Goal: Task Accomplishment & Management: Use online tool/utility

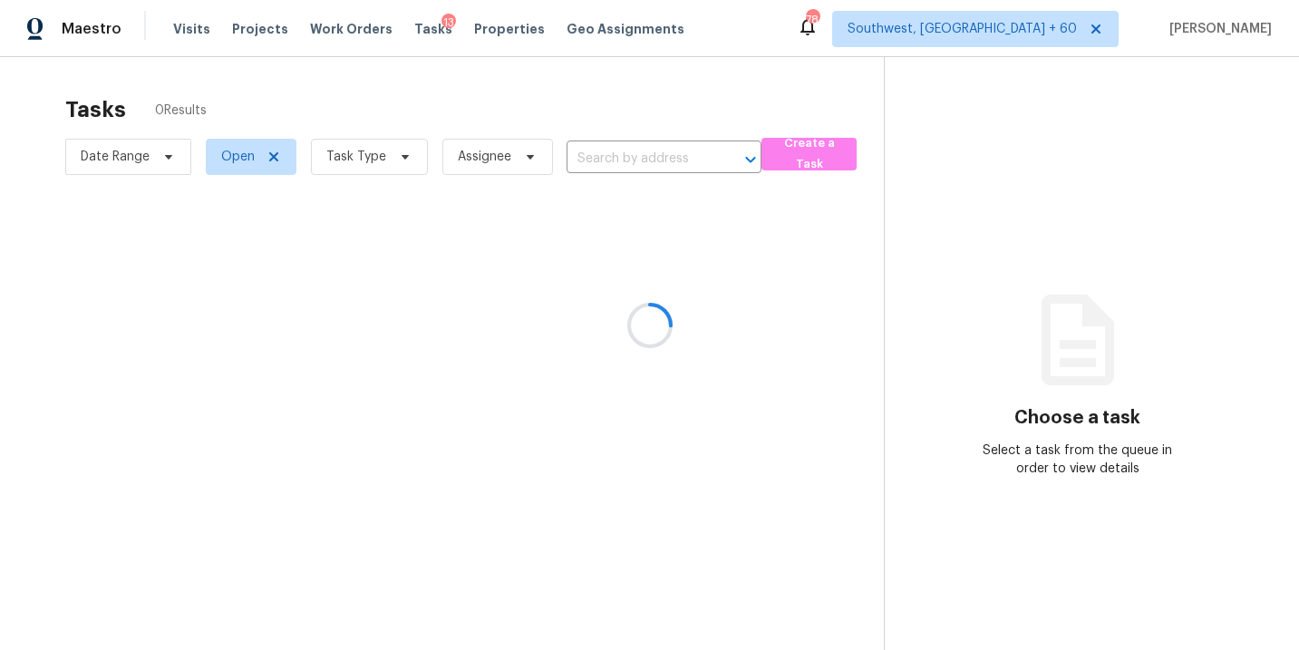
click at [797, 68] on div at bounding box center [649, 325] width 1299 height 650
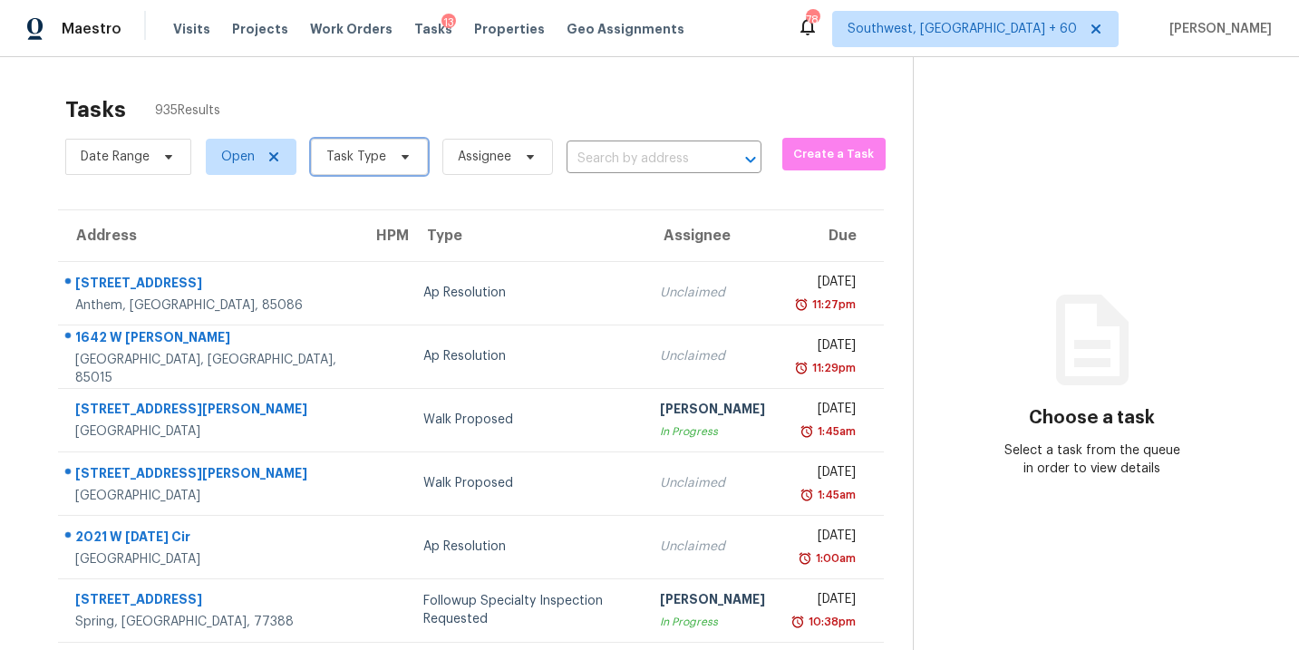
click at [385, 164] on span "Task Type" at bounding box center [369, 157] width 117 height 36
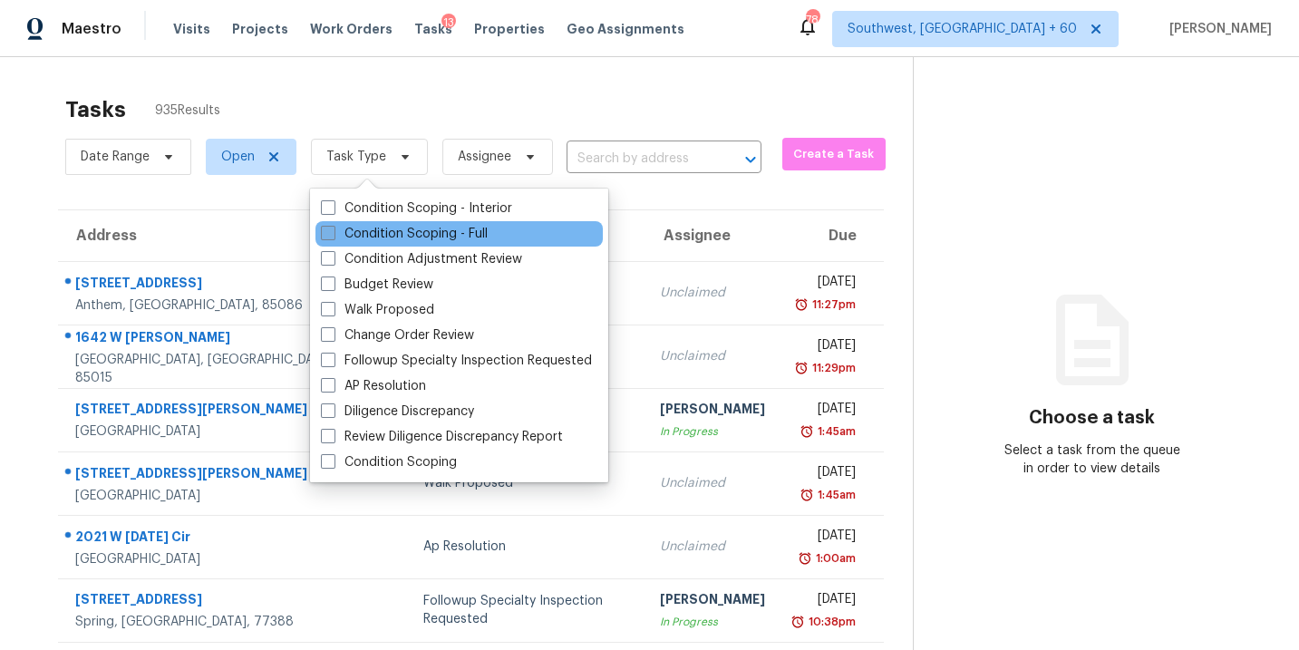
click at [399, 233] on label "Condition Scoping - Full" at bounding box center [404, 234] width 167 height 18
click at [333, 233] on input "Condition Scoping - Full" at bounding box center [327, 231] width 12 height 12
checkbox input "true"
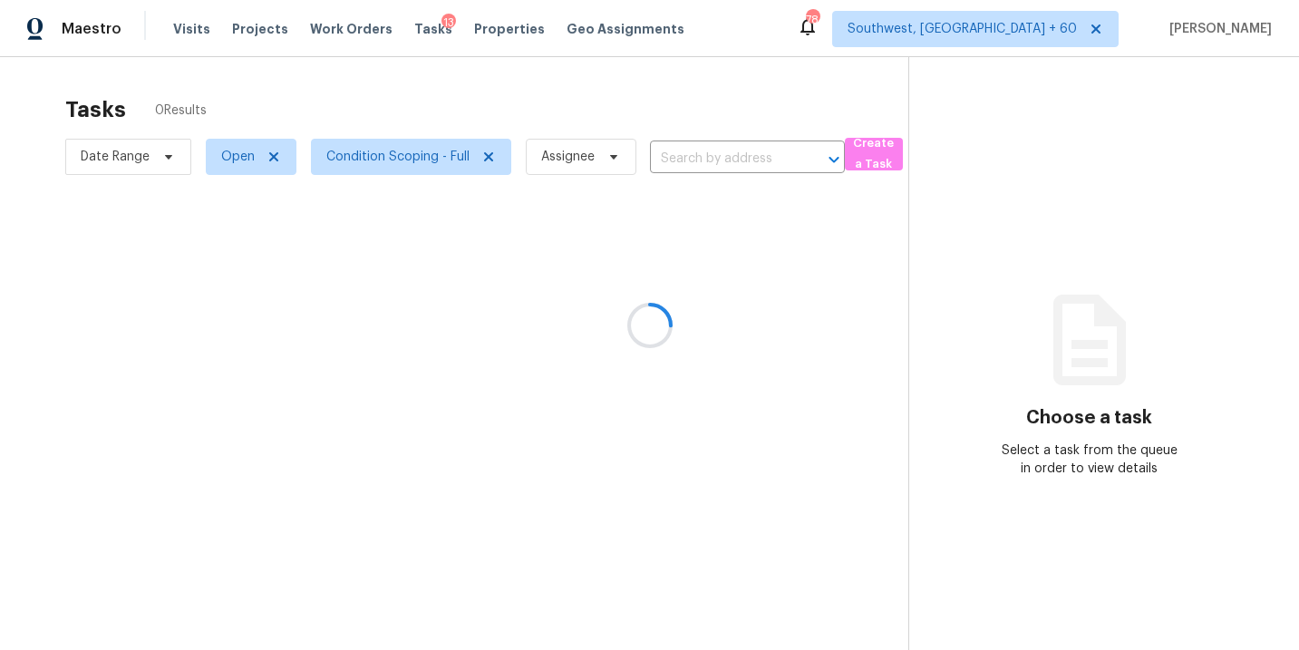
click at [536, 98] on div at bounding box center [649, 325] width 1299 height 650
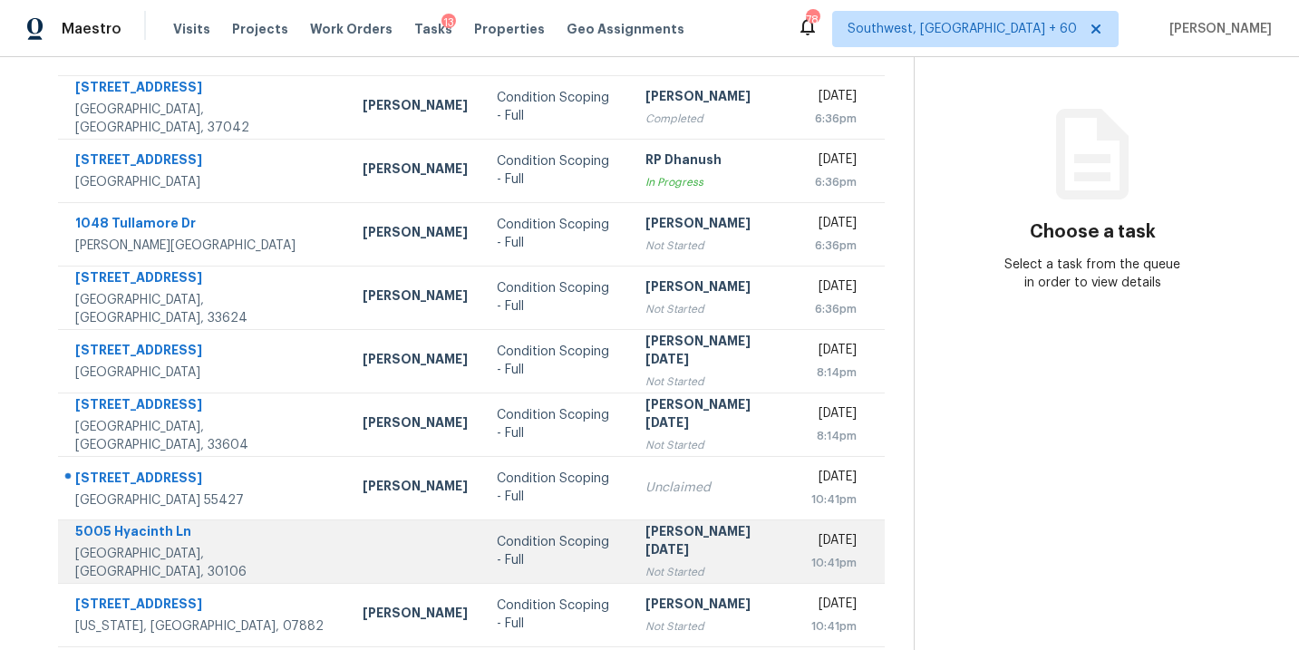
scroll to position [294, 0]
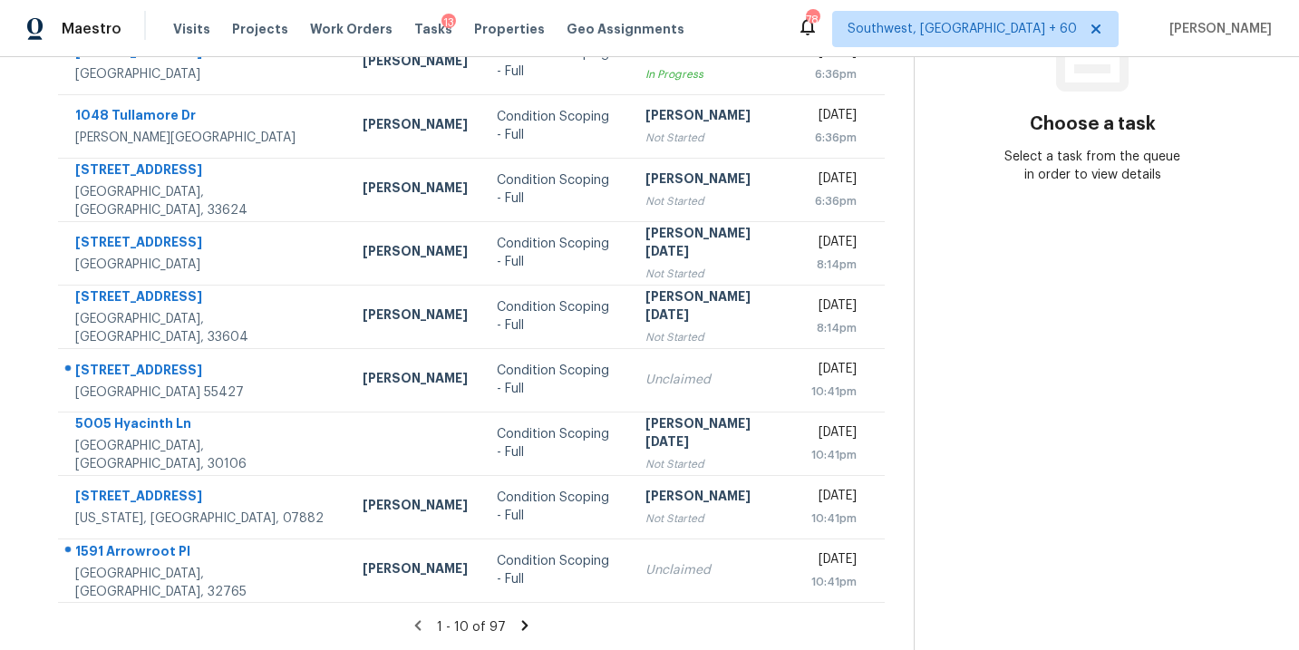
click at [522, 625] on icon at bounding box center [525, 625] width 6 height 10
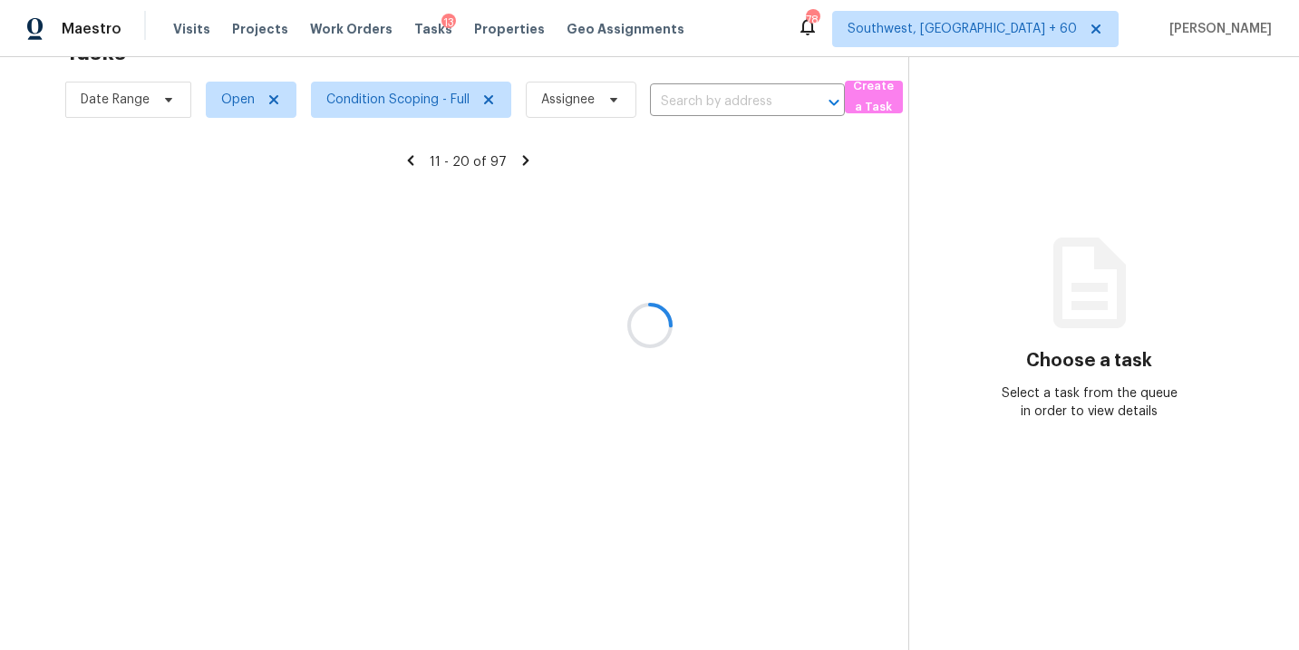
scroll to position [57, 0]
click at [423, 111] on div at bounding box center [649, 325] width 1299 height 650
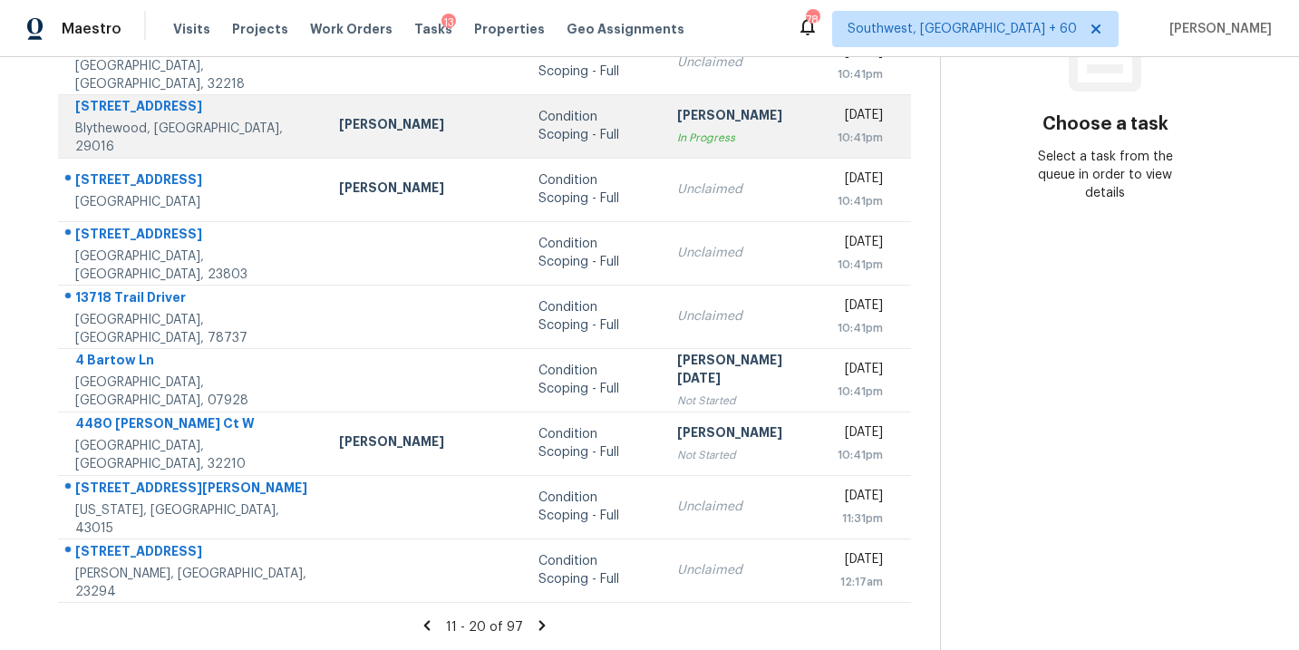
click at [524, 101] on td "Condition Scoping - Full" at bounding box center [593, 125] width 139 height 63
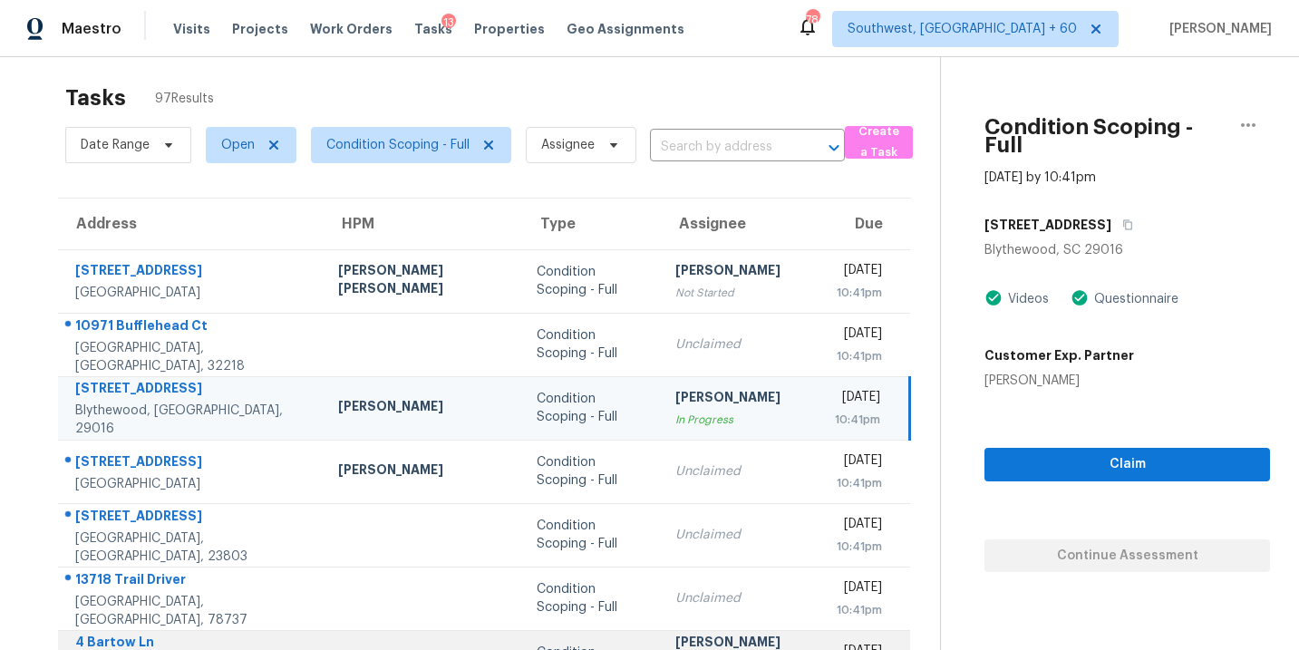
scroll to position [294, 0]
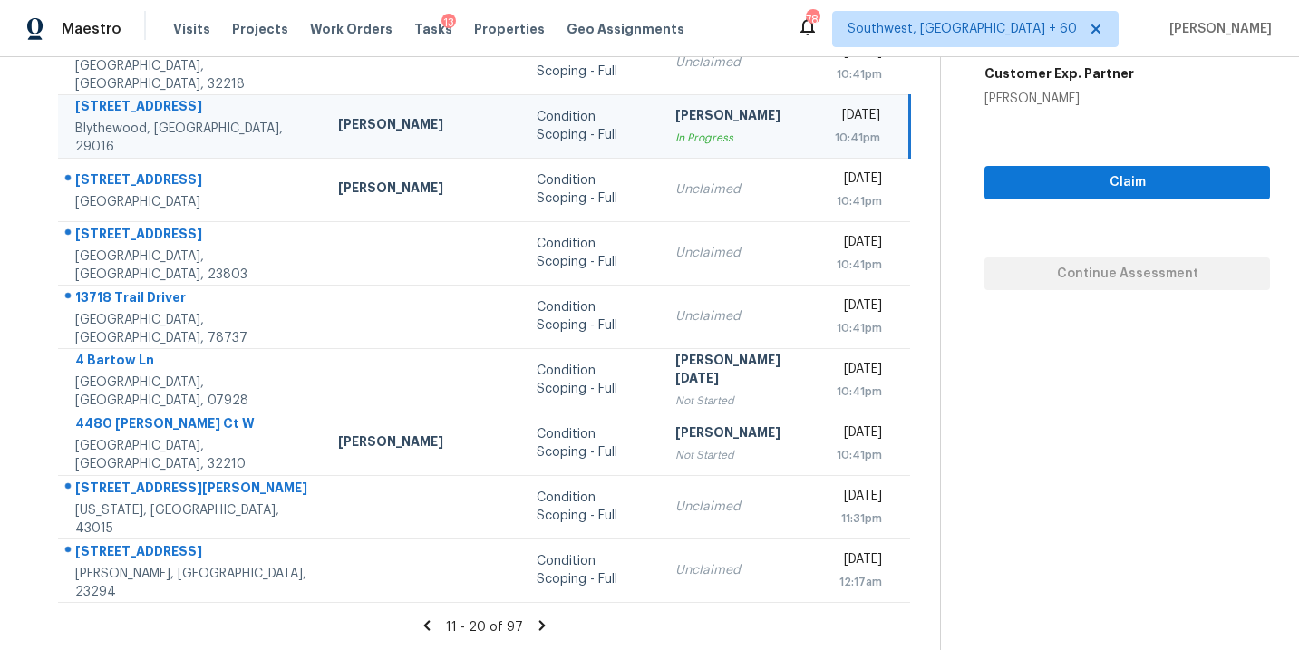
click at [534, 626] on icon at bounding box center [542, 625] width 16 height 16
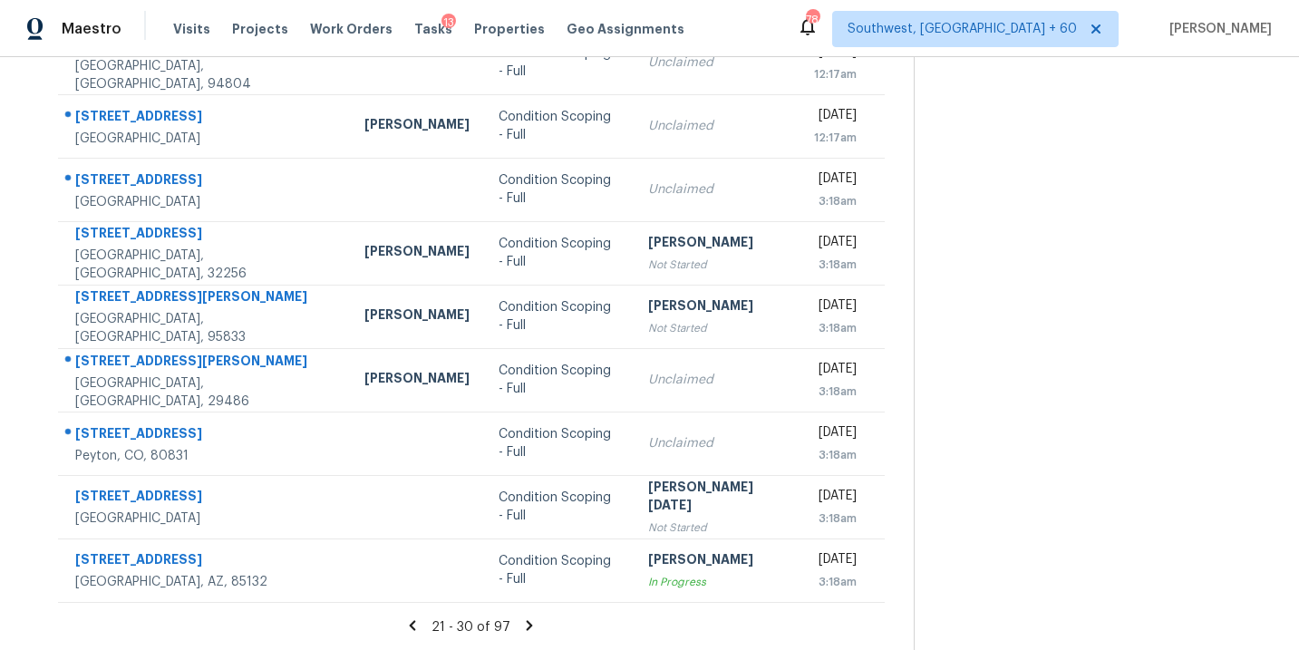
click at [411, 621] on icon at bounding box center [412, 625] width 16 height 16
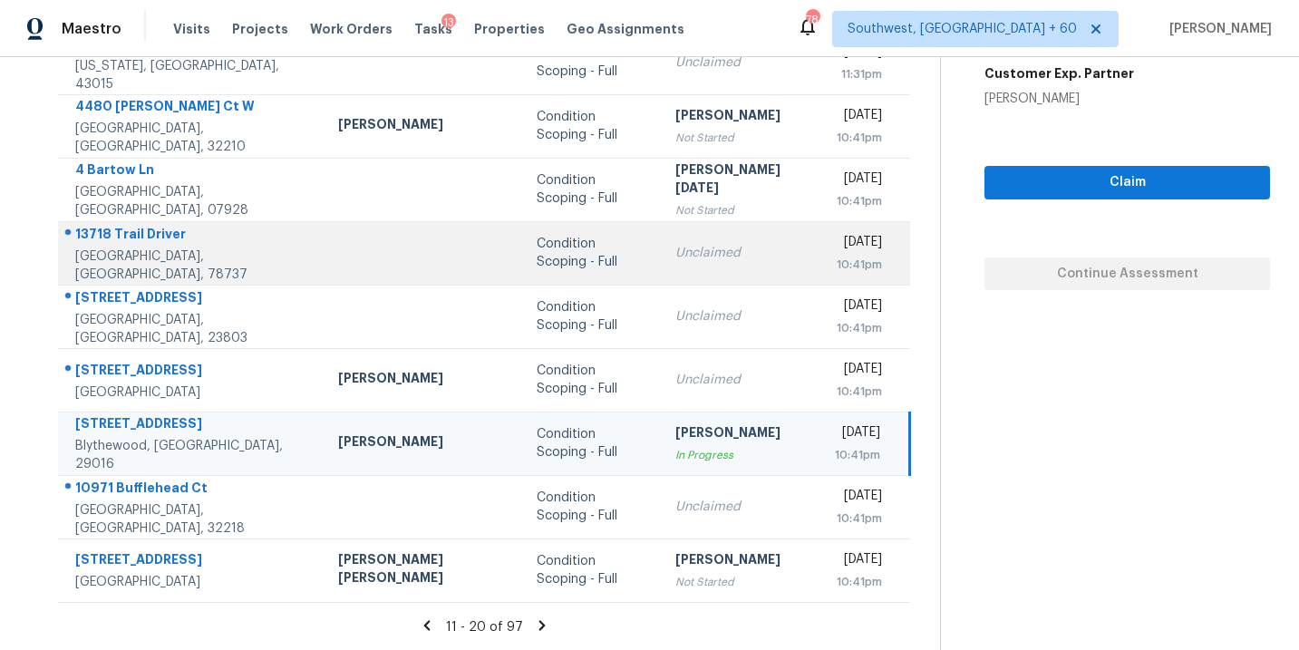
scroll to position [0, 0]
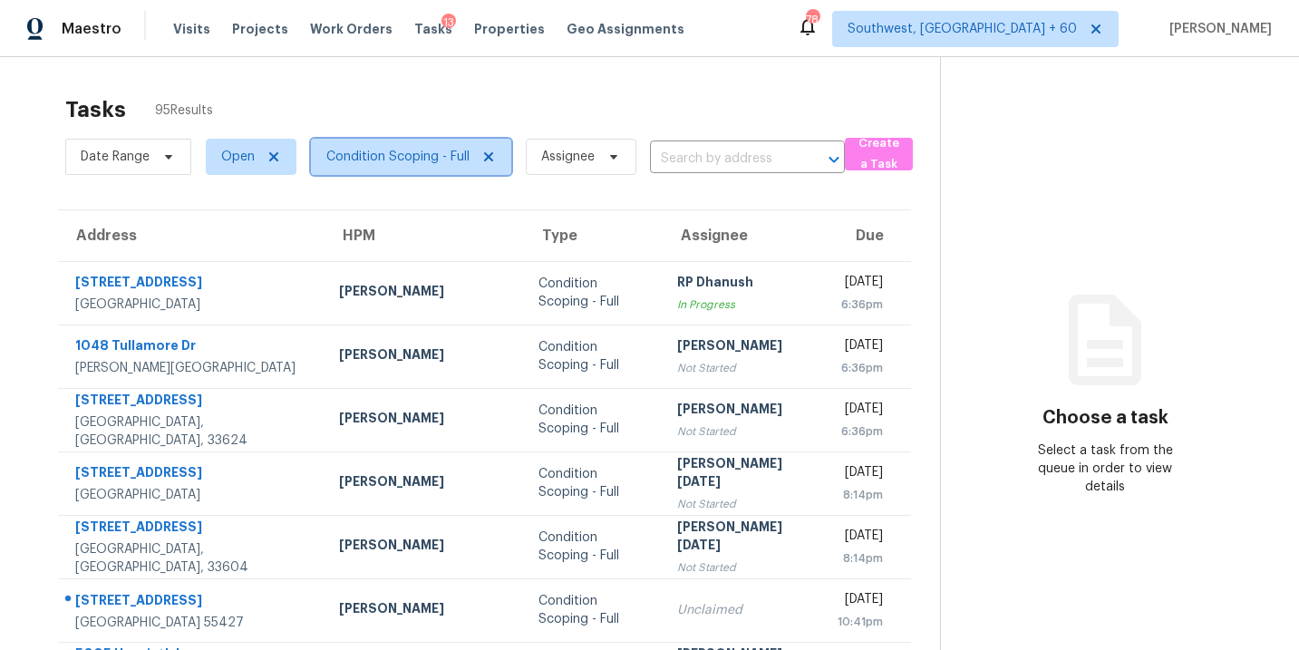
click at [431, 169] on span "Condition Scoping - Full" at bounding box center [411, 157] width 200 height 36
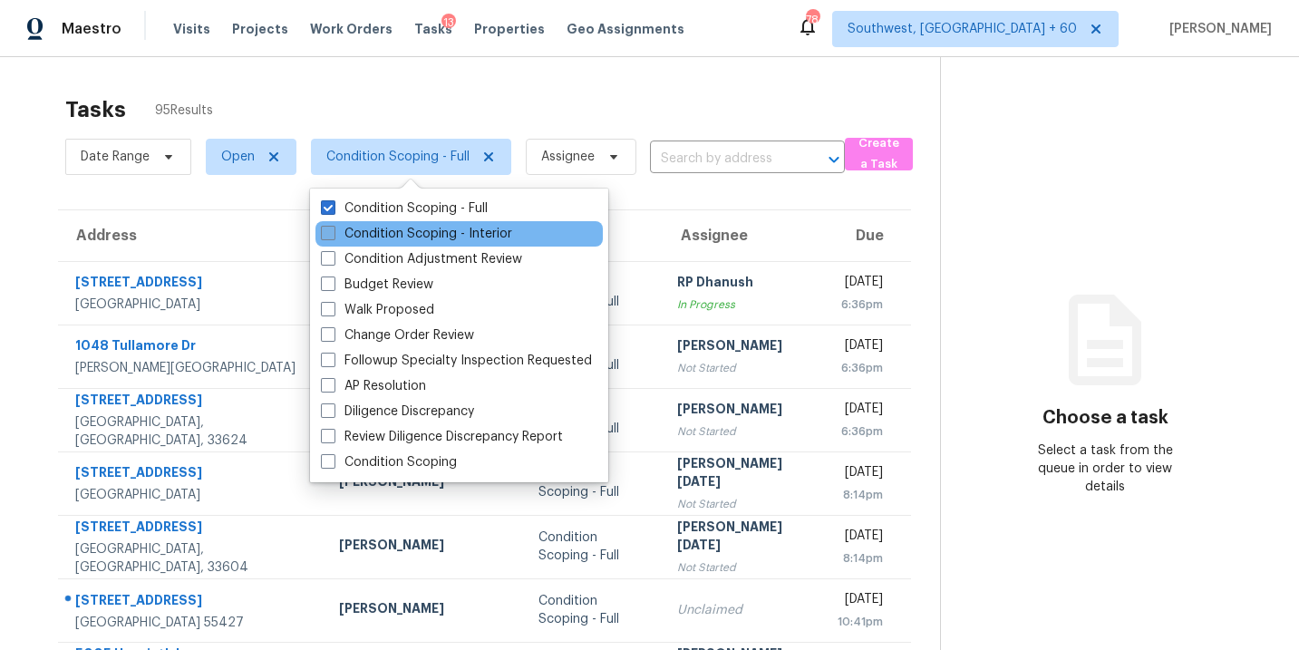
click at [431, 233] on label "Condition Scoping - Interior" at bounding box center [416, 234] width 191 height 18
click at [333, 233] on input "Condition Scoping - Interior" at bounding box center [327, 231] width 12 height 12
checkbox input "true"
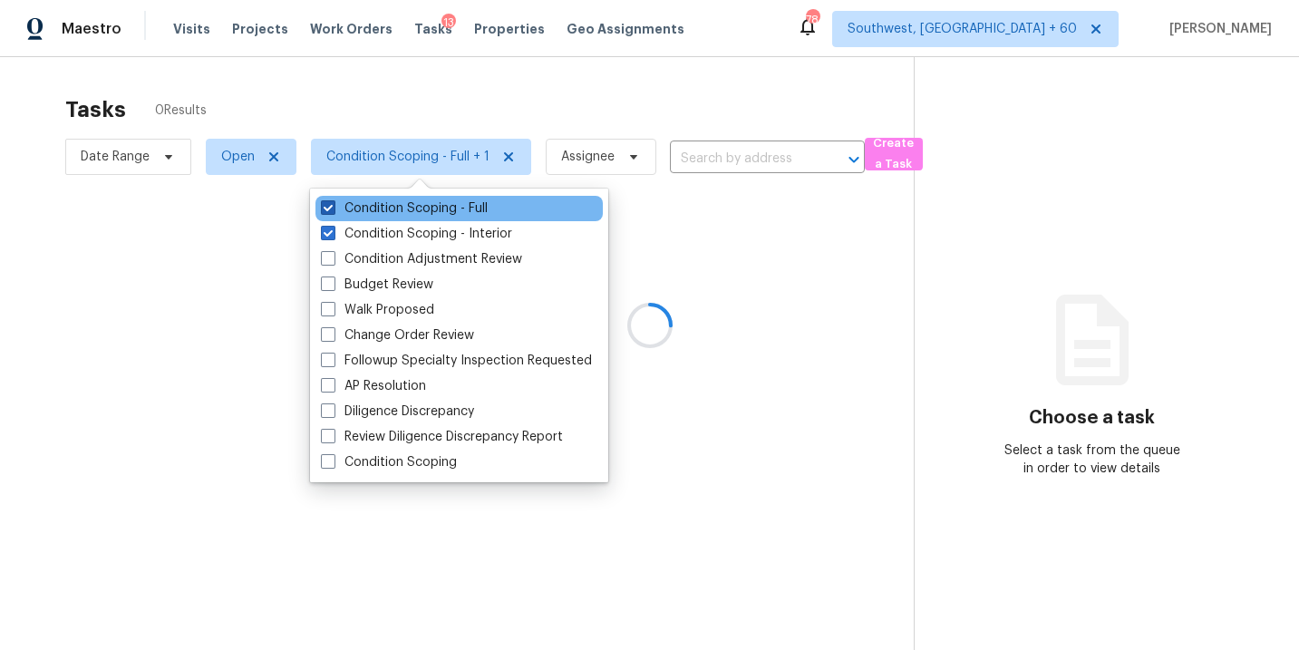
click at [446, 211] on label "Condition Scoping - Full" at bounding box center [404, 208] width 167 height 18
click at [333, 211] on input "Condition Scoping - Full" at bounding box center [327, 205] width 12 height 12
checkbox input "false"
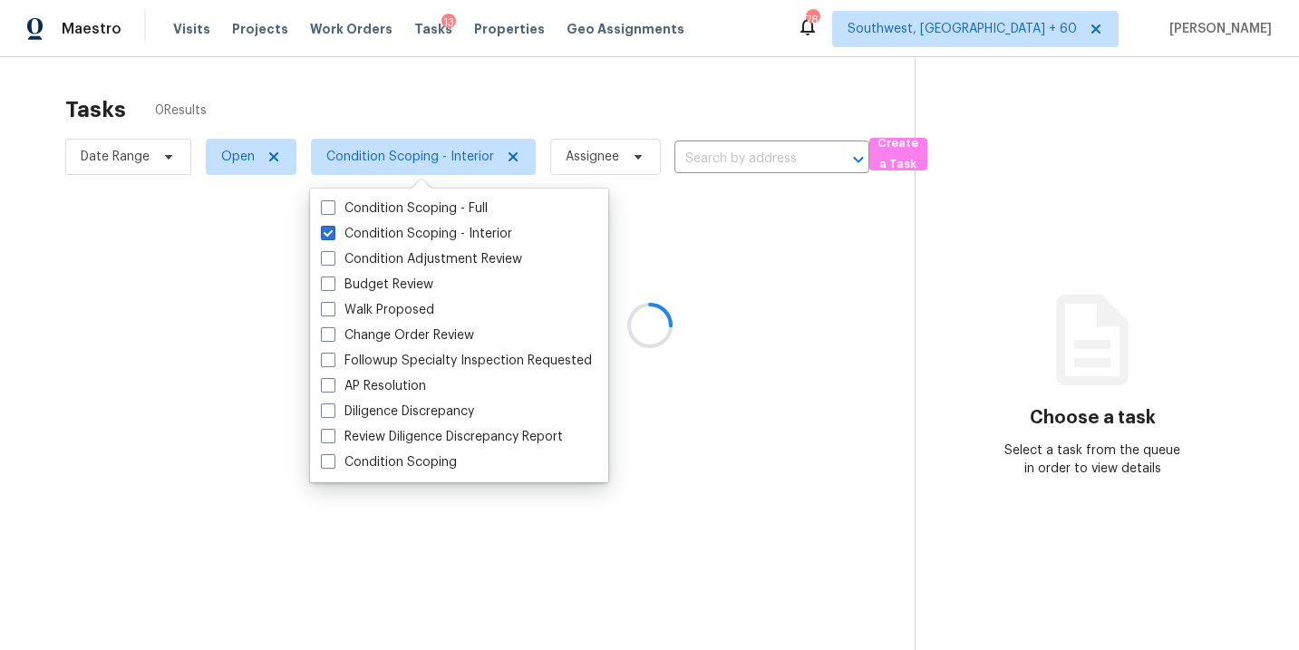
click at [841, 320] on div at bounding box center [649, 325] width 1299 height 650
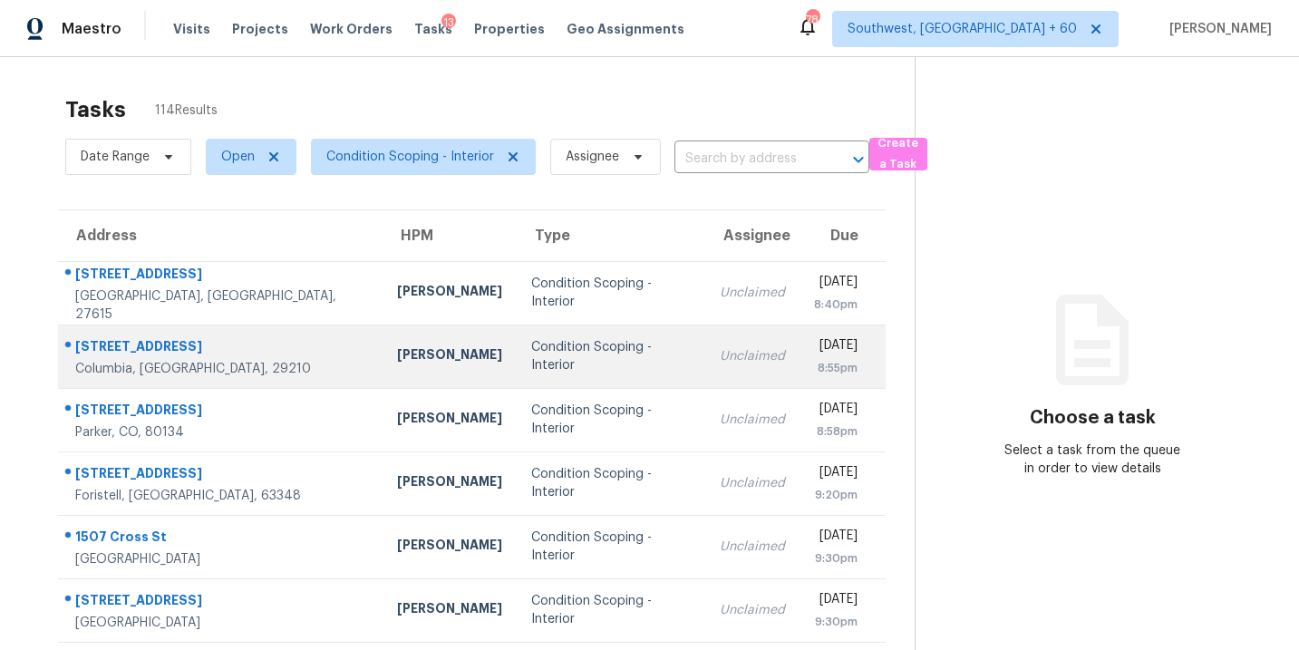
scroll to position [294, 0]
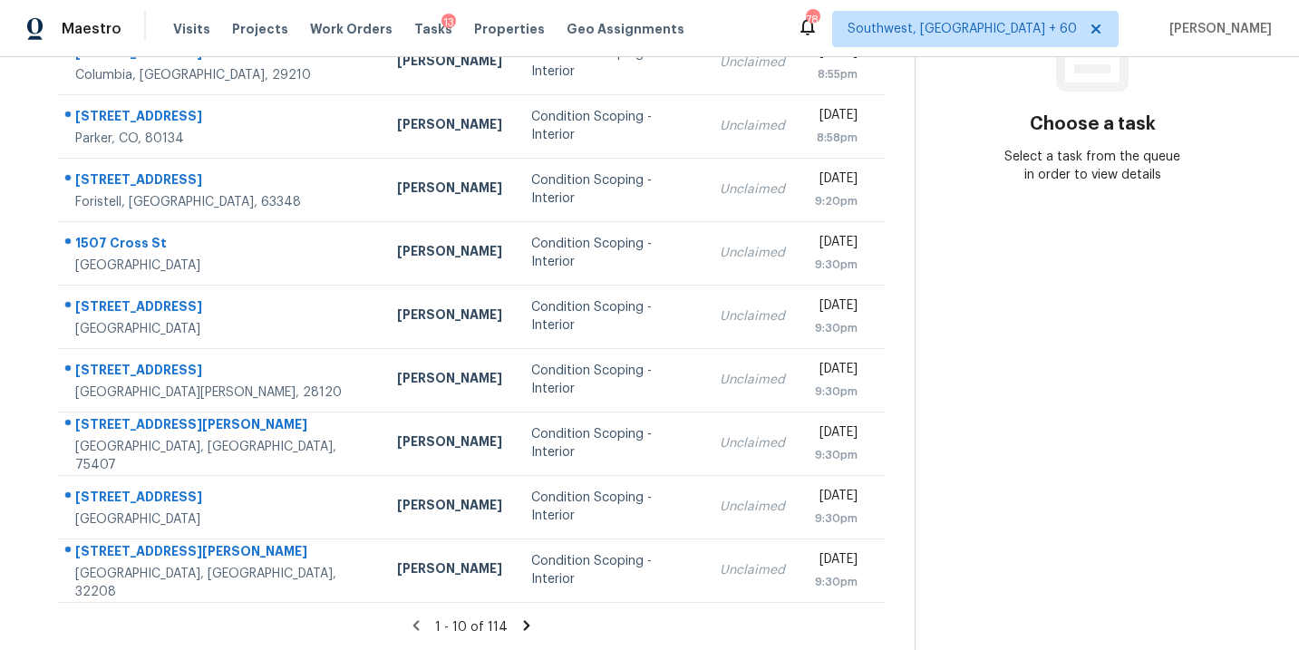
click at [520, 619] on icon at bounding box center [526, 625] width 16 height 16
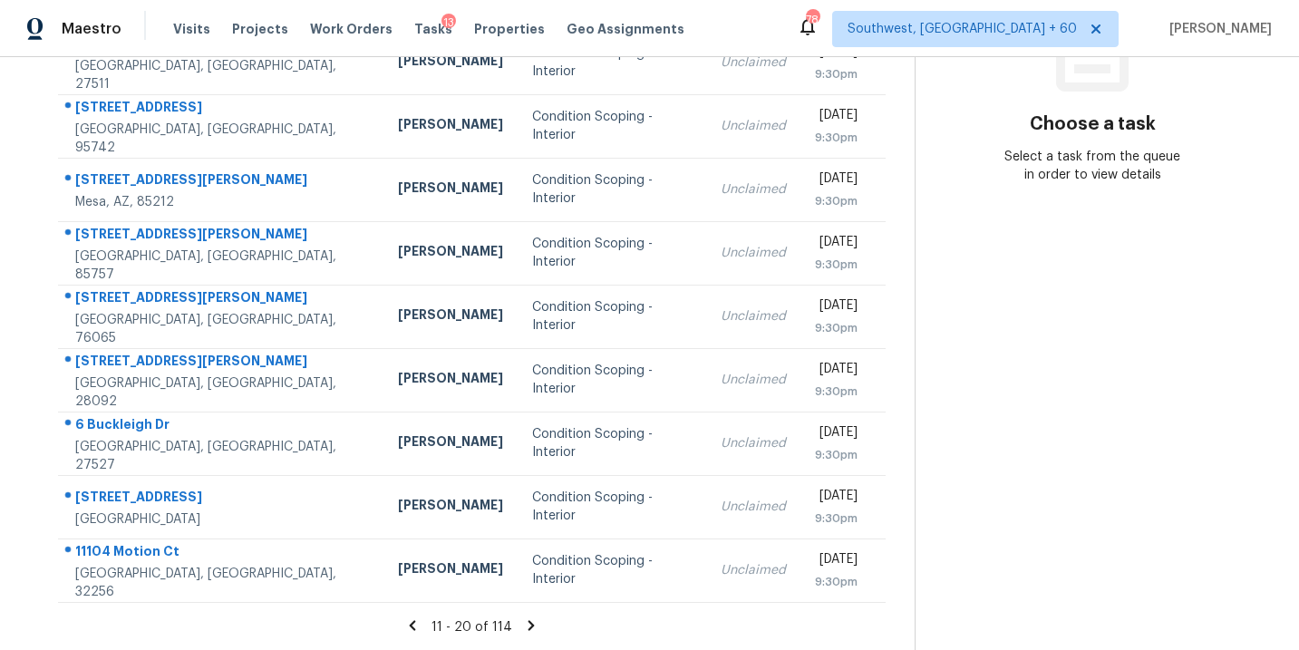
click at [528, 621] on icon at bounding box center [531, 625] width 6 height 10
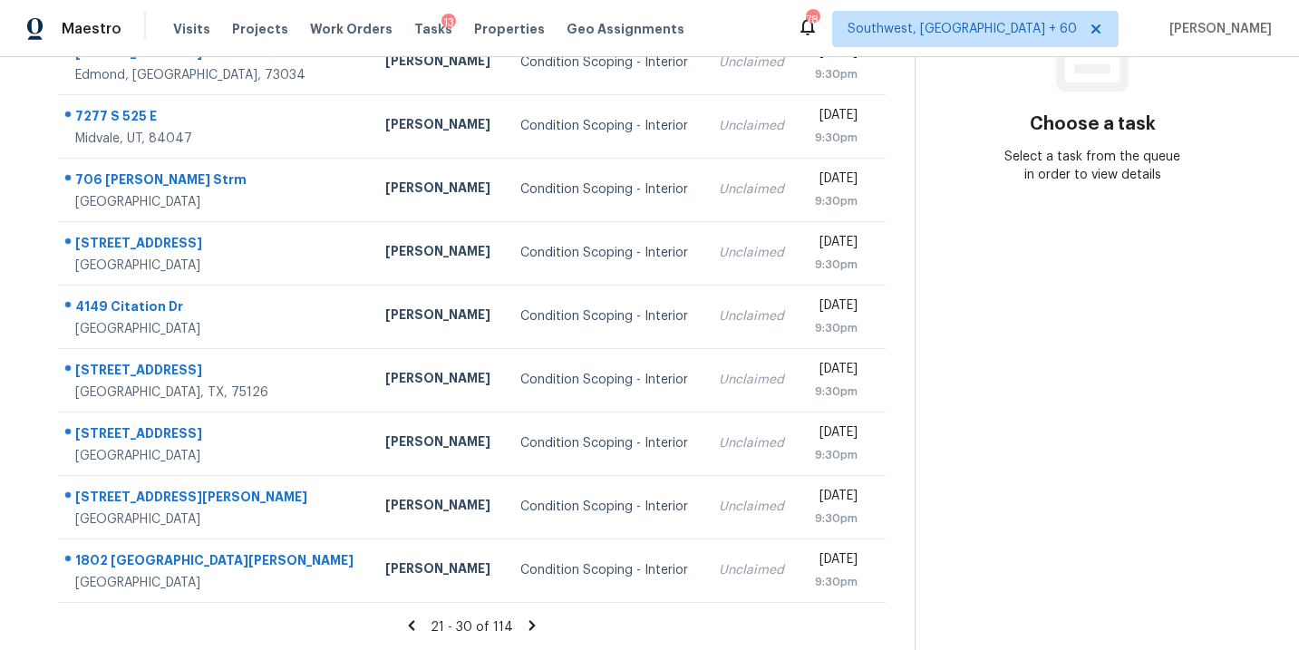
click at [536, 641] on section "Tasks 114 Results Date Range Open Condition Scoping - Interior Assignee ​ Creat…" at bounding box center [471, 221] width 885 height 858
click at [532, 628] on icon at bounding box center [532, 625] width 16 height 16
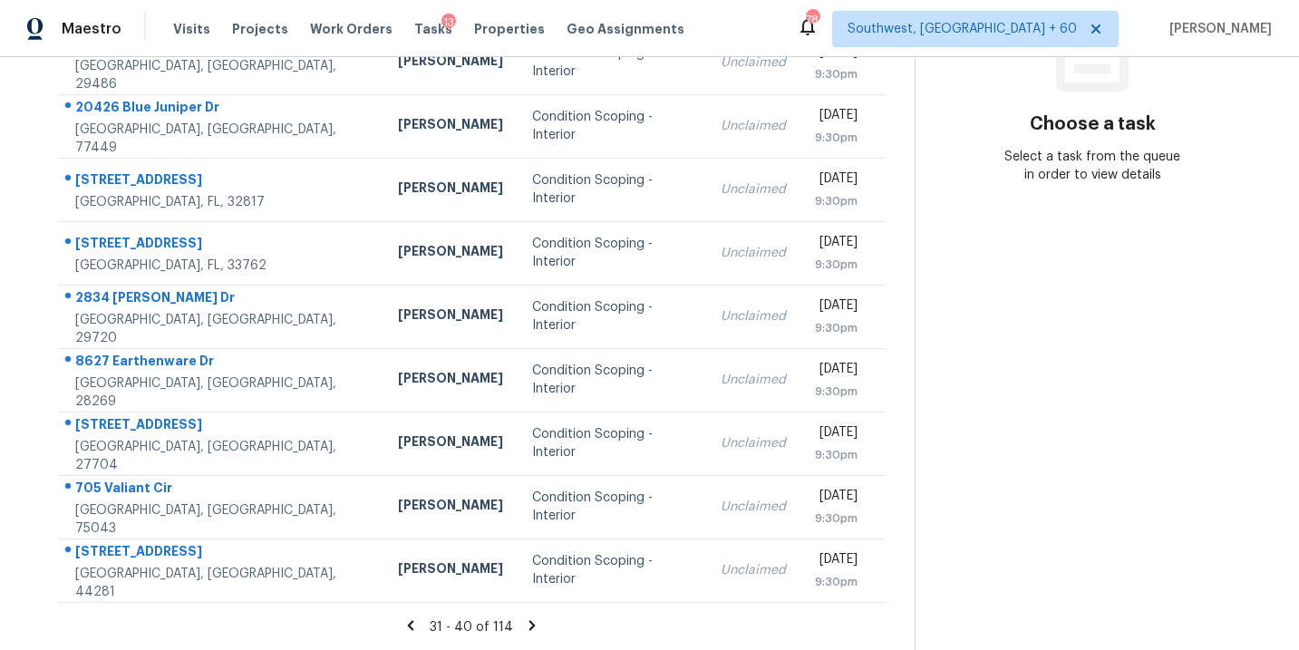
click at [529, 625] on icon at bounding box center [532, 625] width 6 height 10
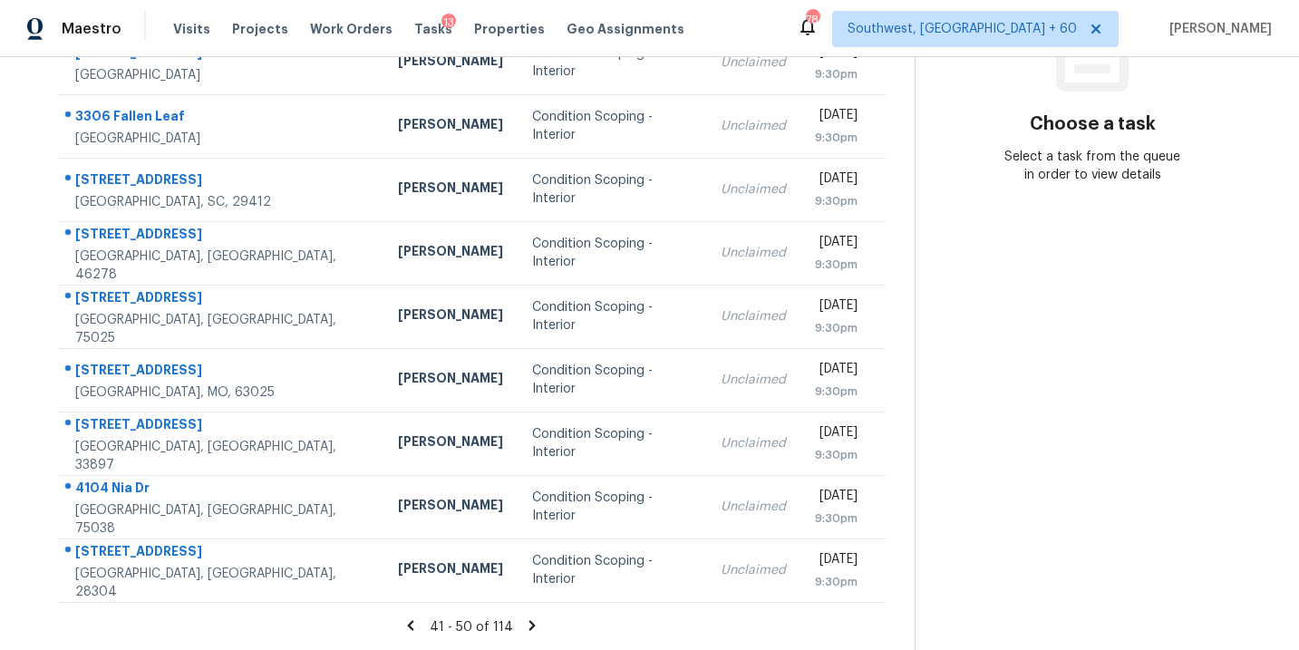
click at [529, 625] on icon at bounding box center [532, 625] width 6 height 10
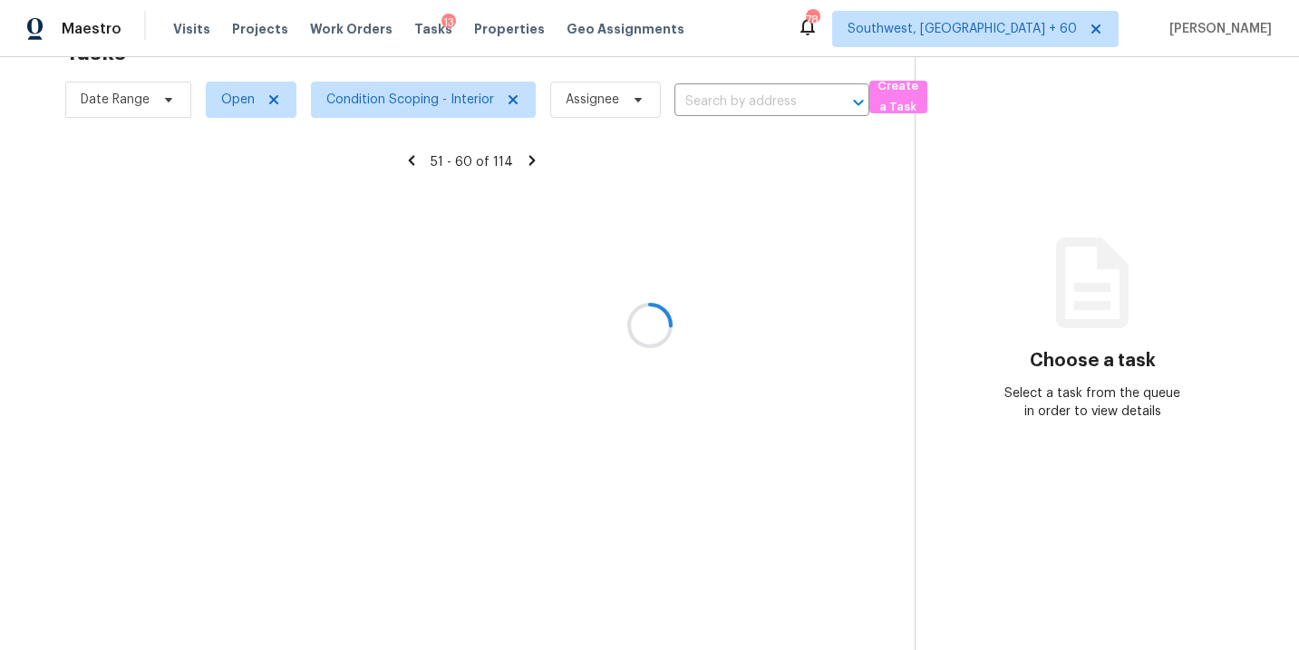
scroll to position [57, 0]
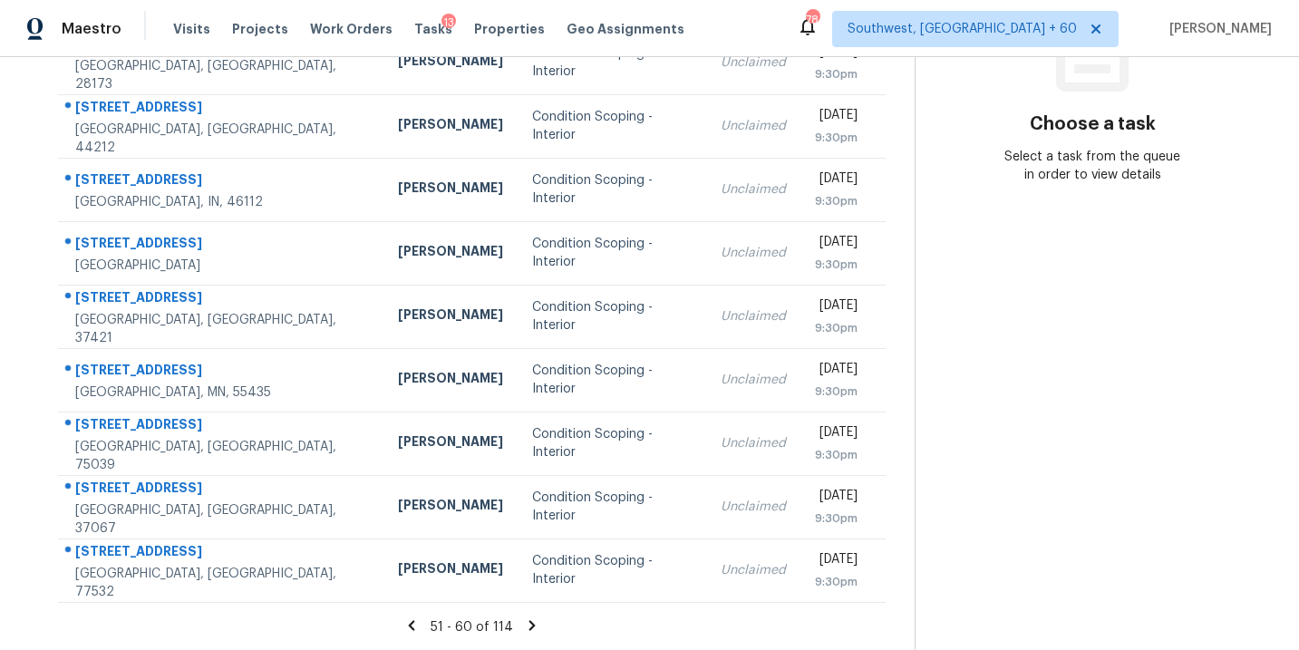
click at [529, 625] on icon at bounding box center [532, 625] width 6 height 10
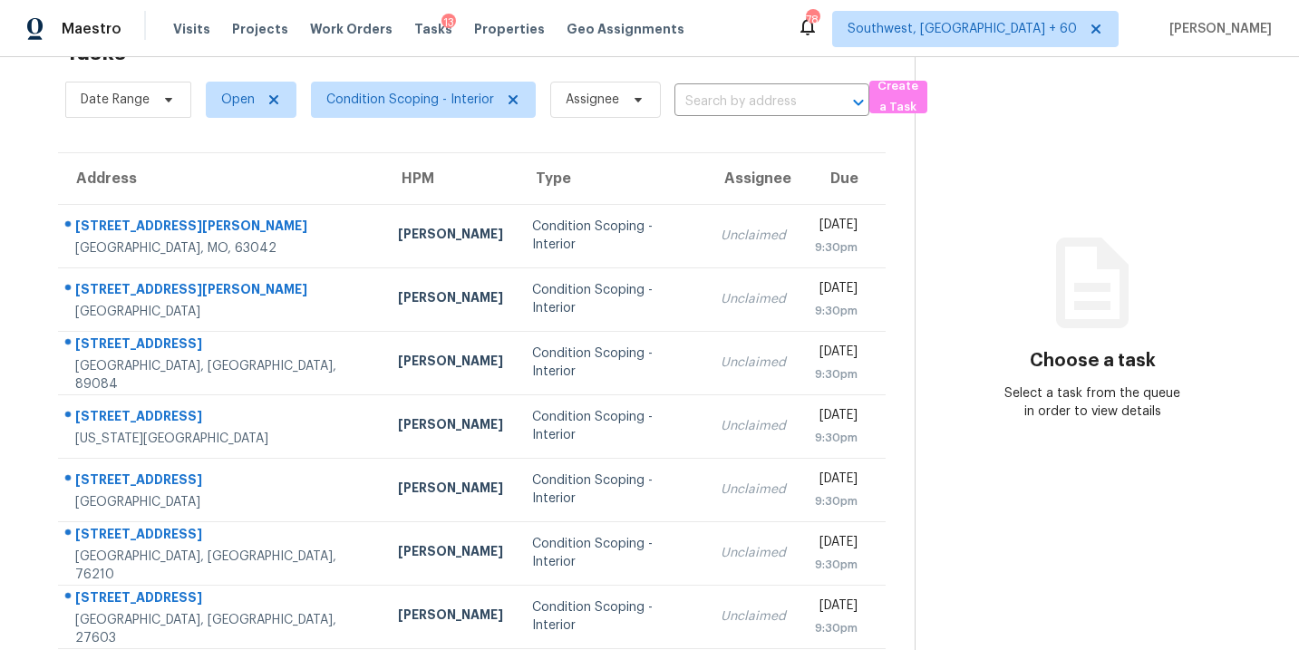
scroll to position [294, 0]
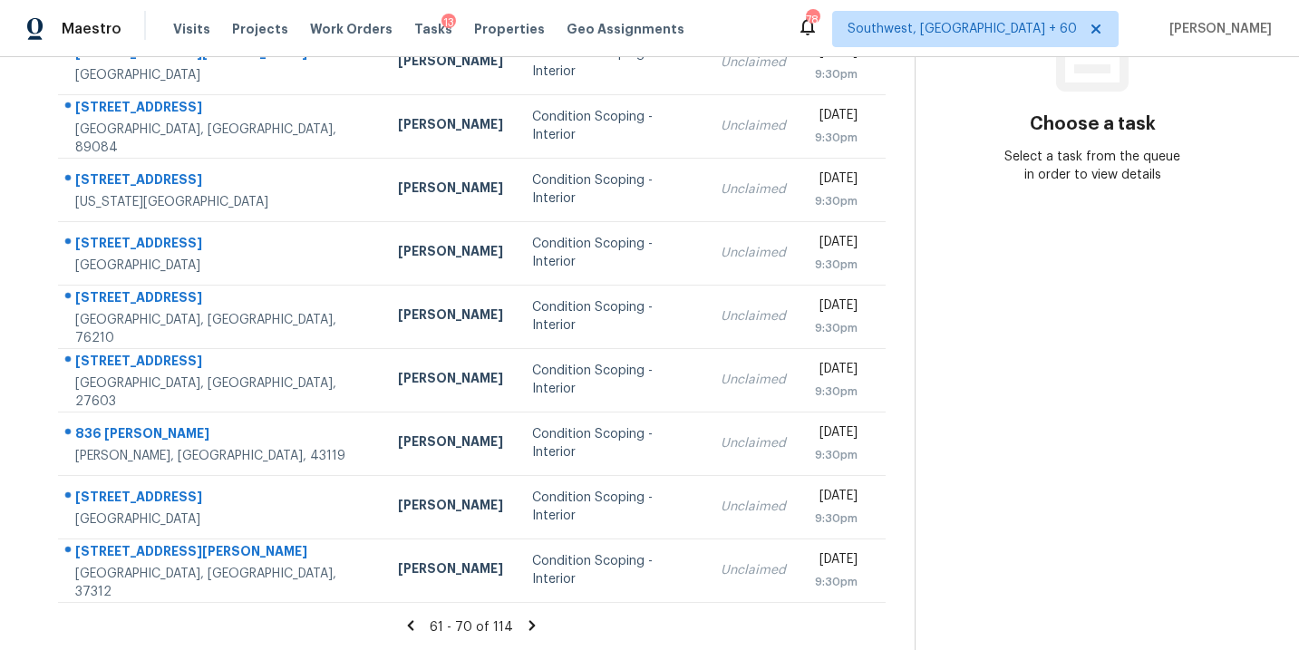
click at [529, 625] on icon at bounding box center [532, 625] width 6 height 10
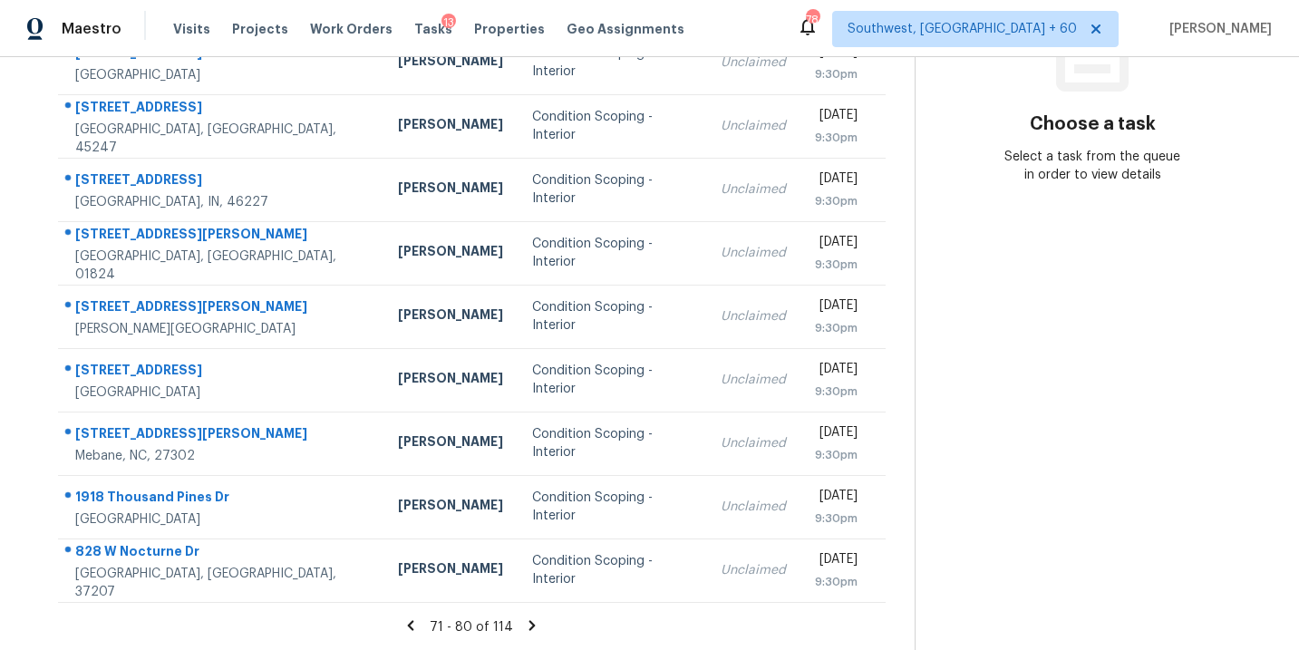
click at [529, 625] on icon at bounding box center [532, 625] width 6 height 10
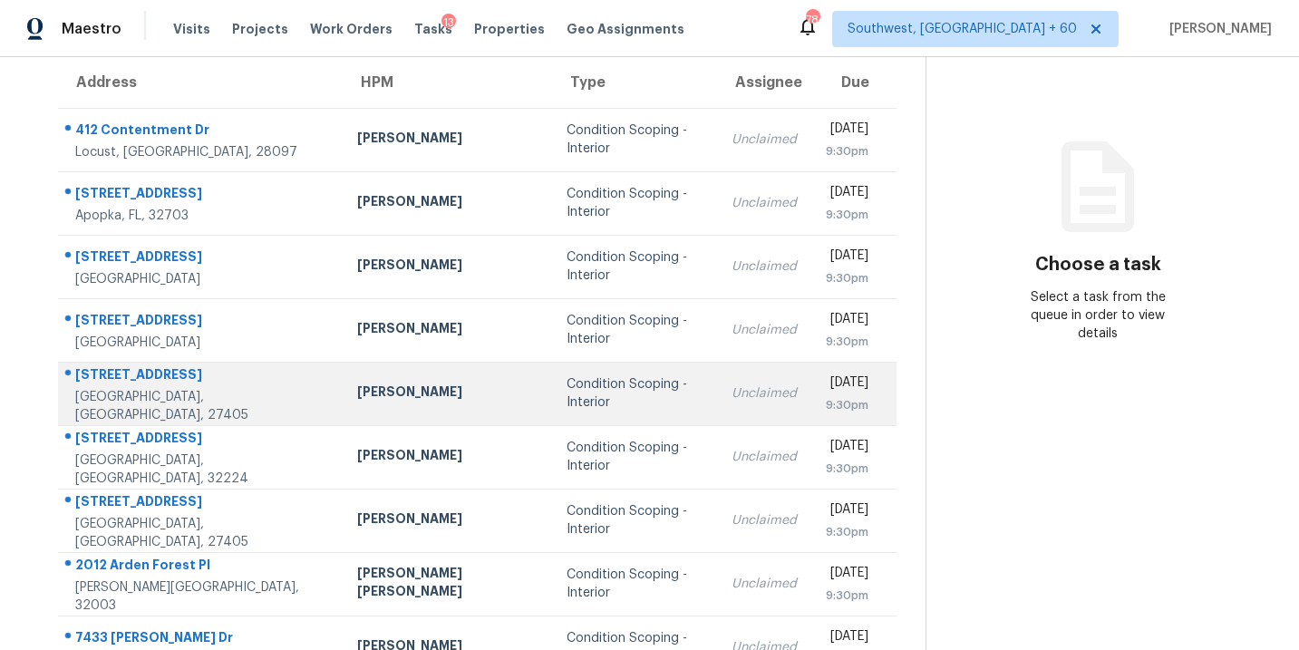
scroll to position [82, 0]
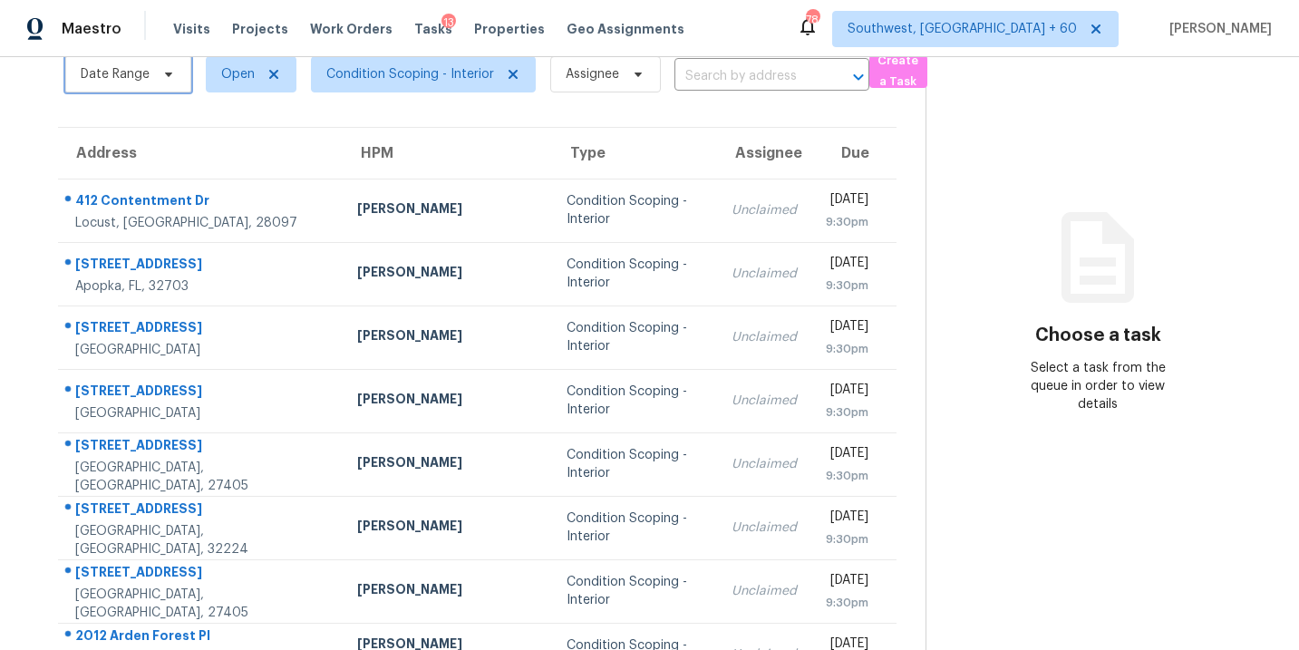
click at [151, 71] on span "Date Range" at bounding box center [128, 74] width 126 height 36
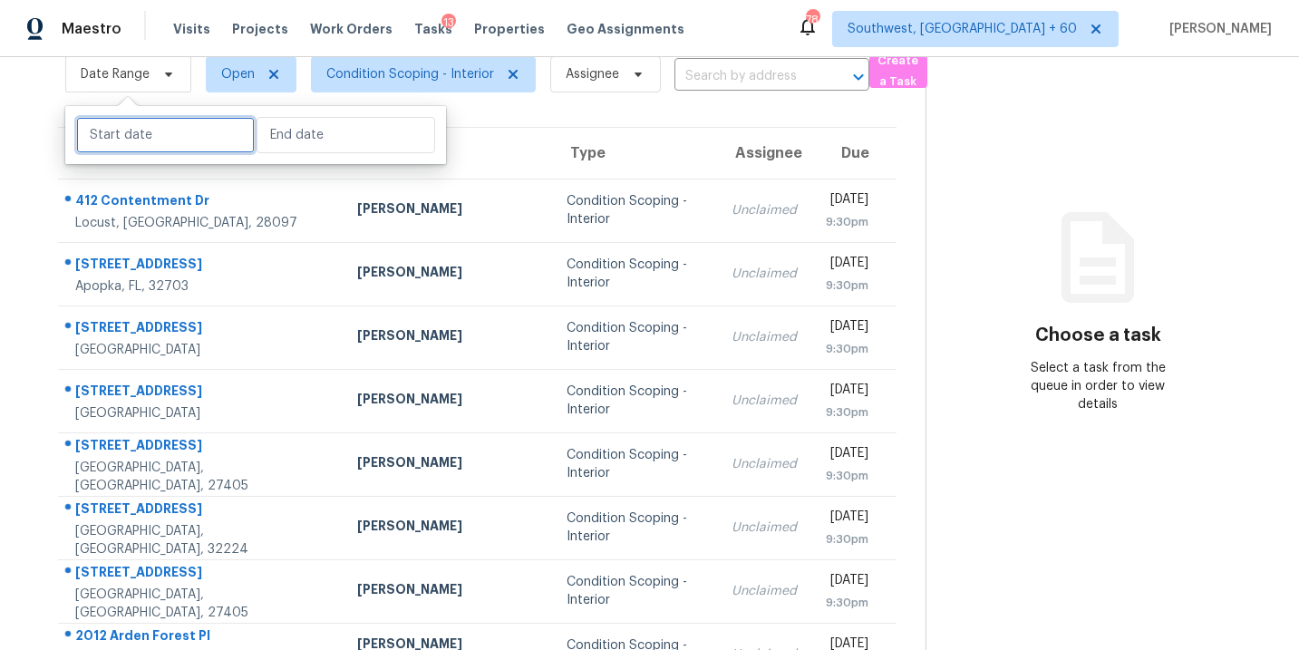
click at [155, 128] on input "text" at bounding box center [165, 135] width 179 height 36
select select "8"
select select "2025"
select select "9"
select select "2025"
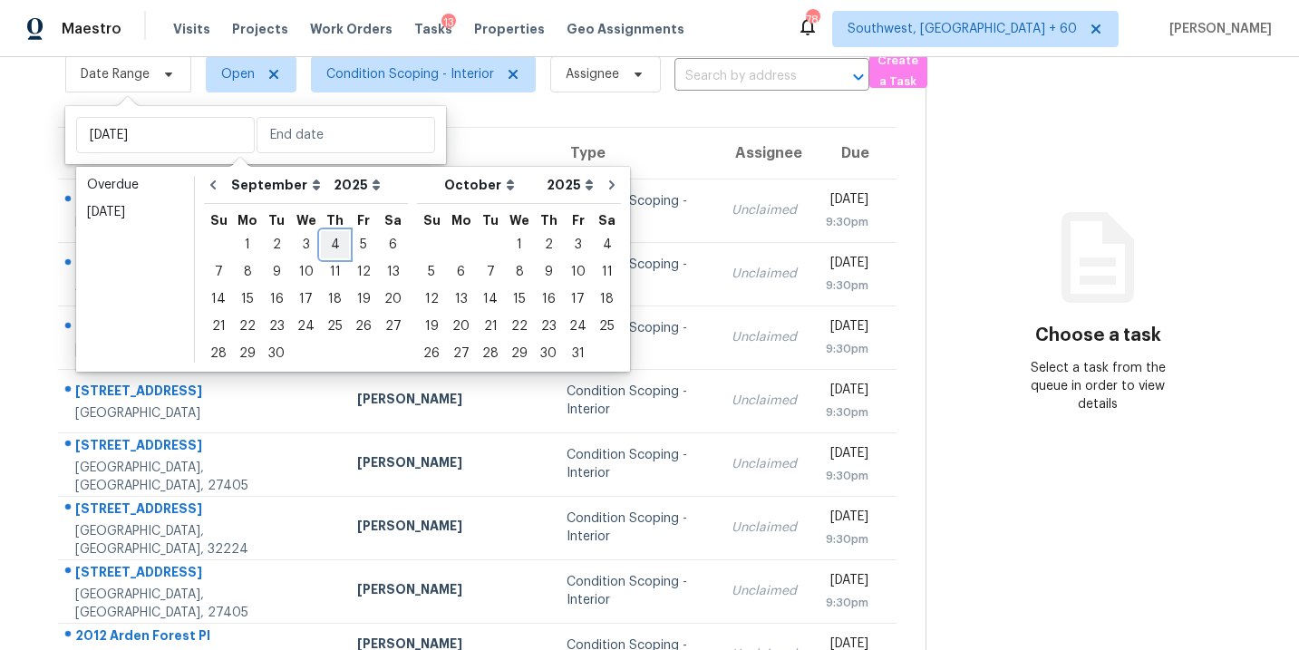
click at [331, 244] on div "4" at bounding box center [335, 244] width 28 height 25
type input "Thu, Sep 04"
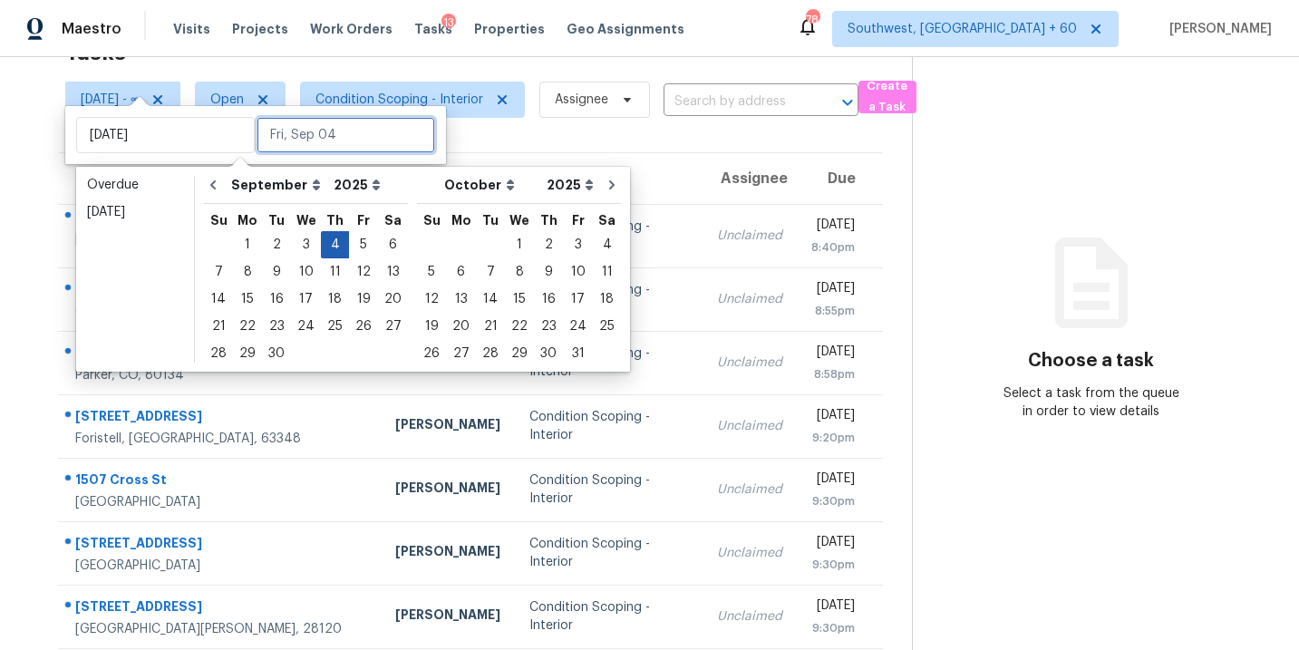
scroll to position [82, 0]
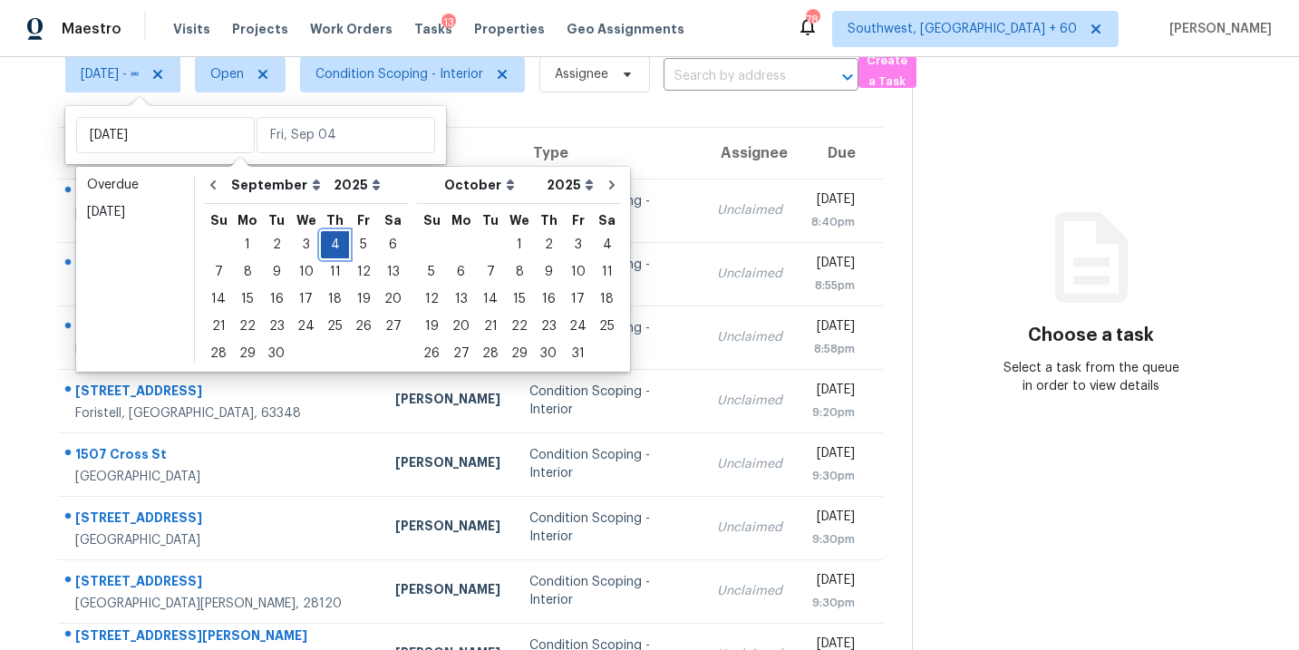
click at [331, 244] on div "4" at bounding box center [335, 244] width 28 height 25
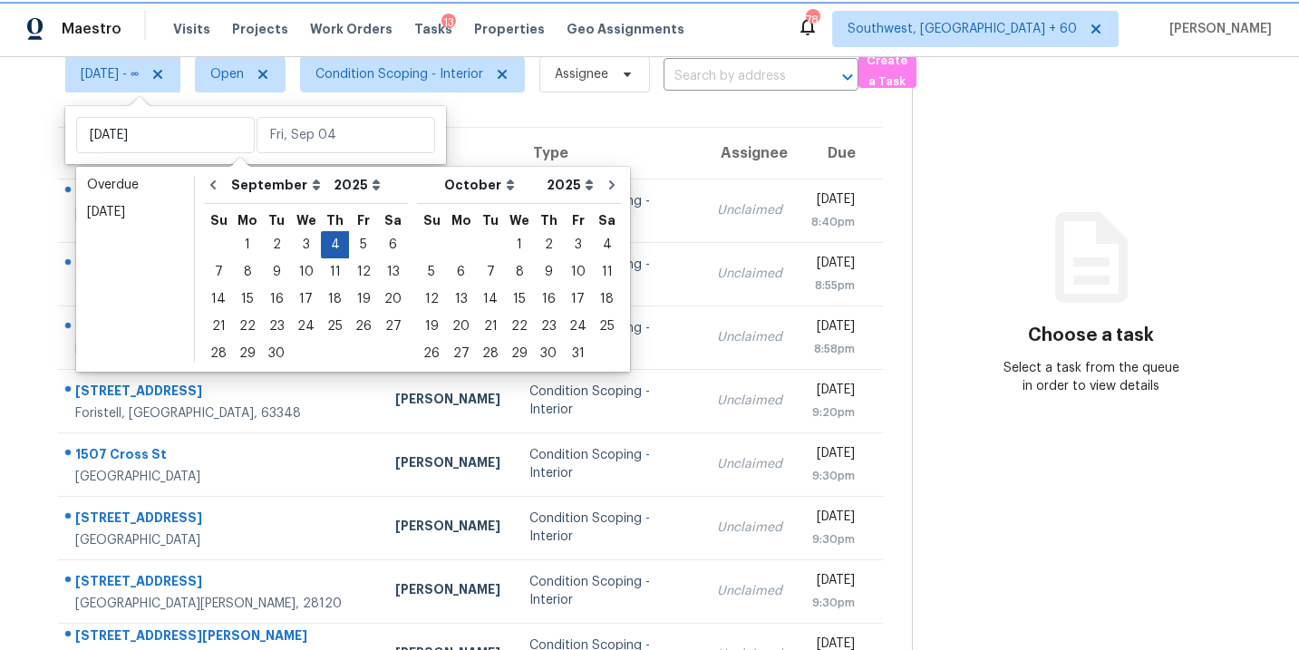
type input "Thu, Sep 04"
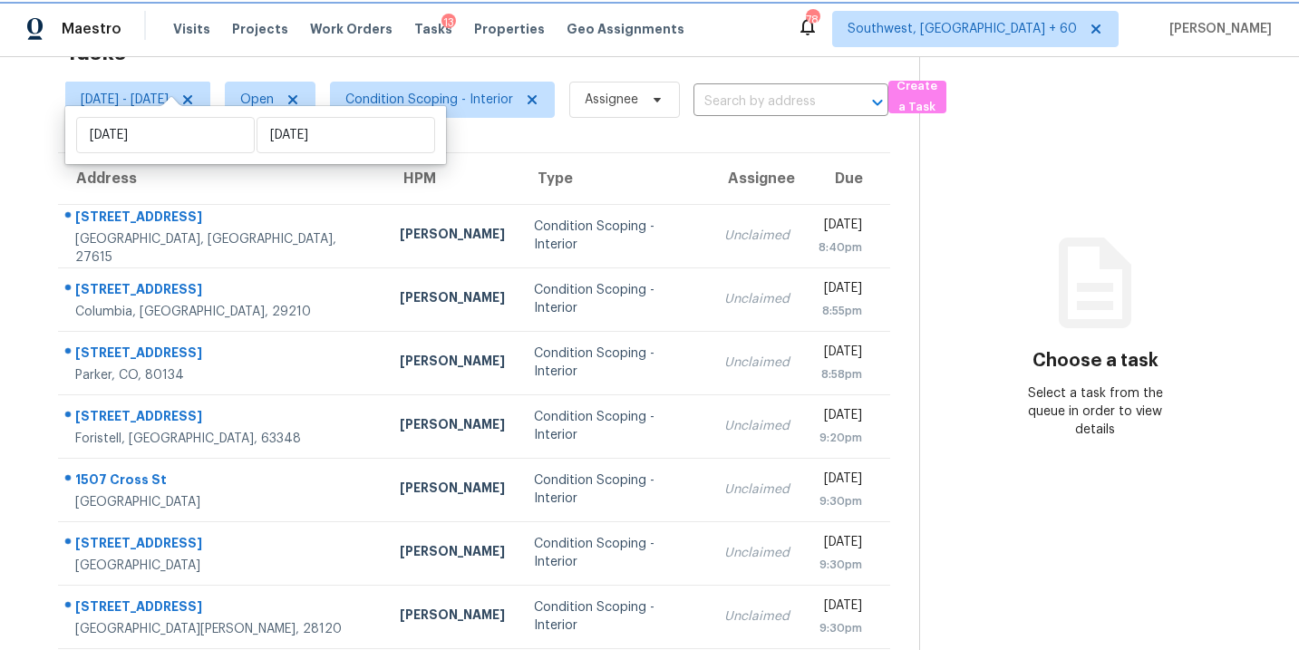
scroll to position [82, 0]
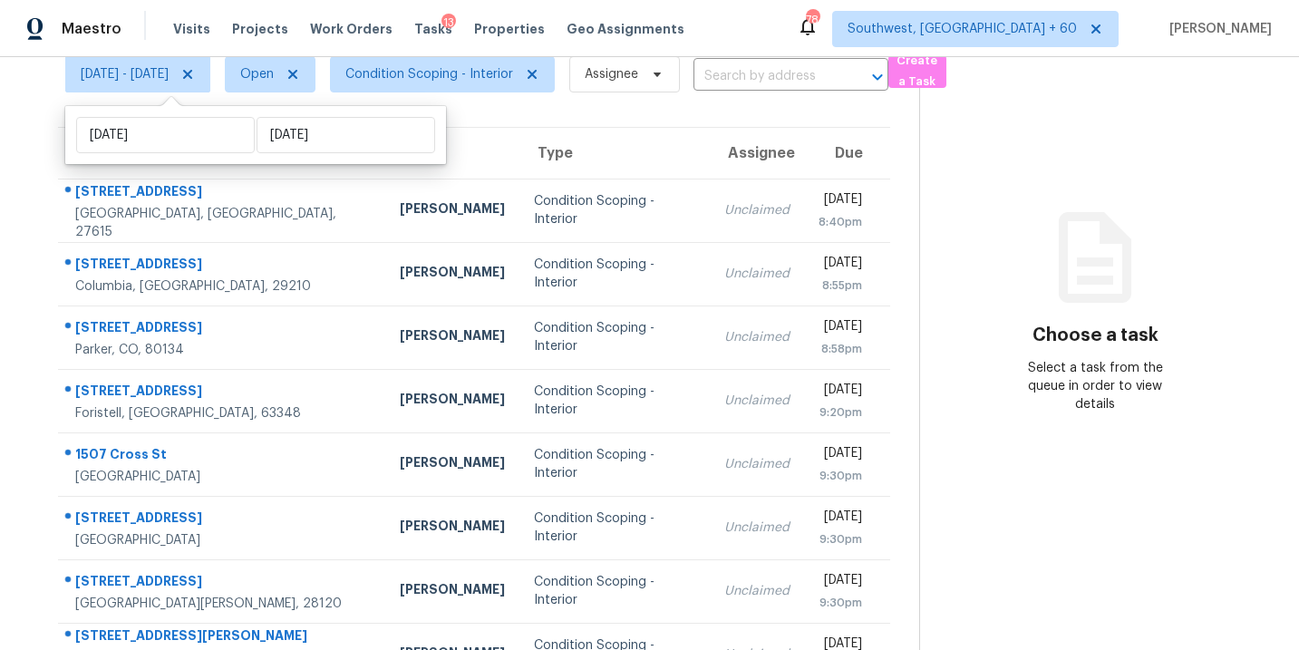
click at [992, 423] on section "Choose a task Select a task from the queue in order to view details" at bounding box center [1094, 418] width 351 height 887
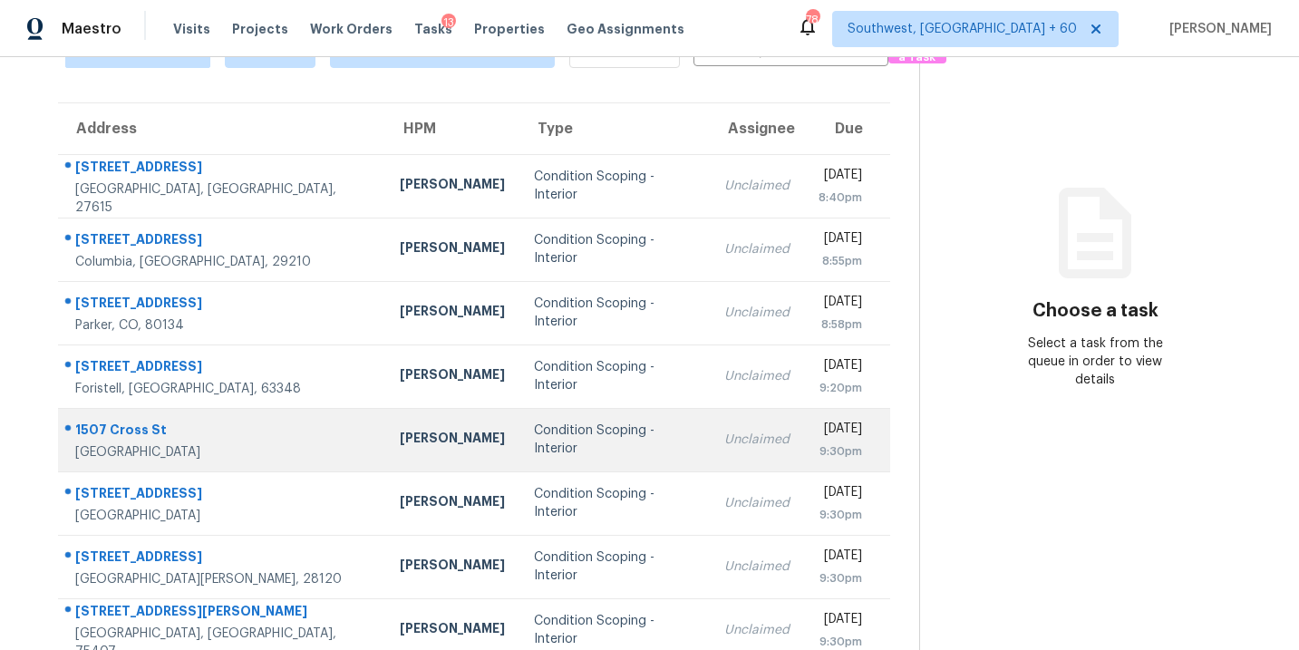
scroll to position [0, 0]
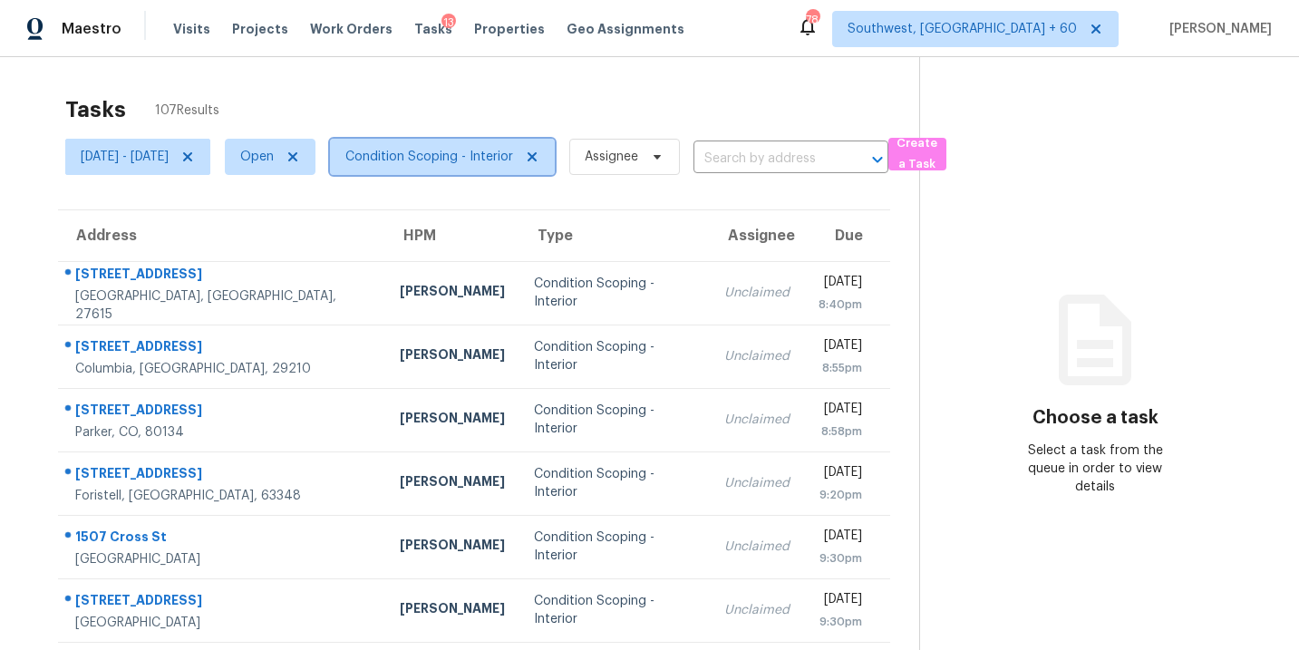
click at [496, 160] on span "Condition Scoping - Interior" at bounding box center [429, 157] width 168 height 18
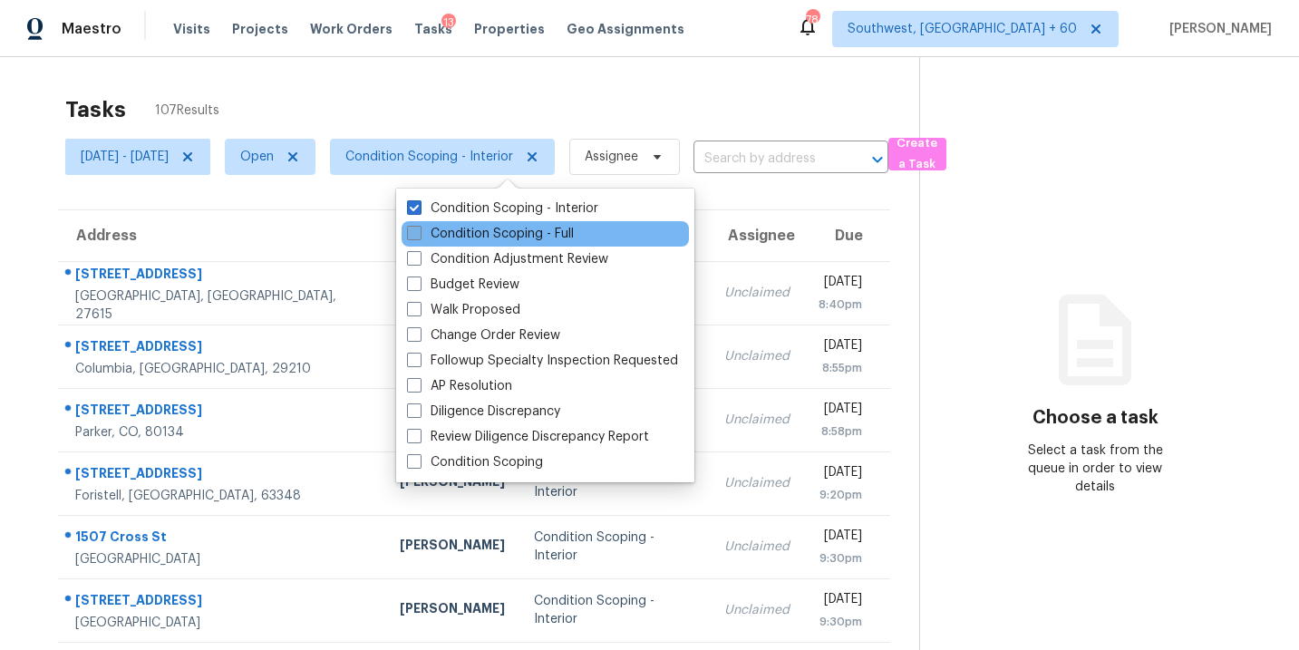
click at [495, 227] on label "Condition Scoping - Full" at bounding box center [490, 234] width 167 height 18
click at [419, 227] on input "Condition Scoping - Full" at bounding box center [413, 231] width 12 height 12
checkbox input "true"
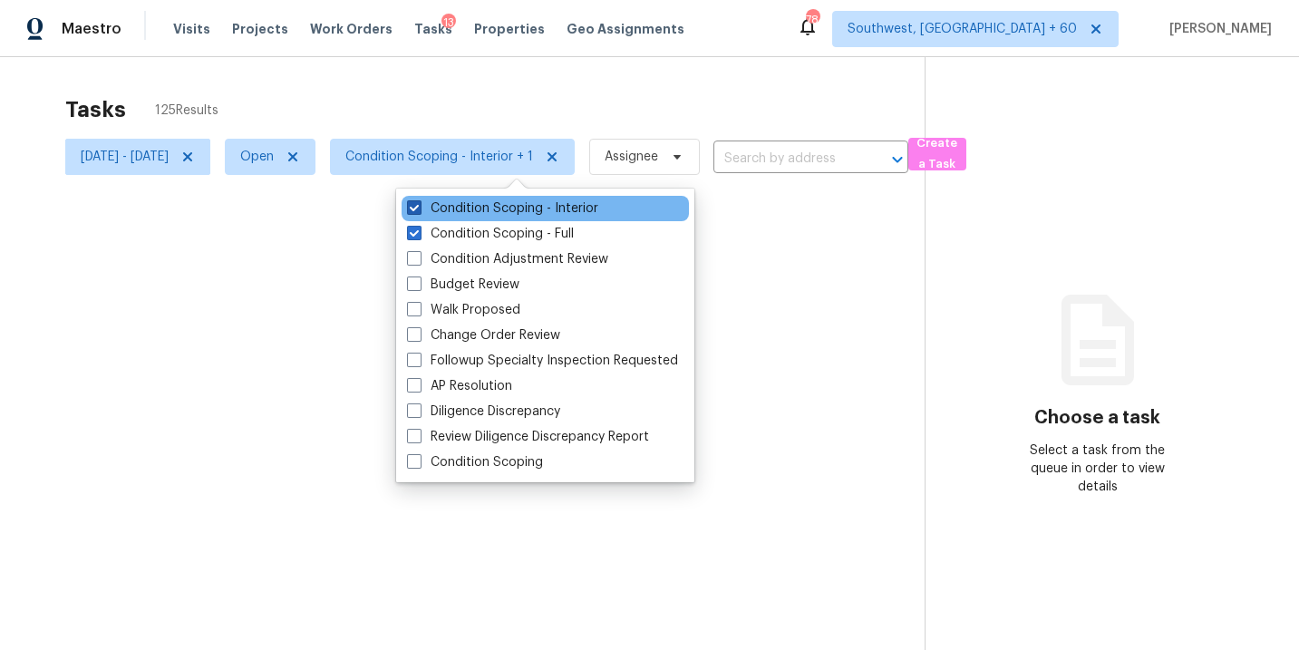
click at [519, 205] on label "Condition Scoping - Interior" at bounding box center [502, 208] width 191 height 18
click at [419, 205] on input "Condition Scoping - Interior" at bounding box center [413, 205] width 12 height 12
checkbox input "false"
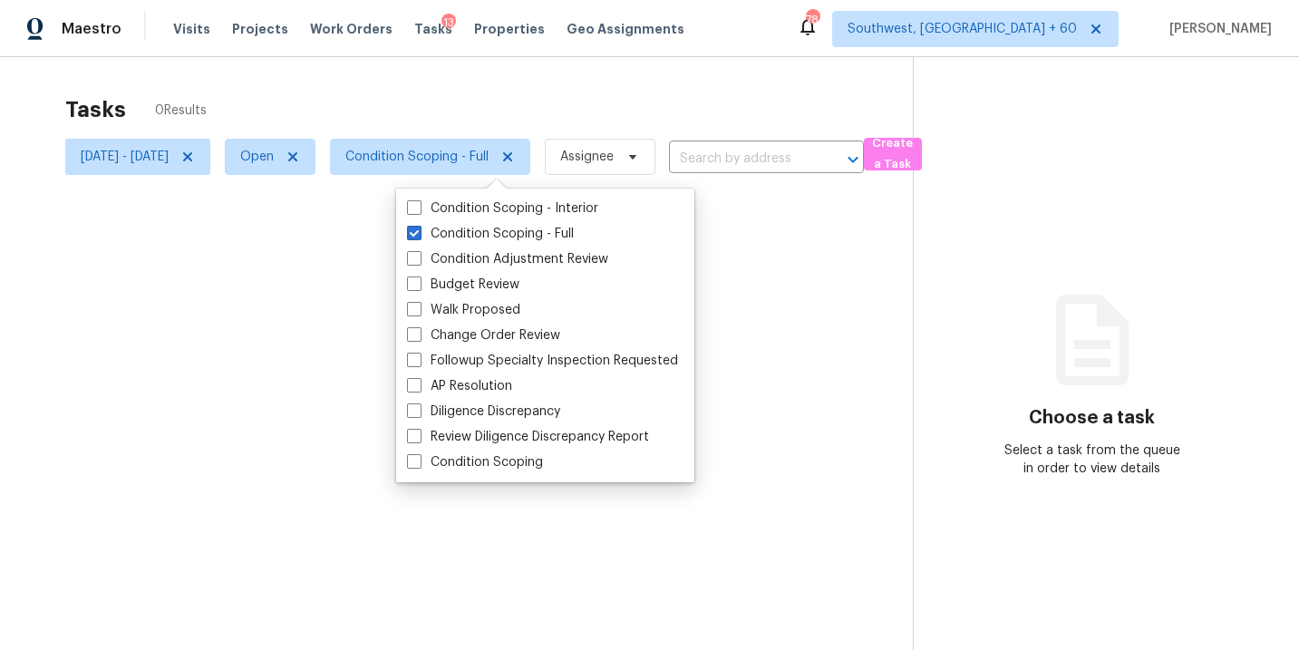
click at [869, 342] on div at bounding box center [649, 325] width 1299 height 650
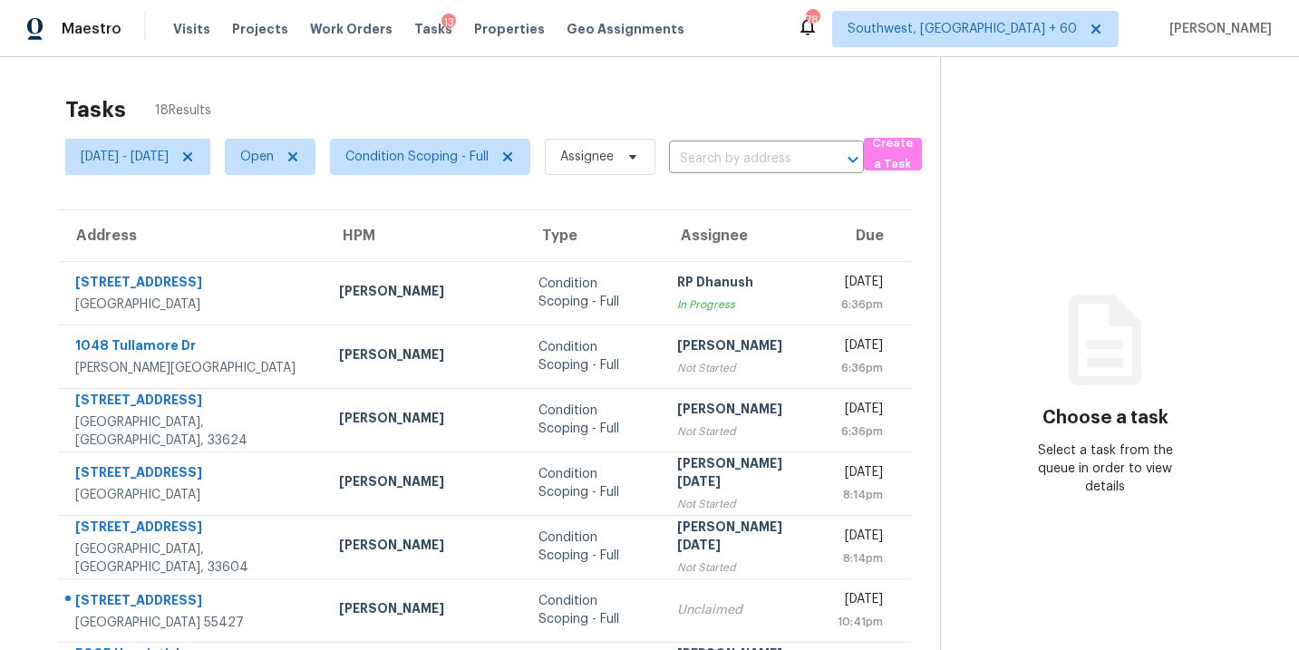
click at [661, 94] on div "Tasks 18 Results" at bounding box center [502, 109] width 874 height 47
click at [530, 166] on span "Condition Scoping - Full" at bounding box center [430, 157] width 200 height 36
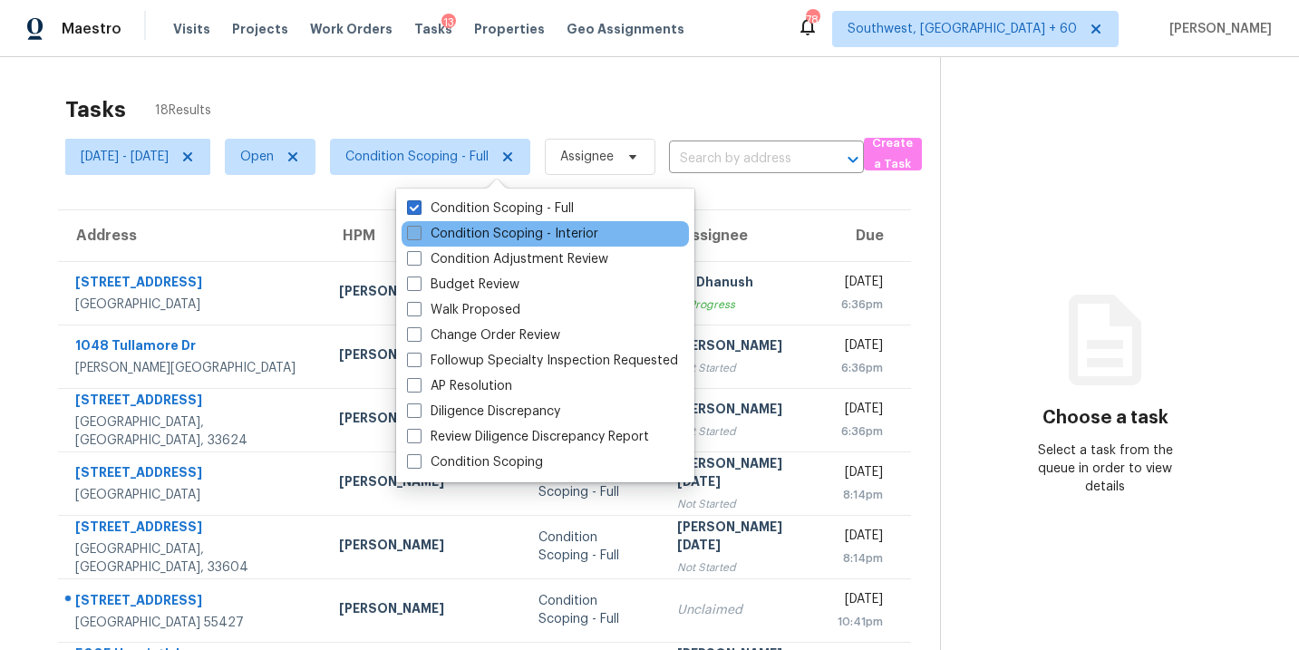
click at [530, 237] on label "Condition Scoping - Interior" at bounding box center [502, 234] width 191 height 18
click at [419, 237] on input "Condition Scoping - Interior" at bounding box center [413, 231] width 12 height 12
checkbox input "true"
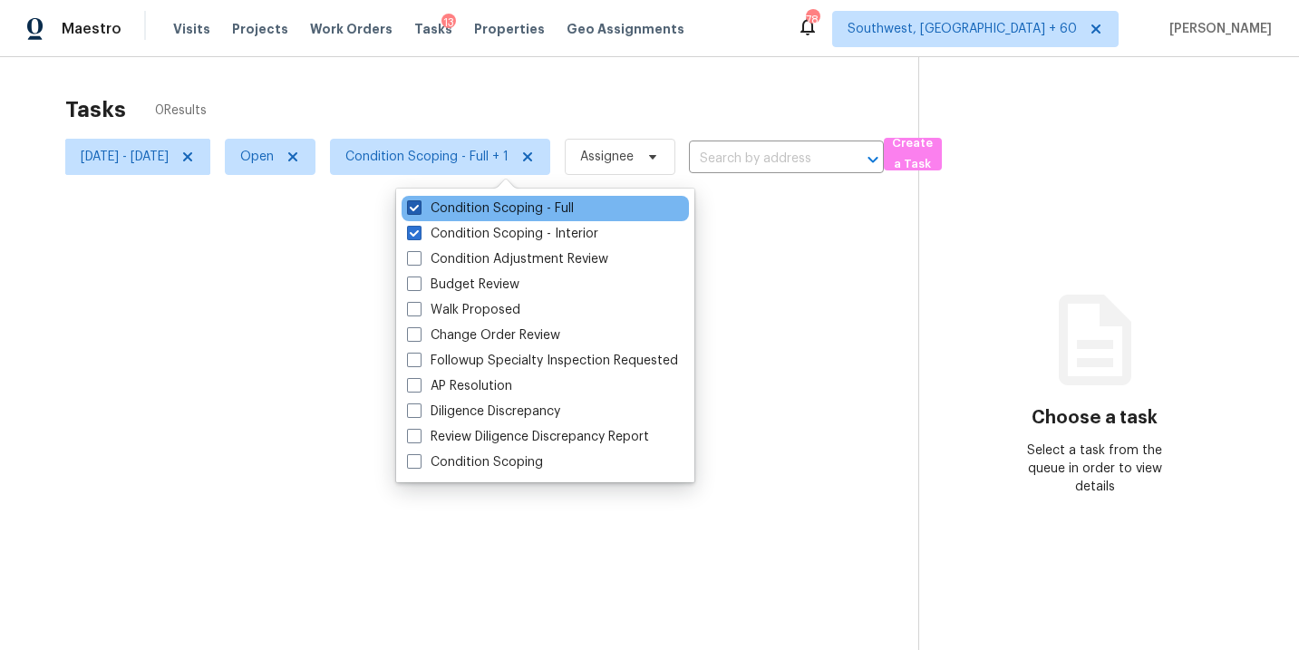
click at [549, 210] on label "Condition Scoping - Full" at bounding box center [490, 208] width 167 height 18
click at [419, 210] on input "Condition Scoping - Full" at bounding box center [413, 205] width 12 height 12
checkbox input "false"
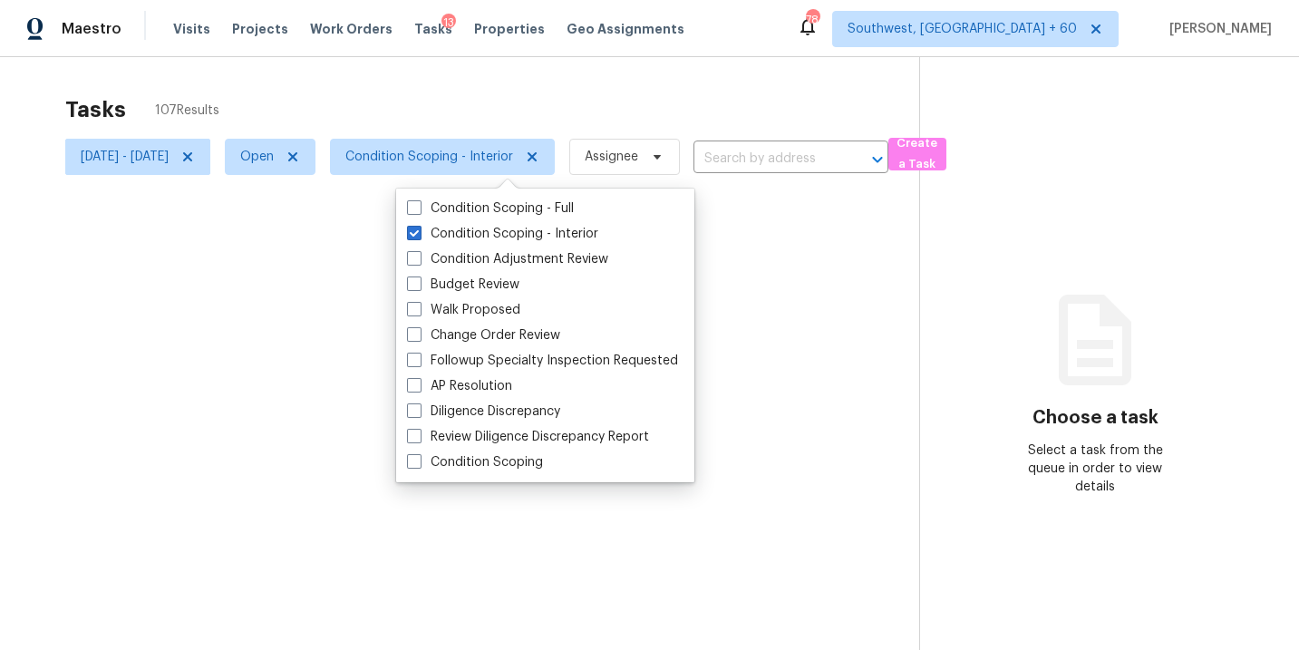
click at [798, 274] on div at bounding box center [649, 325] width 1299 height 650
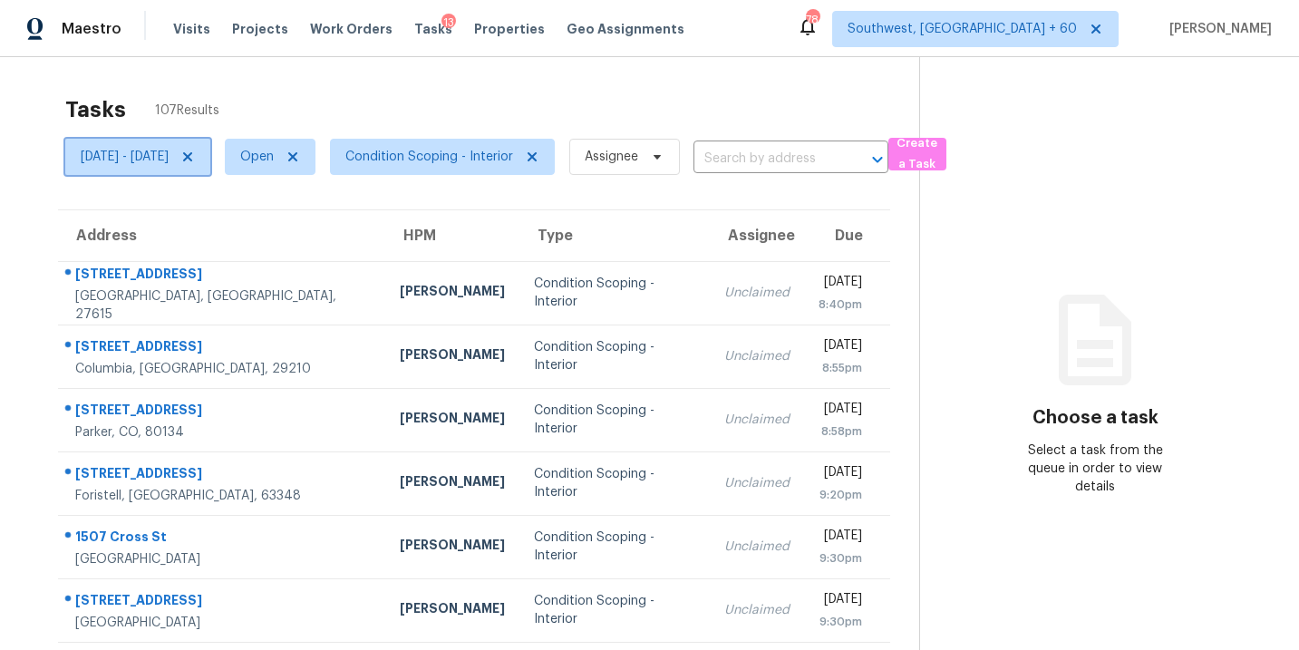
click at [195, 156] on icon at bounding box center [187, 157] width 14 height 14
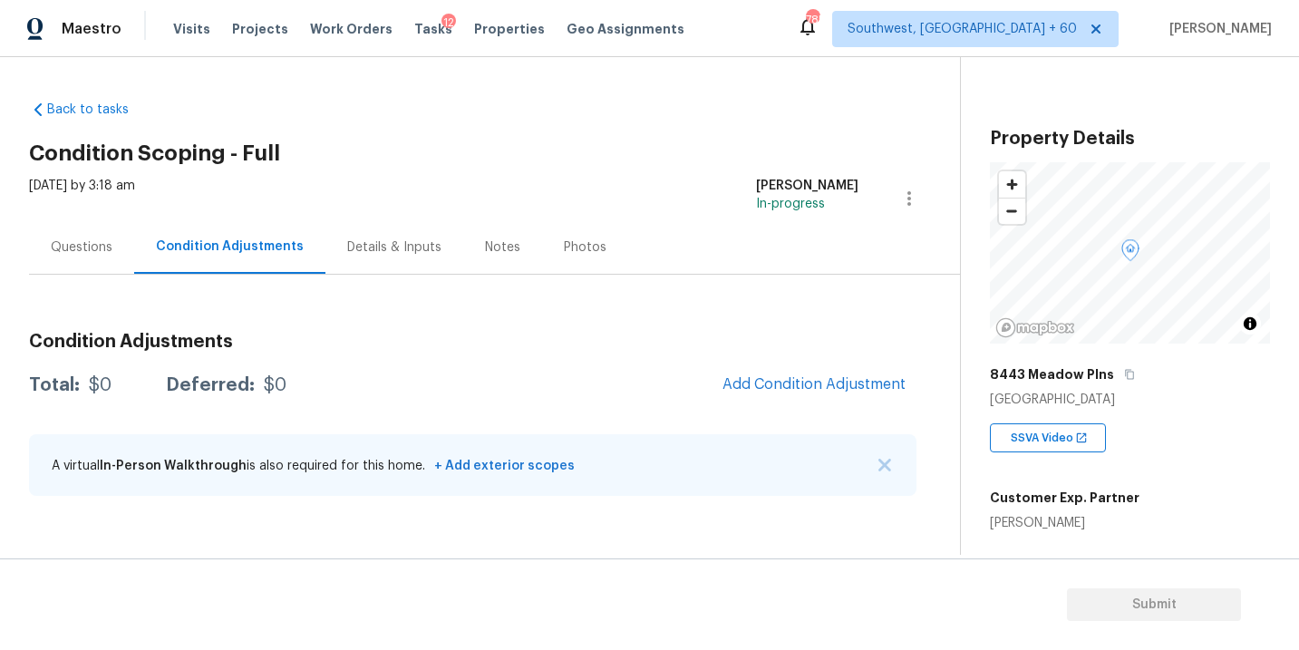
click at [761, 402] on span "Add Condition Adjustment" at bounding box center [813, 385] width 205 height 40
click at [768, 391] on span "Add Condition Adjustment" at bounding box center [813, 384] width 183 height 16
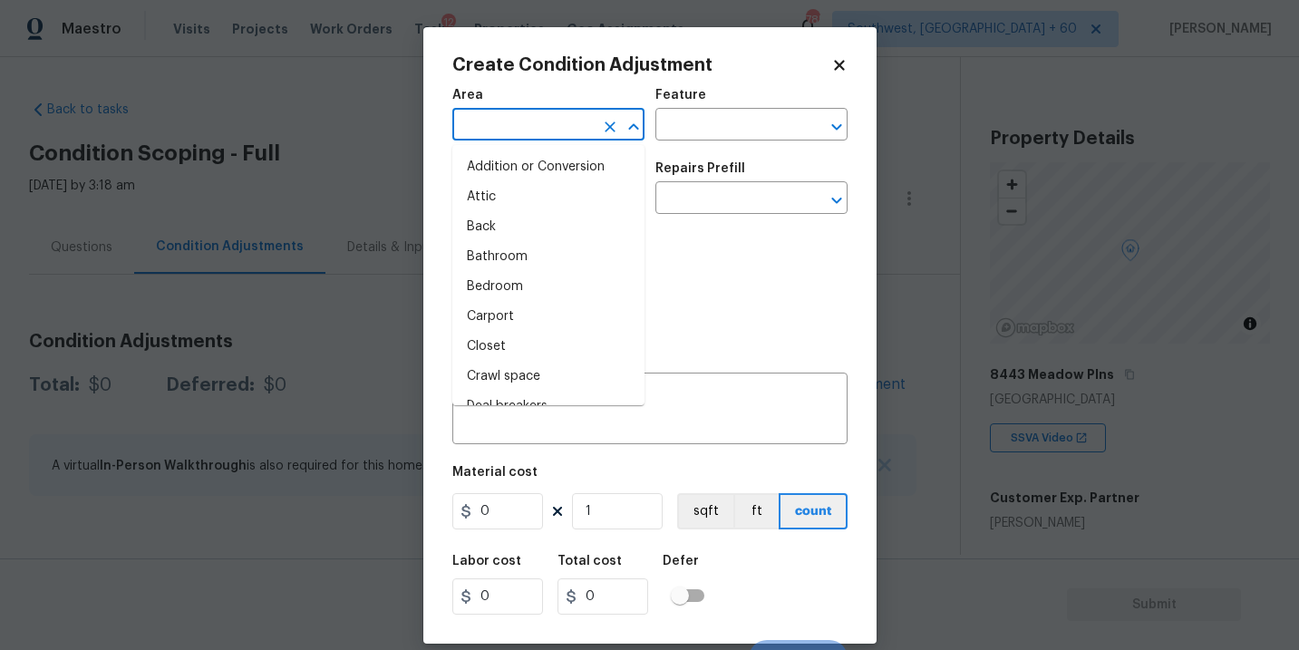
click at [537, 135] on input "text" at bounding box center [522, 126] width 141 height 28
type input "int"
type input "e"
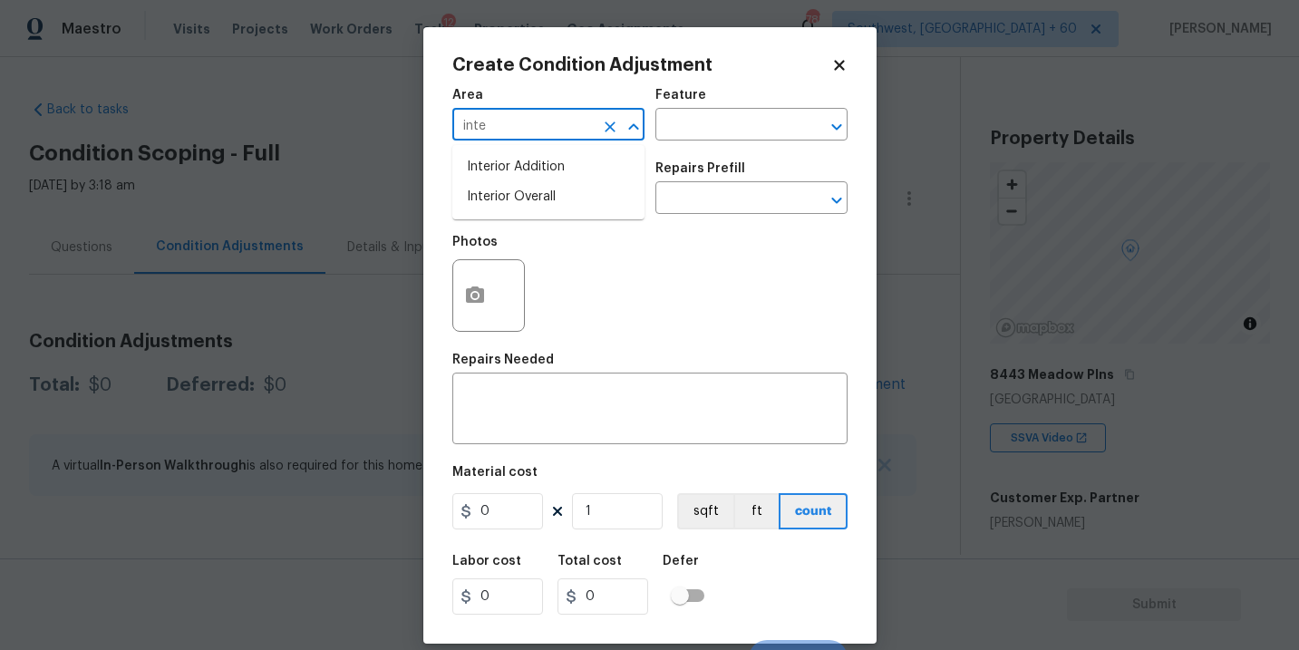
click at [558, 201] on li "Interior Overall" at bounding box center [548, 197] width 192 height 30
type input "Interior Overall"
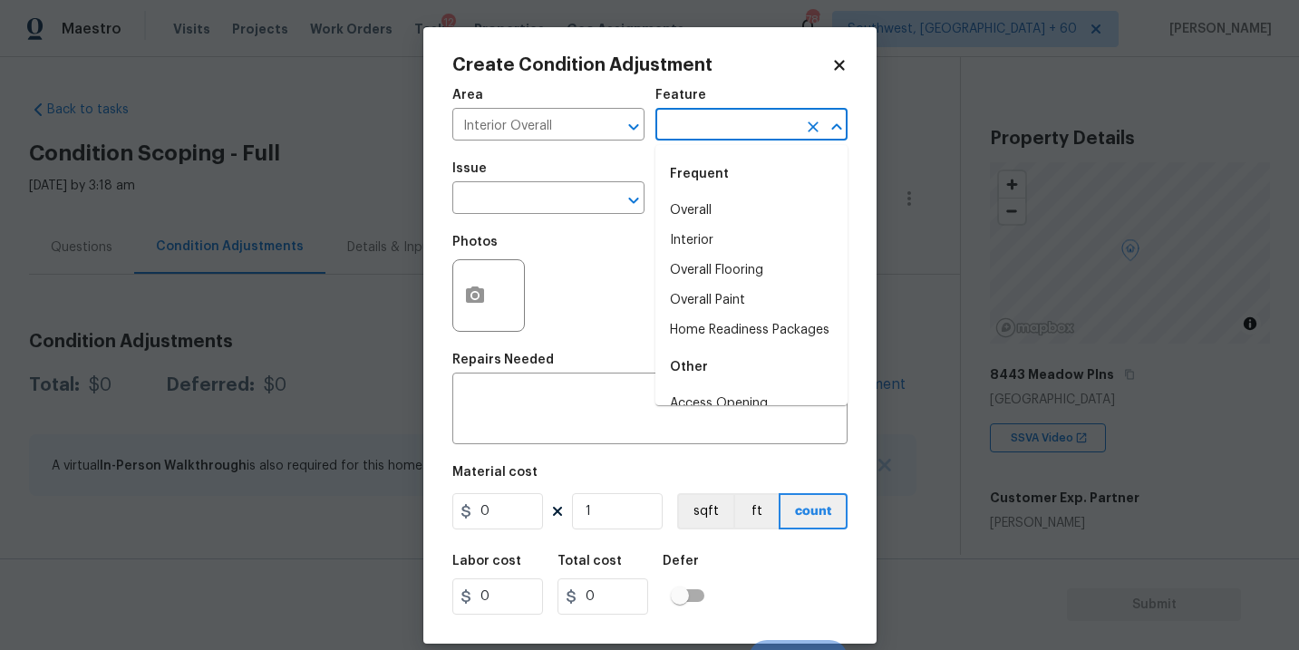
click at [672, 136] on input "text" at bounding box center [725, 126] width 141 height 28
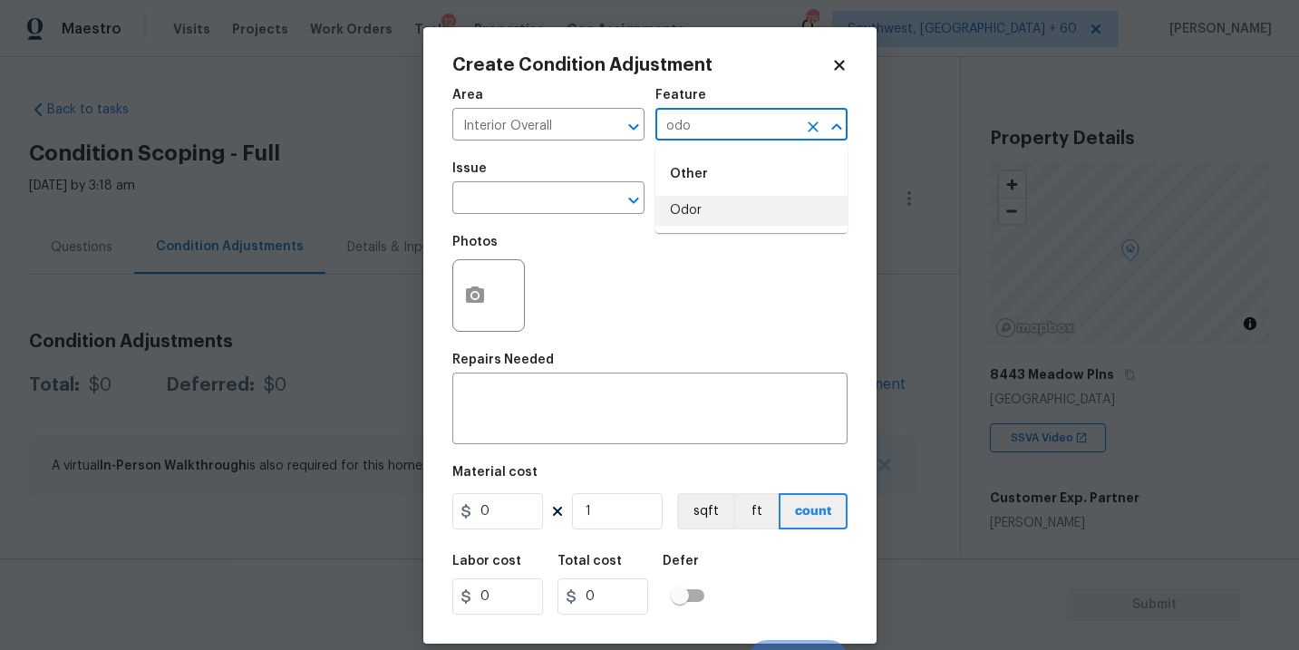
click at [680, 197] on li "Odor" at bounding box center [751, 211] width 192 height 30
type input "Odor"
click at [578, 199] on input "text" at bounding box center [522, 200] width 141 height 28
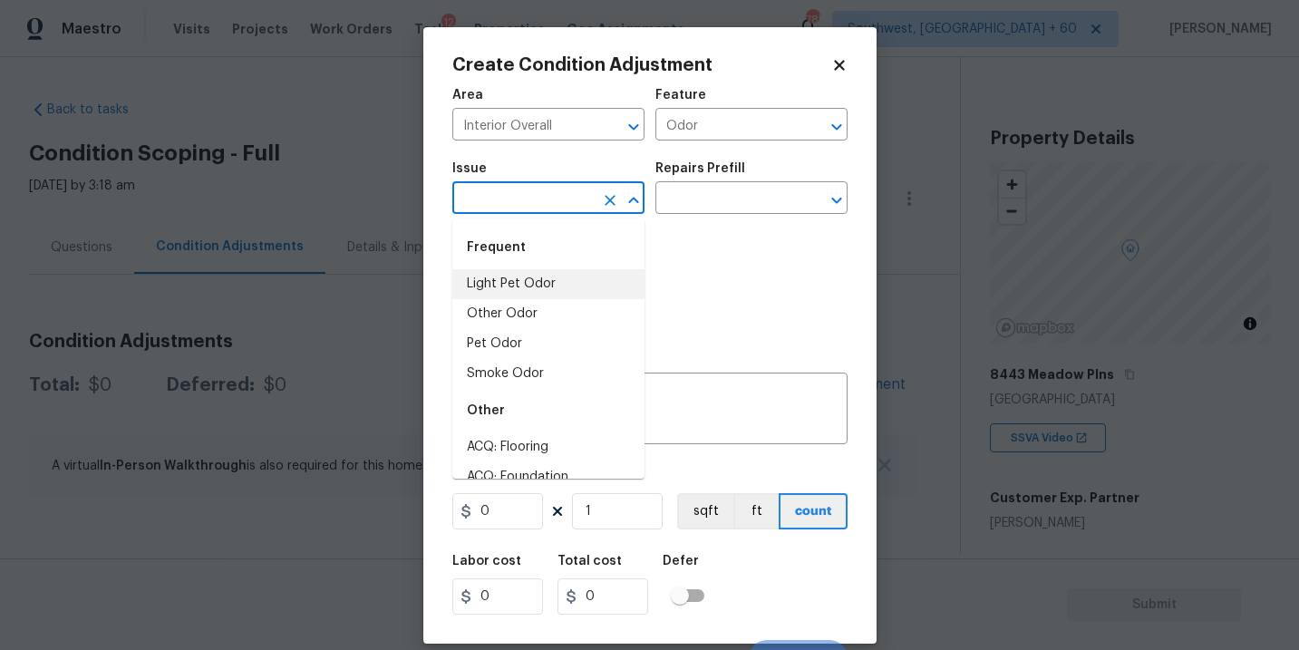
click at [570, 269] on li "Light Pet Odor" at bounding box center [548, 284] width 192 height 30
type input "Light Pet Odor"
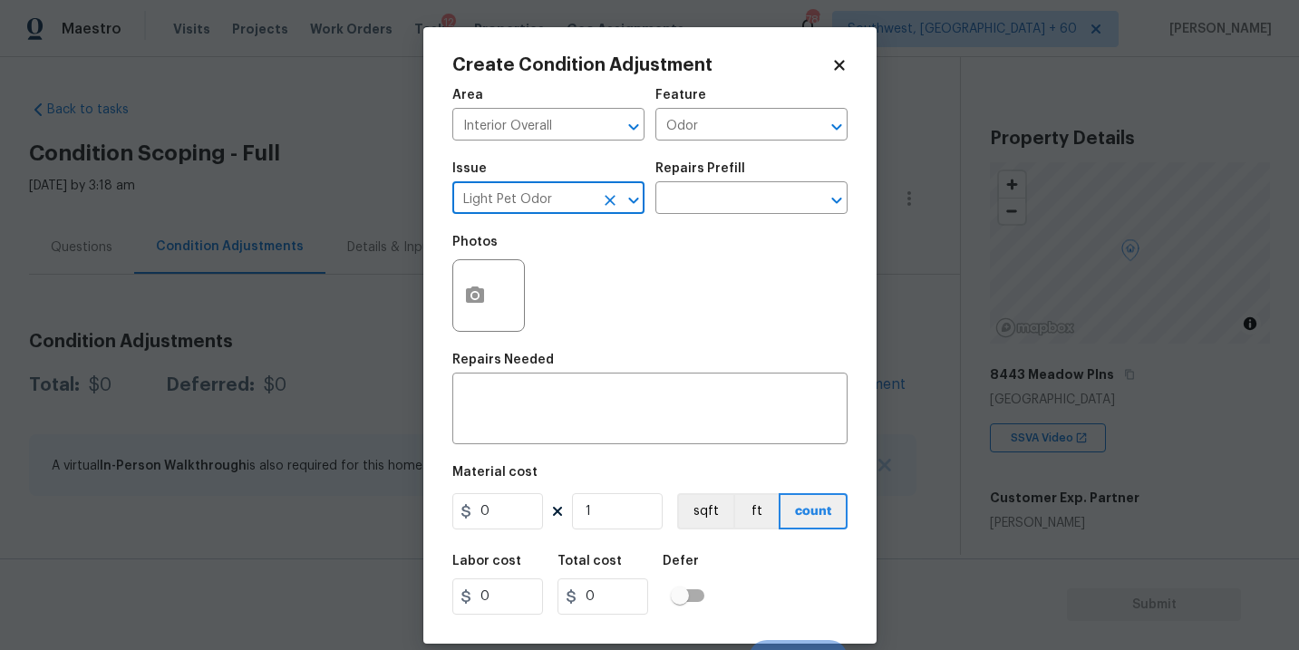
click at [714, 217] on div "Issue Light Pet Odor ​ Repairs Prefill ​" at bounding box center [649, 187] width 395 height 73
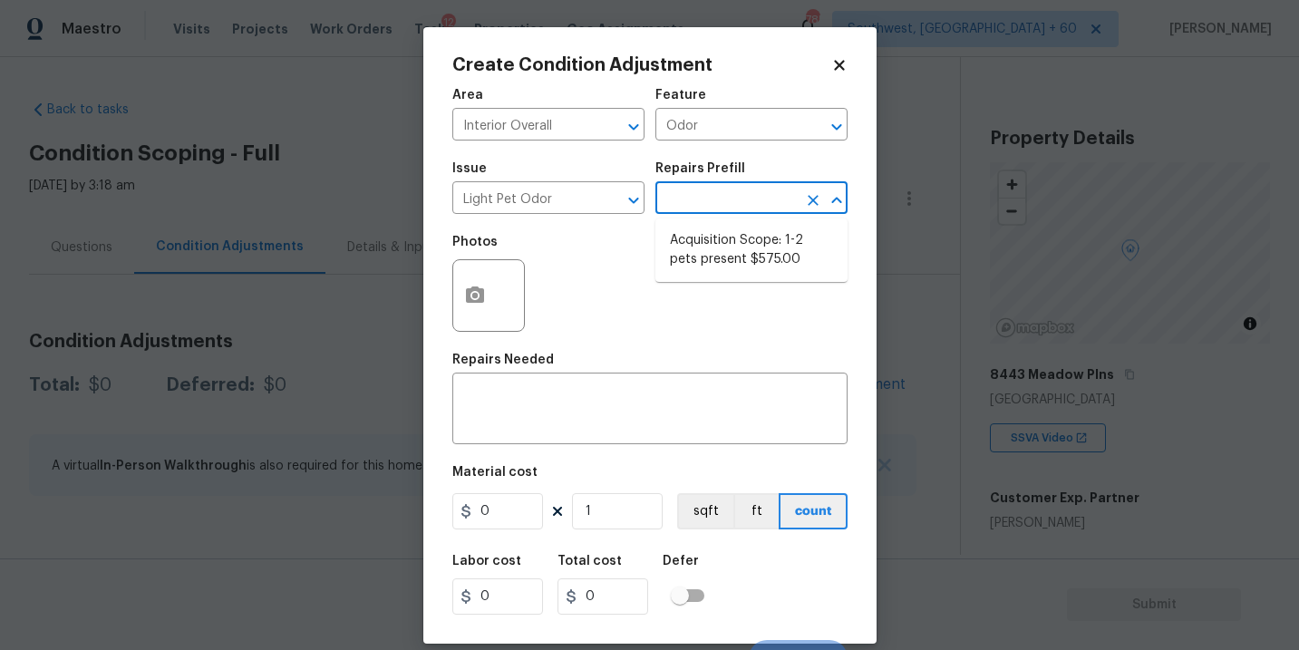
click at [735, 204] on input "text" at bounding box center [725, 200] width 141 height 28
click at [721, 248] on li "Acquisition Scope: 1-2 pets present $575.00" at bounding box center [751, 250] width 192 height 49
type textarea "Acquisition Scope: 1-2 pets present"
type input "575"
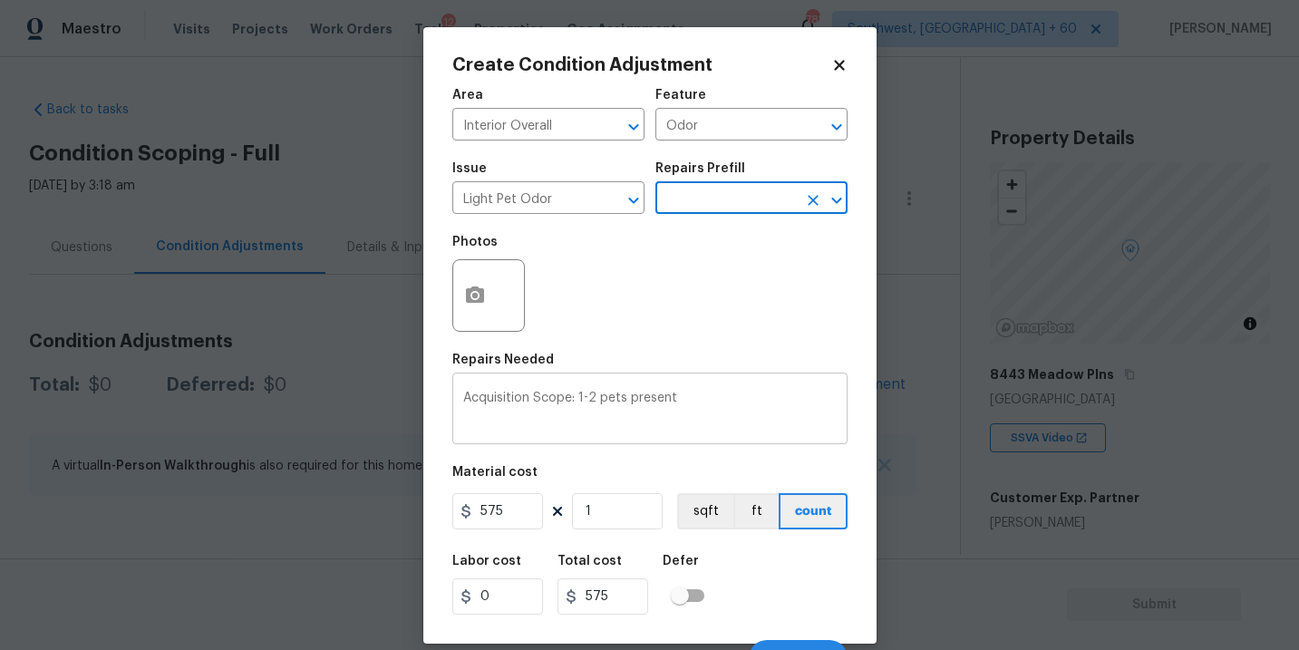
scroll to position [27, 0]
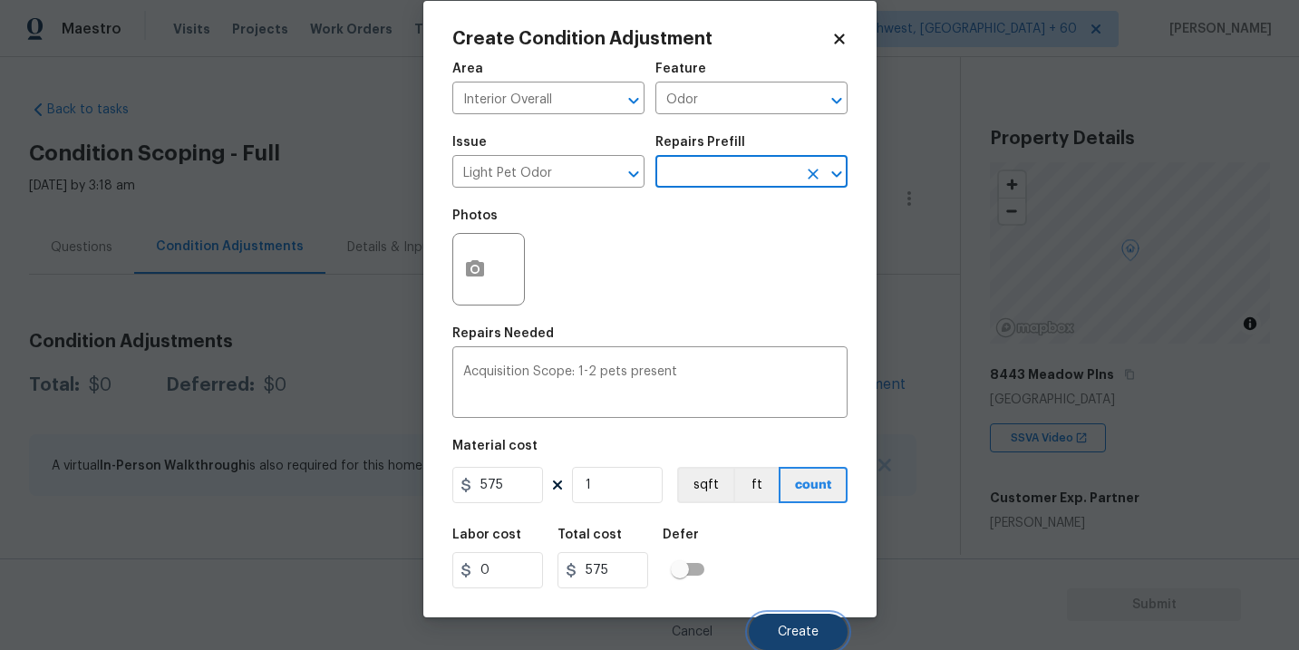
click at [788, 642] on button "Create" at bounding box center [798, 632] width 99 height 36
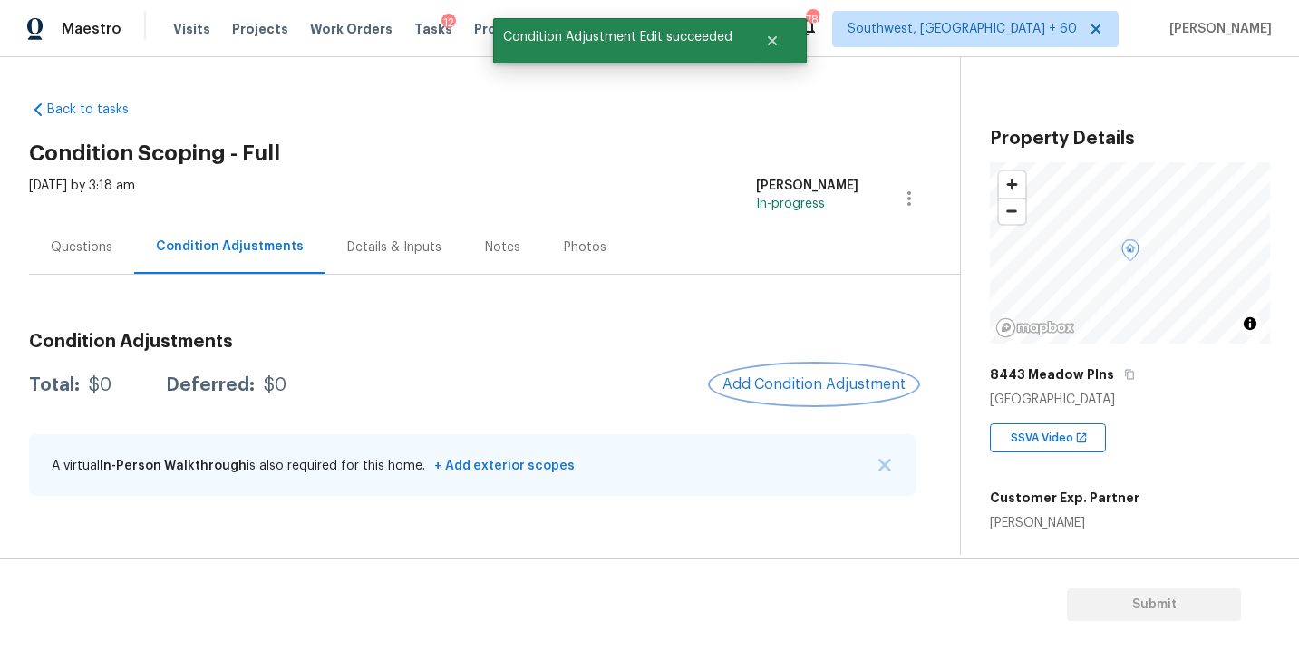
scroll to position [0, 0]
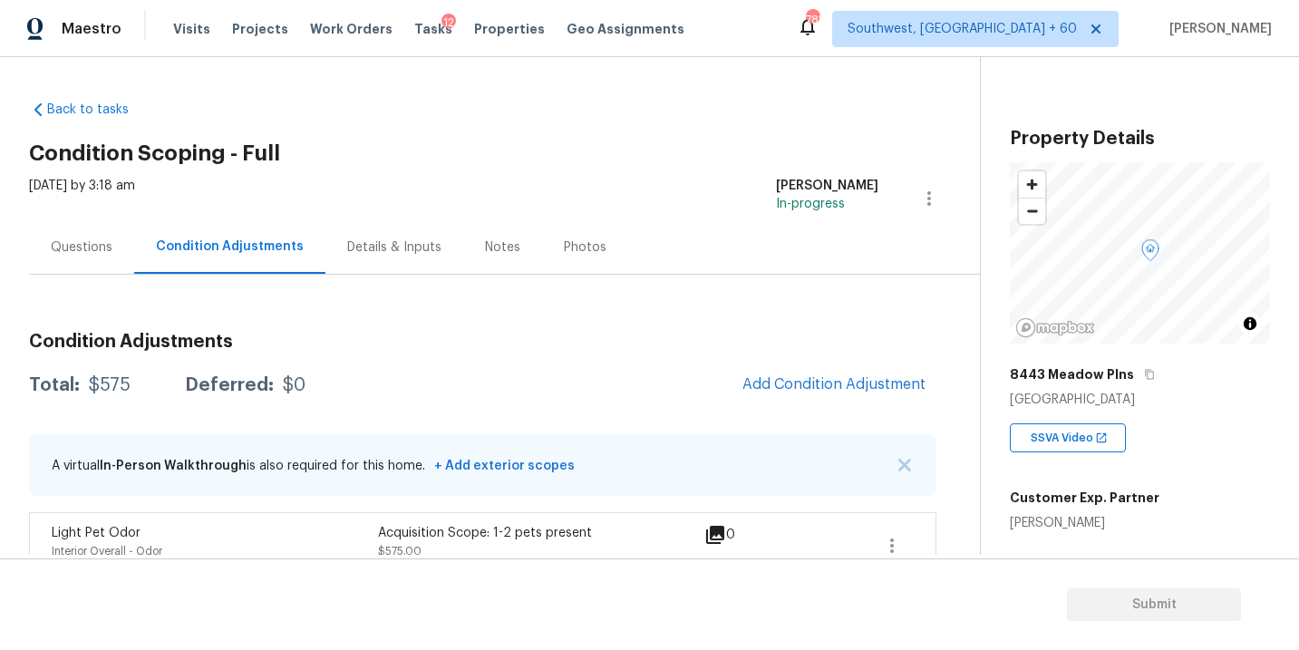
click at [624, 310] on div "Condition Adjustments Total: $575 Deferred: $0 Add Condition Adjustment A virtu…" at bounding box center [482, 427] width 907 height 304
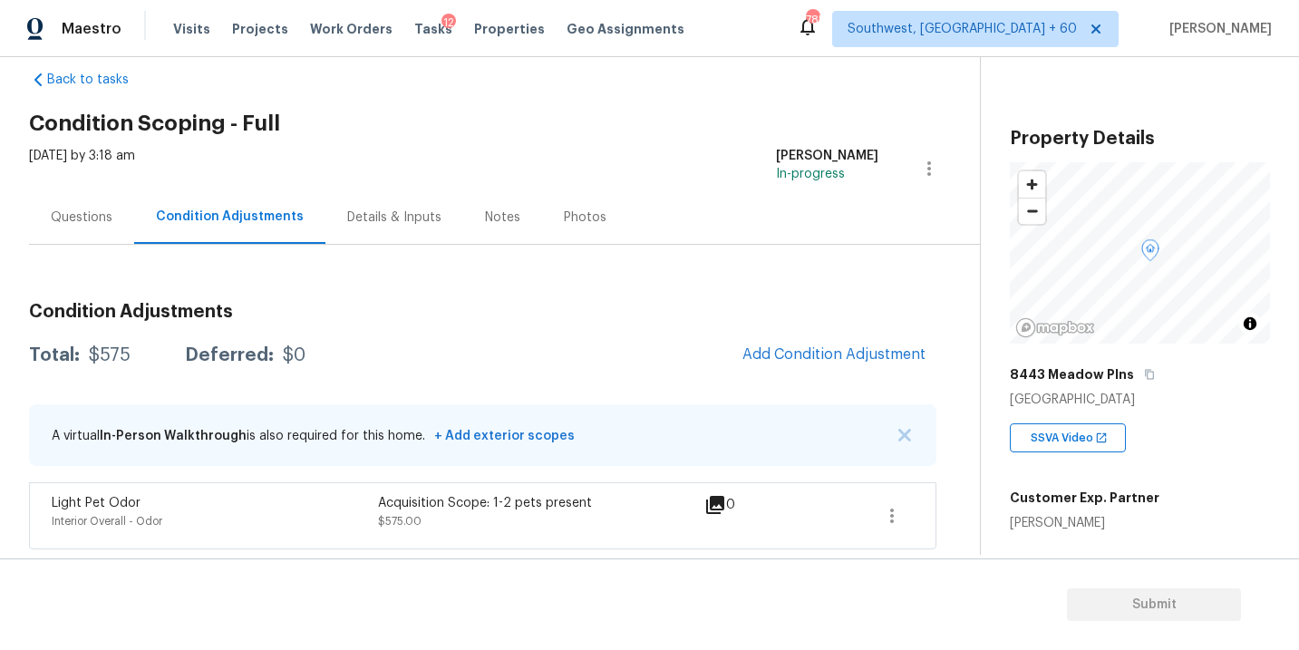
click at [88, 221] on div "Questions" at bounding box center [82, 217] width 62 height 18
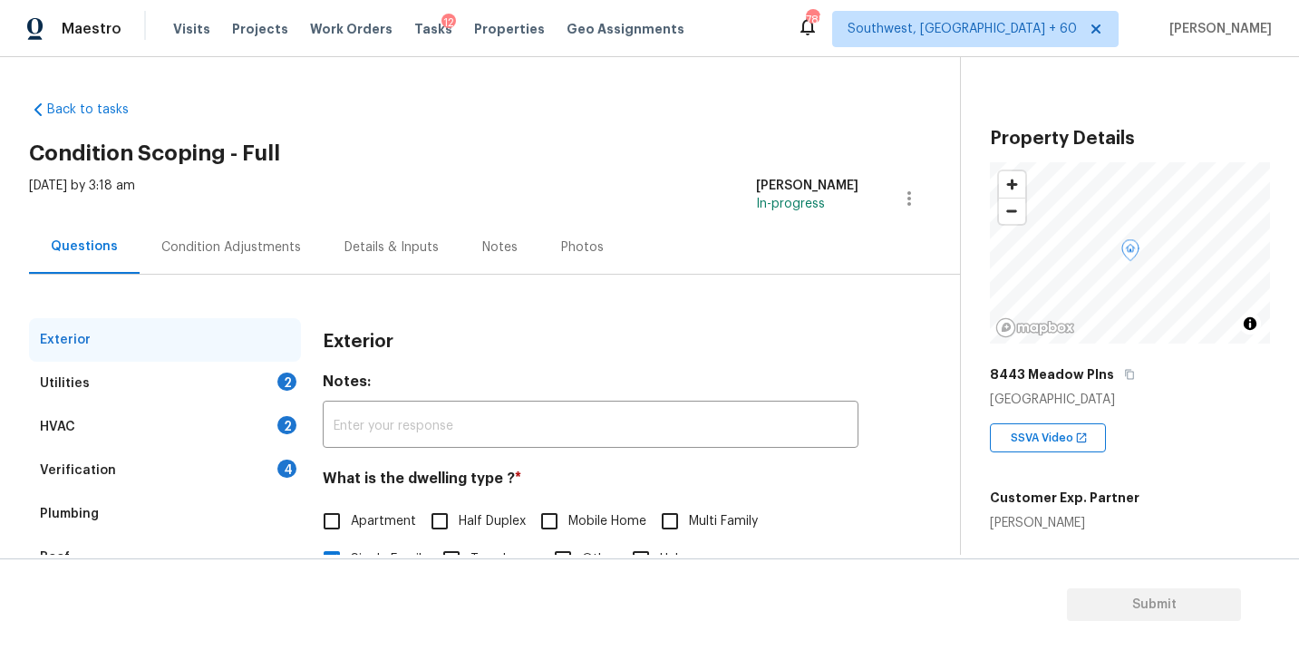
click at [144, 388] on div "Utilities 2" at bounding box center [165, 383] width 272 height 43
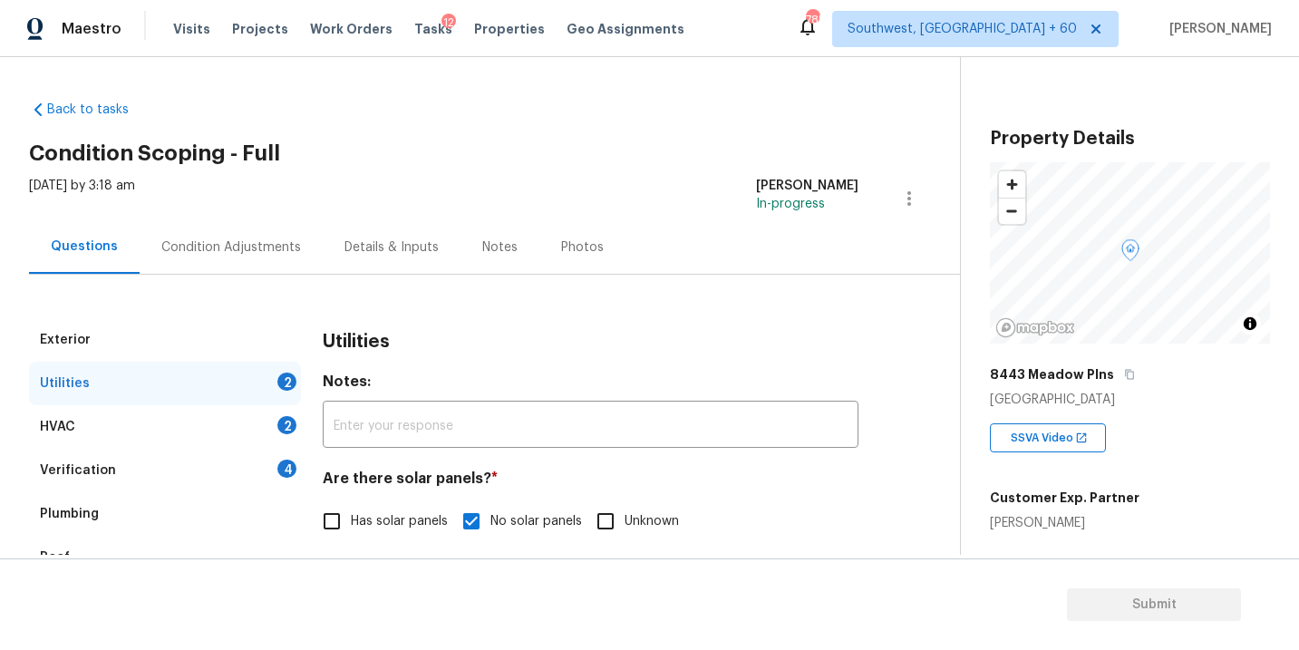
scroll to position [108, 0]
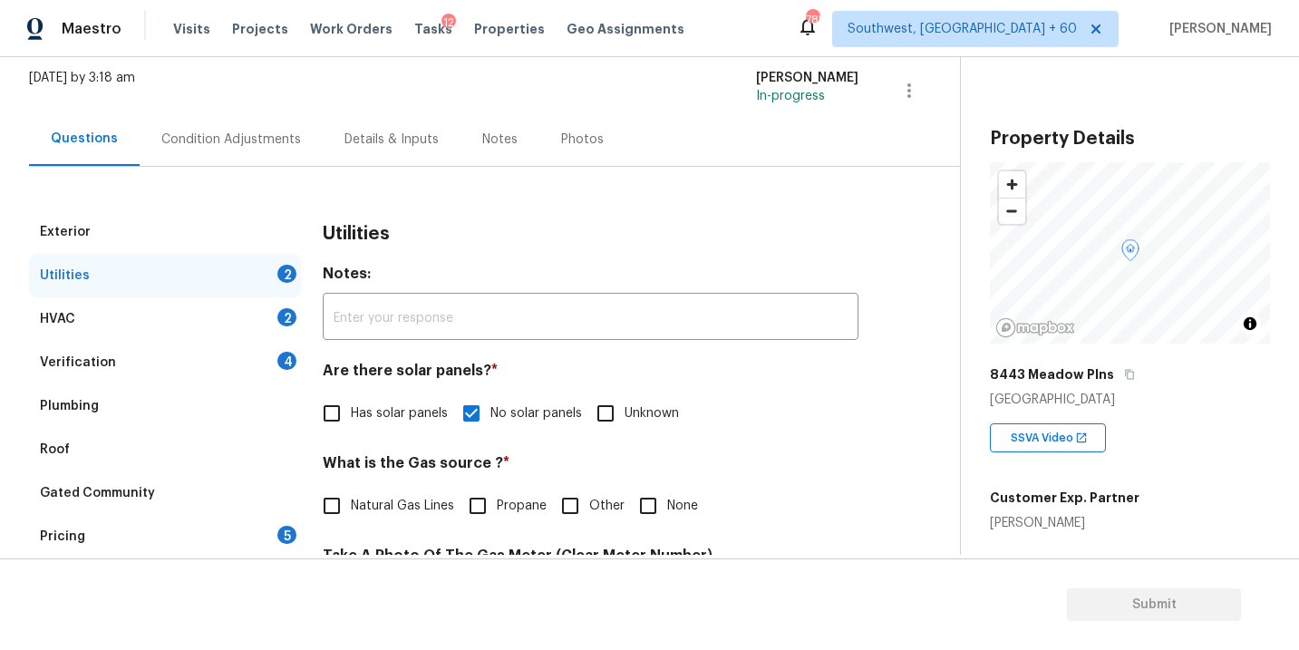
click at [345, 505] on input "Natural Gas Lines" at bounding box center [332, 506] width 38 height 38
checkbox input "true"
click at [263, 142] on div "Condition Adjustments" at bounding box center [231, 139] width 140 height 18
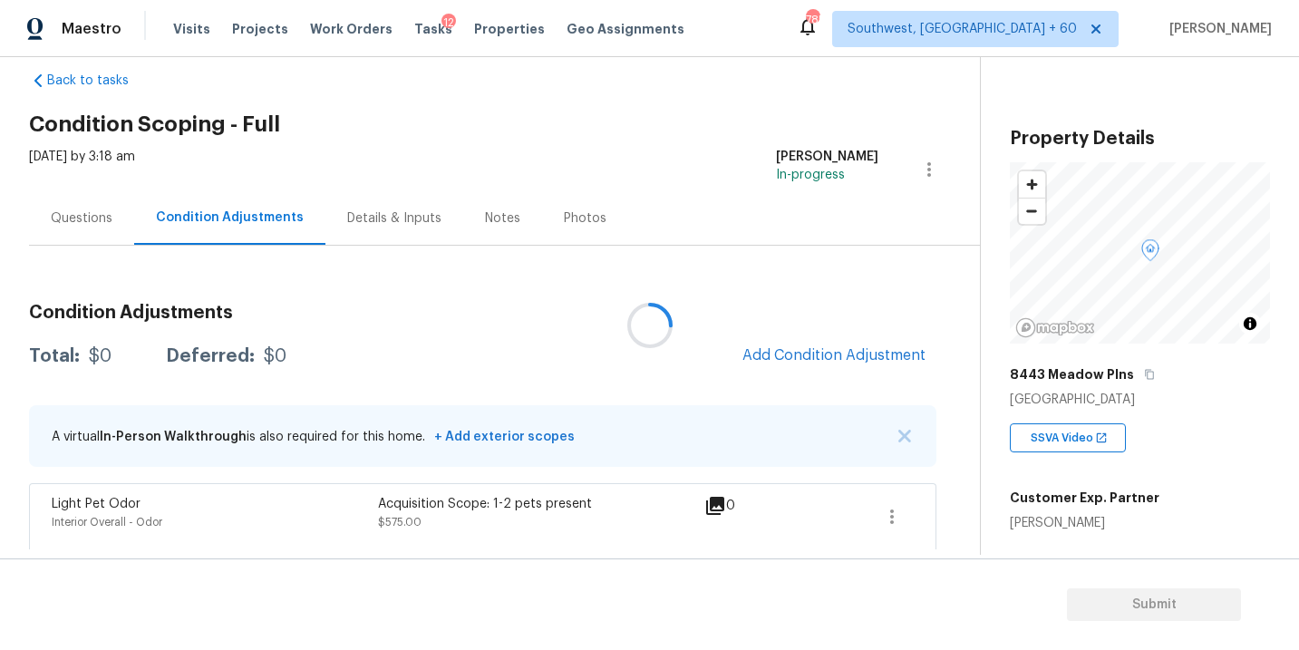
scroll to position [30, 0]
click at [776, 360] on span "Add Condition Adjustment" at bounding box center [833, 354] width 183 height 16
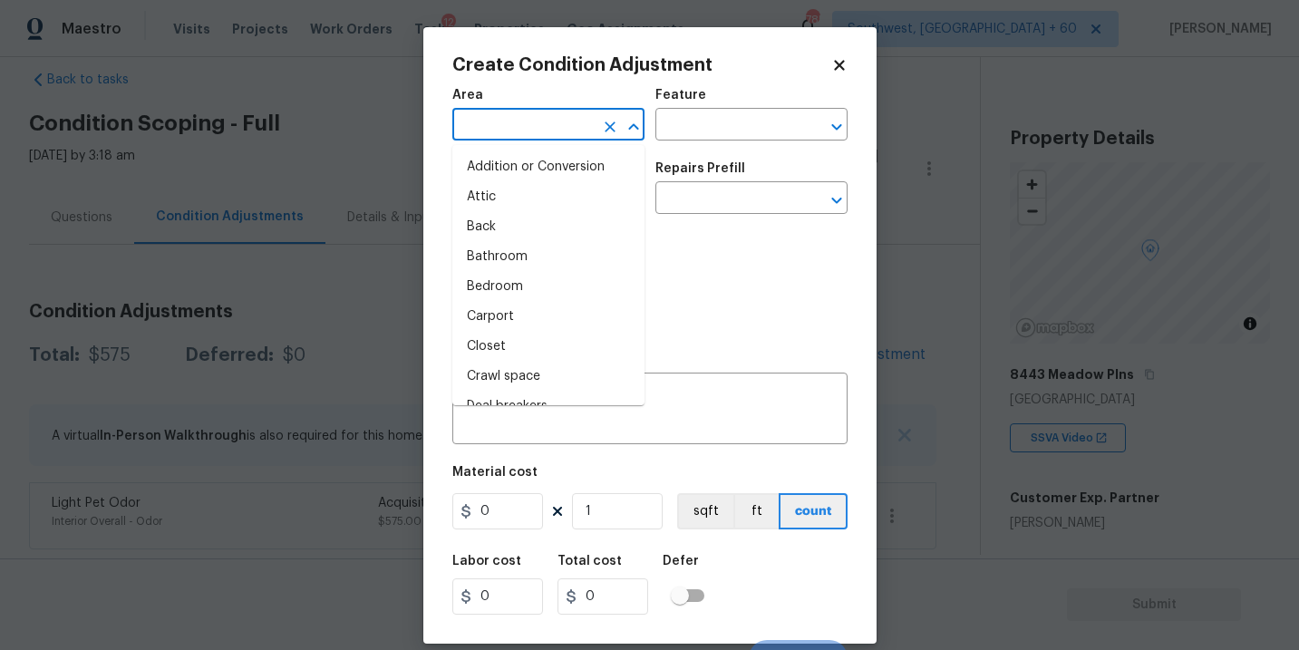
click at [535, 131] on input "text" at bounding box center [522, 126] width 141 height 28
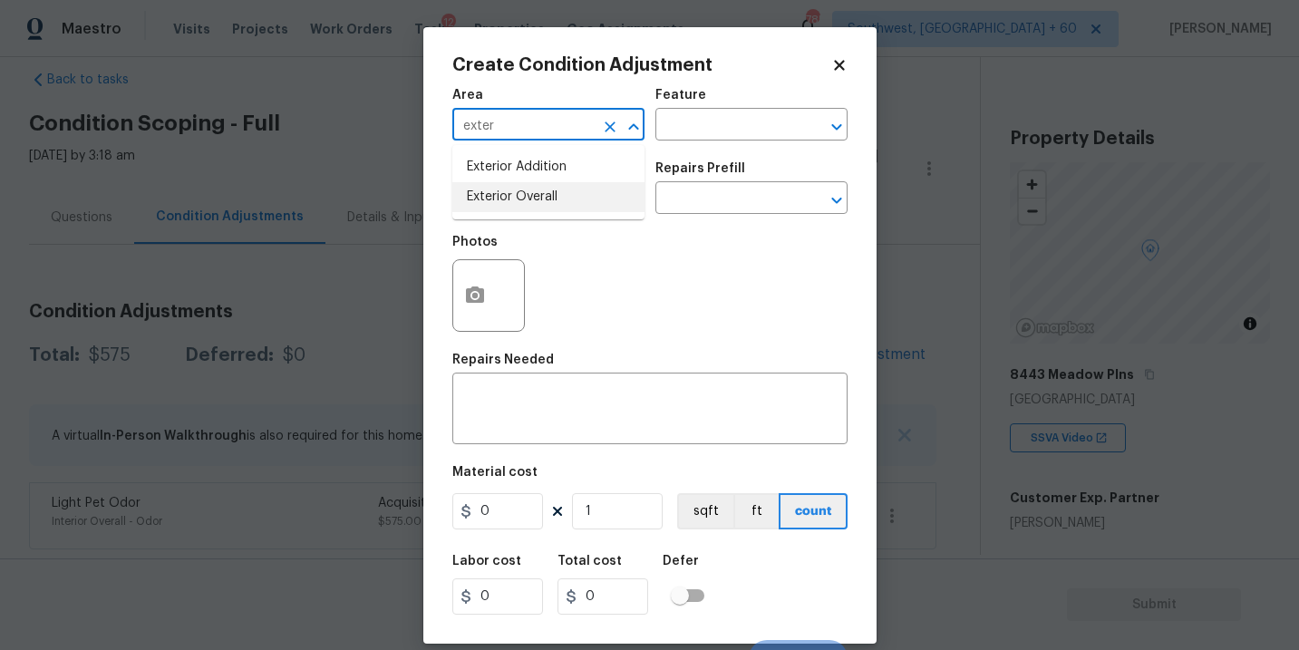
click at [546, 202] on li "Exterior Overall" at bounding box center [548, 197] width 192 height 30
type input "Exterior Overall"
click at [739, 97] on div "Feature" at bounding box center [751, 101] width 192 height 24
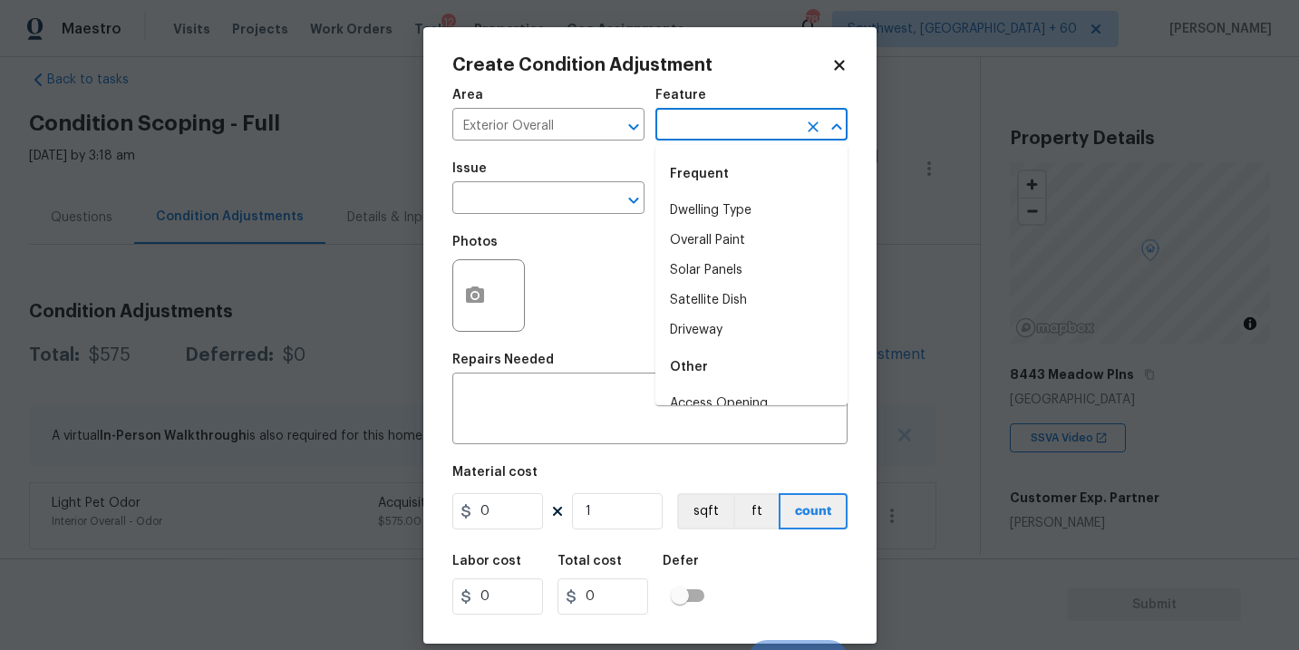
click at [712, 133] on input "text" at bounding box center [725, 126] width 141 height 28
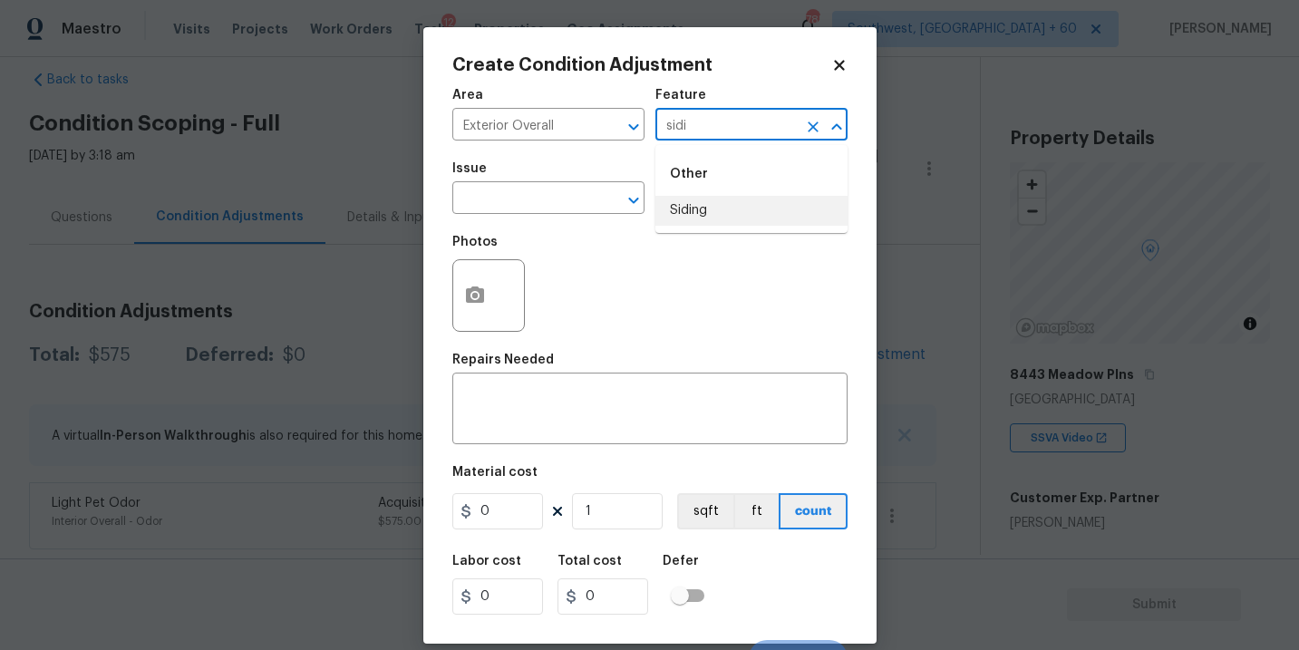
click at [703, 221] on li "Siding" at bounding box center [751, 211] width 192 height 30
type input "Siding"
click at [584, 209] on input "text" at bounding box center [522, 200] width 141 height 28
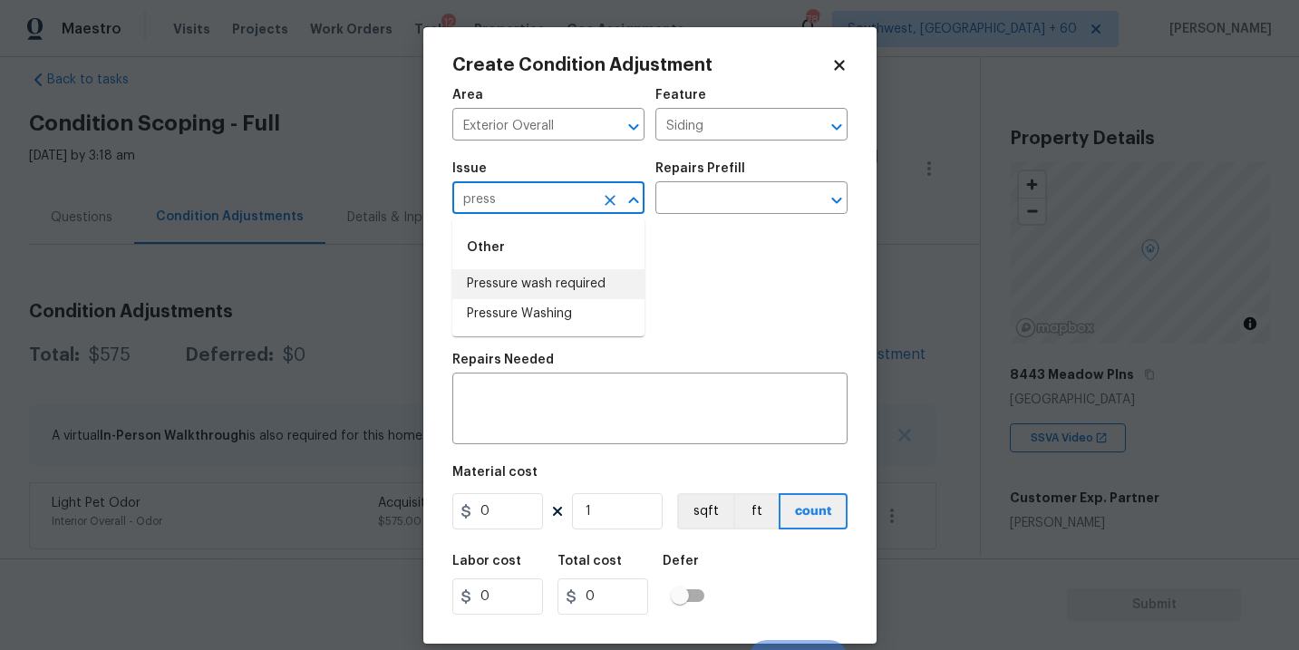
click at [563, 279] on li "Pressure wash required" at bounding box center [548, 284] width 192 height 30
type input "Pressure wash required"
click at [612, 205] on icon "Clear" at bounding box center [610, 200] width 18 height 18
click at [573, 310] on li "Pressure Washing" at bounding box center [548, 314] width 192 height 30
type input "Pressure Washing"
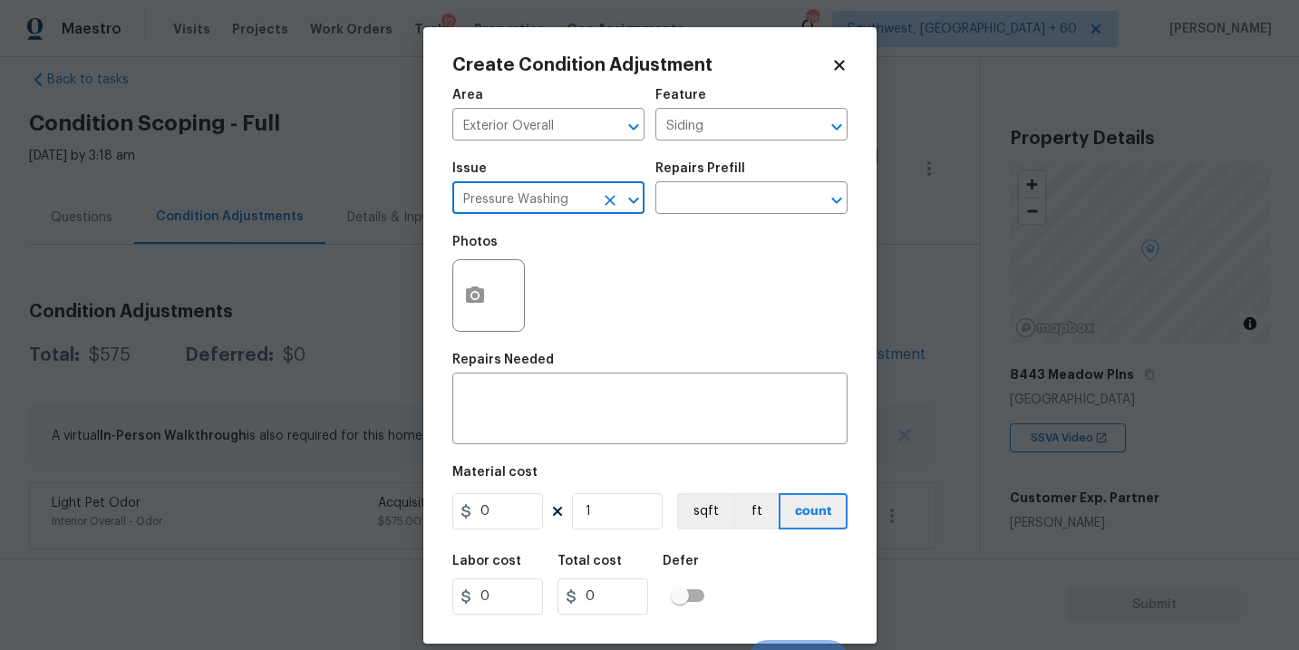
click at [748, 182] on div "Repairs Prefill" at bounding box center [751, 174] width 192 height 24
click at [739, 199] on input "text" at bounding box center [725, 200] width 141 height 28
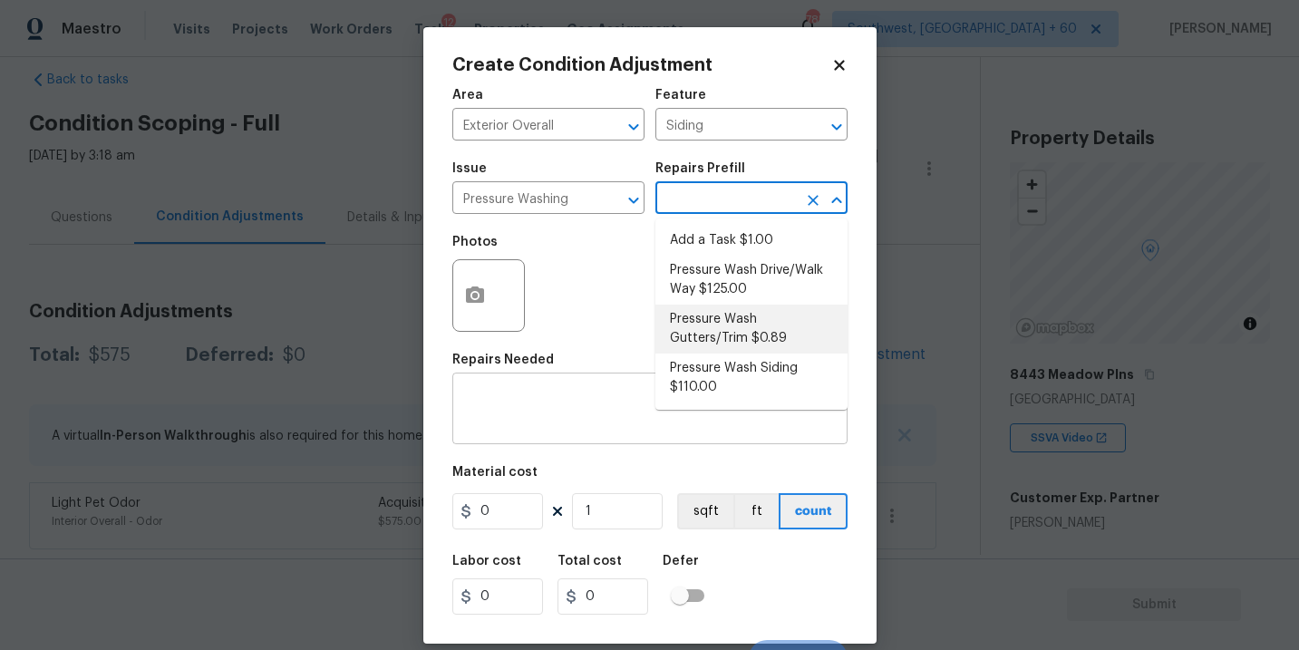
click at [709, 379] on li "Pressure Wash Siding $110.00" at bounding box center [751, 377] width 192 height 49
type textarea "Protect areas as needed for pressure washing. Pressure wash the siding on the h…"
type input "110"
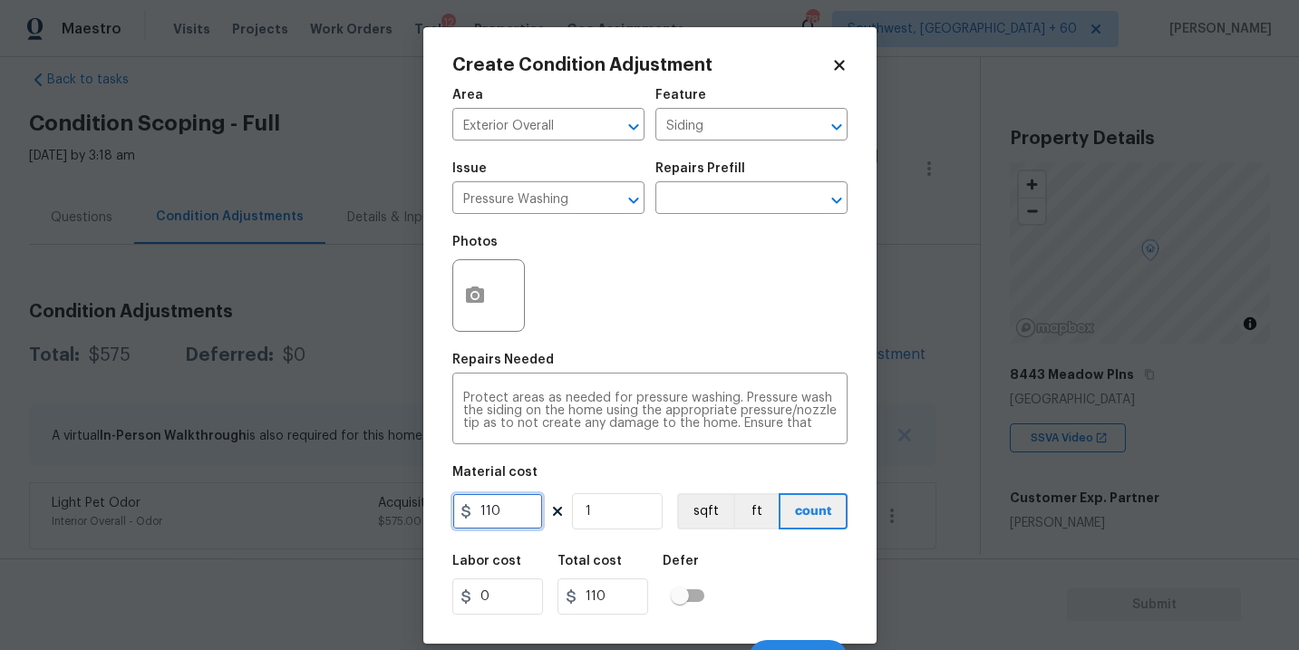
drag, startPoint x: 502, startPoint y: 506, endPoint x: 389, endPoint y: 505, distance: 113.3
click at [389, 505] on div "Create Condition Adjustment Area Exterior Overall ​ Feature Siding ​ Issue Pres…" at bounding box center [649, 325] width 1299 height 650
type input "200"
click at [487, 293] on button "button" at bounding box center [474, 295] width 43 height 71
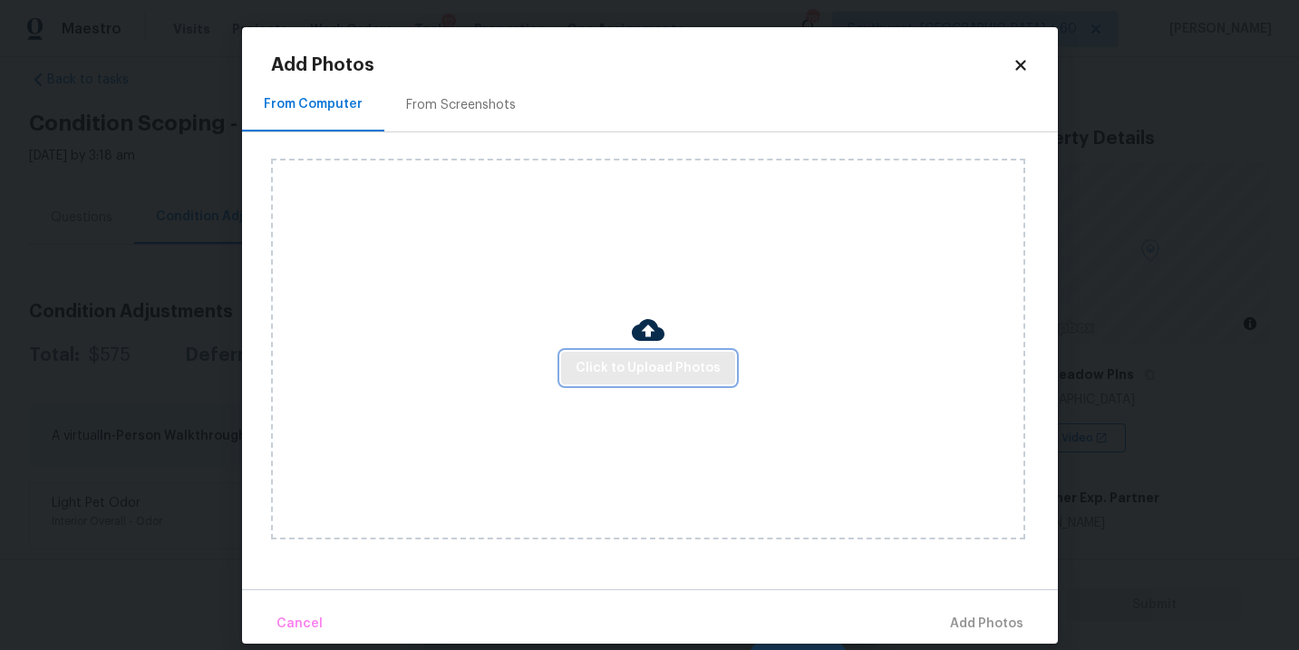
click at [619, 359] on span "Click to Upload Photos" at bounding box center [647, 368] width 145 height 23
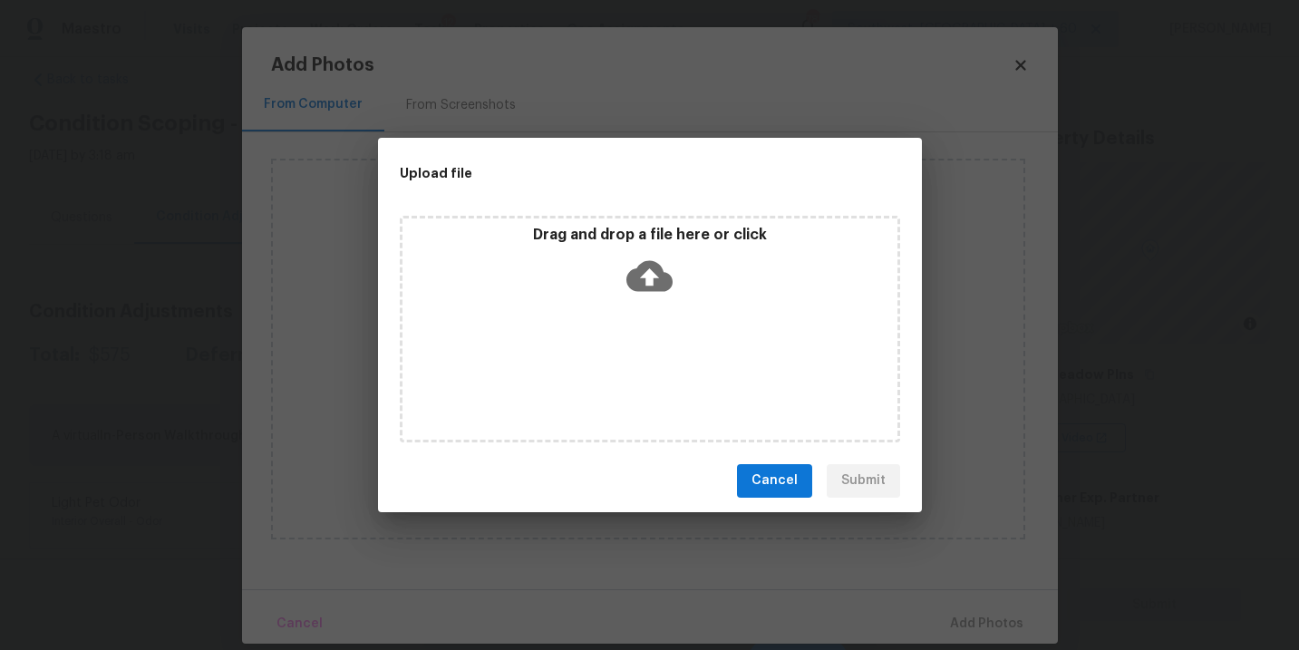
click at [653, 247] on div "Drag and drop a file here or click" at bounding box center [649, 265] width 495 height 78
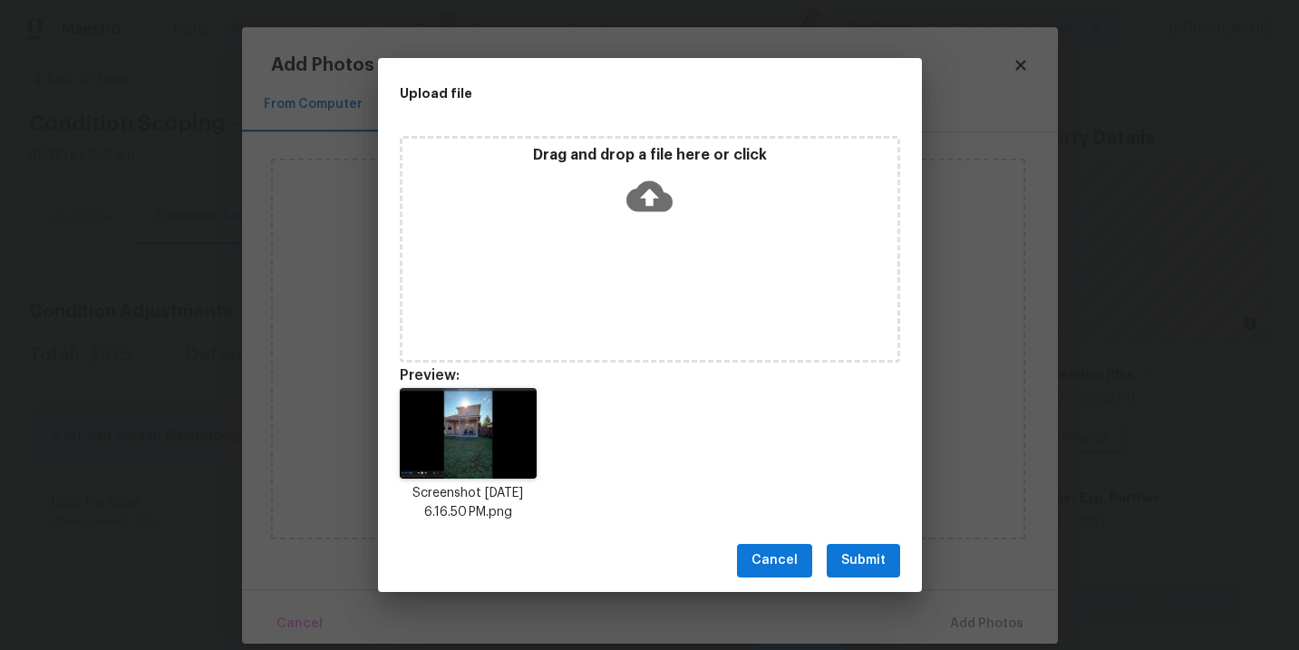
click at [855, 573] on button "Submit" at bounding box center [862, 561] width 73 height 34
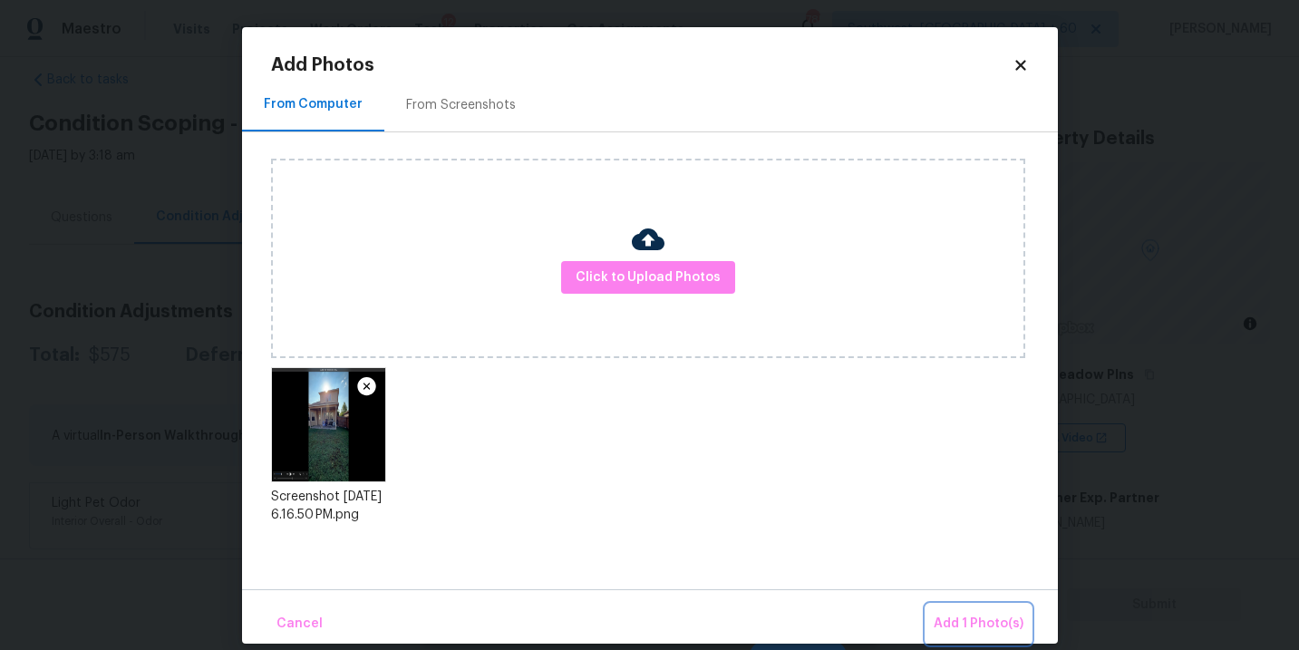
click at [949, 606] on button "Add 1 Photo(s)" at bounding box center [978, 623] width 104 height 39
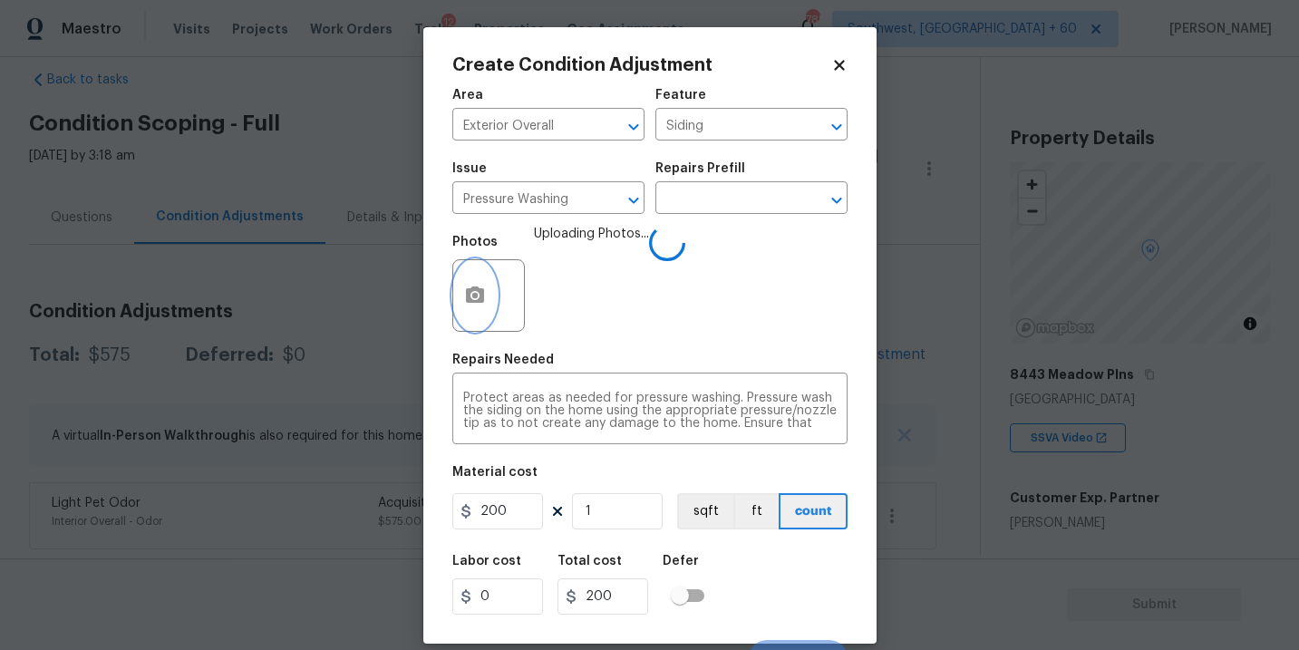
scroll to position [27, 0]
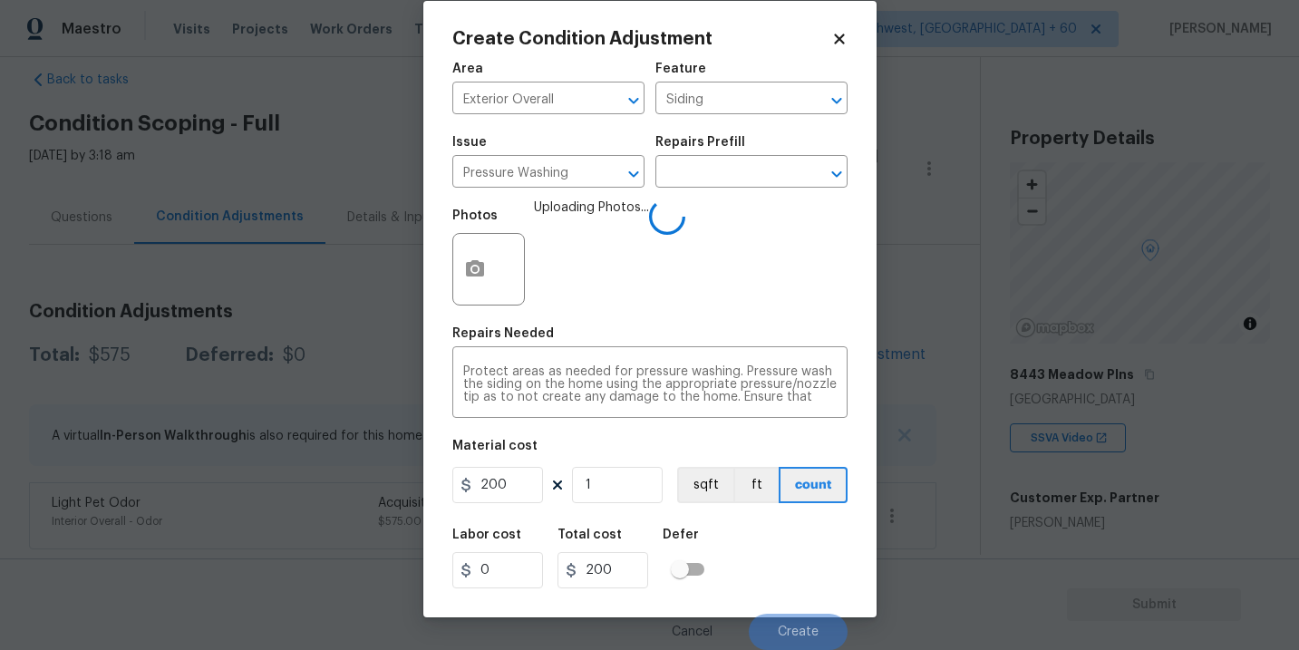
click at [772, 533] on div "Labor cost 0 Total cost 200 Defer" at bounding box center [649, 558] width 395 height 82
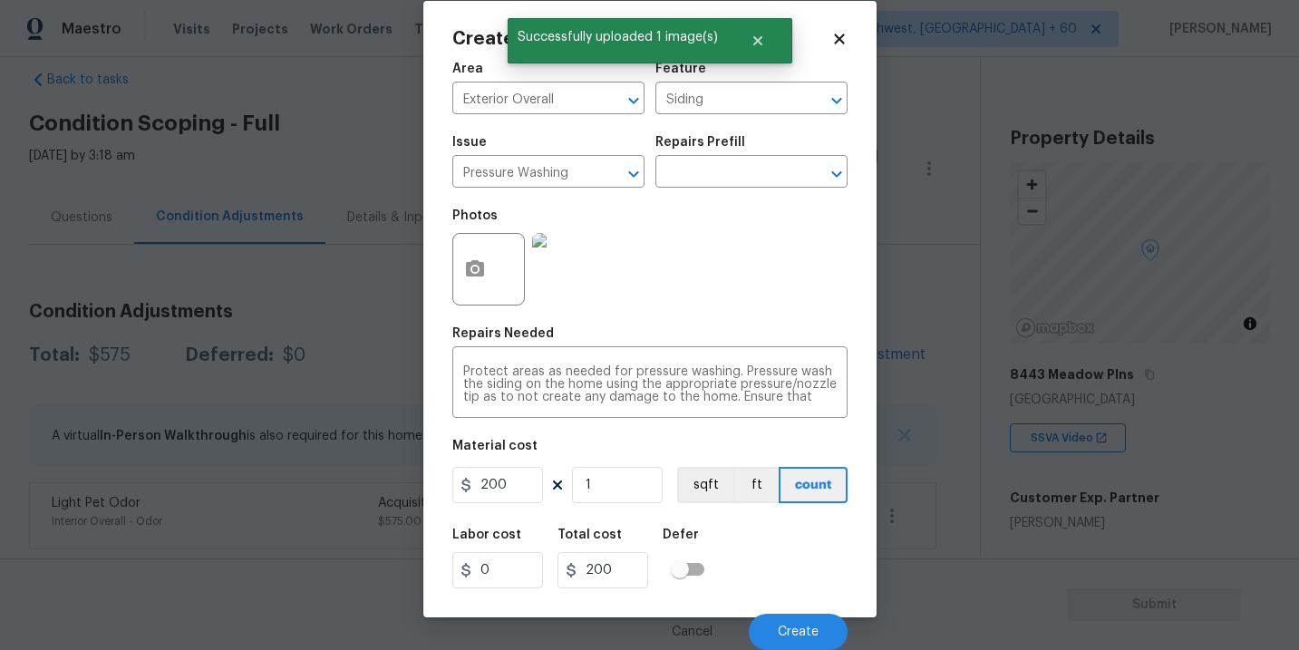
click at [780, 557] on div "Labor cost 0 Total cost 200 Defer" at bounding box center [649, 558] width 395 height 82
click at [794, 627] on span "Create" at bounding box center [798, 632] width 41 height 14
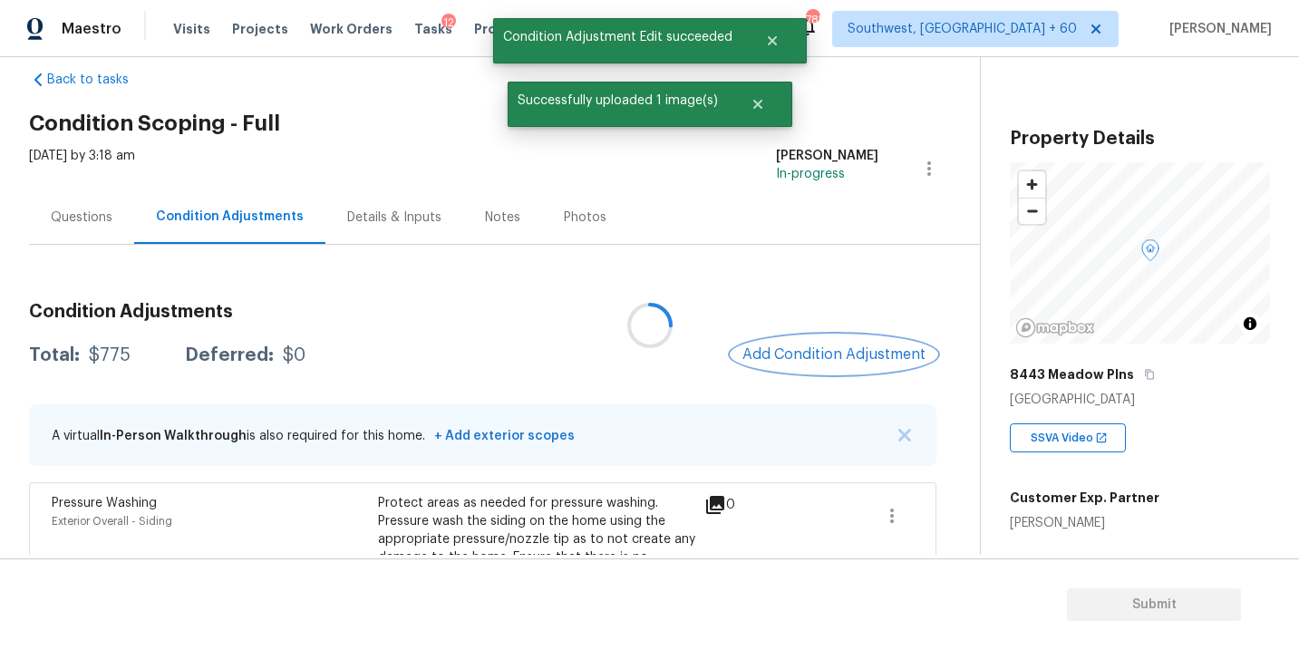
scroll to position [0, 0]
click at [828, 373] on button "Add Condition Adjustment" at bounding box center [833, 354] width 205 height 38
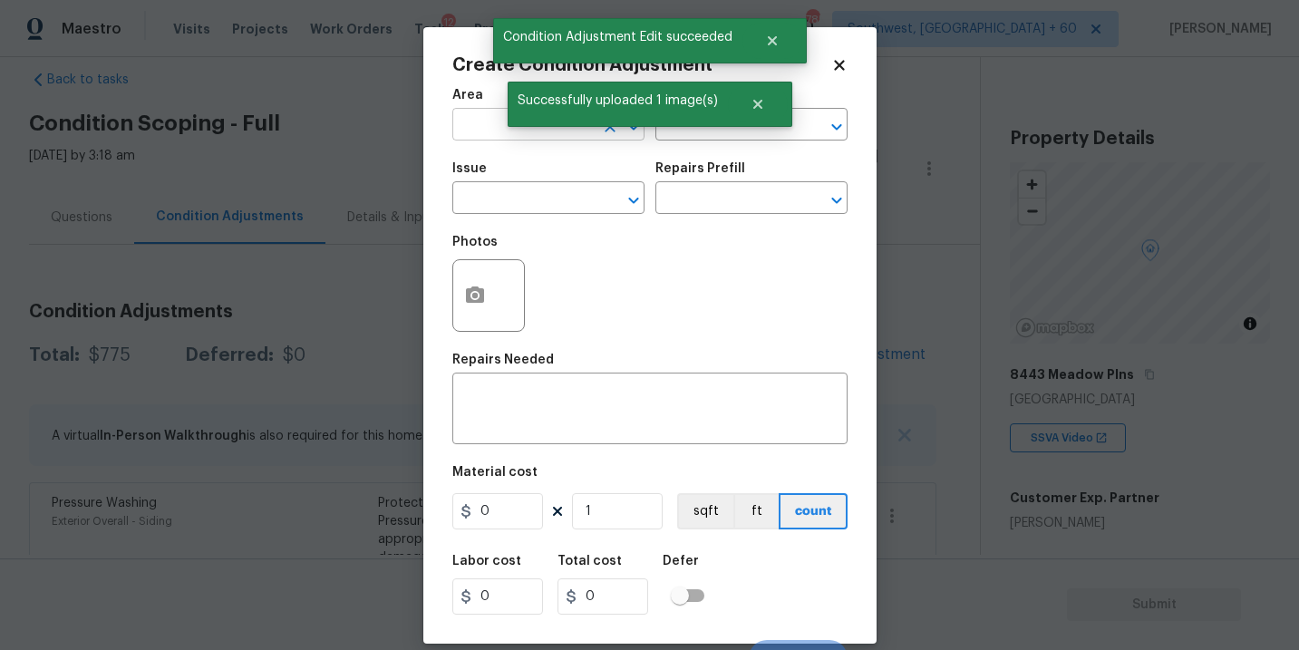
click at [487, 130] on input "text" at bounding box center [522, 126] width 141 height 28
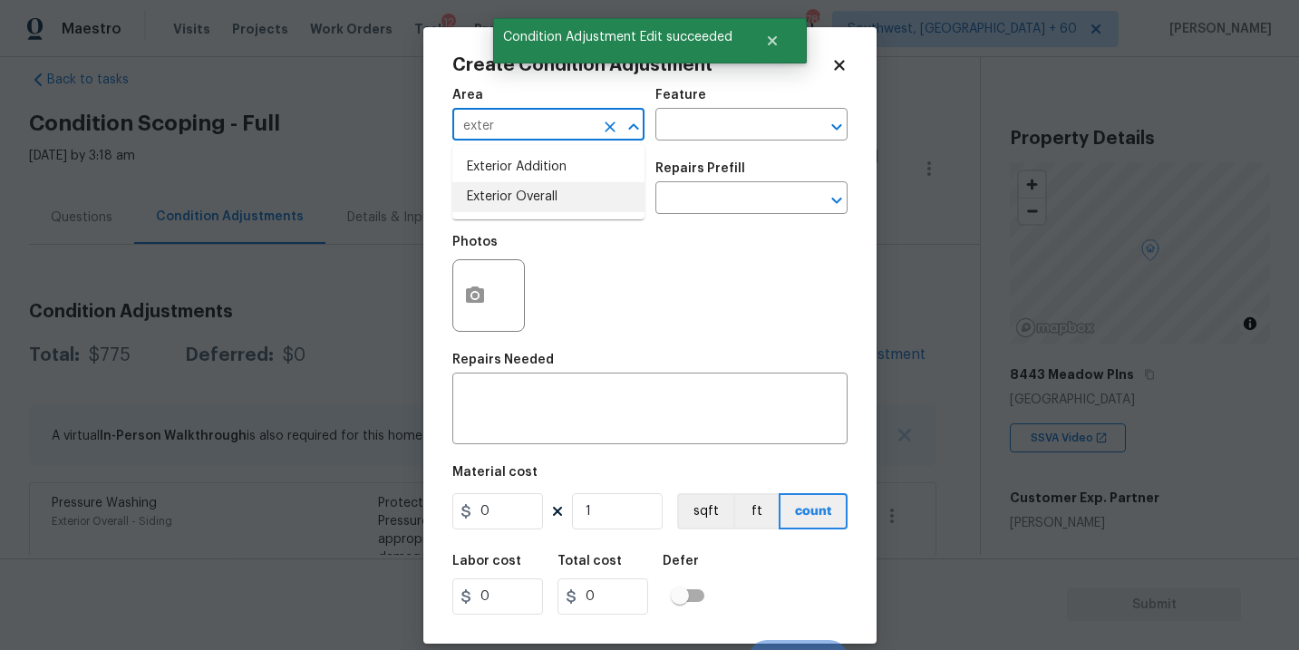
click at [513, 205] on li "Exterior Overall" at bounding box center [548, 197] width 192 height 30
type input "Exterior Overall"
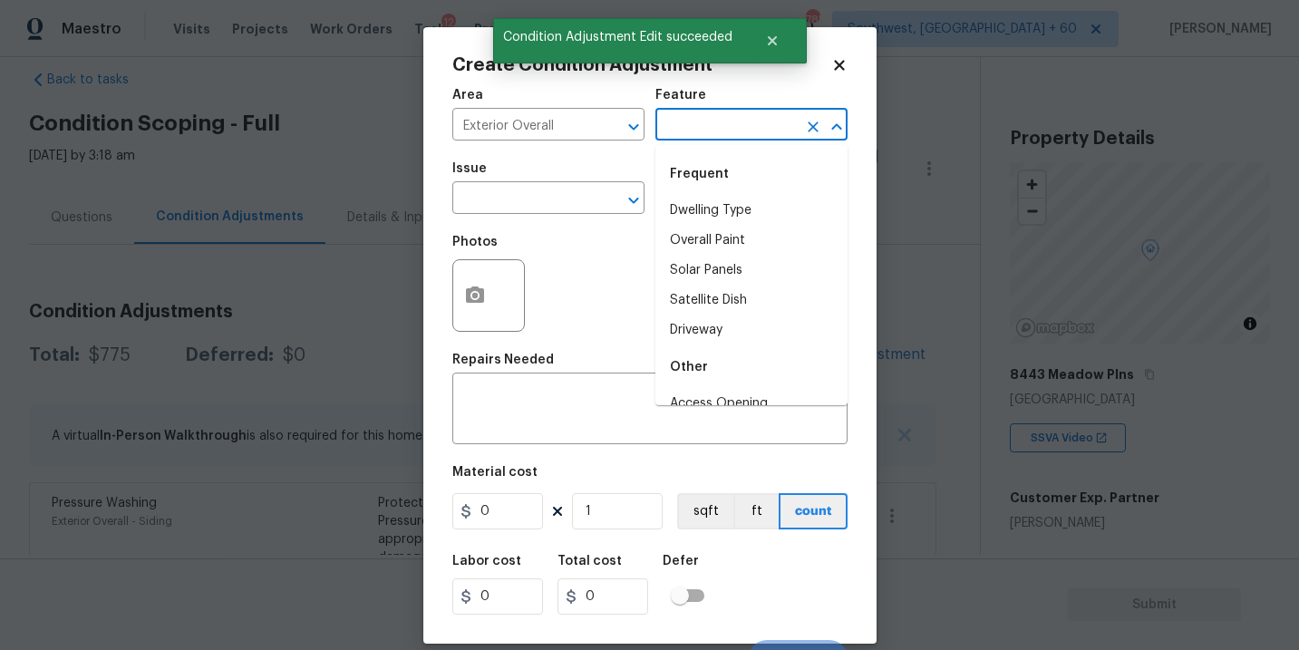
click at [695, 130] on input "text" at bounding box center [725, 126] width 141 height 28
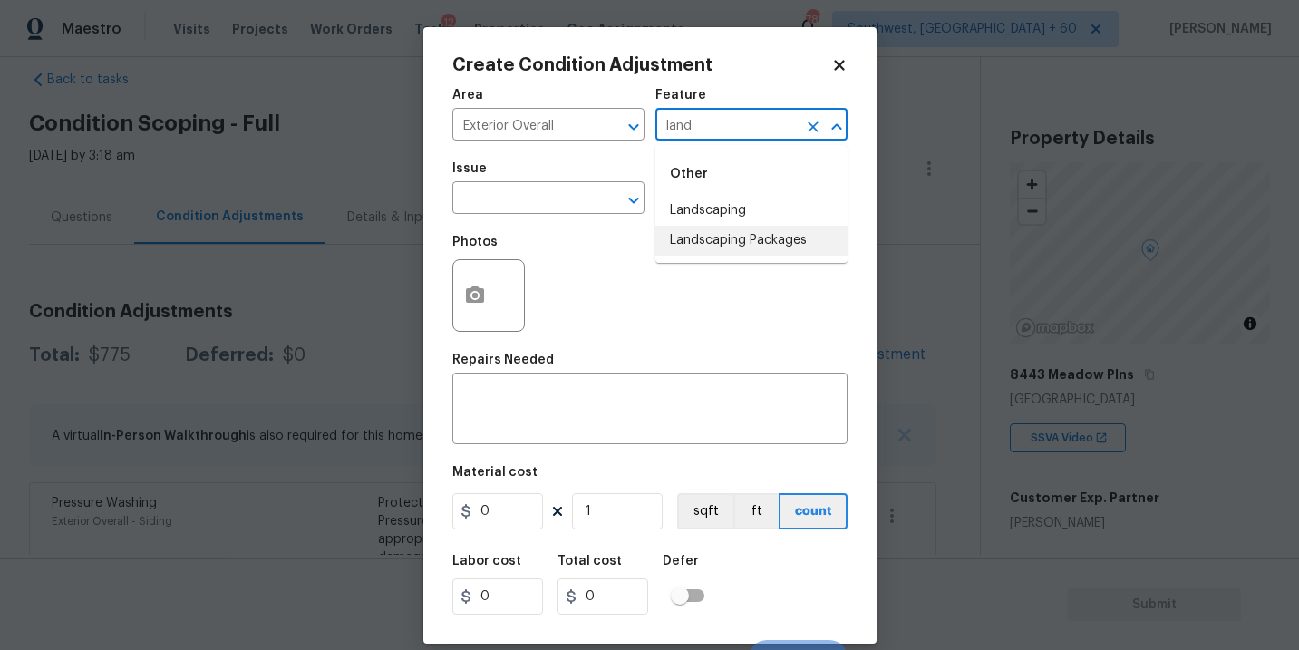
click at [706, 237] on li "Landscaping Packages" at bounding box center [751, 241] width 192 height 30
type input "Landscaping Packages"
click at [546, 195] on input "text" at bounding box center [522, 200] width 141 height 28
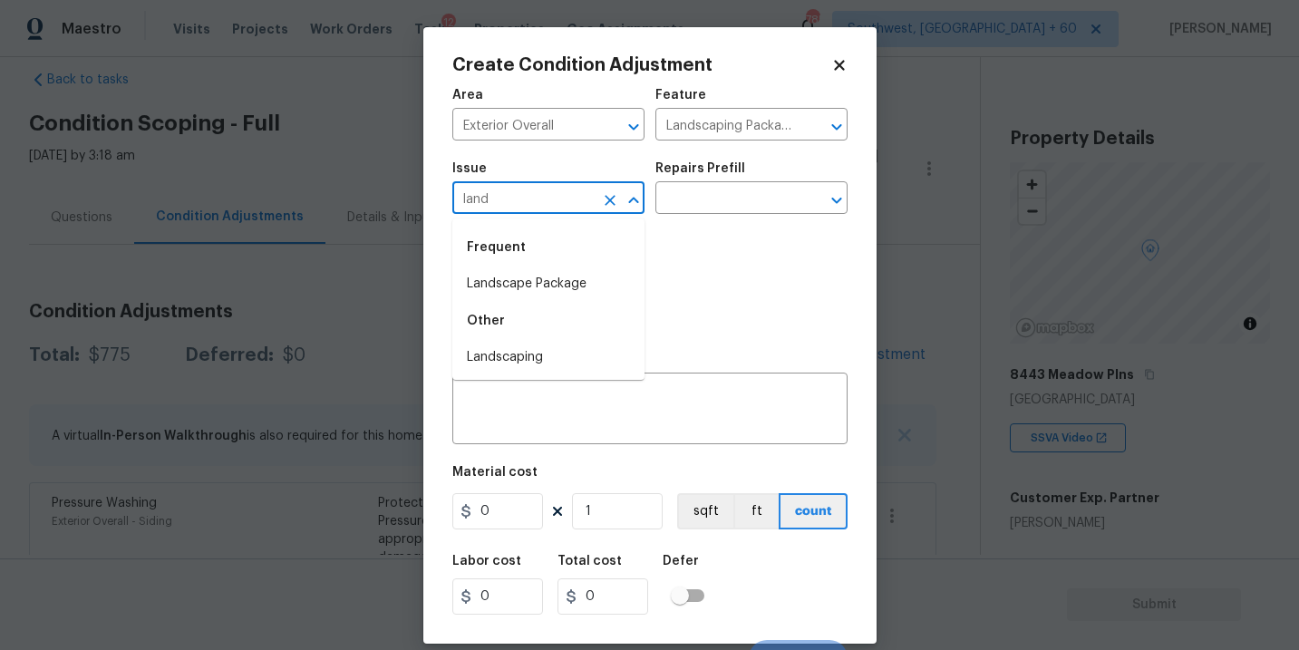
click at [545, 282] on li "Landscape Package" at bounding box center [548, 284] width 192 height 30
type input "Landscape Package"
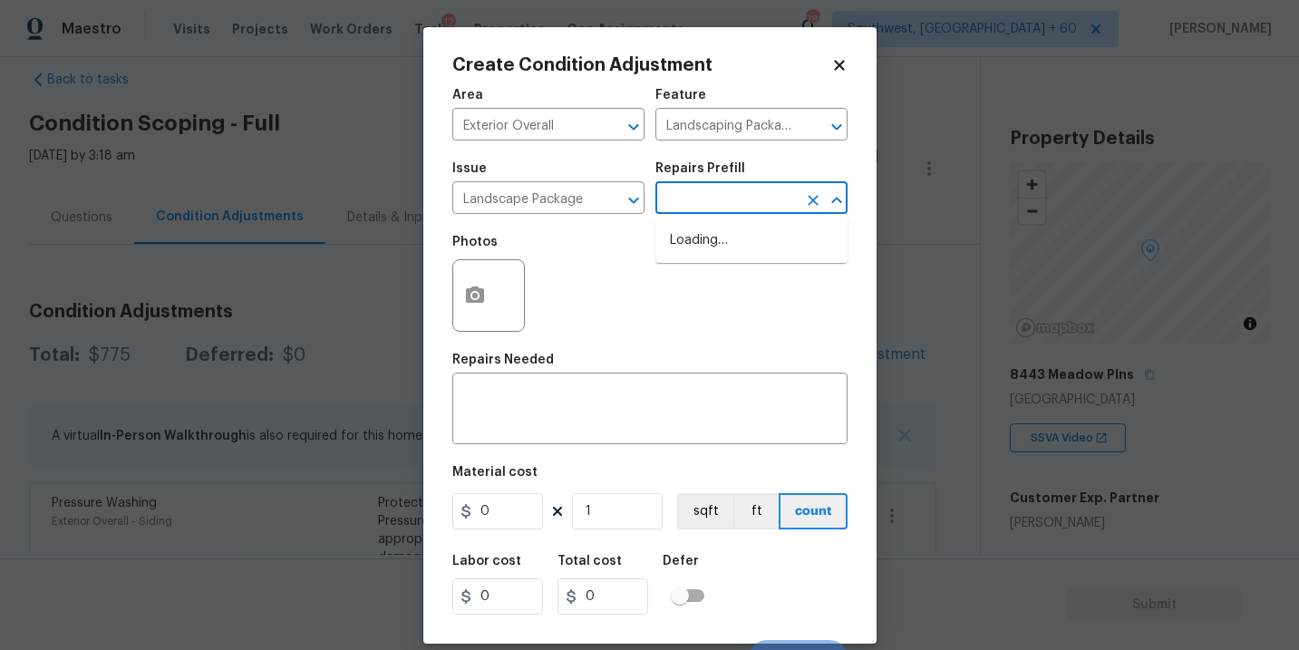
click at [705, 203] on input "text" at bounding box center [725, 200] width 141 height 28
click at [715, 244] on li "Initial landscaping package $70.00" at bounding box center [751, 250] width 192 height 49
type input "Home Readiness Packages"
type textarea "Mowing of grass up to 6" in height. Mow, edge along driveways & sidewalks, trim…"
type input "70"
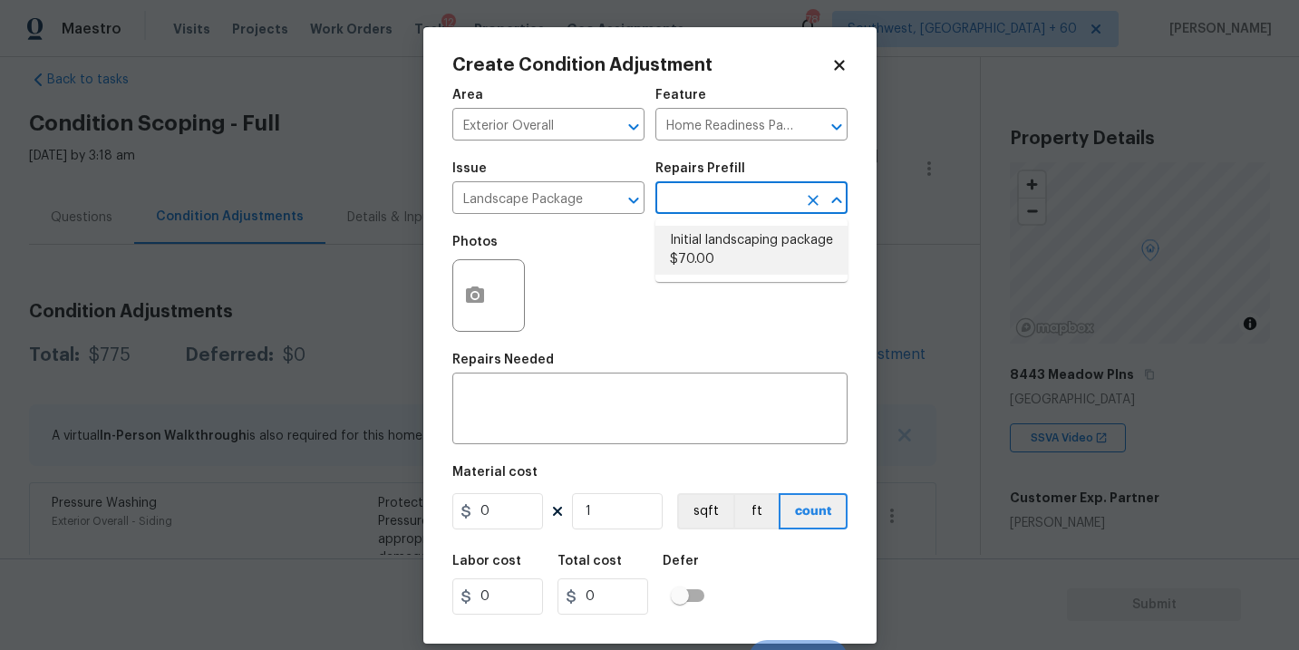
type input "70"
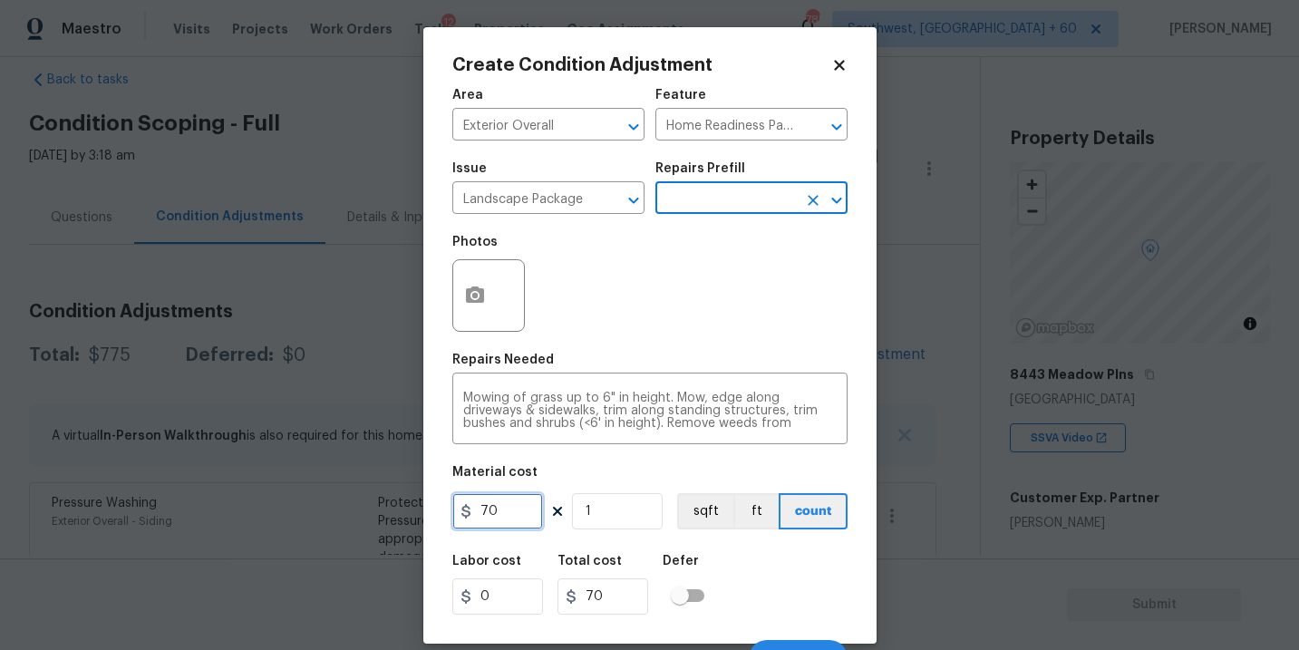
drag, startPoint x: 511, startPoint y: 506, endPoint x: 362, endPoint y: 512, distance: 148.8
click at [362, 512] on div "Create Condition Adjustment Area Exterior Overall ​ Feature Home Readiness Pack…" at bounding box center [649, 325] width 1299 height 650
type input "300"
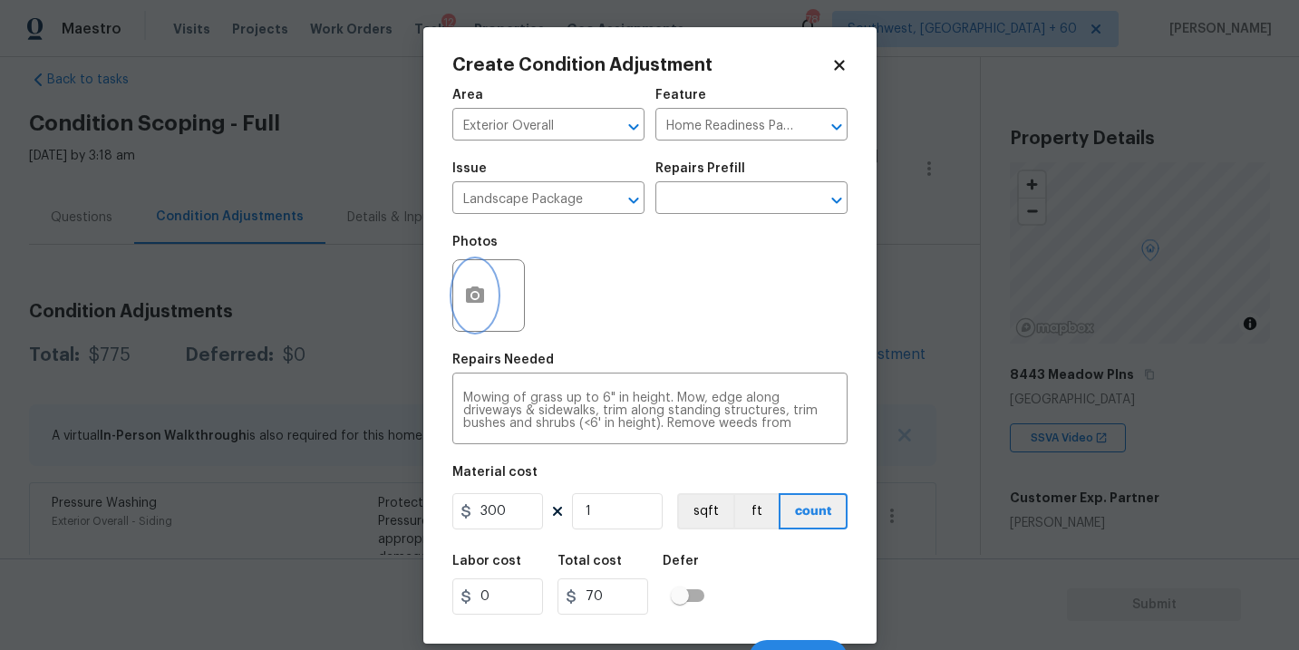
type input "300"
click at [480, 311] on button "button" at bounding box center [474, 295] width 43 height 71
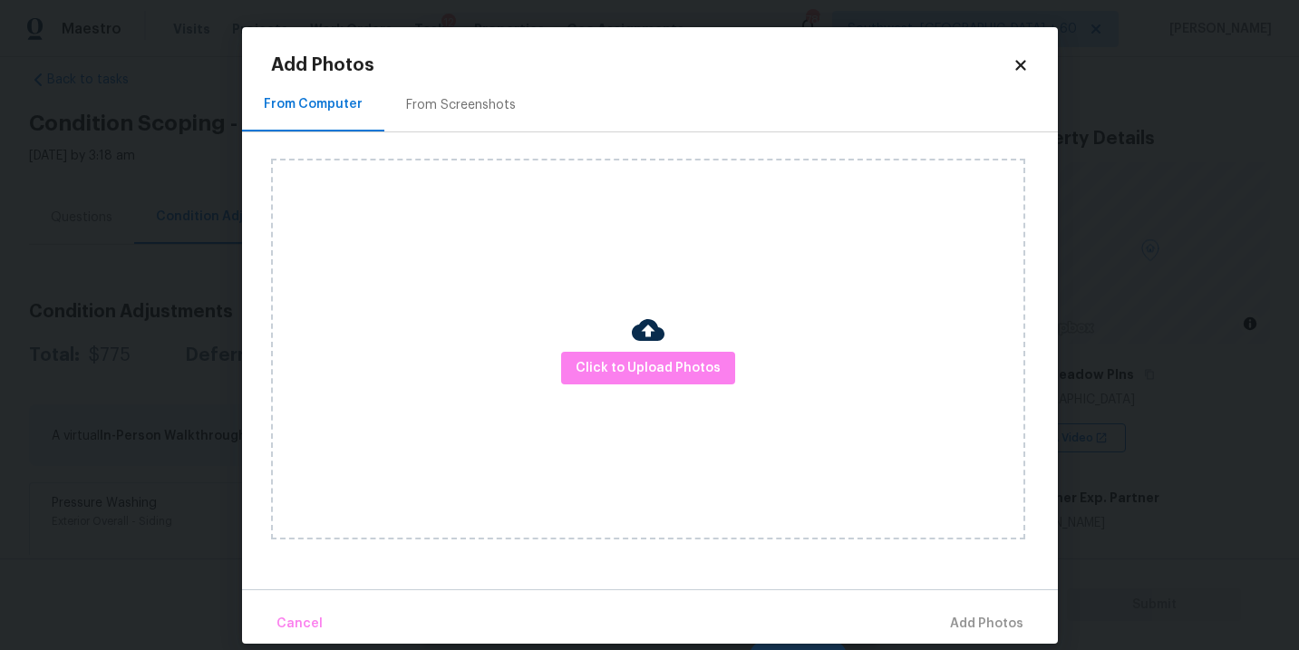
click at [586, 351] on div "Click to Upload Photos" at bounding box center [648, 349] width 754 height 381
click at [613, 367] on span "Click to Upload Photos" at bounding box center [647, 368] width 145 height 23
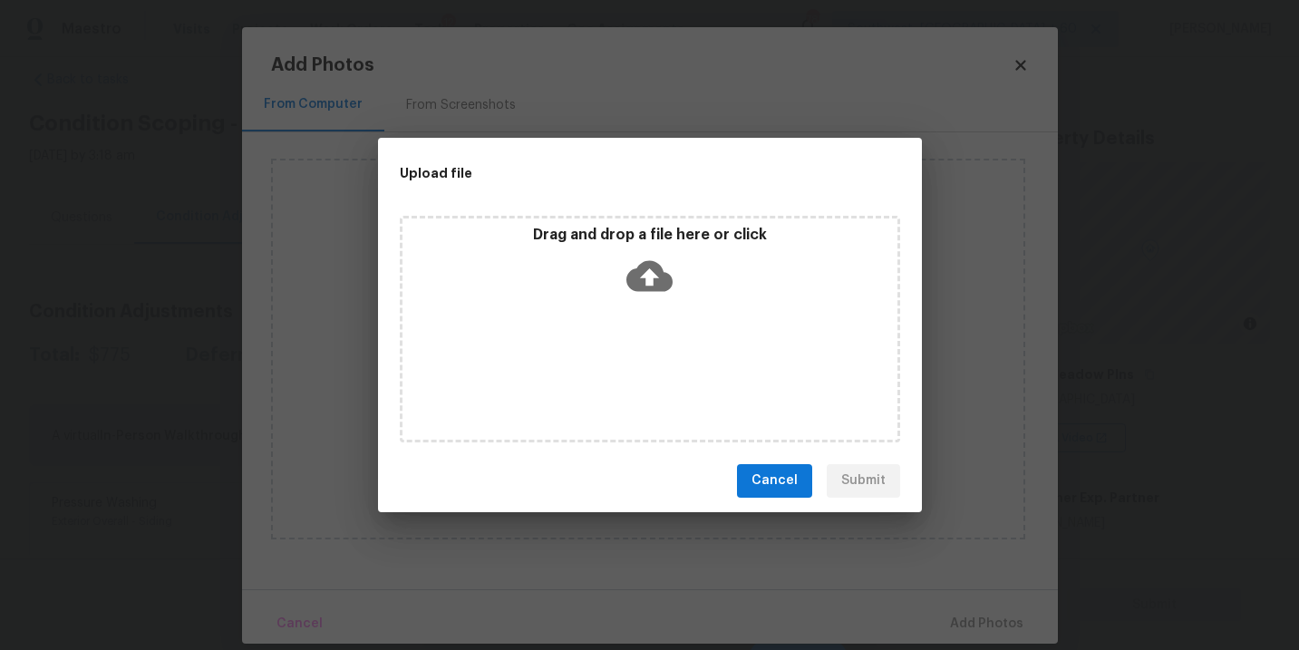
click at [655, 300] on div "Drag and drop a file here or click" at bounding box center [649, 265] width 495 height 78
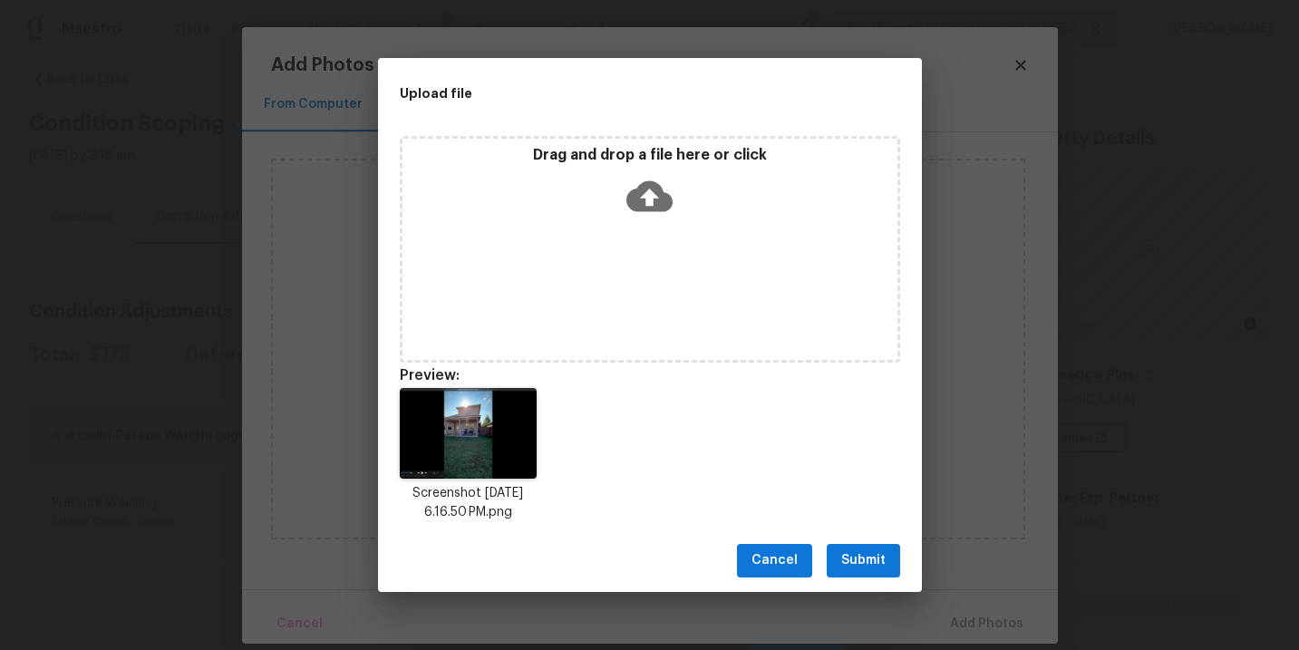
click at [857, 553] on span "Submit" at bounding box center [863, 560] width 44 height 23
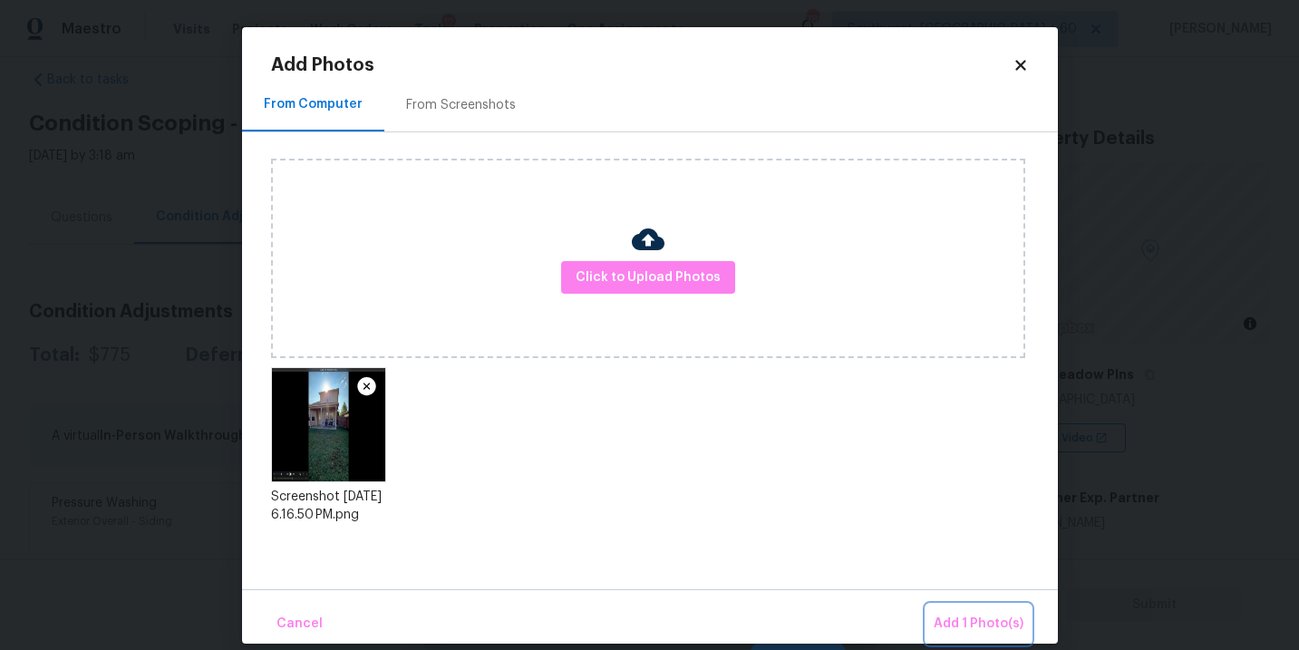
click at [952, 614] on span "Add 1 Photo(s)" at bounding box center [978, 624] width 90 height 23
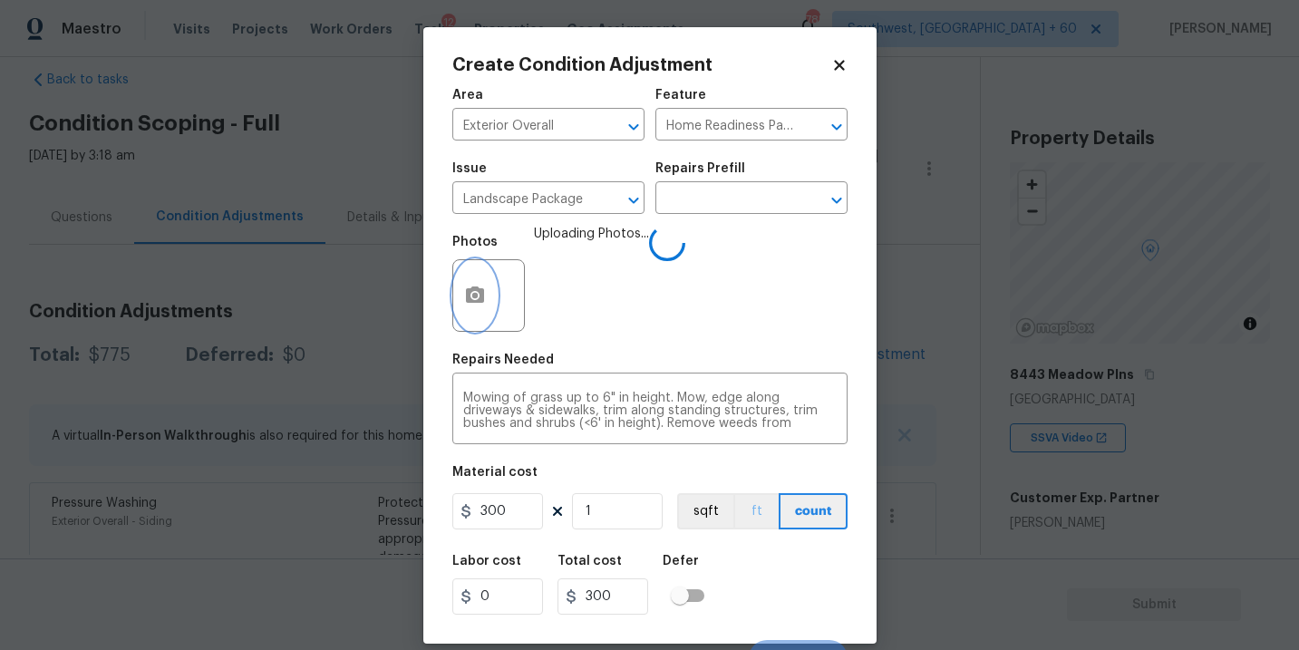
scroll to position [27, 0]
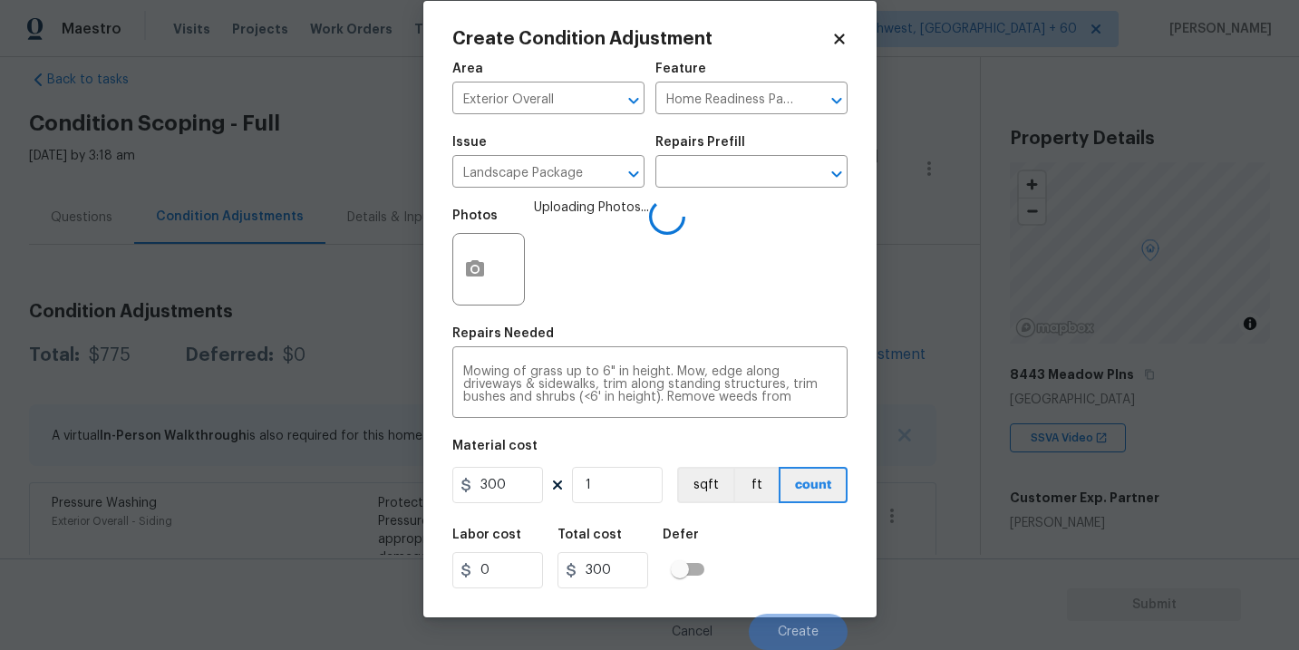
click at [765, 541] on div "Labor cost 0 Total cost 300 Defer" at bounding box center [649, 558] width 395 height 82
click at [770, 542] on div "Labor cost 0 Total cost 300 Defer" at bounding box center [649, 558] width 395 height 82
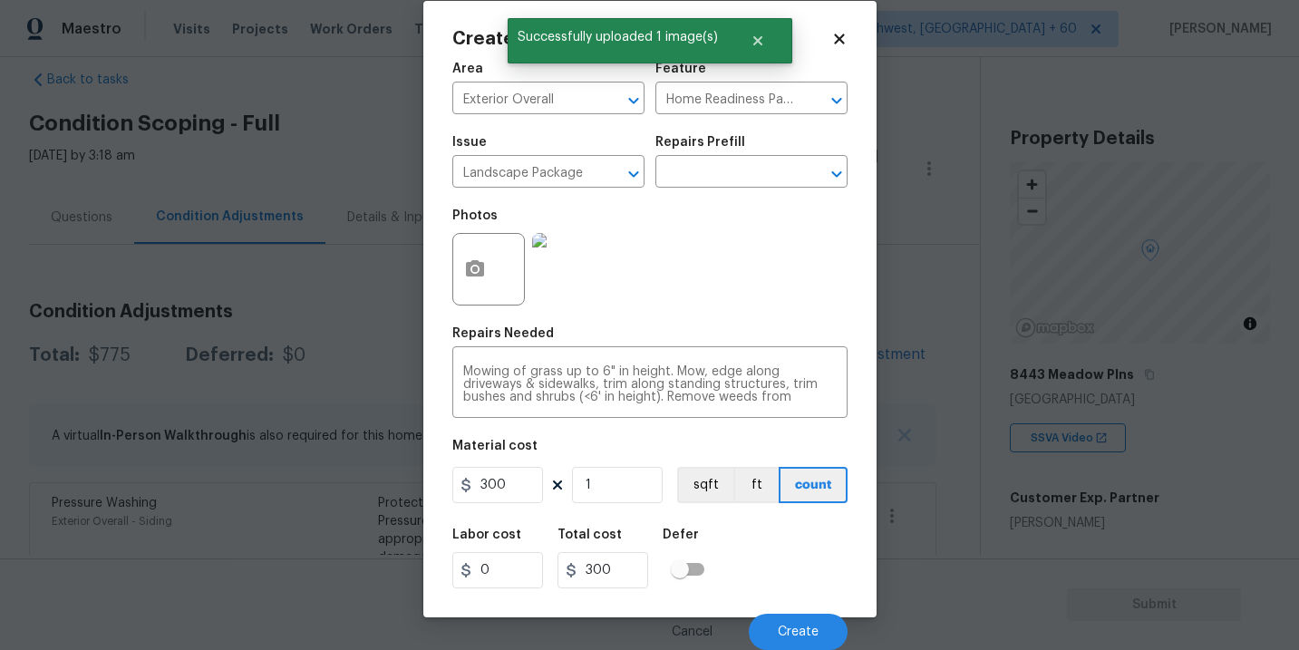
click at [770, 542] on div "Labor cost 0 Total cost 300 Defer" at bounding box center [649, 558] width 395 height 82
click at [809, 629] on span "Create" at bounding box center [798, 632] width 41 height 14
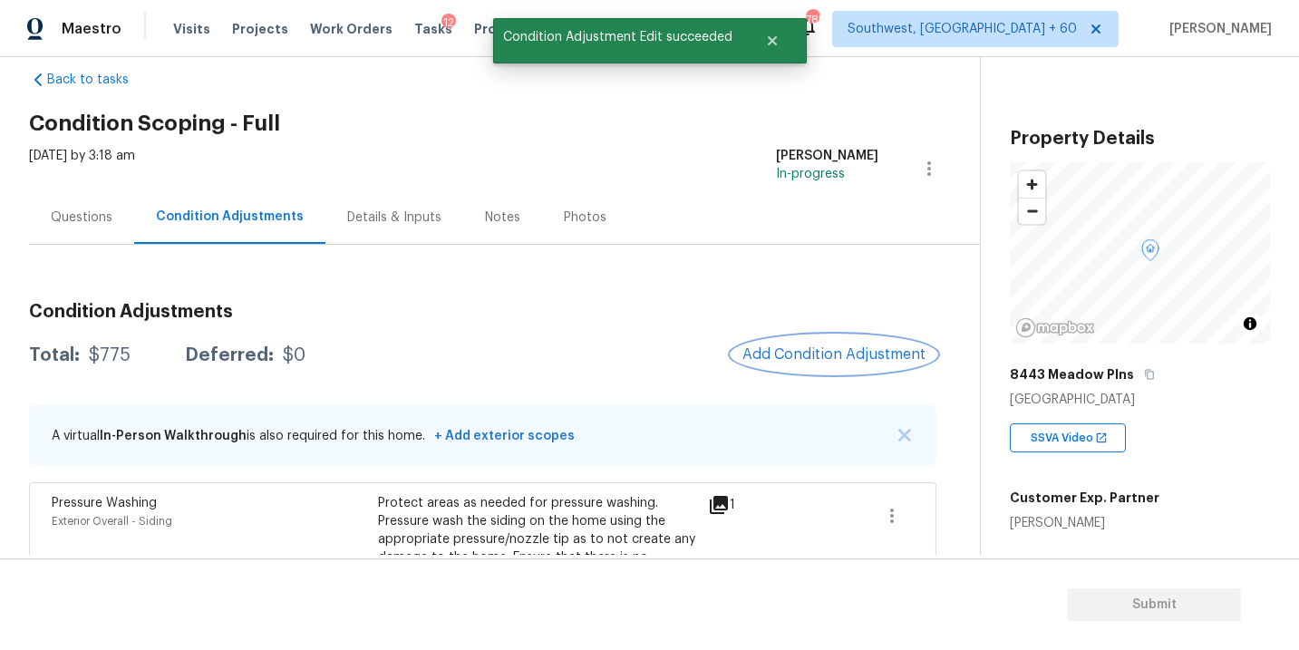
scroll to position [0, 0]
click at [822, 346] on span "Add Condition Adjustment" at bounding box center [833, 354] width 183 height 16
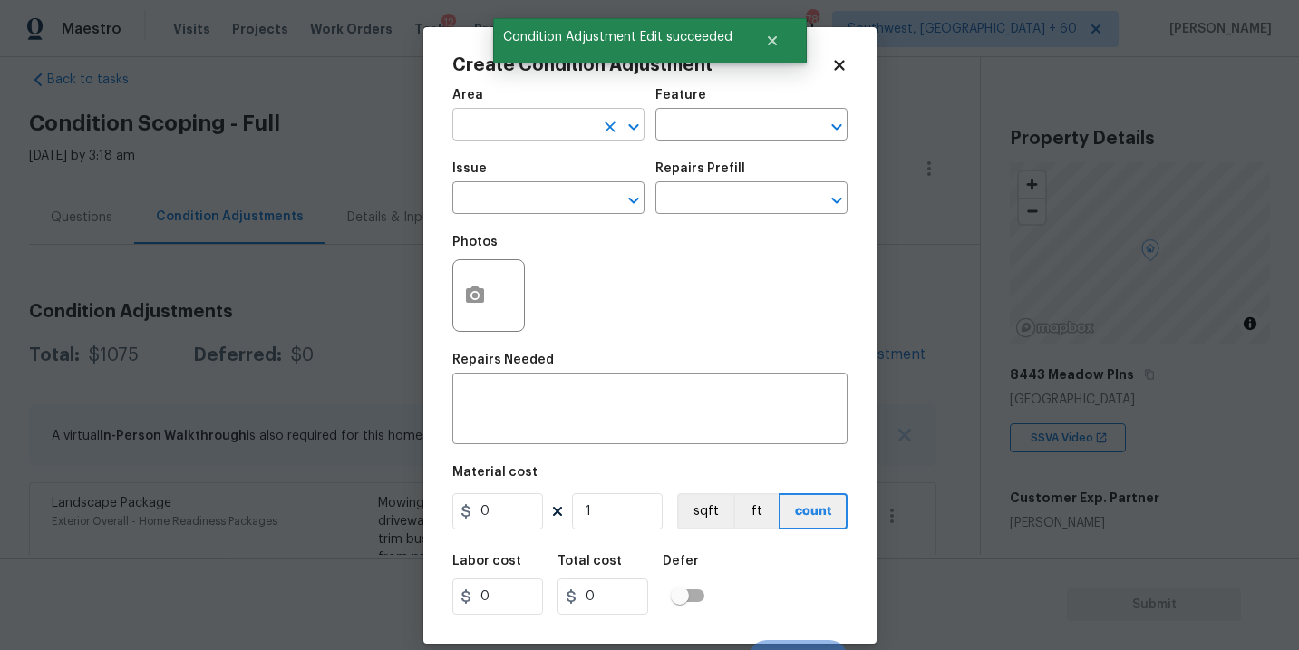
click at [513, 137] on input "text" at bounding box center [522, 126] width 141 height 28
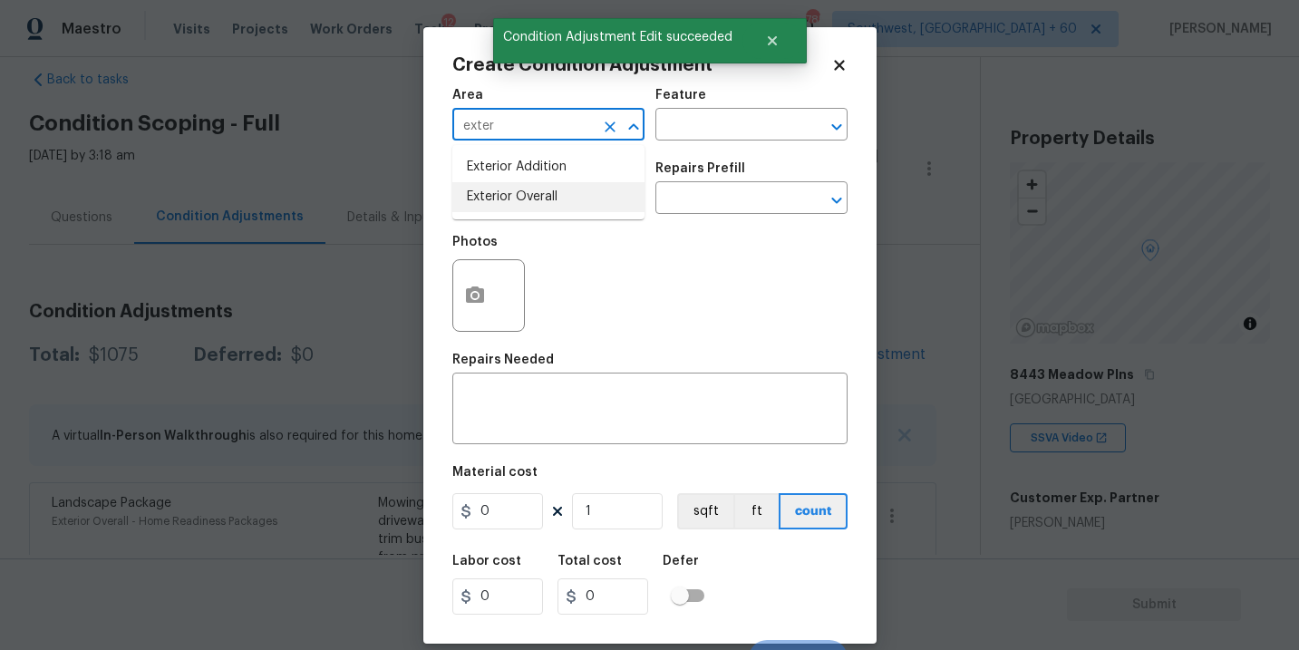
click at [523, 189] on li "Exterior Overall" at bounding box center [548, 197] width 192 height 30
type input "Exterior Overall"
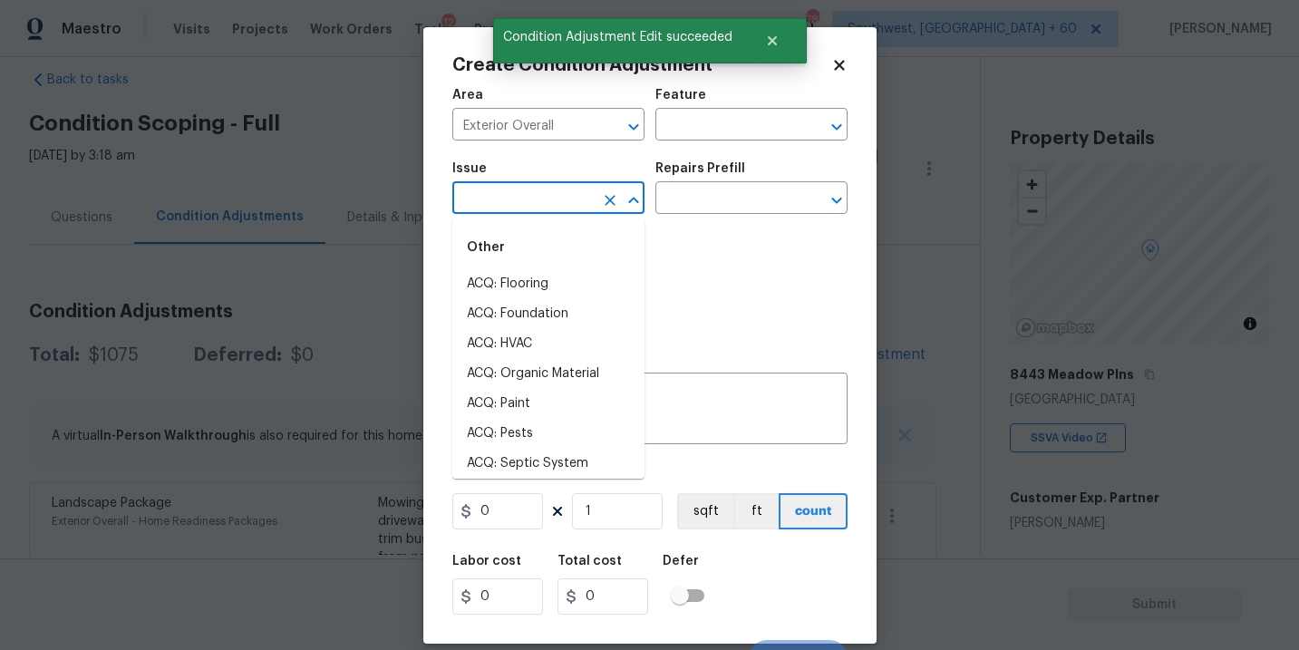
click at [523, 189] on input "text" at bounding box center [522, 200] width 141 height 28
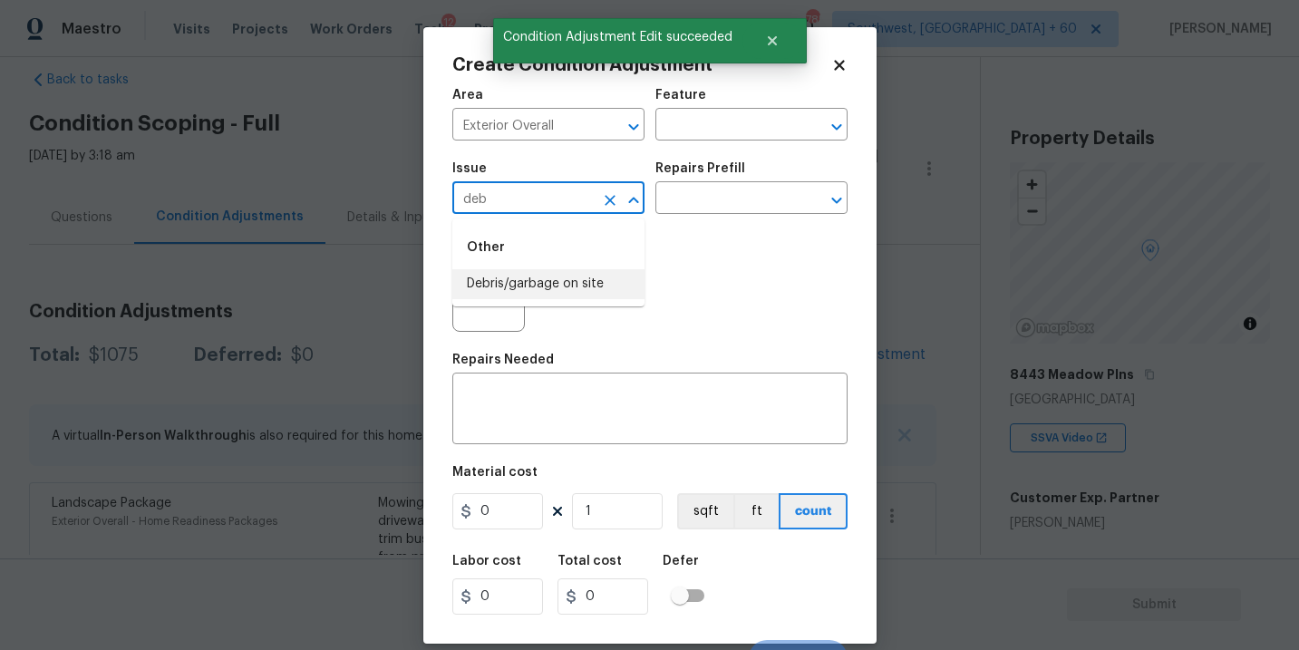
click at [536, 283] on li "Debris/garbage on site" at bounding box center [548, 284] width 192 height 30
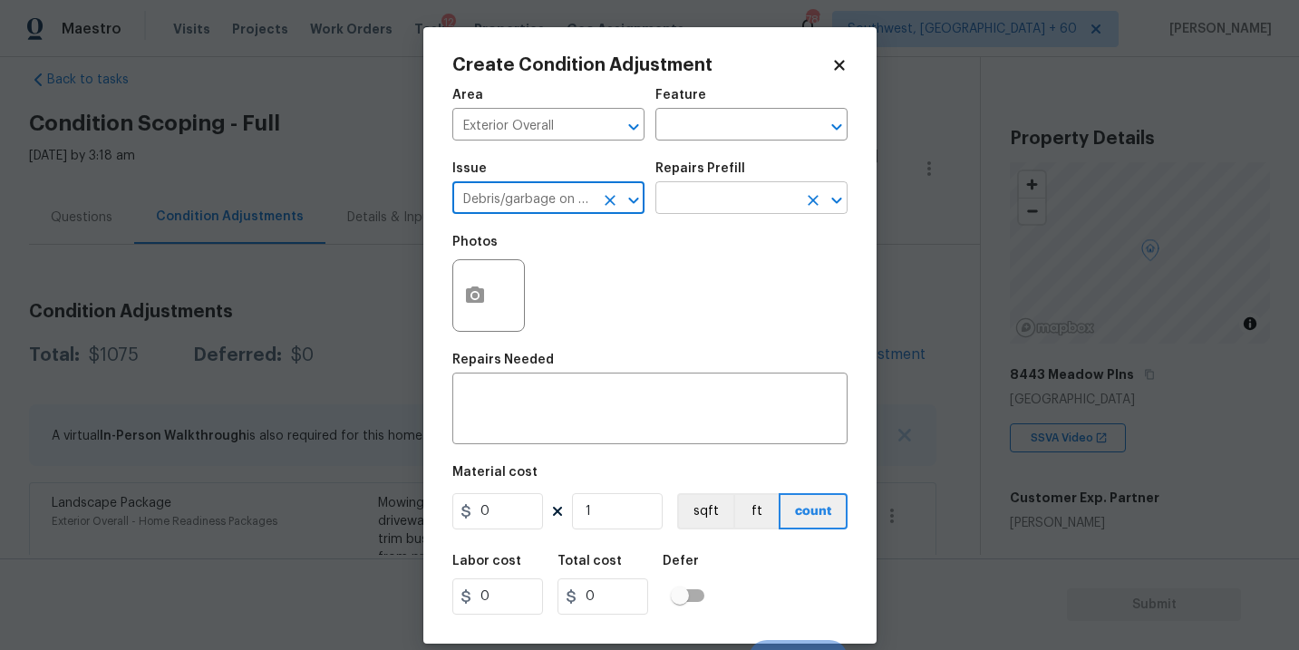
type input "Debris/garbage on site"
click at [690, 190] on input "text" at bounding box center [725, 200] width 141 height 28
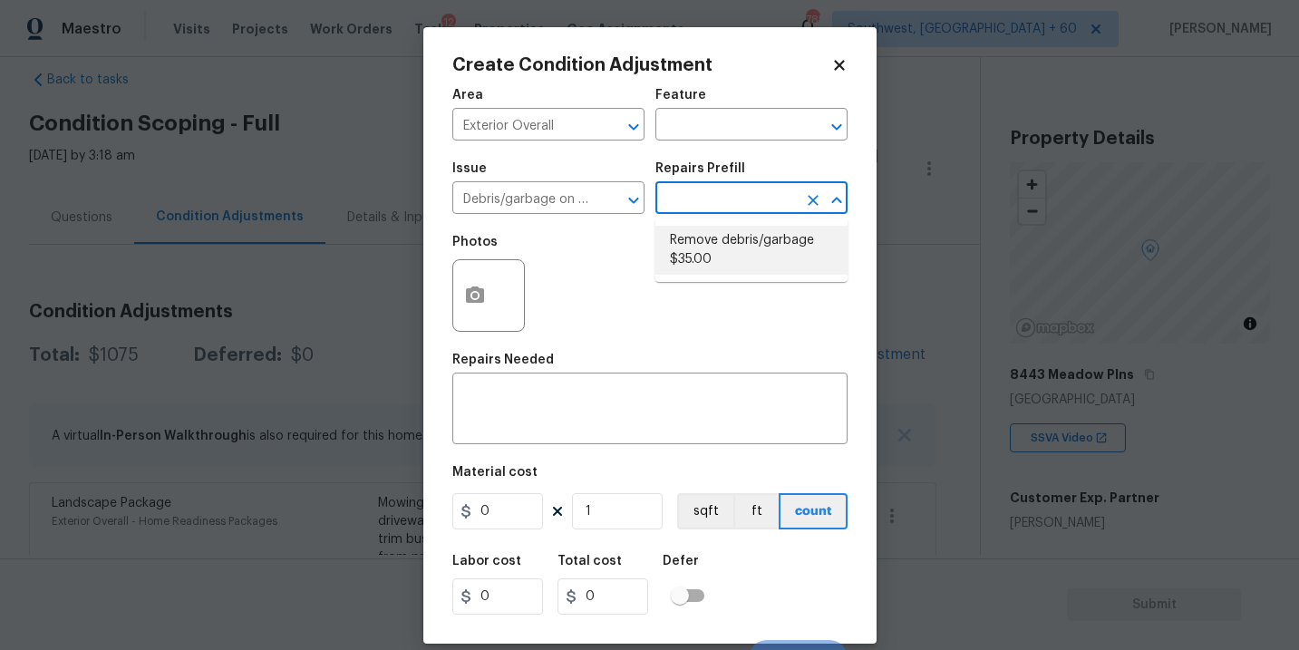
click at [698, 246] on li "Remove debris/garbage $35.00" at bounding box center [751, 250] width 192 height 49
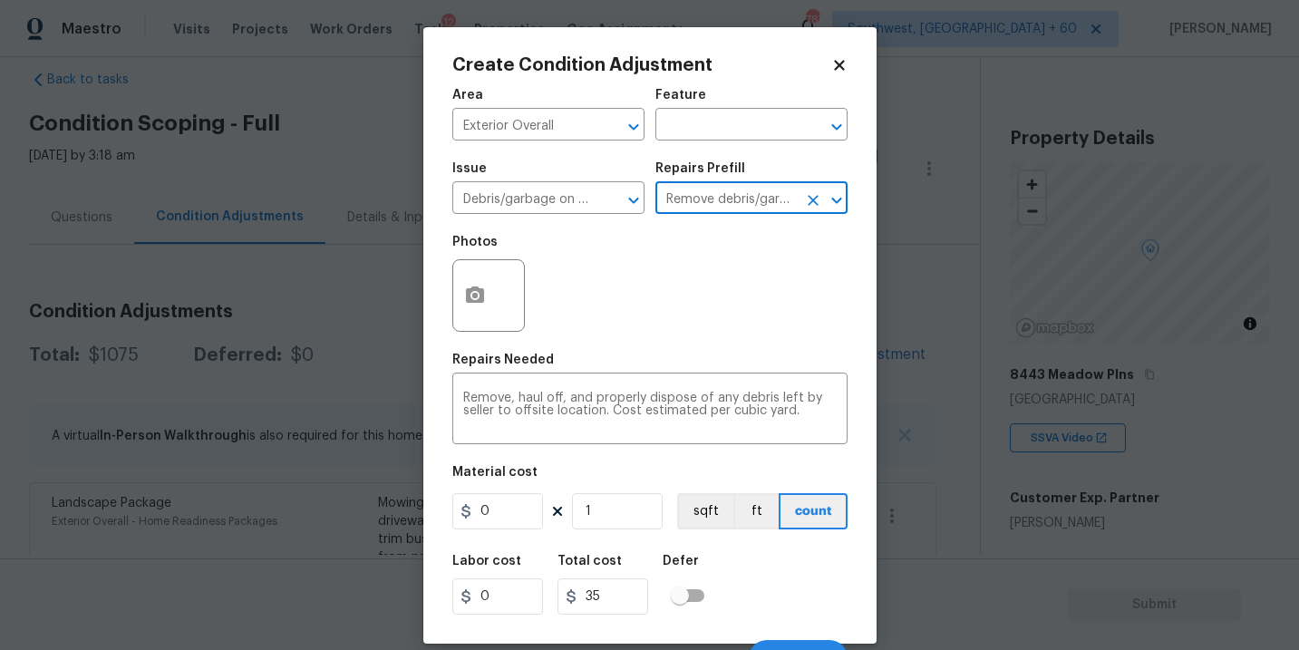
type textarea "Remove, haul off, and properly dispose of any debris left by seller to offsite …"
type input "35"
click at [476, 302] on icon "button" at bounding box center [475, 294] width 18 height 16
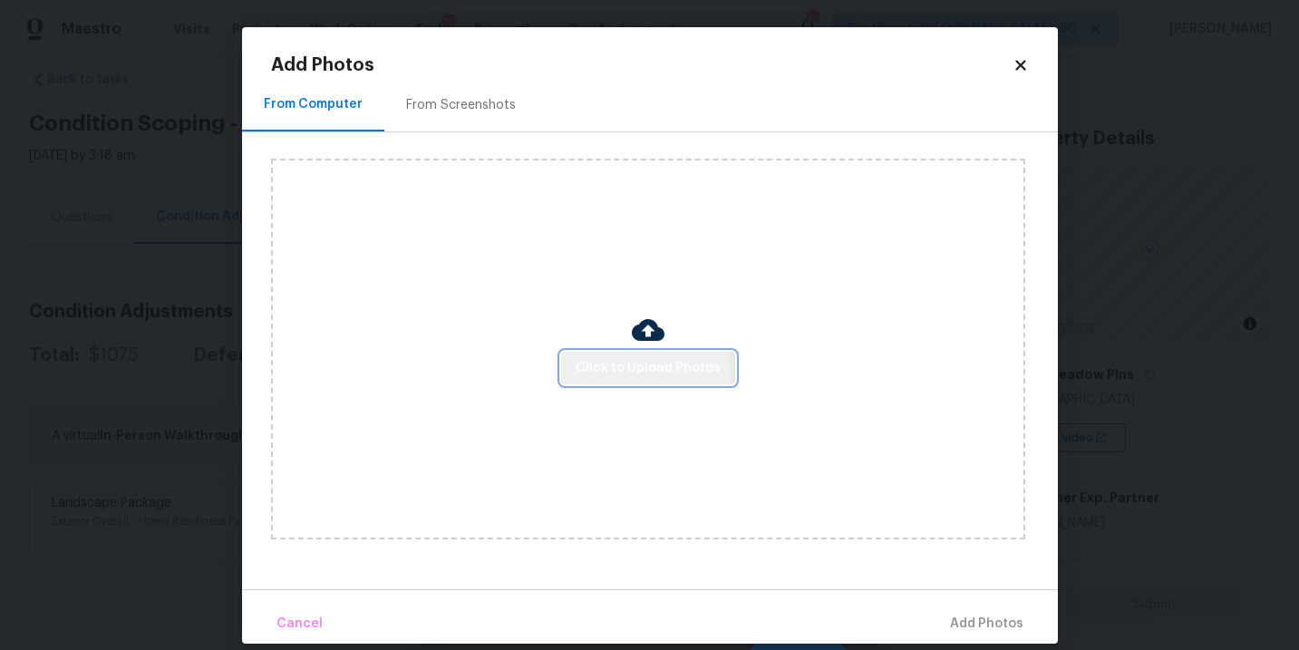
click at [637, 376] on span "Click to Upload Photos" at bounding box center [647, 368] width 145 height 23
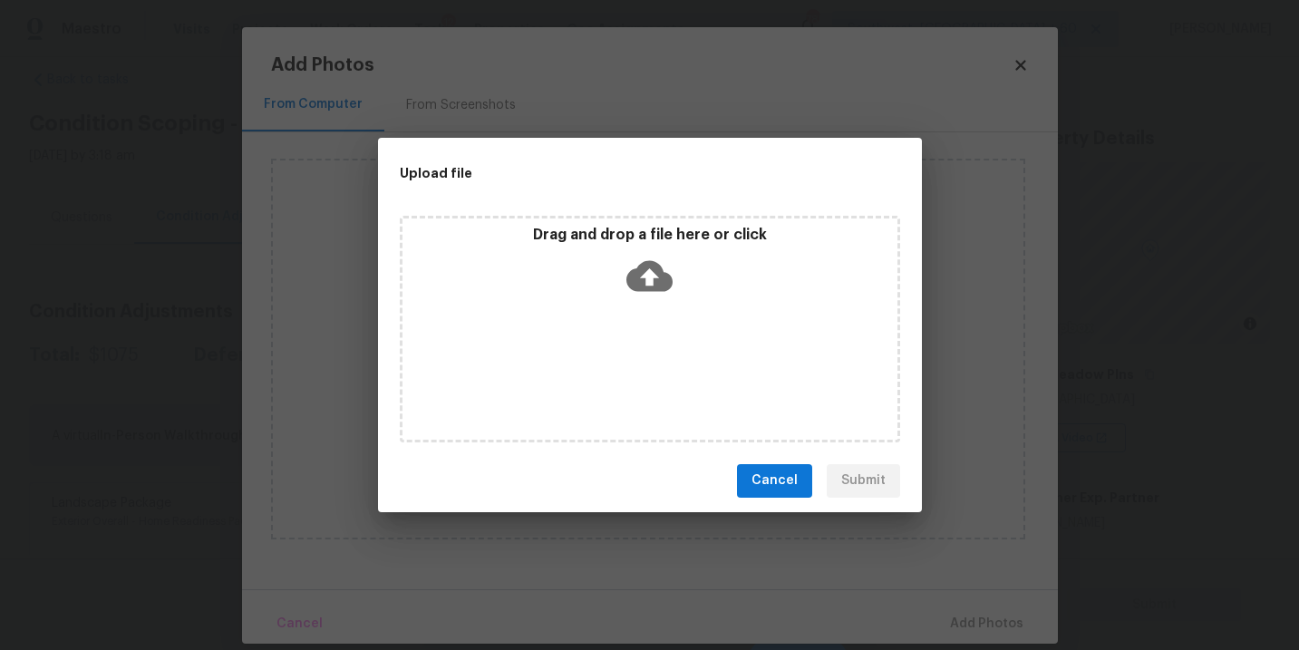
click at [662, 312] on div "Drag and drop a file here or click" at bounding box center [650, 329] width 500 height 227
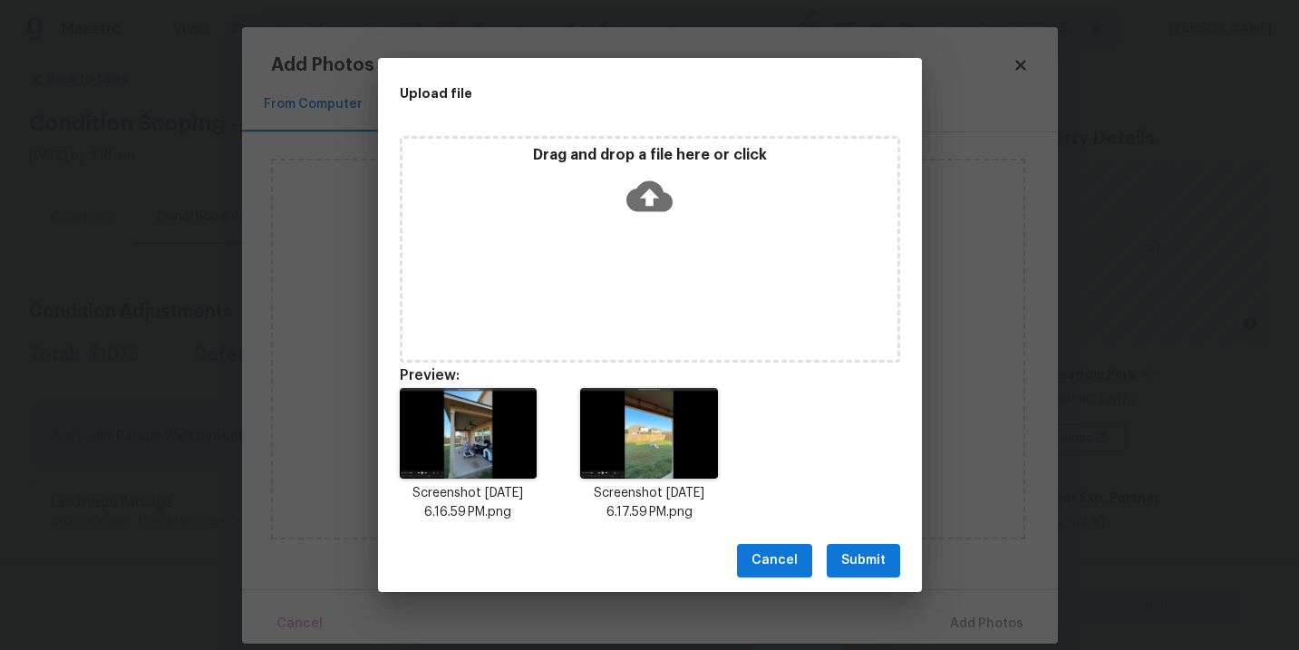
click at [848, 559] on span "Submit" at bounding box center [863, 560] width 44 height 23
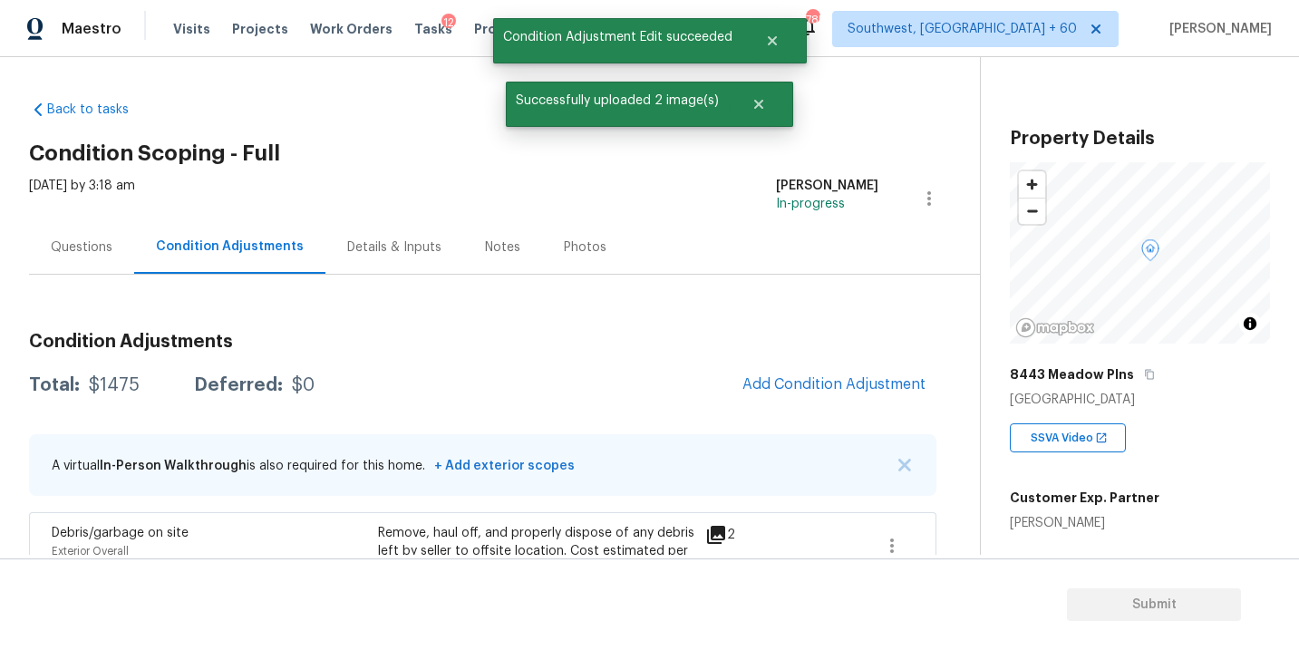
scroll to position [81, 0]
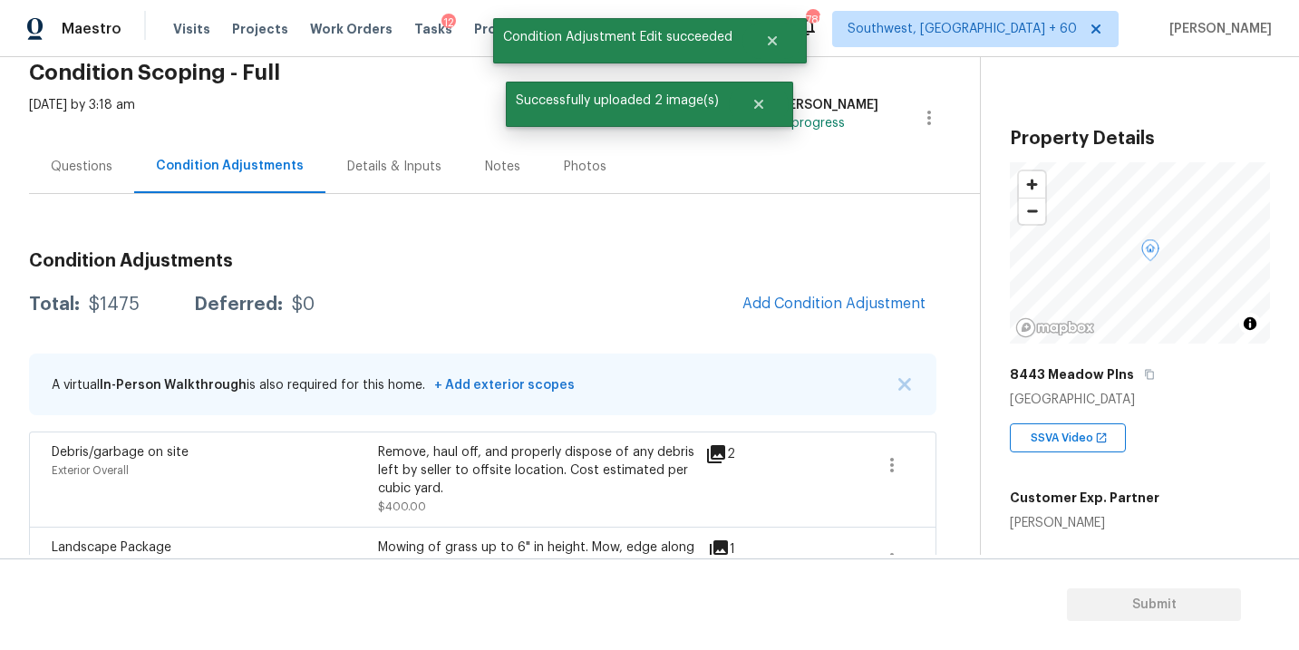
click at [807, 313] on button "Add Condition Adjustment" at bounding box center [833, 304] width 205 height 38
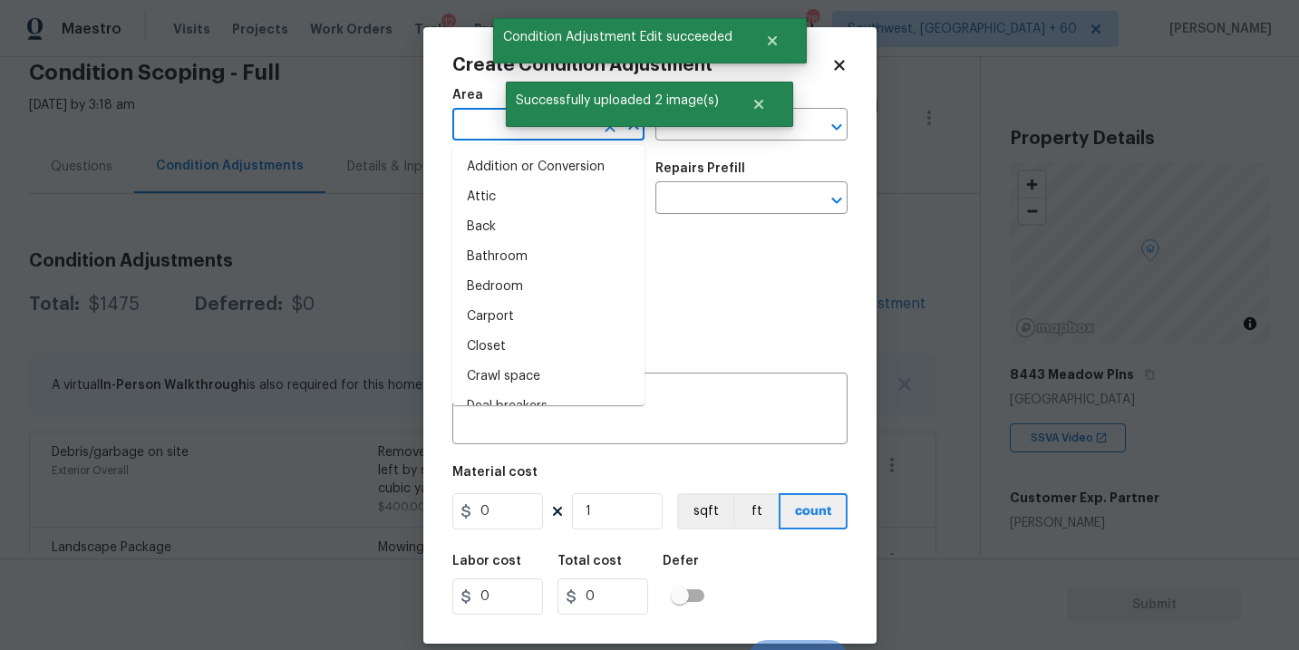
click at [486, 130] on input "text" at bounding box center [522, 126] width 141 height 28
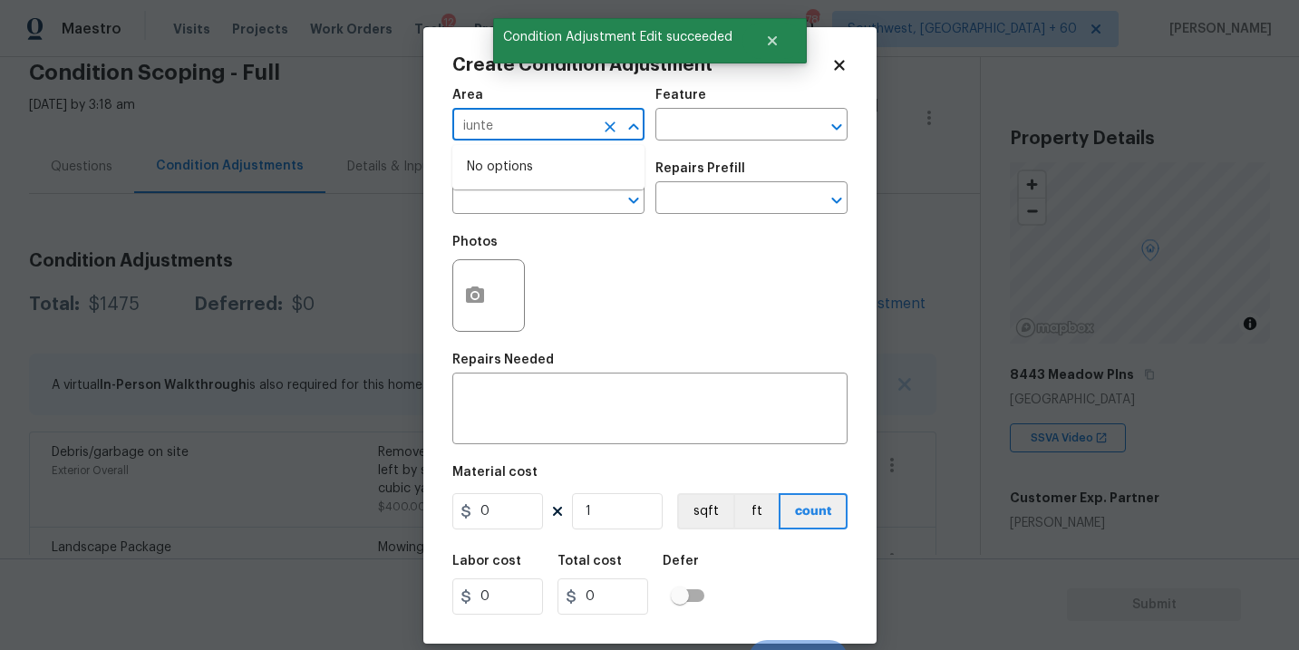
type input "iunte"
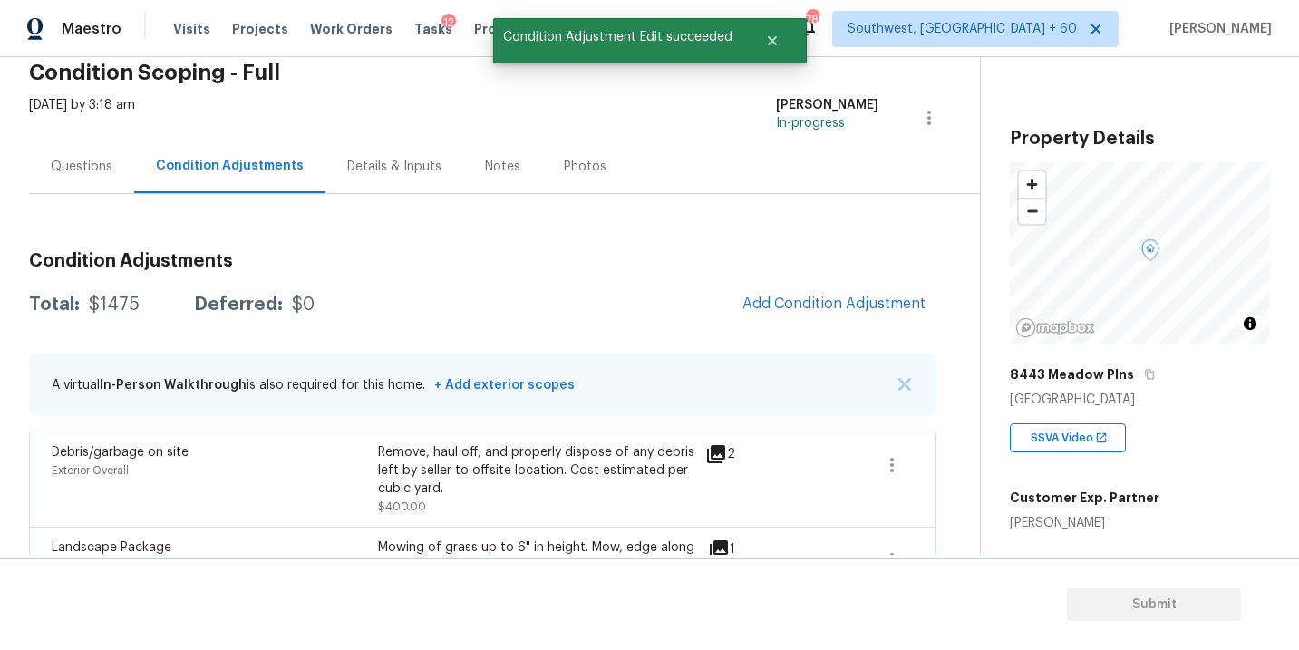
click at [1034, 326] on body "Maestro Visits Projects Work Orders Tasks 12 Properties Geo Assignments 785 Sou…" at bounding box center [649, 325] width 1299 height 650
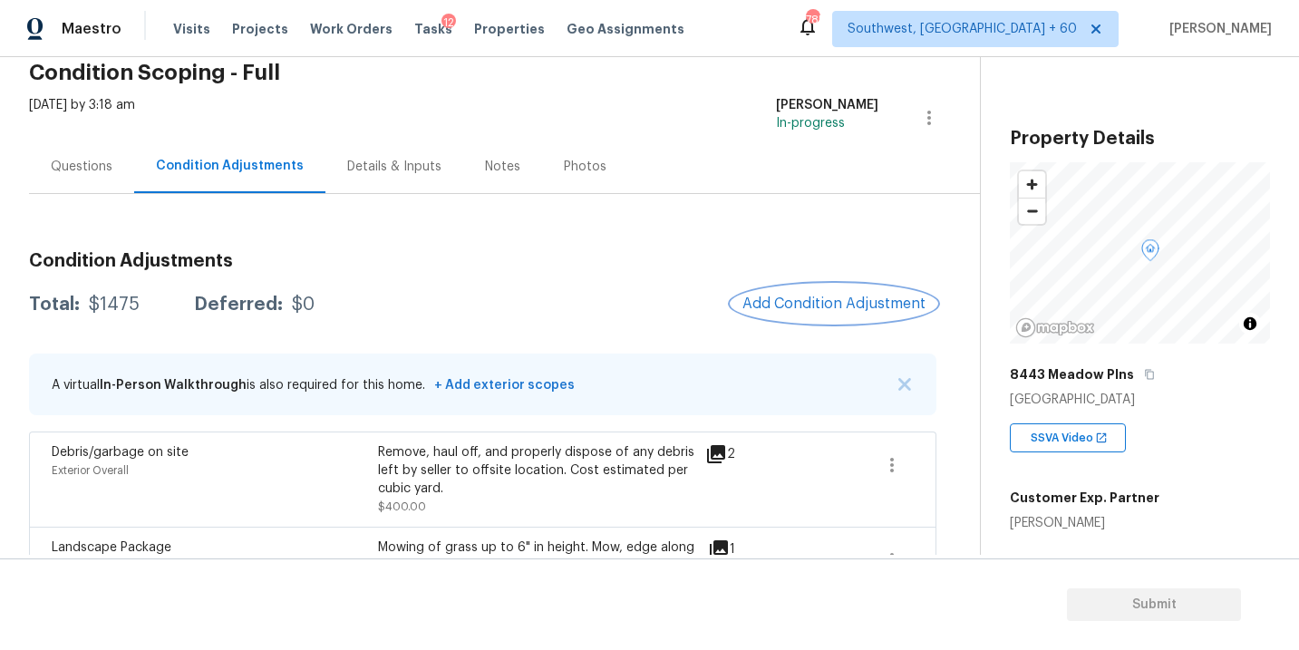
click at [782, 304] on span "Add Condition Adjustment" at bounding box center [833, 303] width 183 height 16
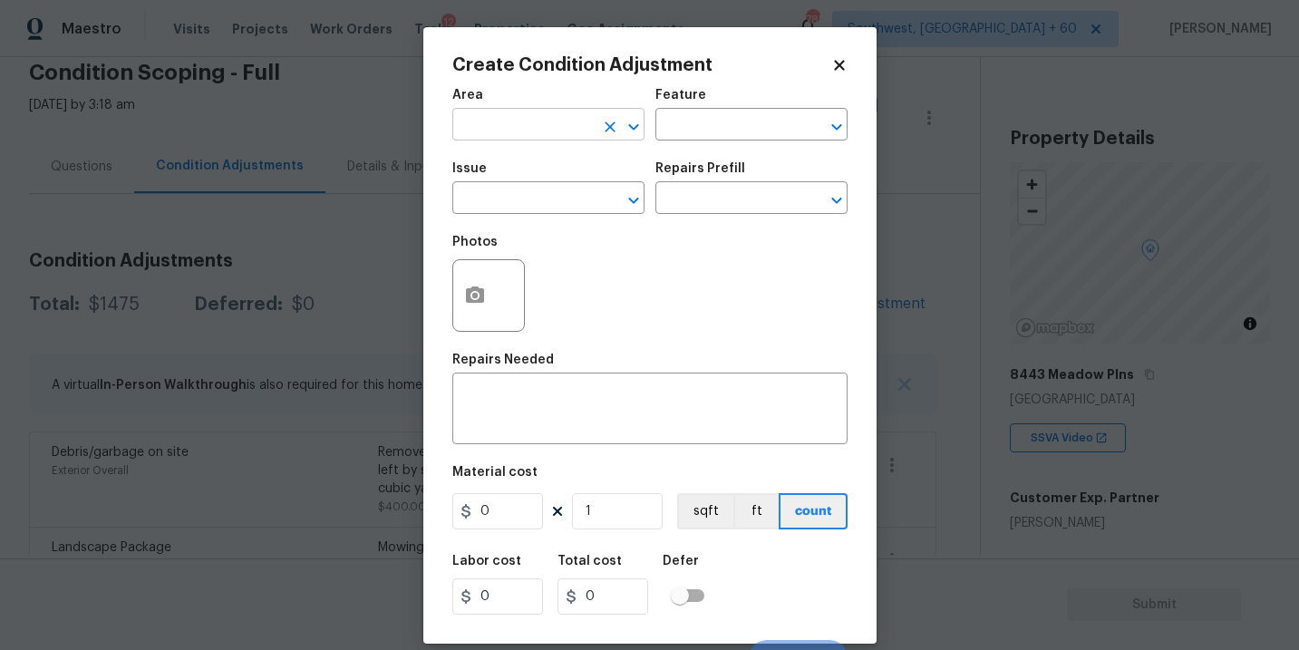
click at [523, 127] on input "text" at bounding box center [522, 126] width 141 height 28
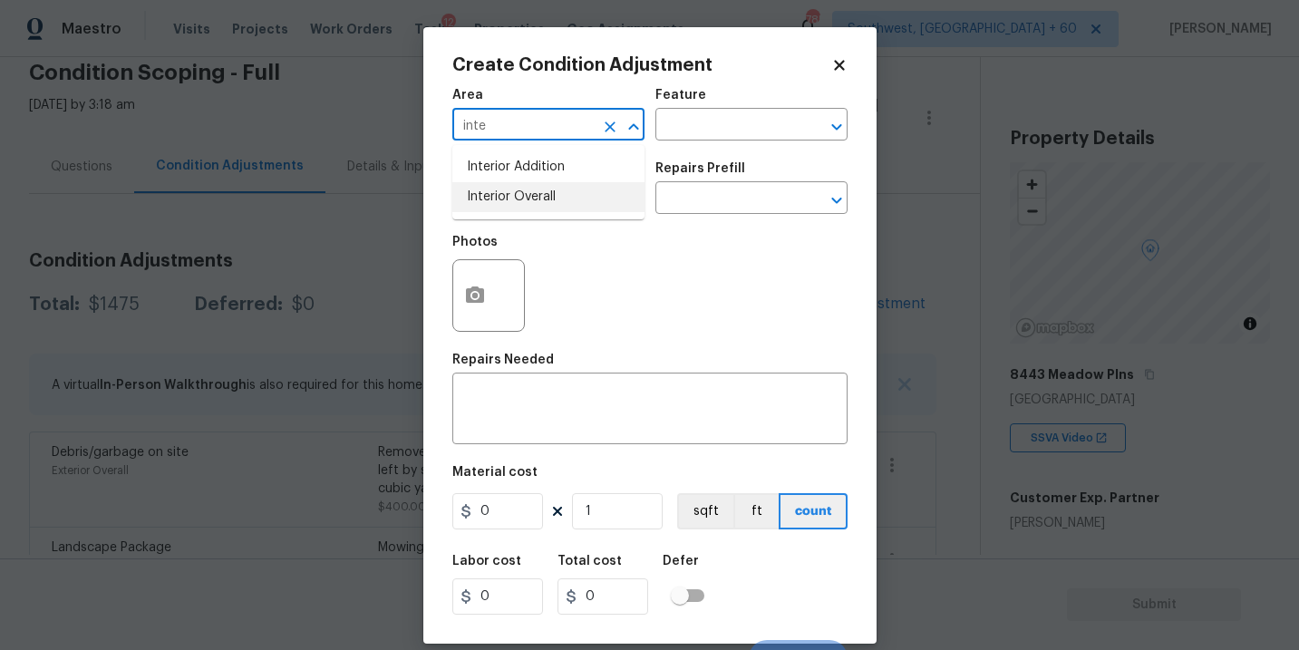
click at [529, 194] on li "Interior Overall" at bounding box center [548, 197] width 192 height 30
type input "Interior Overall"
click at [681, 128] on input "text" at bounding box center [725, 126] width 141 height 28
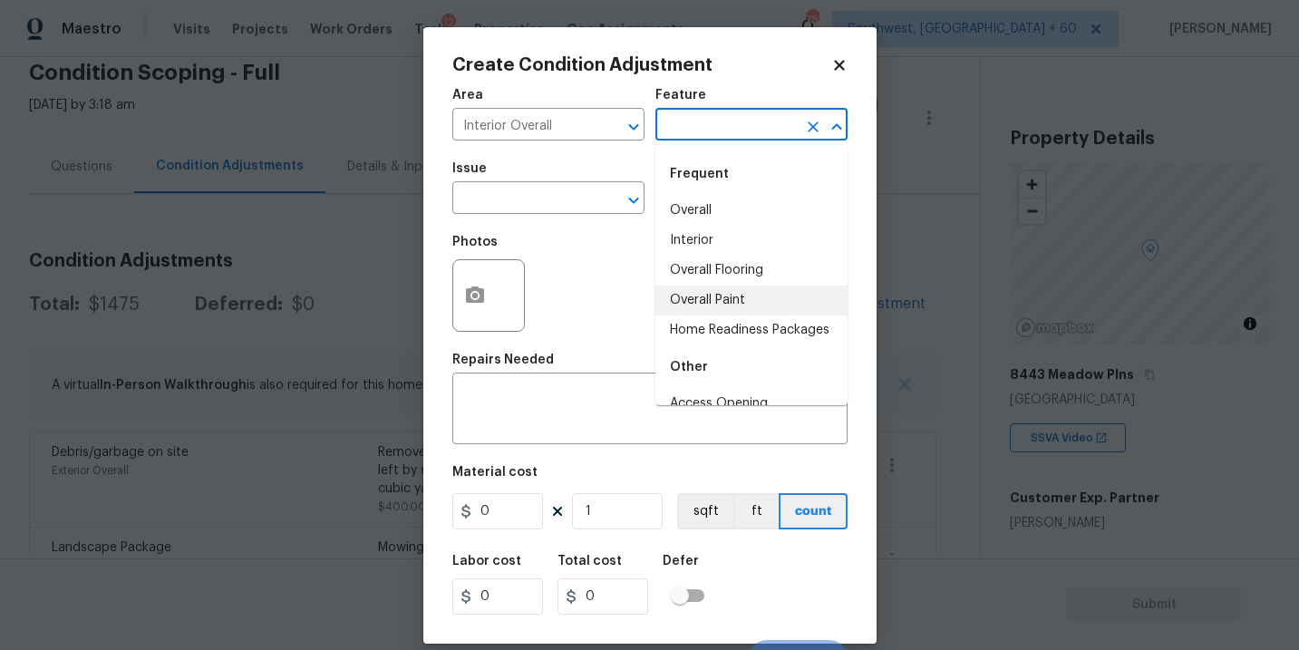
click at [703, 311] on li "Overall Paint" at bounding box center [751, 300] width 192 height 30
type input "Overall Paint"
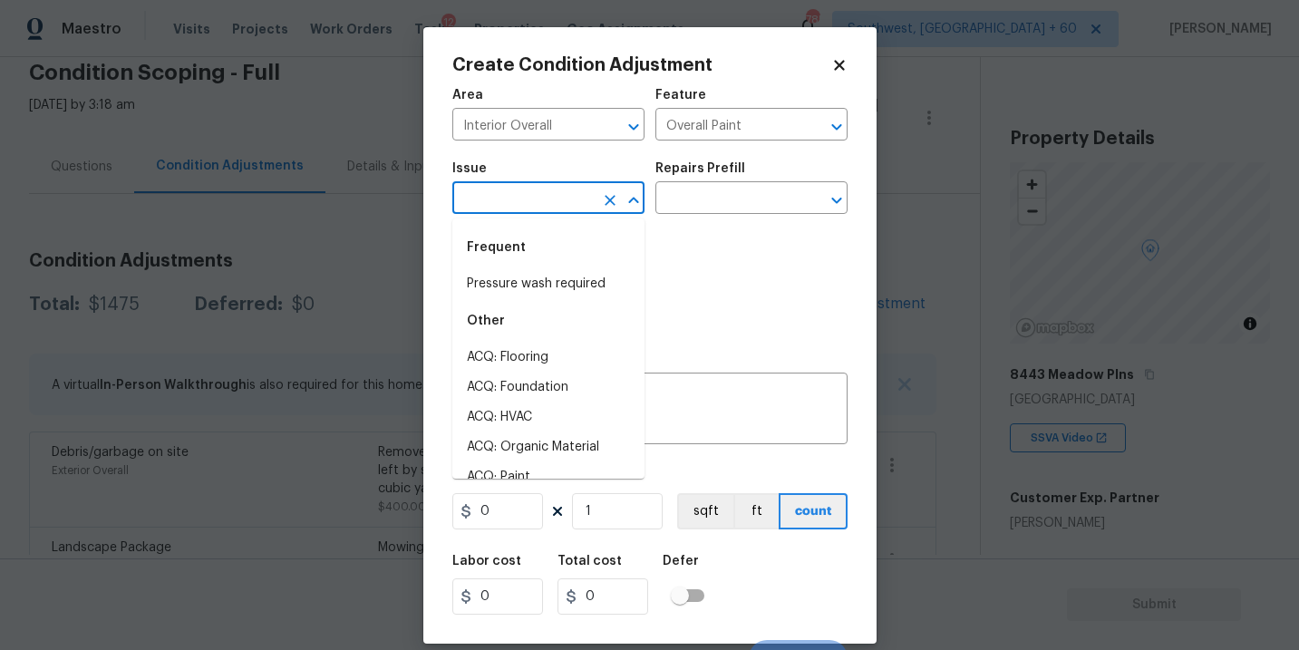
click at [534, 206] on input "text" at bounding box center [522, 200] width 141 height 28
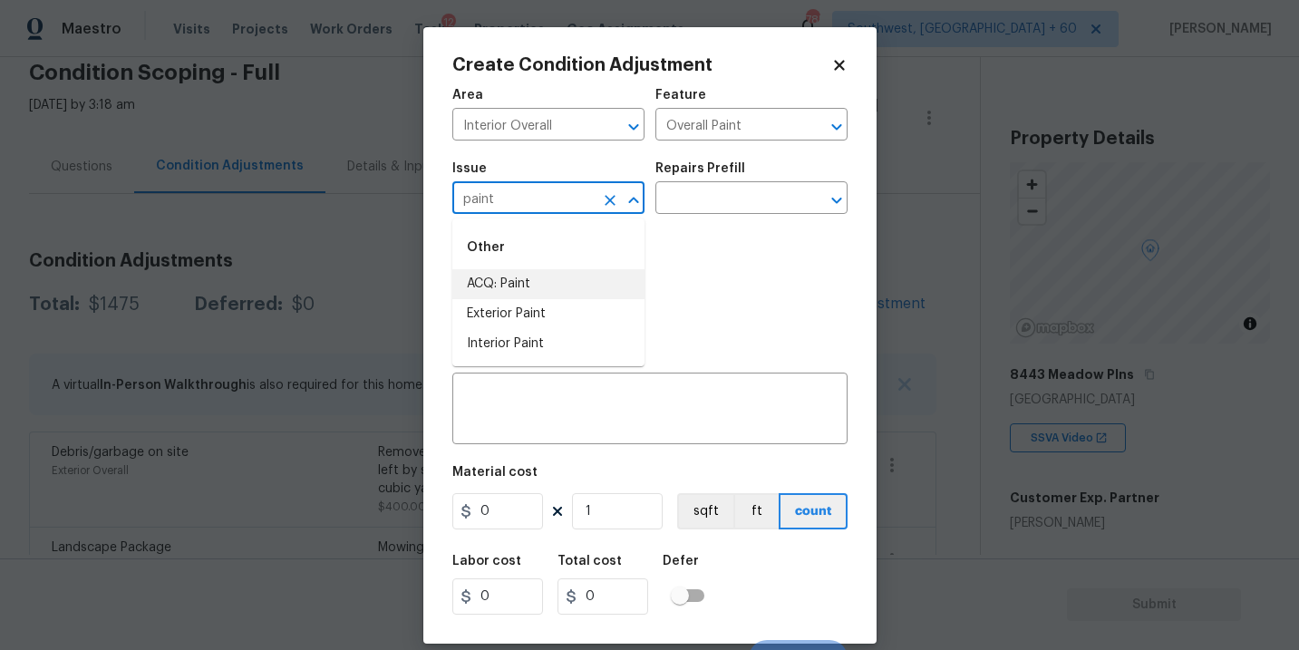
click at [539, 295] on li "ACQ: Paint" at bounding box center [548, 284] width 192 height 30
type input "ACQ: Paint"
click at [731, 193] on input "text" at bounding box center [725, 200] width 141 height 28
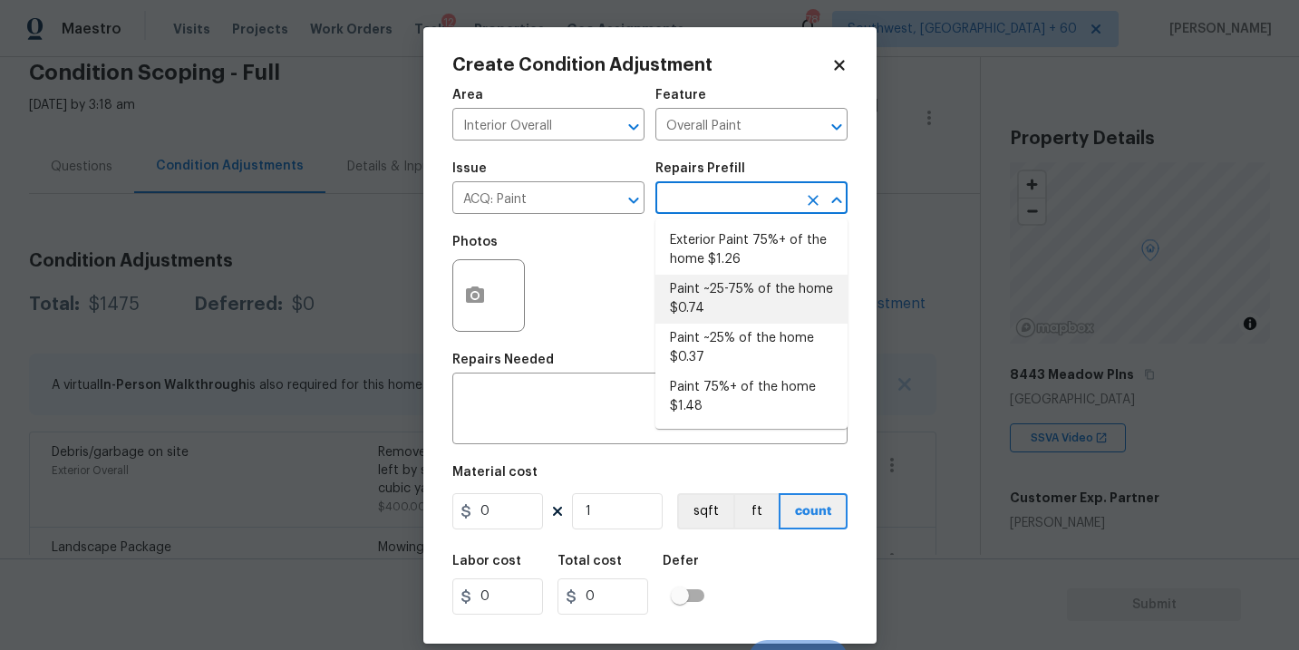
click at [717, 344] on li "Paint ~25% of the home $0.37" at bounding box center [751, 348] width 192 height 49
type input "Acquisition"
type textarea "Acquisition Scope: ~25% of the home needs interior paint"
type input "0.37"
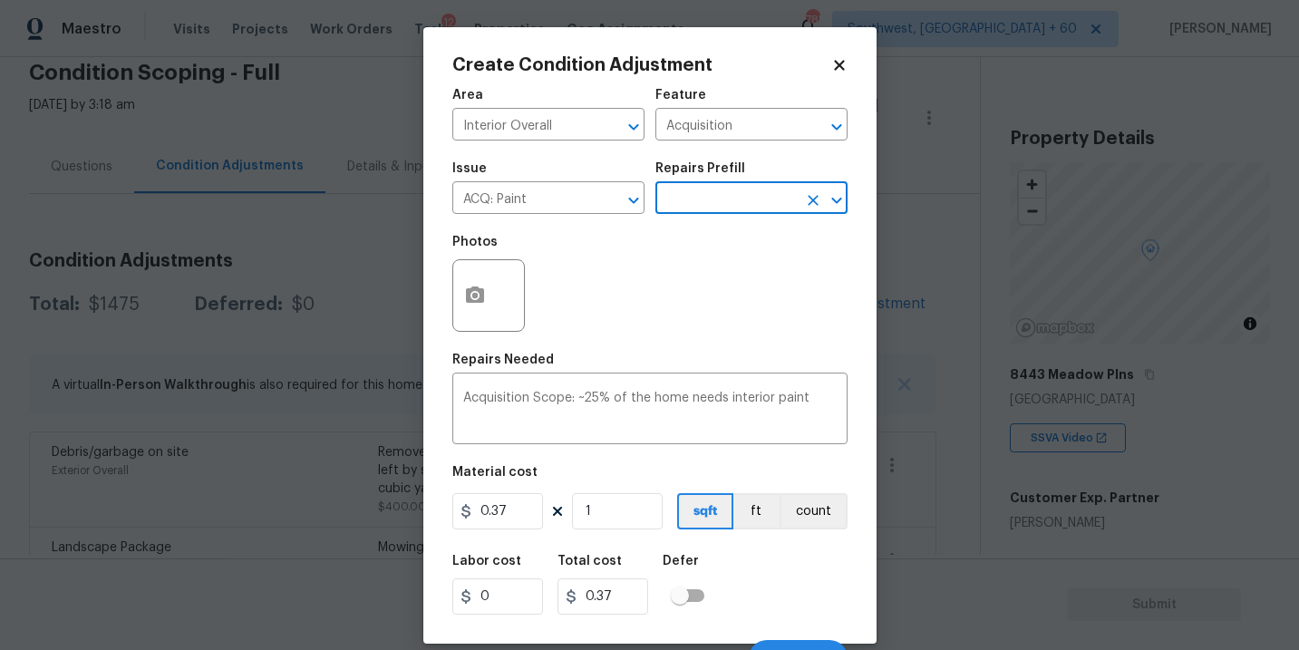
click at [701, 197] on input "text" at bounding box center [725, 200] width 141 height 28
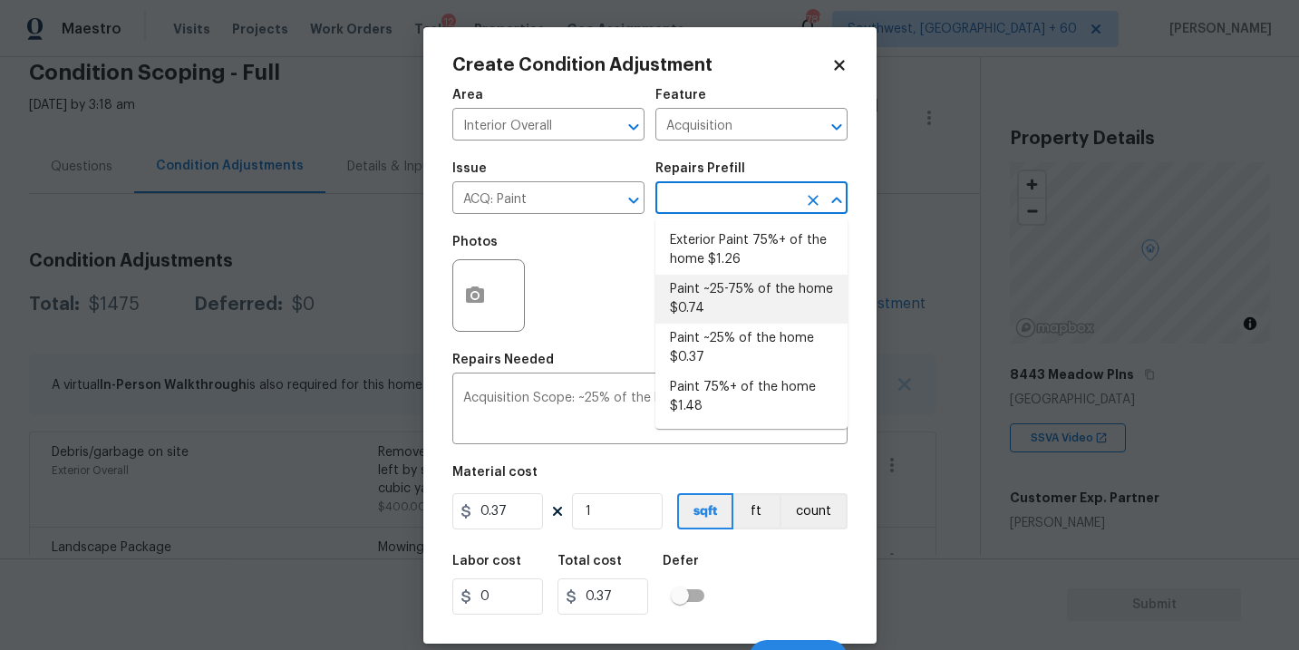
click at [729, 307] on li "Paint ~25-75% of the home $0.74" at bounding box center [751, 299] width 192 height 49
type textarea "Acquisition Scope: ~25 - 75% of the home needs interior paint"
type input "0.74"
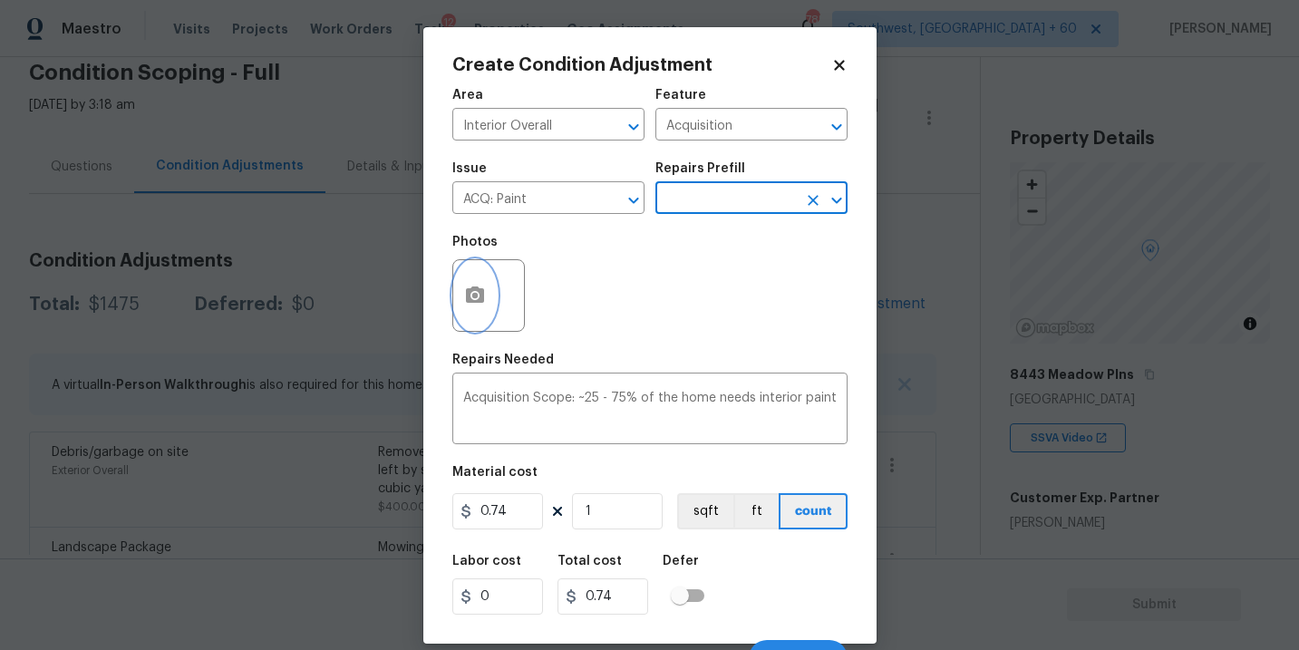
click at [476, 294] on circle "button" at bounding box center [473, 295] width 5 height 5
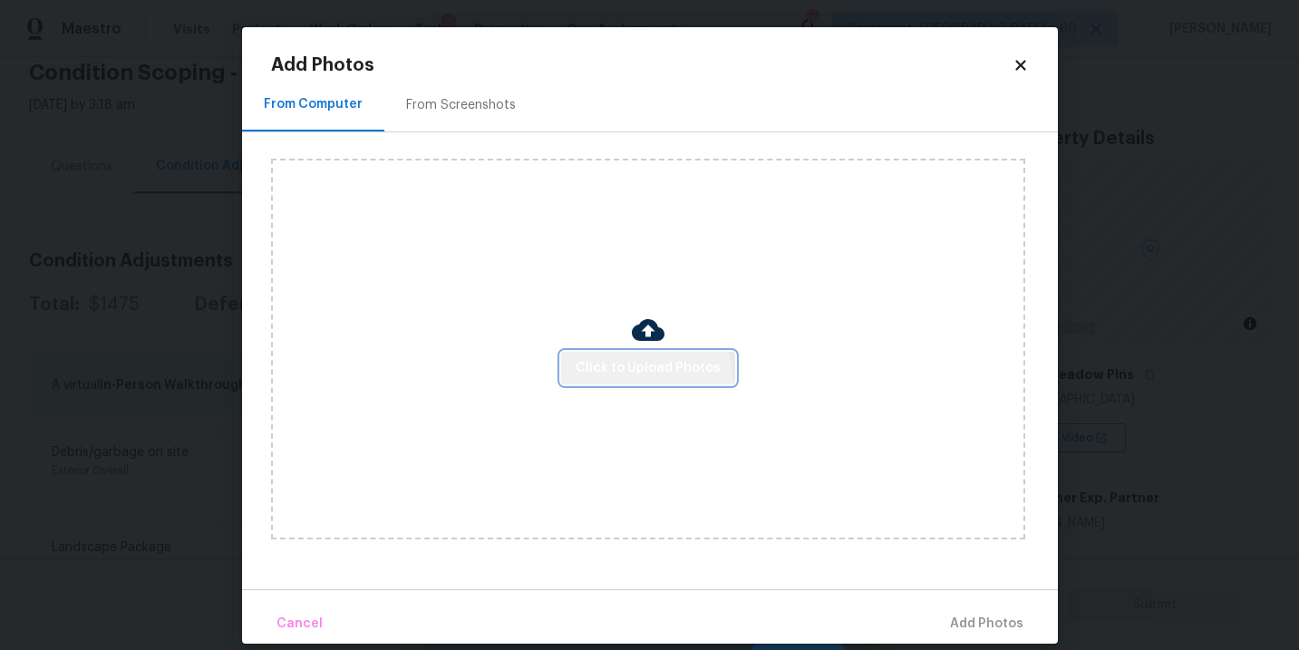
click at [630, 384] on div "Click to Upload Photos" at bounding box center [648, 349] width 754 height 381
click at [650, 340] on img at bounding box center [648, 330] width 33 height 33
click at [647, 362] on span "Click to Upload Photos" at bounding box center [647, 368] width 145 height 23
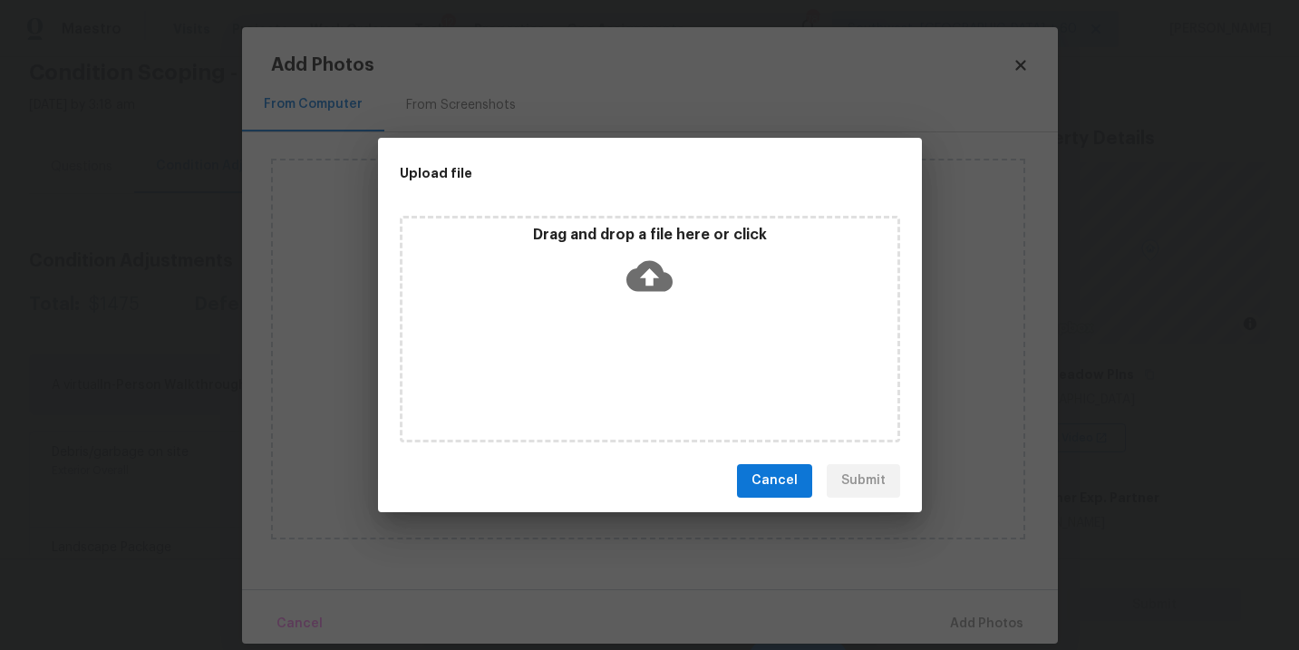
click at [649, 290] on icon at bounding box center [649, 276] width 46 height 46
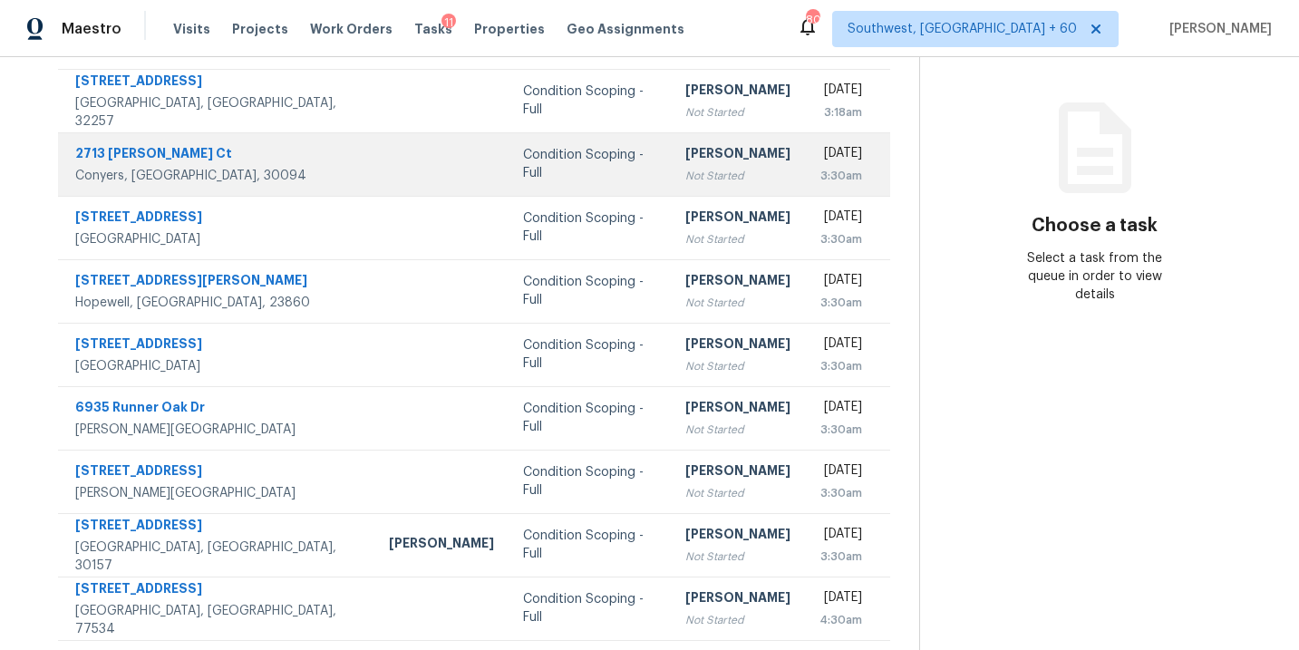
scroll to position [38, 0]
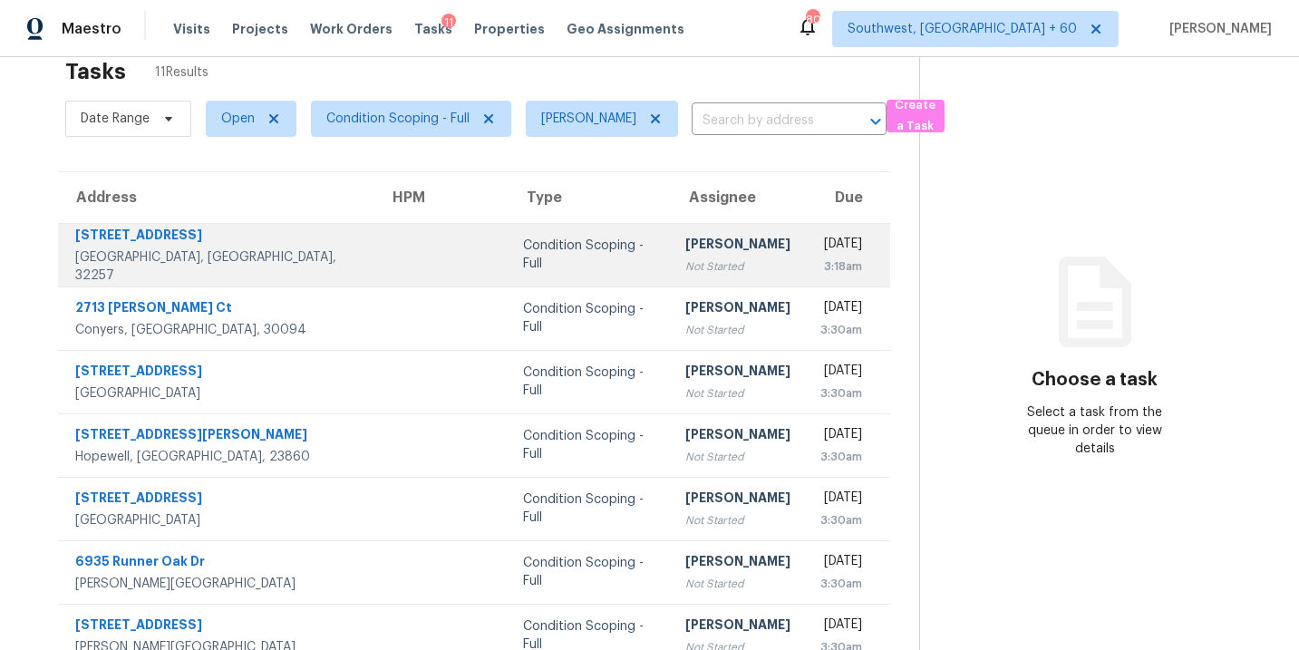
click at [536, 256] on div "Condition Scoping - Full" at bounding box center [589, 255] width 133 height 36
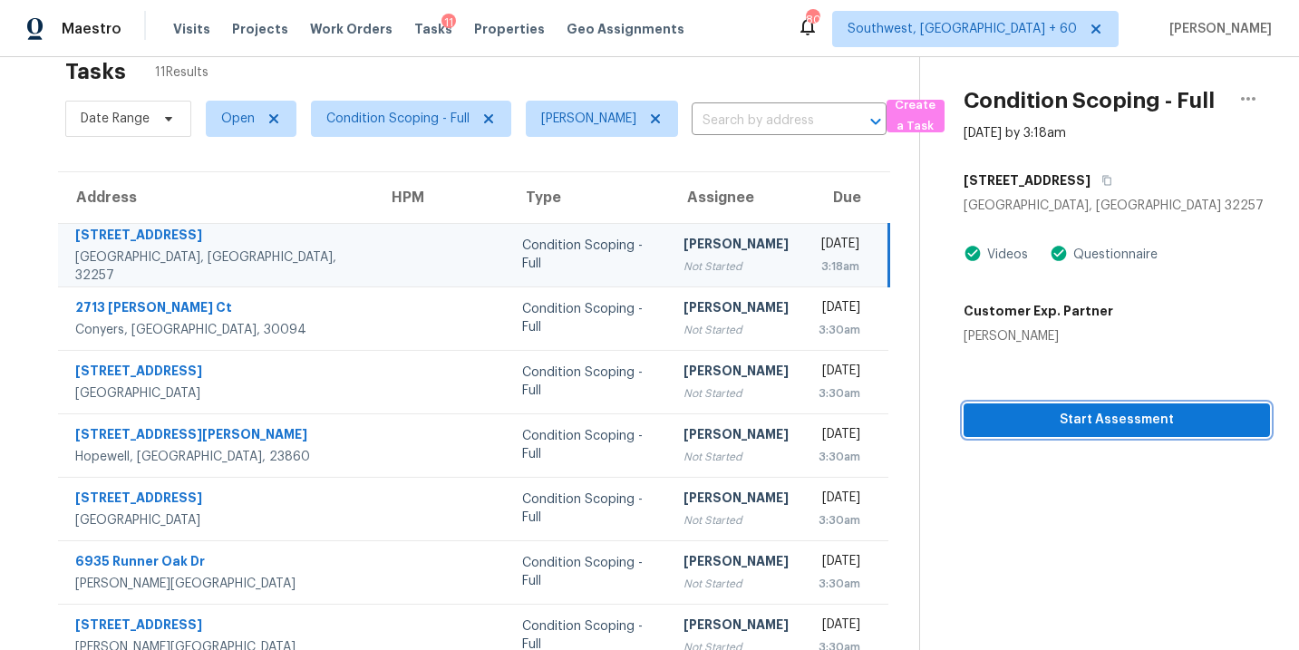
click at [1099, 422] on span "Start Assessment" at bounding box center [1116, 420] width 277 height 23
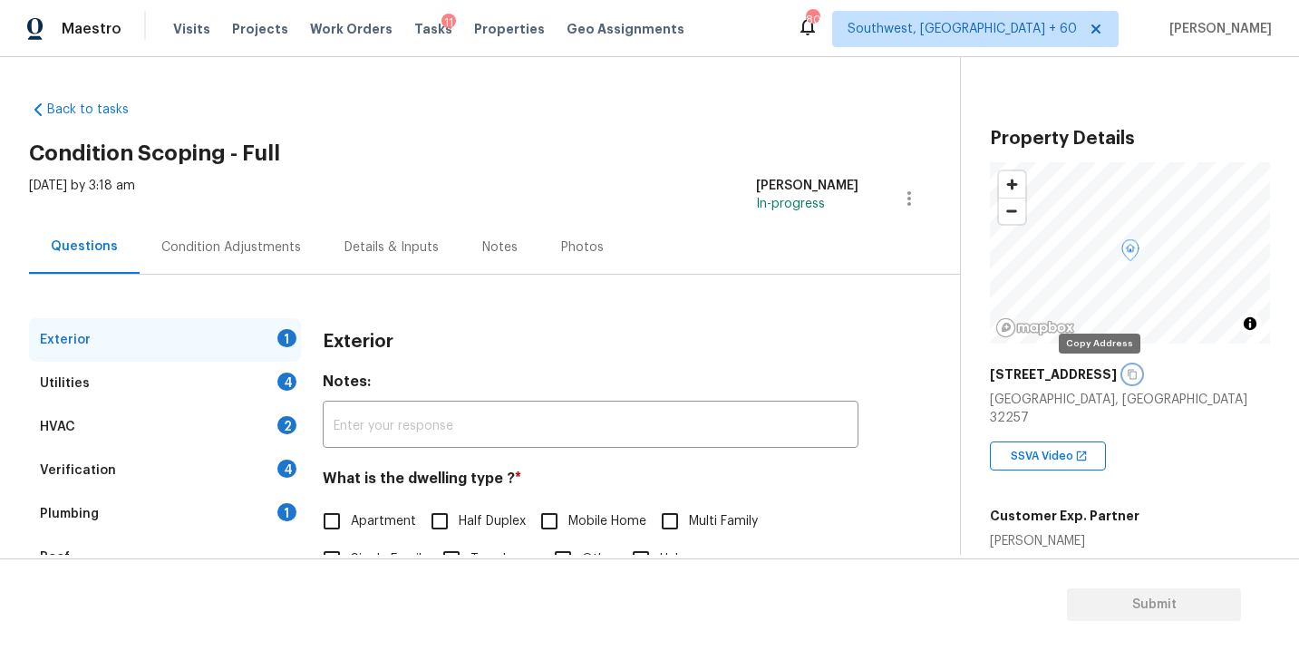
click at [1124, 370] on button "button" at bounding box center [1132, 374] width 16 height 16
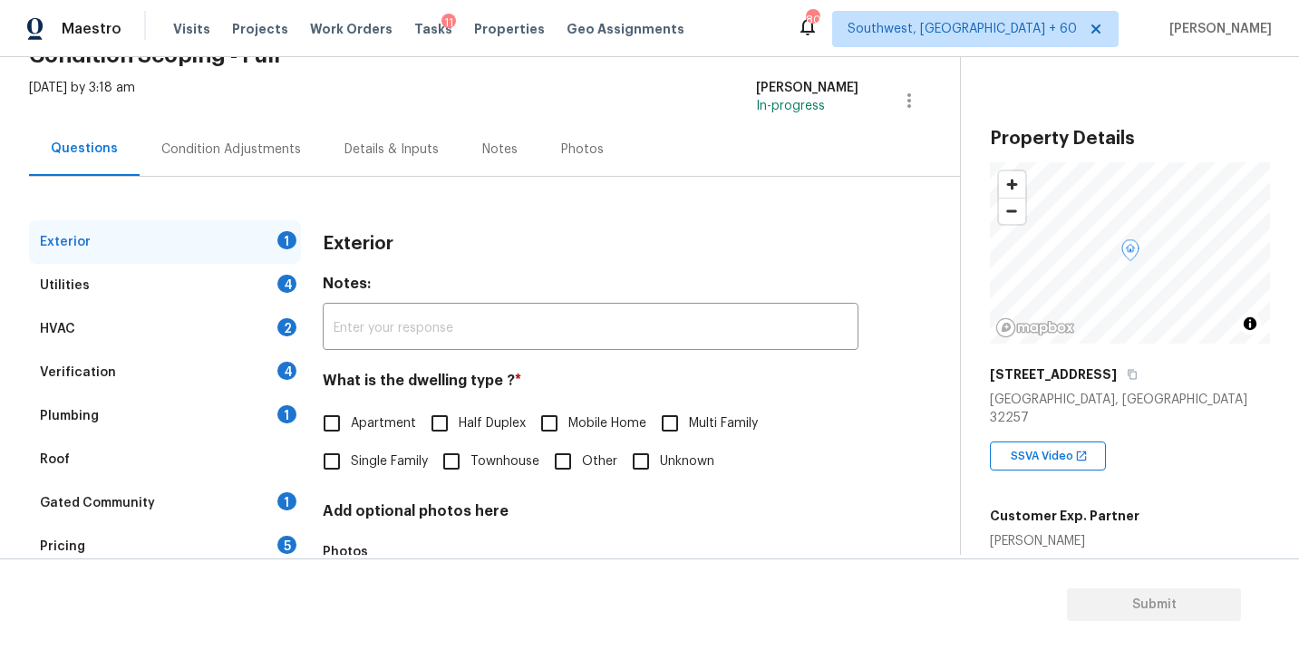
click at [401, 453] on span "Single Family" at bounding box center [389, 461] width 77 height 19
click at [351, 453] on input "Single Family" at bounding box center [332, 461] width 38 height 38
checkbox input "true"
click at [195, 283] on div "Utilities 4" at bounding box center [165, 285] width 272 height 43
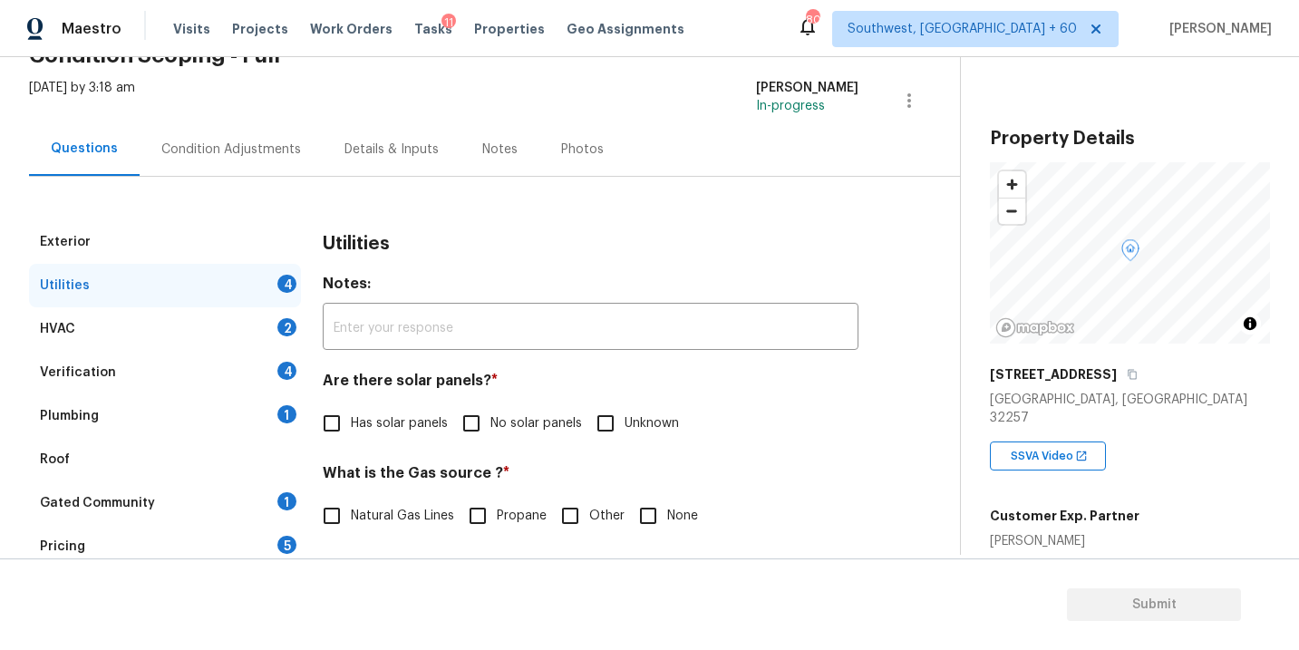
click at [517, 421] on span "No solar panels" at bounding box center [536, 423] width 92 height 19
click at [490, 421] on input "No solar panels" at bounding box center [471, 423] width 38 height 38
checkbox input "true"
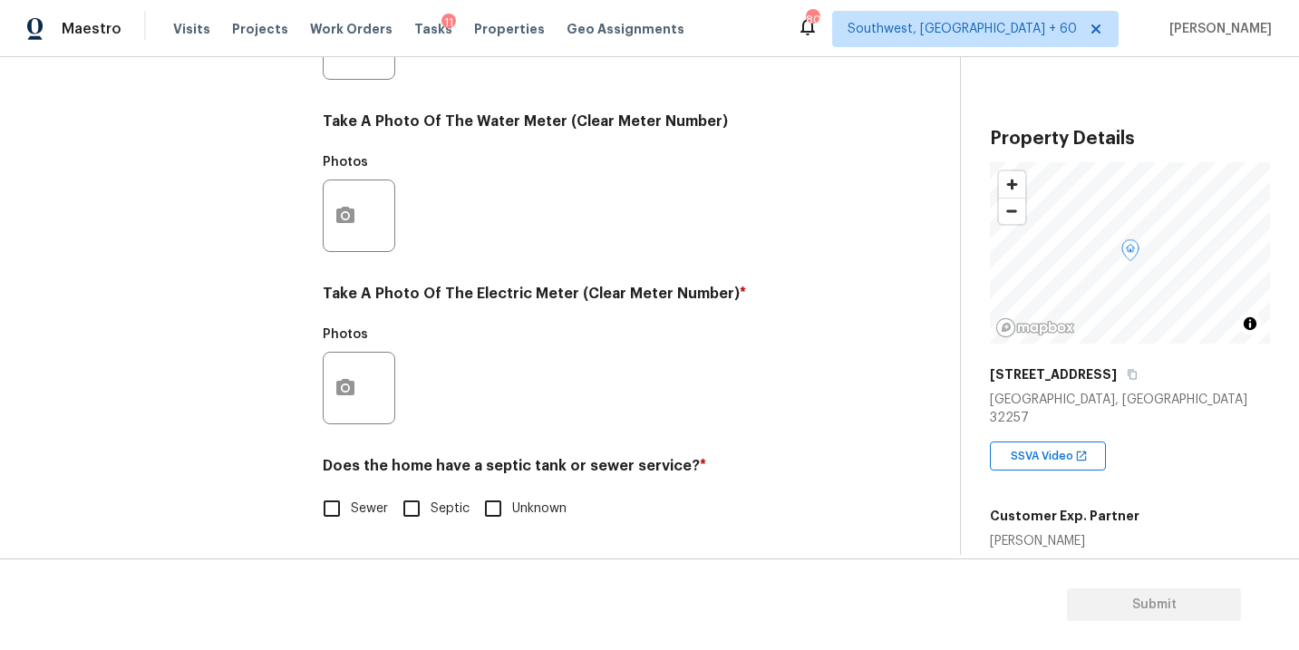
click at [356, 502] on span "Sewer" at bounding box center [369, 508] width 37 height 19
click at [351, 502] on input "Sewer" at bounding box center [332, 508] width 38 height 38
checkbox input "true"
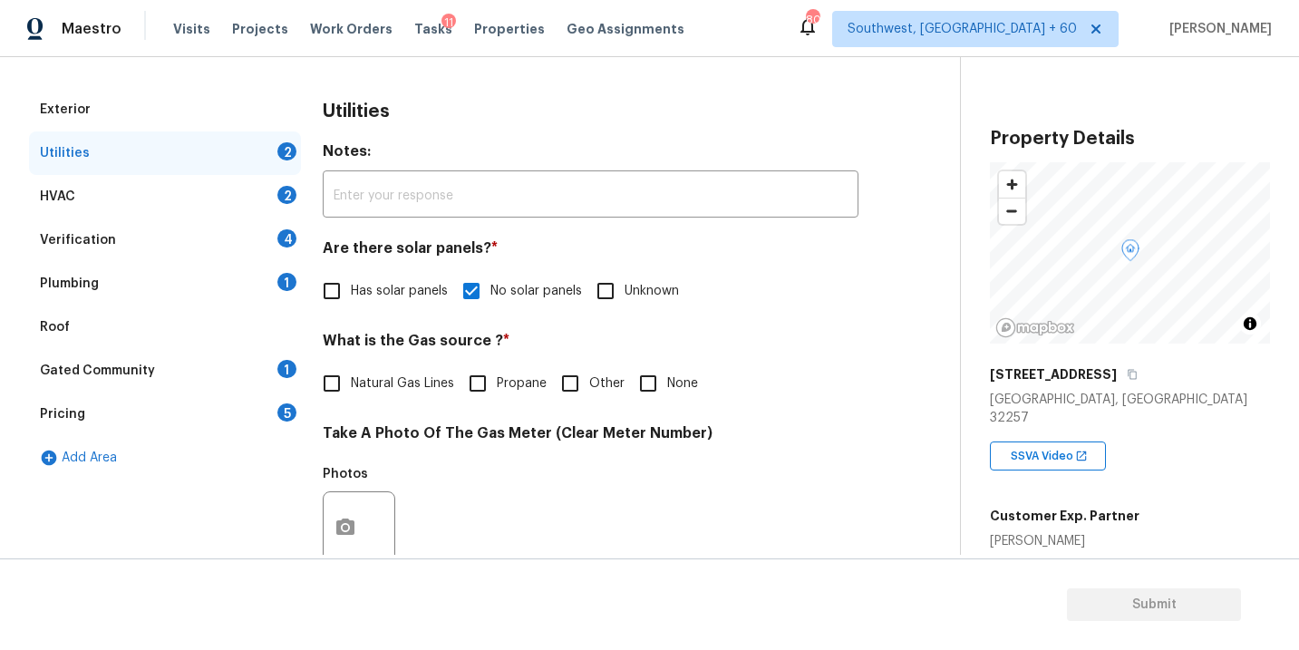
click at [213, 281] on div "Plumbing 1" at bounding box center [165, 283] width 272 height 43
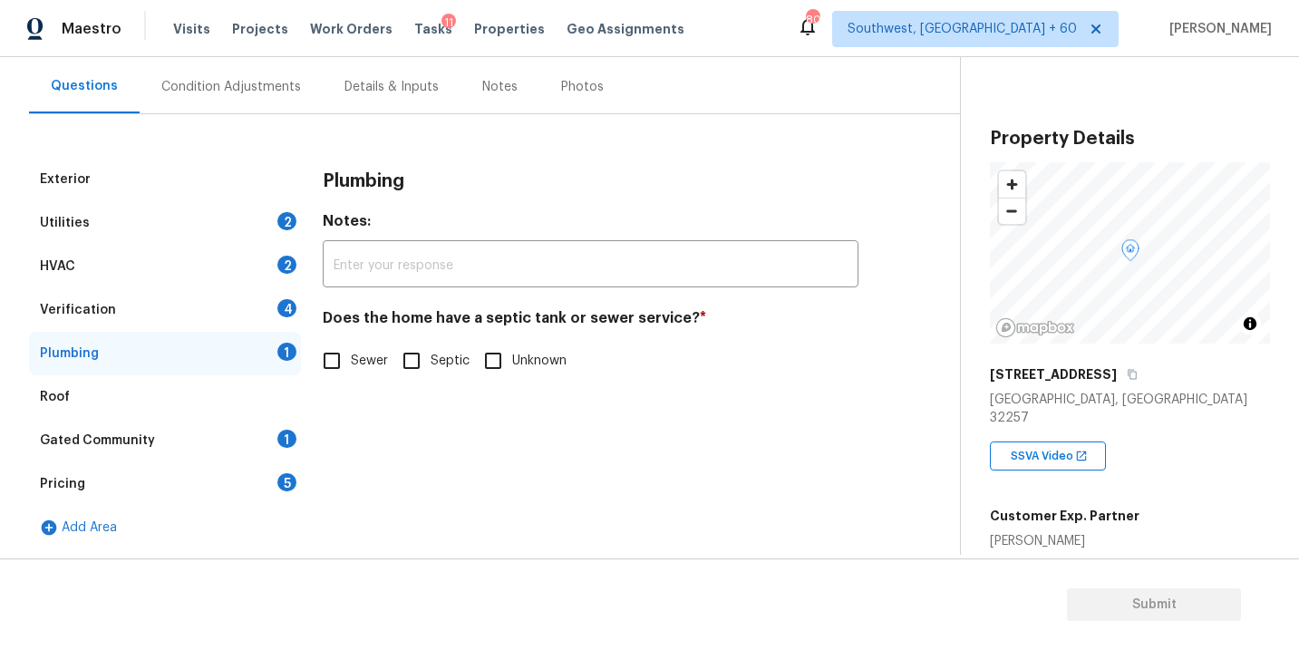
click at [359, 365] on span "Sewer" at bounding box center [369, 361] width 37 height 19
click at [351, 365] on input "Sewer" at bounding box center [332, 361] width 38 height 38
checkbox input "true"
click at [166, 436] on div "Gated Community 1" at bounding box center [165, 440] width 272 height 43
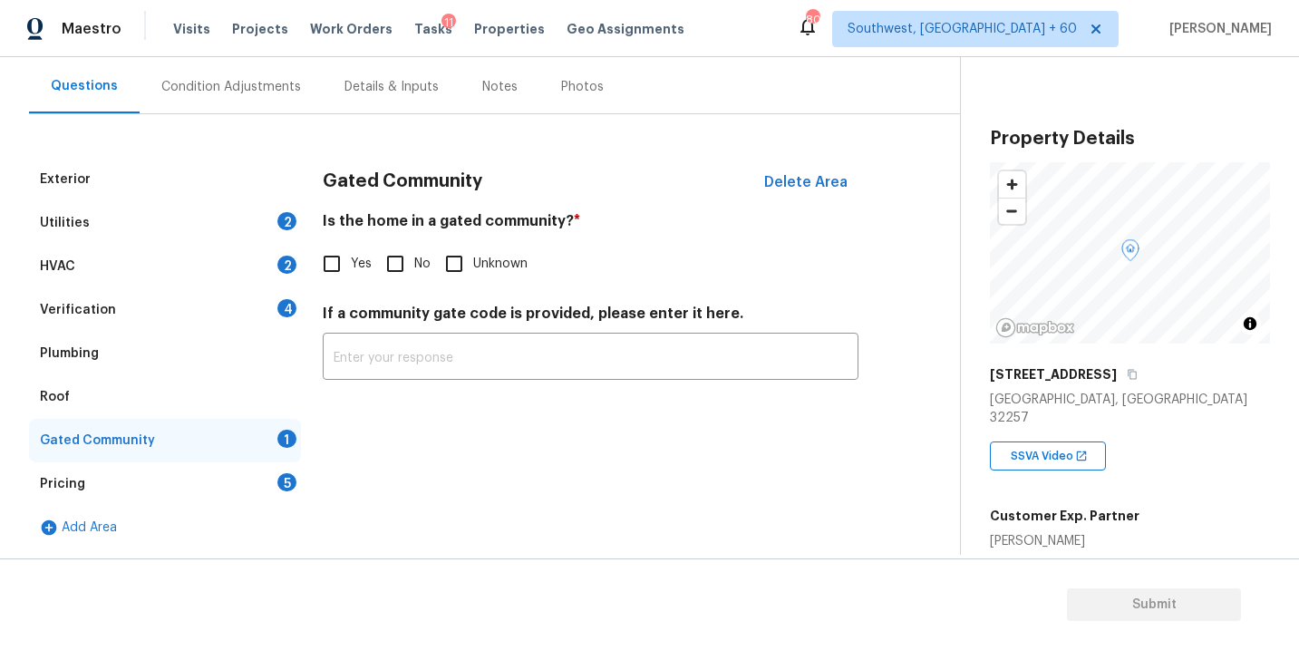
click at [396, 261] on input "No" at bounding box center [395, 264] width 38 height 38
checkbox input "true"
click at [247, 93] on div "Condition Adjustments" at bounding box center [231, 87] width 140 height 18
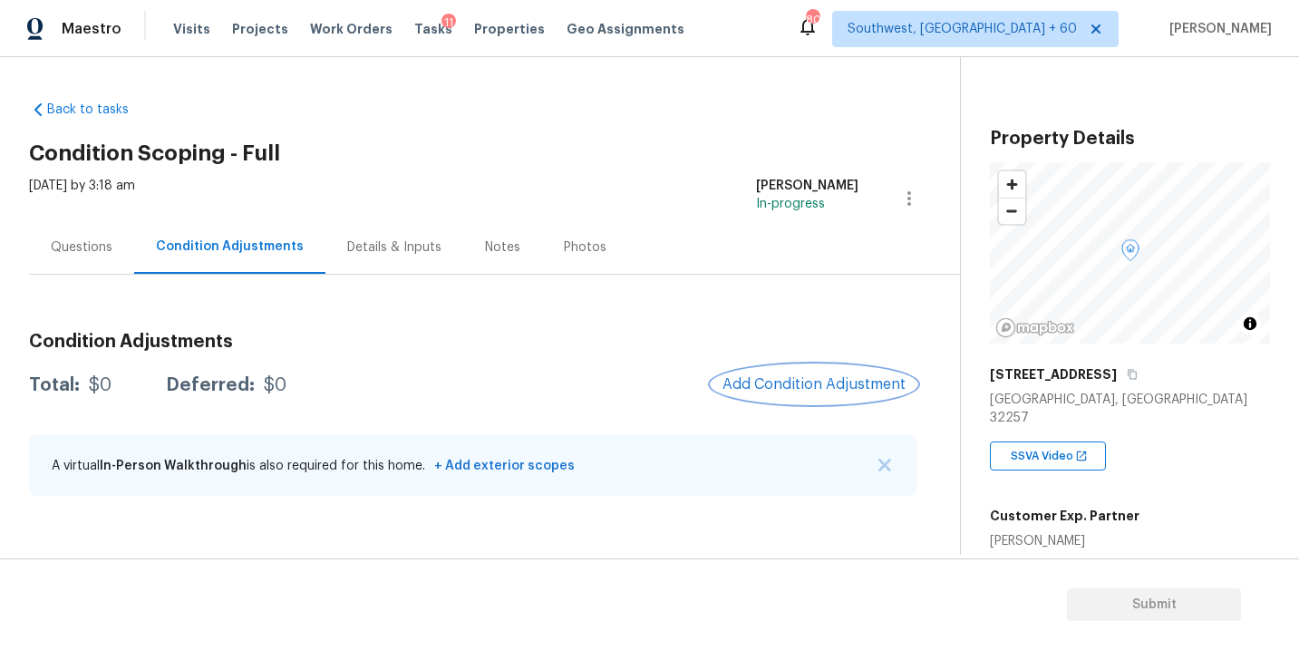
click at [762, 379] on span "Add Condition Adjustment" at bounding box center [813, 384] width 183 height 16
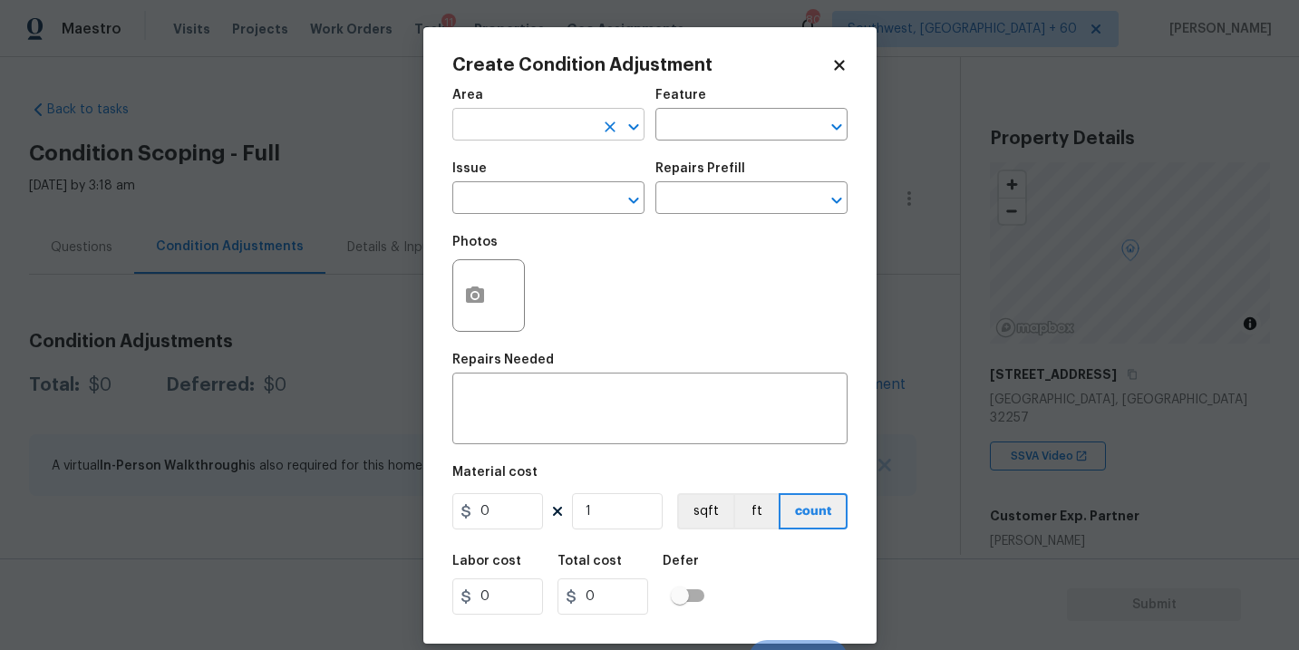
click at [531, 116] on input "text" at bounding box center [522, 126] width 141 height 28
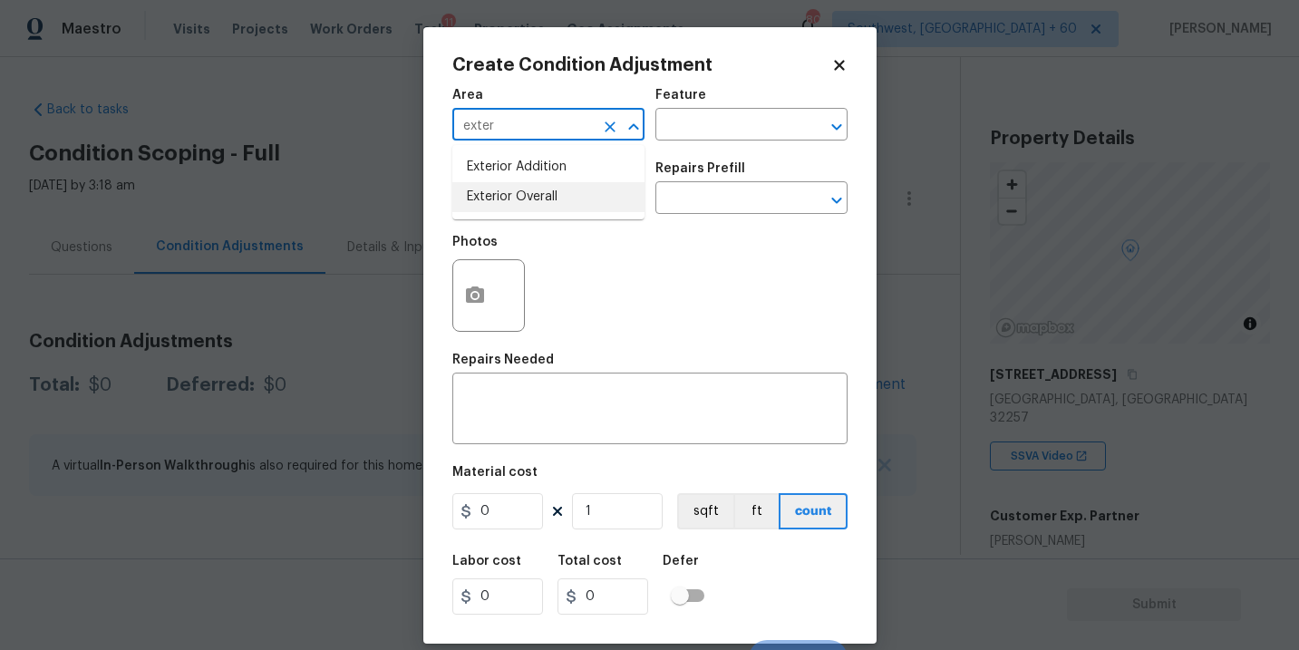
click at [545, 198] on li "Exterior Overall" at bounding box center [548, 197] width 192 height 30
type input "Exterior Overall"
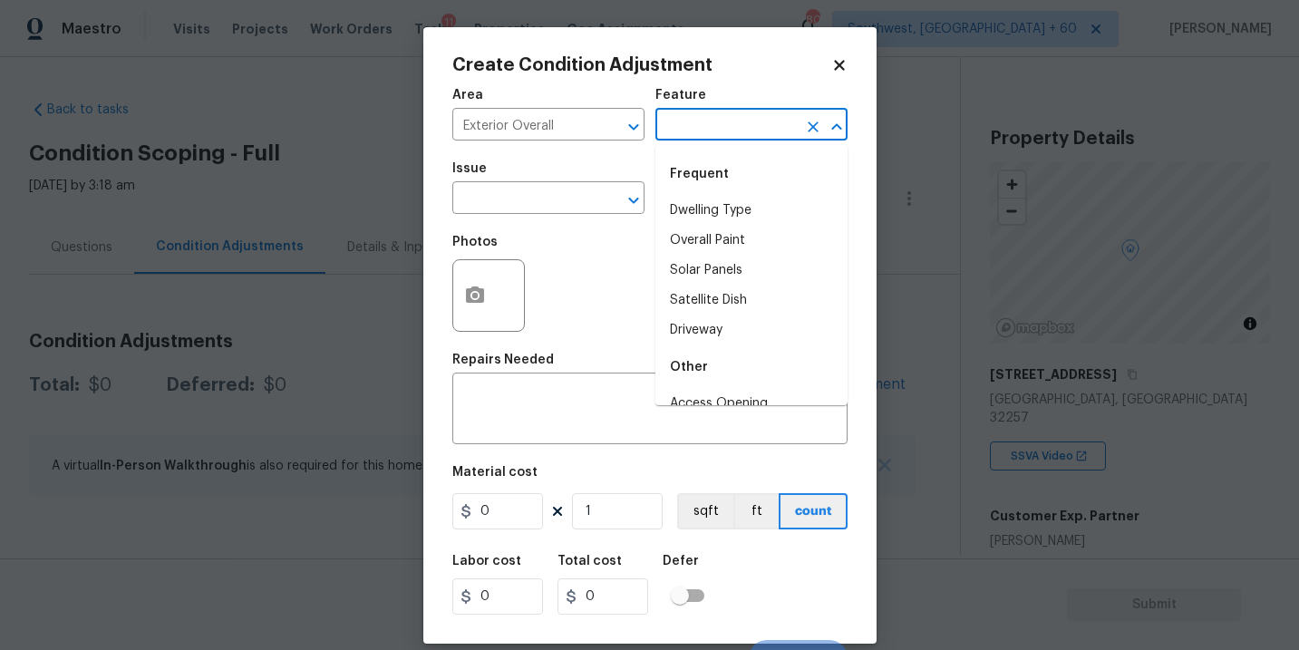
click at [703, 128] on input "text" at bounding box center [725, 126] width 141 height 28
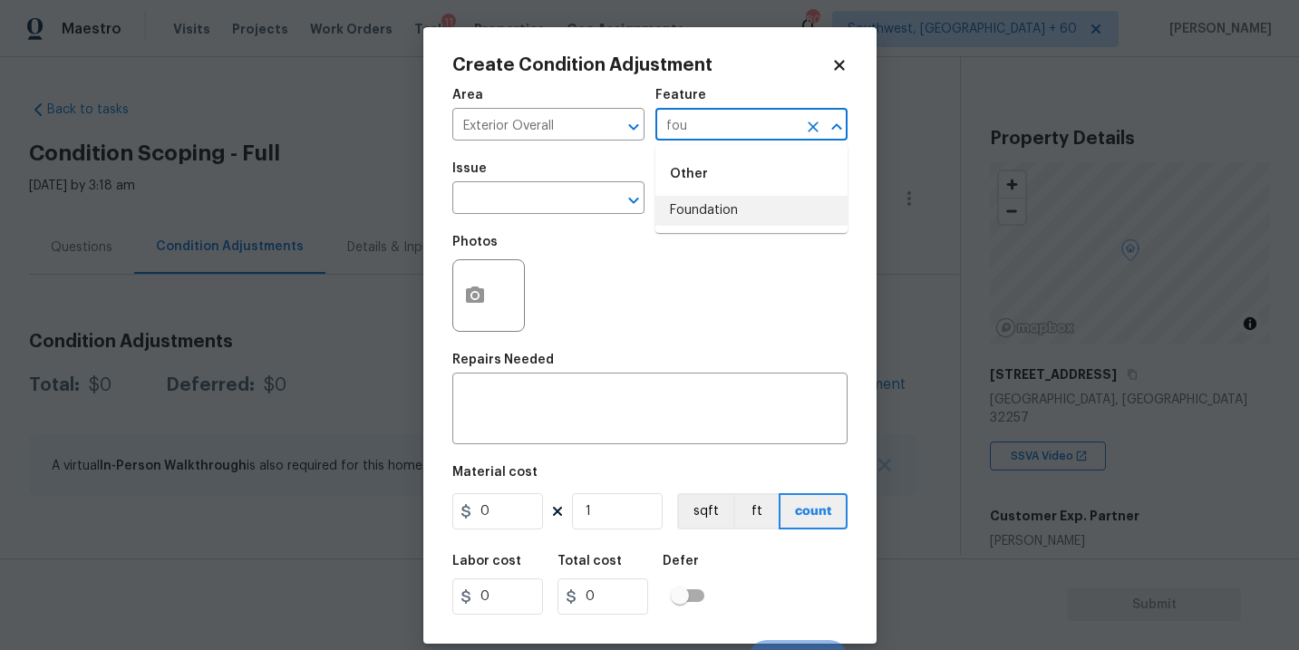
click at [705, 225] on li "Foundation" at bounding box center [751, 211] width 192 height 30
type input "Foundation"
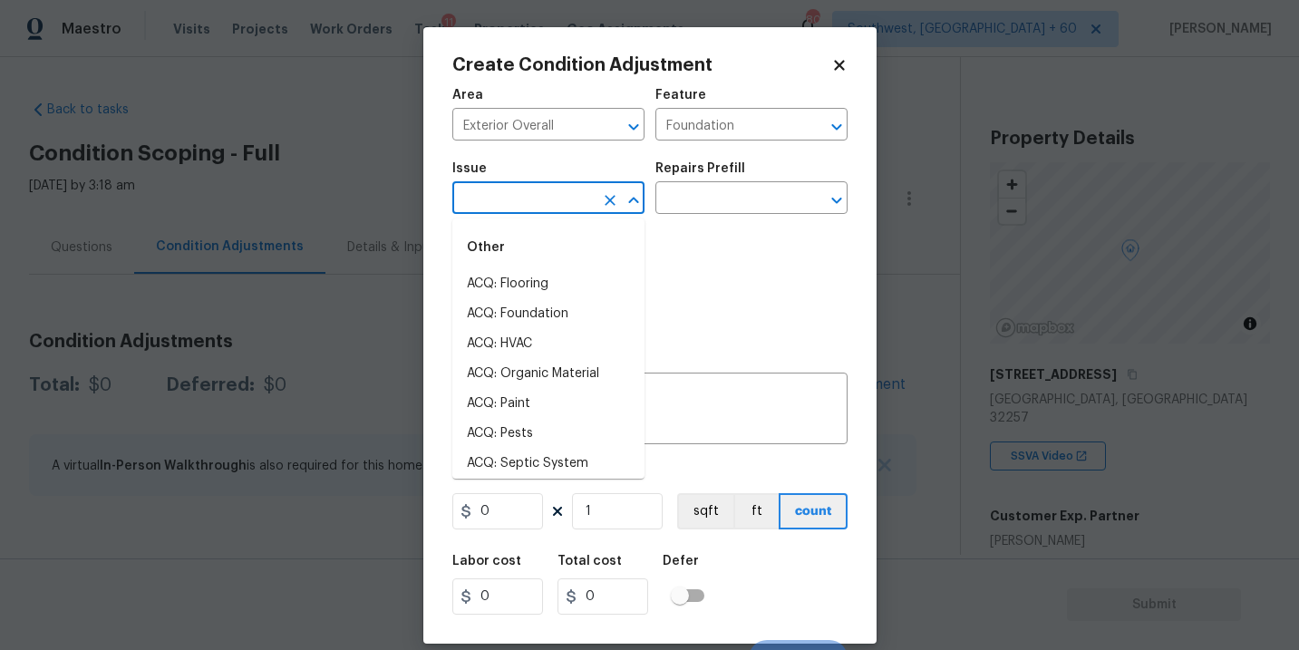
click at [589, 195] on input "text" at bounding box center [522, 200] width 141 height 28
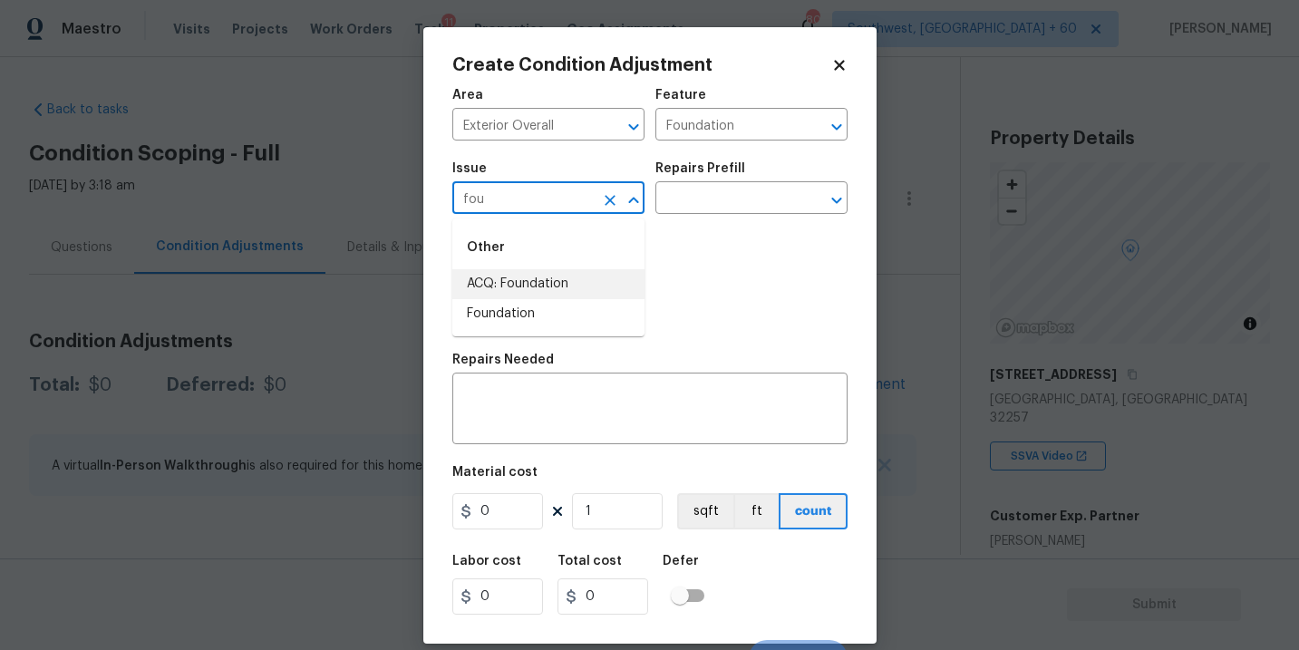
click at [572, 286] on li "ACQ: Foundation" at bounding box center [548, 284] width 192 height 30
type input "ACQ: Foundation"
click at [749, 191] on input "text" at bounding box center [725, 200] width 141 height 28
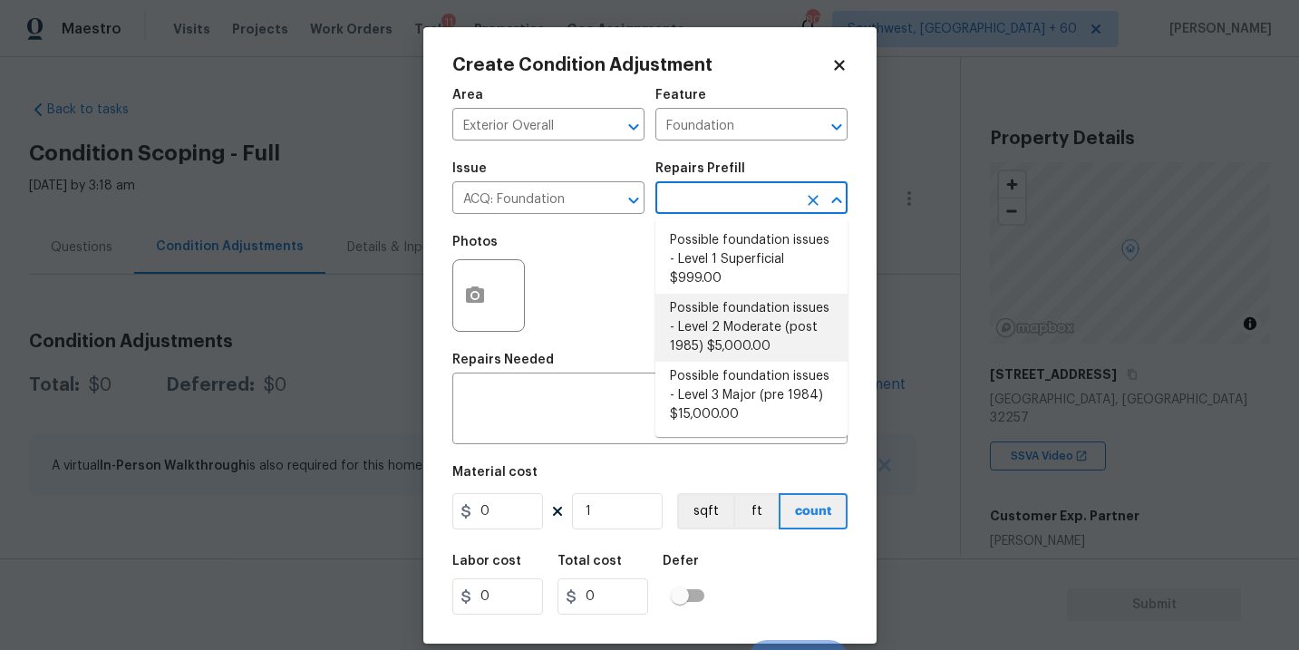
click at [743, 314] on li "Possible foundation issues - Level 2 Moderate (post 1985) $5,000.00" at bounding box center [751, 328] width 192 height 68
type input "Acquisition"
type textarea "Possible foundation issues - Level 2 Moderate: Disclaimer: This is NOT a techni…"
type input "5000"
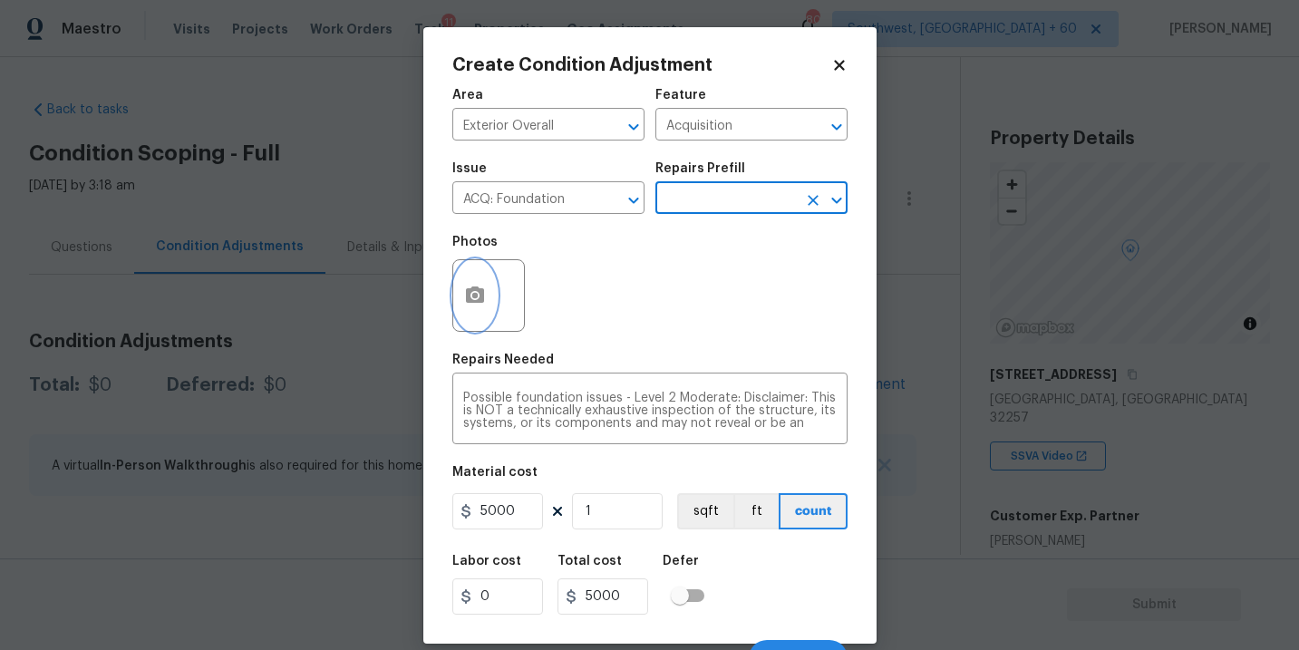
click at [478, 288] on icon "button" at bounding box center [475, 296] width 22 height 22
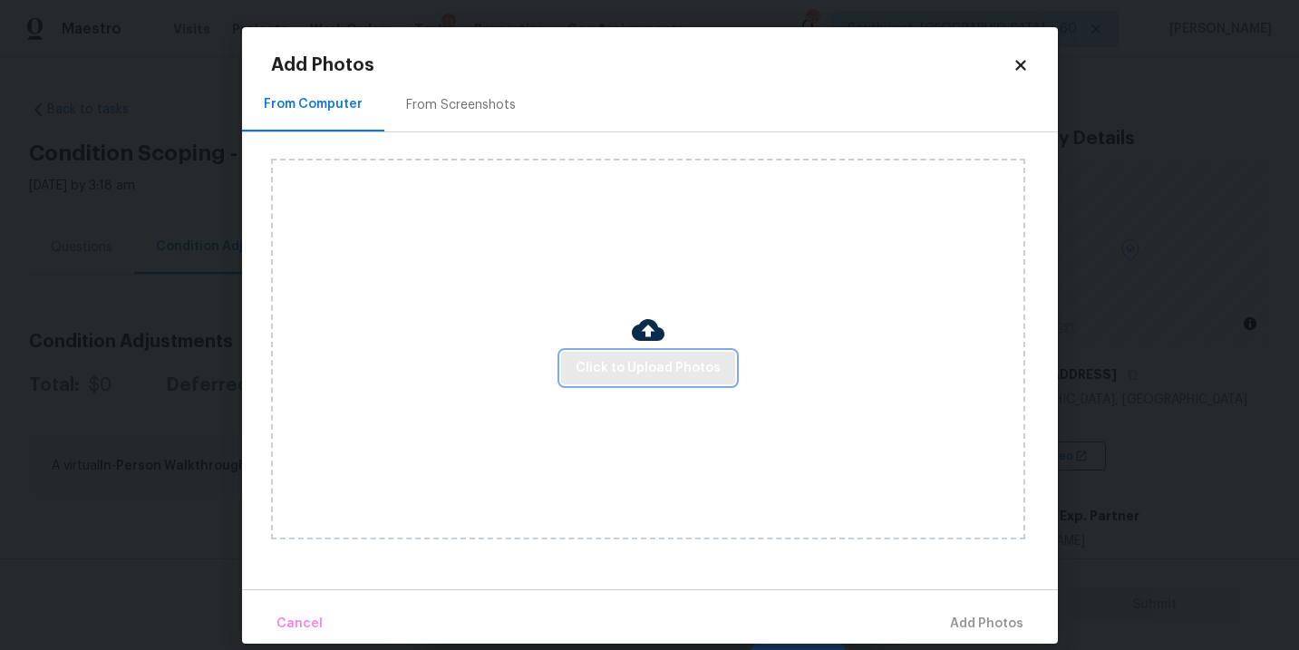
click at [633, 374] on span "Click to Upload Photos" at bounding box center [647, 368] width 145 height 23
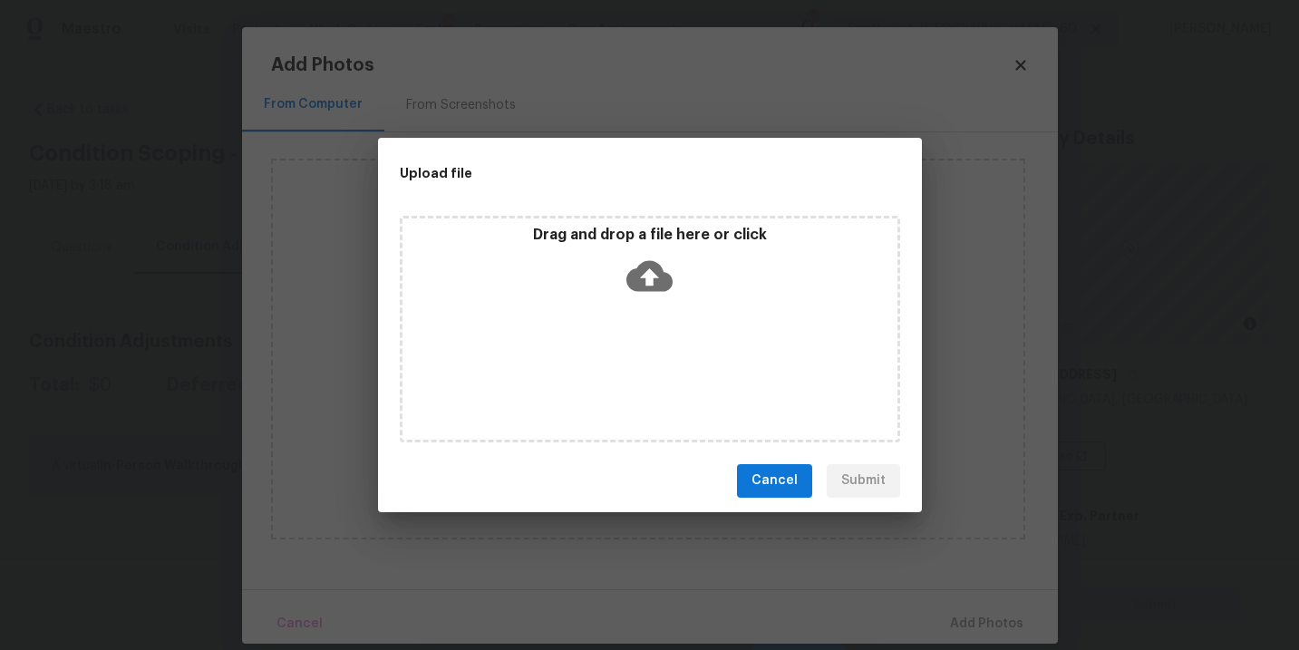
click at [641, 275] on icon at bounding box center [649, 276] width 46 height 46
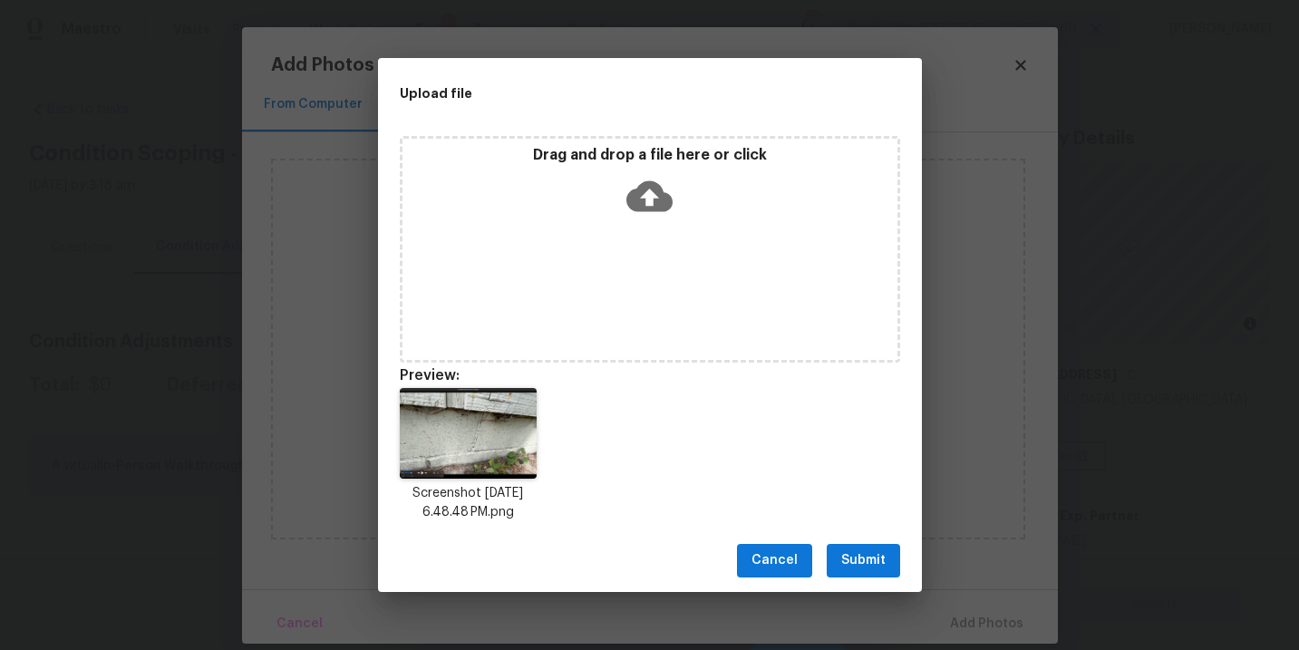
click at [865, 562] on span "Submit" at bounding box center [863, 560] width 44 height 23
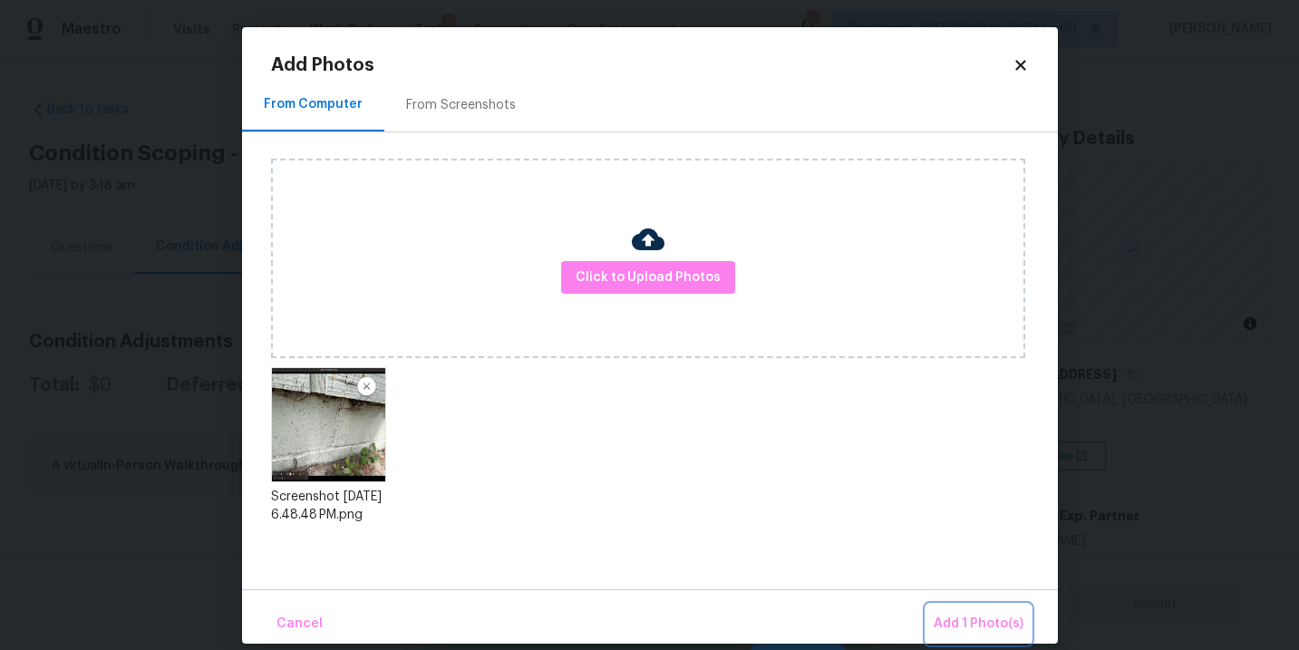
click at [963, 623] on span "Add 1 Photo(s)" at bounding box center [978, 624] width 90 height 23
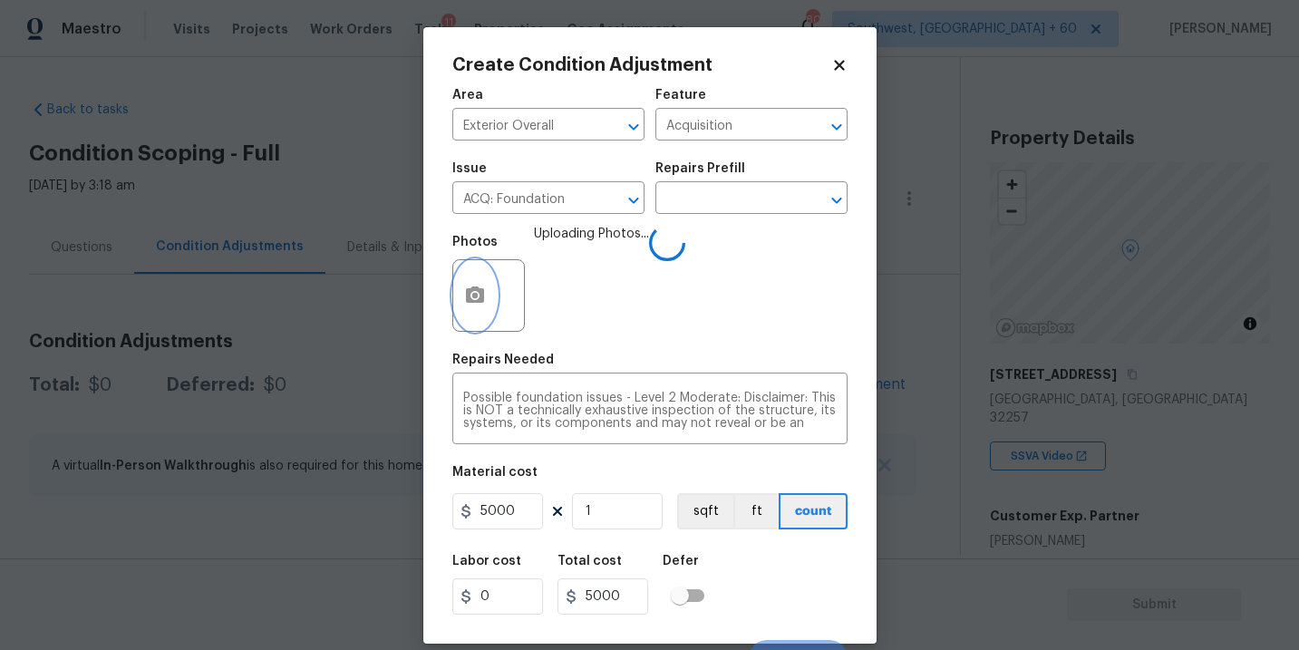
scroll to position [27, 0]
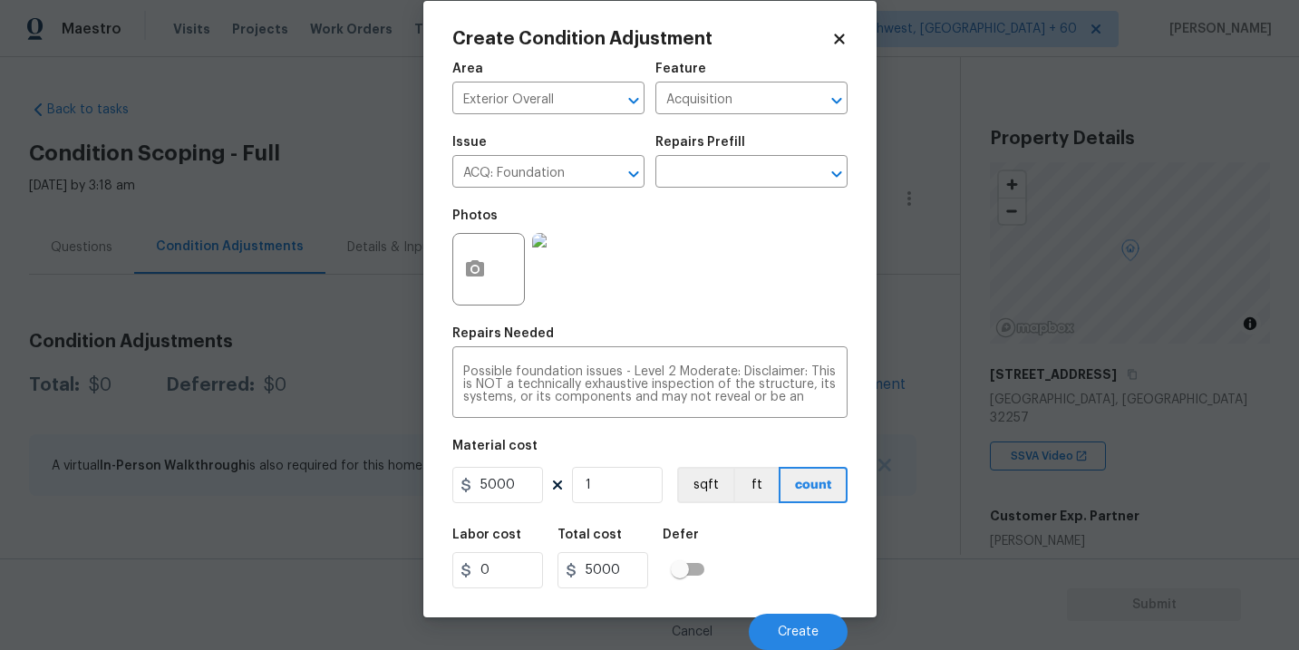
click at [780, 548] on div "Labor cost 0 Total cost 5000 Defer" at bounding box center [649, 558] width 395 height 82
click at [812, 628] on span "Create" at bounding box center [798, 632] width 41 height 14
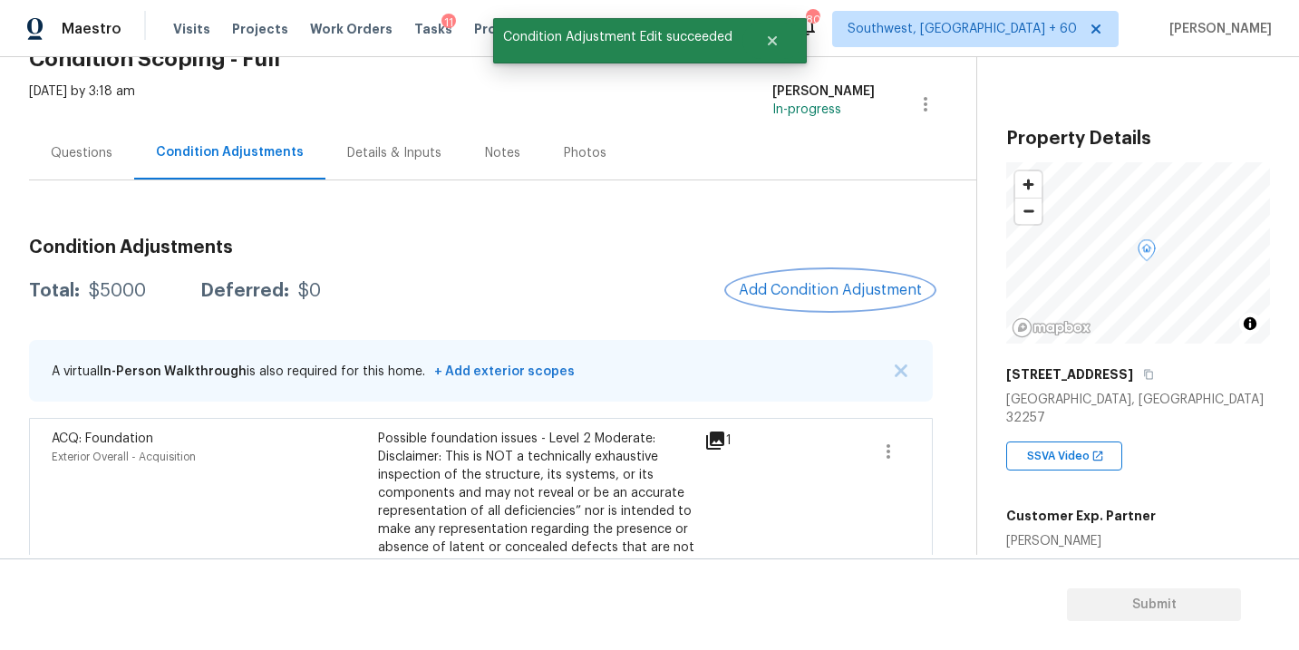
scroll to position [113, 0]
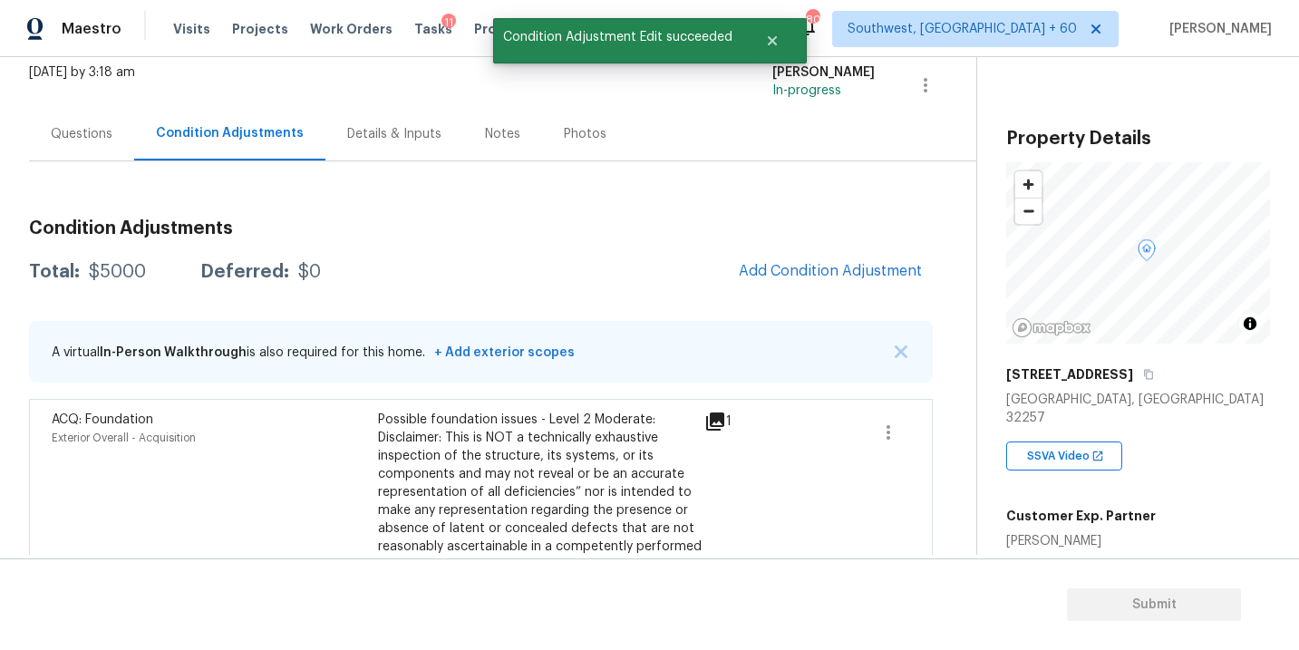
click at [76, 137] on div "Questions" at bounding box center [82, 134] width 62 height 18
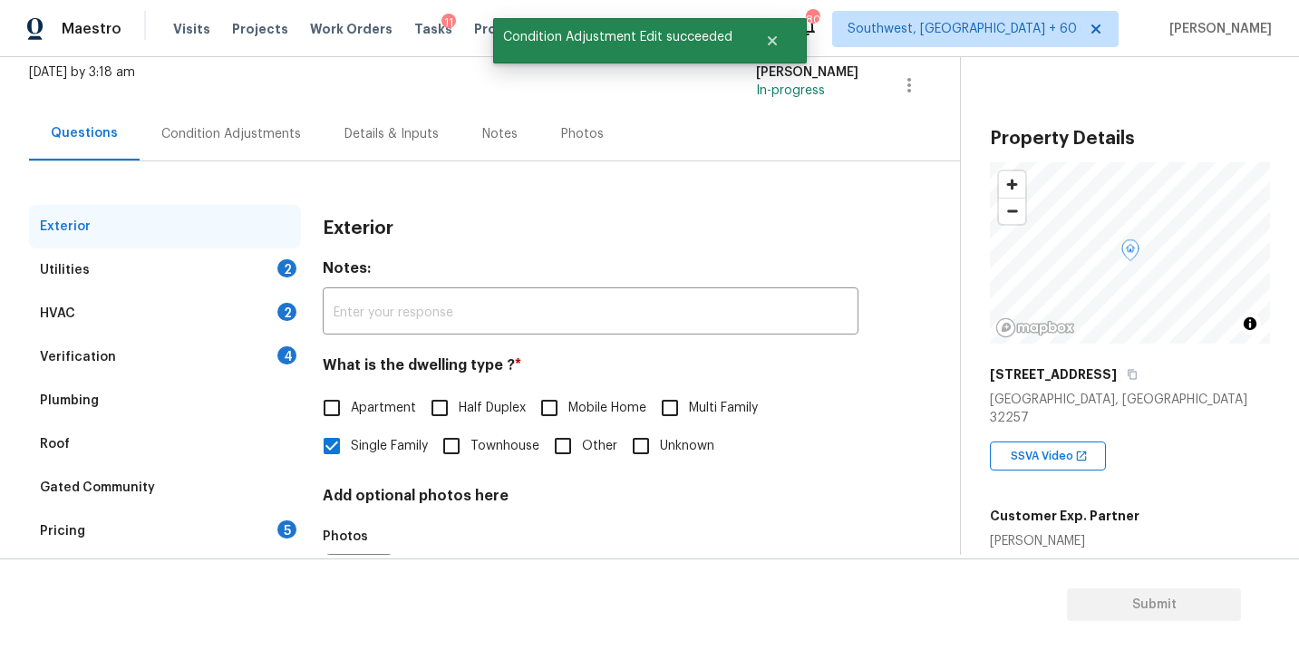
click at [107, 346] on div "Verification 4" at bounding box center [165, 356] width 272 height 43
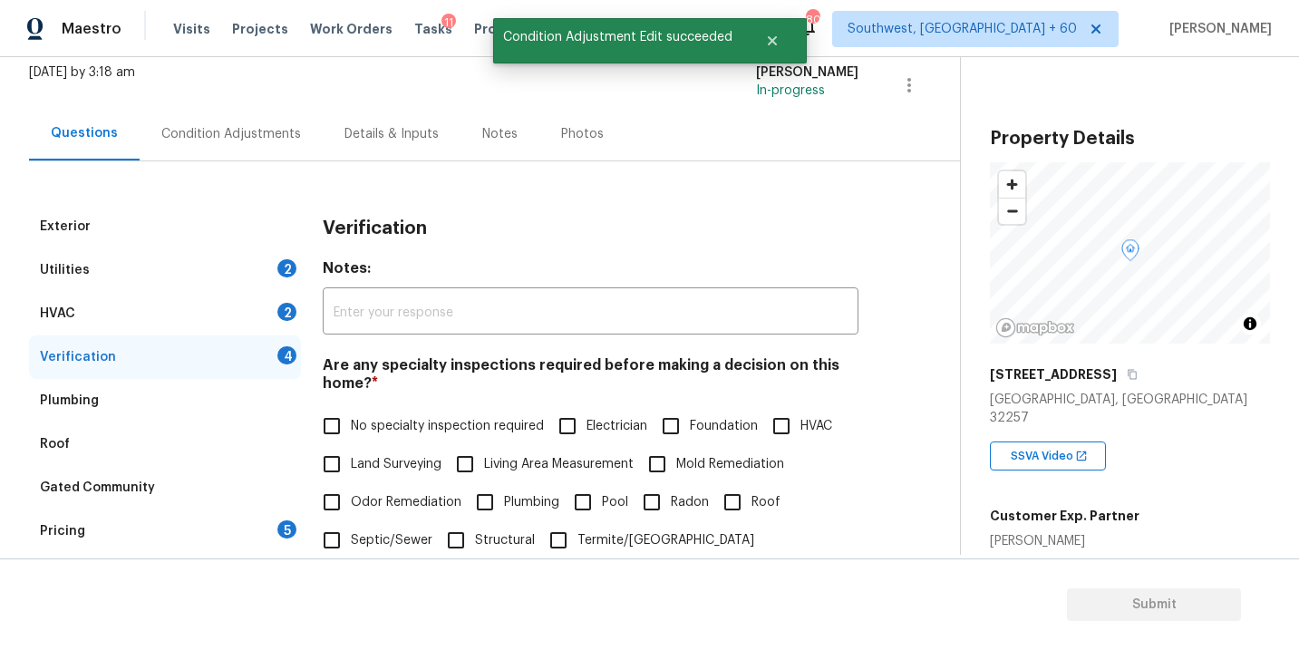
click at [674, 432] on input "Foundation" at bounding box center [671, 426] width 38 height 38
checkbox input "true"
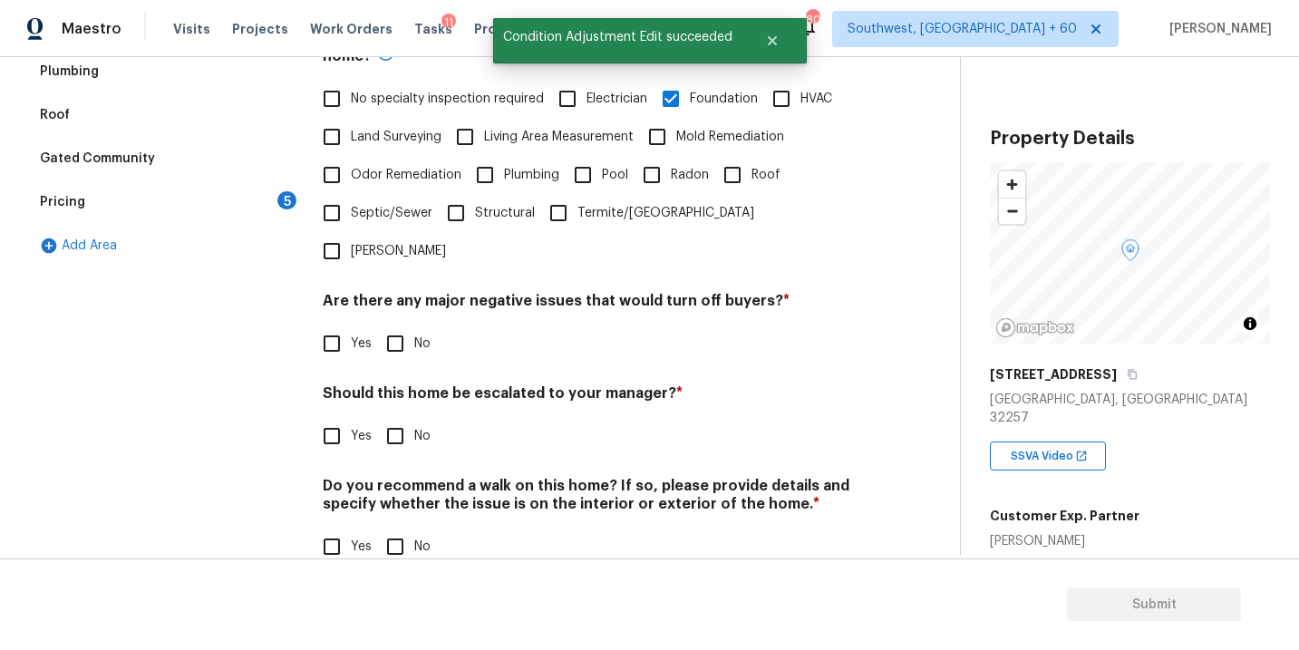
scroll to position [440, 0]
click at [384, 324] on input "No" at bounding box center [395, 343] width 38 height 38
checkbox input "true"
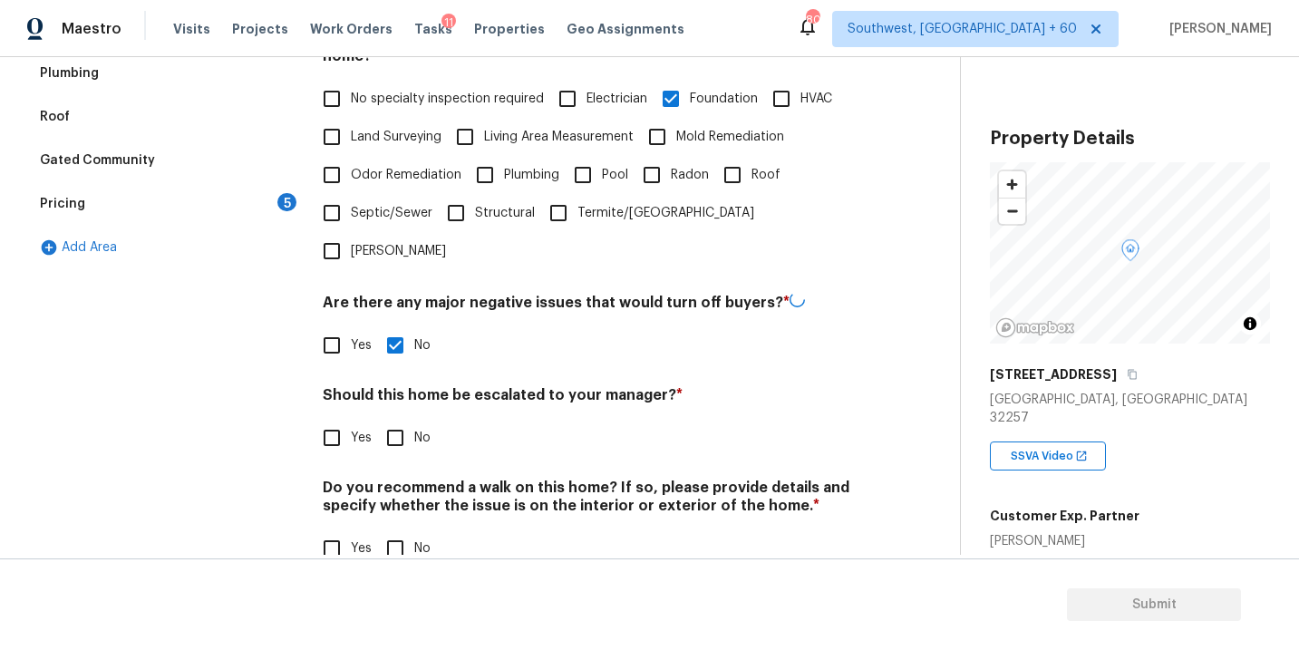
click at [382, 478] on h4 "Do you recommend a walk on this home? If so, please provide details and specify…" at bounding box center [591, 499] width 536 height 43
click at [394, 529] on input "No" at bounding box center [395, 548] width 38 height 38
checkbox input "true"
click at [315, 360] on div "Exterior Utilities 2 HVAC 2 Verification 1 Plumbing Roof Gated Community Pricin…" at bounding box center [472, 233] width 887 height 711
click at [326, 417] on input "Yes" at bounding box center [332, 436] width 38 height 38
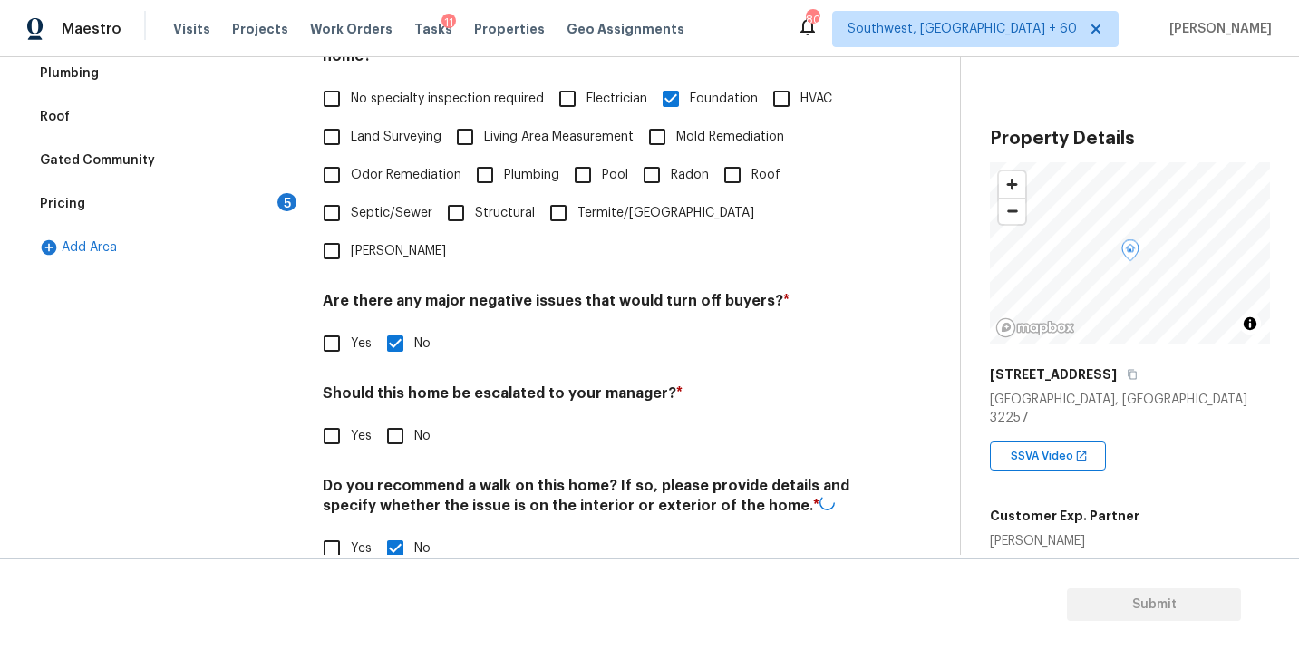
checkbox input "true"
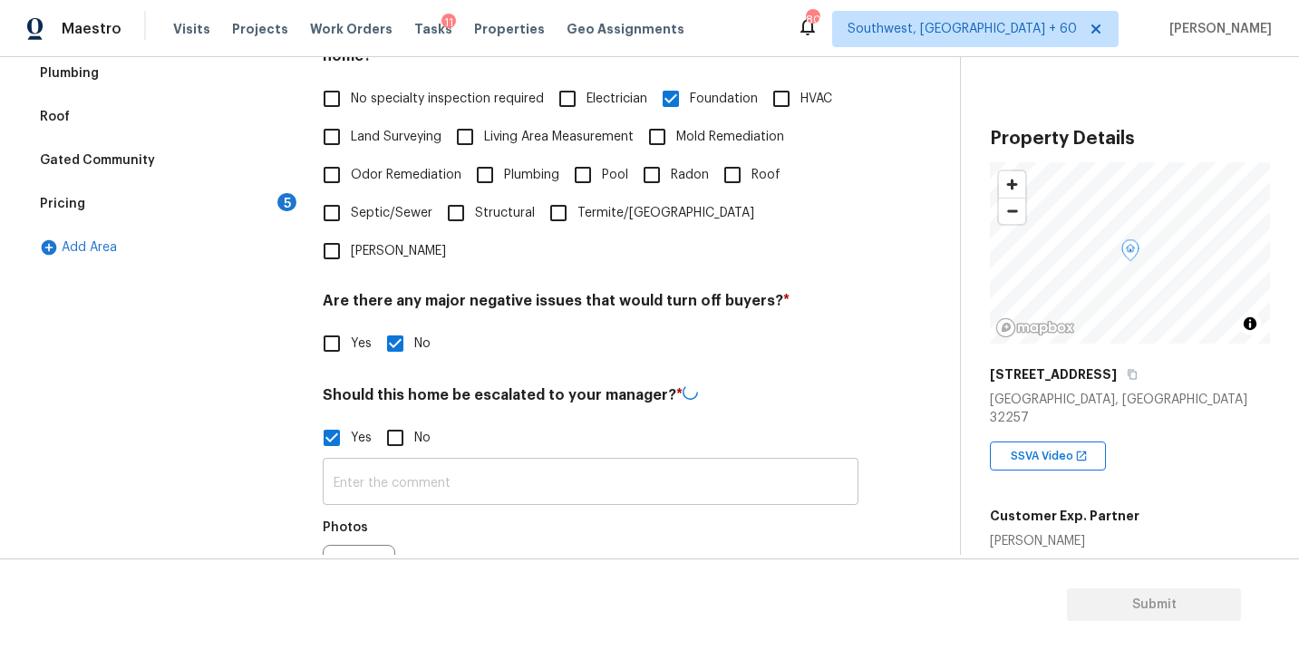
click at [373, 462] on input "text" at bounding box center [591, 483] width 536 height 43
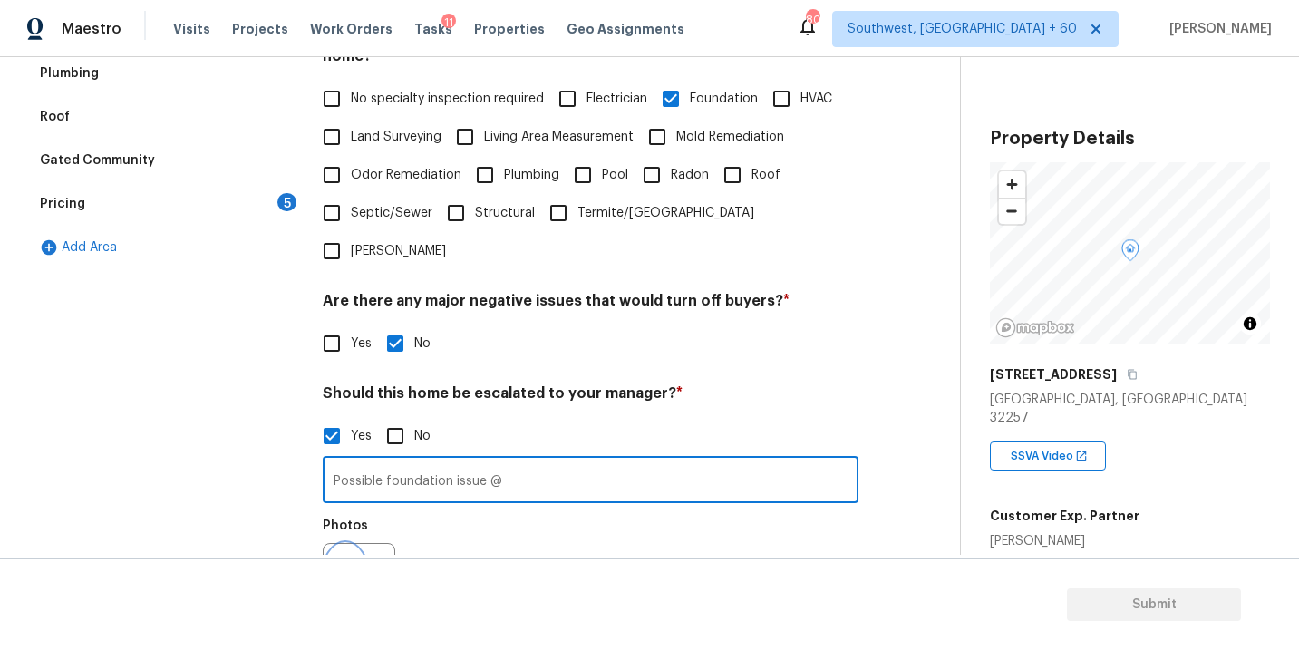
click at [349, 568] on icon "button" at bounding box center [345, 579] width 22 height 22
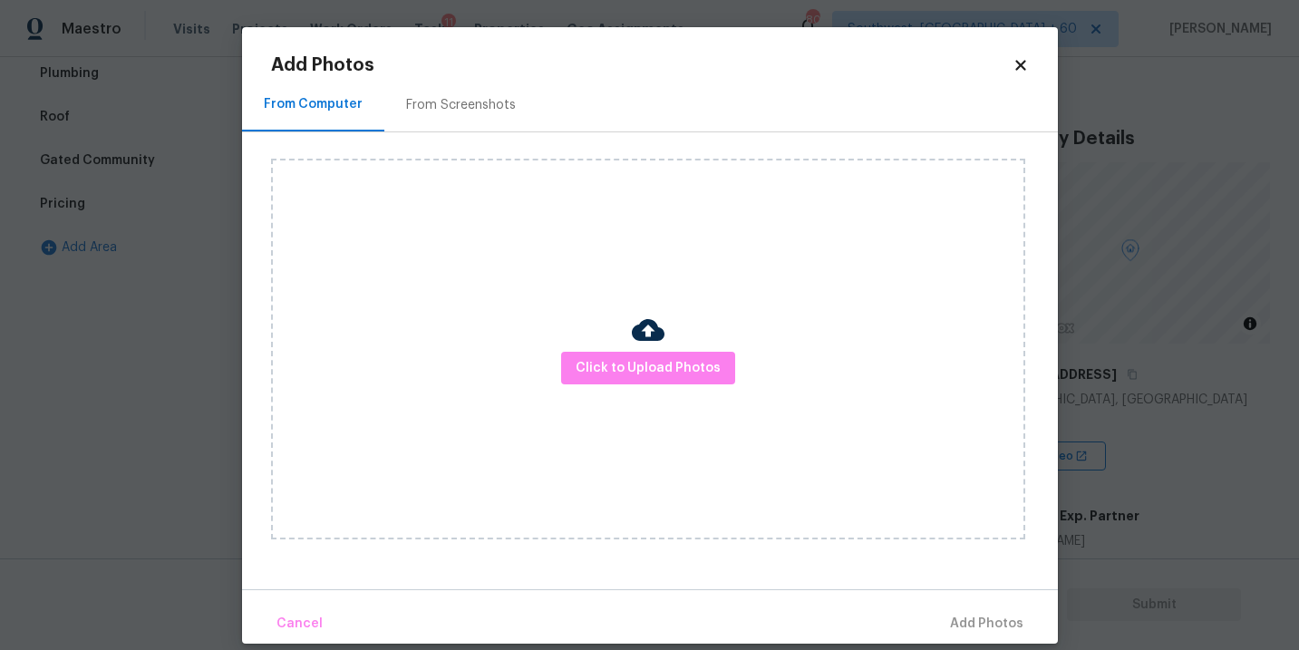
click at [552, 444] on div "Click to Upload Photos" at bounding box center [648, 349] width 754 height 381
click at [619, 385] on div "Click to Upload Photos" at bounding box center [648, 349] width 754 height 381
click at [652, 333] on img at bounding box center [648, 330] width 33 height 33
click at [643, 362] on span "Click to Upload Photos" at bounding box center [647, 368] width 145 height 23
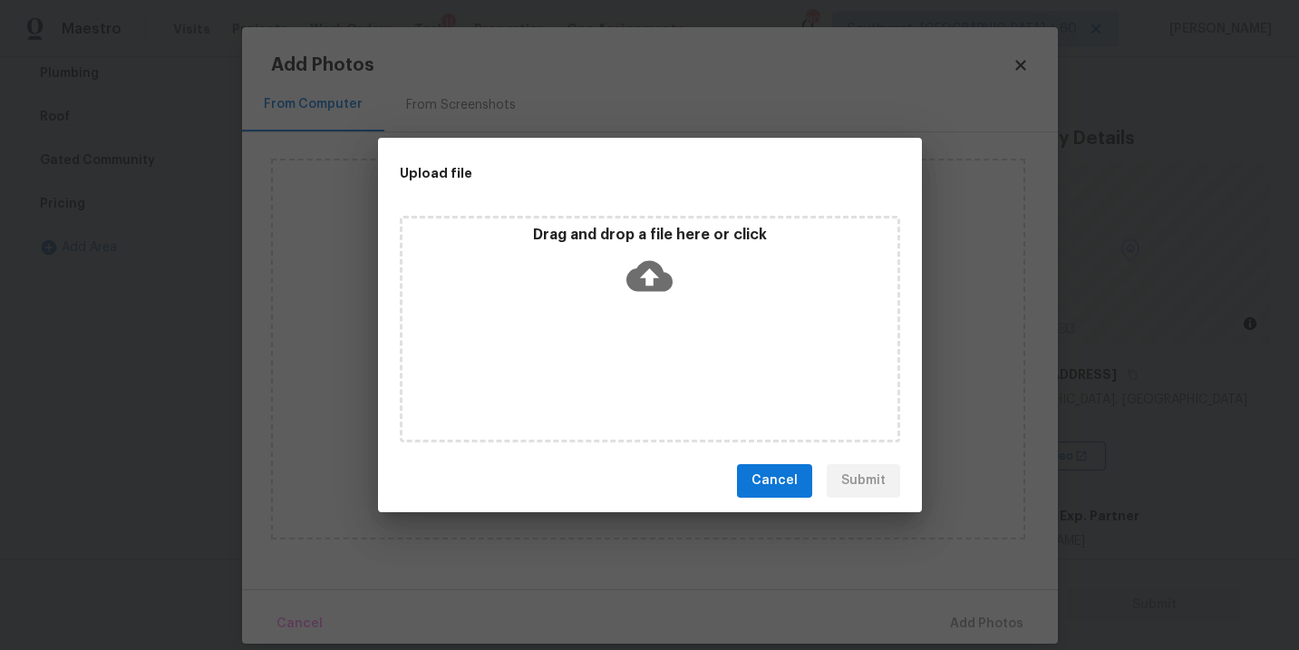
click at [654, 316] on div "Drag and drop a file here or click" at bounding box center [650, 329] width 500 height 227
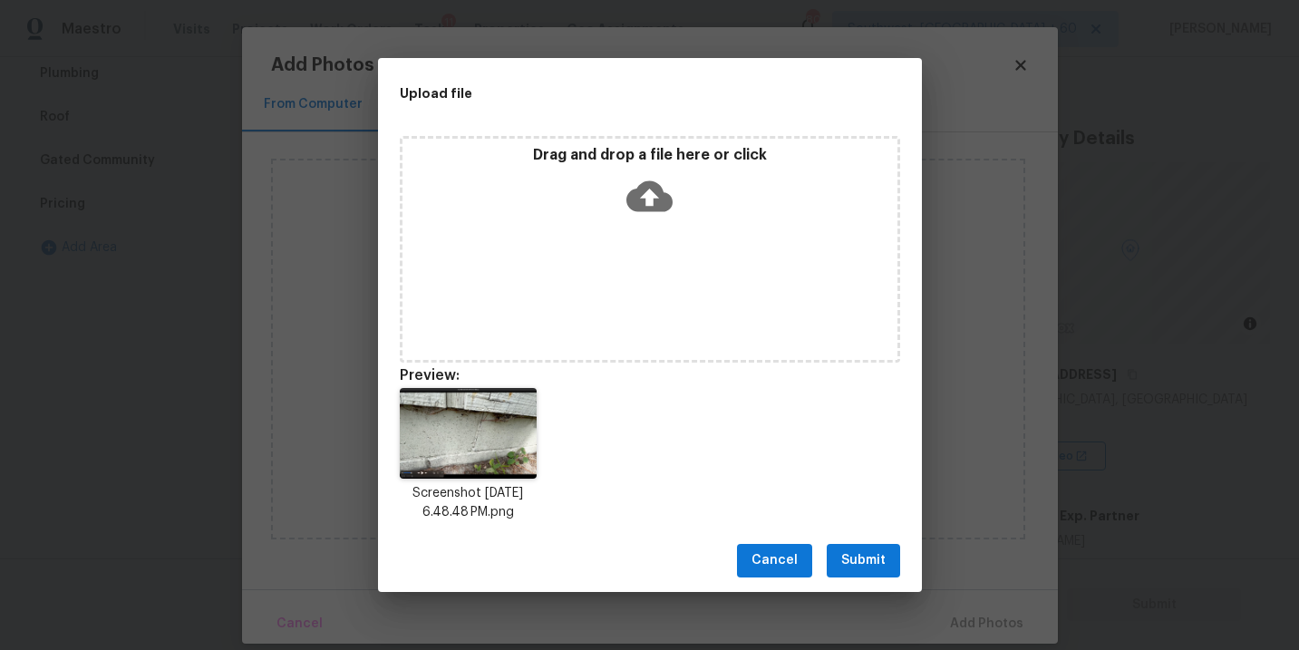
click at [853, 559] on span "Submit" at bounding box center [863, 560] width 44 height 23
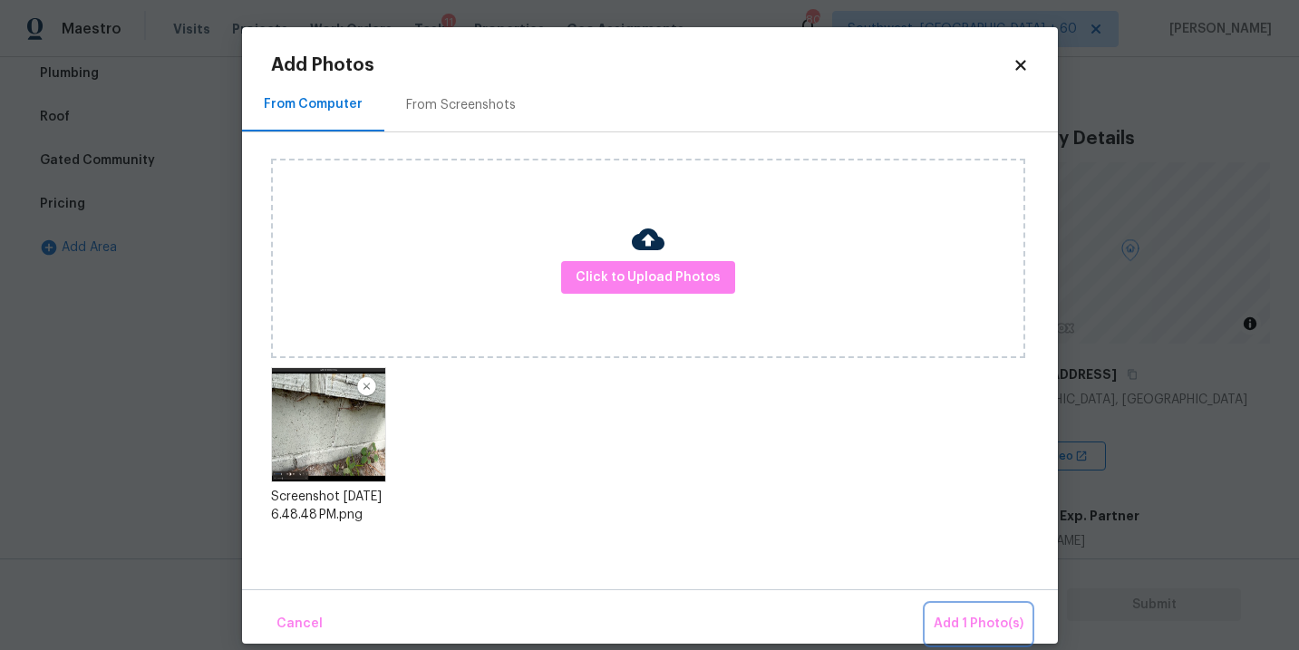
click at [934, 608] on button "Add 1 Photo(s)" at bounding box center [978, 623] width 104 height 39
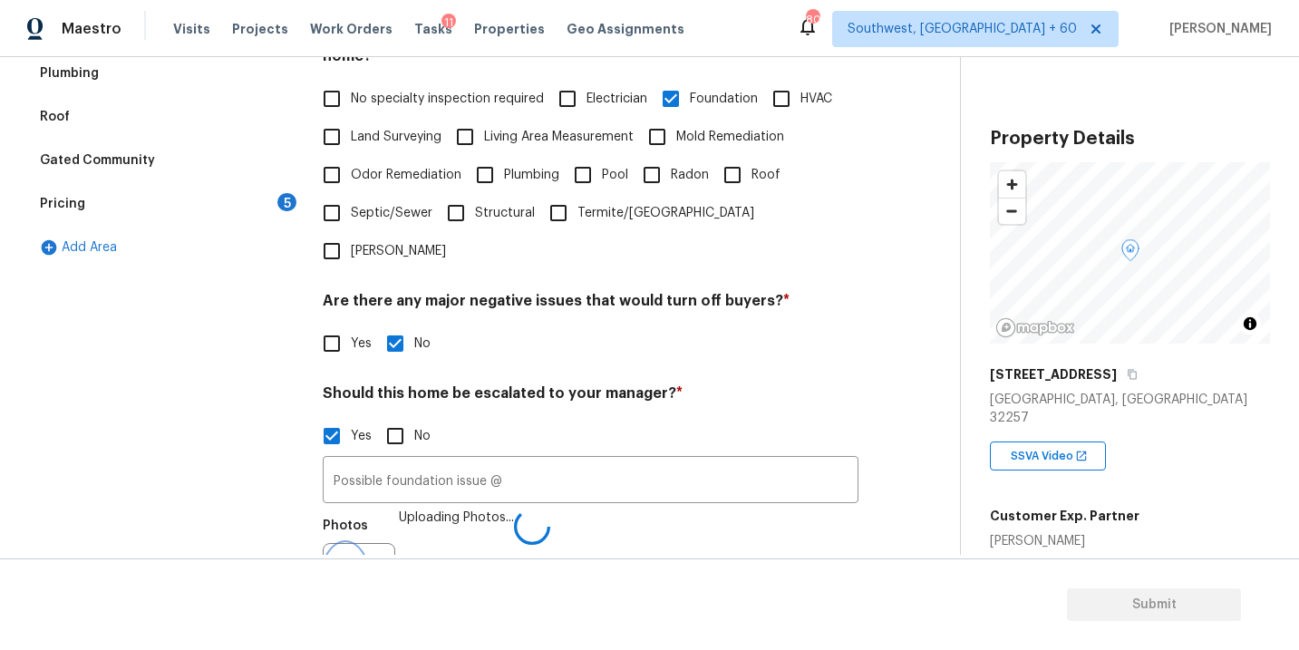
scroll to position [463, 0]
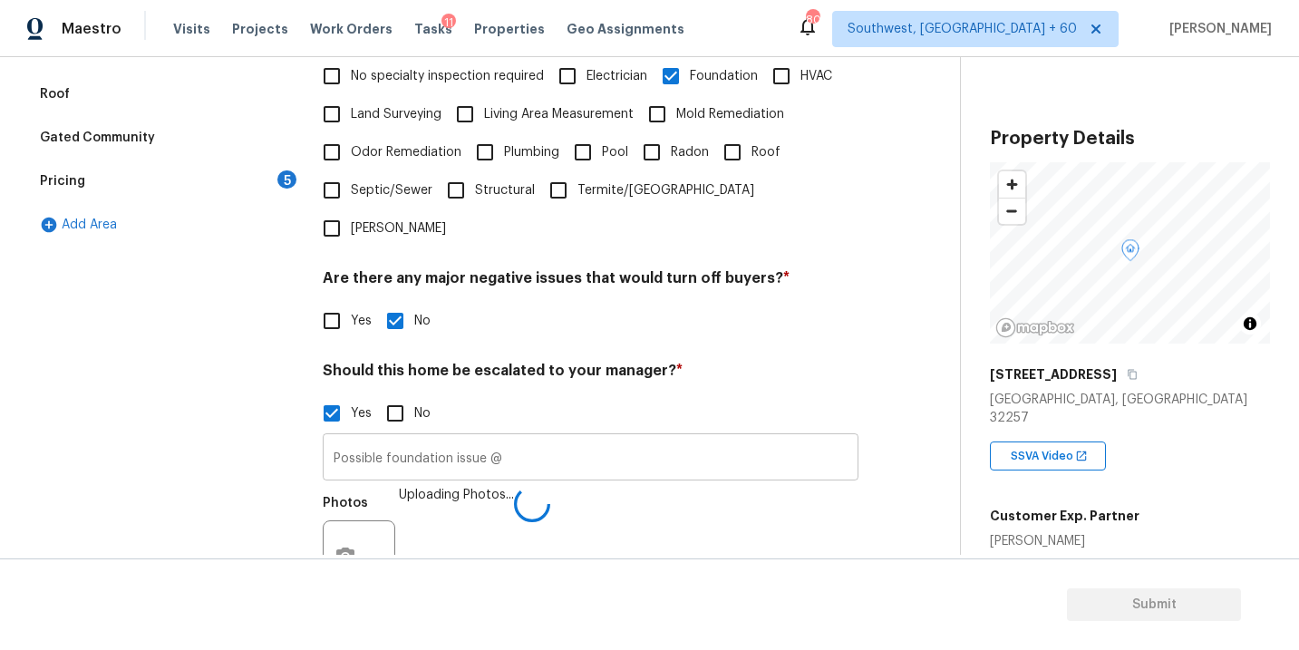
click at [671, 438] on input "Possible foundation issue @" at bounding box center [591, 459] width 536 height 43
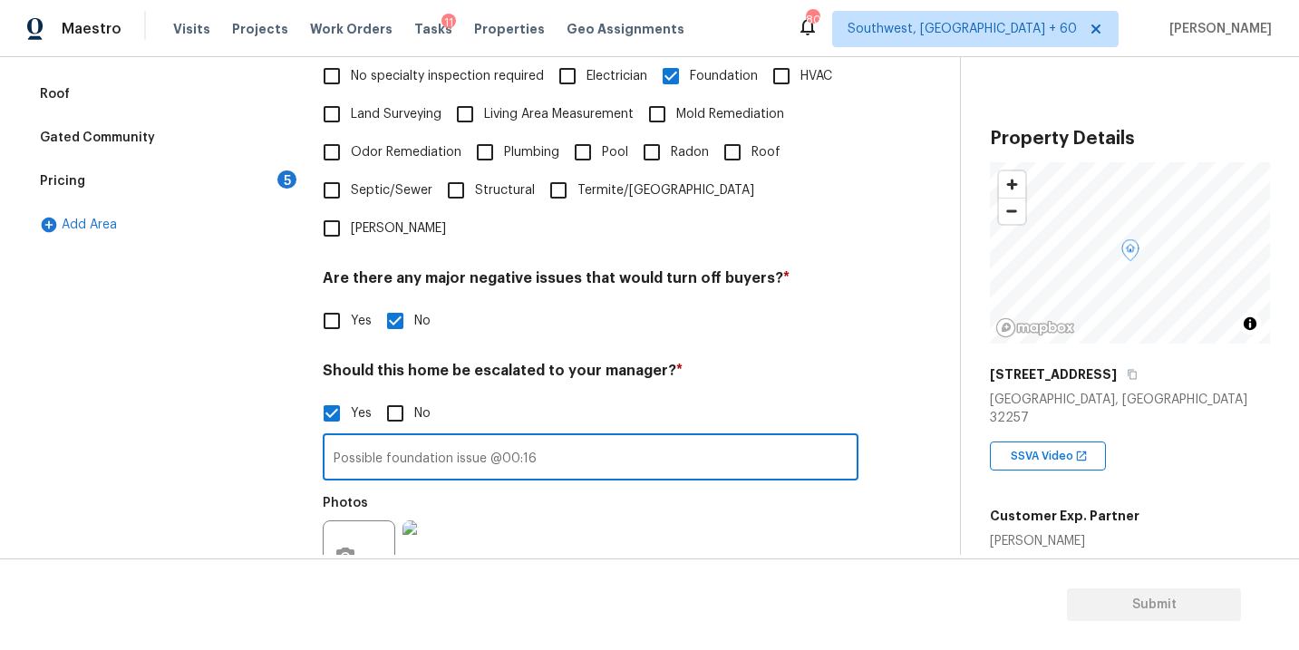
type input "Possible foundation issue @00:16"
click at [768, 362] on h4 "Should this home be escalated to your manager? *" at bounding box center [591, 374] width 536 height 25
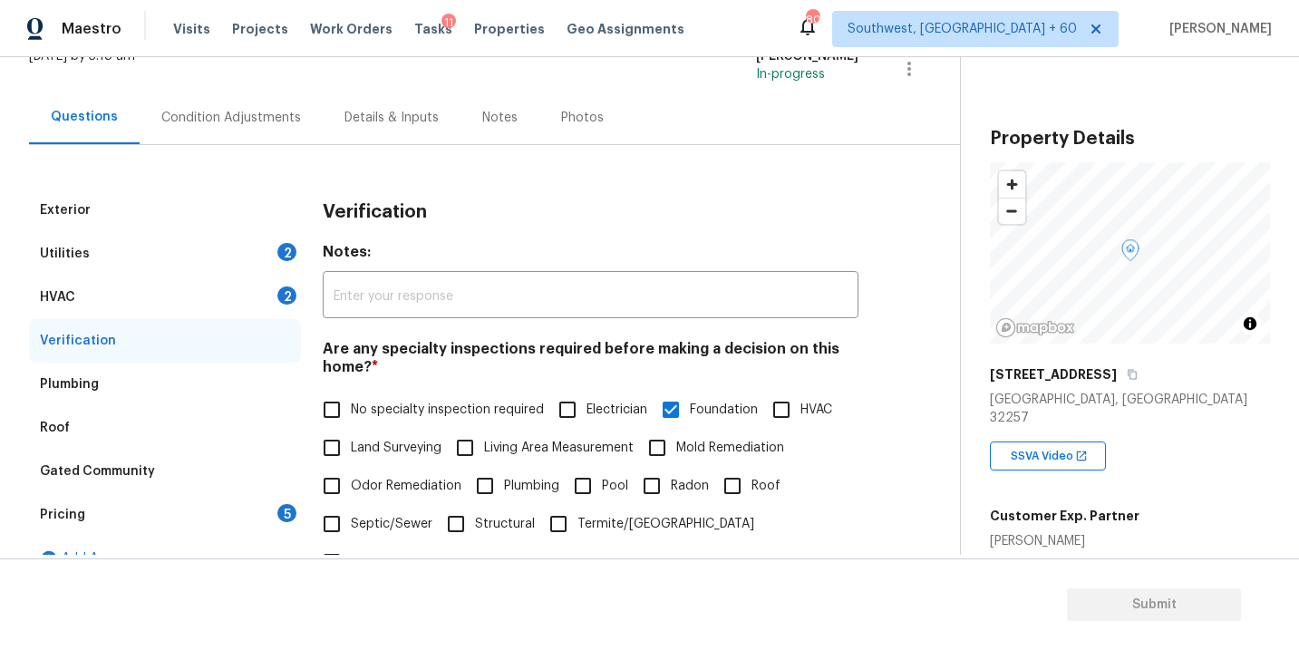
scroll to position [0, 0]
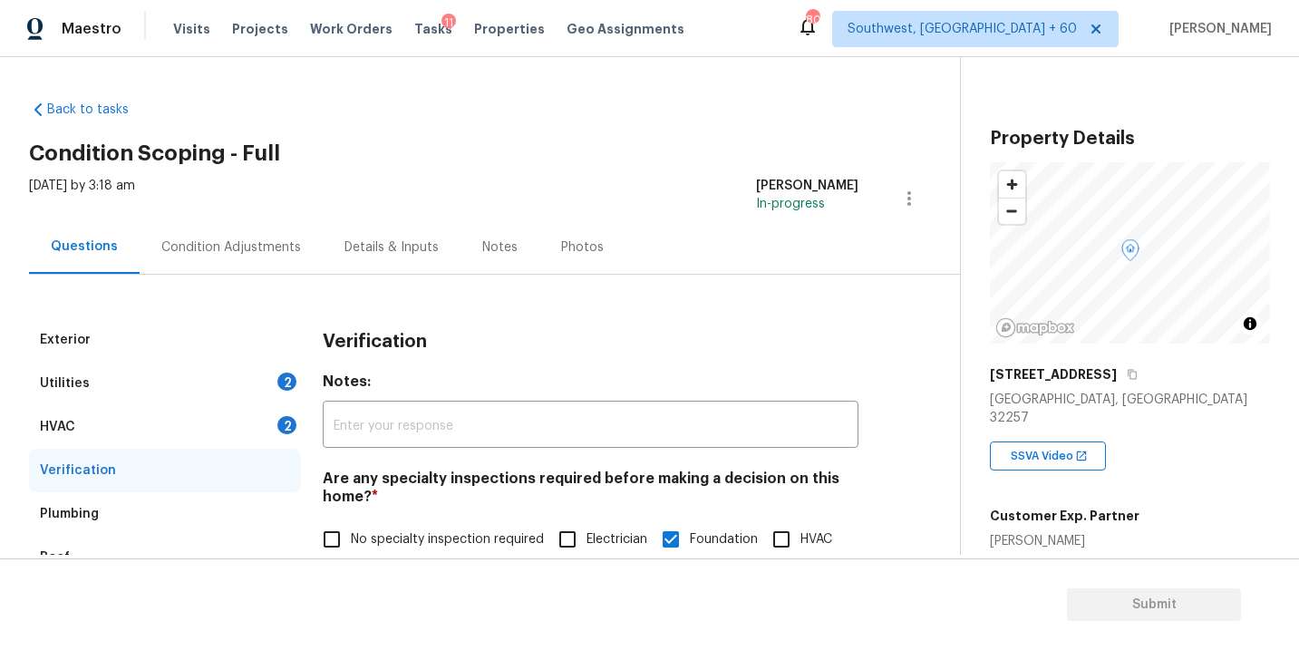
click at [287, 255] on div "Condition Adjustments" at bounding box center [231, 247] width 140 height 18
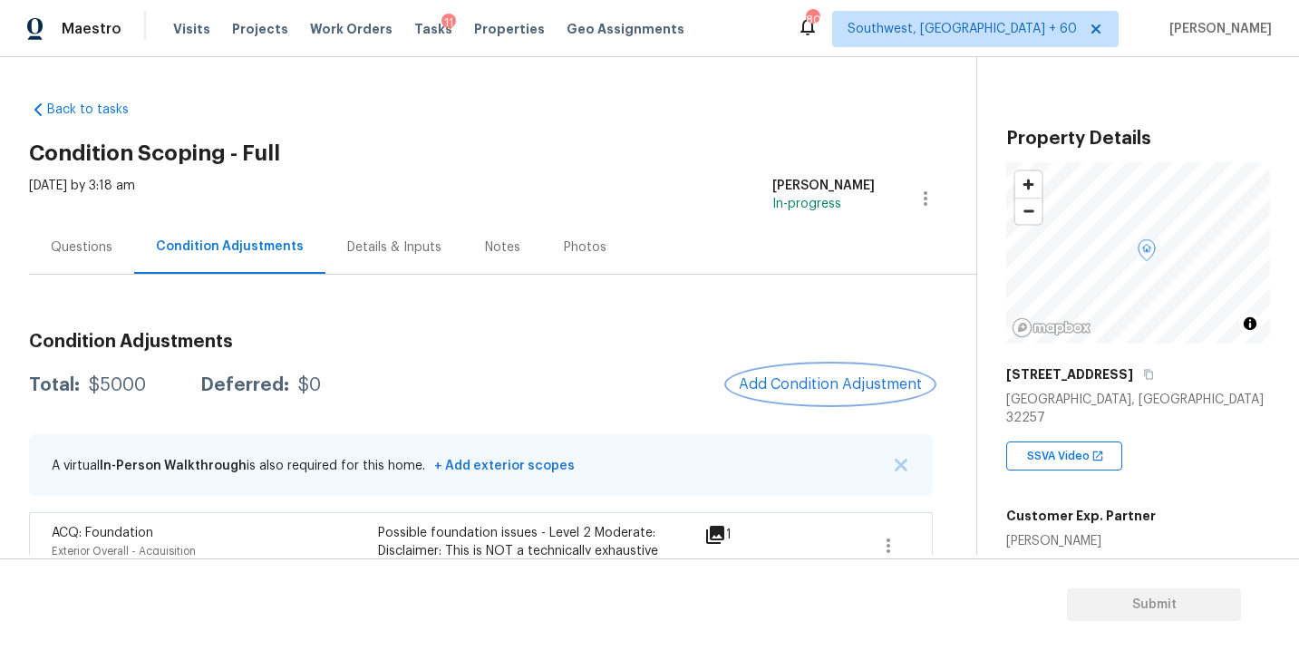
click at [790, 382] on span "Add Condition Adjustment" at bounding box center [830, 384] width 183 height 16
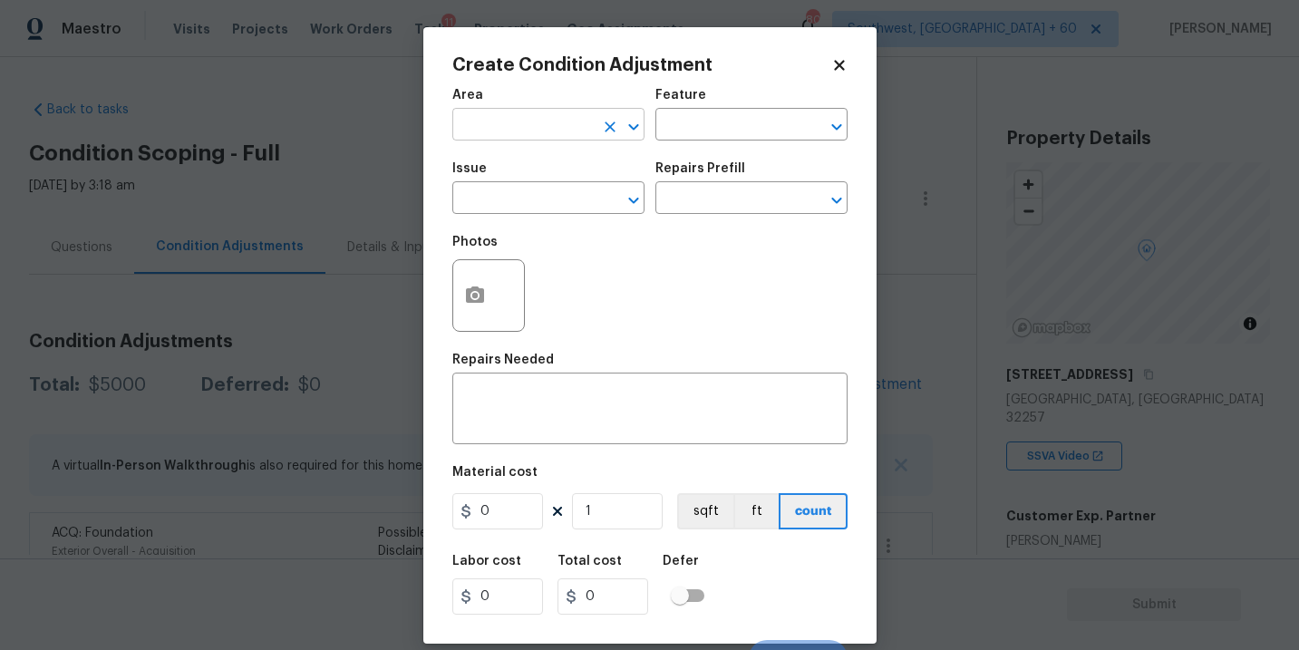
click at [492, 126] on input "text" at bounding box center [522, 126] width 141 height 28
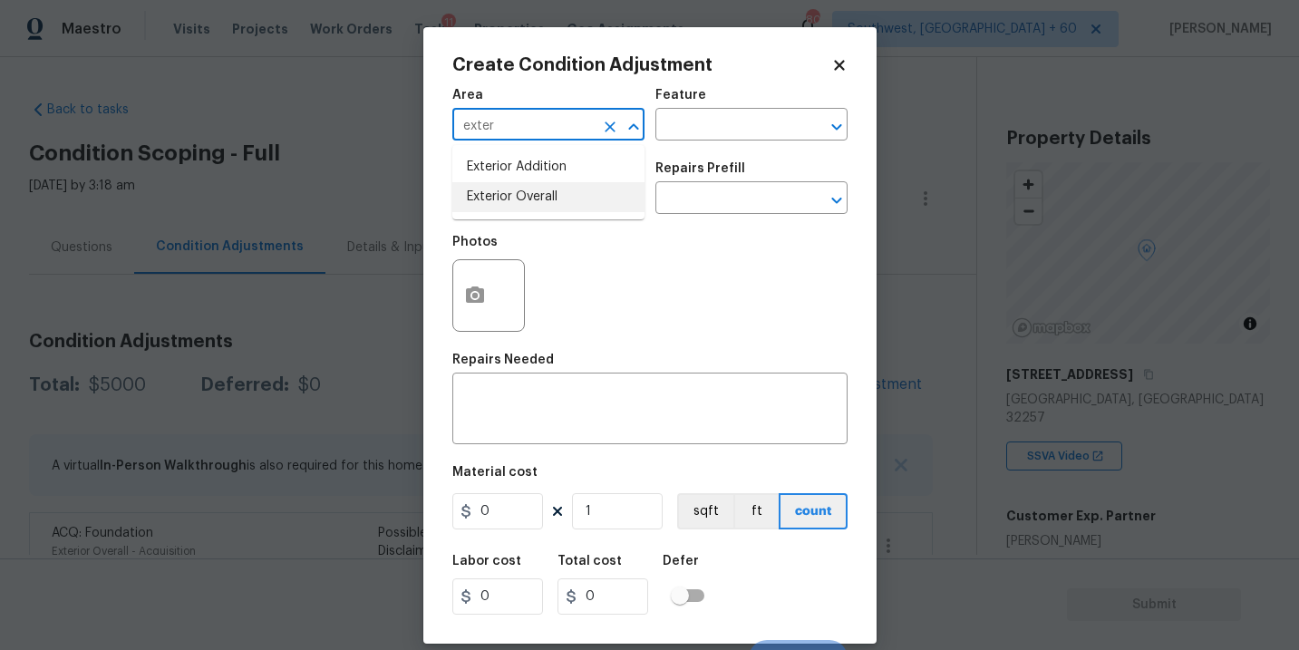
click at [521, 194] on li "Exterior Overall" at bounding box center [548, 197] width 192 height 30
type input "Exterior Overall"
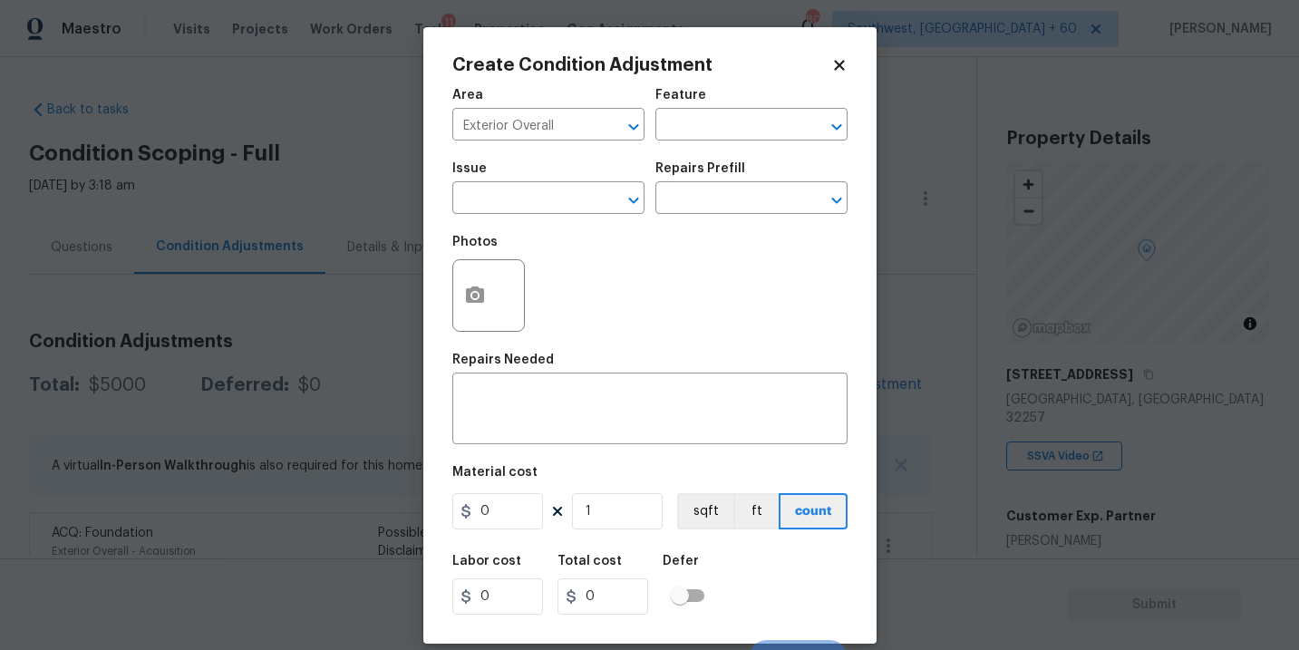
click at [724, 71] on h2 "Create Condition Adjustment" at bounding box center [641, 65] width 379 height 18
click at [704, 115] on input "text" at bounding box center [725, 126] width 141 height 28
click at [706, 206] on li "Siding" at bounding box center [751, 211] width 192 height 30
type input "Siding"
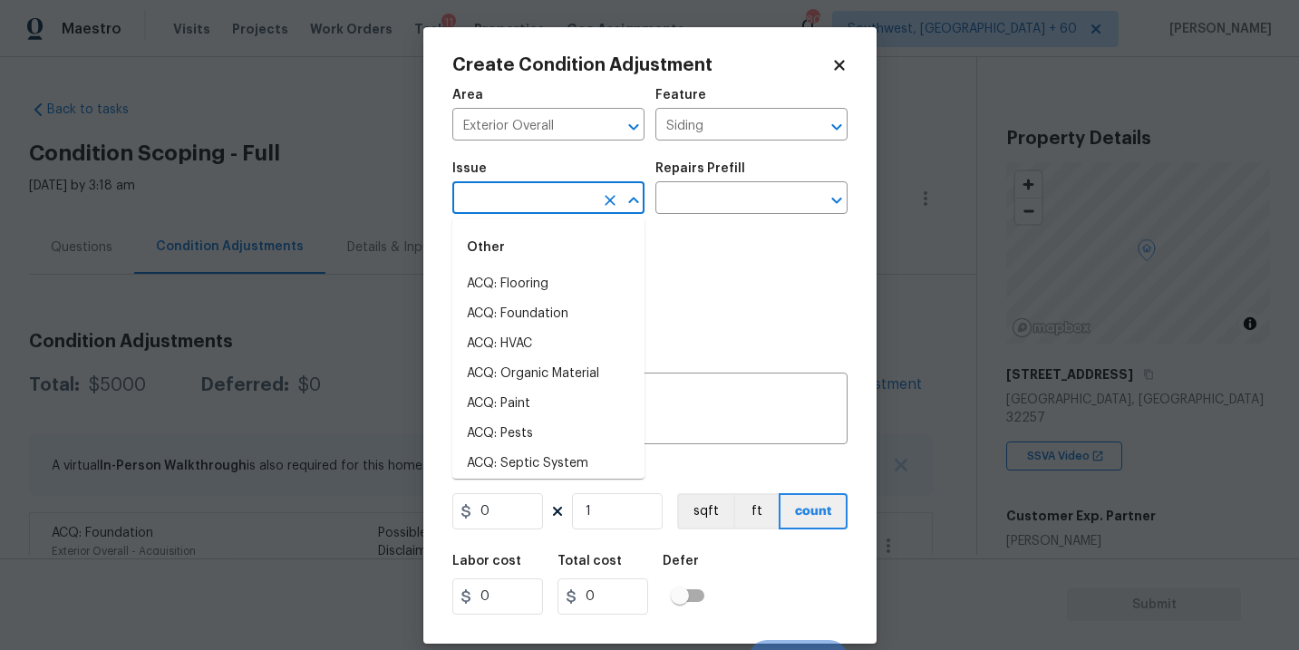
click at [559, 208] on input "text" at bounding box center [522, 200] width 141 height 28
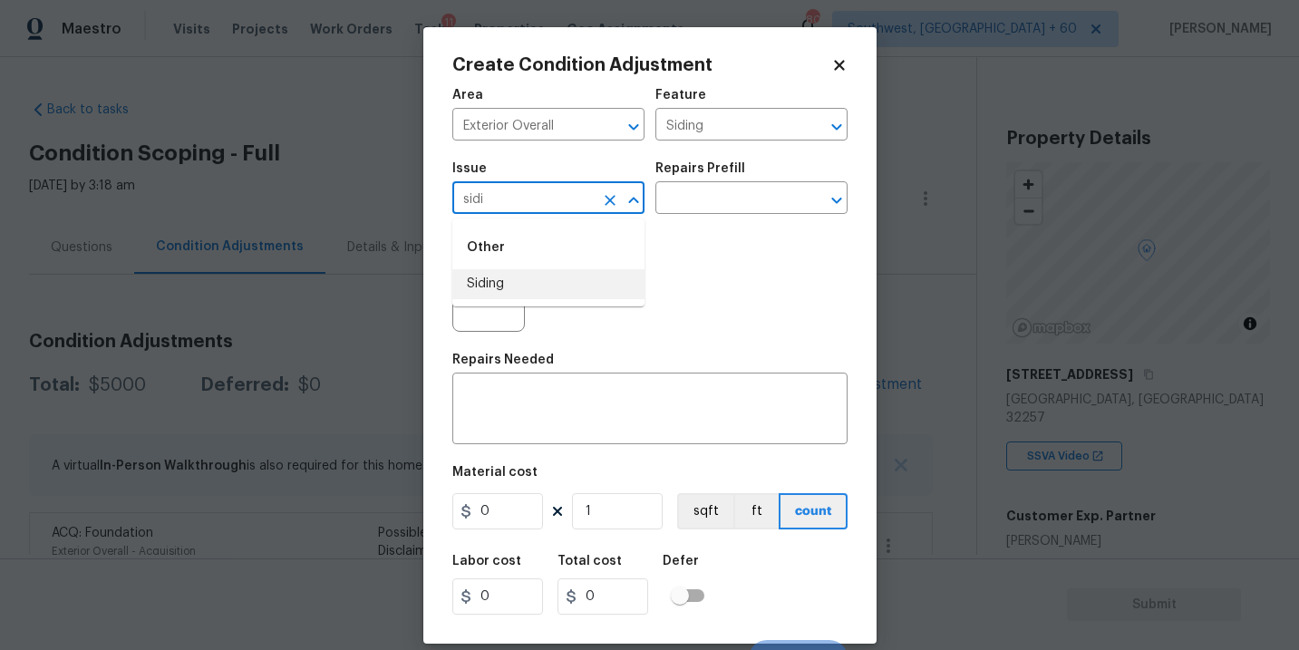
click at [555, 289] on li "Siding" at bounding box center [548, 284] width 192 height 30
type input "Siding"
click at [555, 384] on div "x ​" at bounding box center [649, 410] width 395 height 67
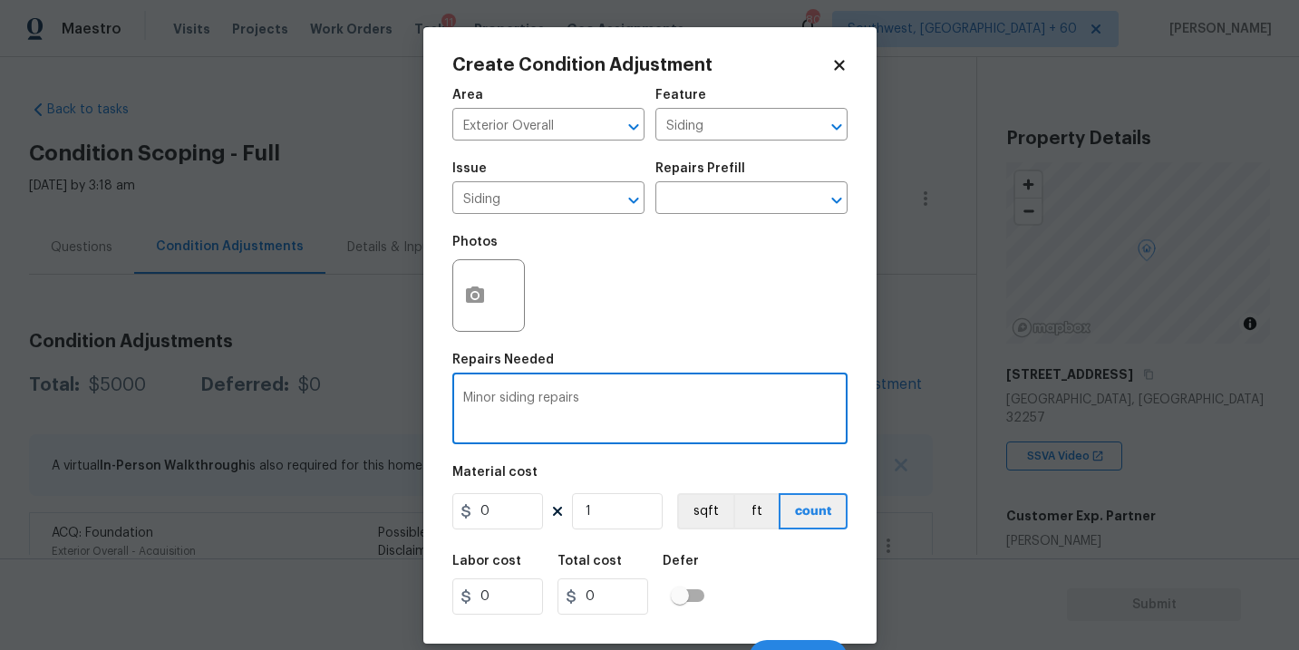
type textarea "Minor siding repairs"
drag, startPoint x: 462, startPoint y: 518, endPoint x: 401, endPoint y: 516, distance: 61.7
click at [401, 516] on div "Create Condition Adjustment Area Exterior Overall ​ Feature Siding ​ Issue Sidi…" at bounding box center [649, 325] width 1299 height 650
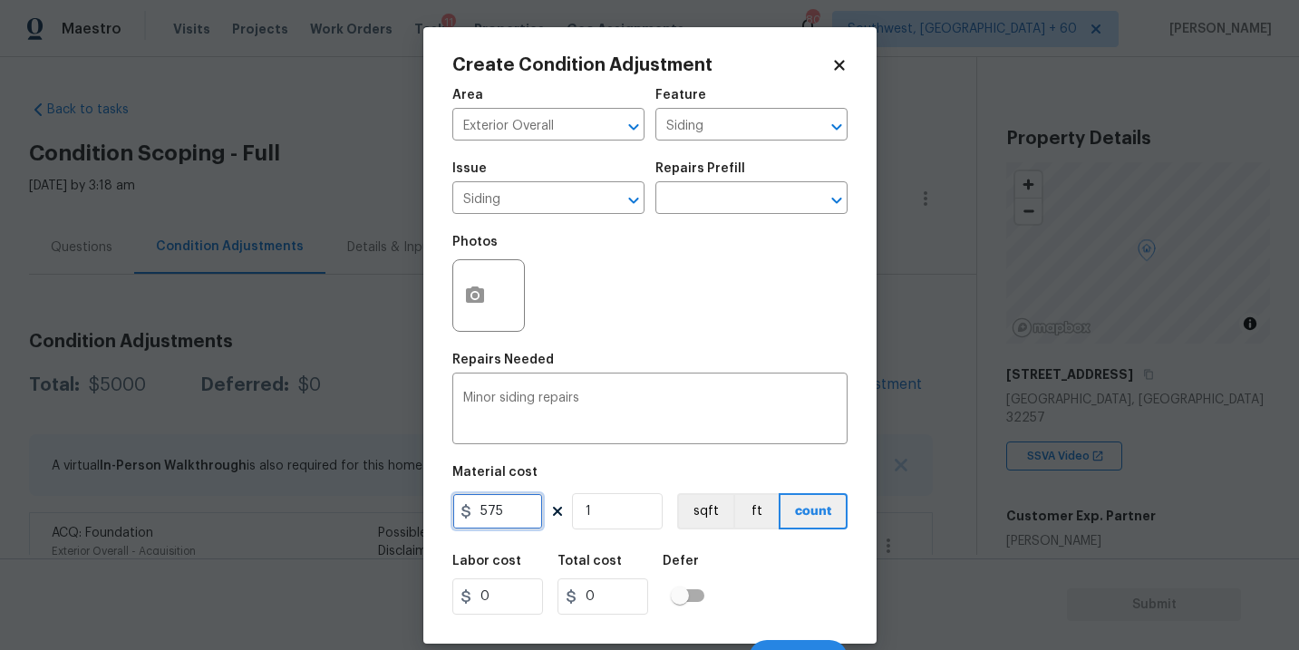
type input "575"
click at [496, 306] on div at bounding box center [488, 295] width 72 height 72
click at [660, 387] on div "Minor siding repairs x ​" at bounding box center [649, 410] width 395 height 67
click at [491, 302] on button "button" at bounding box center [474, 295] width 43 height 71
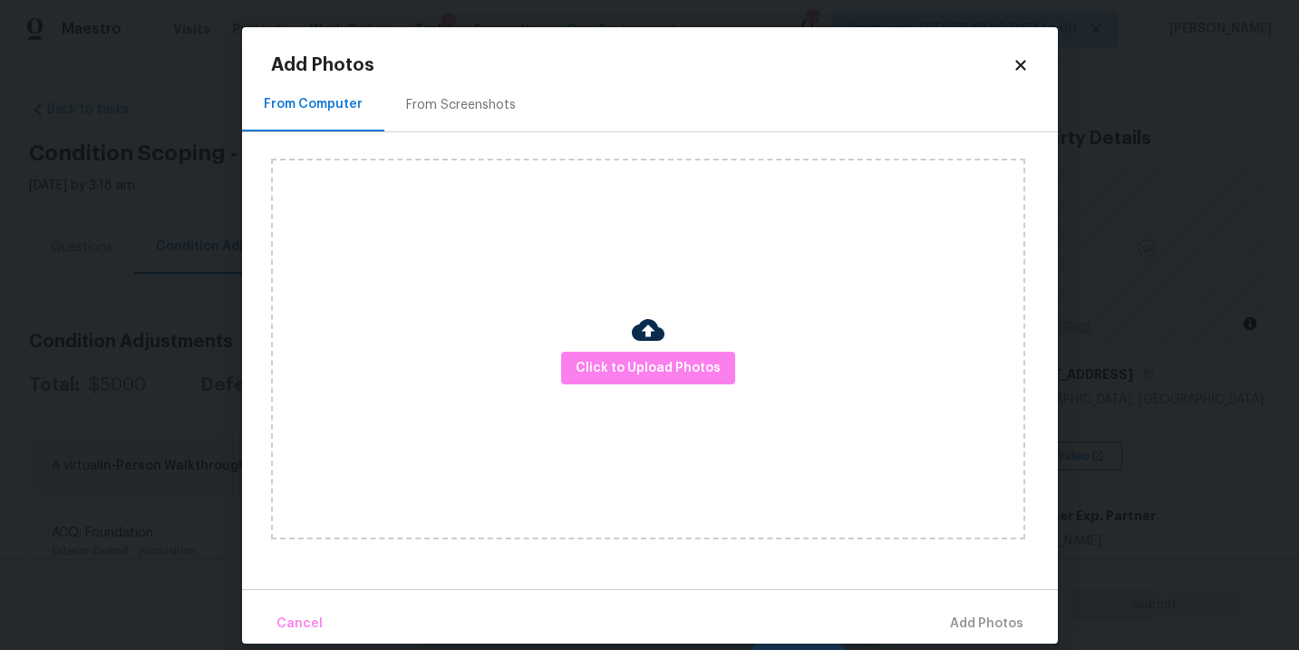
click at [584, 342] on div "Click to Upload Photos" at bounding box center [648, 349] width 754 height 381
click at [635, 360] on span "Click to Upload Photos" at bounding box center [647, 368] width 145 height 23
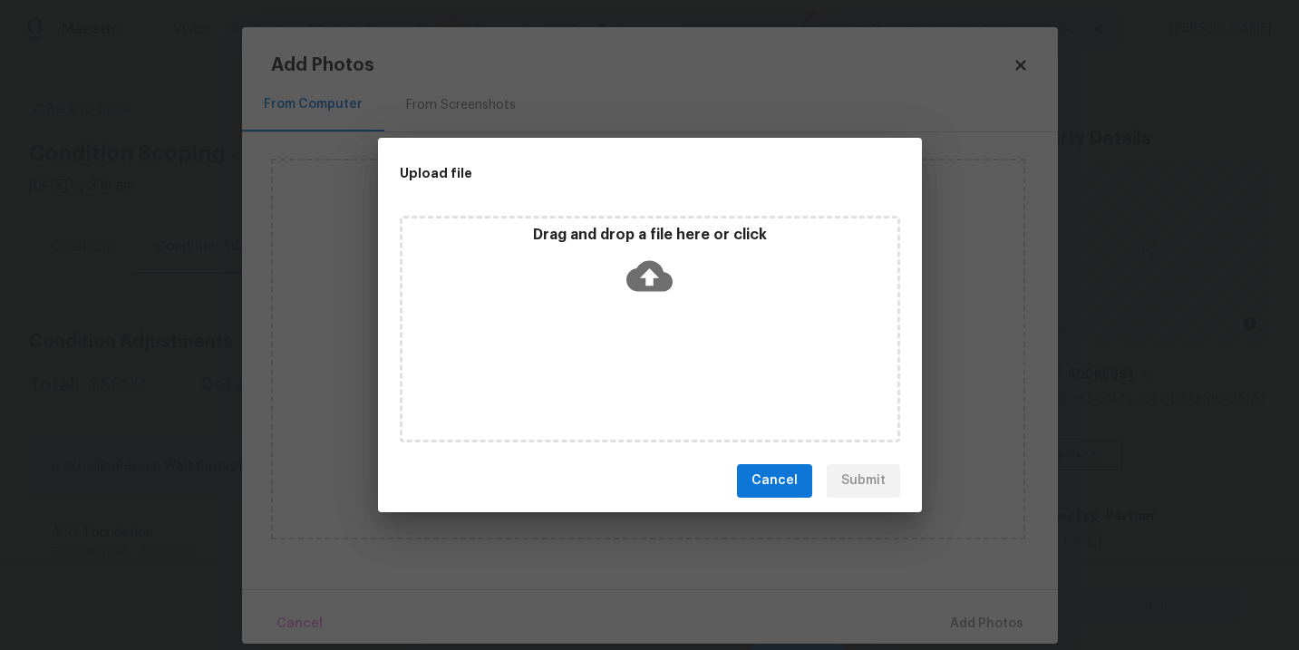
click at [647, 284] on icon at bounding box center [649, 275] width 46 height 31
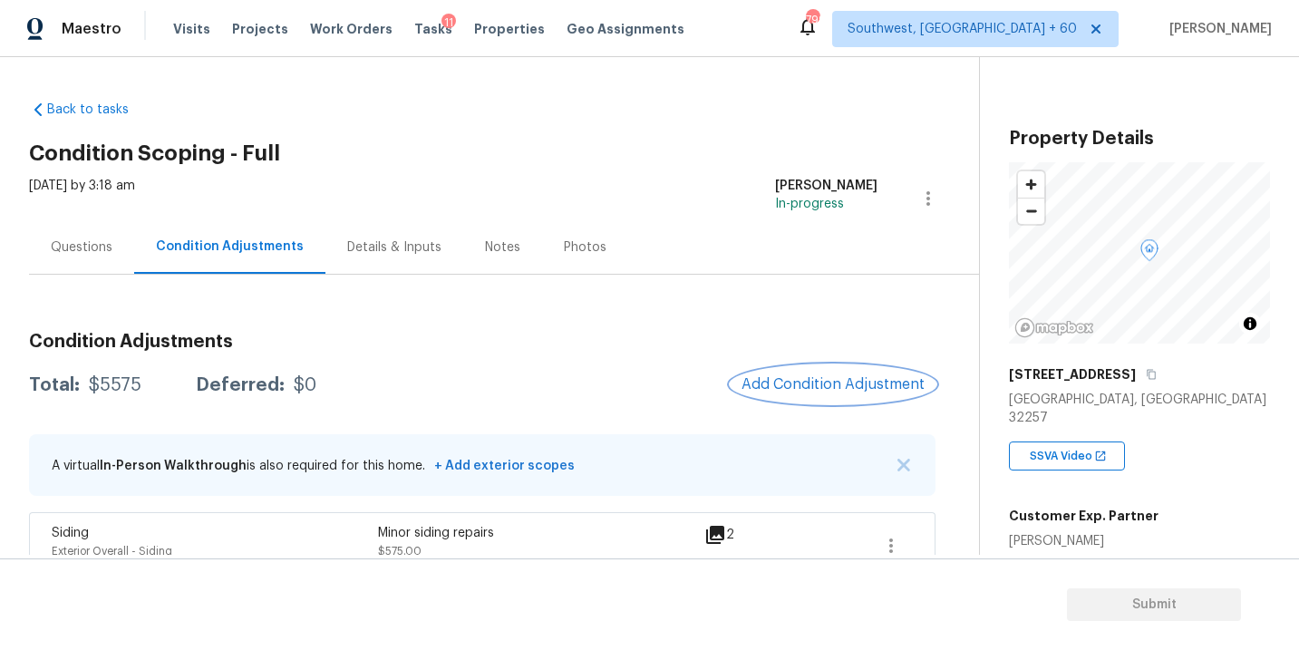
scroll to position [223, 0]
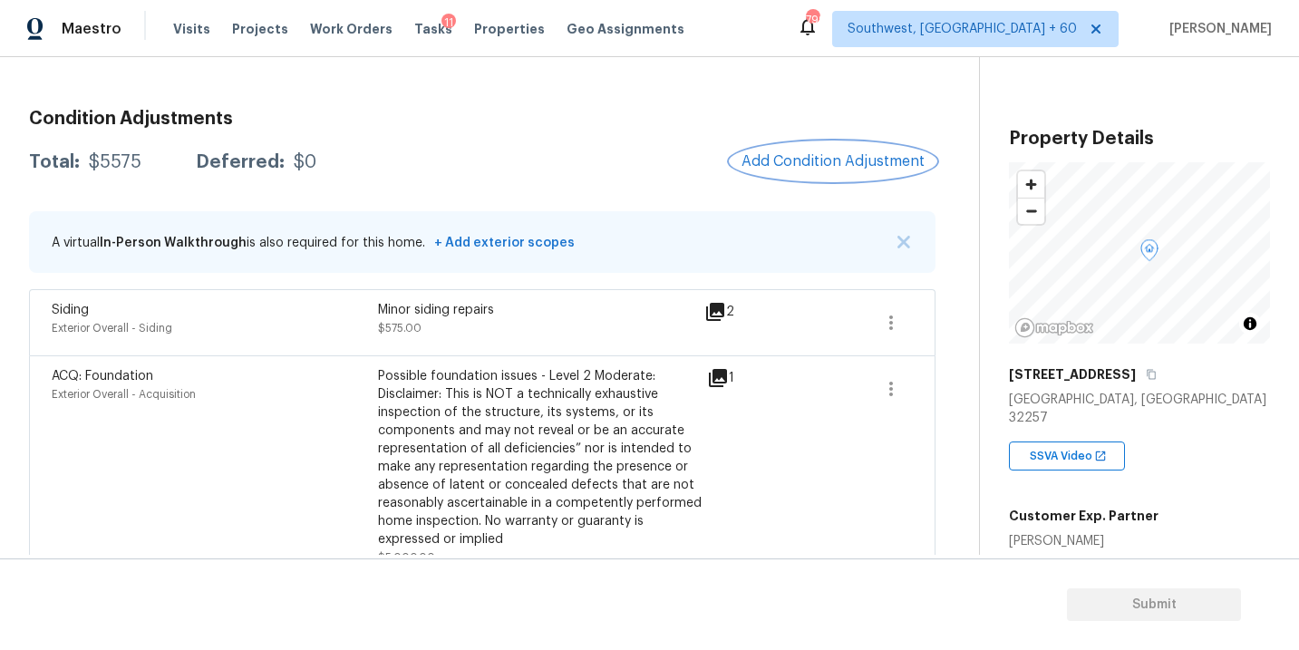
click at [811, 175] on button "Add Condition Adjustment" at bounding box center [832, 161] width 205 height 38
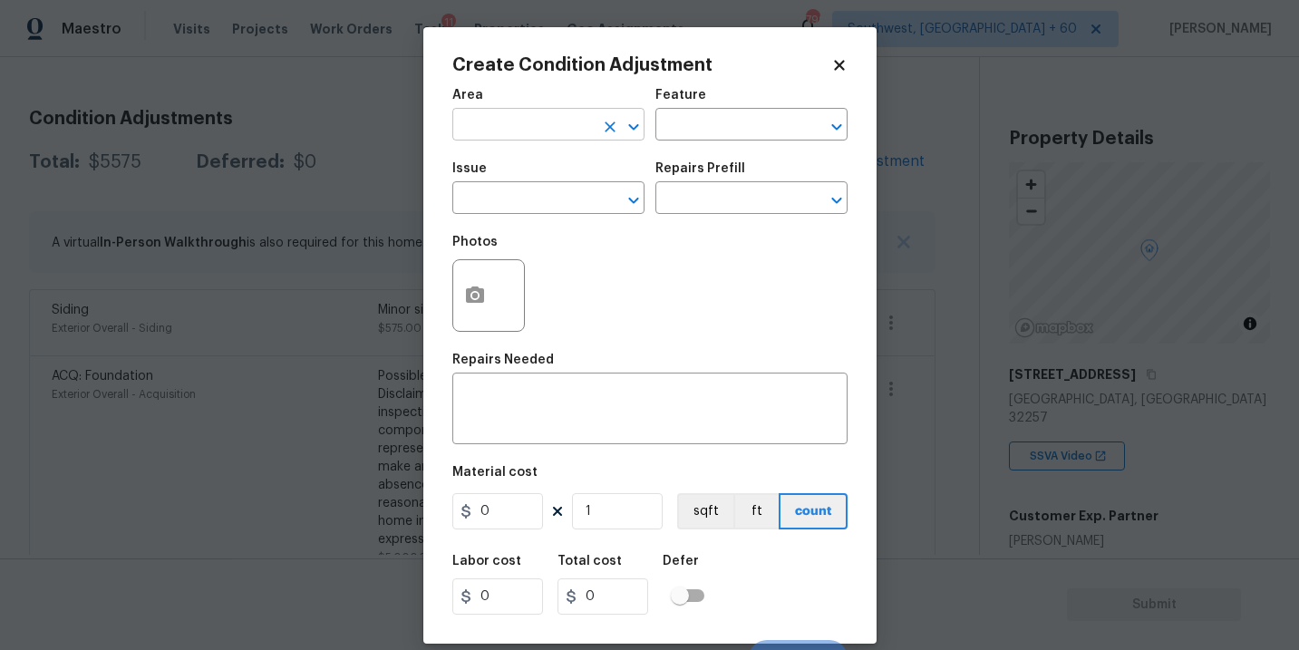
click at [523, 123] on input "text" at bounding box center [522, 126] width 141 height 28
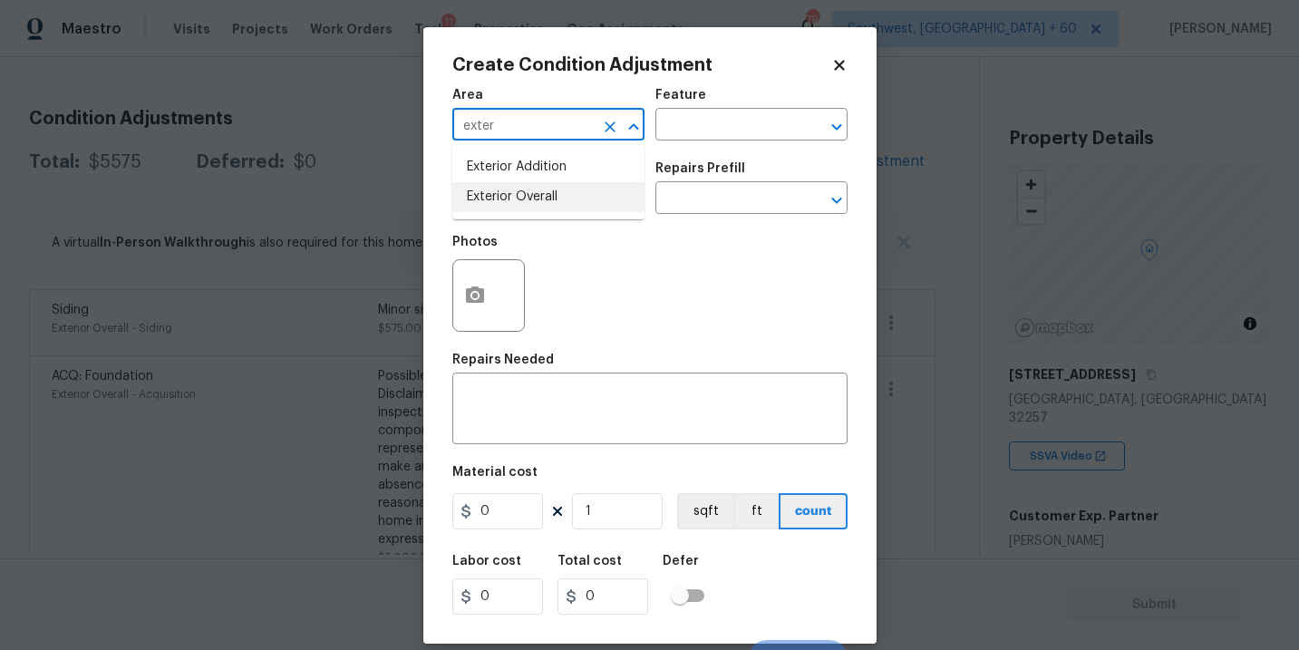
click at [524, 196] on li "Exterior Overall" at bounding box center [548, 197] width 192 height 30
type input "Exterior Overall"
click at [666, 102] on div "Feature" at bounding box center [751, 101] width 192 height 24
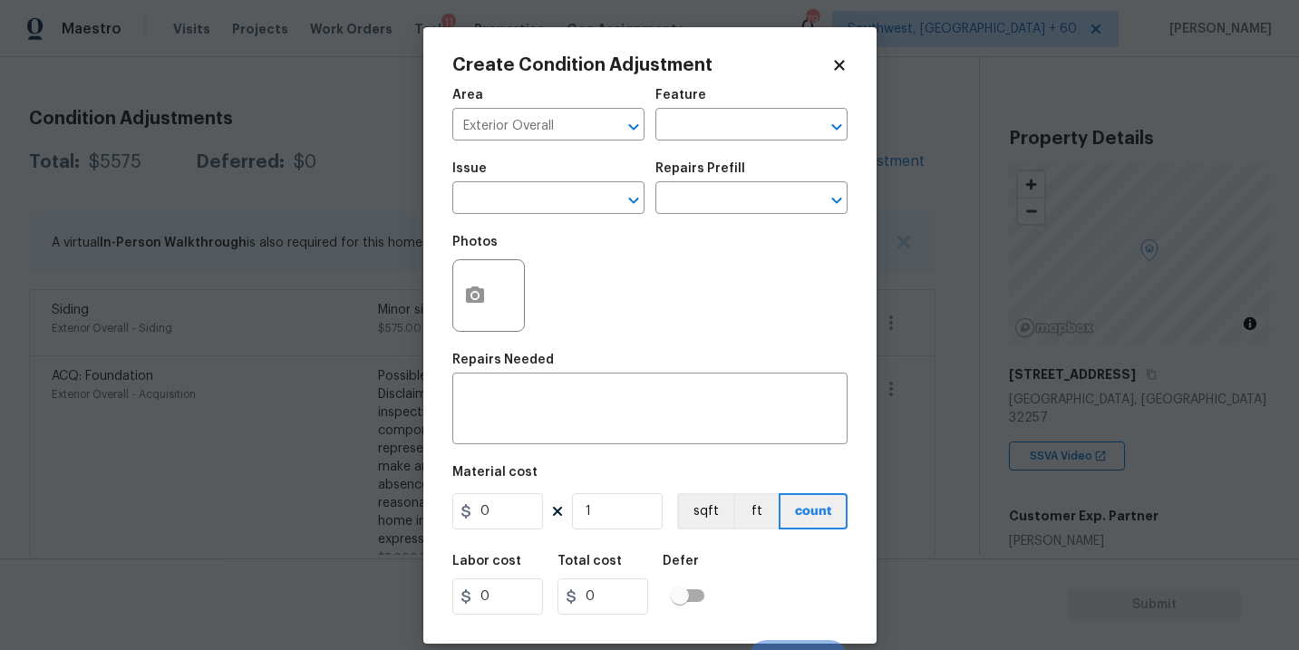
click at [674, 141] on div "Area Exterior Overall ​ Feature ​" at bounding box center [649, 114] width 395 height 73
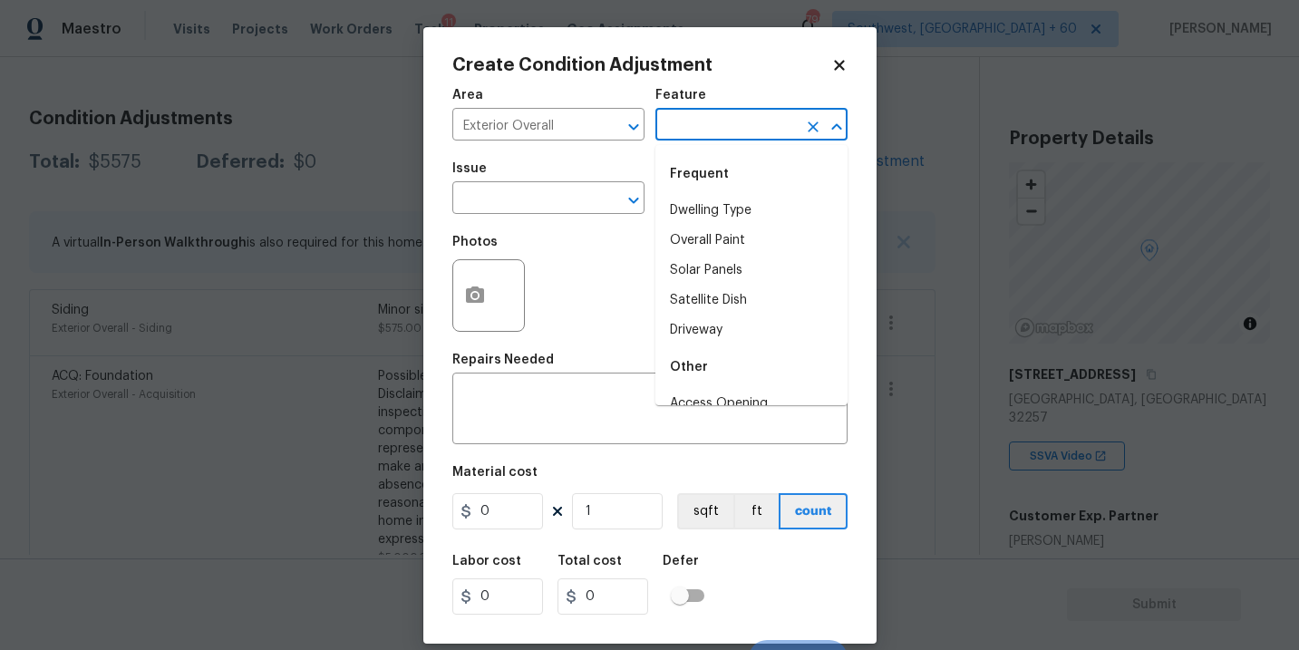
click at [696, 127] on input "text" at bounding box center [725, 126] width 141 height 28
click at [703, 205] on li "Fence" at bounding box center [751, 211] width 192 height 30
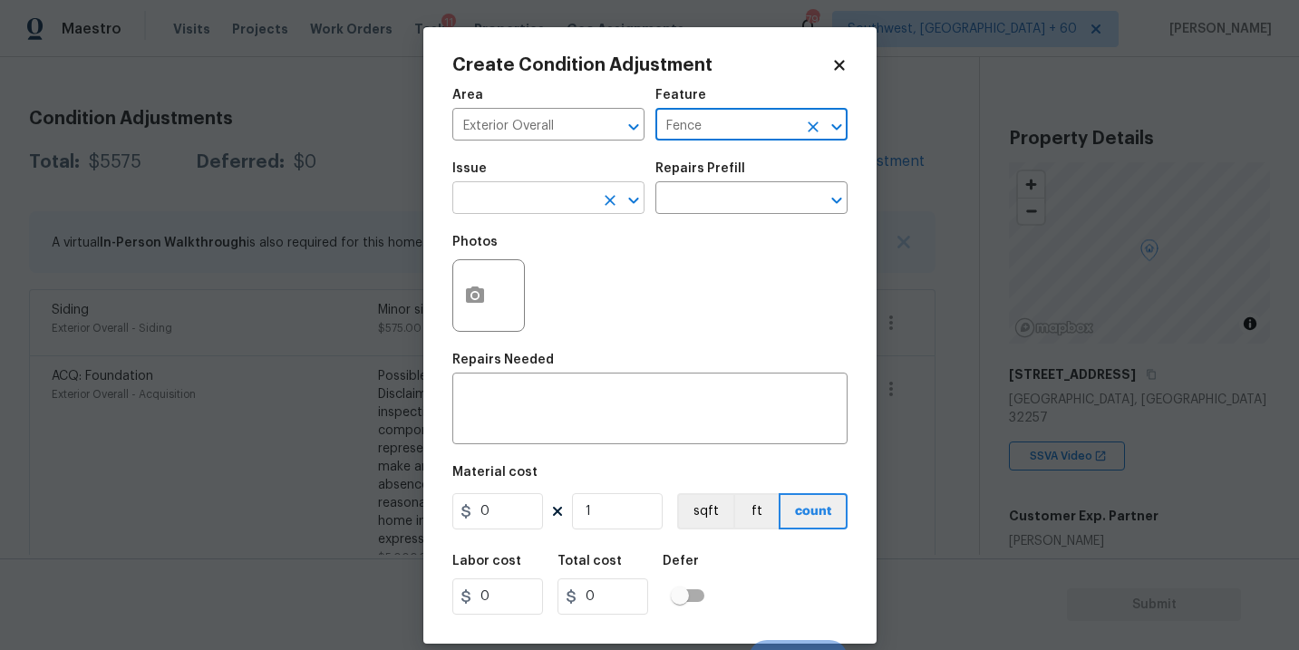
type input "Fence"
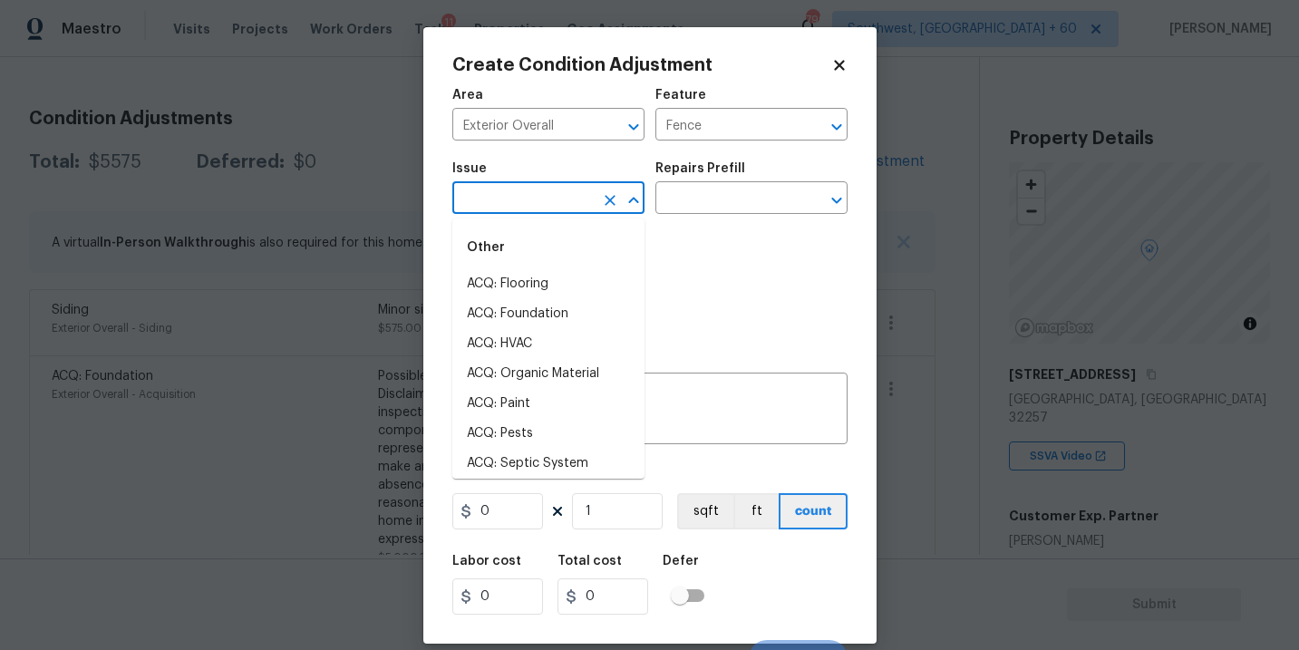
click at [483, 188] on input "text" at bounding box center [522, 200] width 141 height 28
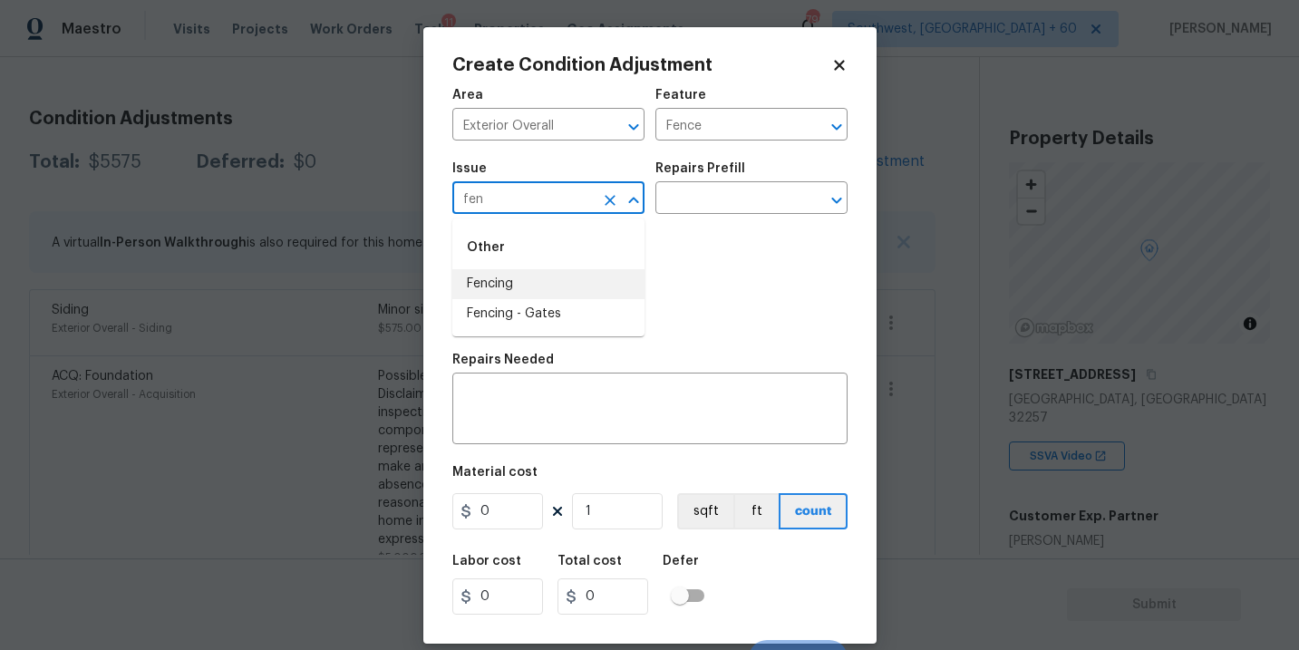
click at [478, 282] on li "Fencing" at bounding box center [548, 284] width 192 height 30
type input "Fencing"
click at [478, 391] on div "x ​" at bounding box center [649, 410] width 395 height 67
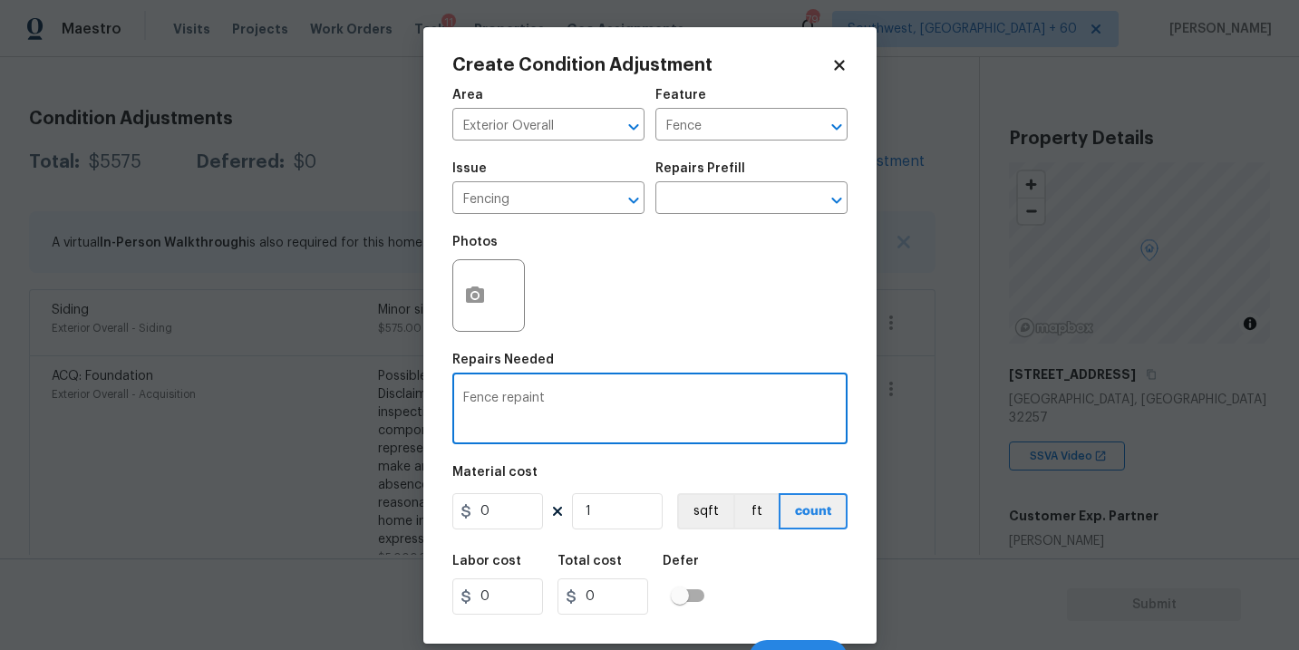
type textarea "Fence repaint"
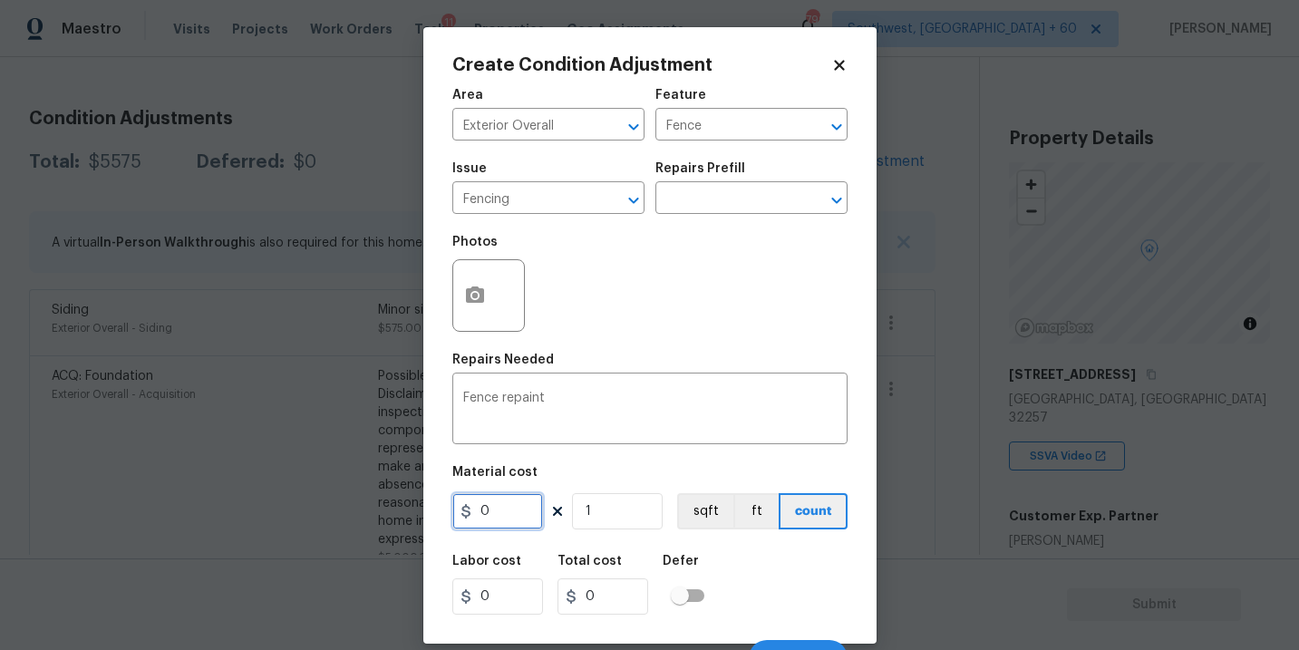
drag, startPoint x: 499, startPoint y: 503, endPoint x: 440, endPoint y: 508, distance: 59.2
click at [447, 508] on div "Create Condition Adjustment Area Exterior Overall ​ Feature Fence ​ Issue Fenci…" at bounding box center [649, 335] width 453 height 616
type input "800"
click at [482, 303] on icon "button" at bounding box center [475, 294] width 18 height 16
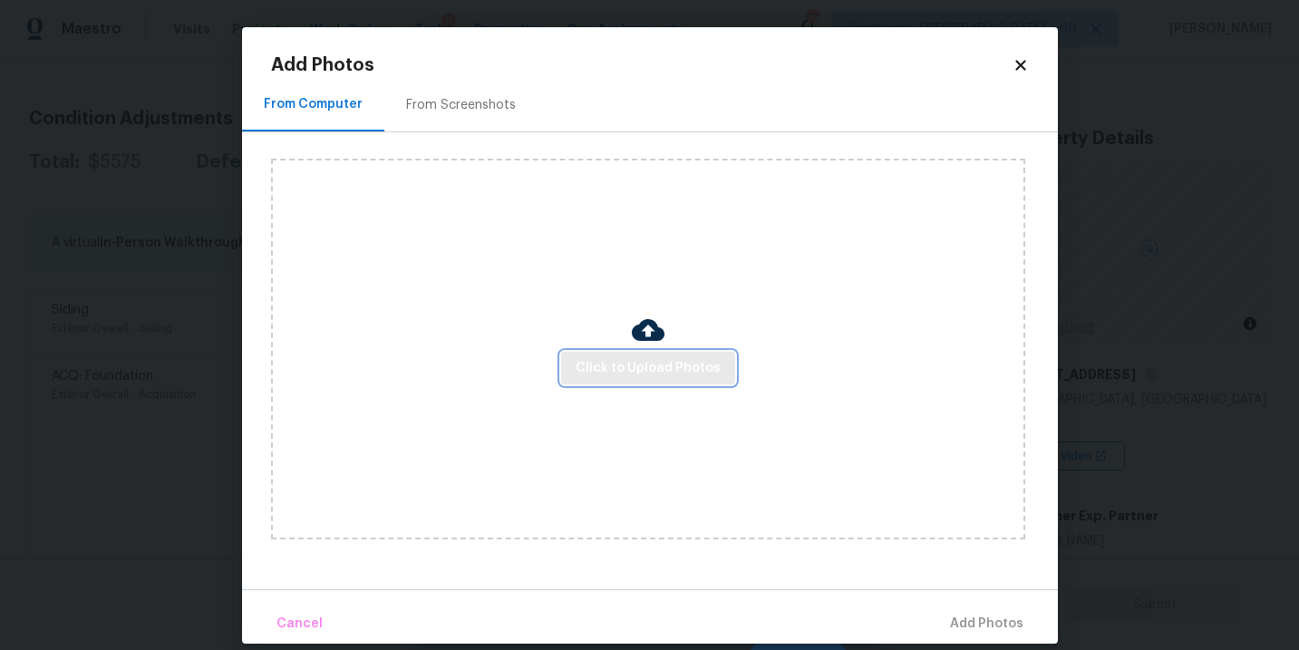
click at [619, 365] on span "Click to Upload Photos" at bounding box center [647, 368] width 145 height 23
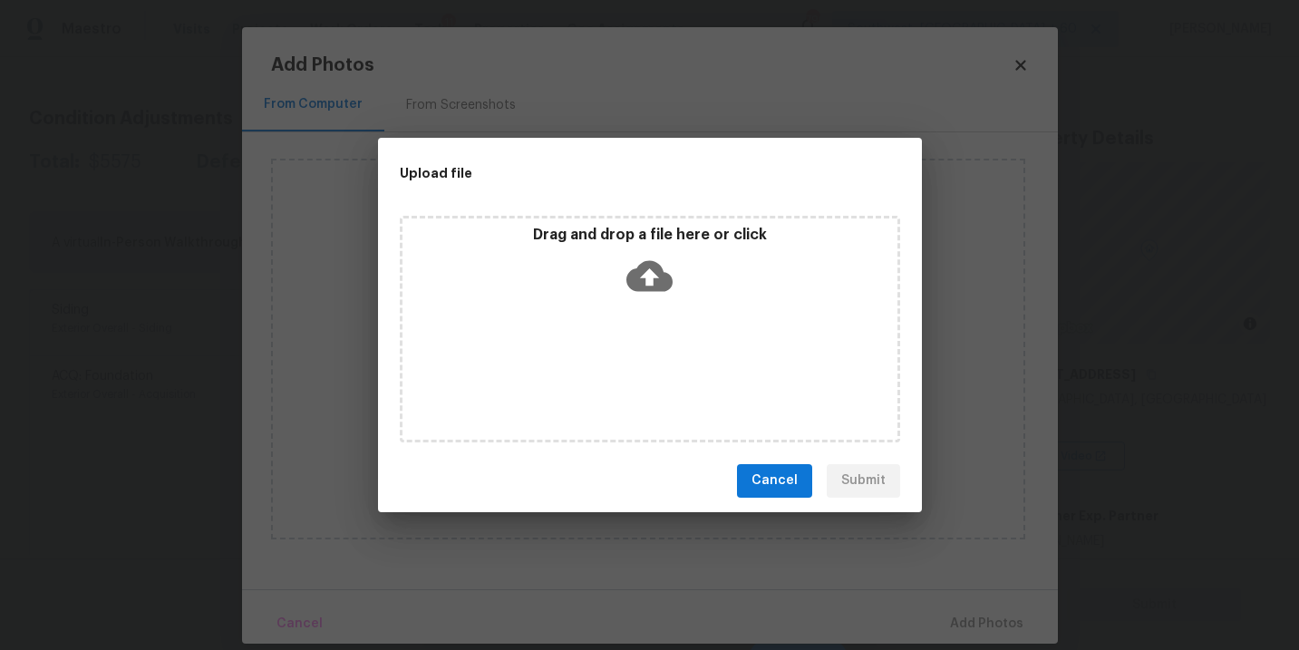
click at [652, 250] on div "Drag and drop a file here or click" at bounding box center [649, 265] width 495 height 78
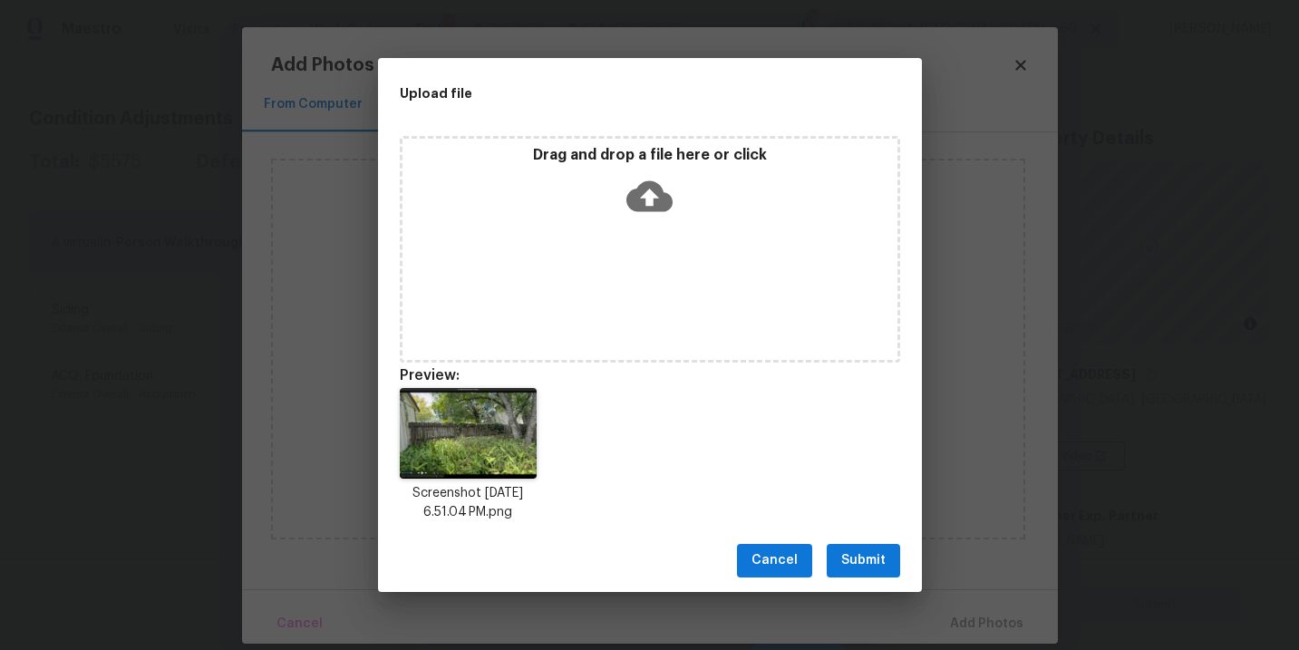
click at [853, 540] on div "Cancel Submit" at bounding box center [650, 560] width 544 height 63
click at [874, 561] on span "Submit" at bounding box center [863, 560] width 44 height 23
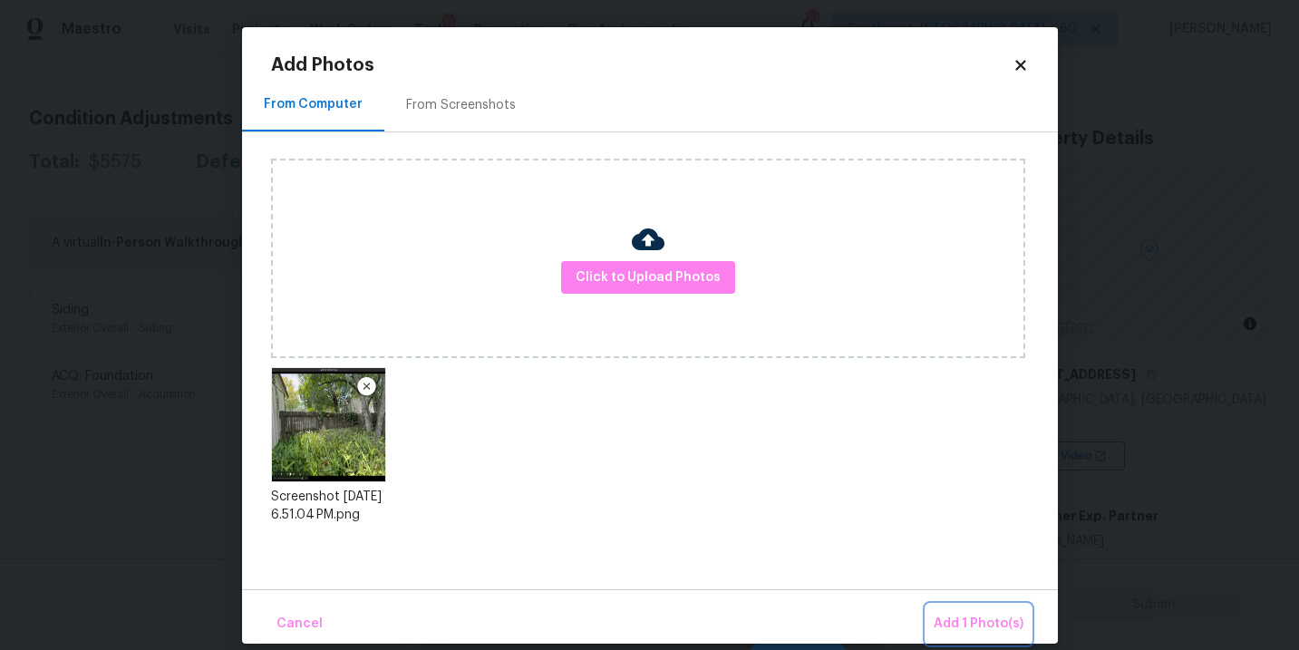
click at [975, 641] on button "Add 1 Photo(s)" at bounding box center [978, 623] width 104 height 39
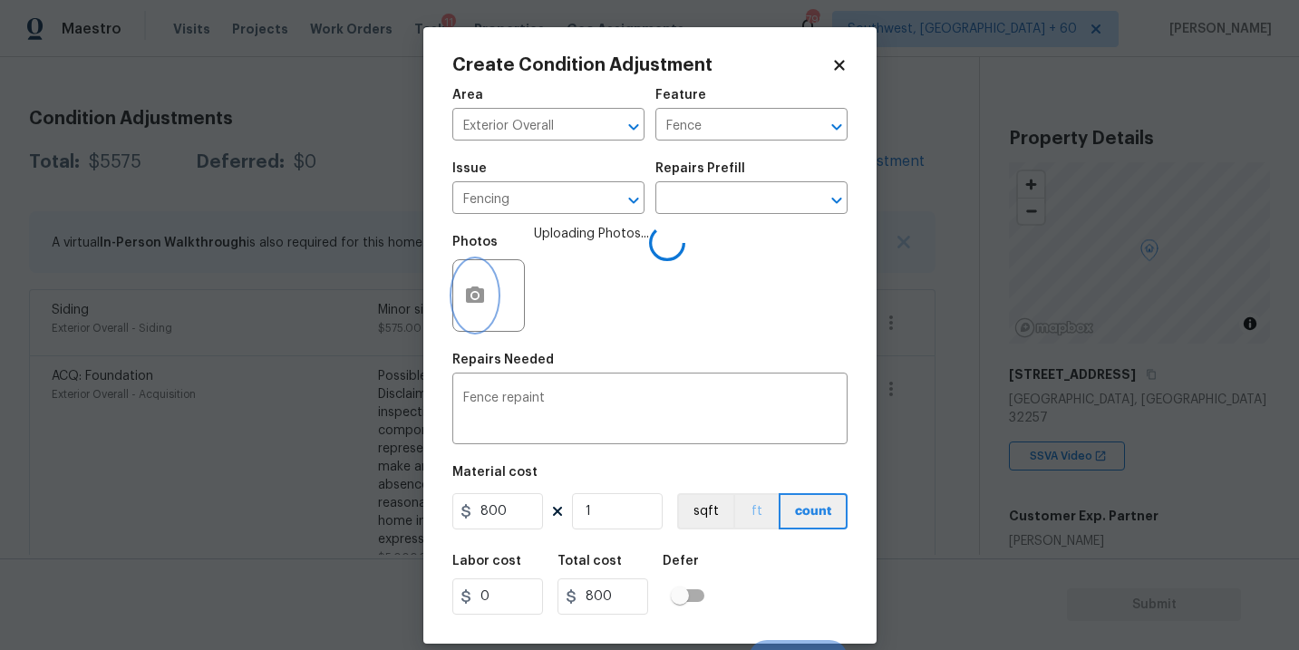
scroll to position [27, 0]
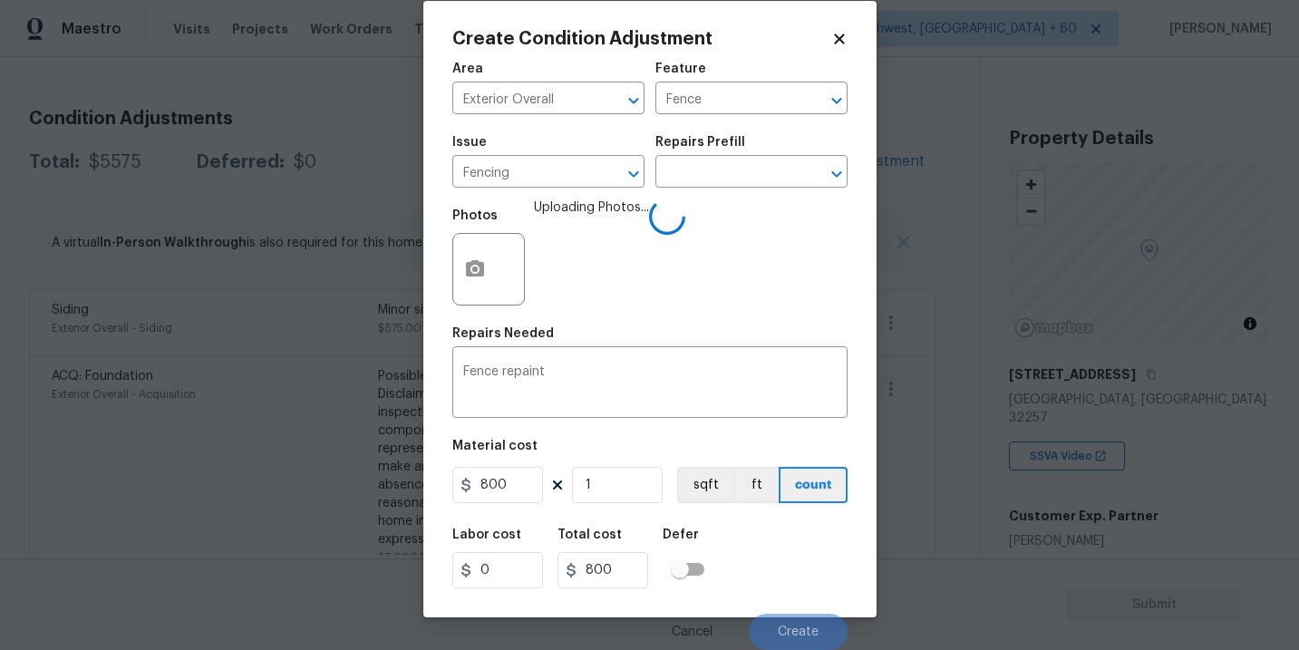
click at [743, 546] on div "Labor cost 0 Total cost 800 Defer" at bounding box center [649, 558] width 395 height 82
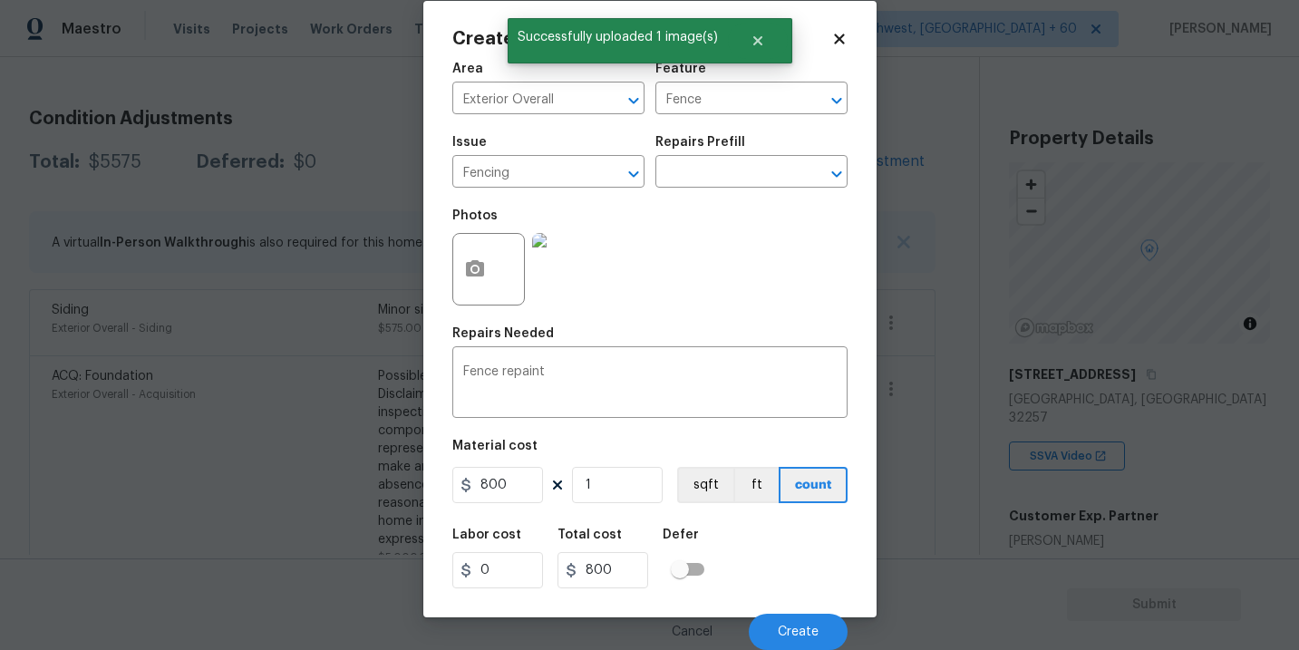
click at [743, 546] on div "Labor cost 0 Total cost 800 Defer" at bounding box center [649, 558] width 395 height 82
click at [784, 617] on button "Create" at bounding box center [798, 632] width 99 height 36
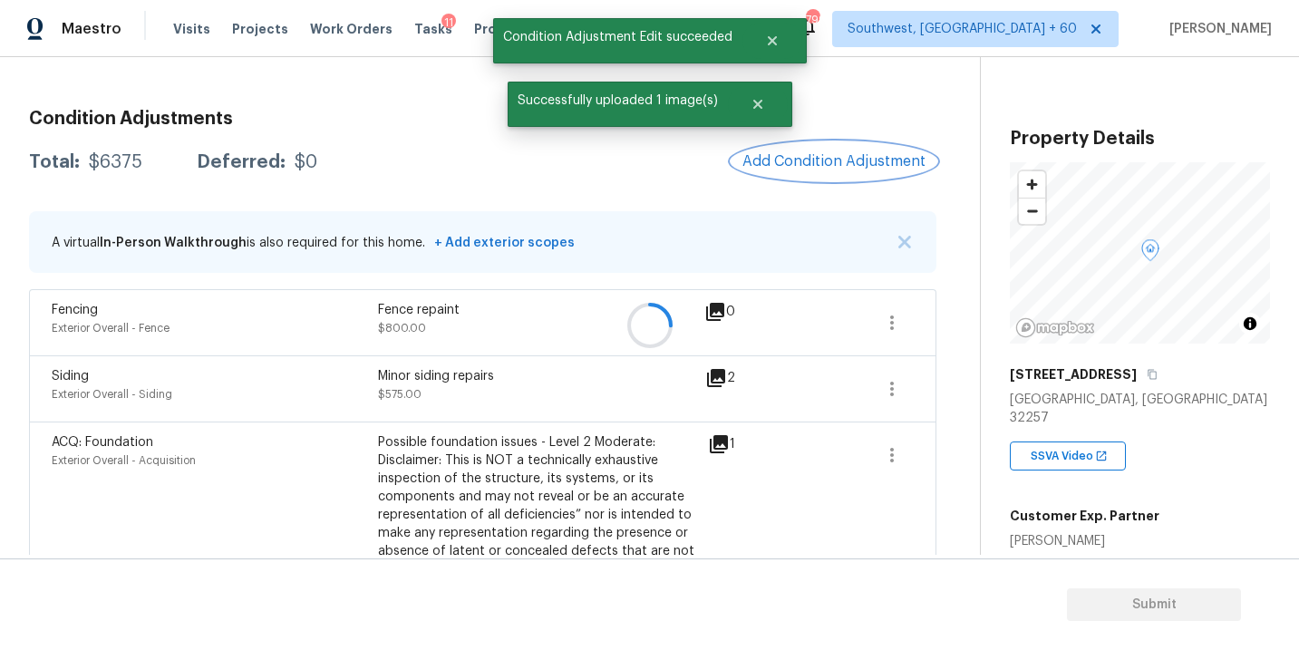
scroll to position [0, 0]
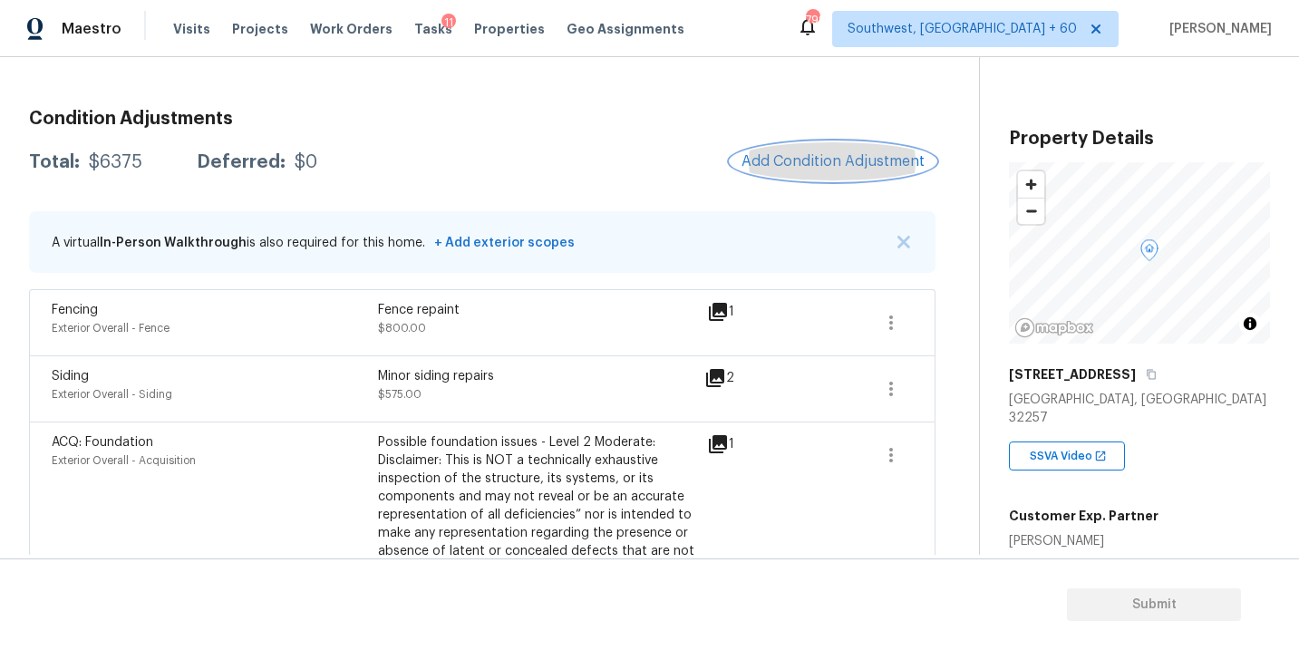
click at [855, 150] on button "Add Condition Adjustment" at bounding box center [832, 161] width 205 height 38
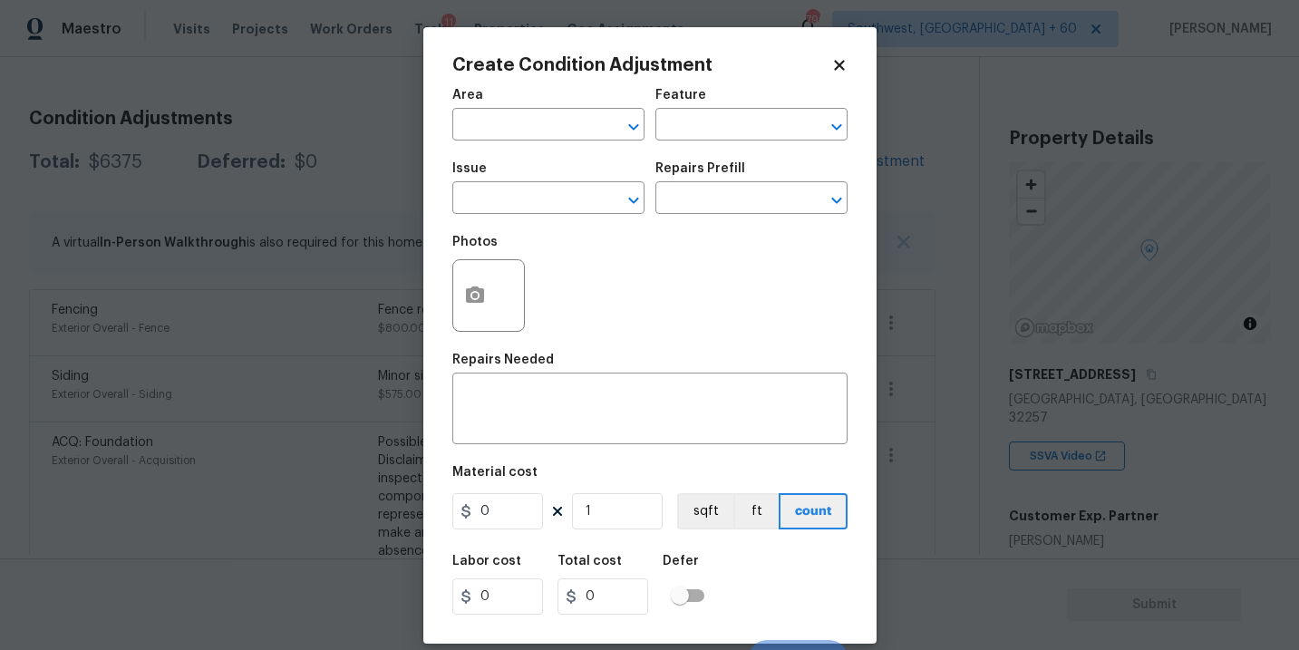
click at [508, 101] on div "Area" at bounding box center [548, 101] width 192 height 24
click at [493, 129] on input "text" at bounding box center [522, 126] width 141 height 28
click at [508, 192] on li "Exterior Overall" at bounding box center [548, 197] width 192 height 30
type input "Exterior Overall"
click at [684, 142] on div "Area Exterior Overall ​ Feature ​" at bounding box center [649, 114] width 395 height 73
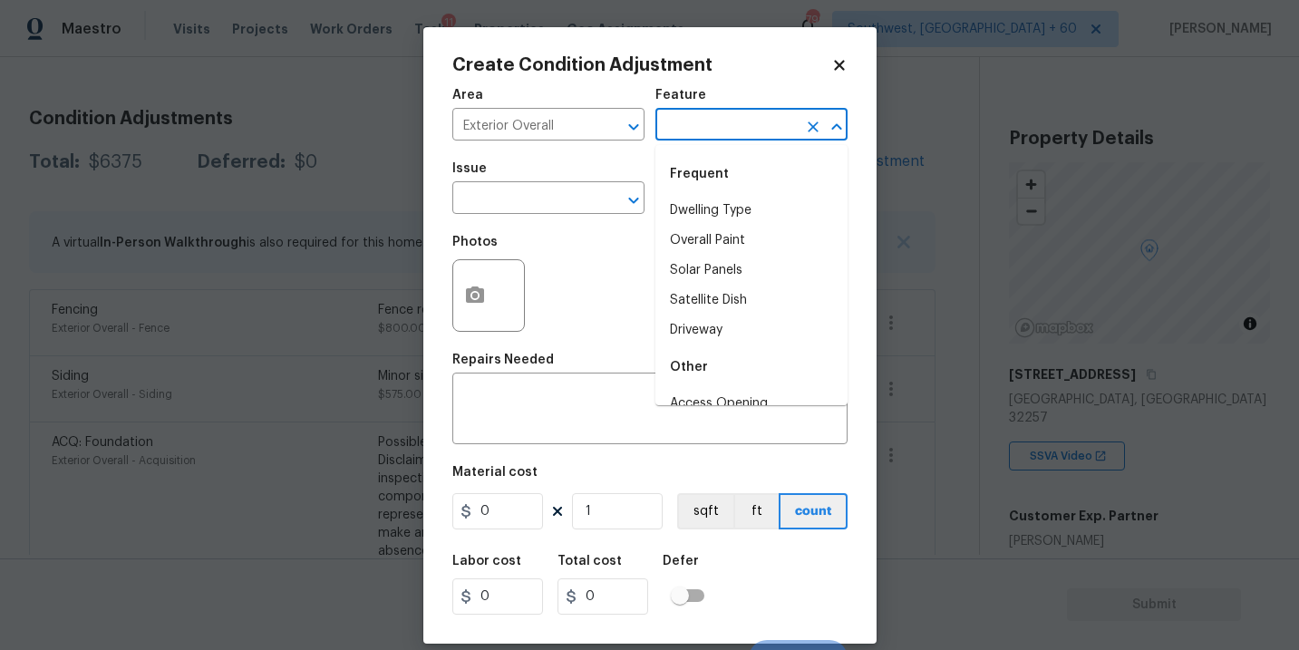
click at [708, 128] on input "text" at bounding box center [725, 126] width 141 height 28
click at [710, 193] on div "Frequent" at bounding box center [751, 173] width 192 height 43
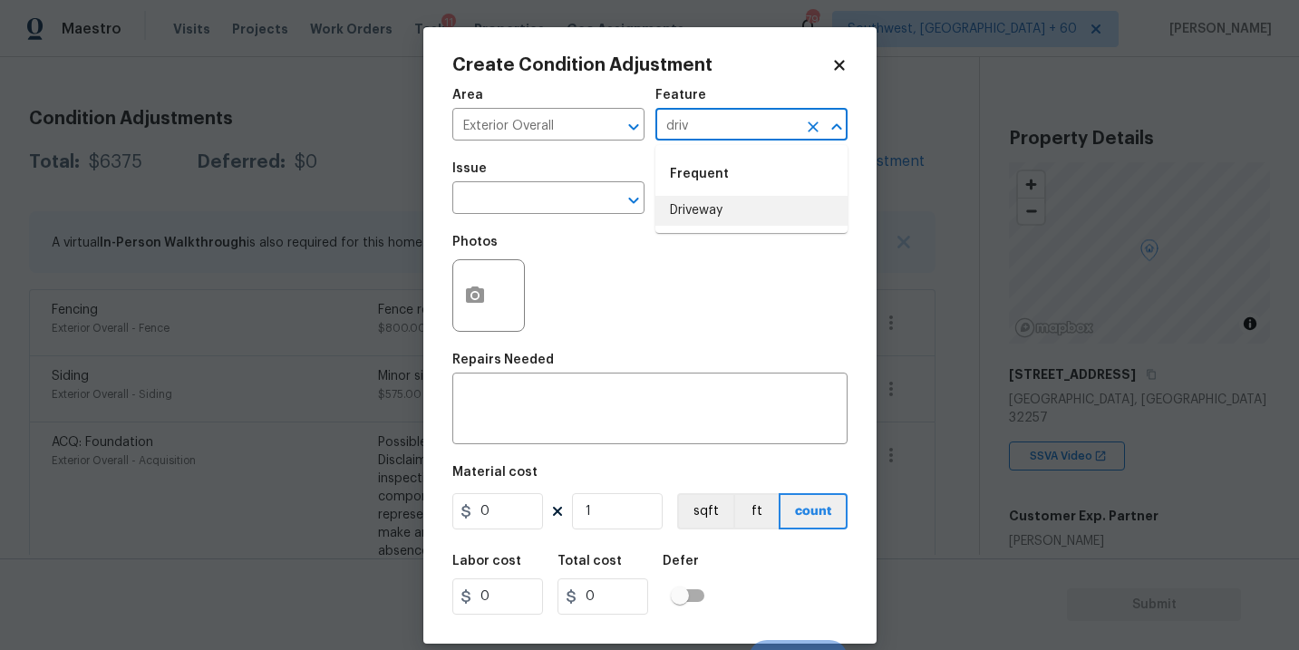
click at [701, 215] on li "Driveway" at bounding box center [751, 211] width 192 height 30
type input "Driveway"
click at [501, 204] on input "text" at bounding box center [522, 200] width 141 height 28
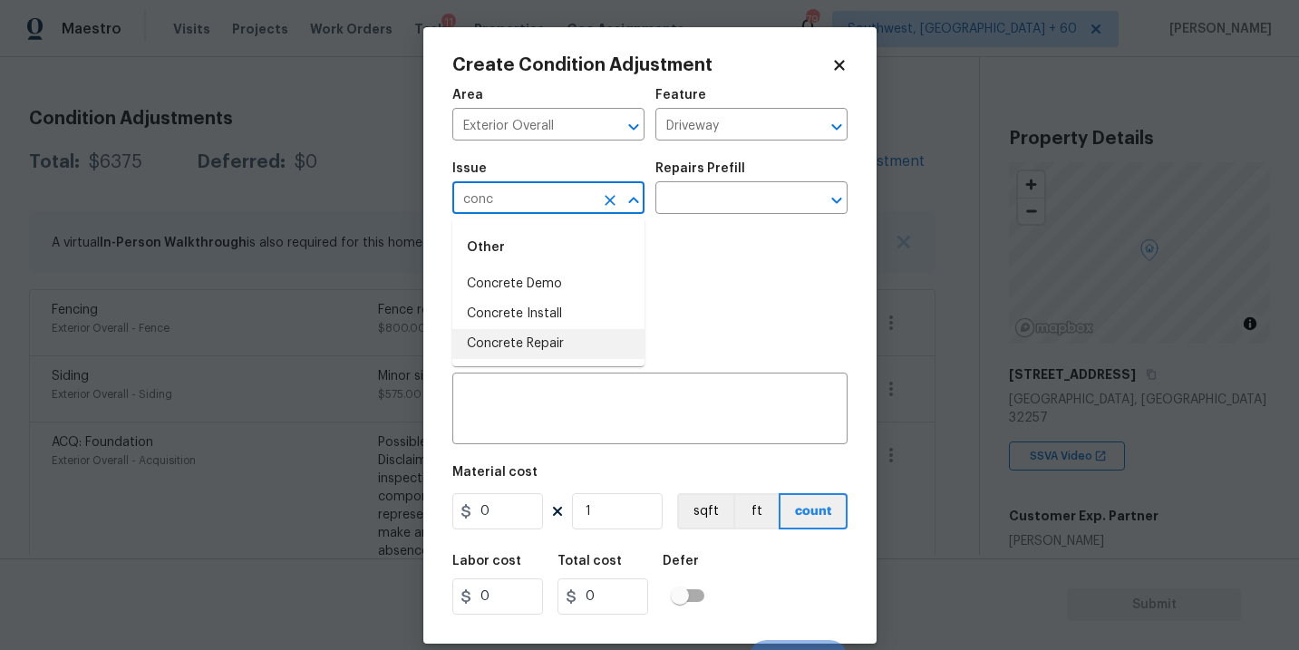
click at [565, 356] on li "Concrete Repair" at bounding box center [548, 344] width 192 height 30
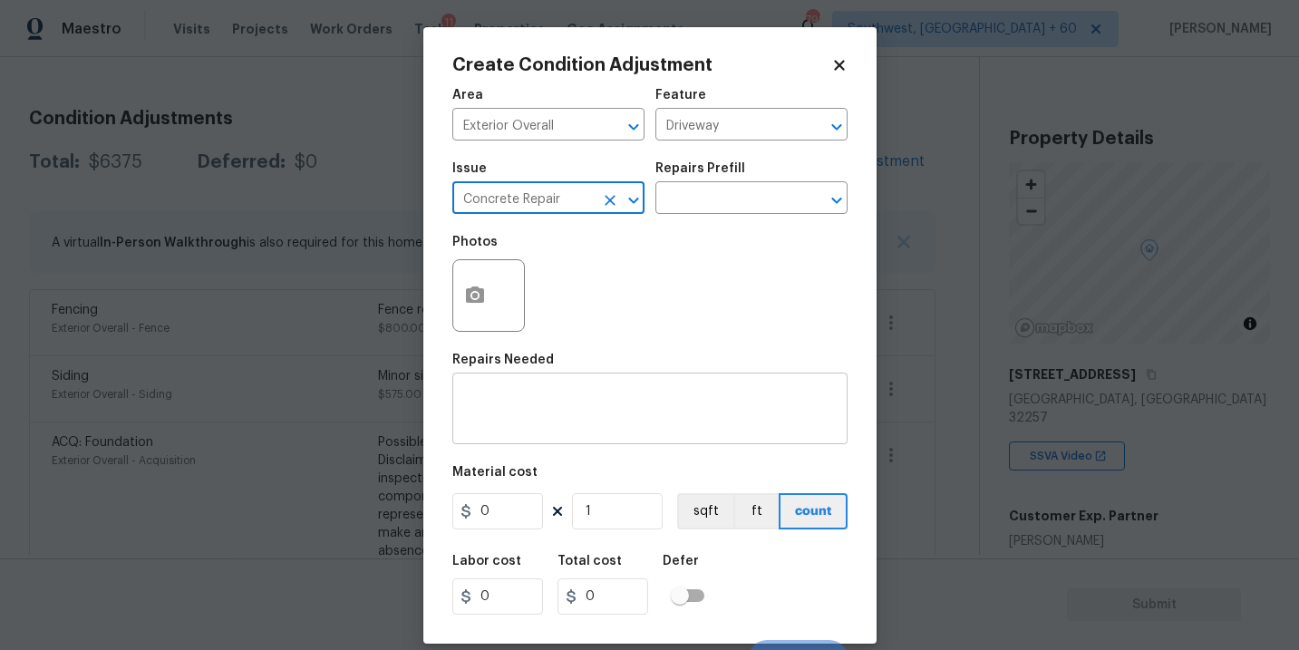
type input "Concrete Repair"
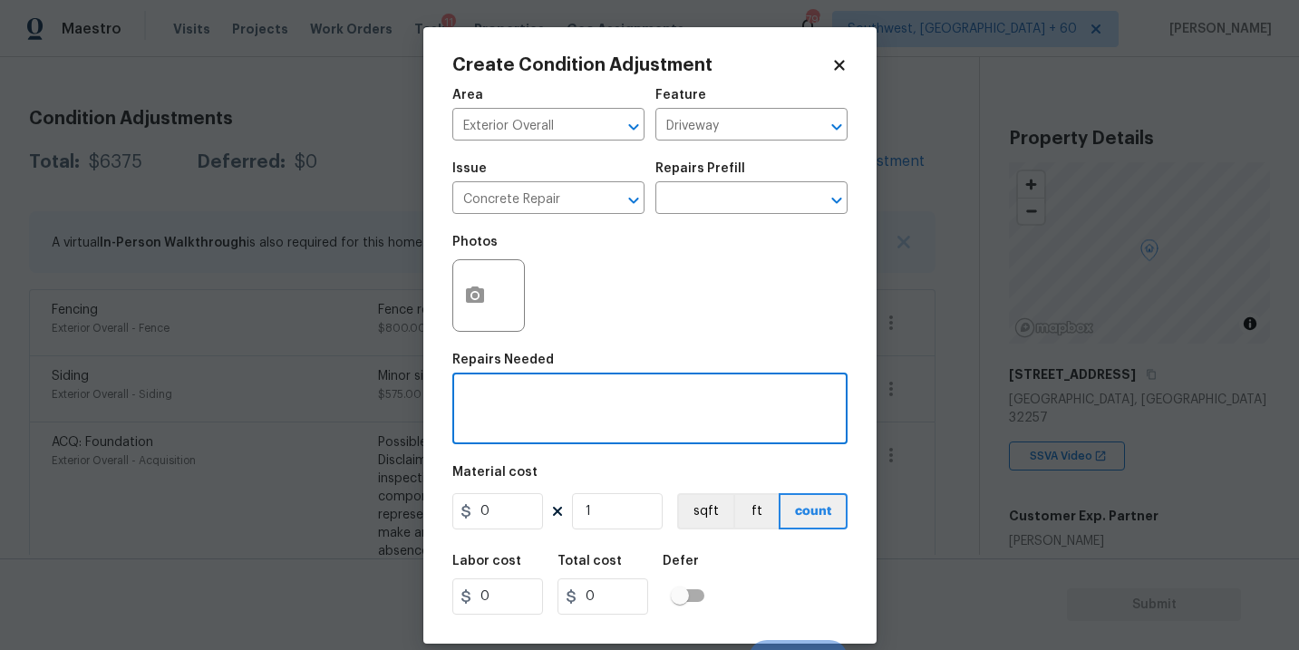
click at [548, 415] on textarea at bounding box center [649, 410] width 373 height 38
type textarea "Driveway repairs"
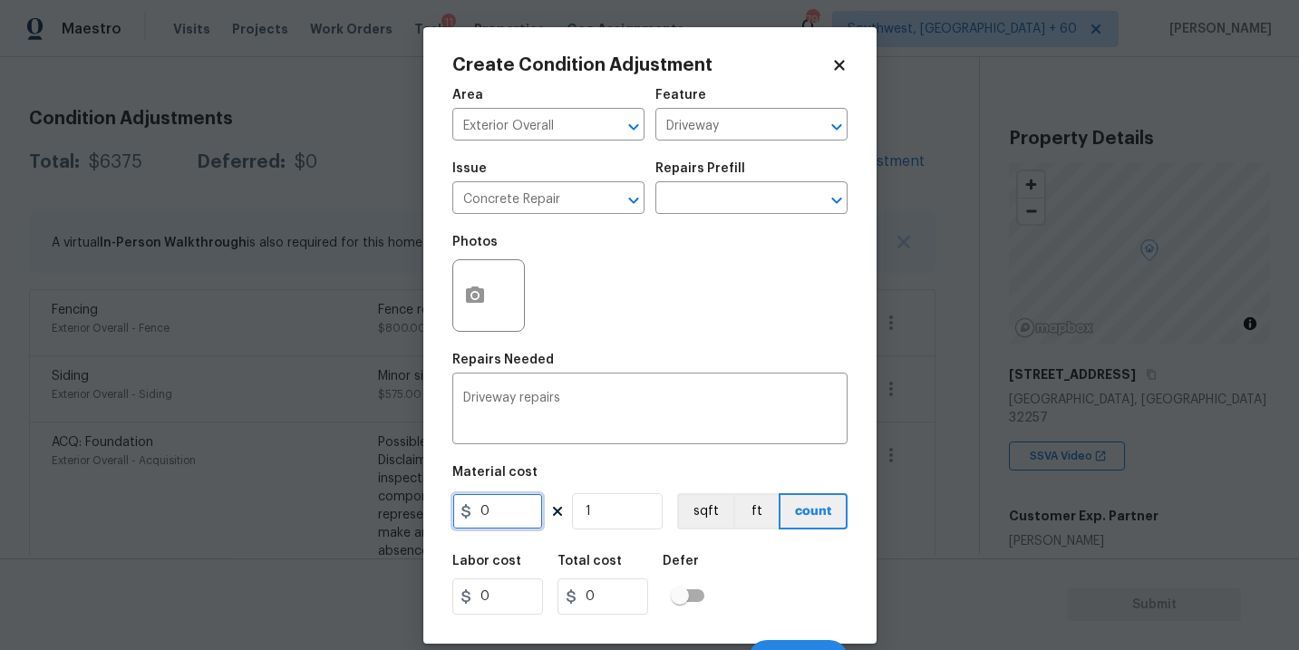
drag, startPoint x: 510, startPoint y: 506, endPoint x: 347, endPoint y: 507, distance: 163.1
click at [347, 507] on div "Create Condition Adjustment Area Exterior Overall ​ Feature Driveway ​ Issue Co…" at bounding box center [649, 325] width 1299 height 650
type input "1000"
click at [483, 320] on button "button" at bounding box center [474, 295] width 43 height 71
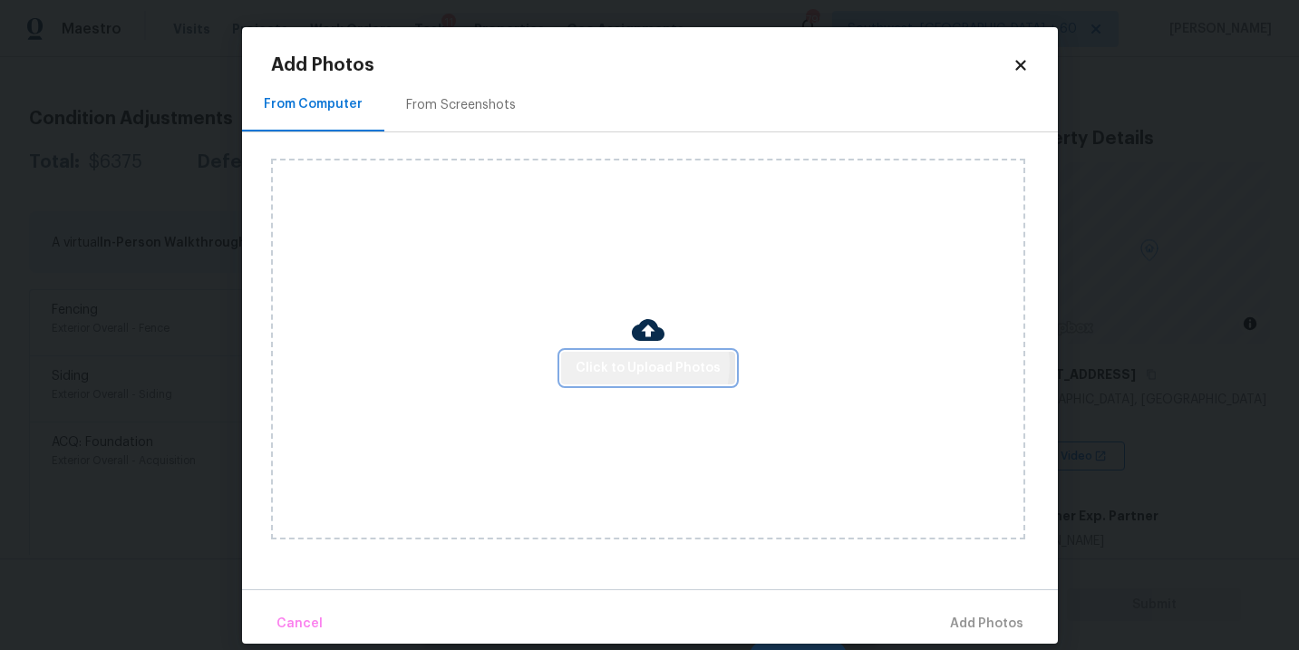
click at [635, 365] on span "Click to Upload Photos" at bounding box center [647, 368] width 145 height 23
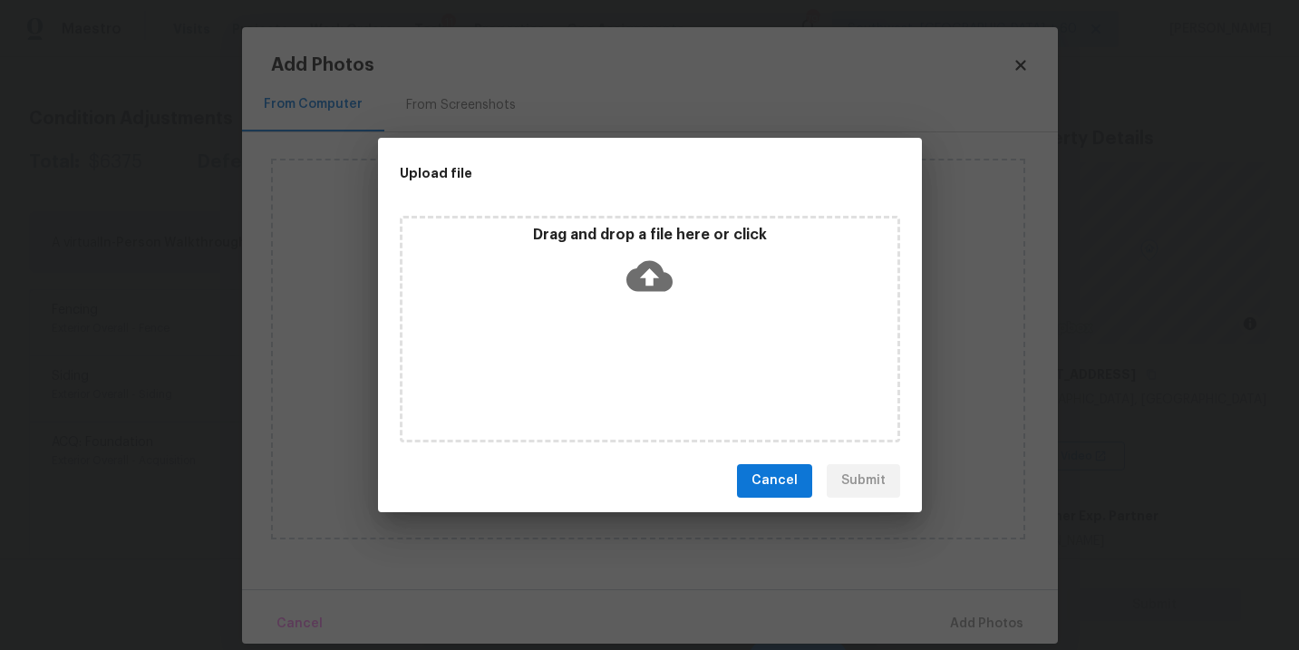
click at [657, 299] on div "Drag and drop a file here or click" at bounding box center [649, 265] width 495 height 78
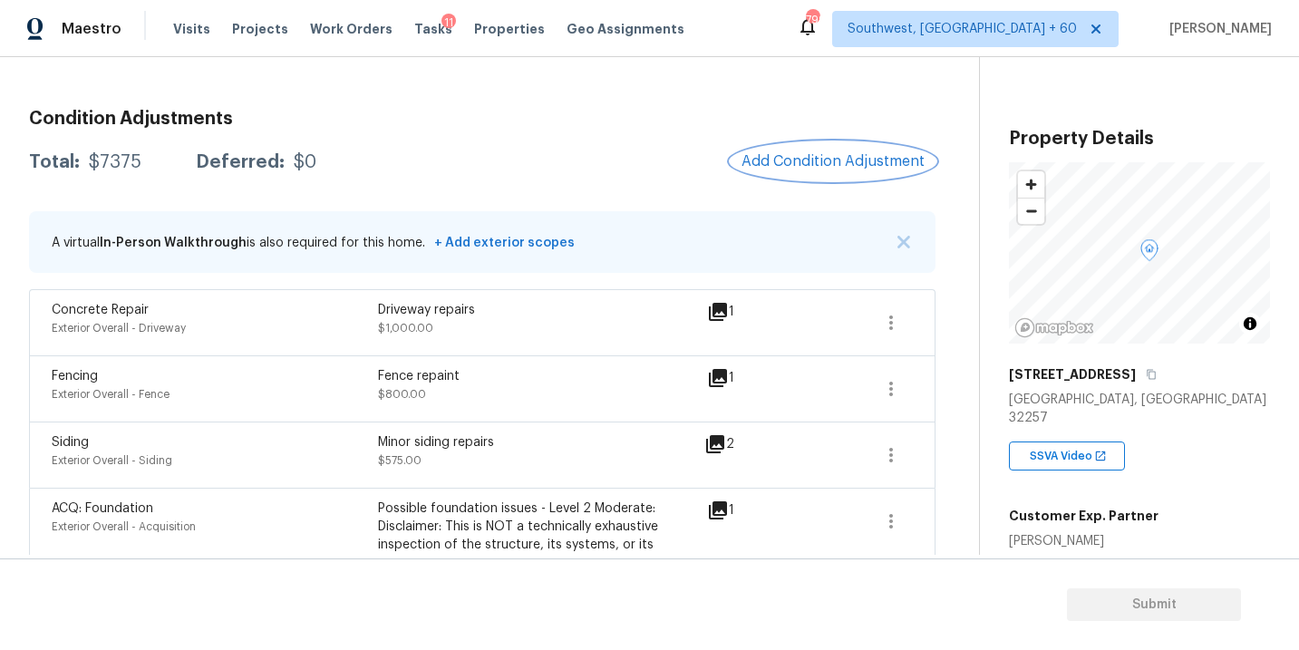
click at [833, 145] on button "Add Condition Adjustment" at bounding box center [832, 161] width 205 height 38
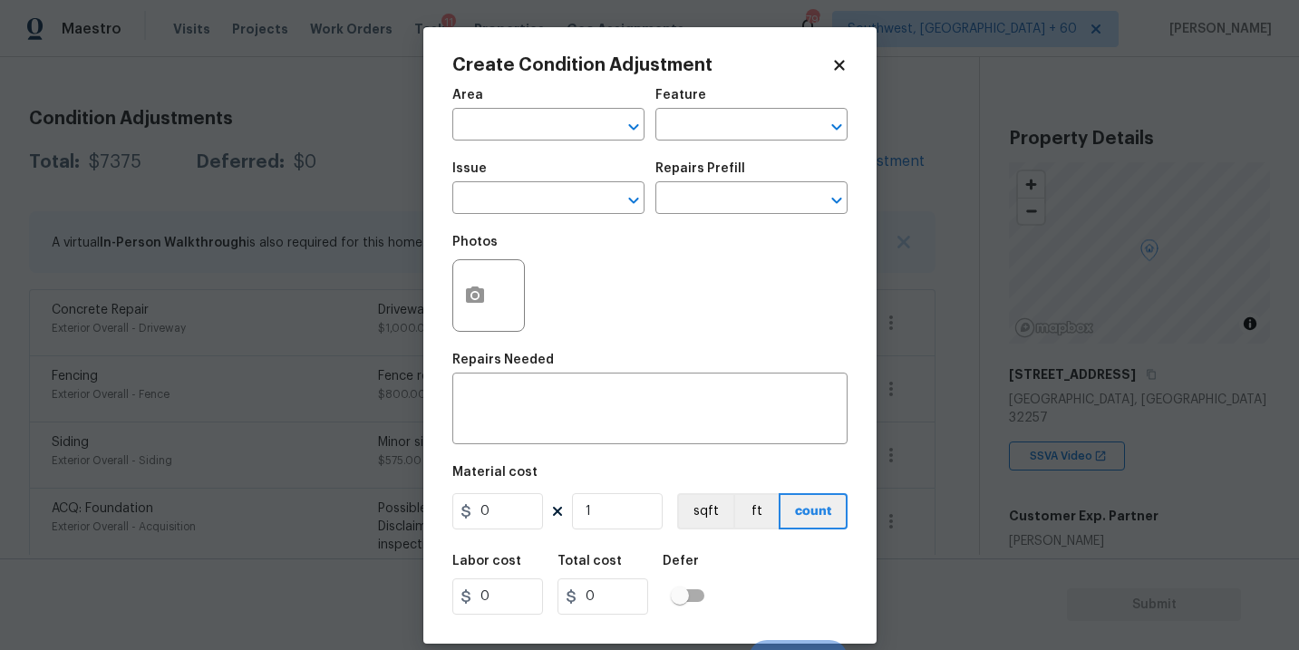
click at [554, 142] on span "Area ​" at bounding box center [548, 114] width 192 height 73
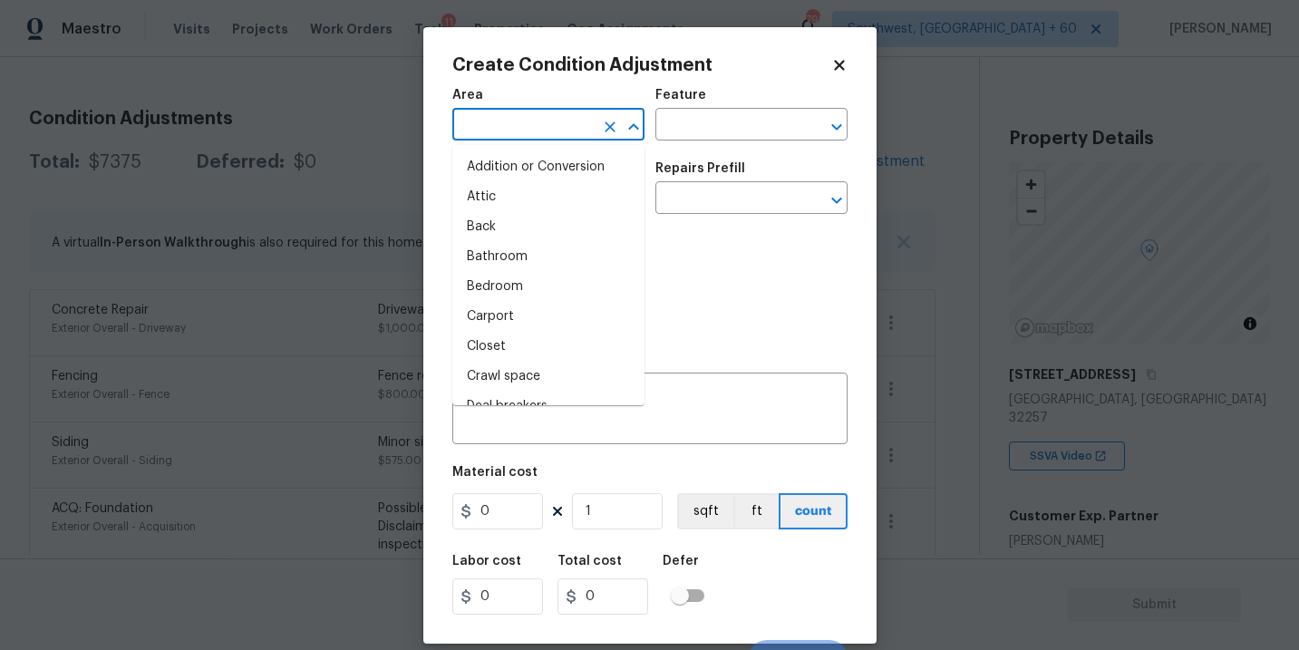
click at [518, 134] on input "text" at bounding box center [522, 126] width 141 height 28
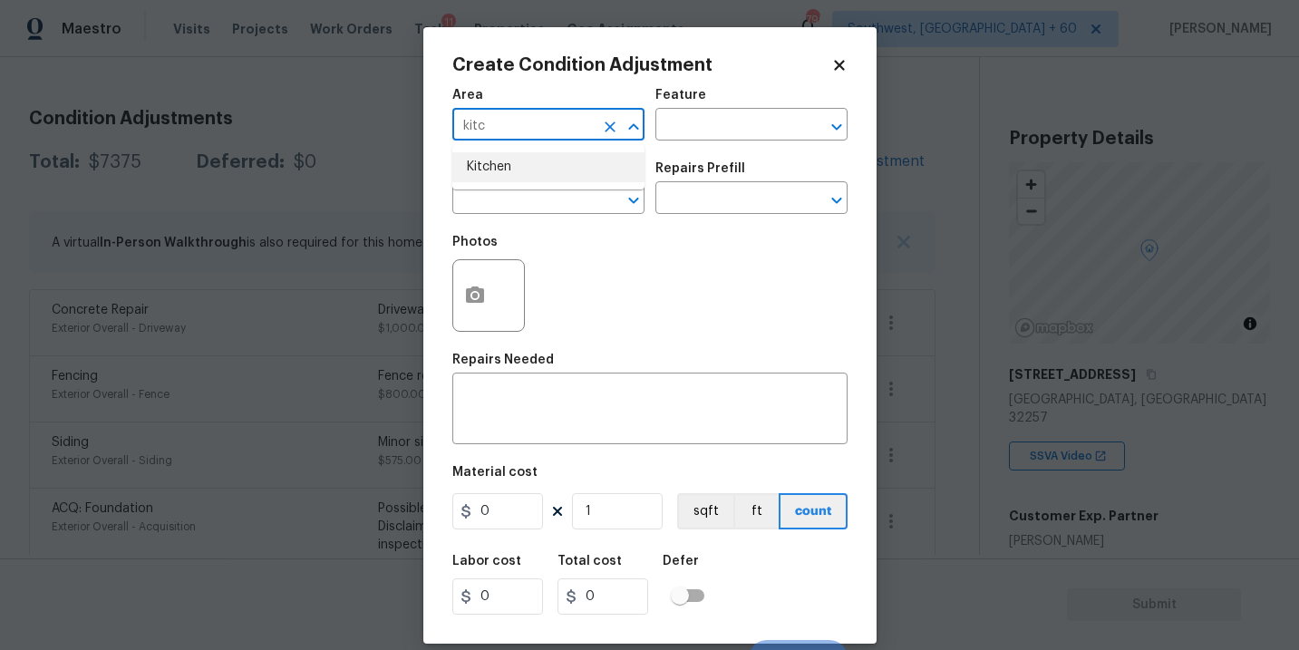
click at [543, 175] on li "Kitchen" at bounding box center [548, 167] width 192 height 30
type input "Kitchen"
click at [700, 140] on div "Area Kitchen ​ Feature ​" at bounding box center [649, 114] width 395 height 73
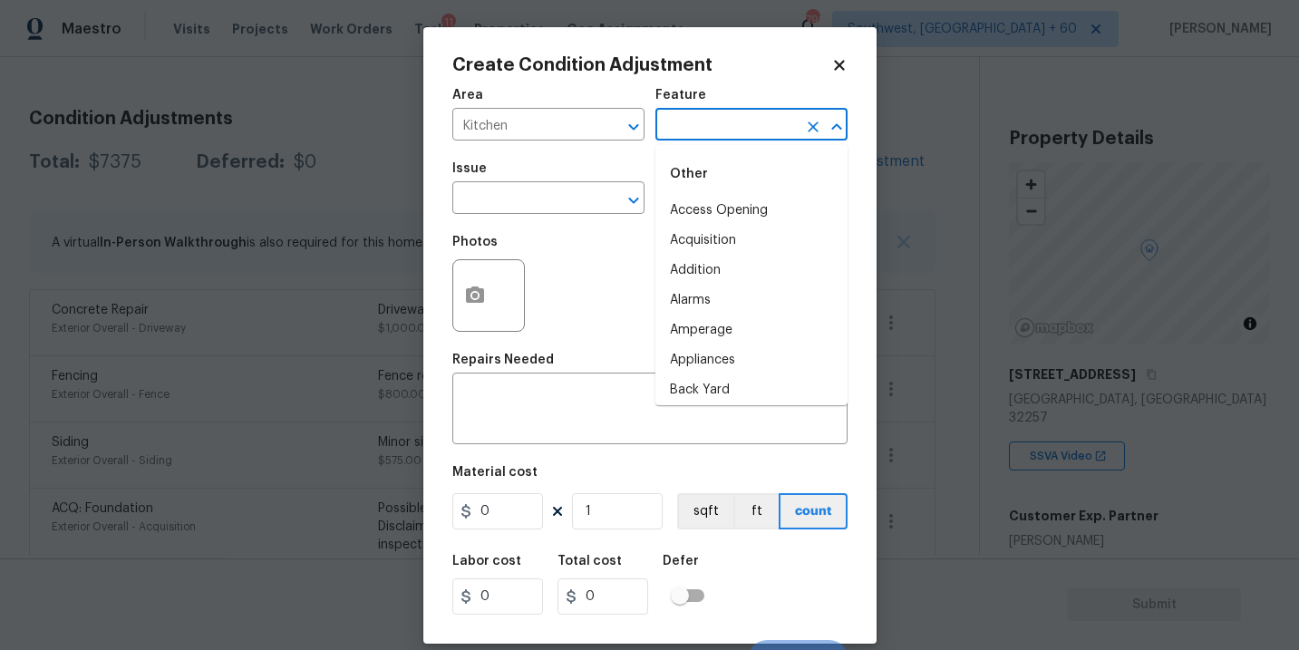
click at [720, 130] on input "text" at bounding box center [725, 126] width 141 height 28
click at [712, 205] on li "Cabinets" at bounding box center [751, 211] width 192 height 30
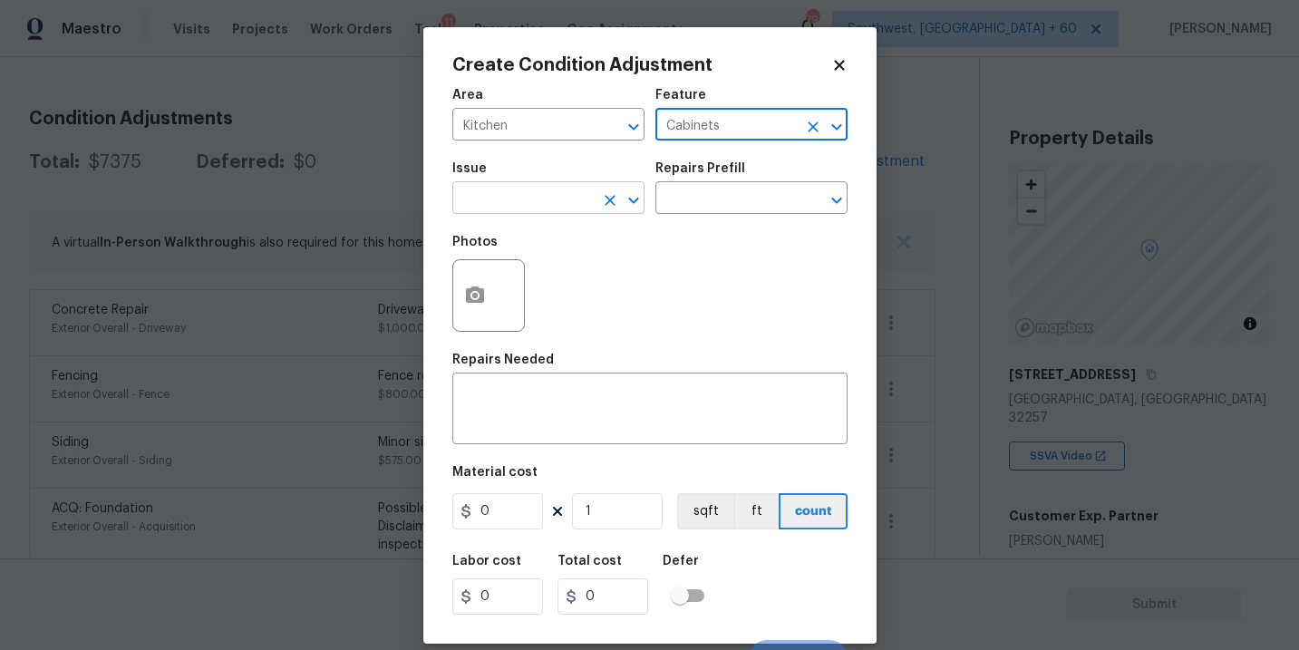
type input "Cabinets"
click at [562, 205] on input "text" at bounding box center [522, 200] width 141 height 28
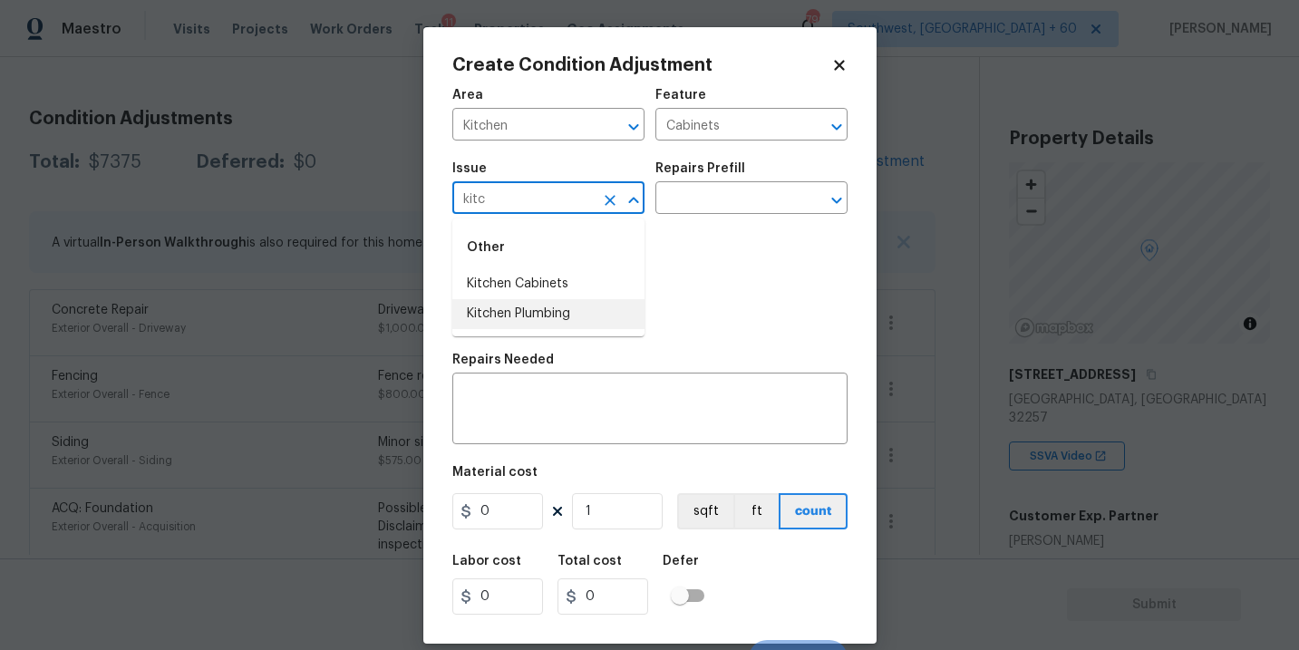
click at [588, 278] on li "Kitchen Cabinets" at bounding box center [548, 284] width 192 height 30
type input "Kitchen Cabinets"
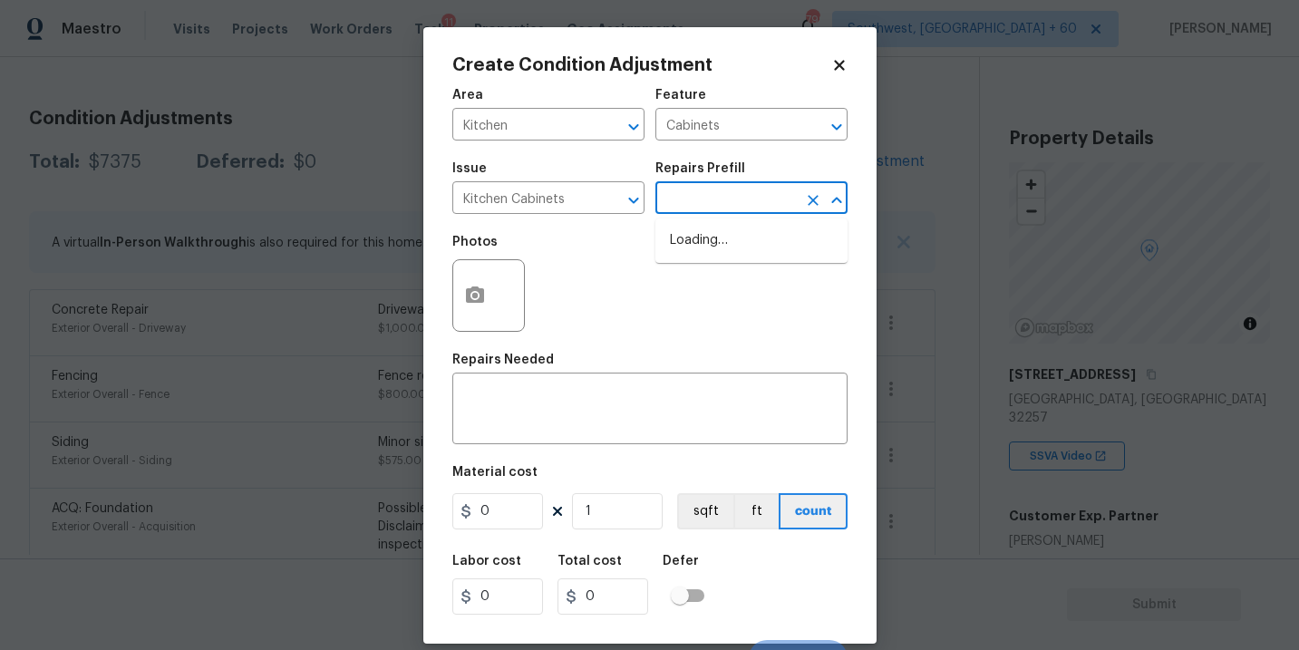
click at [720, 199] on input "text" at bounding box center [725, 200] width 141 height 28
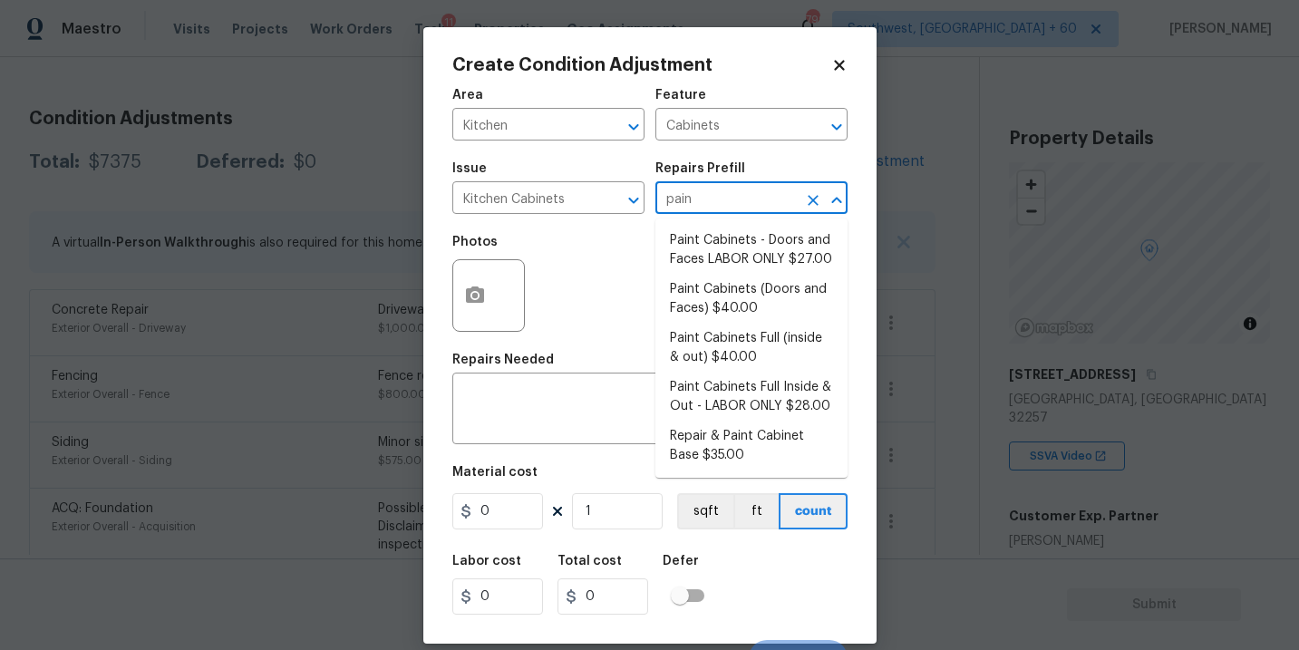
type input "paint"
click at [741, 355] on li "Paint Cabinets Full (inside & out) $40.00" at bounding box center [751, 348] width 192 height 49
type textarea "Prep, sand, mask and apply 2 coats of paint to the kitchen cabinet doors, inter…"
type input "40"
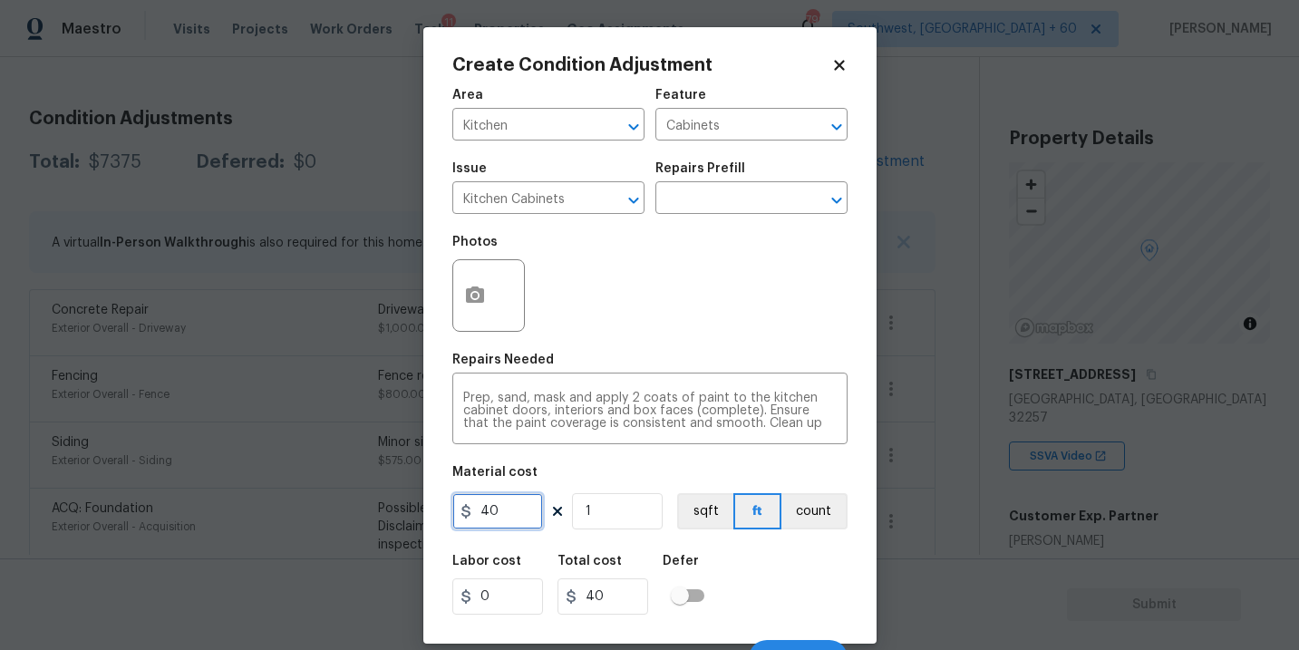
drag, startPoint x: 508, startPoint y: 510, endPoint x: 307, endPoint y: 517, distance: 201.3
click at [307, 517] on div "Create Condition Adjustment Area Kitchen ​ Feature Cabinets ​ Issue Kitchen Cab…" at bounding box center [649, 325] width 1299 height 650
type input "1200"
click at [821, 509] on button "count" at bounding box center [814, 511] width 66 height 36
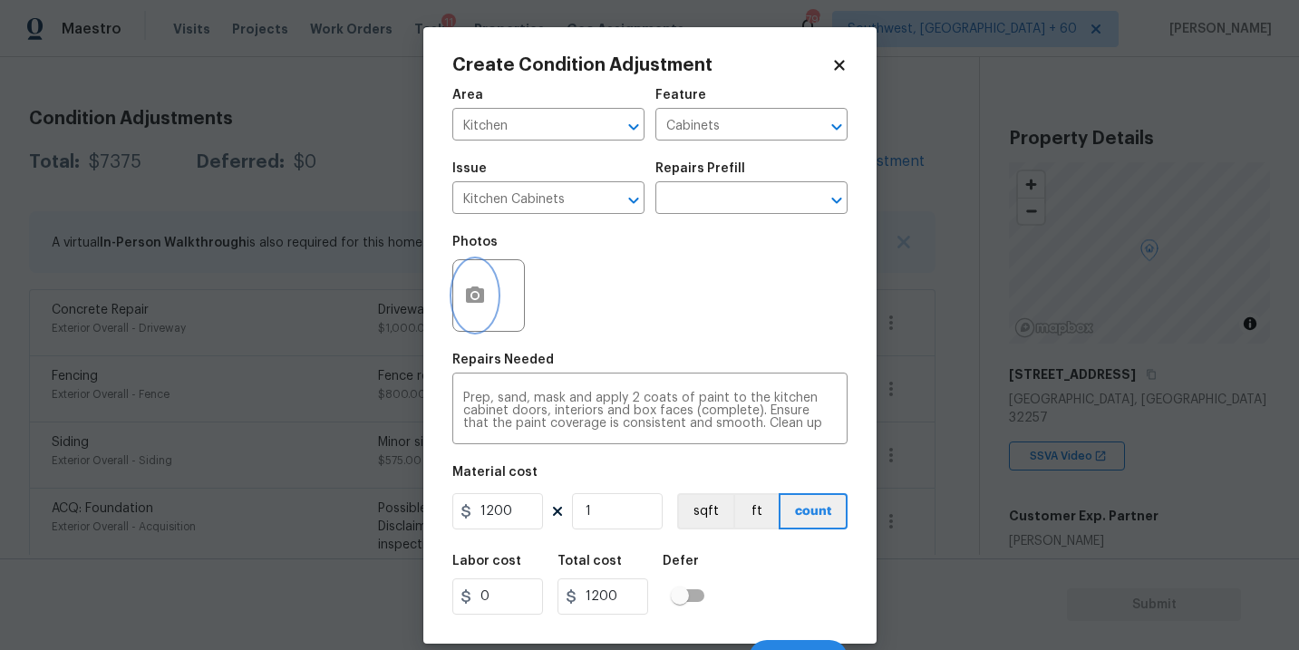
click at [492, 306] on button "button" at bounding box center [474, 295] width 43 height 71
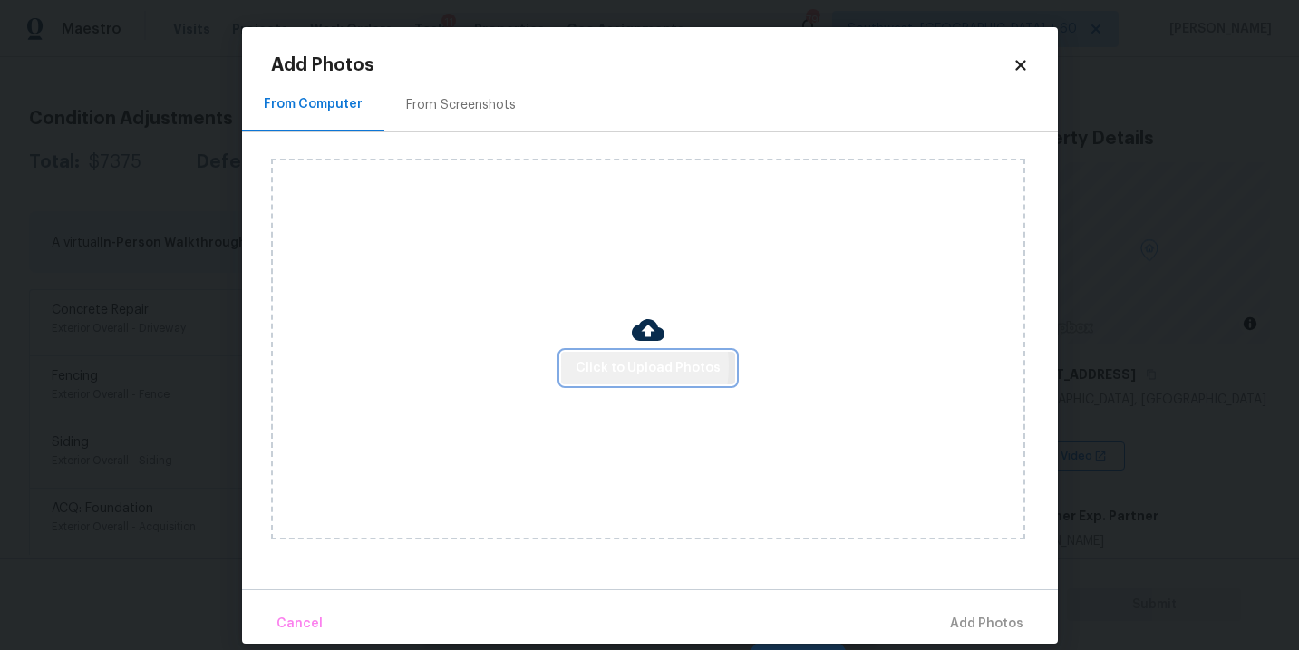
click at [614, 367] on span "Click to Upload Photos" at bounding box center [647, 368] width 145 height 23
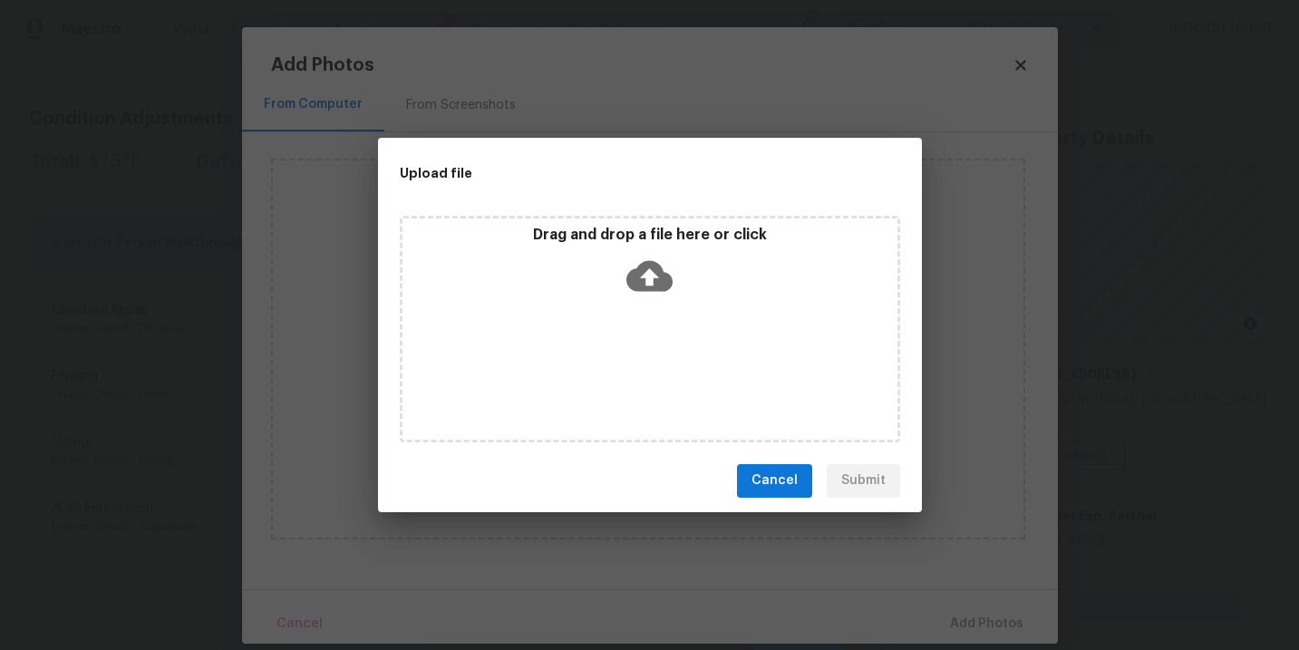
drag, startPoint x: 614, startPoint y: 367, endPoint x: 644, endPoint y: 303, distance: 71.0
click at [644, 303] on div "Drag and drop a file here or click" at bounding box center [650, 329] width 500 height 227
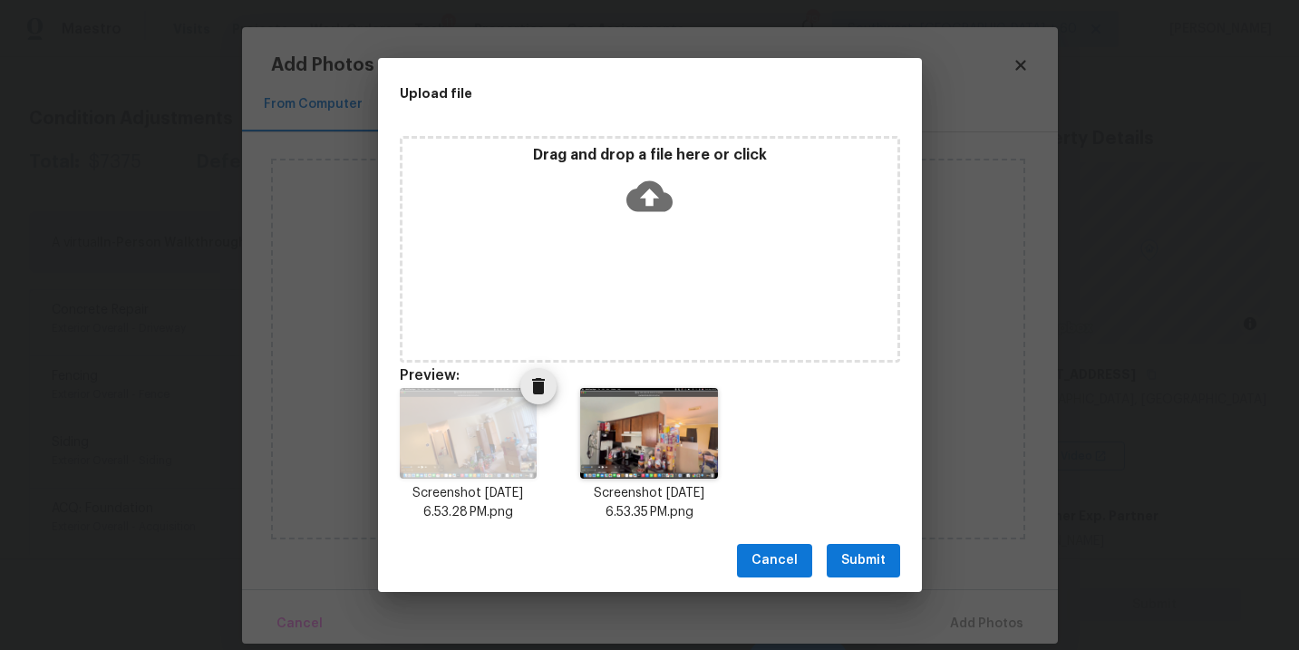
click at [536, 383] on icon "Delete" at bounding box center [538, 386] width 13 height 16
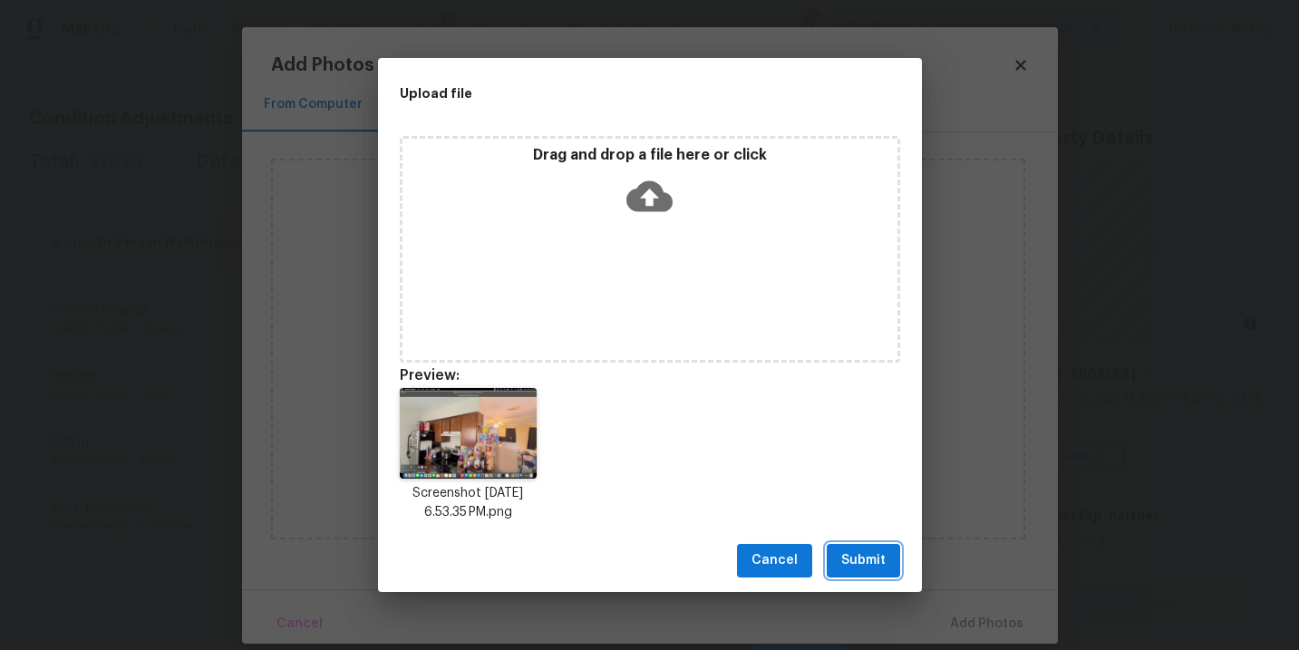
click at [861, 561] on span "Submit" at bounding box center [863, 560] width 44 height 23
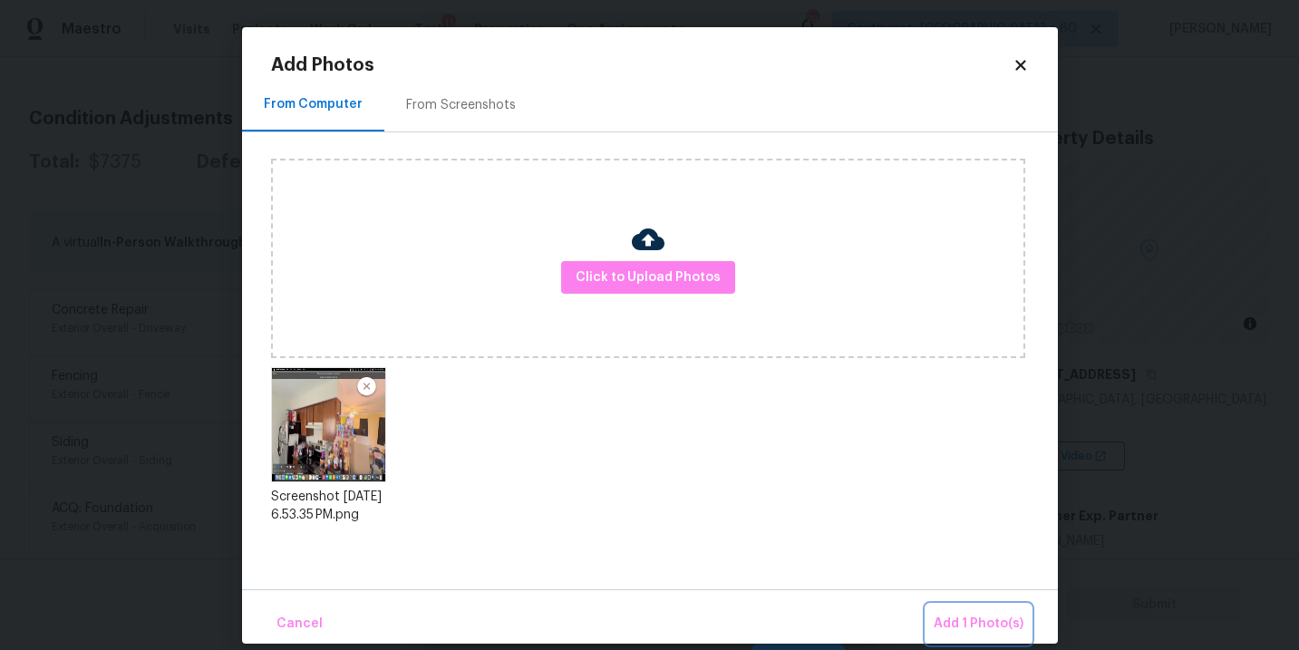
click at [952, 631] on span "Add 1 Photo(s)" at bounding box center [978, 624] width 90 height 23
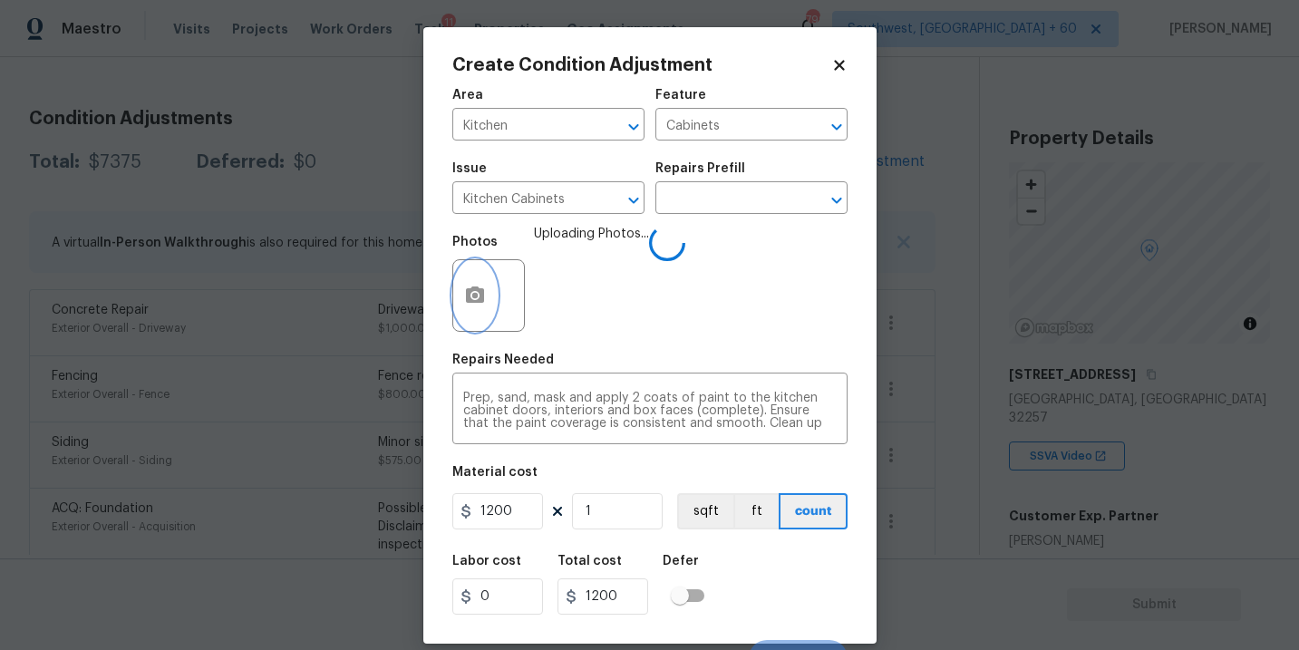
scroll to position [27, 0]
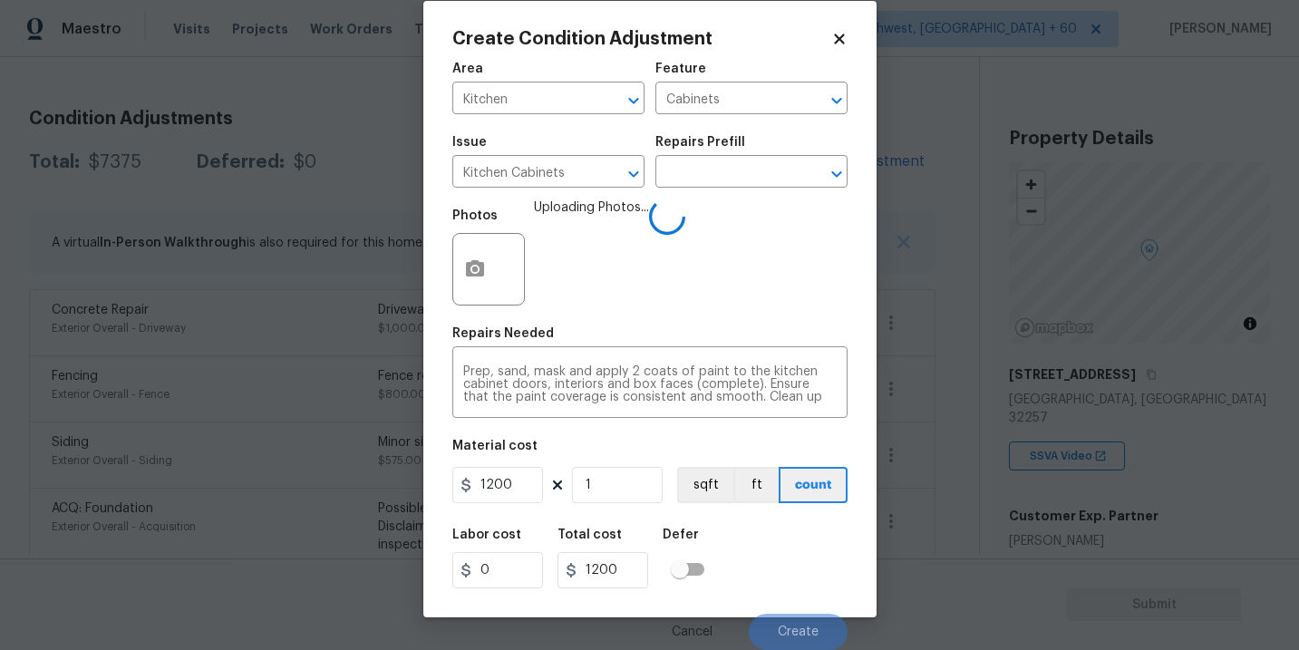
click at [748, 566] on div "Labor cost 0 Total cost 1200 Defer" at bounding box center [649, 558] width 395 height 82
click at [755, 565] on div "Labor cost 0 Total cost 1200 Defer" at bounding box center [649, 558] width 395 height 82
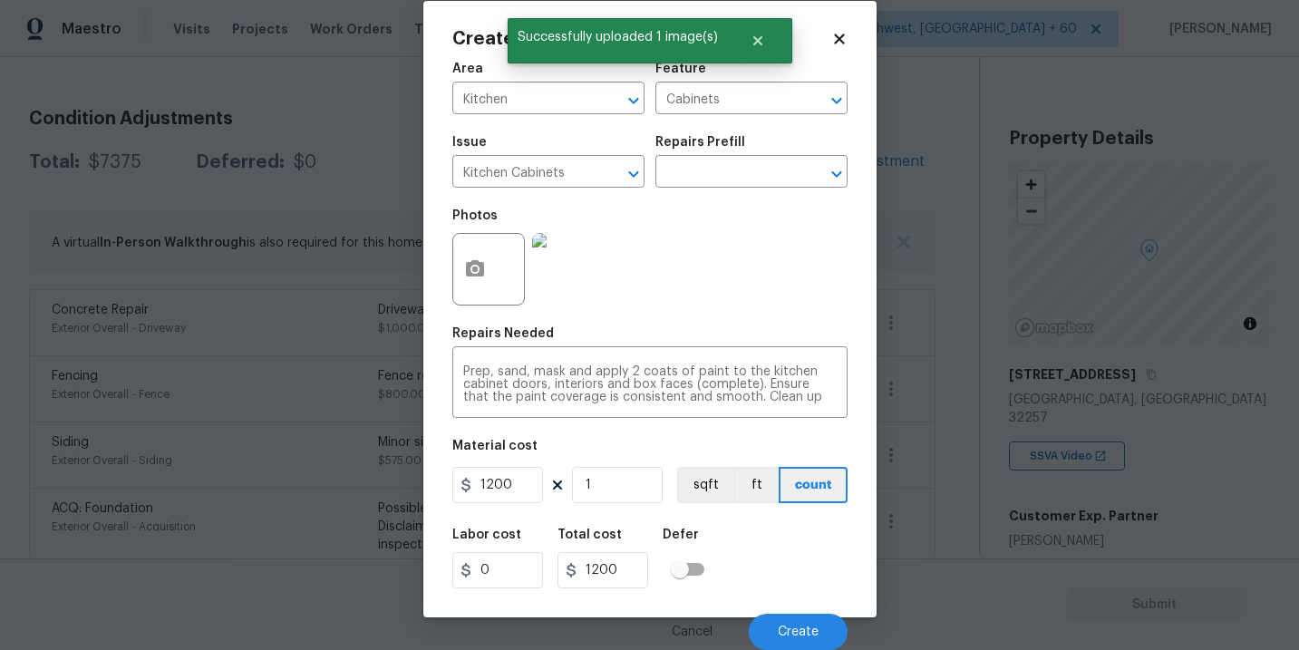
click at [755, 565] on div "Labor cost 0 Total cost 1200 Defer" at bounding box center [649, 558] width 395 height 82
click at [780, 629] on span "Create" at bounding box center [798, 632] width 41 height 14
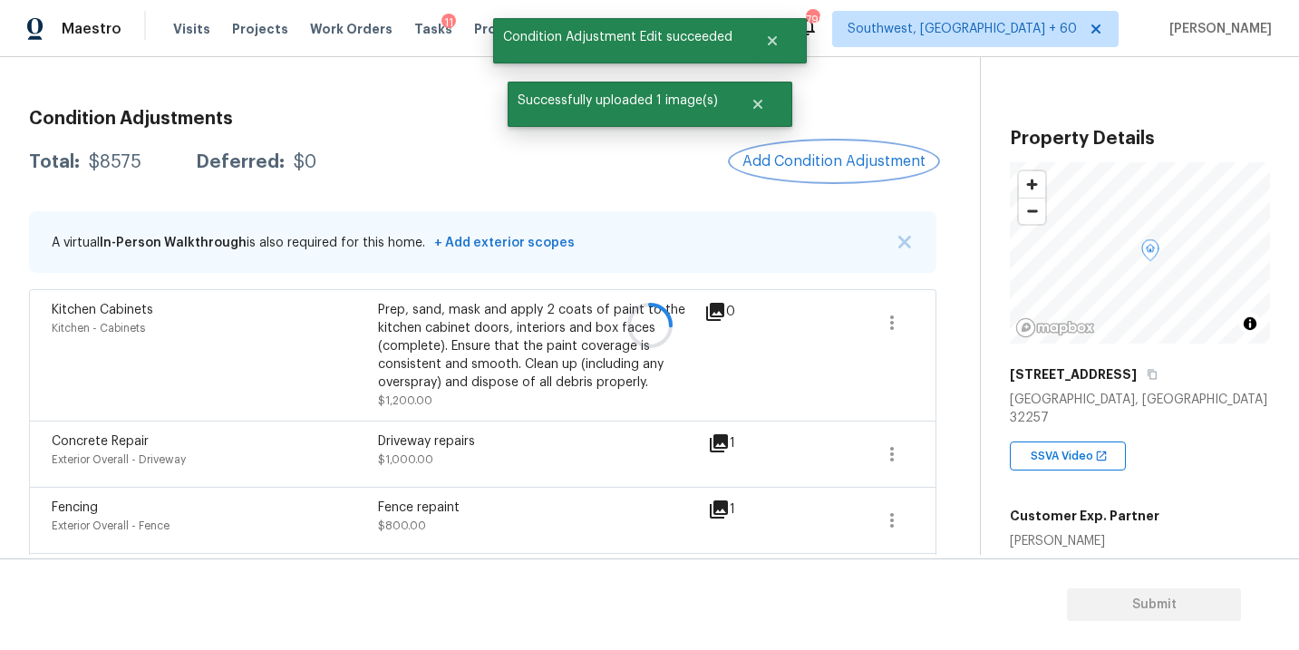
scroll to position [0, 0]
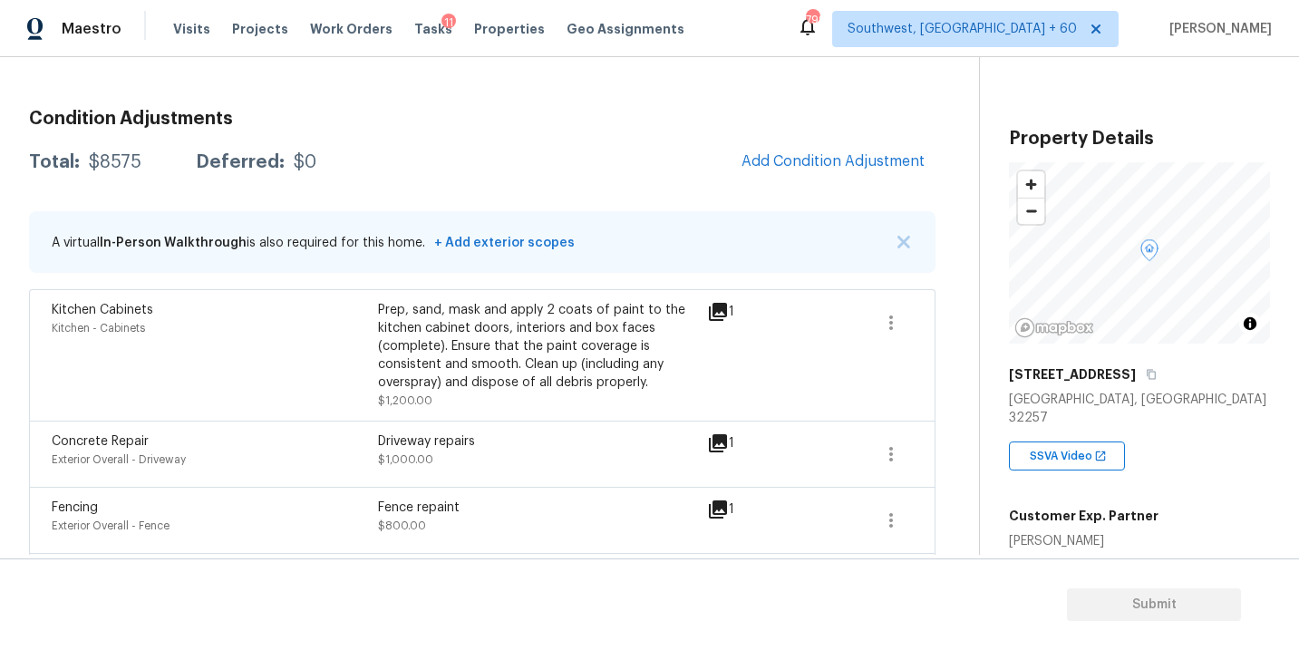
click at [791, 183] on div "Condition Adjustments Total: $8575 Deferred: $0 Add Condition Adjustment A virt…" at bounding box center [482, 468] width 906 height 747
click at [803, 173] on button "Add Condition Adjustment" at bounding box center [832, 161] width 205 height 38
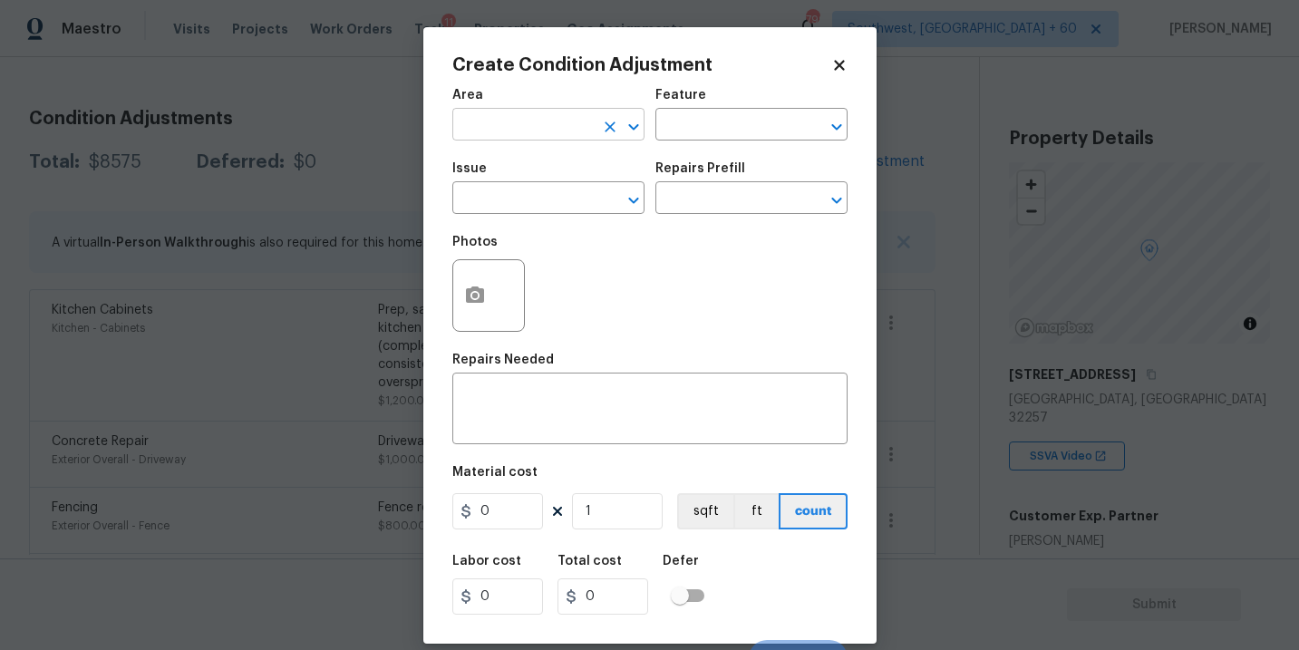
click at [551, 134] on input "text" at bounding box center [522, 126] width 141 height 28
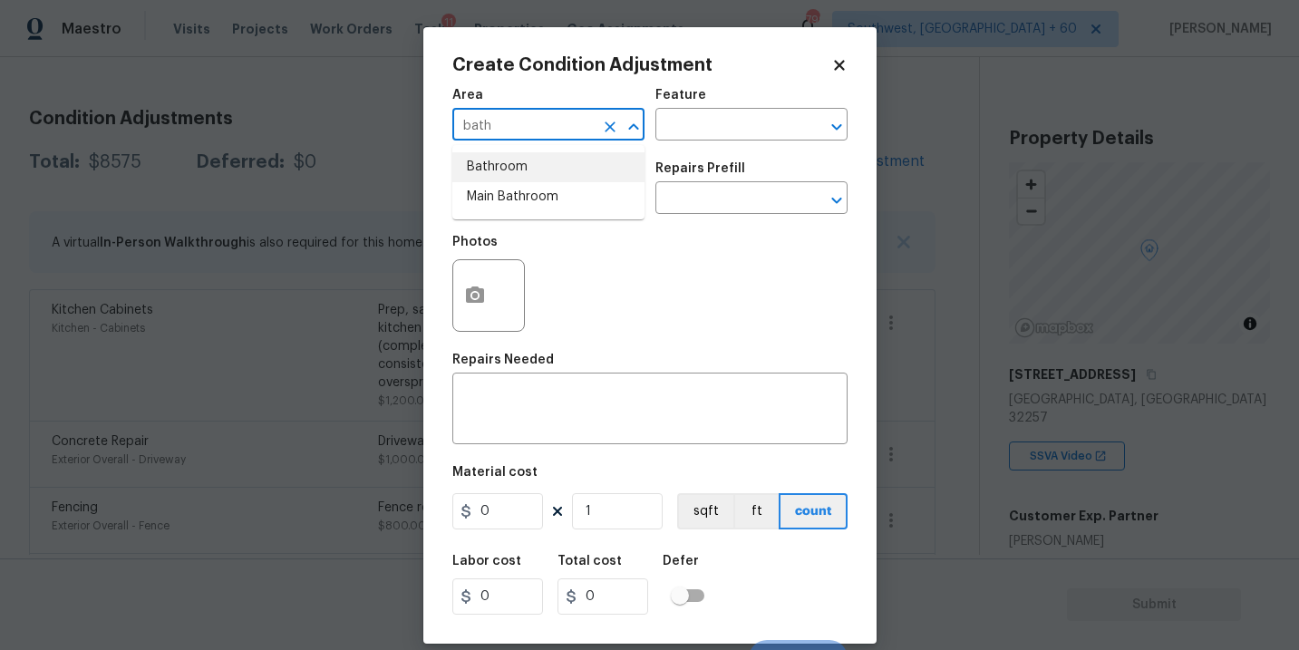
click at [555, 163] on li "Bathroom" at bounding box center [548, 167] width 192 height 30
type input "Bathroom"
click at [688, 136] on input "text" at bounding box center [725, 126] width 141 height 28
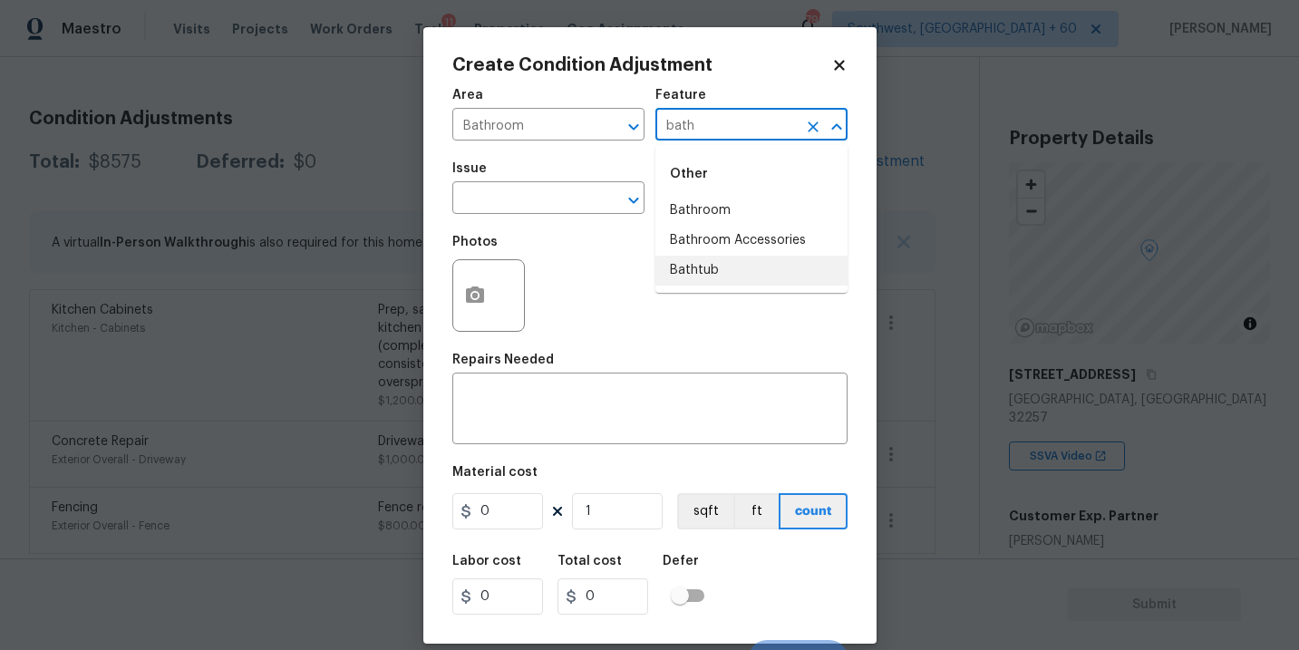
click at [700, 263] on li "Bathtub" at bounding box center [751, 271] width 192 height 30
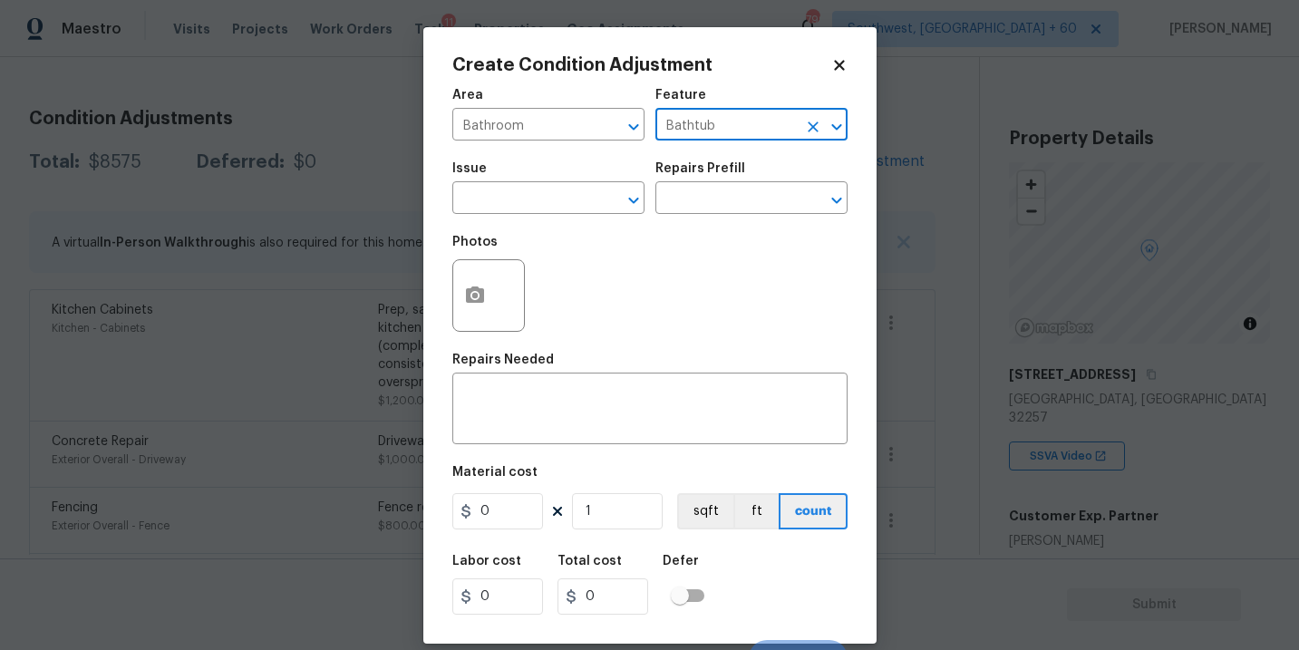
type input "Bathtub"
click at [563, 215] on span "Issue ​" at bounding box center [548, 187] width 192 height 73
click at [527, 201] on input "text" at bounding box center [522, 200] width 141 height 28
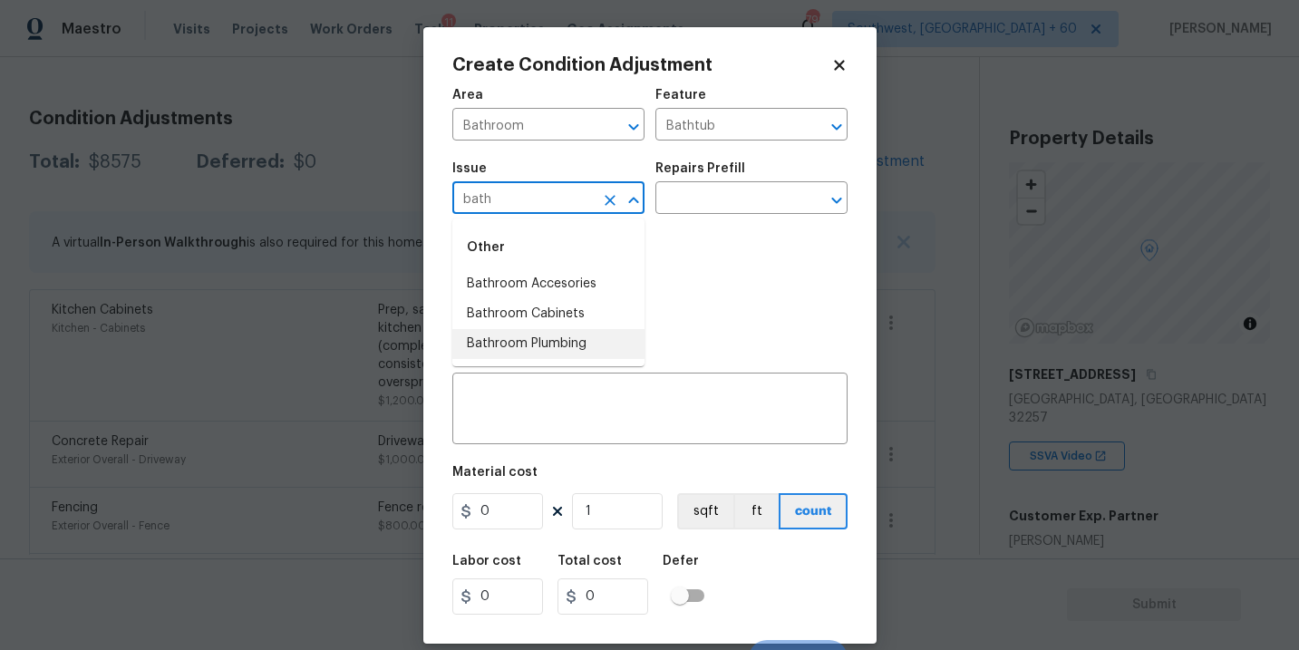
click at [541, 345] on li "Bathroom Plumbing" at bounding box center [548, 344] width 192 height 30
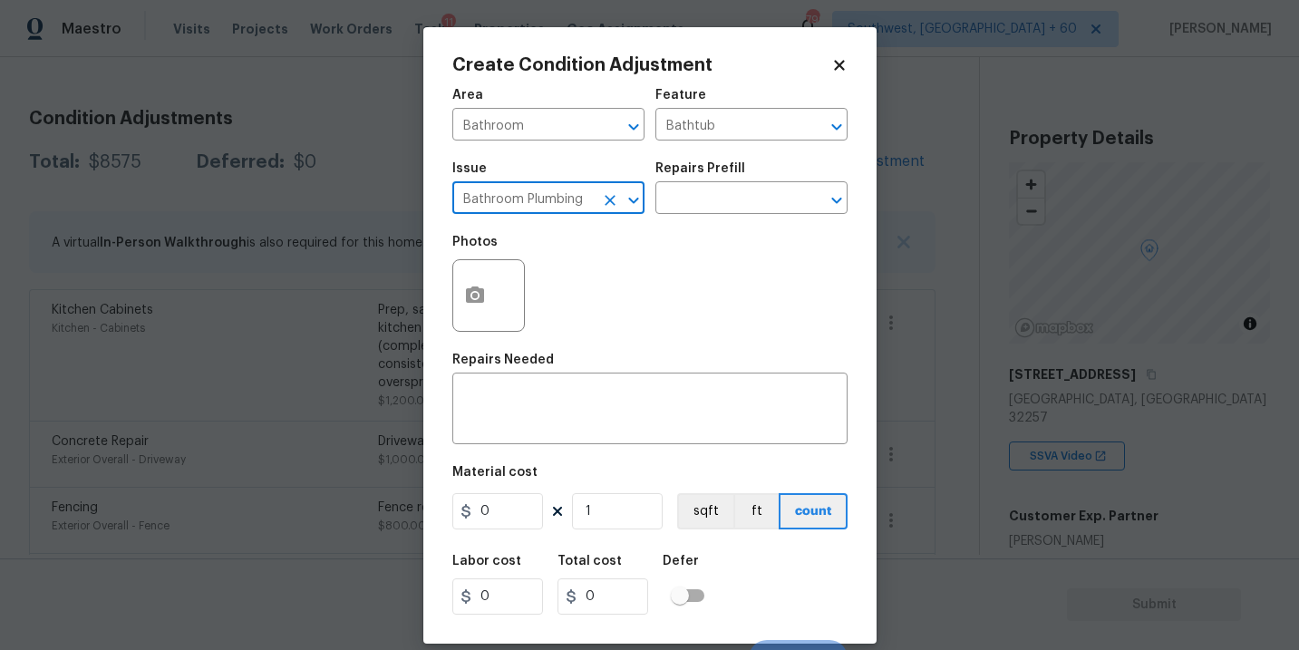
type input "Bathroom Plumbing"
click at [746, 228] on div "Photos" at bounding box center [649, 284] width 395 height 118
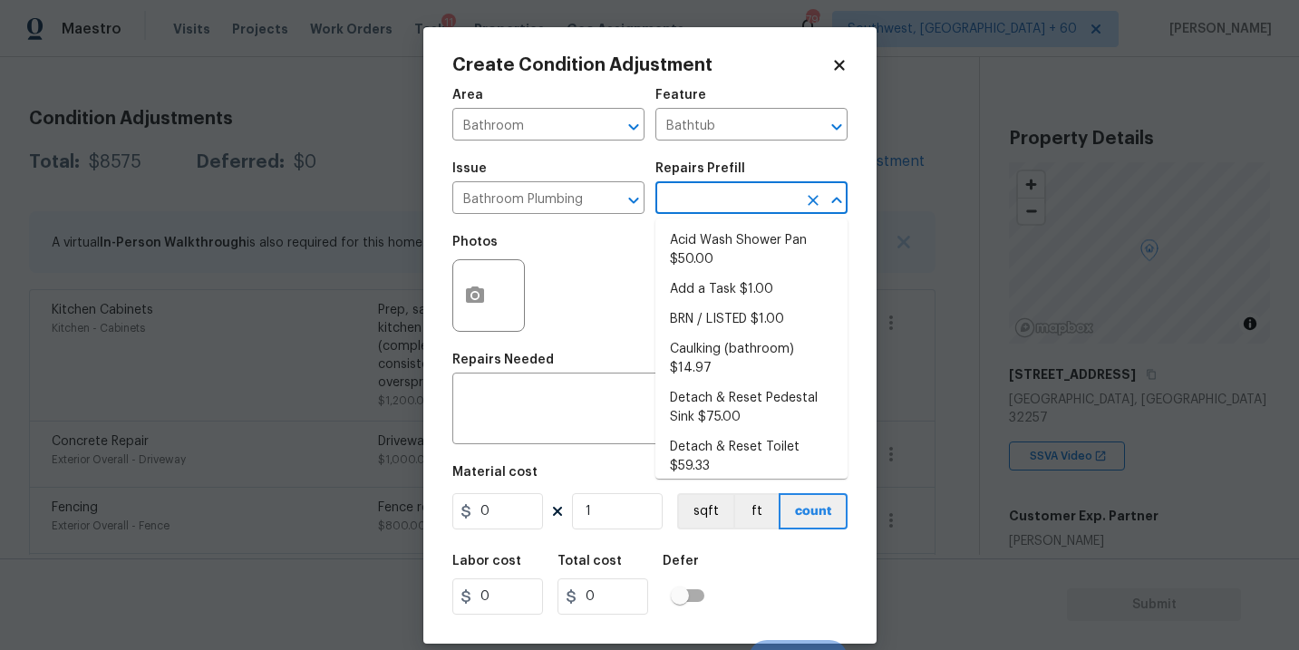
click at [757, 212] on input "text" at bounding box center [725, 200] width 141 height 28
type input "ref"
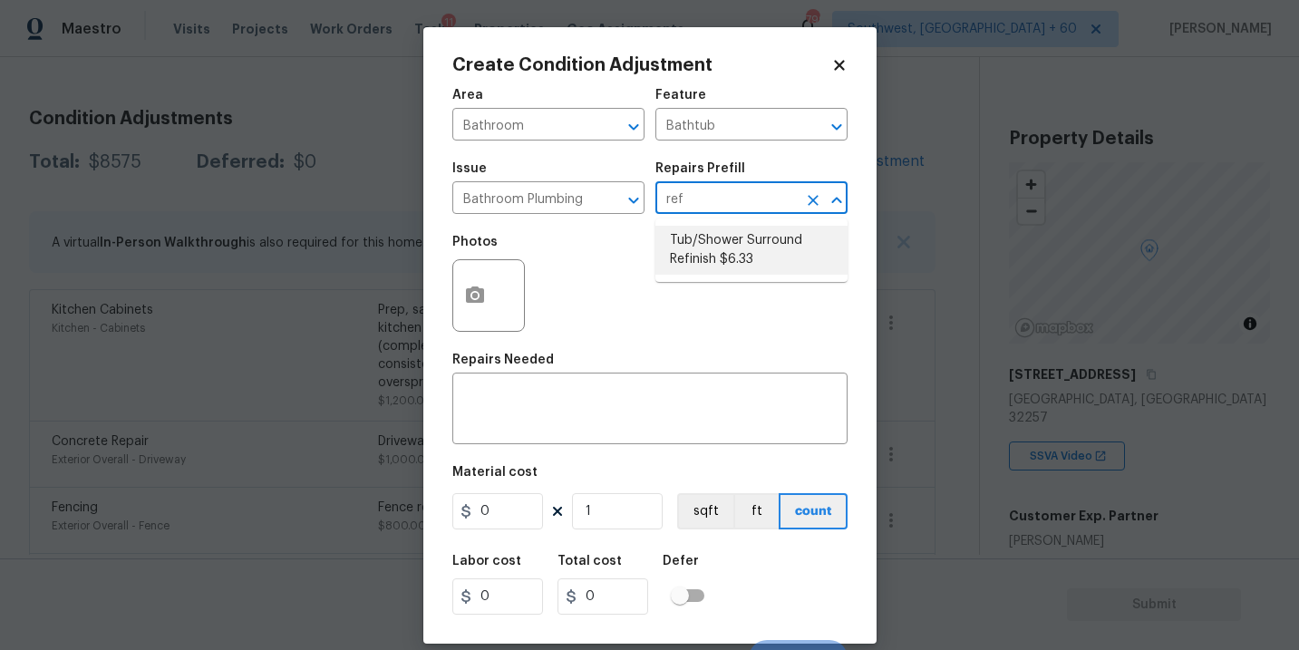
click at [754, 227] on li "Tub/Shower Surround Refinish $6.33" at bounding box center [751, 250] width 192 height 49
type input "Plumbing"
type textarea "Prep, mask, clean and refinish the tub/shower tile surround both all sides ensu…"
type input "6.33"
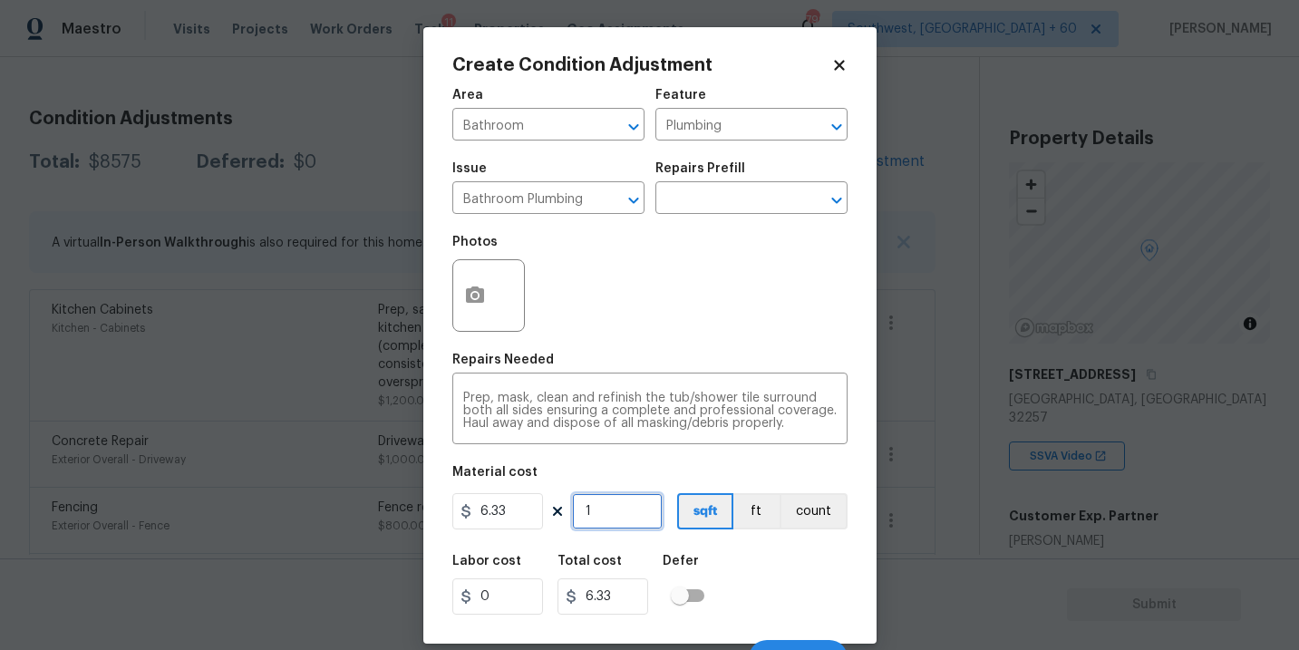
click at [620, 516] on input "1" at bounding box center [617, 511] width 91 height 36
type input "0"
type input "5"
type input "31.65"
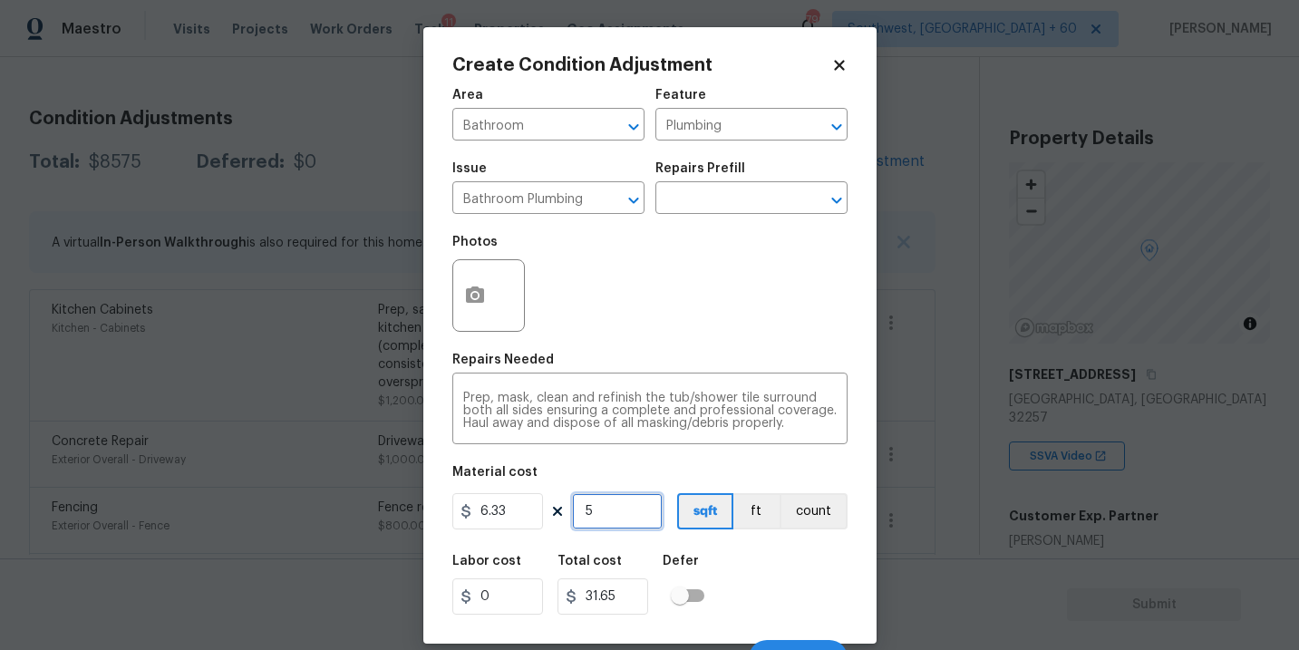
type input "56"
type input "354.48"
type input "56"
click at [474, 310] on button "button" at bounding box center [474, 295] width 43 height 71
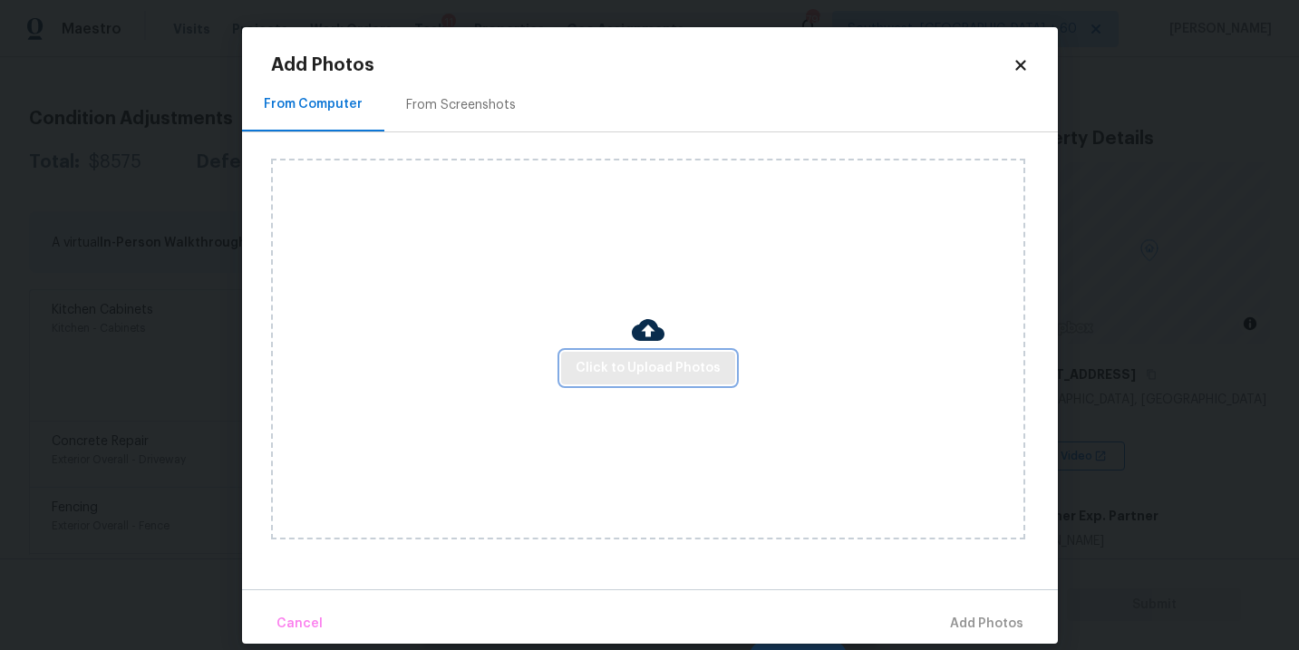
click at [652, 382] on button "Click to Upload Photos" at bounding box center [648, 369] width 174 height 34
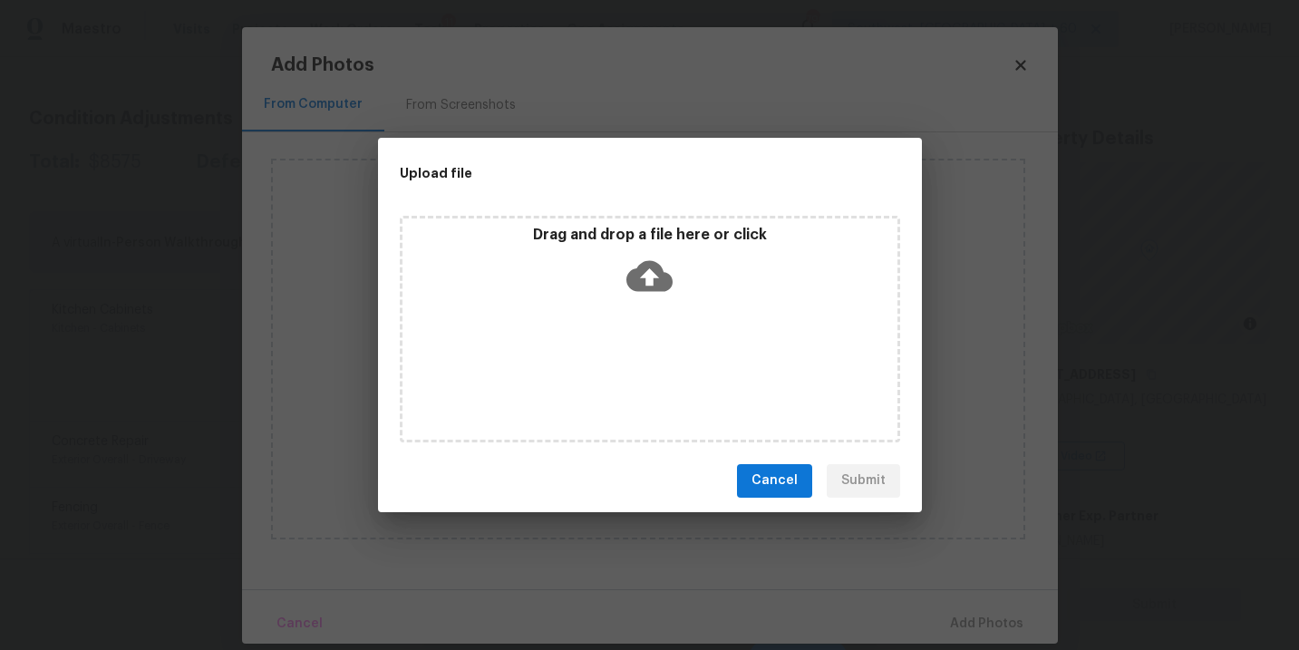
click at [666, 296] on icon at bounding box center [649, 276] width 46 height 46
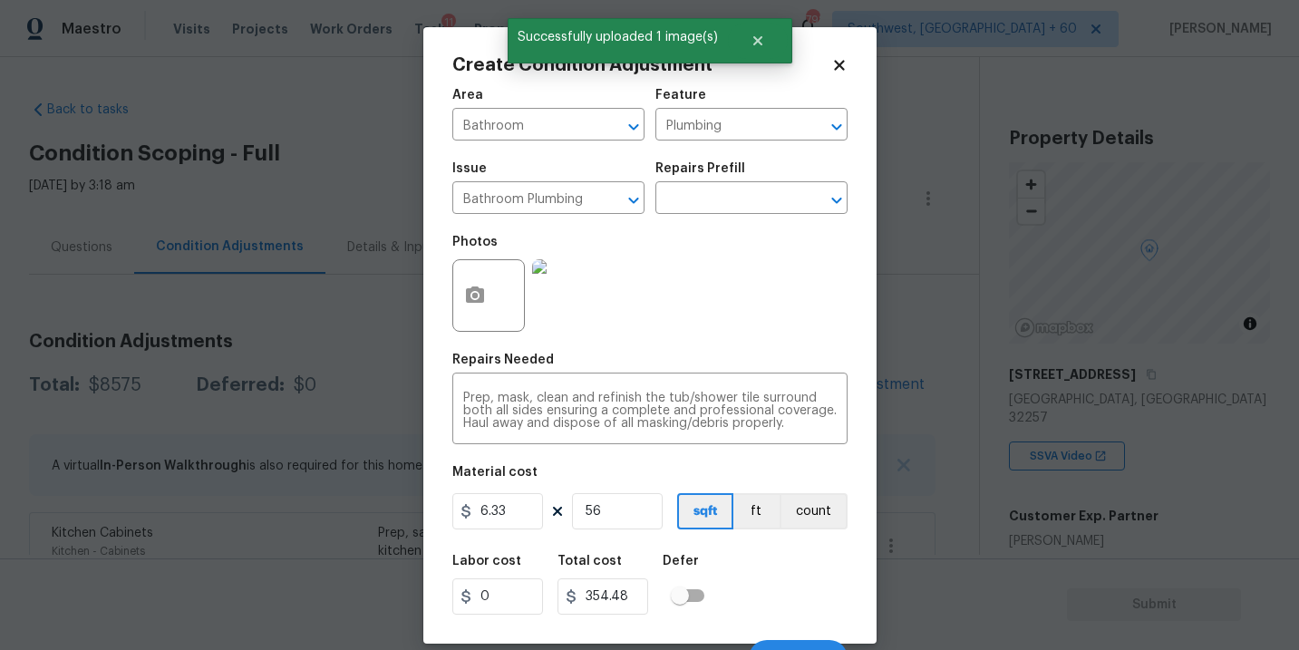
scroll to position [27, 0]
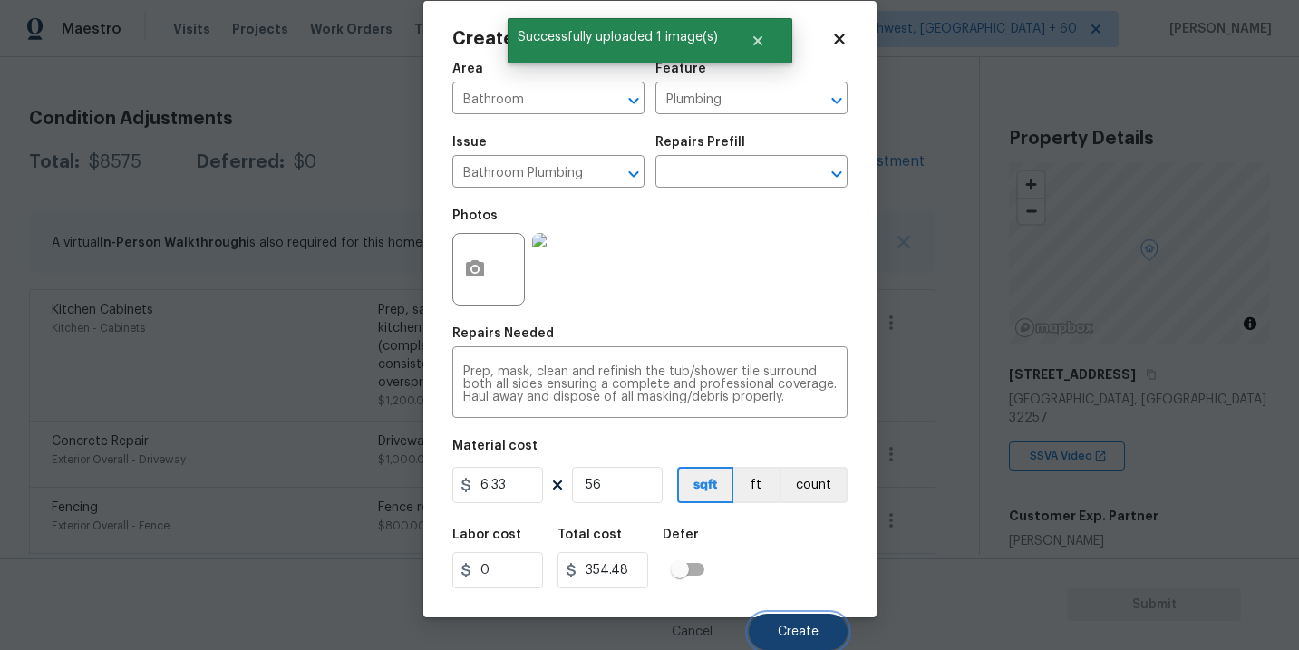
click at [799, 629] on span "Create" at bounding box center [798, 632] width 41 height 14
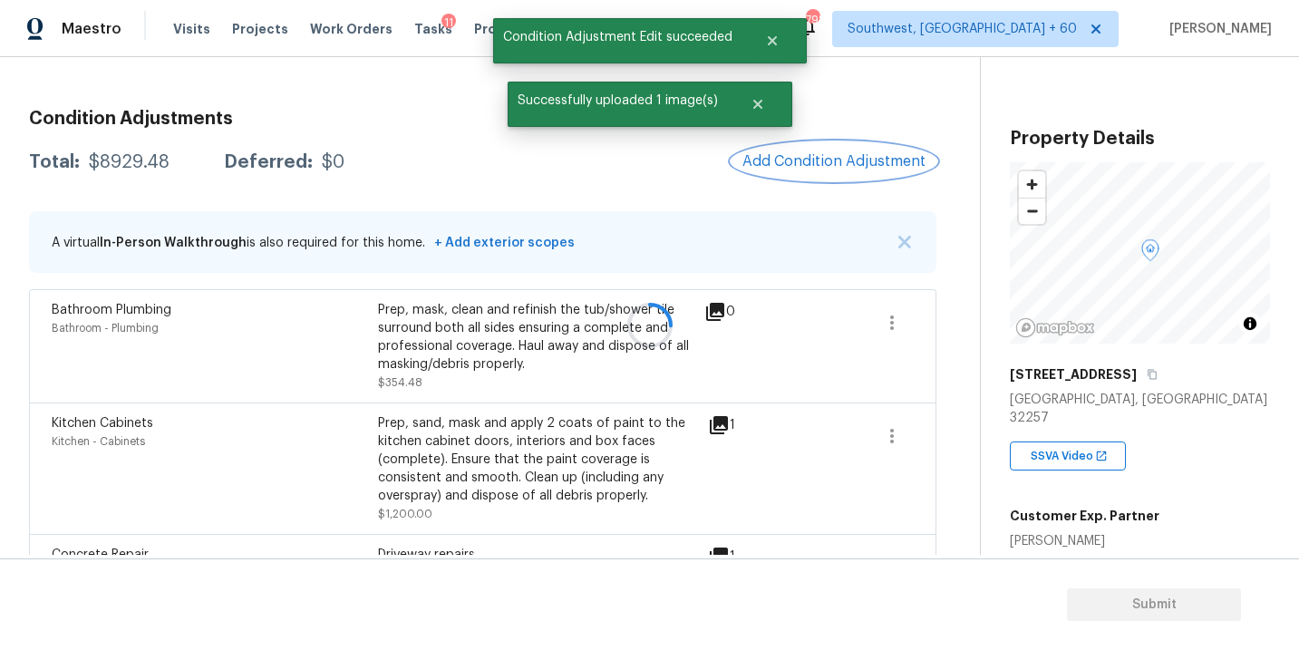
scroll to position [0, 0]
click at [788, 173] on button "Add Condition Adjustment" at bounding box center [832, 161] width 205 height 38
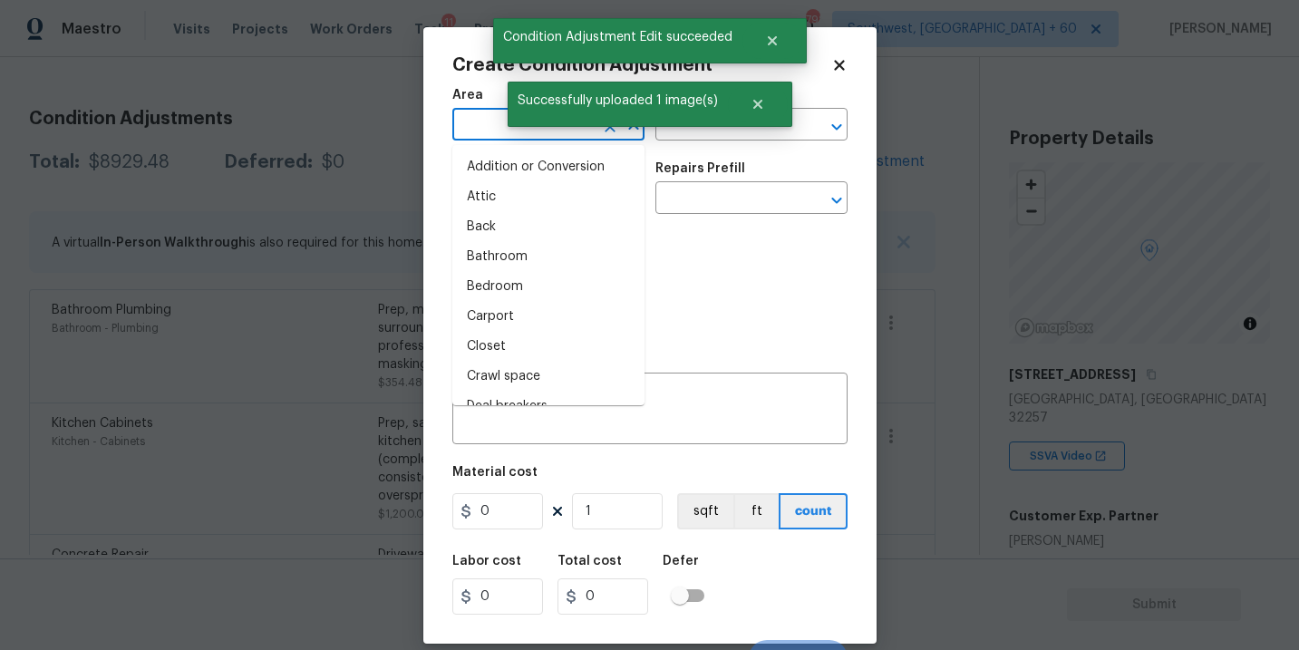
click at [526, 138] on input "text" at bounding box center [522, 126] width 141 height 28
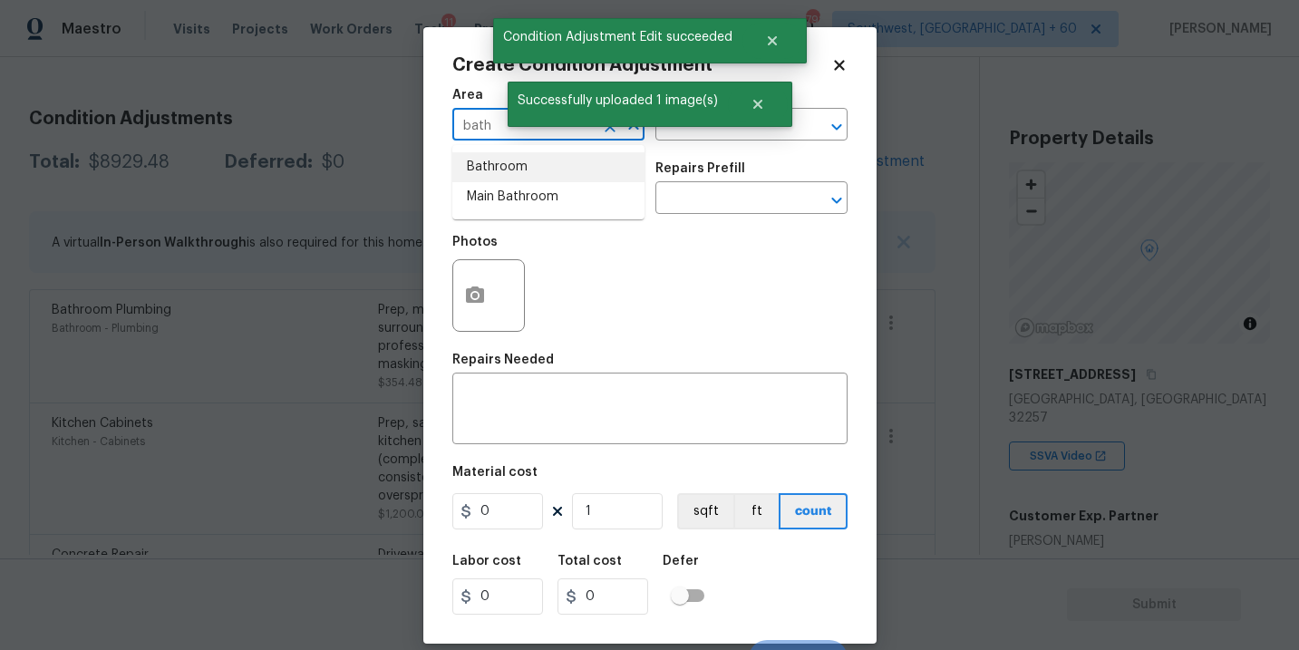
click at [524, 166] on li "Bathroom" at bounding box center [548, 167] width 192 height 30
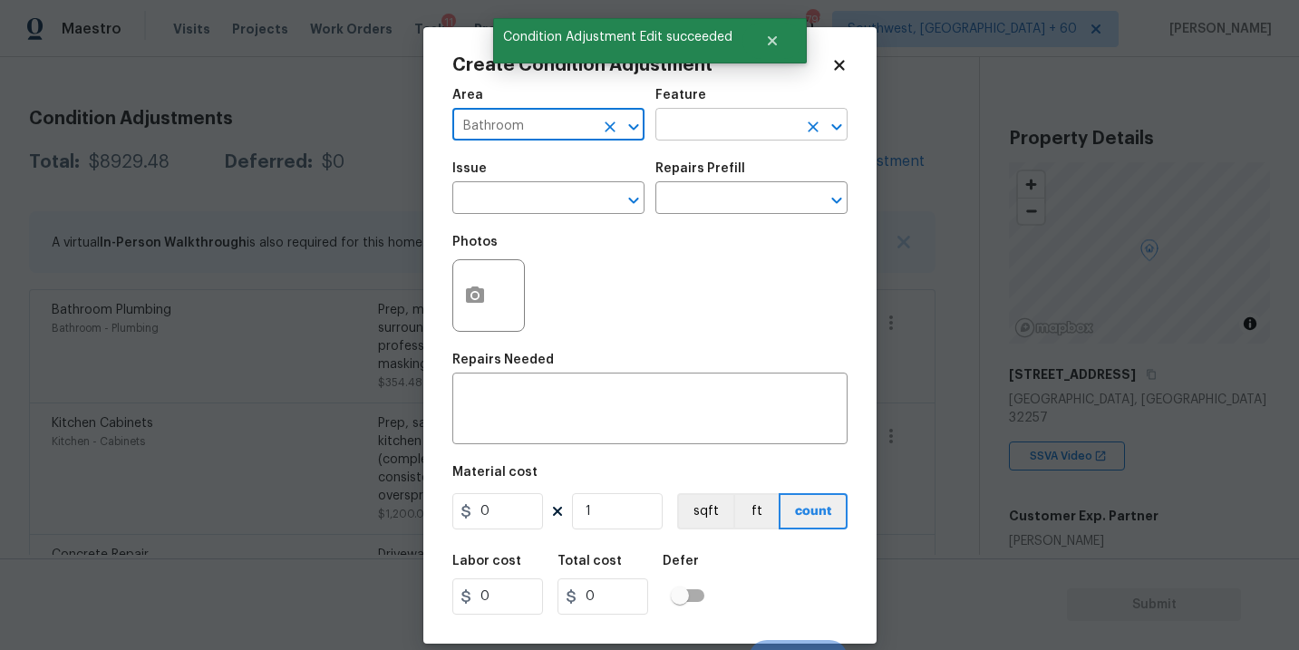
type input "Bathroom"
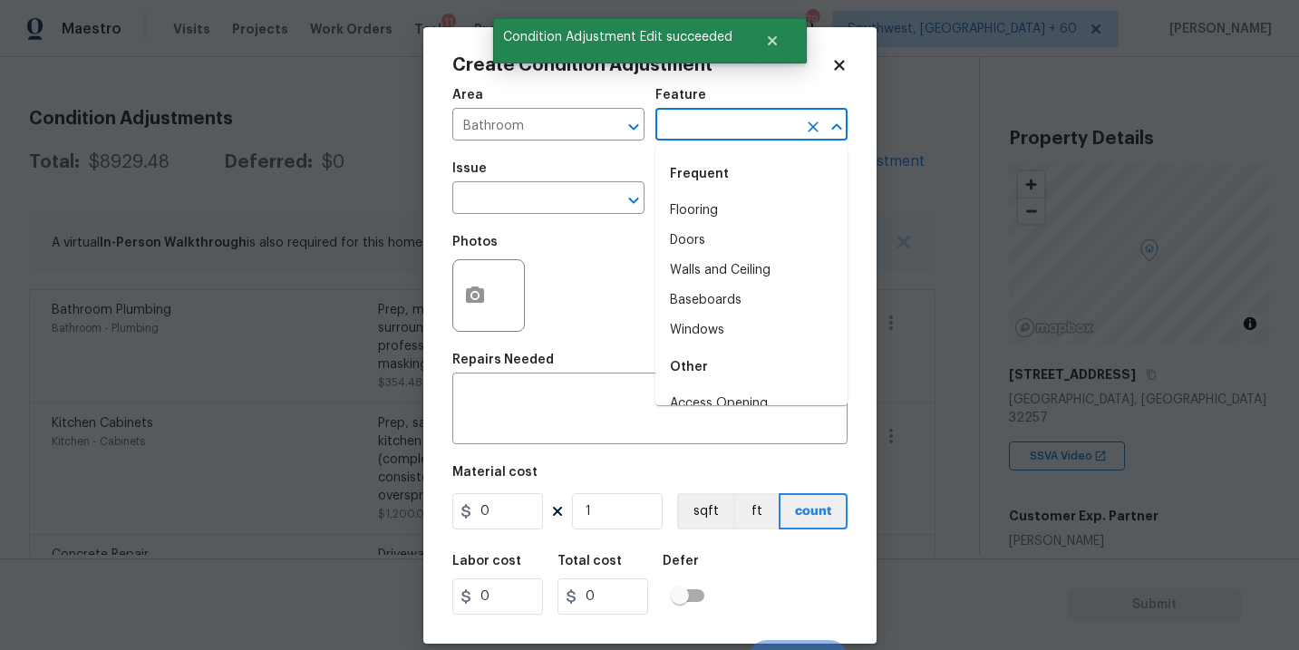
click at [714, 125] on input "text" at bounding box center [725, 126] width 141 height 28
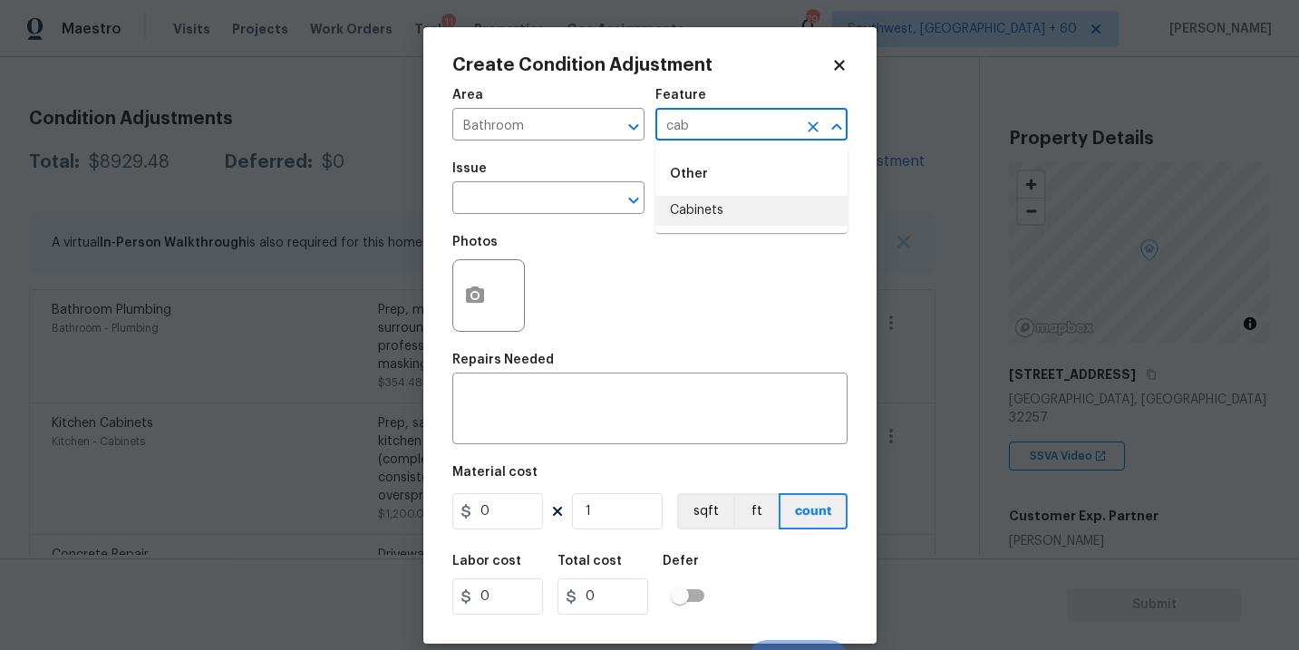
click at [729, 215] on li "Cabinets" at bounding box center [751, 211] width 192 height 30
type input "Cabinets"
click at [502, 190] on input "text" at bounding box center [522, 200] width 141 height 28
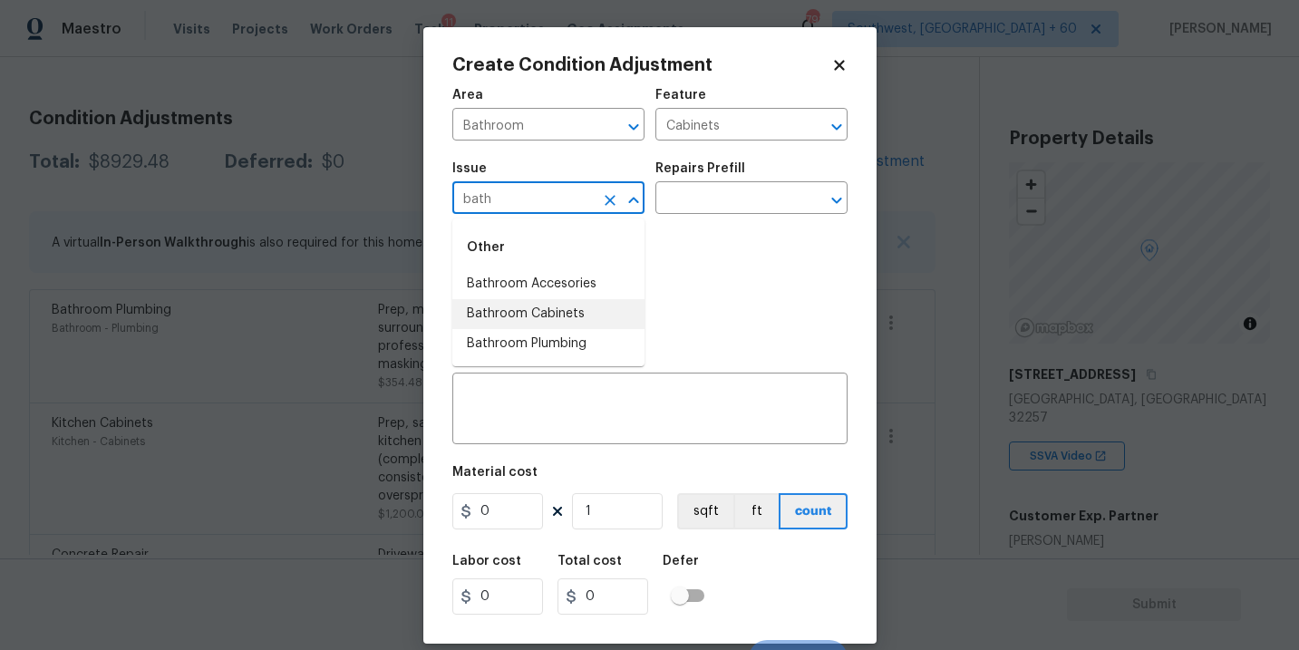
click at [528, 307] on li "Bathroom Cabinets" at bounding box center [548, 314] width 192 height 30
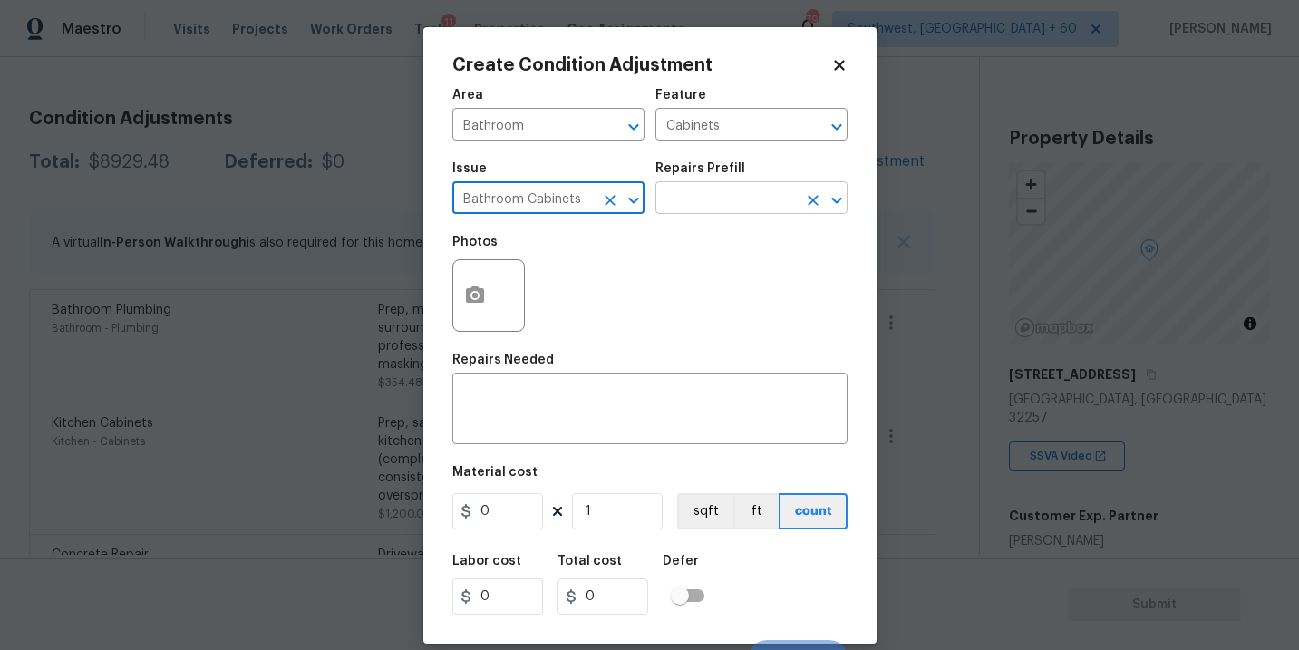
type input "Bathroom Cabinets"
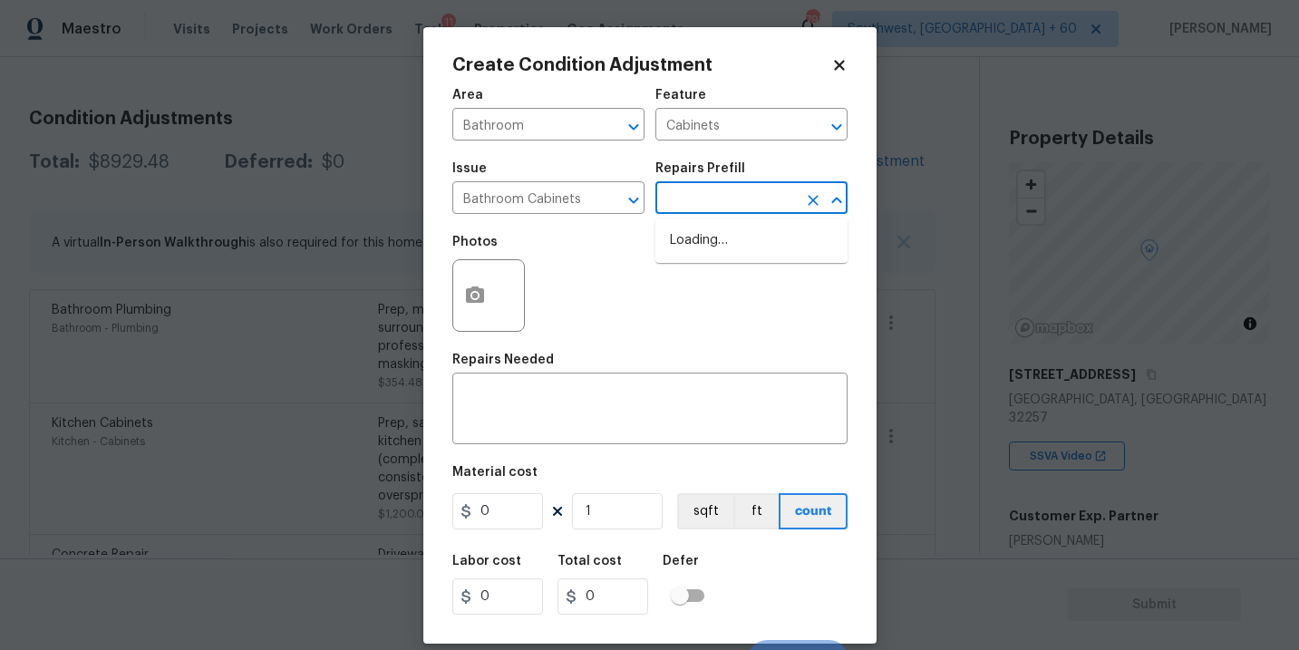
click at [693, 211] on input "text" at bounding box center [725, 200] width 141 height 28
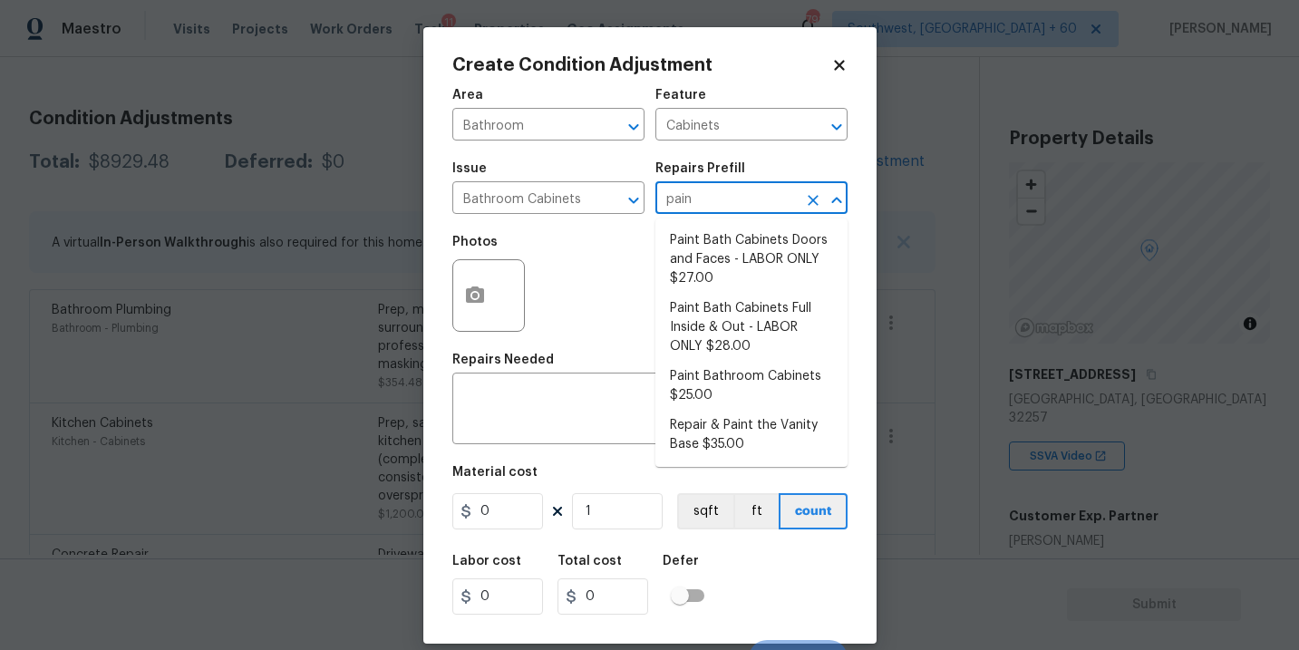
type input "paint"
click at [728, 382] on li "Paint Bathroom Cabinets $25.00" at bounding box center [751, 386] width 192 height 49
type textarea "Prep, sand, mask and apply 2 coats of paint to the bathroom cabinet doors, inte…"
type input "25"
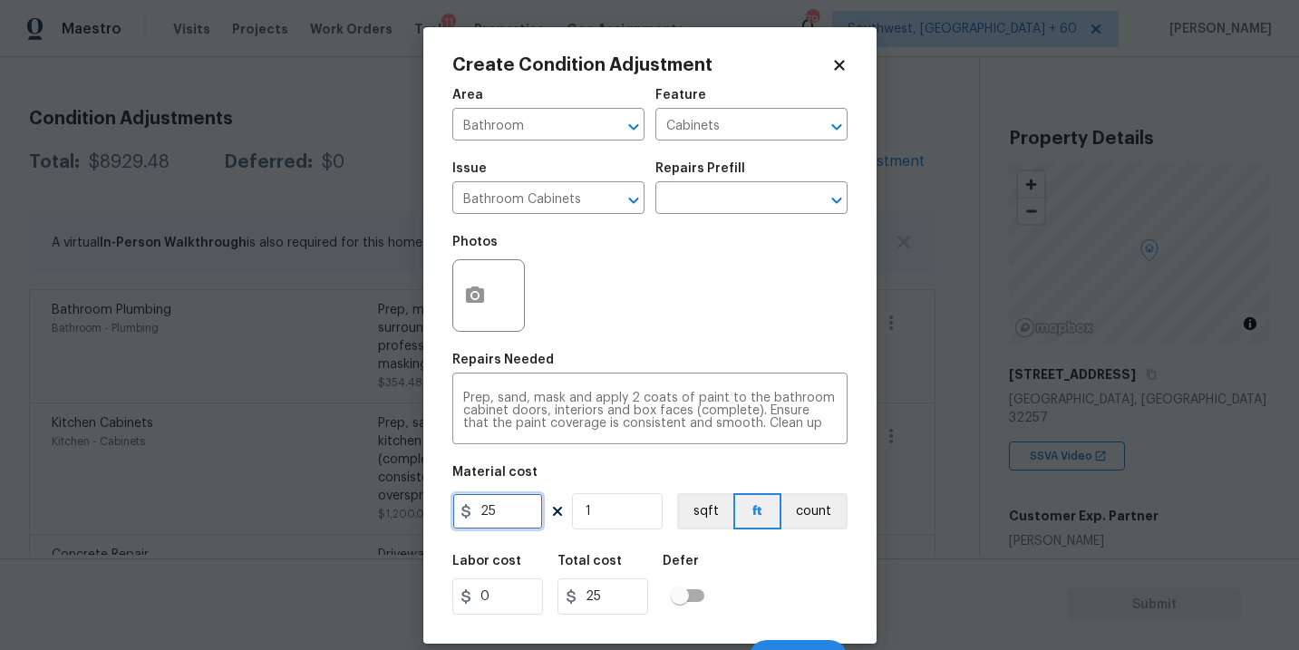
drag, startPoint x: 521, startPoint y: 520, endPoint x: 353, endPoint y: 517, distance: 167.7
click at [353, 517] on div "Create Condition Adjustment Area Bathroom ​ Feature Cabinets ​ Issue Bathroom C…" at bounding box center [649, 325] width 1299 height 650
type input "1000"
click at [774, 503] on button "ft" at bounding box center [757, 511] width 48 height 36
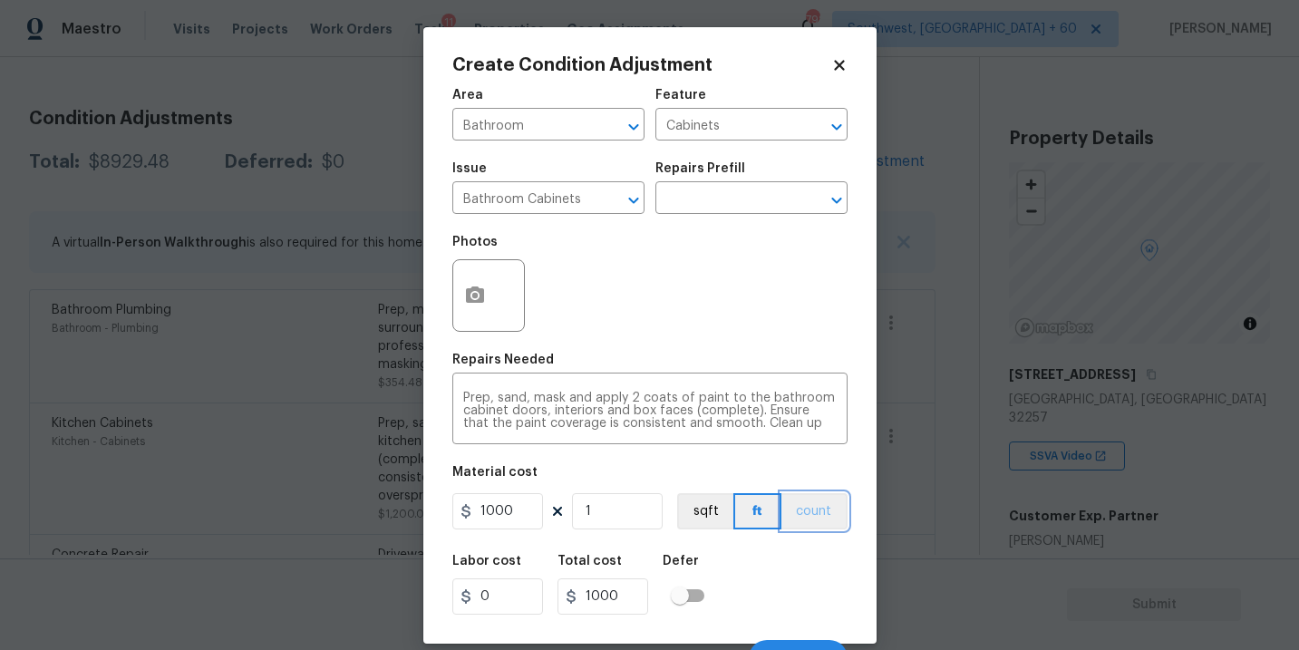
click at [809, 509] on button "count" at bounding box center [814, 511] width 66 height 36
click at [498, 319] on div at bounding box center [488, 295] width 72 height 72
click at [478, 307] on button "button" at bounding box center [474, 295] width 43 height 71
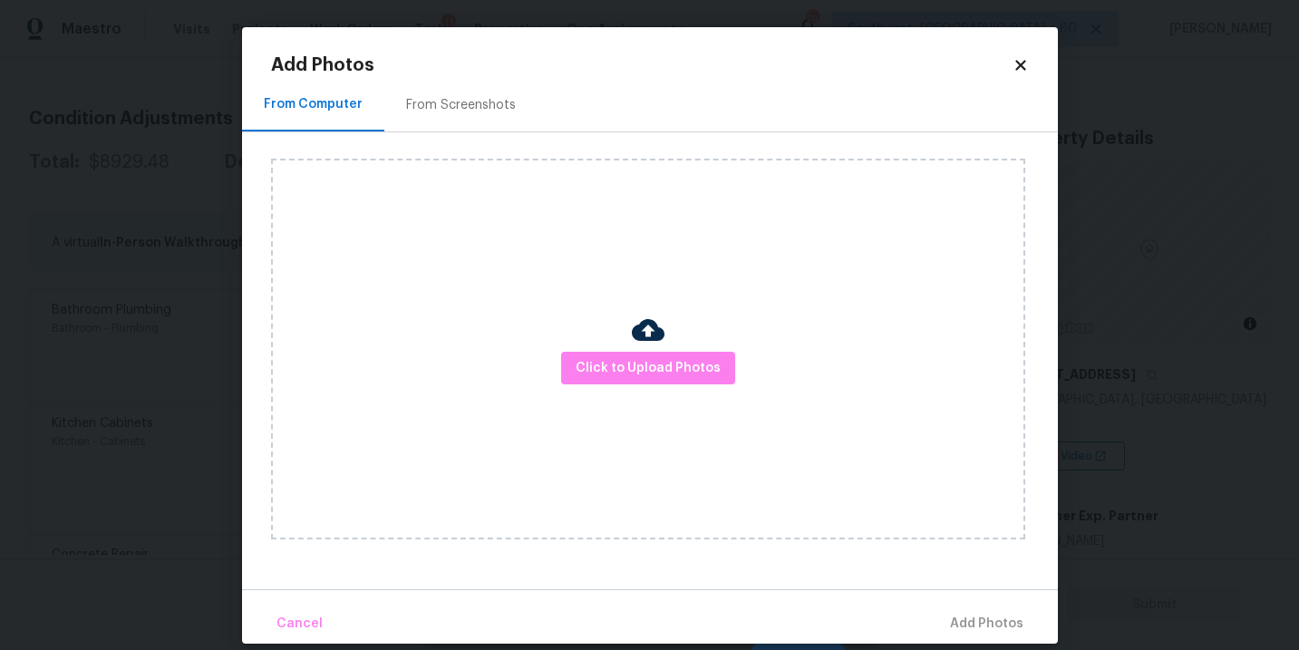
click at [587, 337] on div "Click to Upload Photos" at bounding box center [648, 349] width 754 height 381
click at [613, 362] on span "Click to Upload Photos" at bounding box center [647, 368] width 145 height 23
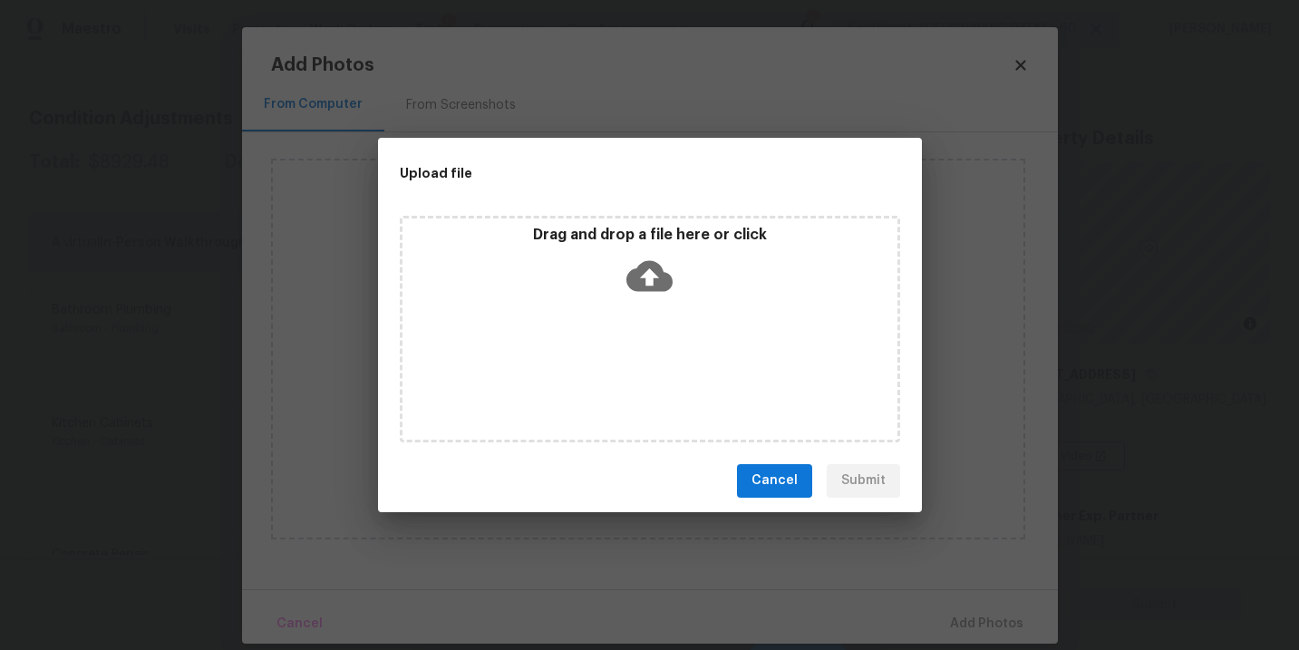
click at [633, 297] on div "Drag and drop a file here or click" at bounding box center [649, 265] width 495 height 78
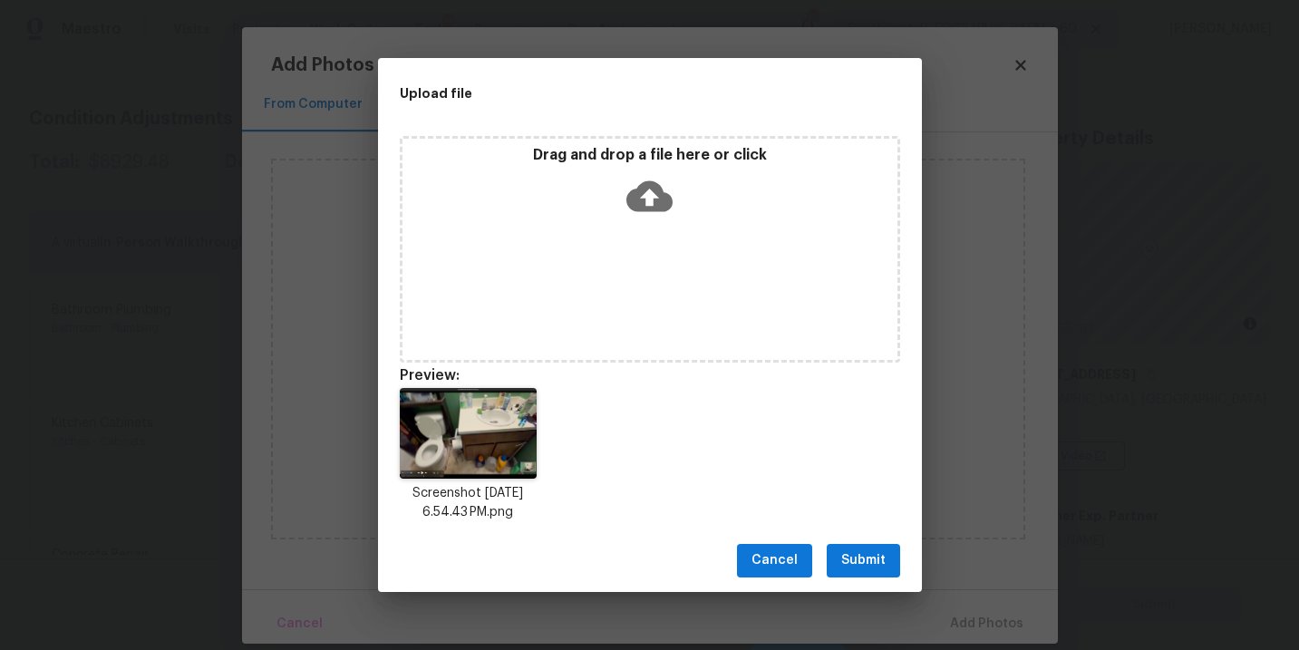
click at [876, 551] on span "Submit" at bounding box center [863, 560] width 44 height 23
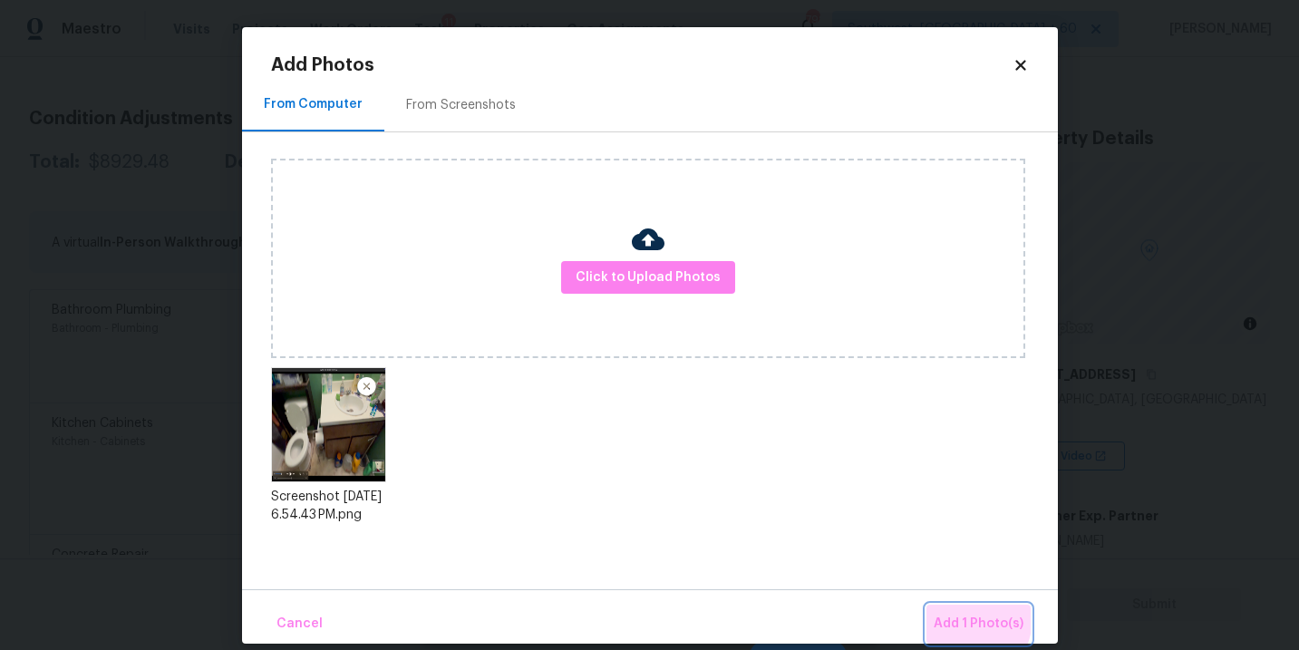
click at [952, 616] on span "Add 1 Photo(s)" at bounding box center [978, 624] width 90 height 23
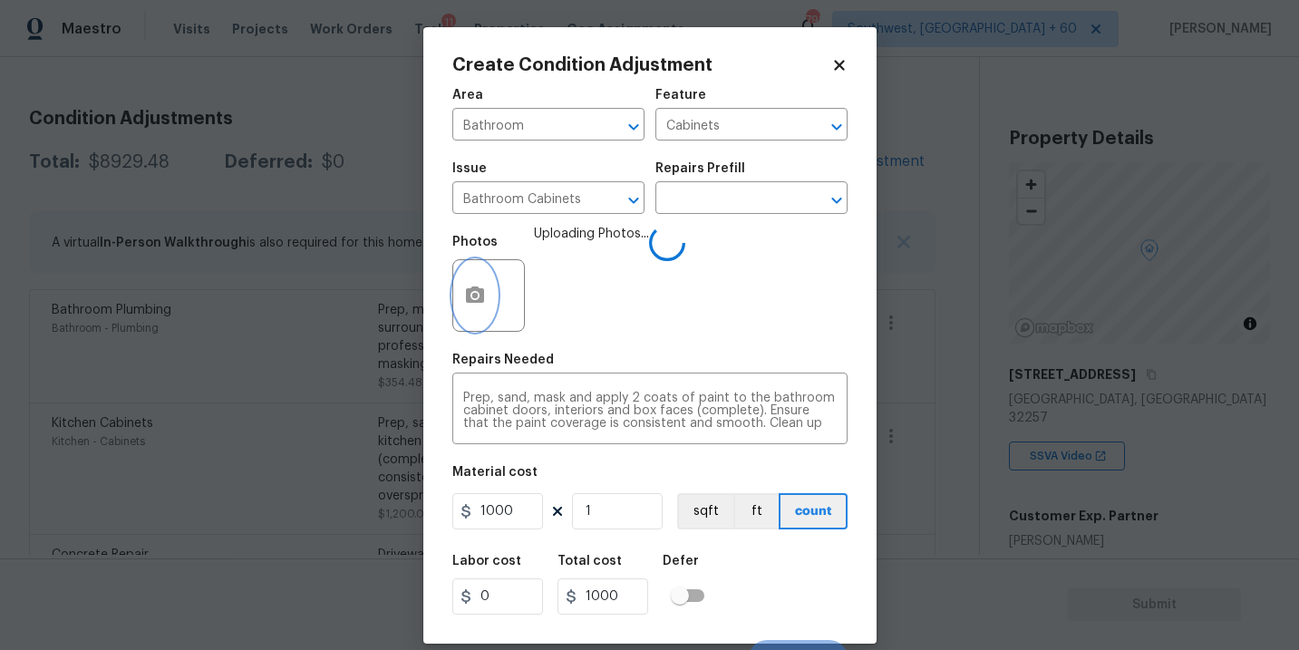
scroll to position [27, 0]
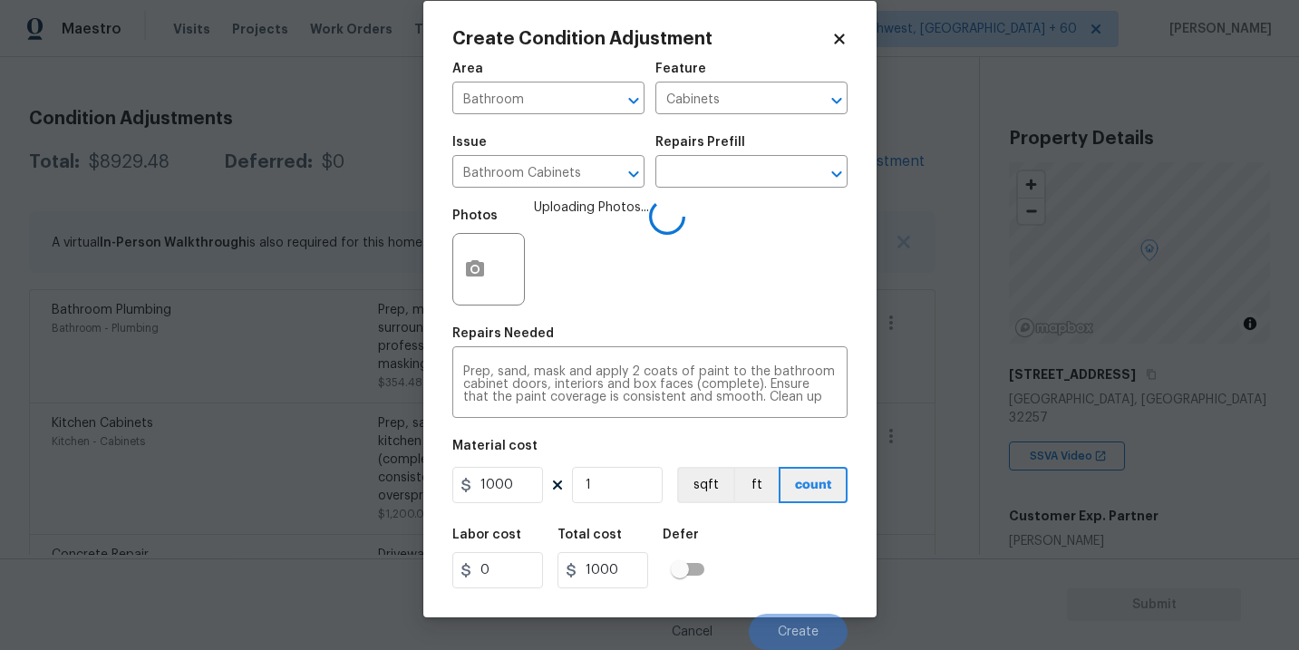
click at [766, 565] on div "Labor cost 0 Total cost 1000 Defer" at bounding box center [649, 558] width 395 height 82
click at [765, 565] on div "Labor cost 0 Total cost 1000 Defer" at bounding box center [649, 558] width 395 height 82
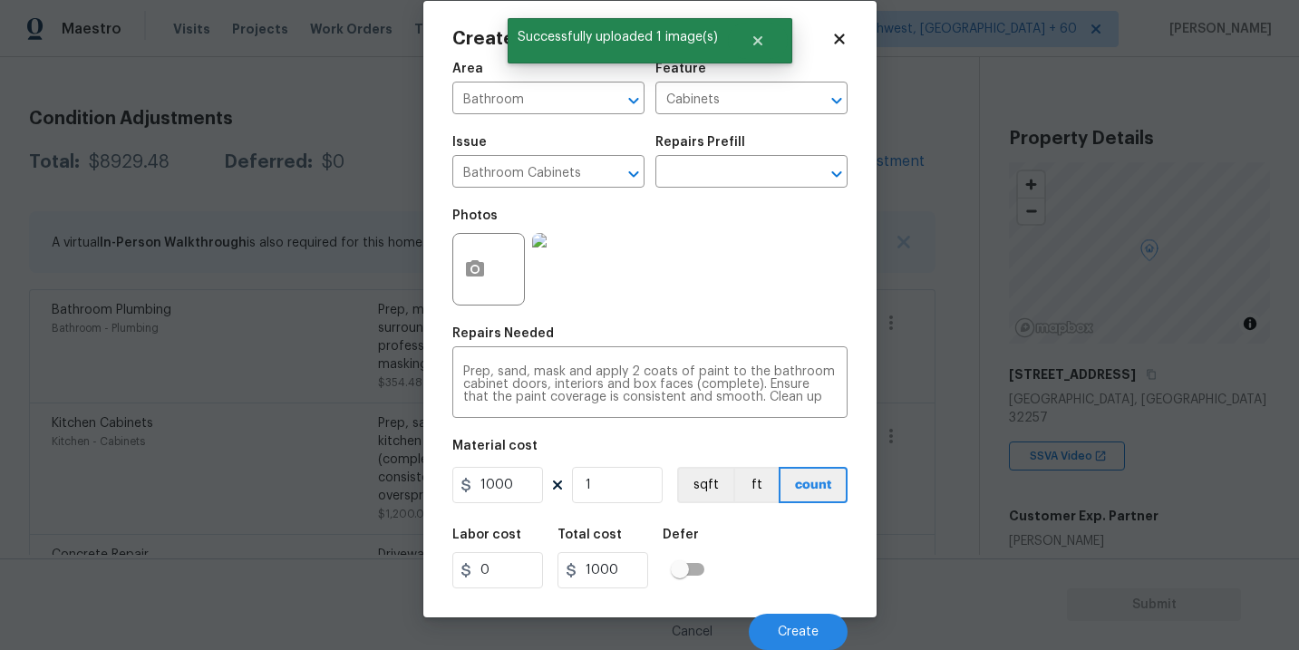
click at [765, 565] on div "Labor cost 0 Total cost 1000 Defer" at bounding box center [649, 558] width 395 height 82
click at [792, 625] on span "Create" at bounding box center [798, 632] width 41 height 14
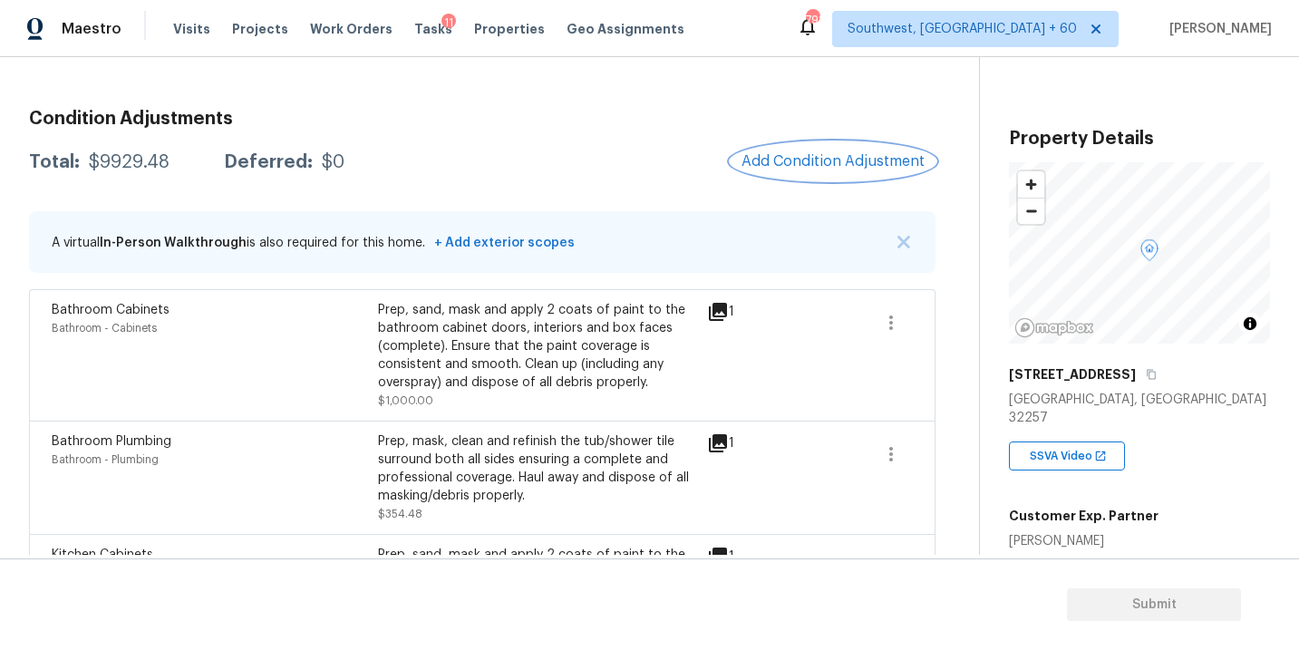
scroll to position [193, 0]
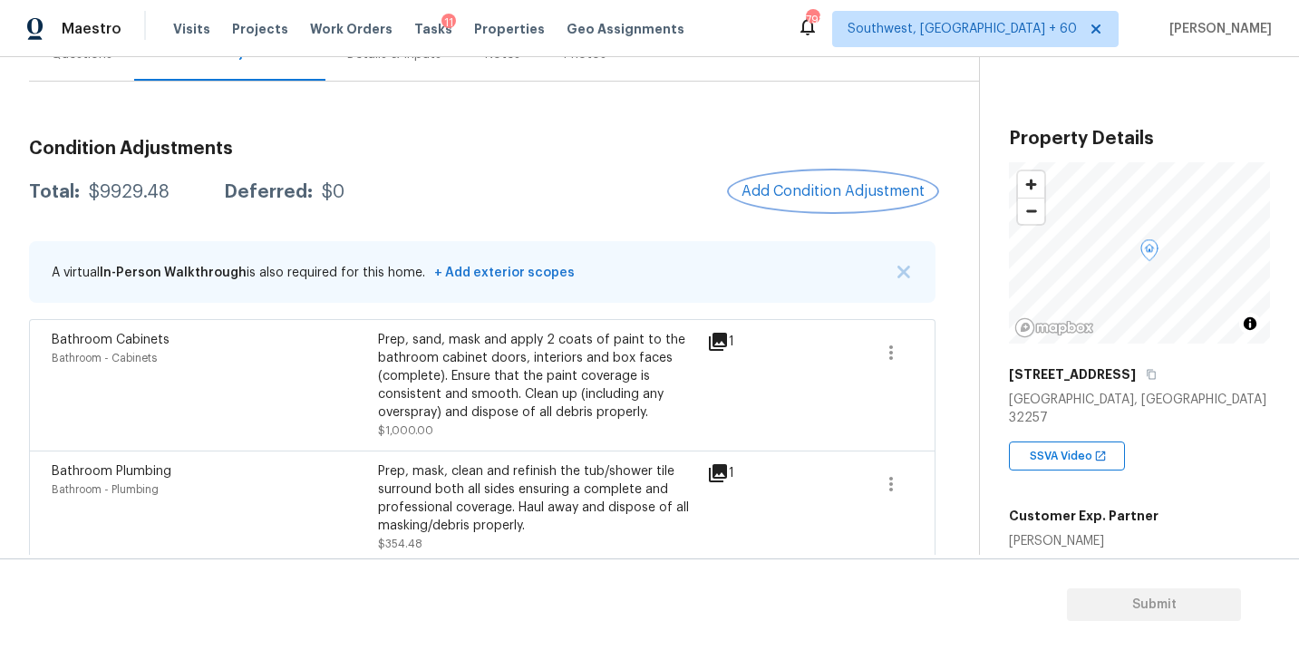
click at [766, 191] on span "Add Condition Adjustment" at bounding box center [832, 191] width 183 height 16
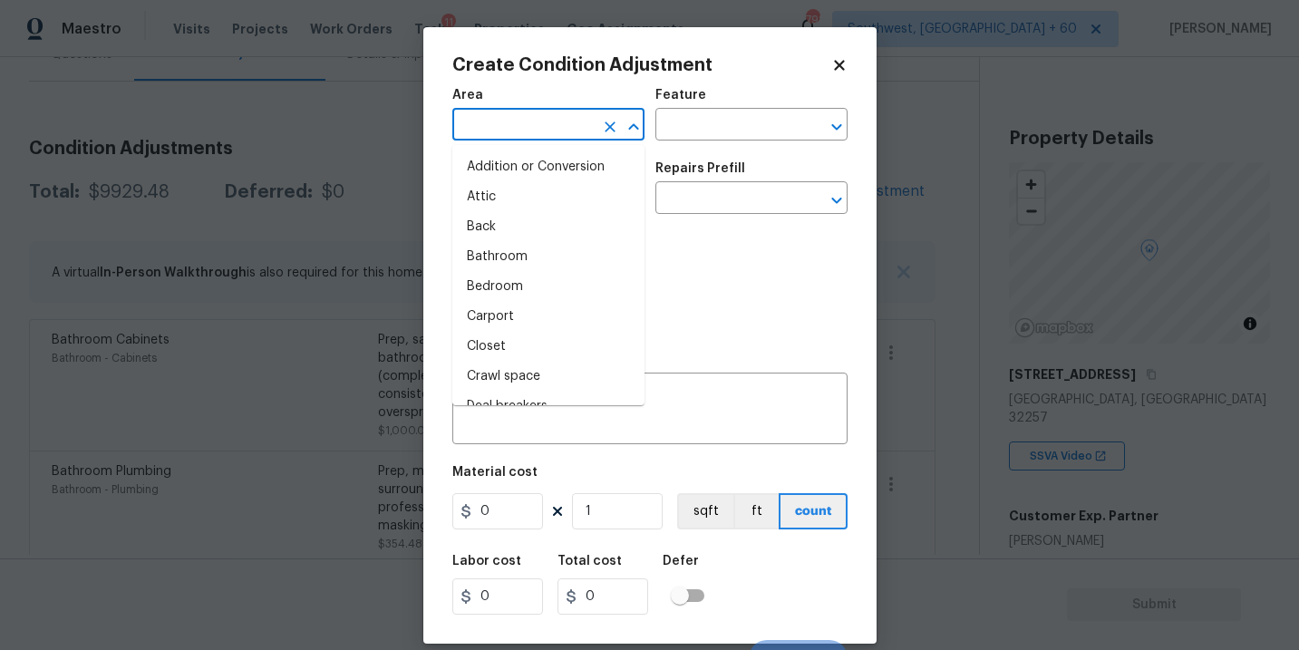
click at [551, 135] on input "text" at bounding box center [522, 126] width 141 height 28
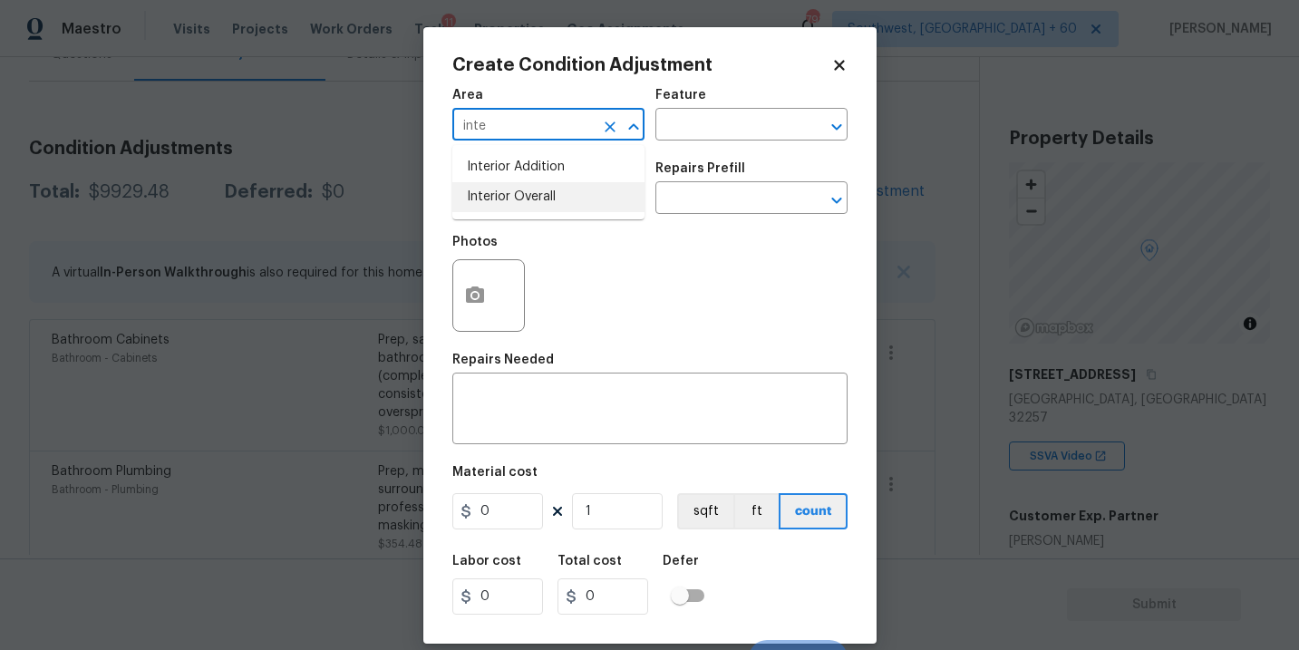
click at [555, 204] on li "Interior Overall" at bounding box center [548, 197] width 192 height 30
type input "Interior Overall"
click at [555, 204] on input "text" at bounding box center [522, 200] width 141 height 28
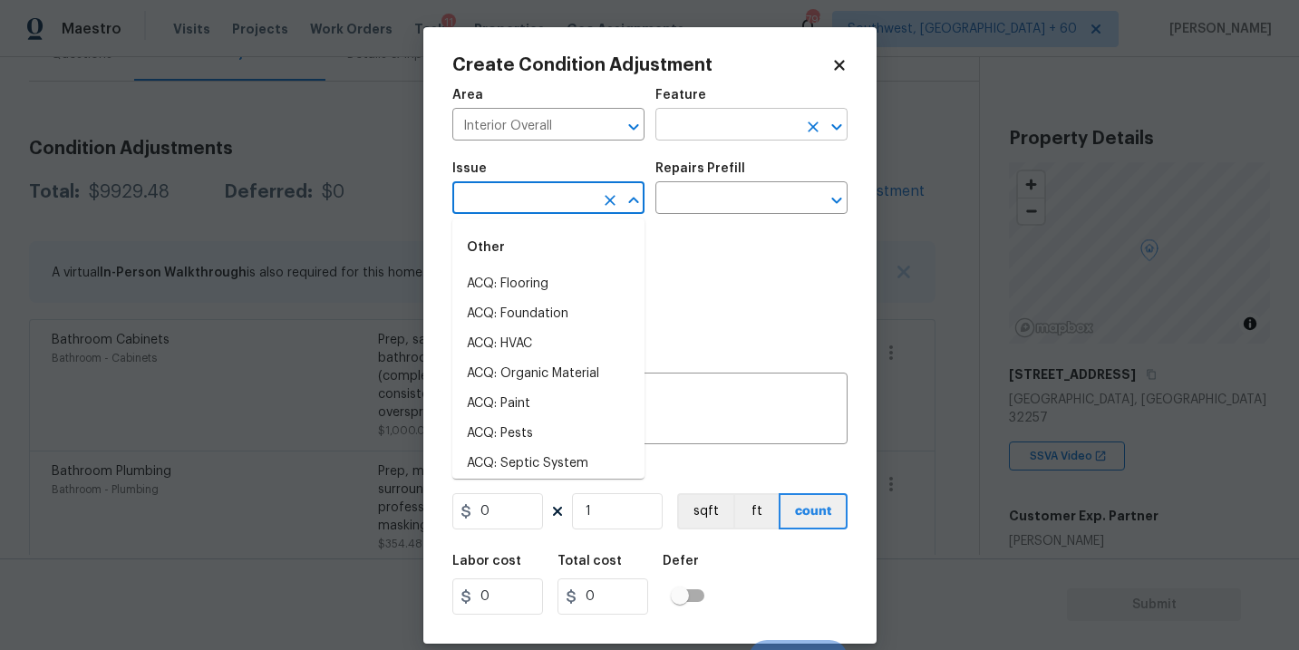
click at [701, 134] on input "text" at bounding box center [725, 126] width 141 height 28
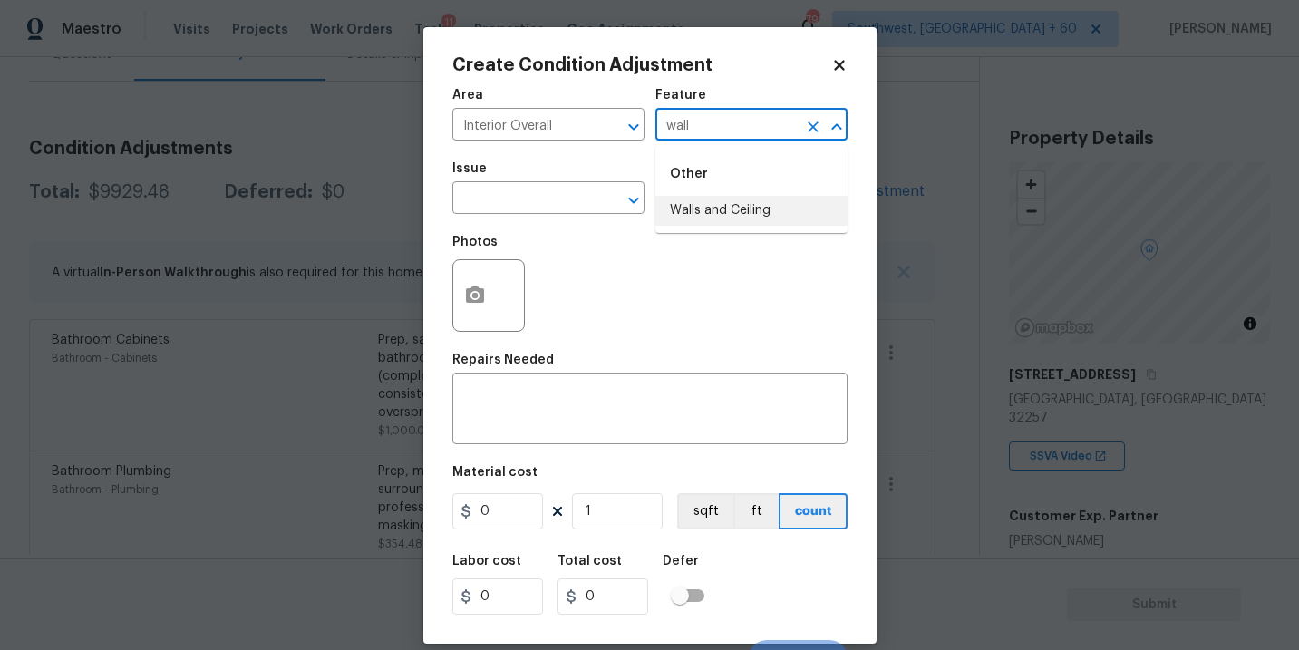
click at [713, 211] on li "Walls and Ceiling" at bounding box center [751, 211] width 192 height 30
click at [583, 211] on div "​" at bounding box center [548, 200] width 192 height 28
type input "Walls and Ceiling"
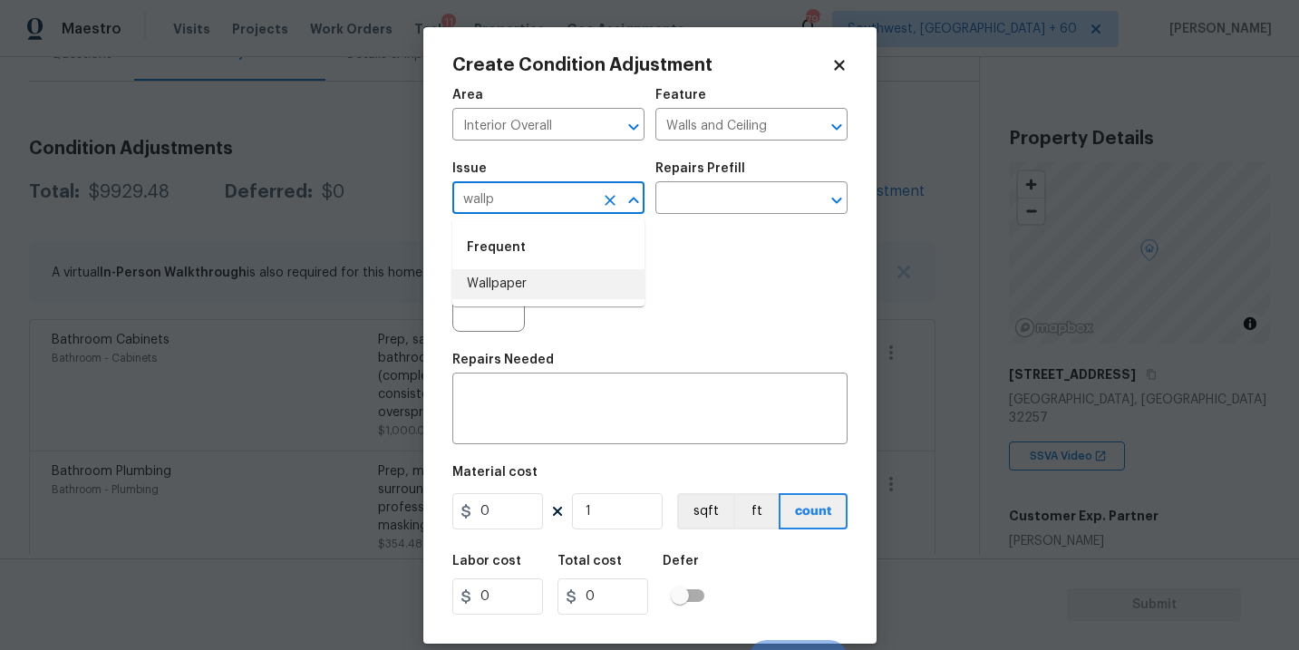
click at [565, 291] on li "Wallpaper" at bounding box center [548, 284] width 192 height 30
type input "Wallpaper"
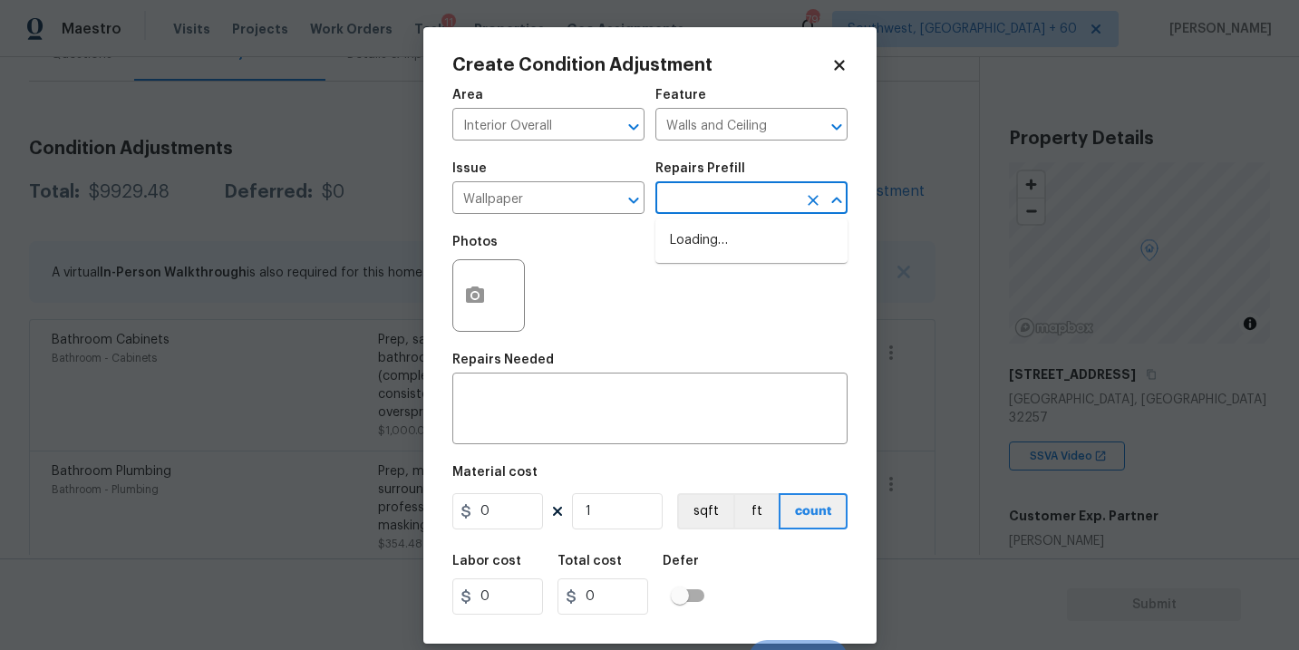
click at [729, 188] on input "text" at bounding box center [725, 200] width 141 height 28
click at [738, 265] on li "Remove Wallpaper $2.50" at bounding box center [751, 271] width 192 height 30
type textarea "Remove wallpaper and texture walls to best match existing conditions"
type input "2.5"
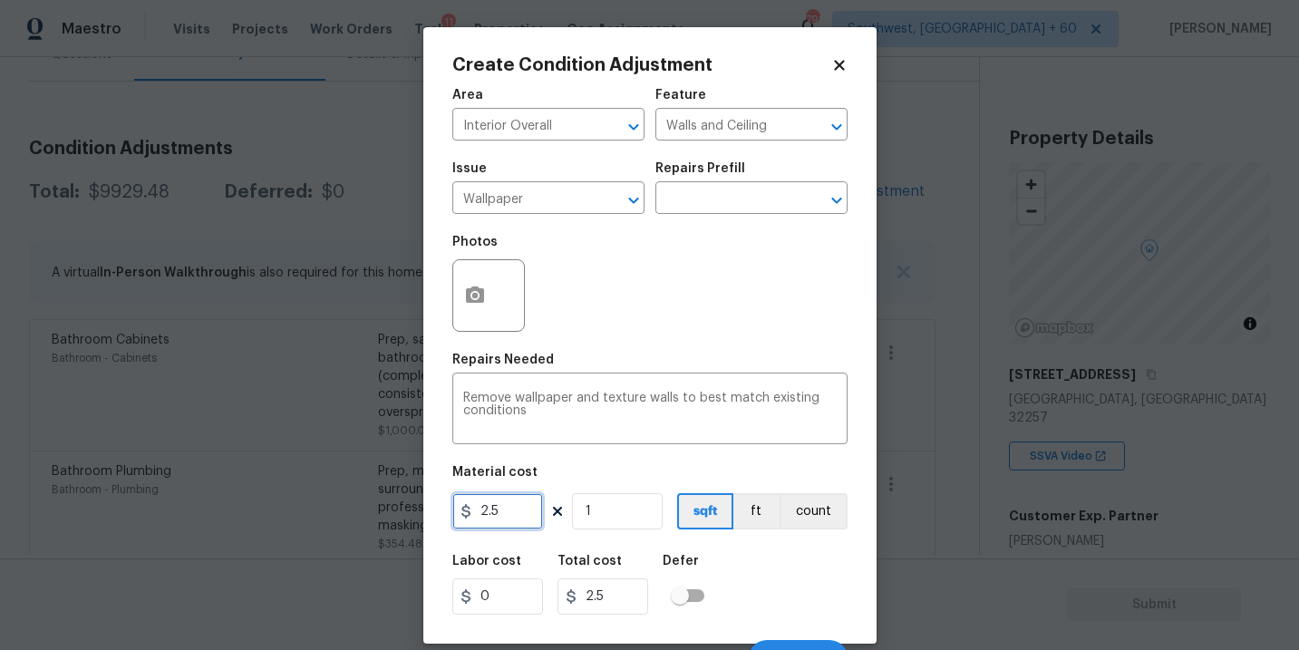
drag, startPoint x: 520, startPoint y: 520, endPoint x: 397, endPoint y: 524, distance: 123.3
click at [397, 524] on div "Create Condition Adjustment Area Interior Overall ​ Feature Walls and Ceiling ​…" at bounding box center [649, 325] width 1299 height 650
type input "350"
click at [821, 506] on button "count" at bounding box center [813, 511] width 68 height 36
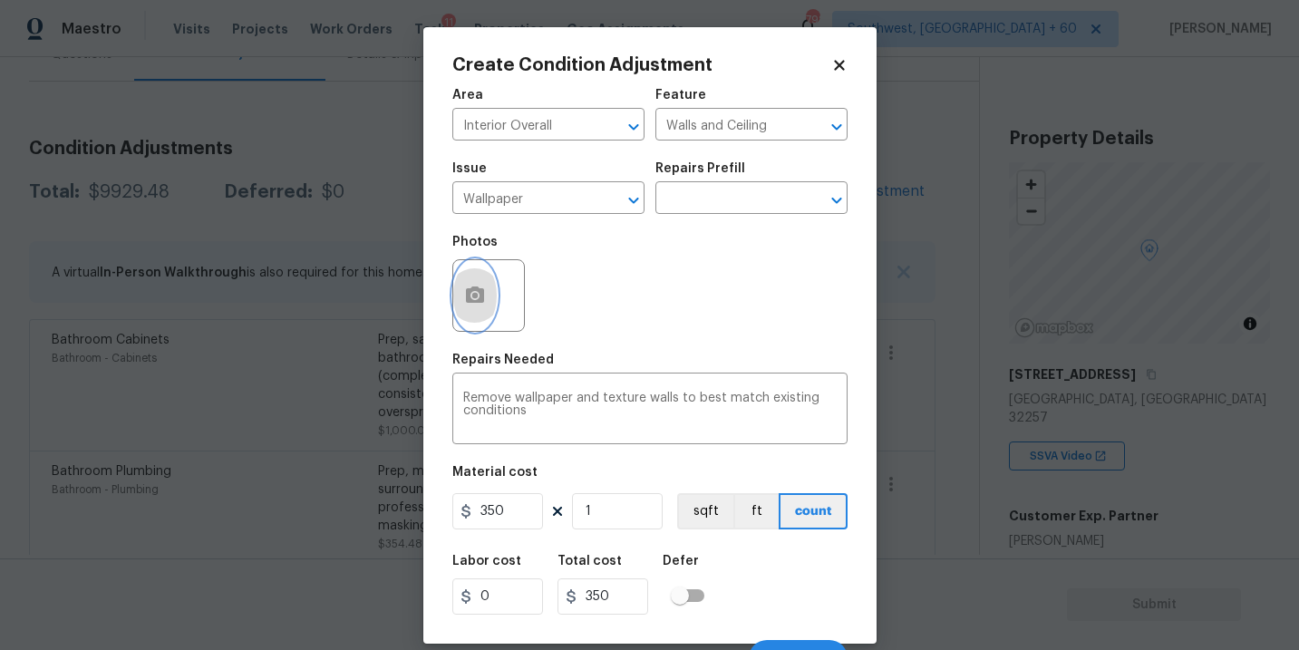
click at [459, 297] on button "button" at bounding box center [474, 295] width 43 height 71
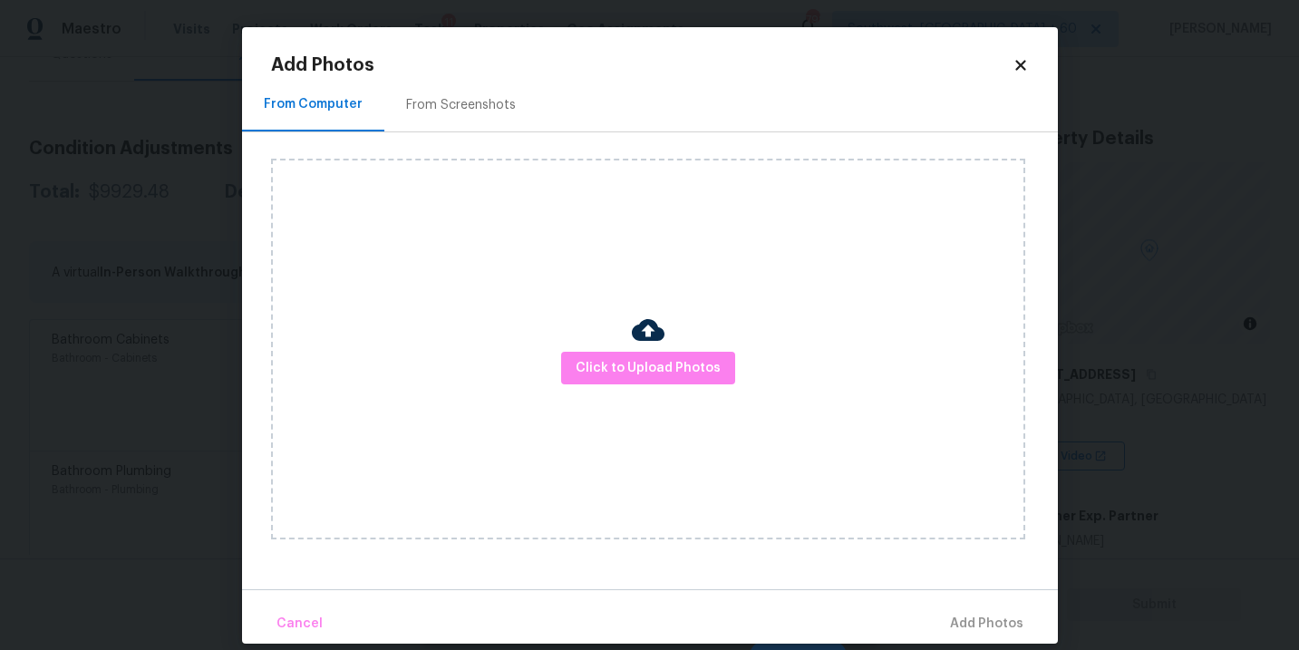
click at [618, 332] on div "Click to Upload Photos" at bounding box center [648, 349] width 754 height 381
click at [630, 367] on span "Click to Upload Photos" at bounding box center [647, 368] width 145 height 23
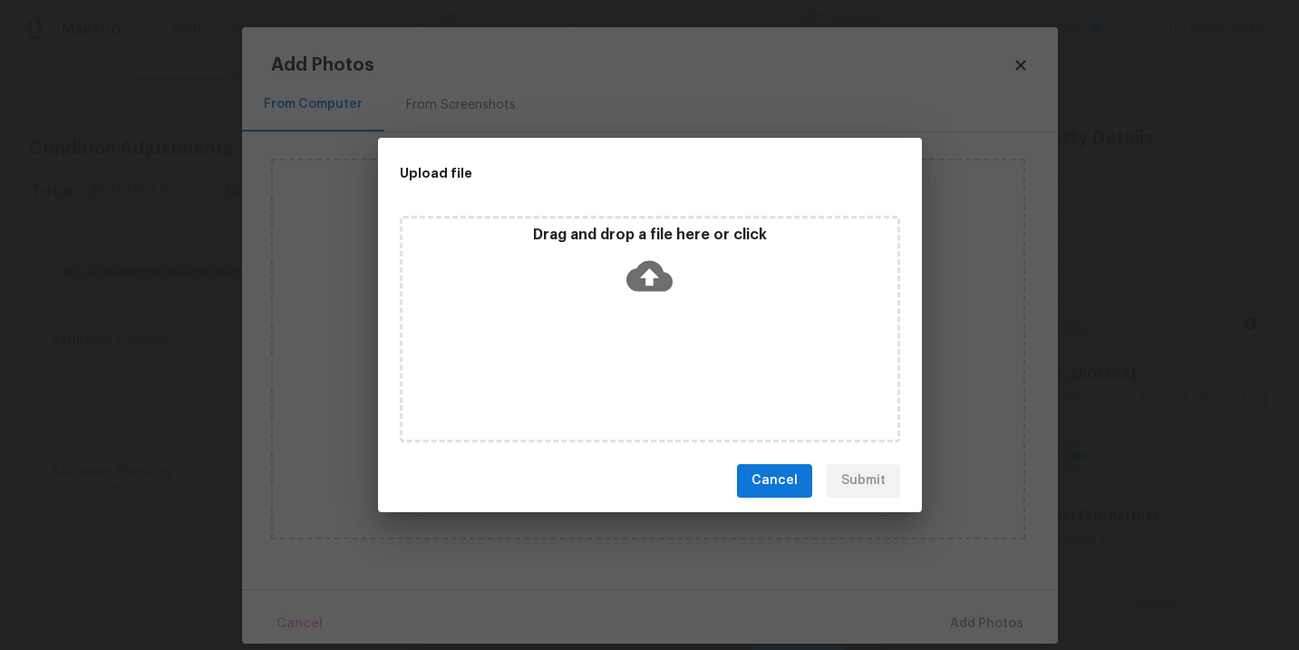
click at [653, 307] on div "Drag and drop a file here or click" at bounding box center [650, 329] width 500 height 227
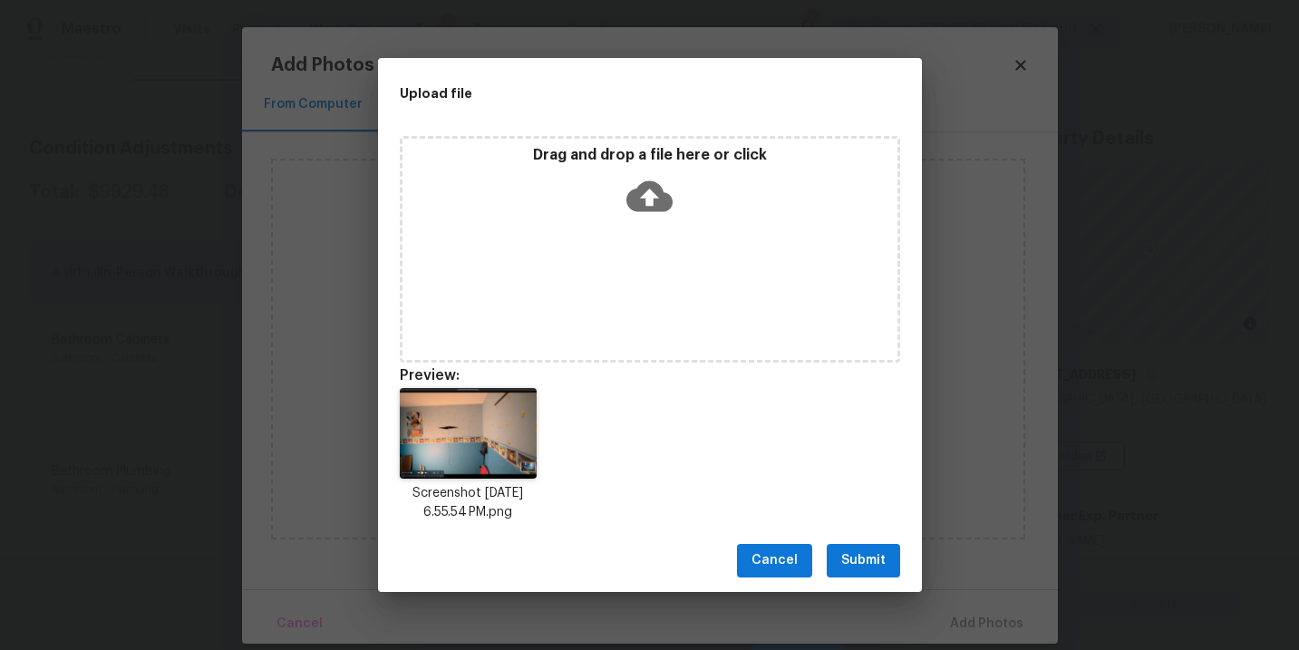
click at [875, 545] on button "Submit" at bounding box center [862, 561] width 73 height 34
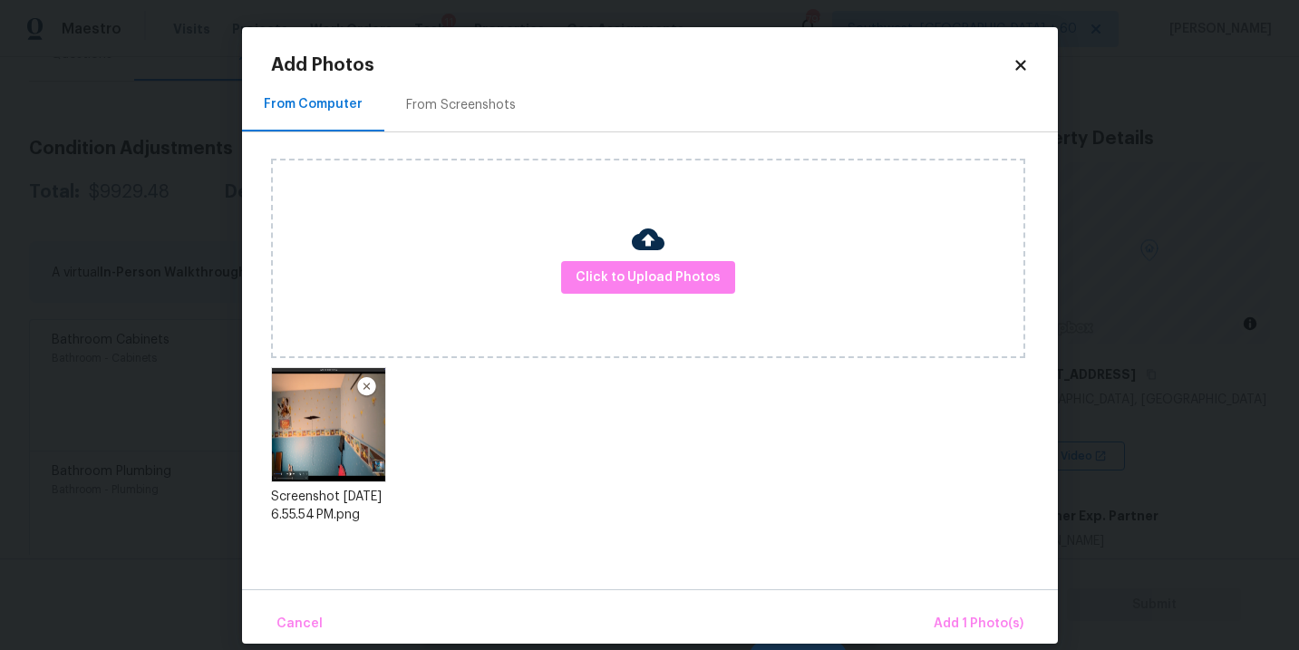
click at [943, 603] on div "Cancel Add 1 Photo(s)" at bounding box center [650, 616] width 816 height 54
click at [951, 615] on span "Add 1 Photo(s)" at bounding box center [978, 624] width 90 height 23
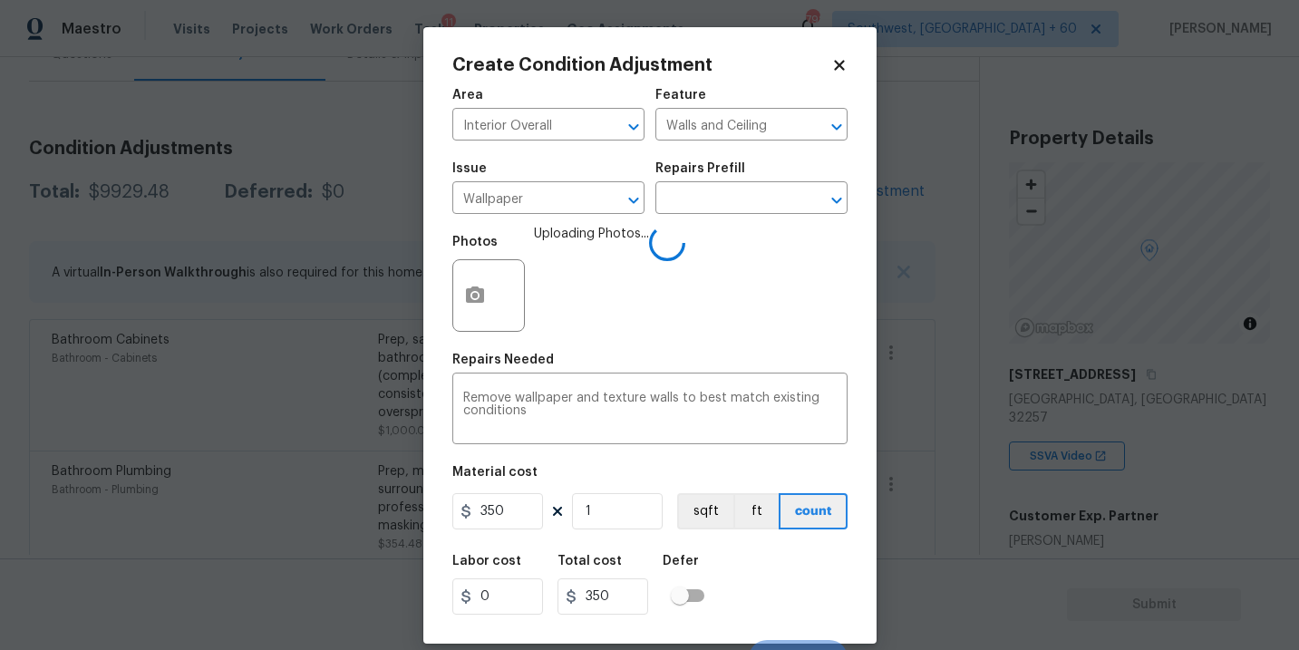
click at [757, 568] on div "Labor cost 0 Total cost 350 Defer" at bounding box center [649, 585] width 395 height 82
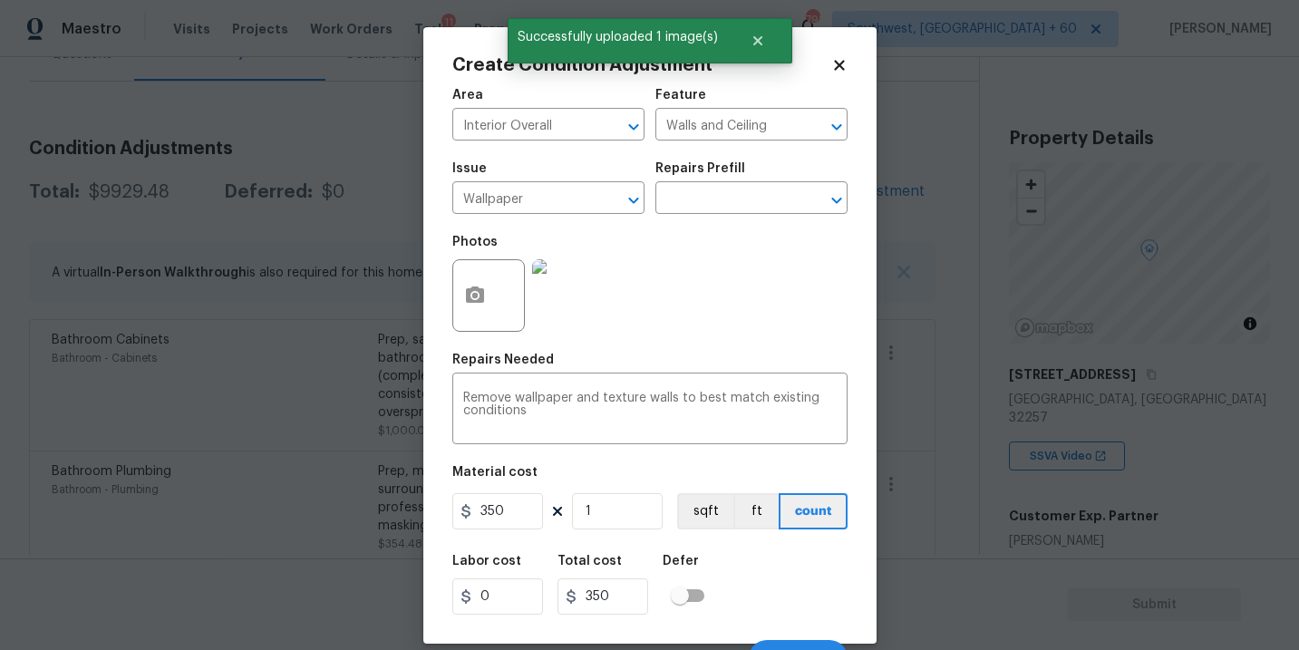
click at [757, 568] on div "Labor cost 0 Total cost 350 Defer" at bounding box center [649, 585] width 395 height 82
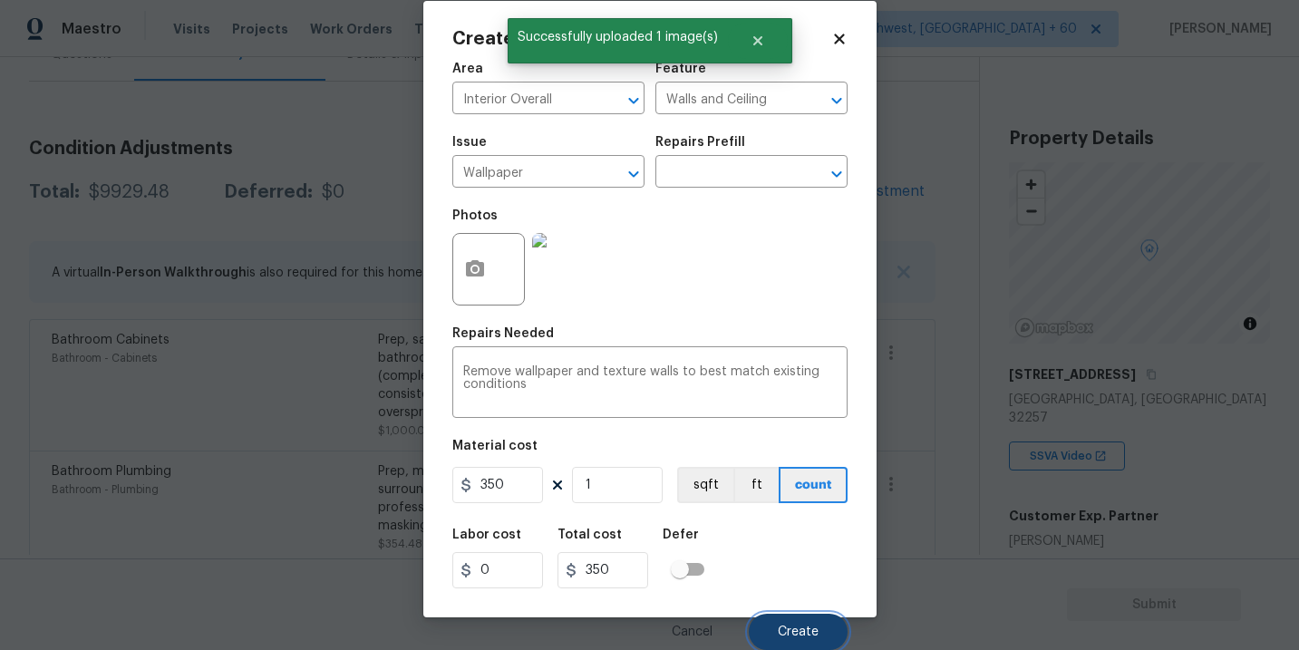
click at [801, 633] on span "Create" at bounding box center [798, 632] width 41 height 14
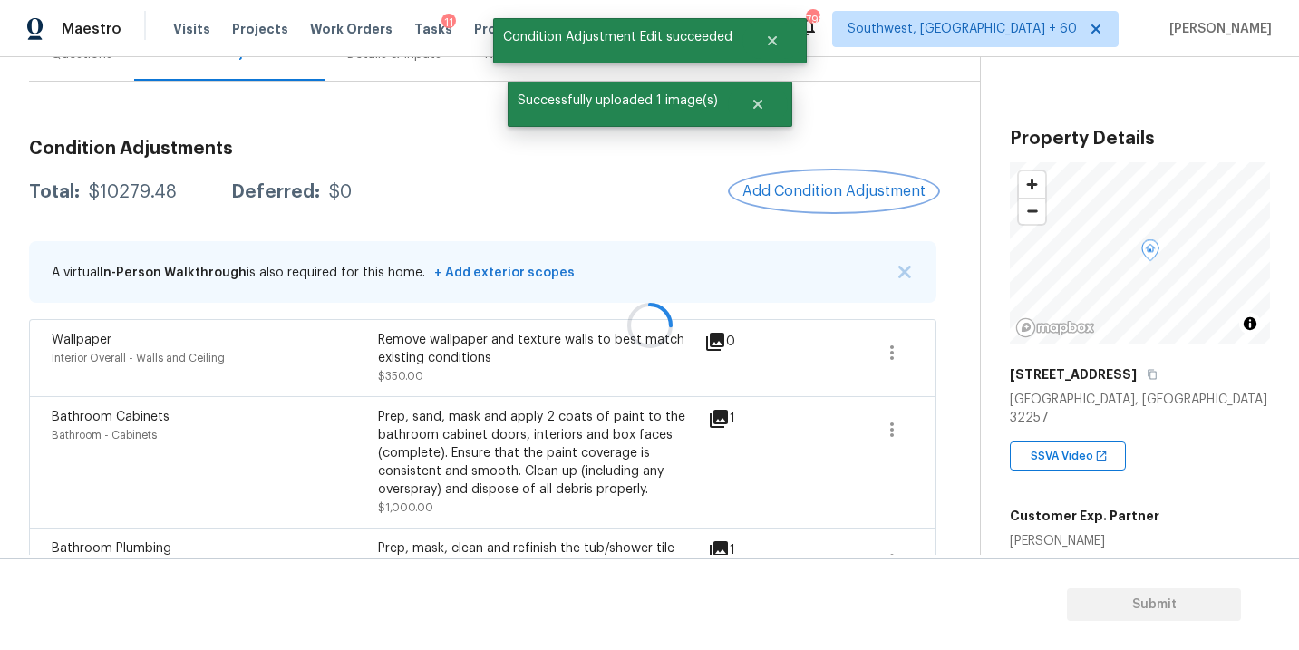
scroll to position [0, 0]
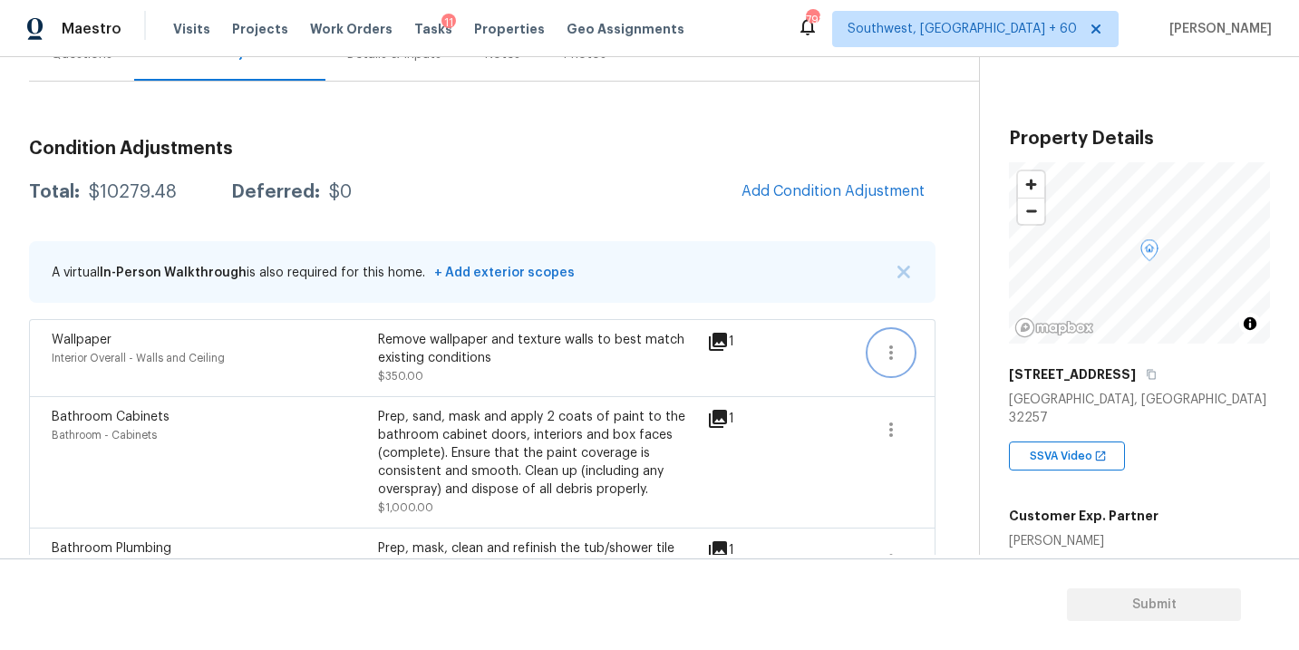
click at [893, 343] on icon "button" at bounding box center [891, 353] width 22 height 22
click at [960, 351] on div "Edit" at bounding box center [993, 349] width 141 height 18
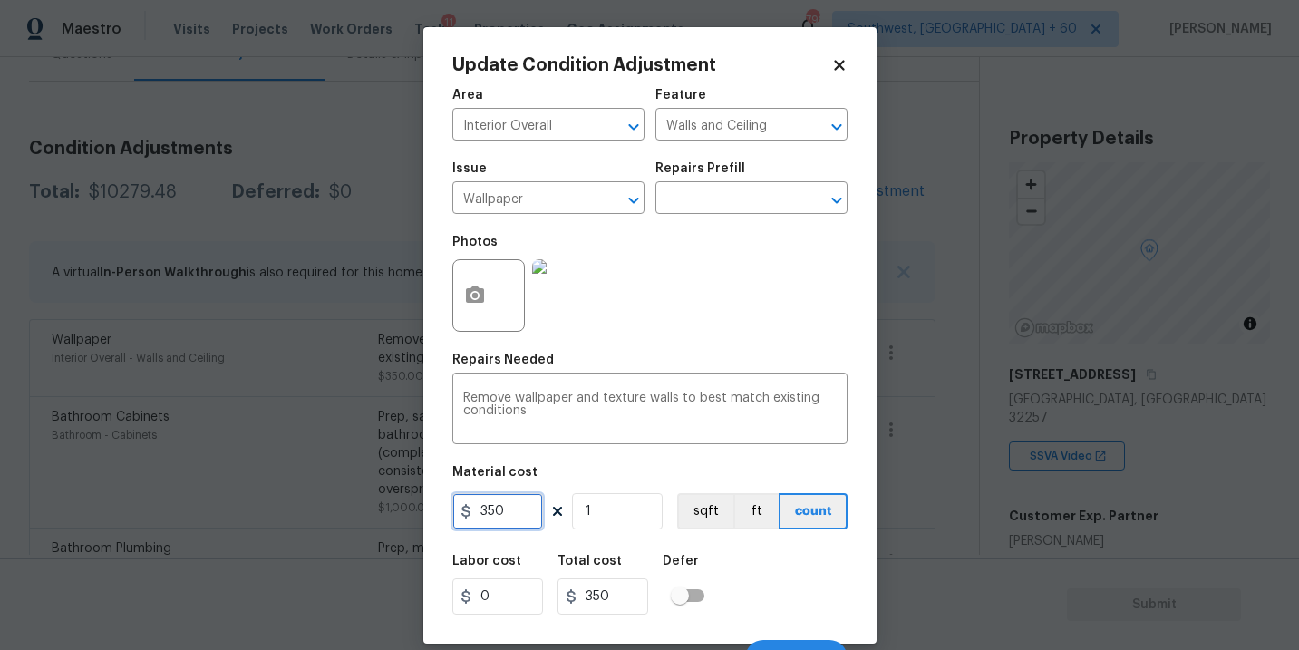
drag, startPoint x: 516, startPoint y: 516, endPoint x: 416, endPoint y: 518, distance: 99.7
click at [416, 518] on div "Update Condition Adjustment Area Interior Overall ​ Feature Walls and Ceiling ​…" at bounding box center [649, 325] width 1299 height 650
type input "450"
click at [469, 305] on icon "button" at bounding box center [475, 296] width 22 height 22
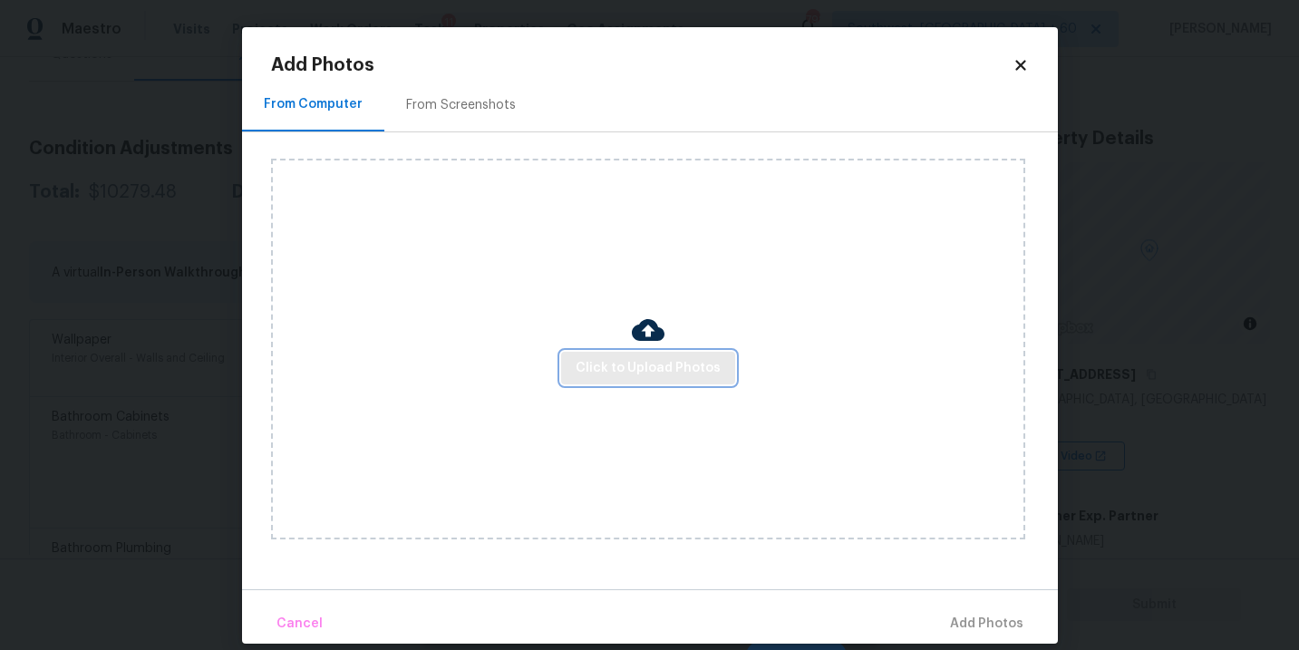
click at [574, 356] on button "Click to Upload Photos" at bounding box center [648, 369] width 174 height 34
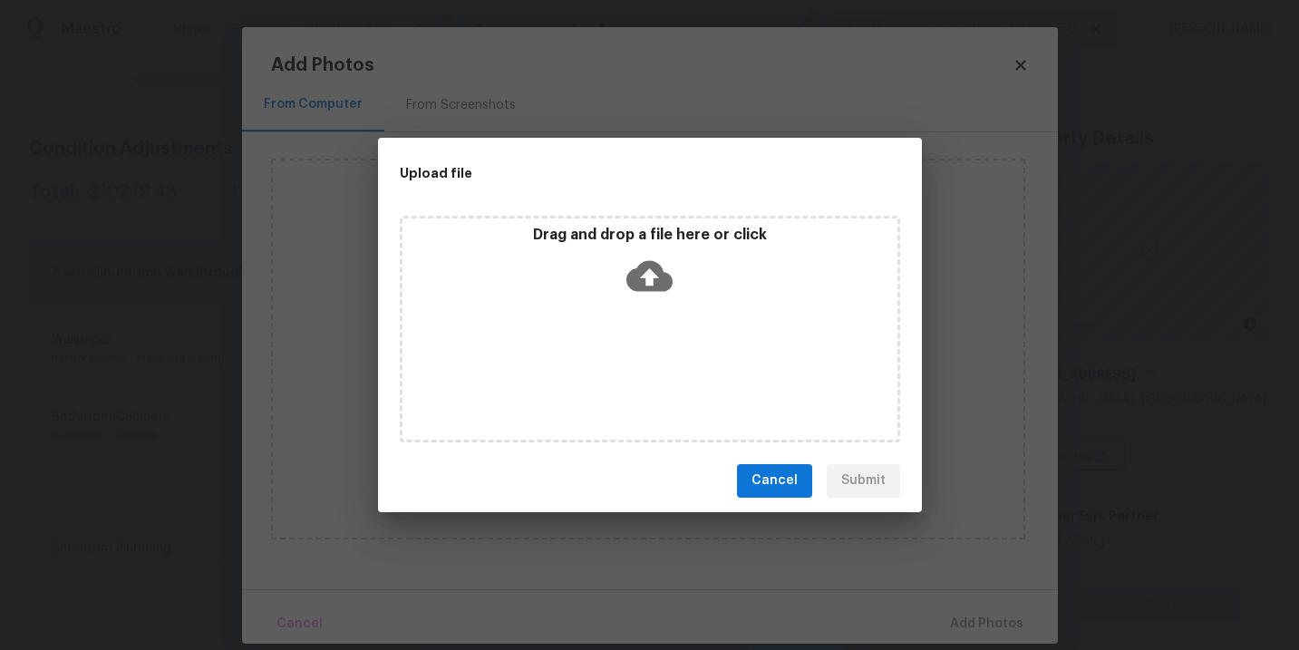
click at [627, 317] on div "Drag and drop a file here or click" at bounding box center [650, 329] width 500 height 227
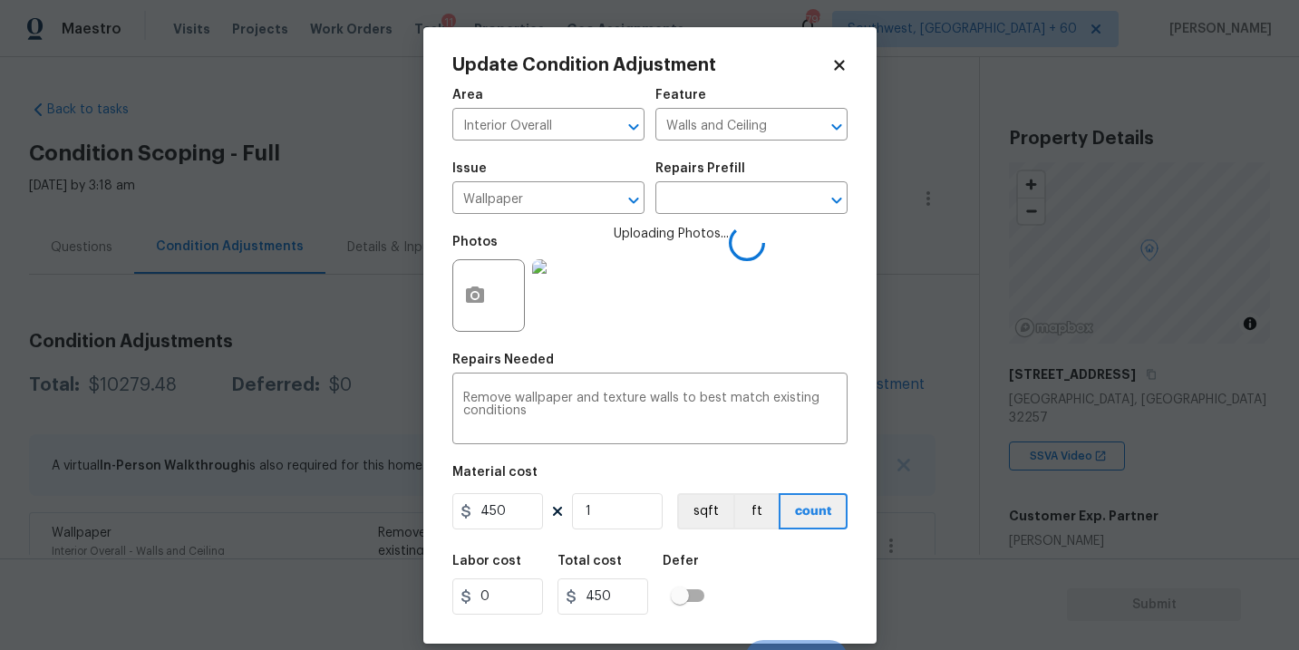
scroll to position [193, 0]
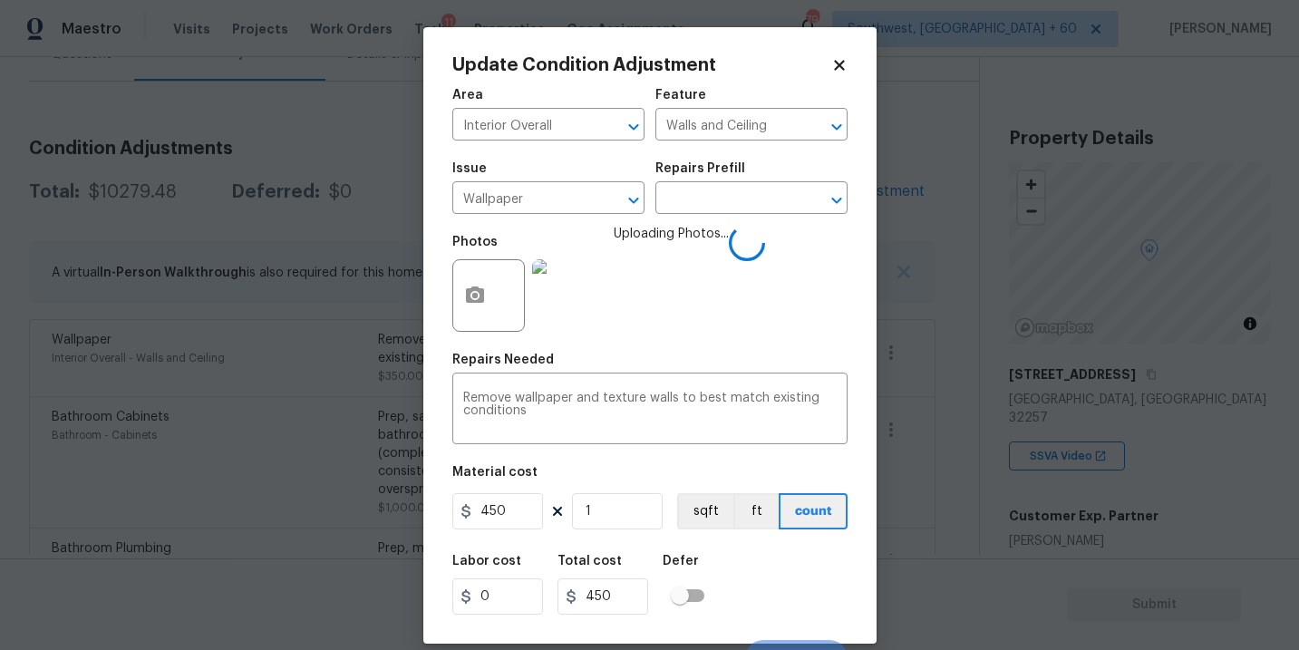
click at [793, 588] on div "Labor cost 0 Total cost 450 Defer" at bounding box center [649, 585] width 395 height 82
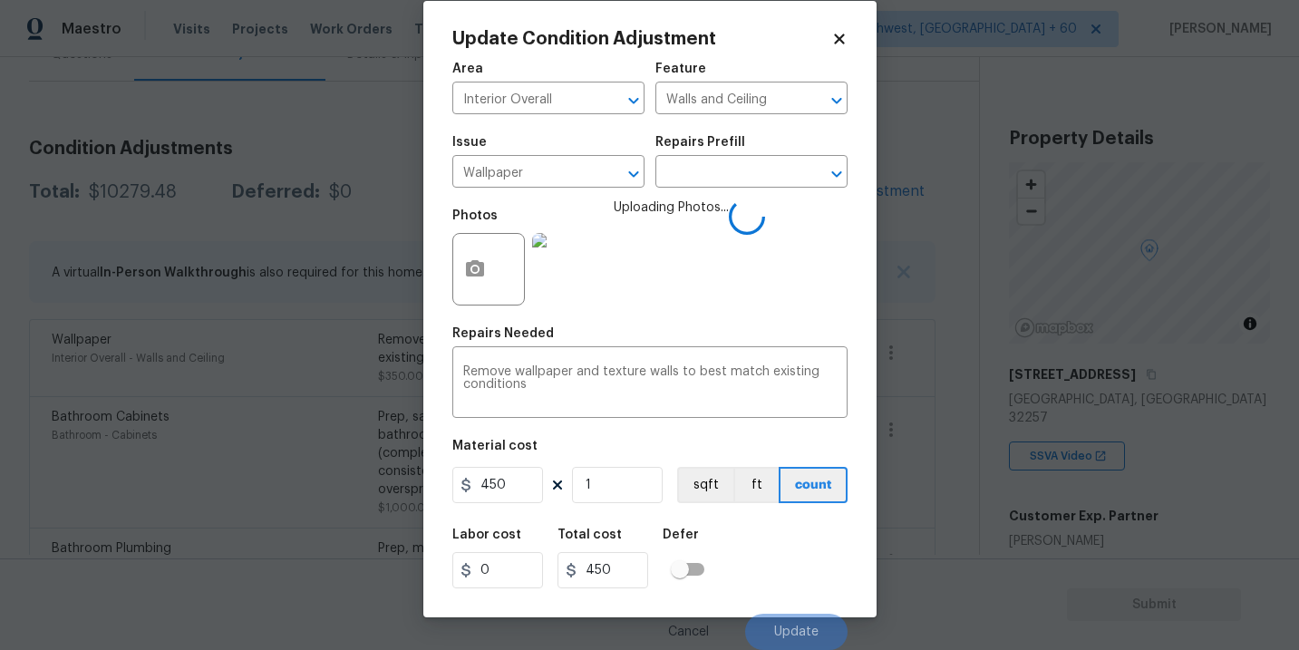
click at [787, 586] on div "Labor cost 0 Total cost 450 Defer" at bounding box center [649, 558] width 395 height 82
click at [786, 587] on div "Labor cost 0 Total cost 450 Defer" at bounding box center [649, 558] width 395 height 82
click at [785, 587] on div "Labor cost 0 Total cost 450 Defer" at bounding box center [649, 558] width 395 height 82
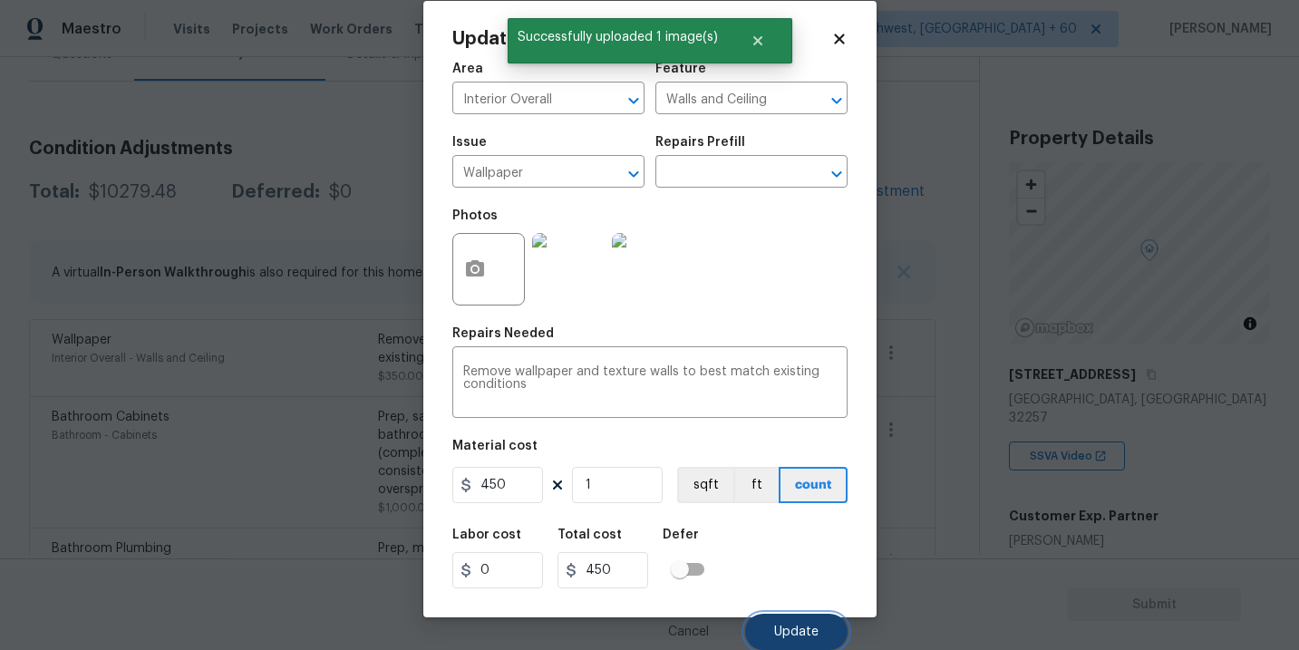
click at [792, 617] on button "Update" at bounding box center [796, 632] width 102 height 36
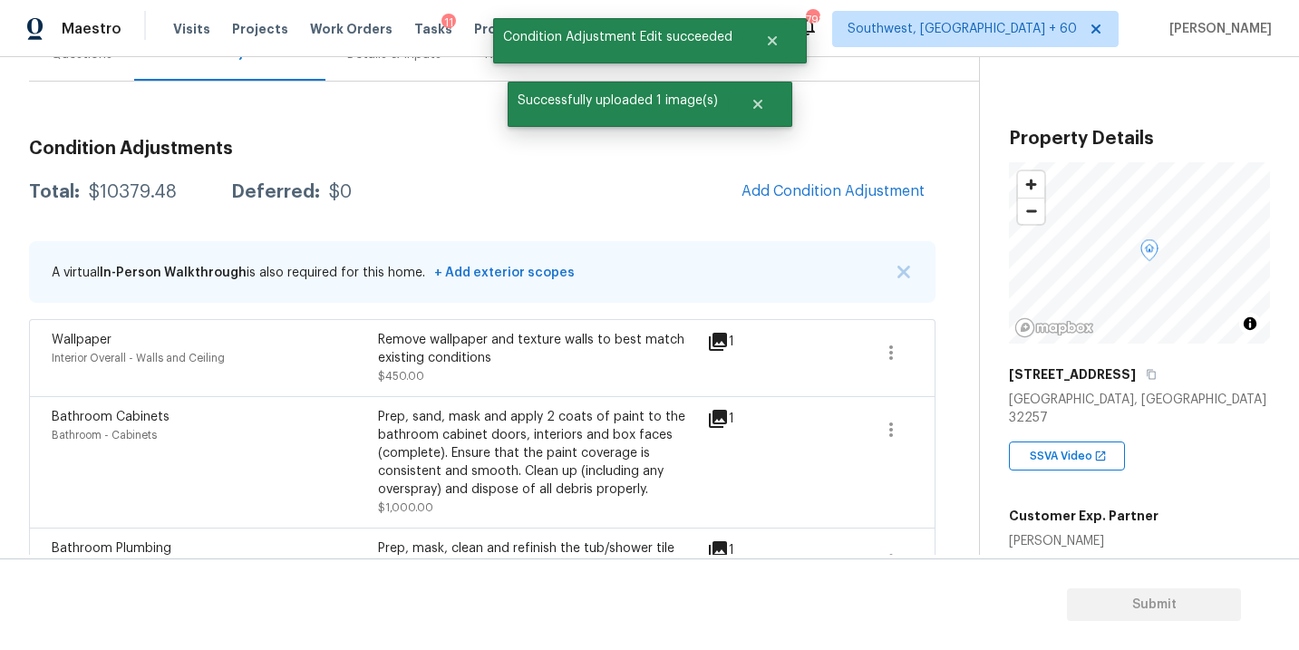
scroll to position [0, 0]
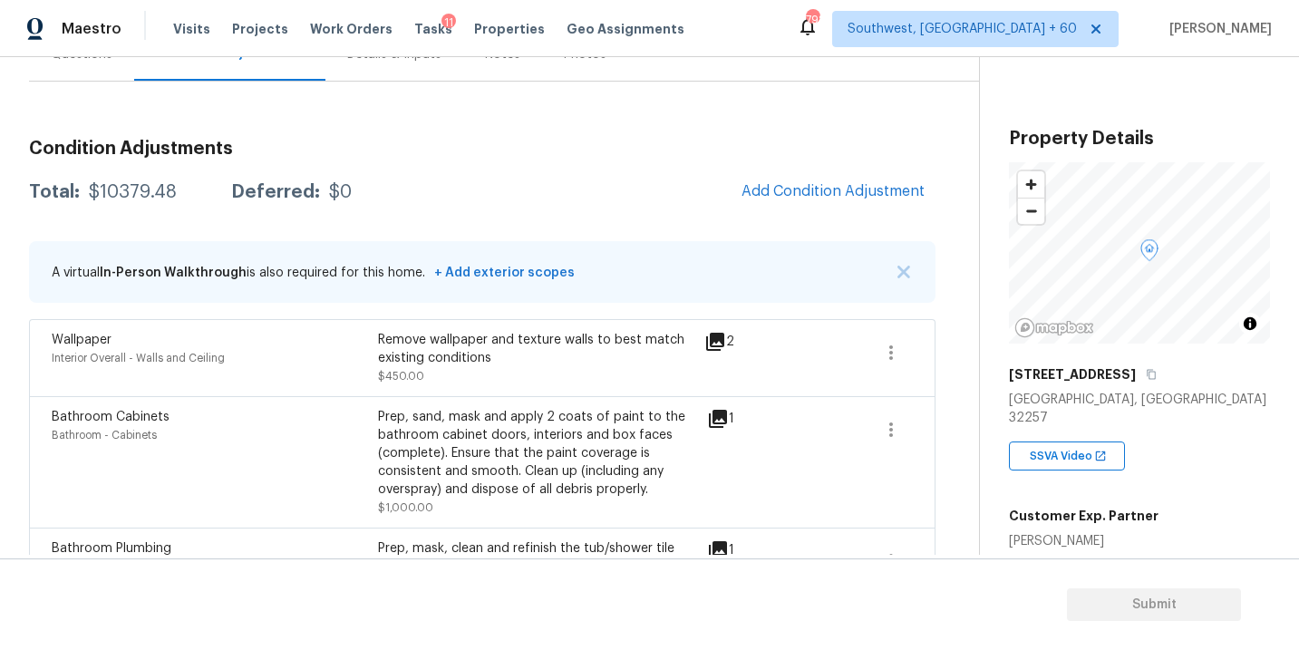
click at [614, 187] on div "Total: $10379.48 Deferred: $0 Add Condition Adjustment" at bounding box center [482, 192] width 906 height 40
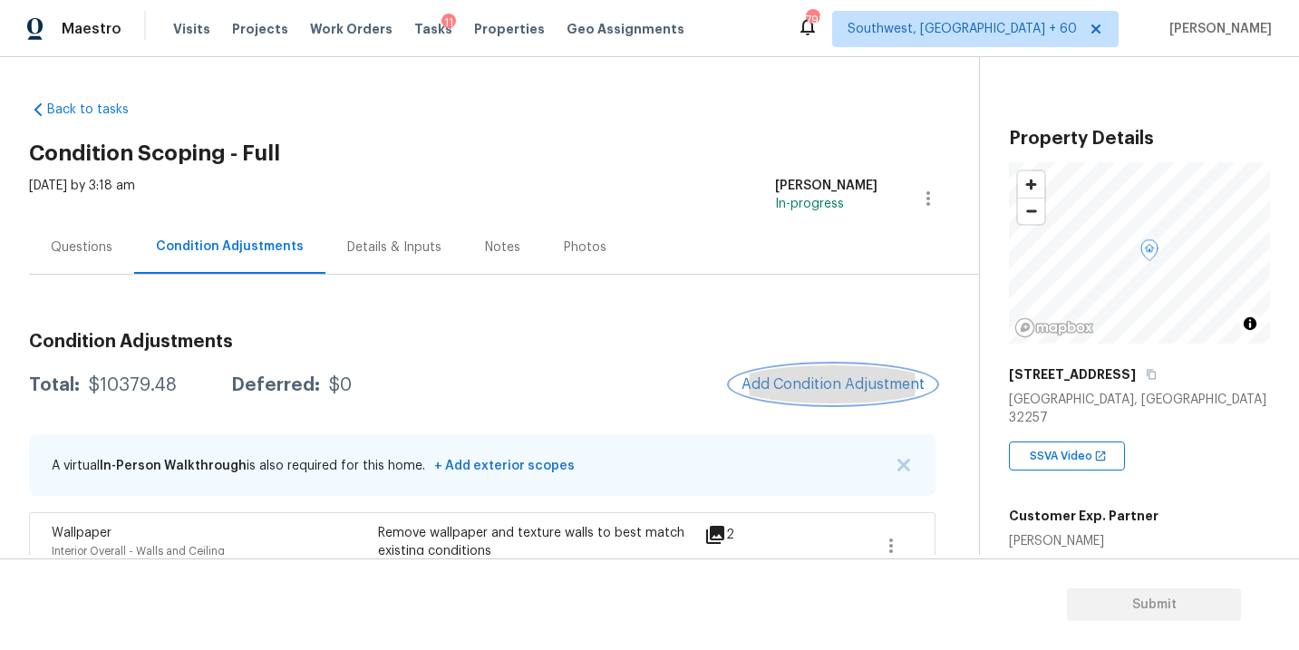
click at [812, 382] on span "Add Condition Adjustment" at bounding box center [832, 384] width 183 height 16
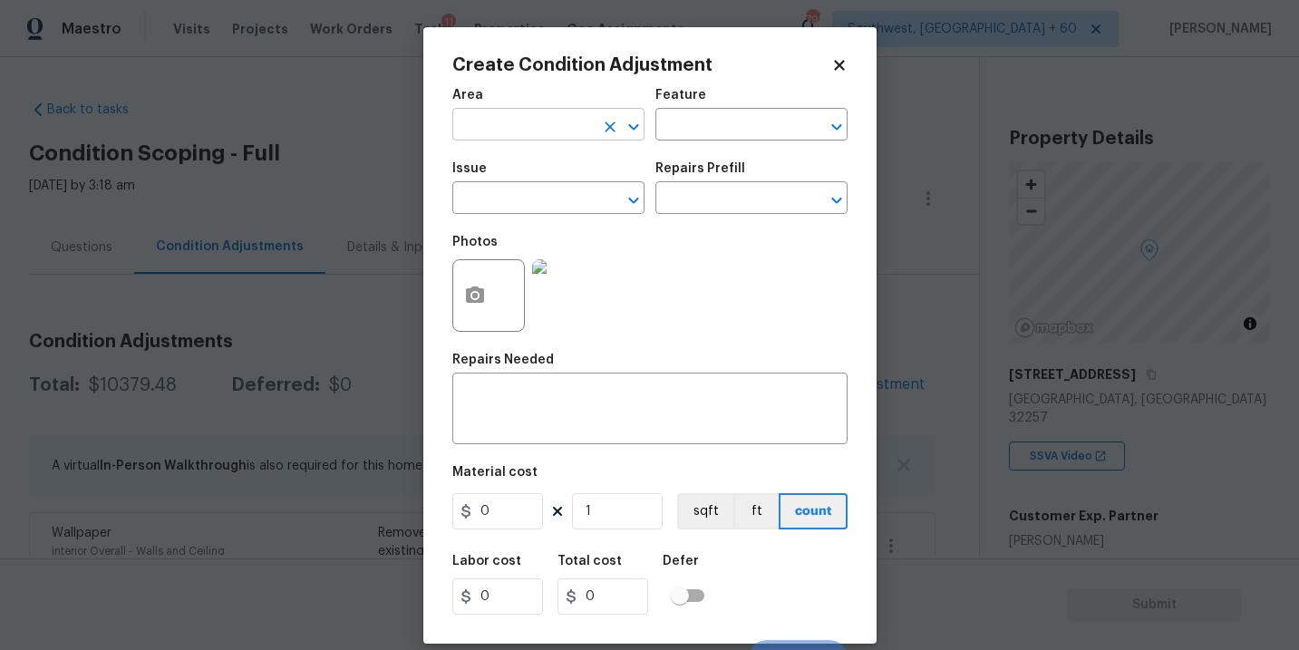
click at [519, 137] on input "text" at bounding box center [522, 126] width 141 height 28
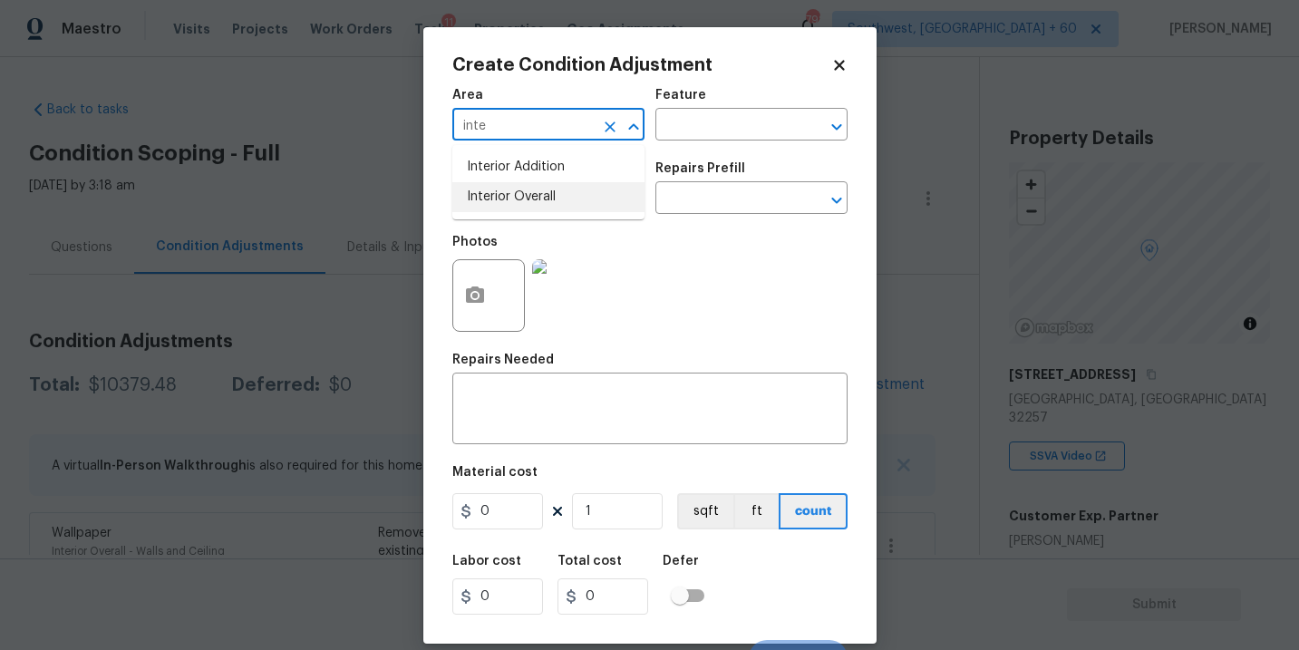
click at [532, 189] on li "Interior Overall" at bounding box center [548, 197] width 192 height 30
type input "Interior Overall"
click at [729, 132] on input "text" at bounding box center [725, 126] width 141 height 28
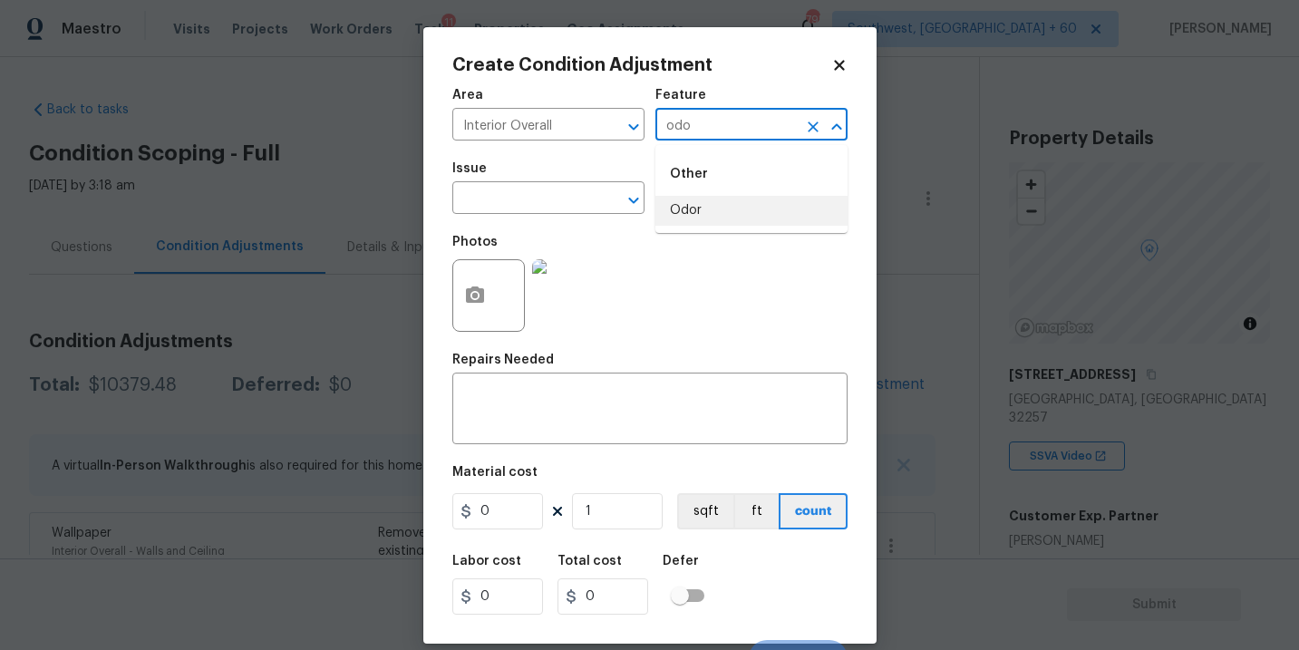
click at [715, 212] on li "Odor" at bounding box center [751, 211] width 192 height 30
type input "Odor"
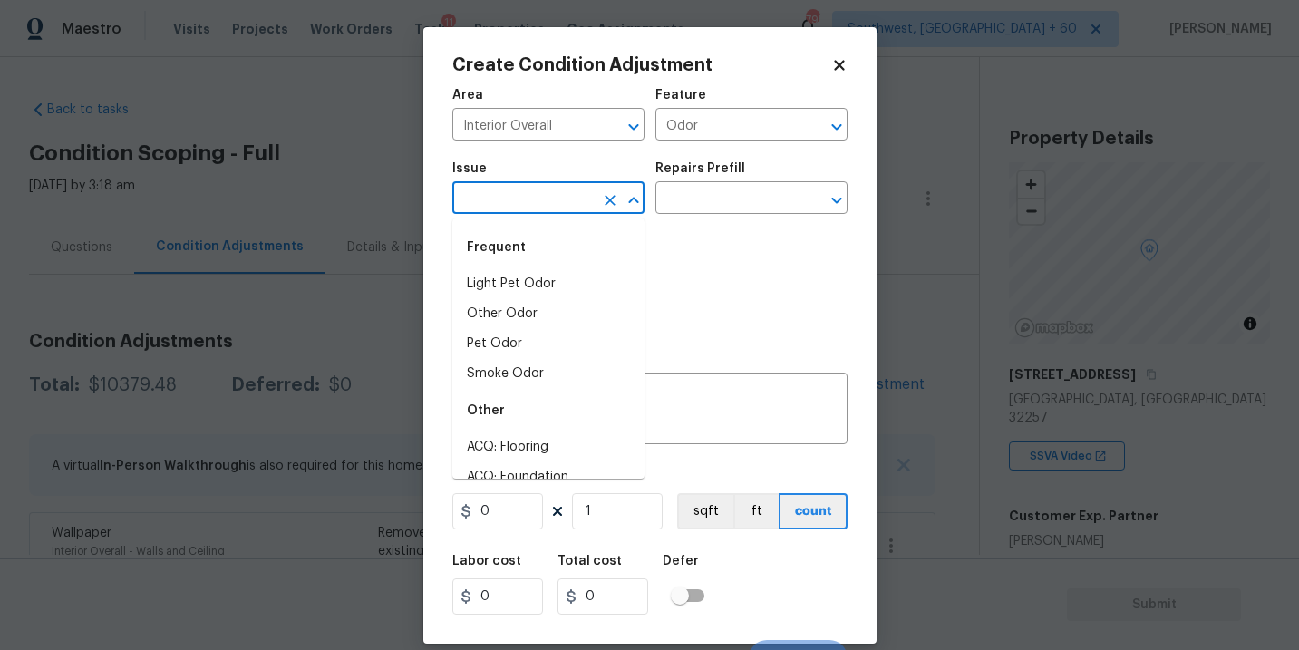
click at [533, 203] on input "text" at bounding box center [522, 200] width 141 height 28
click at [518, 334] on li "Pet Odor" at bounding box center [548, 344] width 192 height 30
type input "Pet Odor"
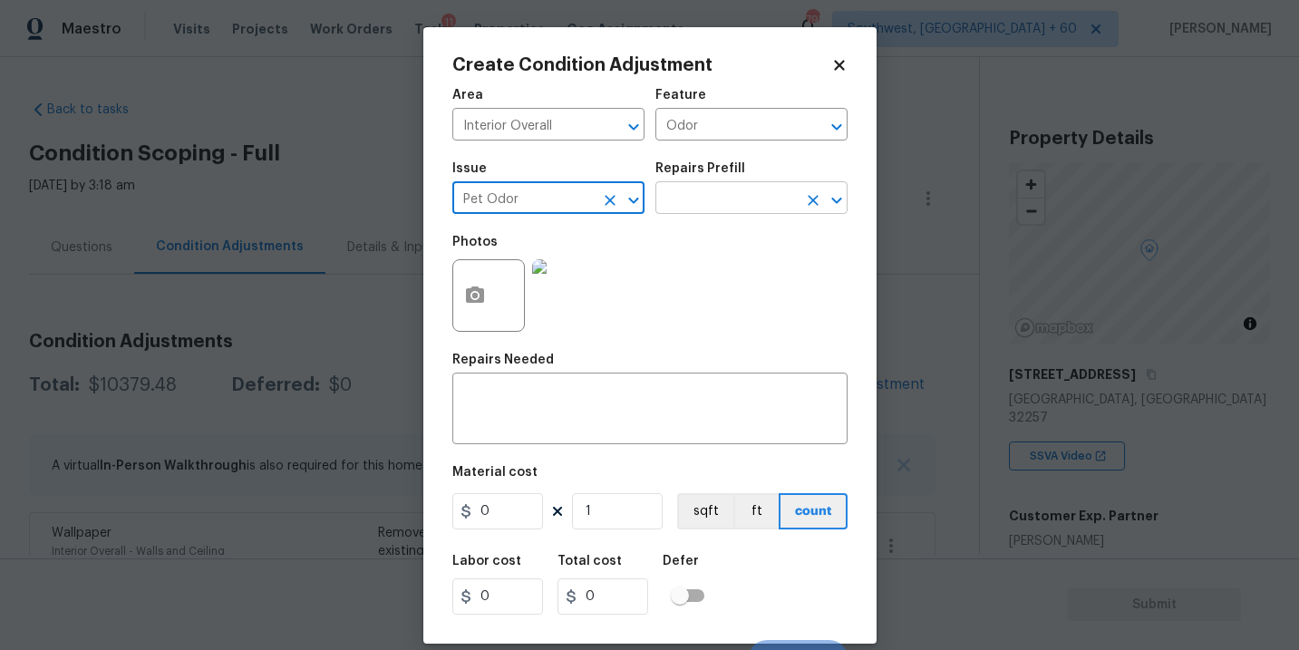
click at [694, 214] on input "text" at bounding box center [725, 200] width 141 height 28
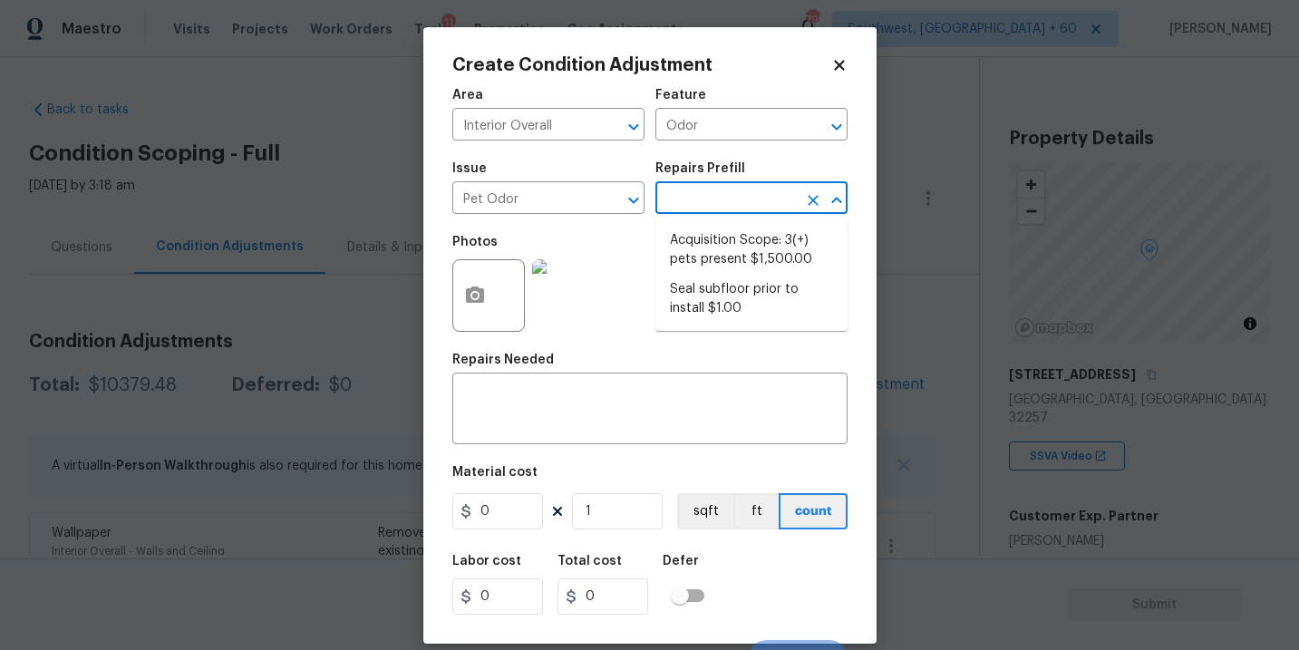
click at [708, 244] on li "Acquisition Scope: 3(+) pets present $1,500.00" at bounding box center [751, 250] width 192 height 49
type textarea "Acquisition Scope: 3(+) pets present"
type input "1500"
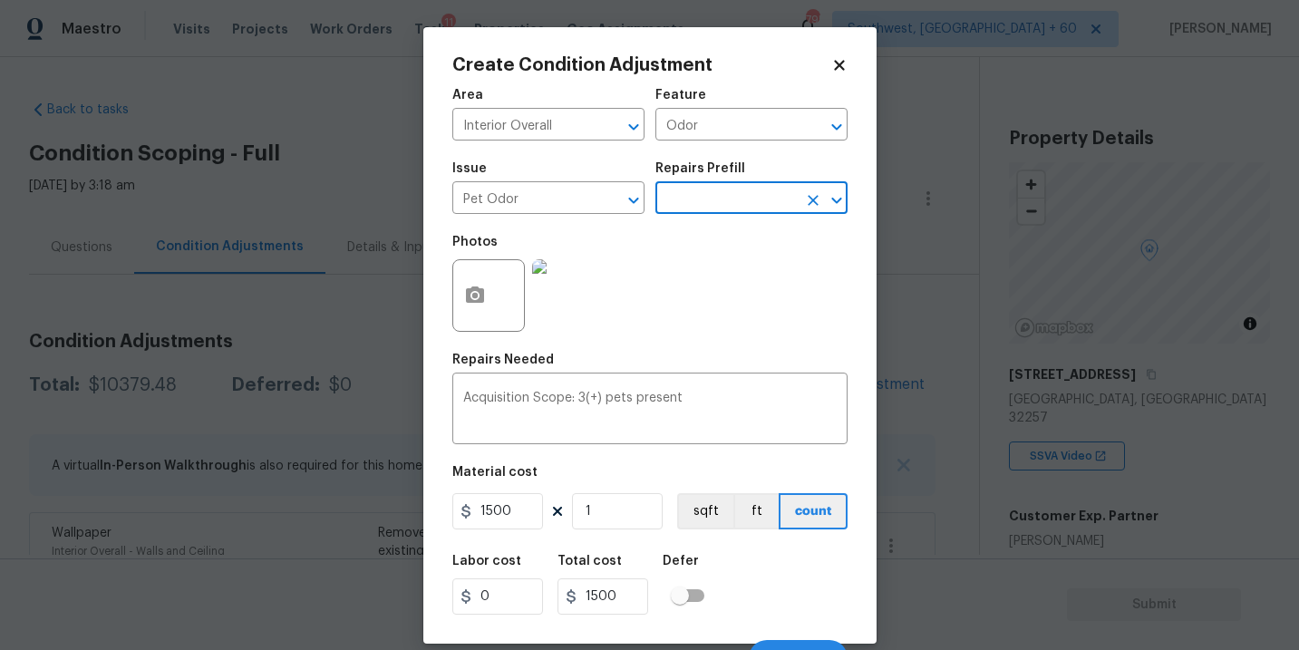
scroll to position [27, 0]
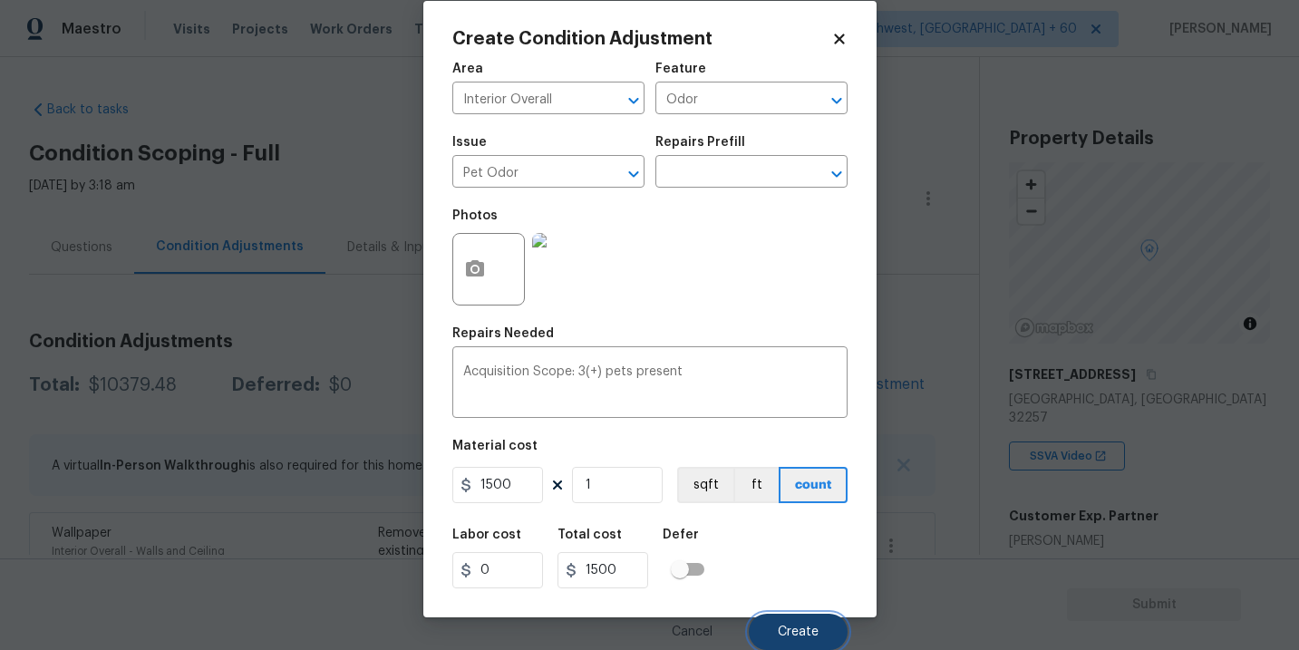
click at [792, 625] on span "Create" at bounding box center [798, 632] width 41 height 14
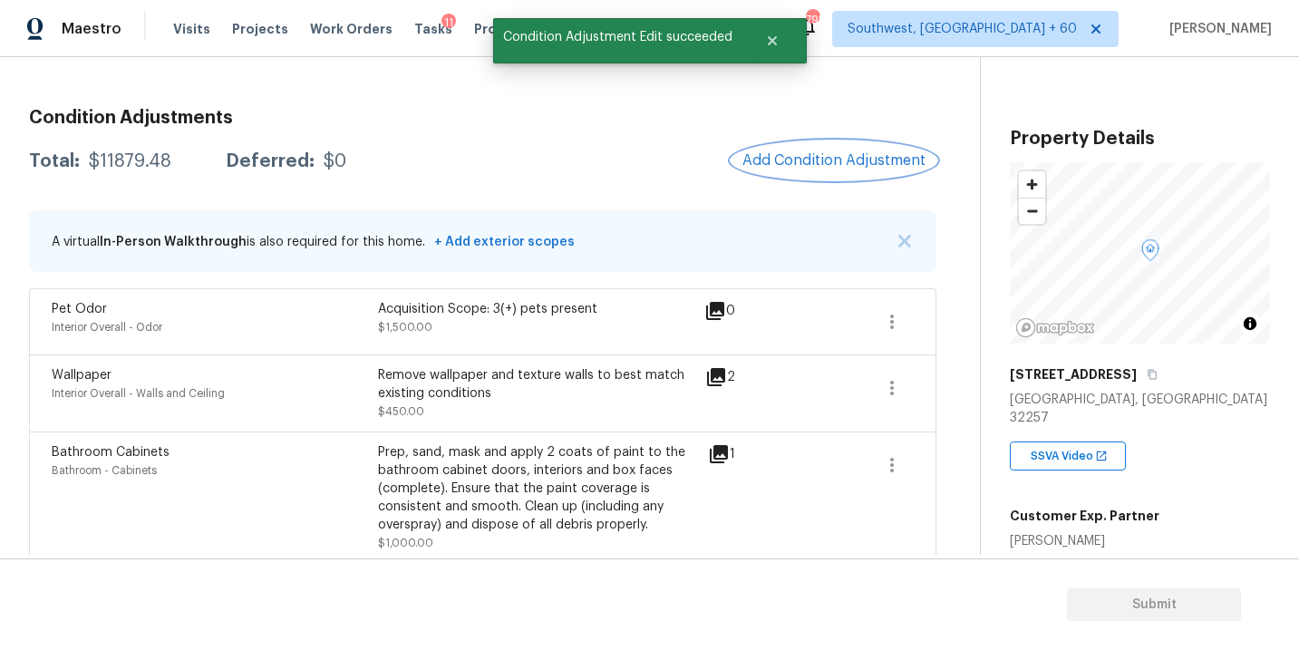
scroll to position [140, 0]
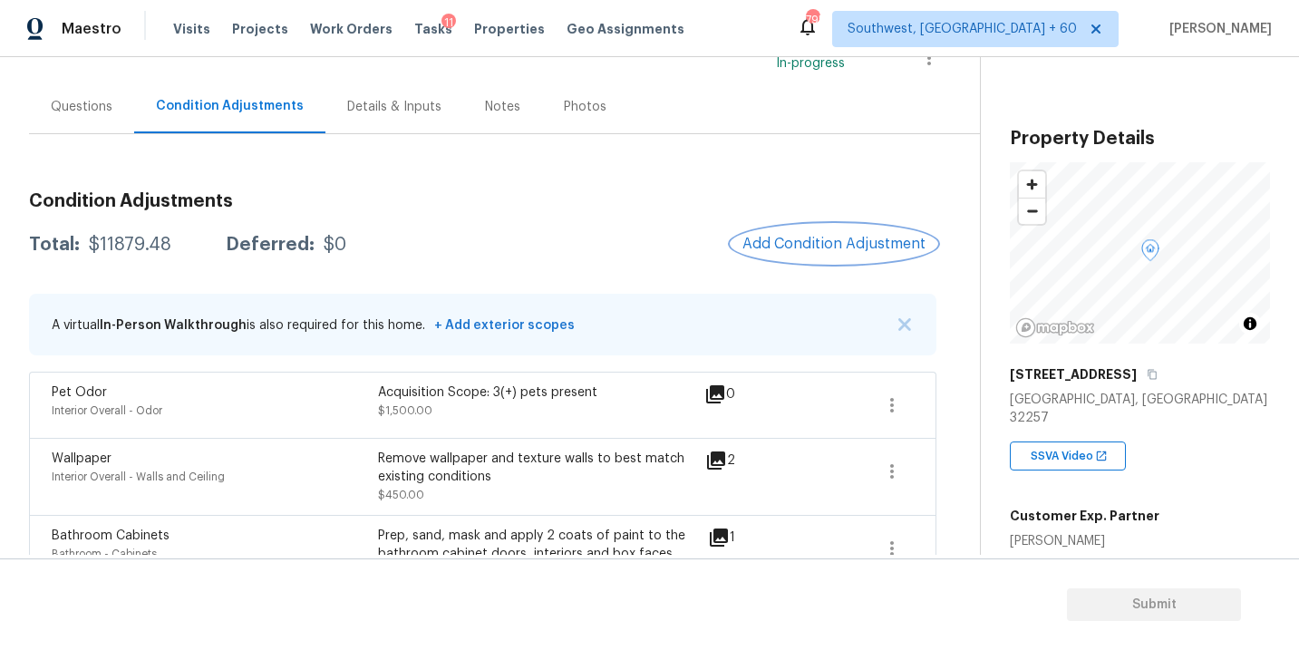
click at [811, 243] on span "Add Condition Adjustment" at bounding box center [833, 244] width 183 height 16
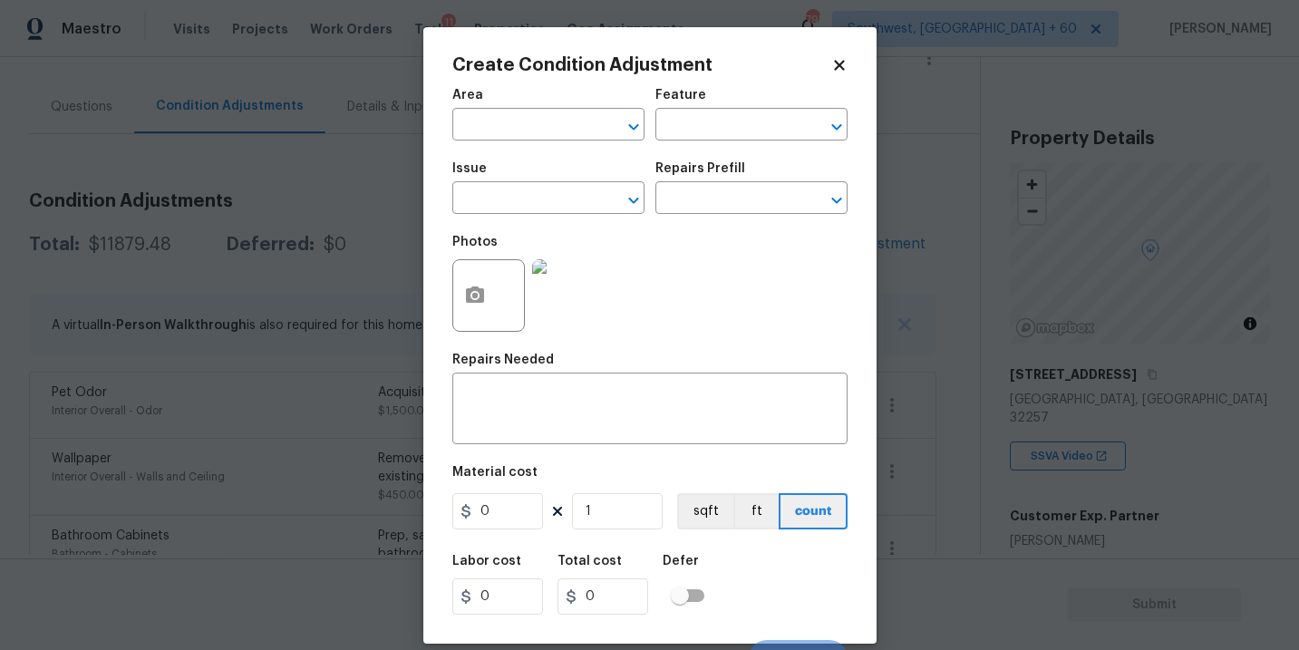
click at [534, 140] on span "Area ​" at bounding box center [548, 114] width 192 height 73
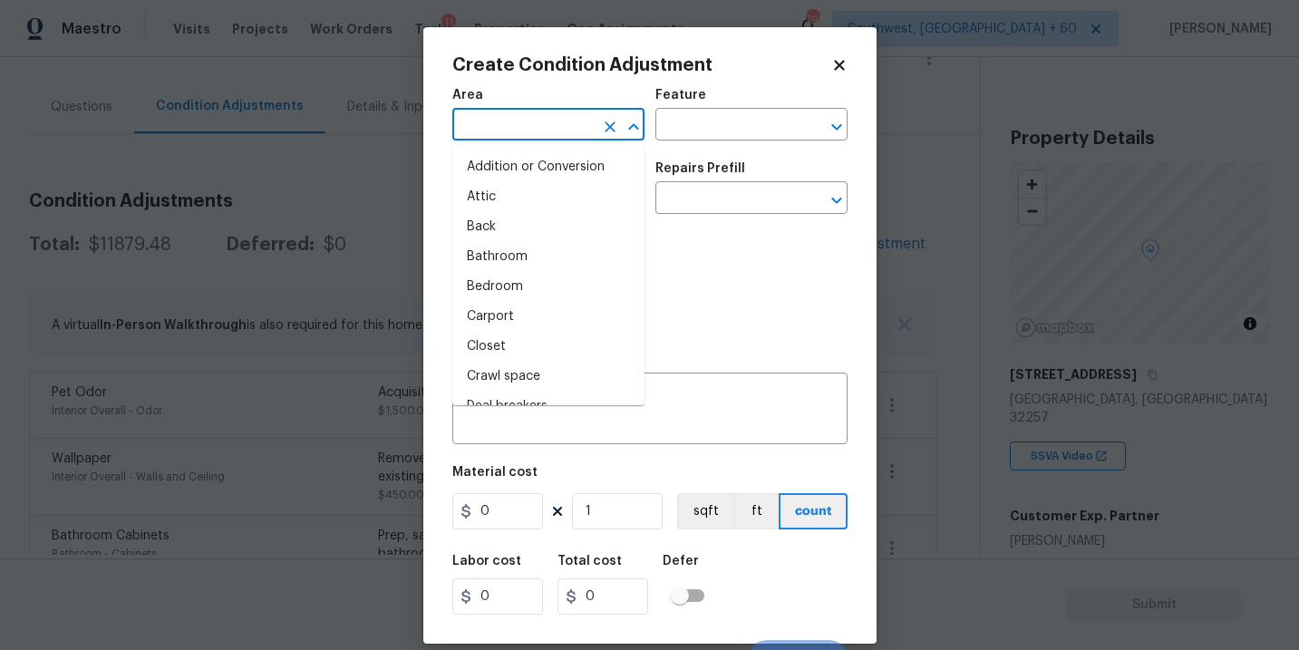
click at [512, 131] on input "text" at bounding box center [522, 126] width 141 height 28
type input "g"
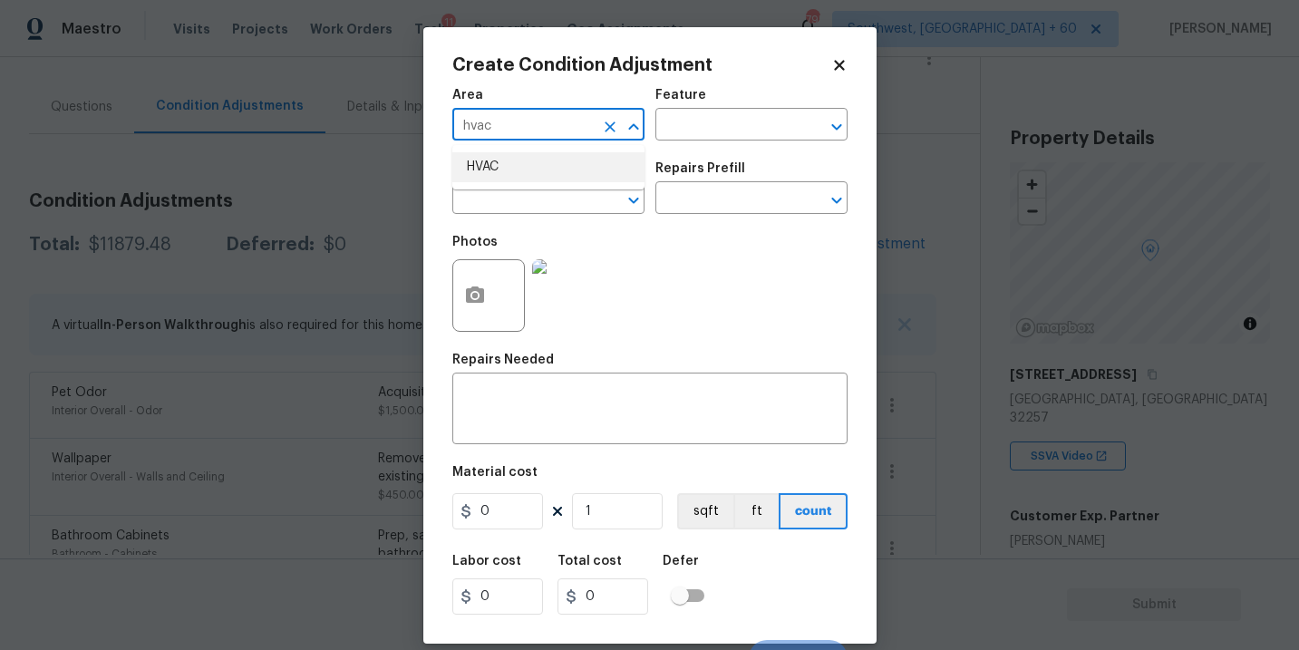
click at [518, 181] on li "HVAC" at bounding box center [548, 167] width 192 height 30
type input "HVAC"
click at [664, 127] on input "text" at bounding box center [725, 126] width 141 height 28
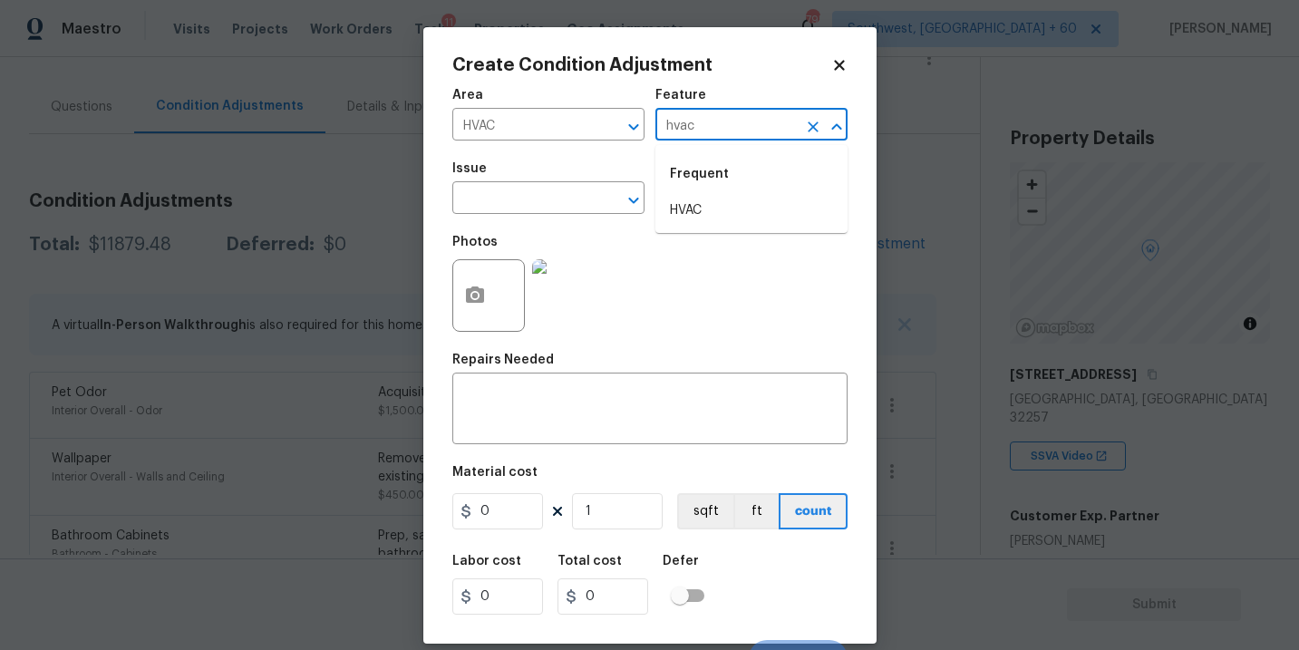
click at [682, 202] on li "HVAC" at bounding box center [751, 211] width 192 height 30
type input "HVAC"
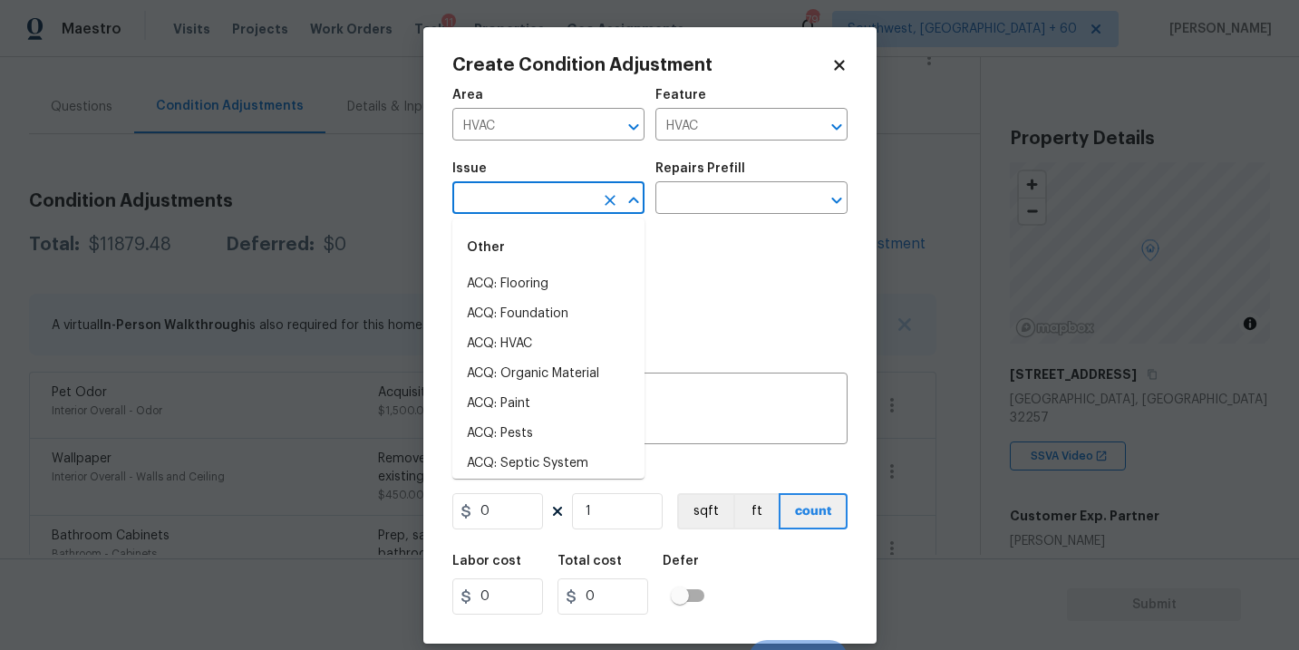
click at [571, 202] on input "text" at bounding box center [522, 200] width 141 height 28
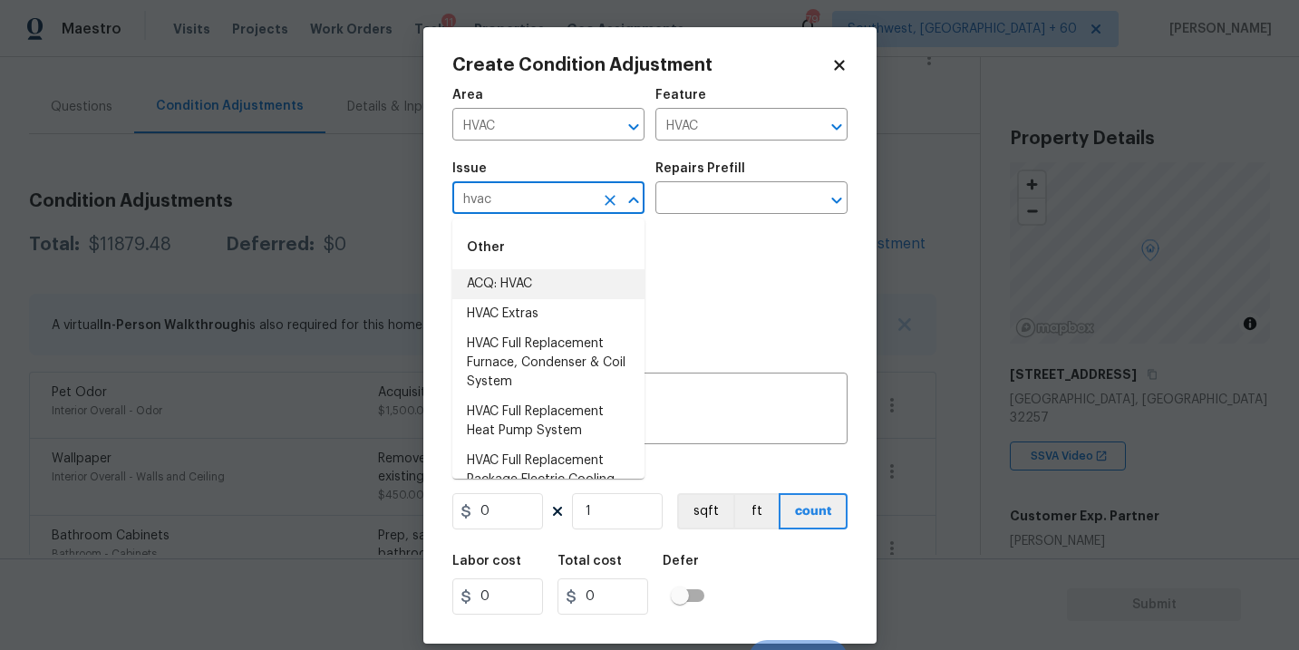
click at [566, 276] on li "ACQ: HVAC" at bounding box center [548, 284] width 192 height 30
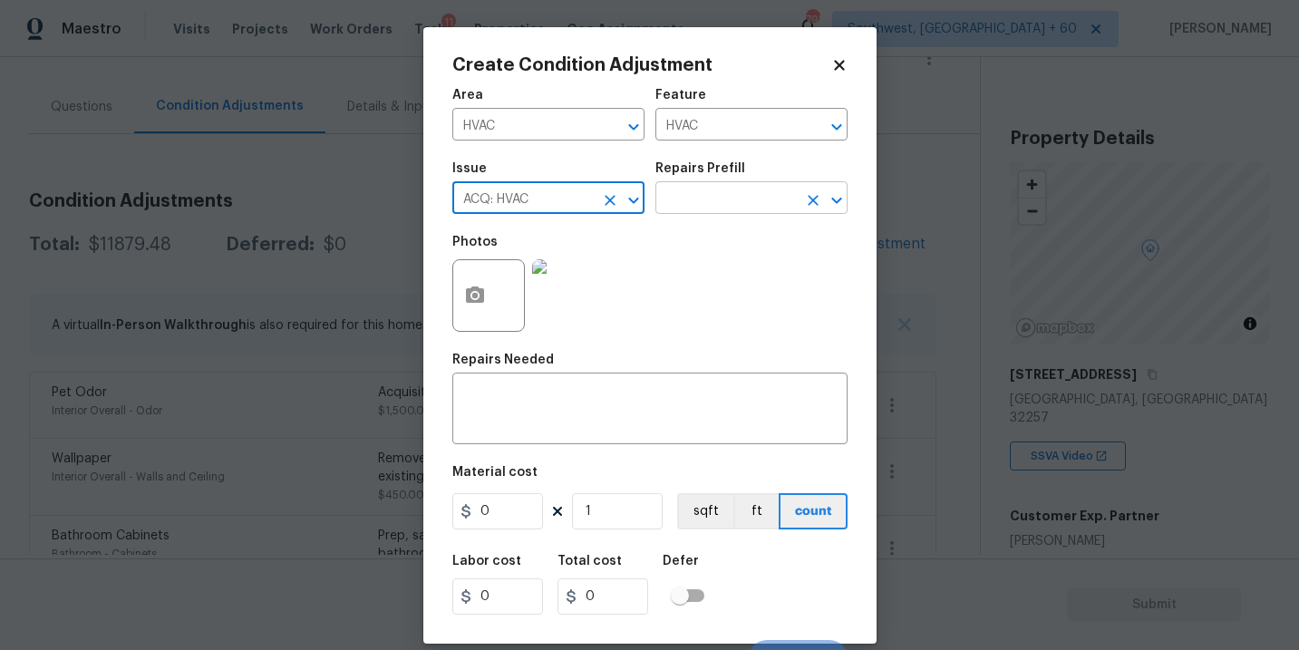
type input "ACQ: HVAC"
click at [747, 199] on input "text" at bounding box center [725, 200] width 141 height 28
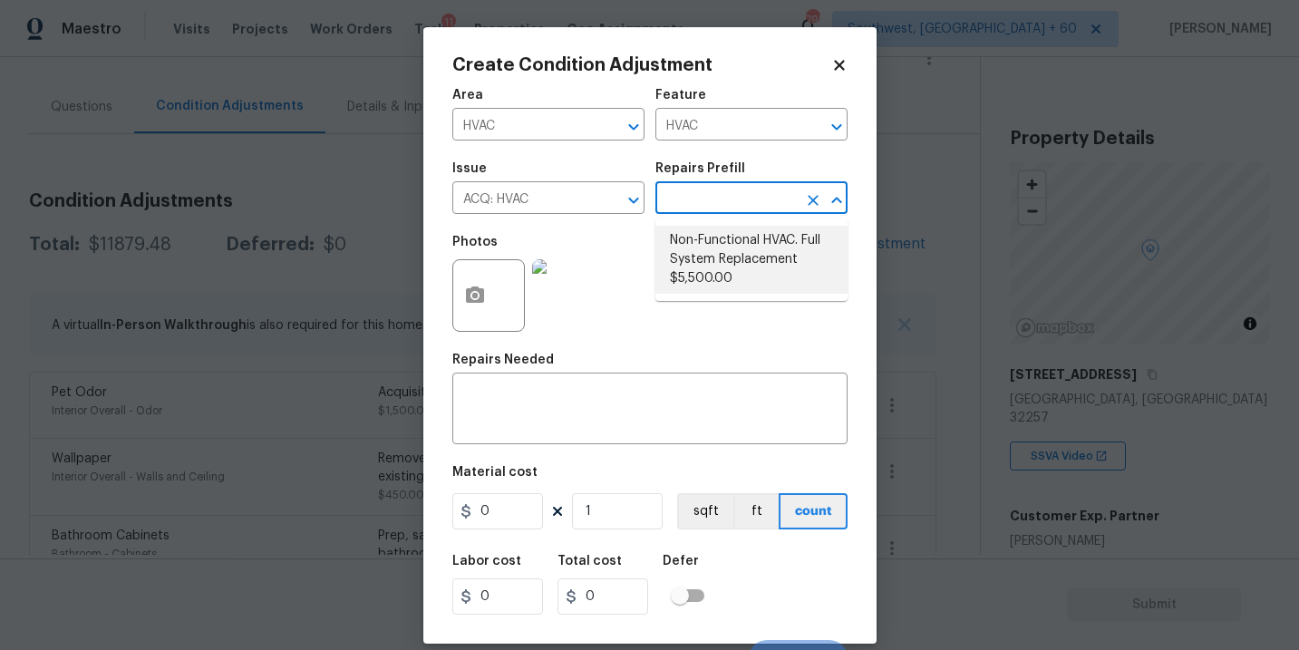
click at [756, 265] on li "Non-Functional HVAC. Full System Replacement $5,500.00" at bounding box center [751, 260] width 192 height 68
type input "Acquisition"
type textarea "Acquisition Scope: Full System Replacement"
type input "5500"
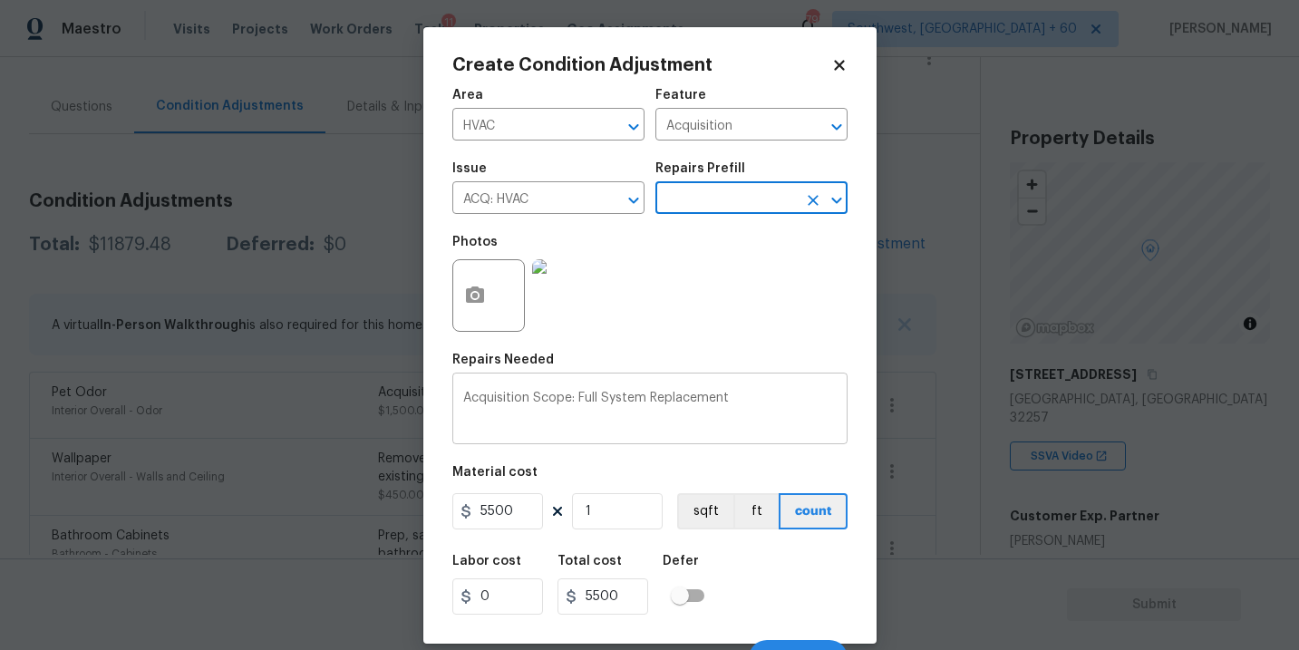
scroll to position [27, 0]
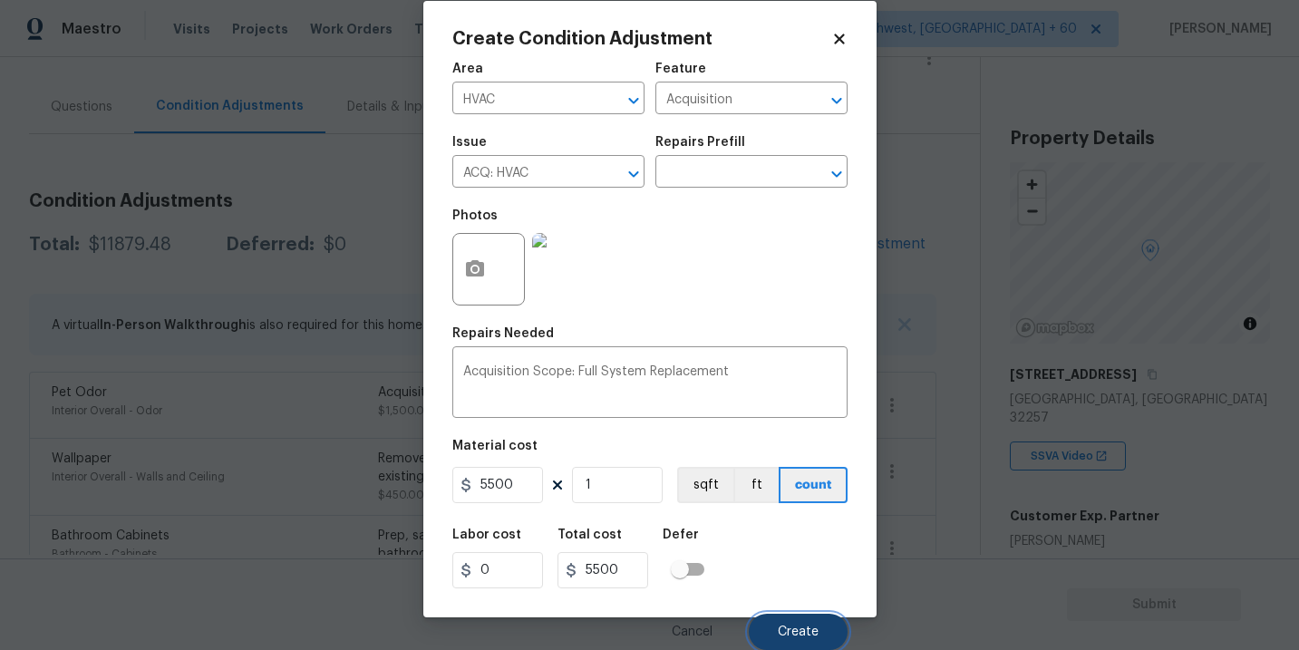
click at [805, 627] on span "Create" at bounding box center [798, 632] width 41 height 14
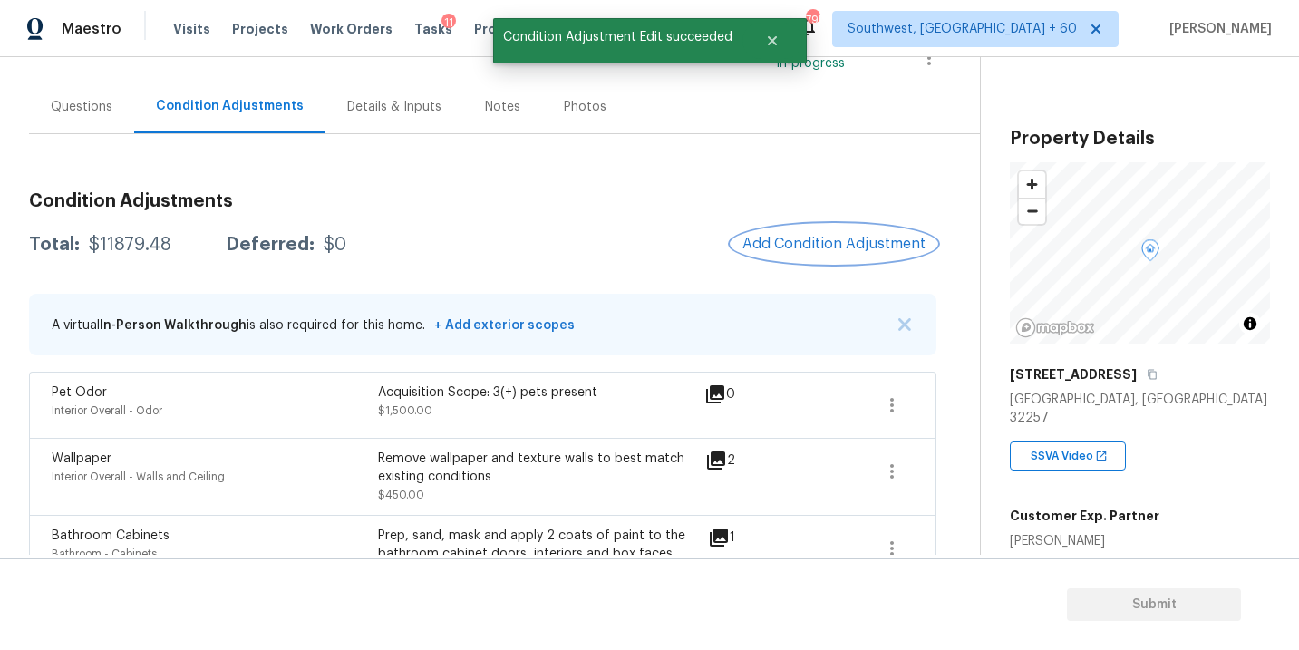
scroll to position [0, 0]
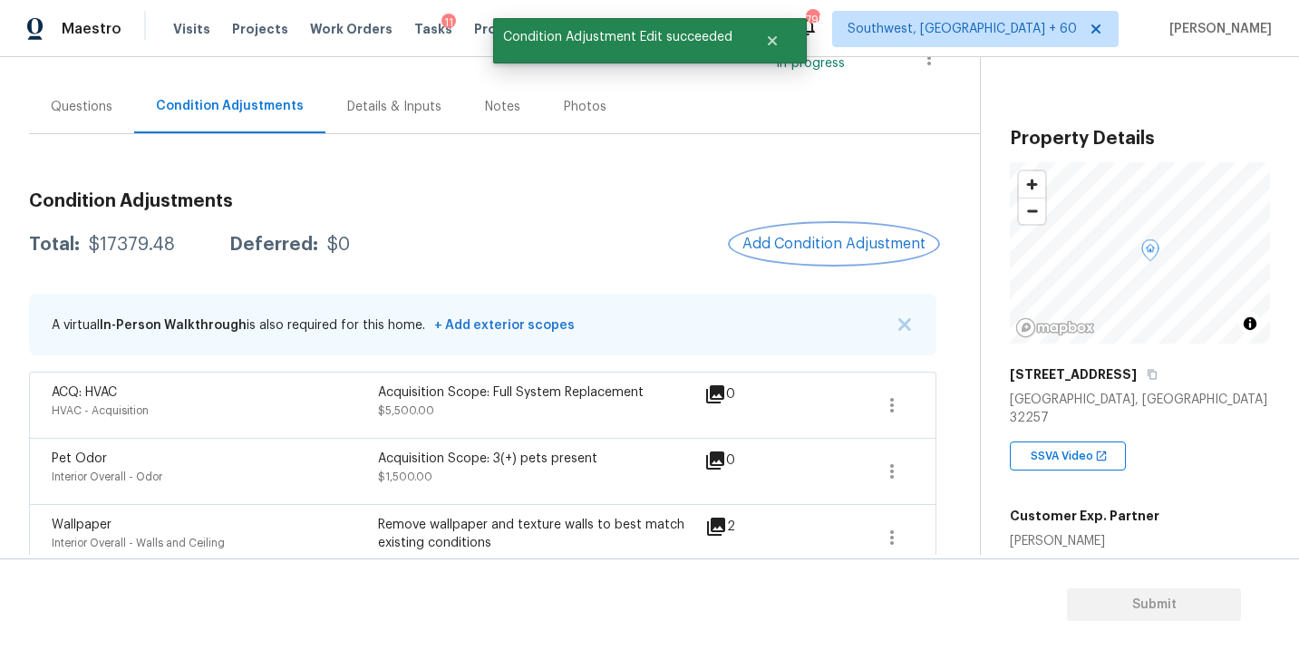
click at [836, 248] on span "Add Condition Adjustment" at bounding box center [833, 244] width 183 height 16
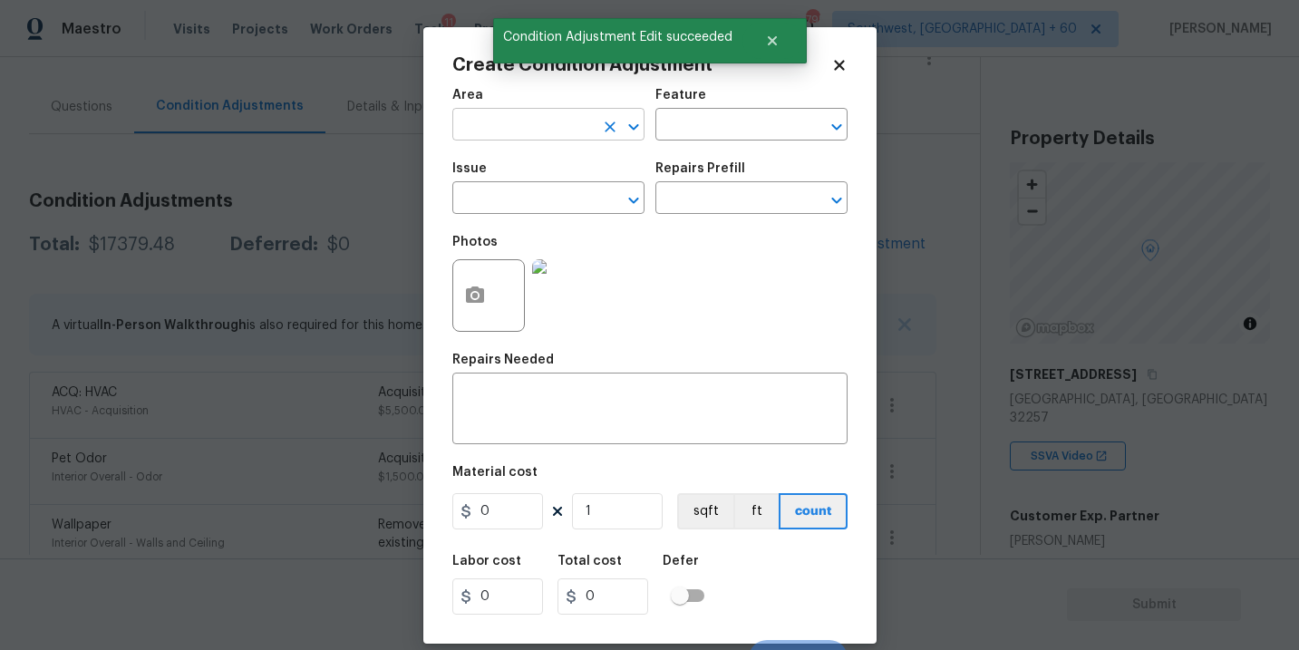
click at [508, 138] on input "text" at bounding box center [522, 126] width 141 height 28
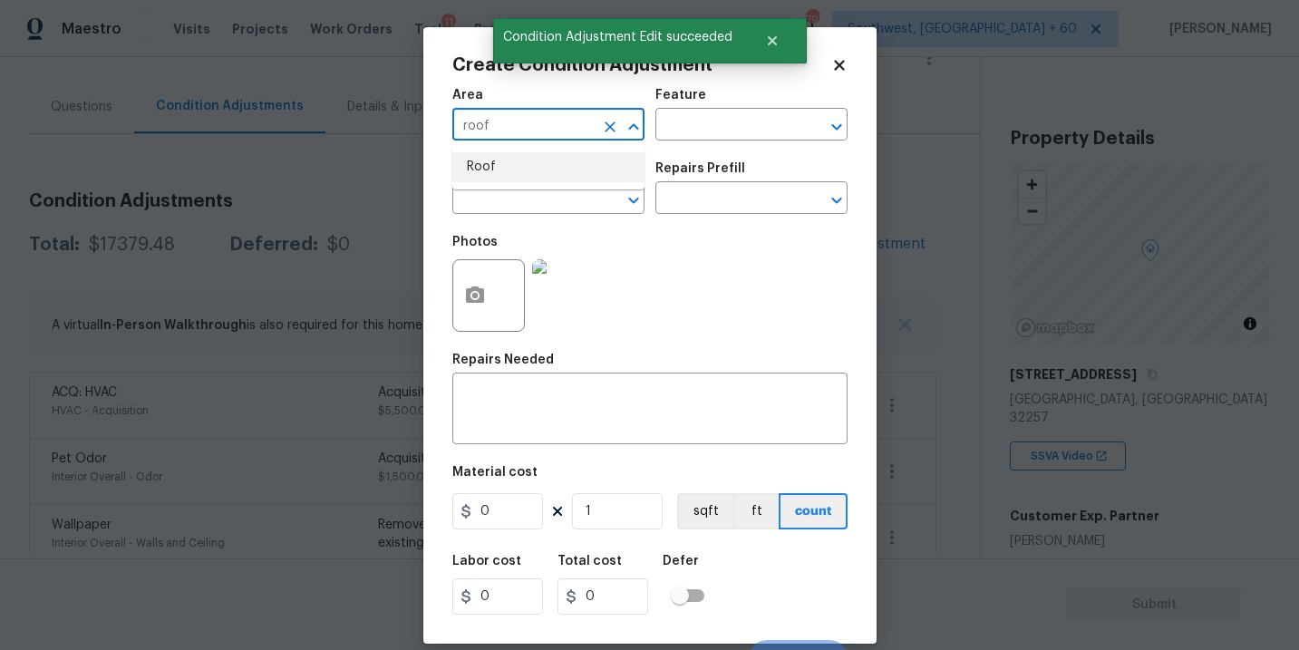
click at [514, 165] on li "Roof" at bounding box center [548, 167] width 192 height 30
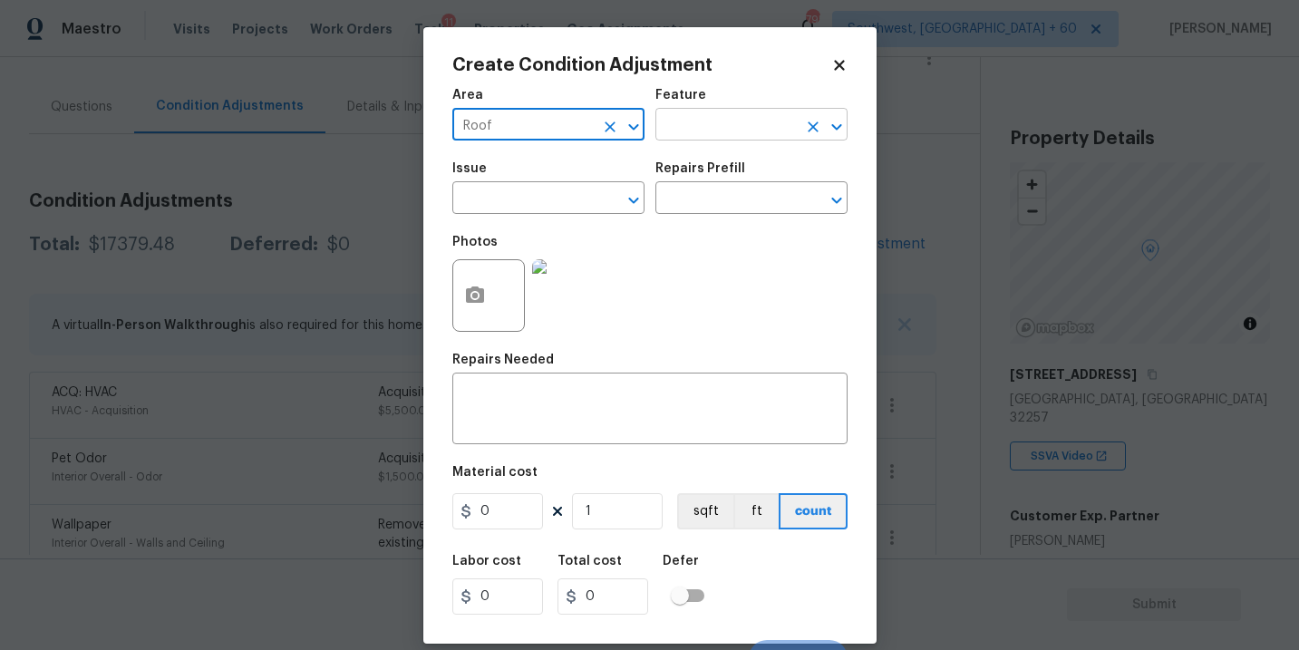
type input "Roof"
click at [707, 130] on input "text" at bounding box center [725, 126] width 141 height 28
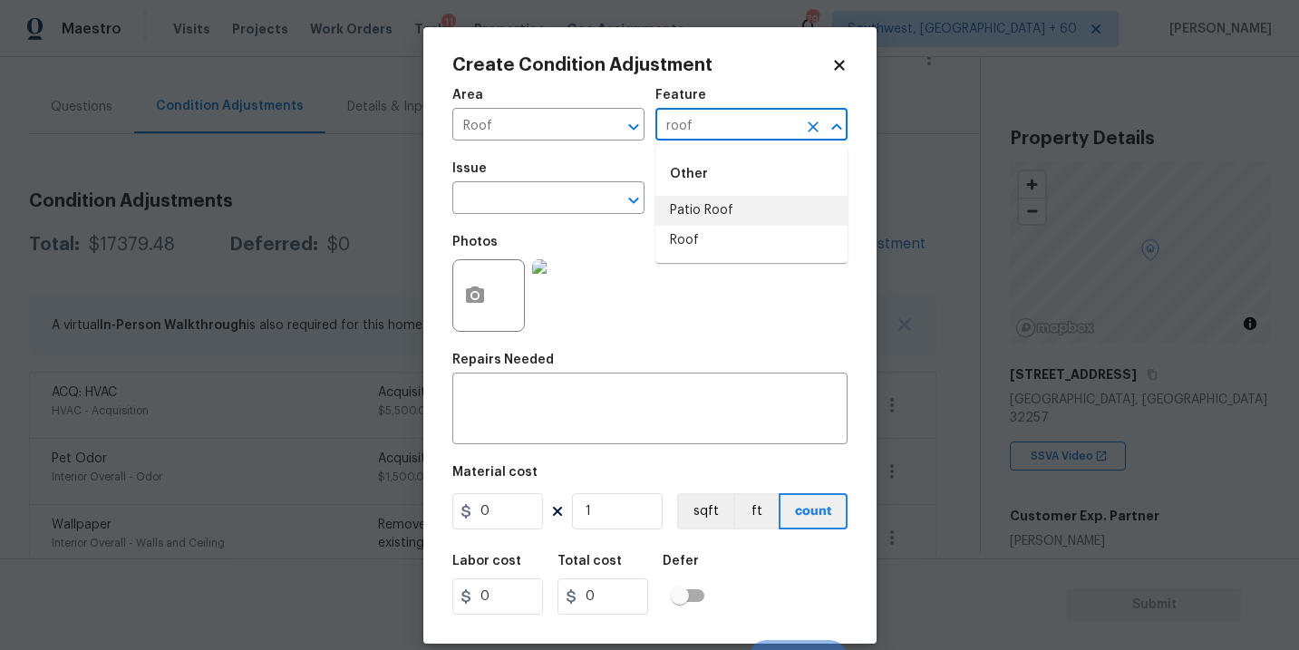
click at [691, 229] on li "Roof" at bounding box center [751, 241] width 192 height 30
type input "Roof"
click at [553, 163] on div "Issue" at bounding box center [548, 174] width 192 height 24
click at [546, 196] on input "text" at bounding box center [522, 200] width 141 height 28
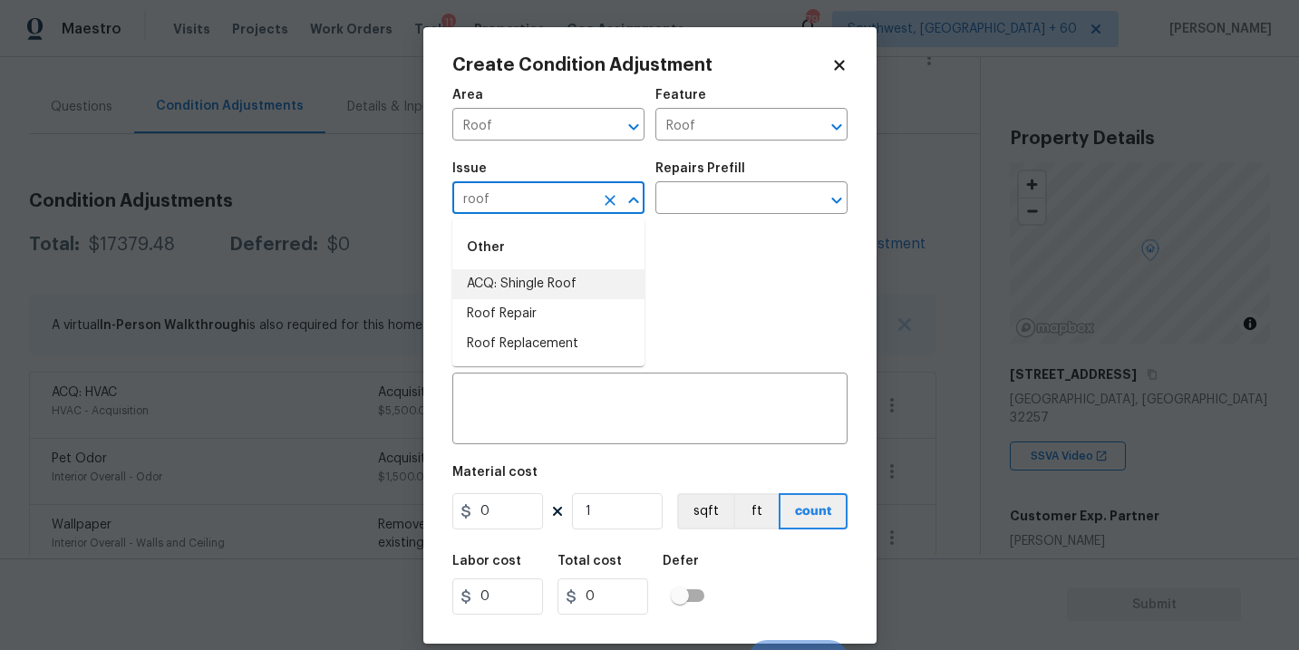
click at [536, 285] on li "ACQ: Shingle Roof" at bounding box center [548, 284] width 192 height 30
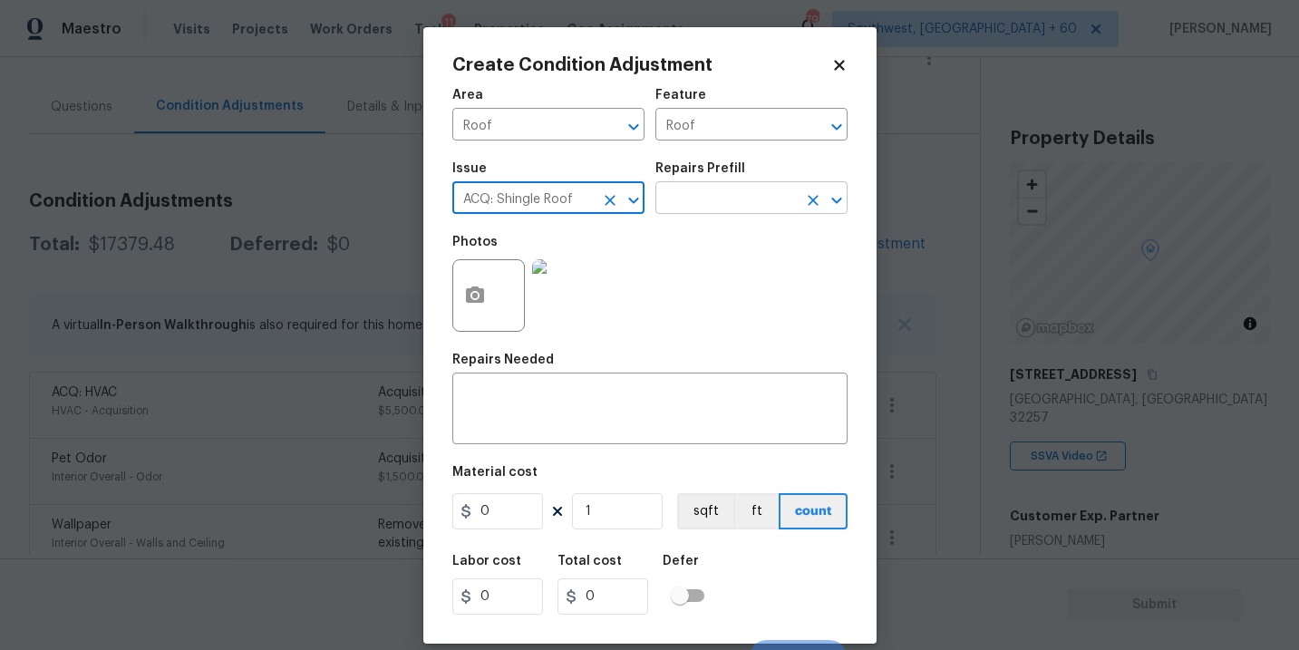
type input "ACQ: Shingle Roof"
click at [730, 202] on input "text" at bounding box center [725, 200] width 141 height 28
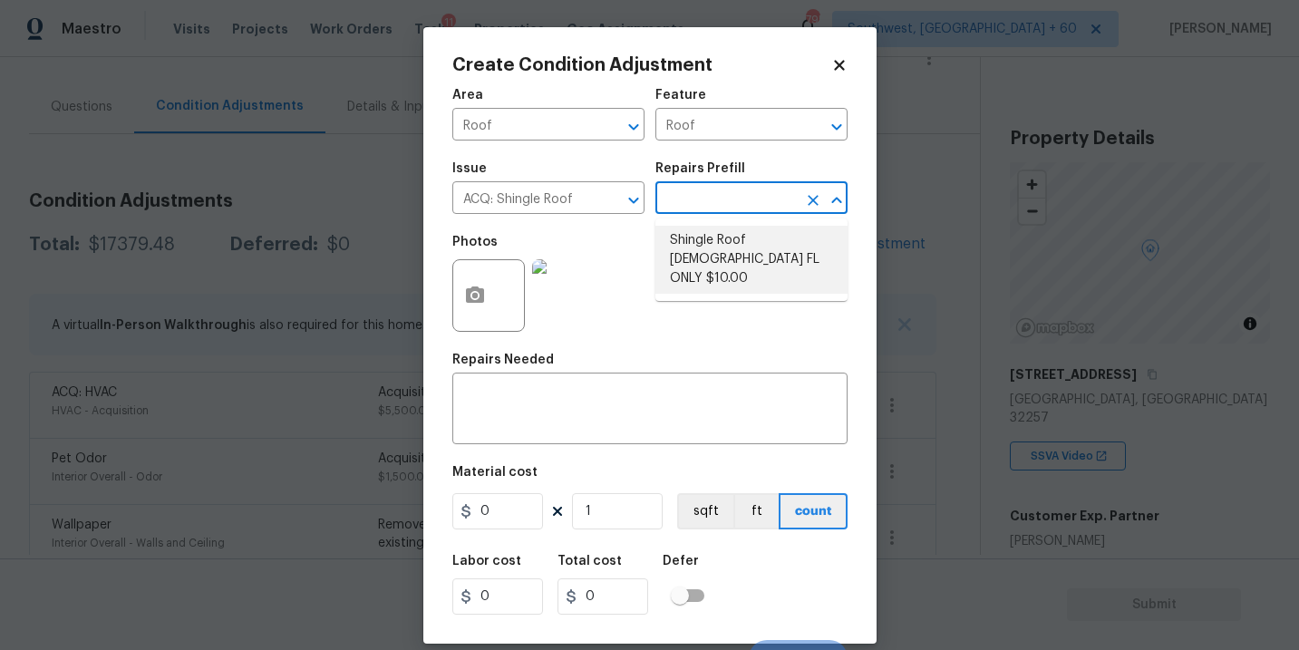
click at [737, 237] on li "Shingle Roof 15+ Years Old FL ONLY $10.00" at bounding box center [751, 260] width 192 height 68
type input "Acquisition"
type textarea "Acquisition Scope (Florida Only): Shingle Roof 15+ years in age maintenance."
type input "10"
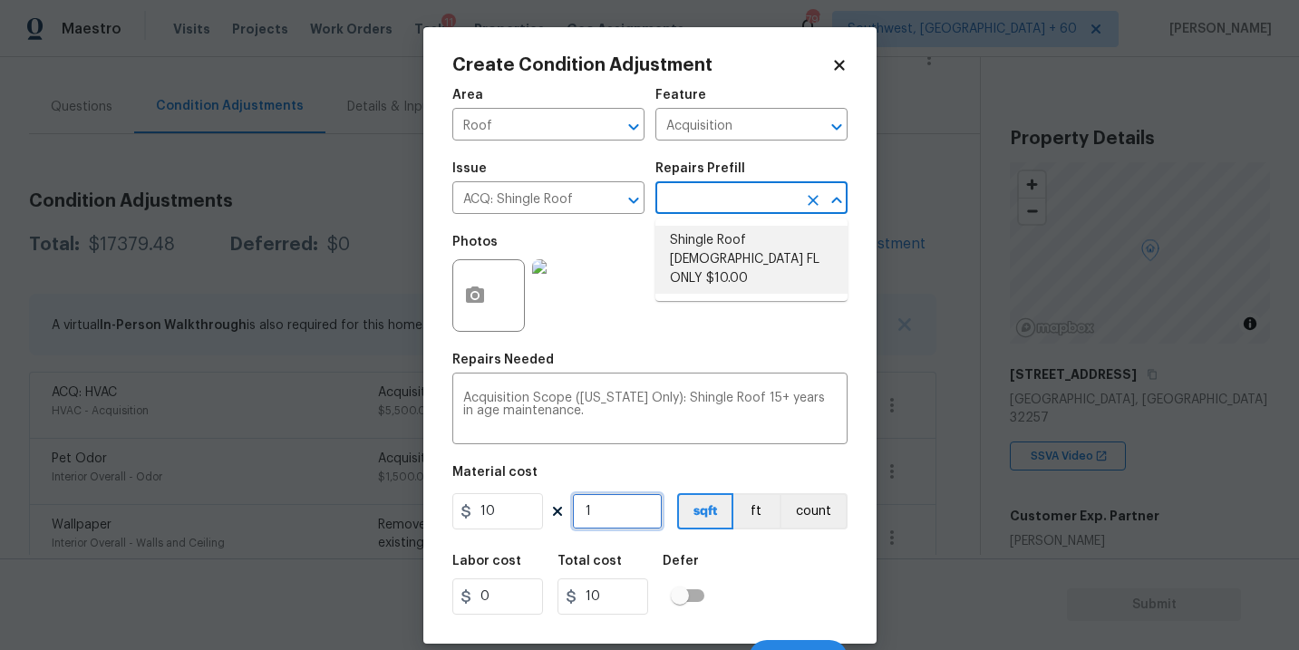
click at [639, 521] on input "1" at bounding box center [617, 511] width 91 height 36
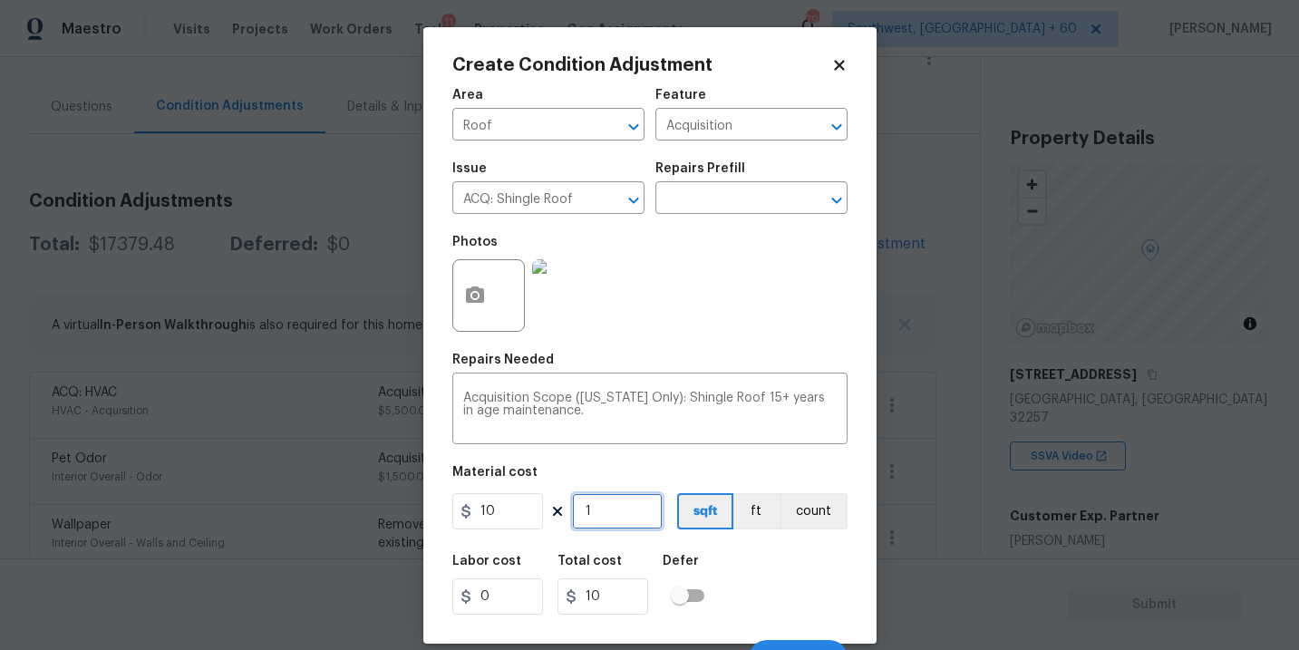
type input "13"
type input "130"
type input "136"
type input "1360"
type input "1366"
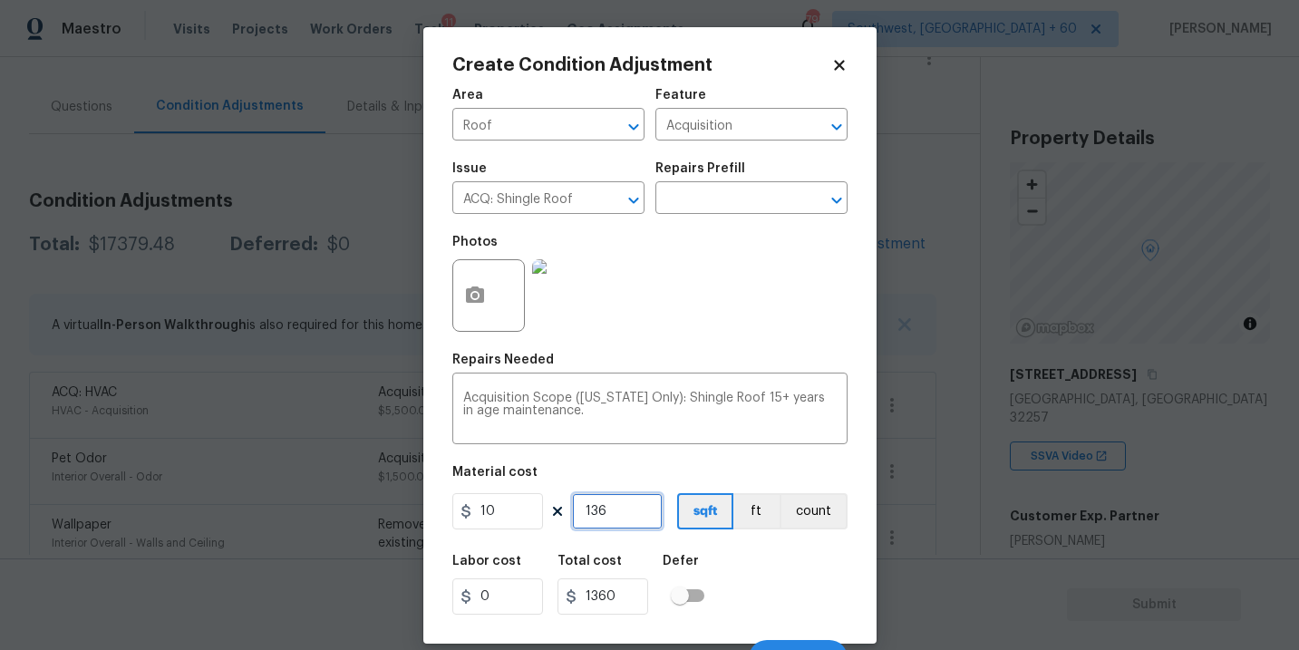
type input "13660"
type input "1366"
click at [749, 571] on div "Labor cost 0 Total cost 13660 Defer" at bounding box center [649, 585] width 395 height 82
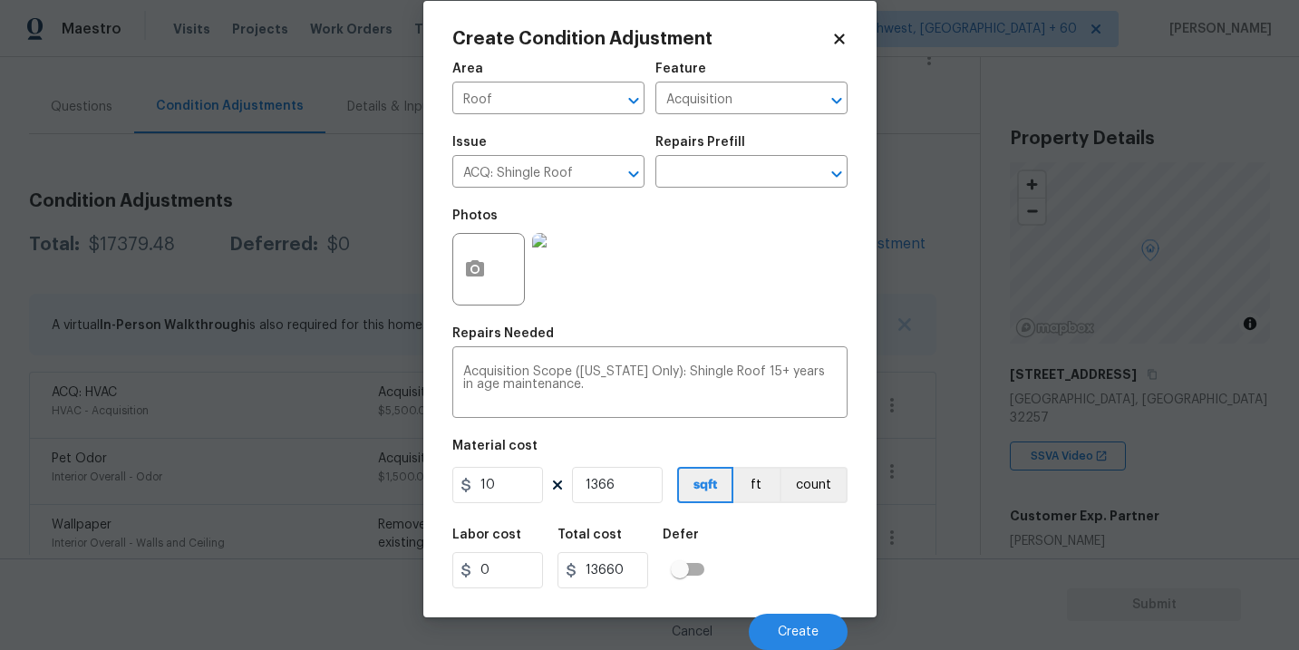
click at [749, 571] on div "Labor cost 0 Total cost 13660 Defer" at bounding box center [649, 558] width 395 height 82
click at [765, 624] on button "Create" at bounding box center [798, 632] width 99 height 36
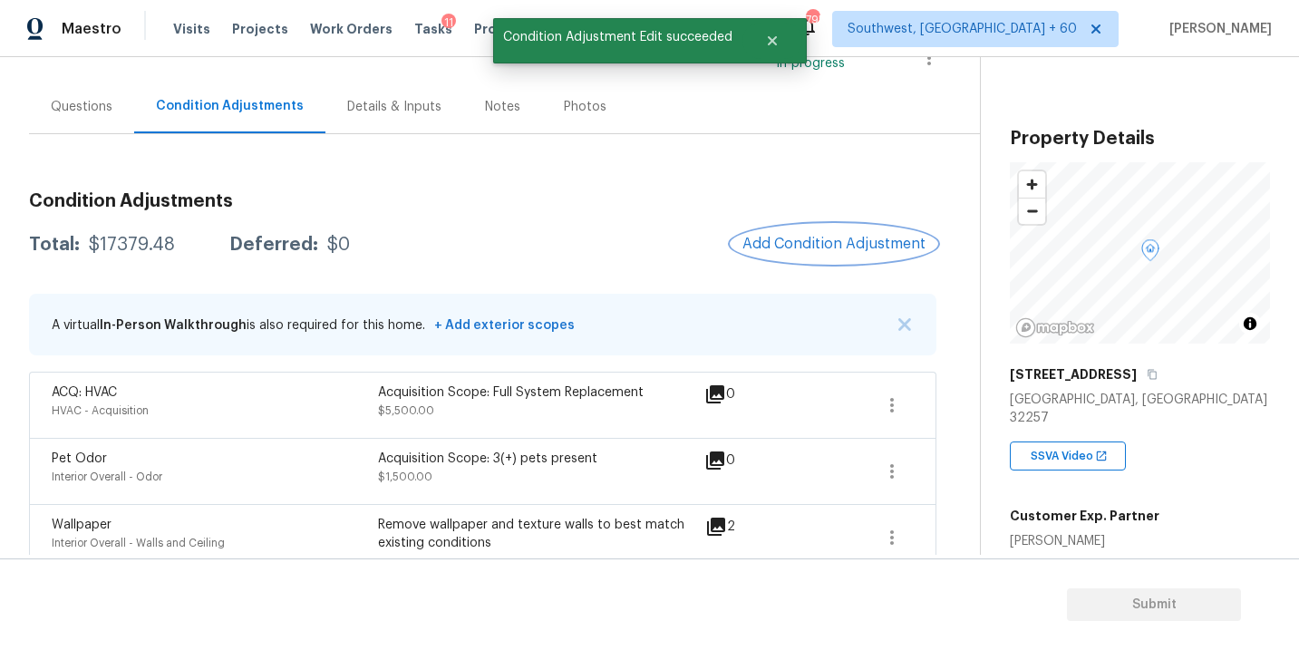
scroll to position [0, 0]
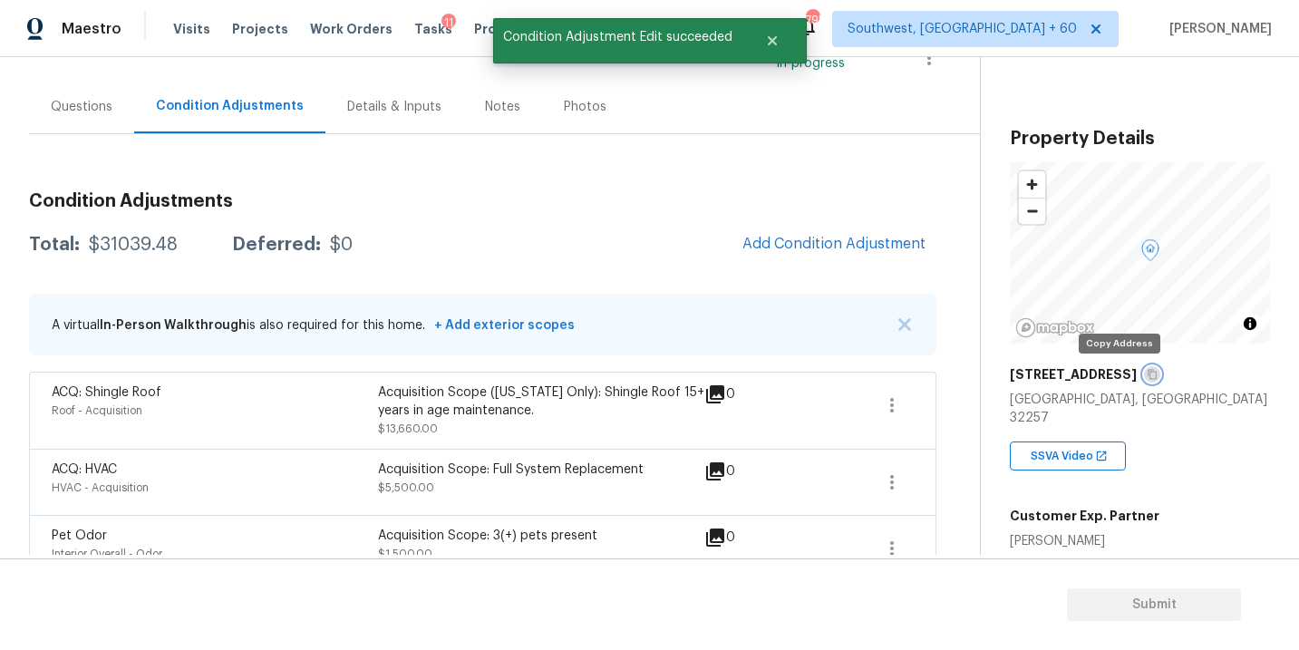
click at [1146, 370] on icon "button" at bounding box center [1151, 374] width 11 height 11
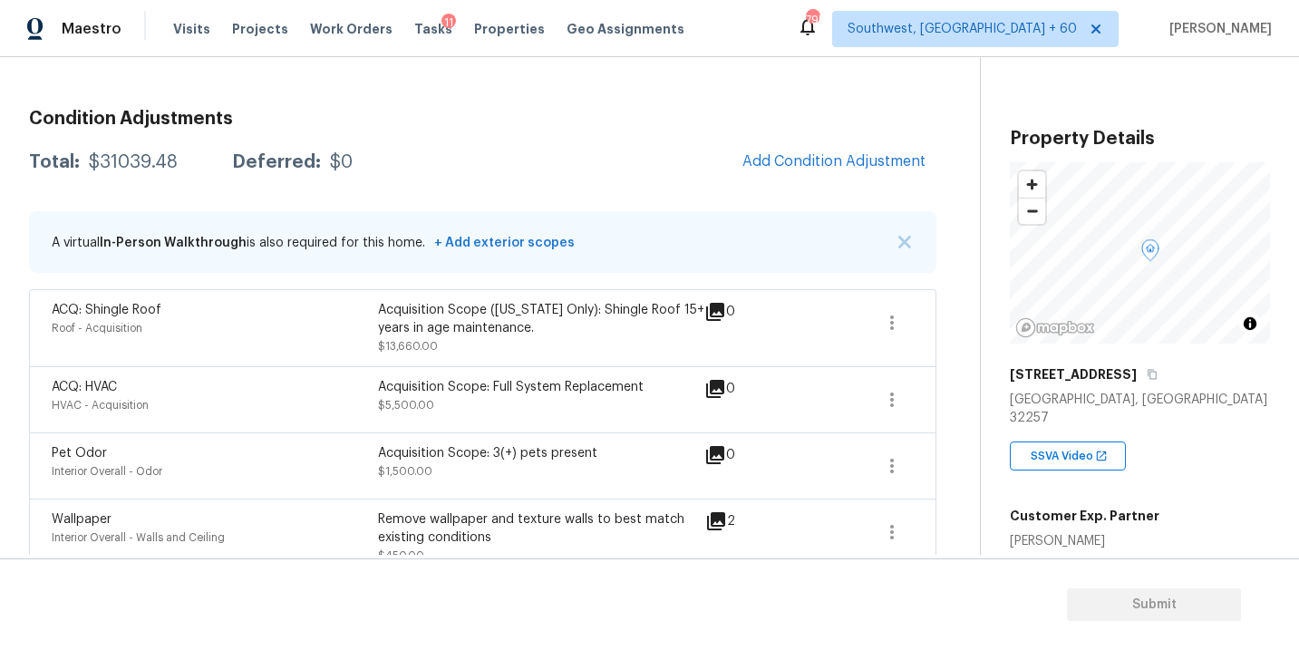
scroll to position [158, 0]
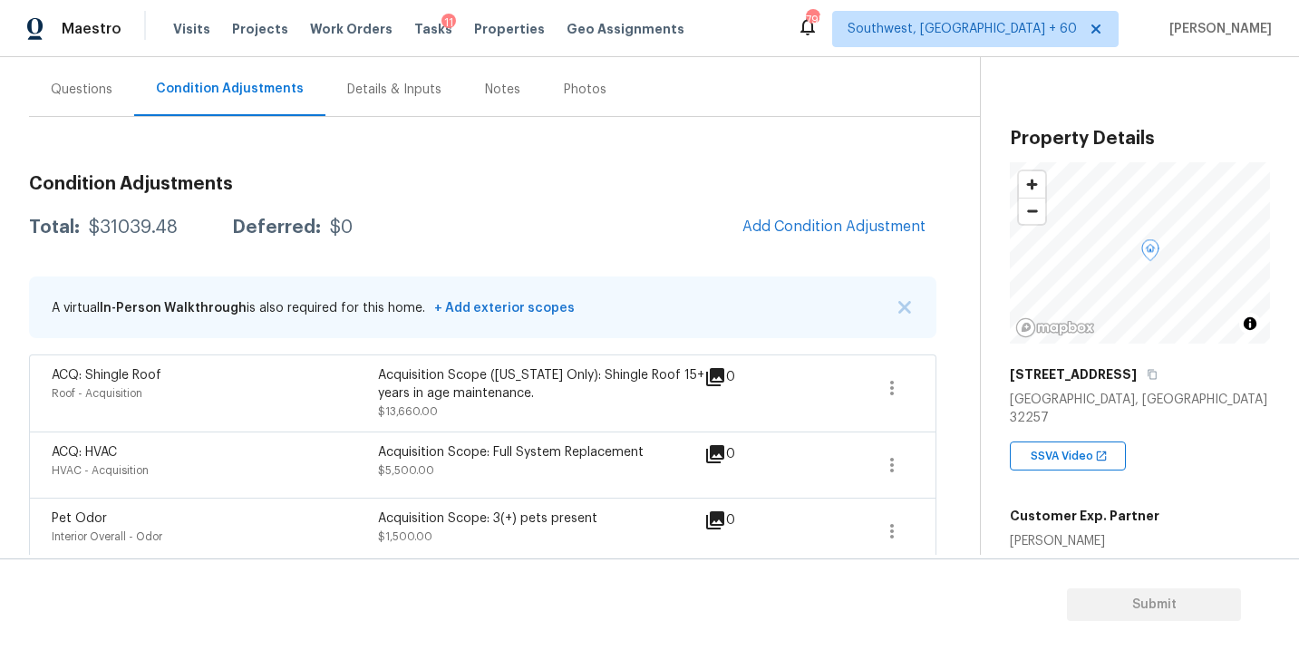
click at [809, 208] on span "Add Condition Adjustment" at bounding box center [833, 228] width 205 height 40
click at [802, 227] on span "Add Condition Adjustment" at bounding box center [833, 226] width 183 height 16
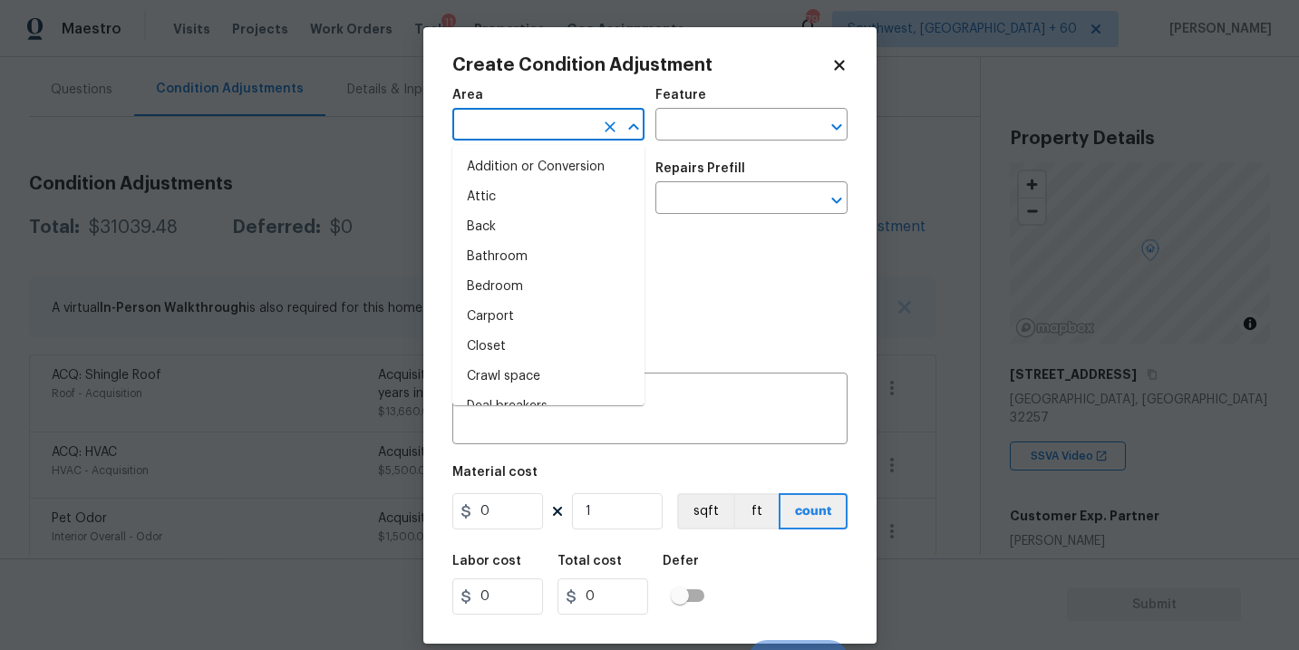
click at [515, 133] on input "text" at bounding box center [522, 126] width 141 height 28
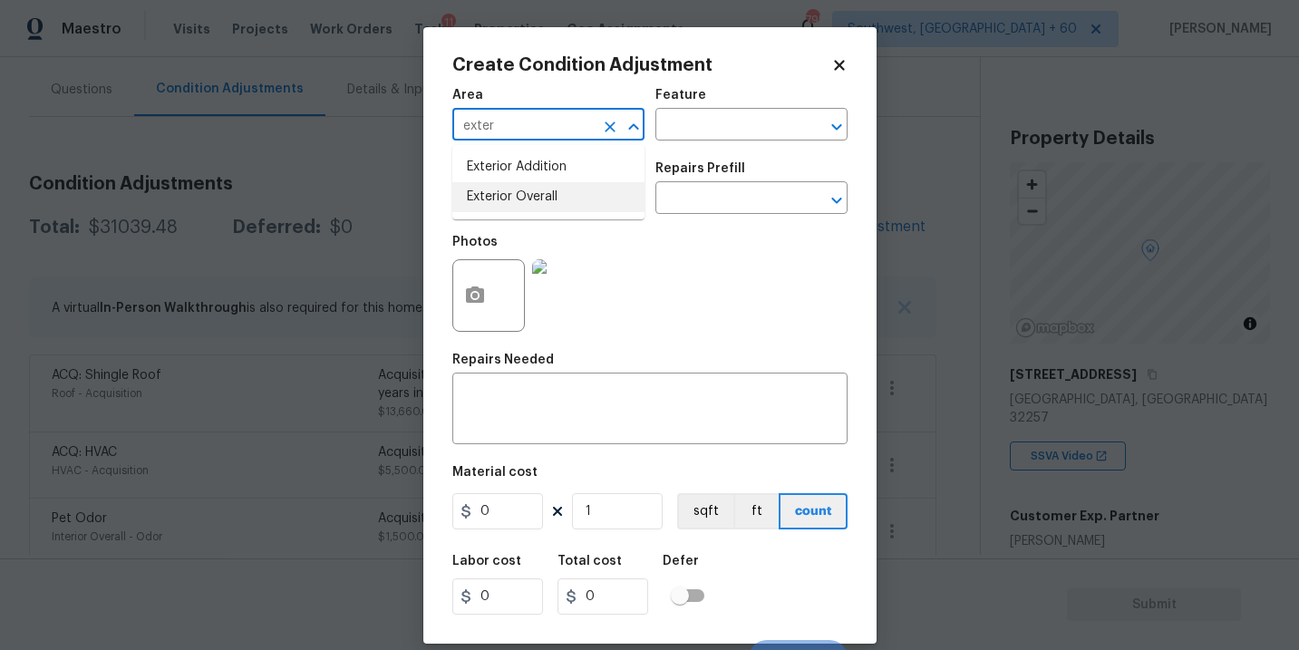
click at [577, 203] on li "Exterior Overall" at bounding box center [548, 197] width 192 height 30
type input "Exterior Overall"
click at [688, 153] on div "Issue ​ Repairs Prefill ​" at bounding box center [649, 187] width 395 height 73
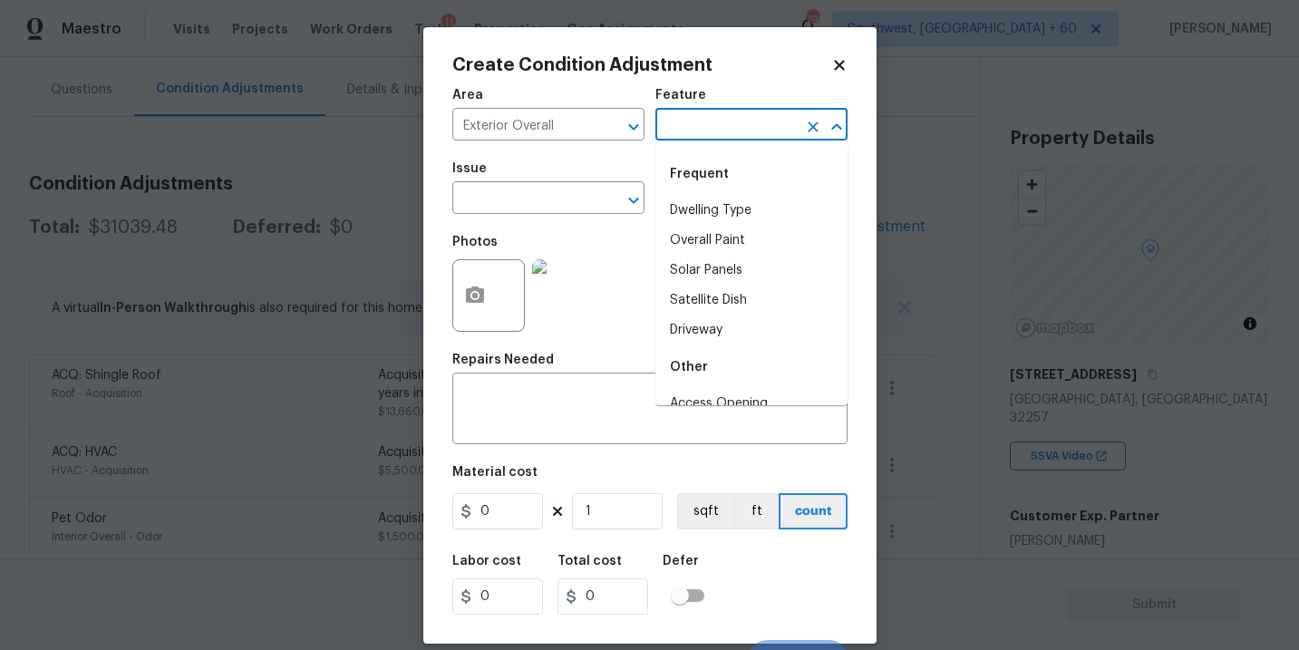
click at [726, 126] on input "text" at bounding box center [725, 126] width 141 height 28
click at [720, 277] on li "Exterior Paint" at bounding box center [751, 271] width 192 height 30
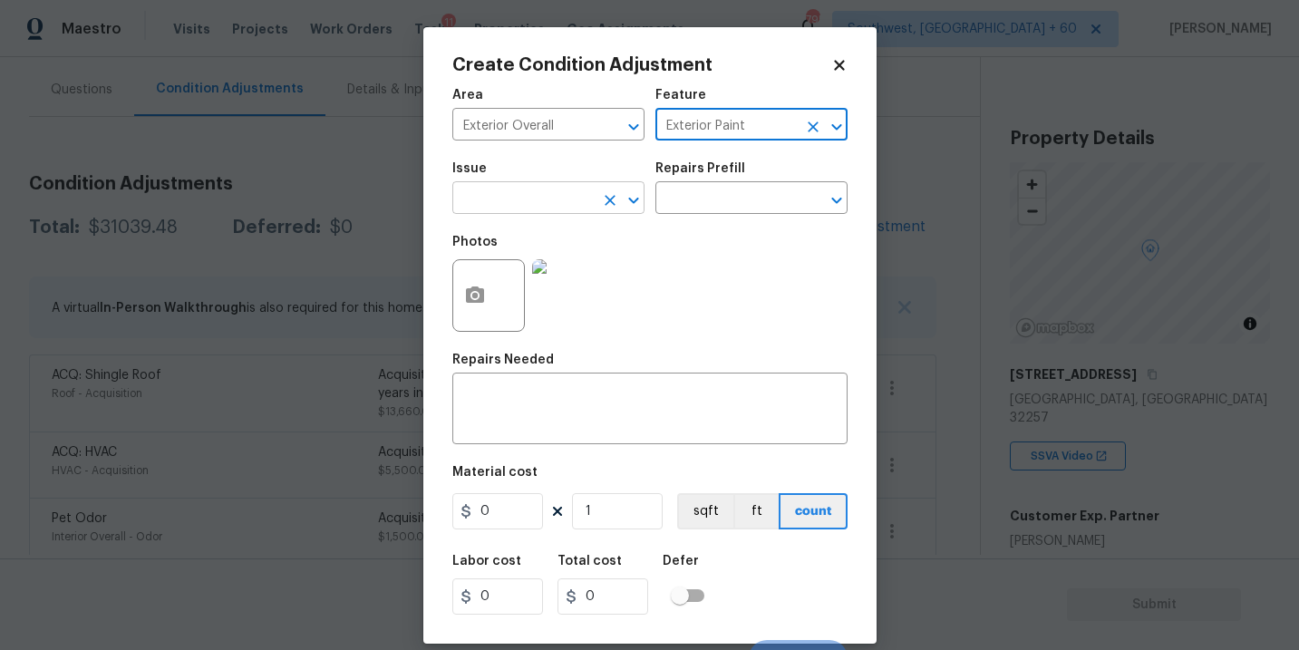
type input "Exterior Paint"
click at [556, 198] on input "text" at bounding box center [522, 200] width 141 height 28
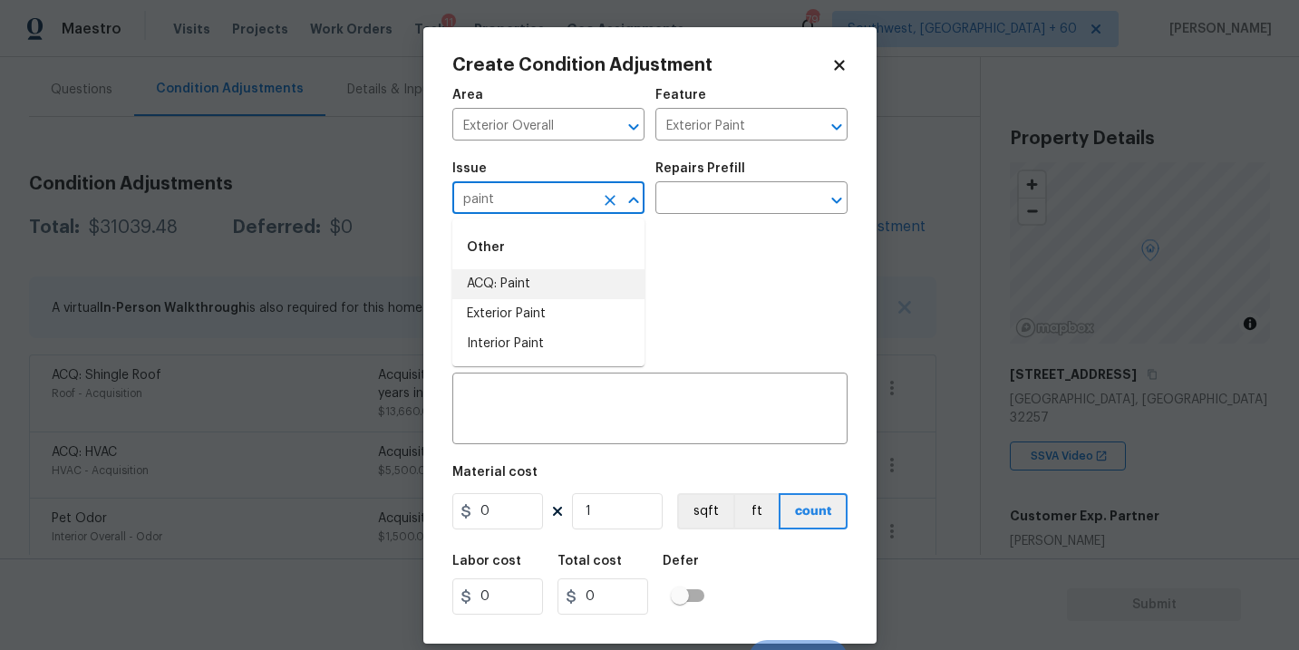
click at [544, 272] on li "ACQ: Paint" at bounding box center [548, 284] width 192 height 30
type input "ACQ: Paint"
click at [721, 190] on input "text" at bounding box center [725, 200] width 141 height 28
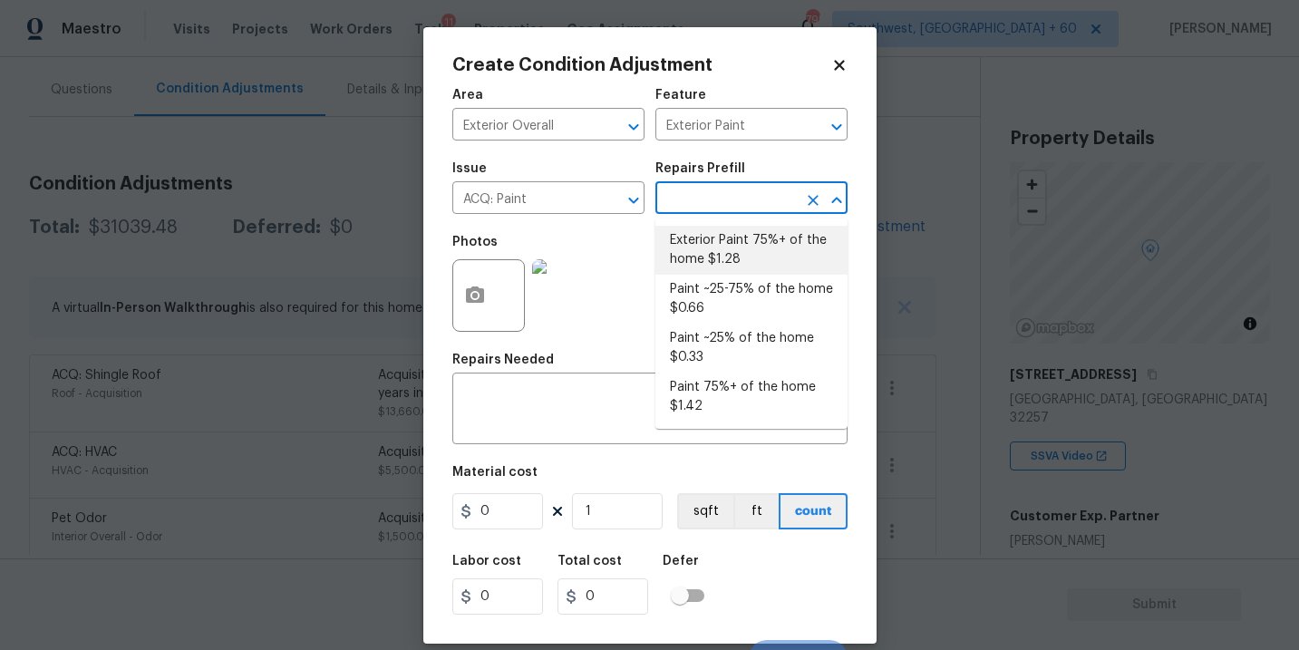
click at [722, 248] on li "Exterior Paint 75%+ of the home $1.28" at bounding box center [751, 250] width 192 height 49
type input "Acquisition"
type textarea "Acquisition Scope: 75%+ of the home exterior will likely require paint"
type input "1.28"
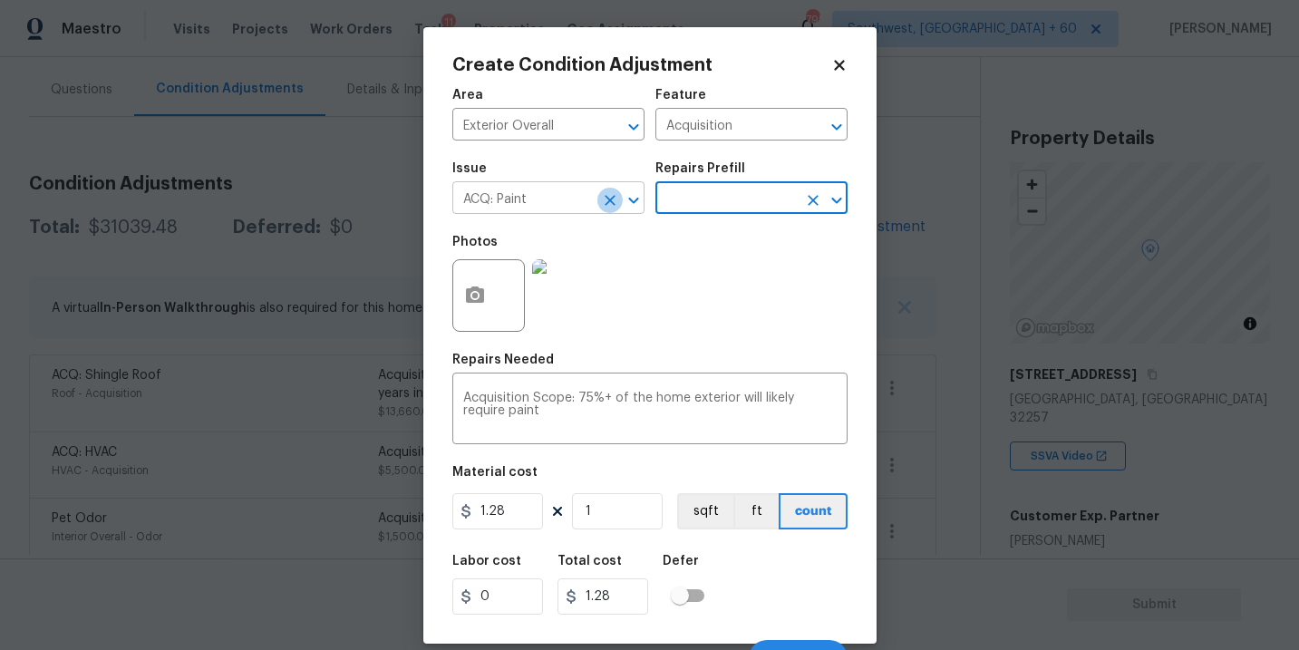
click at [606, 208] on icon "Clear" at bounding box center [610, 200] width 18 height 18
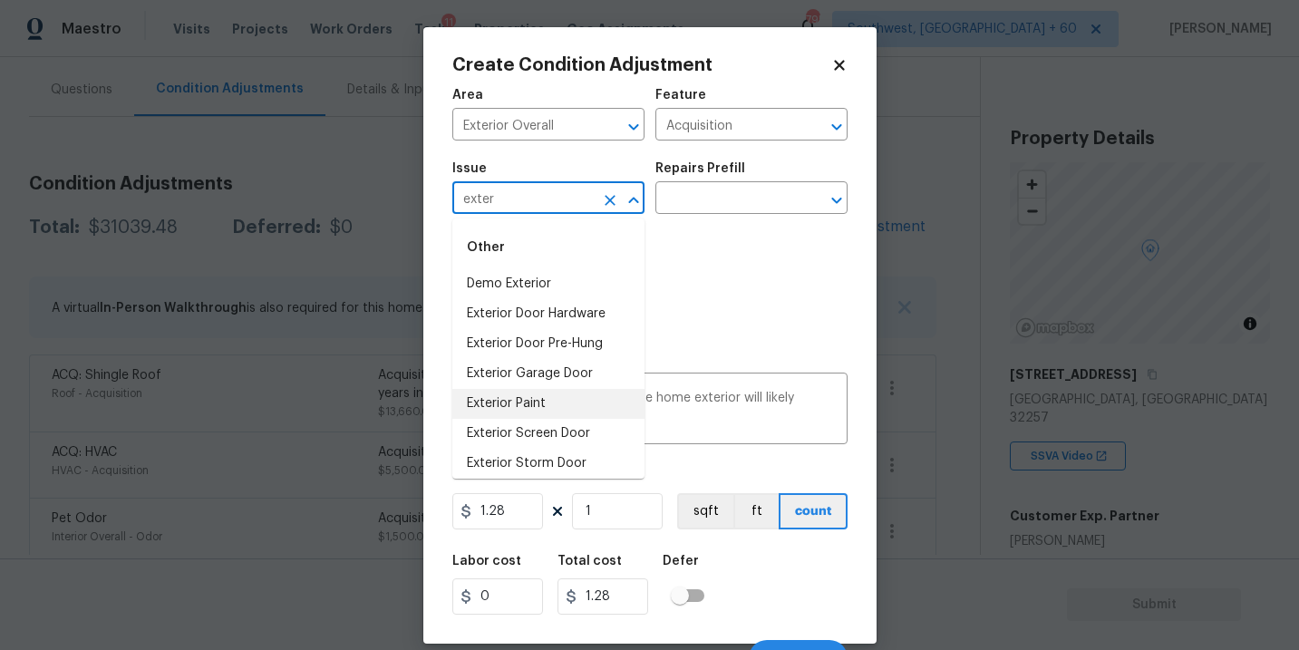
click at [569, 401] on li "Exterior Paint" at bounding box center [548, 404] width 192 height 30
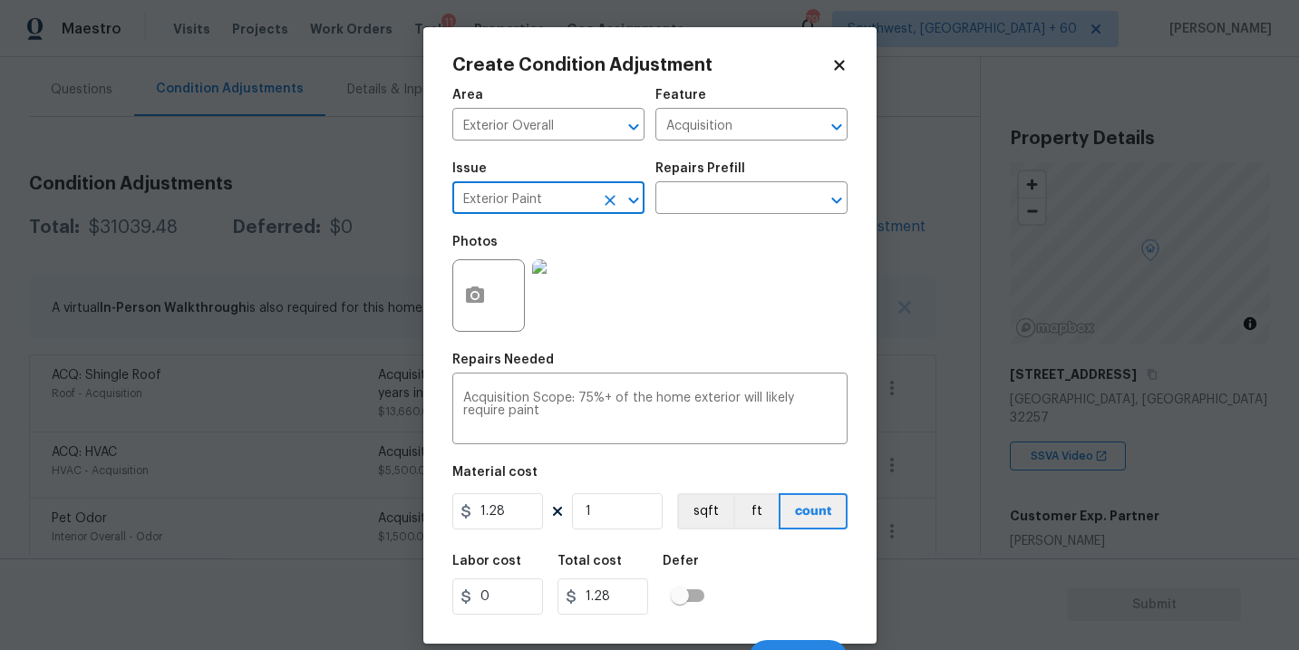
type input "Exterior Paint"
click at [485, 315] on button "button" at bounding box center [474, 295] width 43 height 71
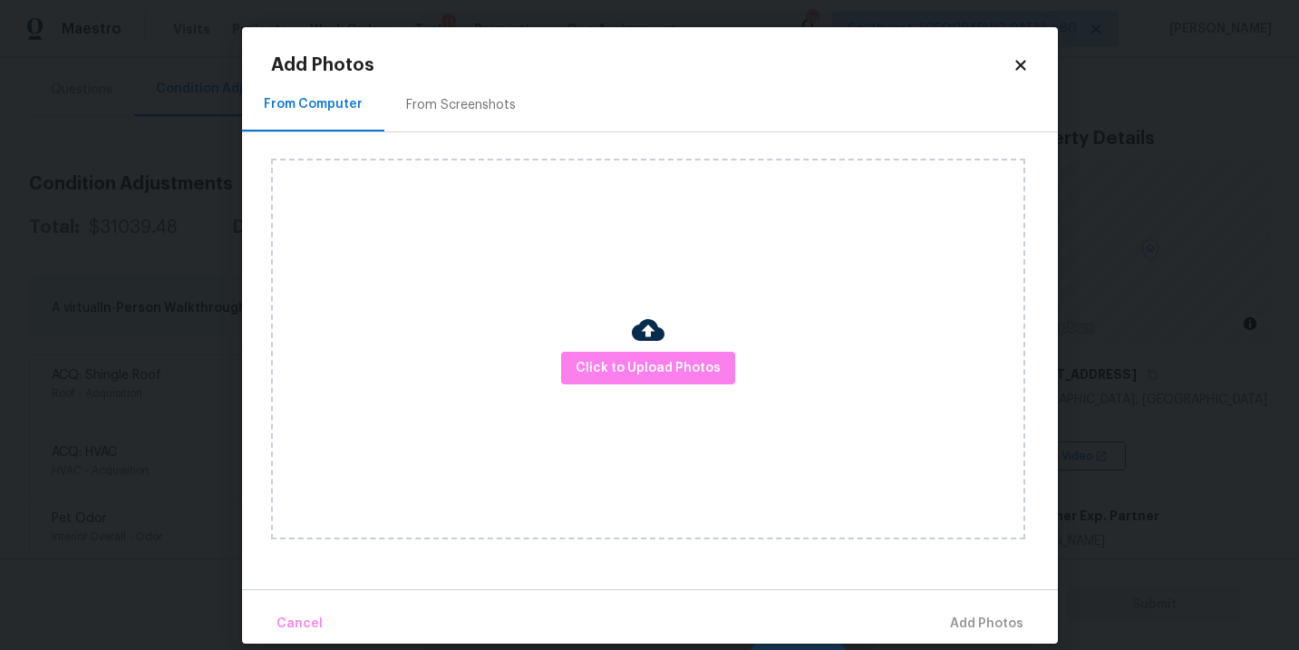
click at [557, 333] on div "Click to Upload Photos" at bounding box center [648, 349] width 754 height 381
click at [601, 352] on button "Click to Upload Photos" at bounding box center [648, 369] width 174 height 34
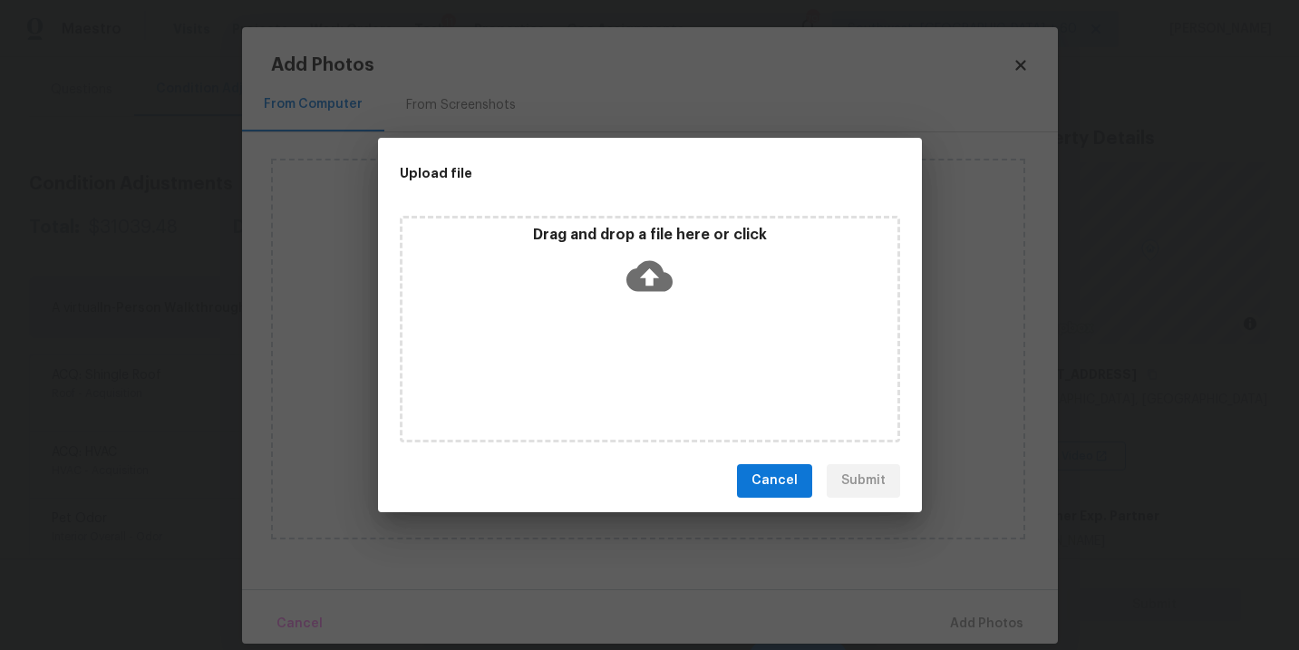
click at [642, 317] on div "Drag and drop a file here or click" at bounding box center [650, 329] width 500 height 227
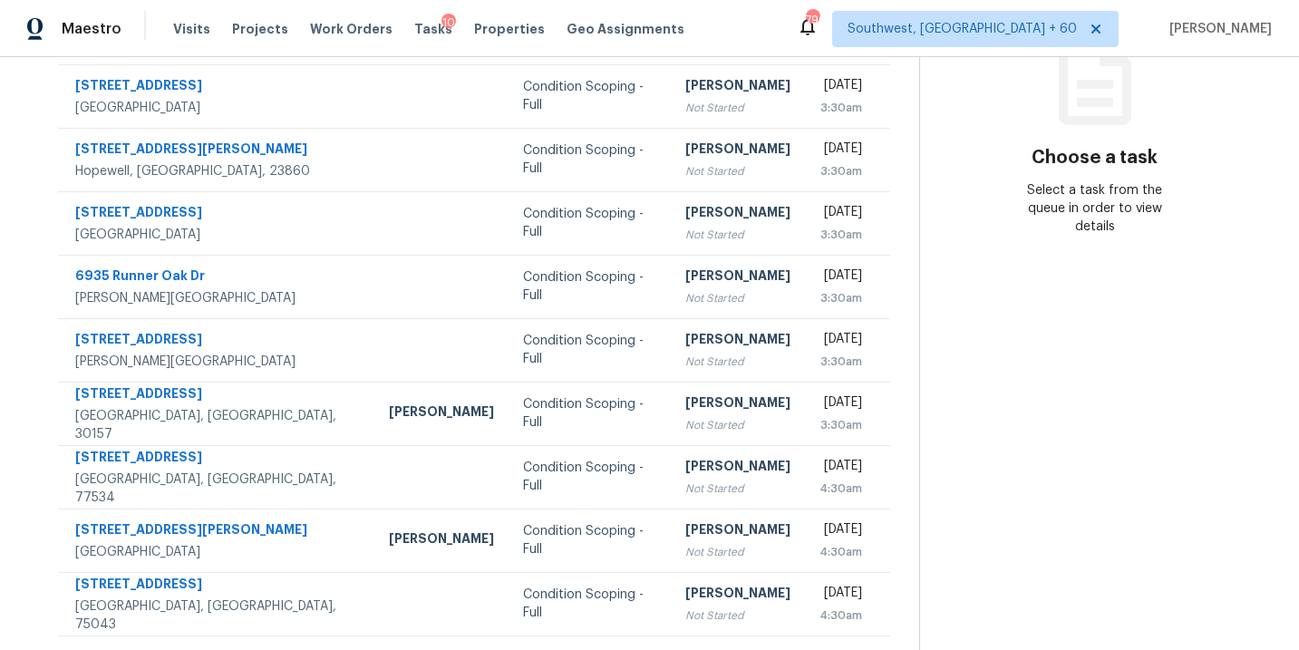
scroll to position [159, 0]
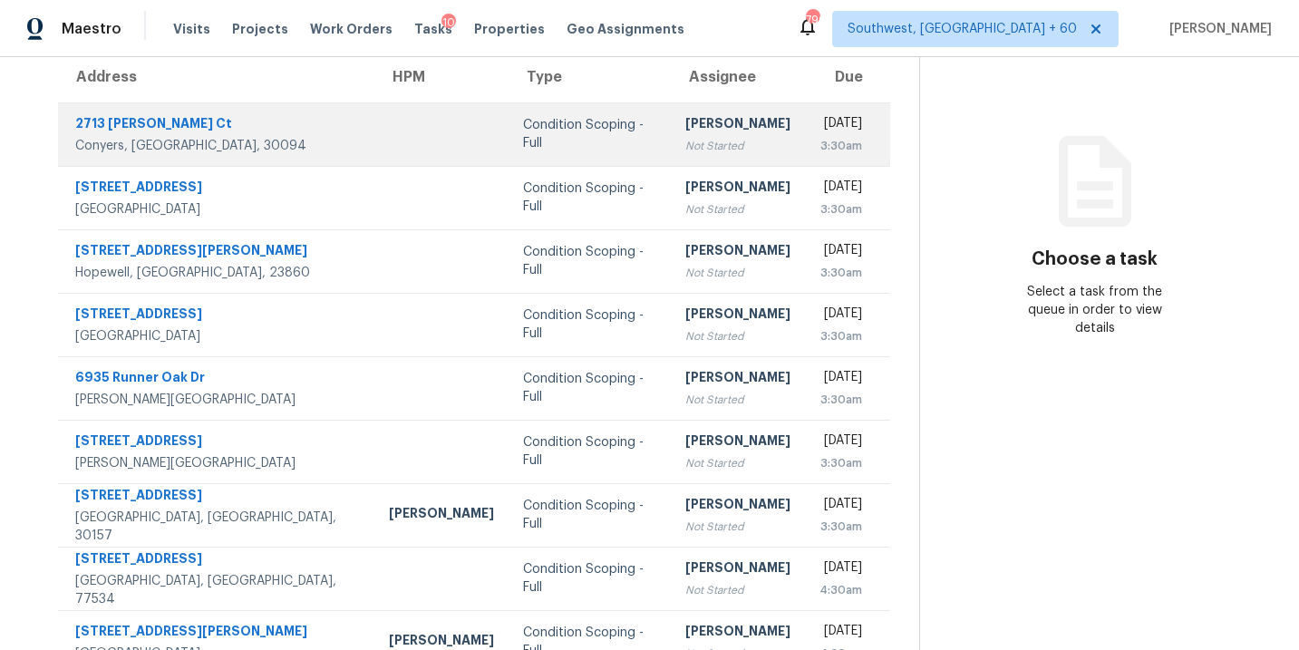
click at [685, 139] on div "Not Started" at bounding box center [737, 146] width 105 height 18
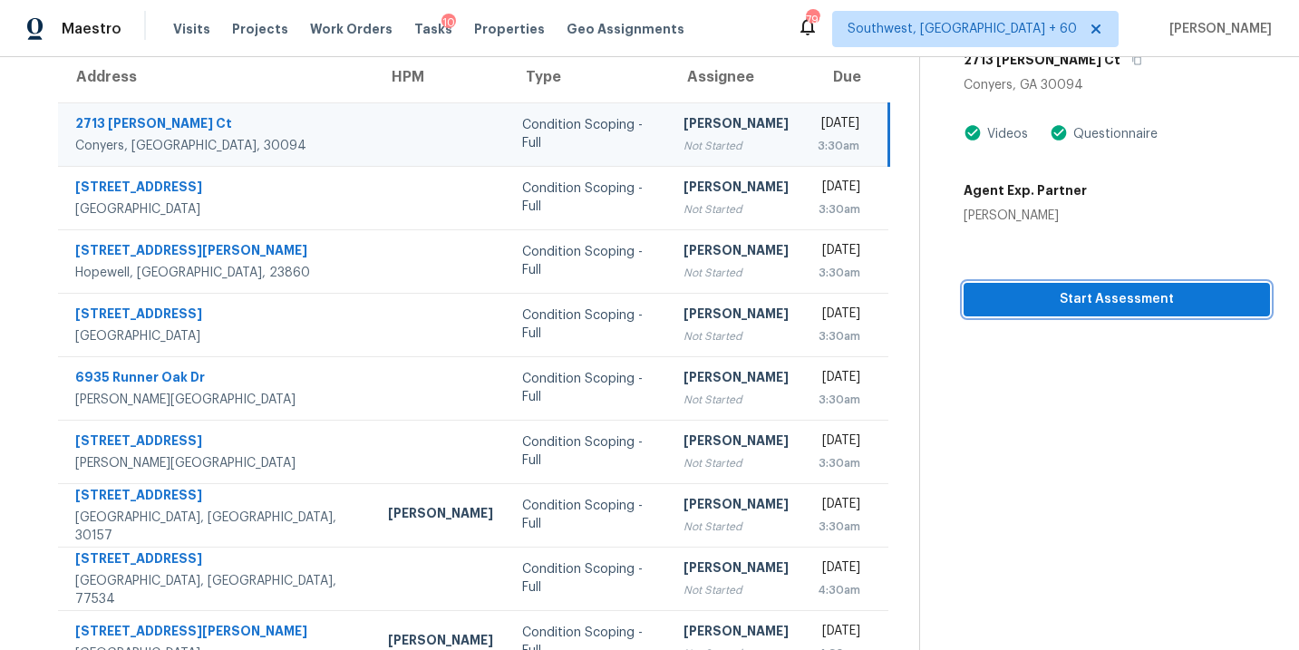
click at [1023, 296] on span "Start Assessment" at bounding box center [1116, 299] width 277 height 23
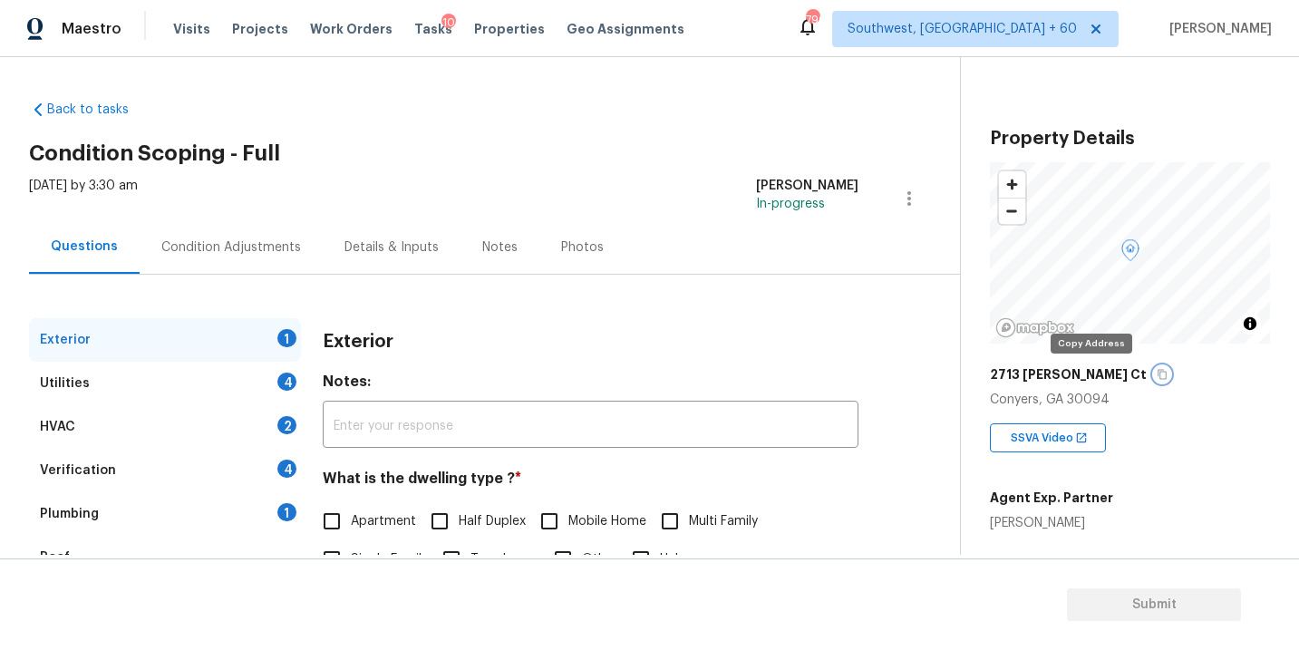
click at [1157, 372] on icon "button" at bounding box center [1161, 375] width 9 height 10
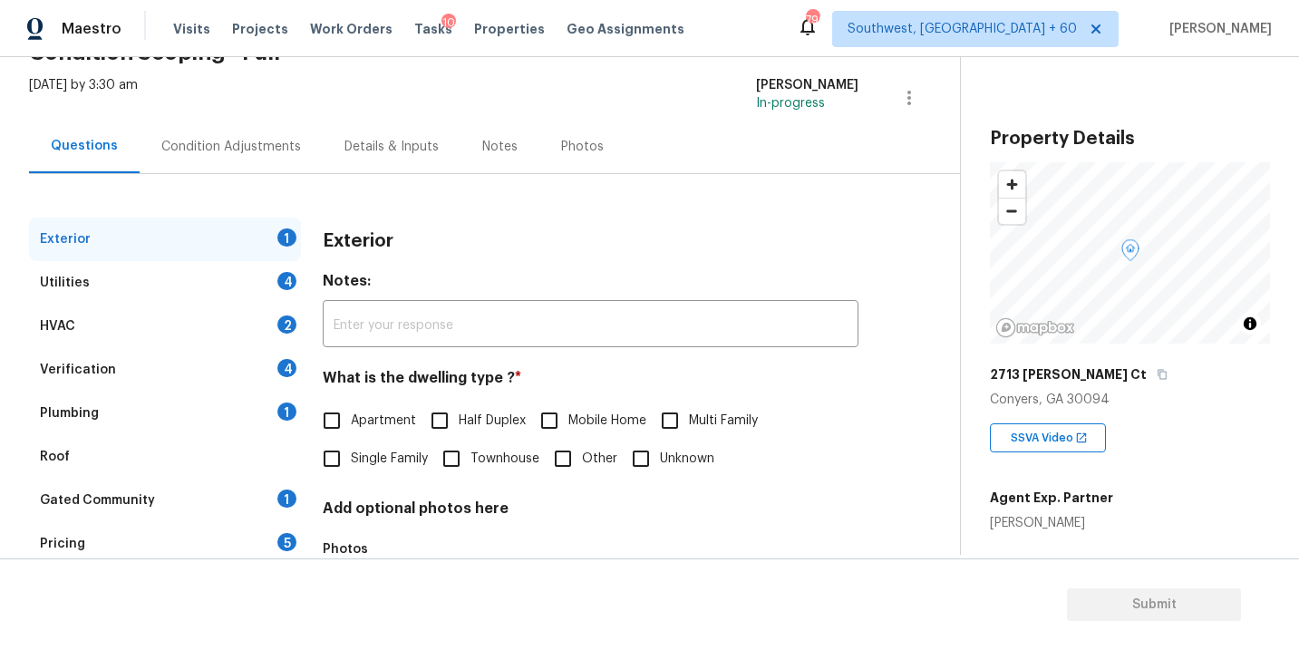
click at [378, 449] on span "Single Family" at bounding box center [389, 458] width 77 height 19
click at [351, 449] on input "Single Family" at bounding box center [332, 459] width 38 height 38
checkbox input "true"
click at [463, 457] on input "Townhouse" at bounding box center [451, 460] width 38 height 38
checkbox input "true"
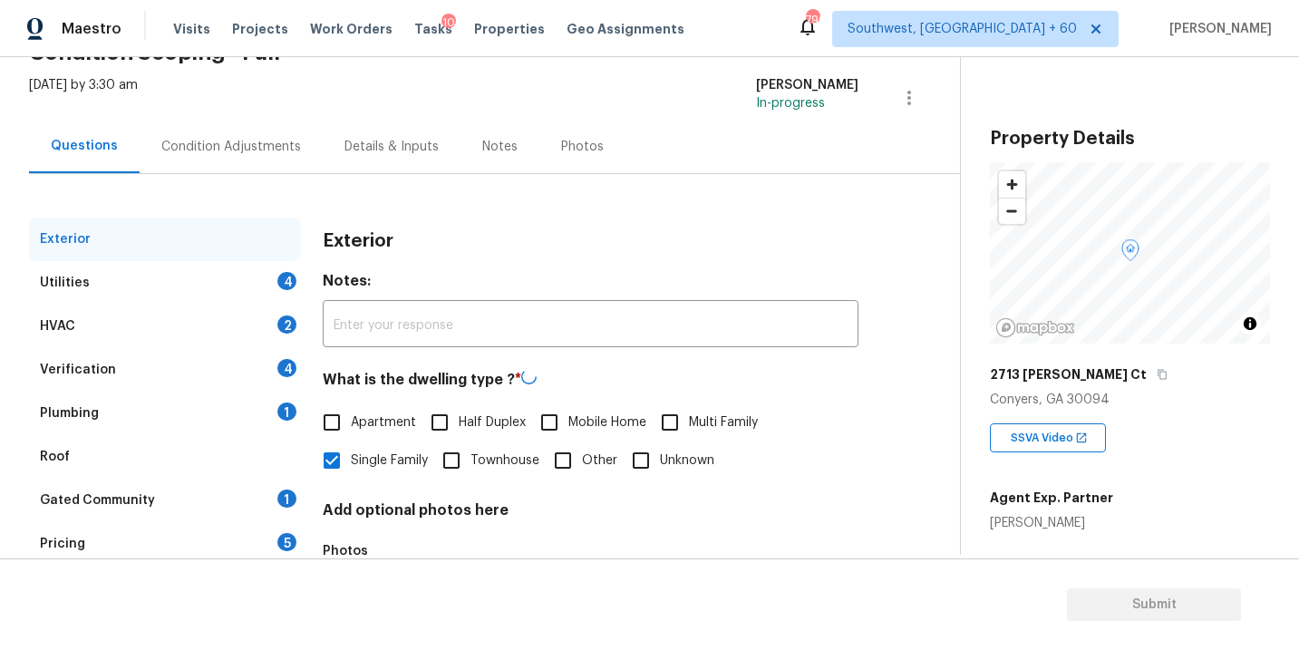
checkbox input "false"
click at [242, 285] on div "Utilities 4" at bounding box center [165, 282] width 272 height 43
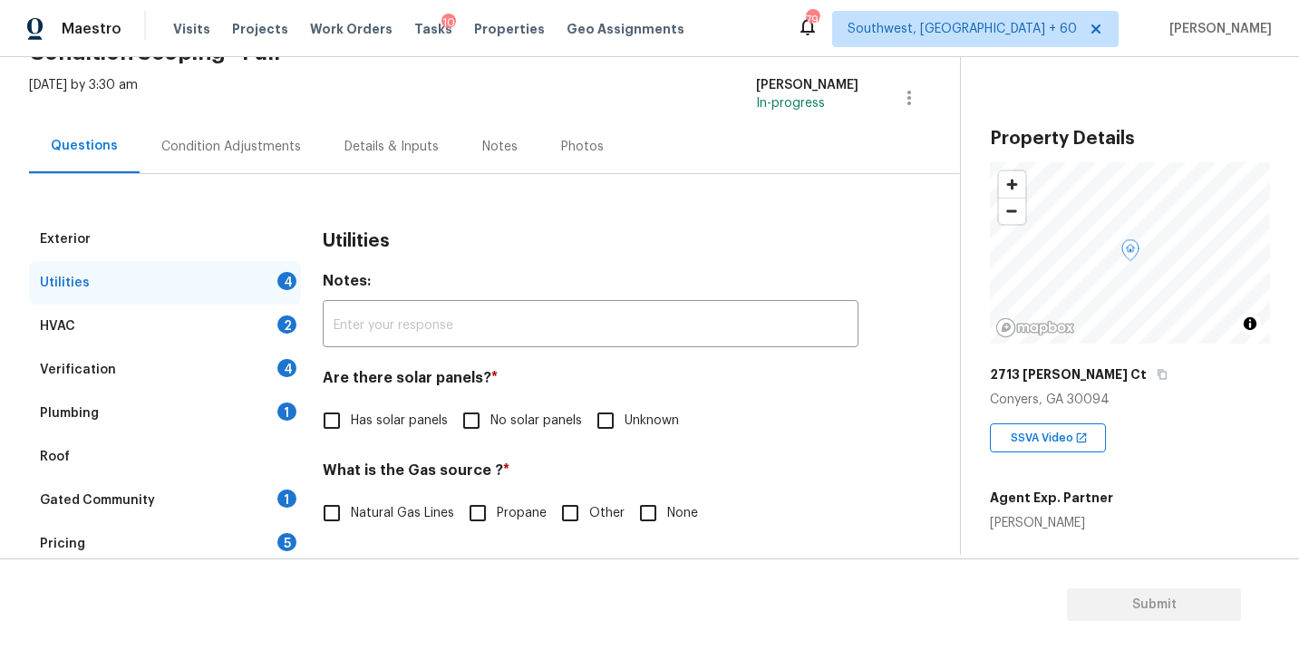
click at [508, 428] on span "No solar panels" at bounding box center [536, 420] width 92 height 19
click at [490, 428] on input "No solar panels" at bounding box center [471, 420] width 38 height 38
checkbox input "true"
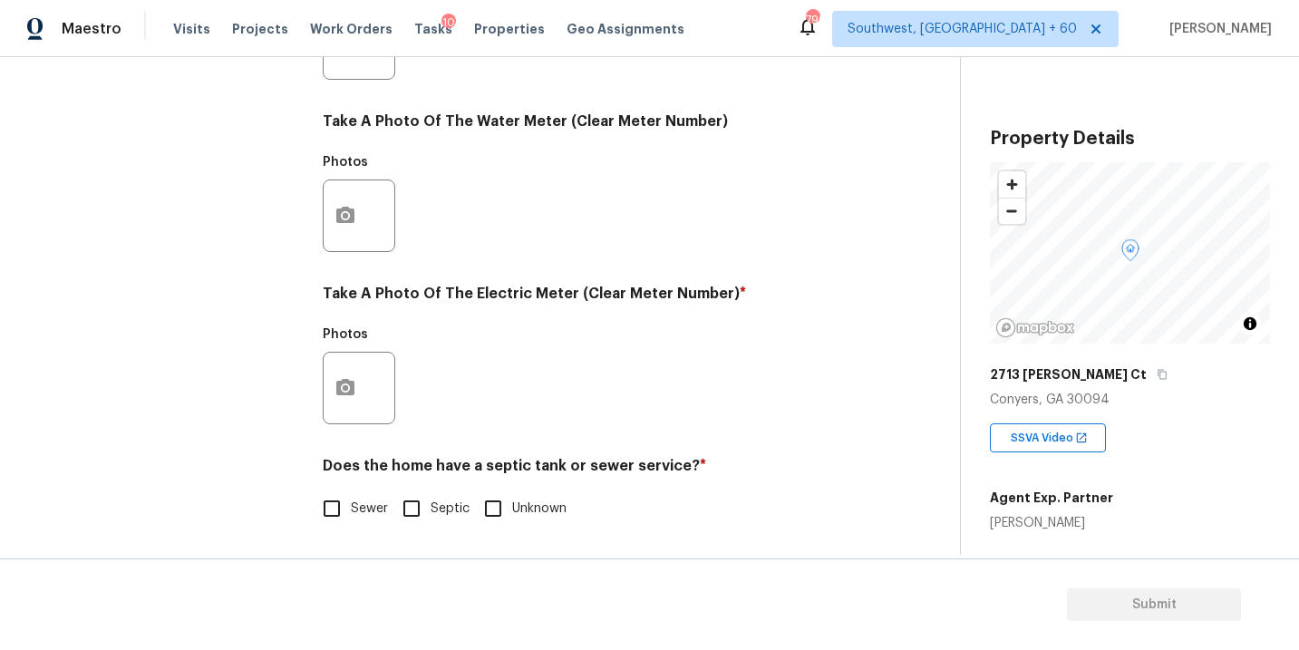
click at [378, 510] on span "Sewer" at bounding box center [369, 508] width 37 height 19
click at [351, 510] on input "Sewer" at bounding box center [332, 508] width 38 height 38
checkbox input "true"
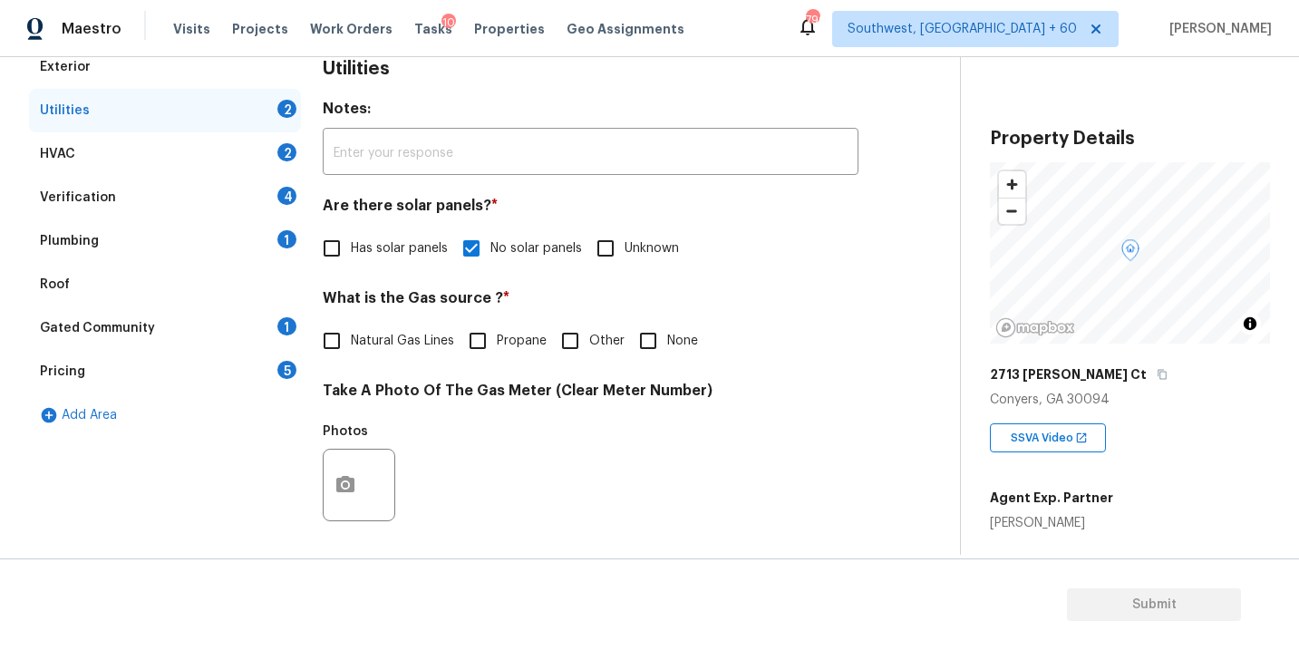
scroll to position [91, 0]
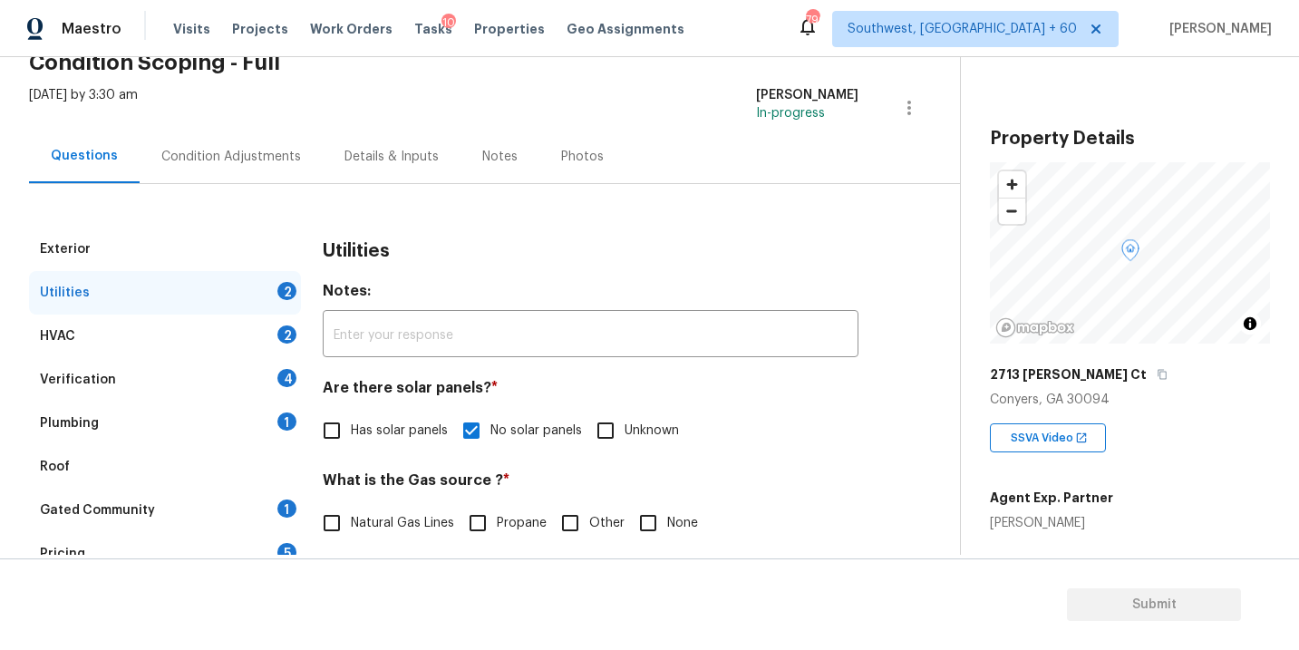
click at [177, 408] on div "Plumbing 1" at bounding box center [165, 422] width 272 height 43
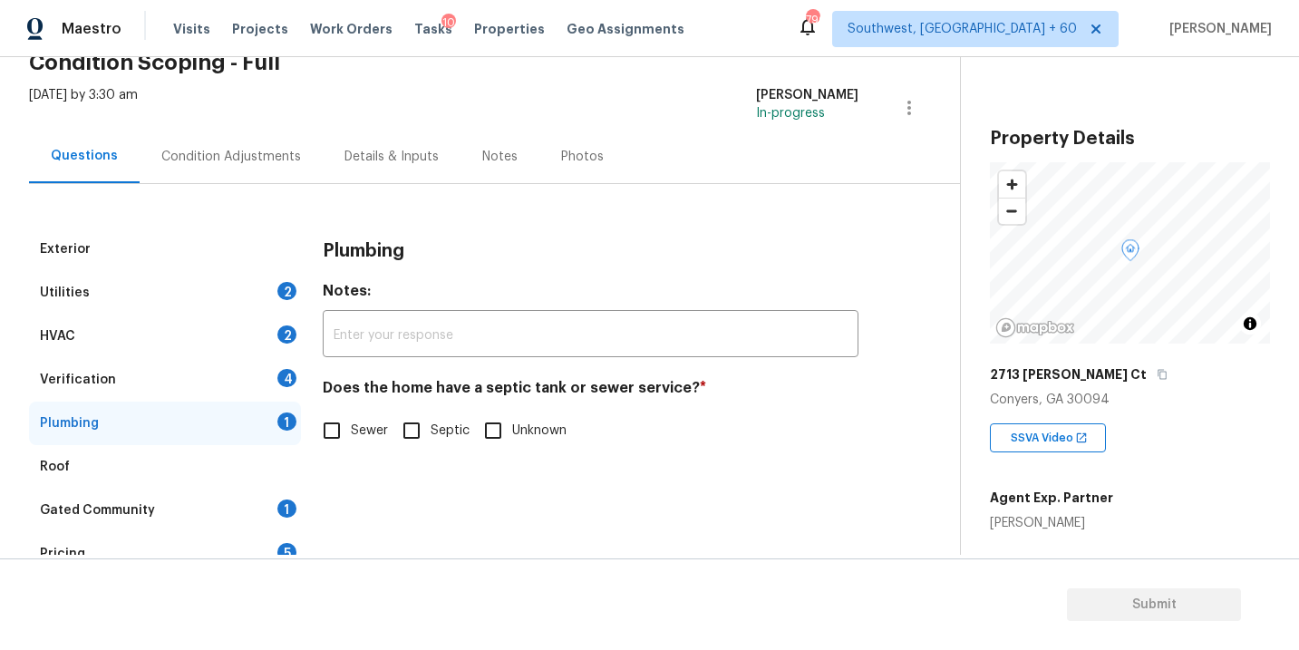
click at [343, 440] on input "Sewer" at bounding box center [332, 430] width 38 height 38
checkbox input "true"
click at [250, 494] on div "Gated Community 1" at bounding box center [165, 509] width 272 height 43
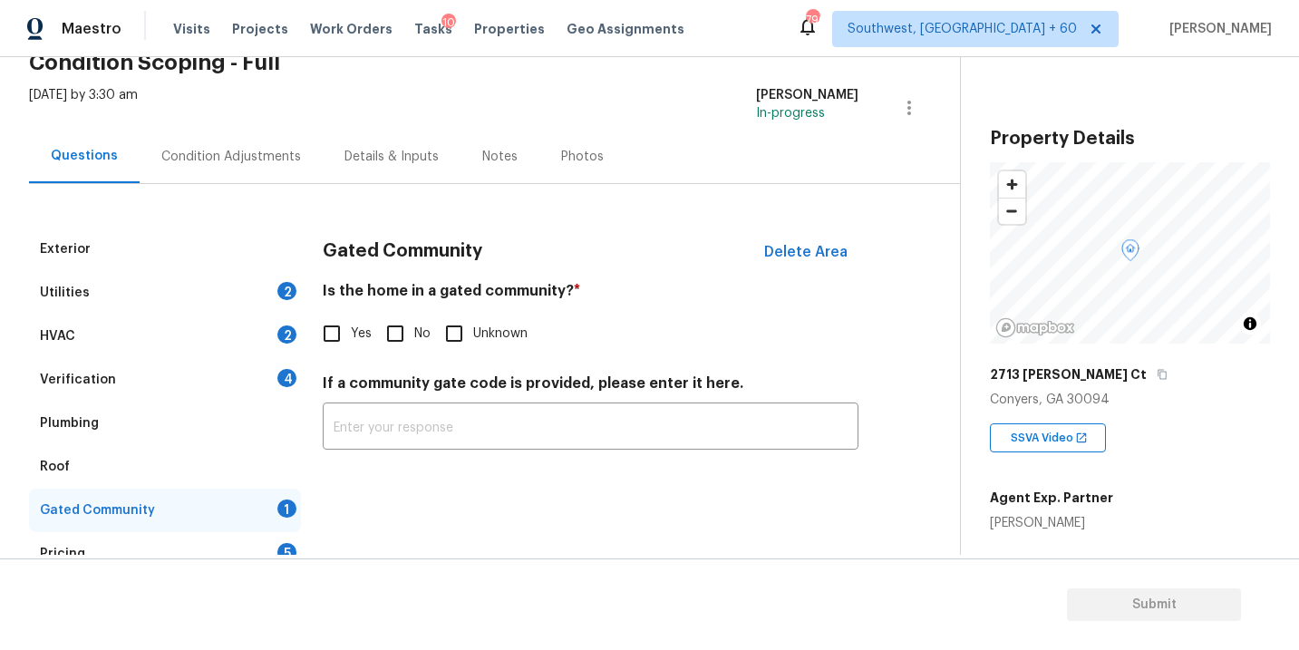
click at [412, 322] on label "No" at bounding box center [403, 333] width 54 height 38
click at [412, 322] on input "No" at bounding box center [395, 333] width 38 height 38
checkbox input "true"
click at [247, 157] on div "Condition Adjustments" at bounding box center [231, 157] width 140 height 18
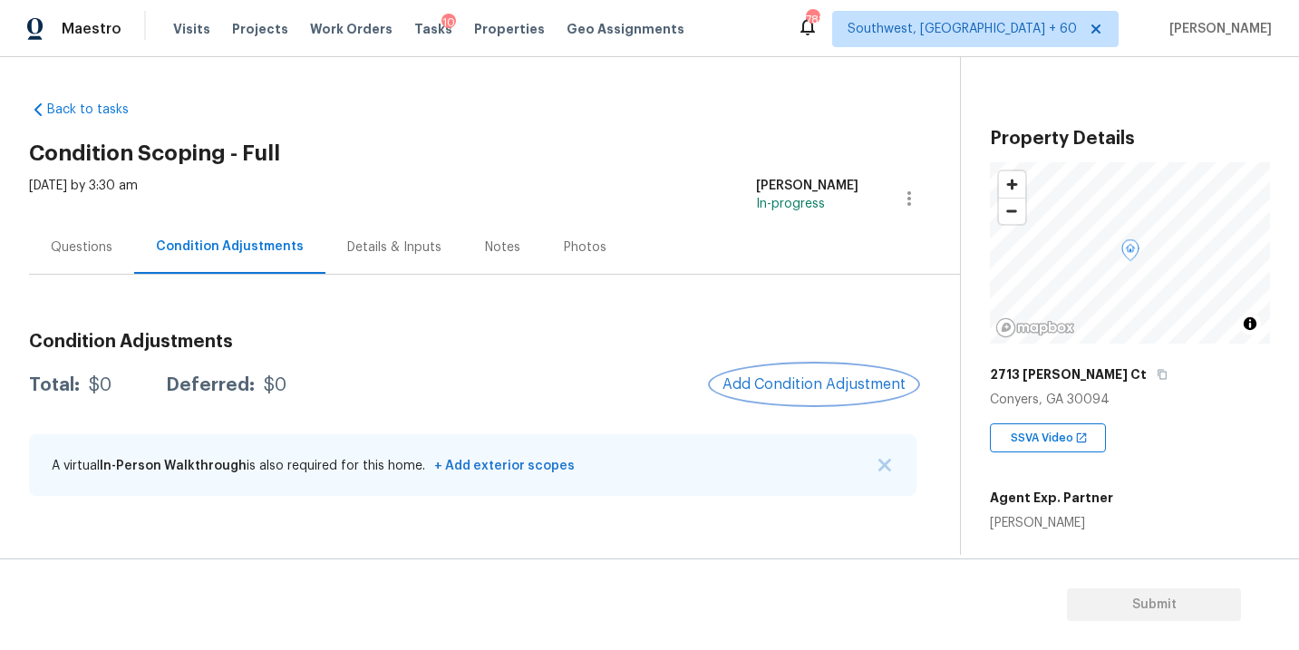
click at [794, 383] on span "Add Condition Adjustment" at bounding box center [813, 384] width 183 height 16
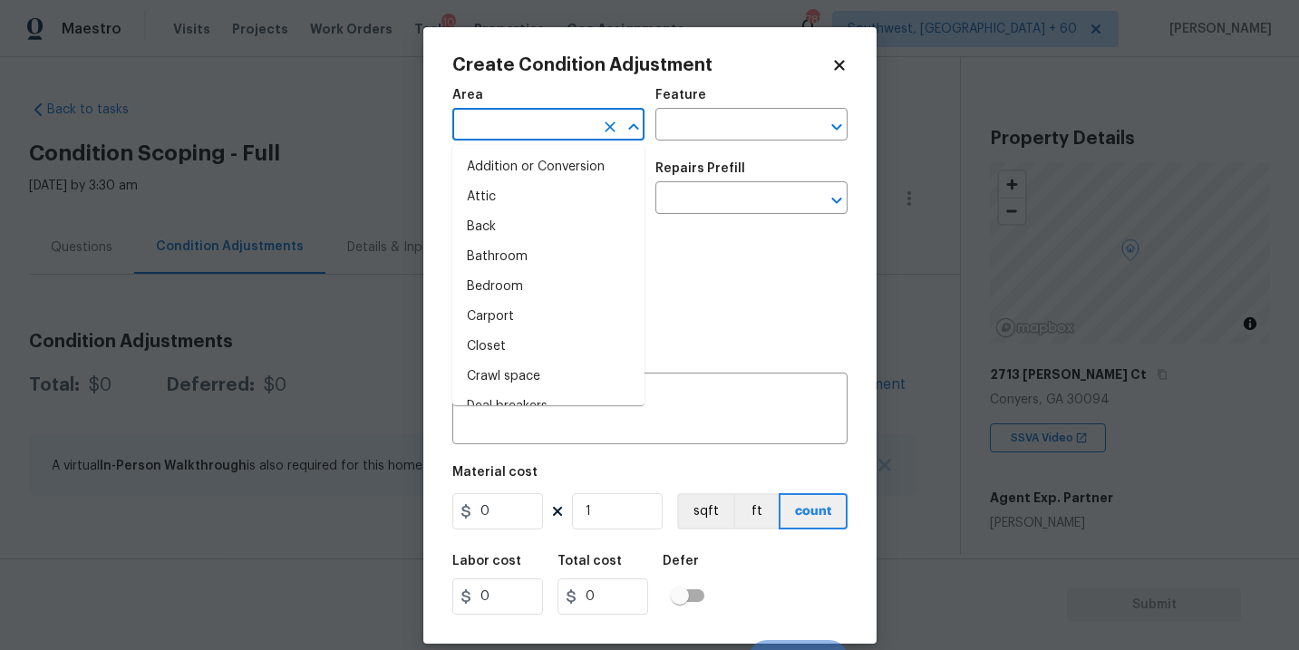
click at [546, 128] on input "text" at bounding box center [522, 126] width 141 height 28
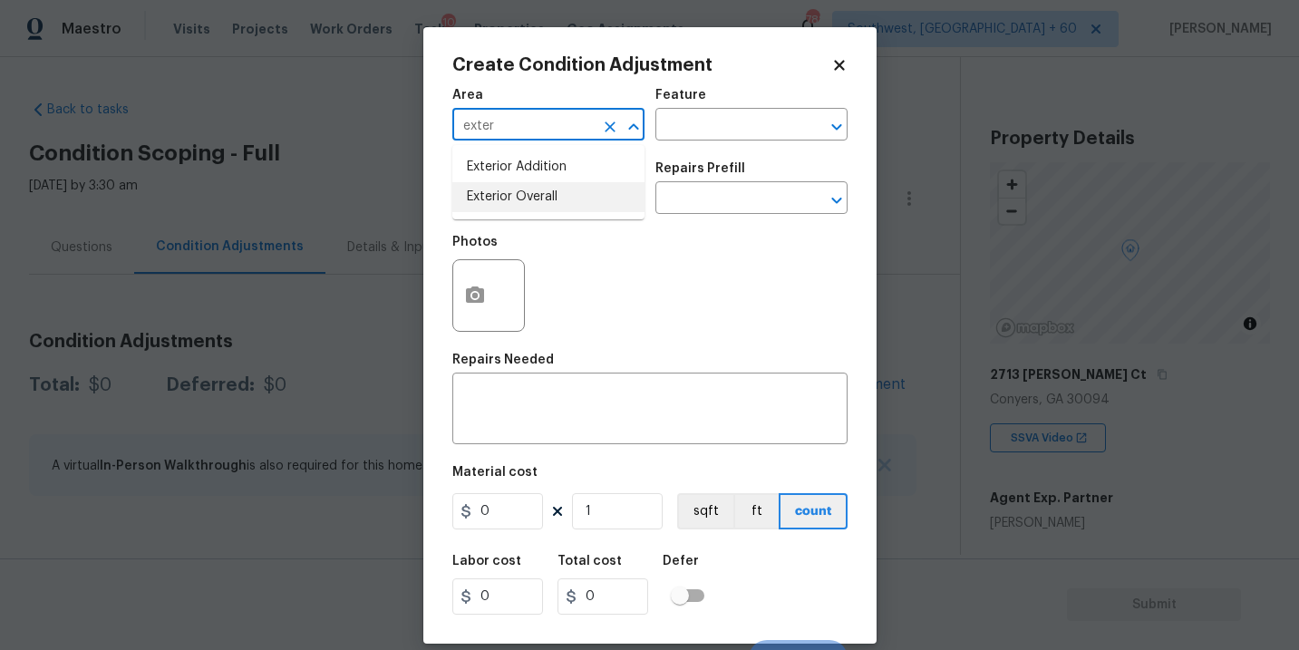
click at [553, 208] on li "Exterior Overall" at bounding box center [548, 197] width 192 height 30
type input "Exterior Overall"
click at [667, 149] on div "Area Exterior Overall ​ Feature ​" at bounding box center [649, 114] width 395 height 73
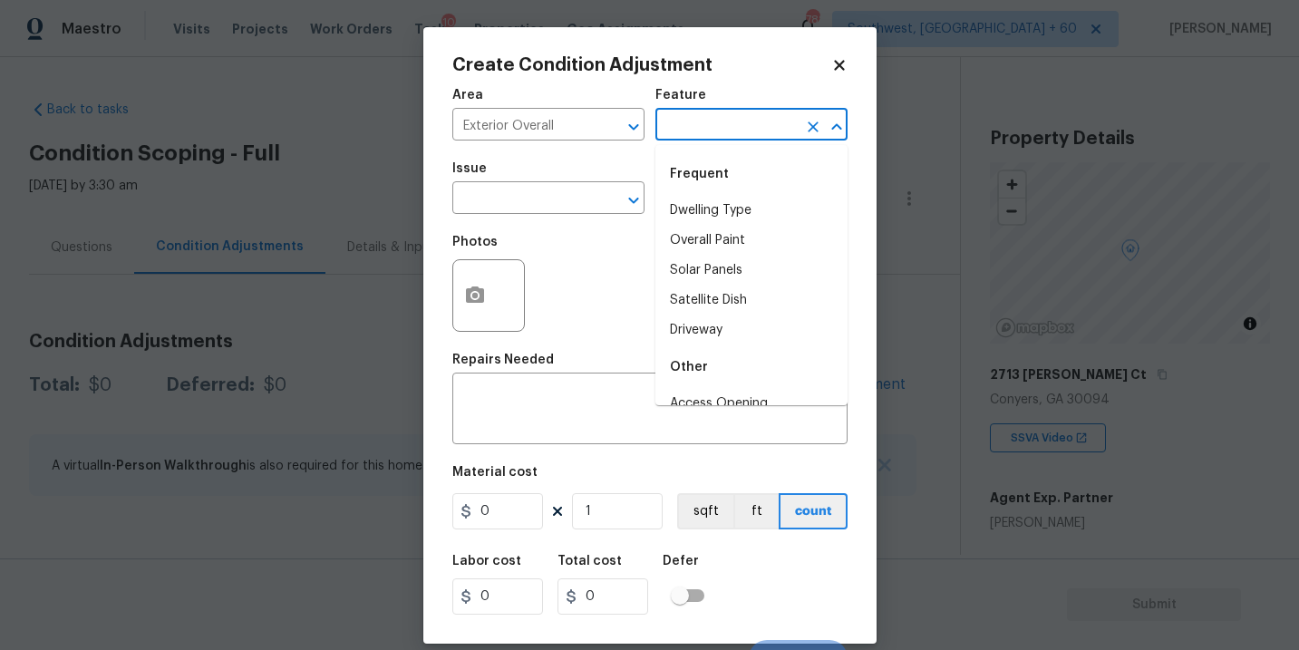
click at [717, 133] on input "text" at bounding box center [725, 126] width 141 height 28
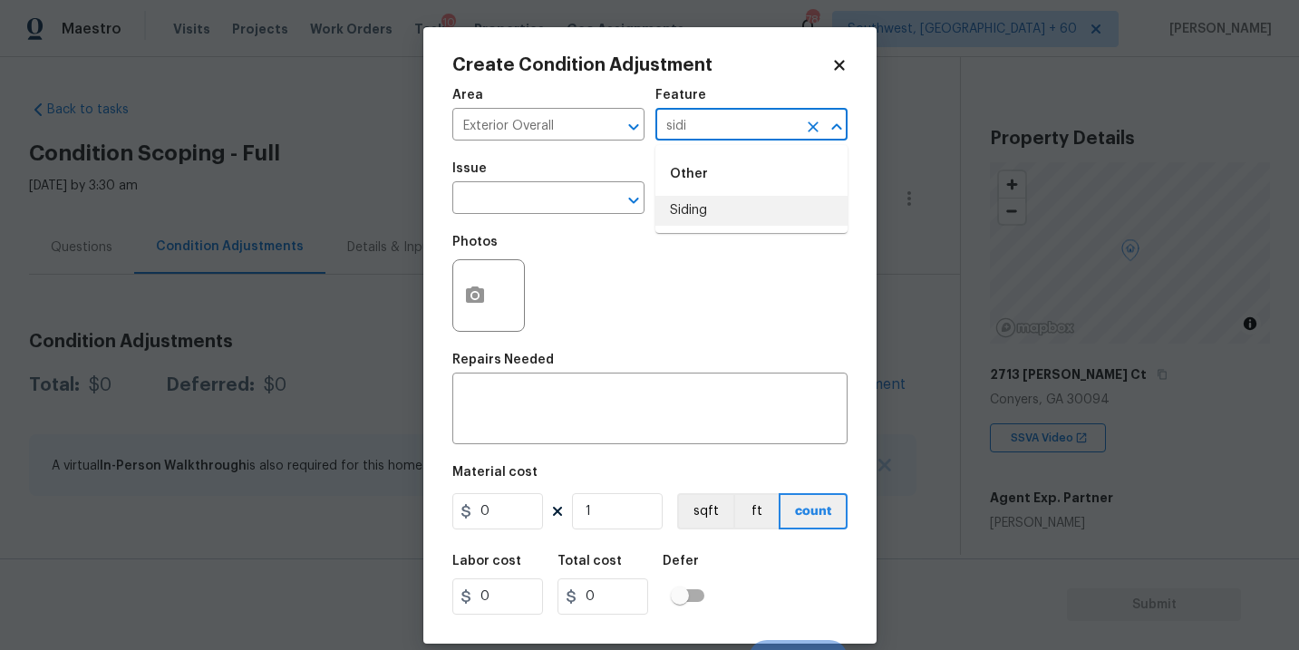
click at [727, 209] on li "Siding" at bounding box center [751, 211] width 192 height 30
type input "Siding"
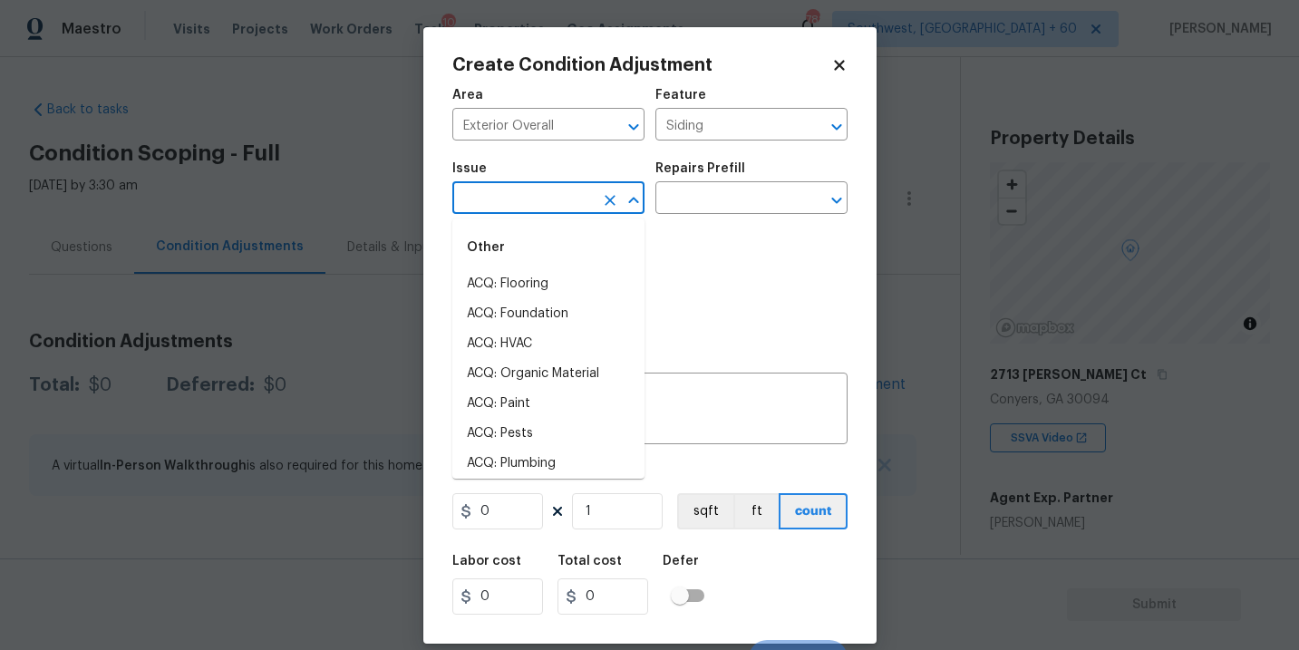
click at [587, 209] on input "text" at bounding box center [522, 200] width 141 height 28
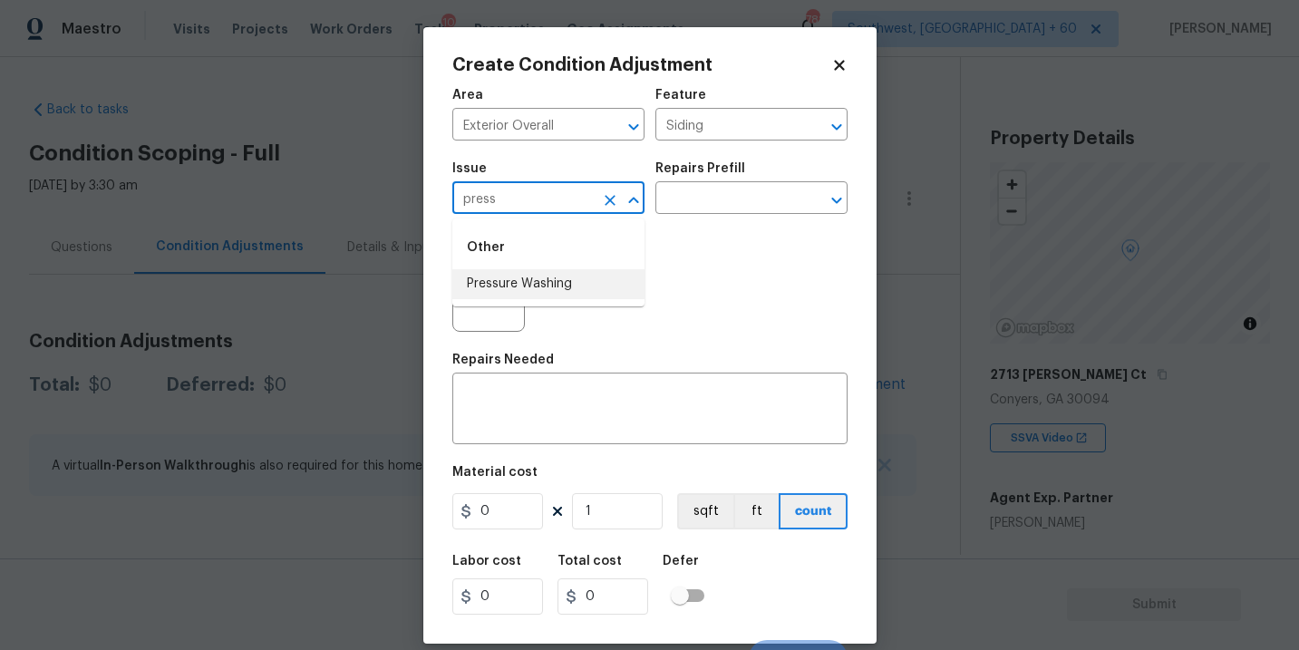
click at [590, 284] on li "Pressure Washing" at bounding box center [548, 284] width 192 height 30
type input "Pressure Washing"
click at [691, 217] on div "Issue Pressure Washing ​ Repairs Prefill ​" at bounding box center [649, 187] width 395 height 73
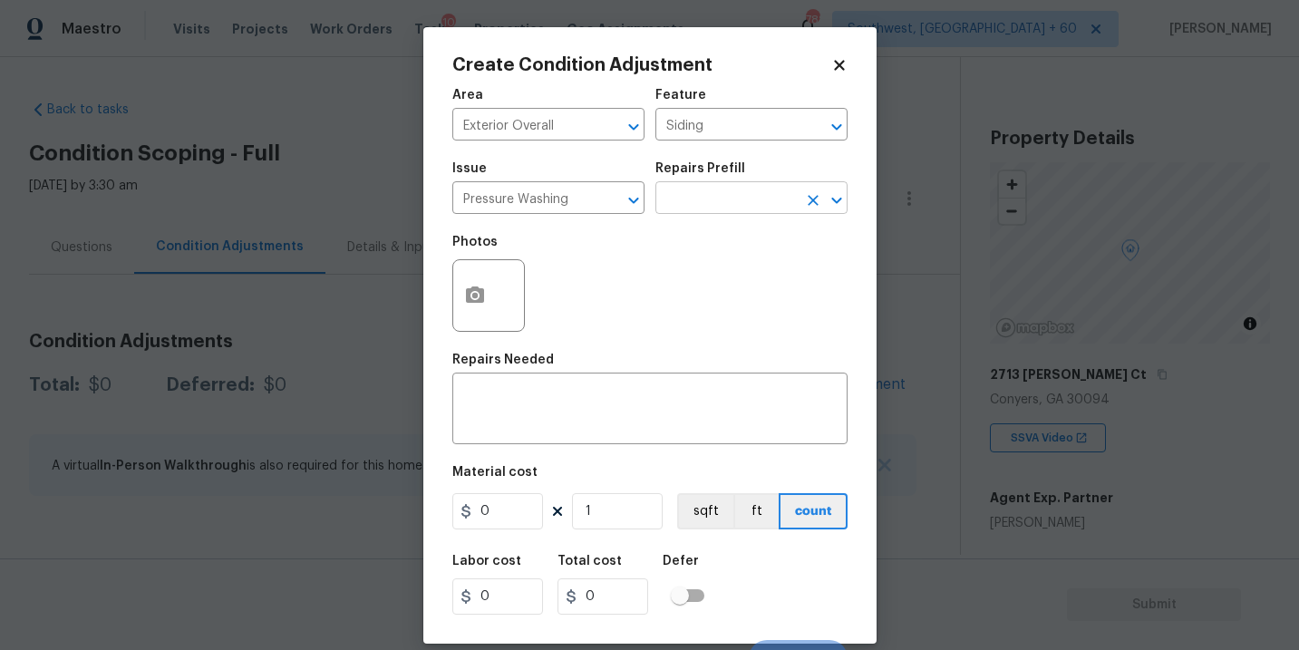
click at [721, 205] on input "text" at bounding box center [725, 200] width 141 height 28
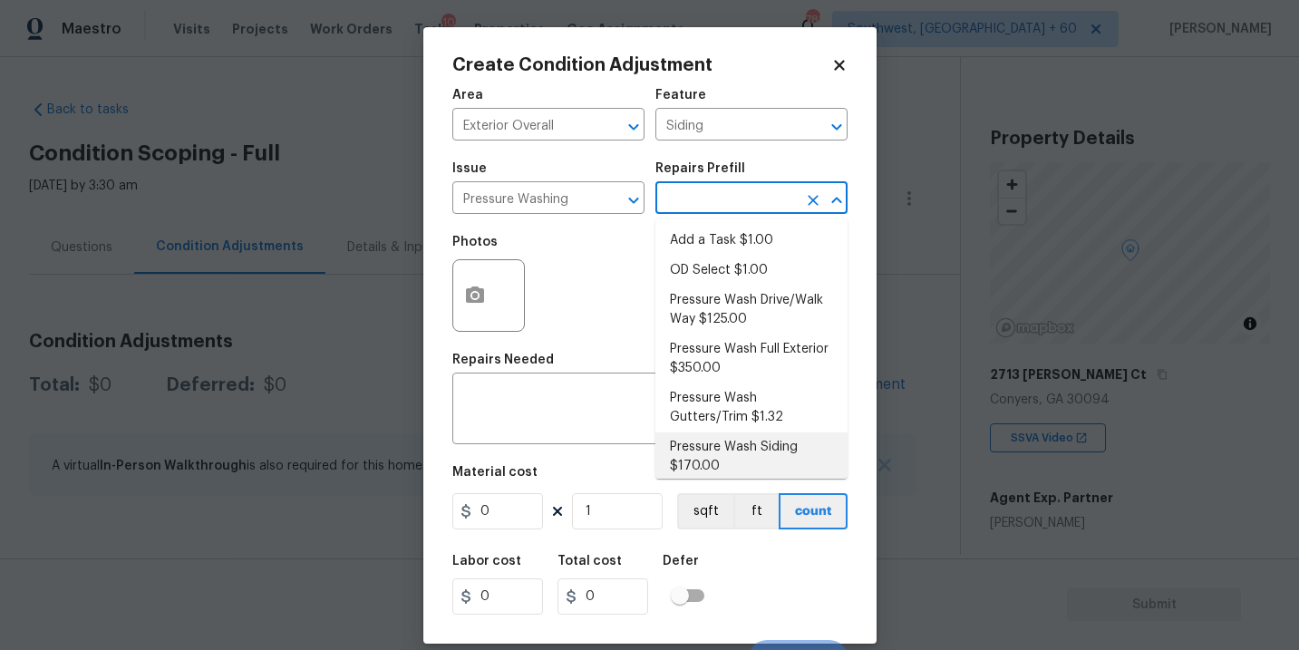
click at [720, 452] on li "Pressure Wash Siding $170.00" at bounding box center [751, 456] width 192 height 49
type textarea "Protect areas as needed for pressure washing. Pressure wash the siding on the h…"
type input "170"
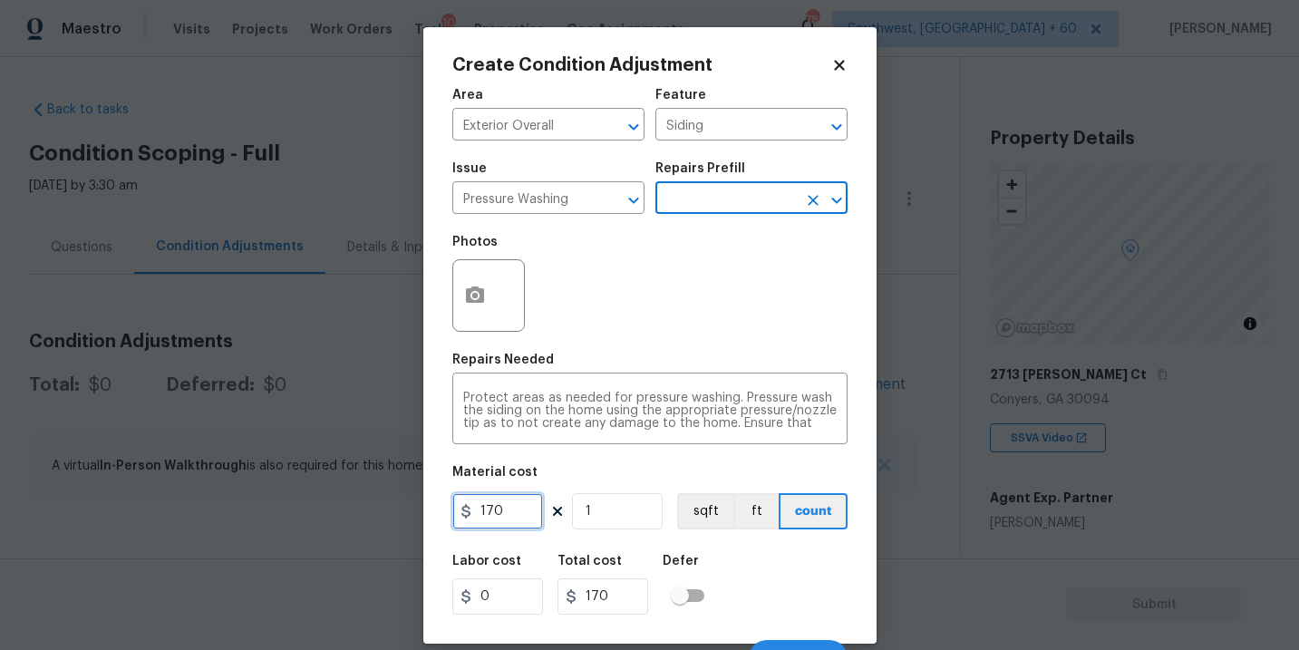
drag, startPoint x: 515, startPoint y: 516, endPoint x: 363, endPoint y: 515, distance: 151.3
click at [363, 515] on div "Create Condition Adjustment Area Exterior Overall ​ Feature Siding ​ Issue Pres…" at bounding box center [649, 325] width 1299 height 650
type input "200"
click at [479, 290] on icon "button" at bounding box center [475, 294] width 18 height 16
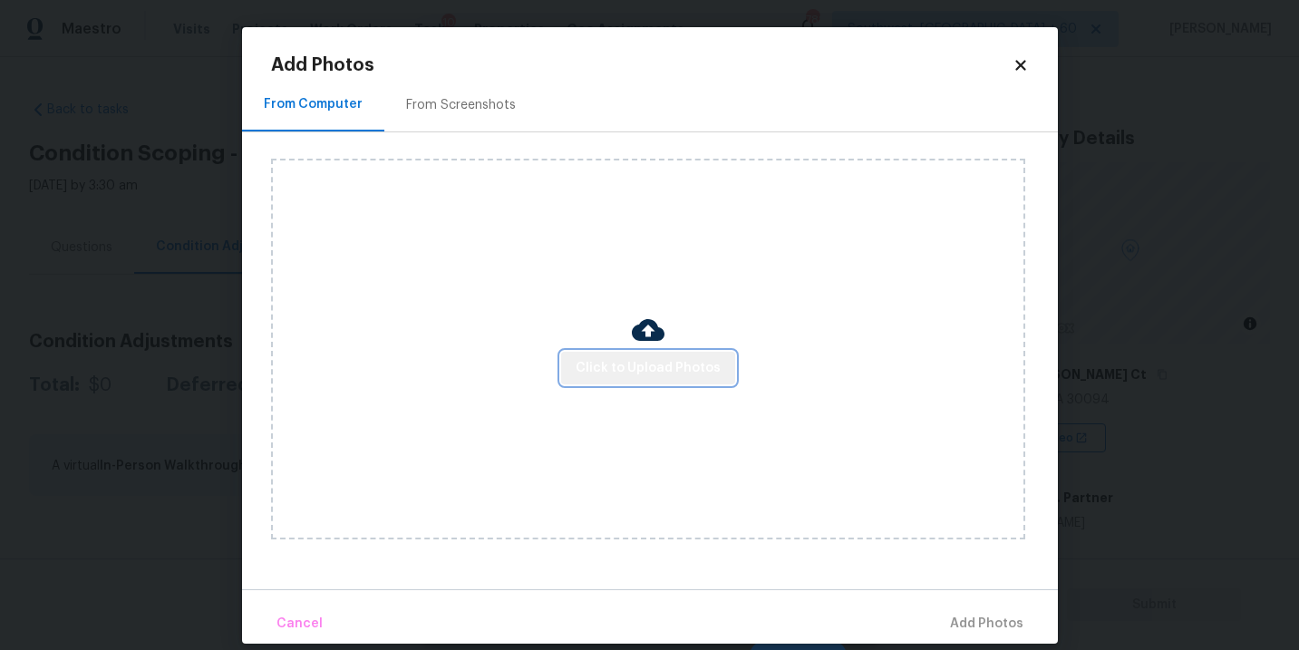
click at [659, 365] on span "Click to Upload Photos" at bounding box center [647, 368] width 145 height 23
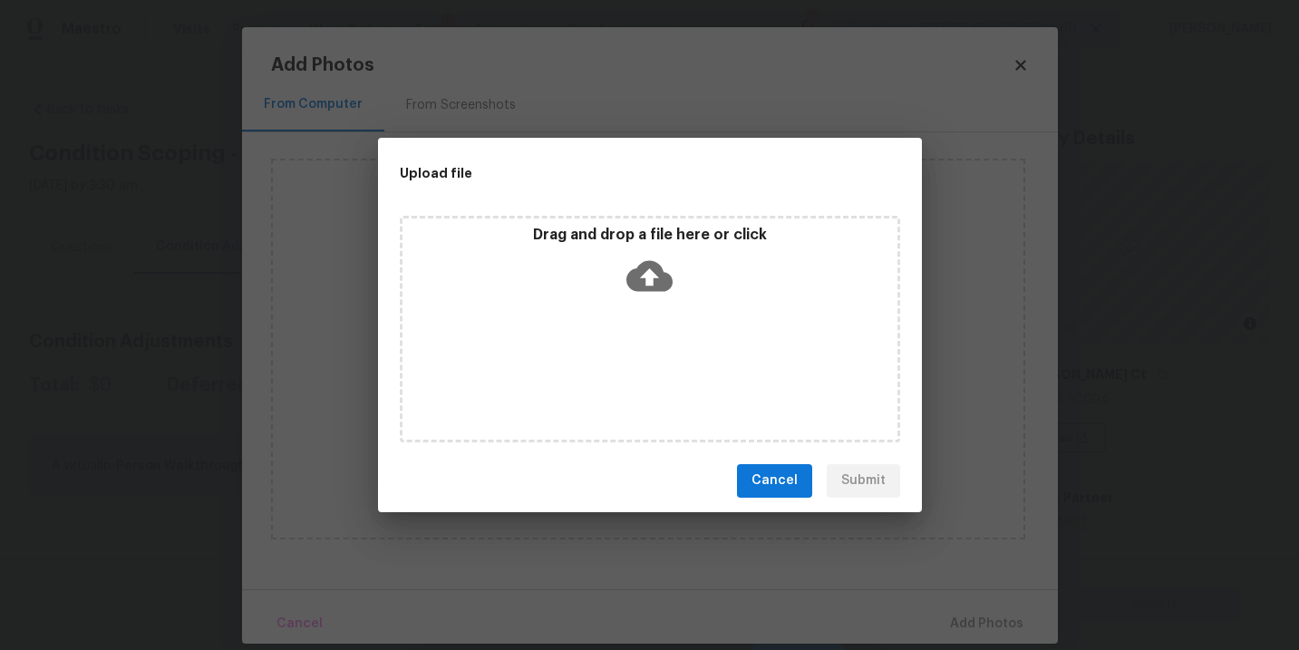
click at [662, 328] on div "Drag and drop a file here or click" at bounding box center [650, 329] width 500 height 227
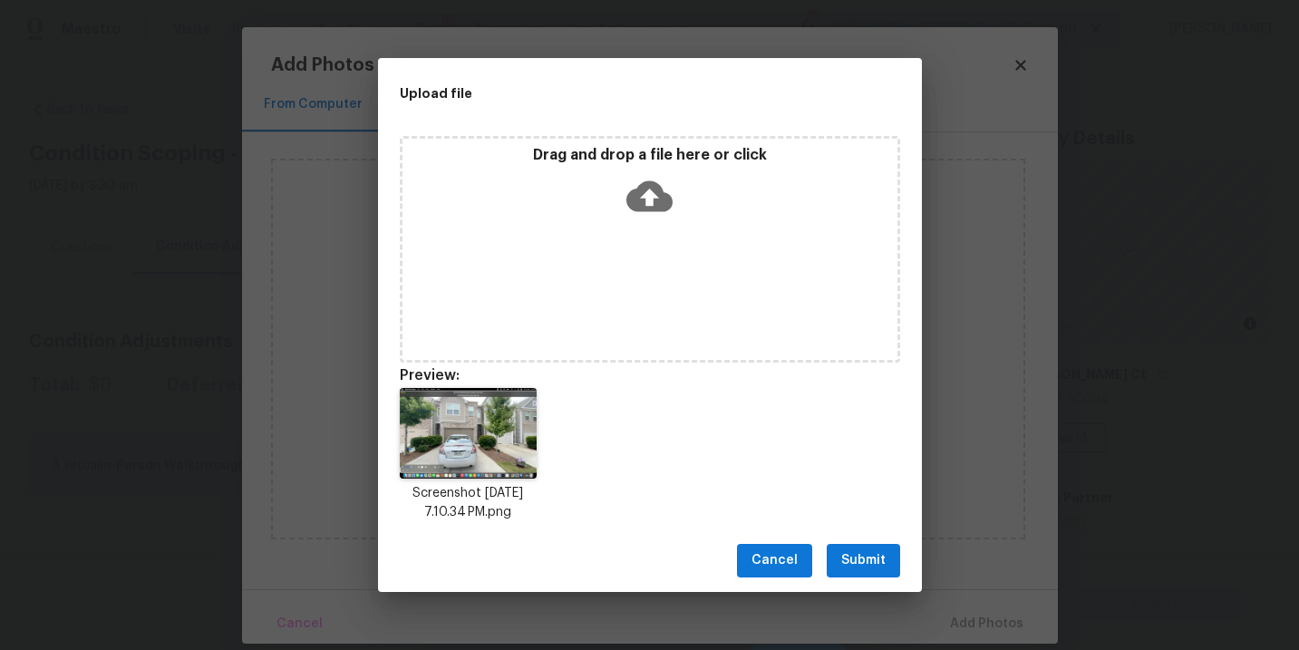
click at [875, 556] on span "Submit" at bounding box center [863, 560] width 44 height 23
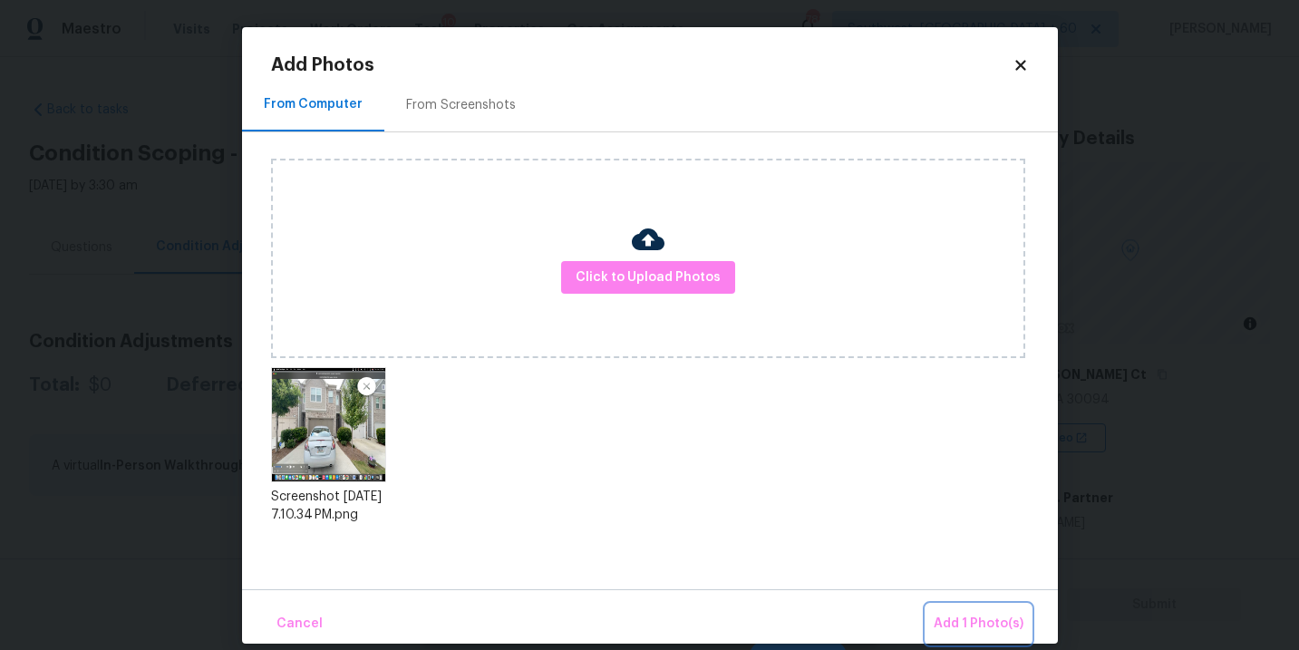
click at [944, 608] on button "Add 1 Photo(s)" at bounding box center [978, 623] width 104 height 39
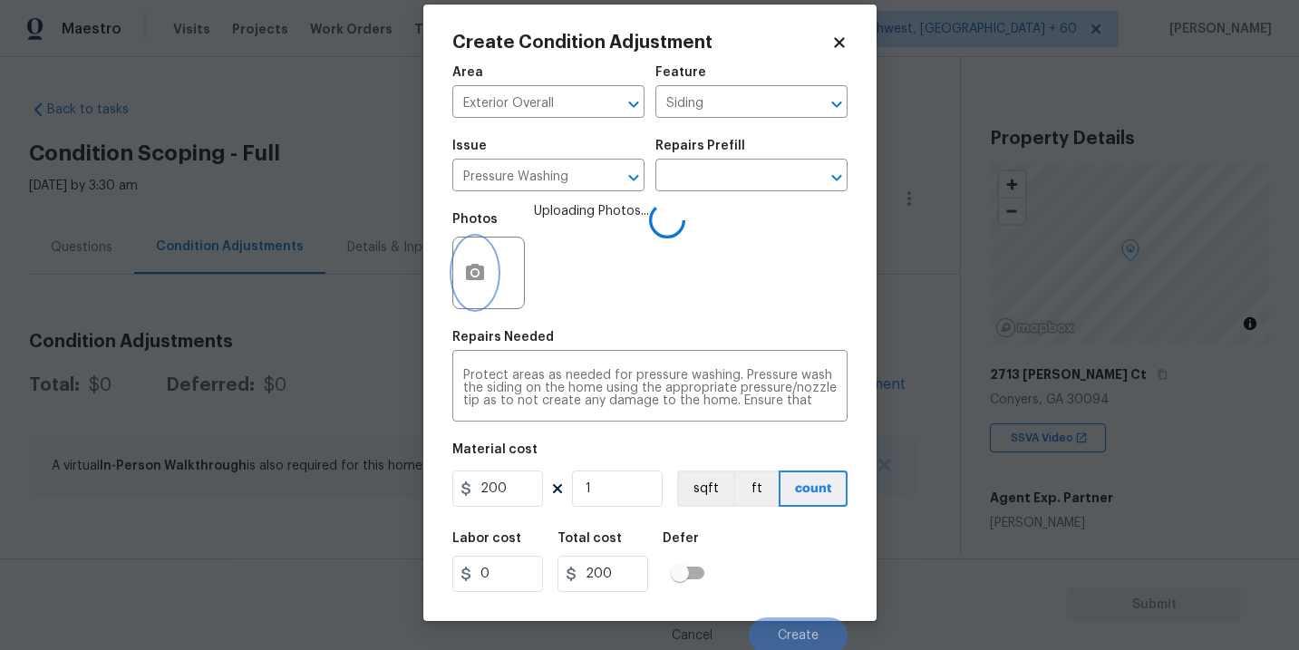
scroll to position [27, 0]
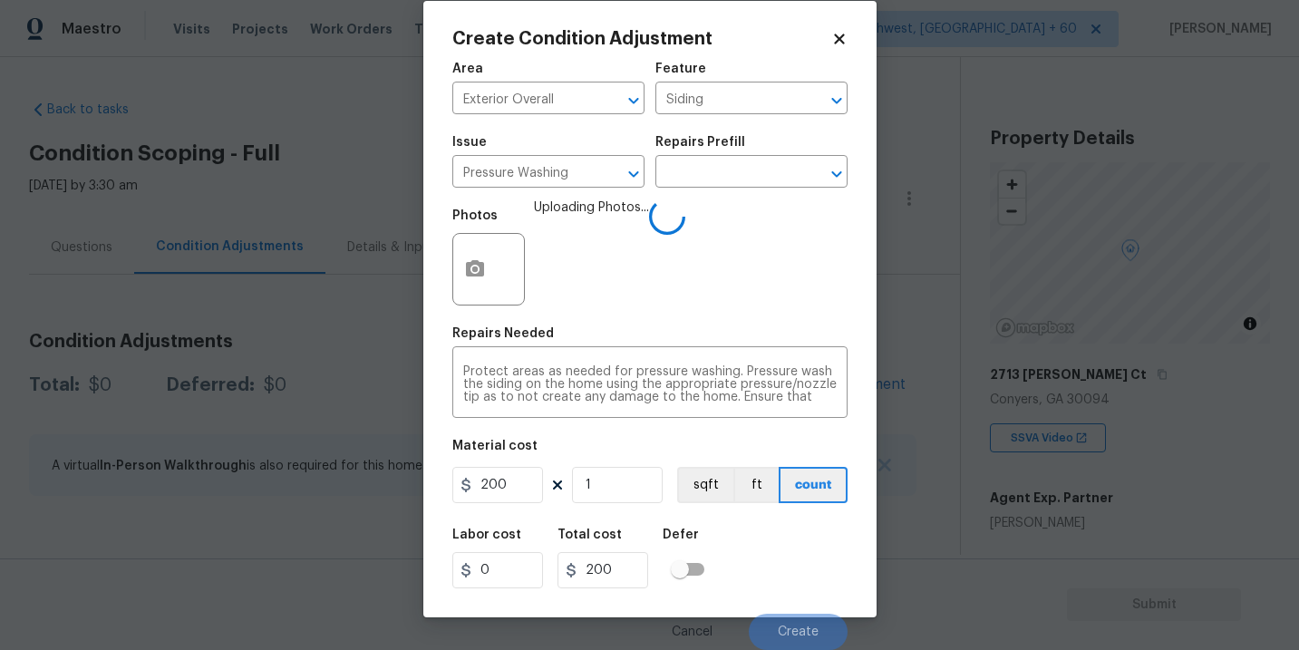
click at [810, 546] on div "Labor cost 0 Total cost 200 Defer" at bounding box center [649, 558] width 395 height 82
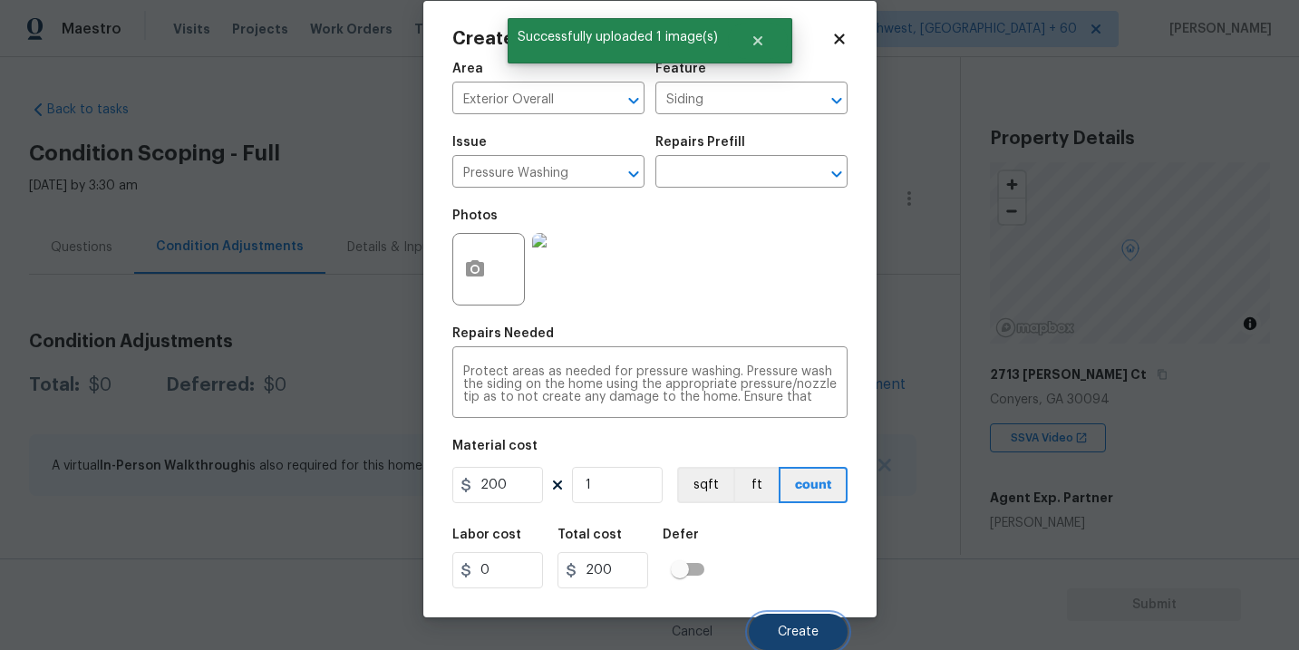
click at [805, 623] on button "Create" at bounding box center [798, 632] width 99 height 36
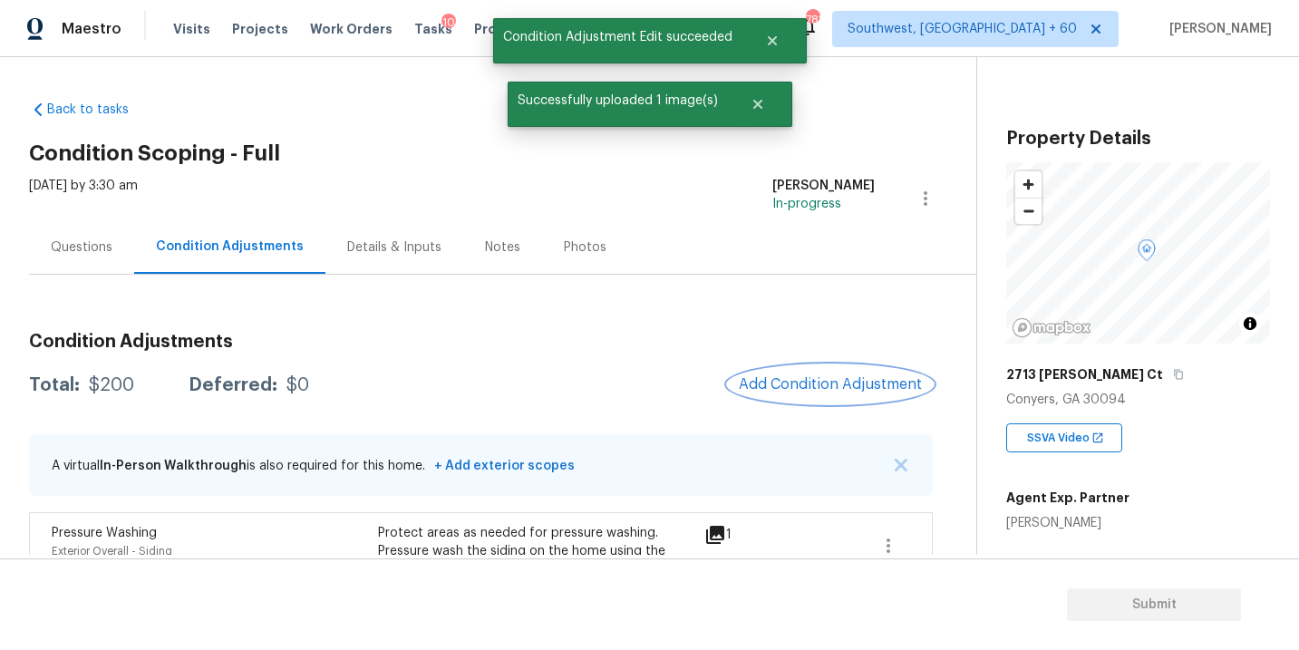
scroll to position [109, 0]
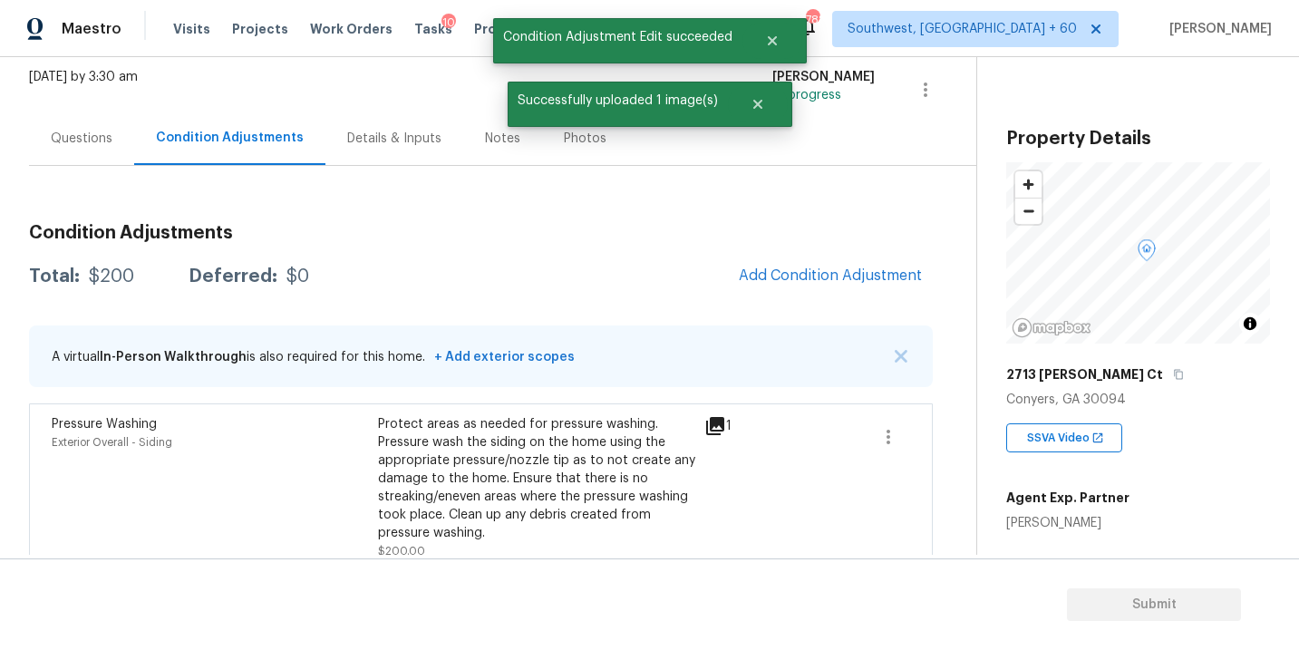
click at [816, 248] on div "Condition Adjustments Total: $200 Deferred: $0 Add Condition Adjustment A virtu…" at bounding box center [480, 390] width 903 height 362
click at [805, 275] on span "Add Condition Adjustment" at bounding box center [830, 275] width 183 height 16
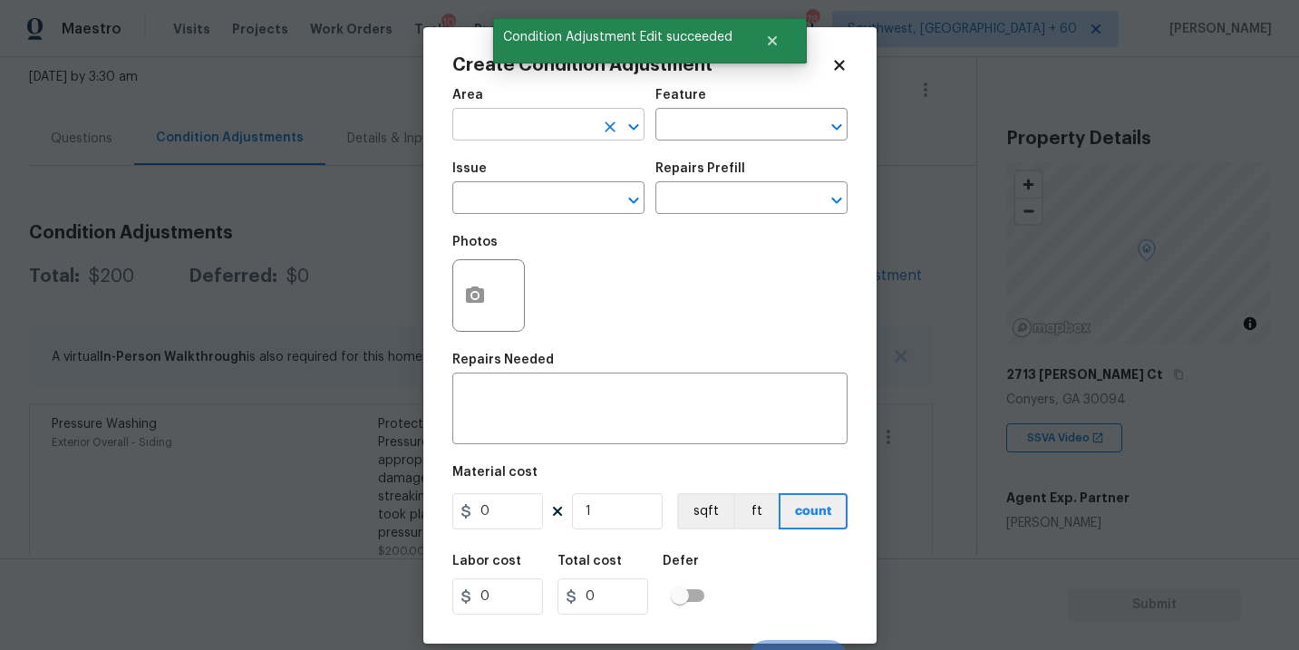
click at [493, 132] on input "text" at bounding box center [522, 126] width 141 height 28
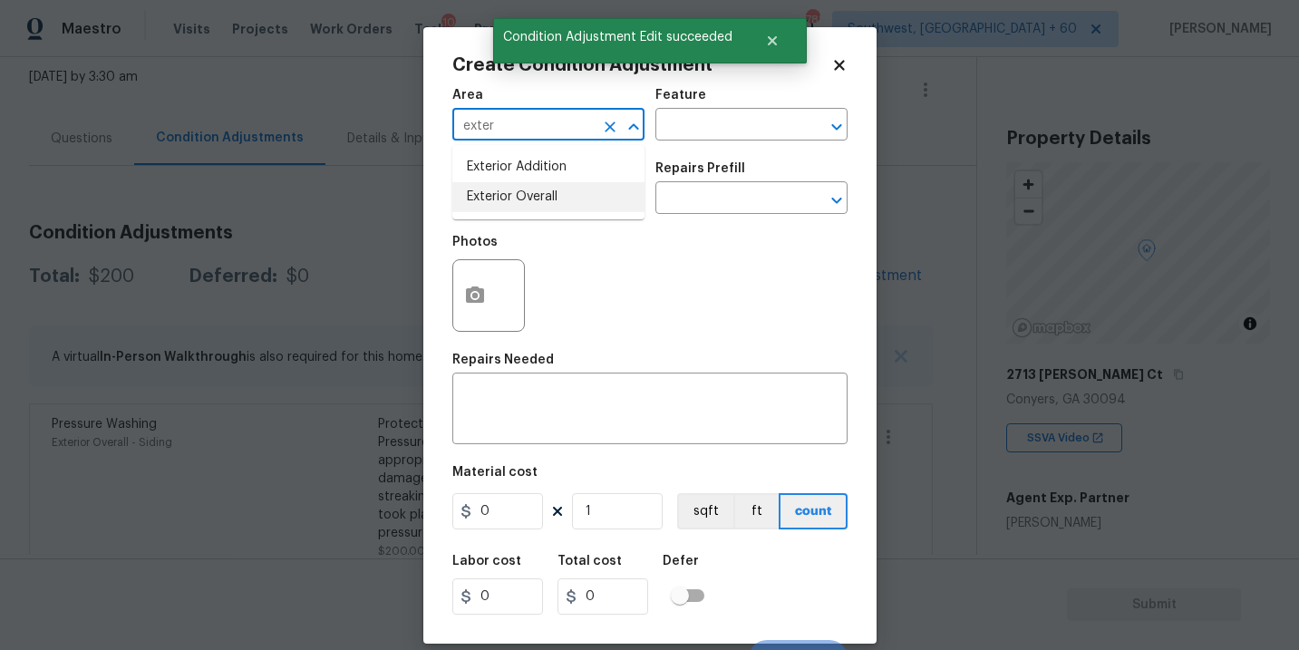
click at [544, 205] on li "Exterior Overall" at bounding box center [548, 197] width 192 height 30
type input "Exterior Overall"
click at [694, 136] on input "text" at bounding box center [725, 126] width 141 height 28
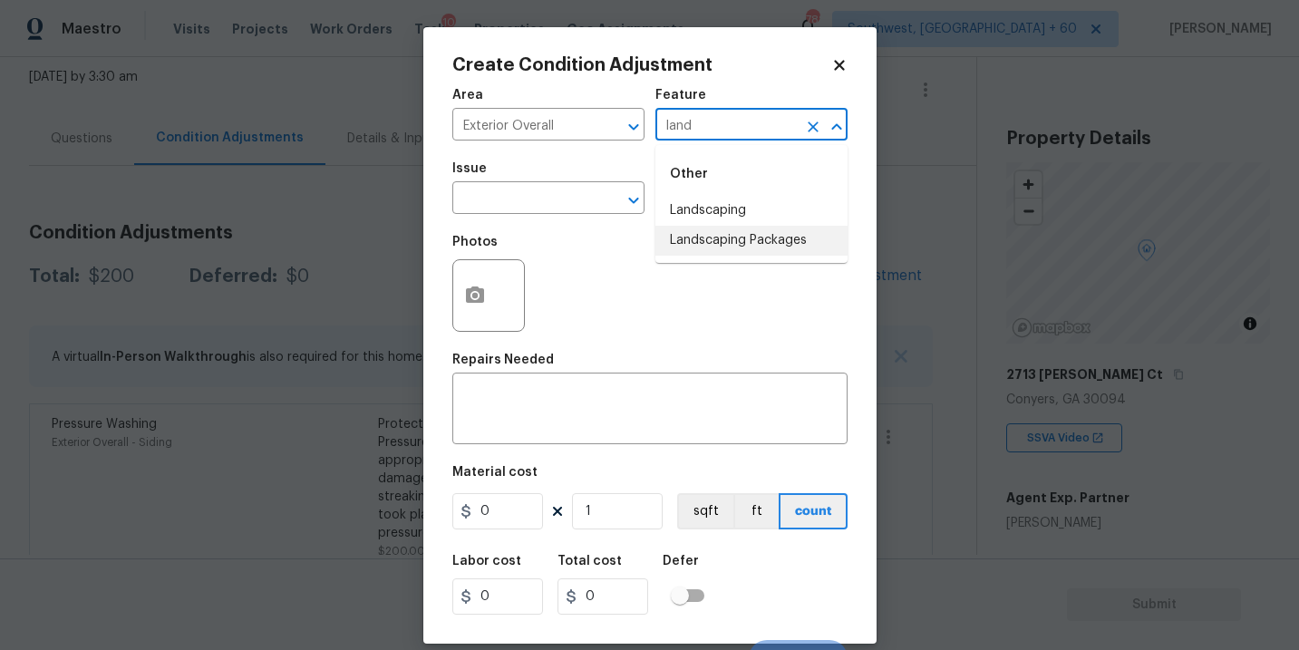
click at [704, 233] on li "Landscaping Packages" at bounding box center [751, 241] width 192 height 30
type input "Landscaping Packages"
click at [551, 229] on div "Photos" at bounding box center [649, 284] width 395 height 118
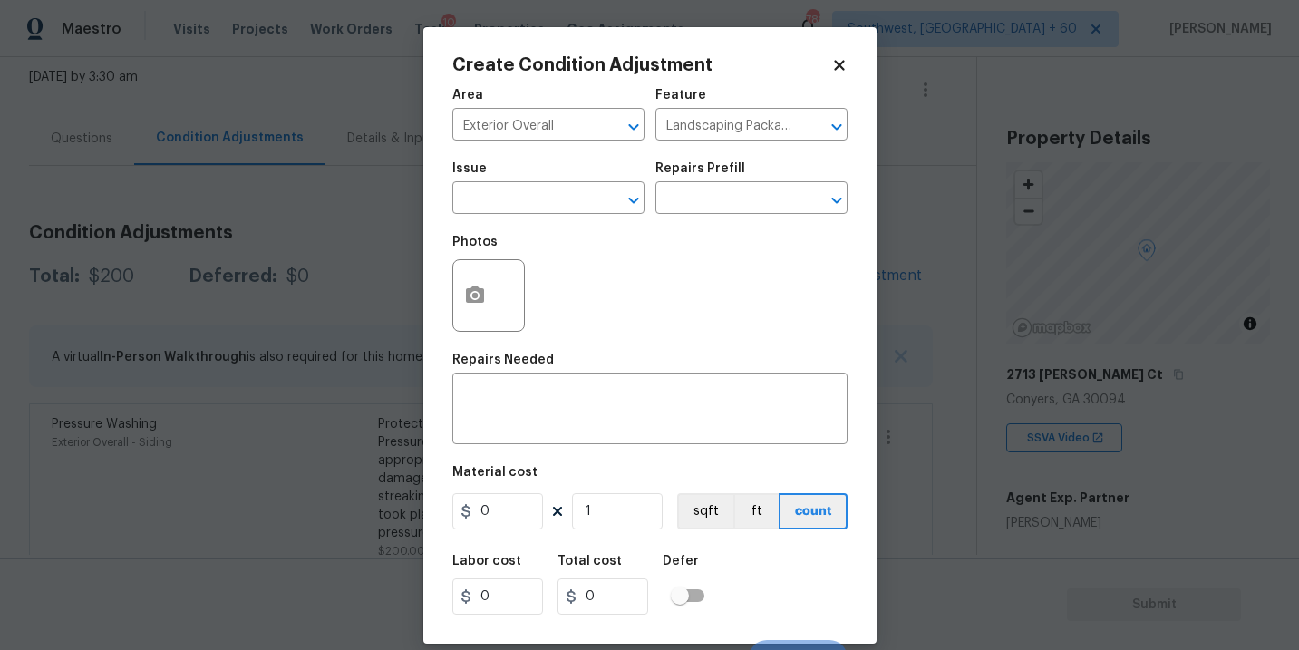
click at [548, 219] on span "Issue ​" at bounding box center [548, 187] width 192 height 73
click at [538, 197] on input "text" at bounding box center [522, 200] width 141 height 28
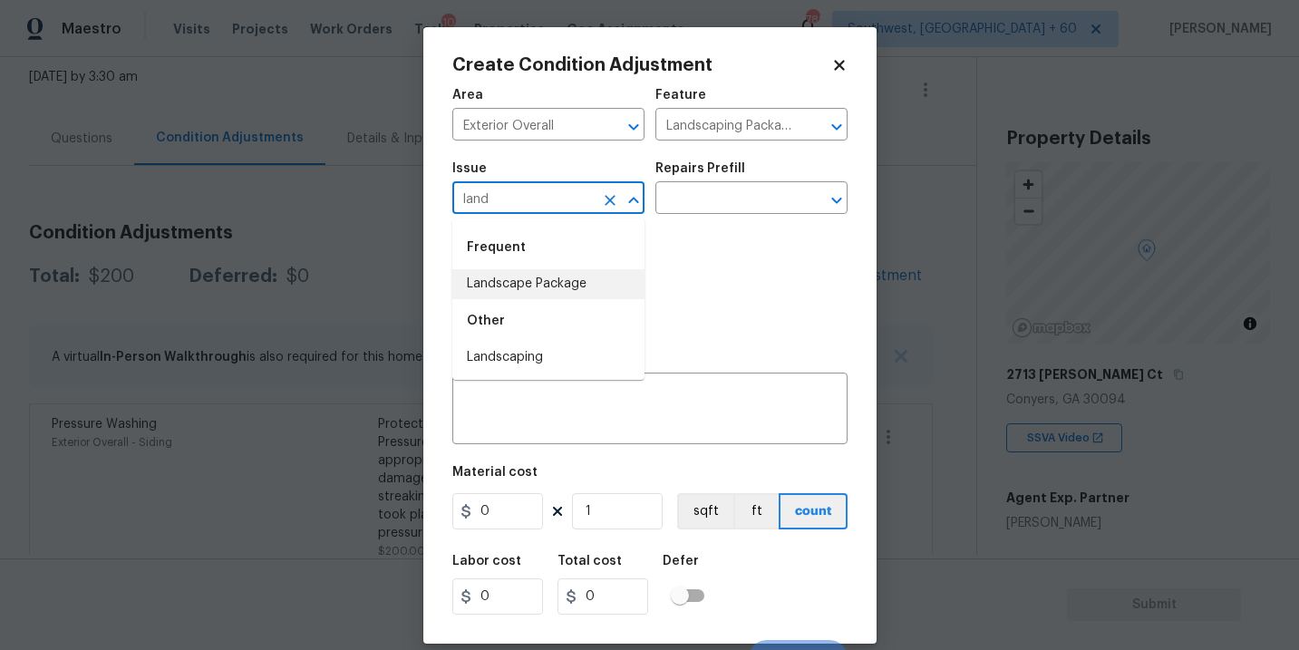
click at [535, 306] on div "Other" at bounding box center [548, 320] width 192 height 43
click at [549, 294] on li "Landscape Package" at bounding box center [548, 284] width 192 height 30
type input "Landscape Package"
click at [737, 204] on input "text" at bounding box center [725, 200] width 141 height 28
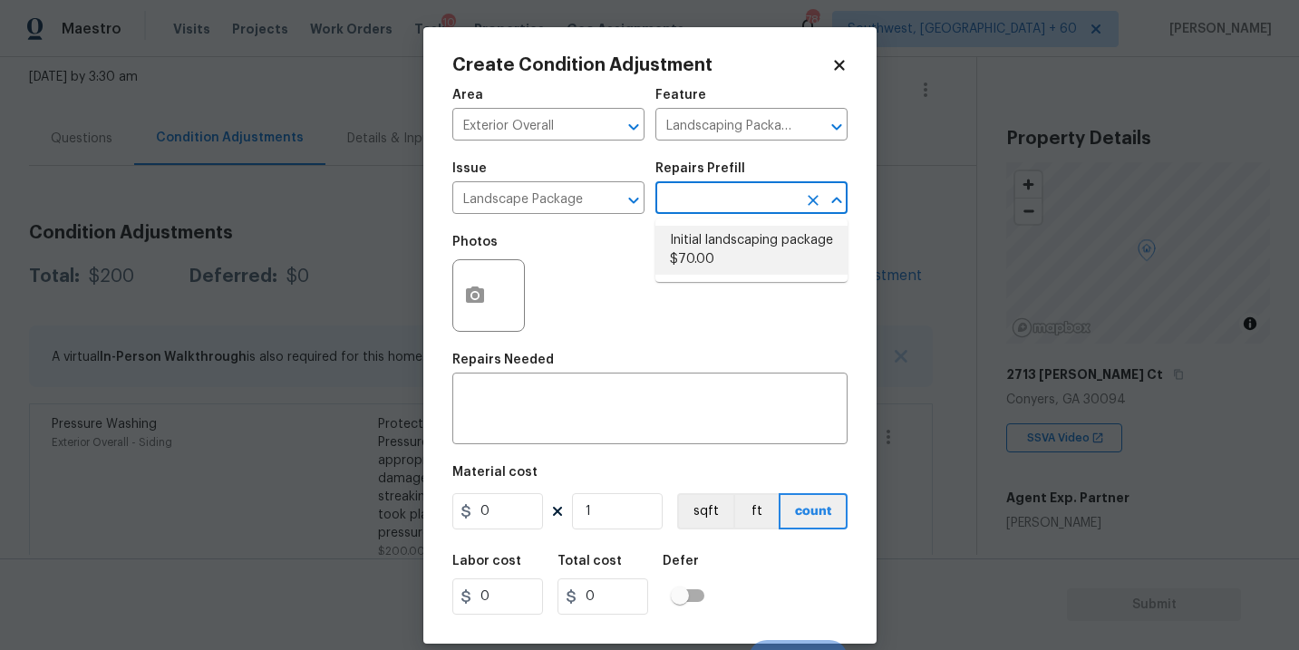
click at [729, 254] on li "Initial landscaping package $70.00" at bounding box center [751, 250] width 192 height 49
type input "Home Readiness Packages"
type textarea "Mowing of grass up to 6" in height. Mow, edge along driveways & sidewalks, trim…"
type input "70"
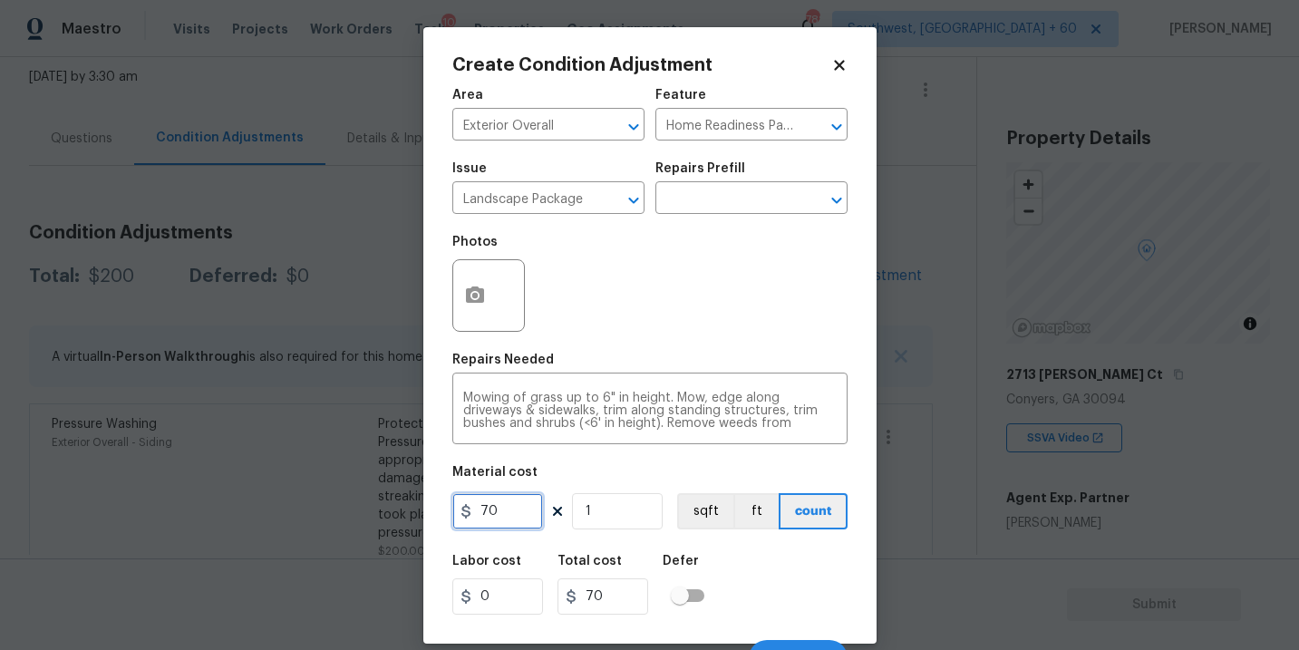
drag, startPoint x: 521, startPoint y: 514, endPoint x: 352, endPoint y: 514, distance: 169.5
click at [352, 514] on div "Create Condition Adjustment Area Exterior Overall ​ Feature Home Readiness Pack…" at bounding box center [649, 325] width 1299 height 650
type input "300"
click at [480, 290] on icon "button" at bounding box center [475, 294] width 18 height 16
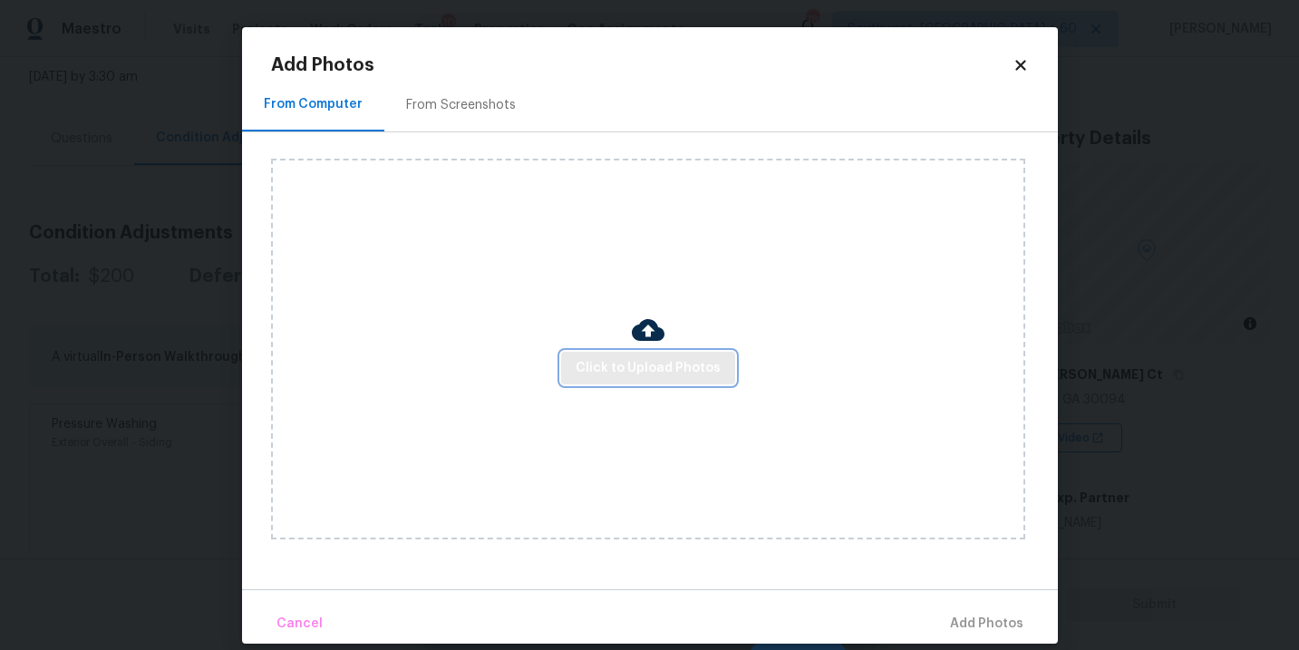
click at [625, 352] on button "Click to Upload Photos" at bounding box center [648, 369] width 174 height 34
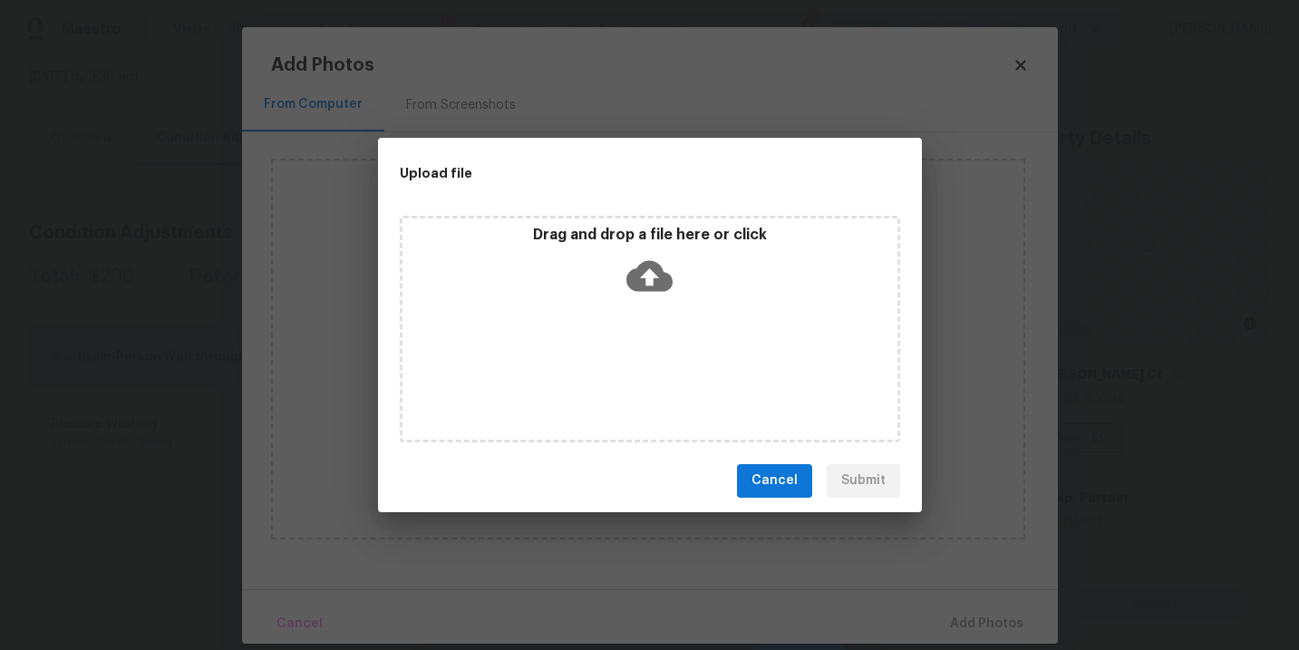
click at [650, 319] on div "Drag and drop a file here or click" at bounding box center [650, 329] width 500 height 227
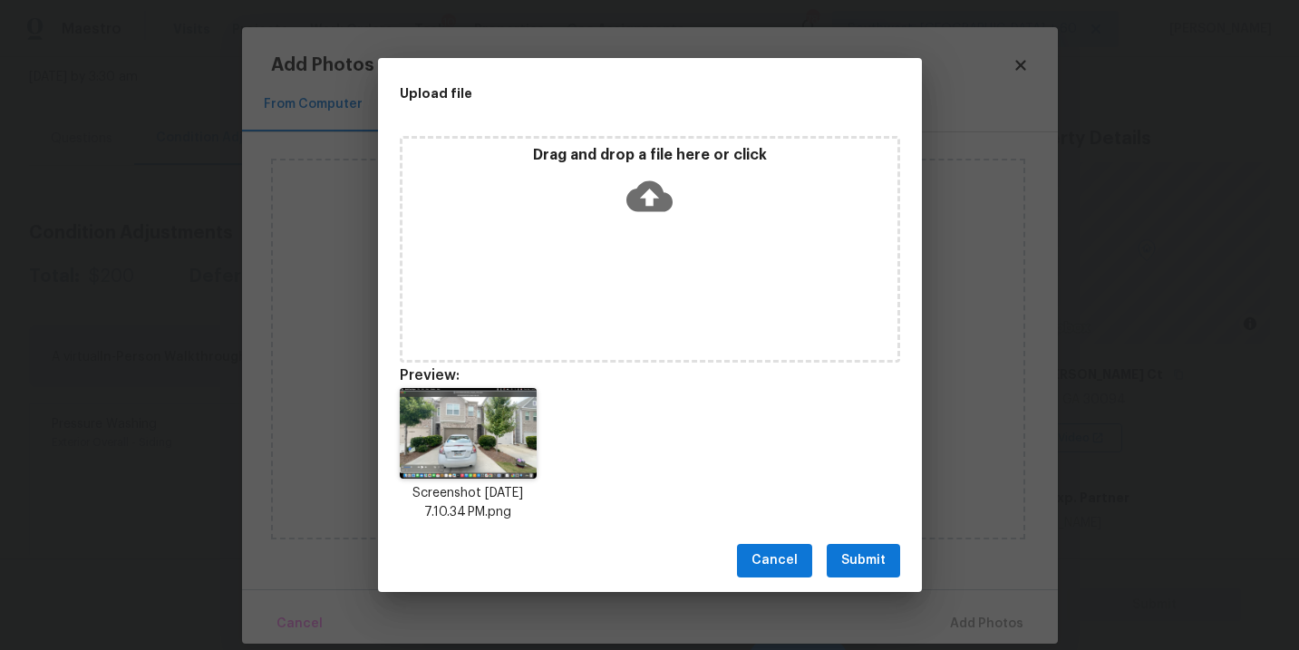
click at [869, 563] on span "Submit" at bounding box center [863, 560] width 44 height 23
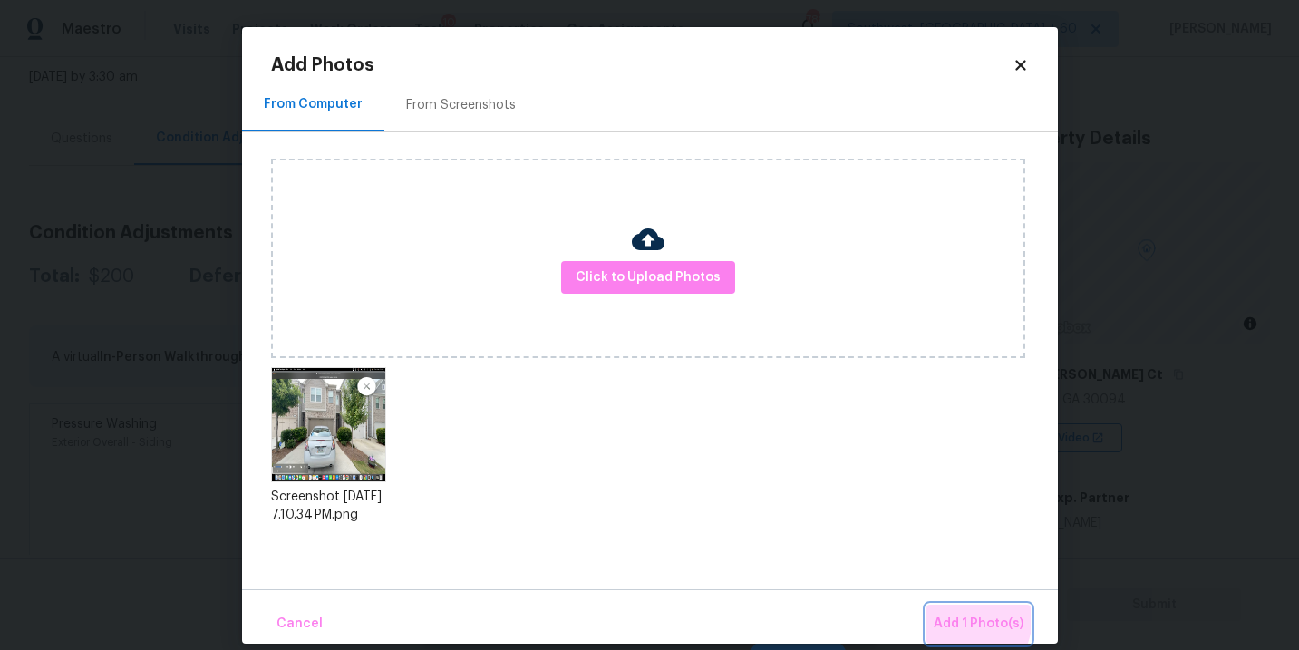
click at [947, 616] on span "Add 1 Photo(s)" at bounding box center [978, 624] width 90 height 23
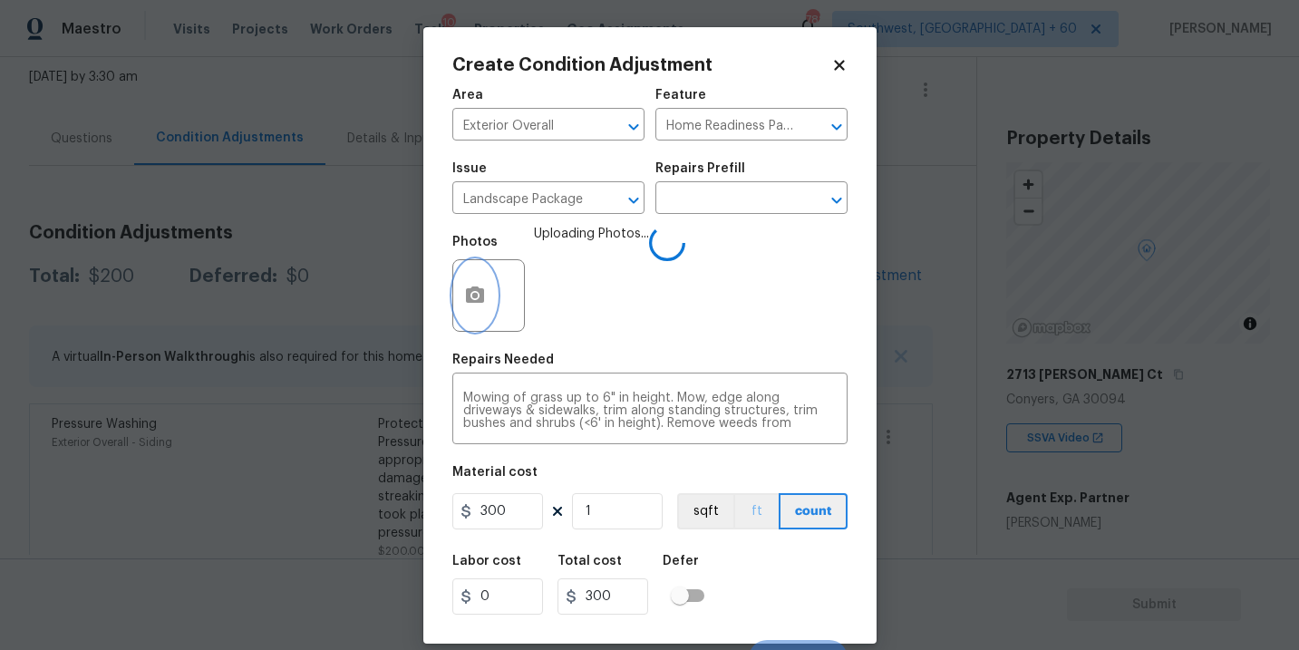
scroll to position [27, 0]
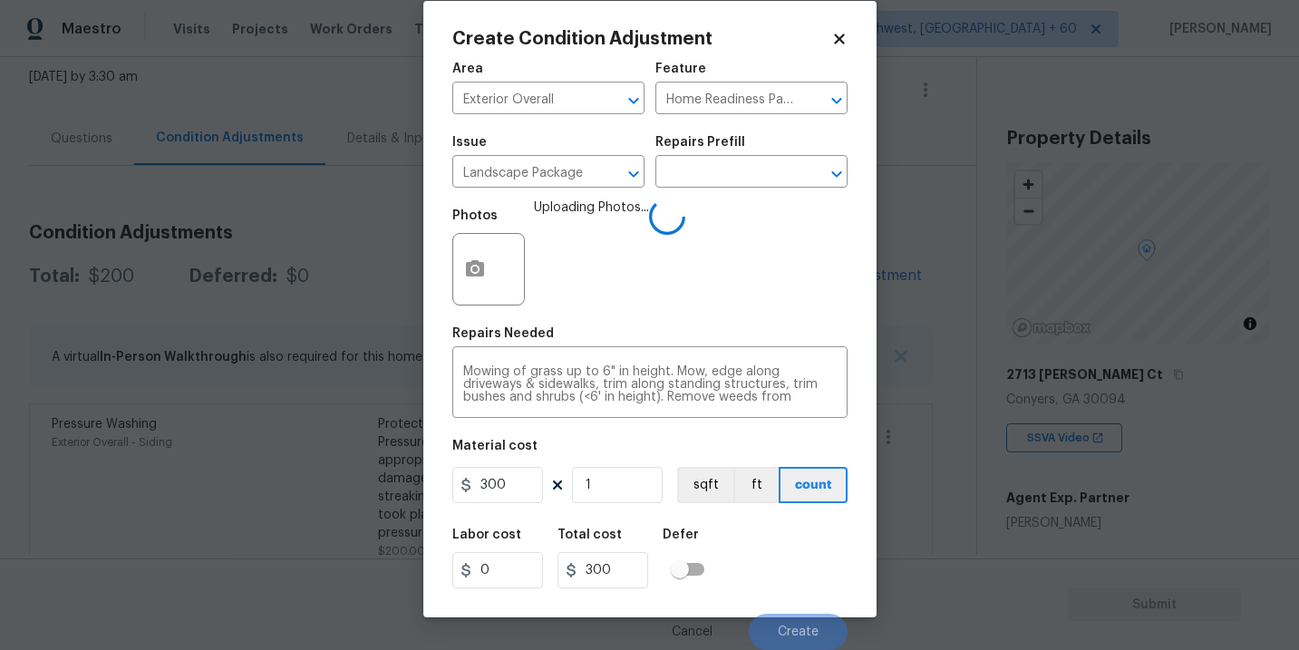
click at [764, 527] on div "Labor cost 0 Total cost 300 Defer" at bounding box center [649, 558] width 395 height 82
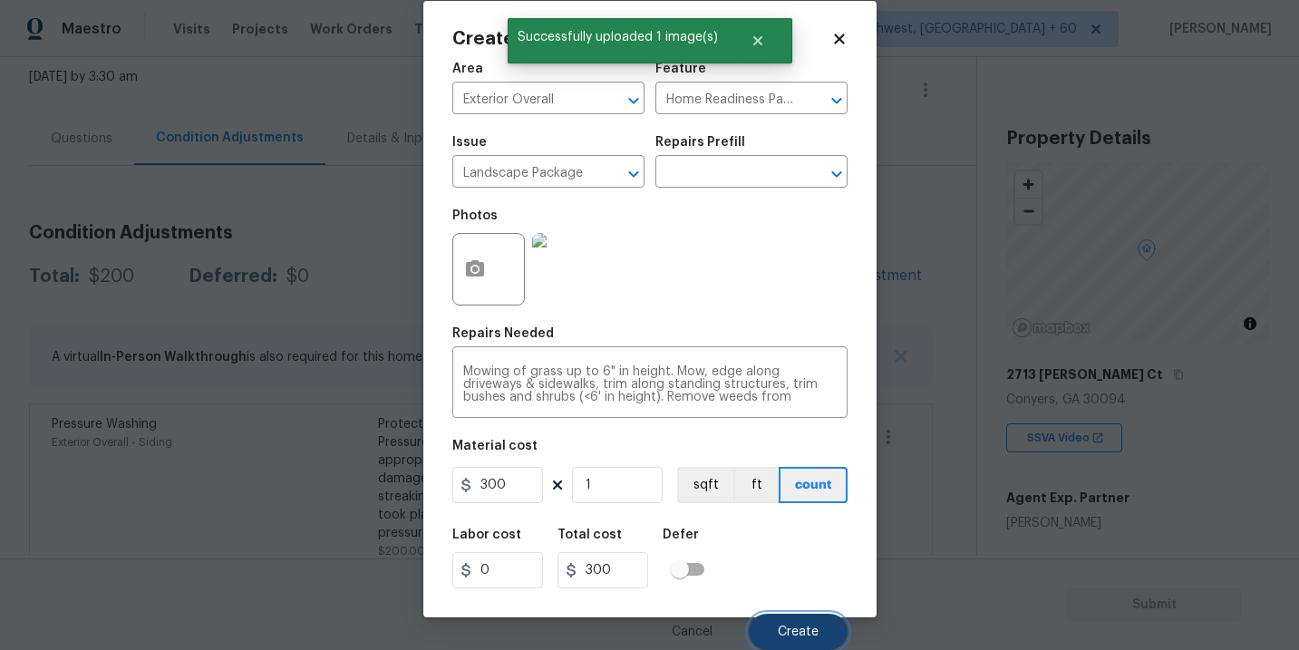
click at [791, 614] on button "Create" at bounding box center [798, 632] width 99 height 36
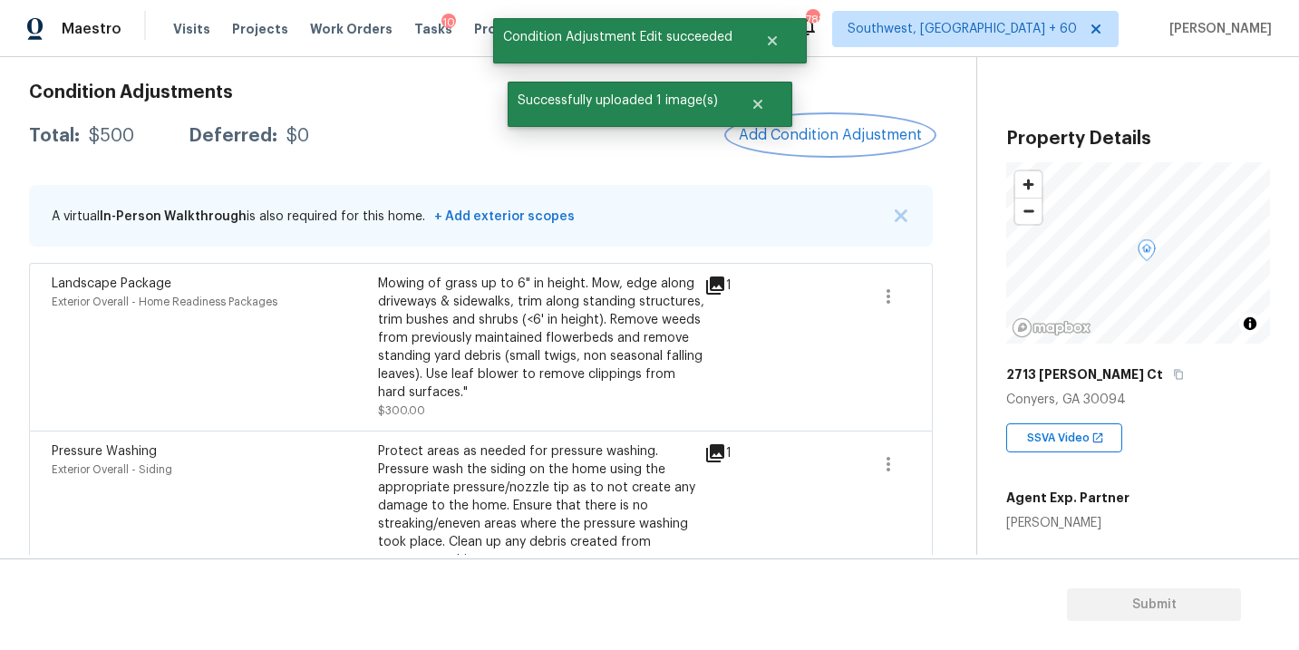
scroll to position [300, 0]
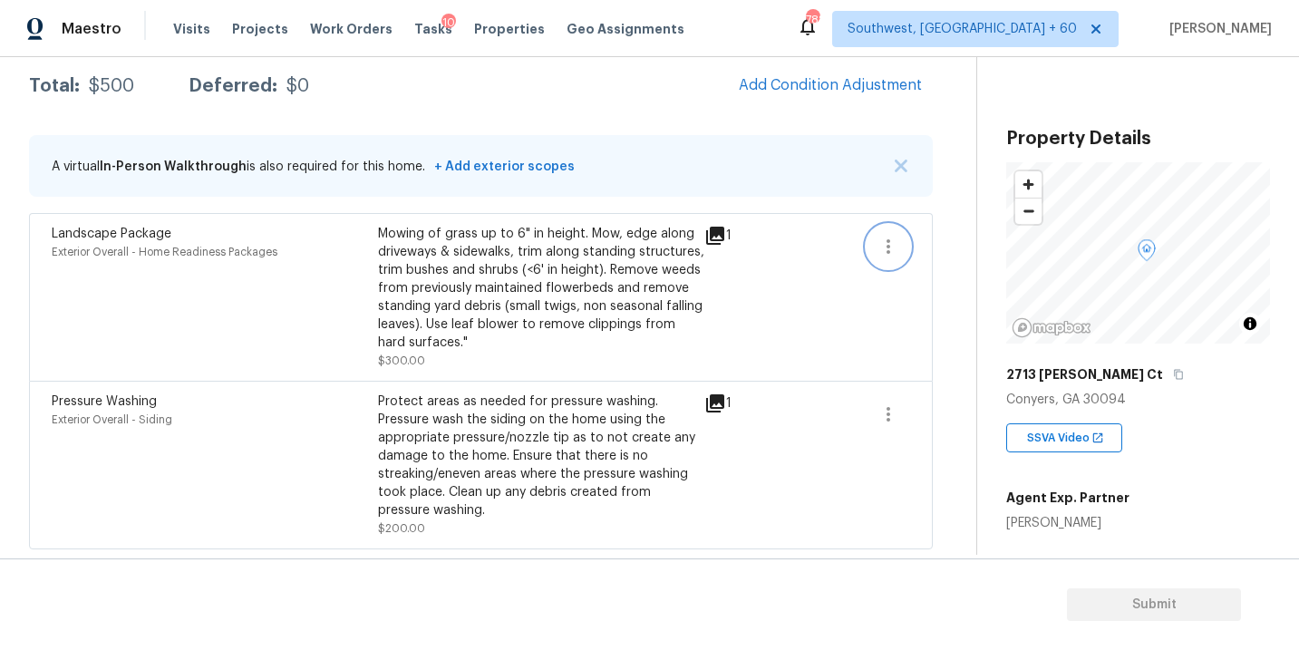
click at [885, 247] on icon "button" at bounding box center [888, 247] width 22 height 22
click at [932, 255] on link "Edit" at bounding box center [991, 241] width 154 height 27
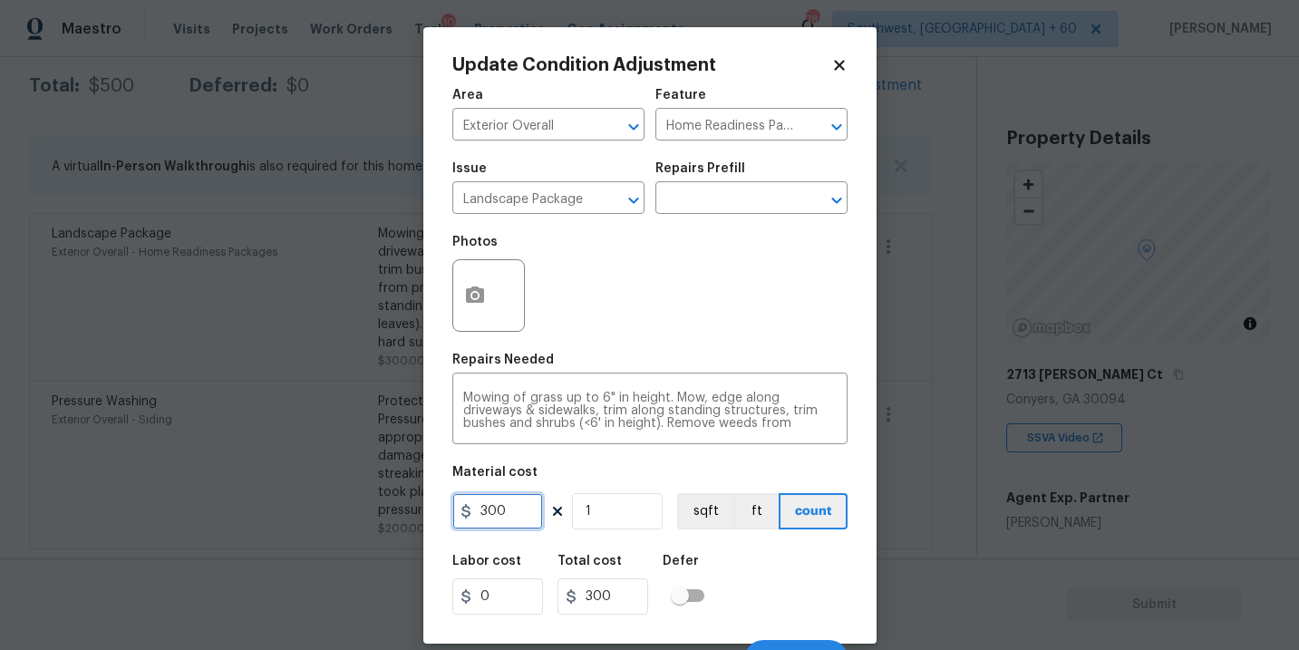
drag, startPoint x: 429, startPoint y: 516, endPoint x: 374, endPoint y: 516, distance: 54.4
click at [374, 516] on div "Update Condition Adjustment Area Exterior Overall ​ Feature Home Readiness Pack…" at bounding box center [649, 325] width 1299 height 650
type input "0"
click at [780, 565] on div "Labor cost 0 Total cost 0 Defer" at bounding box center [649, 585] width 395 height 82
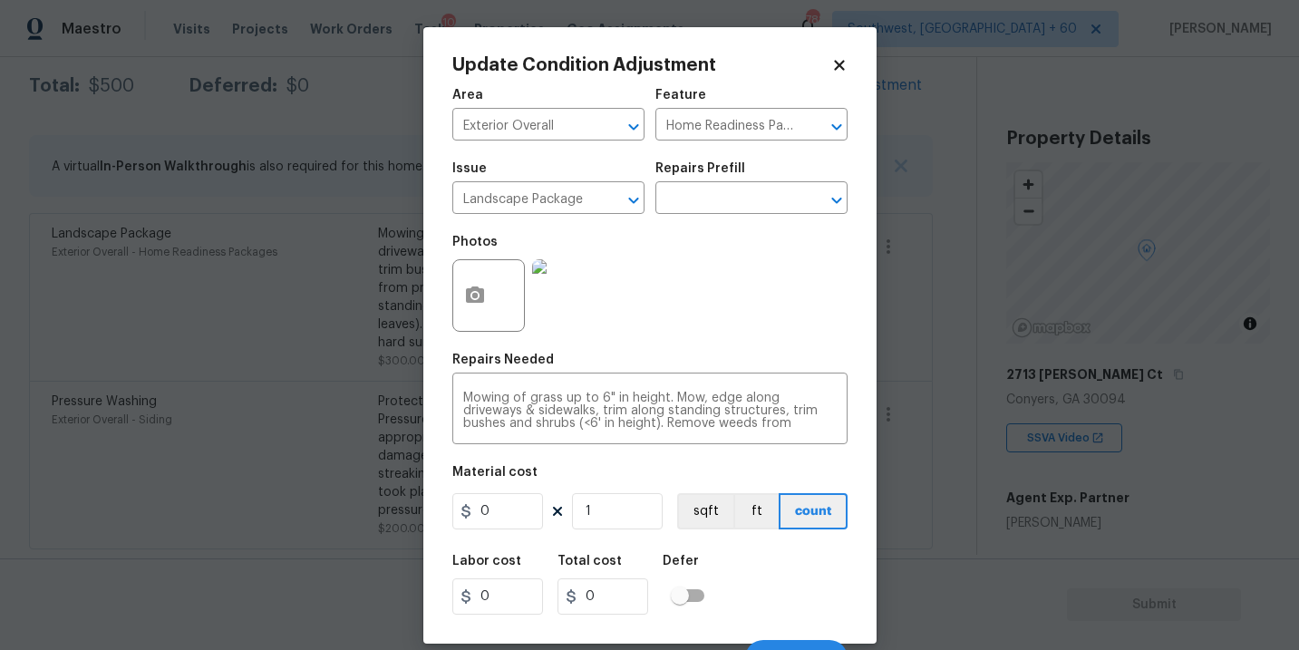
scroll to position [27, 0]
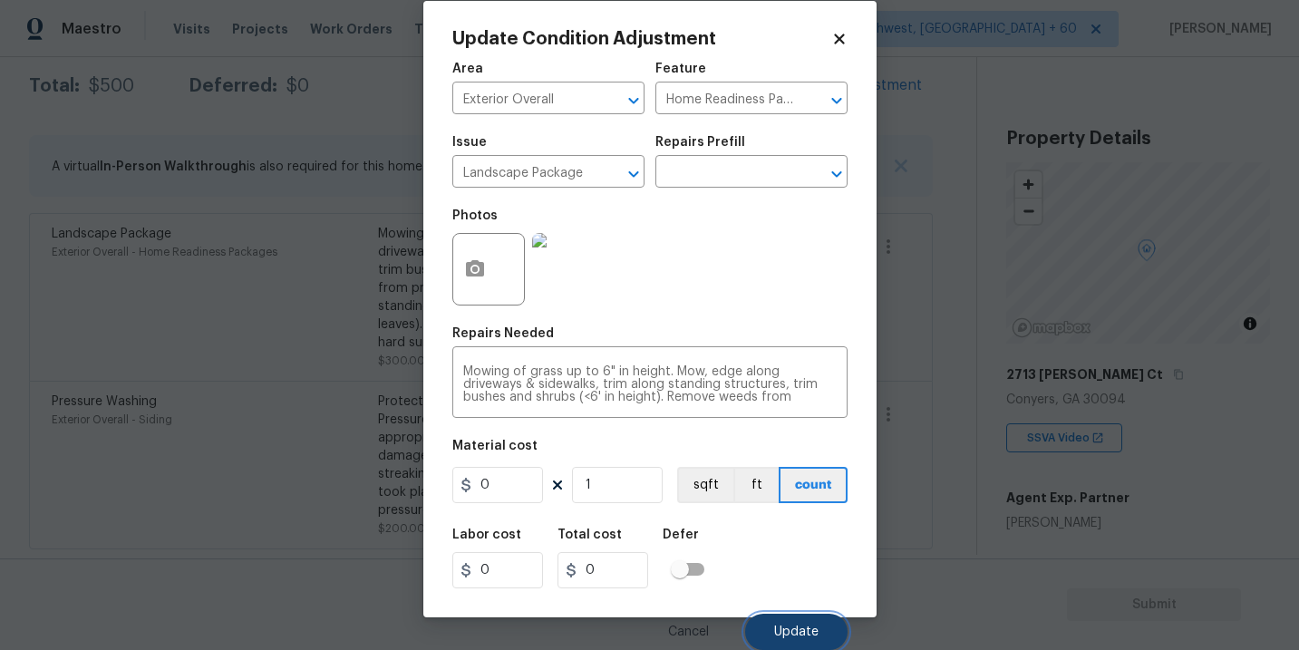
click at [790, 634] on span "Update" at bounding box center [796, 632] width 44 height 14
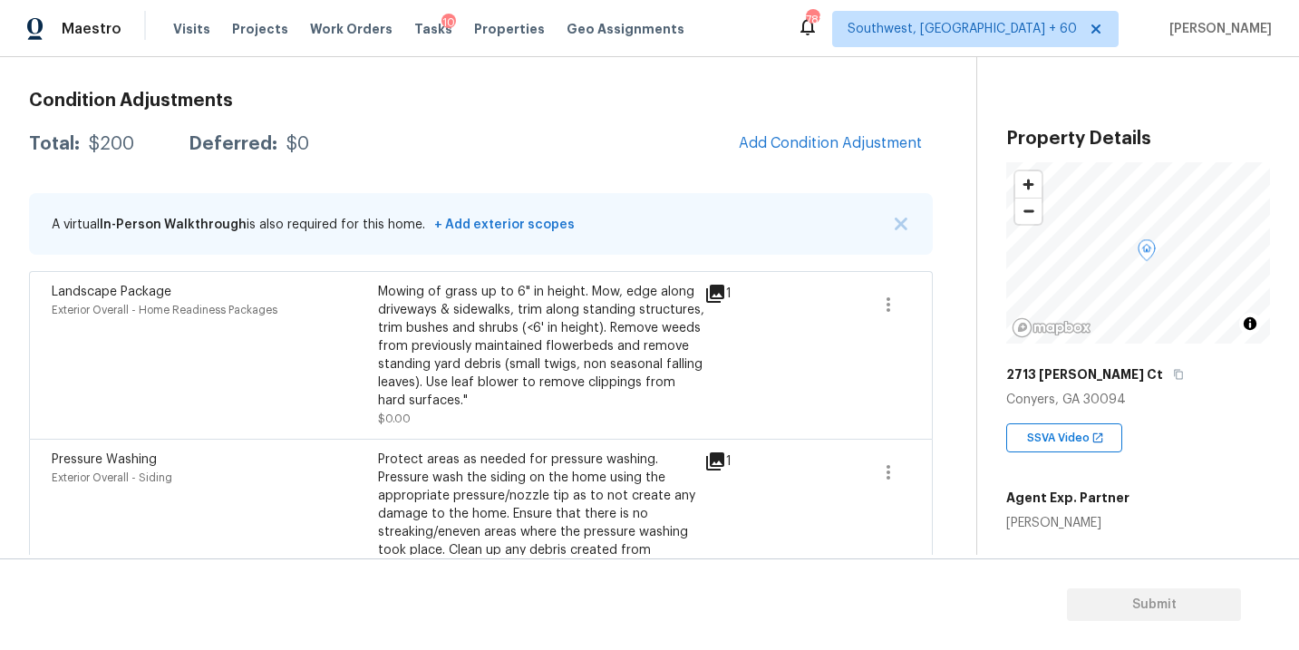
scroll to position [195, 0]
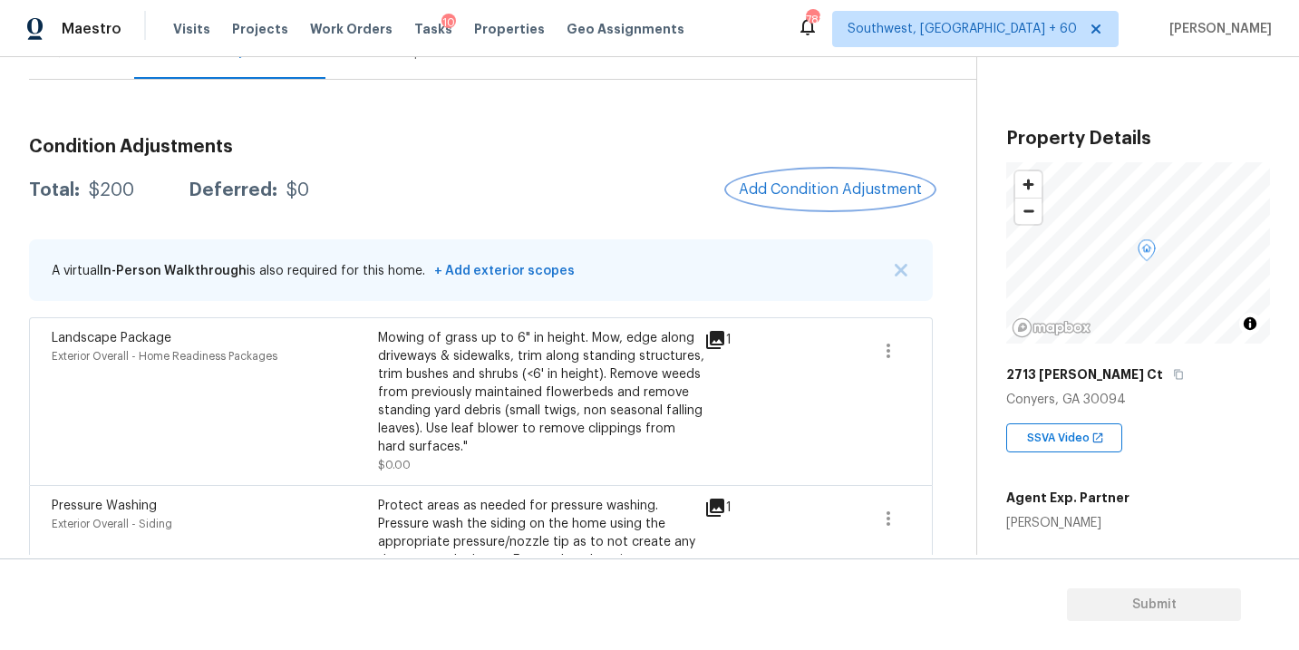
click at [821, 200] on button "Add Condition Adjustment" at bounding box center [830, 189] width 205 height 38
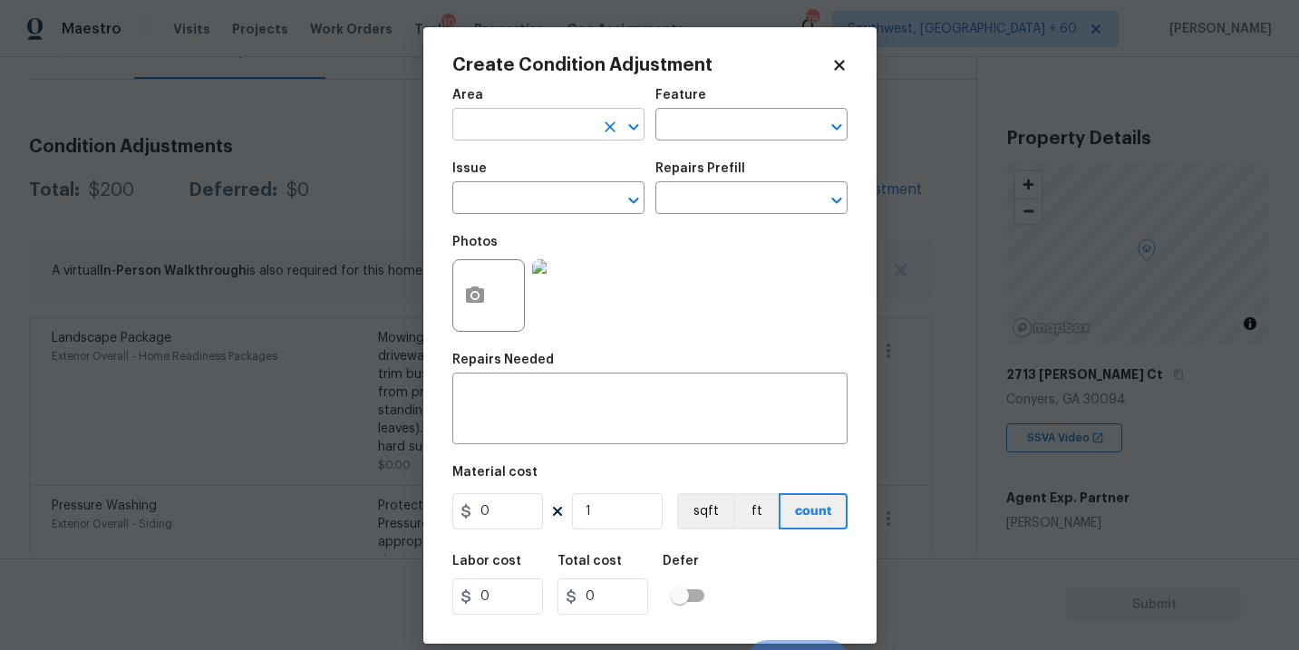
click at [569, 129] on input "text" at bounding box center [522, 126] width 141 height 28
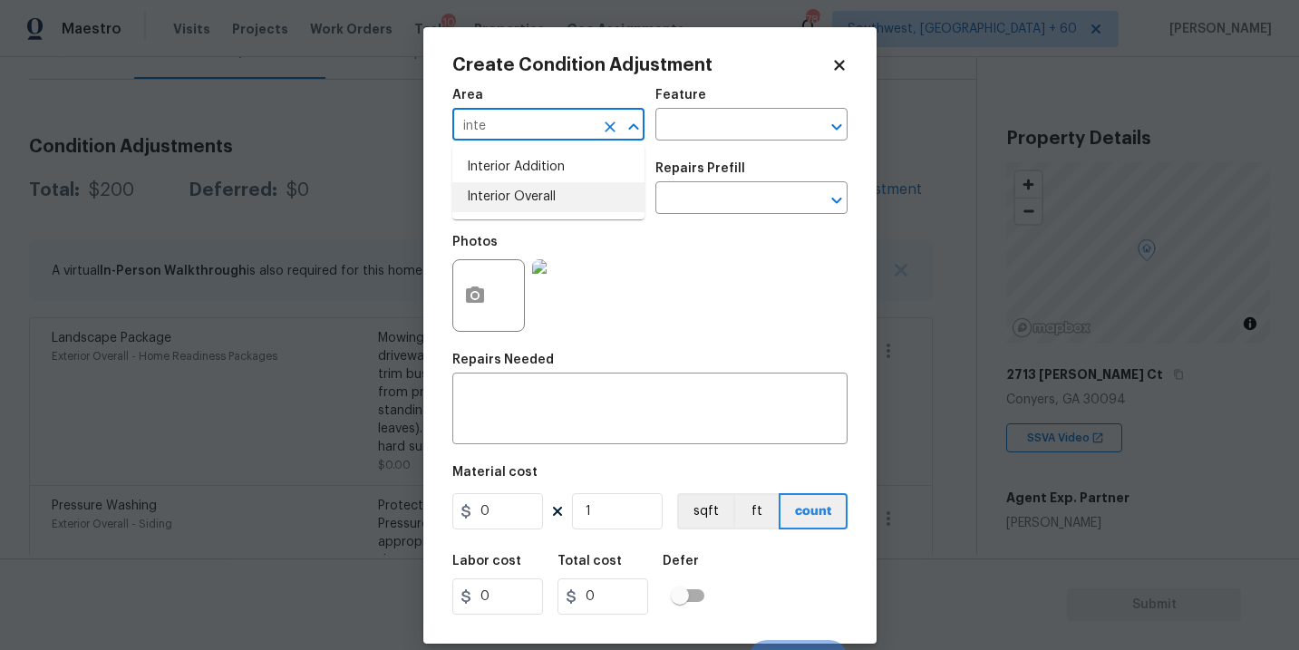
click at [571, 194] on li "Interior Overall" at bounding box center [548, 197] width 192 height 30
type input "Interior Overall"
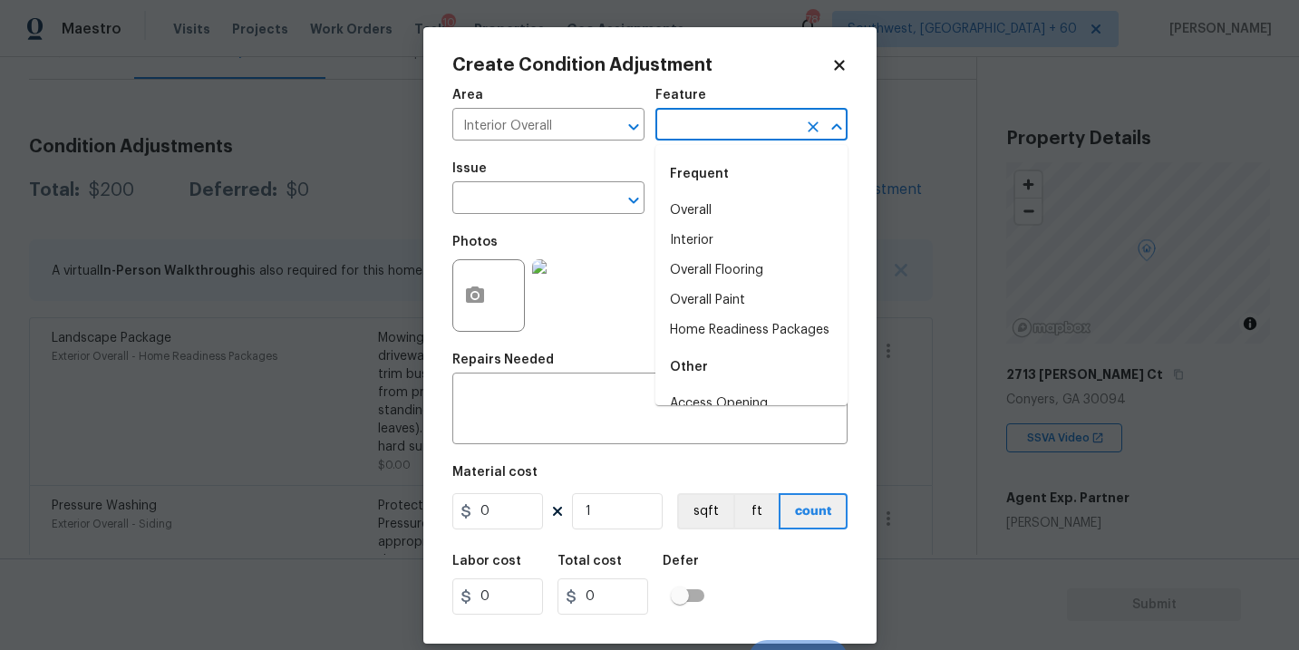
click at [710, 126] on input "text" at bounding box center [725, 126] width 141 height 28
click at [733, 303] on li "Overall Paint" at bounding box center [751, 300] width 192 height 30
type input "Overall Paint"
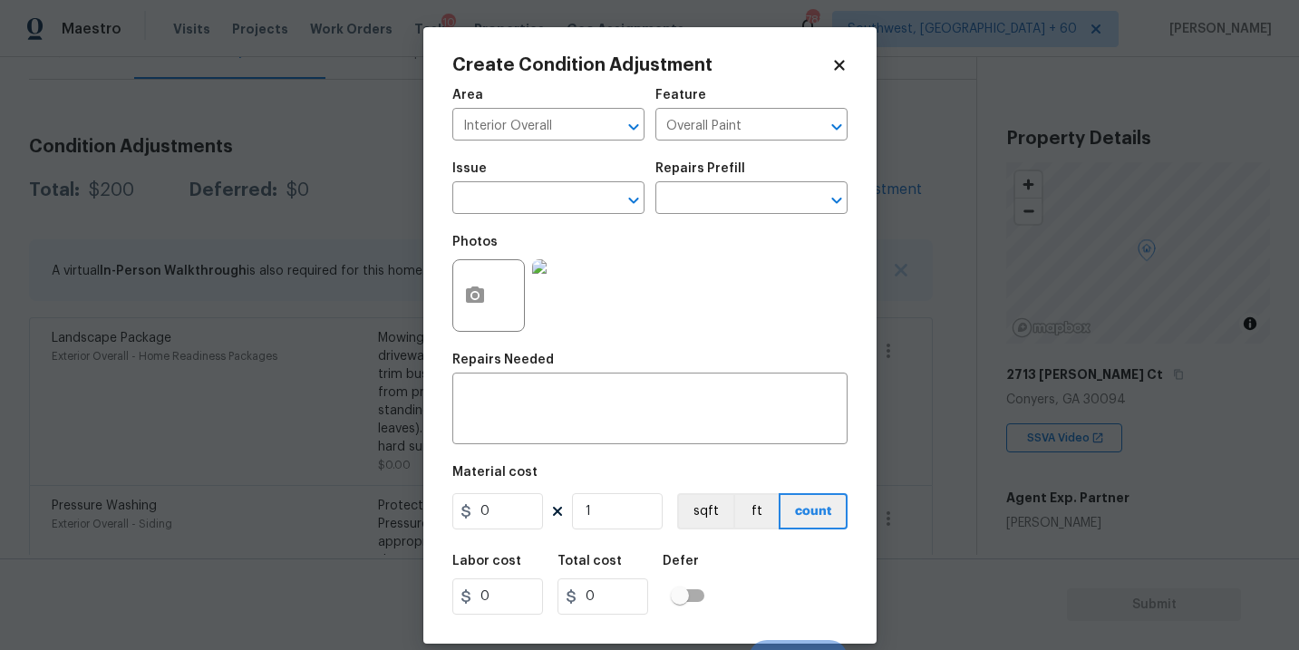
click at [565, 219] on span "Issue ​" at bounding box center [548, 187] width 192 height 73
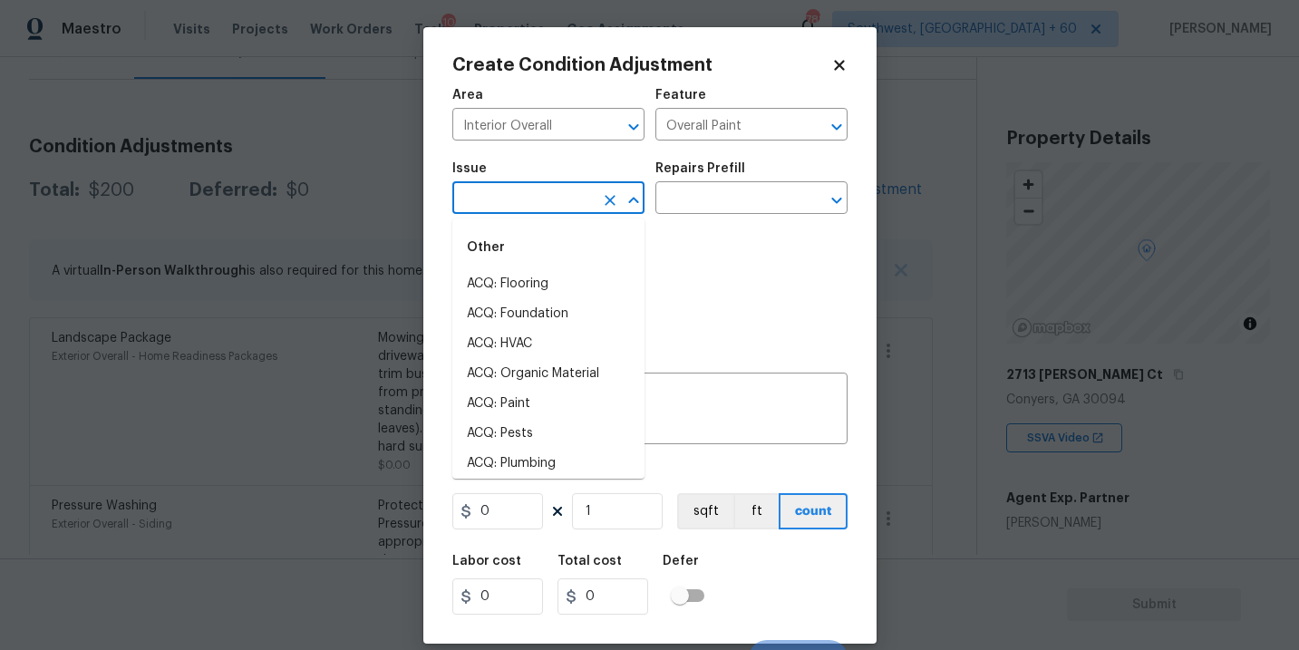
click at [510, 199] on input "text" at bounding box center [522, 200] width 141 height 28
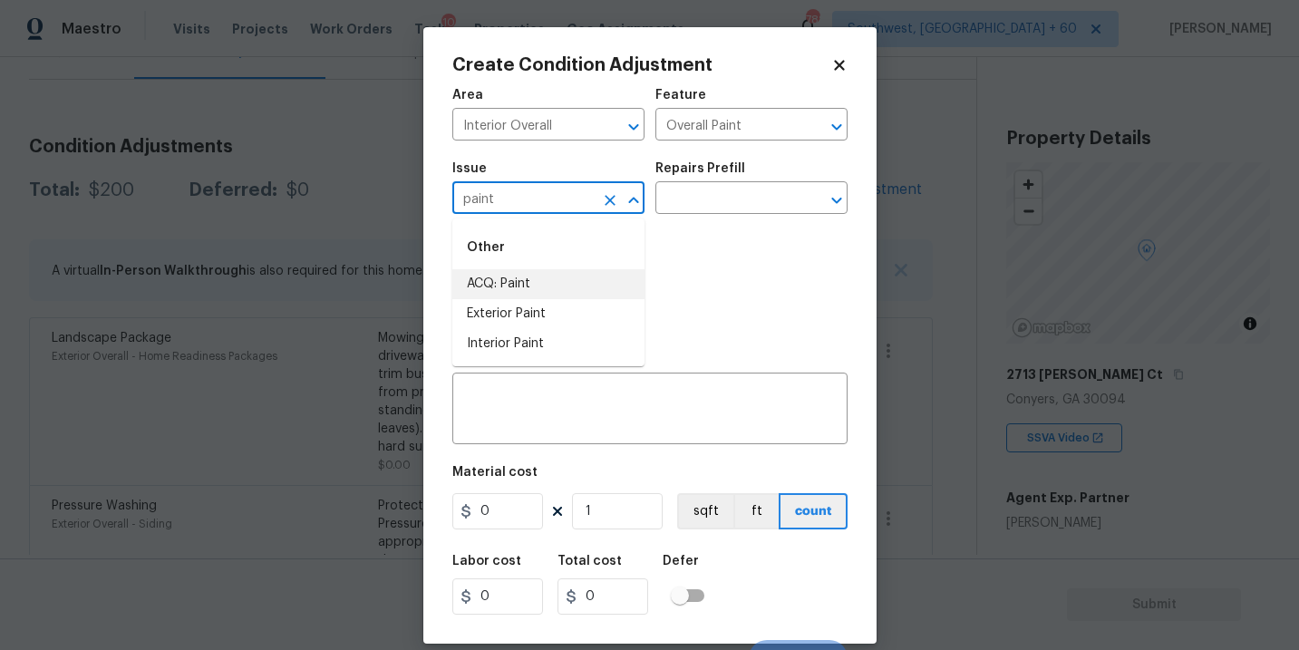
click at [503, 275] on li "ACQ: Paint" at bounding box center [548, 284] width 192 height 30
type input "ACQ: Paint"
click at [692, 209] on input "text" at bounding box center [725, 200] width 141 height 28
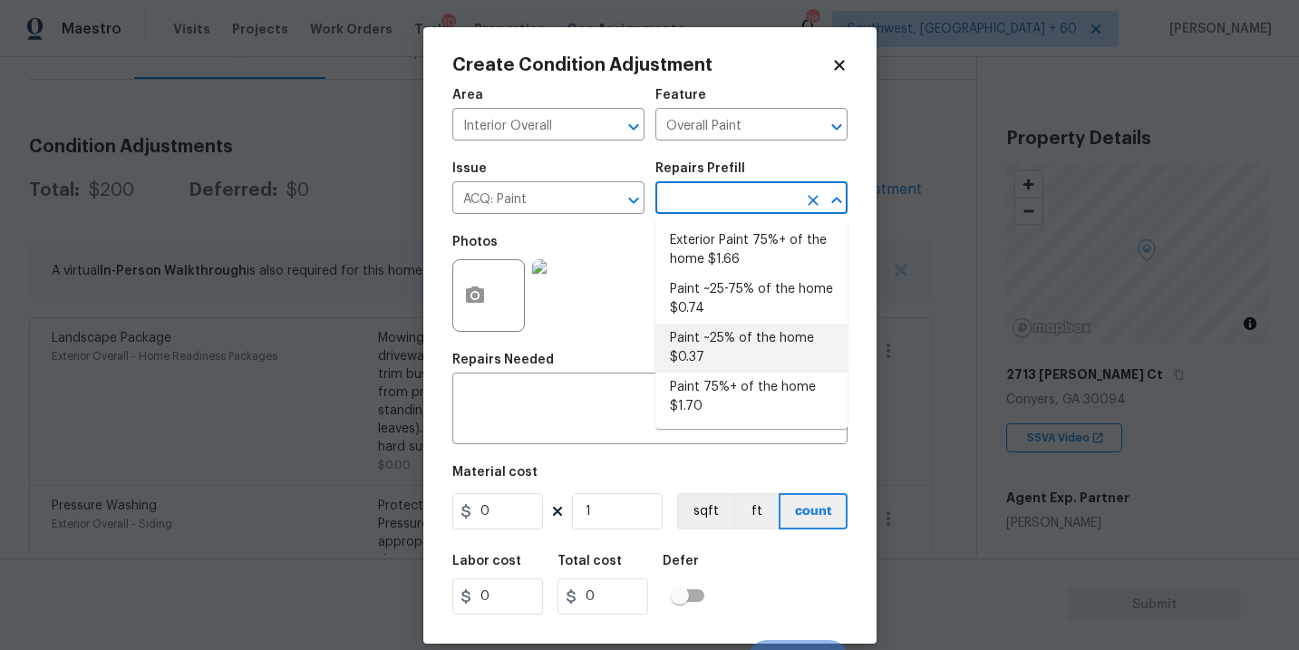
click at [738, 341] on li "Paint ~25% of the home $0.37" at bounding box center [751, 348] width 192 height 49
type input "Acquisition"
type textarea "Acquisition Scope: ~25% of the home needs interior paint"
type input "0.37"
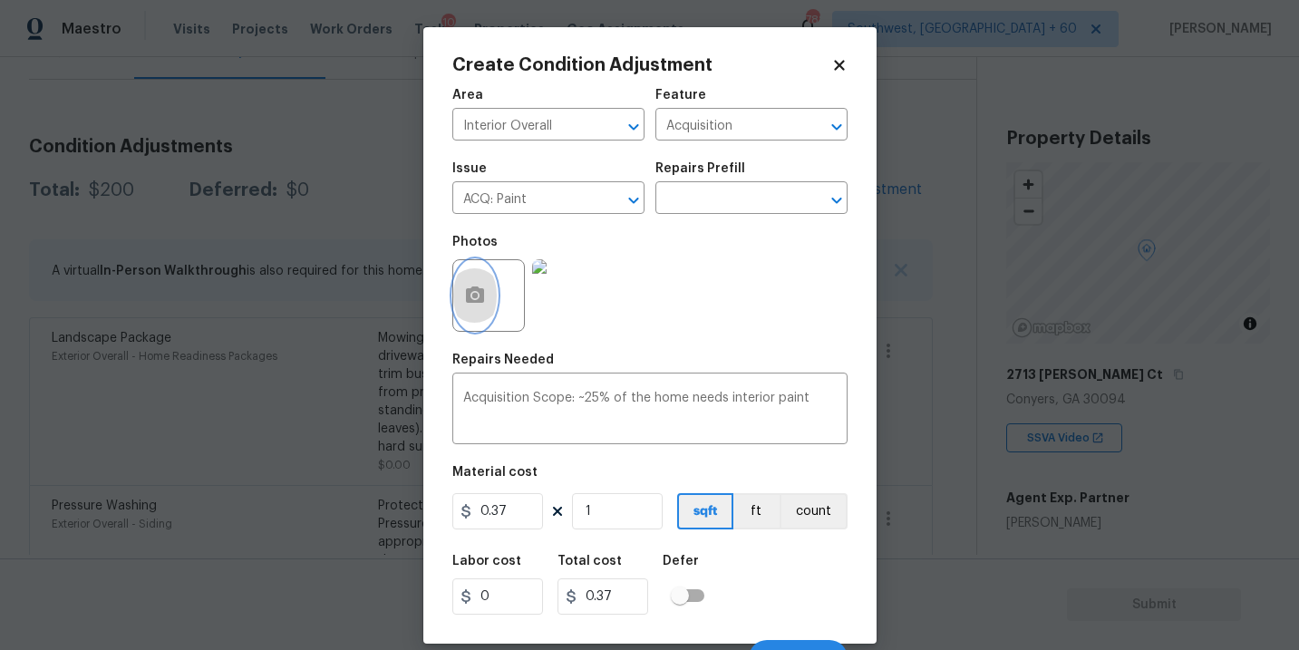
click at [484, 301] on icon "button" at bounding box center [475, 296] width 22 height 22
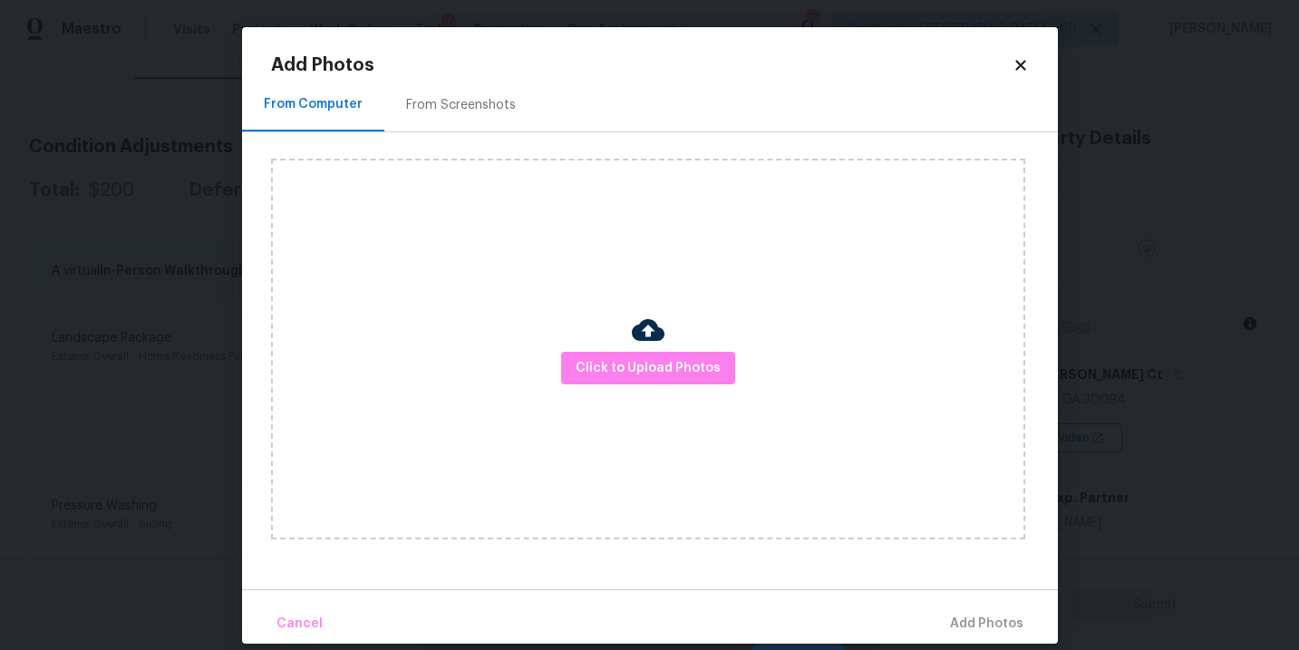
click at [1017, 63] on icon at bounding box center [1020, 65] width 10 height 10
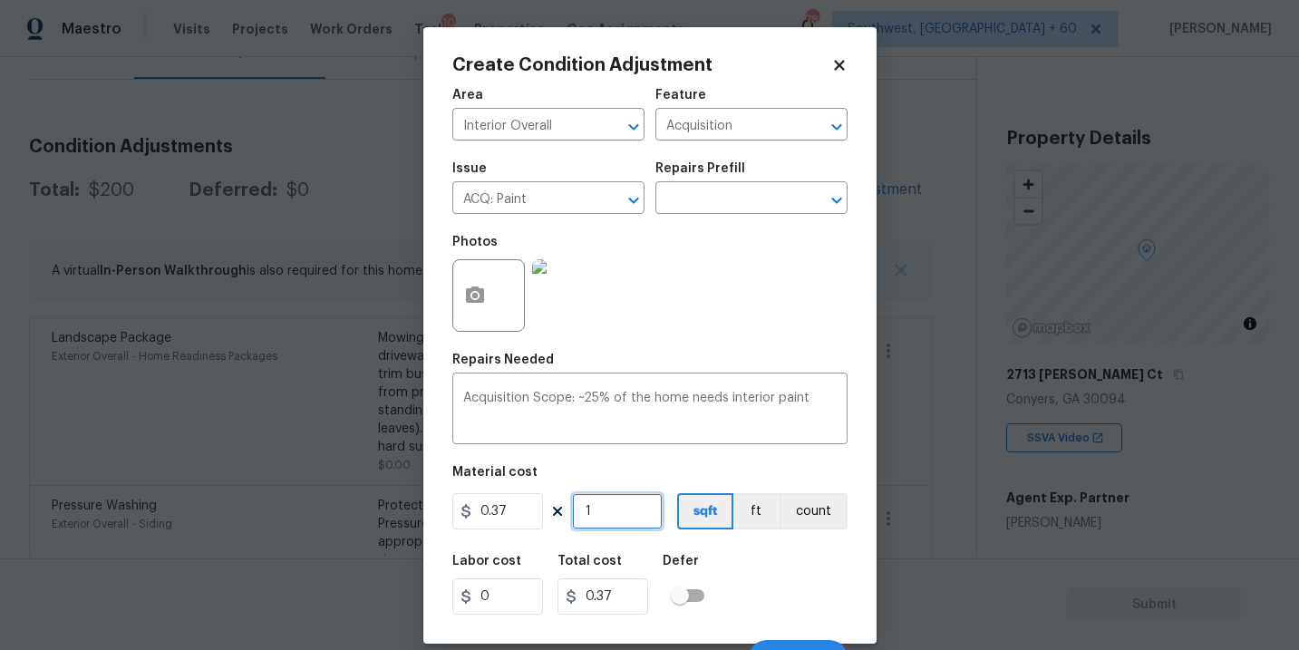
click at [642, 519] on input "1" at bounding box center [617, 511] width 91 height 36
type input "17"
type input "6.29"
type input "170"
type input "62.9"
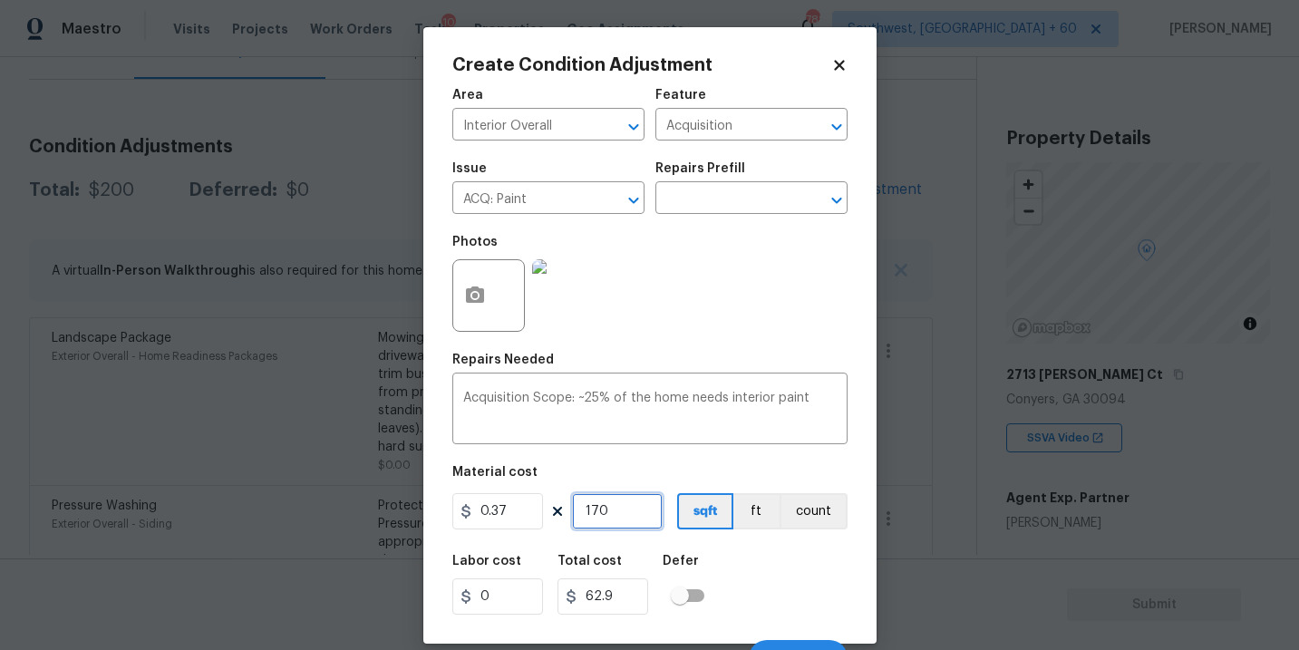
type input "1708"
type input "631.96"
type input "1708"
click at [740, 580] on div "Labor cost 0 Total cost 631.96 Defer" at bounding box center [649, 585] width 395 height 82
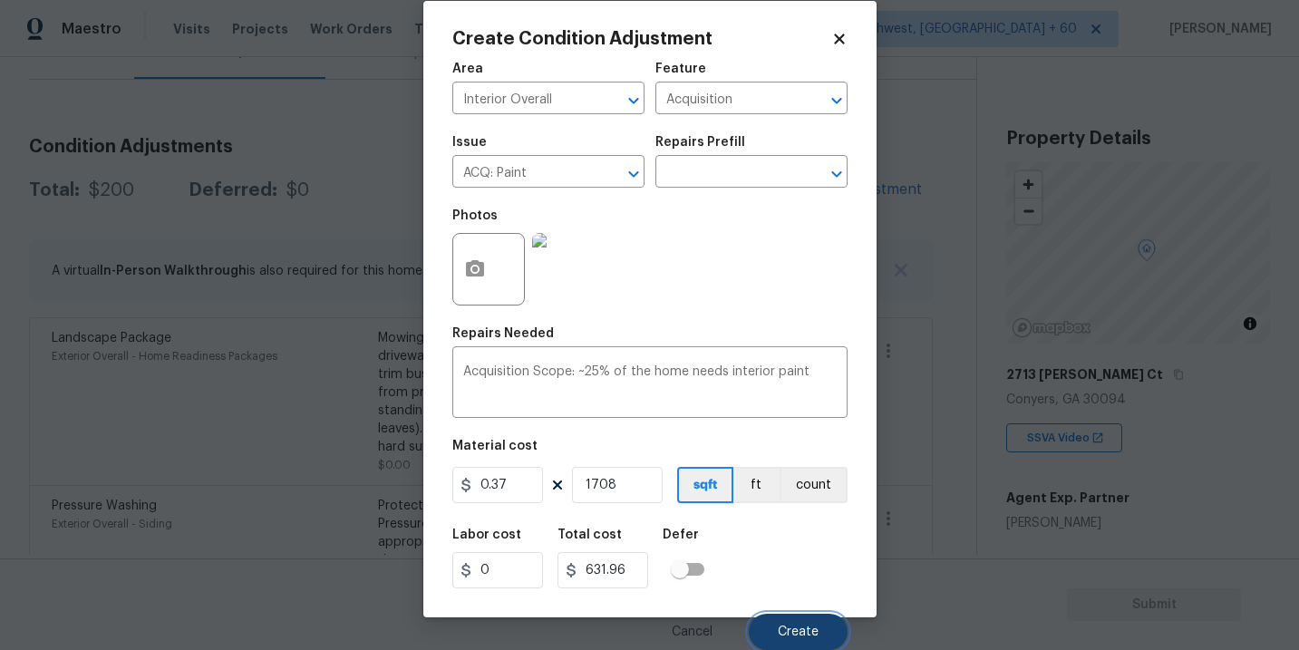
click at [770, 616] on button "Create" at bounding box center [798, 632] width 99 height 36
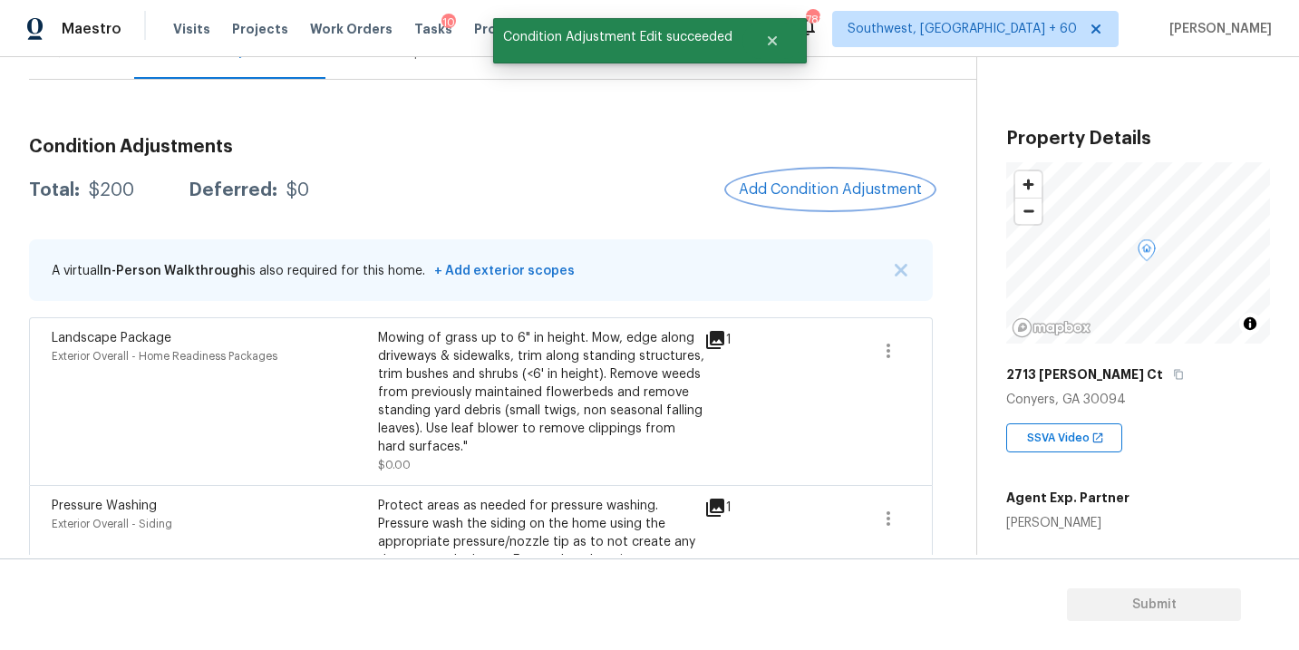
scroll to position [0, 0]
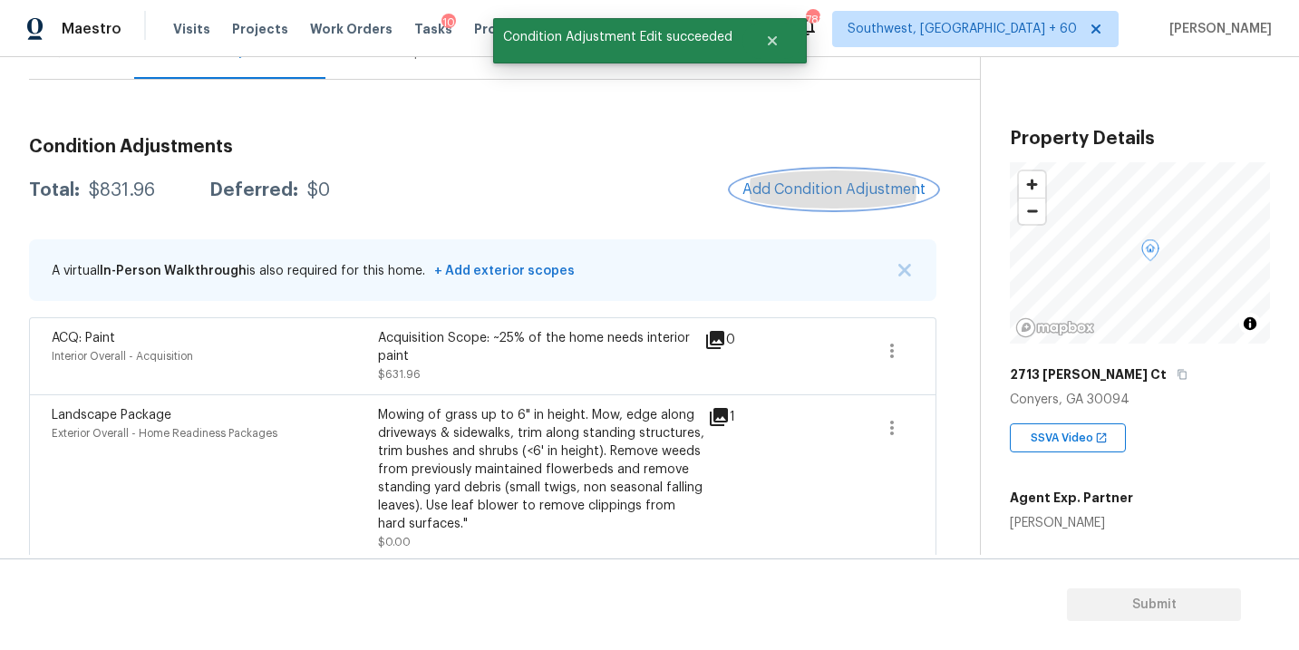
click at [807, 194] on span "Add Condition Adjustment" at bounding box center [833, 189] width 183 height 16
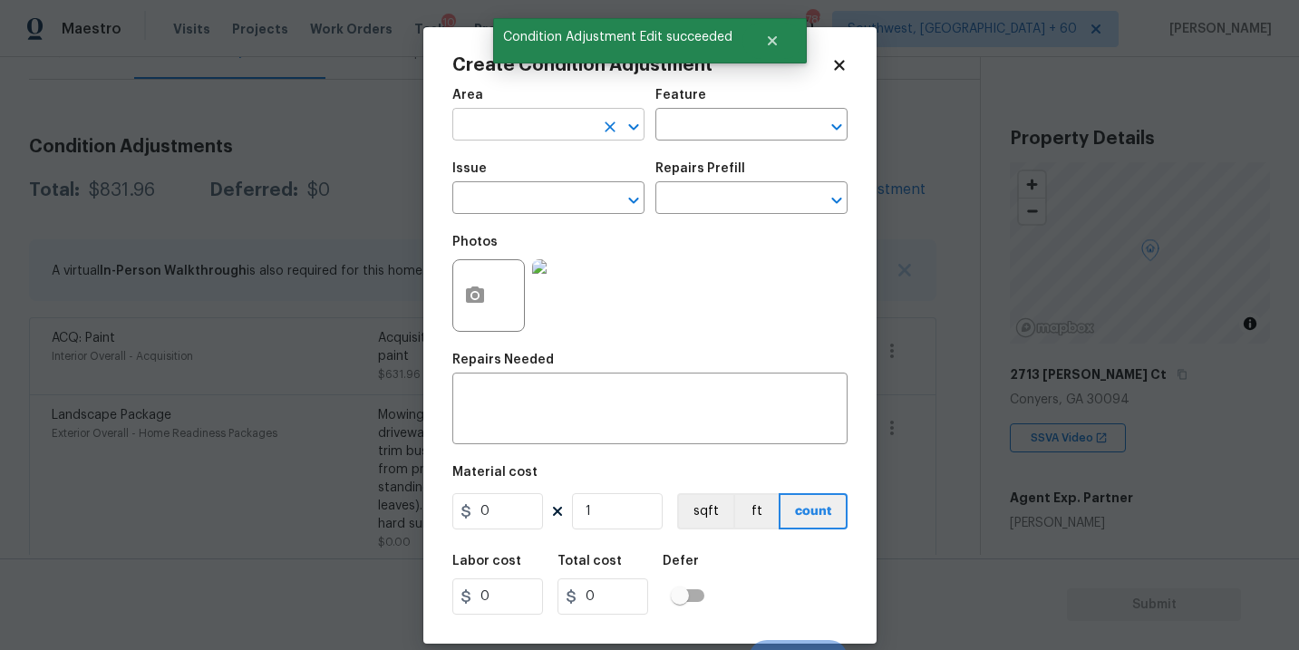
click at [538, 131] on input "text" at bounding box center [522, 126] width 141 height 28
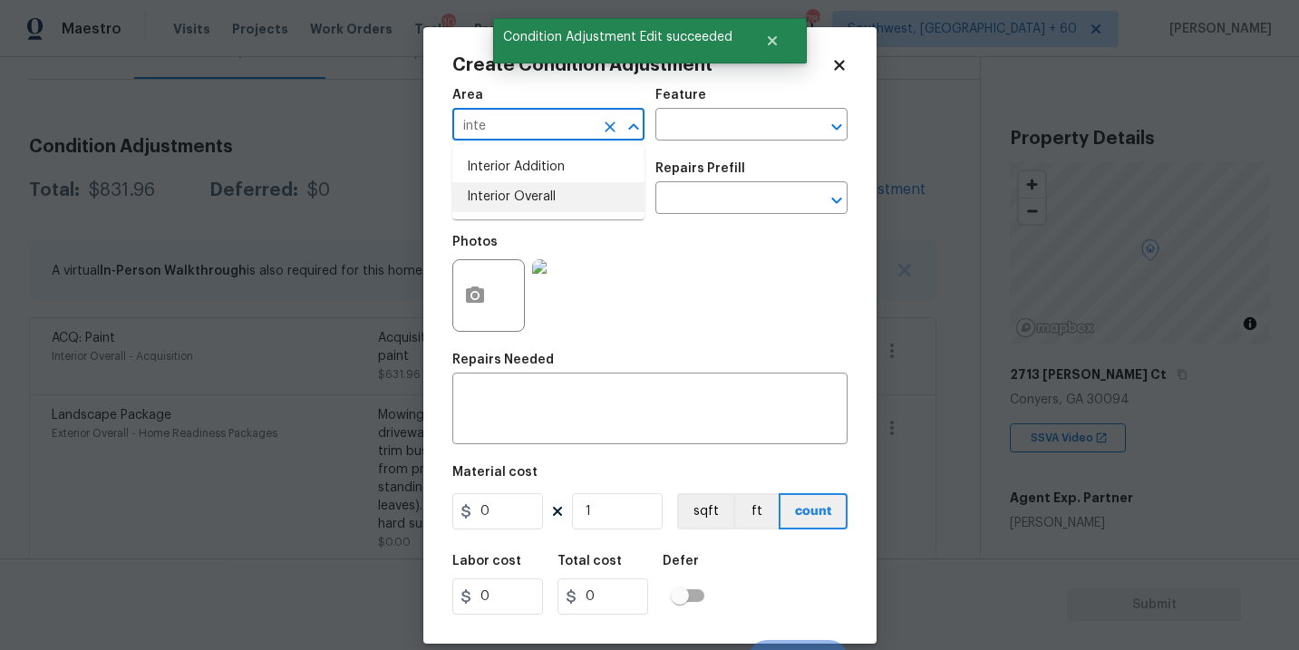
click at [543, 188] on li "Interior Overall" at bounding box center [548, 197] width 192 height 30
type input "Interior Overall"
click at [700, 127] on input "text" at bounding box center [725, 126] width 141 height 28
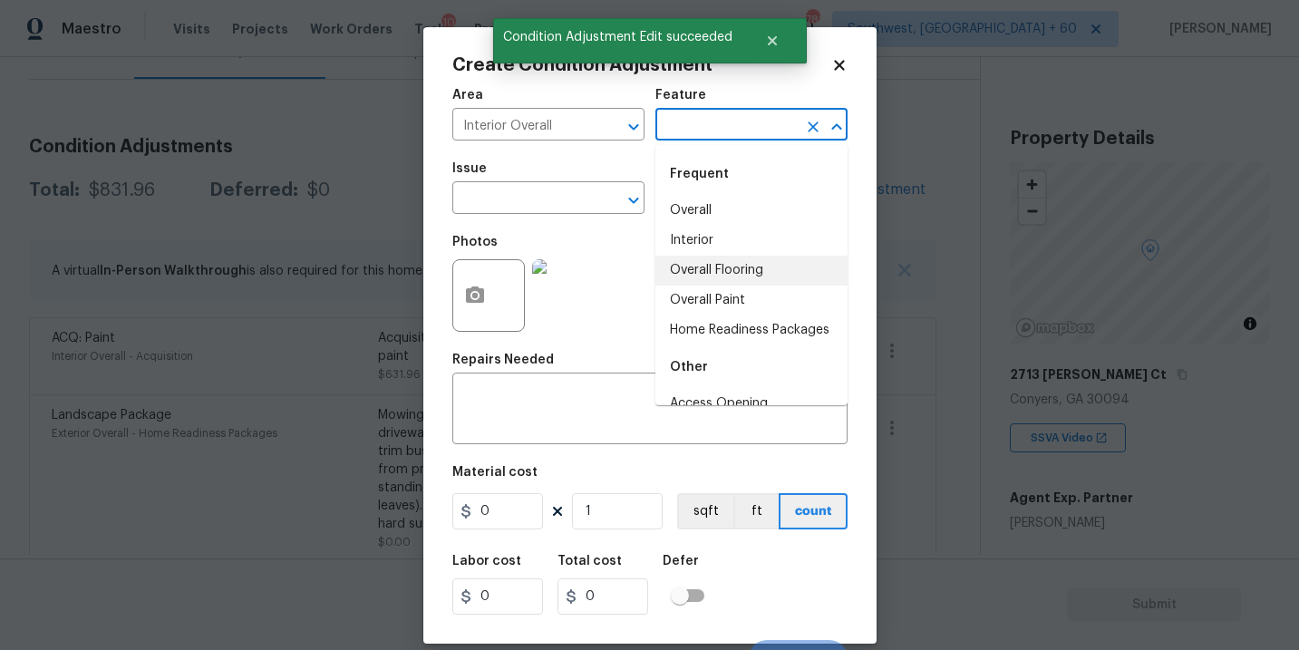
click at [719, 273] on li "Overall Flooring" at bounding box center [751, 271] width 192 height 30
type input "Overall Flooring"
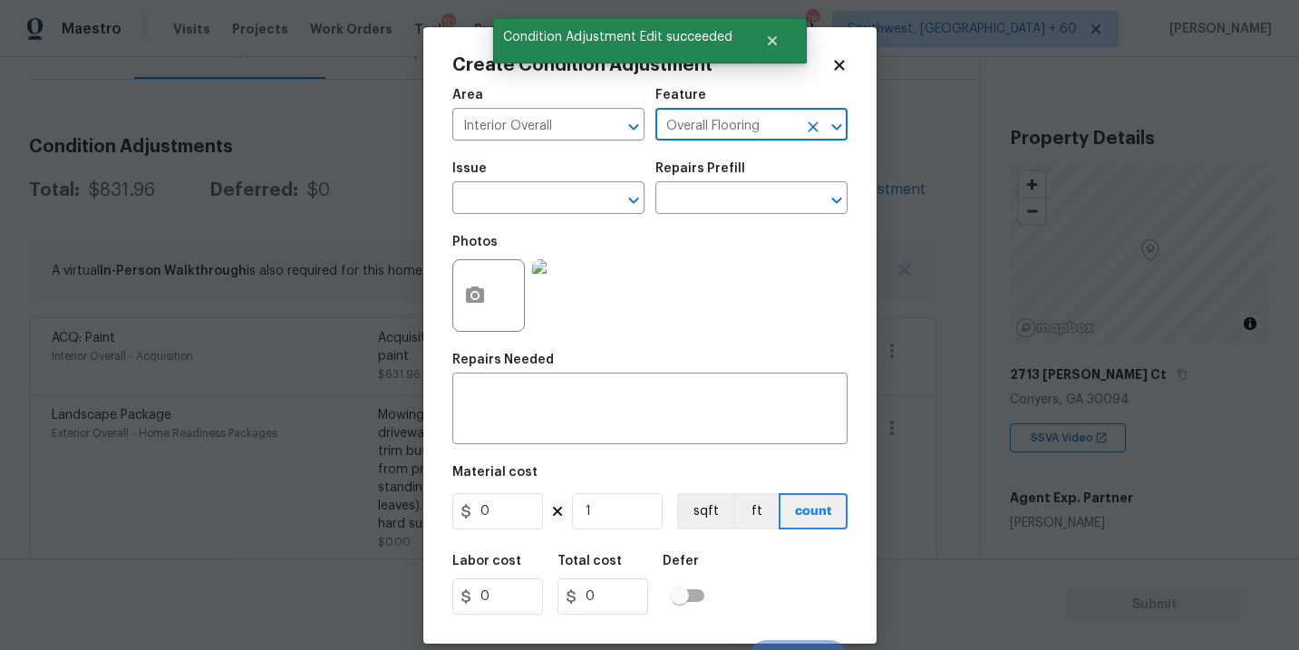
click at [554, 218] on span "Issue ​" at bounding box center [548, 187] width 192 height 73
click at [554, 217] on span "Issue ​" at bounding box center [548, 187] width 192 height 73
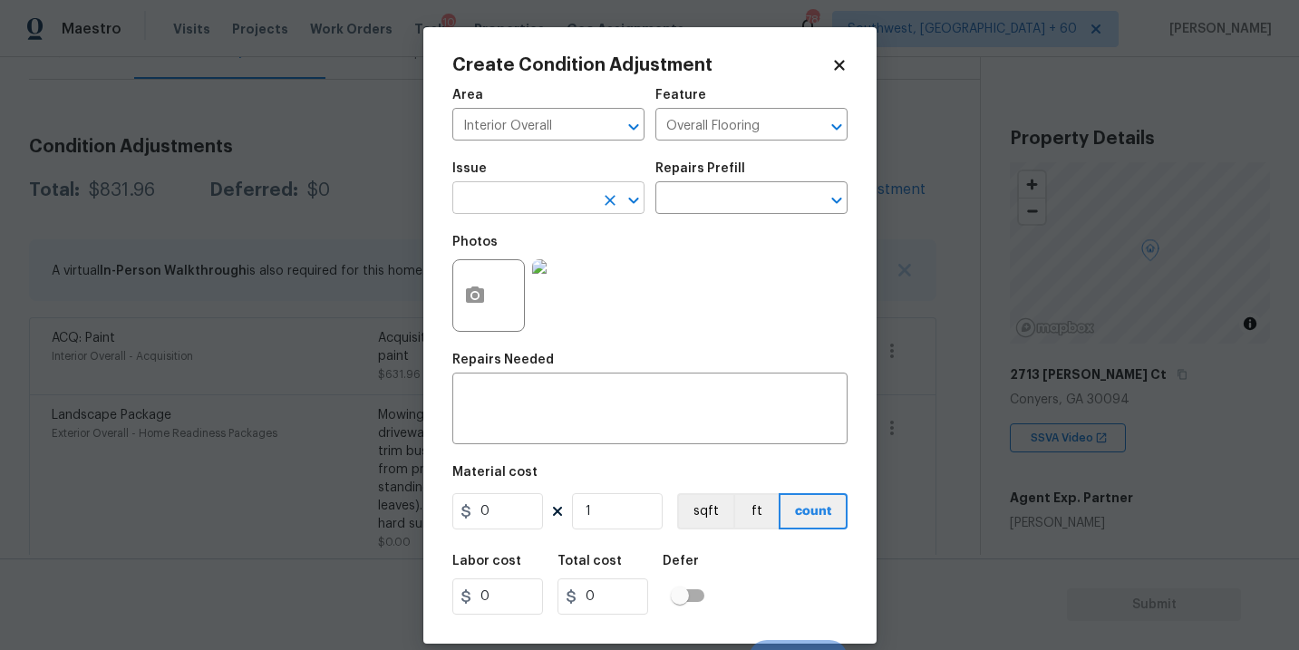
click at [565, 205] on input "text" at bounding box center [522, 200] width 141 height 28
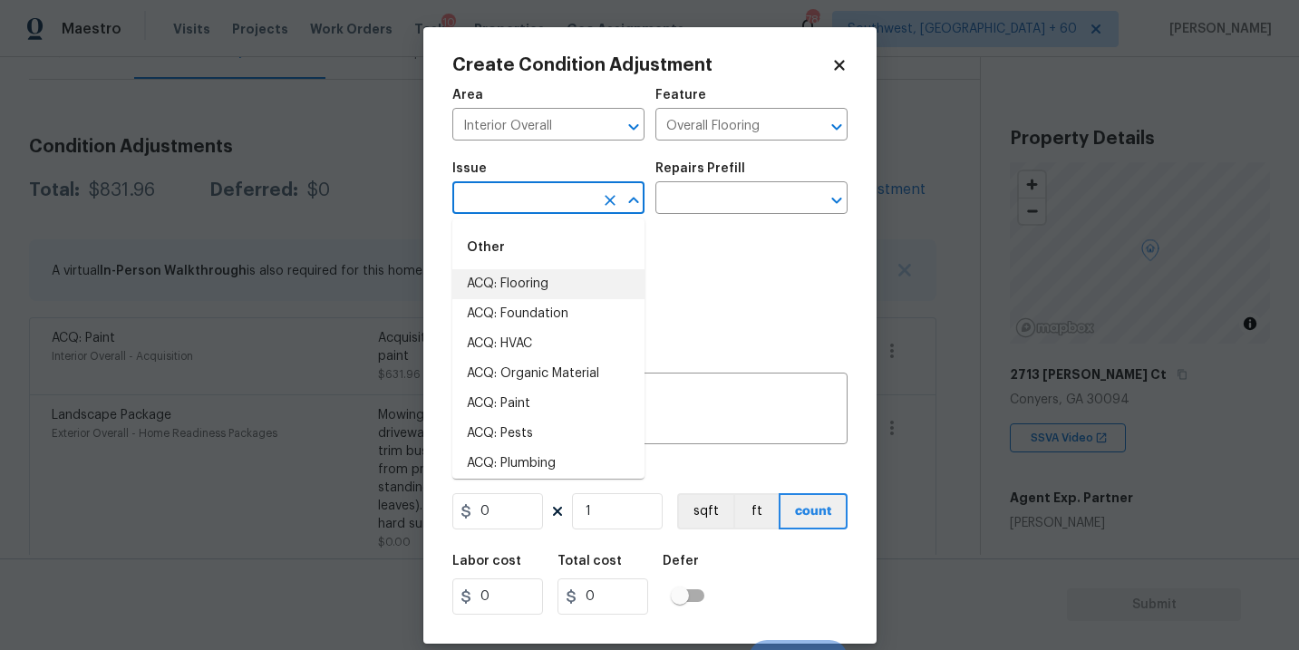
click at [564, 282] on li "ACQ: Flooring" at bounding box center [548, 284] width 192 height 30
type input "ACQ: Flooring"
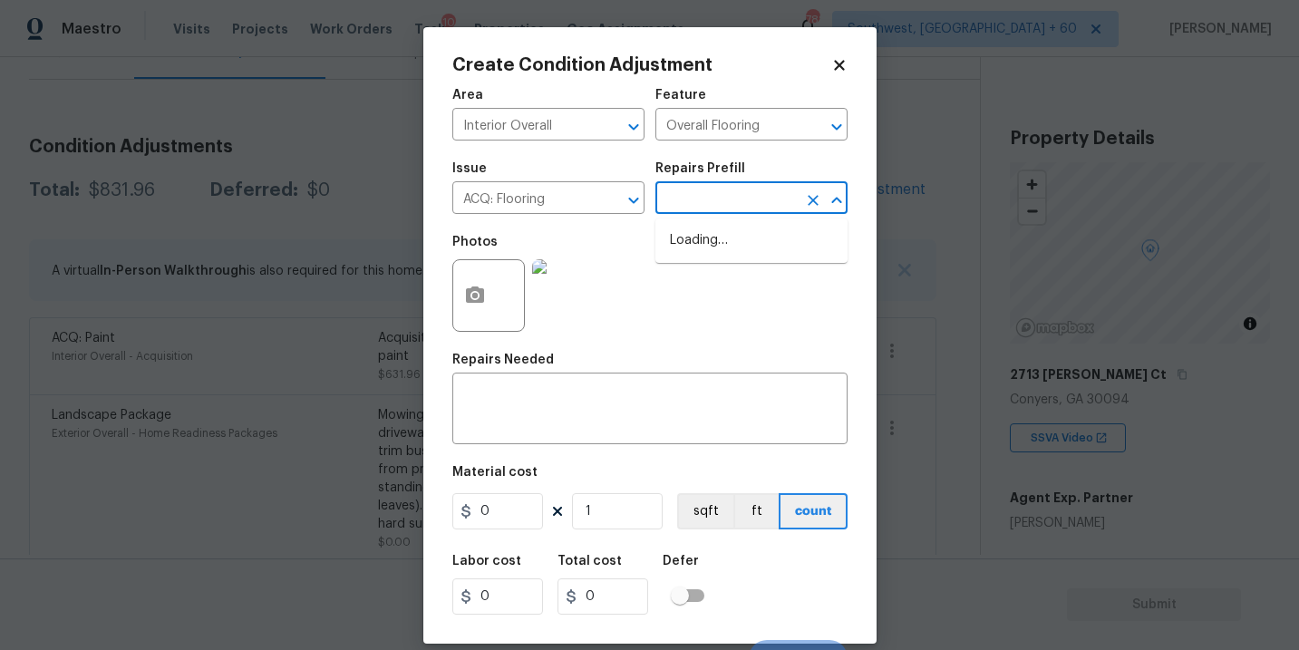
click at [775, 193] on input "text" at bounding box center [725, 200] width 141 height 28
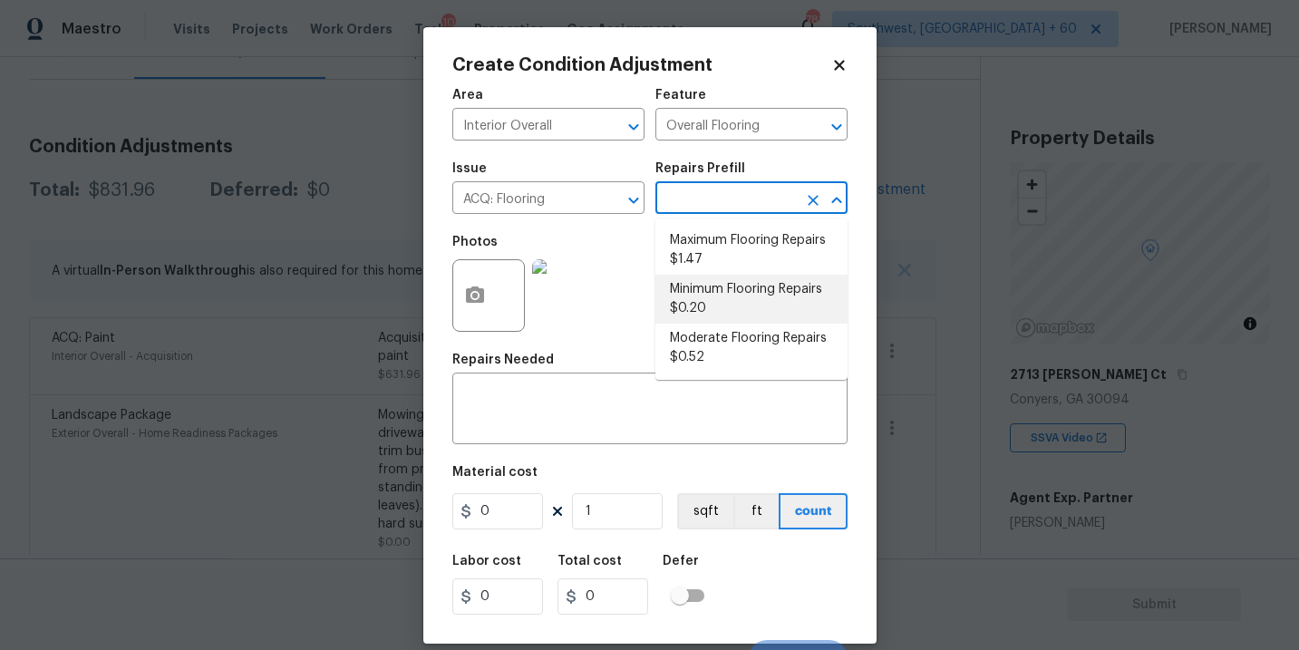
click at [728, 293] on li "Minimum Flooring Repairs $0.20" at bounding box center [751, 299] width 192 height 49
type input "Acquisition"
type textarea "Acquisition Scope: Minimum flooring repairs"
type input "0.2"
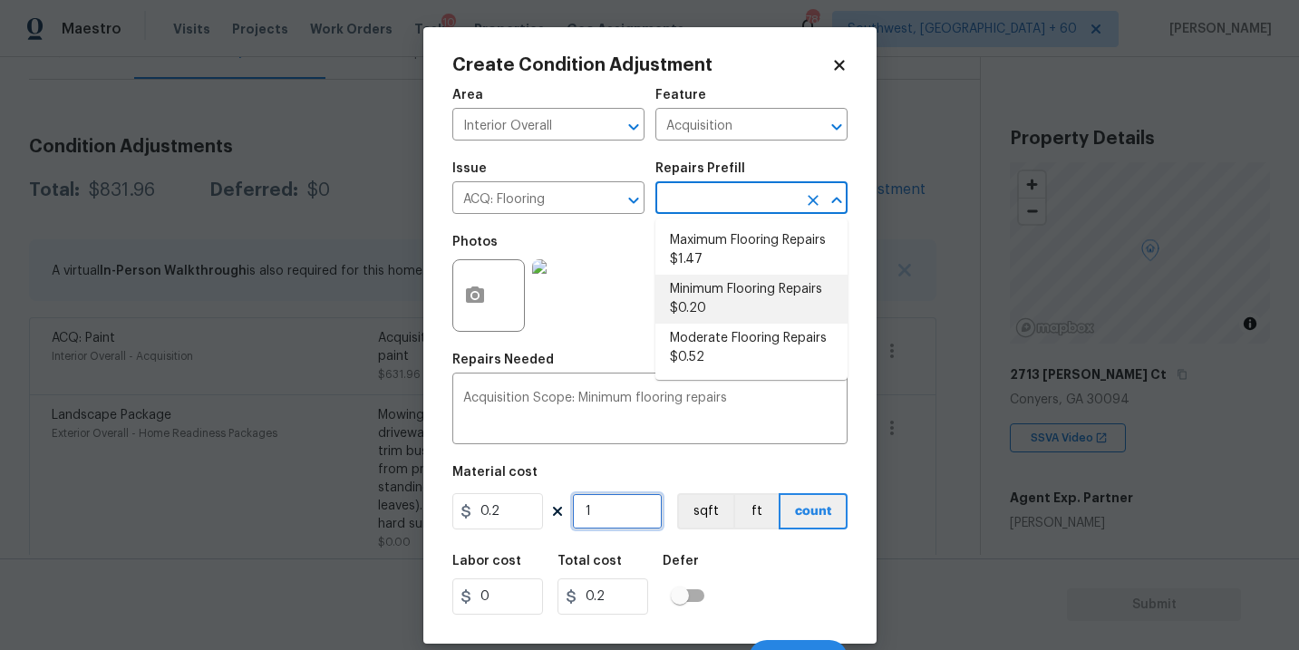
click at [606, 512] on input "1" at bounding box center [617, 511] width 91 height 36
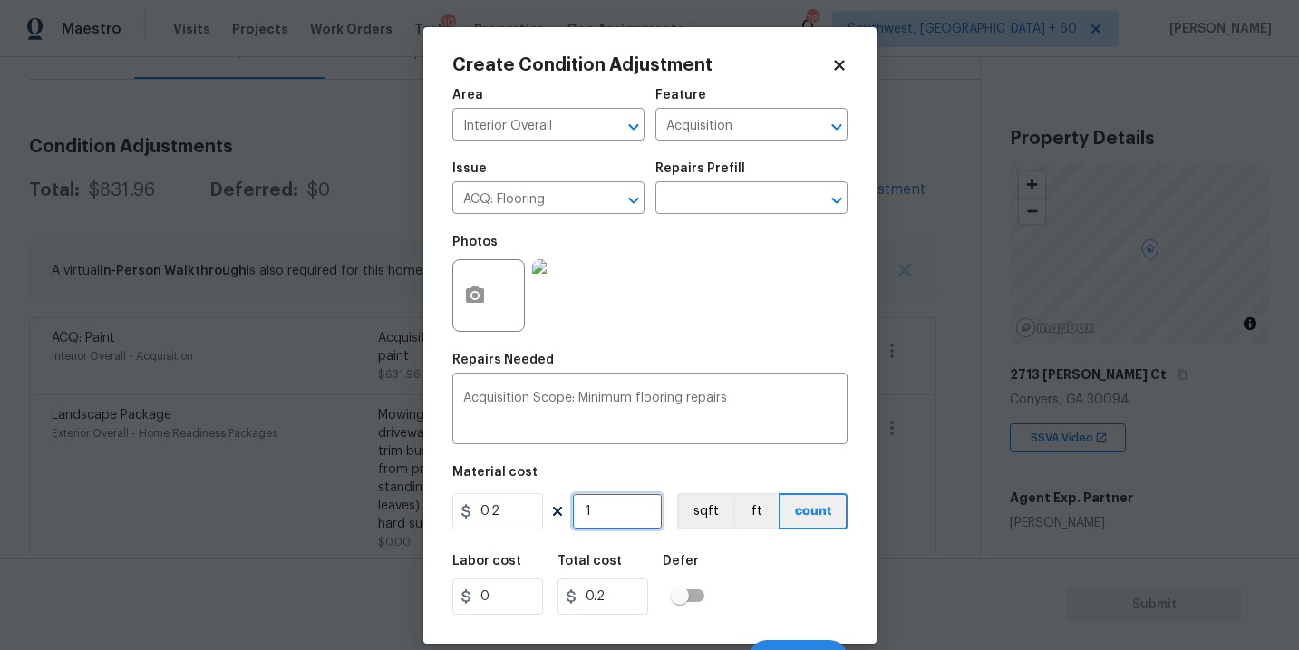
type input "17"
type input "3.4"
type input "170"
type input "34"
type input "1708"
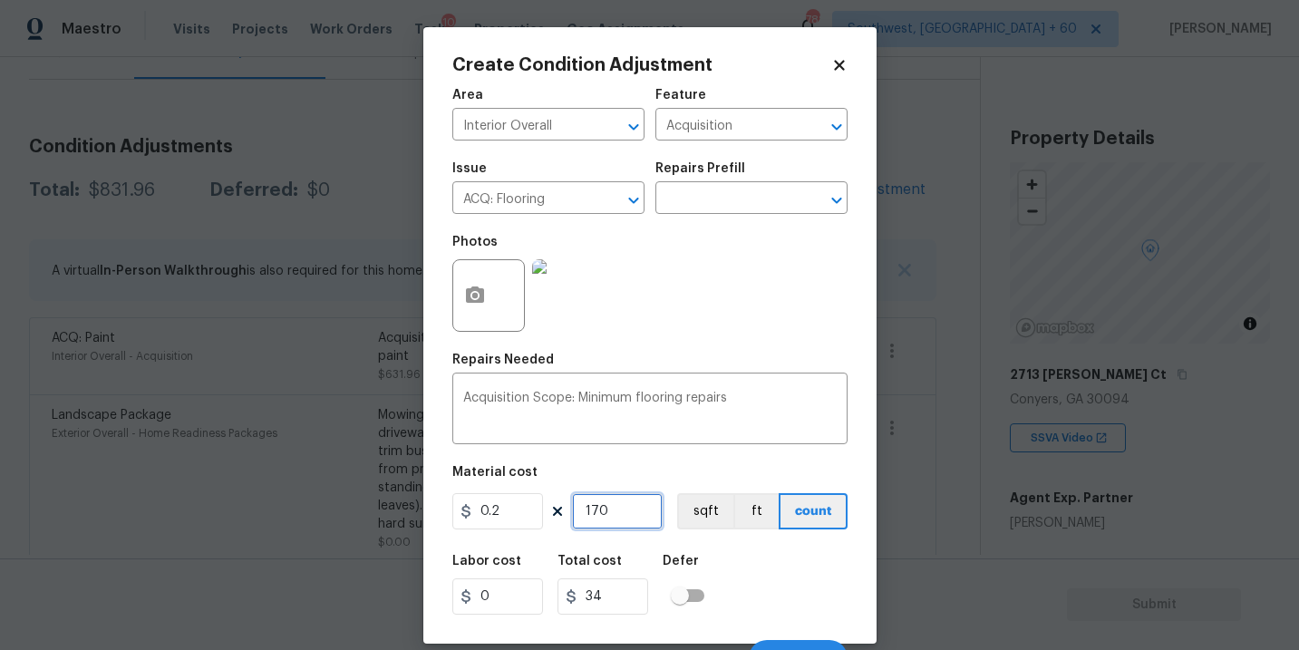
type input "341.6"
type input "1708"
click at [678, 515] on button "sqft" at bounding box center [705, 511] width 56 height 36
click at [742, 554] on div "Labor cost 0 Total cost 341.6 Defer" at bounding box center [649, 585] width 395 height 82
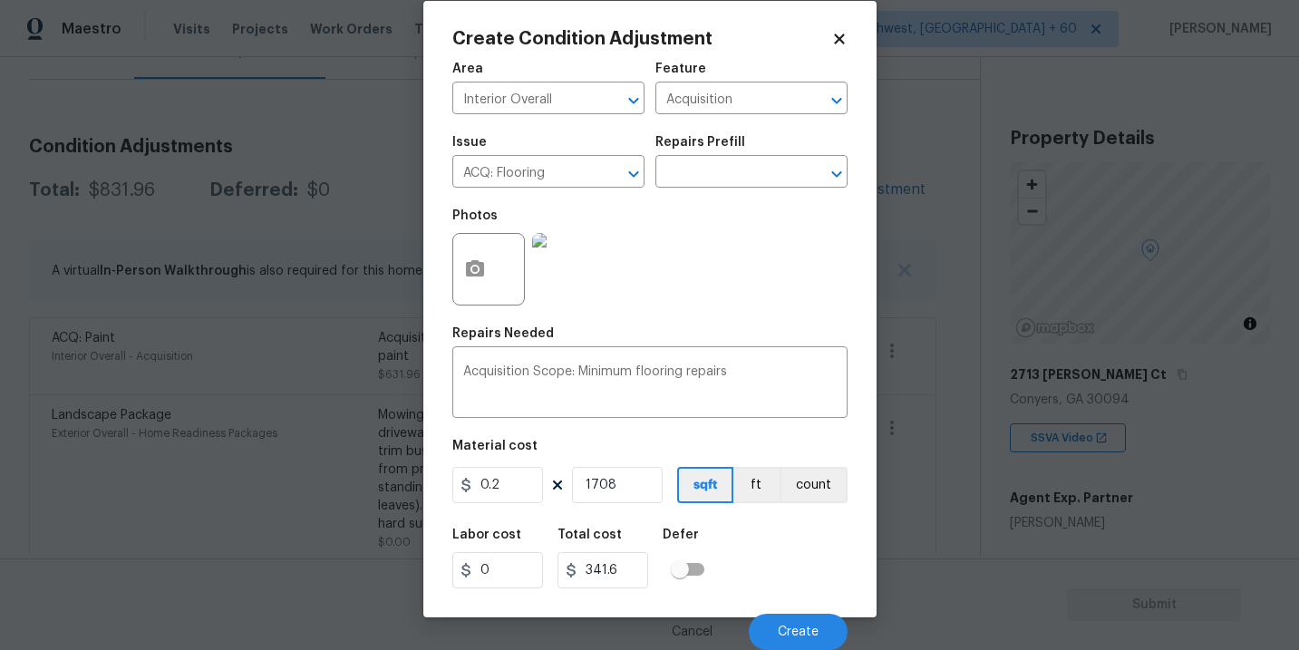
click at [778, 609] on div "Cancel Create" at bounding box center [649, 624] width 395 height 51
click at [803, 621] on button "Create" at bounding box center [798, 632] width 99 height 36
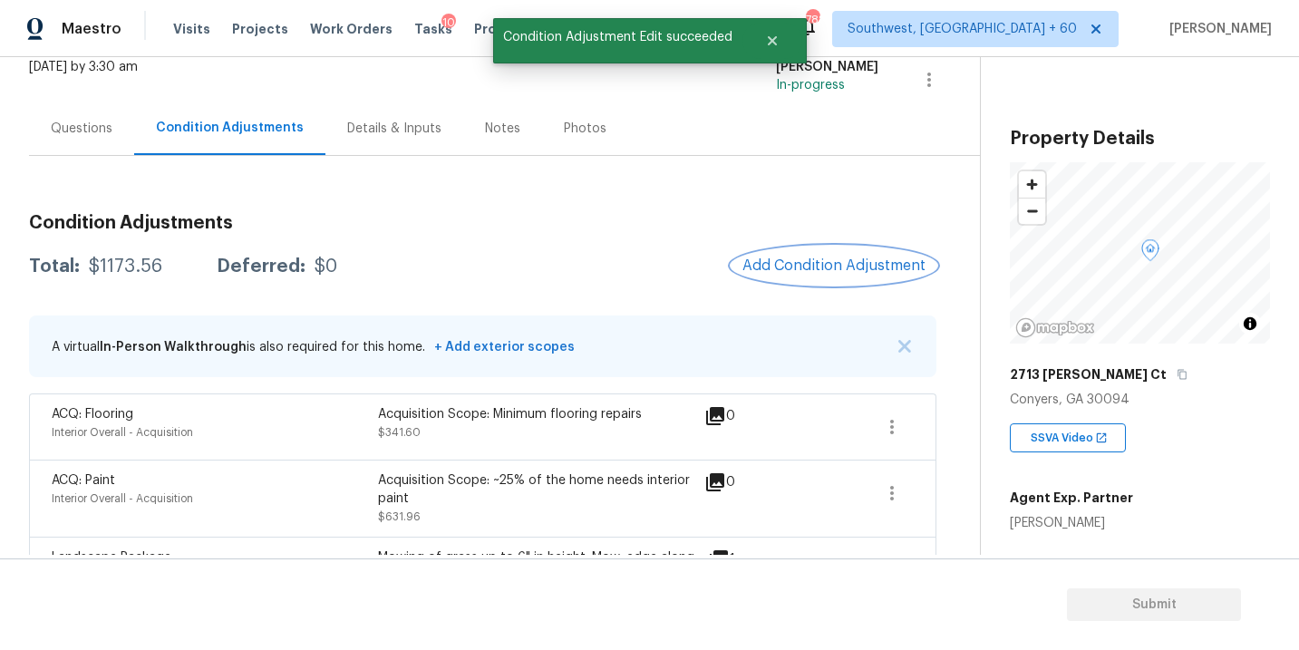
scroll to position [71, 0]
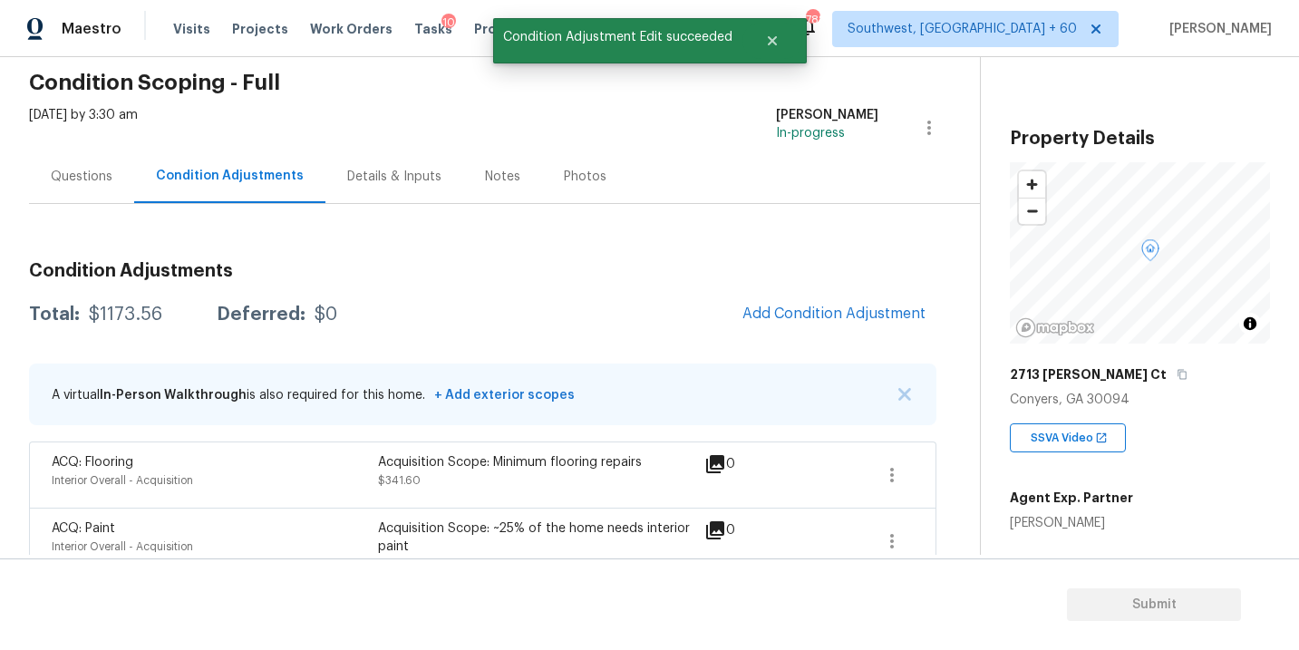
click at [101, 185] on div "Questions" at bounding box center [81, 176] width 105 height 53
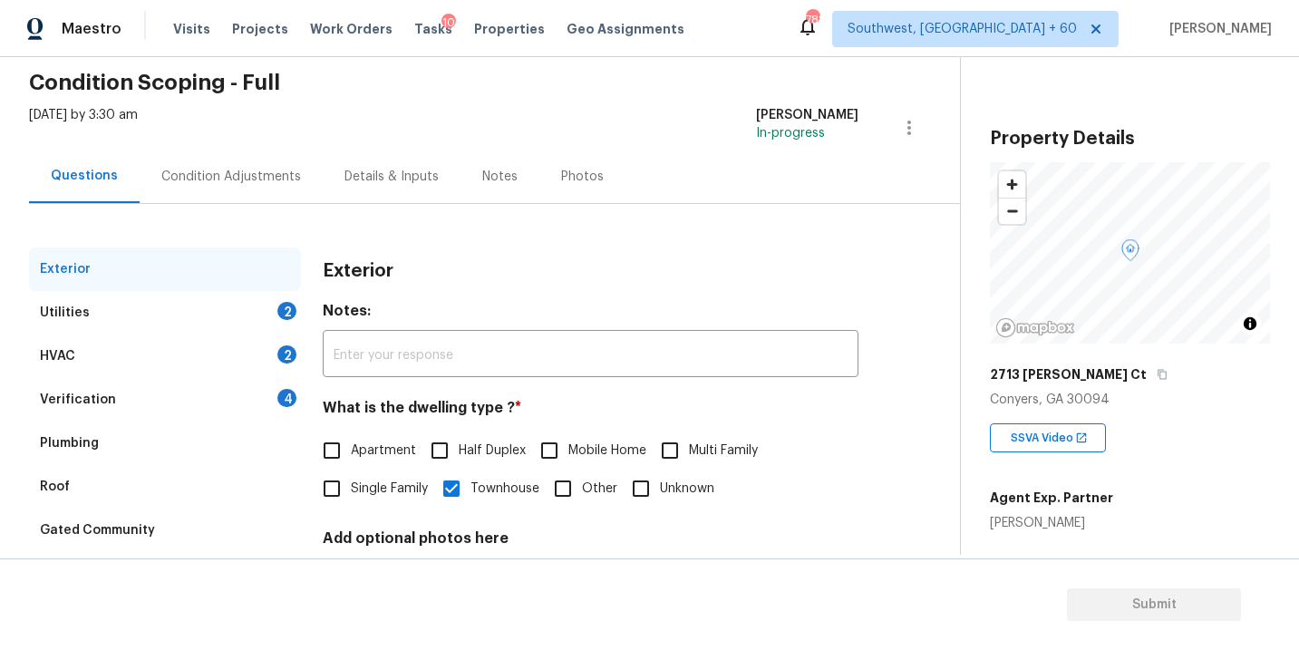
click at [198, 315] on div "Utilities 2" at bounding box center [165, 312] width 272 height 43
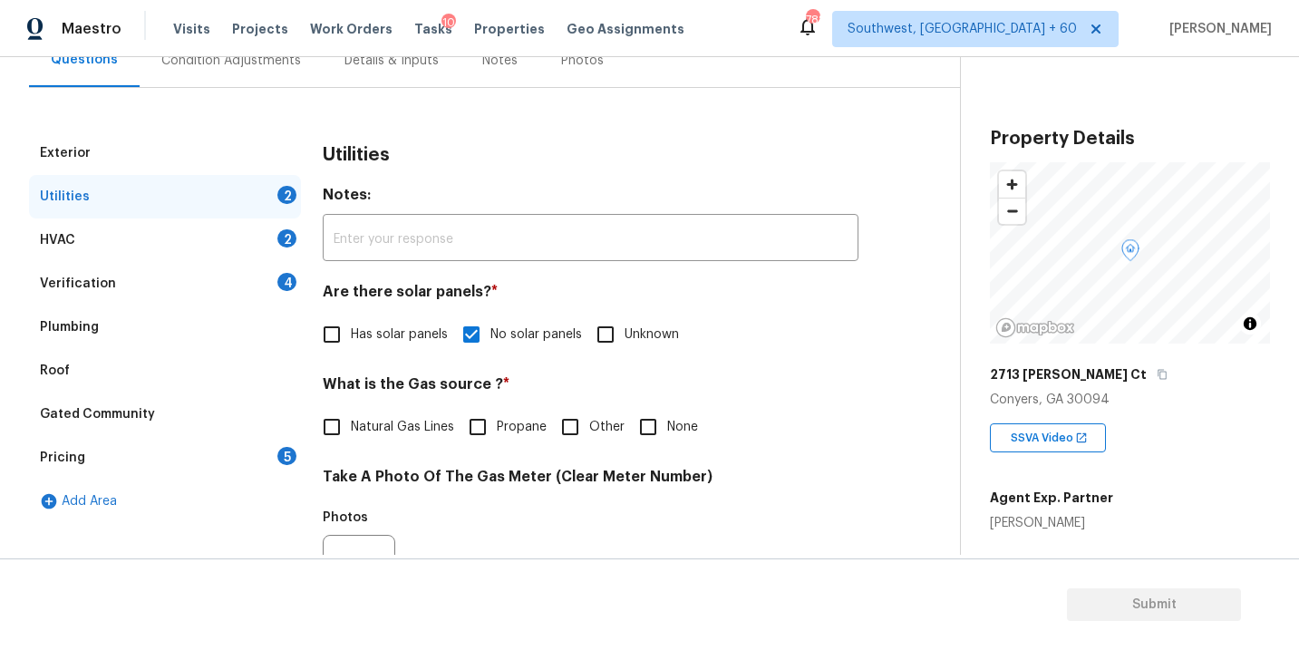
scroll to position [302, 0]
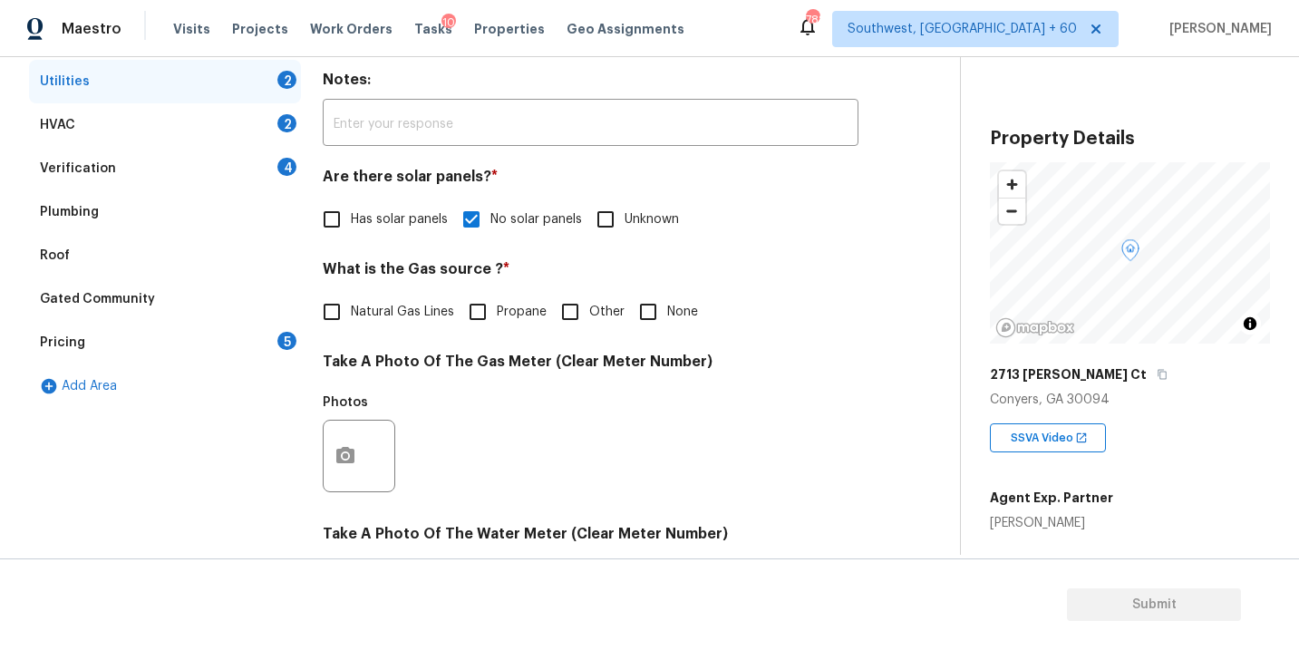
click at [656, 314] on input "None" at bounding box center [648, 312] width 38 height 38
checkbox input "true"
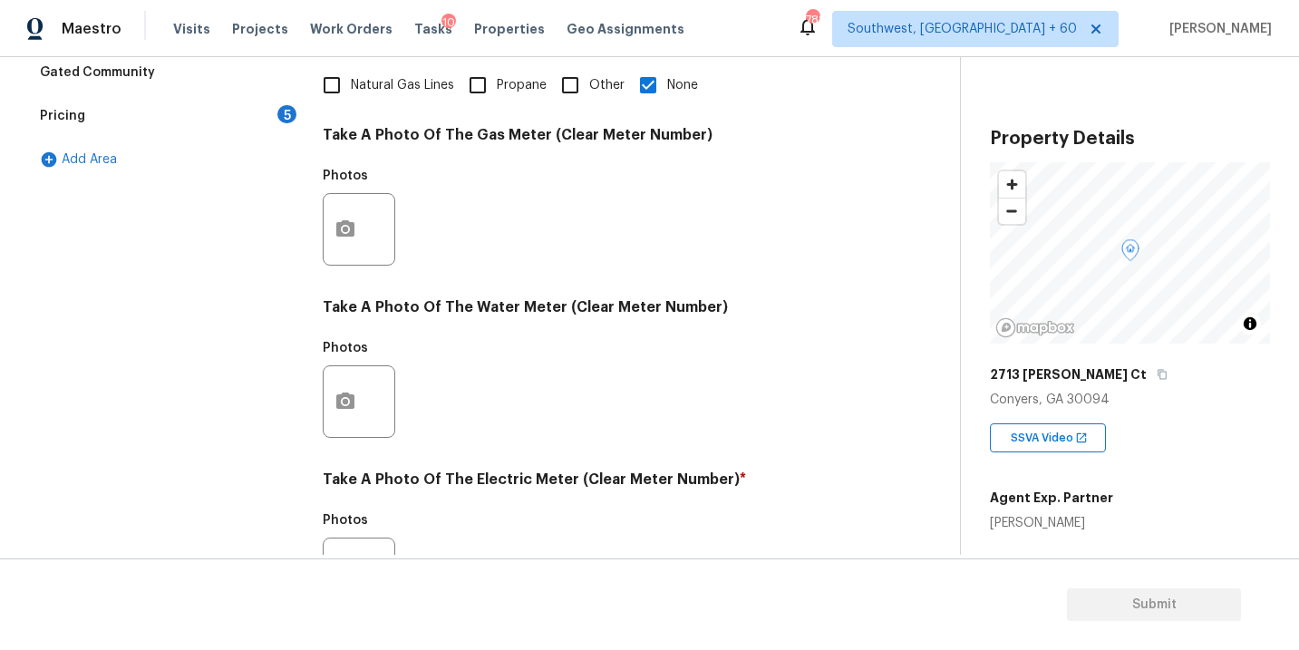
scroll to position [714, 0]
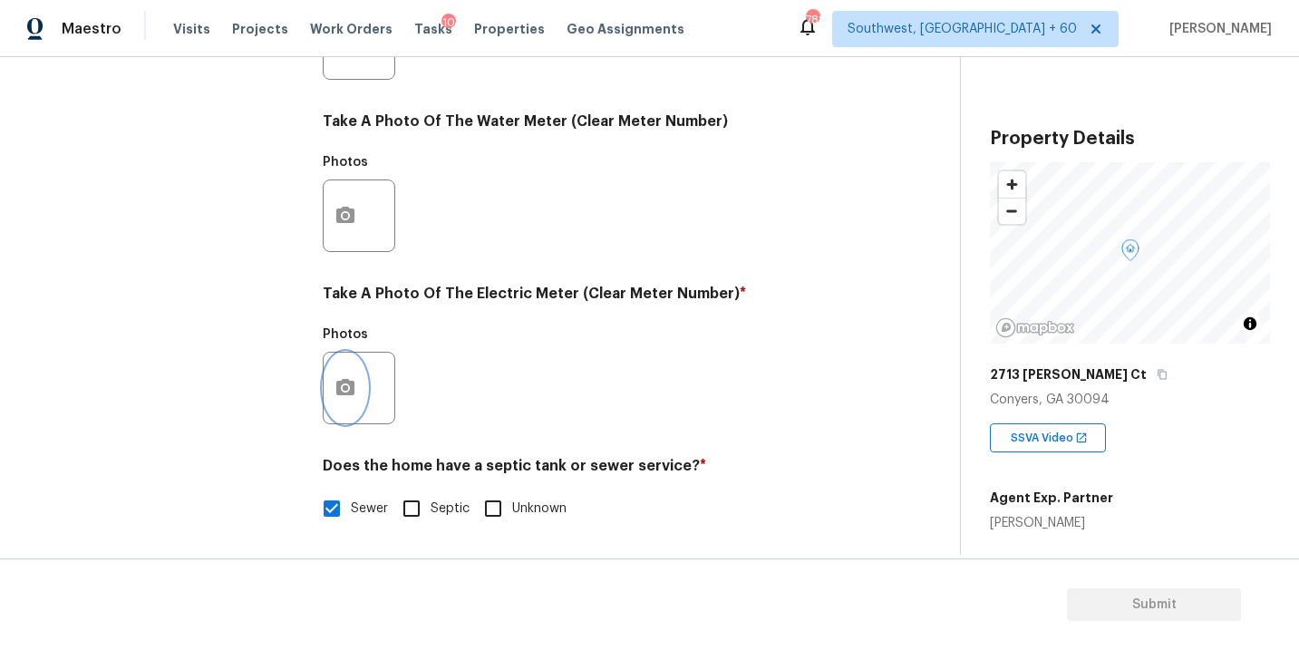
click at [365, 391] on button "button" at bounding box center [345, 388] width 43 height 71
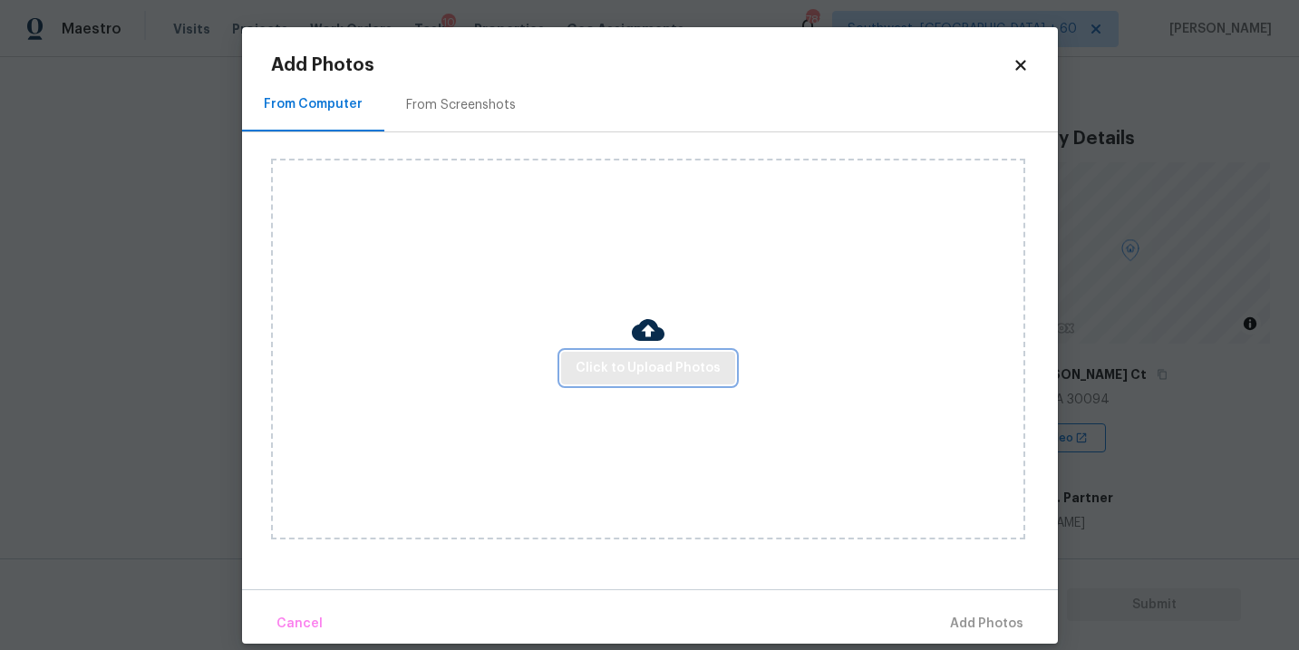
click at [599, 353] on button "Click to Upload Photos" at bounding box center [648, 369] width 174 height 34
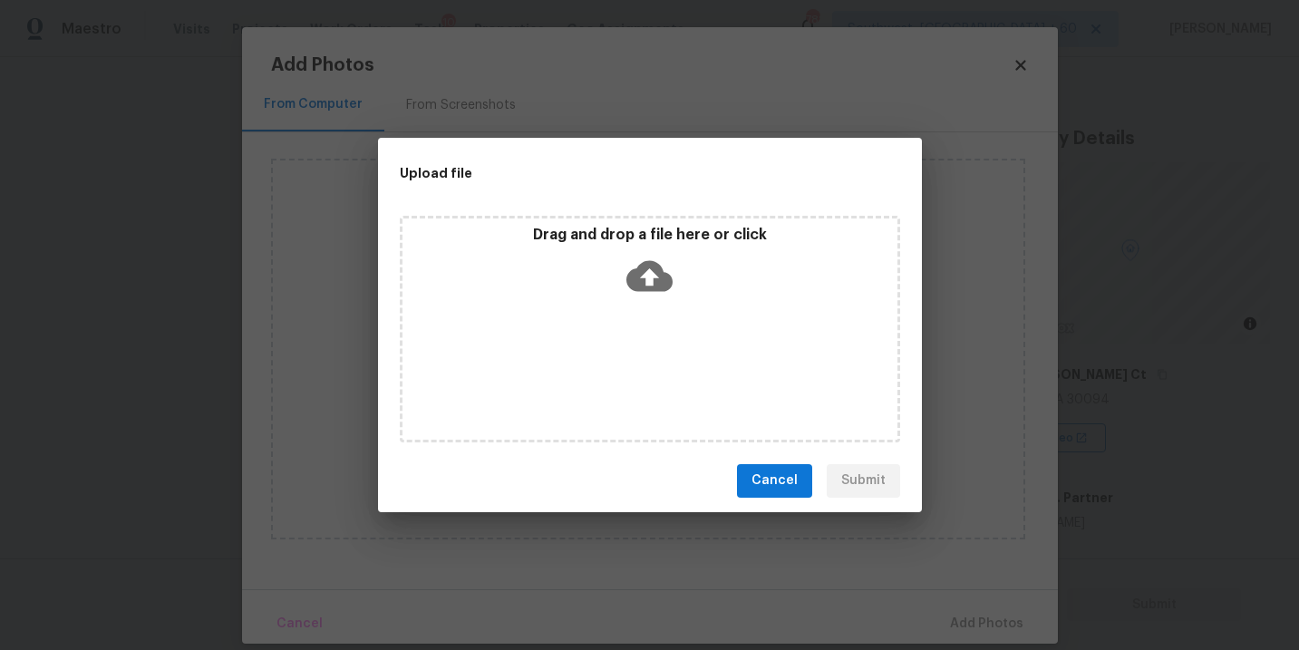
click at [643, 290] on icon at bounding box center [649, 276] width 46 height 46
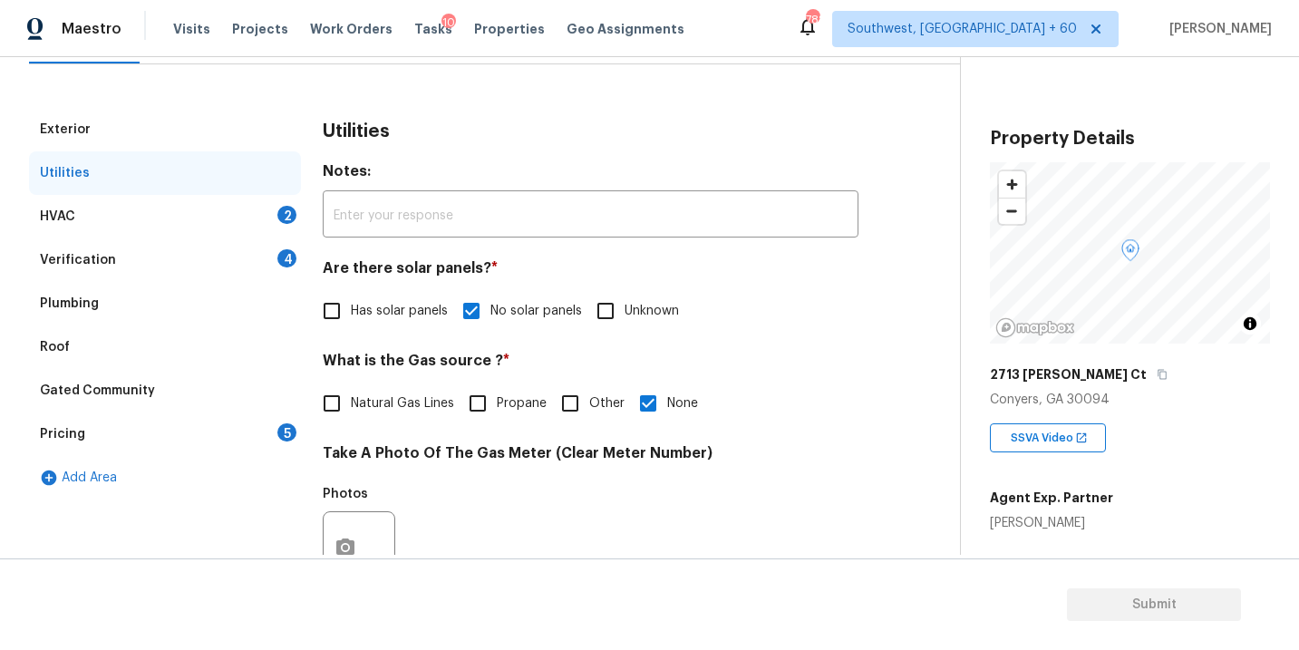
scroll to position [714, 0]
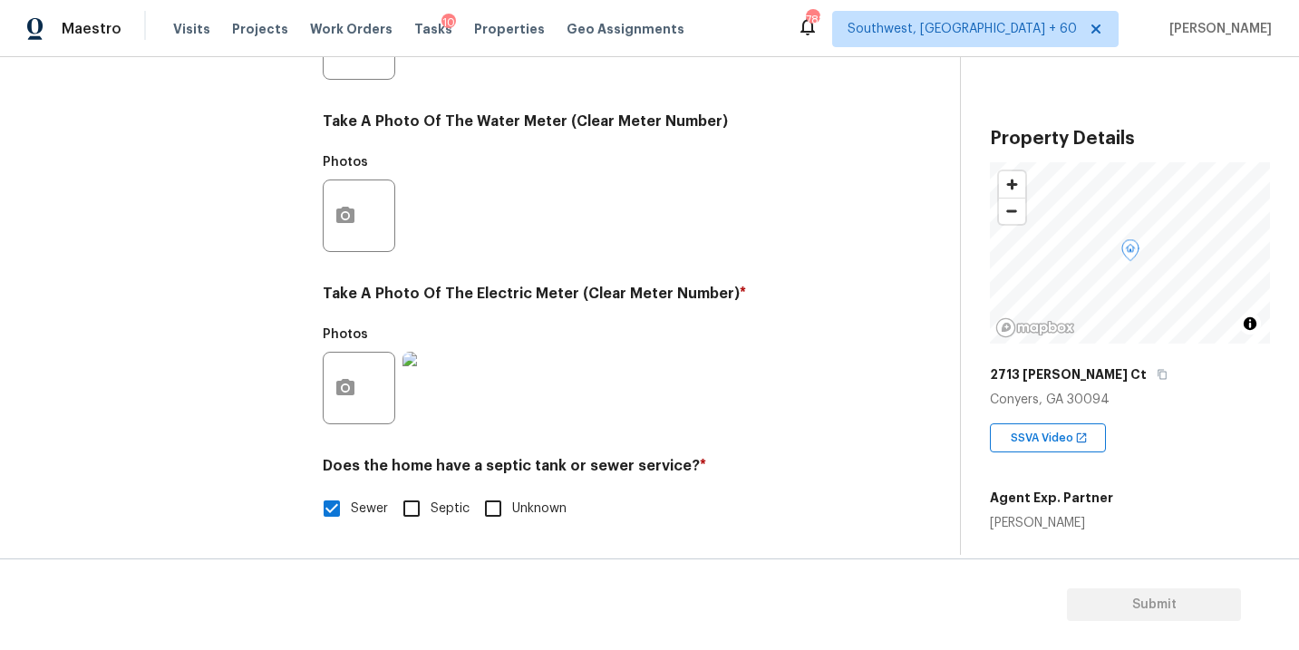
click at [457, 388] on img at bounding box center [438, 388] width 72 height 72
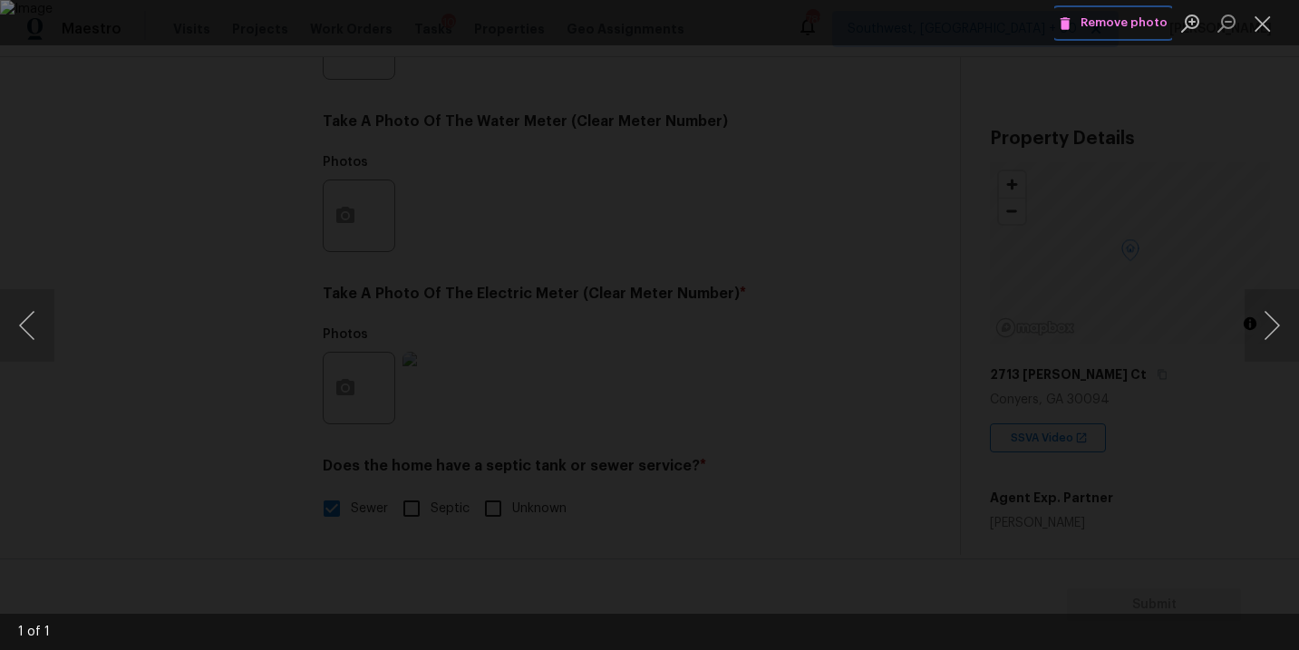
click at [1104, 15] on span "Remove photo" at bounding box center [1112, 23] width 109 height 21
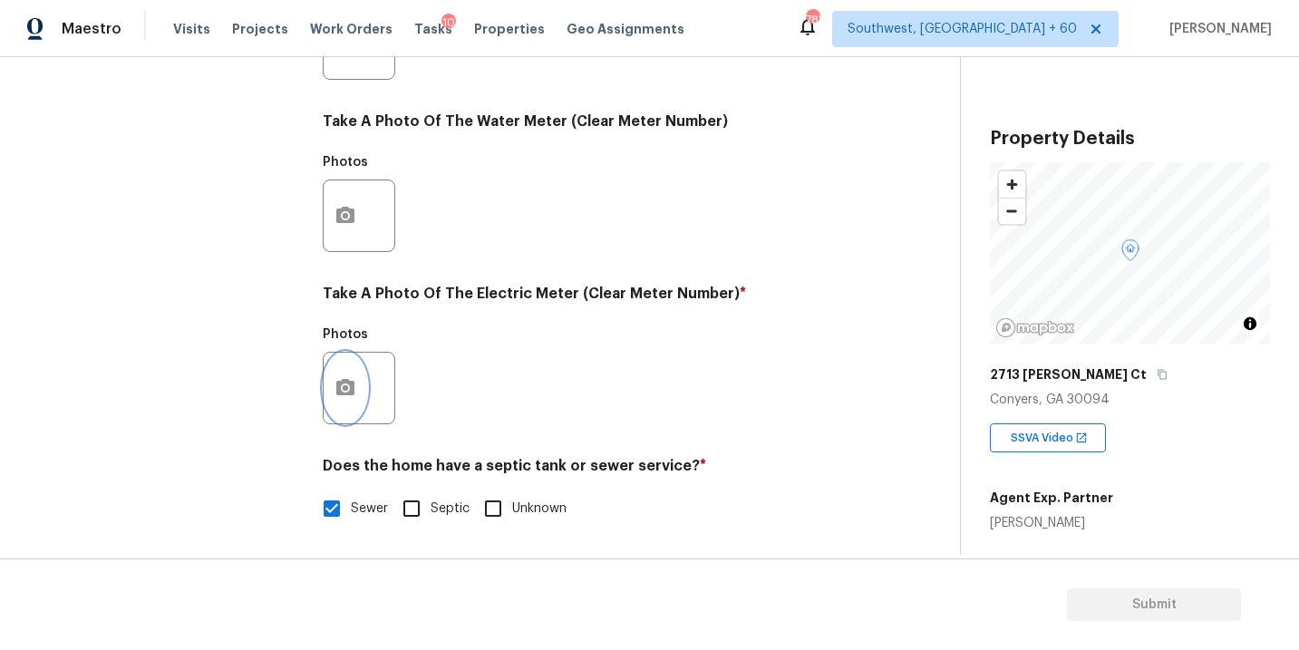
click at [342, 403] on button "button" at bounding box center [345, 388] width 43 height 71
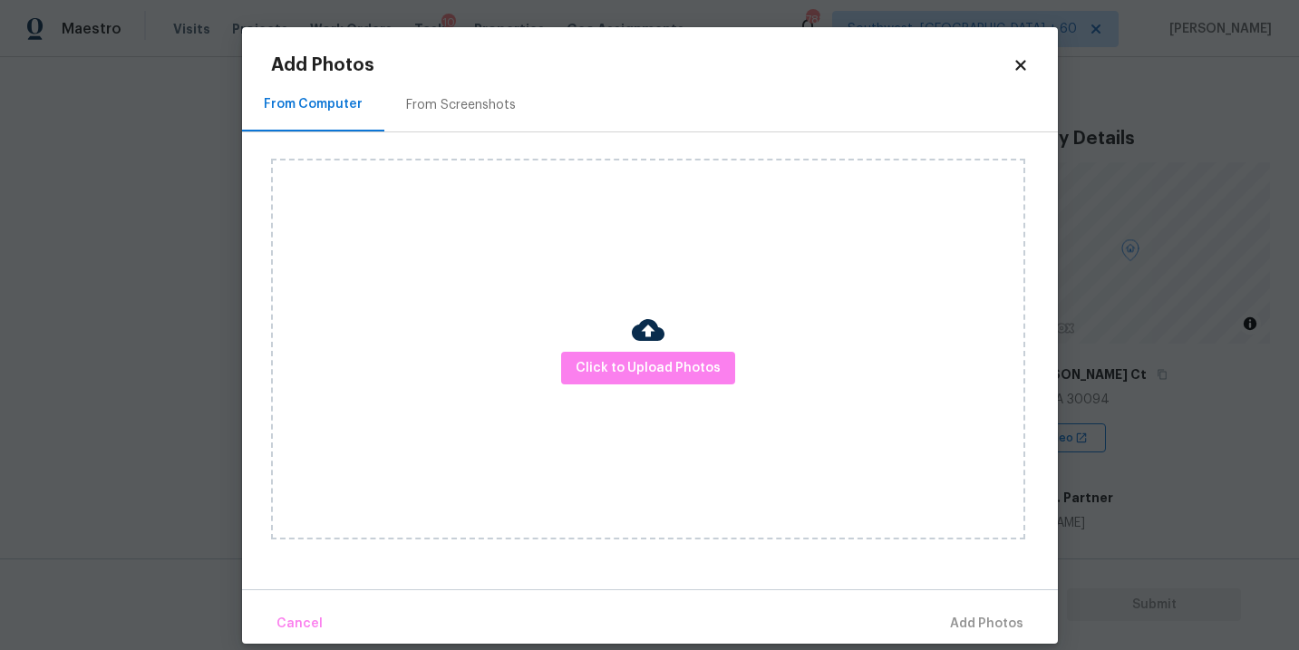
click at [561, 391] on div "Click to Upload Photos" at bounding box center [648, 349] width 754 height 381
click at [612, 364] on span "Click to Upload Photos" at bounding box center [647, 368] width 145 height 23
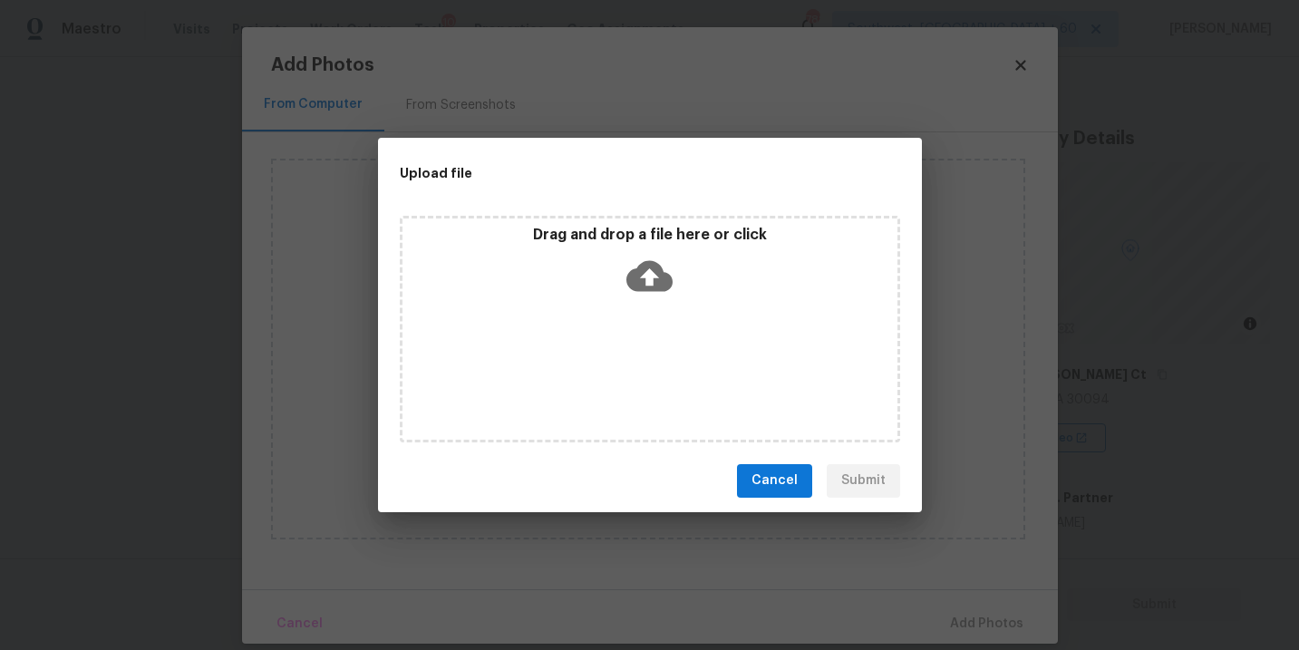
click at [639, 285] on icon at bounding box center [649, 275] width 46 height 31
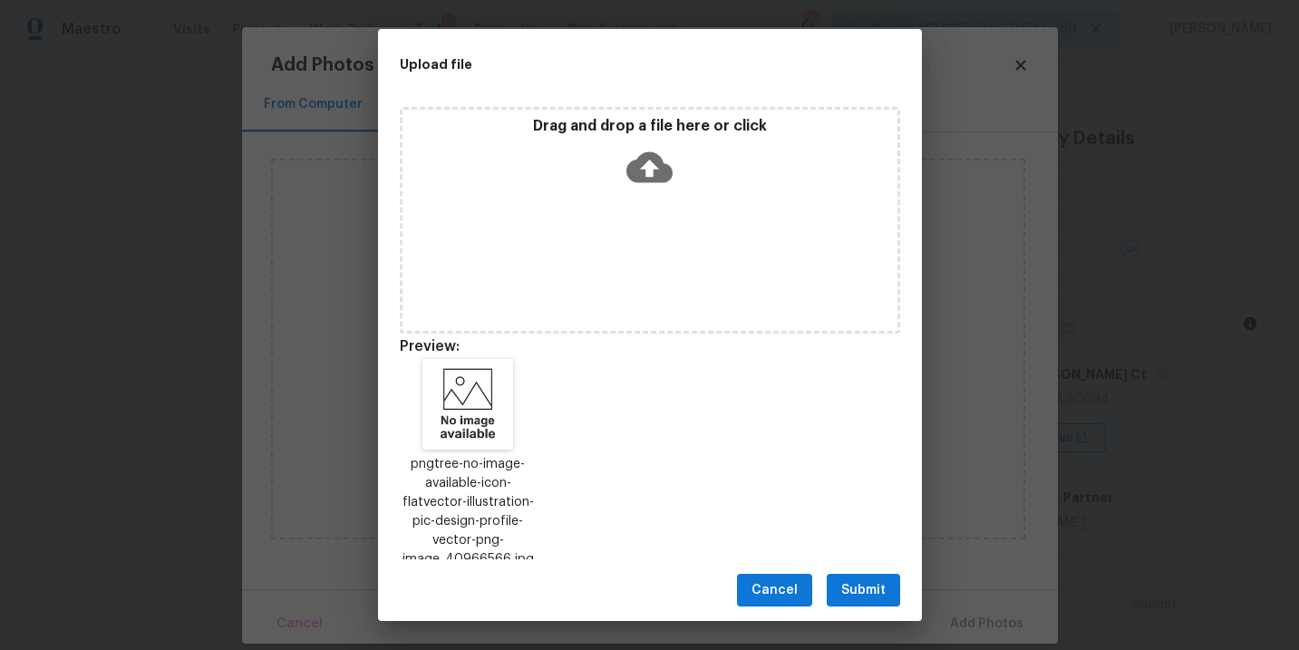
click at [857, 579] on span "Submit" at bounding box center [863, 590] width 44 height 23
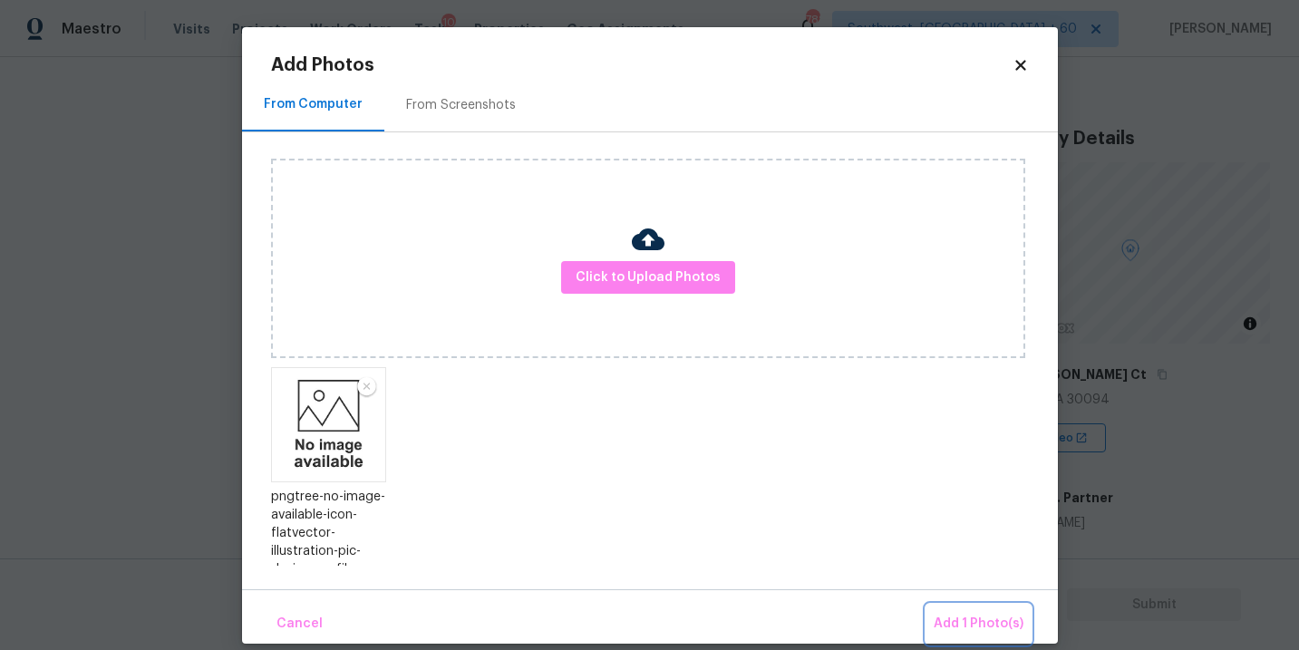
click at [949, 623] on span "Add 1 Photo(s)" at bounding box center [978, 624] width 90 height 23
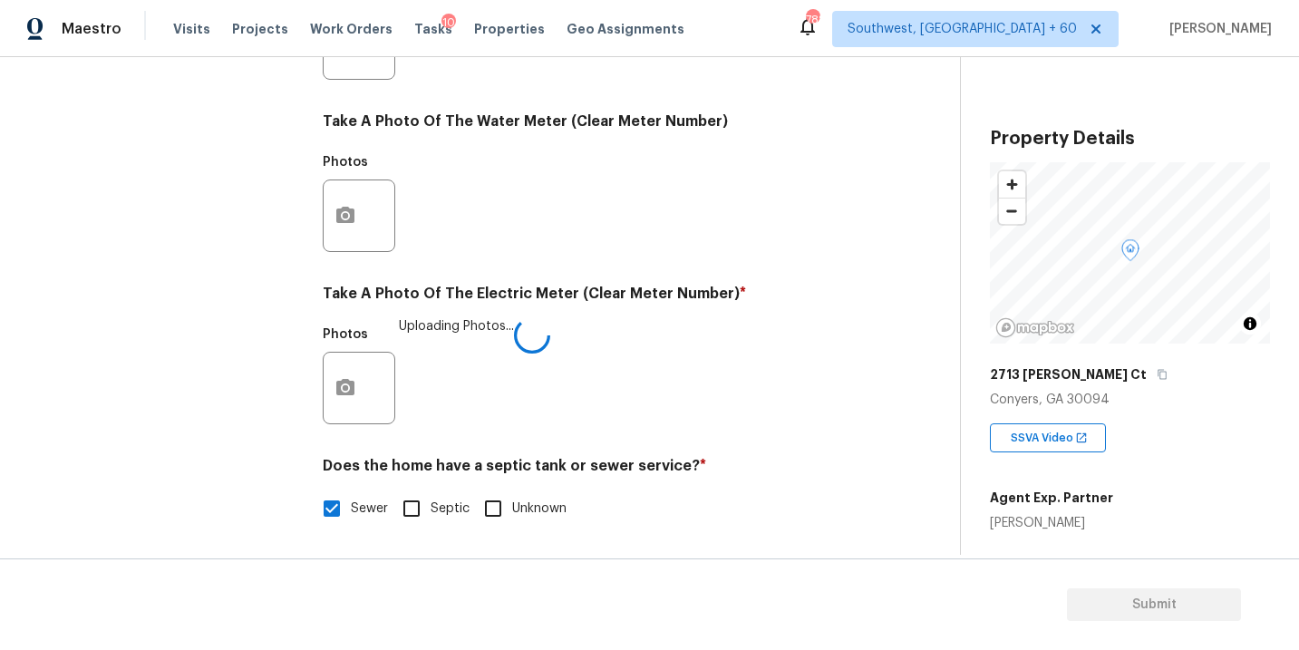
click at [634, 384] on div "Photos Uploading Photos..." at bounding box center [591, 376] width 536 height 118
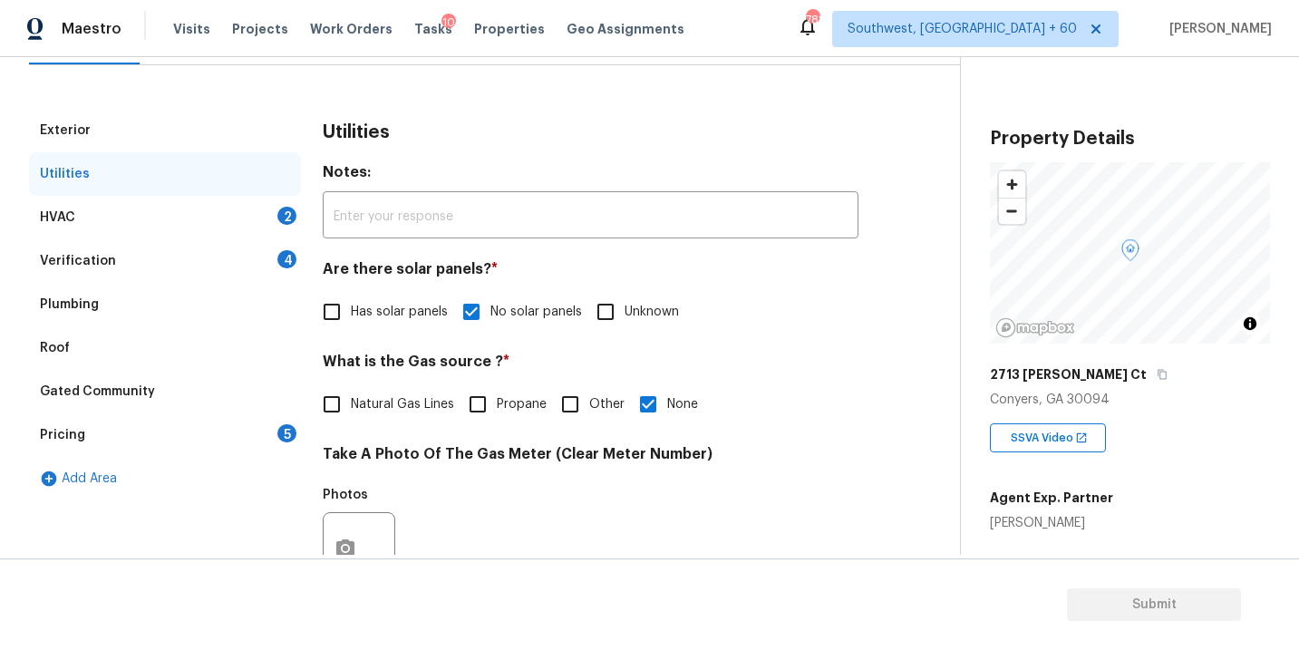
scroll to position [203, 0]
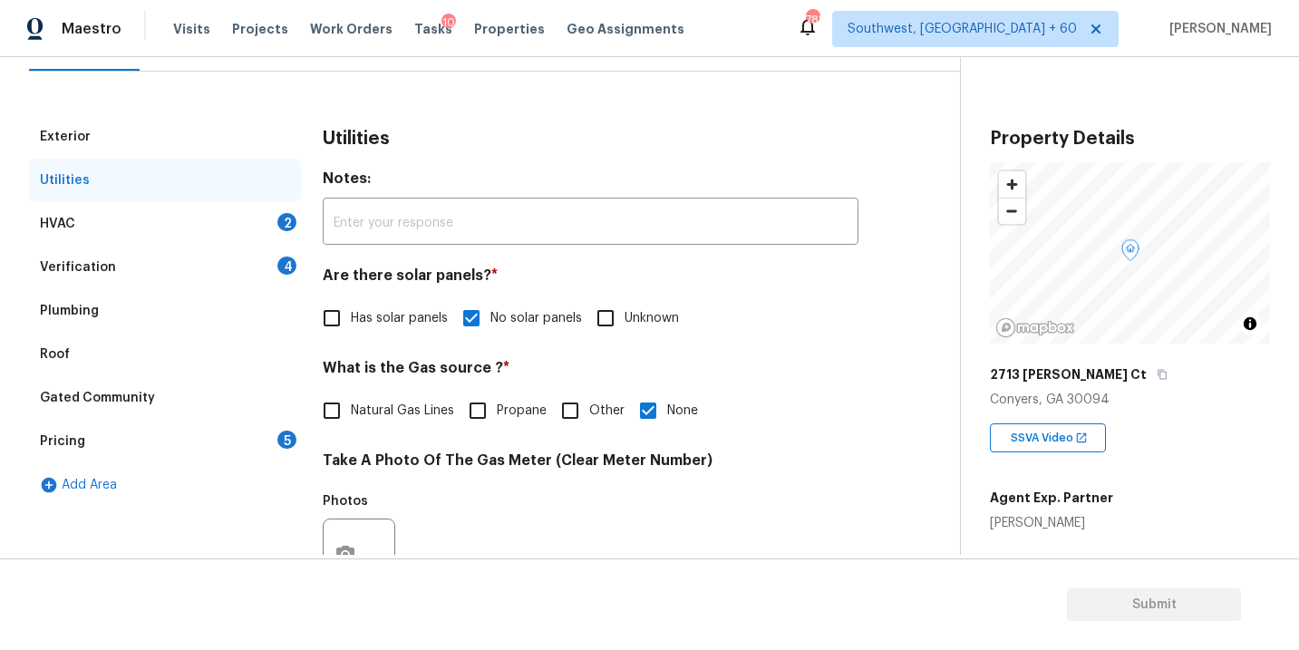
click at [236, 222] on div "HVAC 2" at bounding box center [165, 223] width 272 height 43
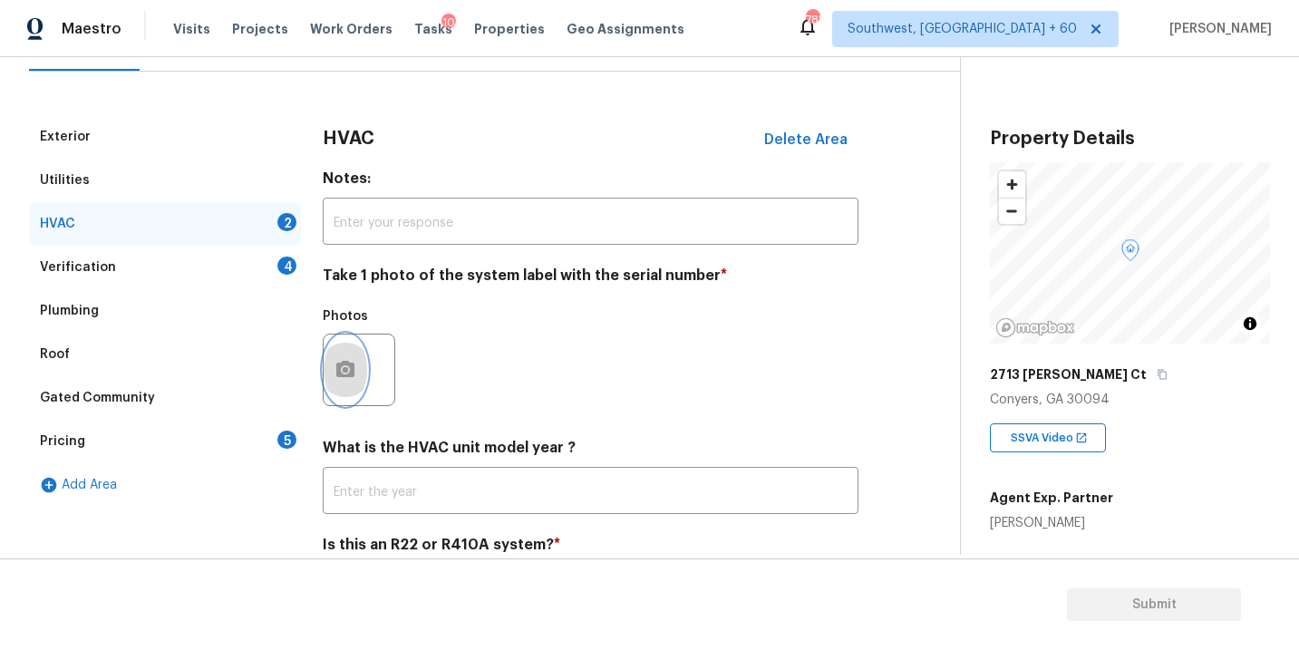
click at [333, 362] on button "button" at bounding box center [345, 369] width 43 height 71
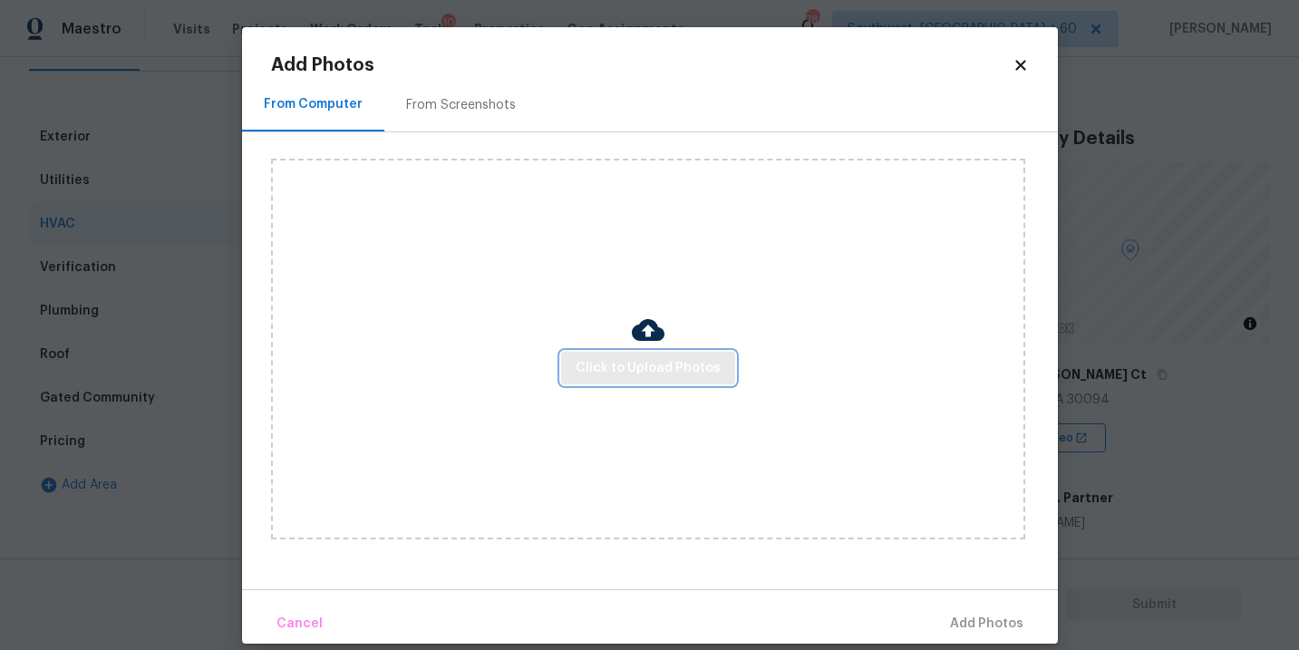
click at [653, 372] on span "Click to Upload Photos" at bounding box center [647, 368] width 145 height 23
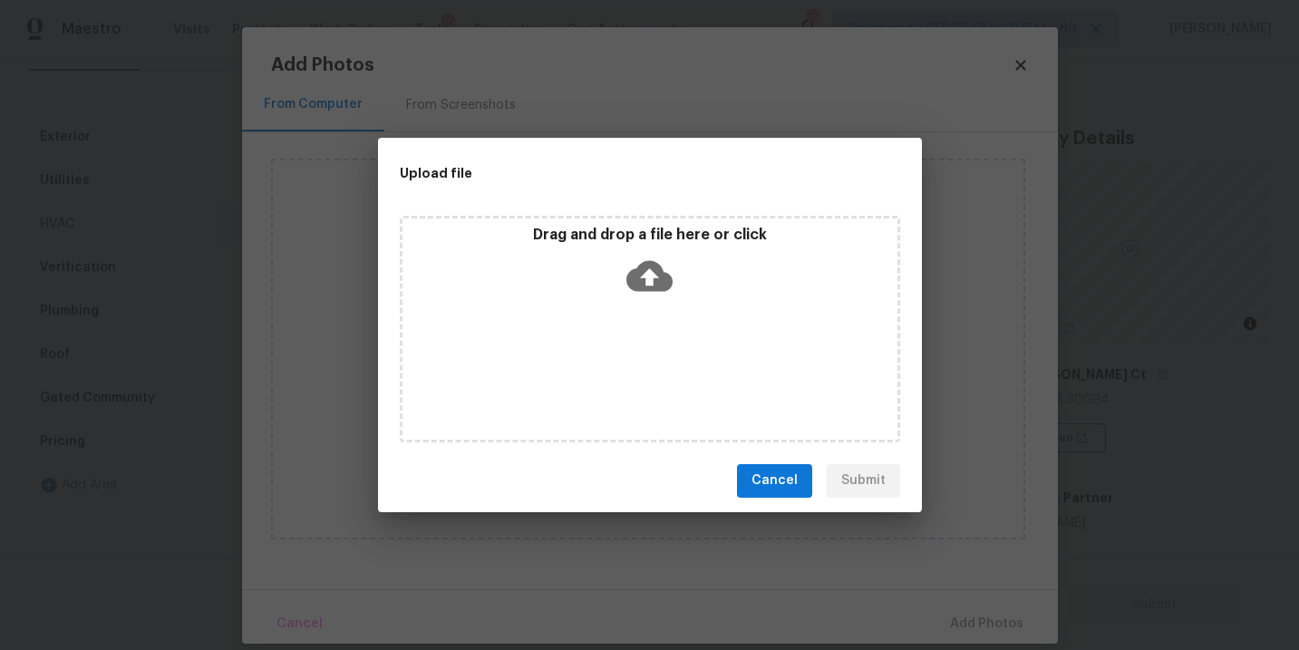
click at [653, 330] on div "Drag and drop a file here or click" at bounding box center [650, 329] width 500 height 227
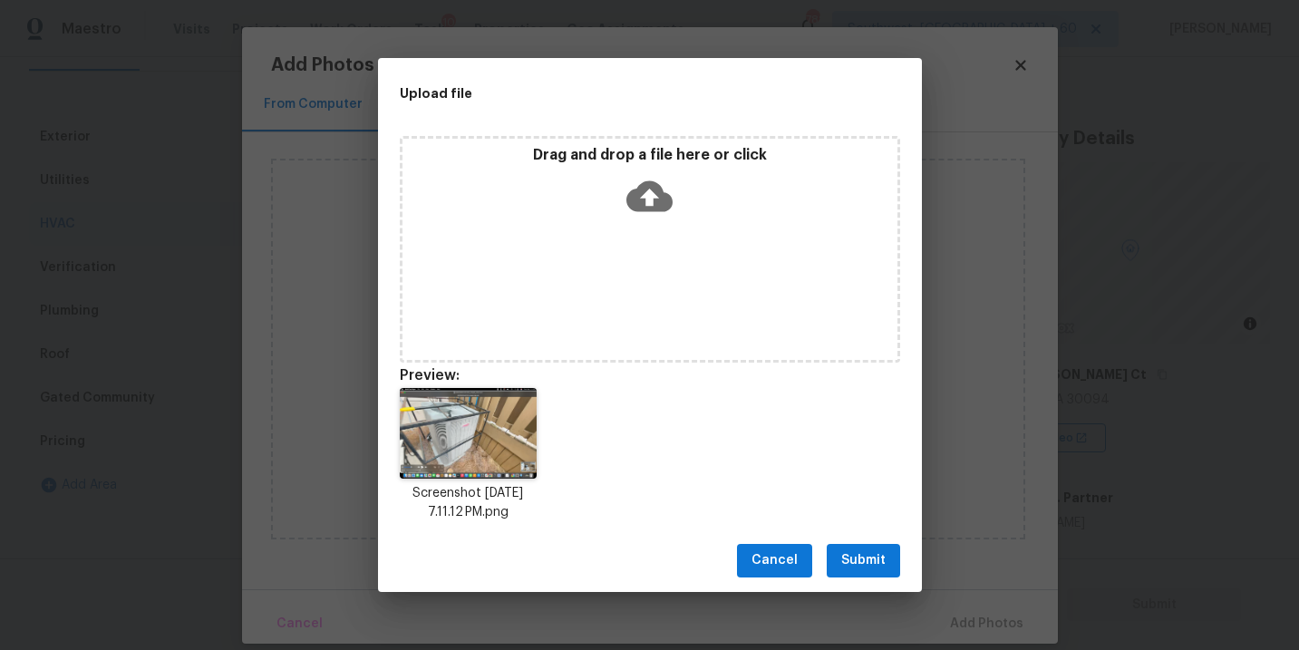
click at [870, 560] on span "Submit" at bounding box center [863, 560] width 44 height 23
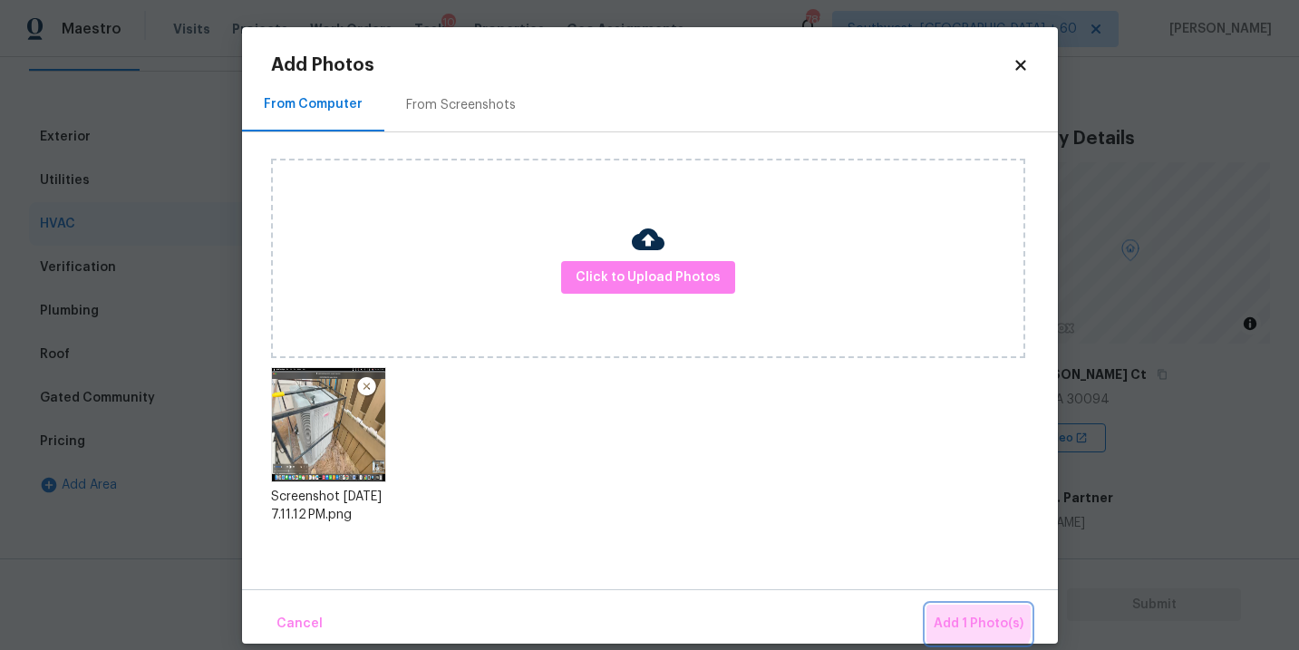
click at [956, 613] on span "Add 1 Photo(s)" at bounding box center [978, 624] width 90 height 23
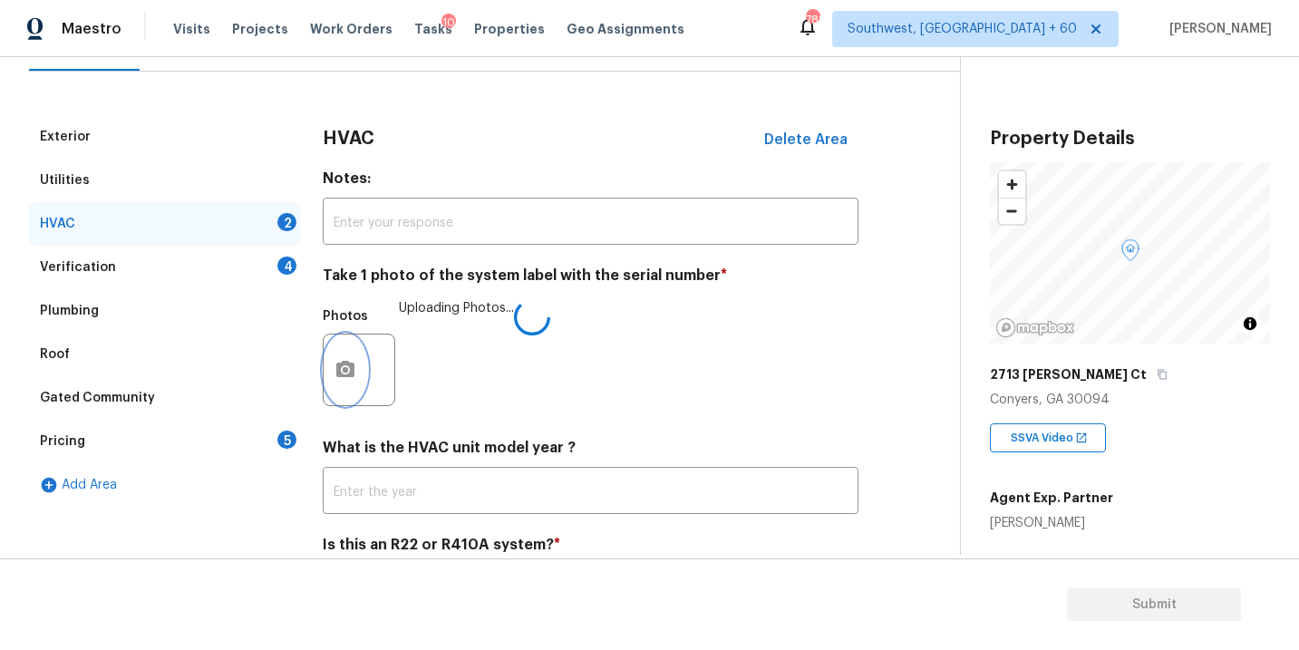
scroll to position [283, 0]
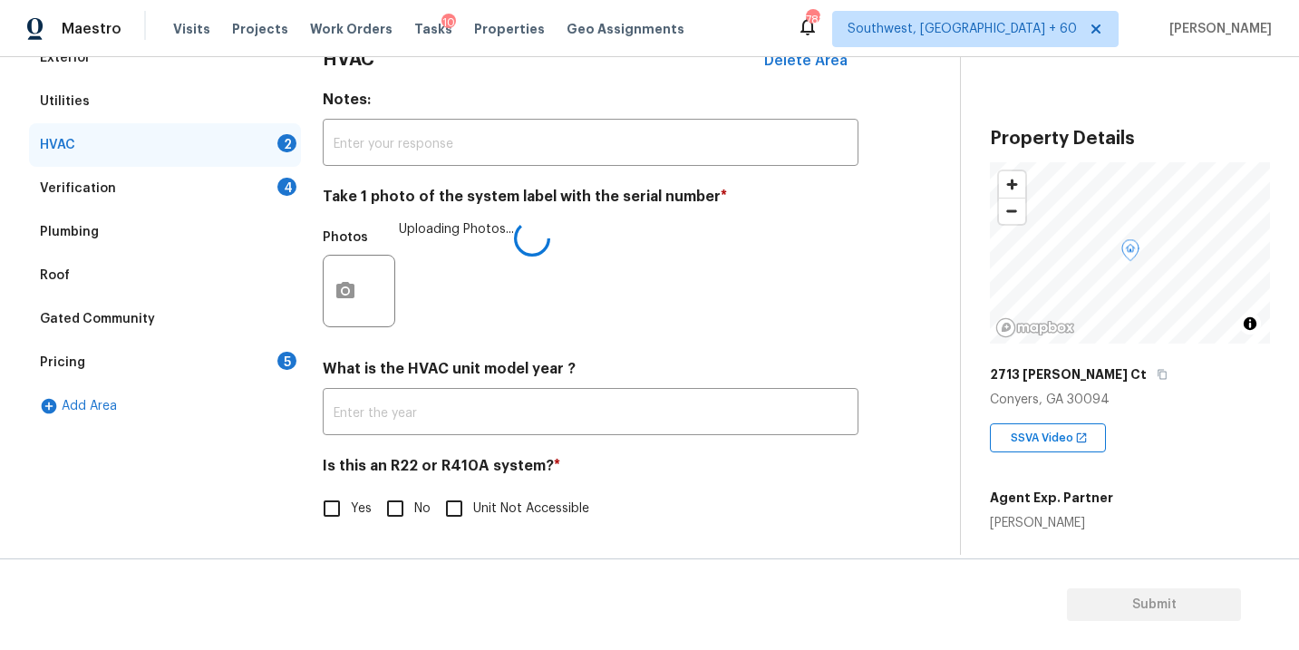
click at [412, 505] on input "No" at bounding box center [395, 508] width 38 height 38
checkbox input "true"
click at [668, 493] on div "Yes No Unit Not Accessible" at bounding box center [591, 509] width 536 height 38
click at [188, 183] on div "Verification 4" at bounding box center [165, 188] width 272 height 43
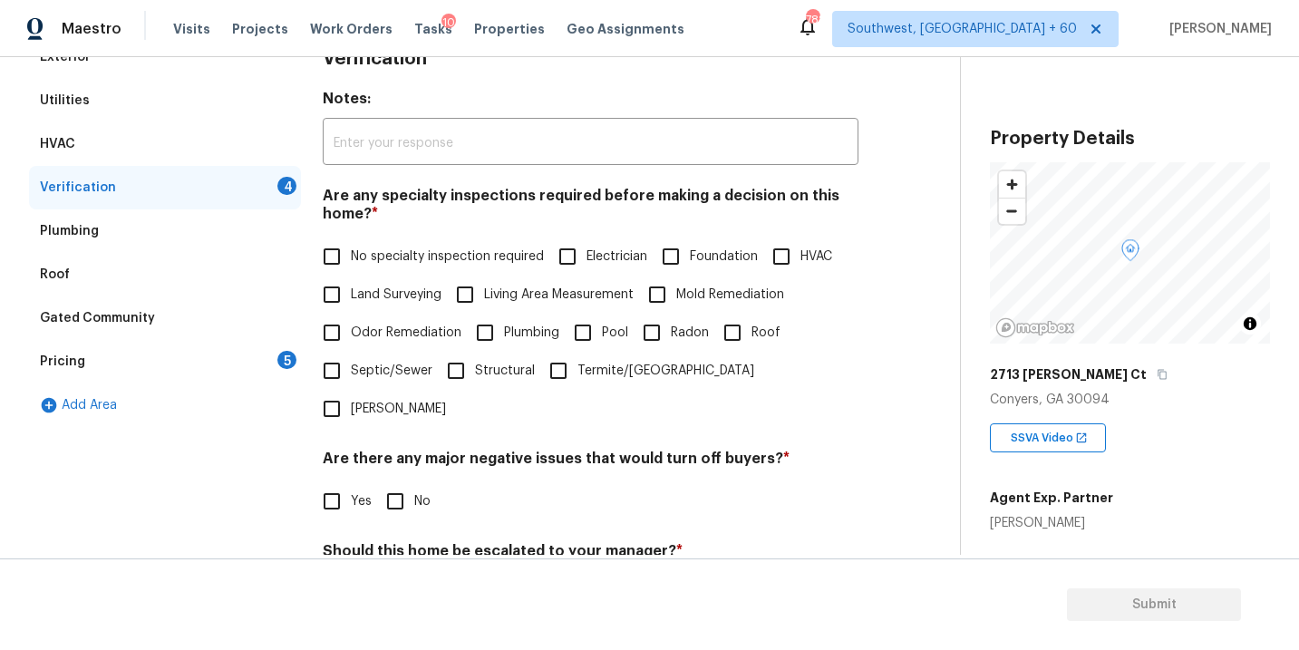
click at [348, 254] on input "No specialty inspection required" at bounding box center [332, 256] width 38 height 38
checkbox input "true"
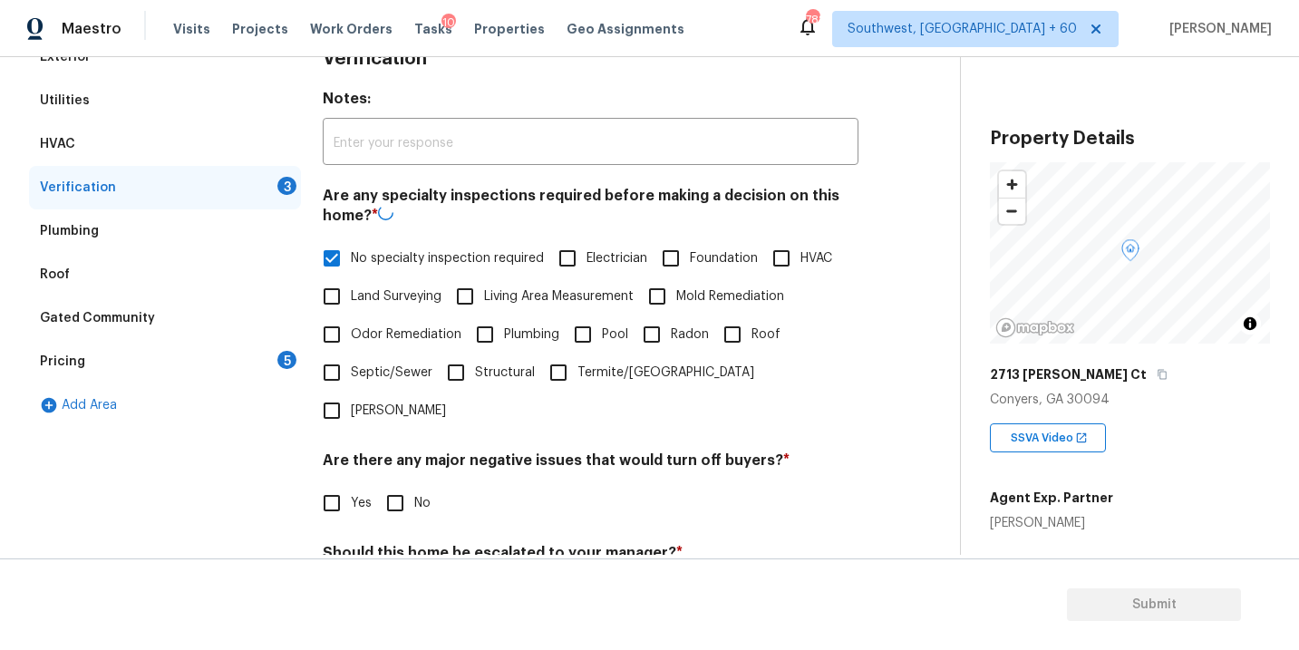
scroll to position [440, 0]
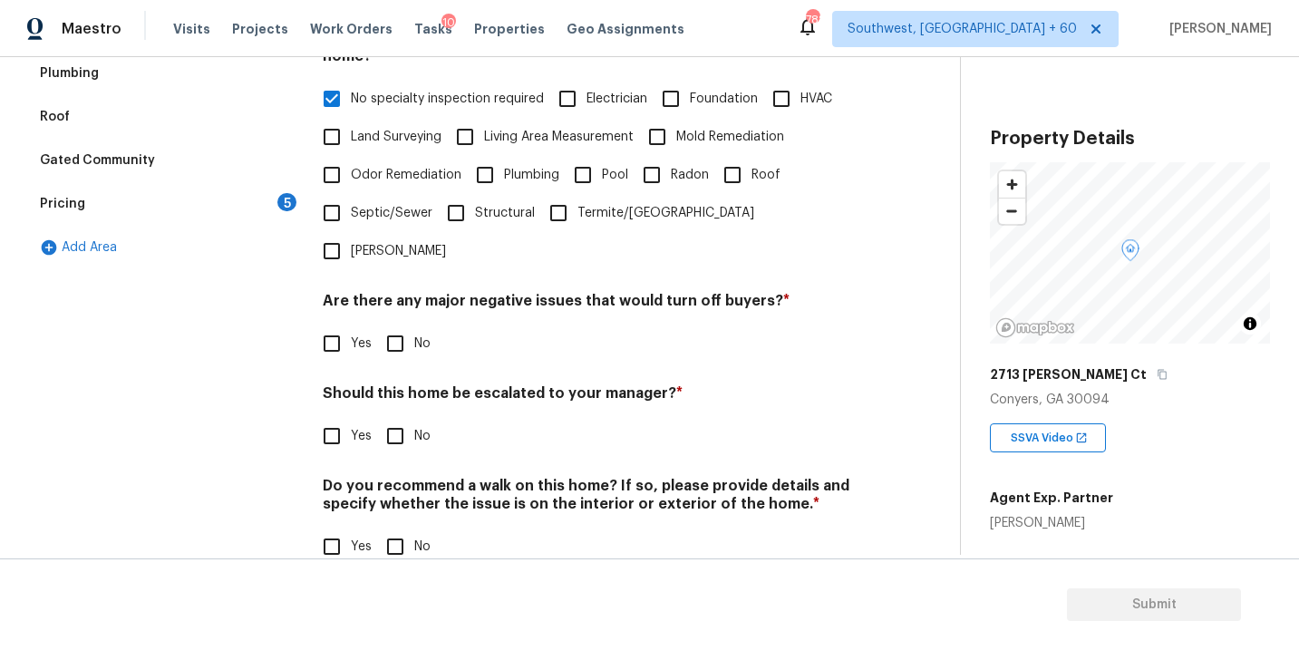
click at [393, 325] on div "Verification Notes: ​ Are any specialty inspections required before making a de…" at bounding box center [591, 233] width 536 height 710
click at [394, 324] on input "No" at bounding box center [395, 343] width 38 height 38
checkbox input "true"
click at [394, 419] on input "No" at bounding box center [395, 438] width 38 height 38
checkbox input "true"
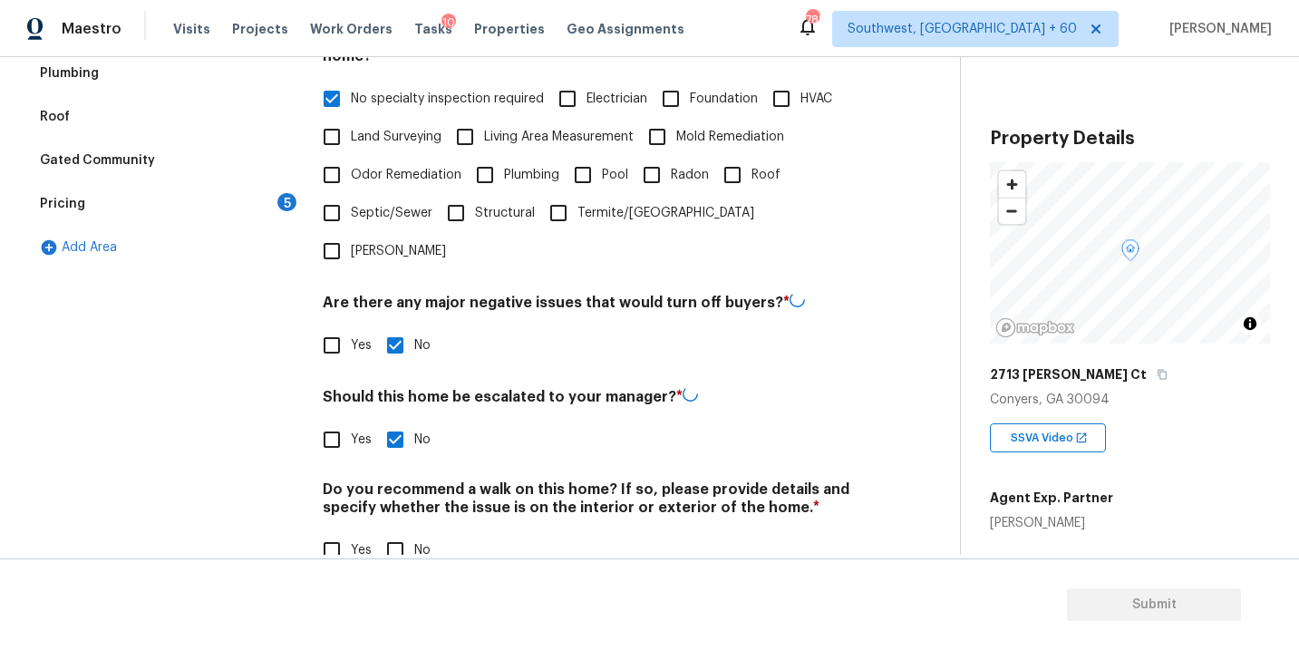
click at [395, 549] on div "Back to tasks Condition Scoping - Full Fri, Sep 05 2025 by 3:30 am Sakthivel Ch…" at bounding box center [494, 121] width 931 height 951
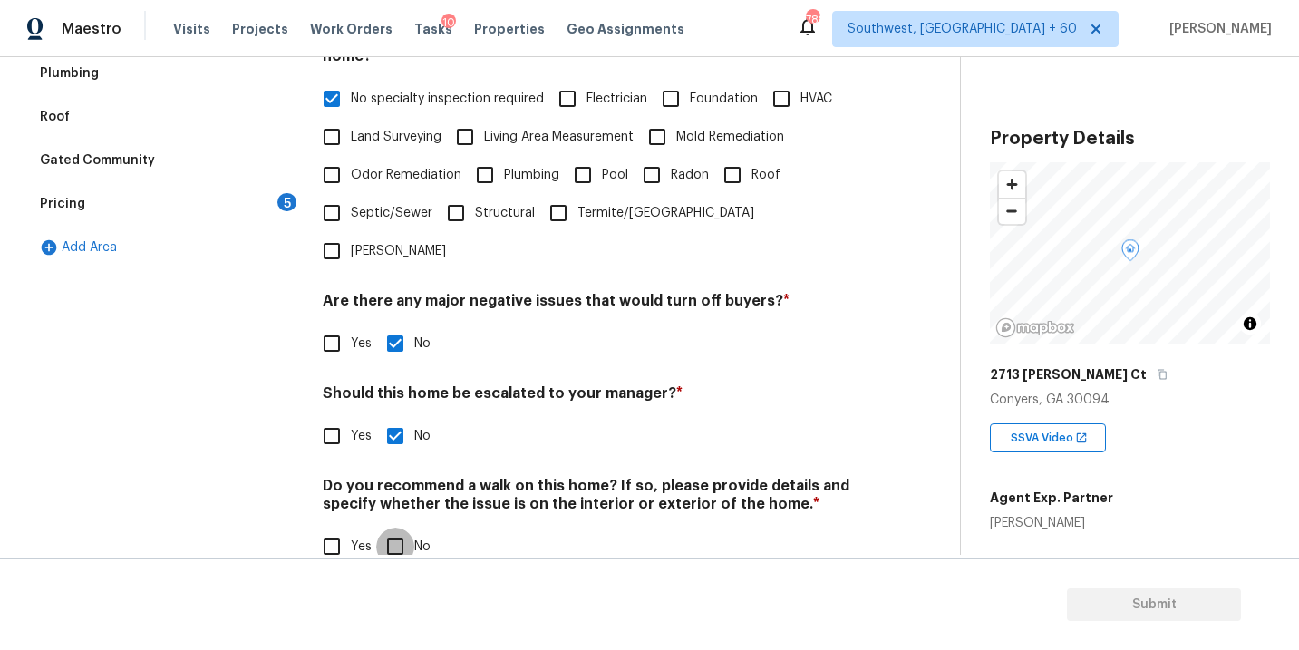
click at [400, 527] on input "No" at bounding box center [395, 546] width 38 height 38
checkbox input "true"
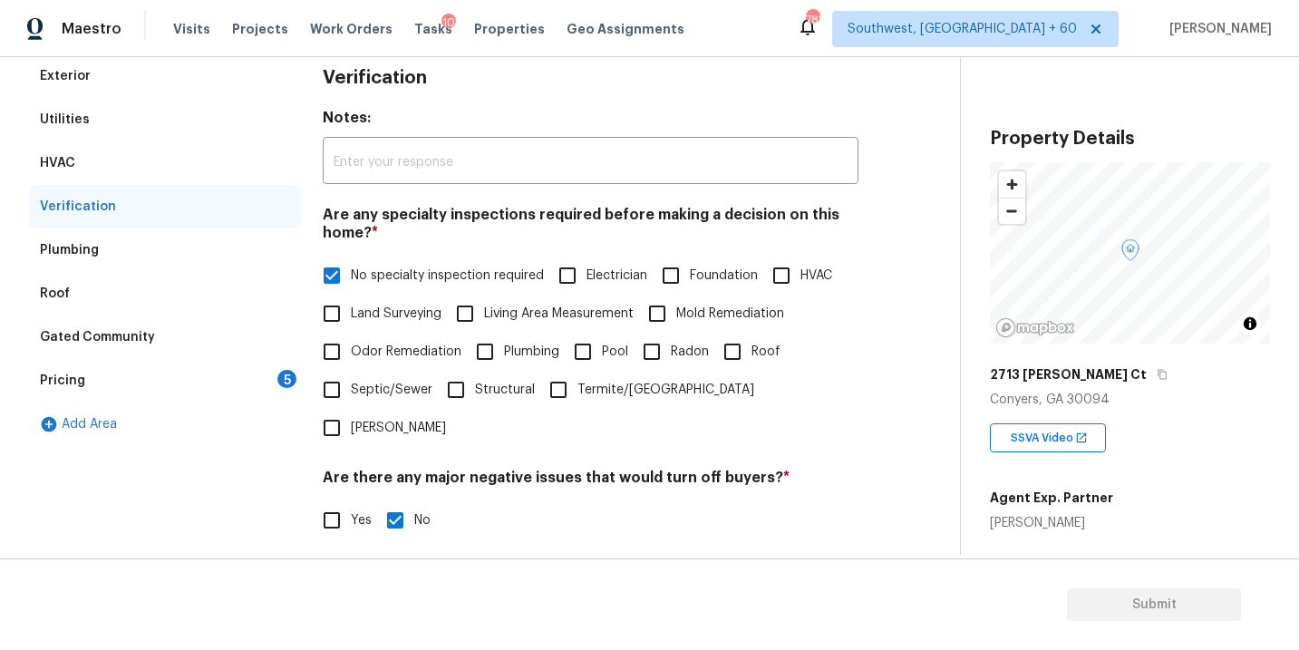
click at [199, 382] on div "Pricing 5" at bounding box center [165, 380] width 272 height 43
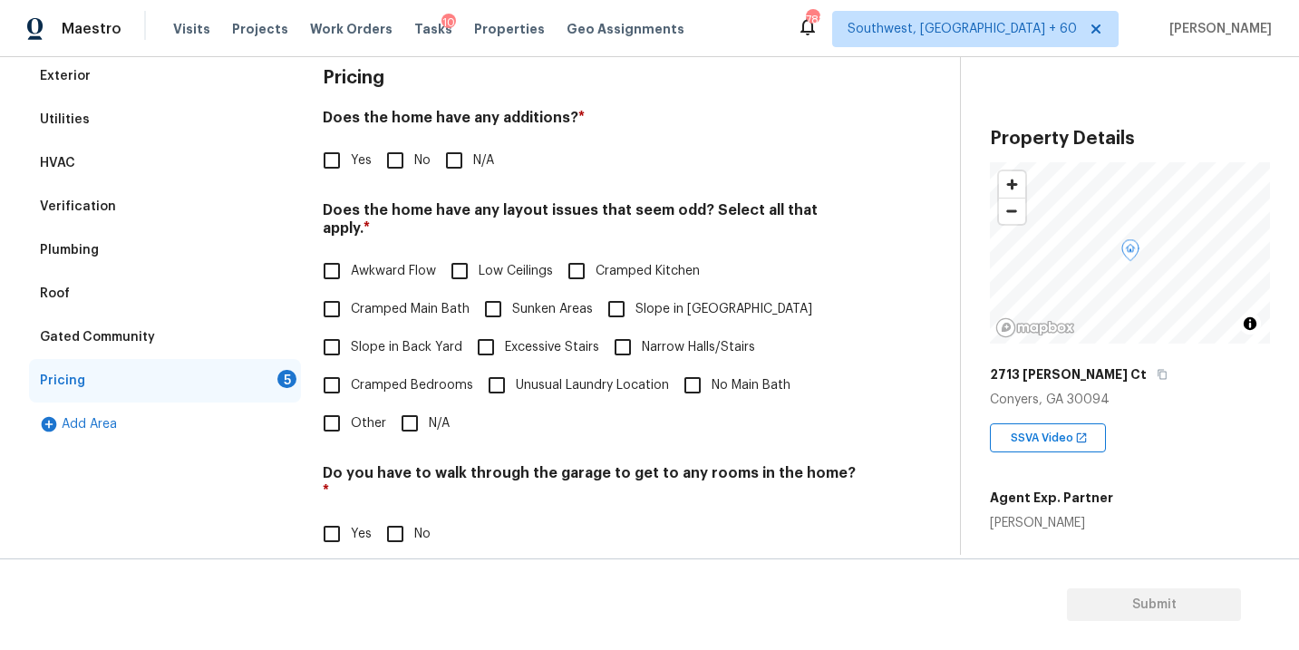
click at [462, 153] on input "N/A" at bounding box center [454, 160] width 38 height 38
checkbox input "true"
click at [635, 300] on span "Slope in Front Yard" at bounding box center [723, 309] width 177 height 19
click at [634, 291] on input "Slope in Front Yard" at bounding box center [616, 309] width 38 height 38
checkbox input "true"
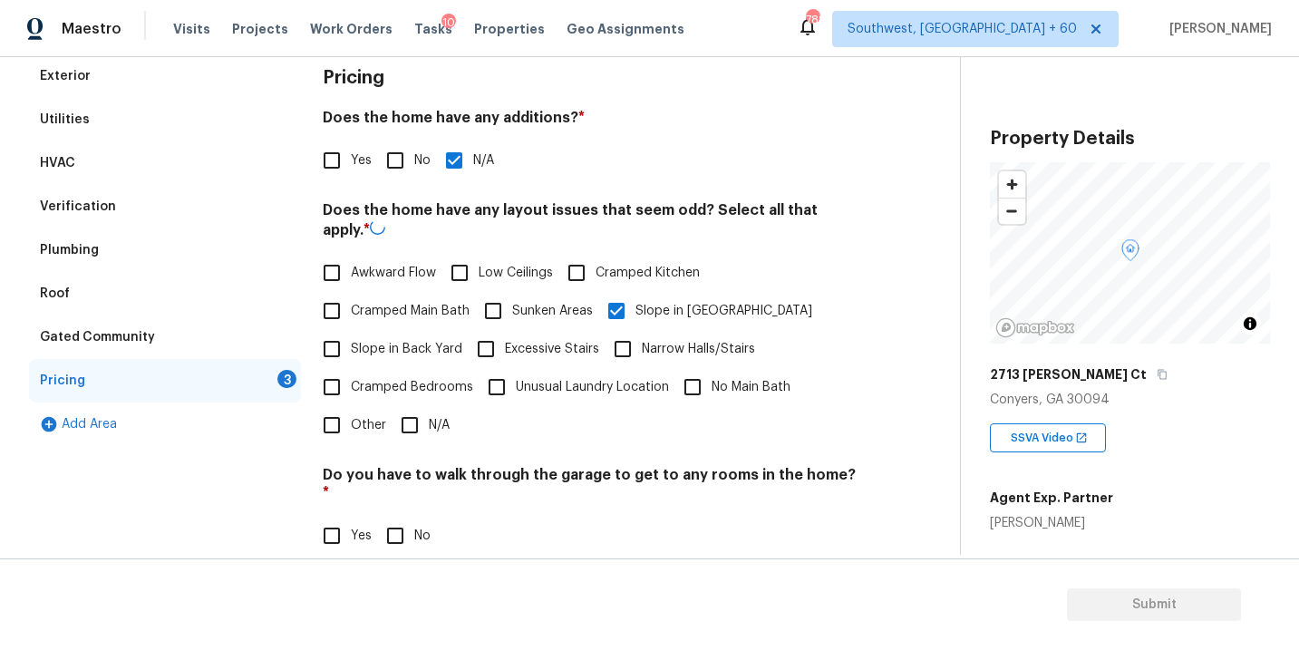
scroll to position [438, 0]
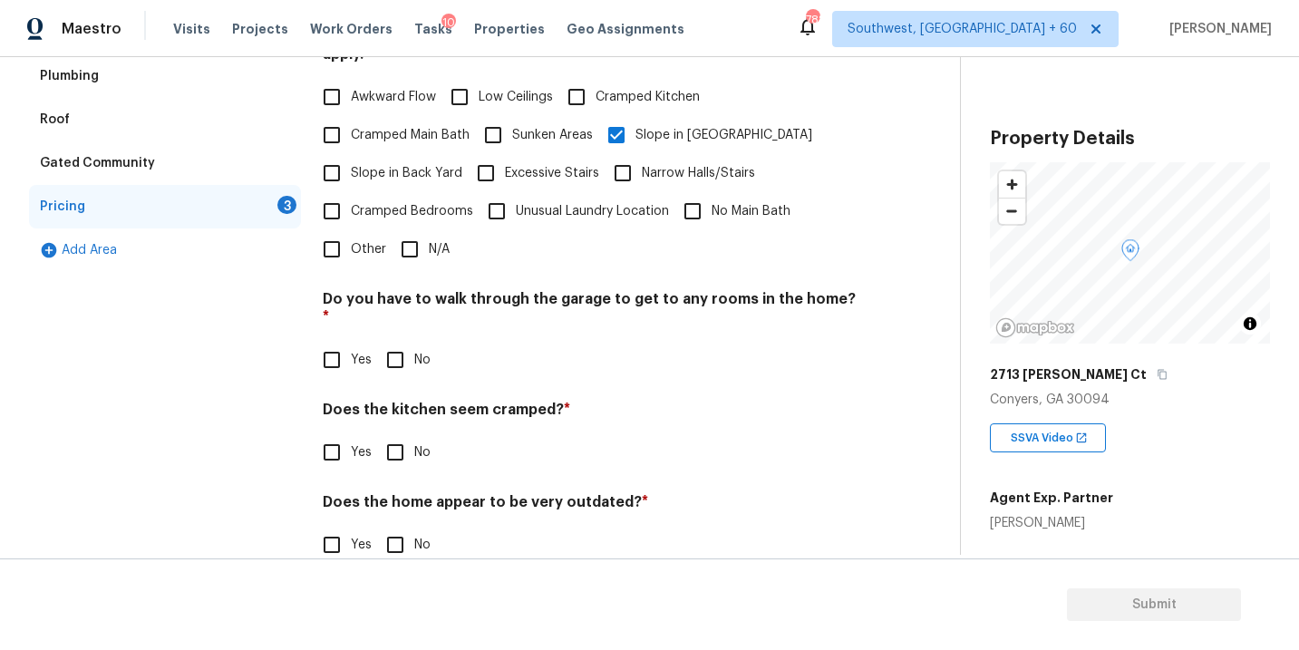
click at [403, 341] on input "No" at bounding box center [395, 360] width 38 height 38
checkbox input "true"
click at [404, 449] on div "Pricing Does the home have any additions? * Yes No N/A Does the home have any l…" at bounding box center [591, 233] width 536 height 707
click at [403, 433] on input "No" at bounding box center [395, 452] width 38 height 38
checkbox input "true"
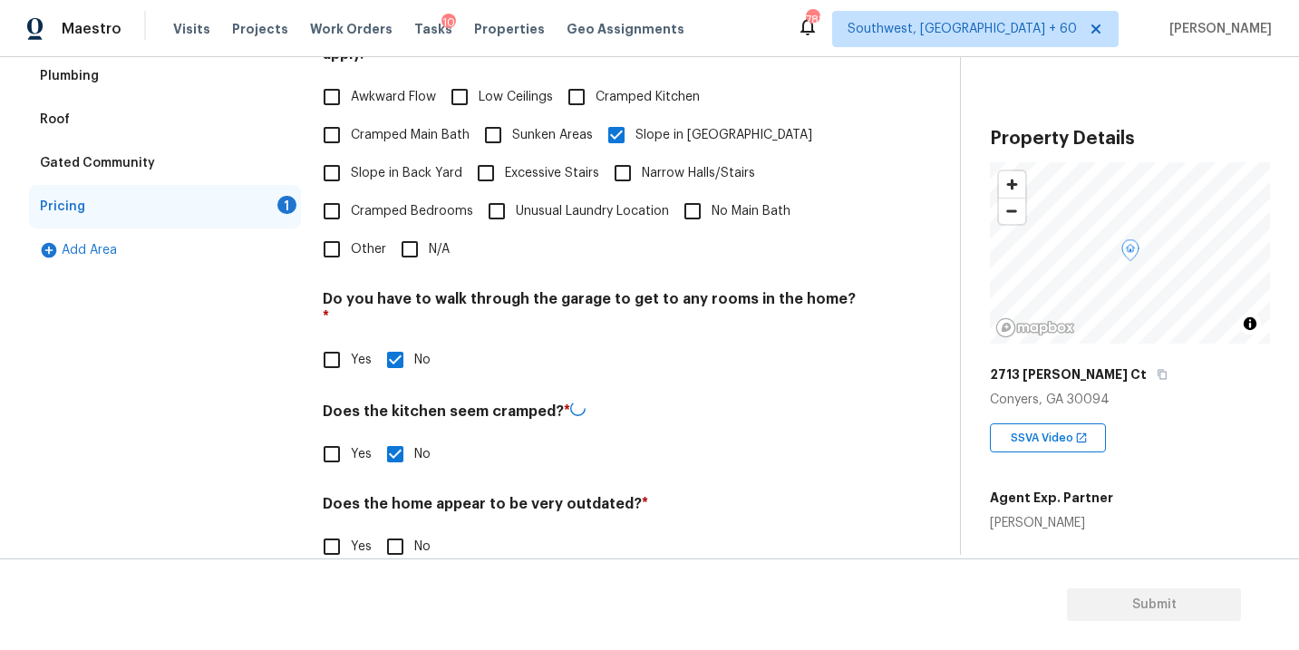
click at [396, 534] on div "Pricing Does the home have any additions? * Yes No N/A Does the home have any l…" at bounding box center [591, 233] width 536 height 707
click at [425, 536] on span "No" at bounding box center [422, 545] width 16 height 19
click at [414, 526] on input "No" at bounding box center [395, 545] width 38 height 38
checkbox input "true"
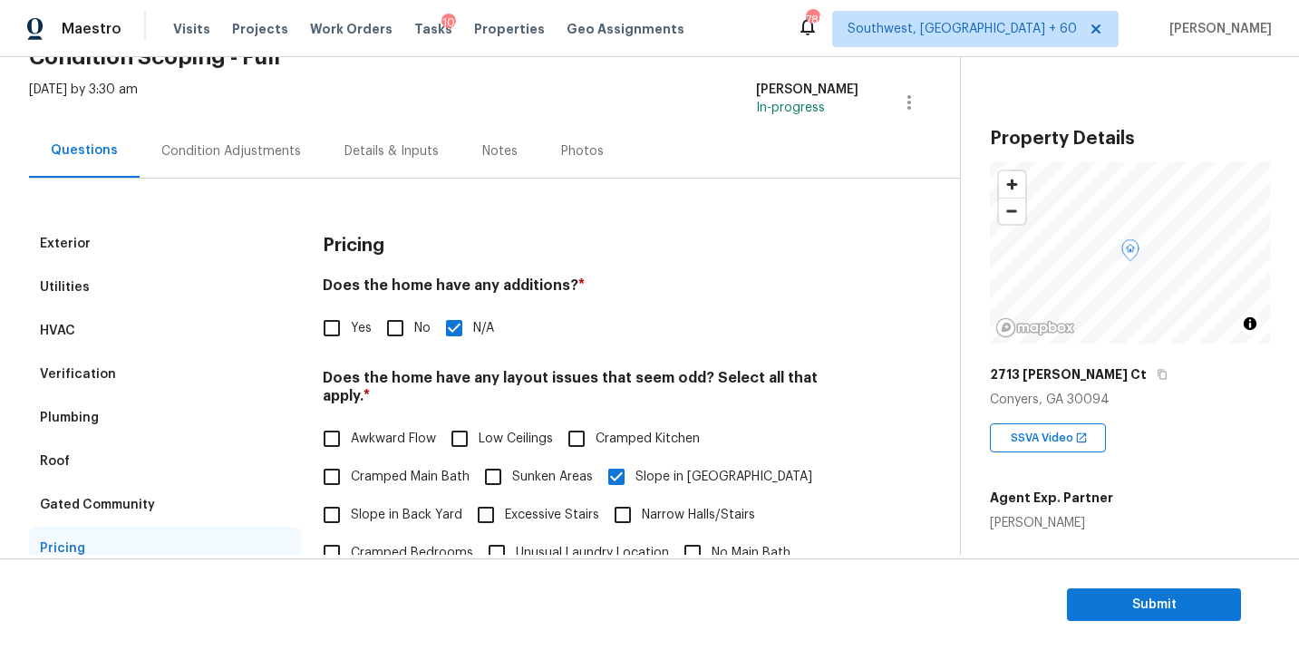
scroll to position [61, 0]
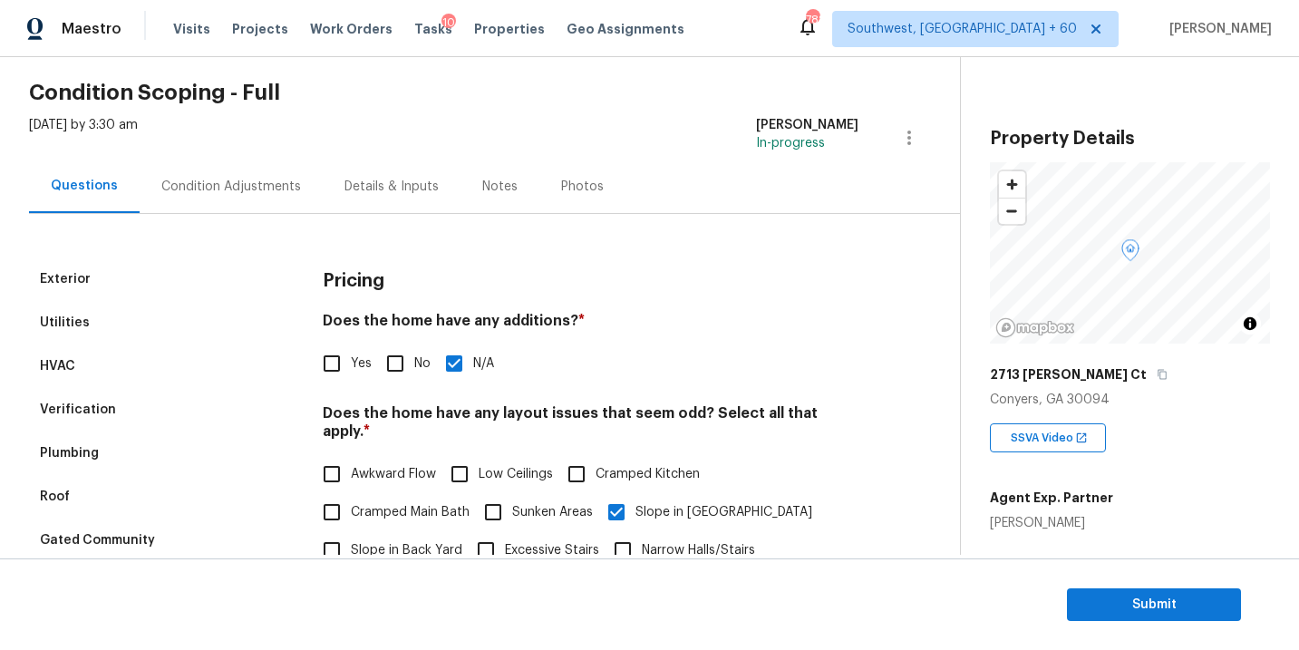
click at [254, 196] on div "Condition Adjustments" at bounding box center [231, 185] width 183 height 53
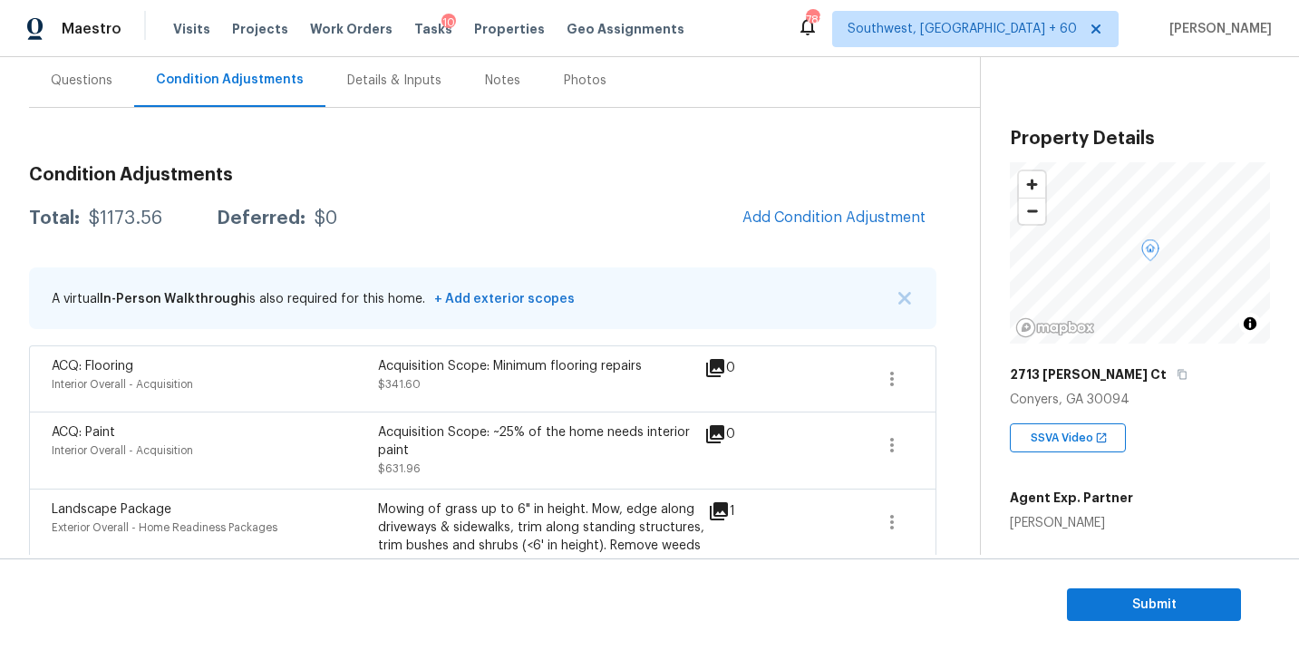
scroll to position [168, 0]
click at [848, 215] on span "Add Condition Adjustment" at bounding box center [833, 216] width 183 height 16
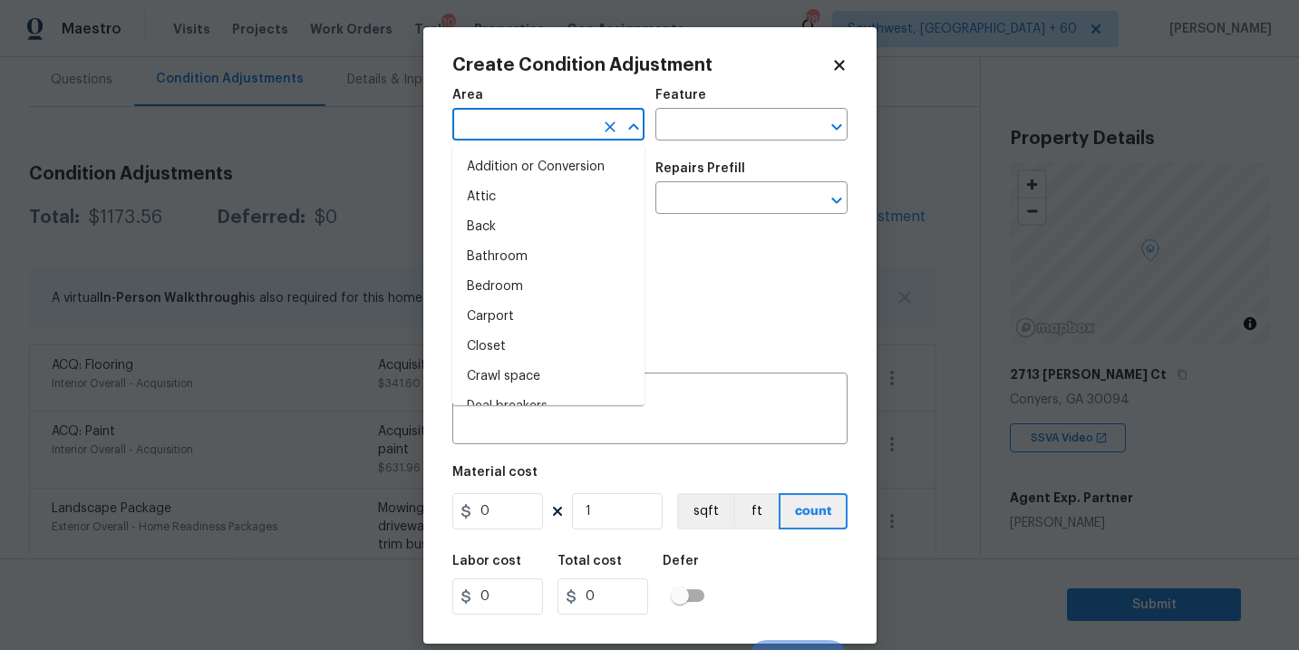
click at [500, 131] on input "text" at bounding box center [522, 126] width 141 height 28
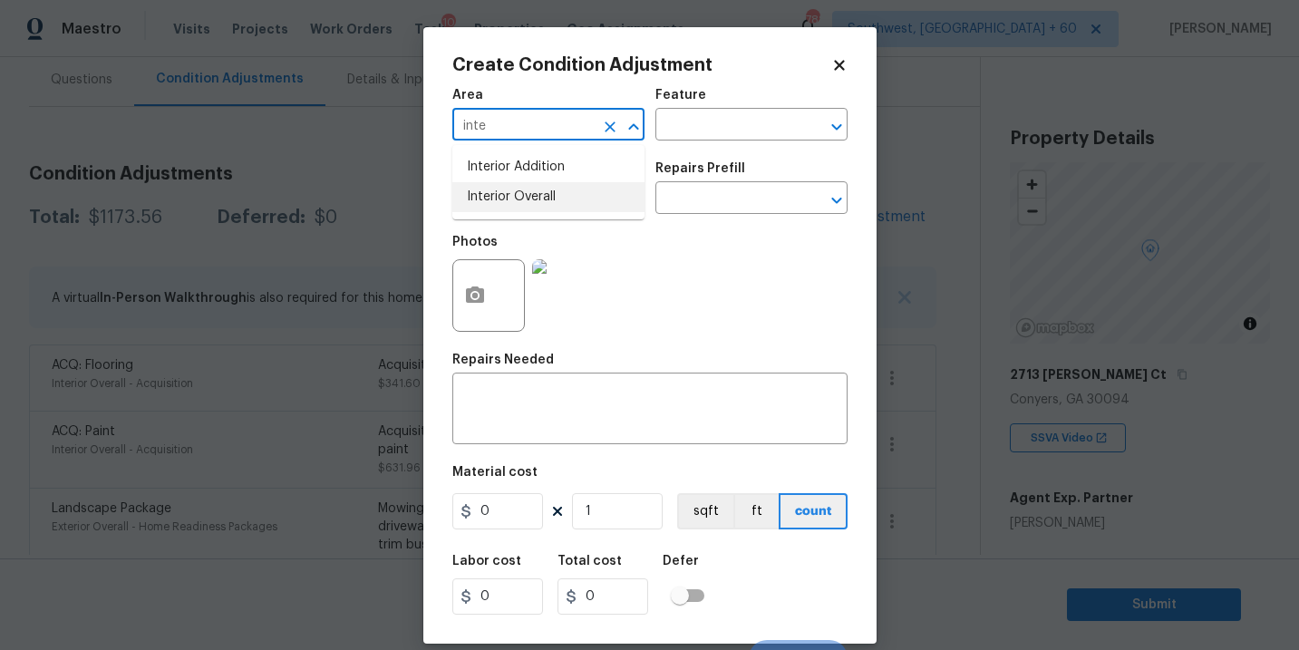
click at [520, 207] on li "Interior Overall" at bounding box center [548, 197] width 192 height 30
type input "Interior Overall"
click at [727, 135] on input "text" at bounding box center [725, 126] width 141 height 28
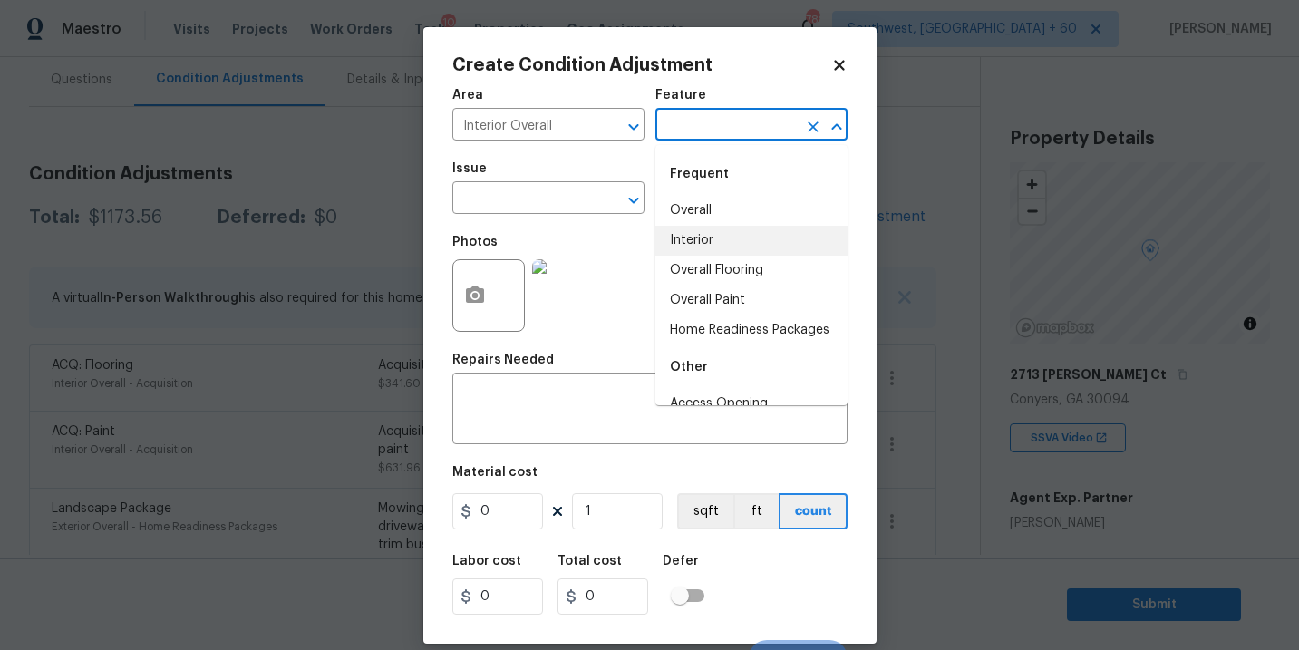
click at [740, 256] on li "Overall Flooring" at bounding box center [751, 271] width 192 height 30
type input "Overall Flooring"
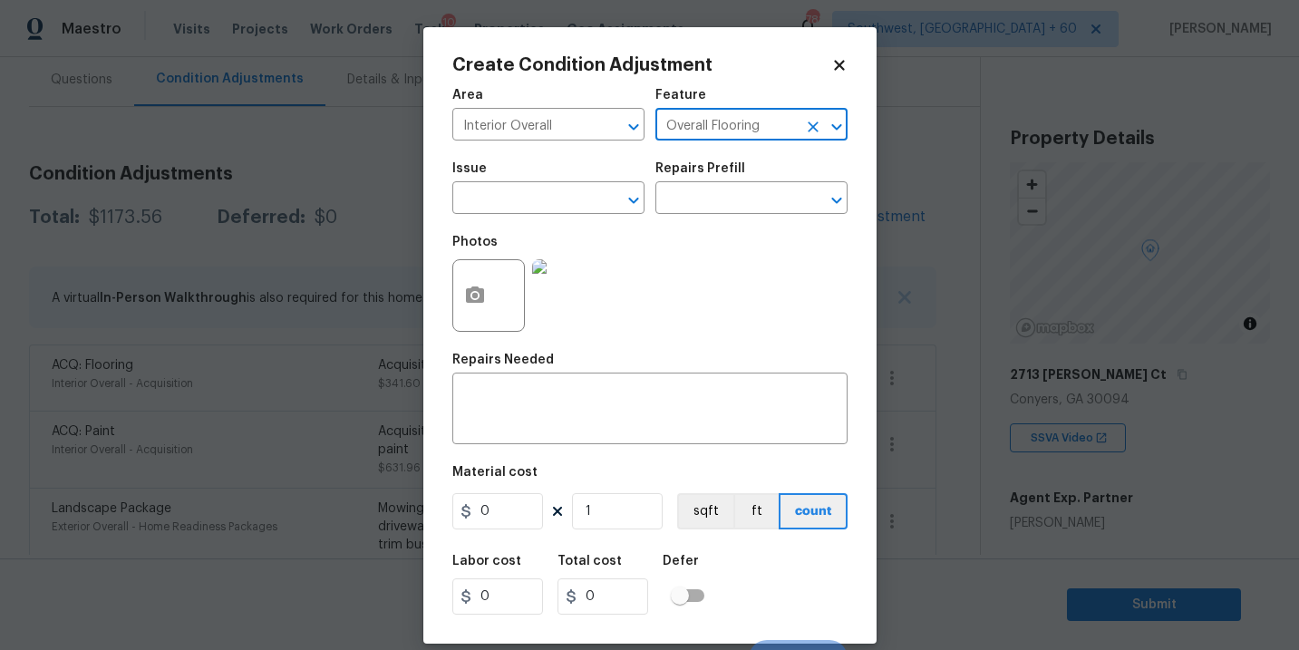
click at [817, 139] on div at bounding box center [823, 126] width 47 height 25
click at [817, 121] on icon "Clear" at bounding box center [812, 126] width 11 height 11
click at [745, 129] on input "text" at bounding box center [725, 126] width 141 height 28
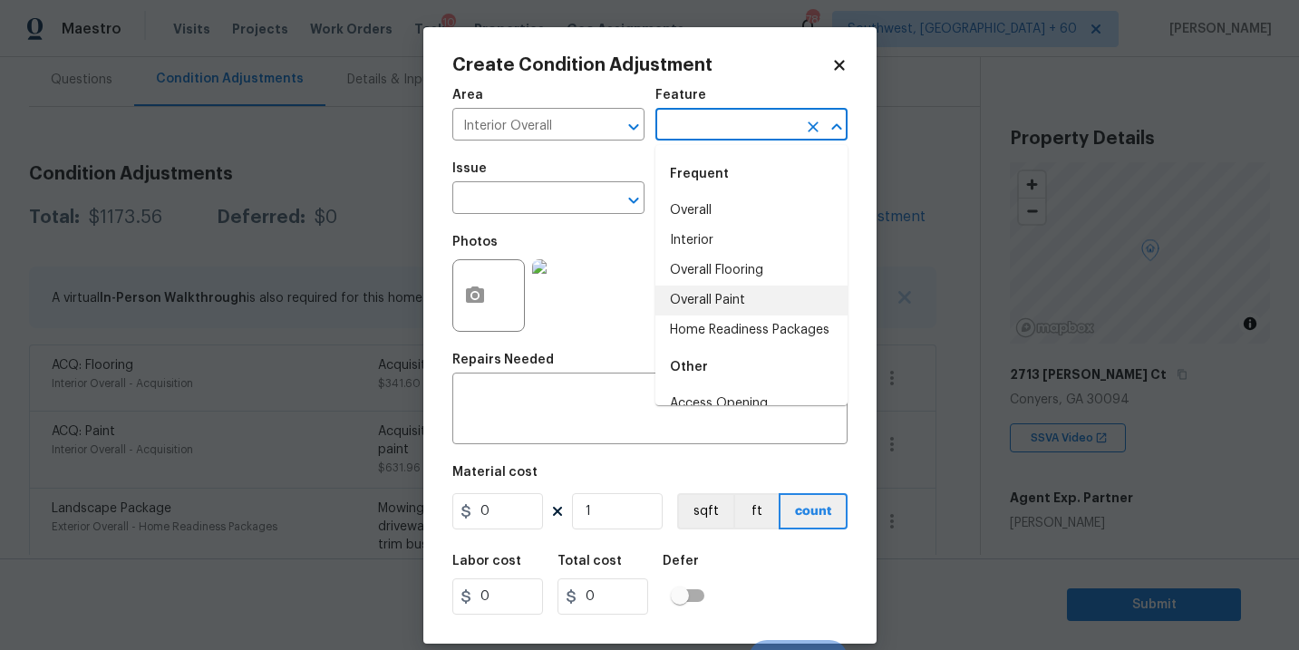
click at [745, 308] on li "Overall Paint" at bounding box center [751, 300] width 192 height 30
type input "Overall Paint"
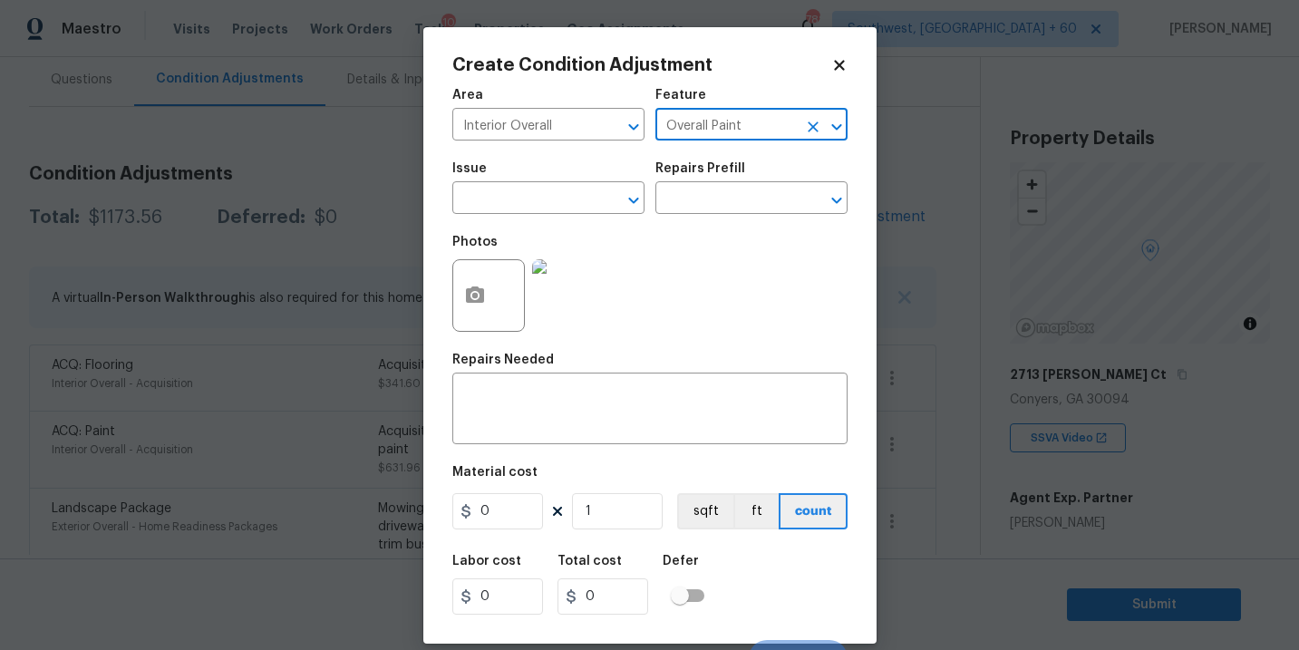
click at [571, 230] on div "Photos" at bounding box center [530, 284] width 156 height 118
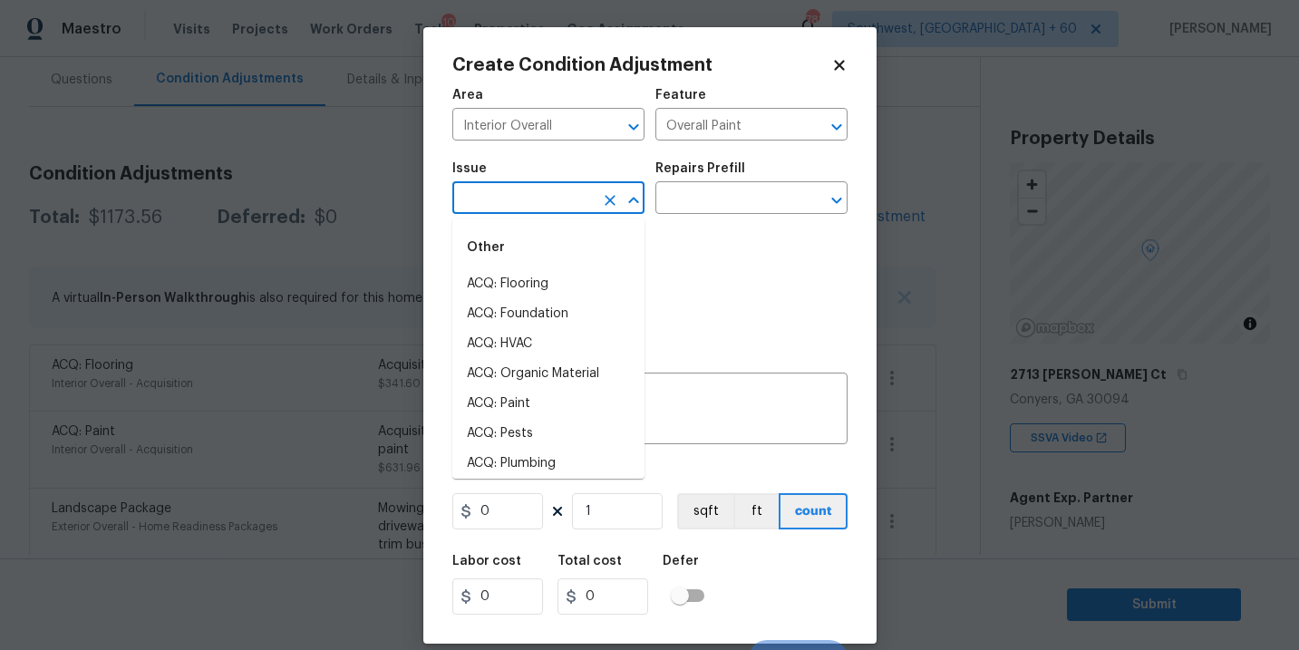
click at [554, 209] on input "text" at bounding box center [522, 200] width 141 height 28
click at [550, 439] on li "Interior Paint" at bounding box center [548, 434] width 192 height 30
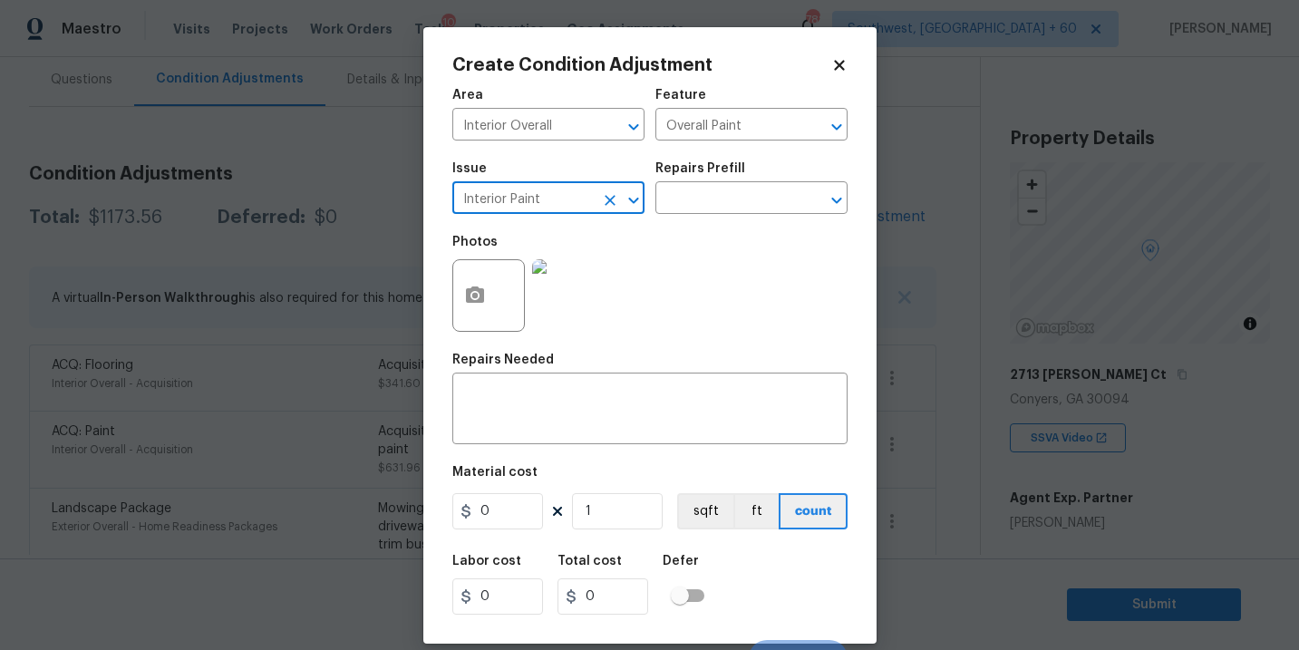
type input "Interior Paint"
click at [867, 165] on div "Create Condition Adjustment Area Interior Overall ​ Feature Overall Paint ​ Iss…" at bounding box center [649, 335] width 453 height 616
click at [777, 188] on input "text" at bounding box center [725, 200] width 141 height 28
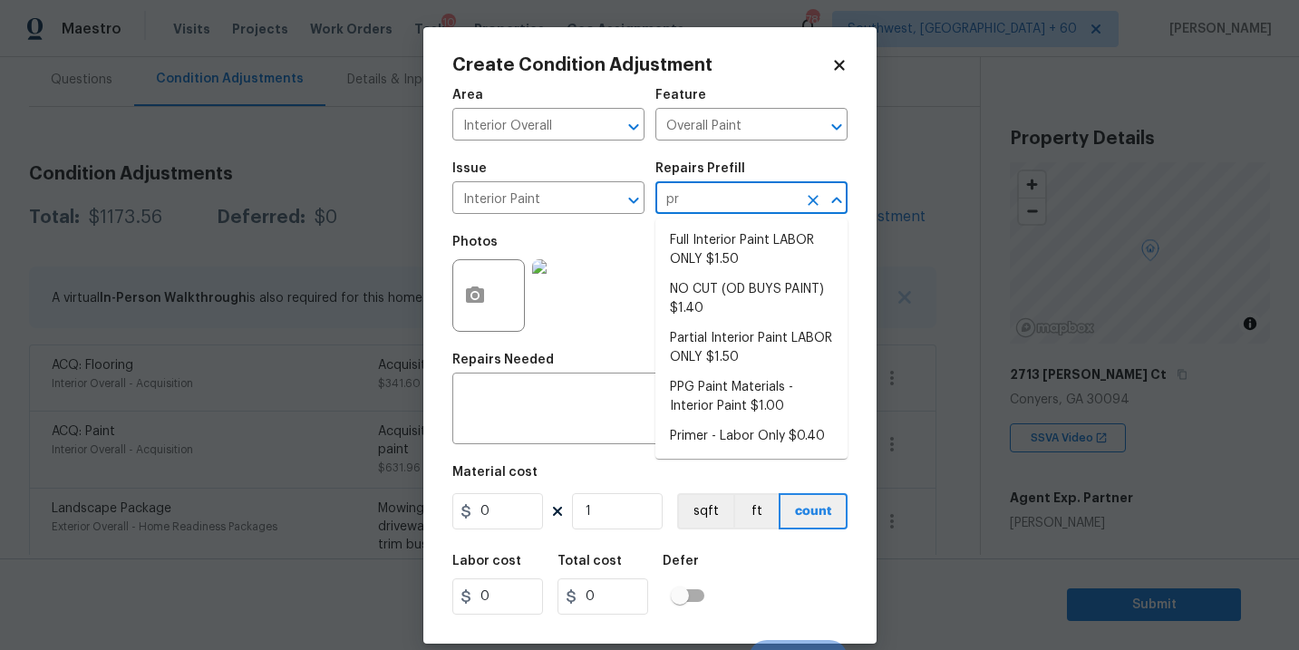
type input "pri"
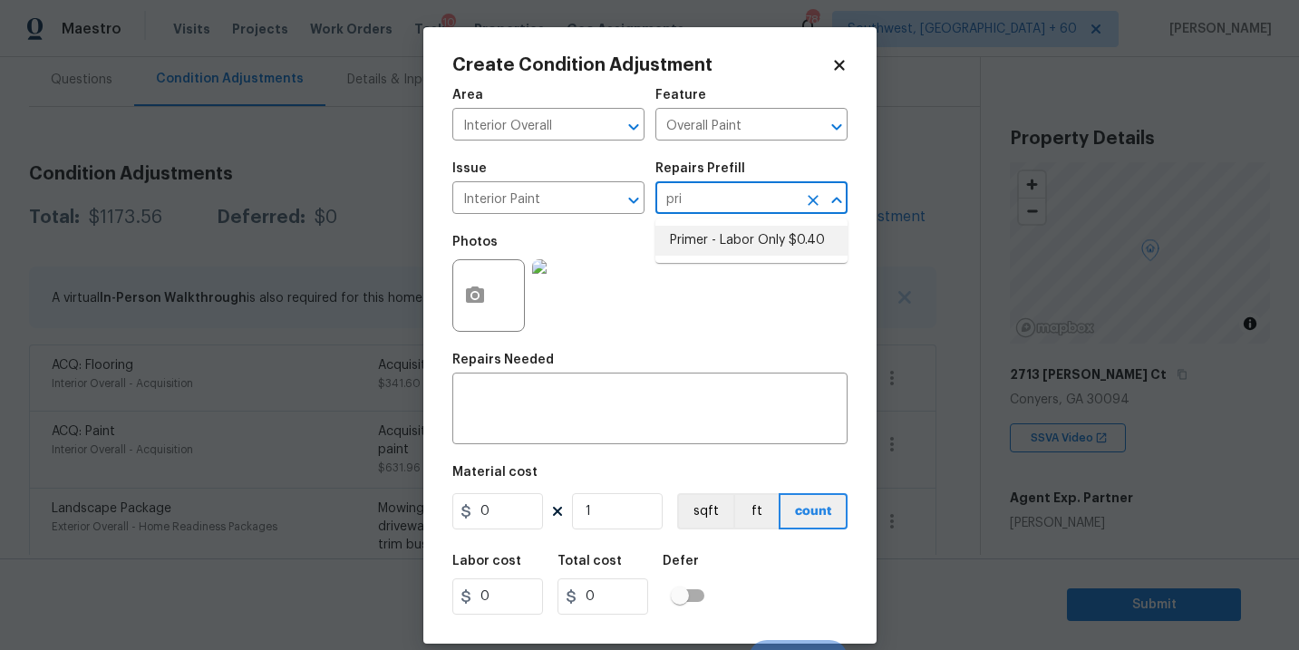
click at [762, 238] on li "Primer - Labor Only $0.40" at bounding box center [751, 241] width 192 height 30
type textarea "Interior primer - PRIMER PROVIDED BY OPENDOOR - All nails, screws, drywall anch…"
type input "0.4"
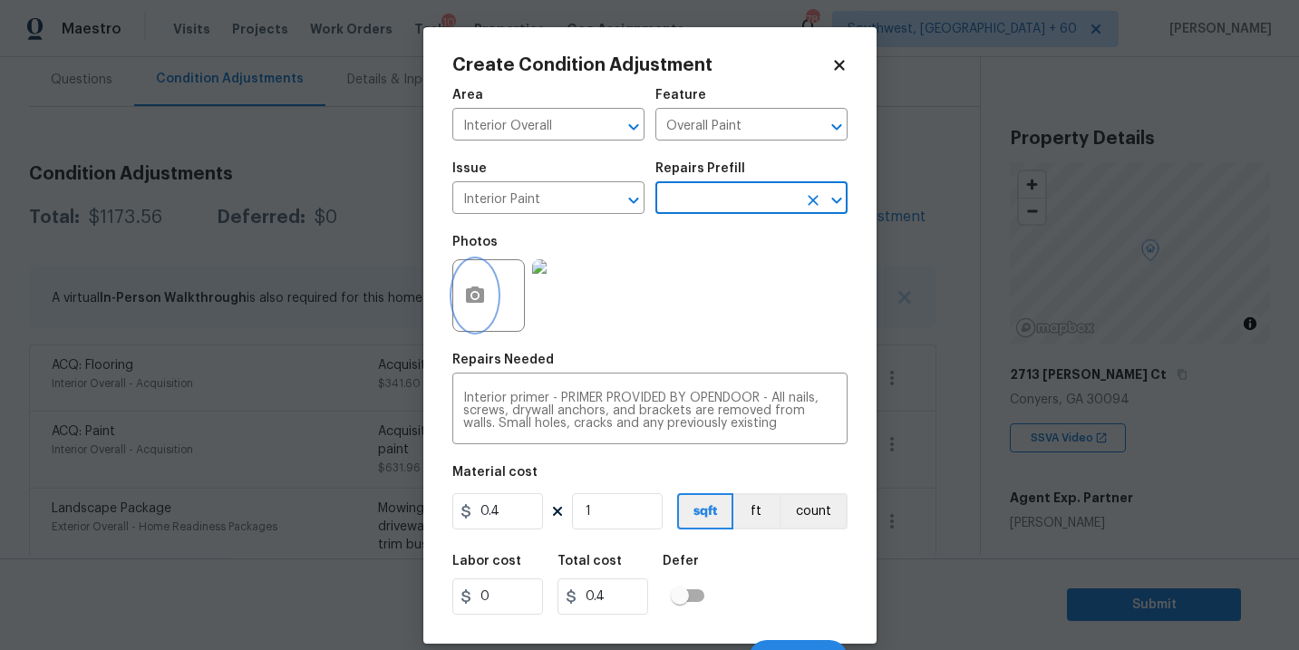
click at [456, 306] on button "button" at bounding box center [474, 295] width 43 height 71
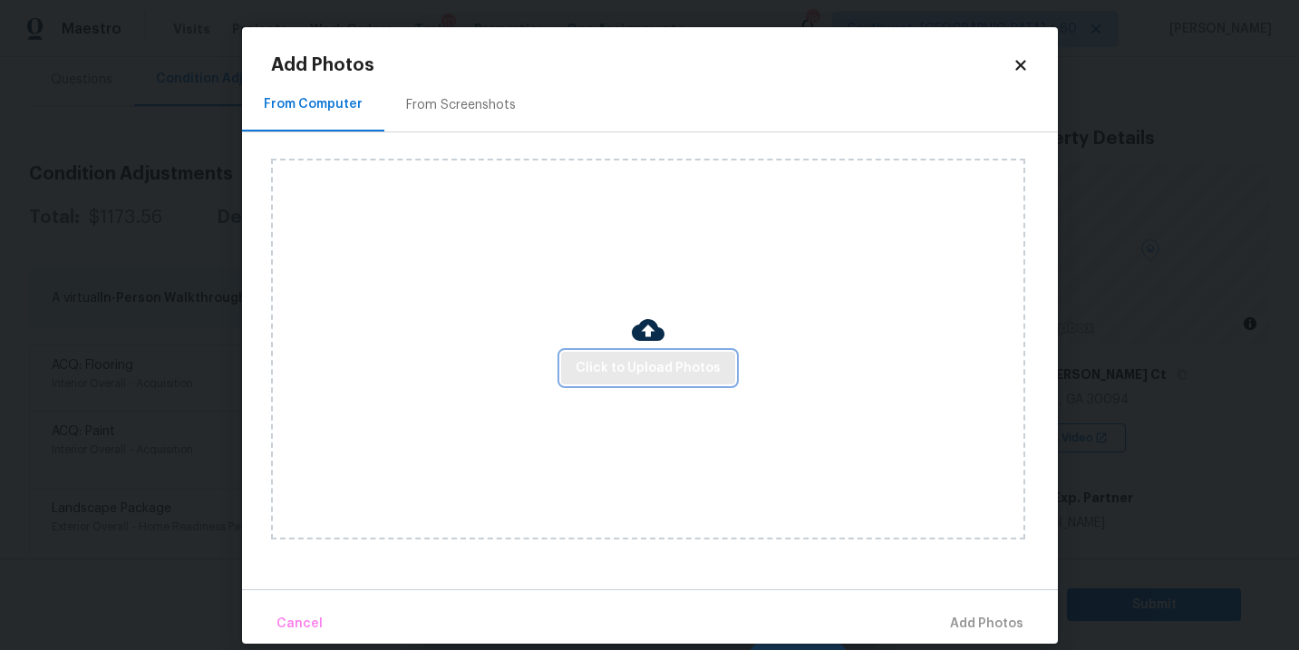
click at [601, 356] on button "Click to Upload Photos" at bounding box center [648, 369] width 174 height 34
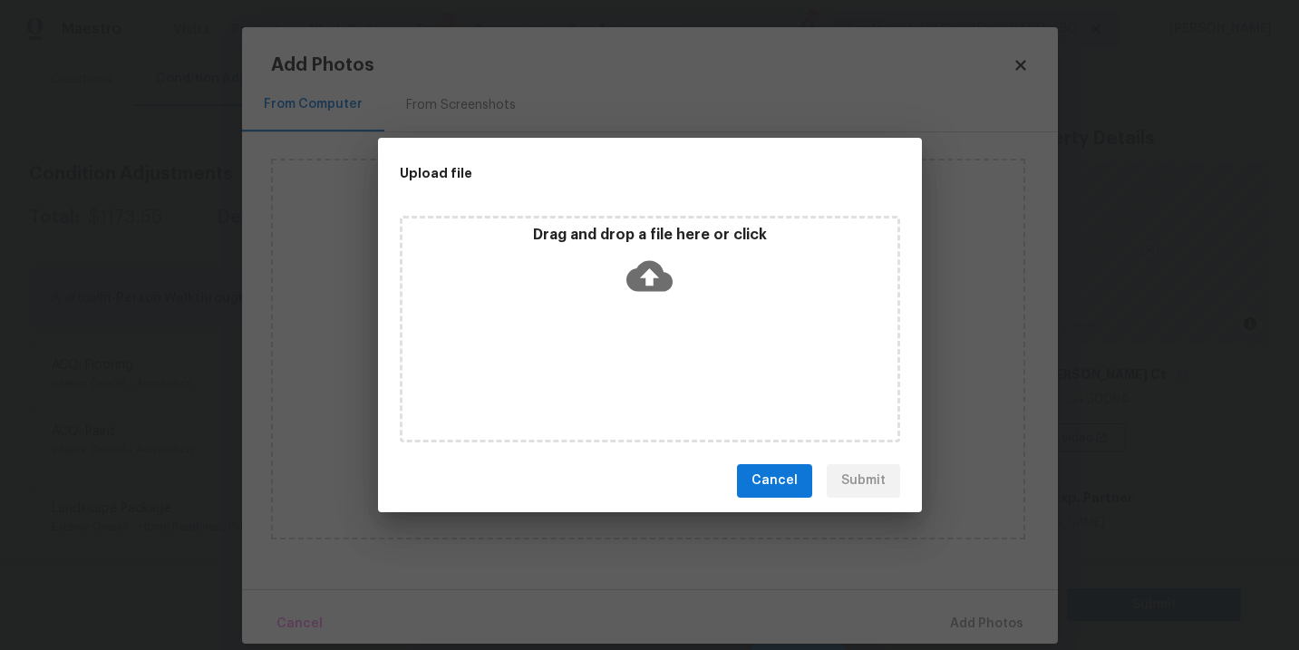
click at [628, 308] on div "Drag and drop a file here or click" at bounding box center [650, 329] width 500 height 227
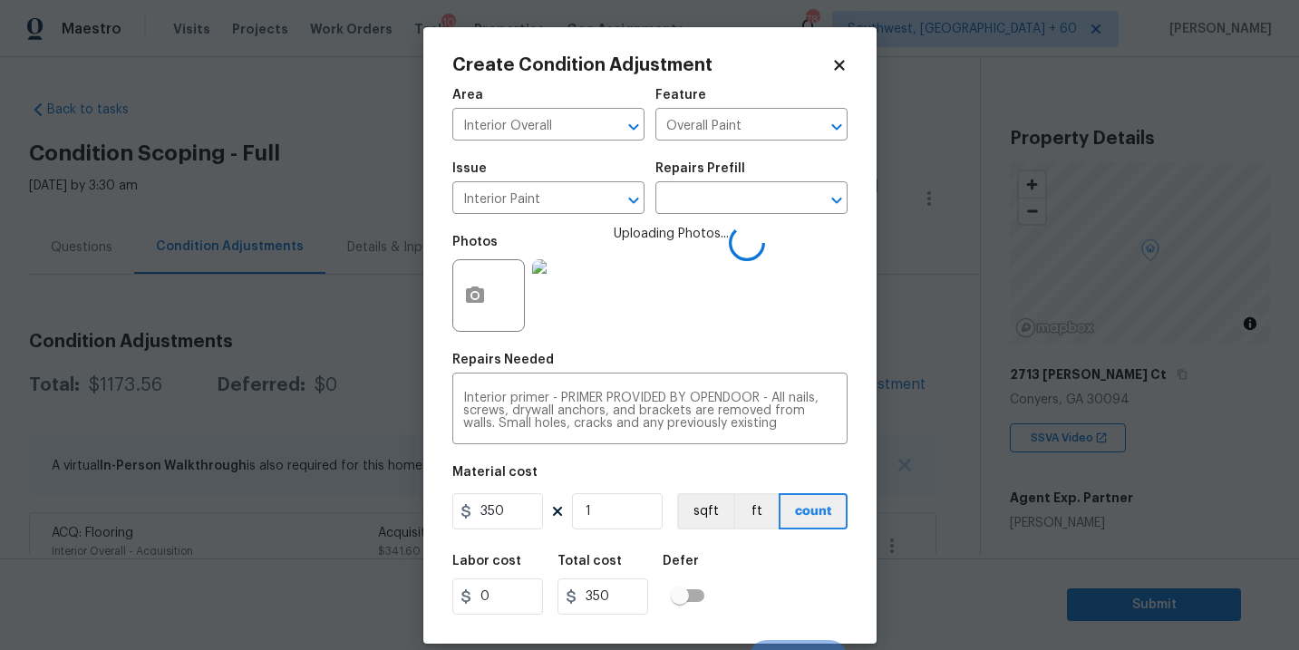
scroll to position [168, 0]
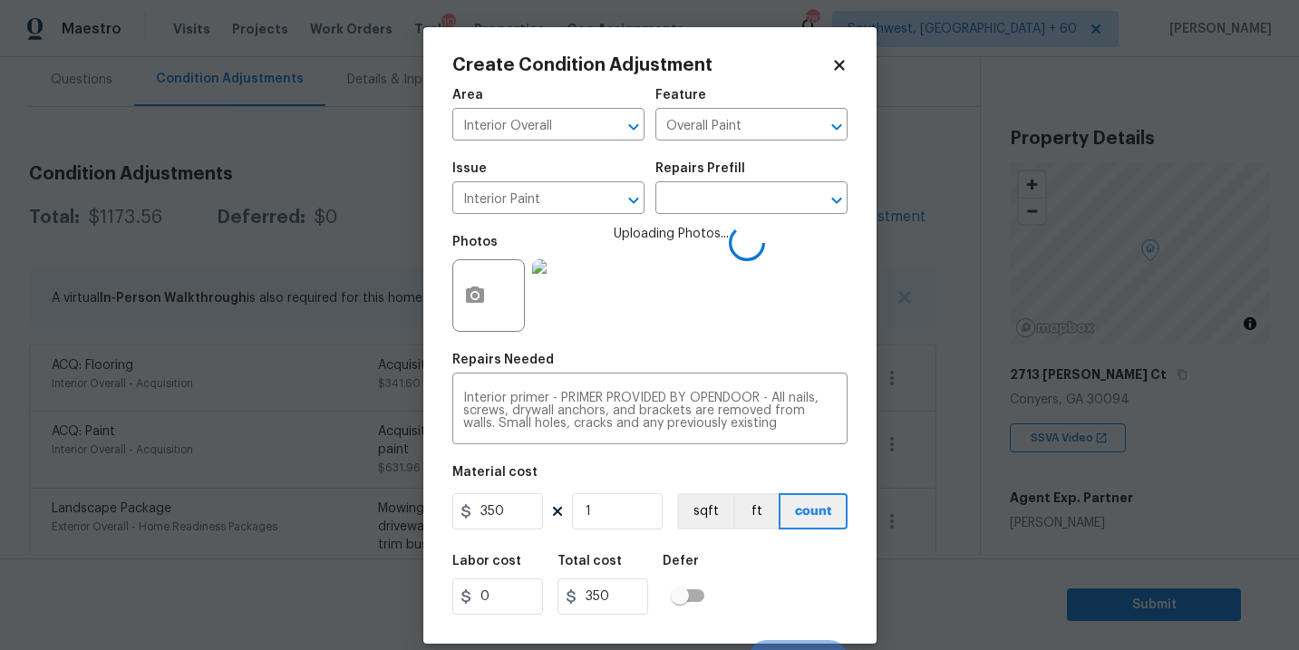
click at [814, 562] on div "Labor cost 0 Total cost 350 Defer" at bounding box center [649, 585] width 395 height 82
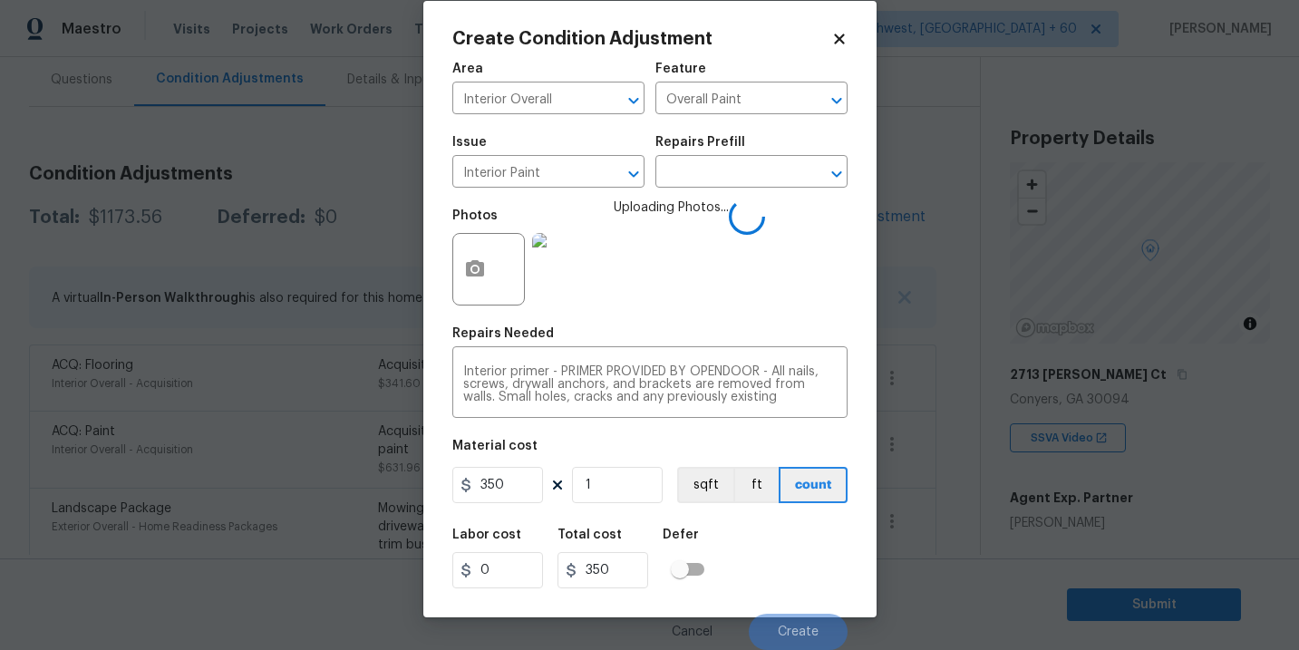
click at [807, 561] on div "Labor cost 0 Total cost 350 Defer" at bounding box center [649, 558] width 395 height 82
click at [811, 585] on div "Labor cost 0 Total cost 350 Defer" at bounding box center [649, 558] width 395 height 82
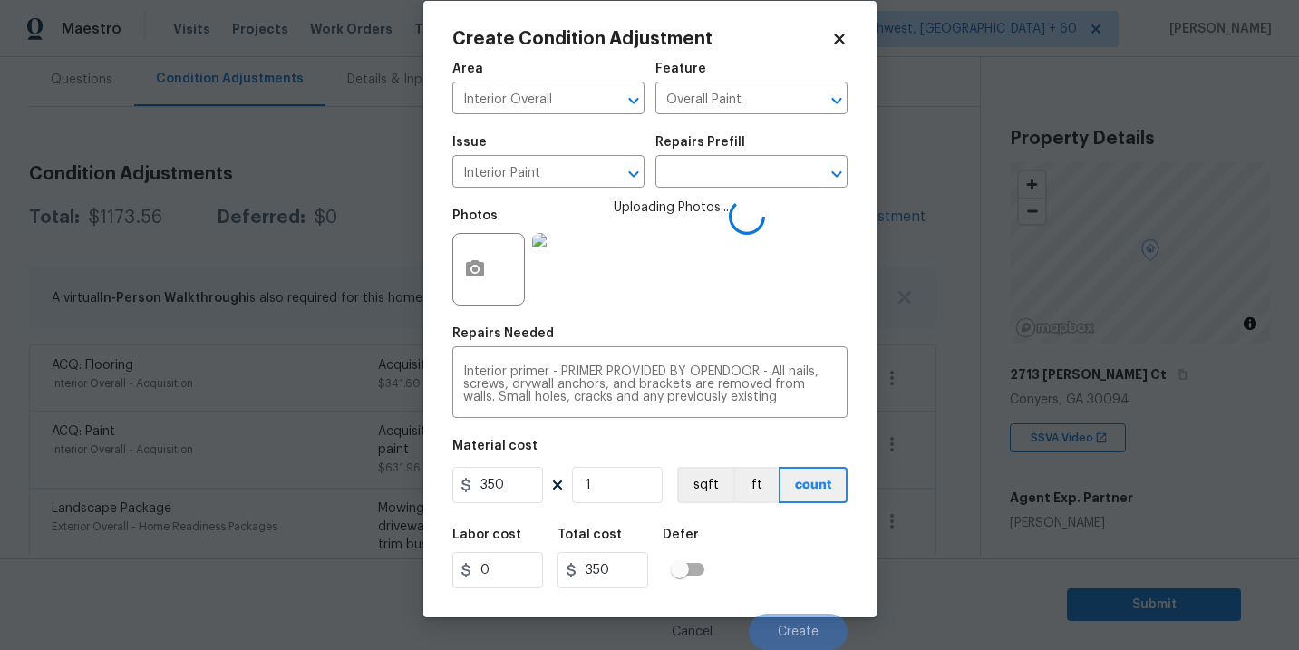
click at [811, 585] on div "Labor cost 0 Total cost 350 Defer" at bounding box center [649, 558] width 395 height 82
click at [814, 597] on div "Labor cost 0 Total cost 350 Defer" at bounding box center [649, 558] width 395 height 82
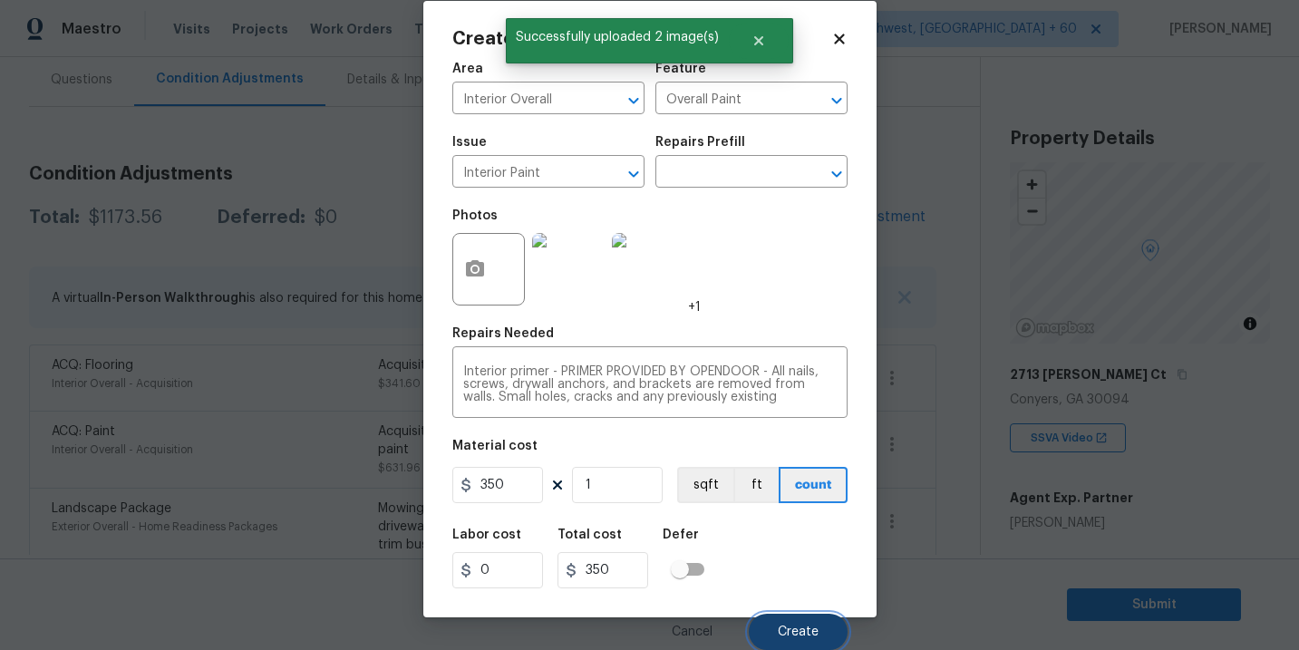
click at [816, 625] on span "Create" at bounding box center [798, 632] width 41 height 14
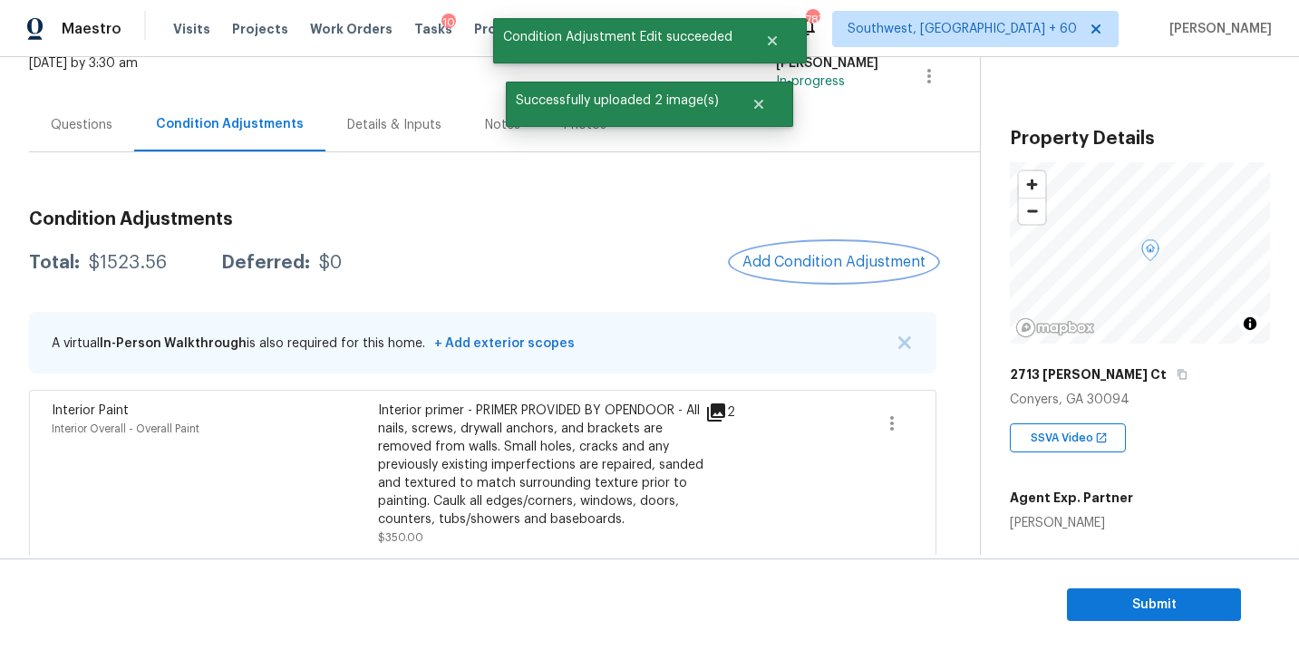
scroll to position [93, 0]
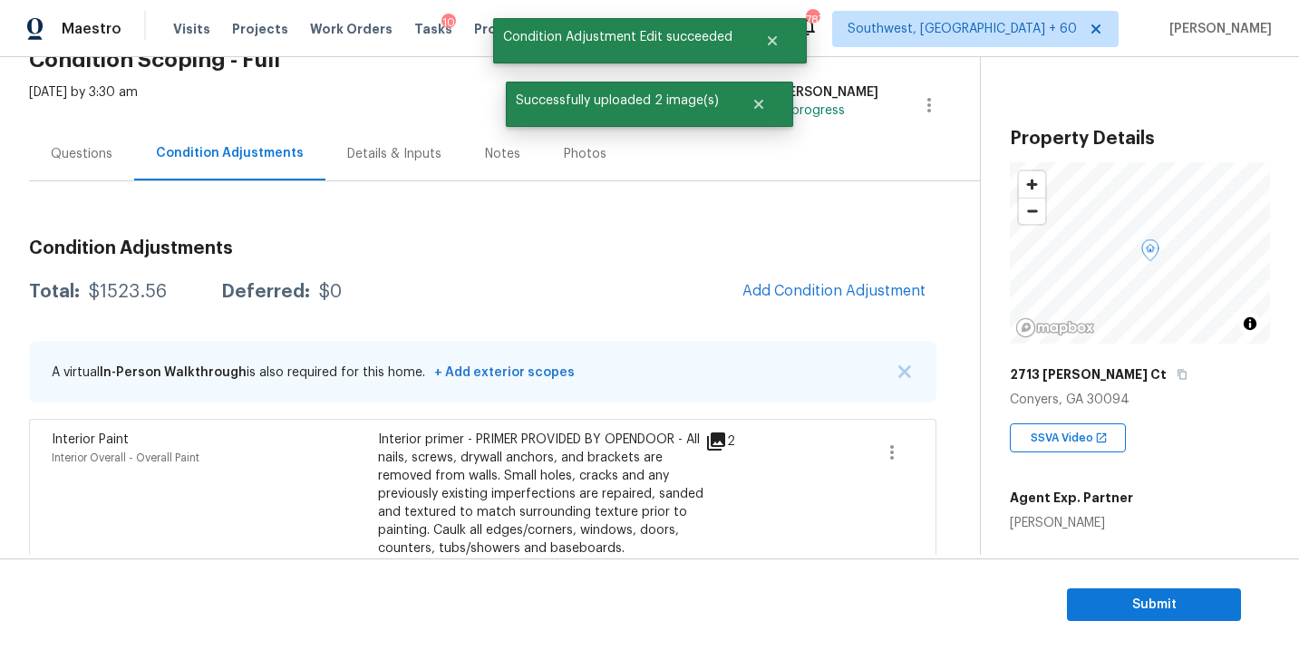
click at [92, 164] on div "Questions" at bounding box center [81, 153] width 105 height 53
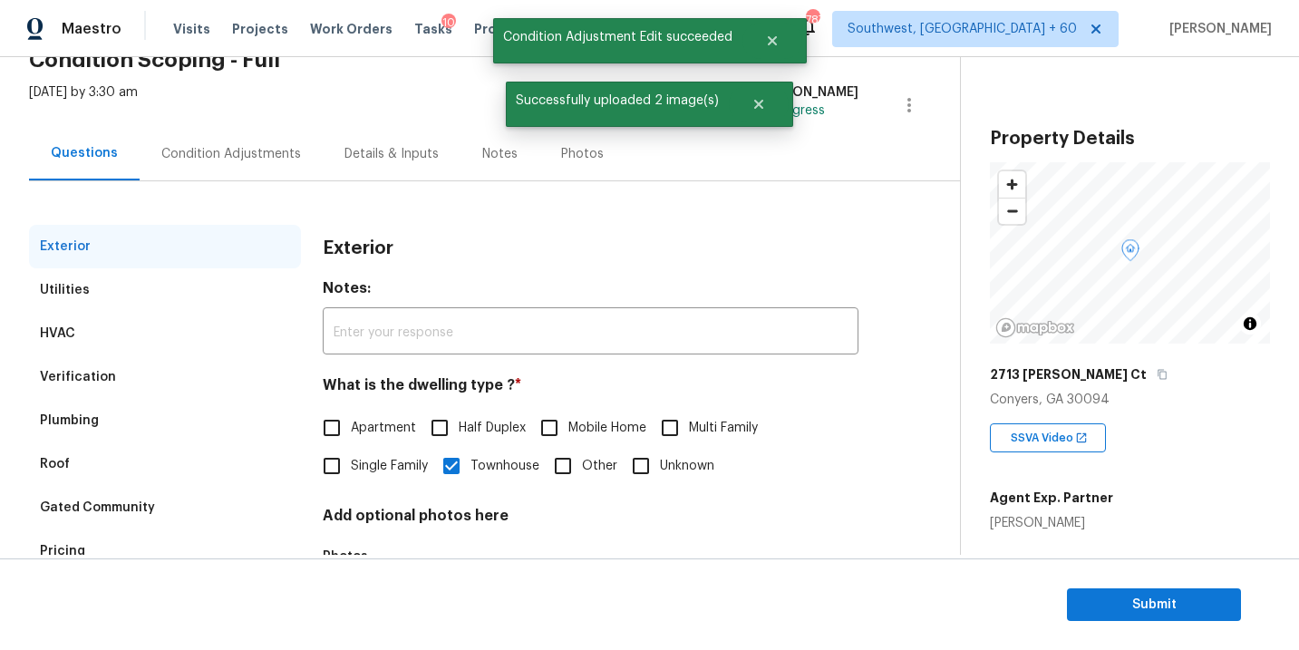
click at [252, 161] on div "Condition Adjustments" at bounding box center [231, 154] width 140 height 18
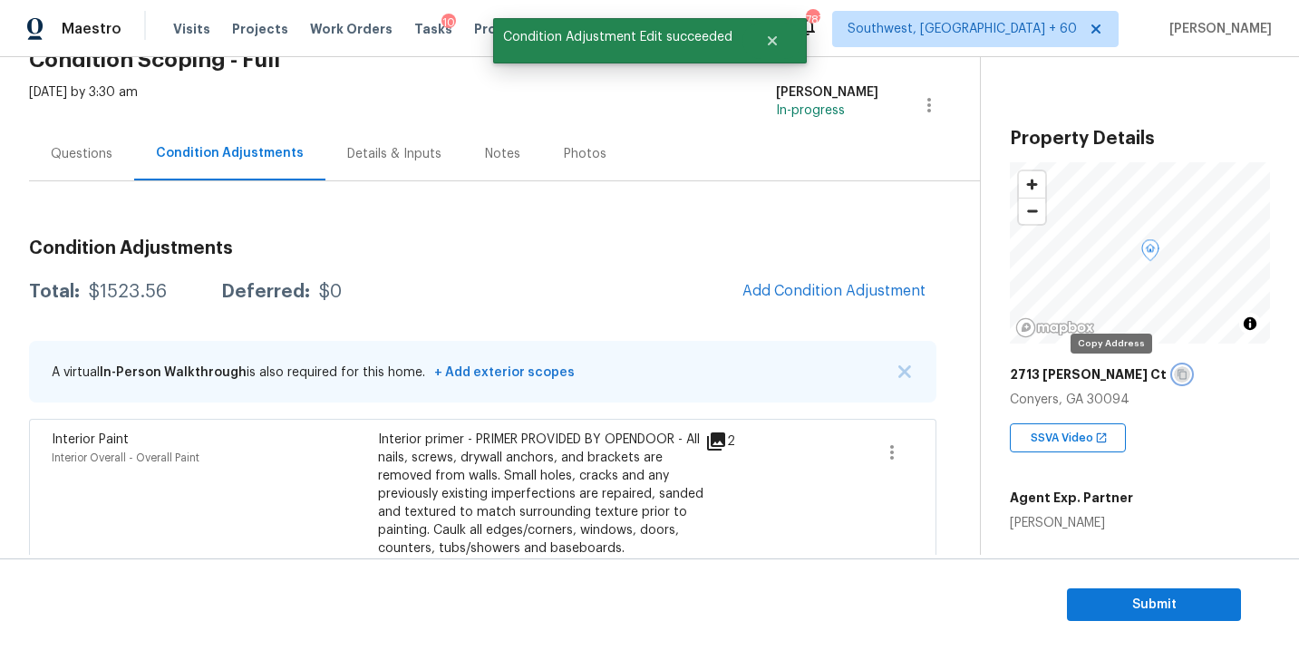
click at [1176, 375] on icon "button" at bounding box center [1181, 374] width 11 height 11
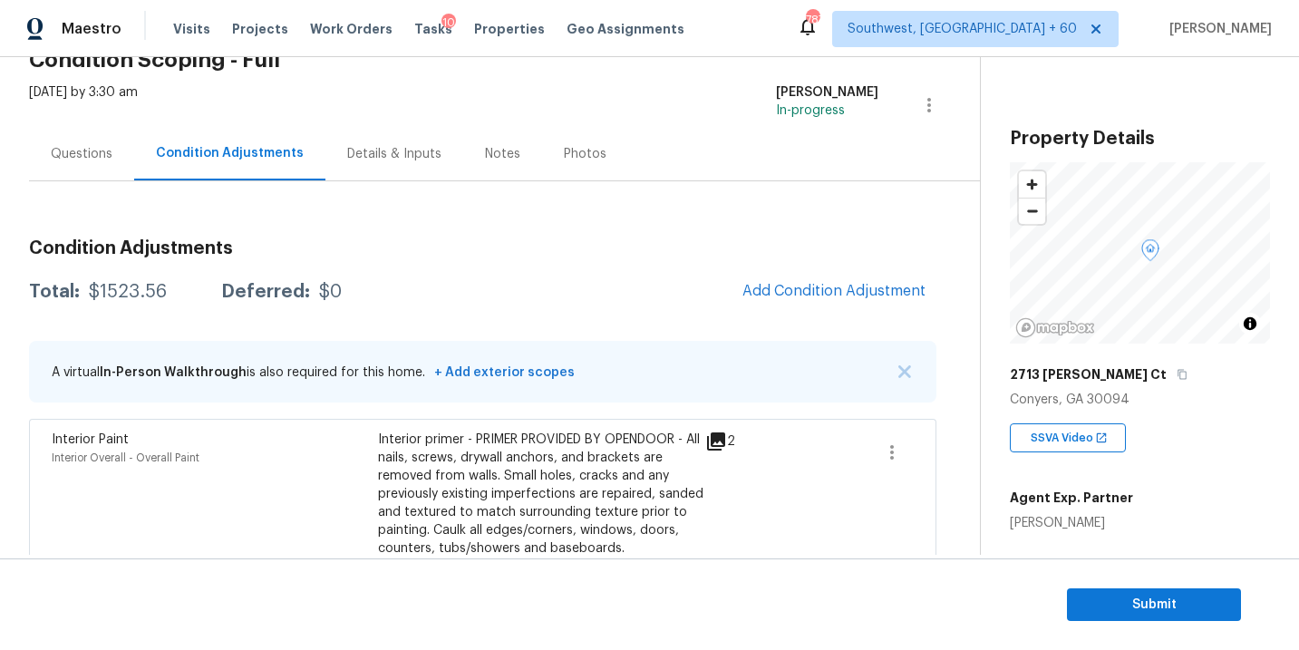
click at [436, 211] on div "Condition Adjustments Total: $1523.56 Deferred: $0 Add Condition Adjustment A v…" at bounding box center [482, 623] width 907 height 884
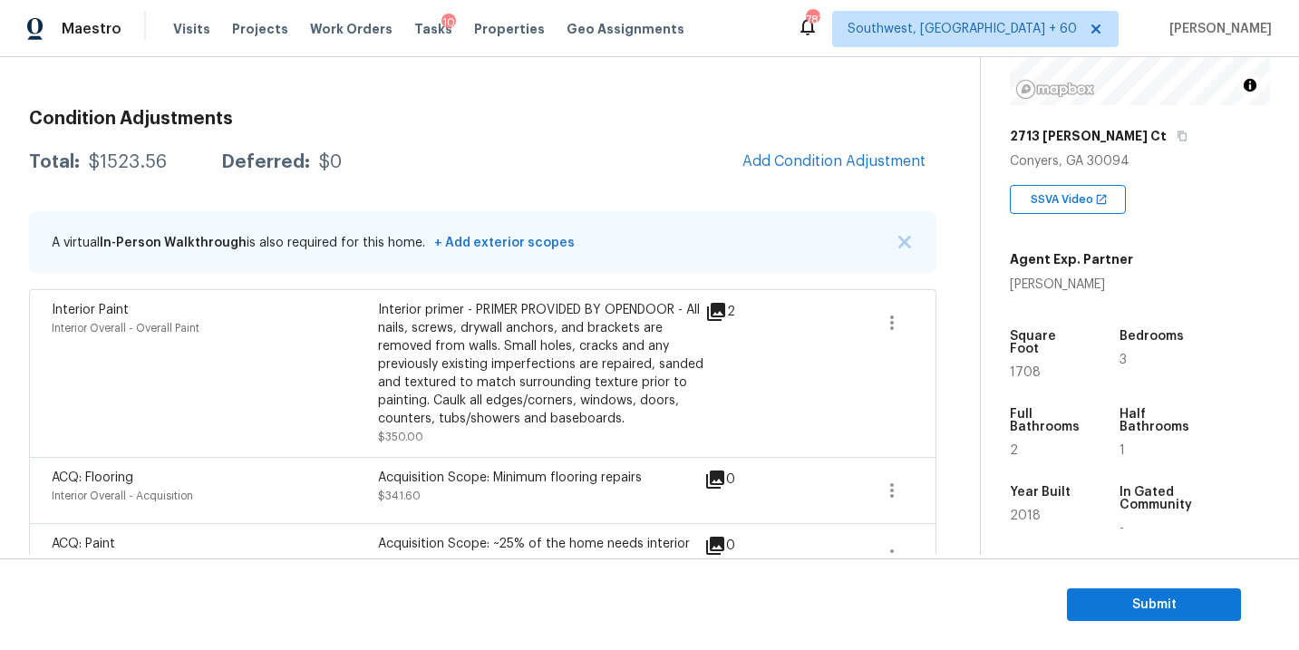
scroll to position [186, 0]
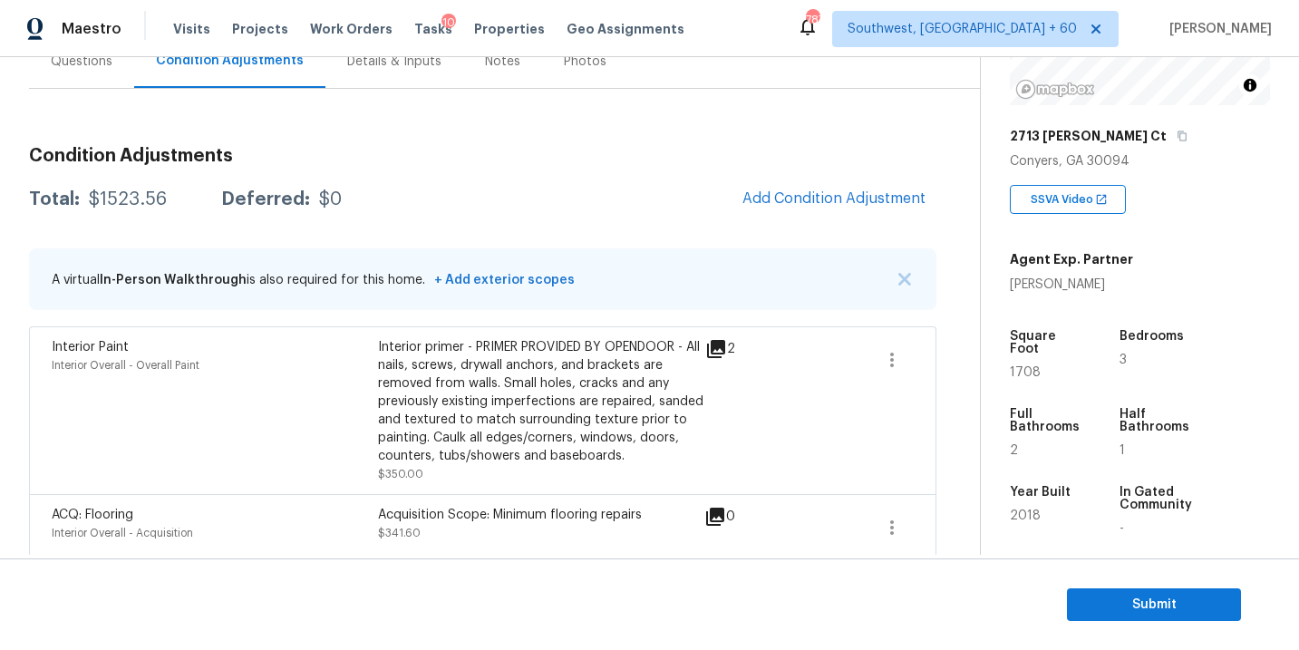
click at [140, 205] on div "$1523.56" at bounding box center [128, 199] width 78 height 18
copy div "$1523.56"
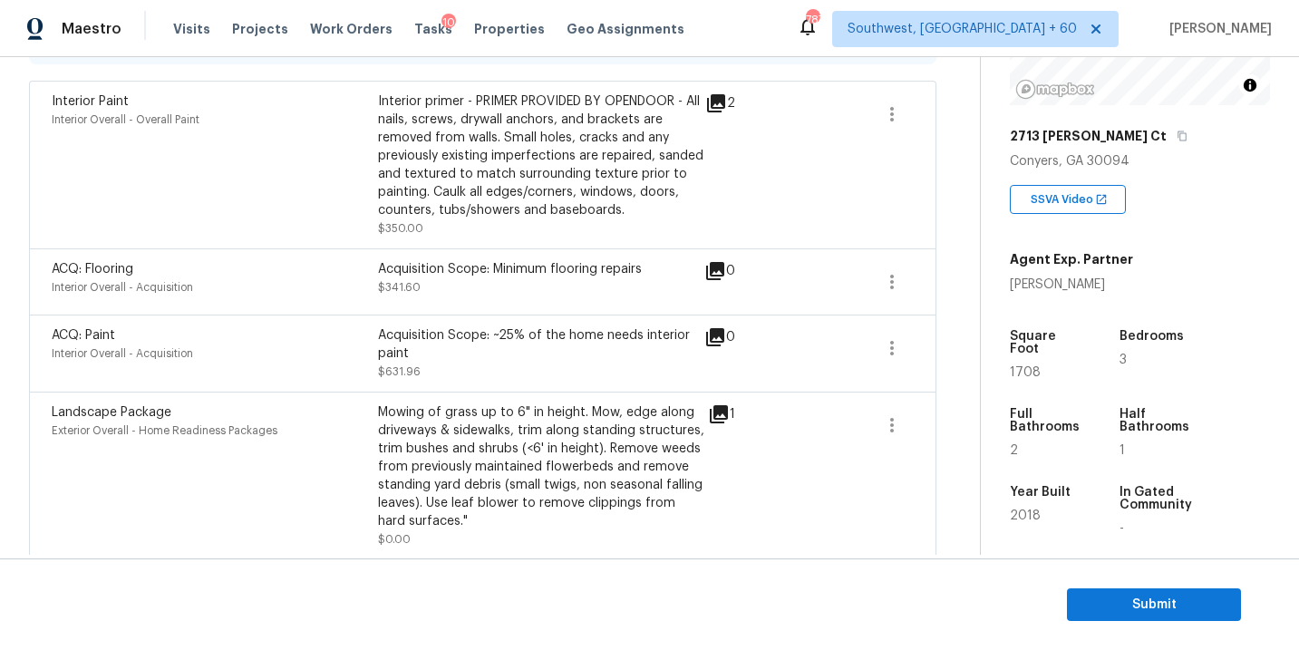
click at [503, 232] on div "Interior primer - PRIMER PROVIDED BY OPENDOOR - All nails, screws, drywall anch…" at bounding box center [541, 164] width 326 height 145
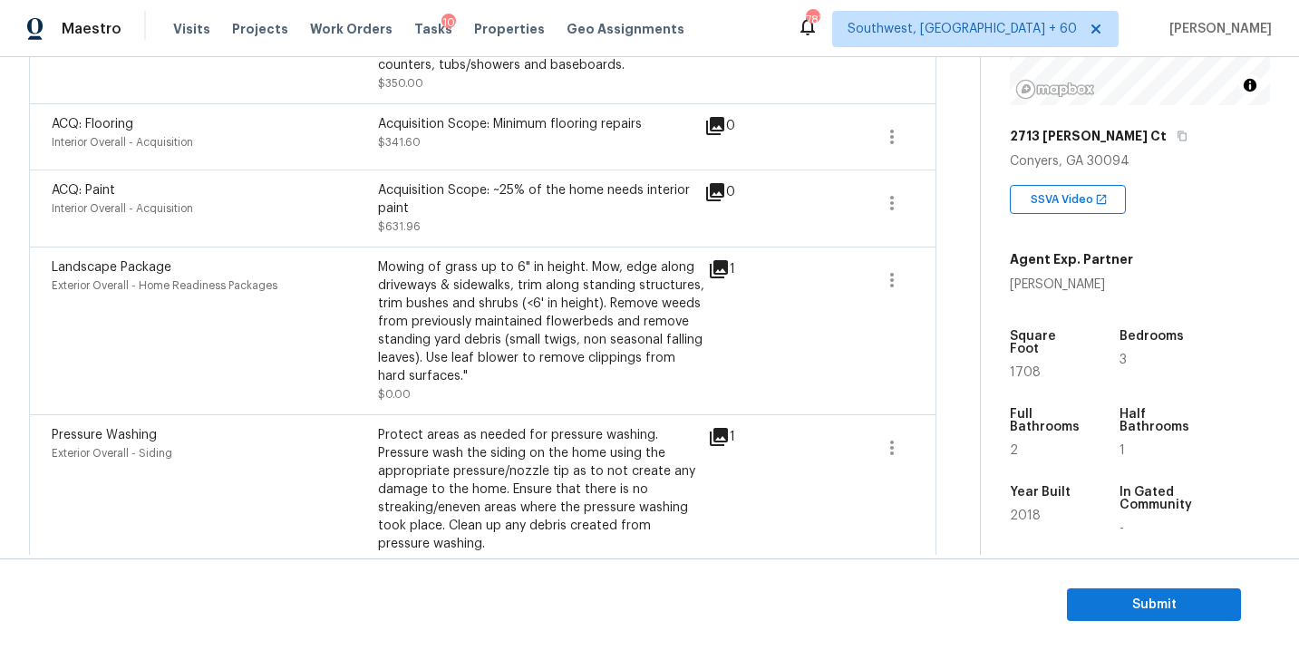
scroll to position [612, 0]
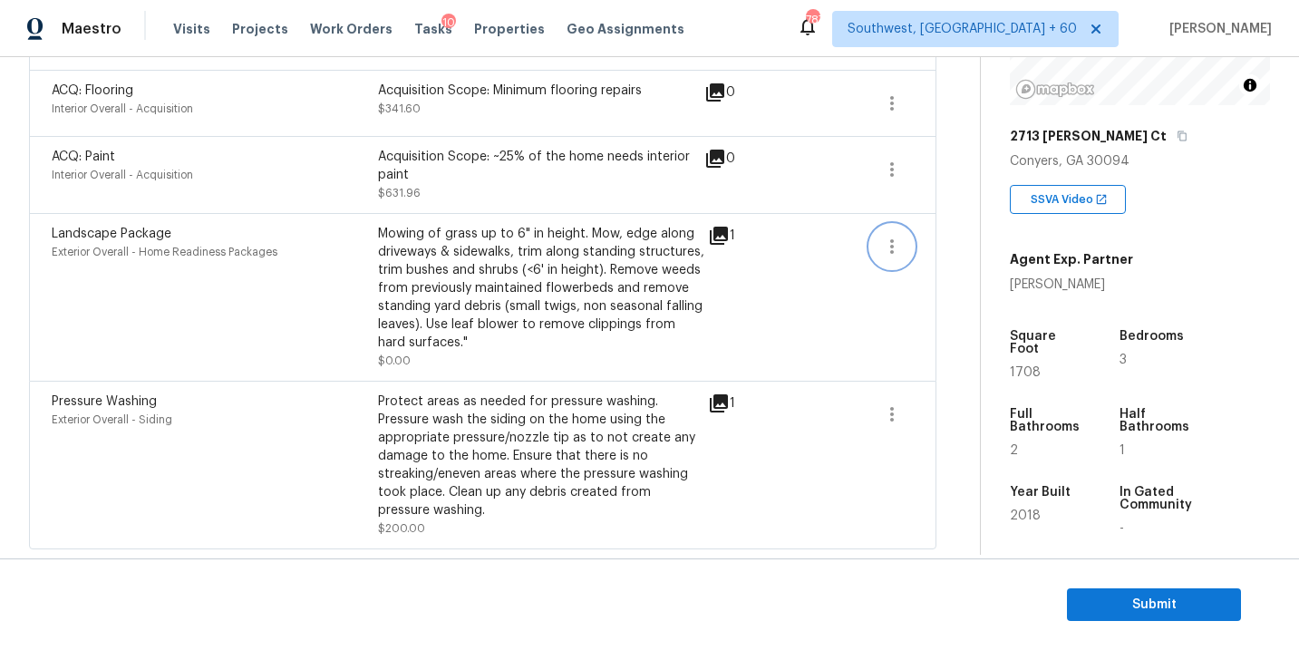
click at [890, 246] on icon "button" at bounding box center [892, 247] width 22 height 22
click at [924, 243] on div "Edit" at bounding box center [994, 242] width 141 height 18
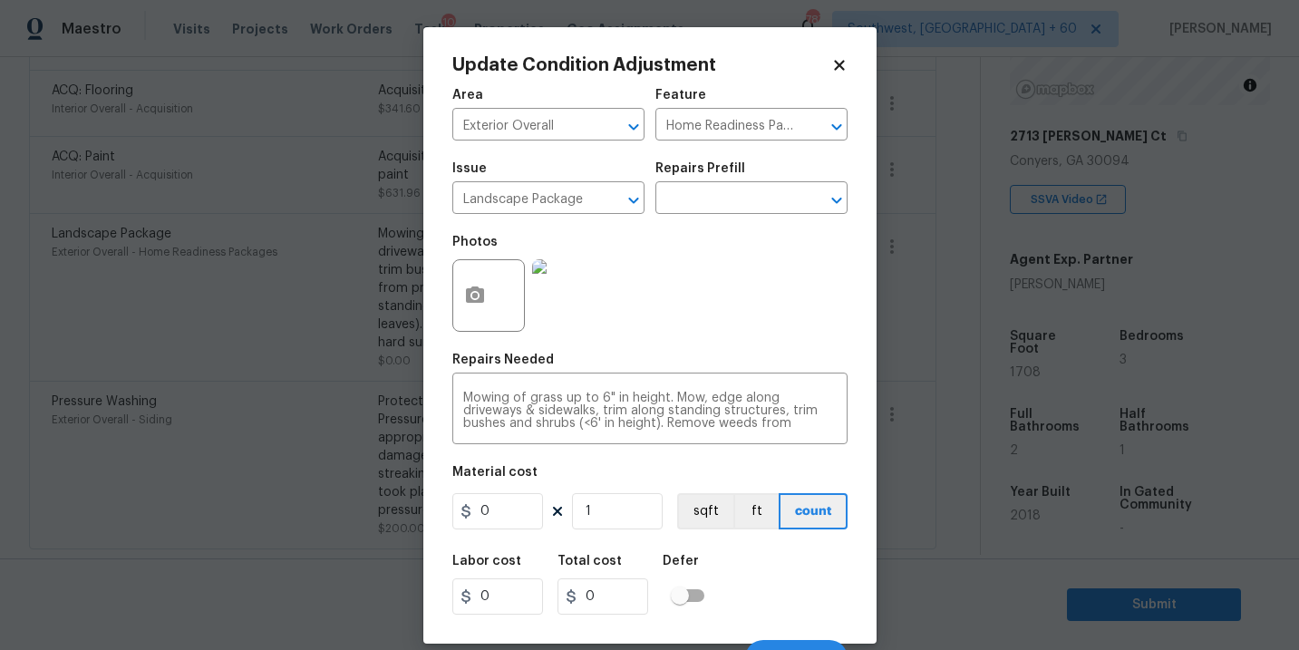
click at [957, 280] on body "Maestro Visits Projects Work Orders Tasks 10 Properties Geo Assignments 787 Sou…" at bounding box center [649, 325] width 1299 height 650
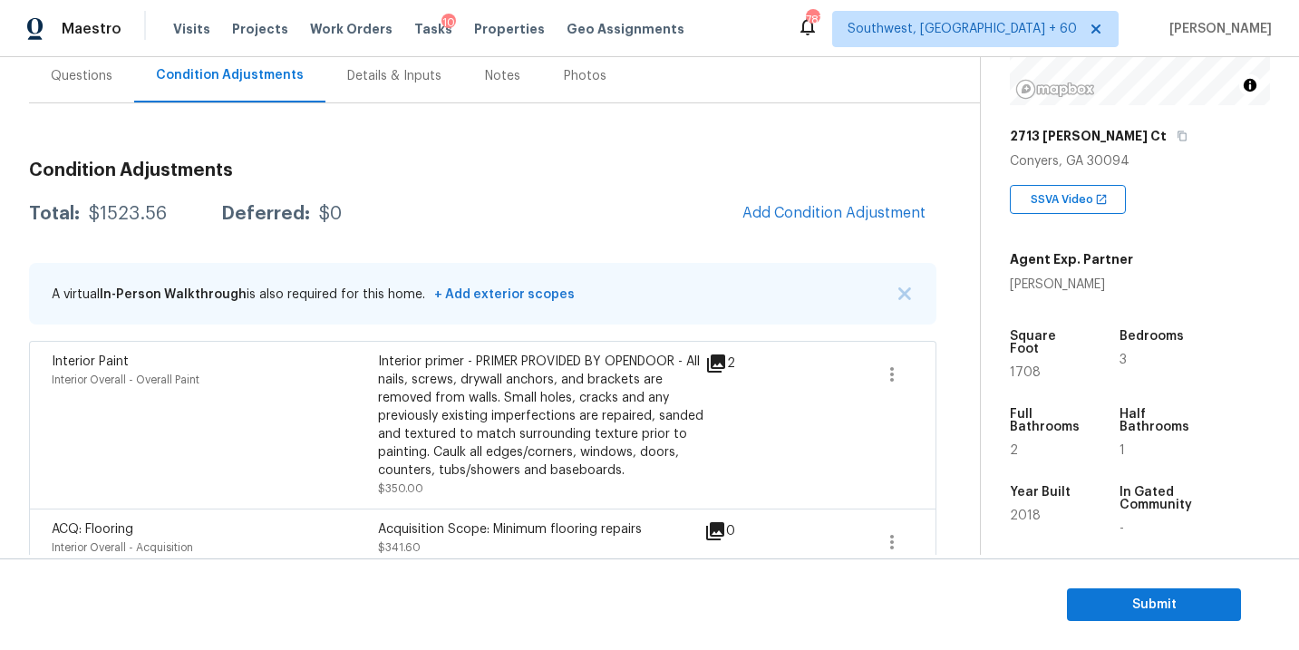
click at [97, 74] on div "Questions" at bounding box center [82, 76] width 62 height 18
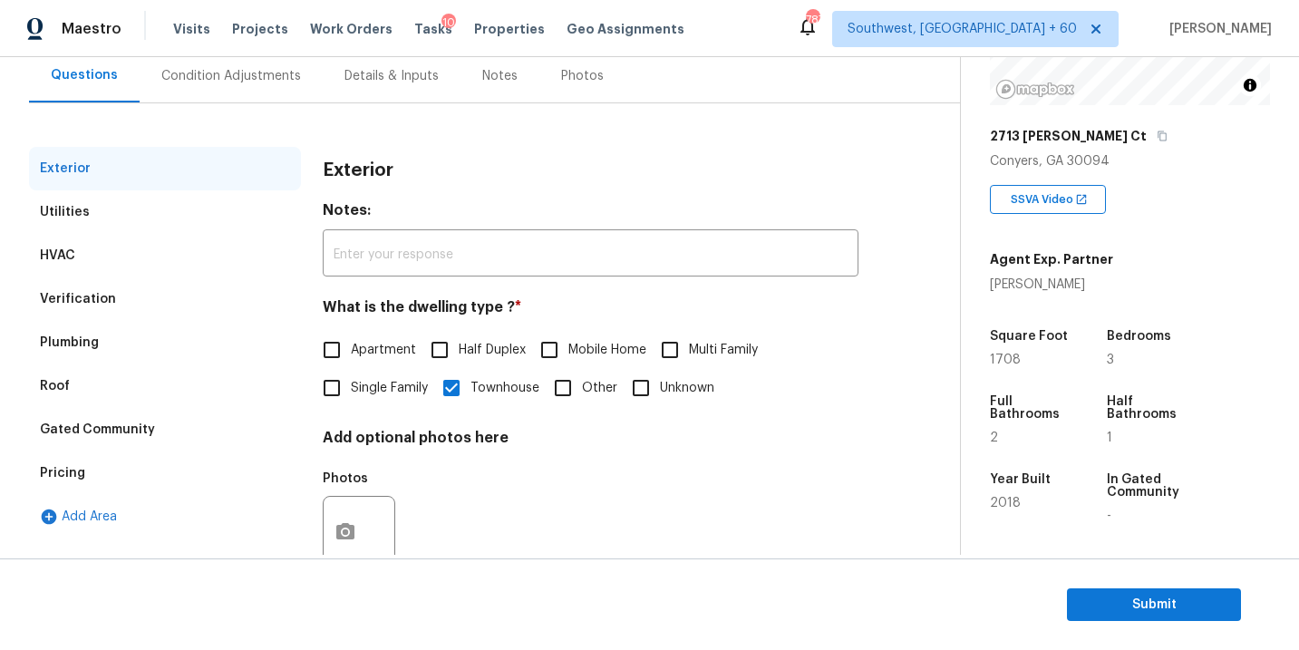
scroll to position [170, 0]
click at [274, 89] on div "Condition Adjustments" at bounding box center [231, 76] width 183 height 53
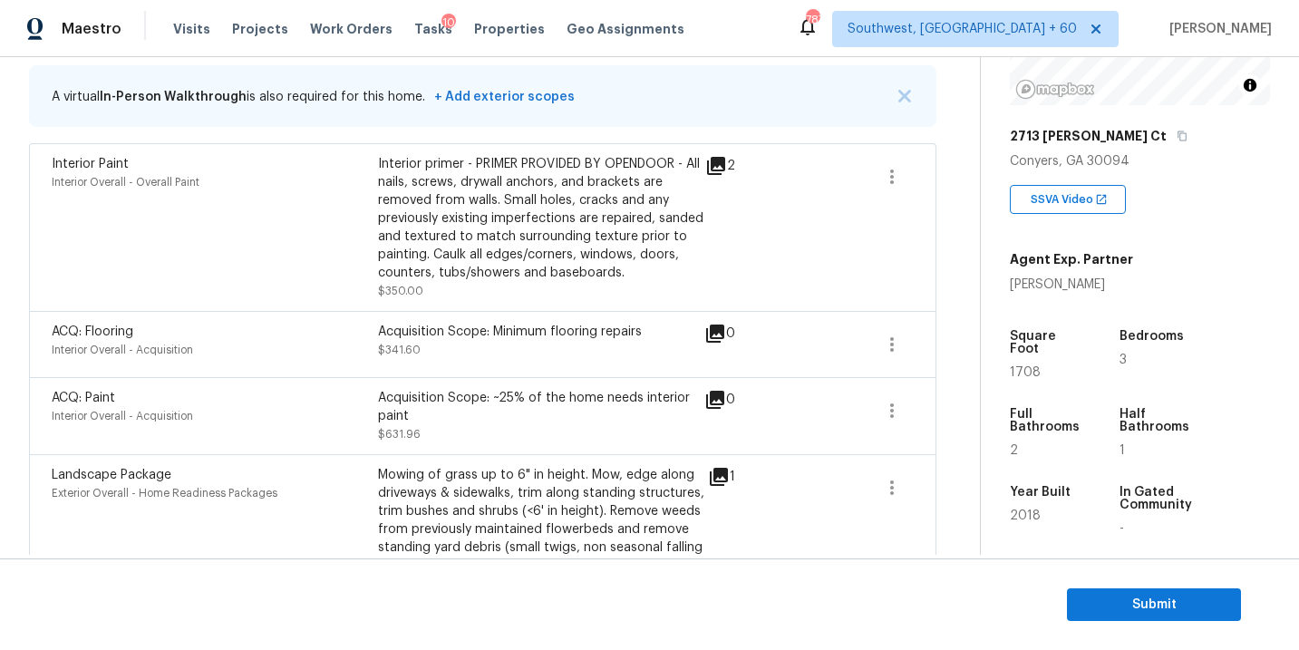
scroll to position [226, 0]
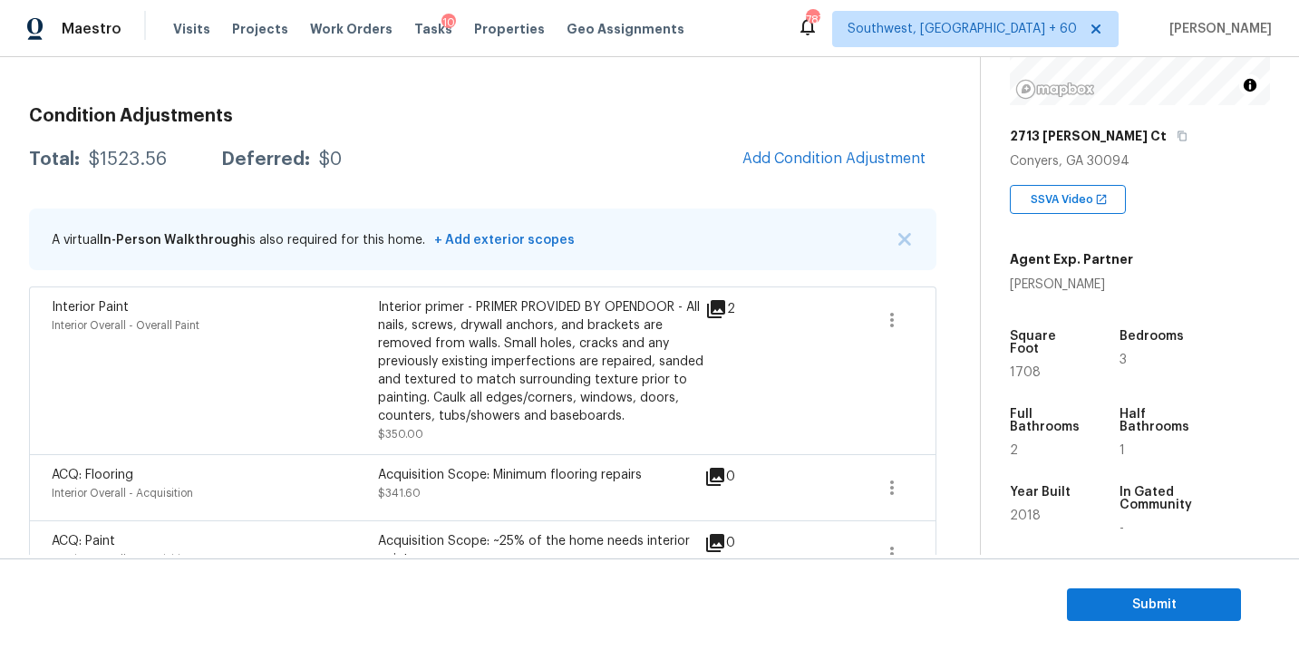
click at [911, 378] on span at bounding box center [891, 370] width 43 height 145
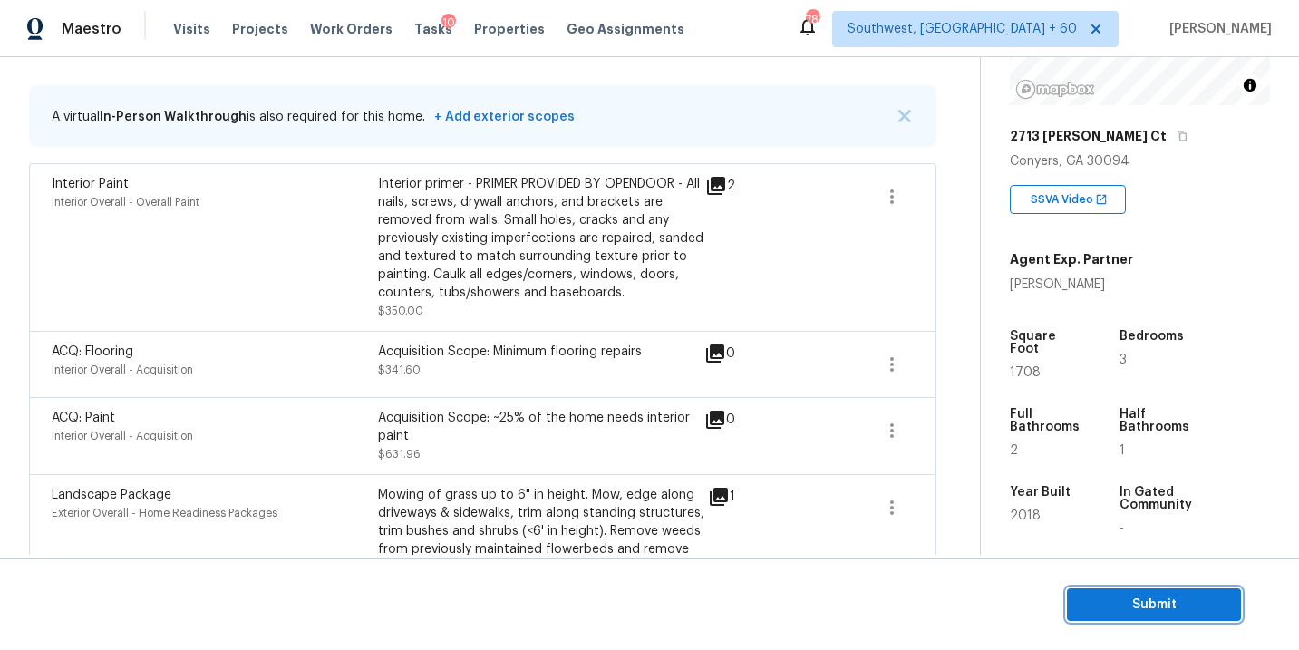
click at [1093, 590] on button "Submit" at bounding box center [1154, 605] width 174 height 34
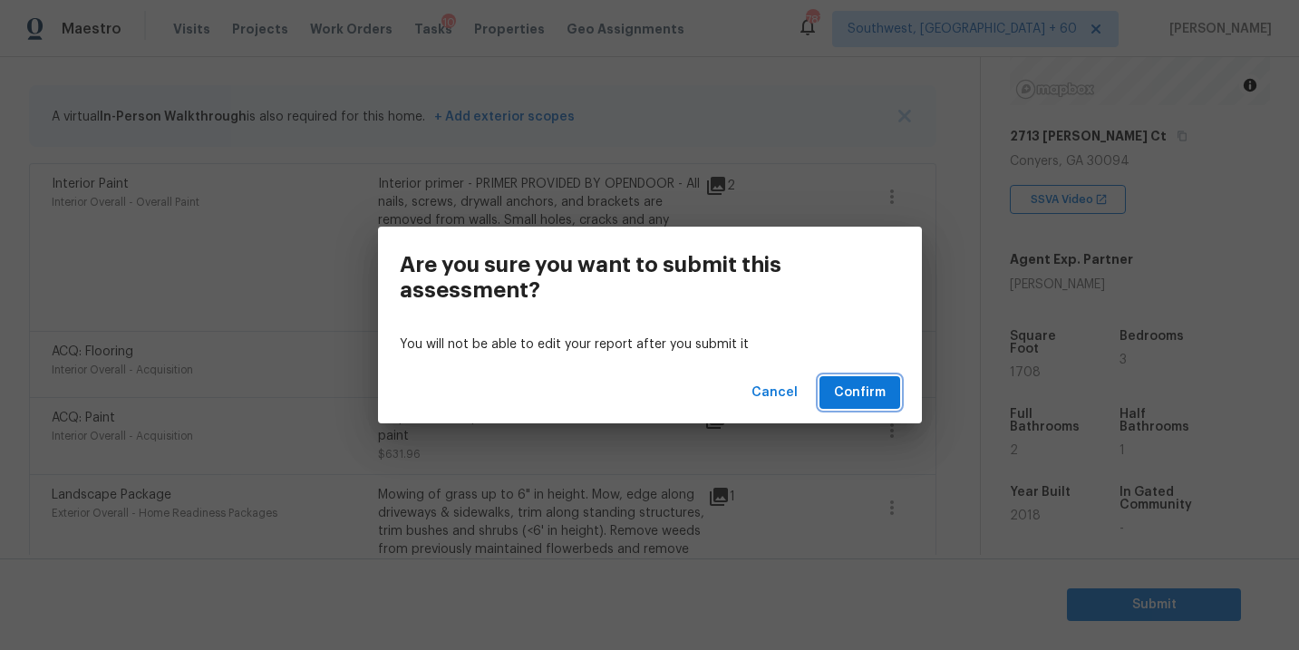
click at [855, 382] on span "Confirm" at bounding box center [860, 393] width 52 height 23
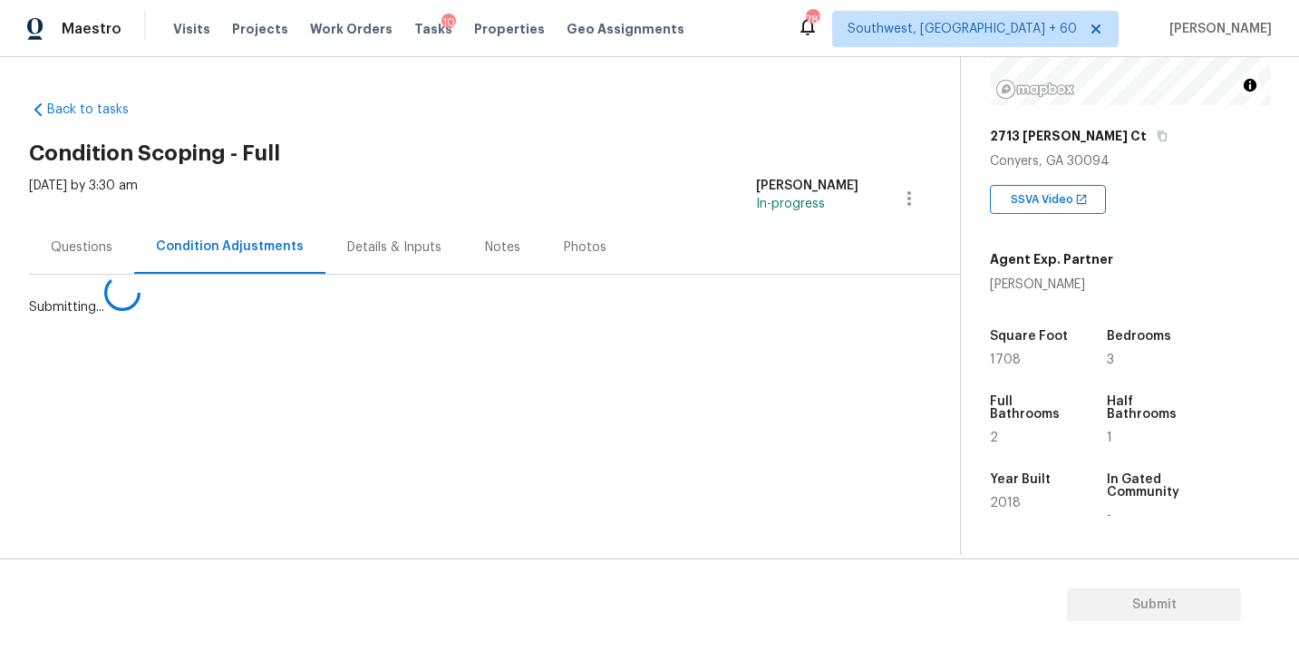
scroll to position [0, 0]
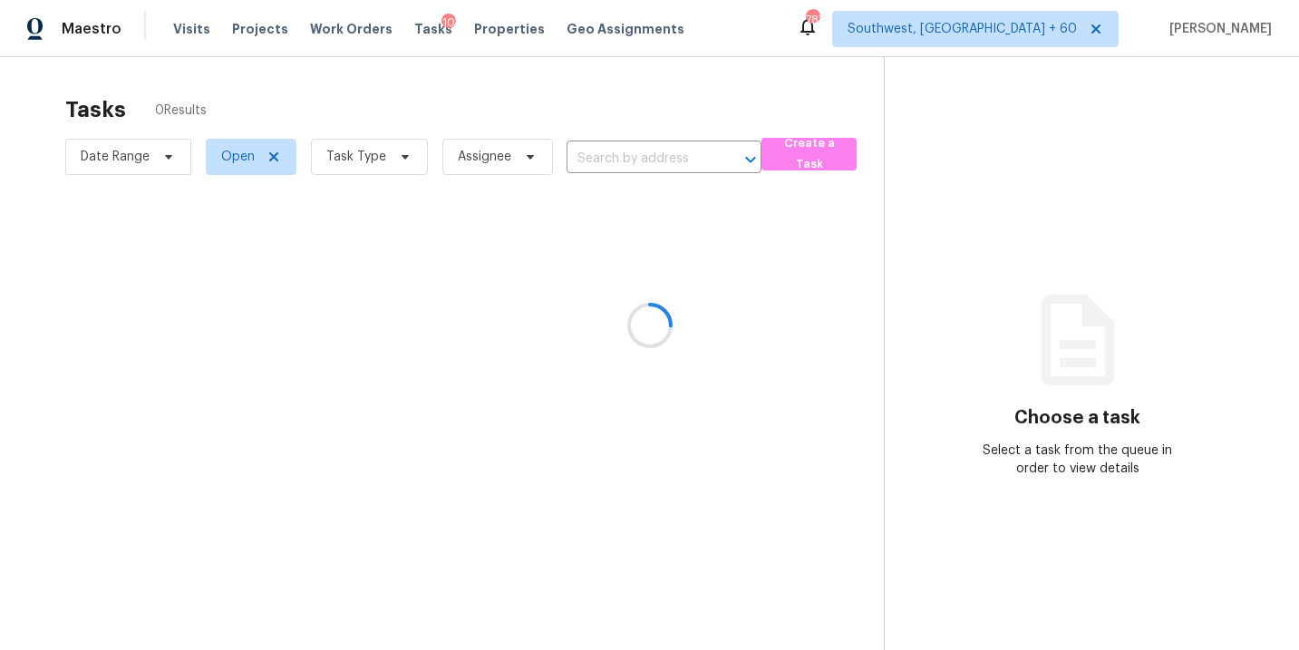
click at [347, 129] on div at bounding box center [649, 325] width 1299 height 650
click at [347, 156] on div at bounding box center [649, 325] width 1299 height 650
click at [349, 162] on div at bounding box center [649, 325] width 1299 height 650
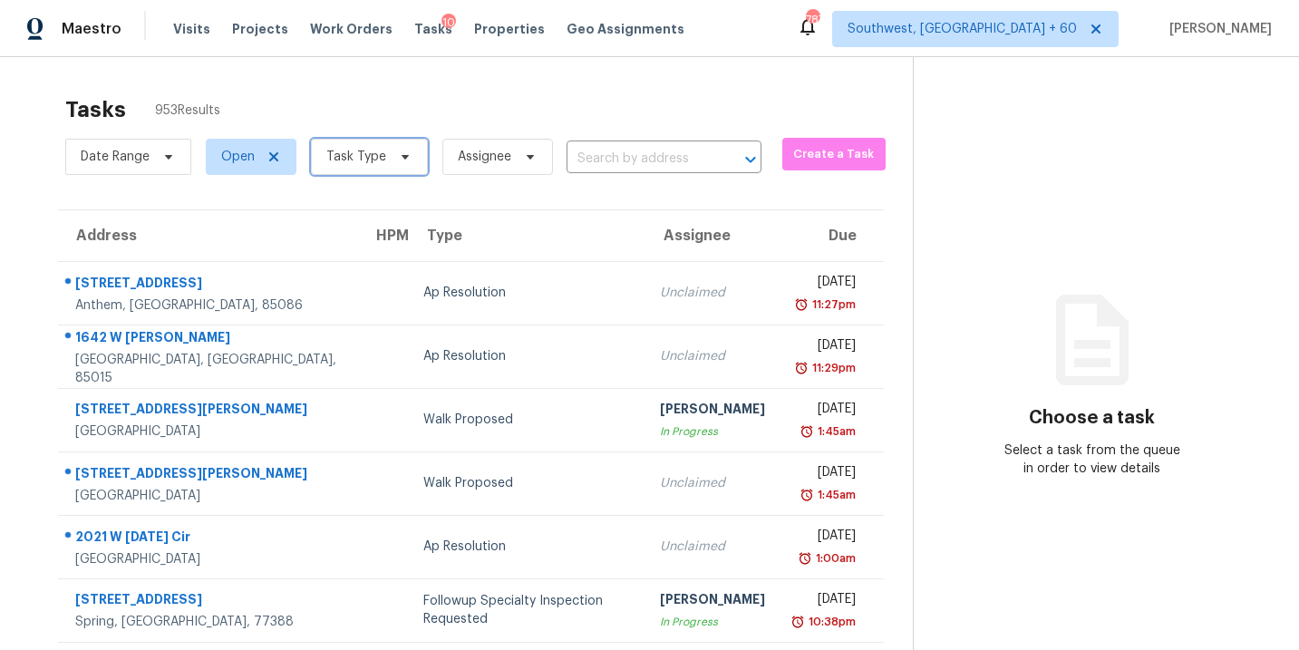
click at [349, 162] on span "Task Type" at bounding box center [356, 157] width 60 height 18
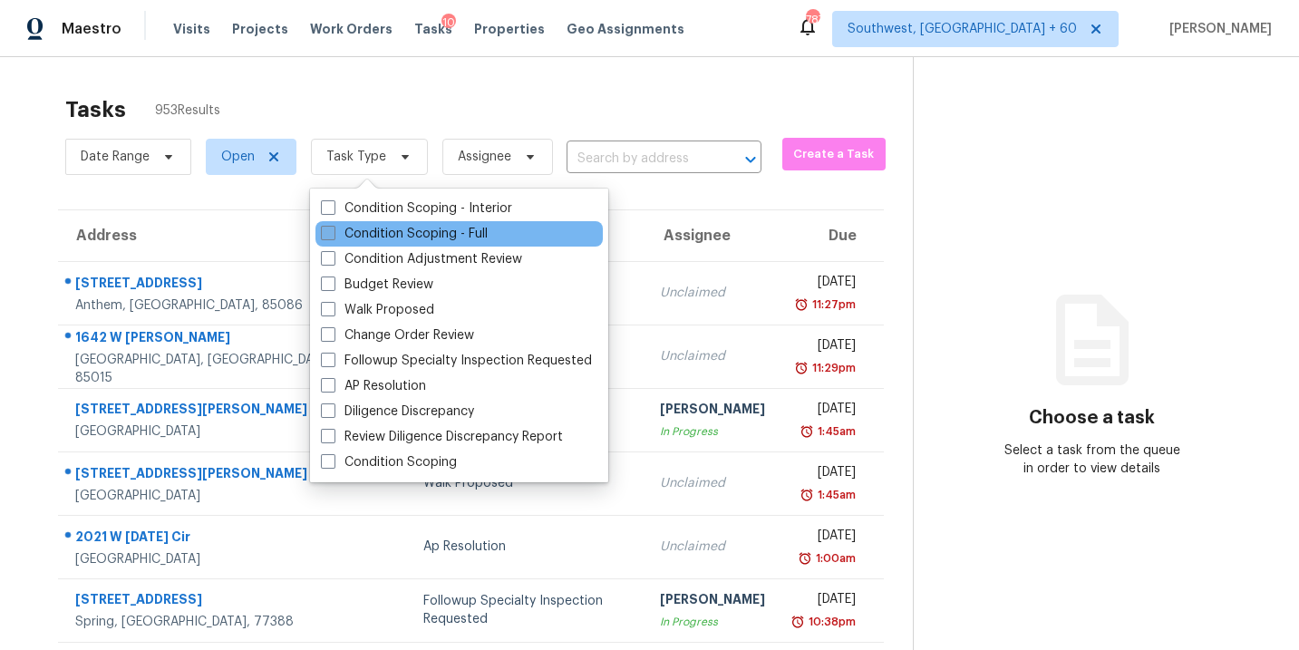
click at [360, 230] on label "Condition Scoping - Full" at bounding box center [404, 234] width 167 height 18
click at [333, 230] on input "Condition Scoping - Full" at bounding box center [327, 231] width 12 height 12
checkbox input "true"
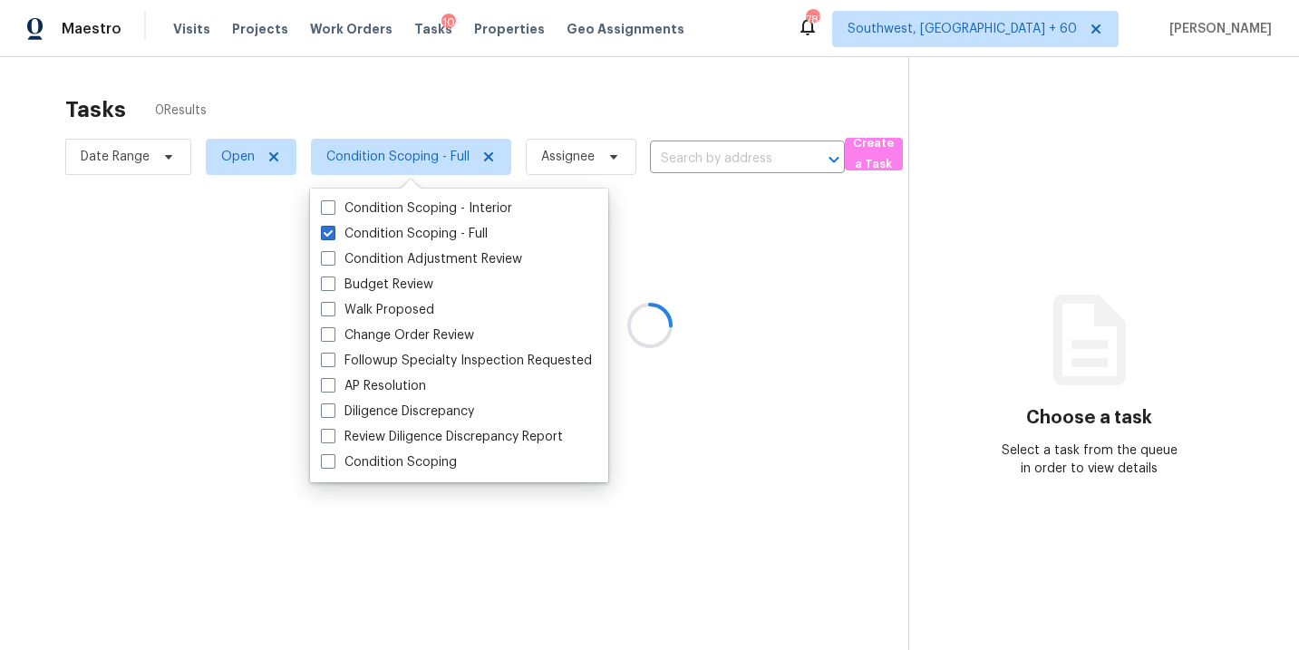
click at [551, 153] on div at bounding box center [649, 325] width 1299 height 650
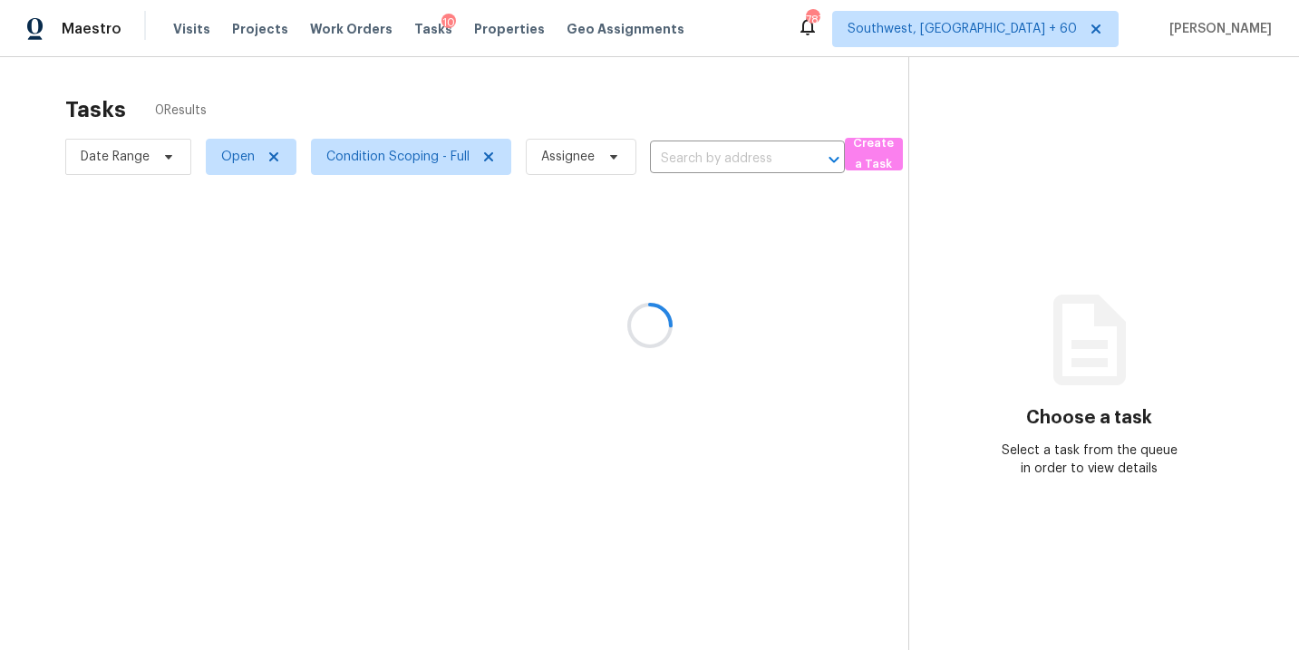
click at [565, 157] on div at bounding box center [649, 325] width 1299 height 650
click at [565, 157] on span "Assignee" at bounding box center [567, 157] width 53 height 18
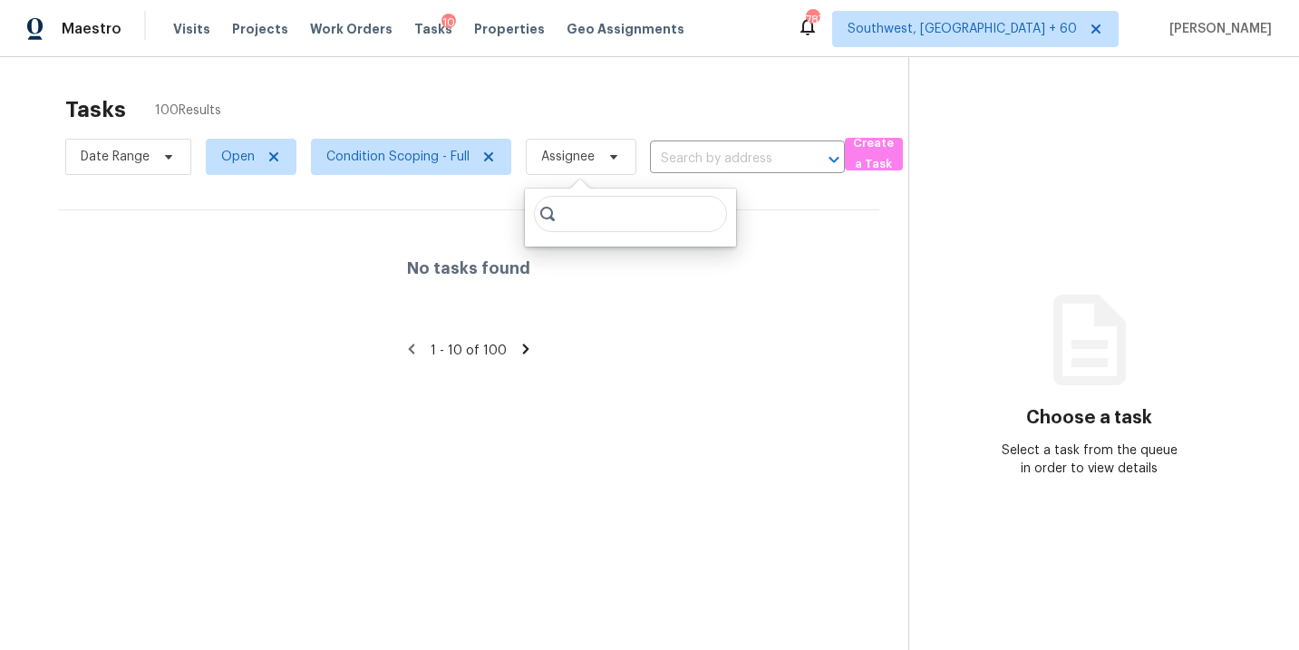
click at [653, 316] on div "No tasks found" at bounding box center [468, 268] width 821 height 116
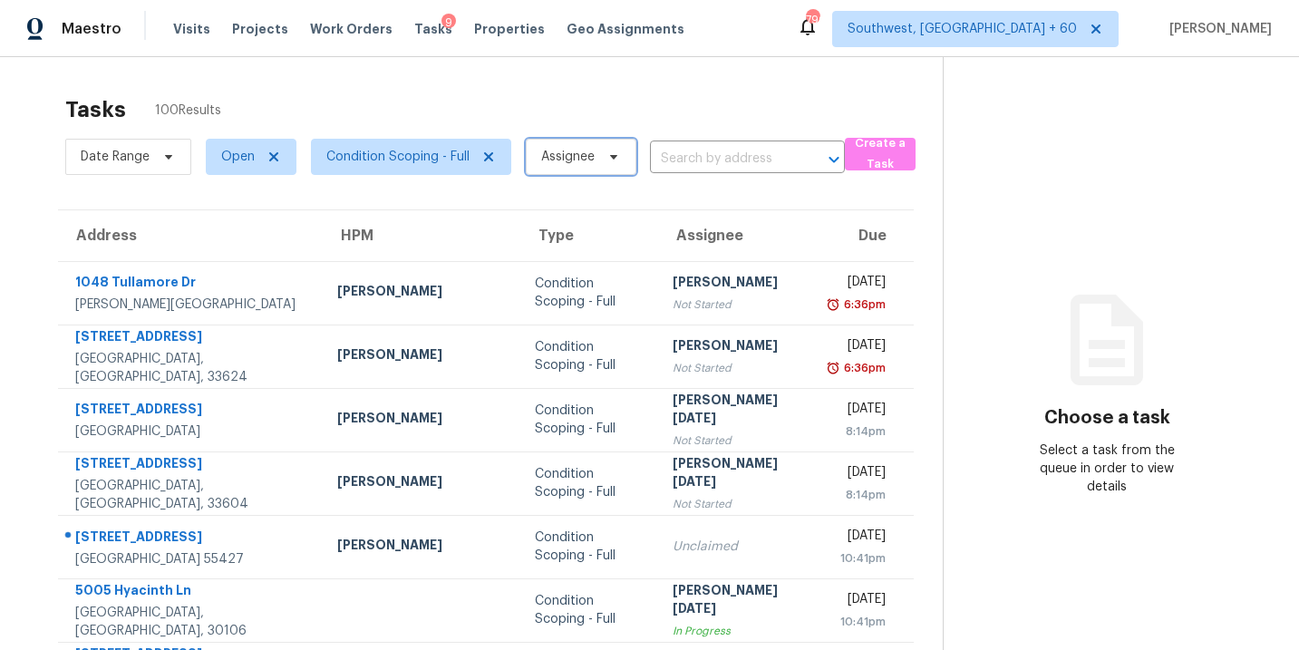
click at [557, 150] on span "Assignee" at bounding box center [567, 157] width 53 height 18
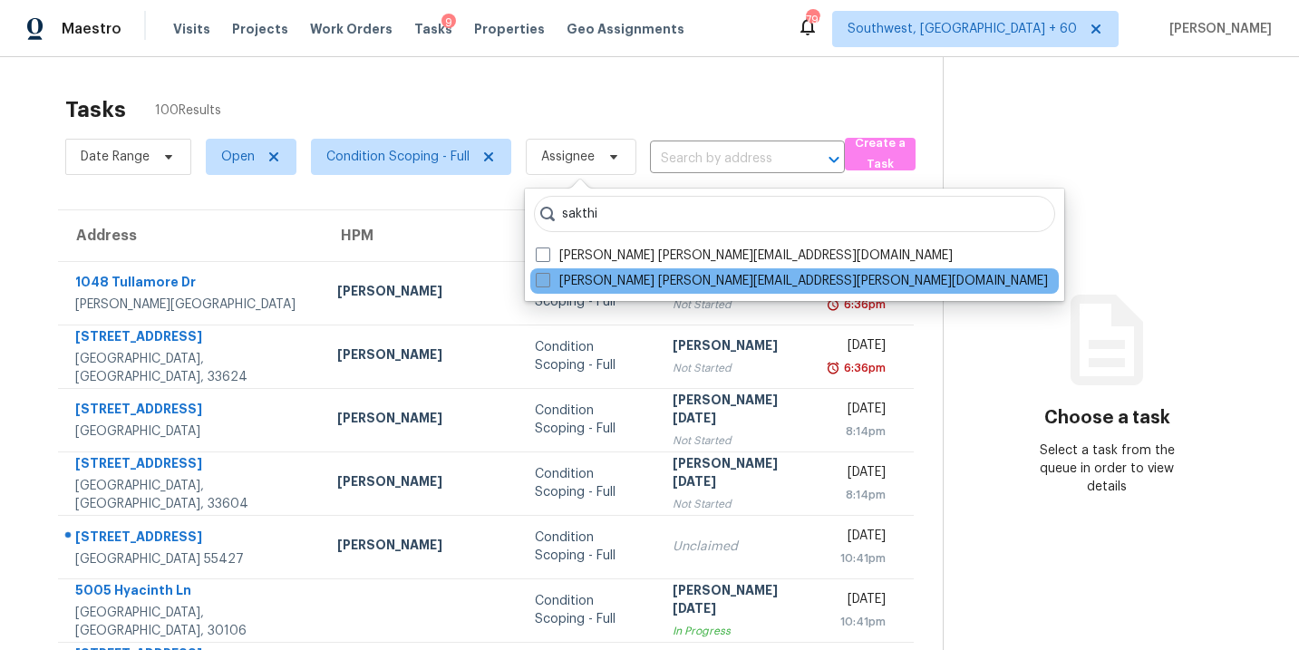
type input "sakthi"
click at [575, 285] on label "[PERSON_NAME] [PERSON_NAME][EMAIL_ADDRESS][PERSON_NAME][DOMAIN_NAME]" at bounding box center [792, 281] width 512 height 18
click at [547, 284] on input "[PERSON_NAME] [PERSON_NAME][EMAIL_ADDRESS][PERSON_NAME][DOMAIN_NAME]" at bounding box center [542, 278] width 12 height 12
checkbox input "true"
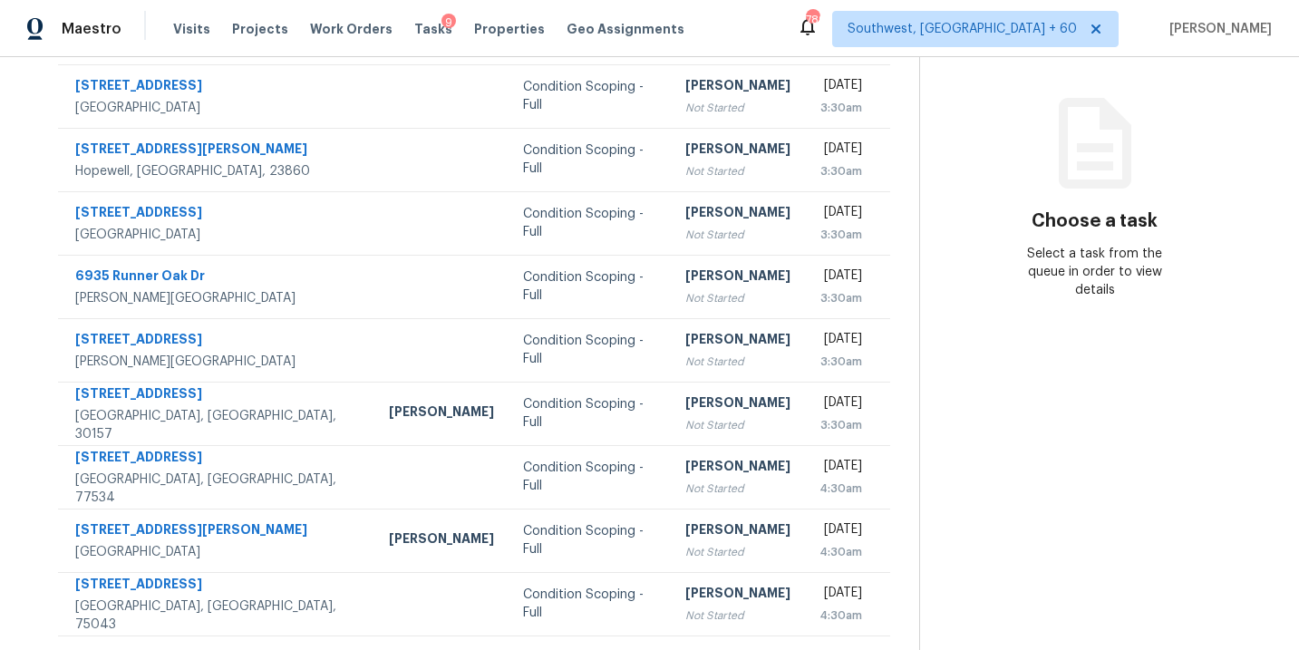
scroll to position [127, 0]
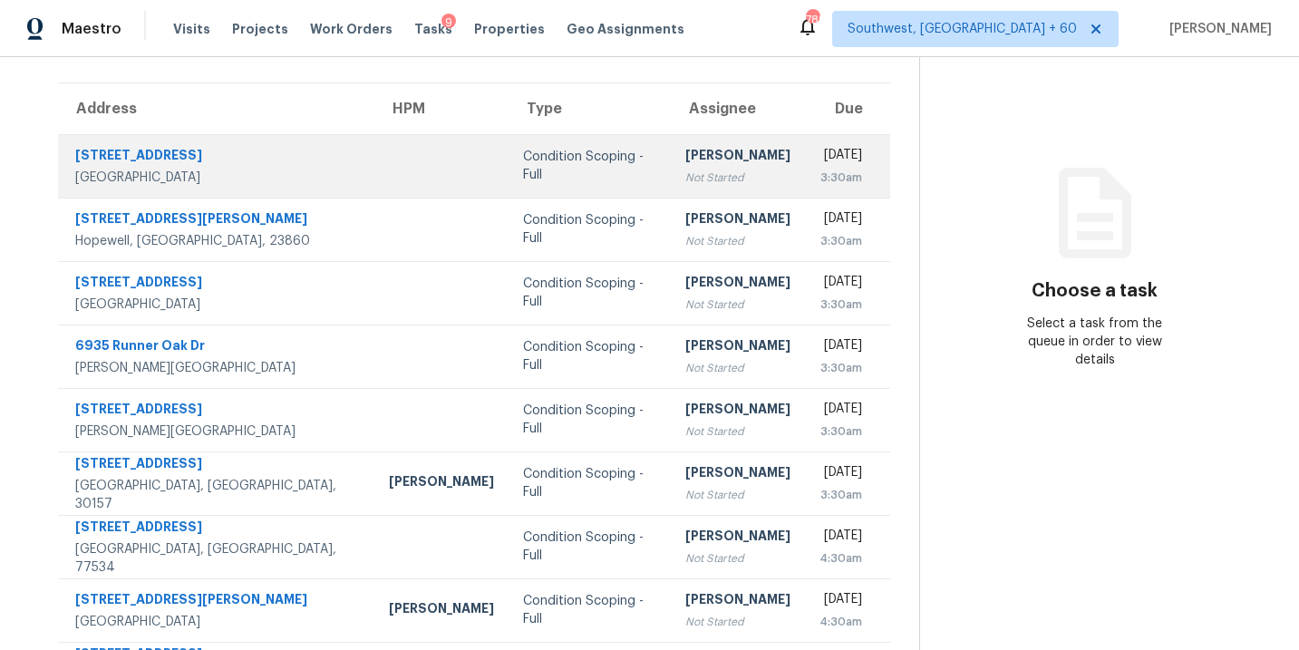
click at [574, 153] on td "Condition Scoping - Full" at bounding box center [589, 165] width 162 height 63
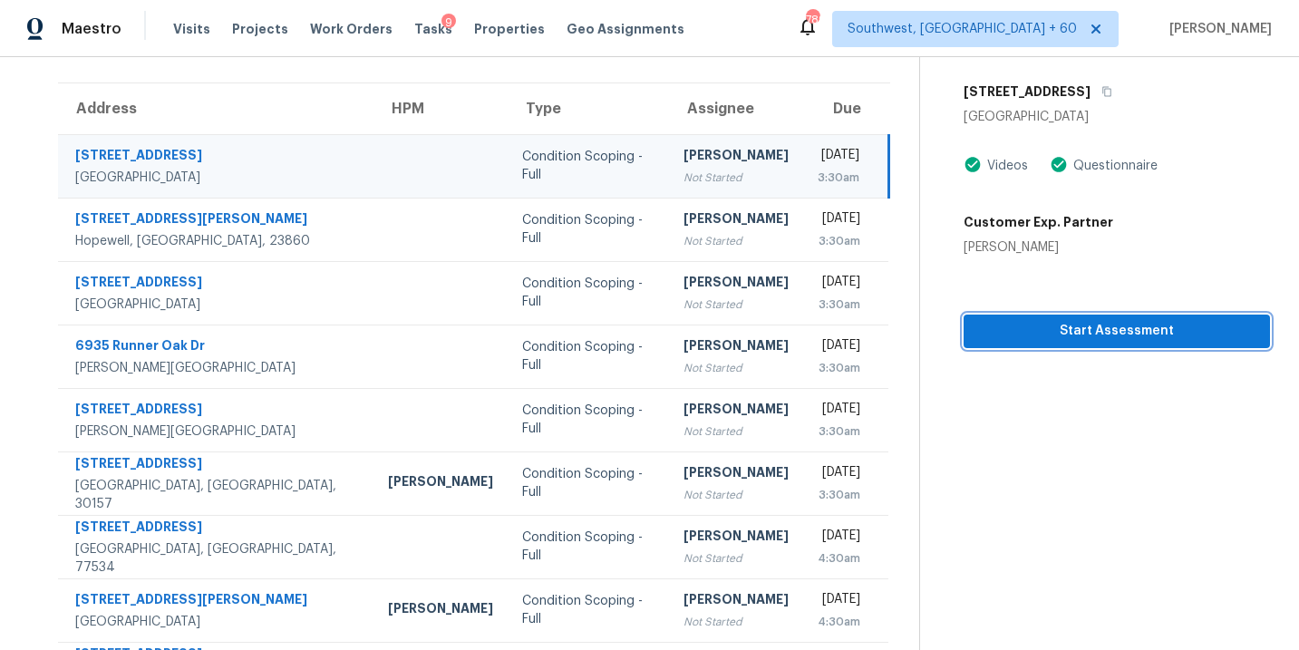
click at [1054, 337] on span "Start Assessment" at bounding box center [1116, 331] width 277 height 23
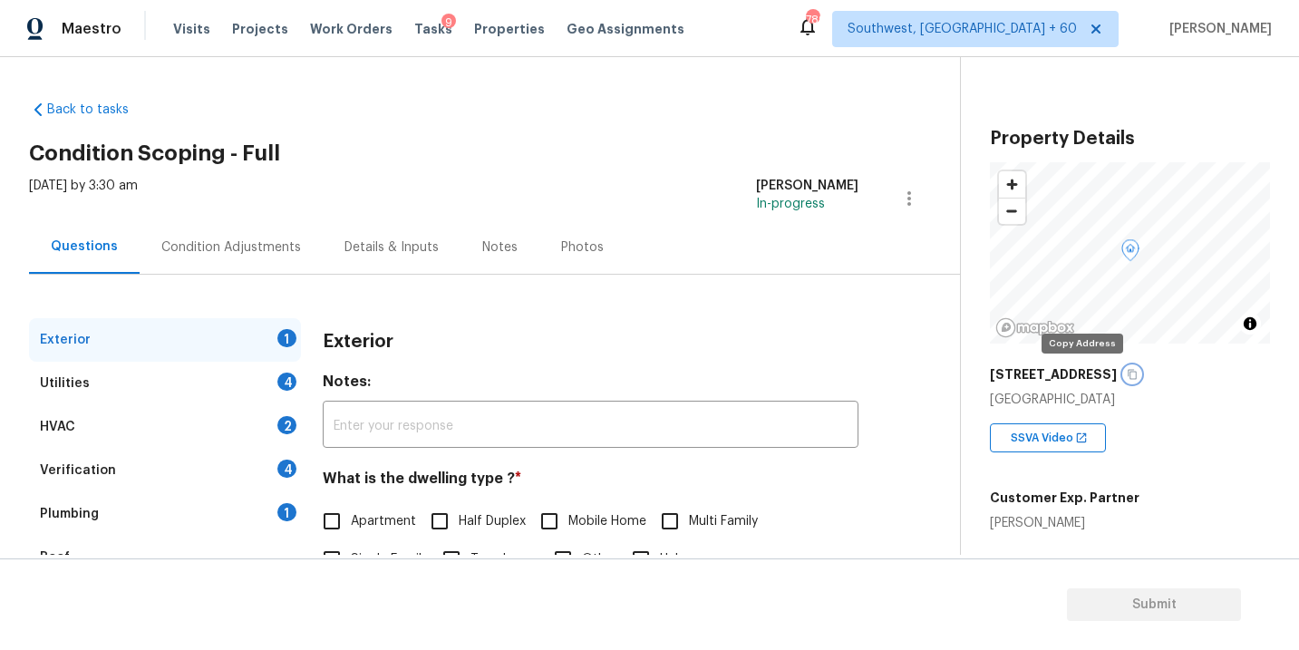
click at [1126, 371] on icon "button" at bounding box center [1131, 374] width 11 height 11
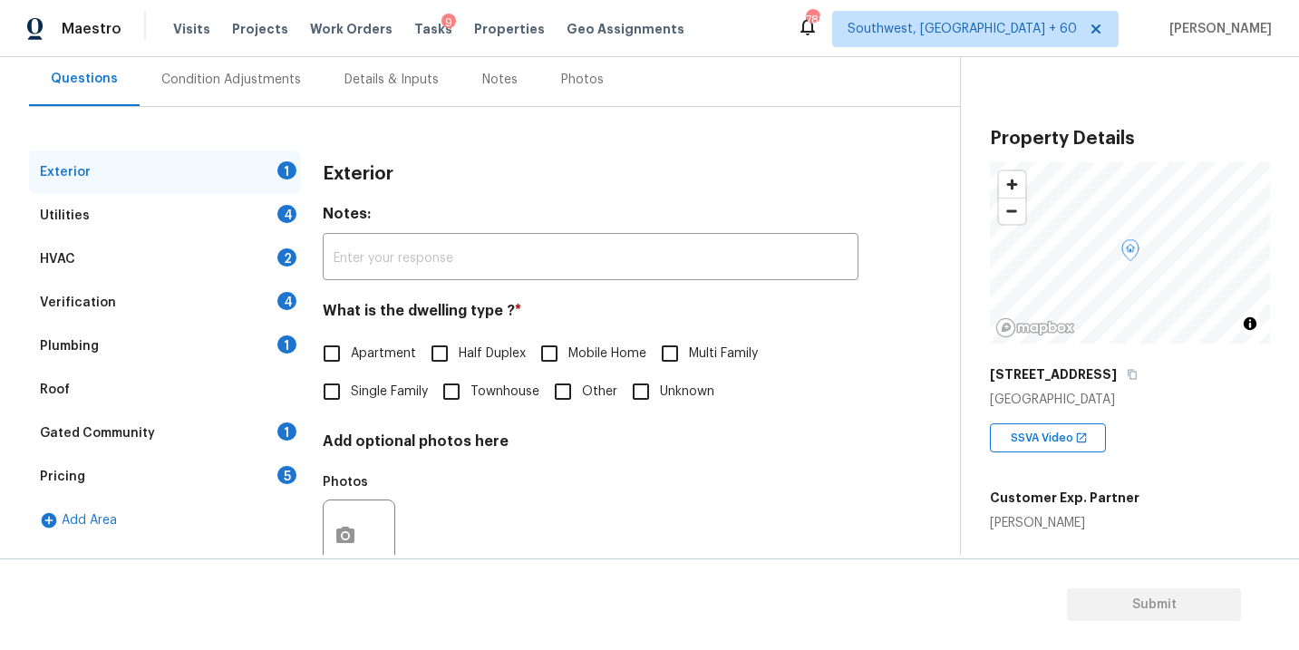
click at [383, 396] on span "Single Family" at bounding box center [389, 391] width 77 height 19
click at [351, 396] on input "Single Family" at bounding box center [332, 391] width 38 height 38
checkbox input "true"
click at [191, 208] on div "Utilities 4" at bounding box center [165, 215] width 272 height 43
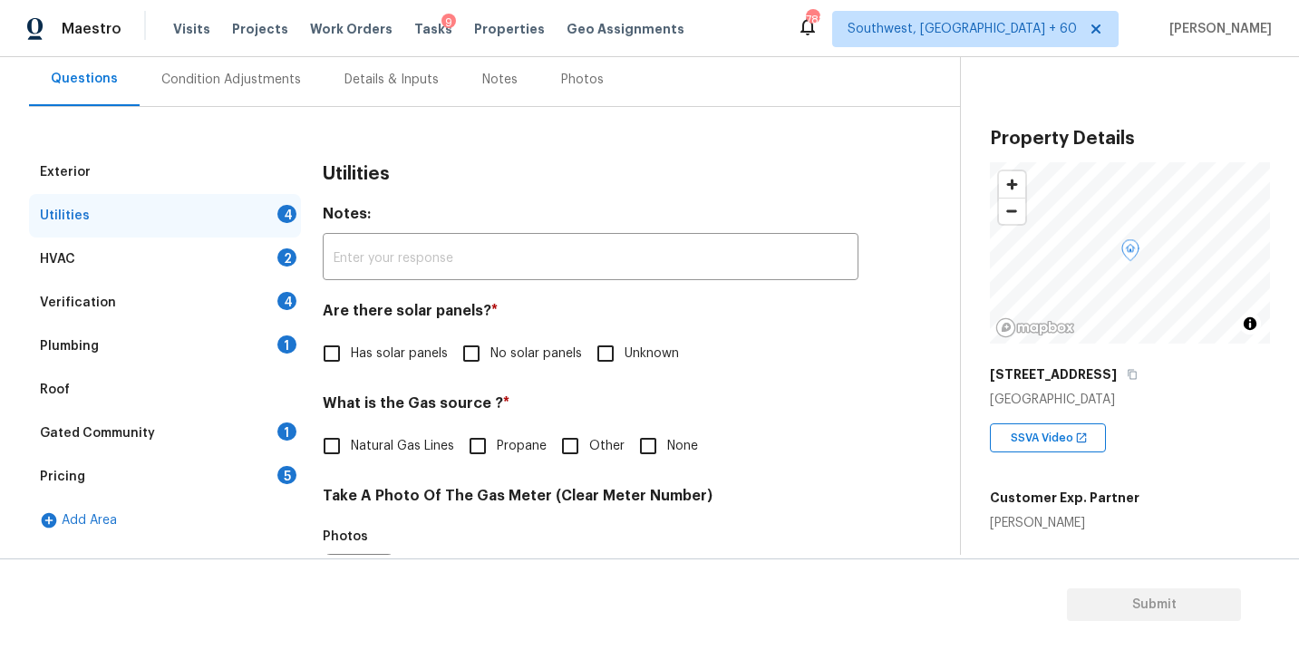
click at [478, 355] on input "No solar panels" at bounding box center [471, 353] width 38 height 38
checkbox input "true"
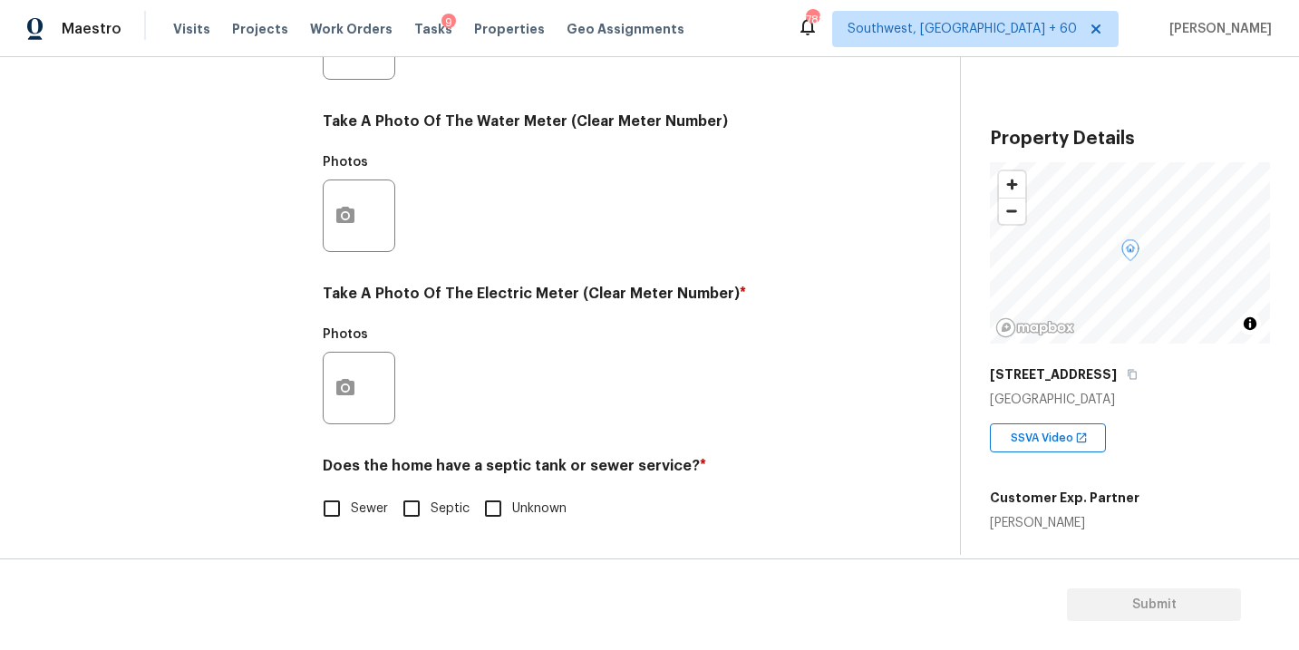
click at [366, 496] on label "Sewer" at bounding box center [350, 508] width 75 height 38
click at [351, 496] on input "Sewer" at bounding box center [332, 508] width 38 height 38
checkbox input "true"
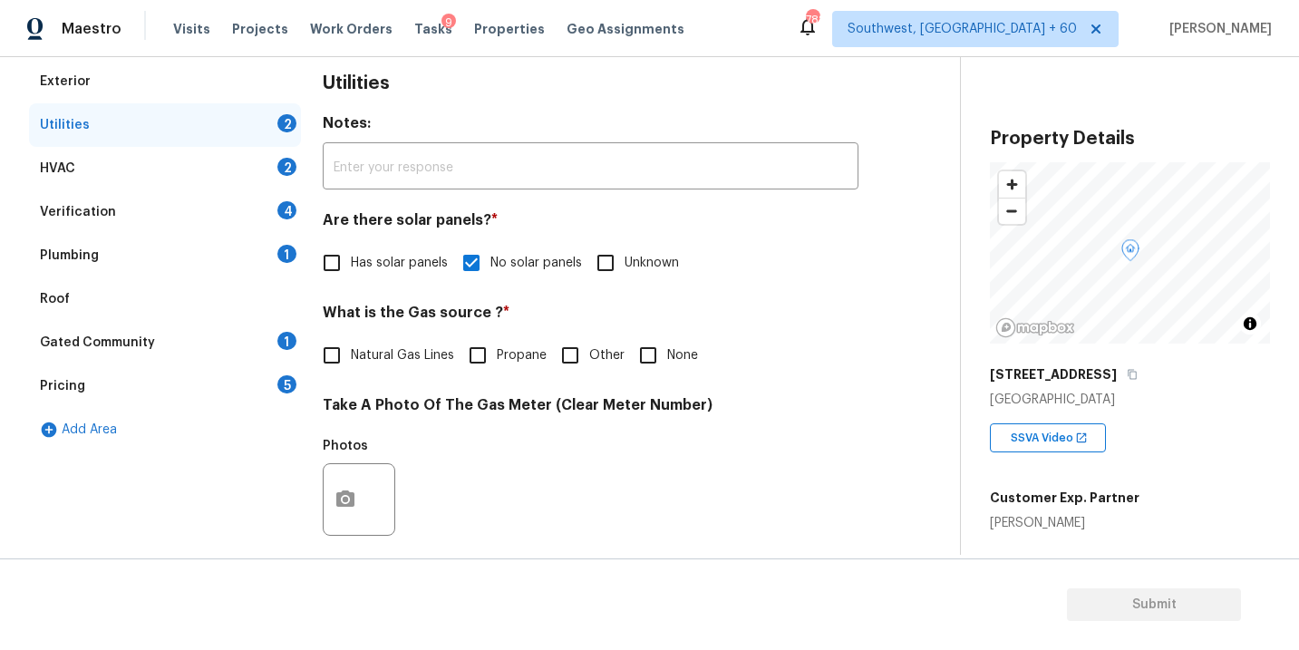
click at [175, 251] on div "Plumbing 1" at bounding box center [165, 255] width 272 height 43
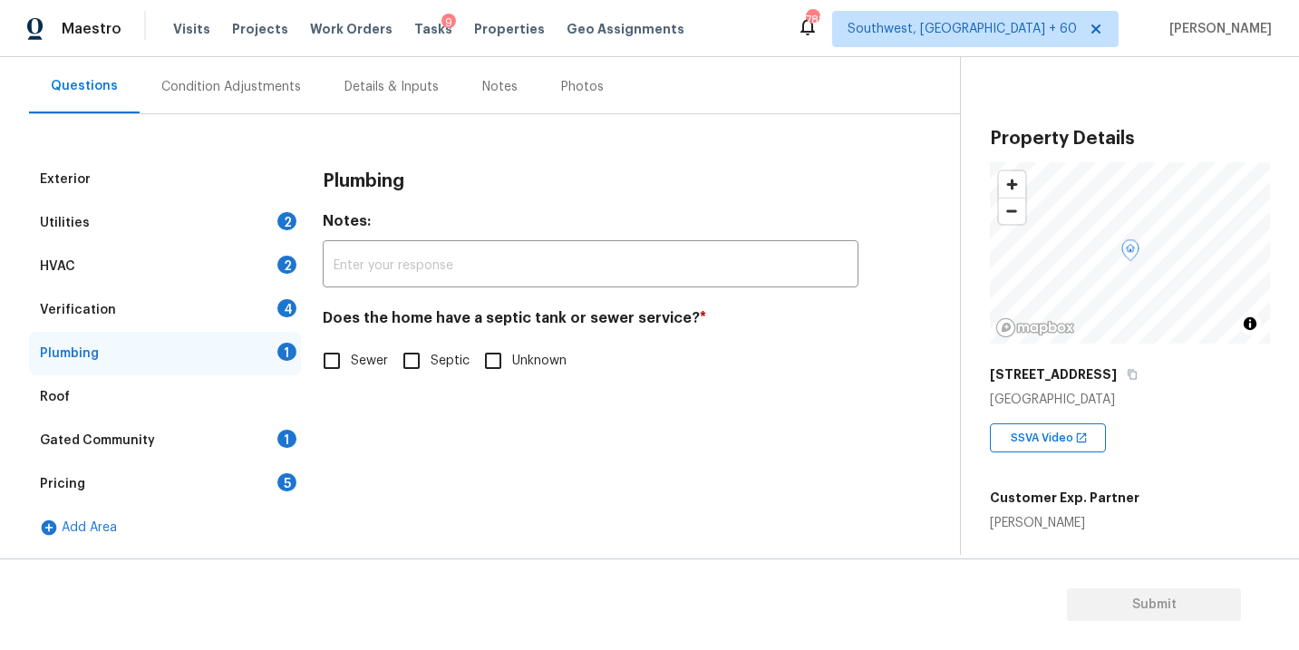
click at [324, 362] on input "Sewer" at bounding box center [332, 361] width 38 height 38
checkbox input "true"
click at [198, 439] on div "Gated Community 1" at bounding box center [165, 440] width 272 height 43
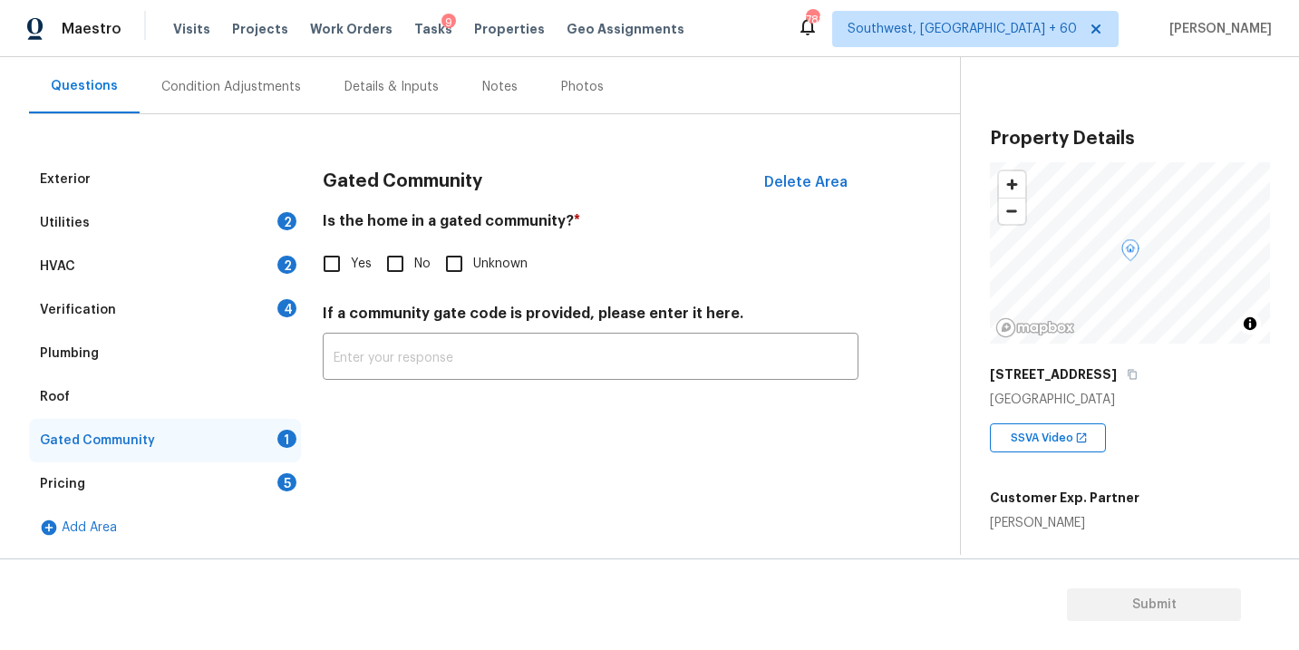
click at [411, 277] on input "No" at bounding box center [395, 264] width 38 height 38
checkbox input "true"
click at [253, 79] on div "Condition Adjustments" at bounding box center [231, 87] width 140 height 18
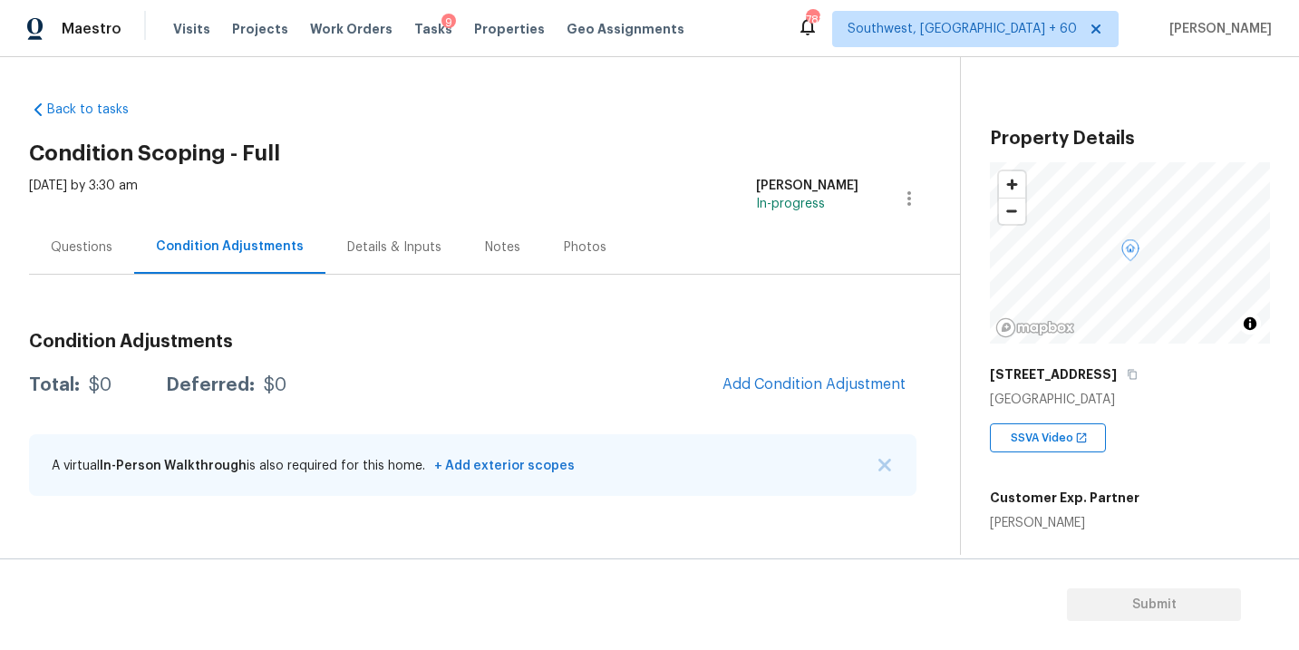
click at [671, 121] on div "Back to tasks Condition Scoping - Full Fri, Sep 05 2025 by 3:30 am Sakthivel Ch…" at bounding box center [494, 301] width 931 height 431
click at [601, 395] on div "Total: $0 Deferred: $0 Add Condition Adjustment" at bounding box center [472, 385] width 887 height 40
click at [762, 372] on button "Add Condition Adjustment" at bounding box center [813, 384] width 205 height 38
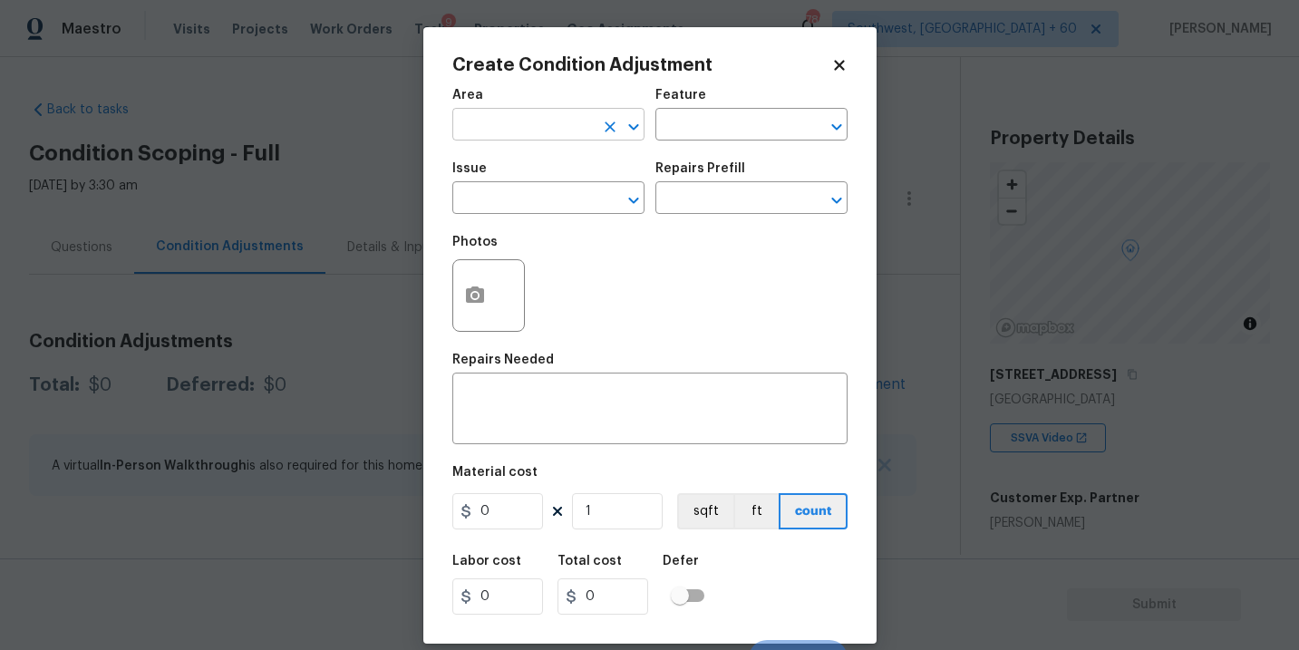
click at [535, 134] on input "text" at bounding box center [522, 126] width 141 height 28
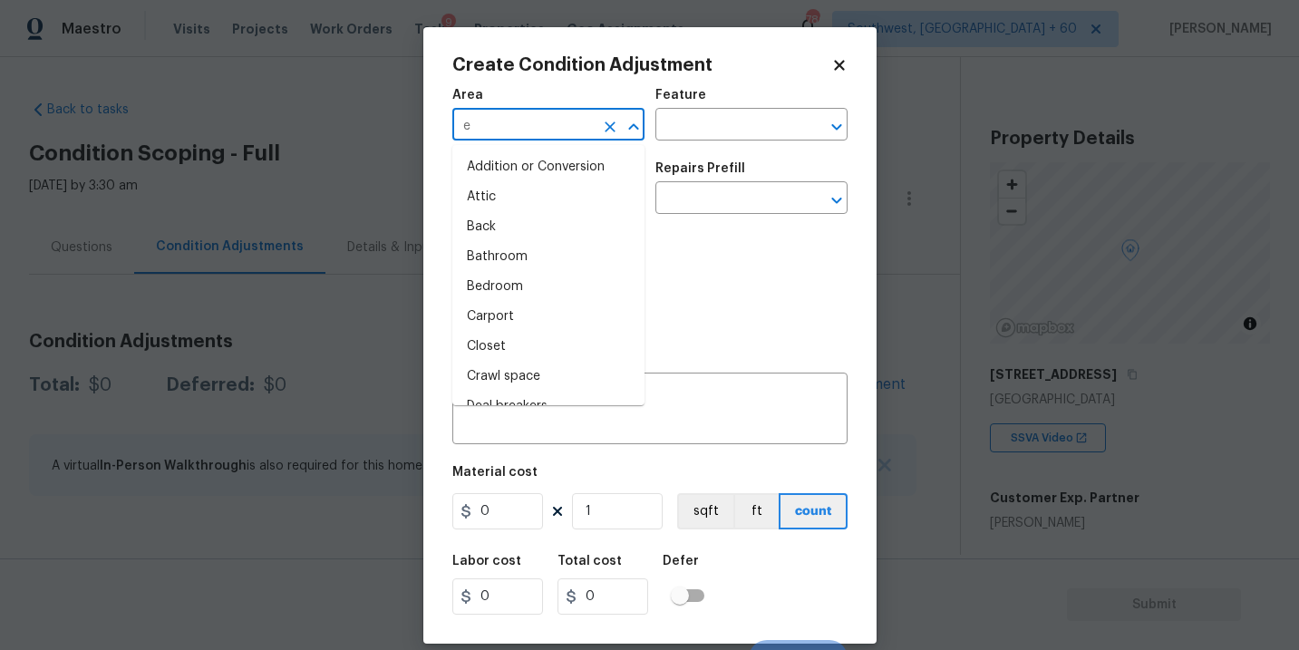
type input "ex"
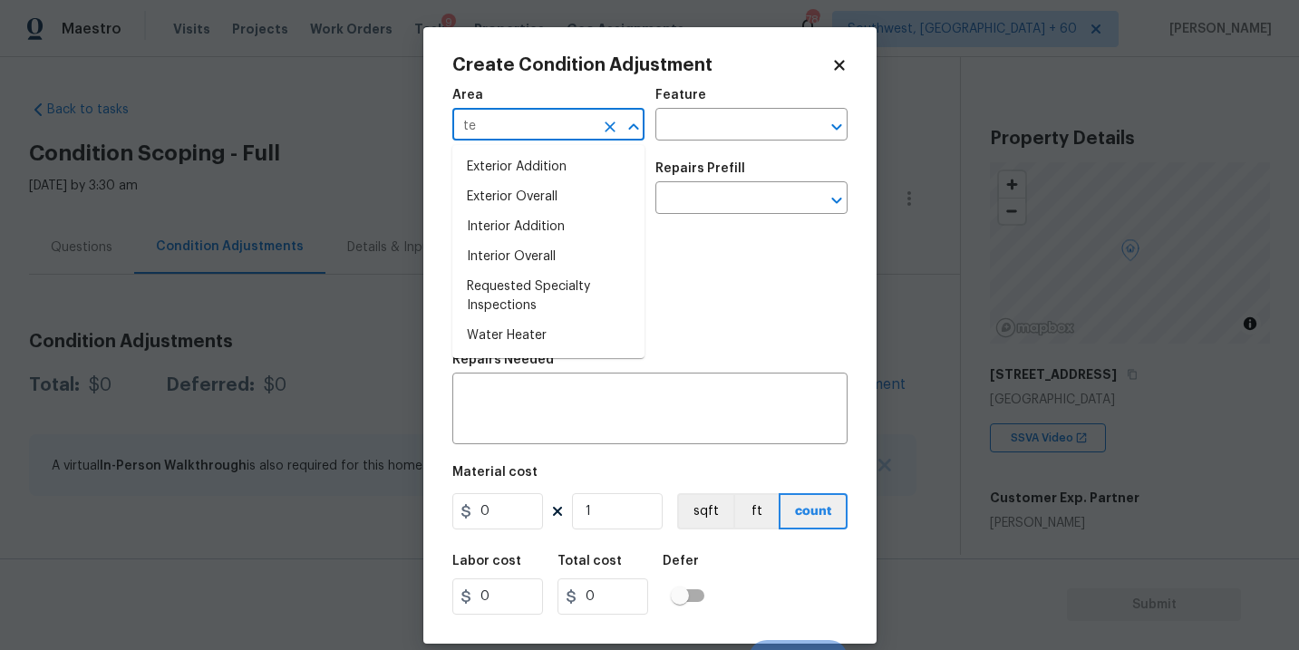
type input "t"
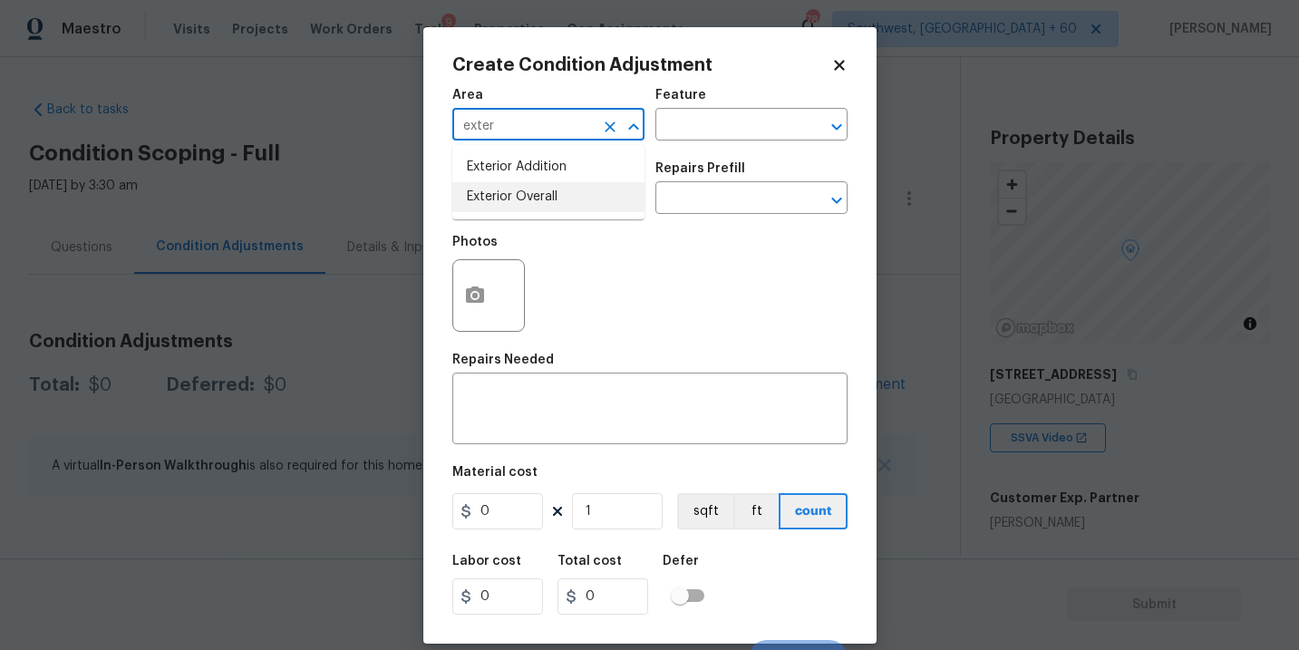
click at [563, 205] on li "Exterior Overall" at bounding box center [548, 197] width 192 height 30
type input "Exterior Overall"
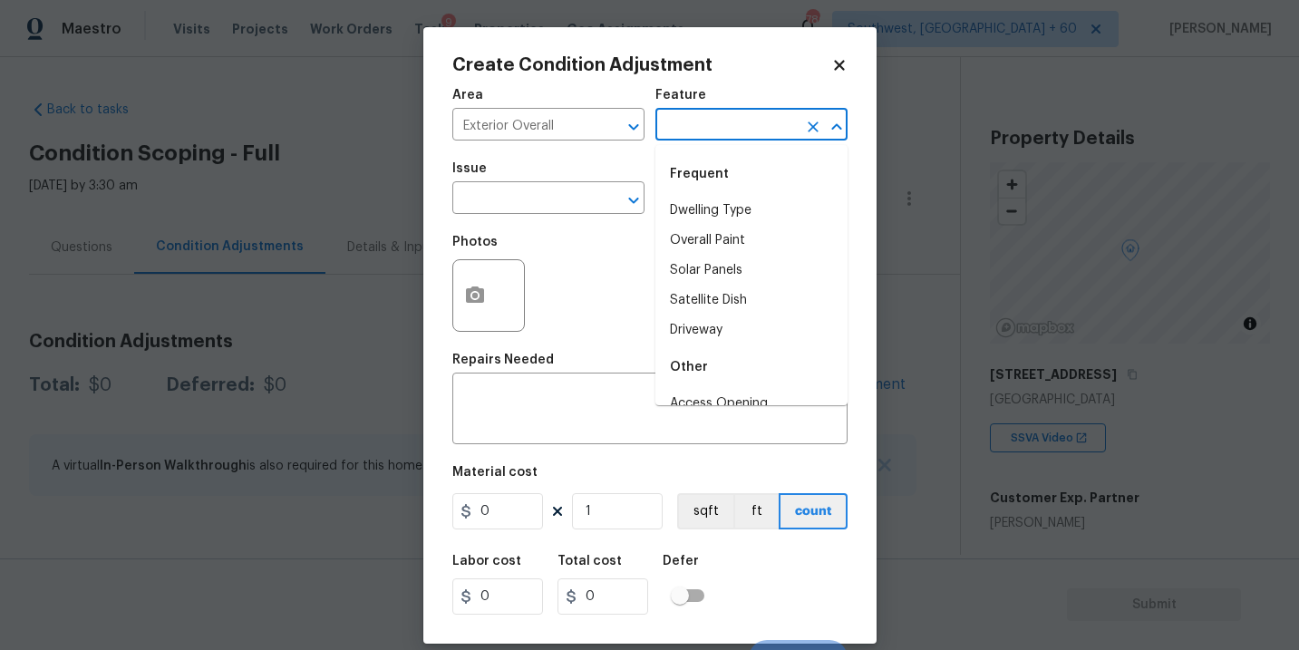
click at [699, 131] on input "text" at bounding box center [725, 126] width 141 height 28
click at [707, 206] on li "Deck" at bounding box center [751, 211] width 192 height 30
type input "Deck"
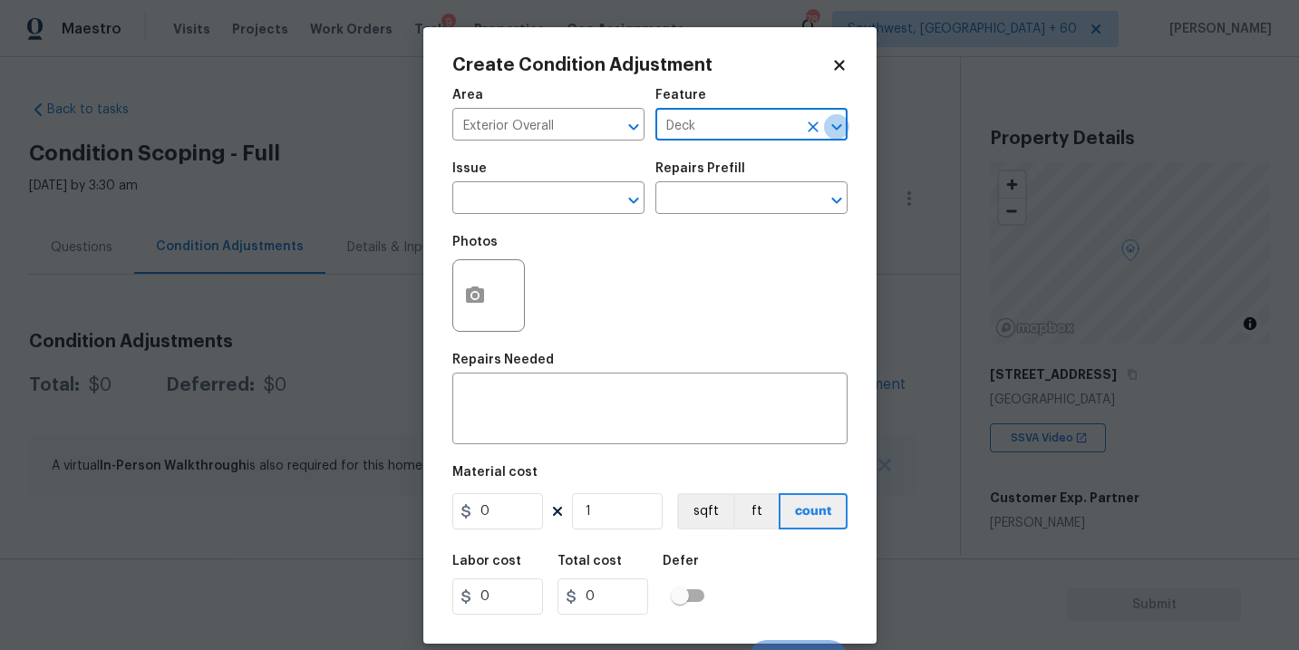
click at [826, 130] on icon "Open" at bounding box center [837, 127] width 22 height 22
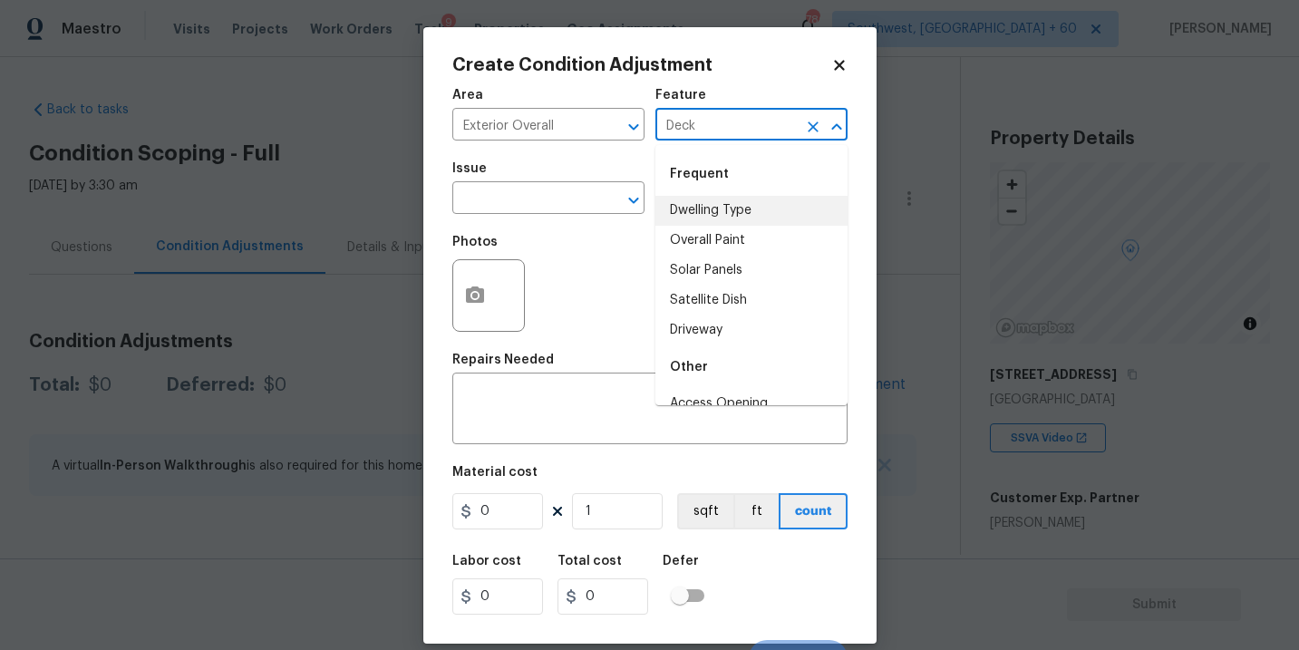
click at [810, 127] on icon "Clear" at bounding box center [813, 127] width 18 height 18
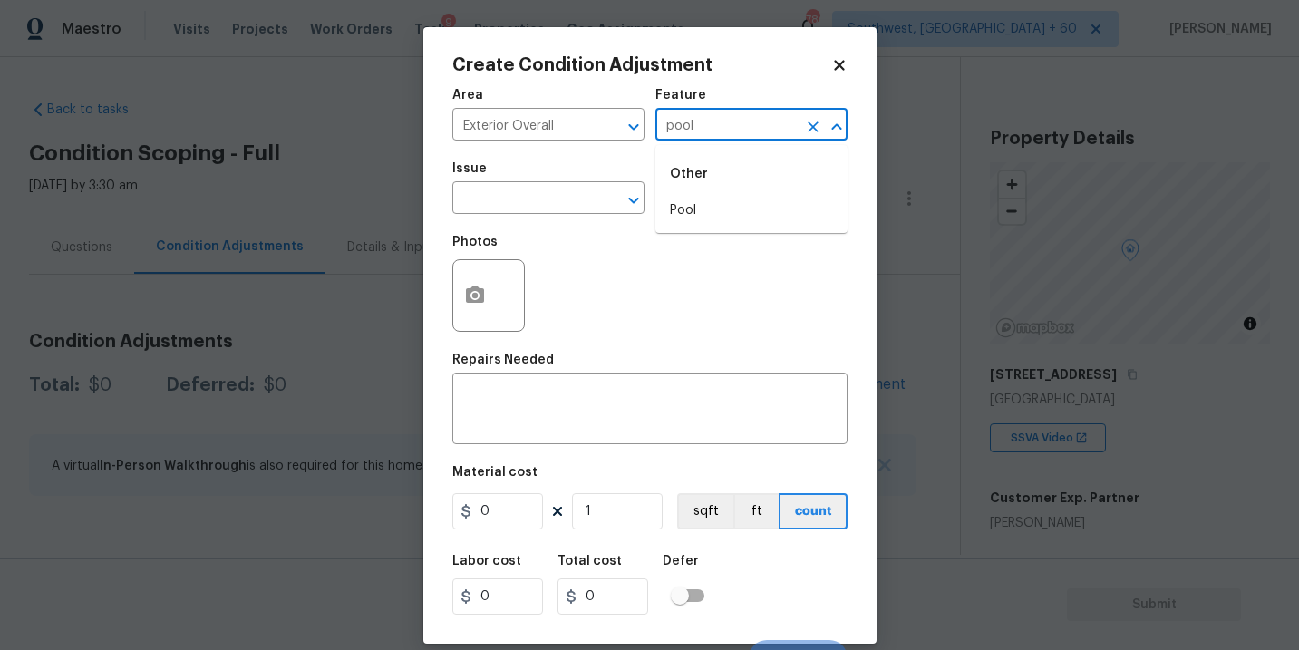
click at [763, 207] on li "Pool" at bounding box center [751, 211] width 192 height 30
type input "Pool"
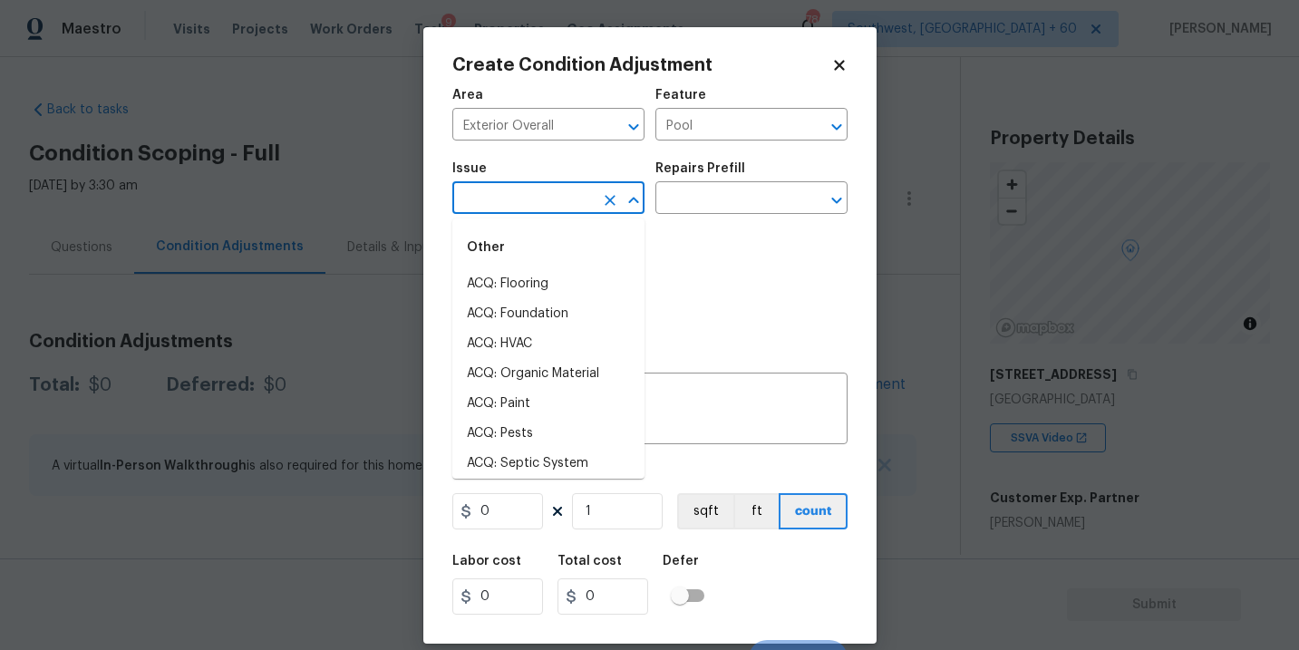
click at [474, 206] on input "text" at bounding box center [522, 200] width 141 height 28
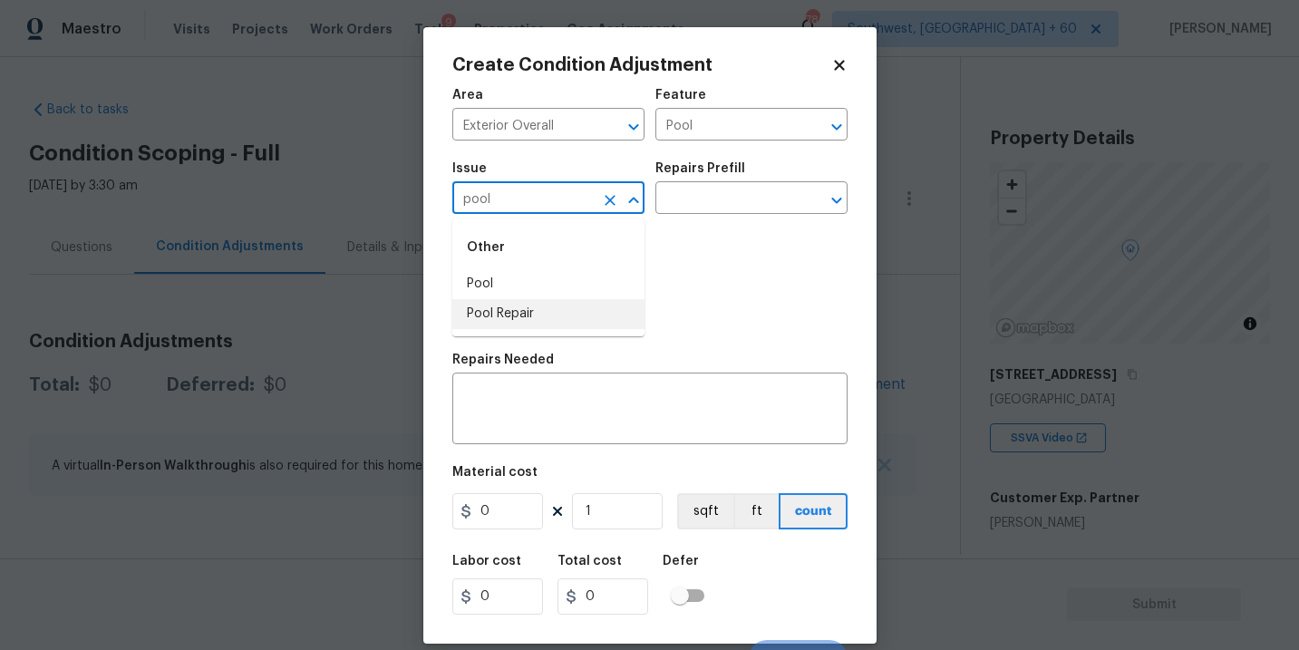
click at [493, 304] on li "Pool Repair" at bounding box center [548, 314] width 192 height 30
type input "Pool Repair"
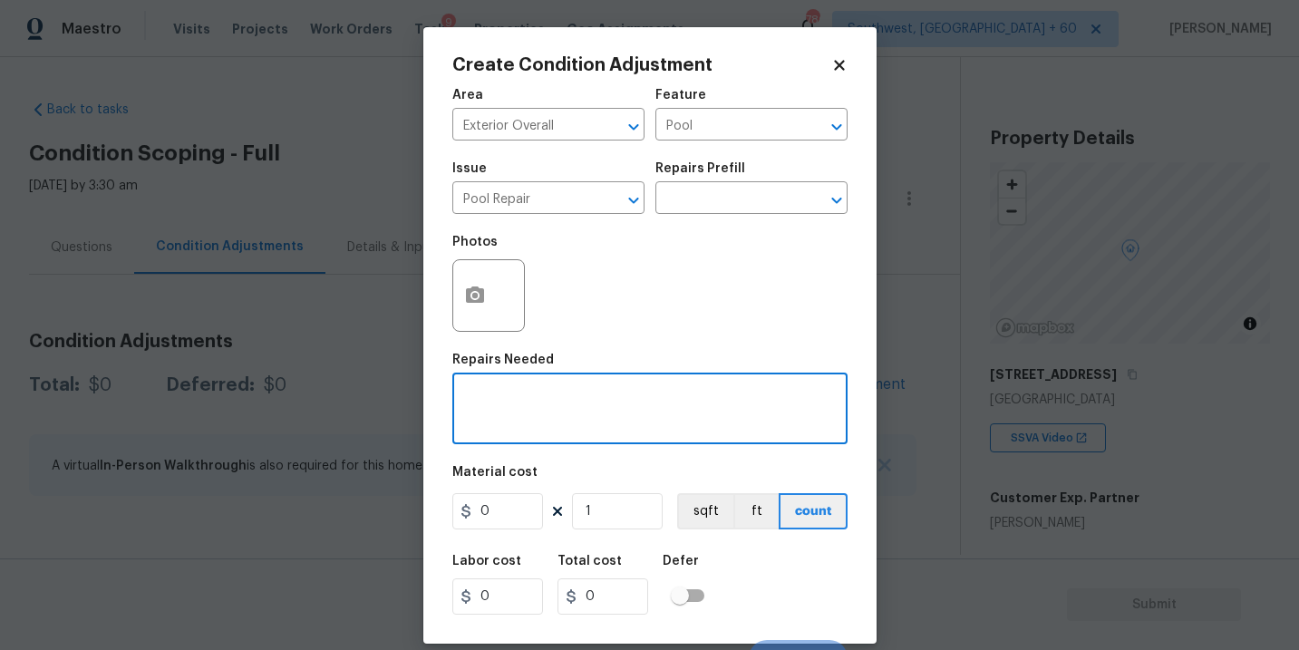
click at [511, 396] on textarea at bounding box center [649, 410] width 373 height 38
type textarea "Demo pool"
drag, startPoint x: 515, startPoint y: 520, endPoint x: 381, endPoint y: 520, distance: 134.1
click at [381, 520] on div "Create Condition Adjustment Area Exterior Overall ​ Feature Pool ​ Issue Pool R…" at bounding box center [649, 325] width 1299 height 650
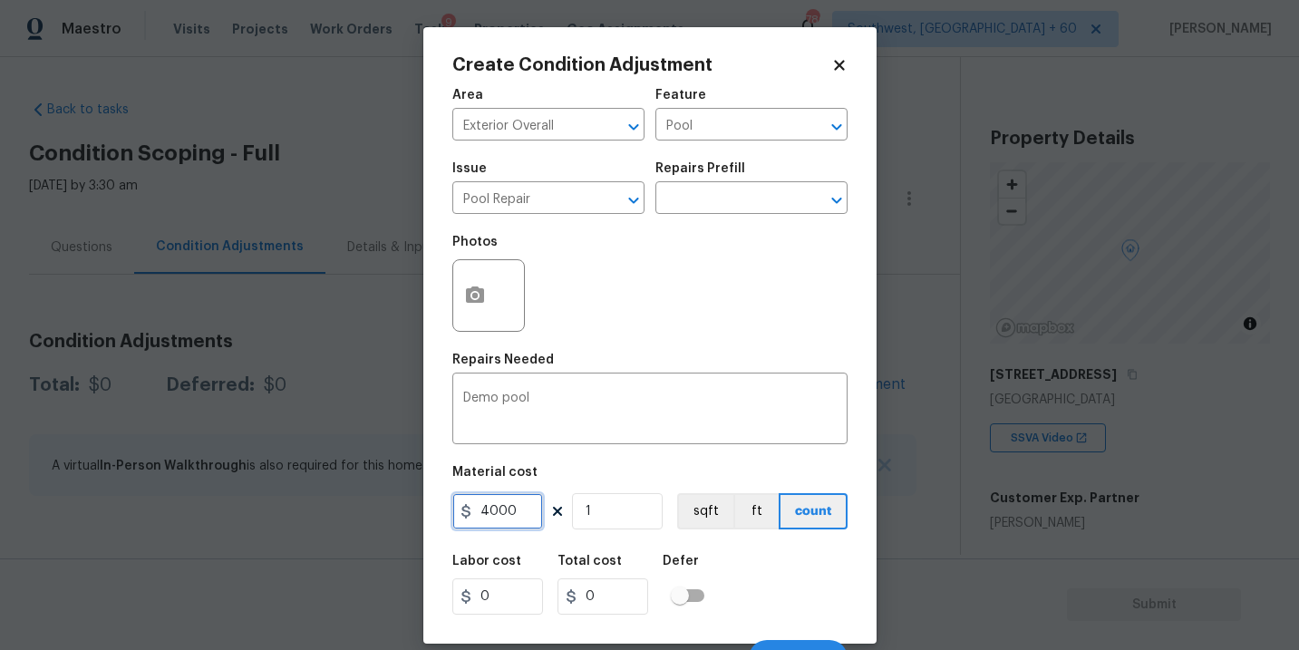
type input "4000"
click at [492, 308] on button "button" at bounding box center [474, 295] width 43 height 71
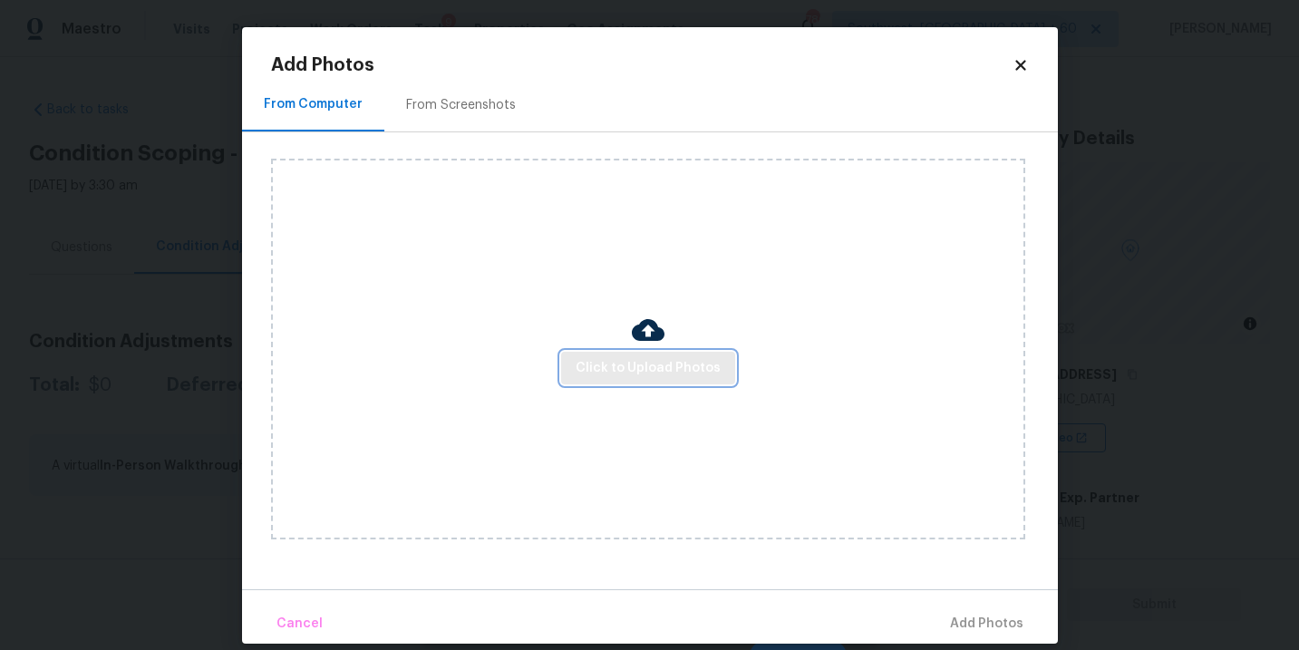
click at [611, 362] on span "Click to Upload Photos" at bounding box center [647, 368] width 145 height 23
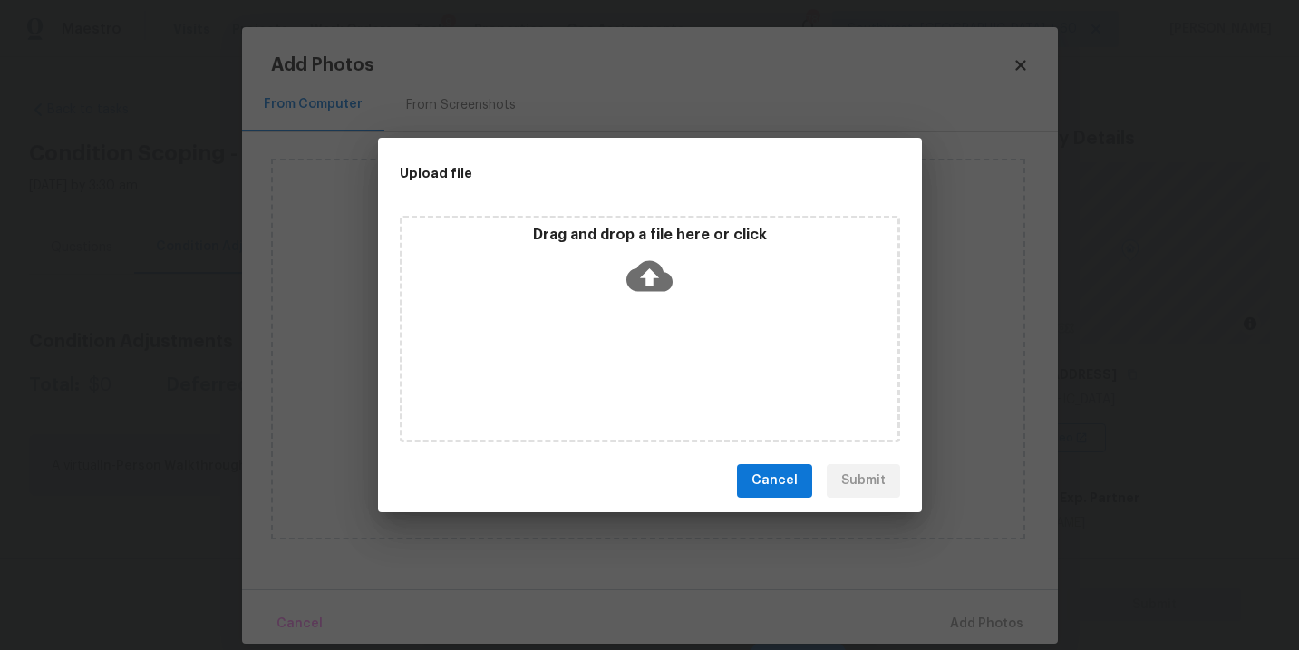
click at [641, 307] on div "Drag and drop a file here or click" at bounding box center [650, 329] width 500 height 227
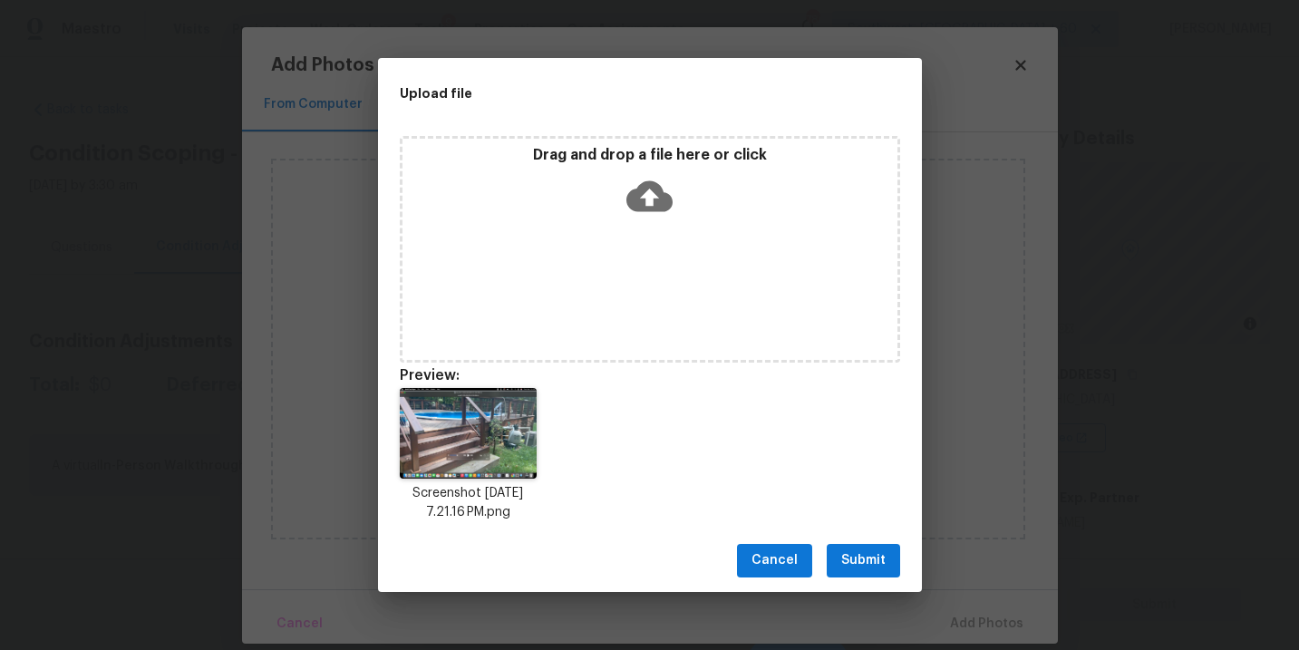
click at [849, 567] on span "Submit" at bounding box center [863, 560] width 44 height 23
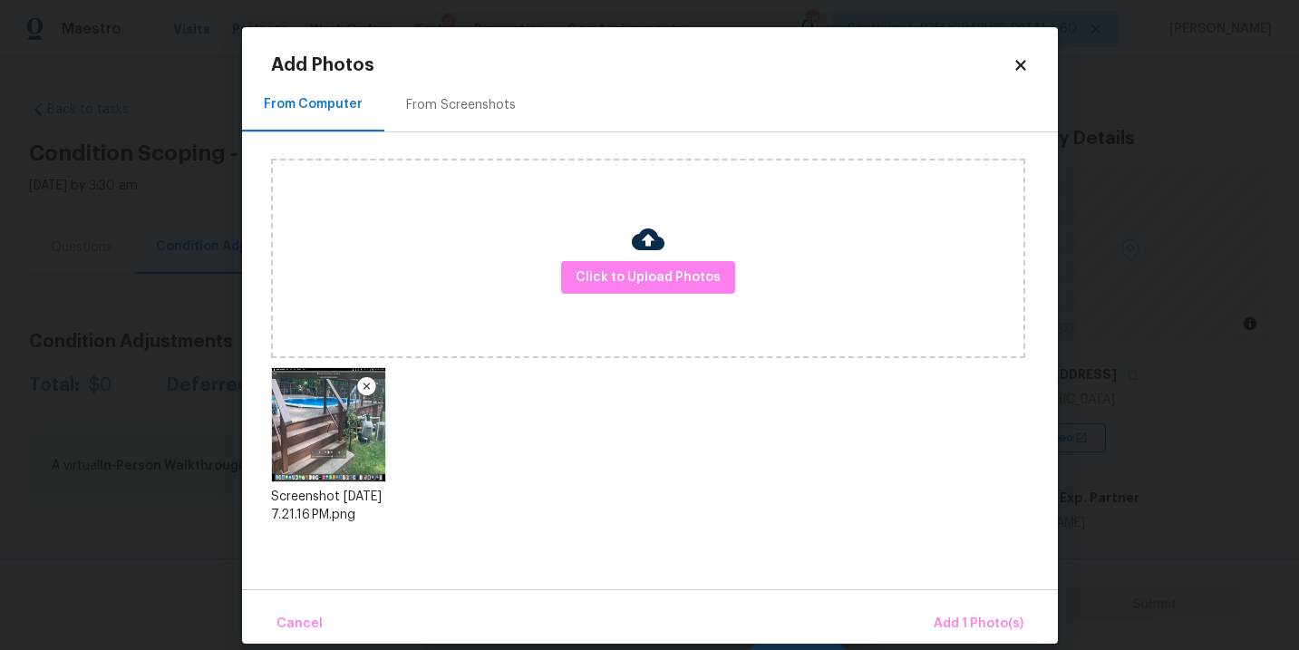
click at [923, 604] on div "Cancel Add 1 Photo(s)" at bounding box center [650, 616] width 816 height 54
click at [937, 607] on button "Add 1 Photo(s)" at bounding box center [978, 623] width 104 height 39
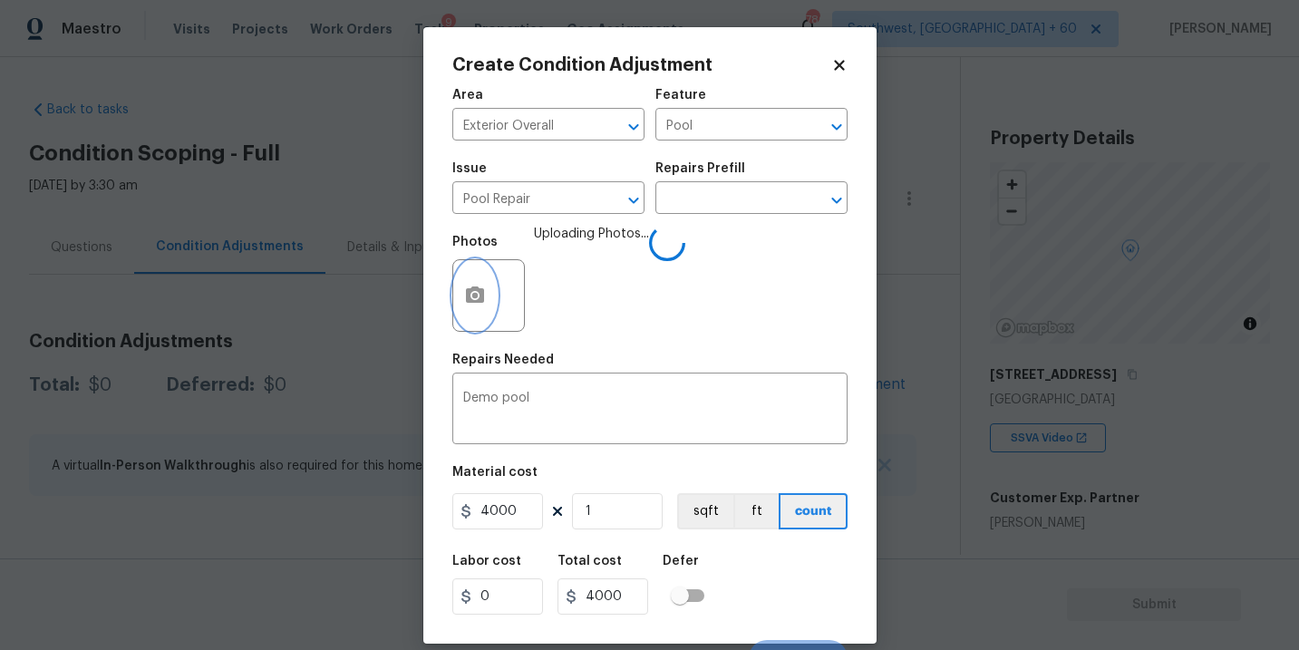
scroll to position [27, 0]
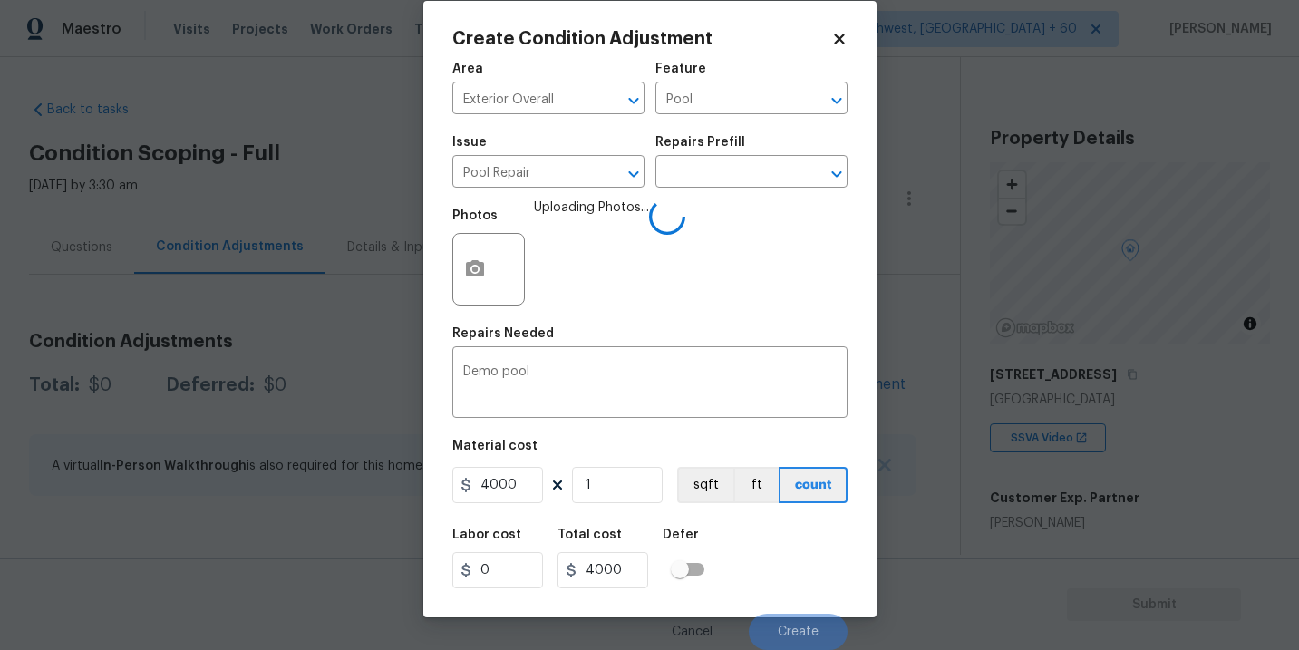
click at [784, 546] on div "Labor cost 0 Total cost 4000 Defer" at bounding box center [649, 558] width 395 height 82
click at [797, 555] on div "Labor cost 0 Total cost 4000 Defer" at bounding box center [649, 558] width 395 height 82
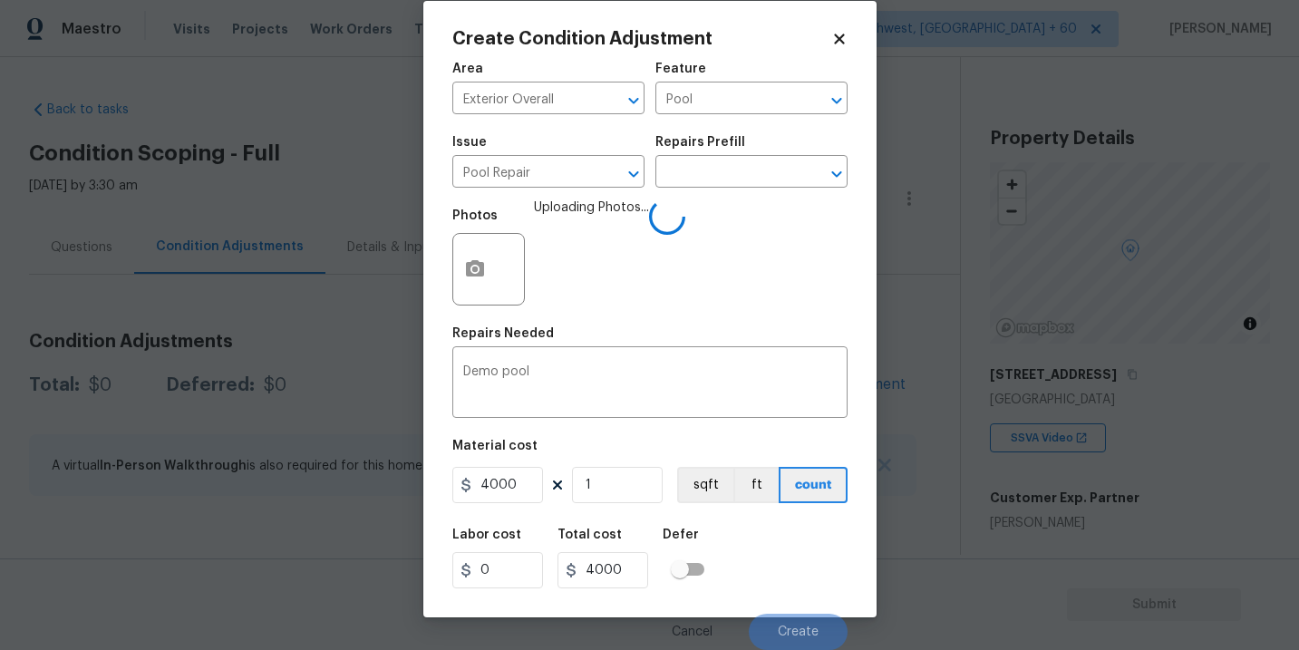
click at [797, 555] on div "Labor cost 0 Total cost 4000 Defer" at bounding box center [649, 558] width 395 height 82
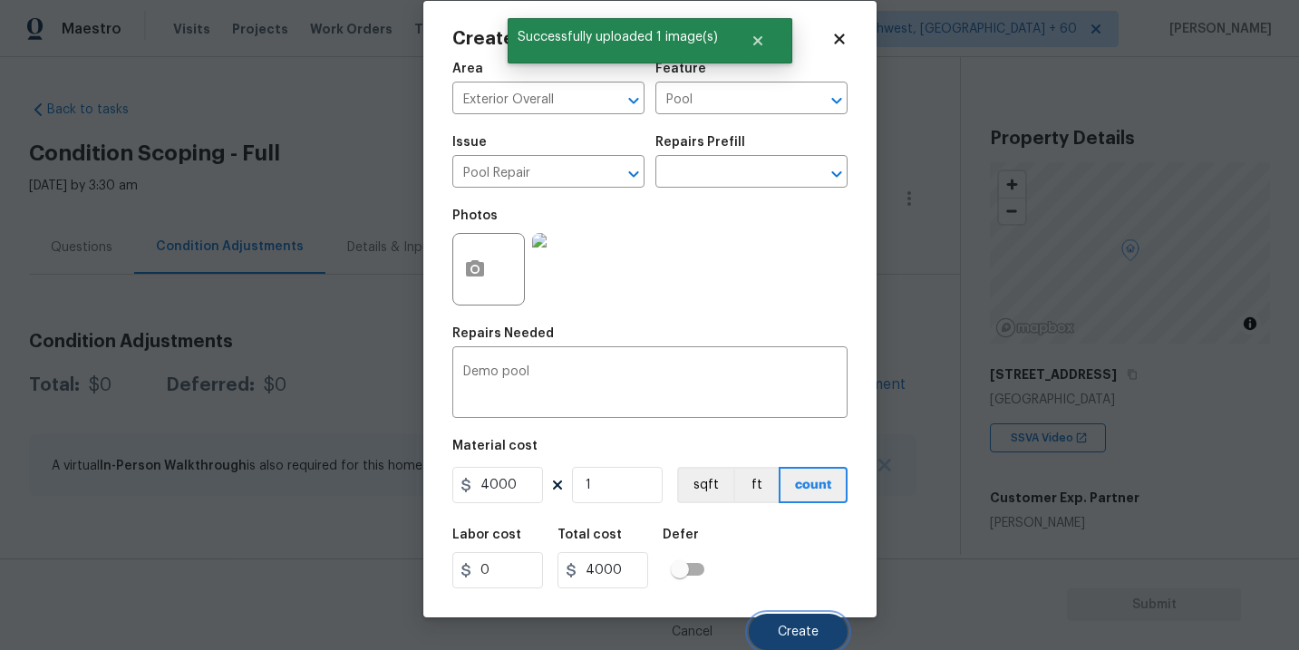
click at [812, 621] on button "Create" at bounding box center [798, 632] width 99 height 36
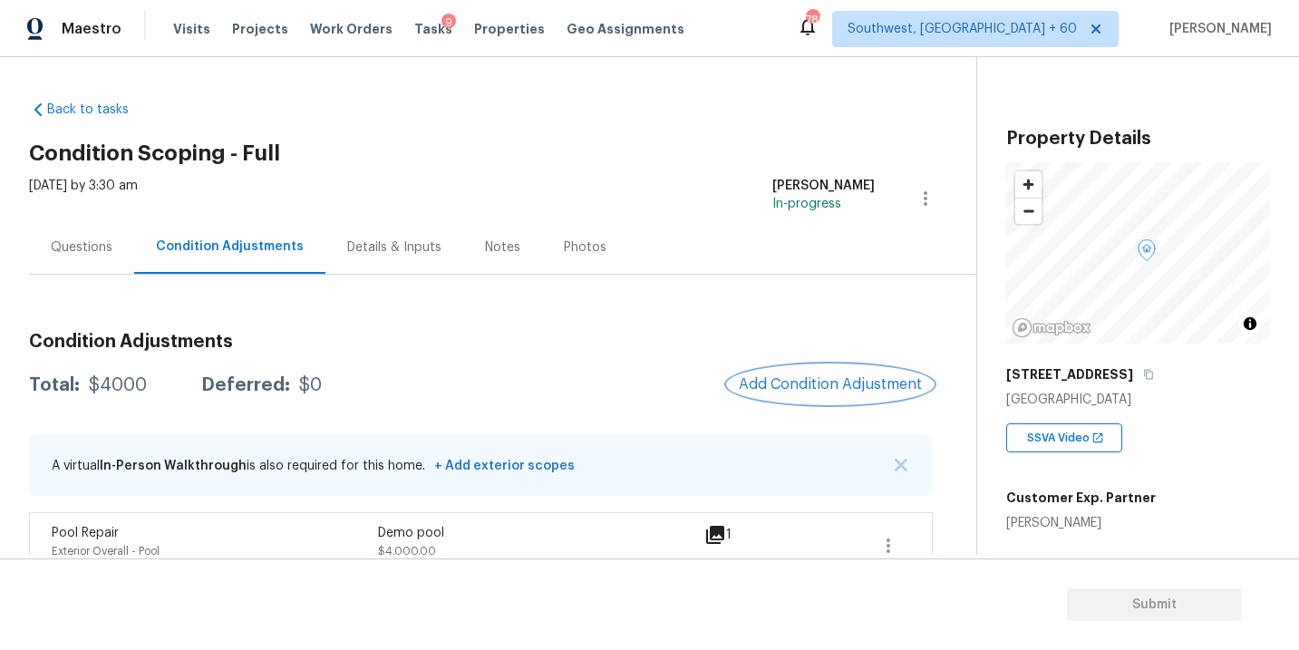
scroll to position [30, 0]
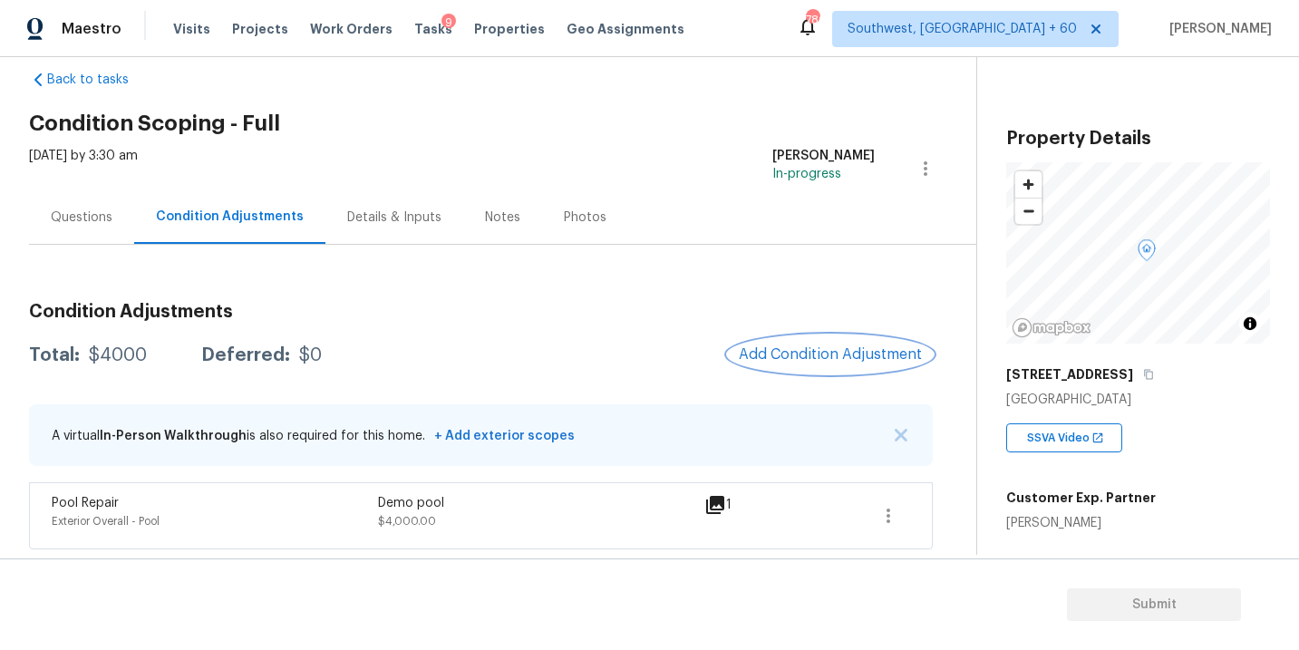
click at [791, 362] on span "Add Condition Adjustment" at bounding box center [830, 354] width 183 height 16
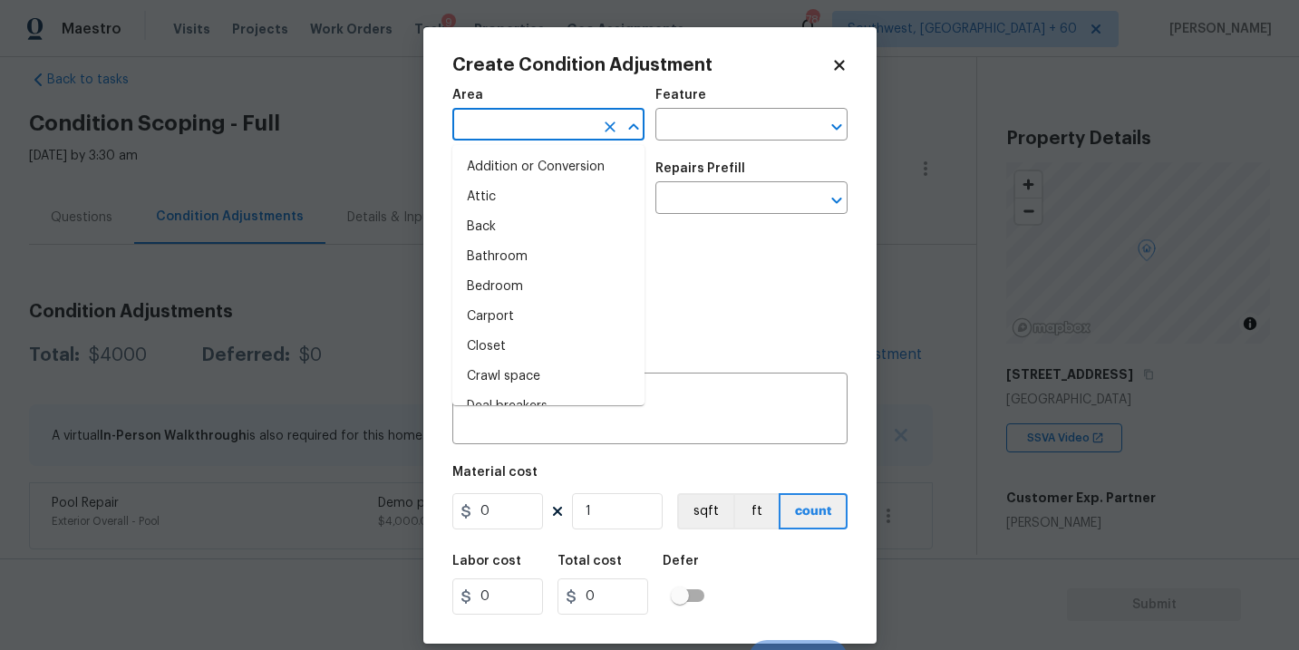
click at [501, 135] on input "text" at bounding box center [522, 126] width 141 height 28
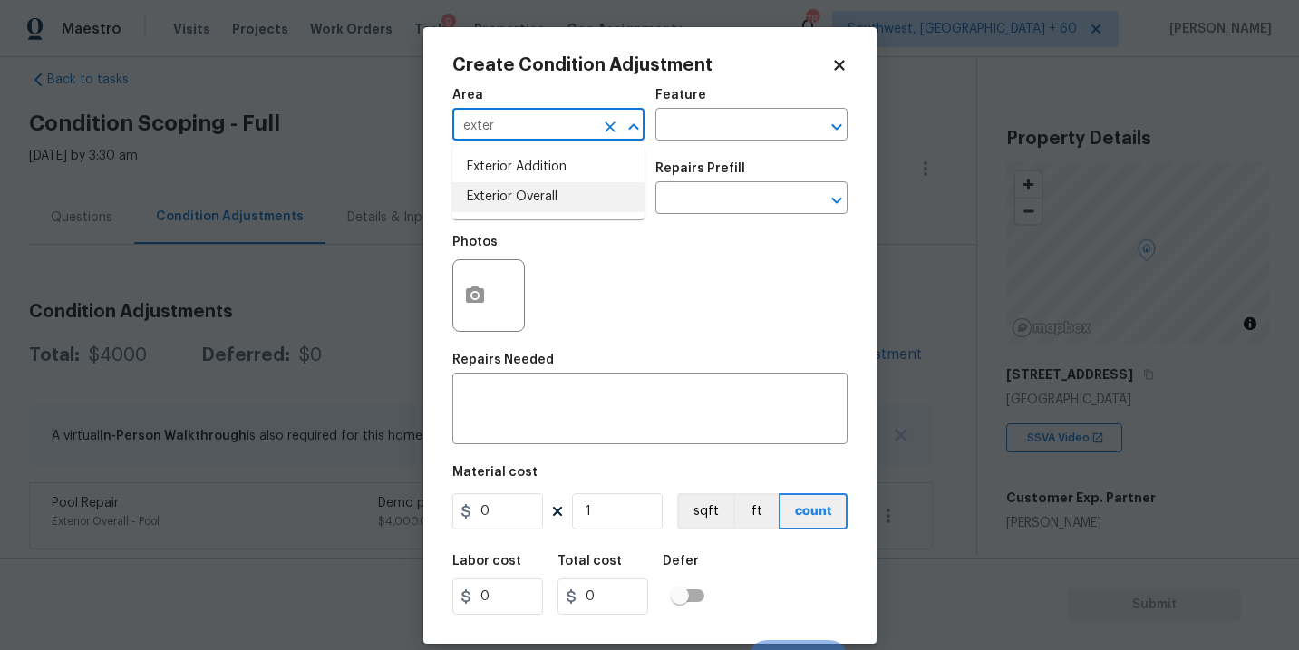
click at [523, 192] on li "Exterior Overall" at bounding box center [548, 197] width 192 height 30
type input "Exterior Overall"
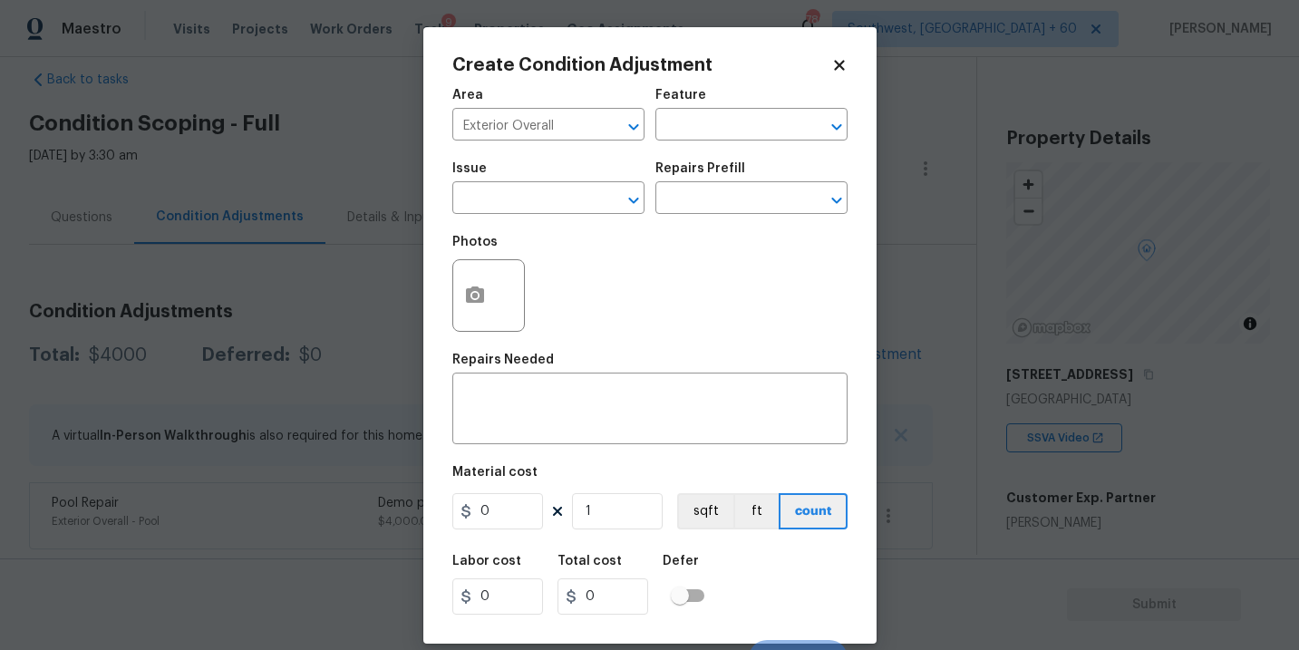
click at [710, 105] on div "Feature" at bounding box center [751, 101] width 192 height 24
click at [703, 119] on input "text" at bounding box center [725, 126] width 141 height 28
click at [709, 202] on li "Deck" at bounding box center [751, 211] width 192 height 30
type input "Deck"
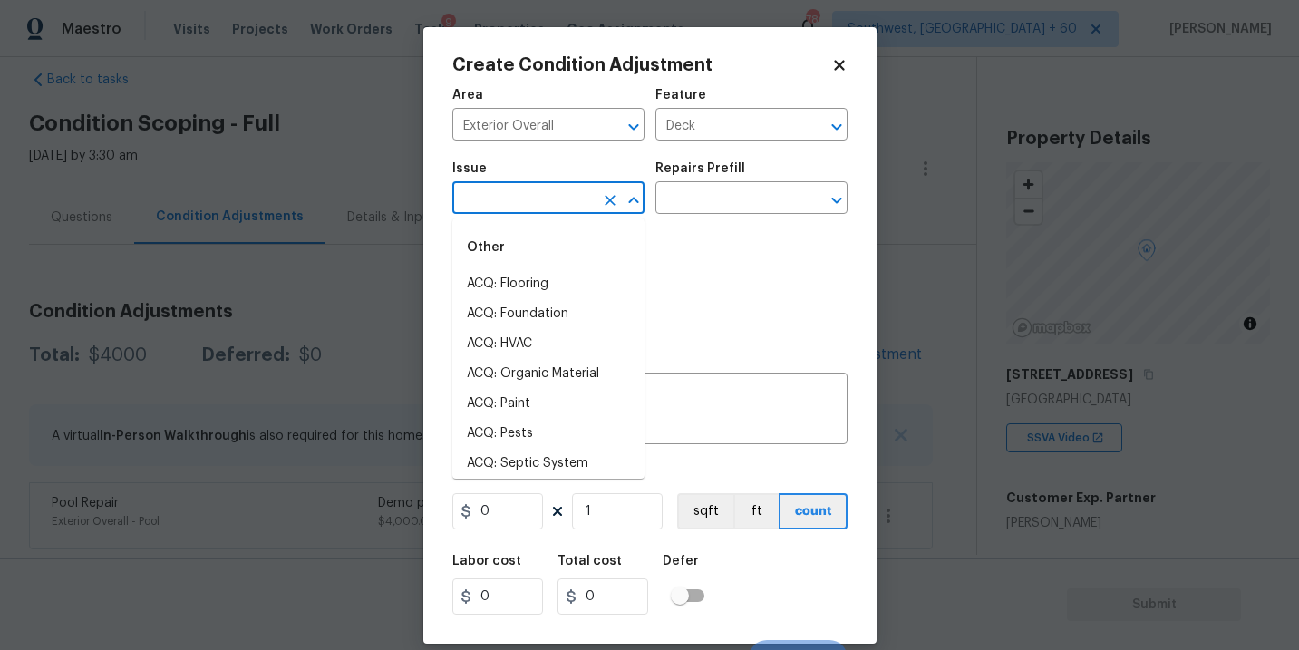
click at [552, 202] on input "text" at bounding box center [522, 200] width 141 height 28
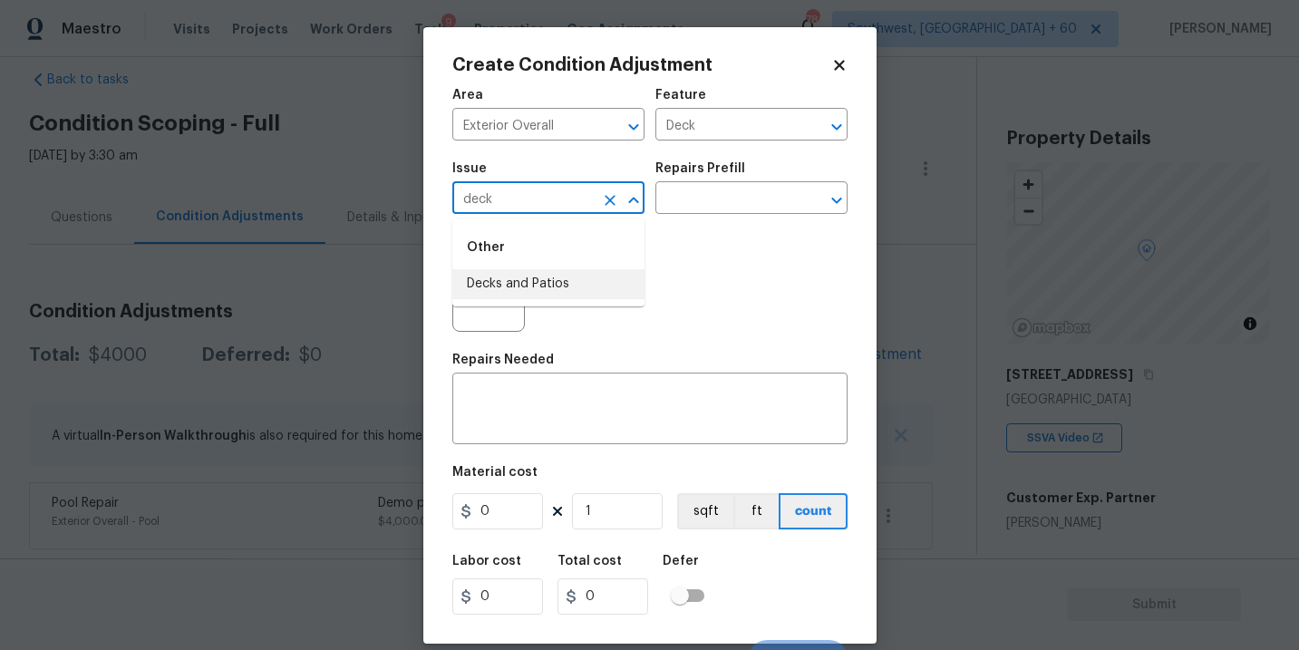
click at [556, 282] on li "Decks and Patios" at bounding box center [548, 284] width 192 height 30
type input "Decks and Patios"
click at [530, 372] on div "Repairs Needed" at bounding box center [649, 365] width 395 height 24
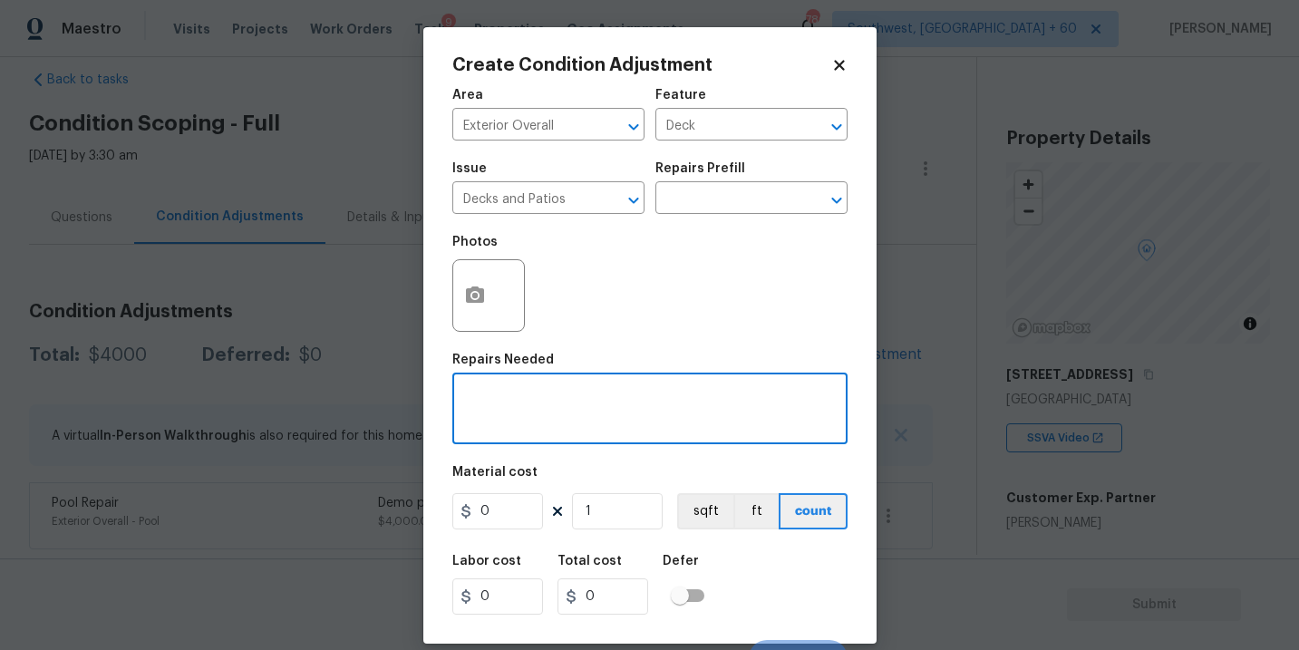
click at [506, 406] on textarea at bounding box center [649, 410] width 373 height 38
type textarea "Deck repaint"
drag, startPoint x: 505, startPoint y: 519, endPoint x: 404, endPoint y: 512, distance: 100.8
click at [425, 519] on div "Create Condition Adjustment Area Exterior Overall ​ Feature Deck ​ Issue Decks …" at bounding box center [649, 335] width 453 height 616
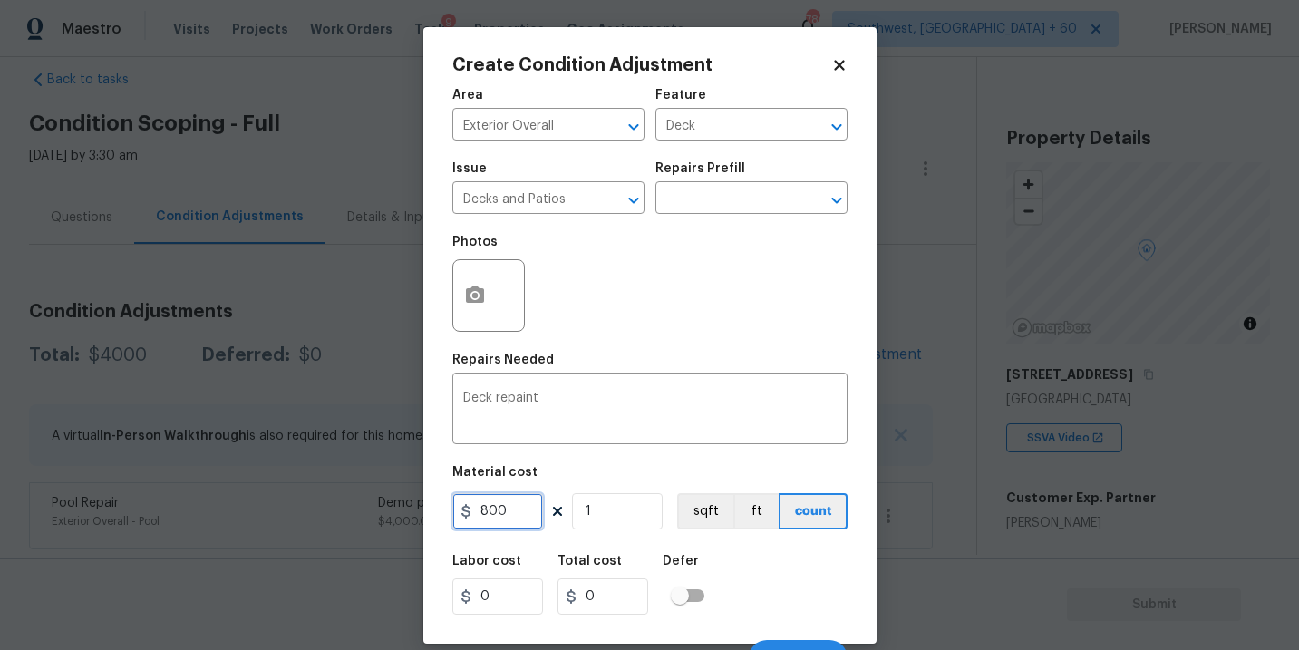
type input "800"
click at [469, 304] on icon "button" at bounding box center [475, 296] width 22 height 22
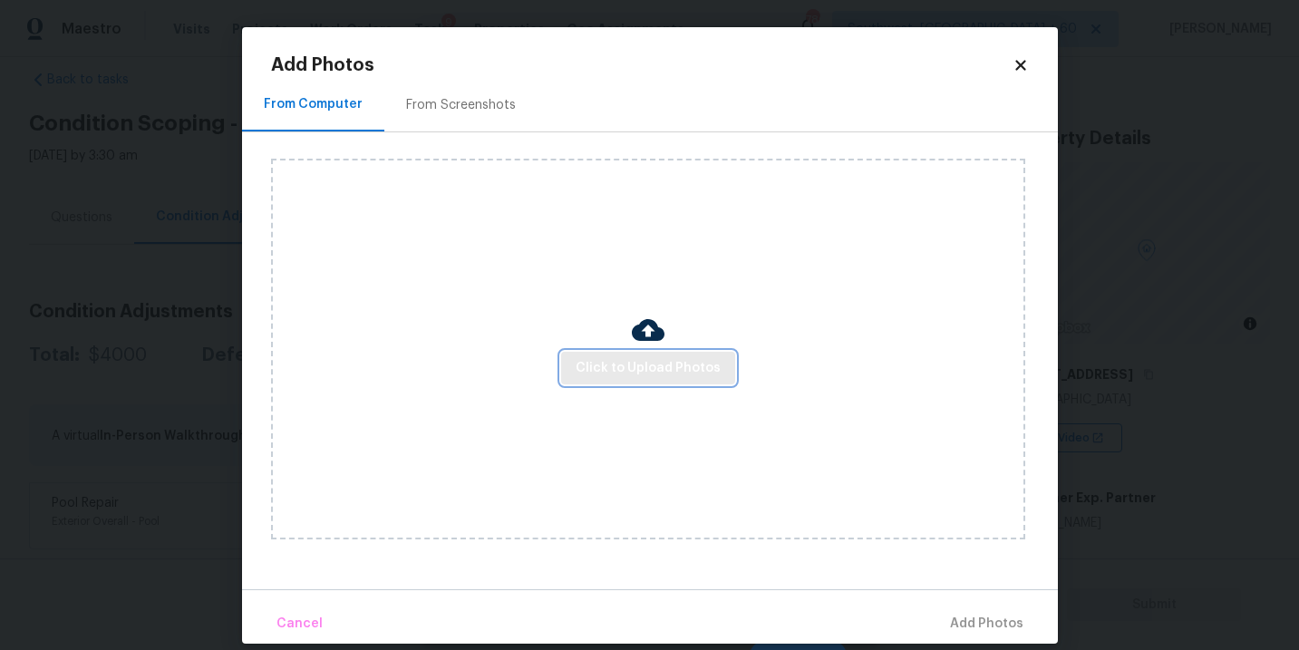
click at [597, 359] on span "Click to Upload Photos" at bounding box center [647, 368] width 145 height 23
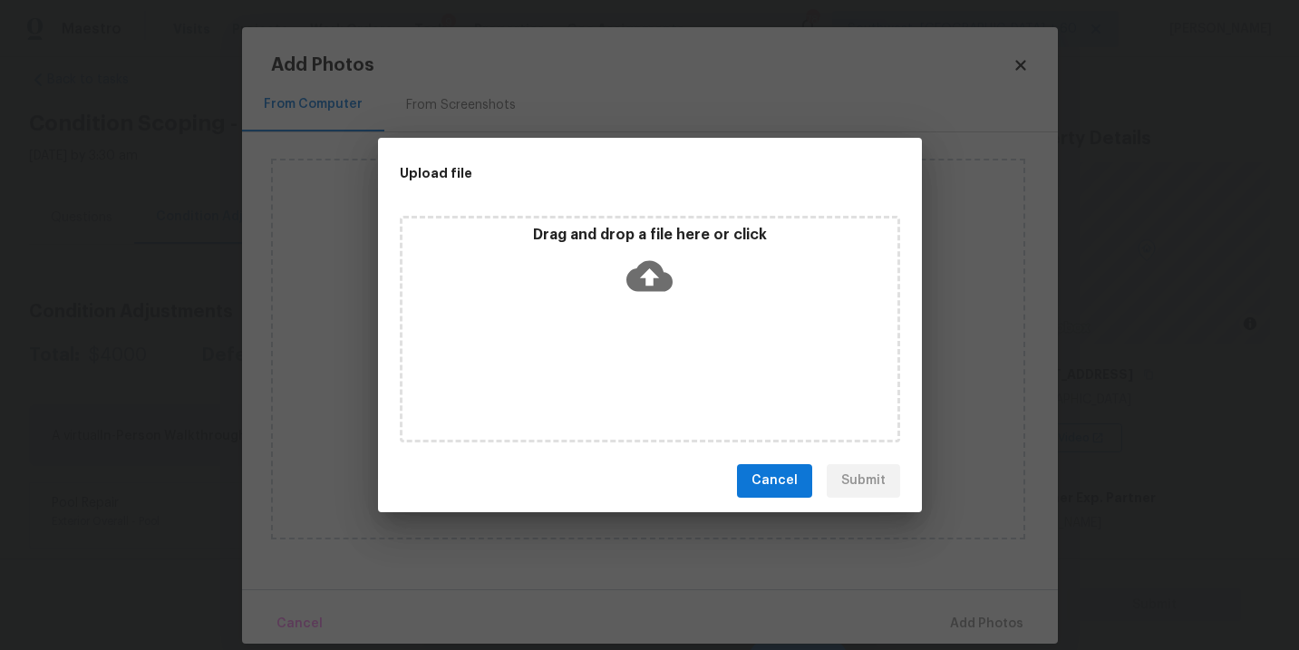
click at [644, 317] on div "Drag and drop a file here or click" at bounding box center [650, 329] width 500 height 227
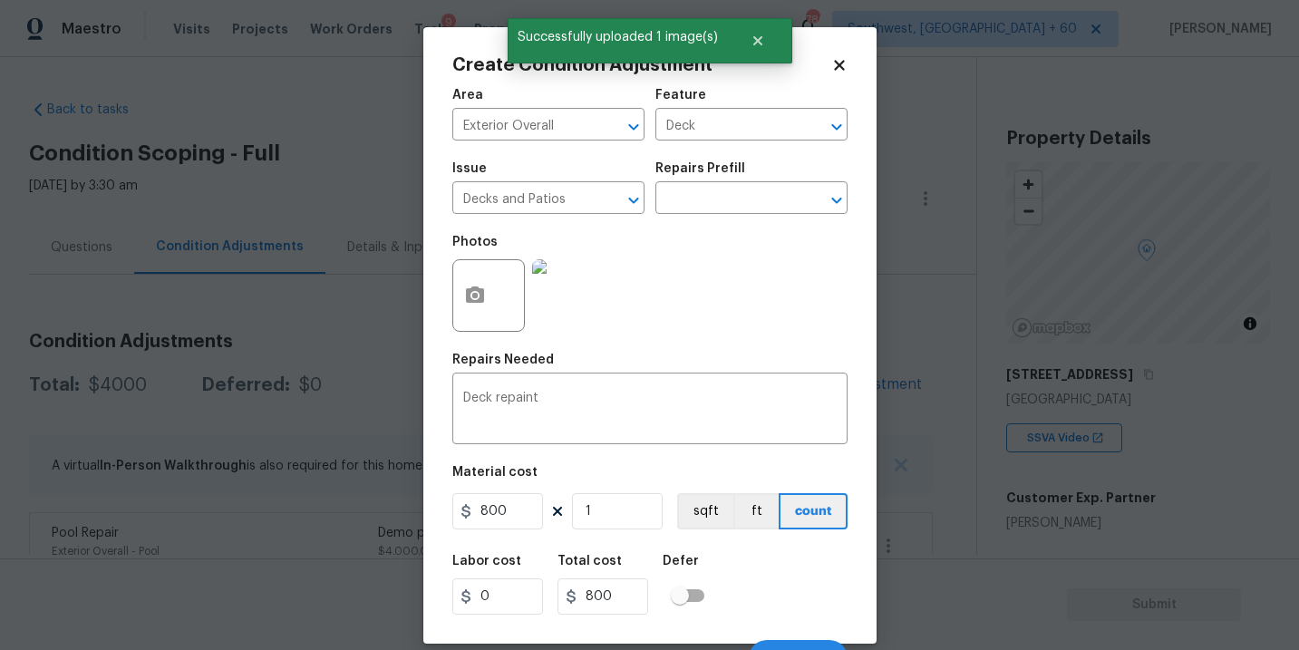
scroll to position [27, 0]
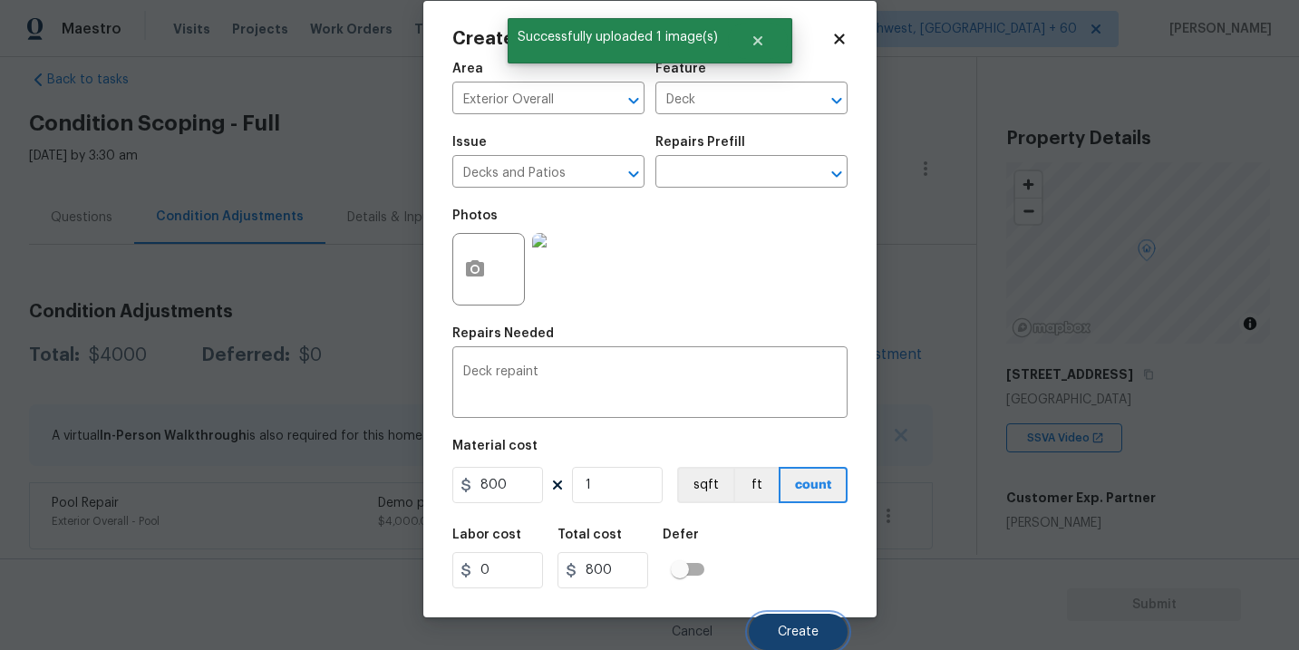
click at [774, 617] on button "Create" at bounding box center [798, 632] width 99 height 36
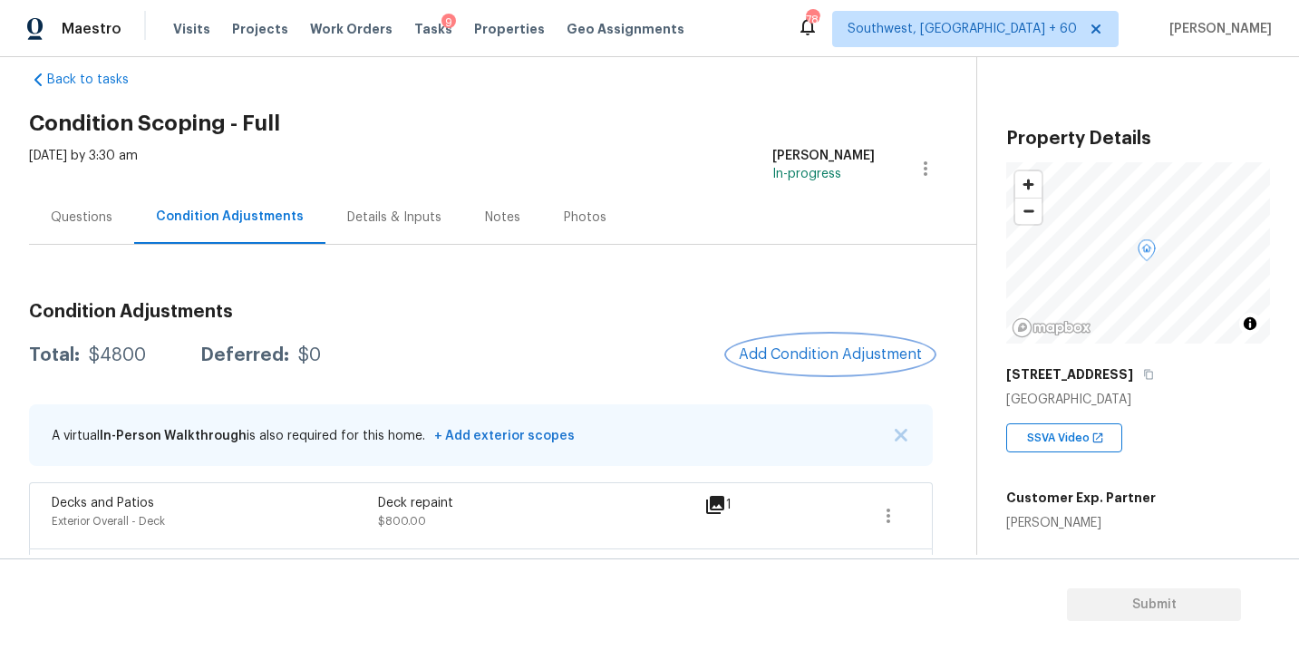
scroll to position [96, 0]
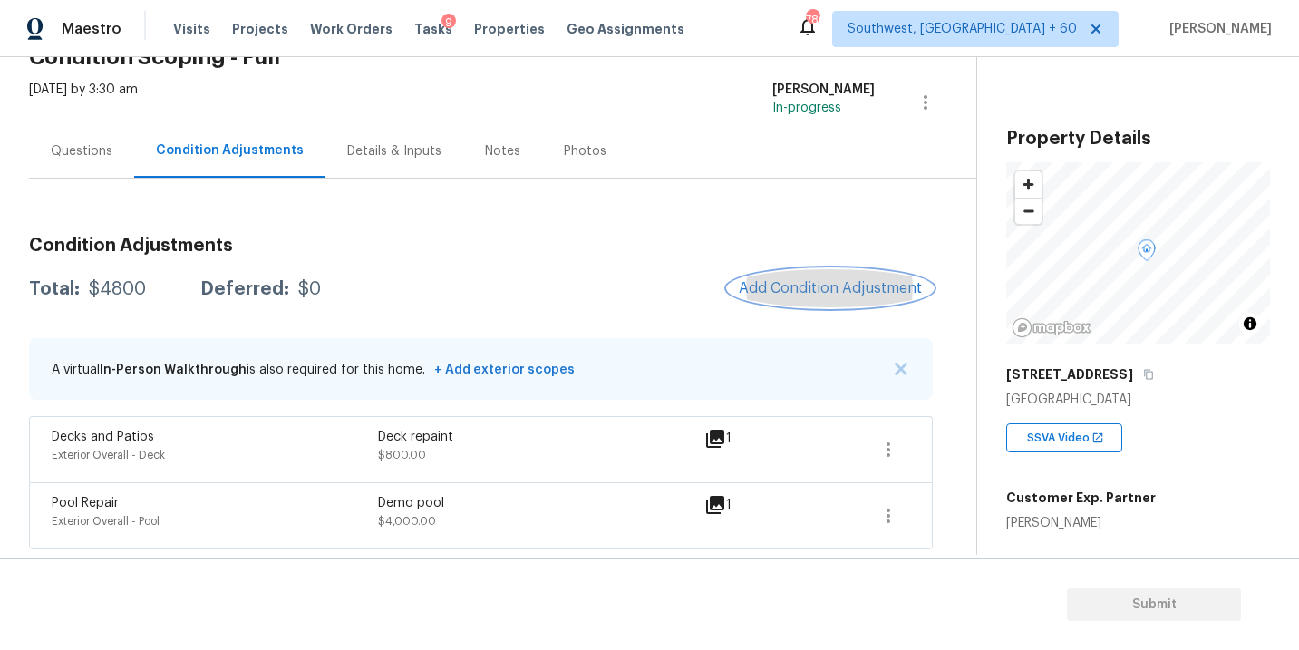
click at [763, 300] on button "Add Condition Adjustment" at bounding box center [830, 288] width 205 height 38
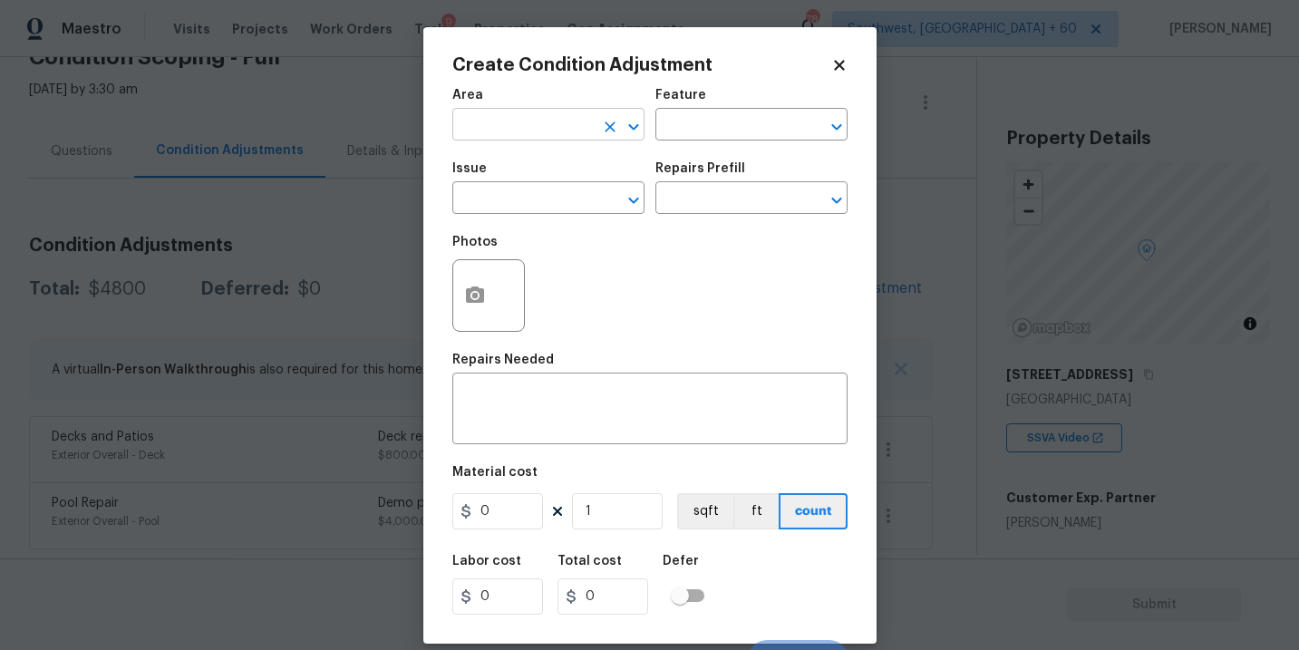
click at [531, 120] on input "text" at bounding box center [522, 126] width 141 height 28
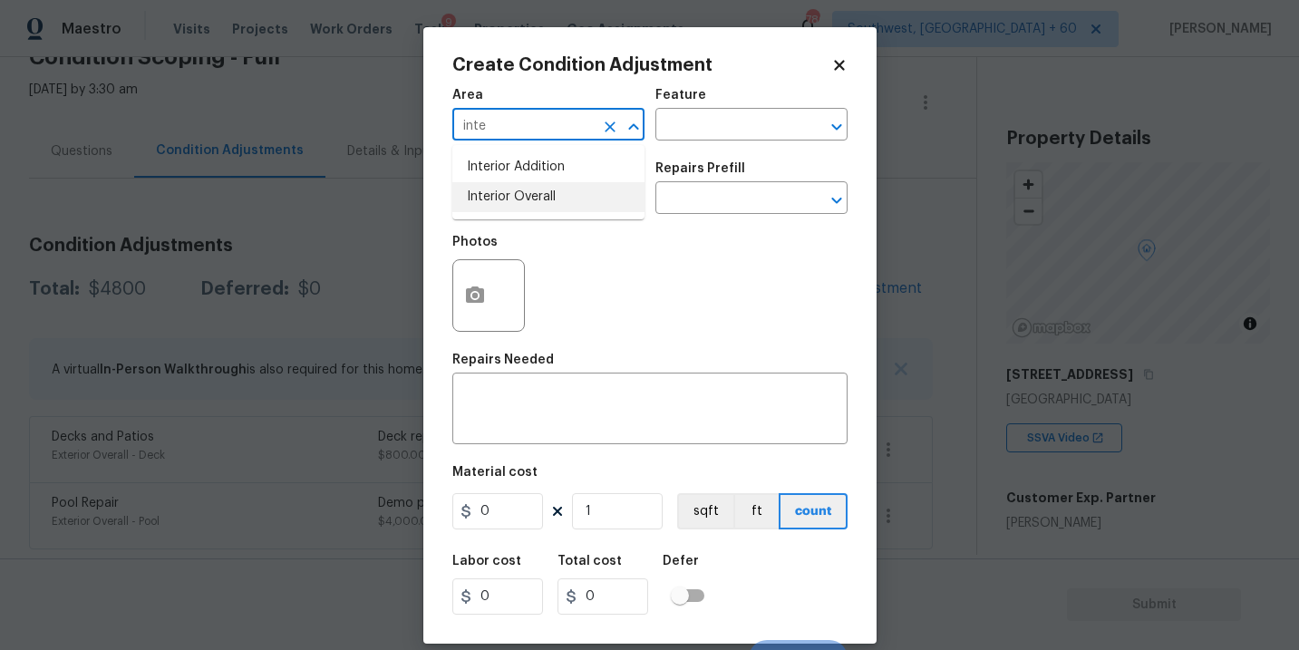
click at [545, 201] on li "Interior Overall" at bounding box center [548, 197] width 192 height 30
type input "Interior Overall"
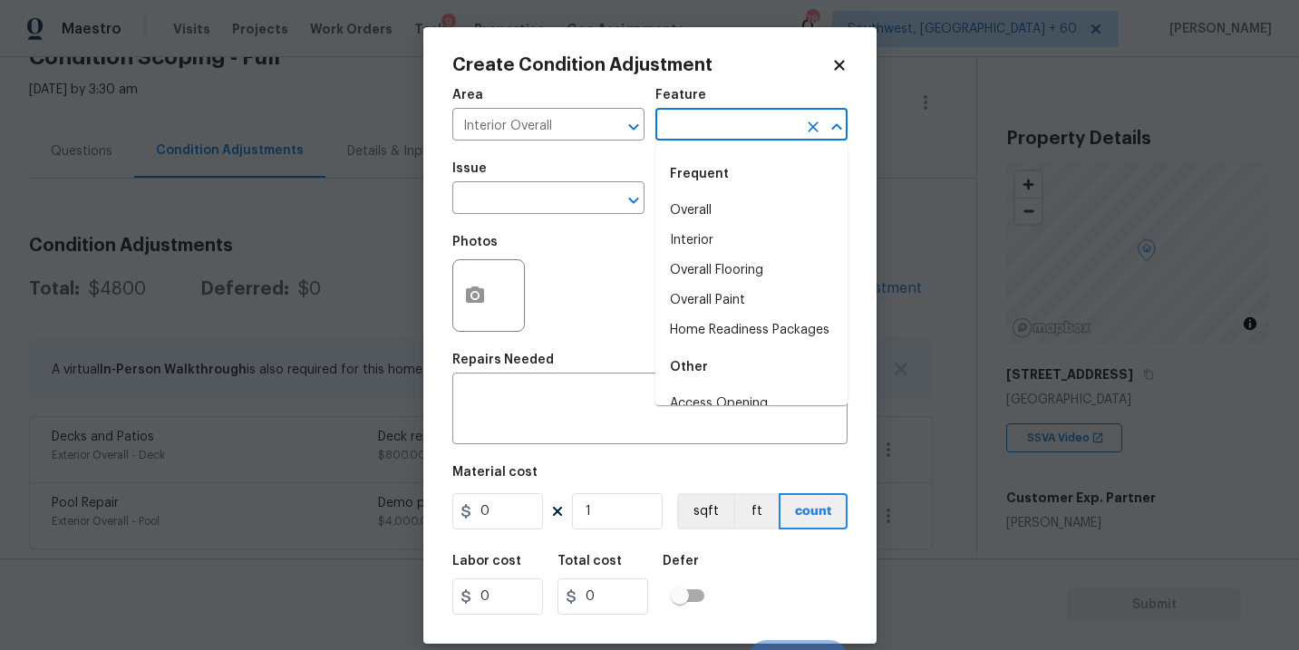
click at [681, 136] on input "text" at bounding box center [725, 126] width 141 height 28
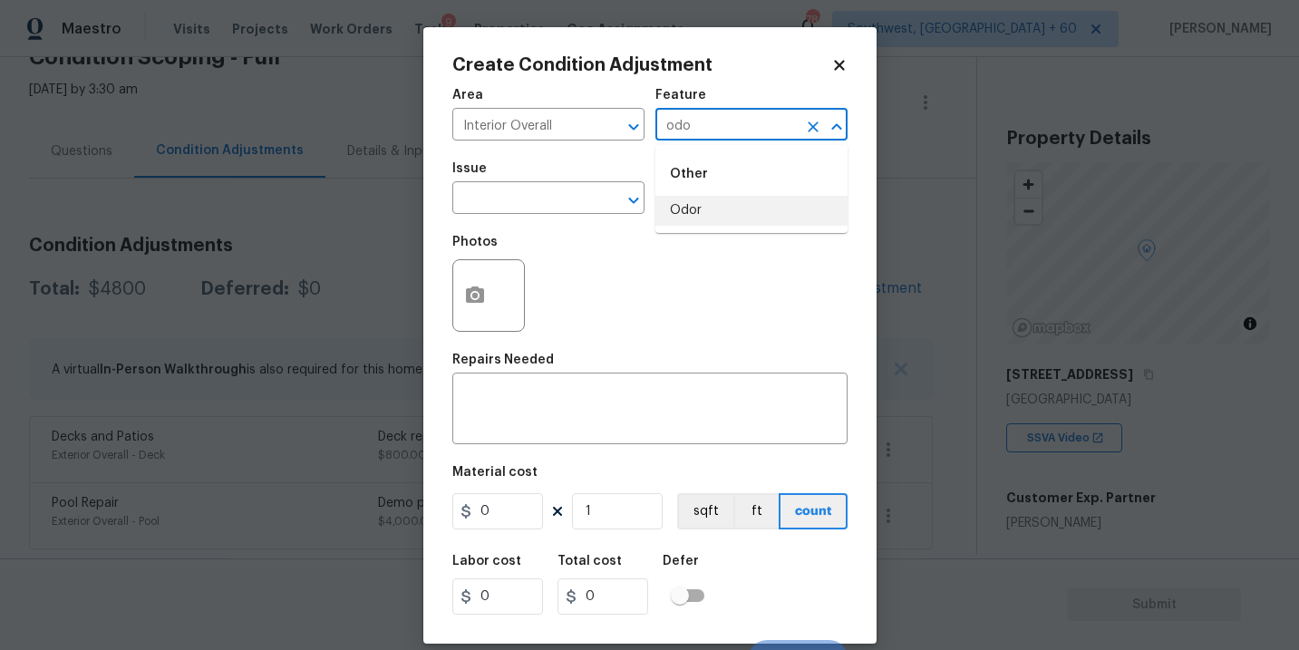
click at [690, 209] on li "Odor" at bounding box center [751, 211] width 192 height 30
type input "Odor"
click at [579, 209] on input "text" at bounding box center [522, 200] width 141 height 28
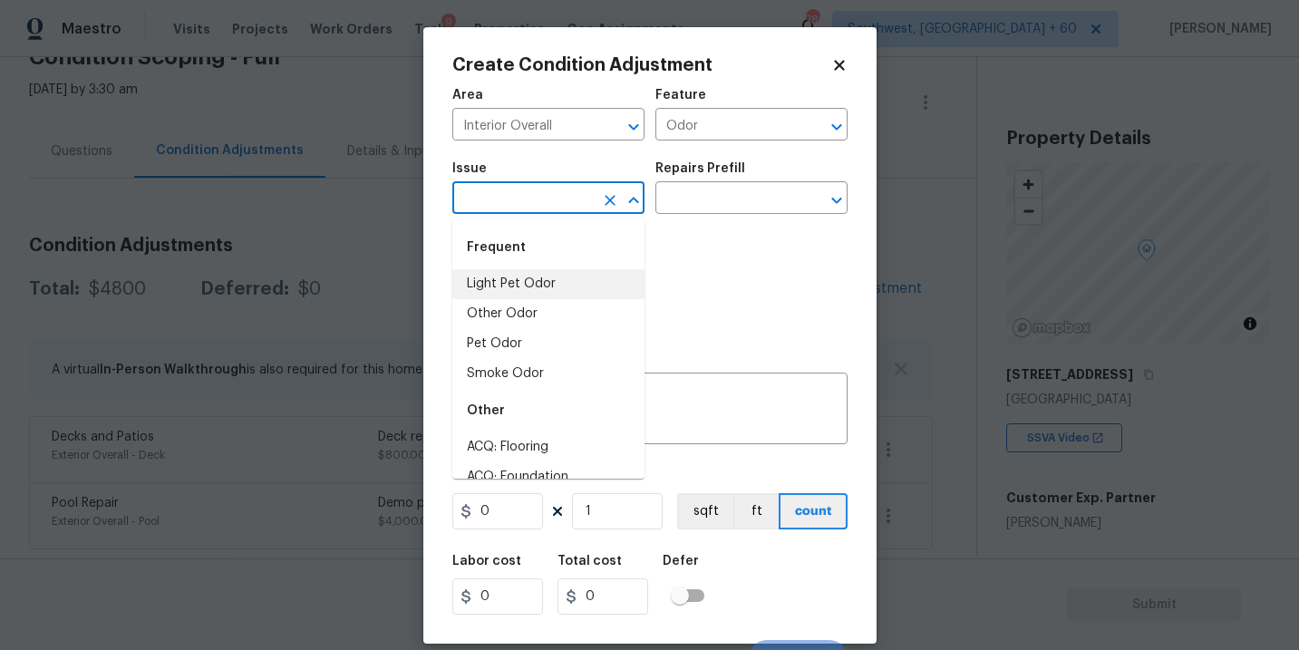
click at [542, 286] on li "Light Pet Odor" at bounding box center [548, 284] width 192 height 30
type input "Light Pet Odor"
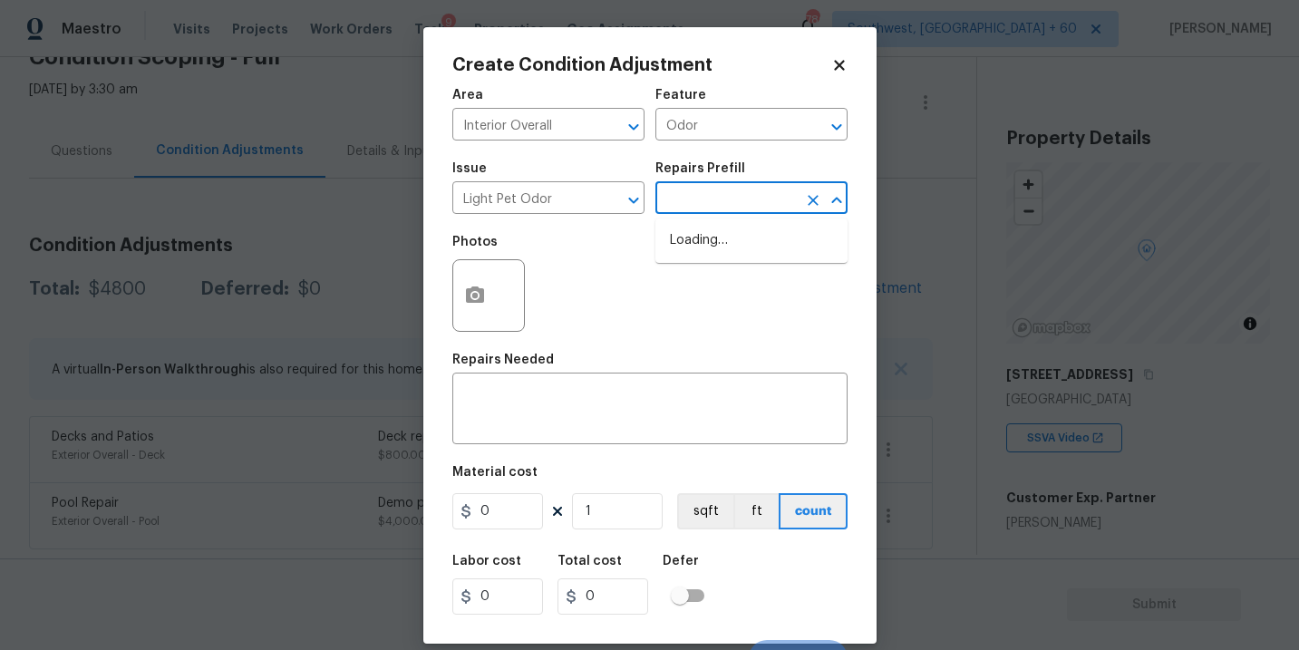
click at [682, 208] on input "text" at bounding box center [725, 200] width 141 height 28
click at [686, 251] on li "Acquisition Scope: 1-2 pets present $575.00" at bounding box center [751, 250] width 192 height 49
type textarea "Acquisition Scope: 1-2 pets present"
type input "575"
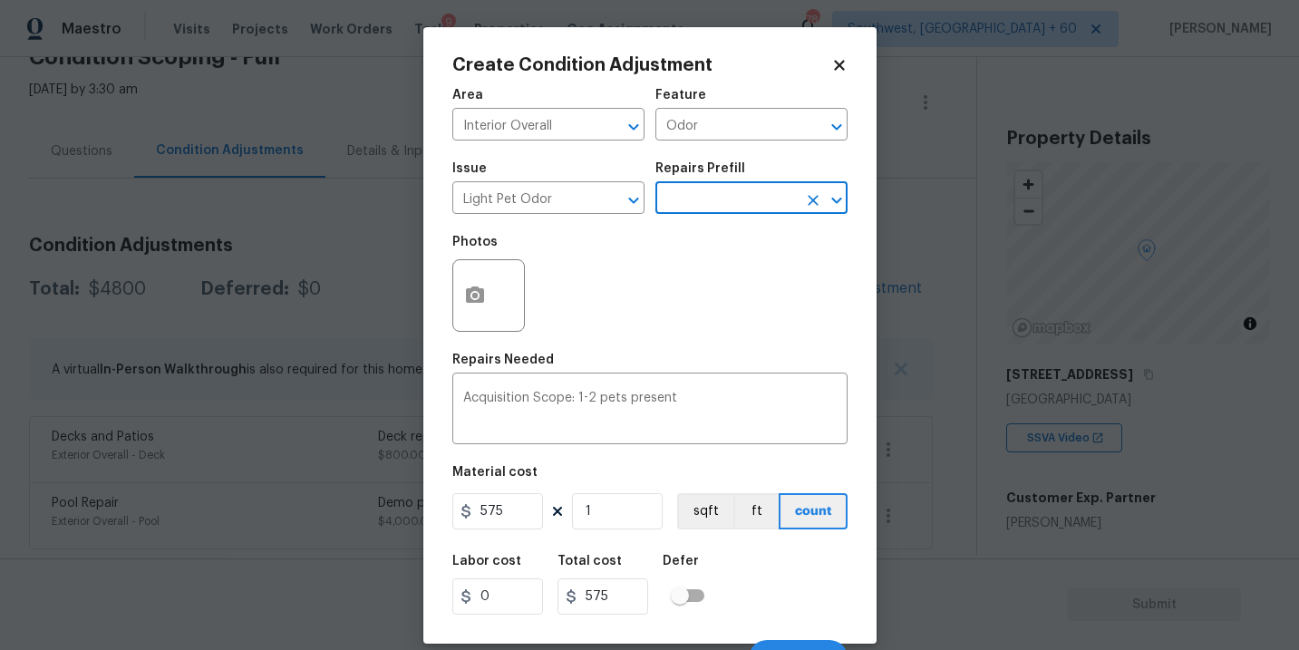
scroll to position [27, 0]
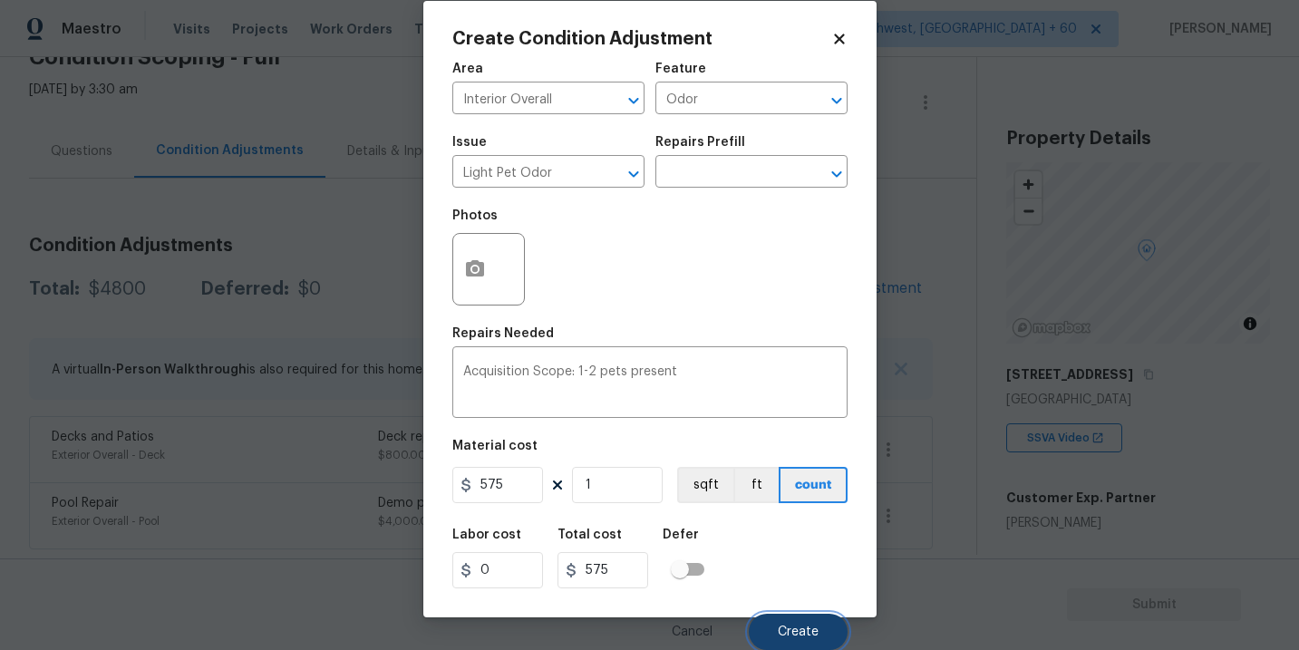
click at [793, 636] on span "Create" at bounding box center [798, 632] width 41 height 14
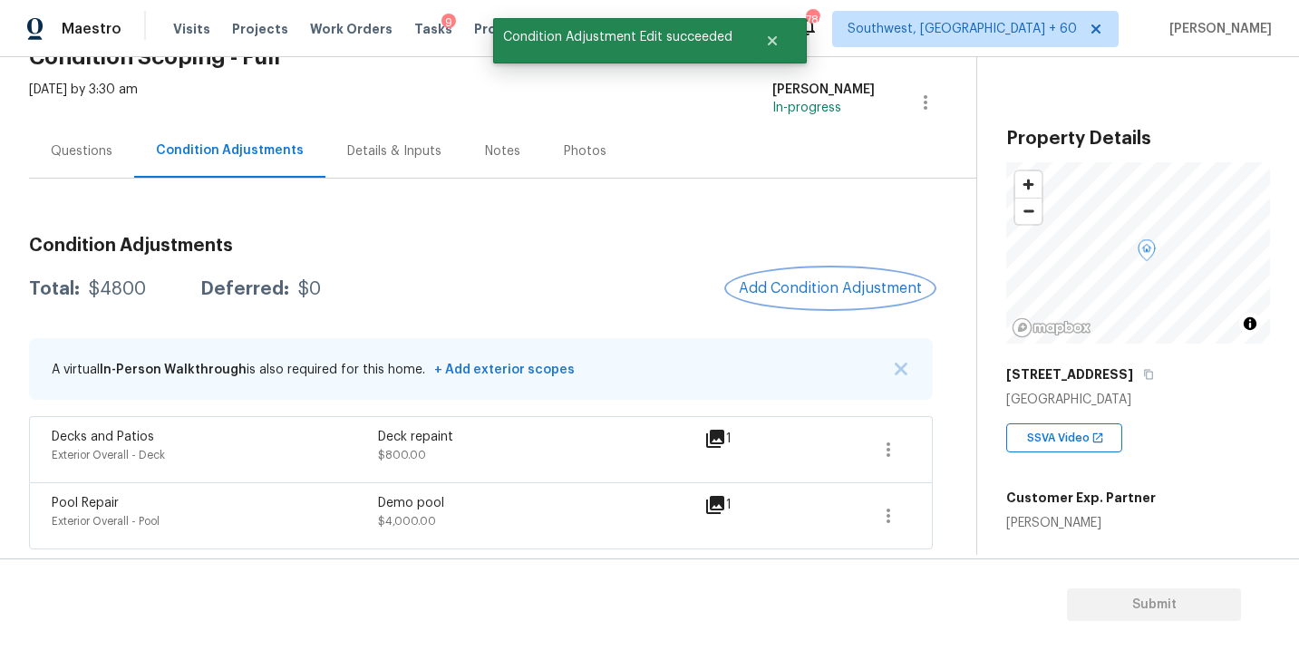
scroll to position [0, 0]
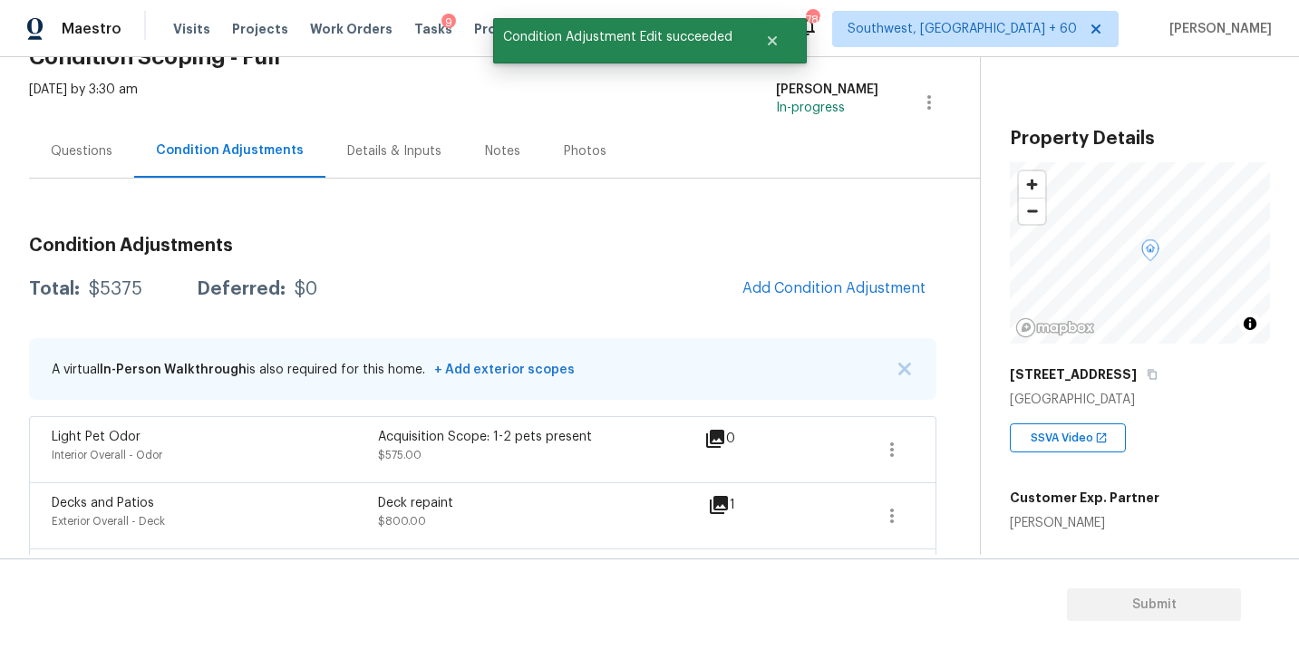
click at [606, 208] on div "Condition Adjustments Total: $5375 Deferred: $0 Add Condition Adjustment A virt…" at bounding box center [482, 397] width 907 height 437
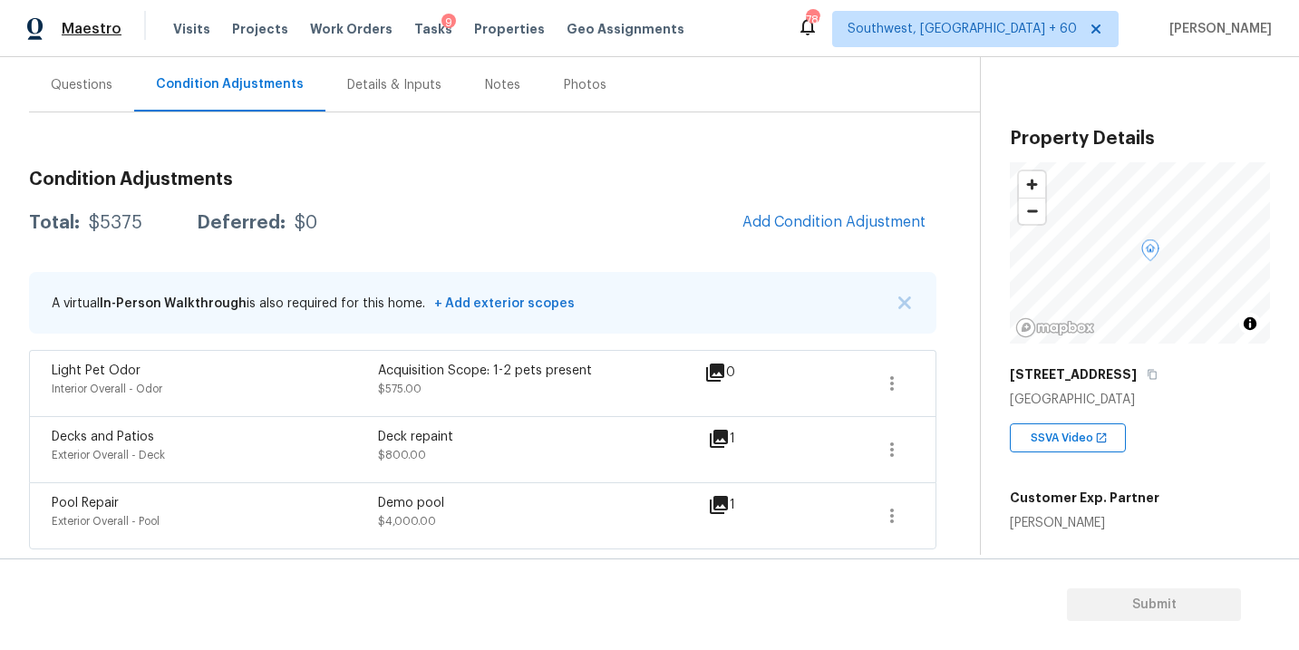
scroll to position [85, 0]
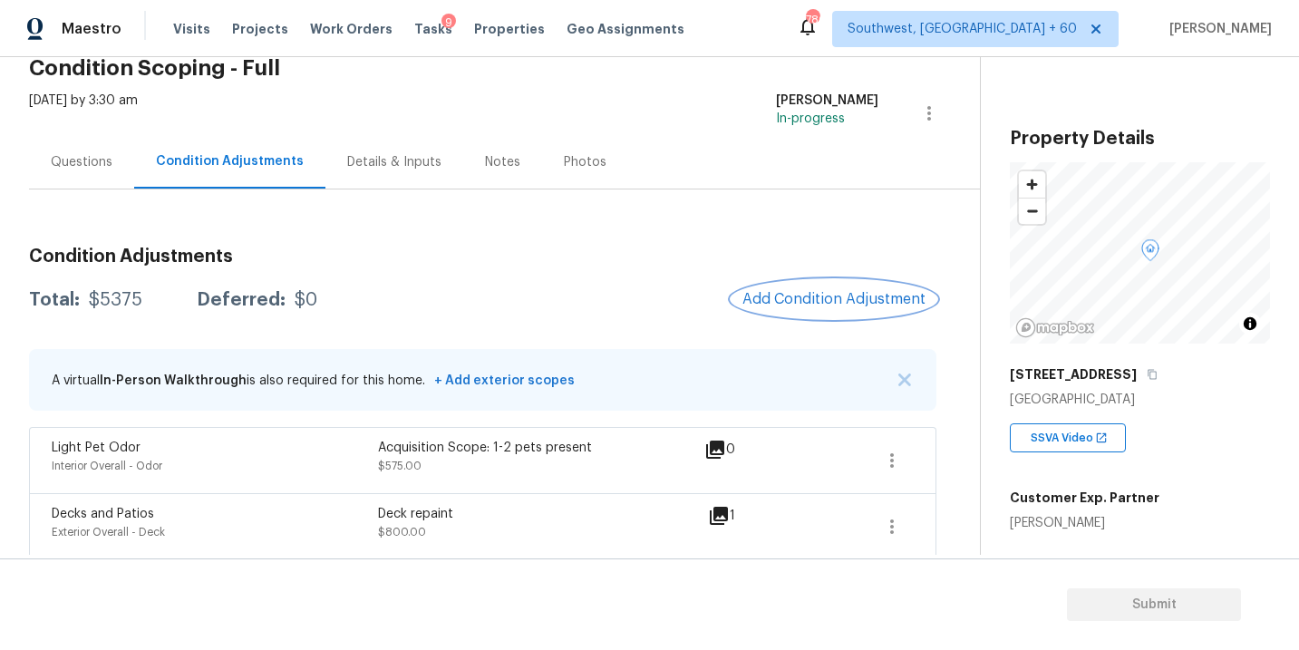
click at [830, 305] on span "Add Condition Adjustment" at bounding box center [833, 299] width 183 height 16
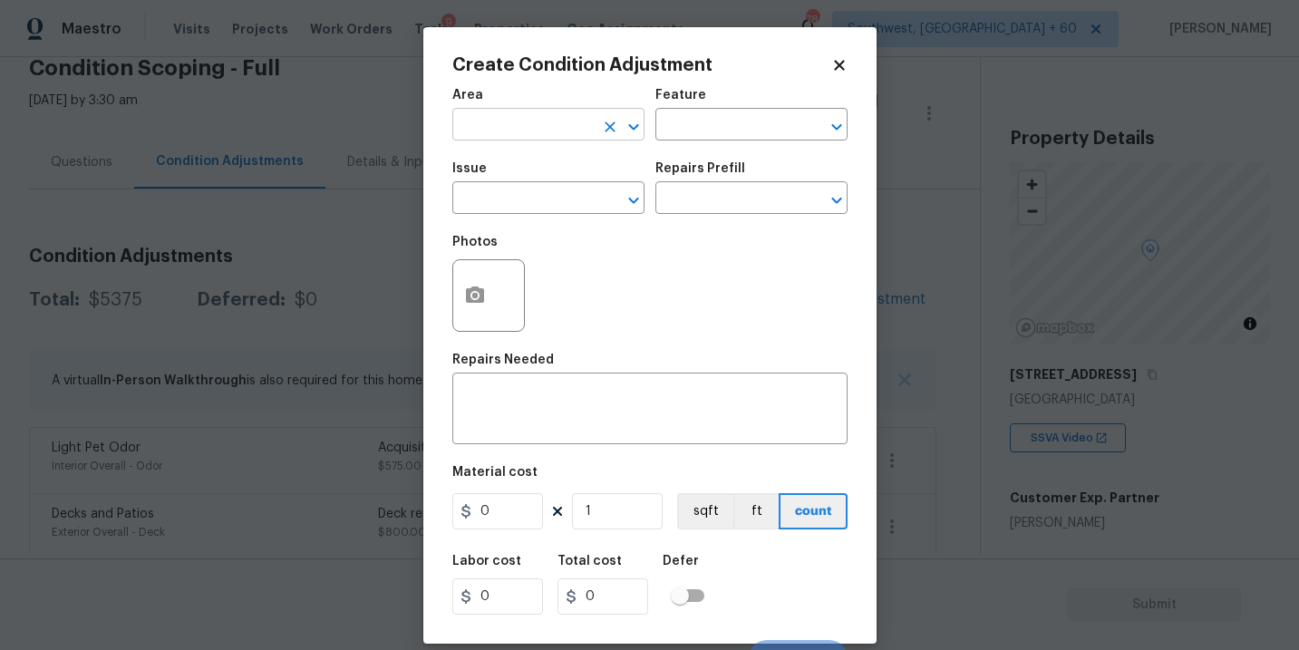
click at [520, 119] on input "text" at bounding box center [522, 126] width 141 height 28
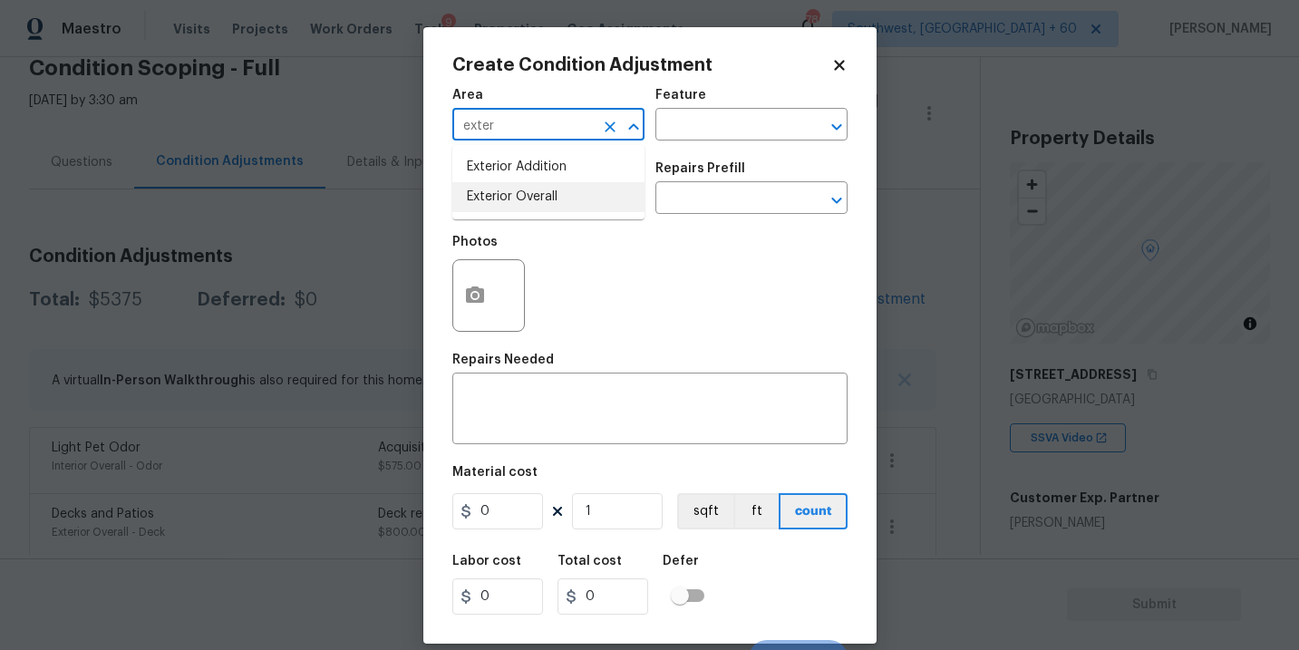
click at [536, 198] on li "Exterior Overall" at bounding box center [548, 197] width 192 height 30
type input "Exterior Overall"
click at [700, 133] on input "text" at bounding box center [725, 126] width 141 height 28
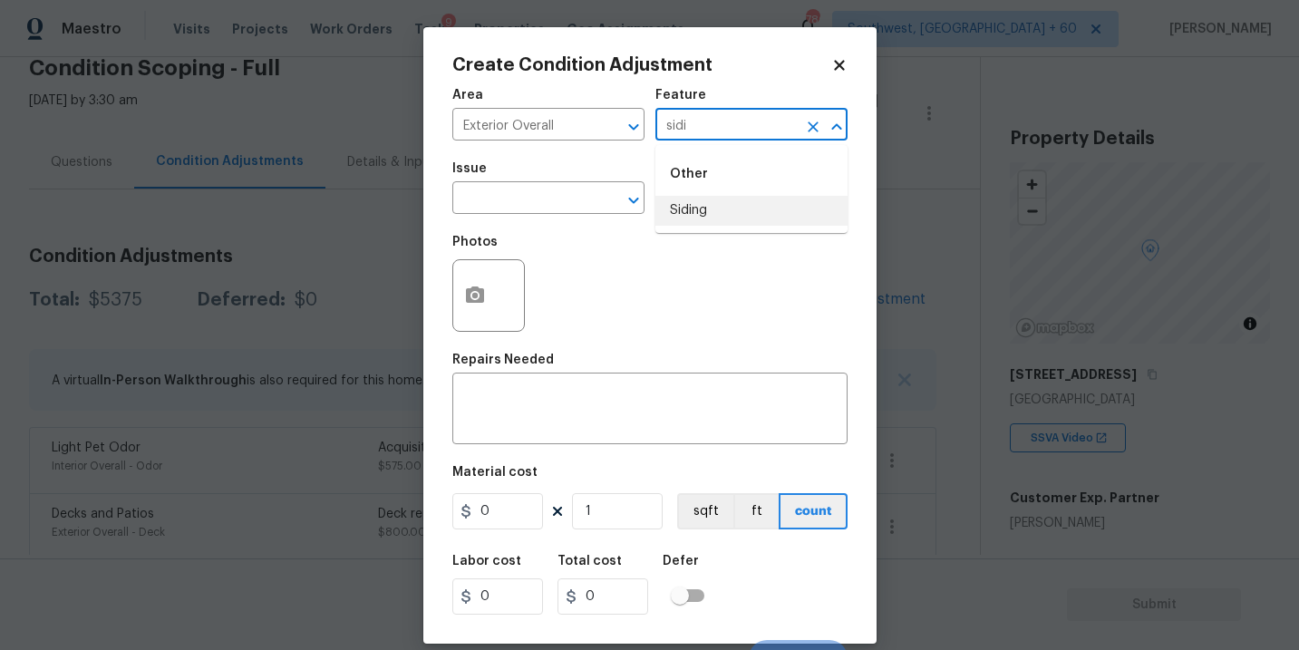
click at [705, 230] on ul "Other Siding" at bounding box center [751, 189] width 192 height 88
click at [723, 214] on li "Siding" at bounding box center [751, 211] width 192 height 30
type input "Siding"
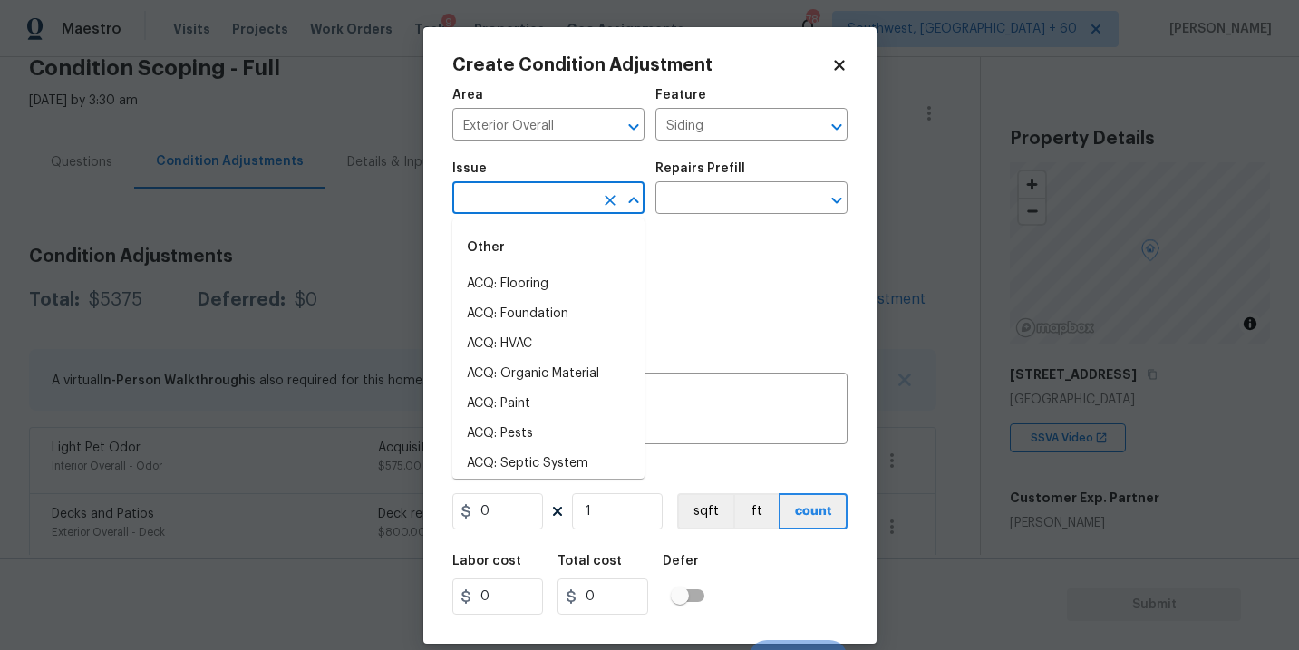
click at [546, 210] on input "text" at bounding box center [522, 200] width 141 height 28
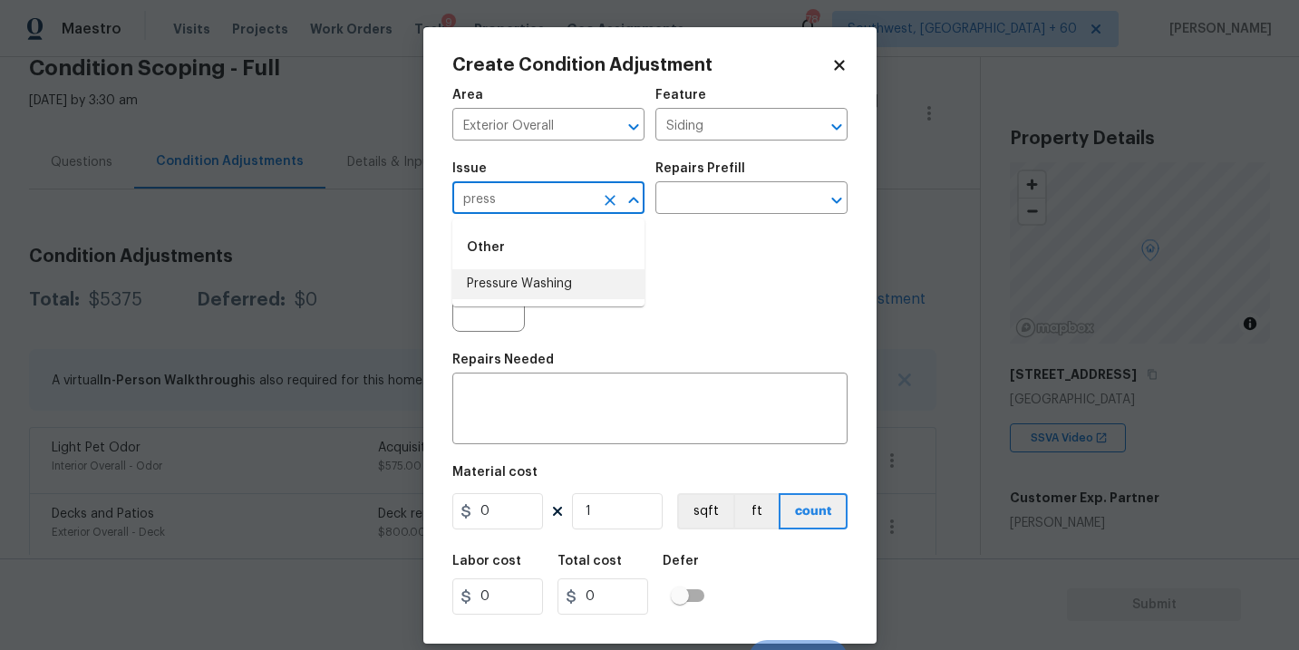
click at [549, 285] on li "Pressure Washing" at bounding box center [548, 284] width 192 height 30
type input "Pressure Washing"
click at [693, 230] on div "Photos" at bounding box center [649, 284] width 395 height 118
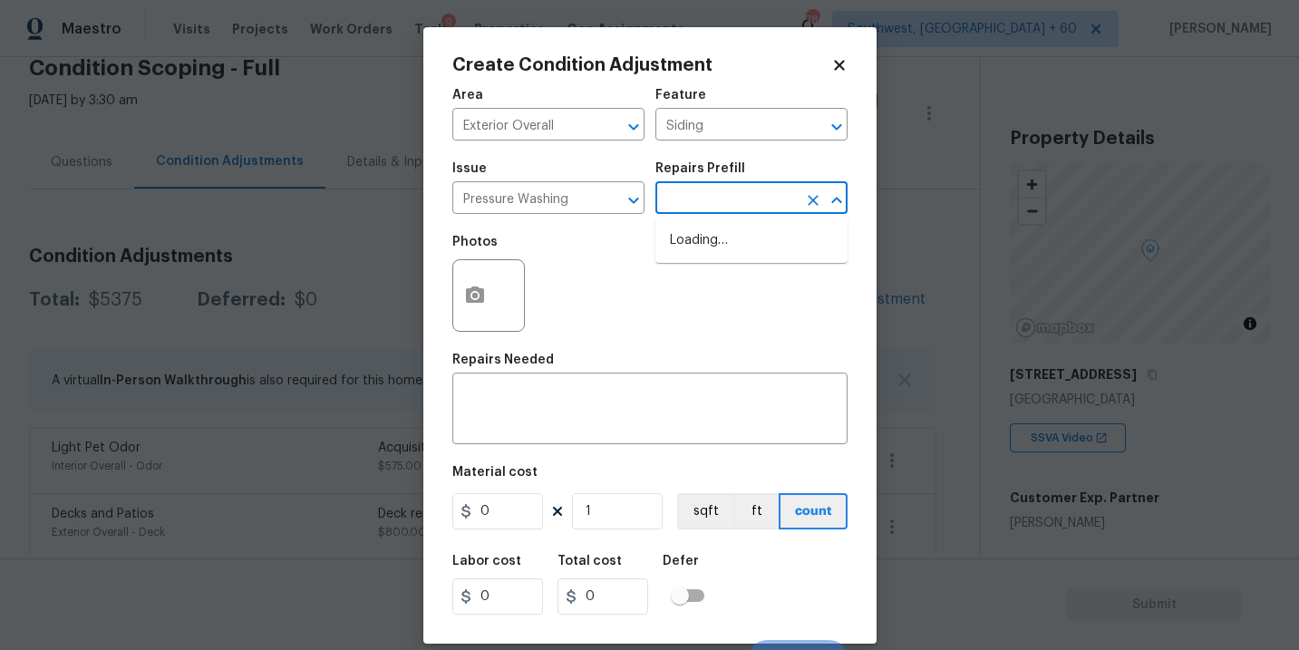
click at [721, 213] on input "text" at bounding box center [725, 200] width 141 height 28
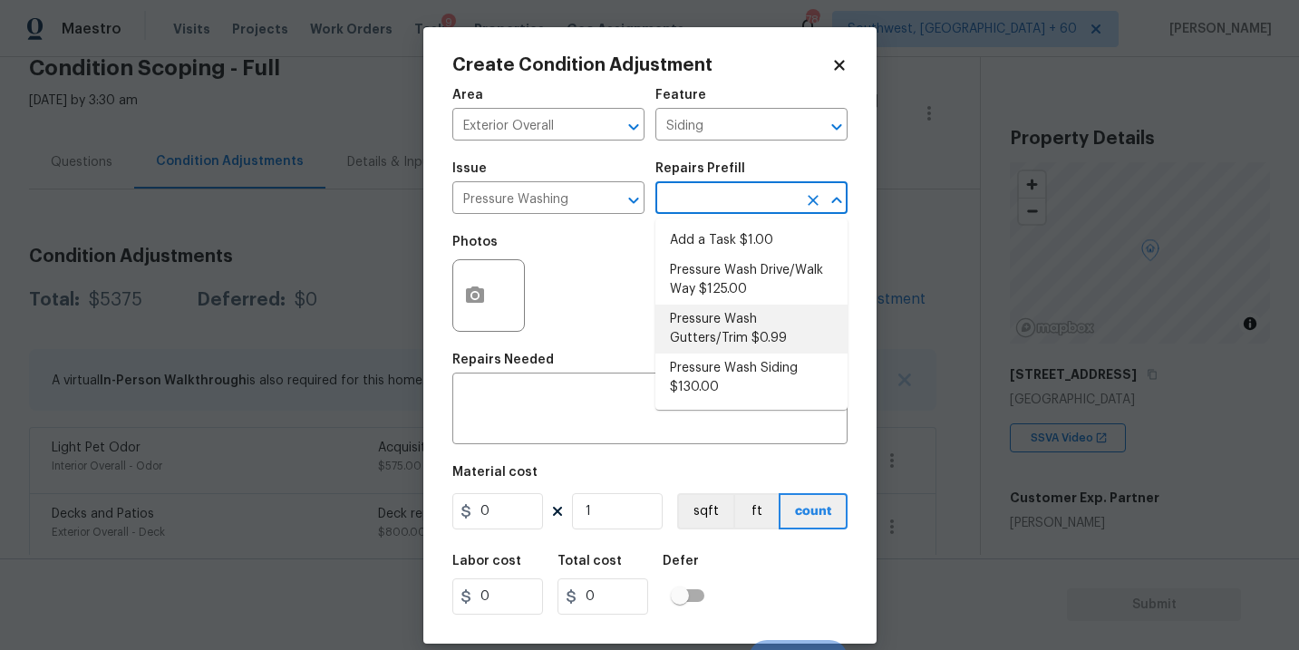
click at [712, 384] on li "Pressure Wash Siding $130.00" at bounding box center [751, 377] width 192 height 49
type textarea "Protect areas as needed for pressure washing. Pressure wash the siding on the h…"
type input "130"
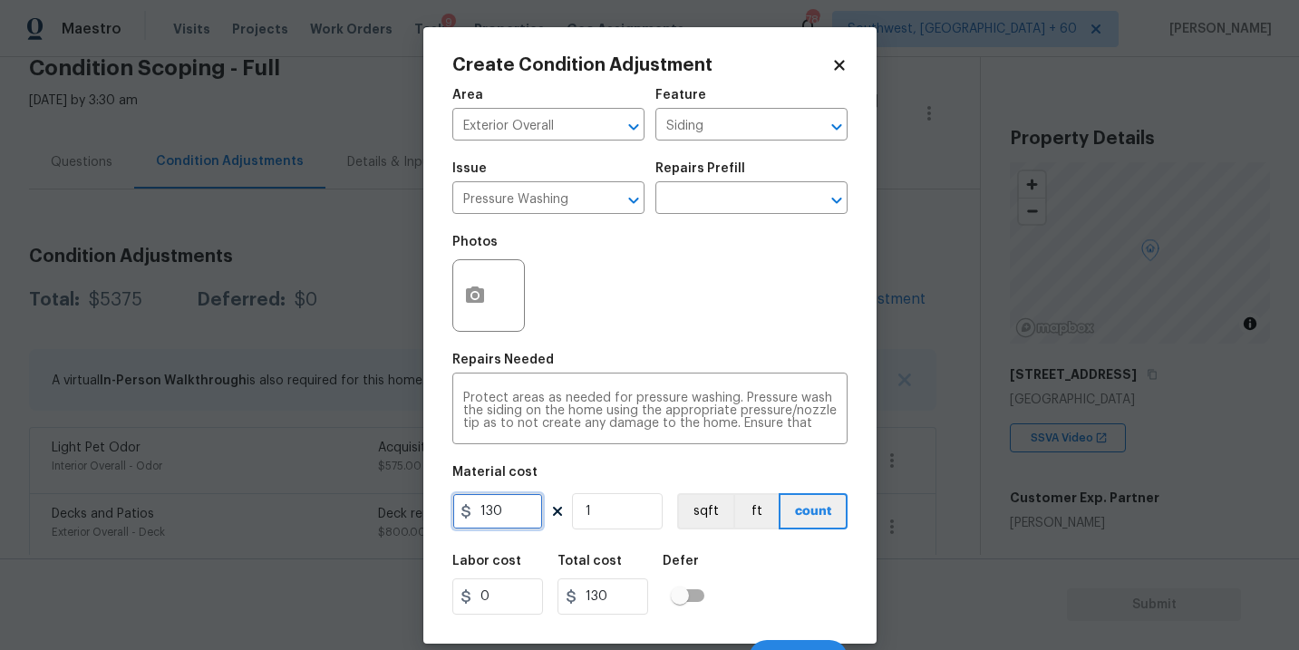
drag, startPoint x: 507, startPoint y: 502, endPoint x: 405, endPoint y: 498, distance: 102.5
click at [405, 498] on div "Create Condition Adjustment Area Exterior Overall ​ Feature Siding ​ Issue Pres…" at bounding box center [649, 325] width 1299 height 650
type input "200"
click at [465, 314] on button "button" at bounding box center [474, 295] width 43 height 71
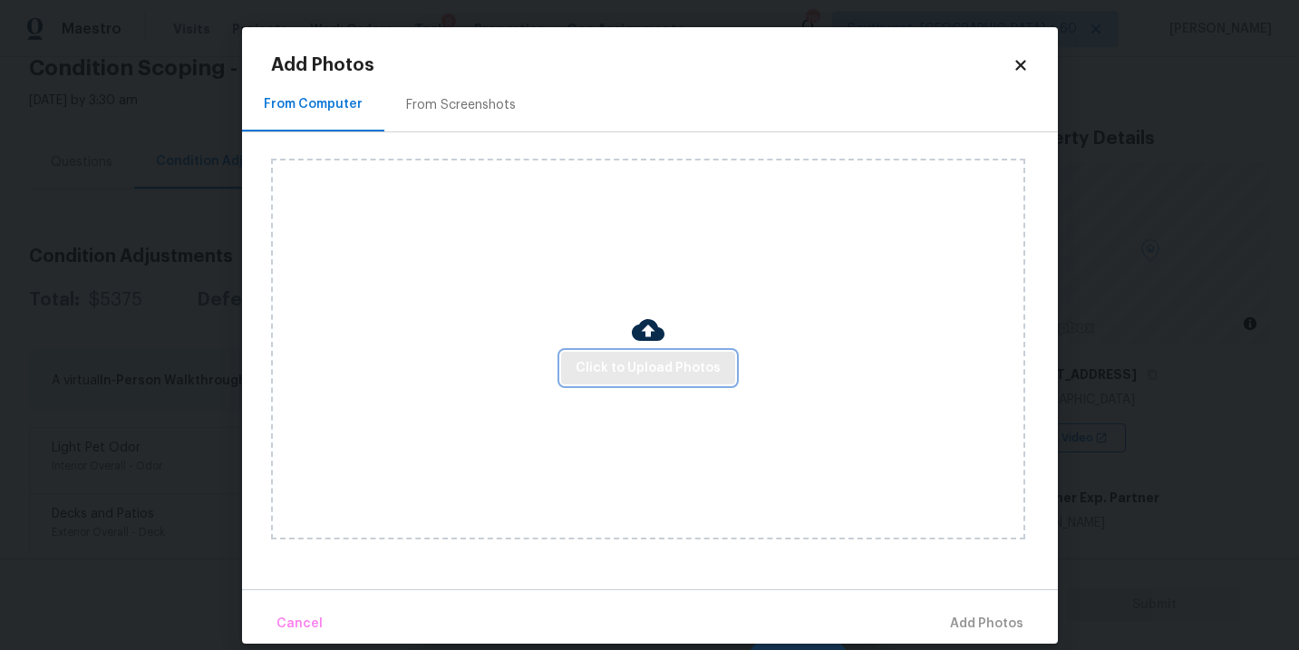
click at [650, 362] on span "Click to Upload Photos" at bounding box center [647, 368] width 145 height 23
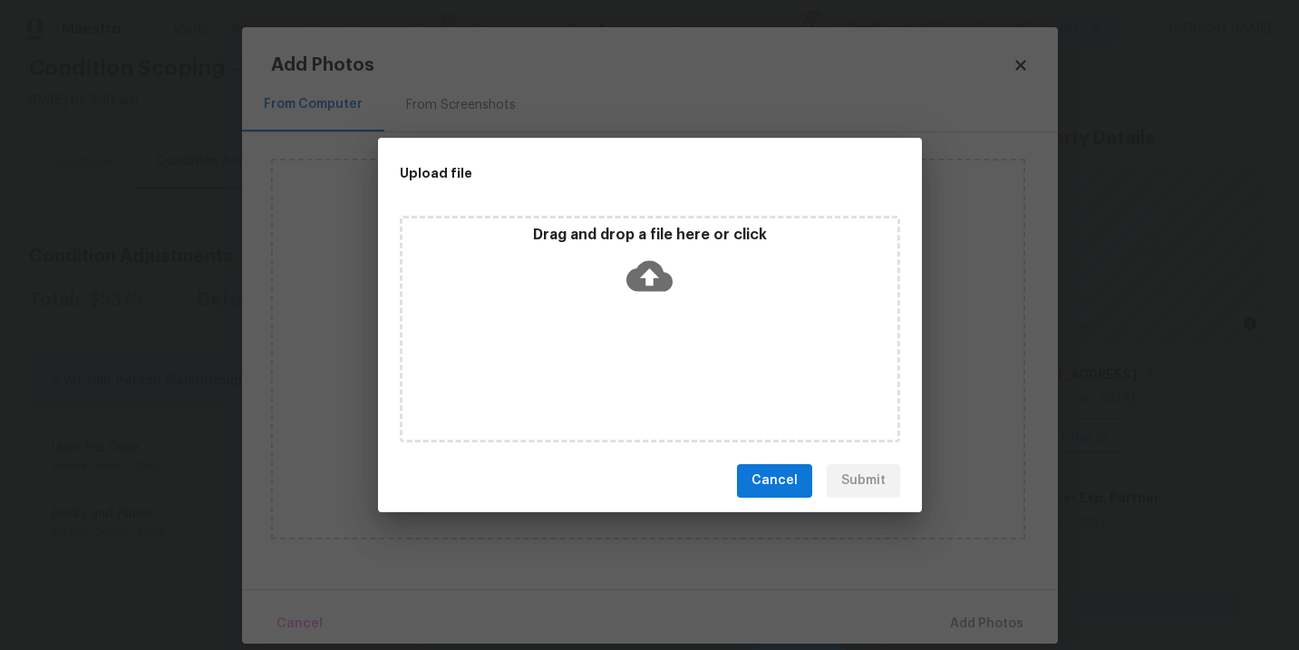
click at [652, 278] on icon at bounding box center [649, 276] width 46 height 46
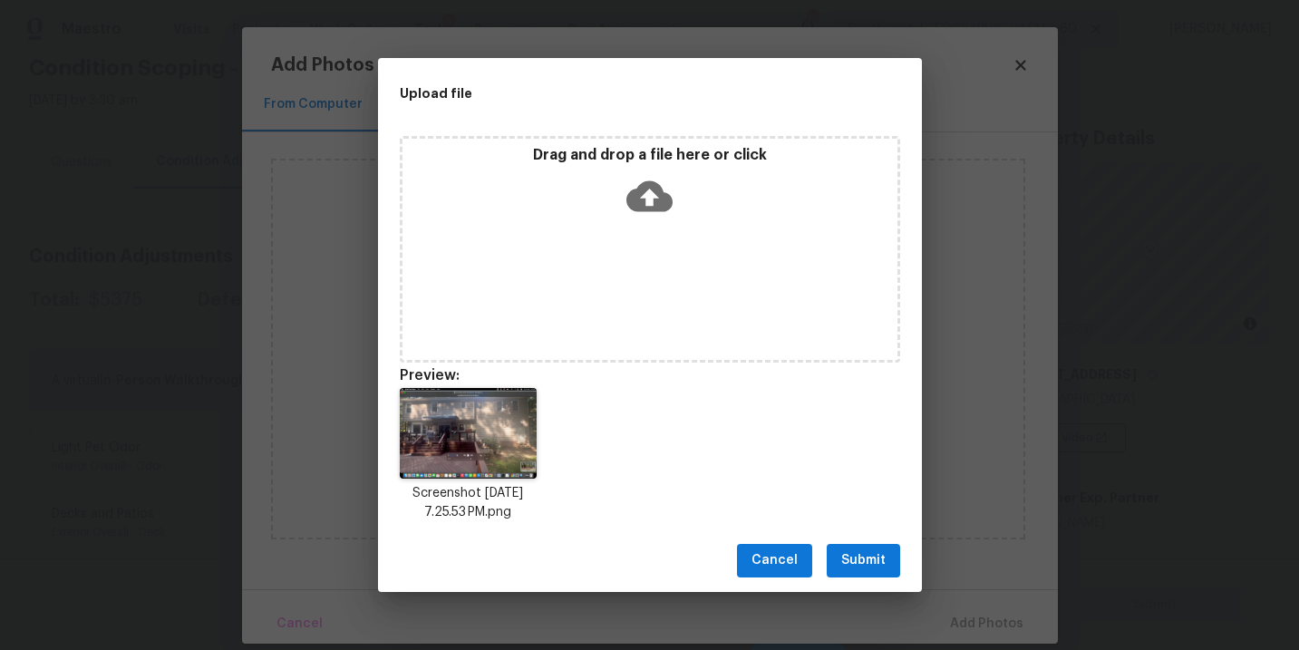
click at [865, 552] on span "Submit" at bounding box center [863, 560] width 44 height 23
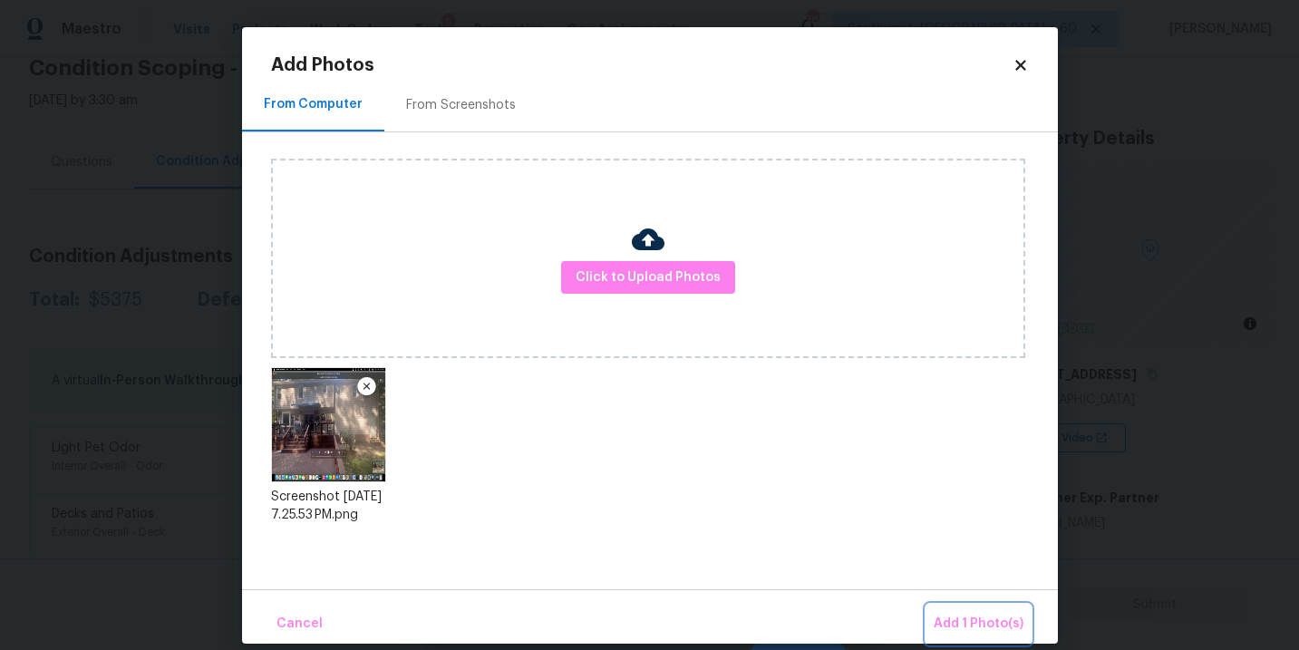
drag, startPoint x: 959, startPoint y: 623, endPoint x: 930, endPoint y: 620, distance: 29.1
click at [959, 623] on span "Add 1 Photo(s)" at bounding box center [978, 624] width 90 height 23
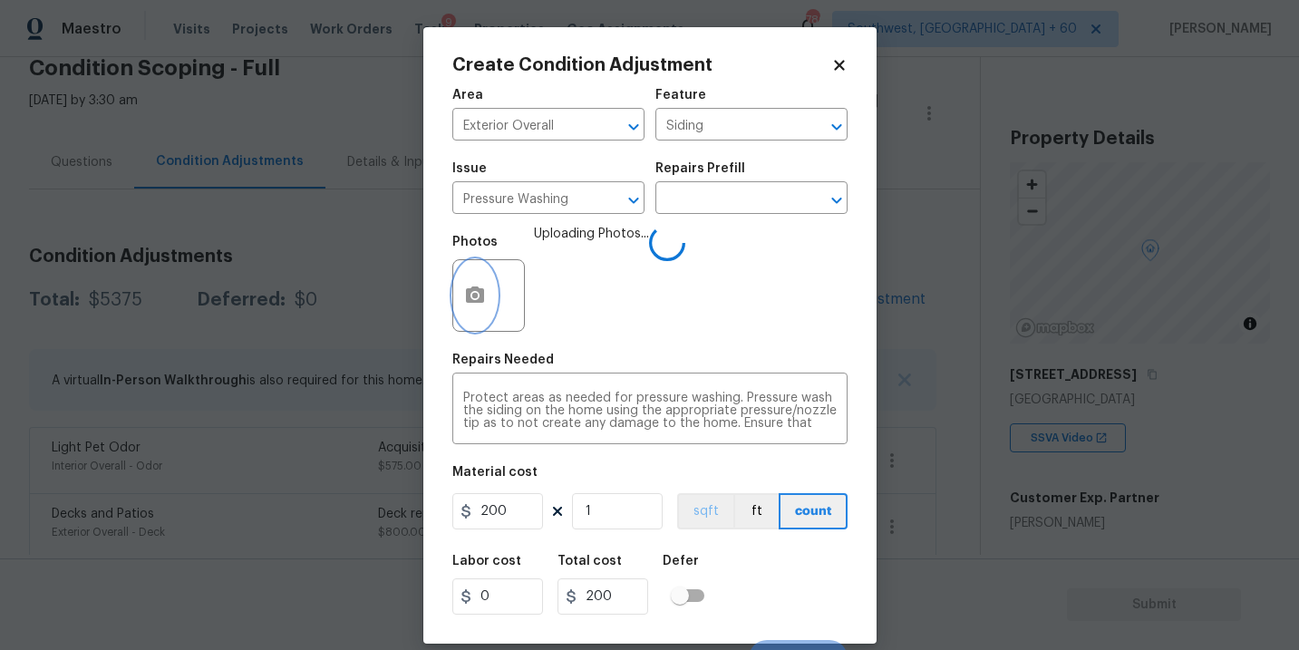
scroll to position [27, 0]
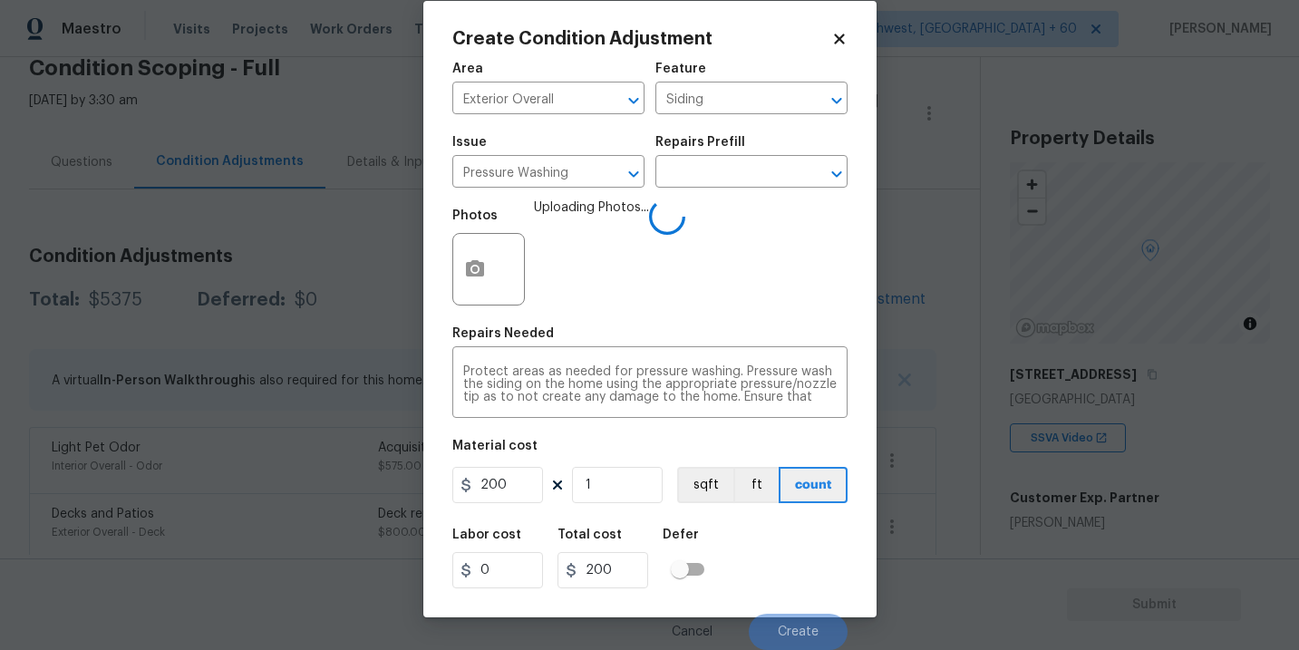
click at [769, 554] on div "Labor cost 0 Total cost 200 Defer" at bounding box center [649, 558] width 395 height 82
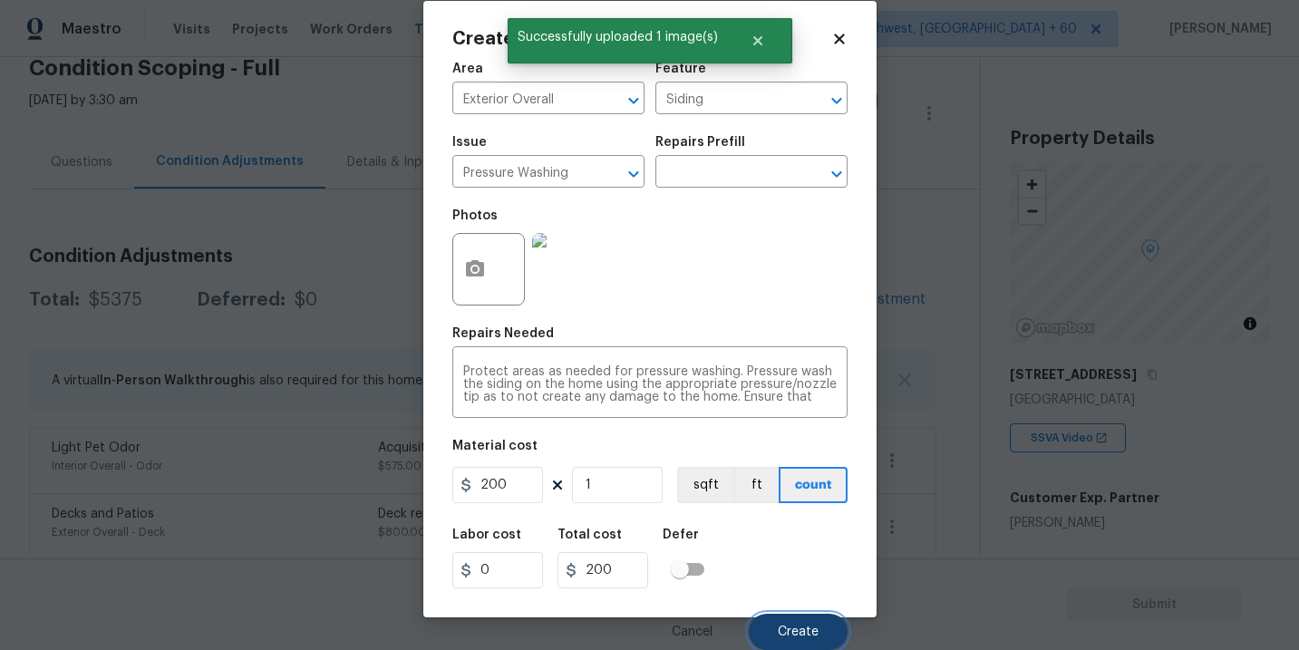
click at [791, 629] on span "Create" at bounding box center [798, 632] width 41 height 14
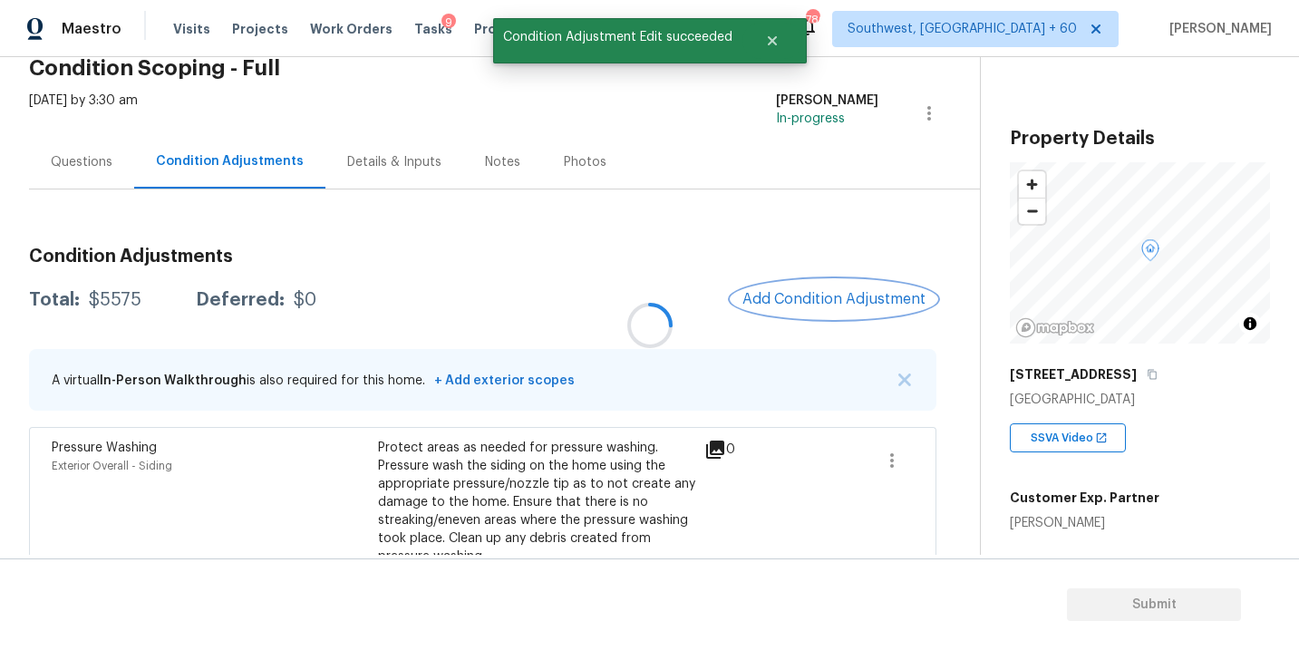
scroll to position [0, 0]
click at [853, 294] on span "Add Condition Adjustment" at bounding box center [833, 299] width 183 height 16
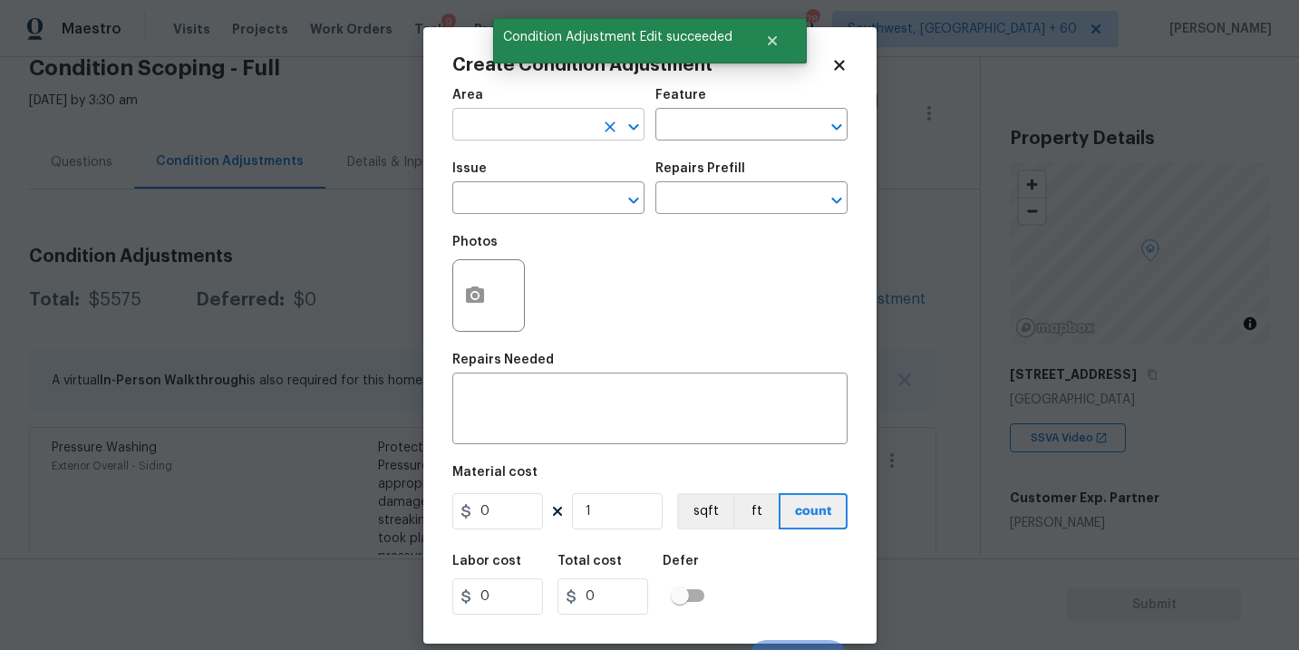
click at [466, 140] on input "text" at bounding box center [522, 126] width 141 height 28
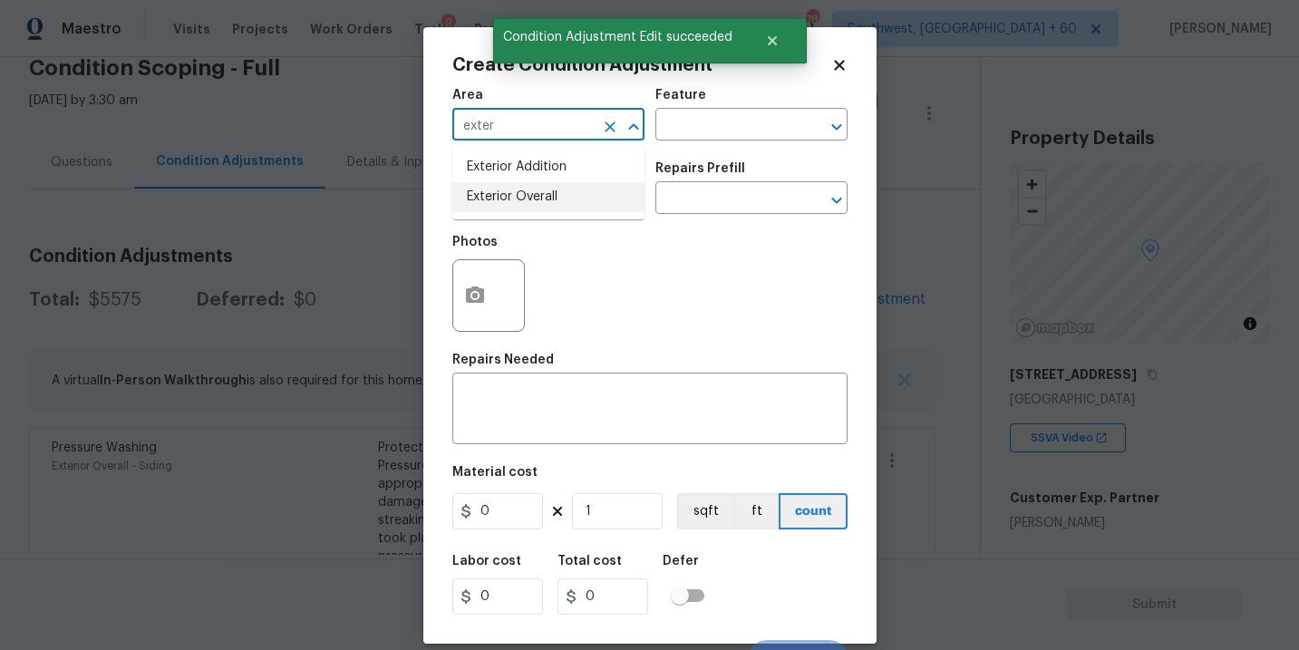
click at [506, 196] on li "Exterior Overall" at bounding box center [548, 197] width 192 height 30
type input "Exterior Overall"
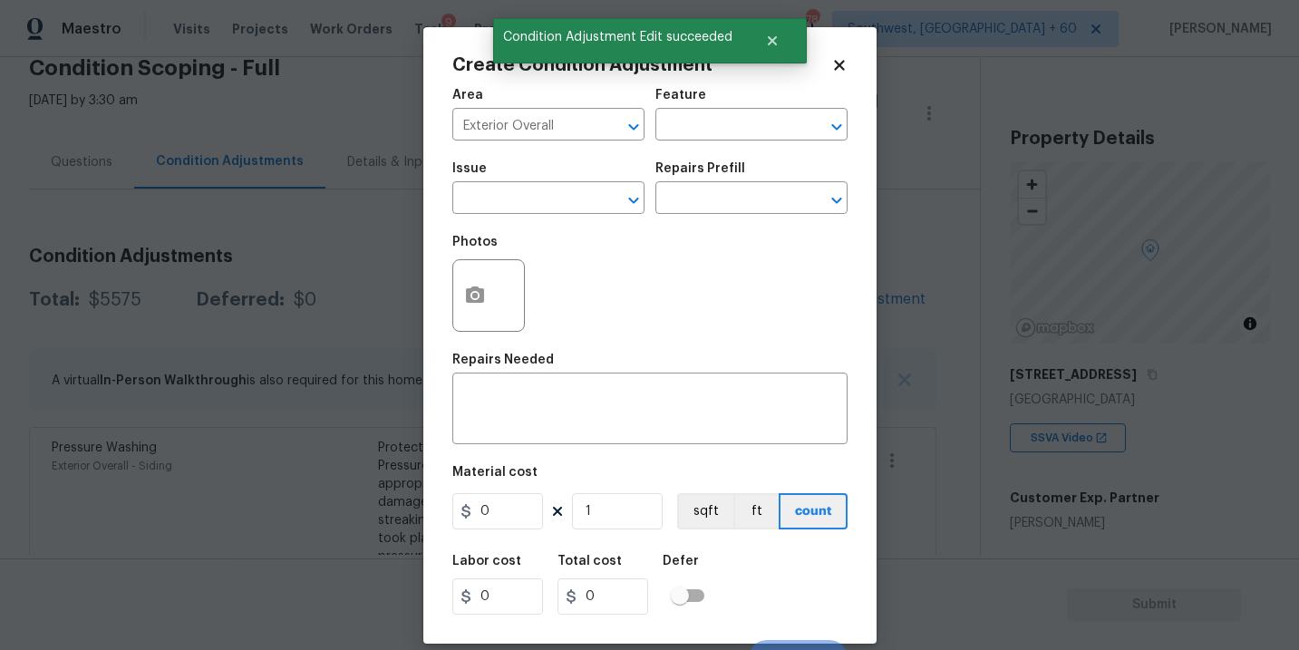
click at [680, 159] on div "Issue ​ Repairs Prefill ​" at bounding box center [649, 187] width 395 height 73
click at [702, 135] on input "text" at bounding box center [725, 126] width 141 height 28
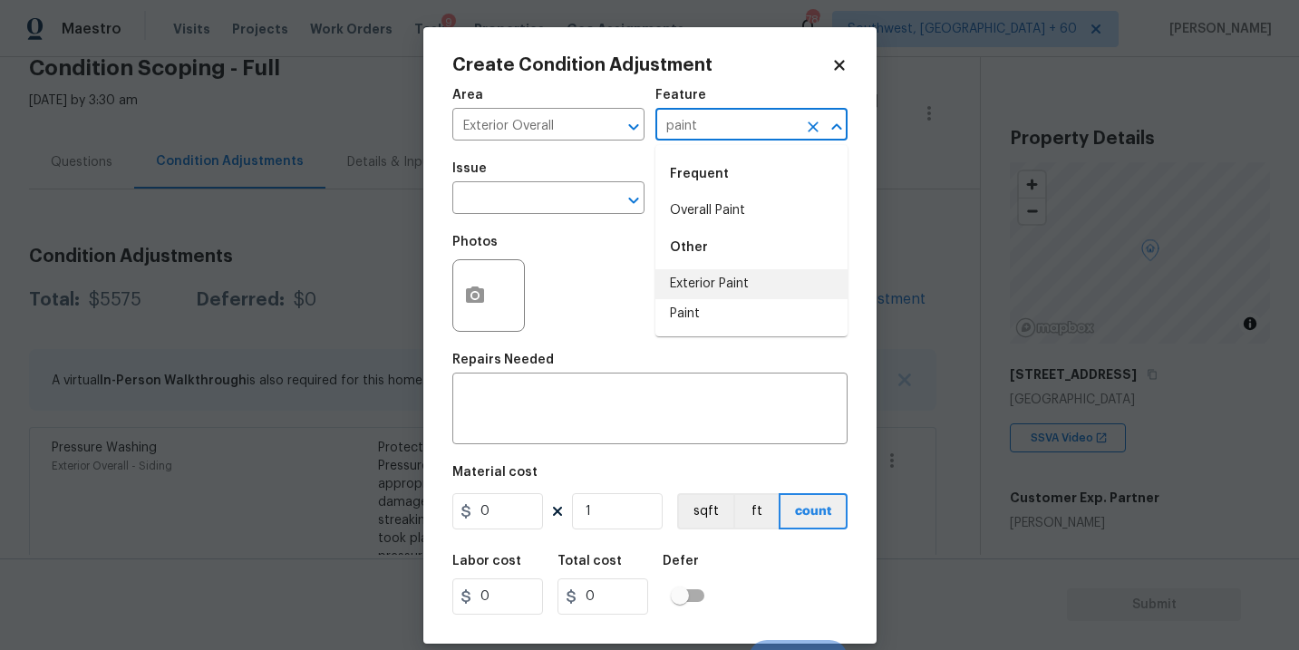
click at [717, 291] on li "Exterior Paint" at bounding box center [751, 284] width 192 height 30
type input "Exterior Paint"
click at [561, 213] on input "text" at bounding box center [522, 200] width 141 height 28
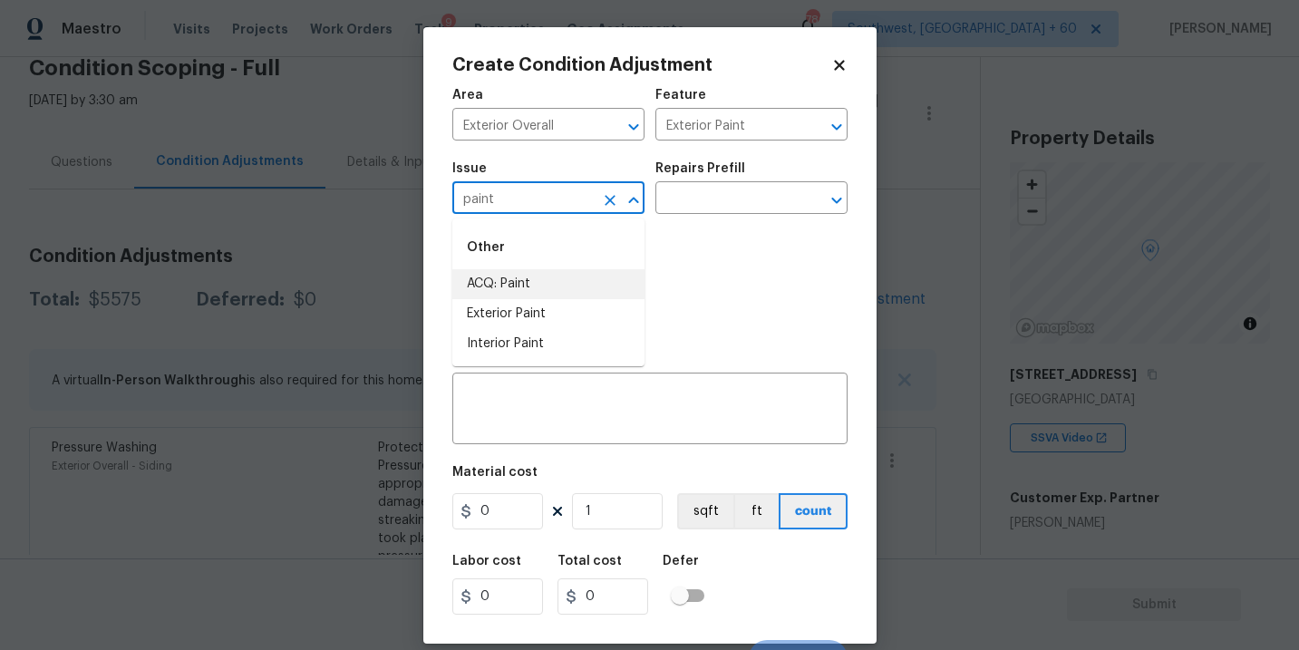
click at [565, 294] on li "ACQ: Paint" at bounding box center [548, 284] width 192 height 30
type input "ACQ: Paint"
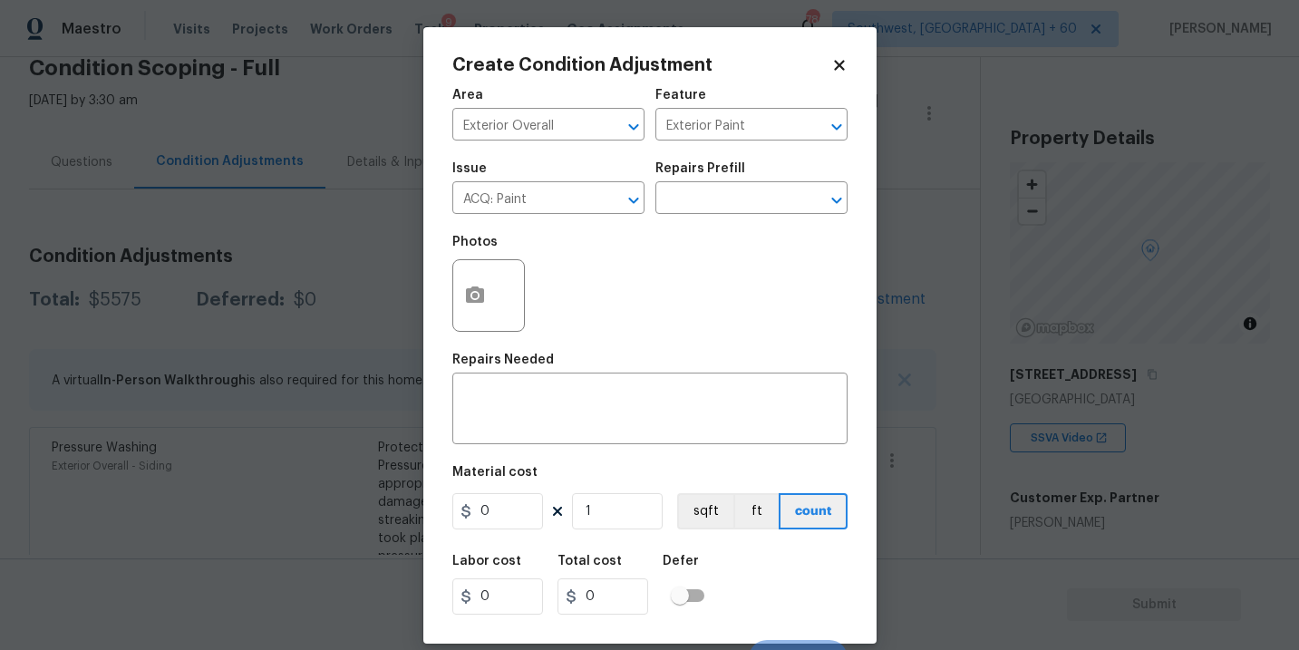
click at [700, 218] on div "Issue ACQ: Paint ​ Repairs Prefill ​" at bounding box center [649, 187] width 395 height 73
click at [721, 209] on input "text" at bounding box center [725, 200] width 141 height 28
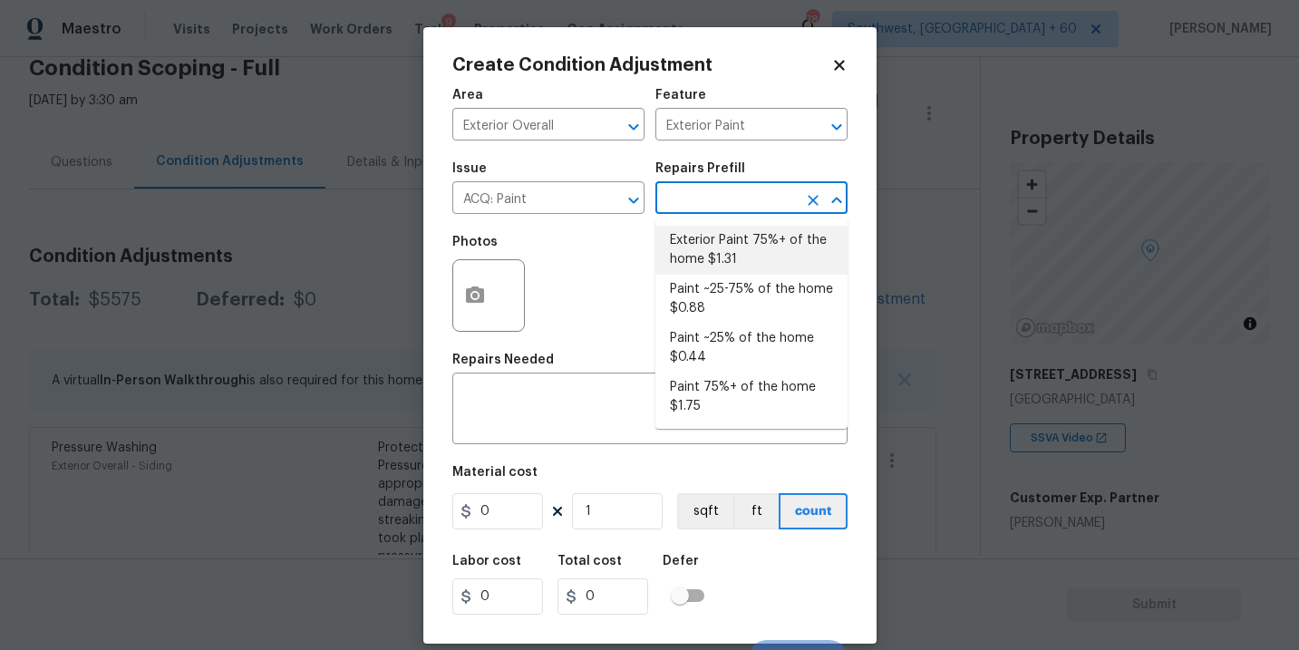
click at [723, 241] on li "Exterior Paint 75%+ of the home $1.31" at bounding box center [751, 250] width 192 height 49
type input "Acquisition"
type textarea "Acquisition Scope: 75%+ of the home exterior will likely require paint"
type input "1.31"
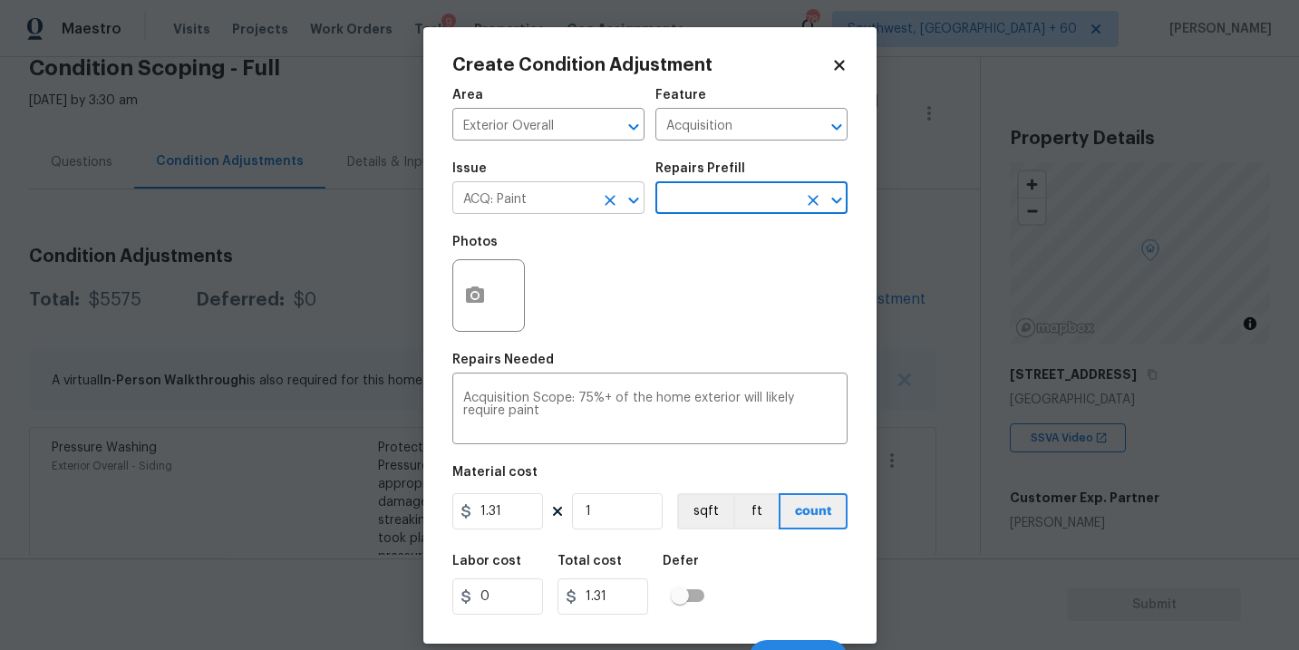
click at [611, 211] on button "Clear" at bounding box center [609, 200] width 25 height 25
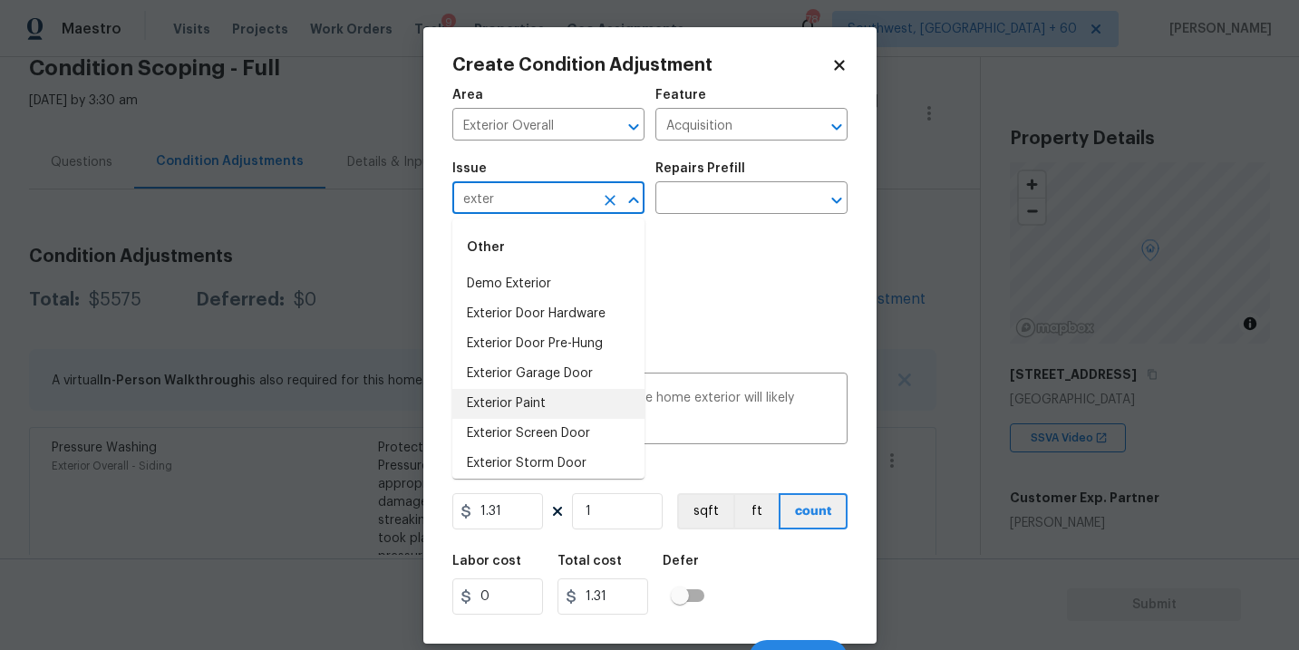
click at [570, 402] on li "Exterior Paint" at bounding box center [548, 404] width 192 height 30
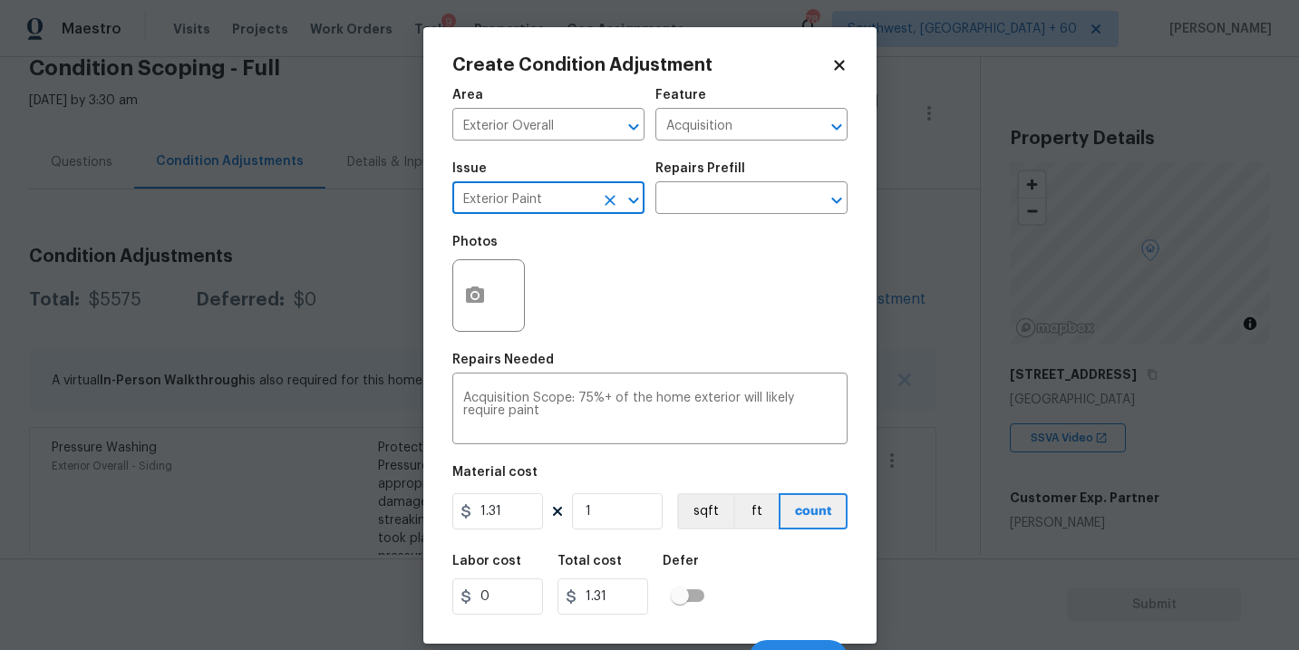
type input "Exterior Paint"
click at [458, 254] on div "Photos" at bounding box center [490, 248] width 76 height 24
click at [470, 301] on icon "button" at bounding box center [475, 294] width 18 height 16
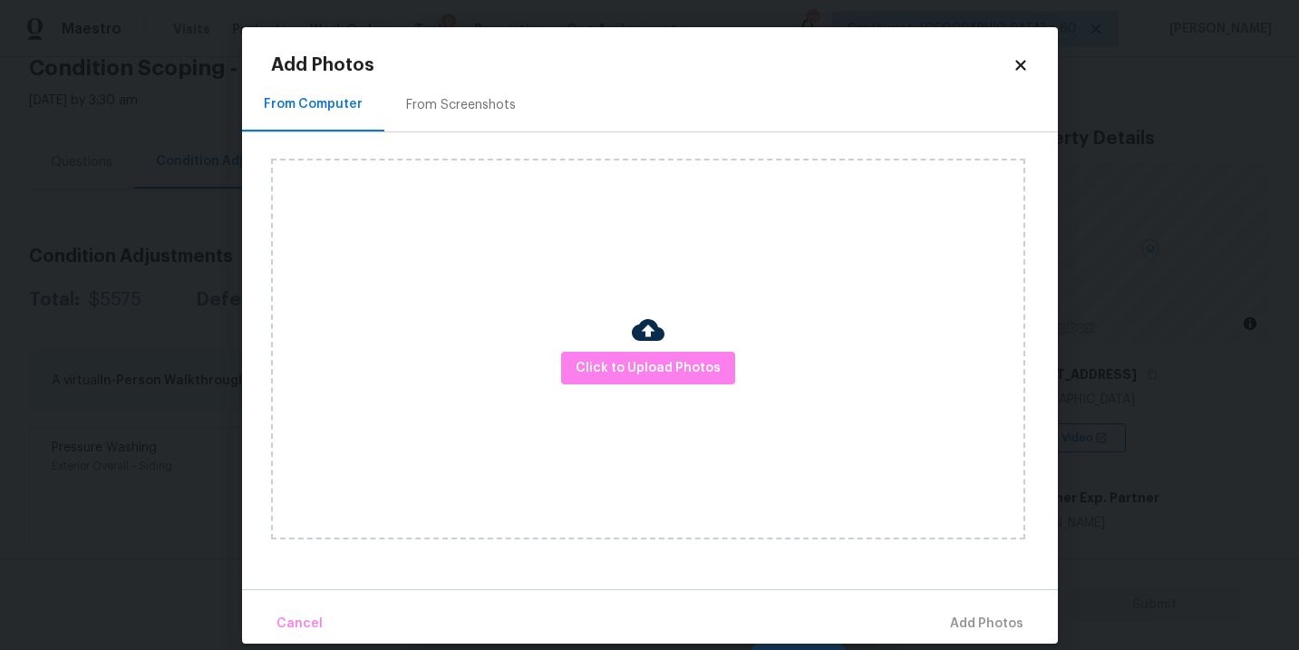
click at [649, 346] on div at bounding box center [648, 333] width 33 height 38
click at [649, 335] on img at bounding box center [648, 330] width 33 height 33
click at [648, 360] on span "Click to Upload Photos" at bounding box center [647, 368] width 145 height 23
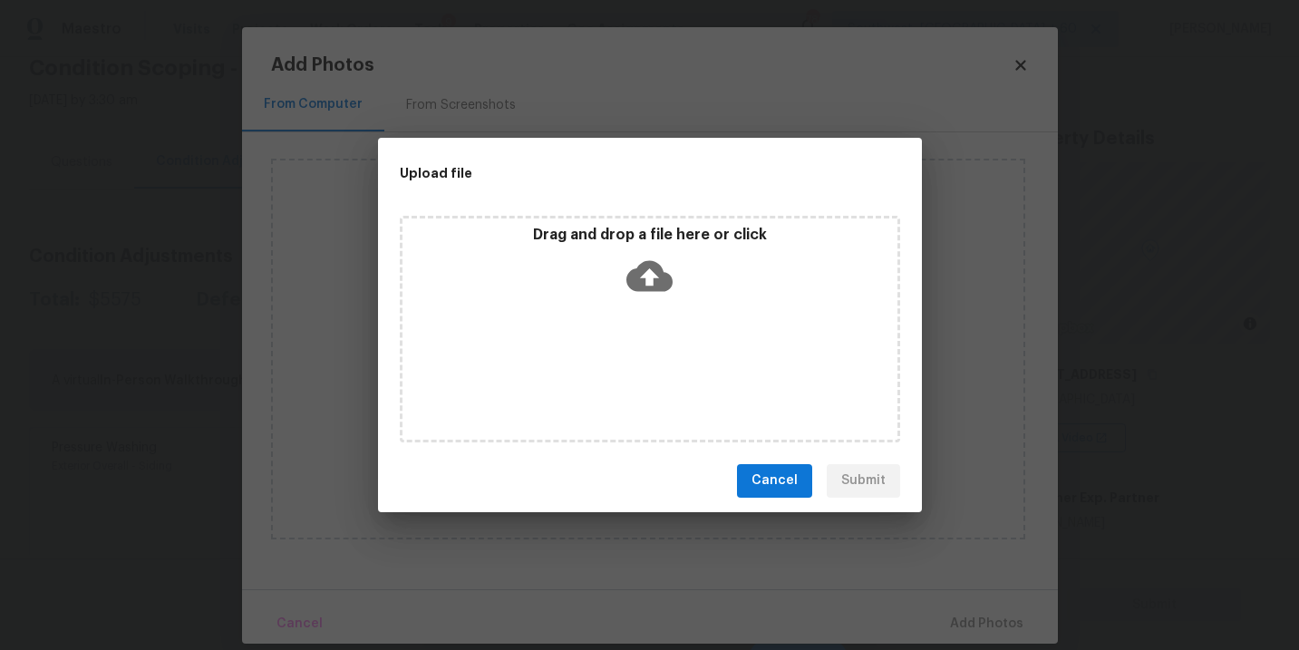
click at [652, 344] on div "Drag and drop a file here or click" at bounding box center [650, 329] width 500 height 227
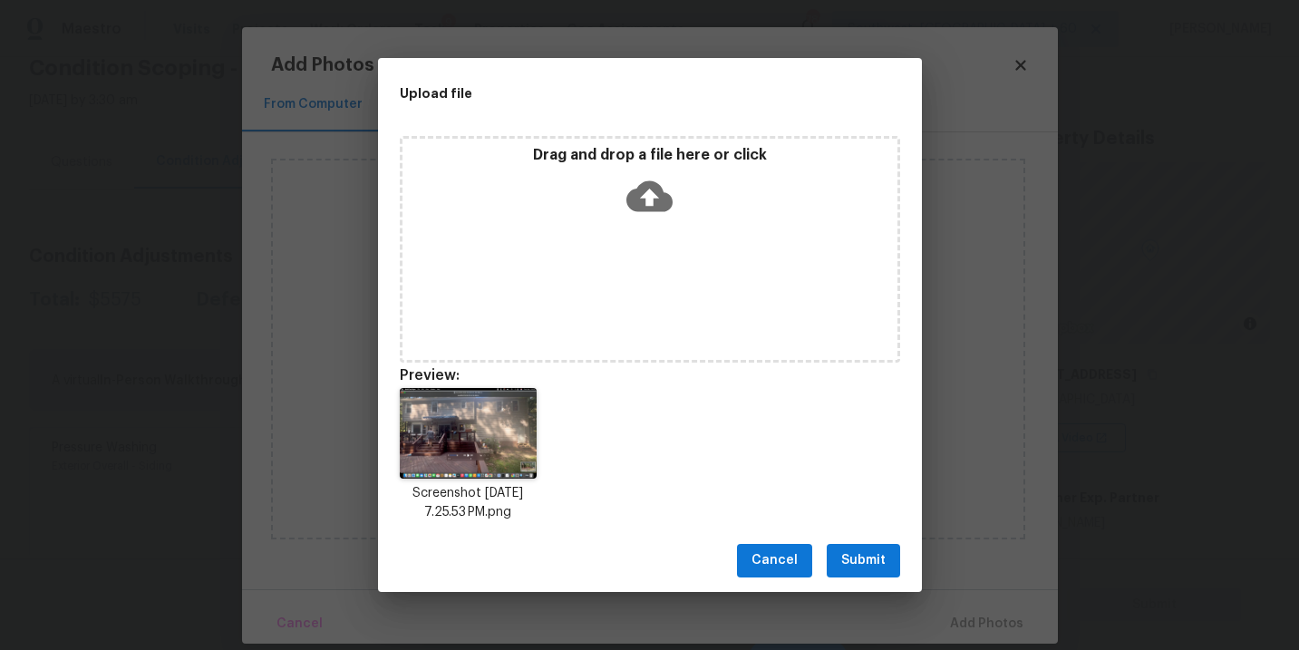
click at [870, 576] on button "Submit" at bounding box center [862, 561] width 73 height 34
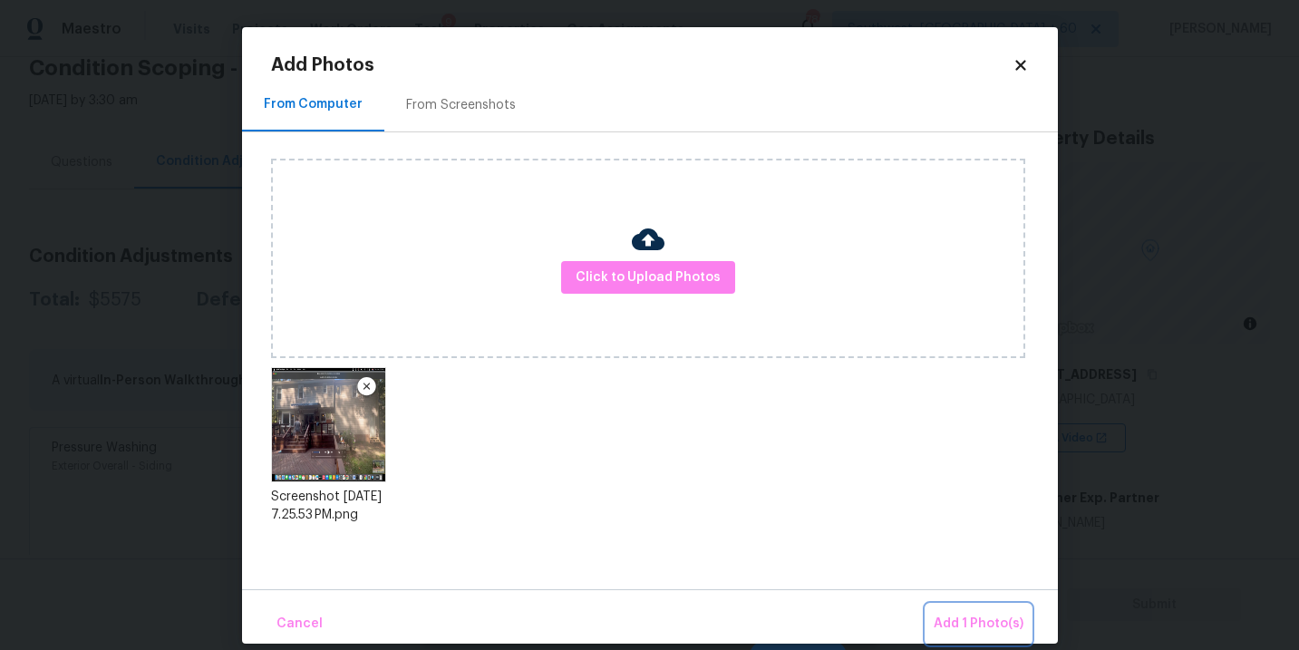
click at [941, 608] on button "Add 1 Photo(s)" at bounding box center [978, 623] width 104 height 39
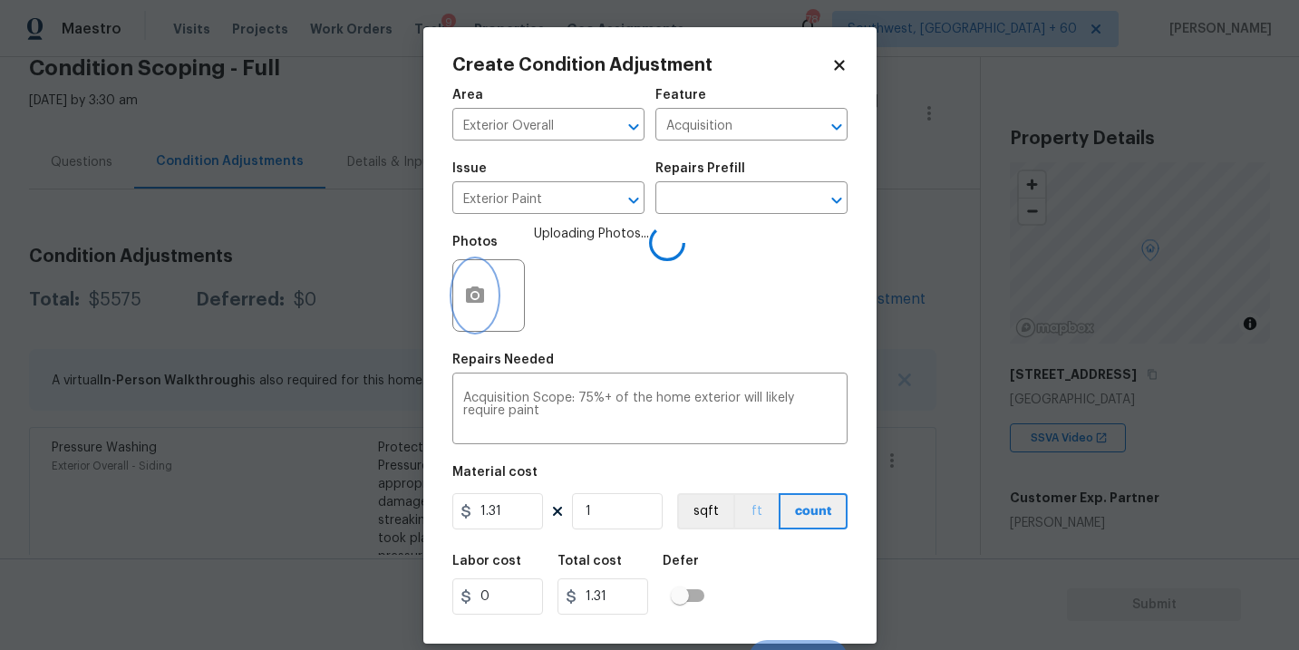
scroll to position [27, 0]
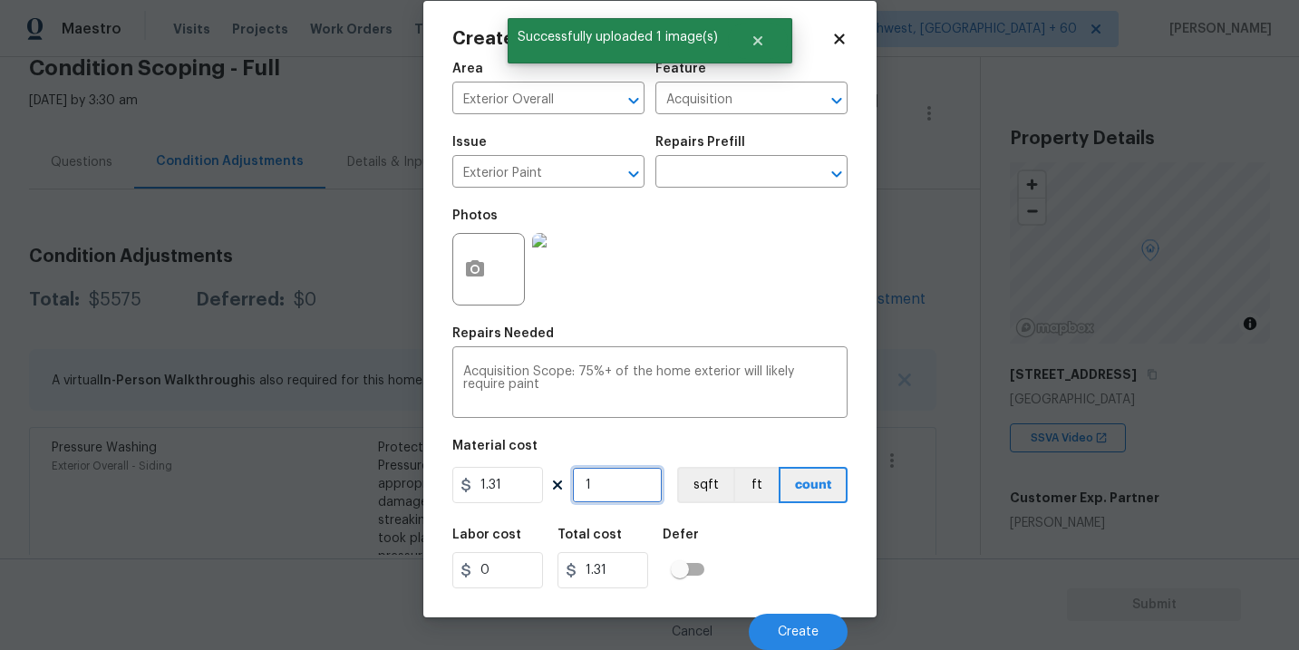
click at [640, 489] on input "1" at bounding box center [617, 485] width 91 height 36
type input "0"
type input "2"
type input "2.62"
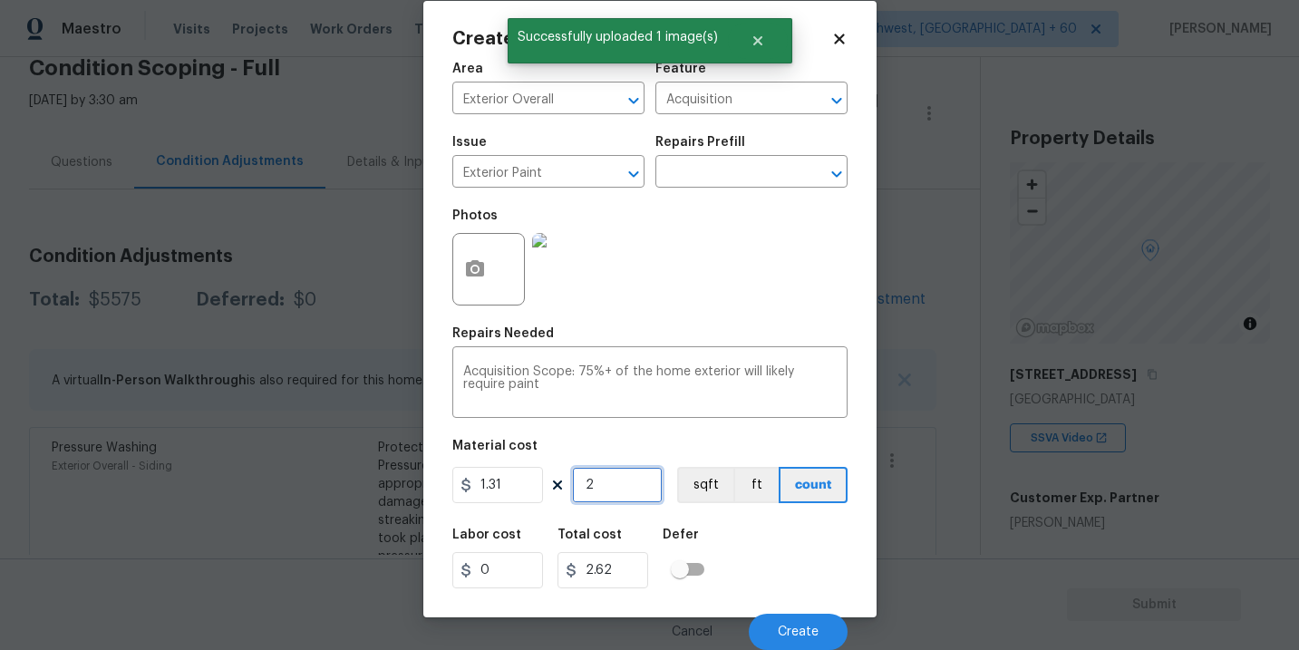
type input "21"
type input "27.51"
type input "211"
type input "276.41"
type input "2117"
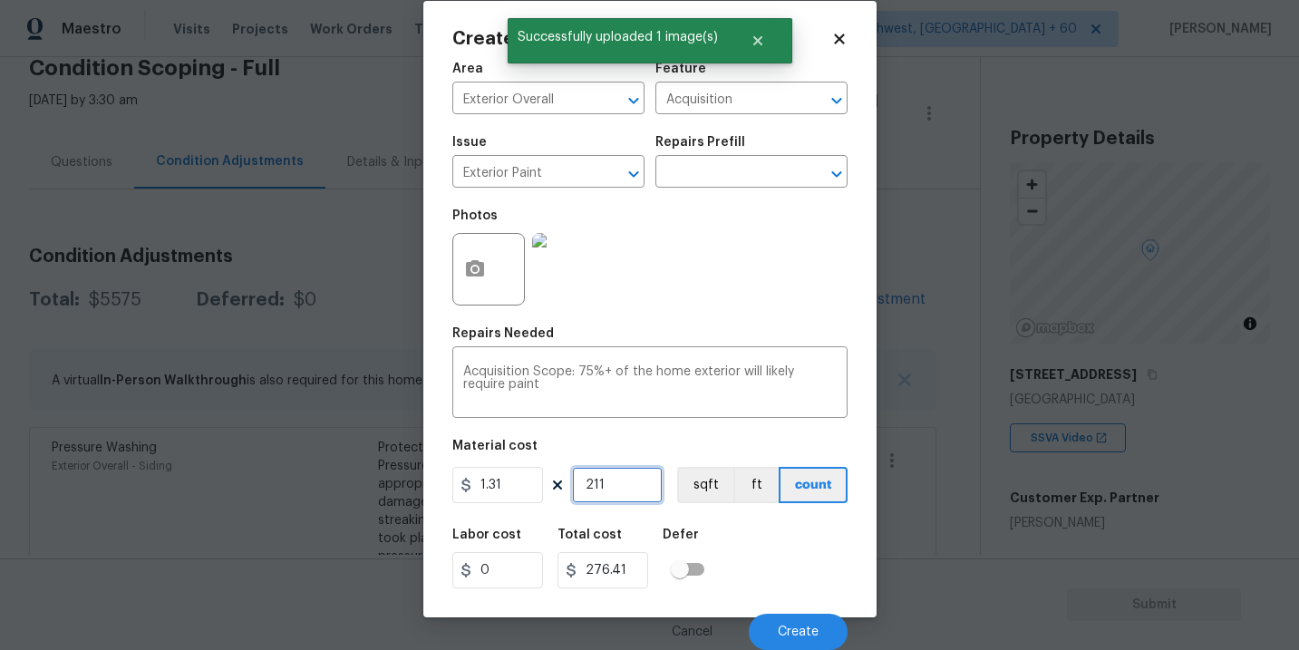
type input "2773.27"
type input "2117"
click at [696, 493] on button "sqft" at bounding box center [705, 485] width 56 height 36
click at [732, 541] on div "Labor cost 0 Total cost 2773.27 Defer" at bounding box center [649, 558] width 395 height 82
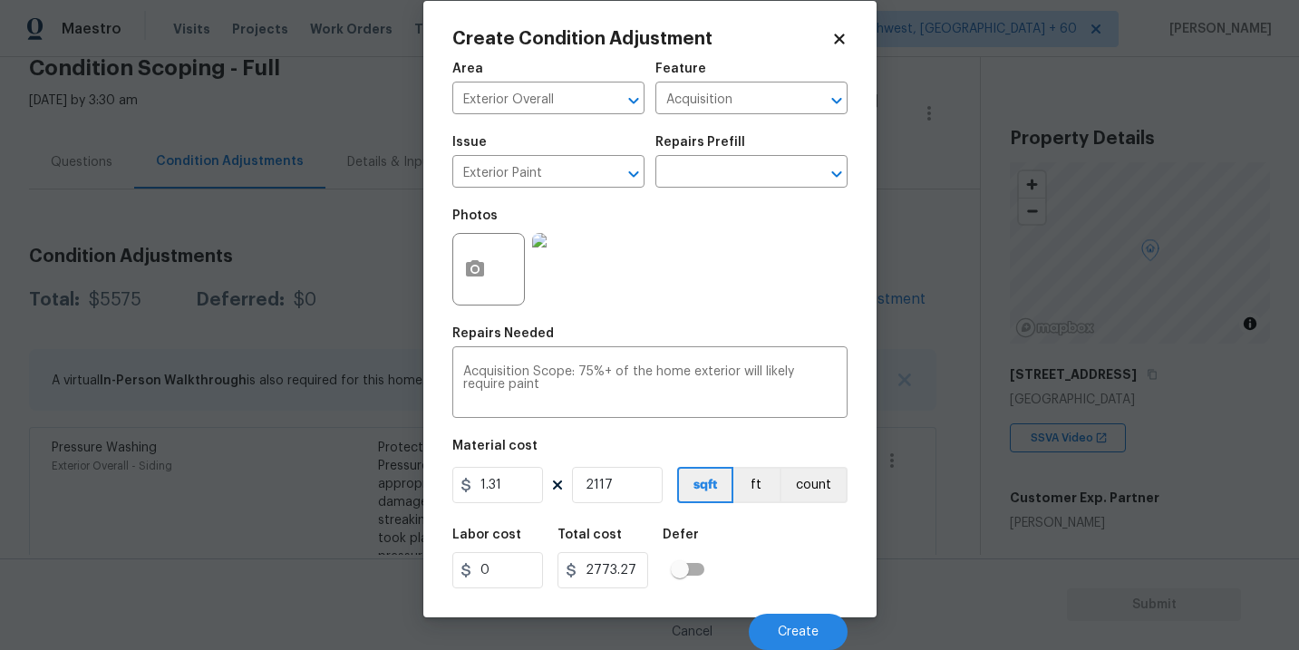
click at [759, 561] on div "Labor cost 0 Total cost 2773.27 Defer" at bounding box center [649, 558] width 395 height 82
click at [797, 632] on span "Create" at bounding box center [798, 632] width 41 height 14
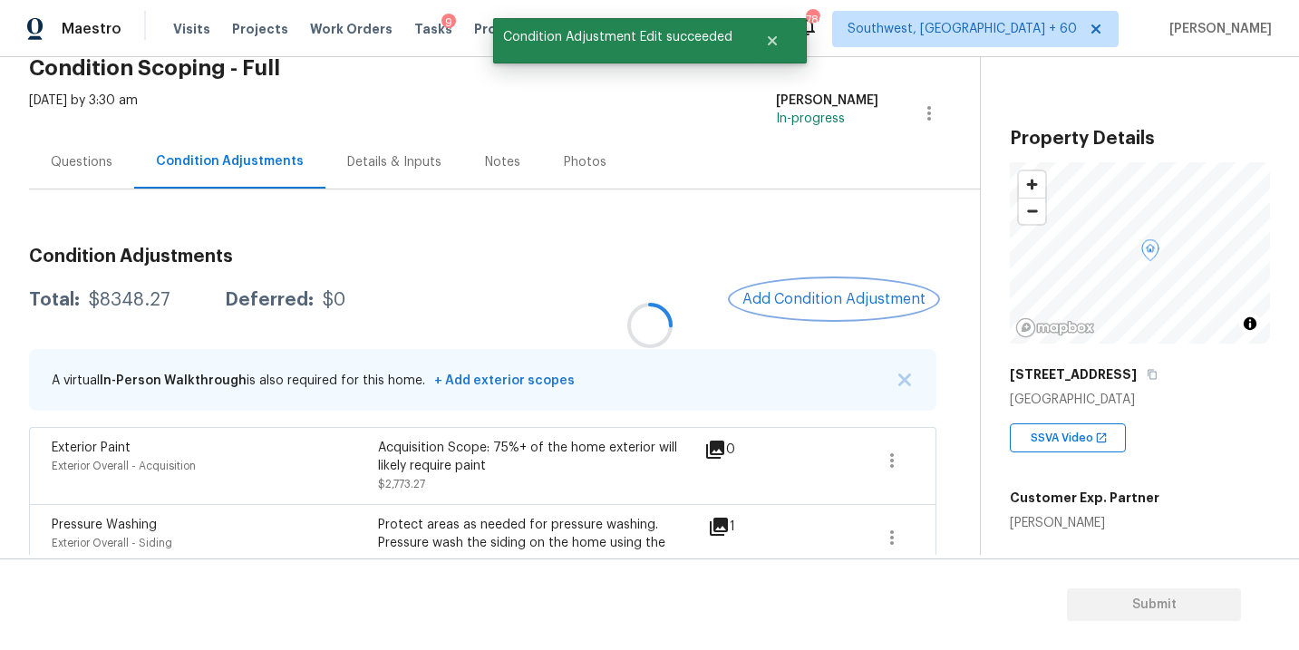
scroll to position [0, 0]
click at [816, 288] on button "Add Condition Adjustment" at bounding box center [833, 299] width 205 height 38
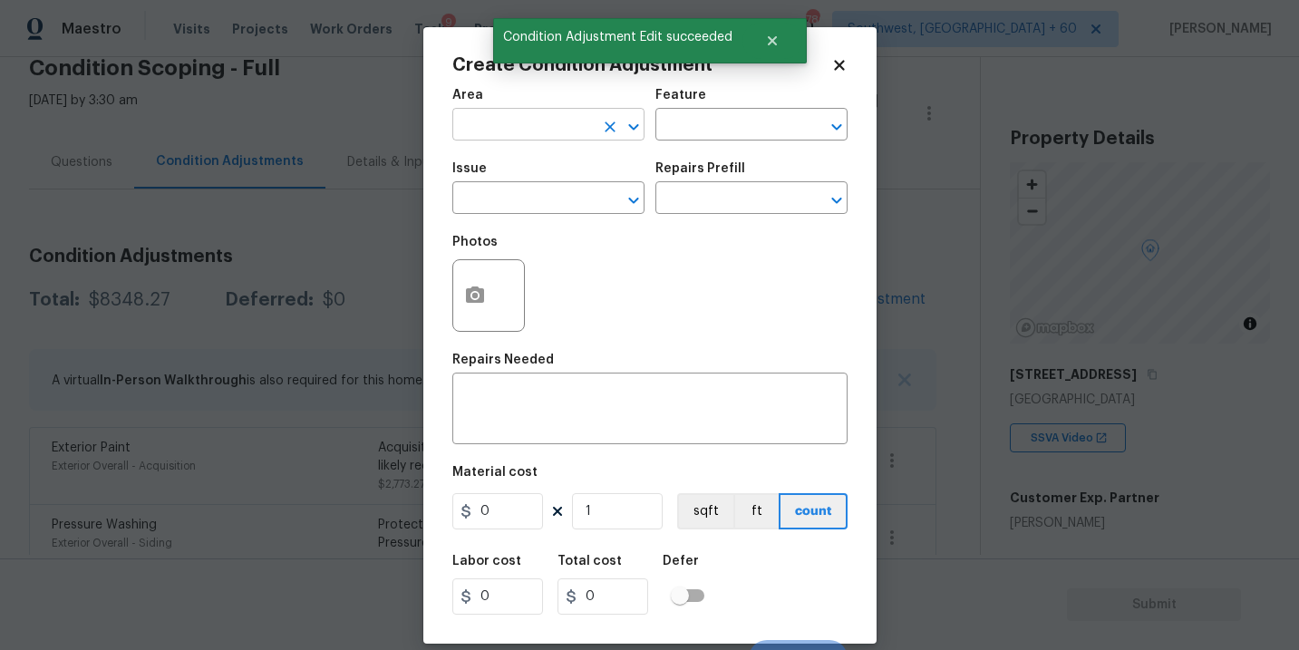
click at [539, 126] on input "text" at bounding box center [522, 126] width 141 height 28
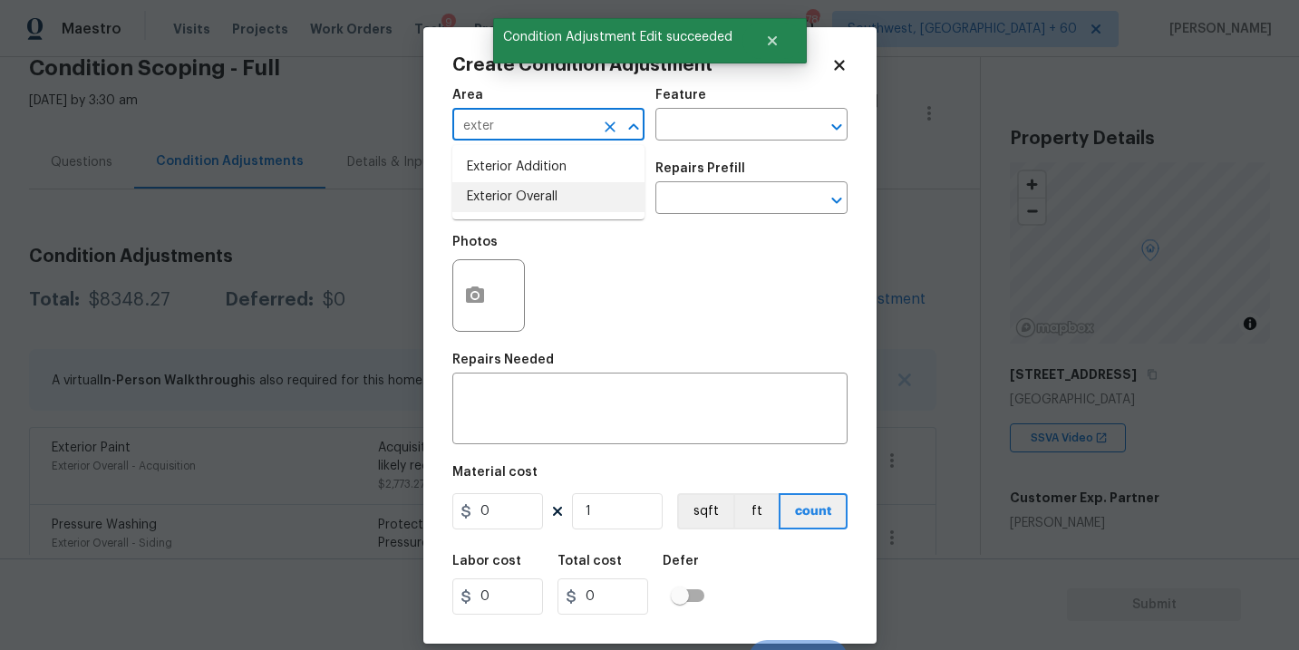
click at [556, 192] on li "Exterior Overall" at bounding box center [548, 197] width 192 height 30
type input "Exterior Overall"
click at [756, 135] on input "text" at bounding box center [725, 126] width 141 height 28
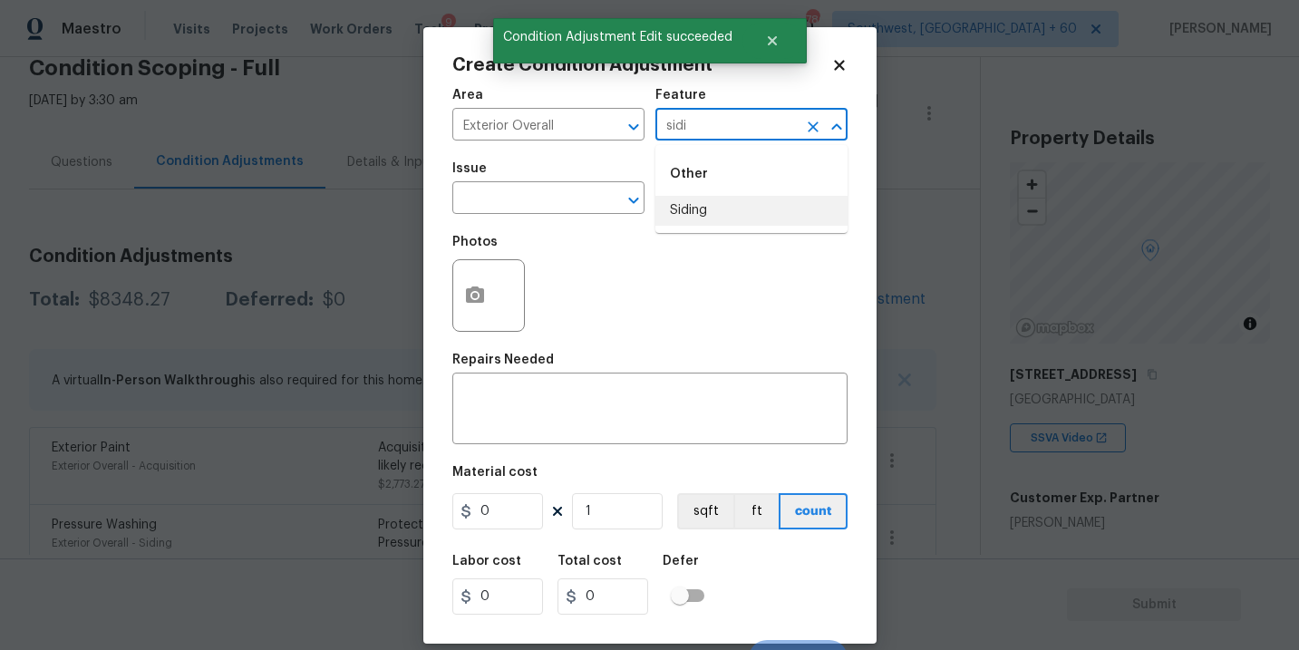
click at [756, 212] on li "Siding" at bounding box center [751, 211] width 192 height 30
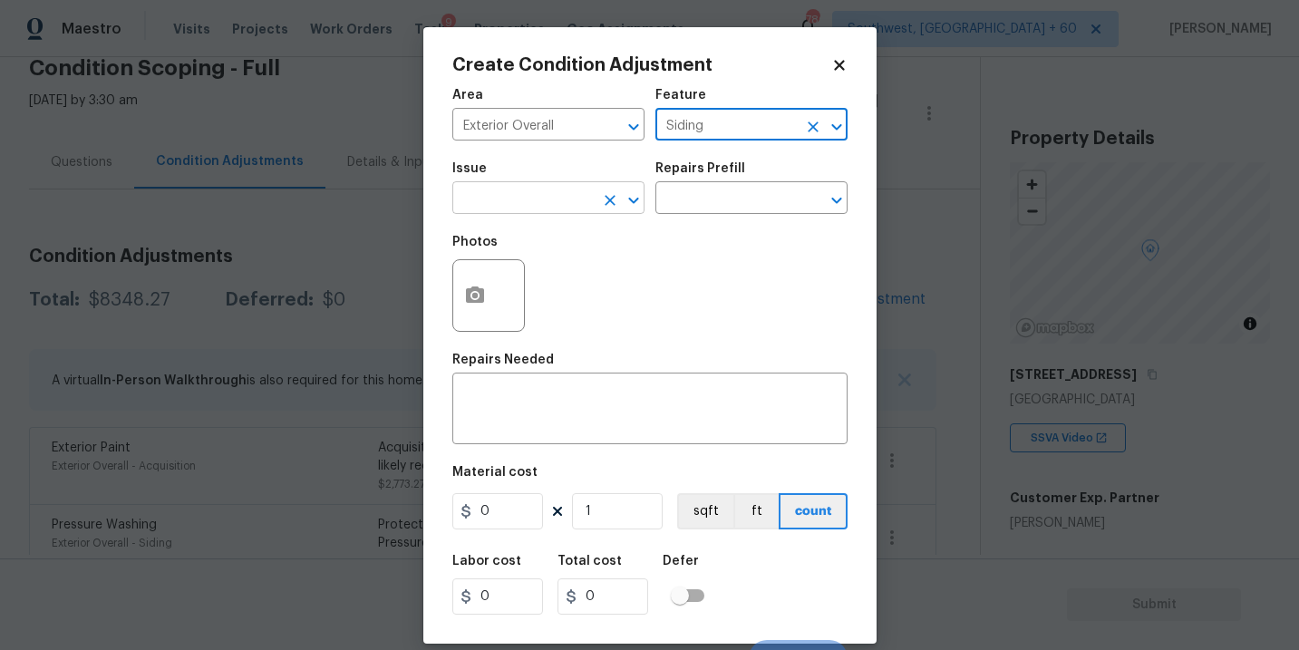
type input "Siding"
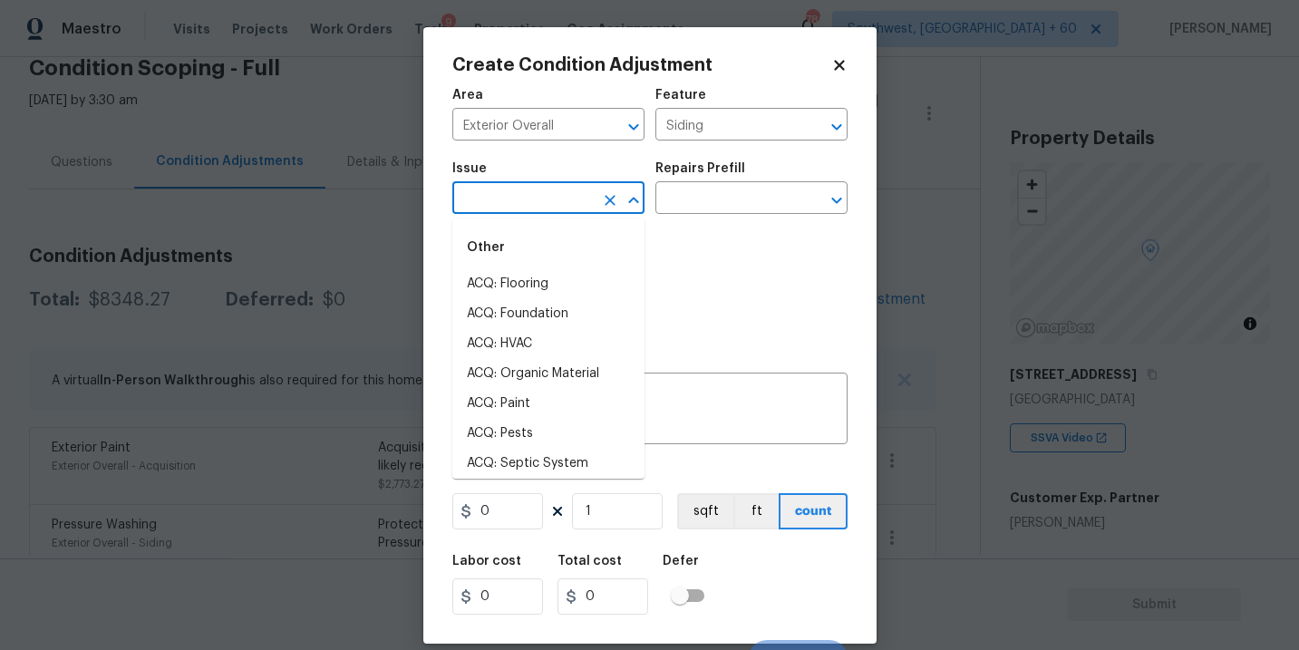
click at [578, 198] on input "text" at bounding box center [522, 200] width 141 height 28
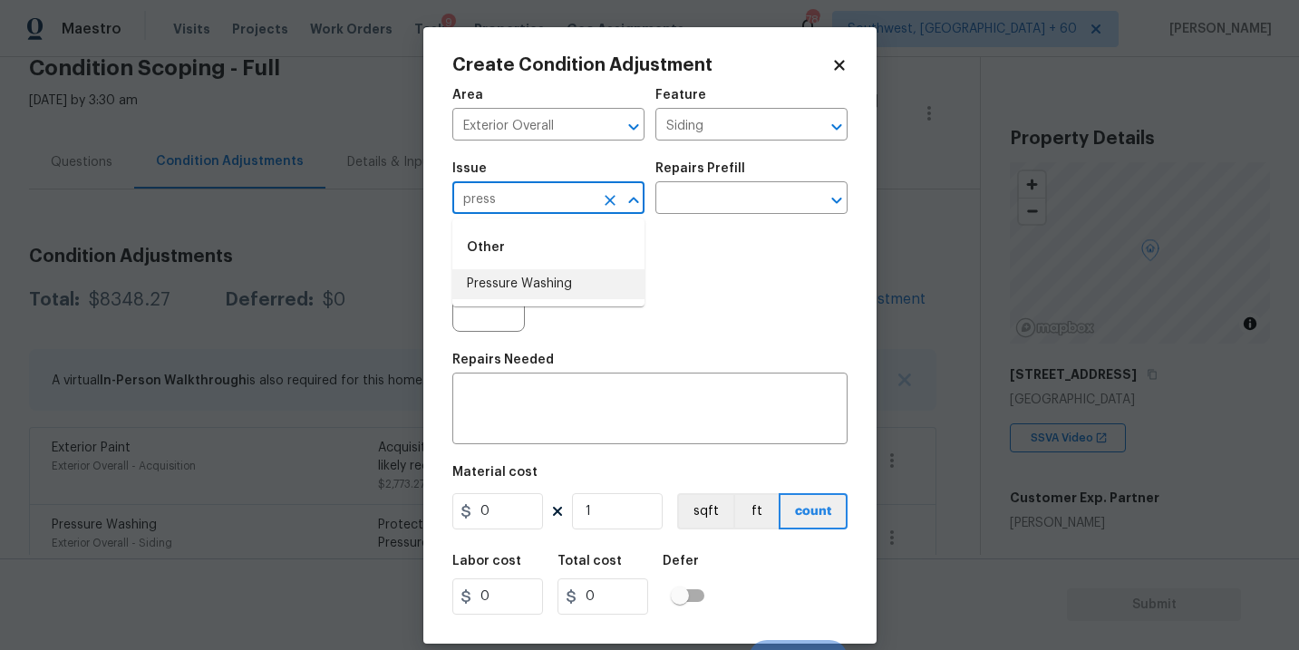
click at [579, 277] on li "Pressure Washing" at bounding box center [548, 284] width 192 height 30
type input "Pressure Washing"
click at [701, 225] on div "Issue Pressure Washing ​ Repairs Prefill ​" at bounding box center [649, 187] width 395 height 73
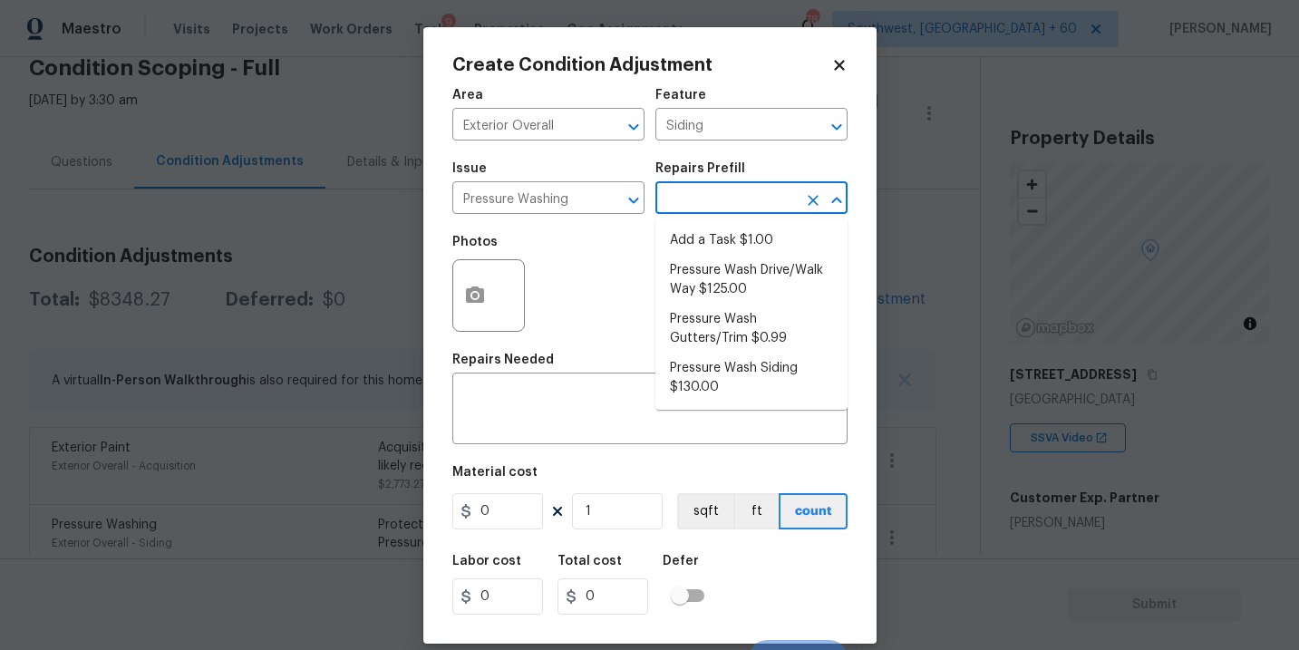
click at [729, 203] on input "text" at bounding box center [725, 200] width 141 height 28
click at [811, 121] on icon "Clear" at bounding box center [813, 127] width 18 height 18
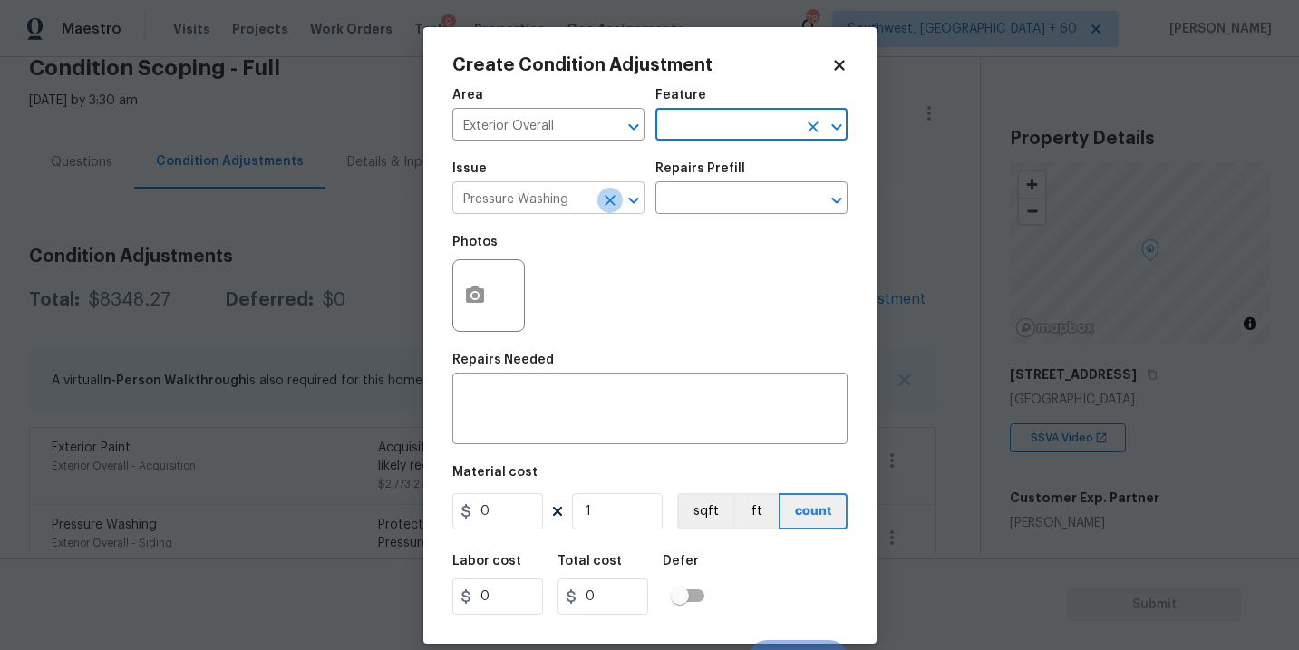
click at [603, 198] on icon "Clear" at bounding box center [610, 200] width 18 height 18
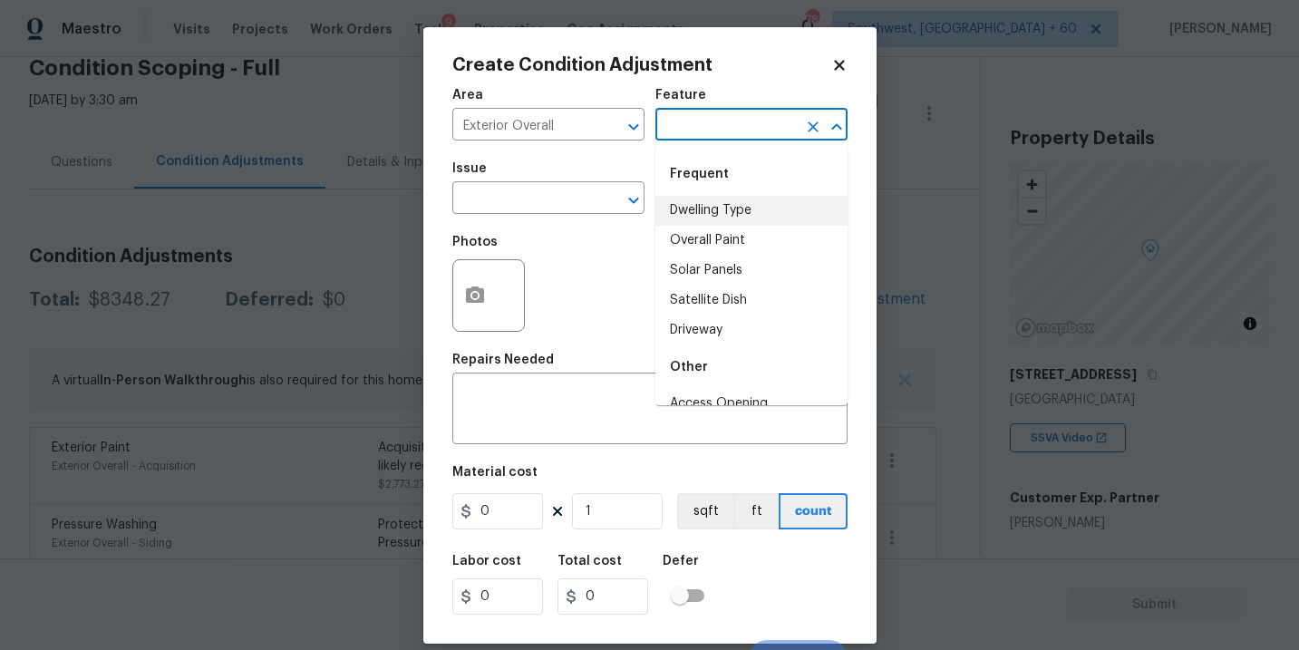
click at [705, 135] on input "text" at bounding box center [725, 126] width 141 height 28
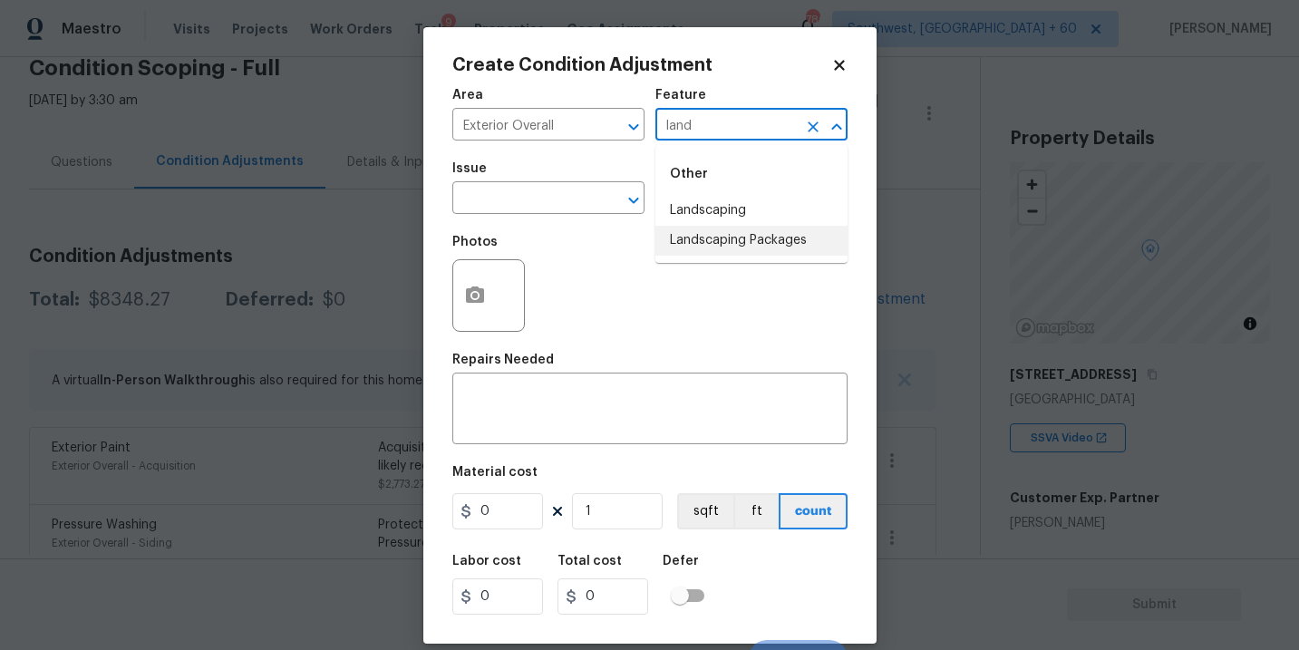
click at [717, 237] on li "Landscaping Packages" at bounding box center [751, 241] width 192 height 30
type input "Landscaping Packages"
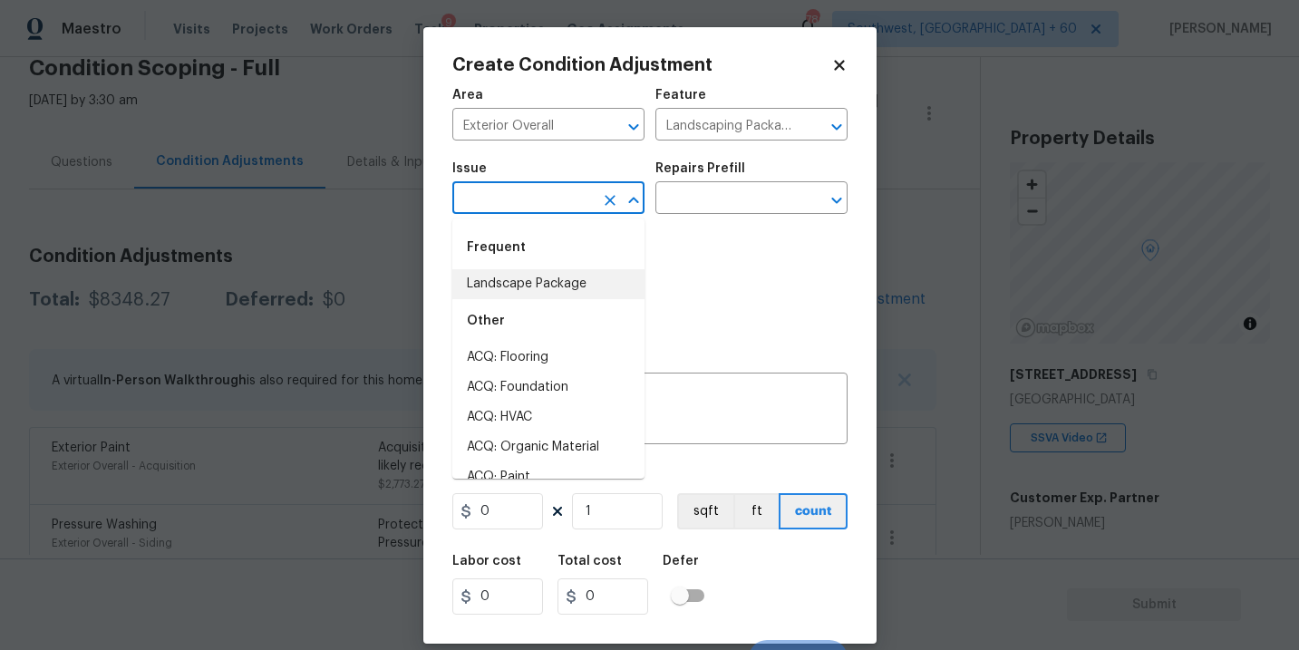
click at [582, 200] on input "text" at bounding box center [522, 200] width 141 height 28
click at [571, 271] on li "Landscape Package" at bounding box center [548, 284] width 192 height 30
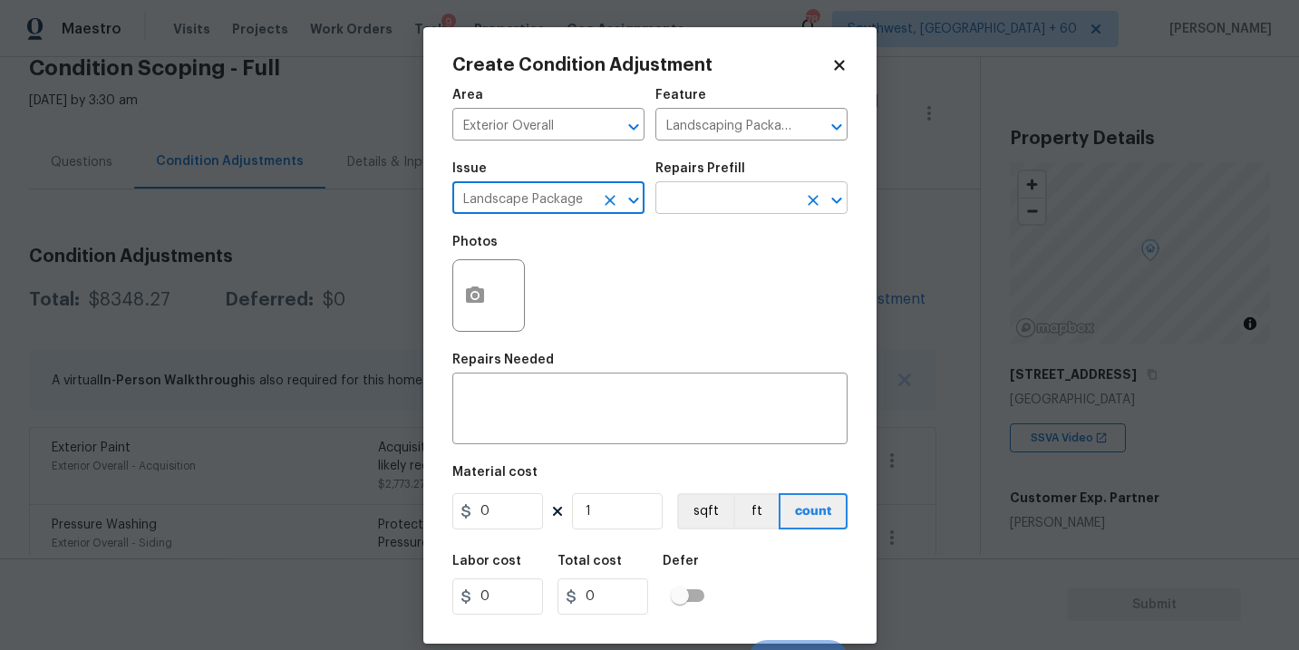
type input "Landscape Package"
click at [710, 200] on input "text" at bounding box center [725, 200] width 141 height 28
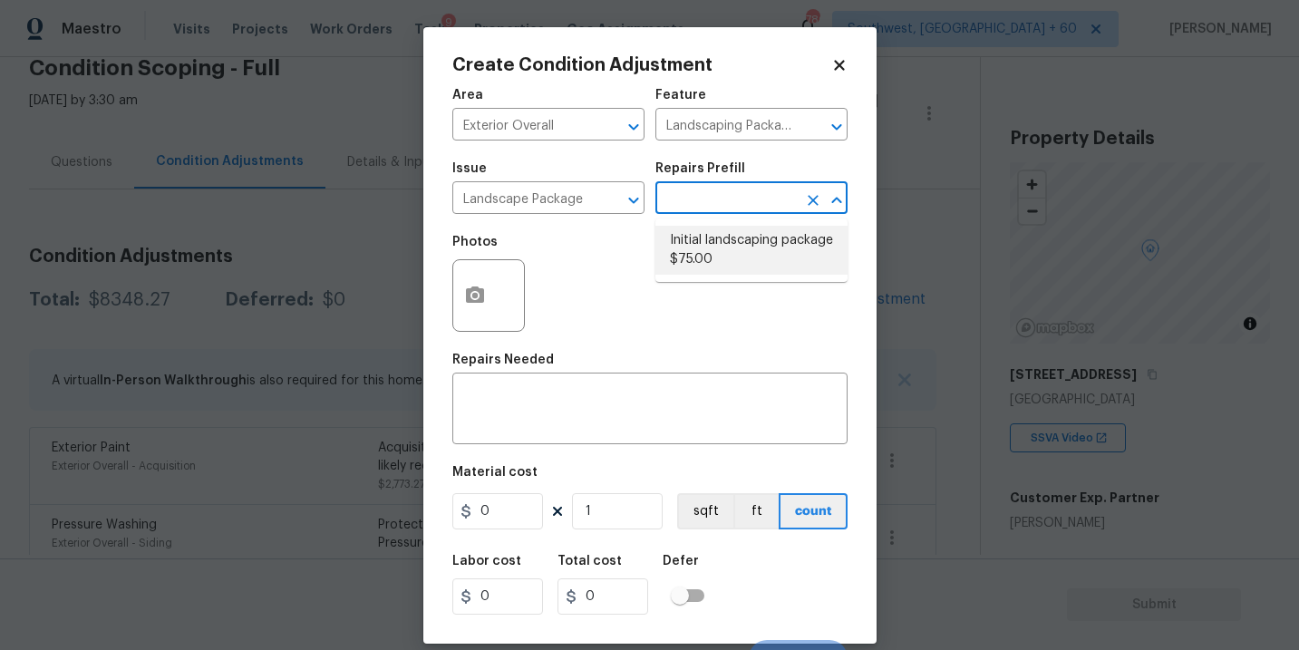
click at [717, 246] on li "Initial landscaping package $75.00" at bounding box center [751, 250] width 192 height 49
type input "Home Readiness Packages"
type textarea "Mowing of grass up to 6" in height. Mow, edge along driveways & sidewalks, trim…"
type input "75"
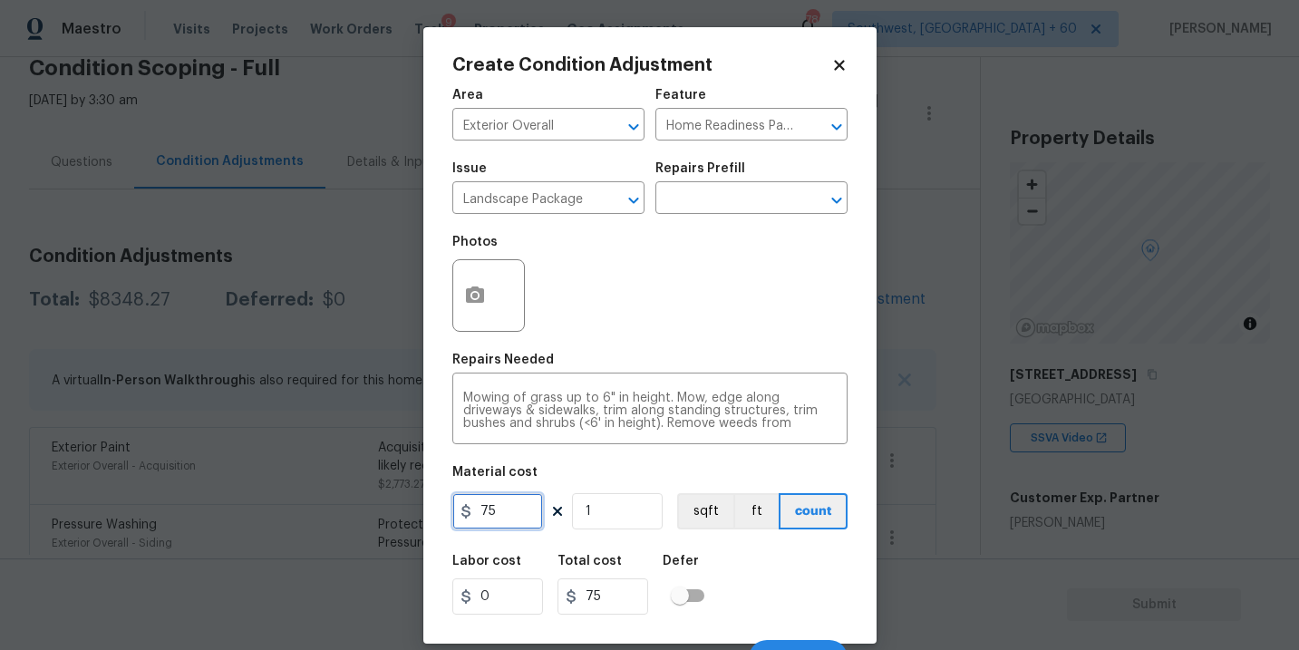
click at [525, 507] on input "75" at bounding box center [497, 511] width 91 height 36
type input "750"
click at [473, 309] on button "button" at bounding box center [474, 295] width 43 height 71
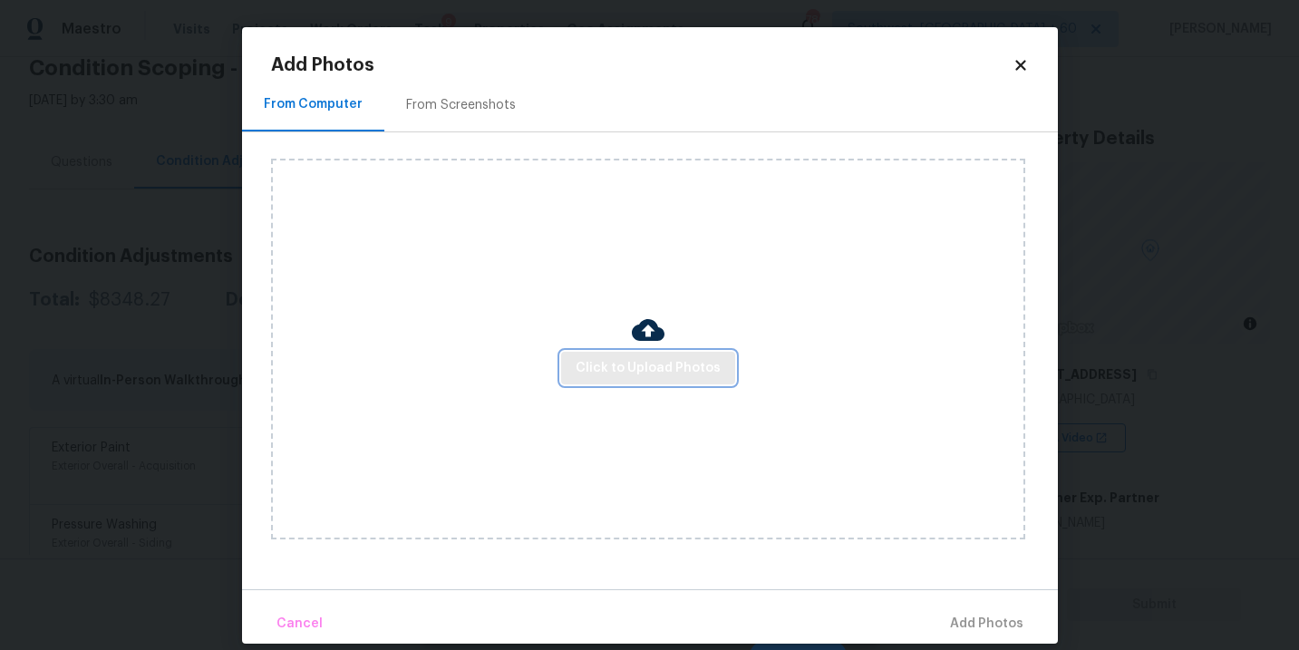
click at [608, 355] on button "Click to Upload Photos" at bounding box center [648, 369] width 174 height 34
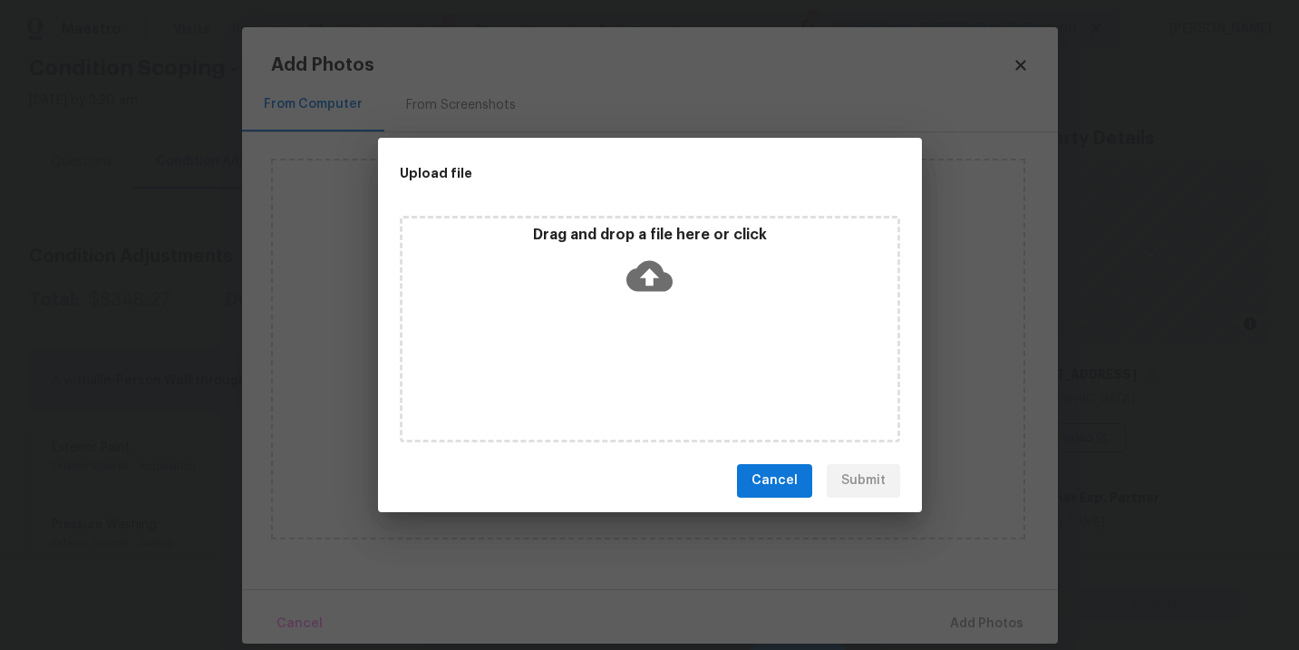
click at [654, 277] on icon at bounding box center [649, 275] width 46 height 31
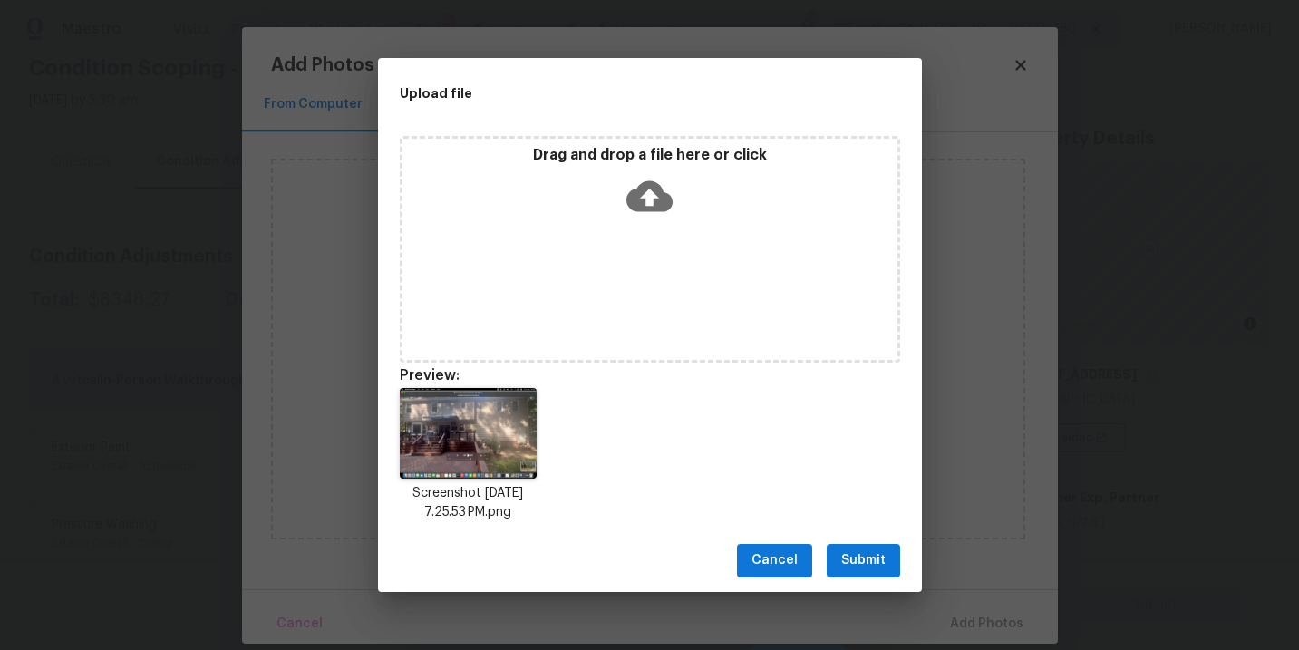
click at [874, 553] on span "Submit" at bounding box center [863, 560] width 44 height 23
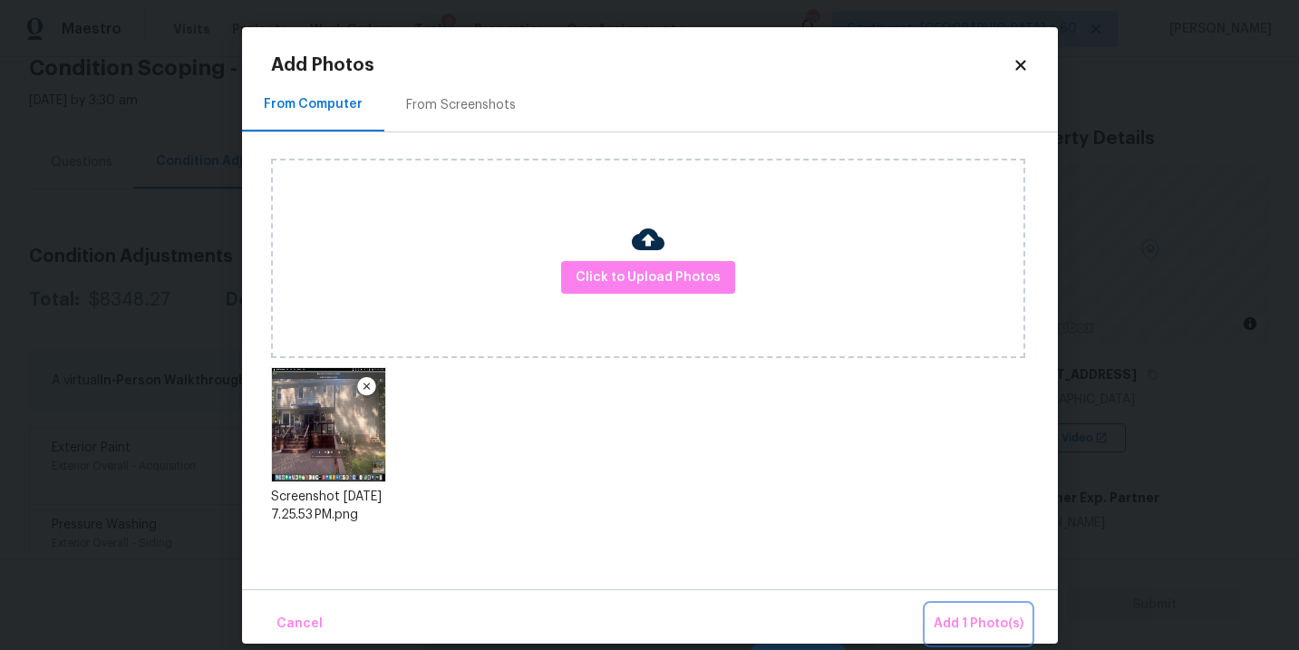
click at [952, 614] on span "Add 1 Photo(s)" at bounding box center [978, 624] width 90 height 23
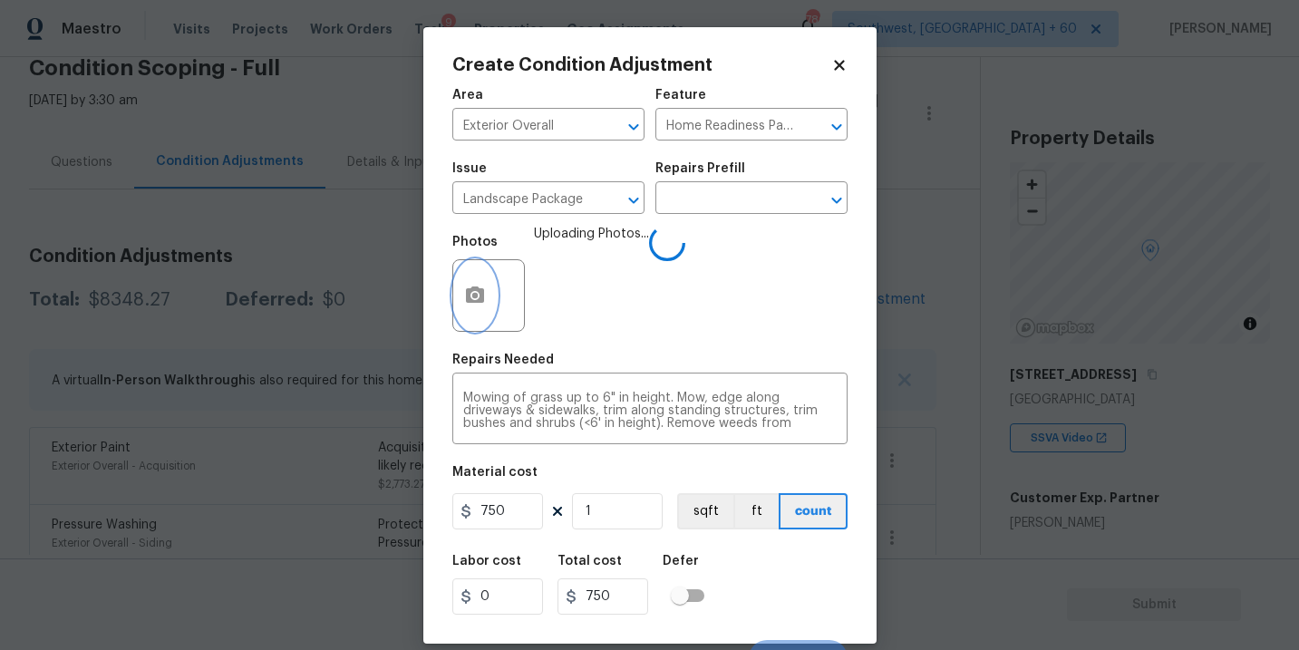
scroll to position [27, 0]
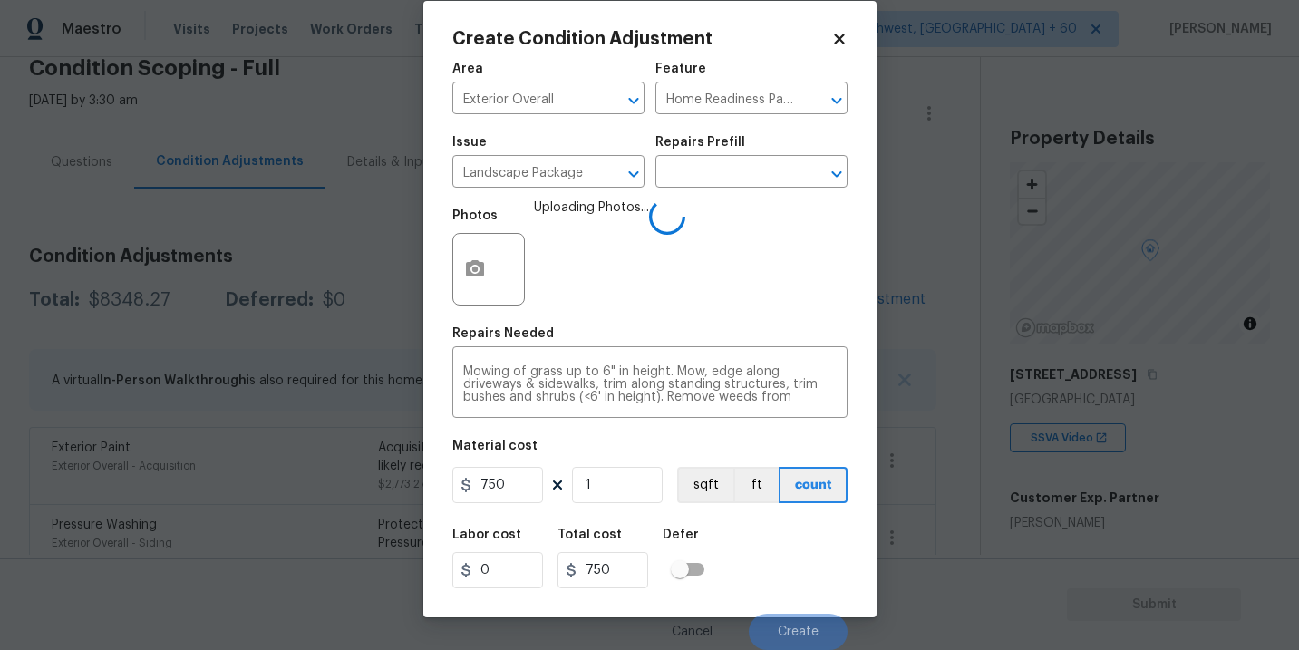
click at [747, 556] on div "Labor cost 0 Total cost 750 Defer" at bounding box center [649, 558] width 395 height 82
click at [772, 556] on div "Labor cost 0 Total cost 750 Defer" at bounding box center [649, 558] width 395 height 82
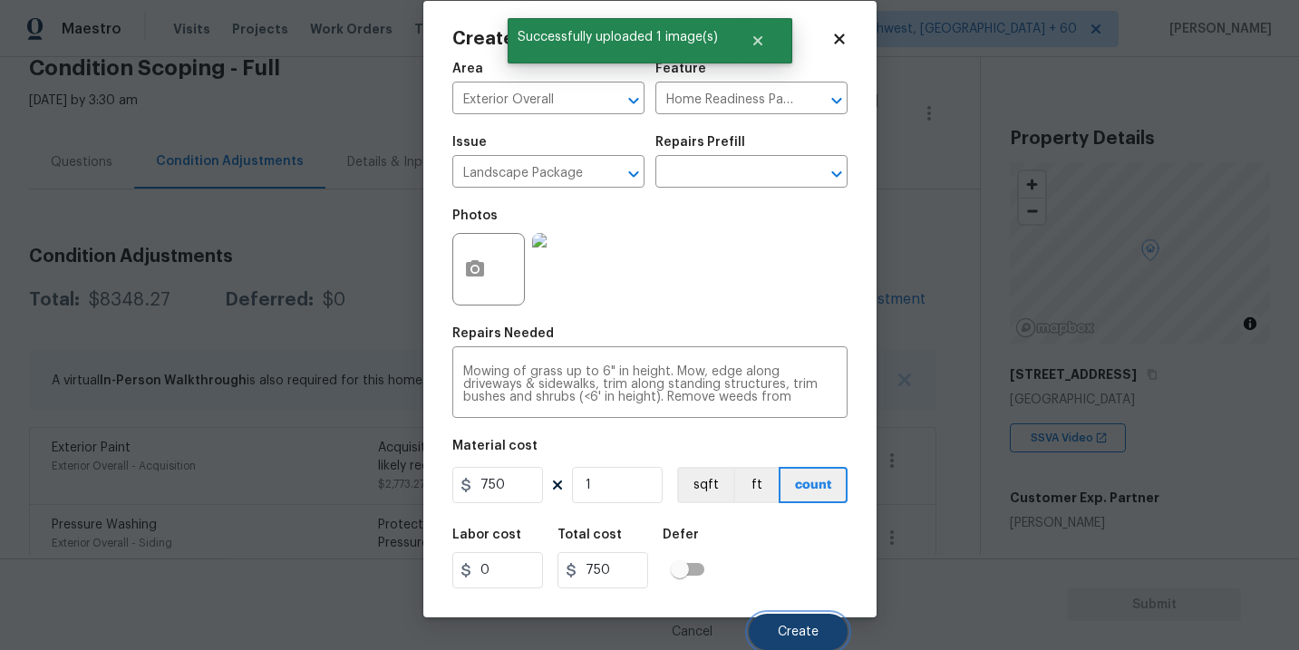
click at [803, 625] on span "Create" at bounding box center [798, 632] width 41 height 14
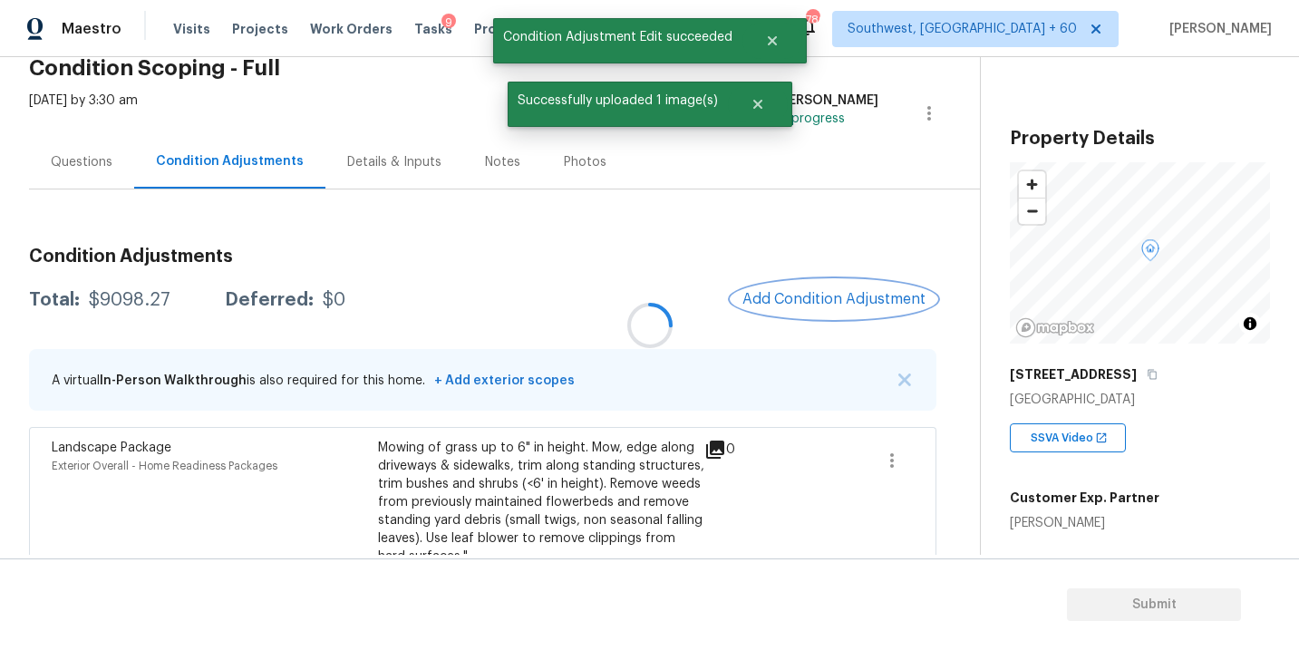
scroll to position [0, 0]
click at [818, 293] on span "Add Condition Adjustment" at bounding box center [833, 299] width 183 height 16
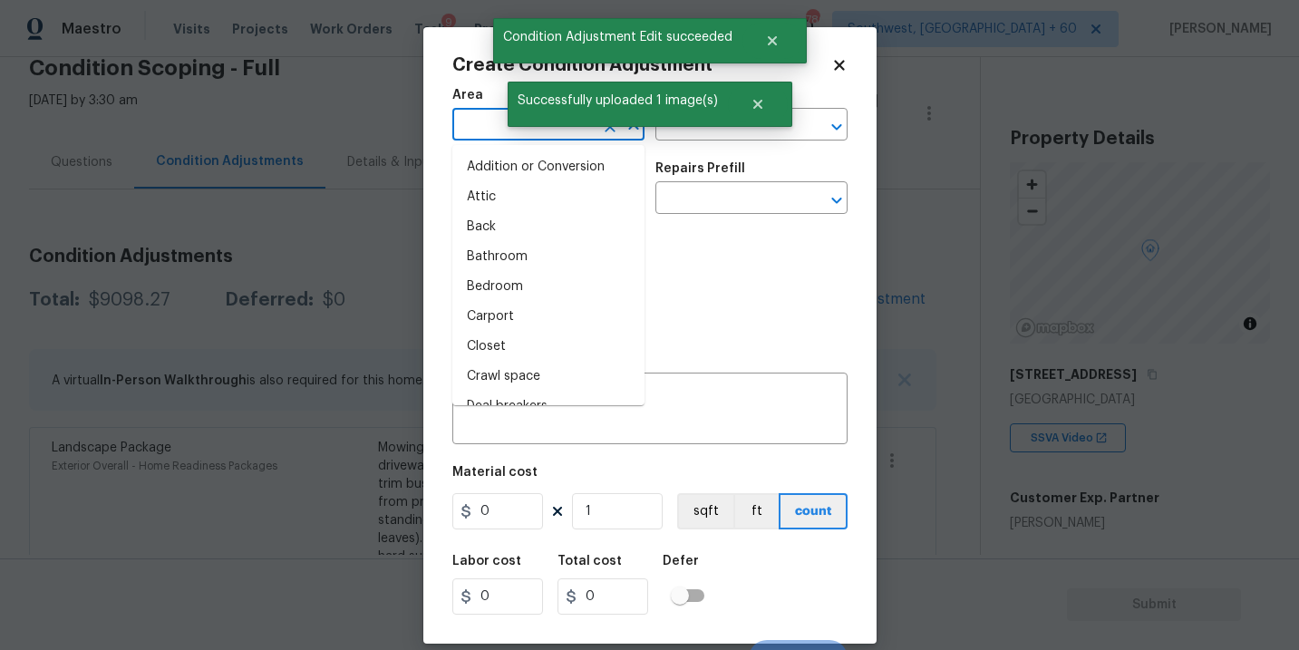
click at [484, 132] on input "text" at bounding box center [522, 126] width 141 height 28
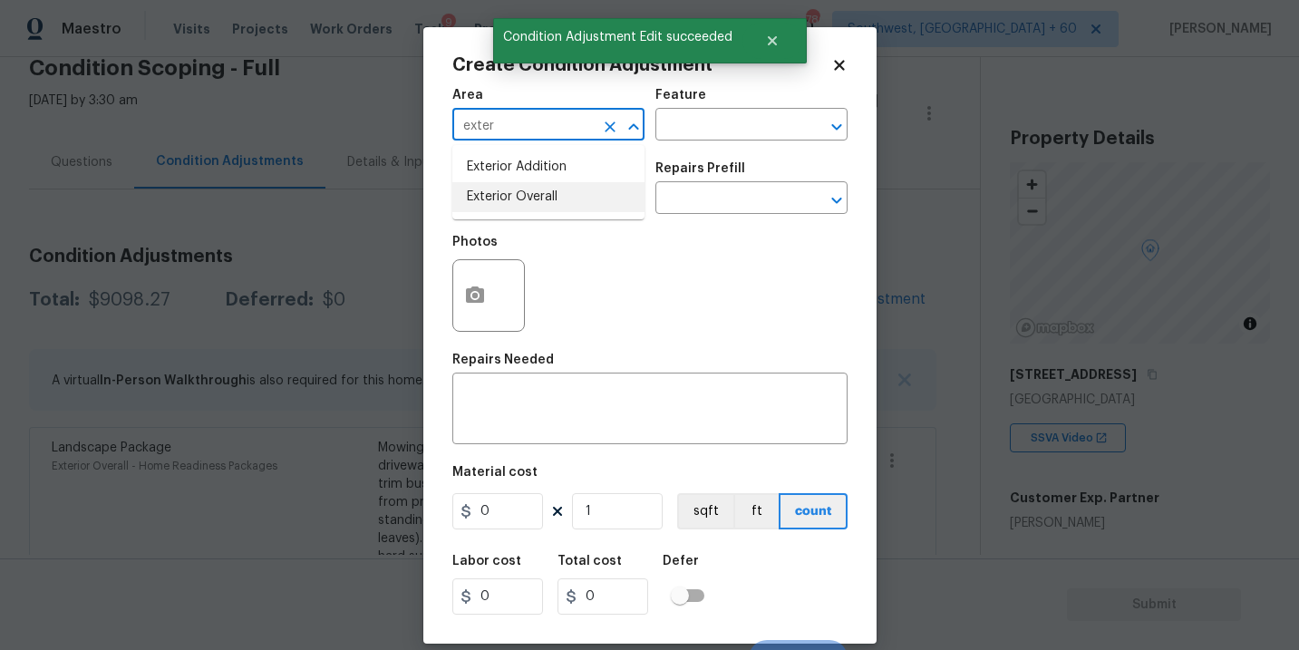
click at [507, 198] on li "Exterior Overall" at bounding box center [548, 197] width 192 height 30
type input "Exterior Overall"
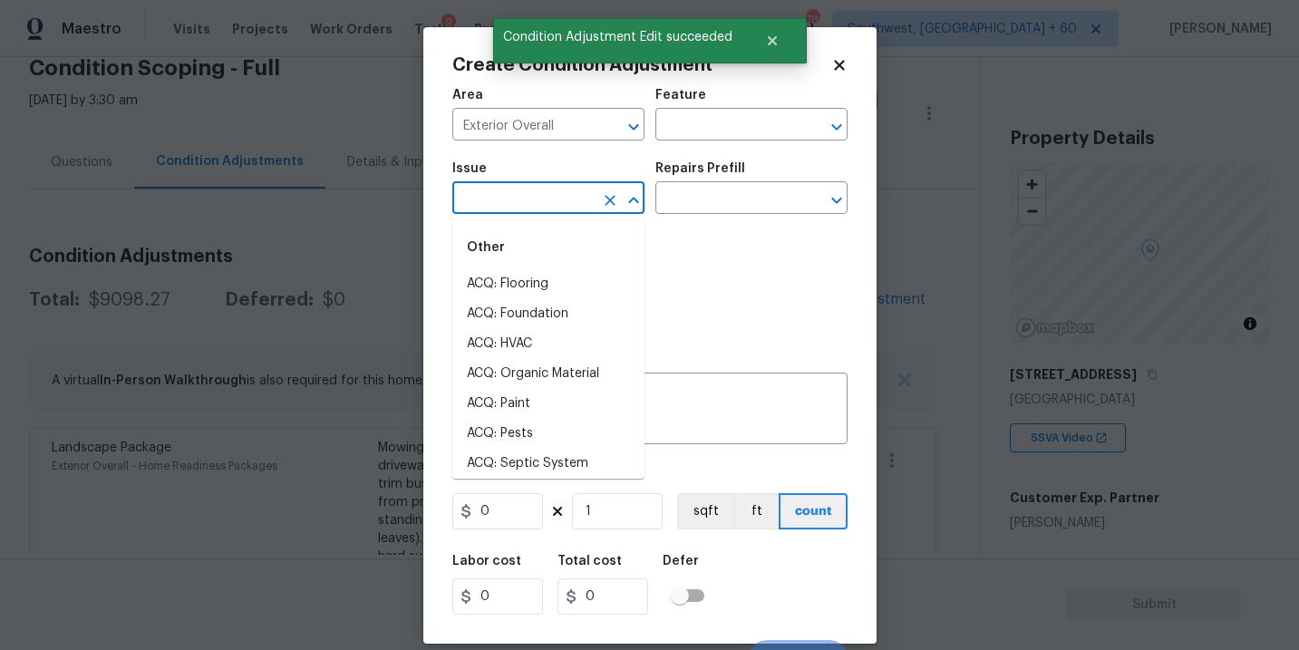
click at [507, 198] on input "text" at bounding box center [522, 200] width 141 height 28
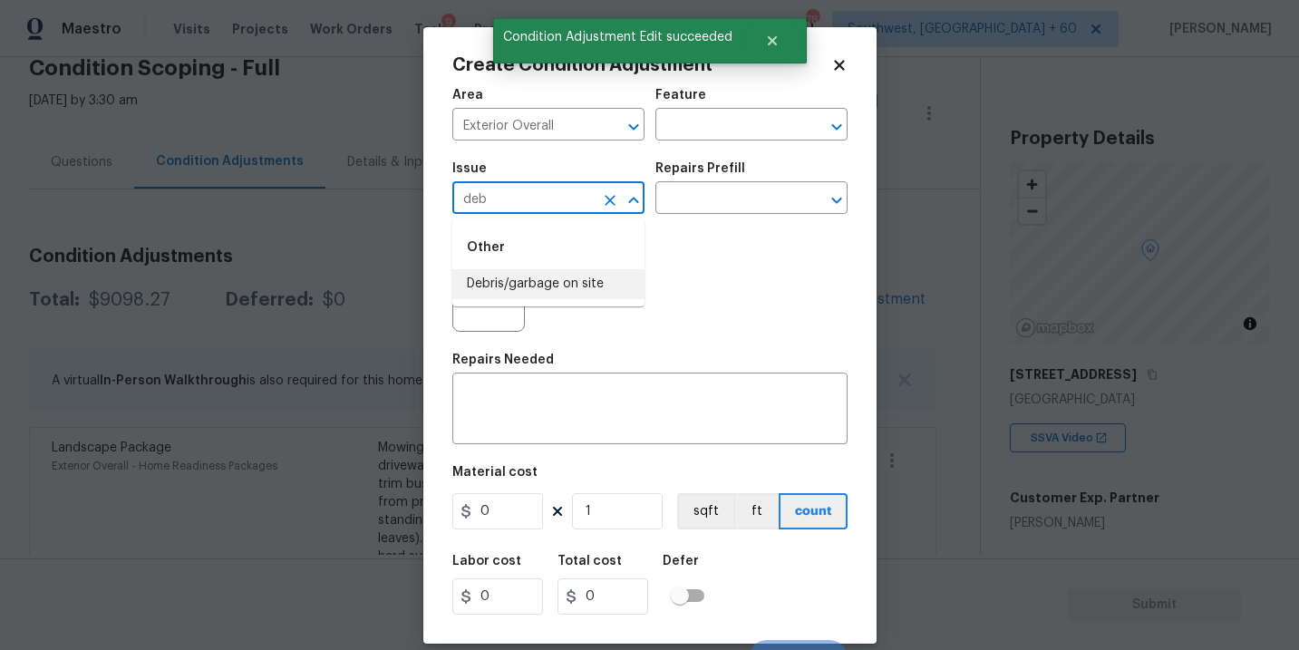
click at [533, 288] on li "Debris/garbage on site" at bounding box center [548, 284] width 192 height 30
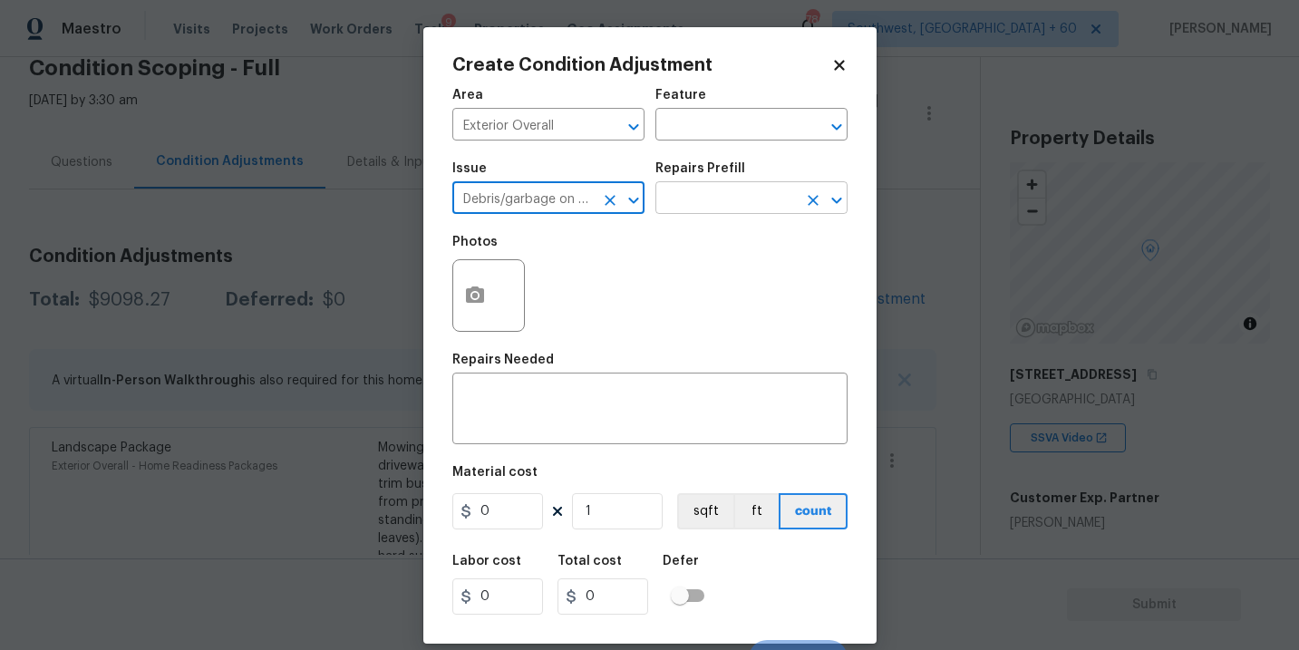
type input "Debris/garbage on site"
click at [695, 213] on input "text" at bounding box center [725, 200] width 141 height 28
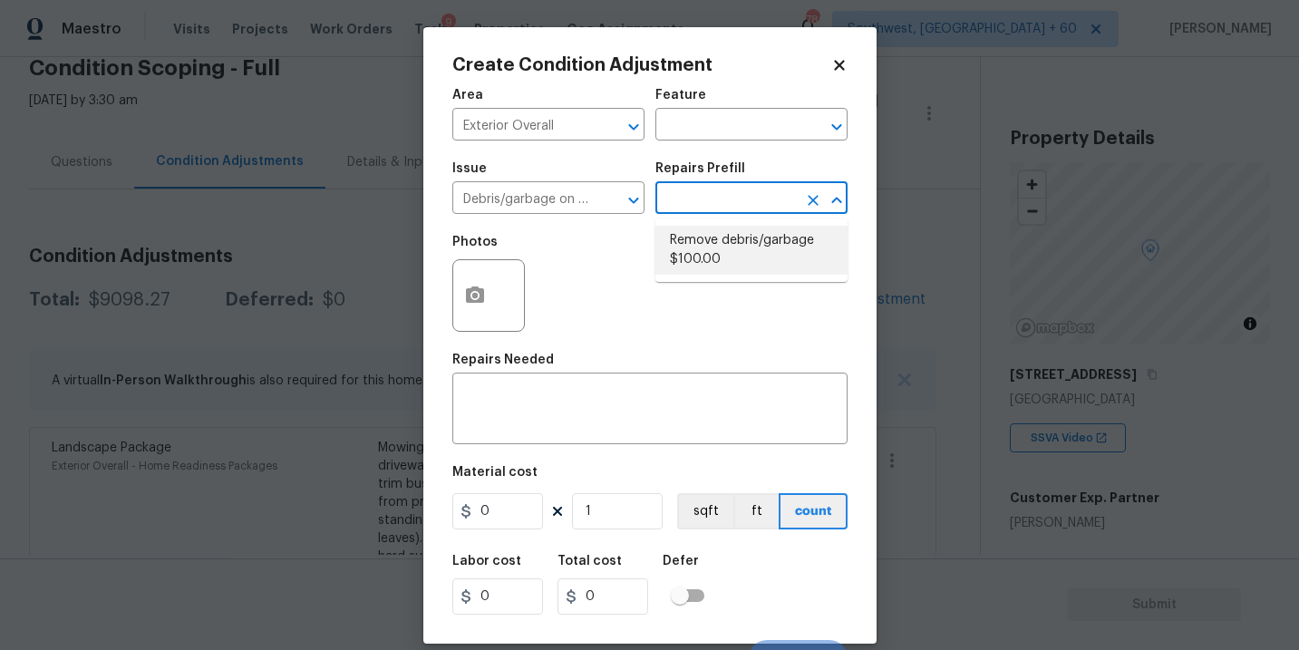
click at [708, 264] on li "Remove debris/garbage $100.00" at bounding box center [751, 250] width 192 height 49
type textarea "Remove, haul off, and properly dispose of any debris left by seller to offsite …"
type input "100"
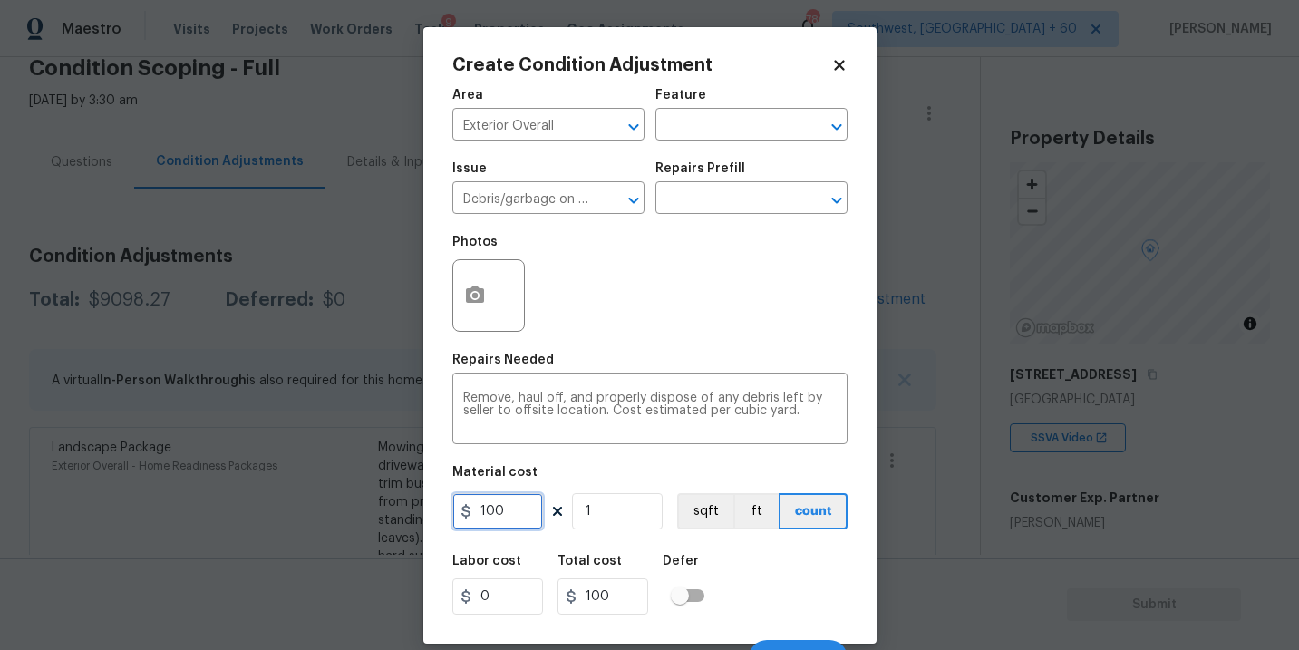
drag, startPoint x: 520, startPoint y: 512, endPoint x: 406, endPoint y: 511, distance: 114.2
click at [406, 511] on div "Create Condition Adjustment Area Exterior Overall ​ Feature ​ Issue Debris/garb…" at bounding box center [649, 325] width 1299 height 650
type input "3500"
click at [481, 309] on button "button" at bounding box center [474, 295] width 43 height 71
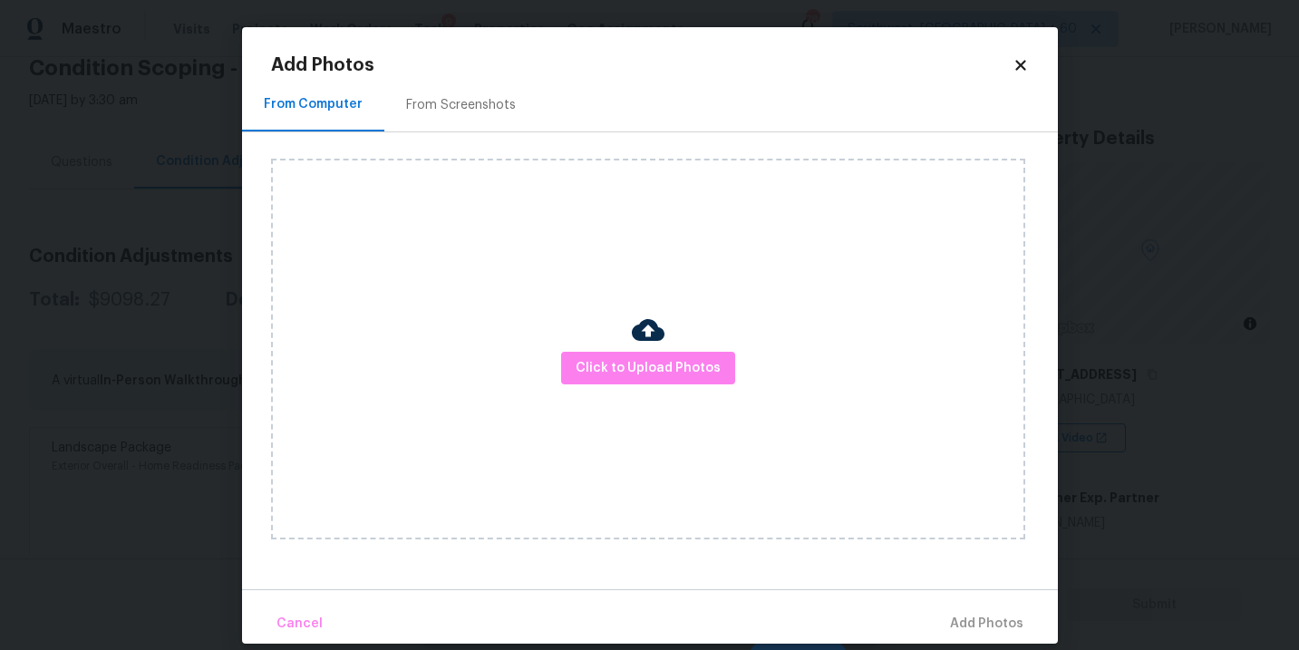
click at [605, 347] on div "Click to Upload Photos" at bounding box center [648, 349] width 754 height 381
click at [626, 367] on span "Click to Upload Photos" at bounding box center [647, 368] width 145 height 23
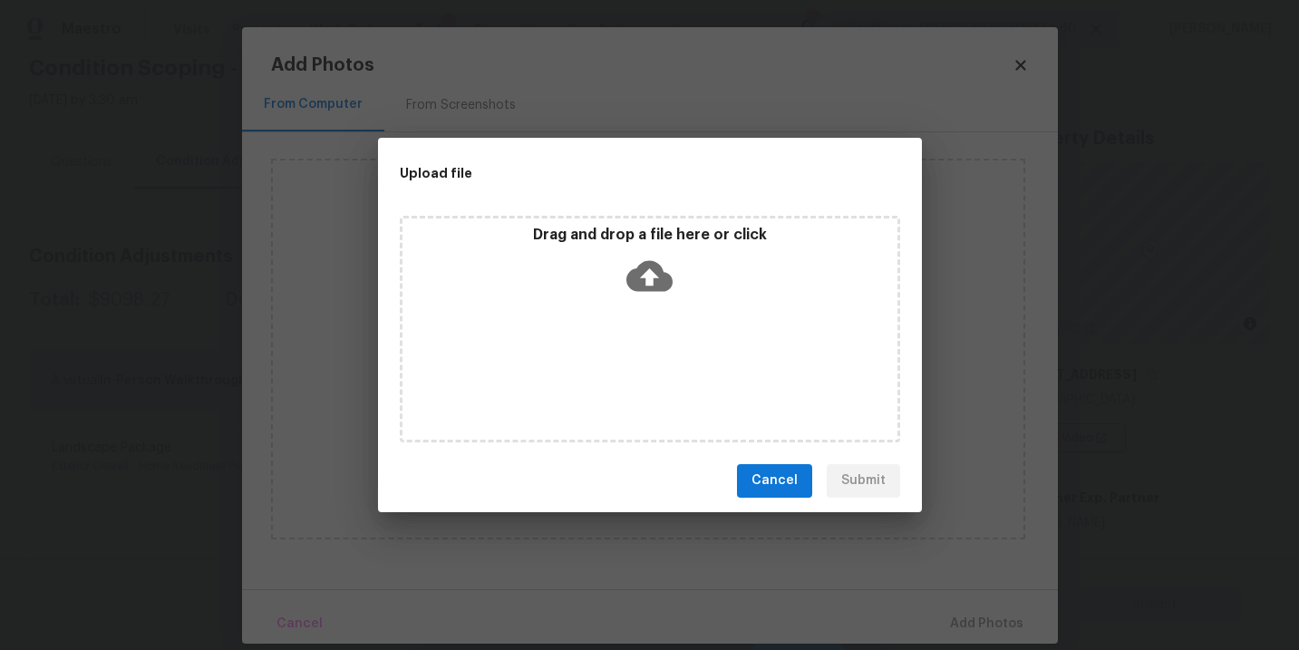
click at [667, 293] on icon at bounding box center [649, 276] width 46 height 46
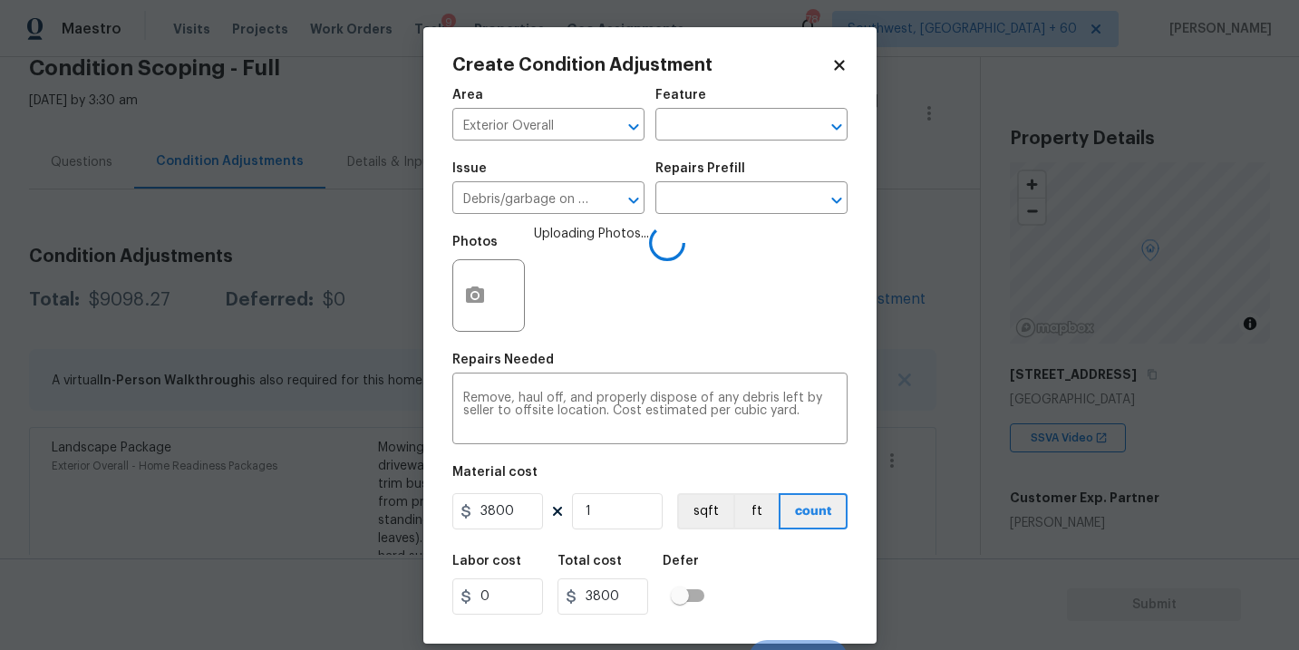
scroll to position [27, 0]
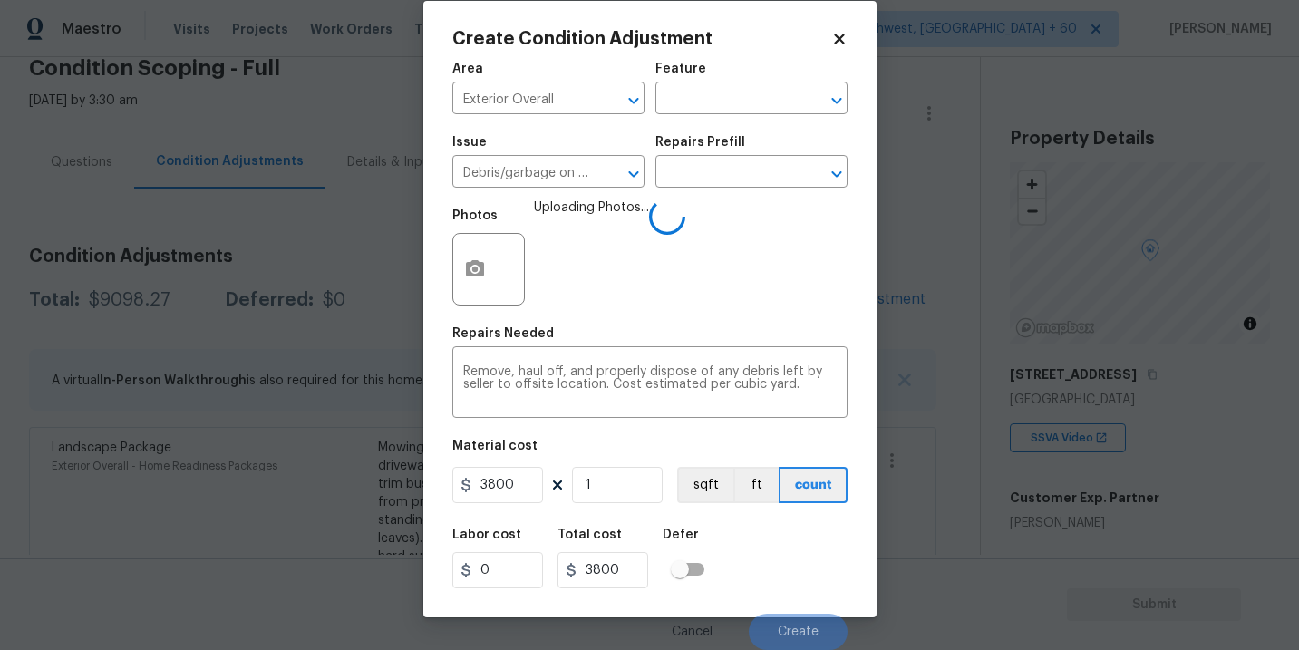
click at [801, 557] on div "Labor cost 0 Total cost 3800 Defer" at bounding box center [649, 558] width 395 height 82
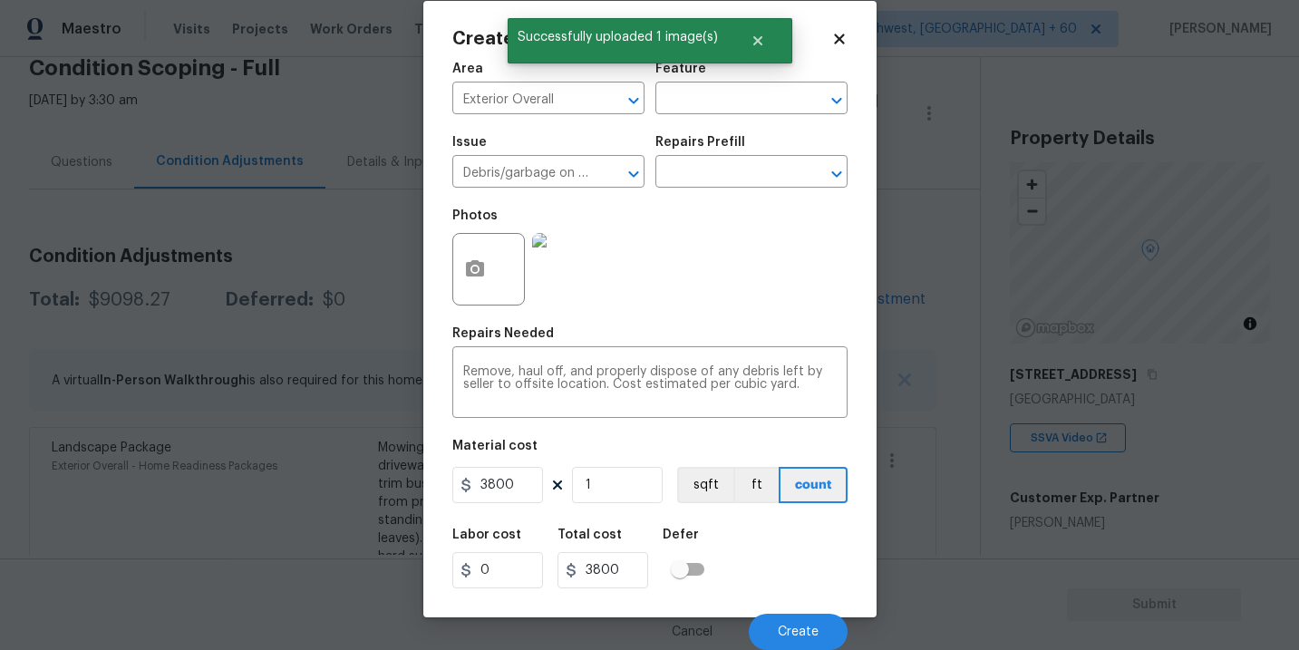
click at [802, 574] on div "Labor cost 0 Total cost 3800 Defer" at bounding box center [649, 558] width 395 height 82
click at [794, 622] on button "Create" at bounding box center [798, 632] width 99 height 36
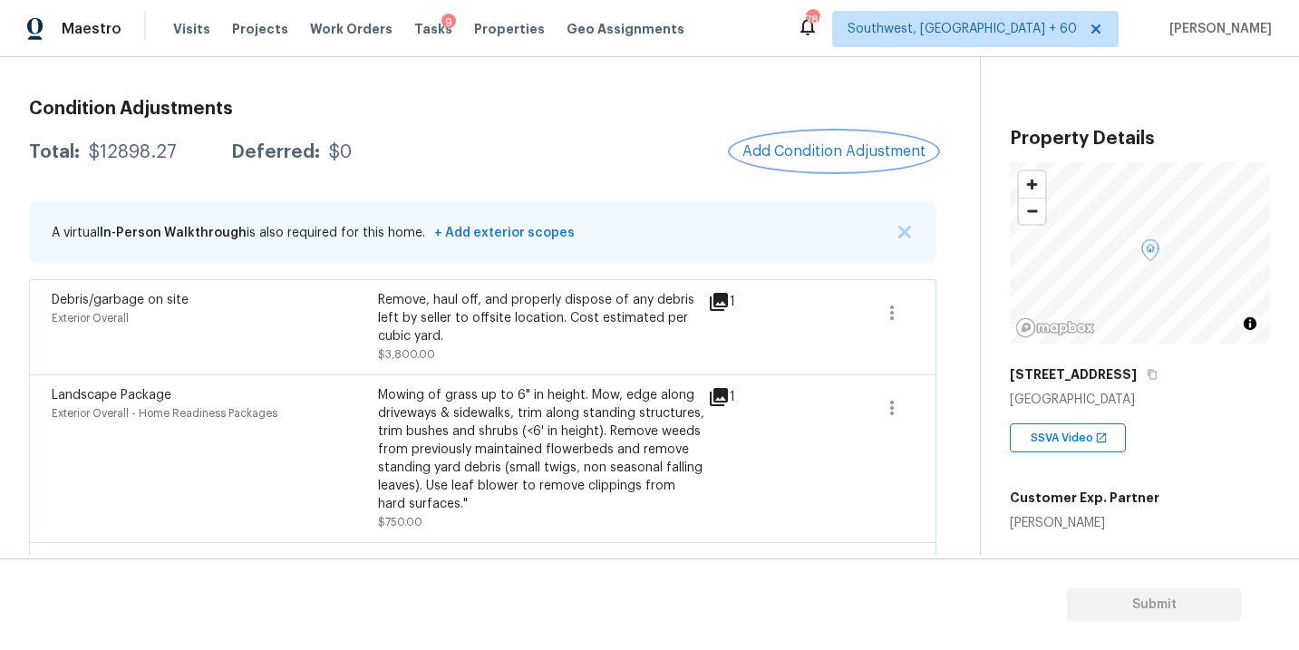
scroll to position [234, 0]
click at [808, 150] on span "Add Condition Adjustment" at bounding box center [833, 150] width 183 height 16
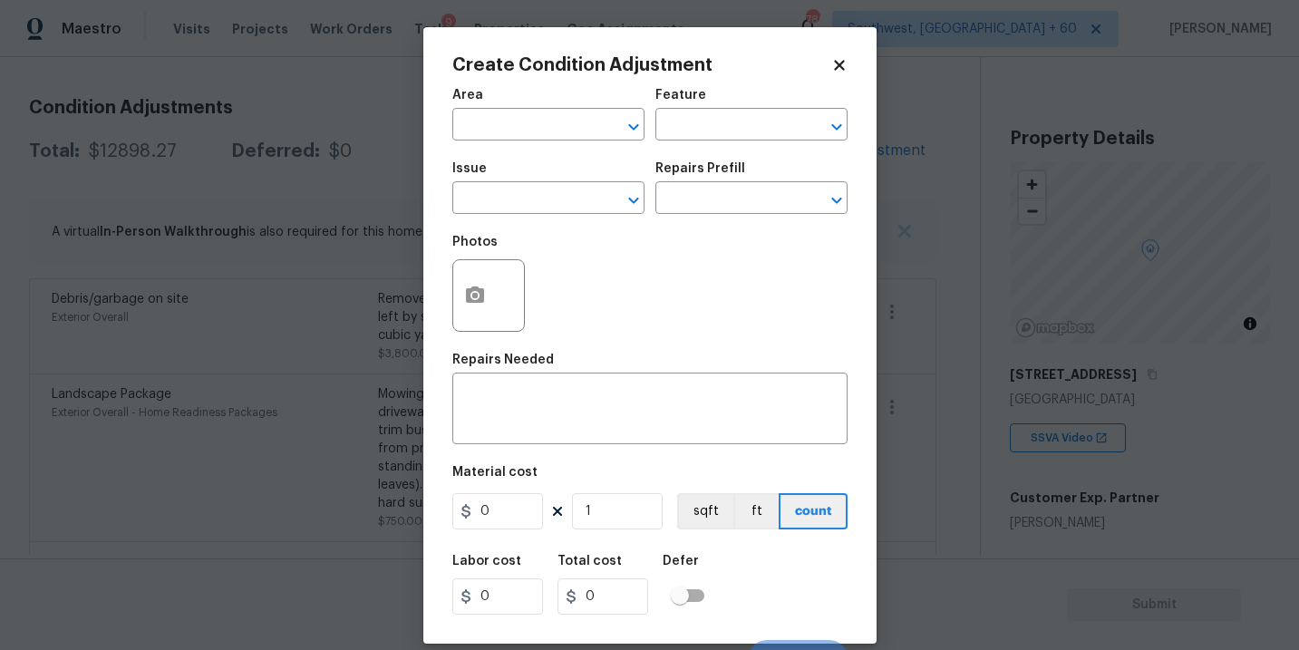
click at [516, 104] on div "Area" at bounding box center [548, 101] width 192 height 24
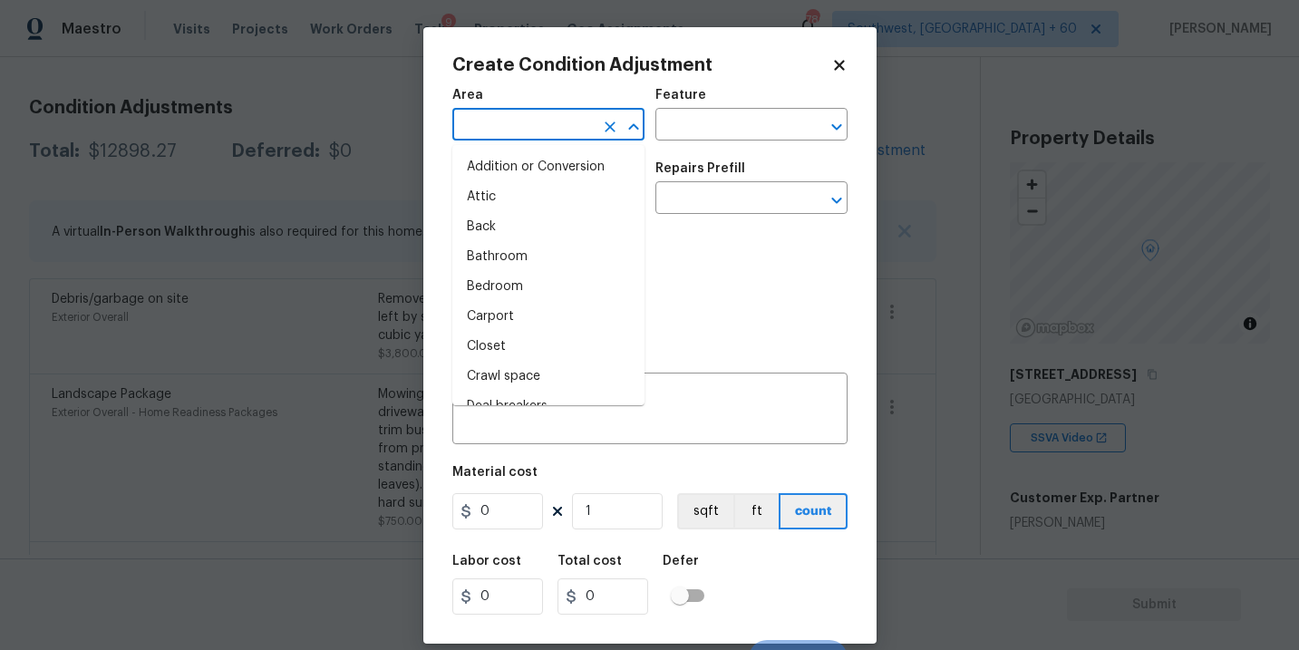
click at [508, 121] on input "text" at bounding box center [522, 126] width 141 height 28
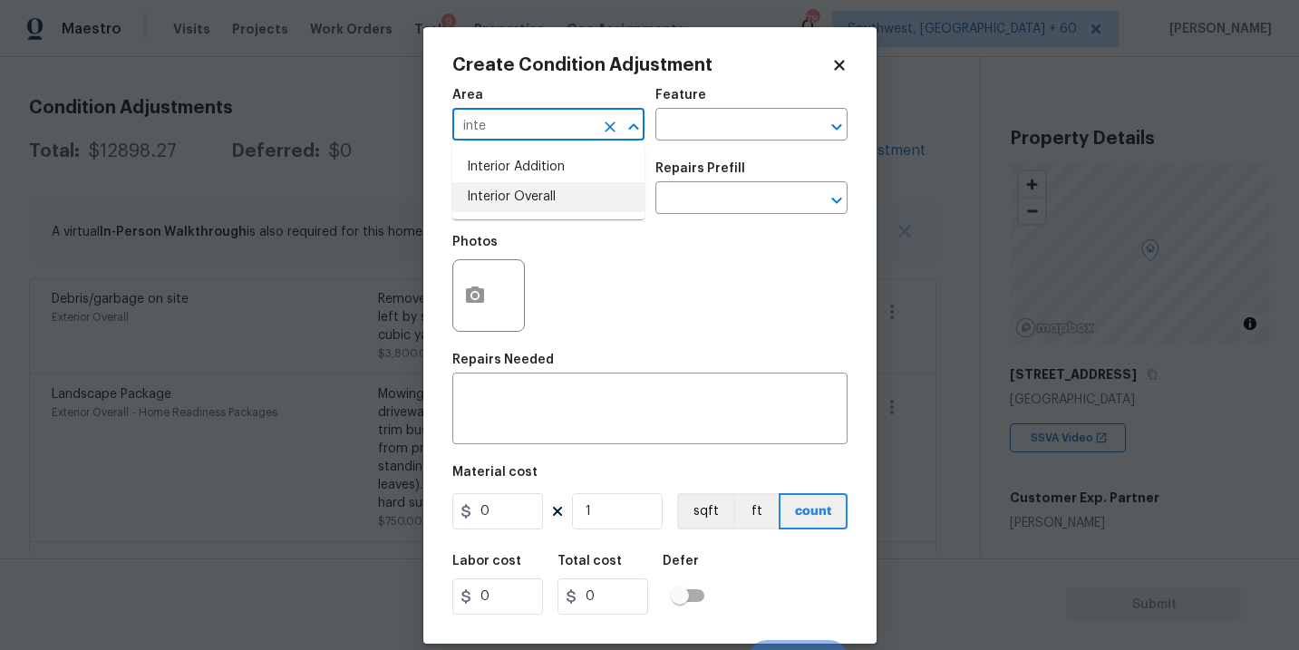
click at [527, 204] on li "Interior Overall" at bounding box center [548, 197] width 192 height 30
type input "Interior Overall"
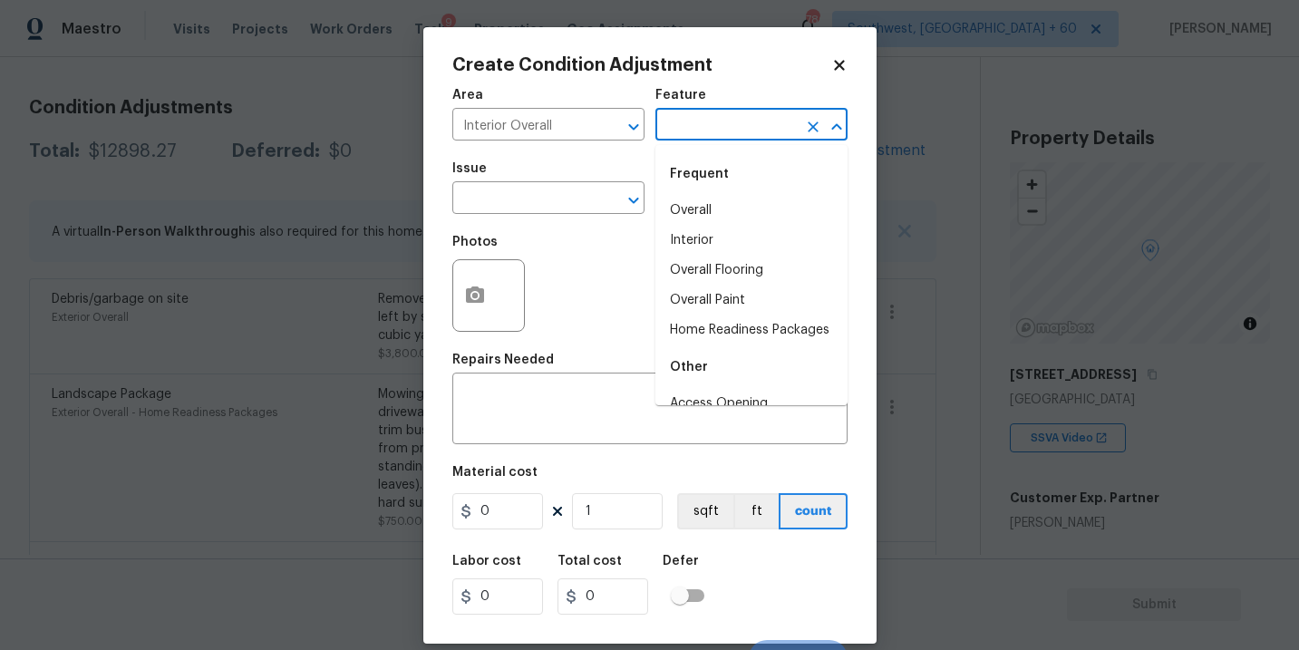
click at [722, 122] on input "text" at bounding box center [725, 126] width 141 height 28
click at [718, 300] on li "Overall Paint" at bounding box center [751, 300] width 192 height 30
type input "Overall Paint"
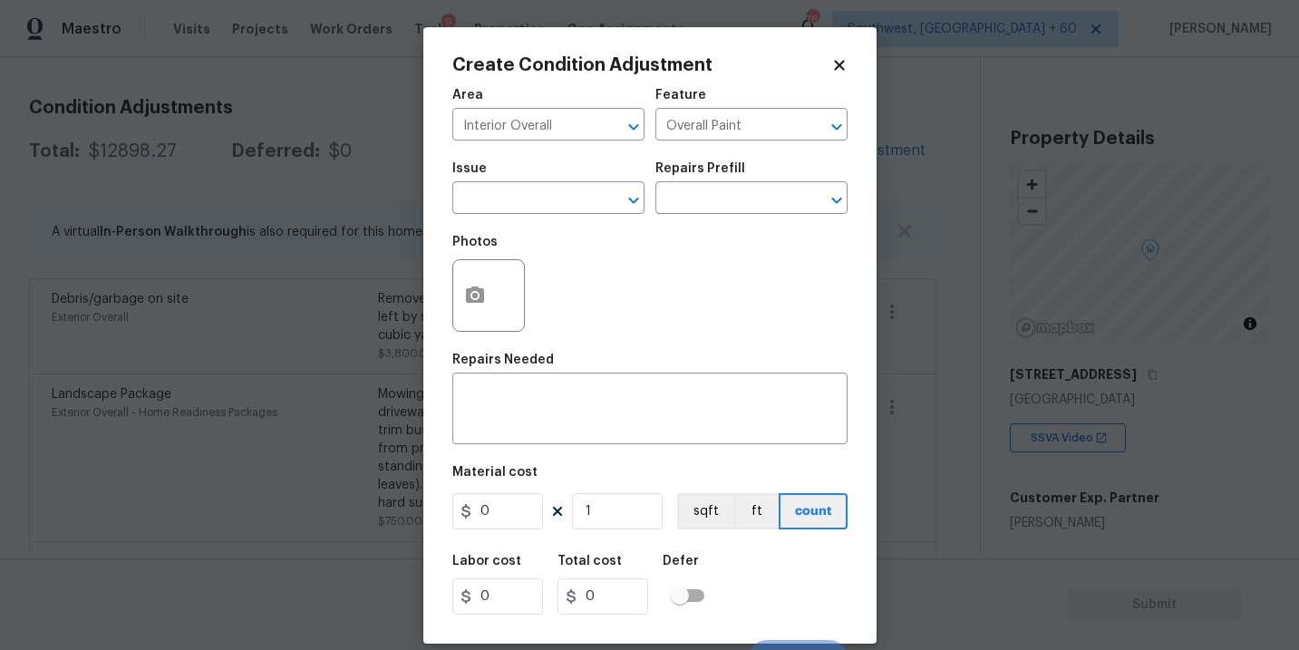
click at [581, 225] on div "Photos" at bounding box center [649, 284] width 395 height 118
click at [556, 203] on input "text" at bounding box center [522, 200] width 141 height 28
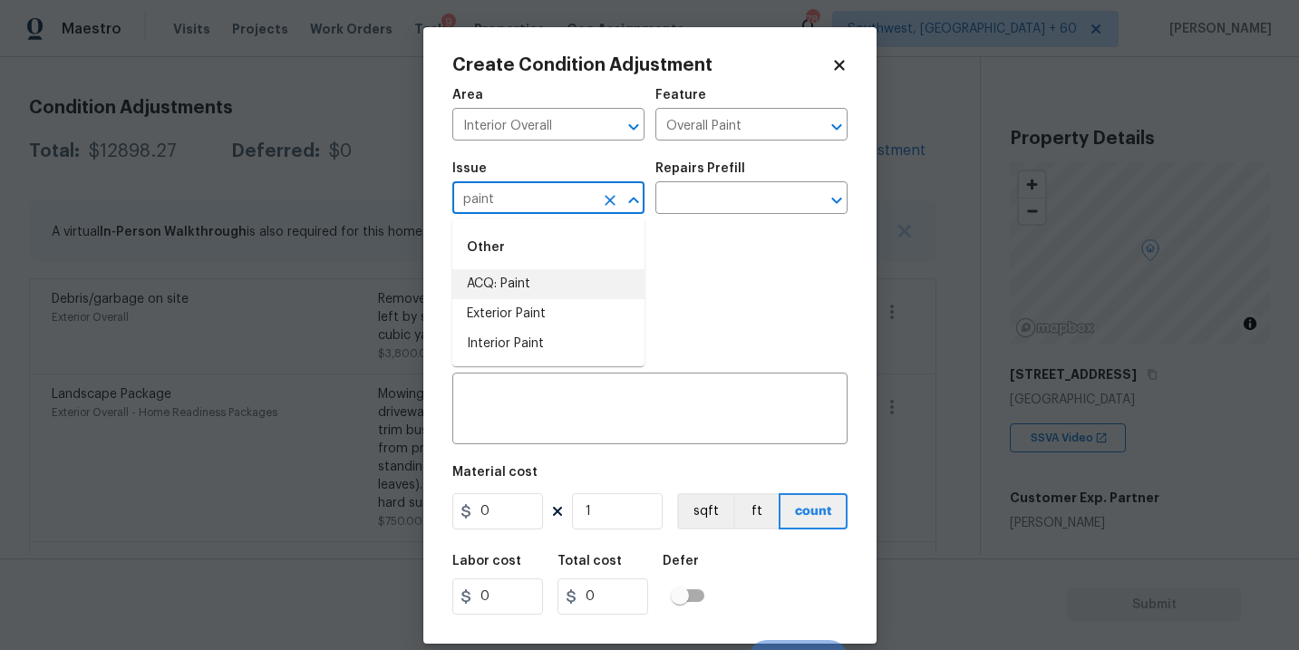
click at [552, 277] on li "ACQ: Paint" at bounding box center [548, 284] width 192 height 30
type input "ACQ: Paint"
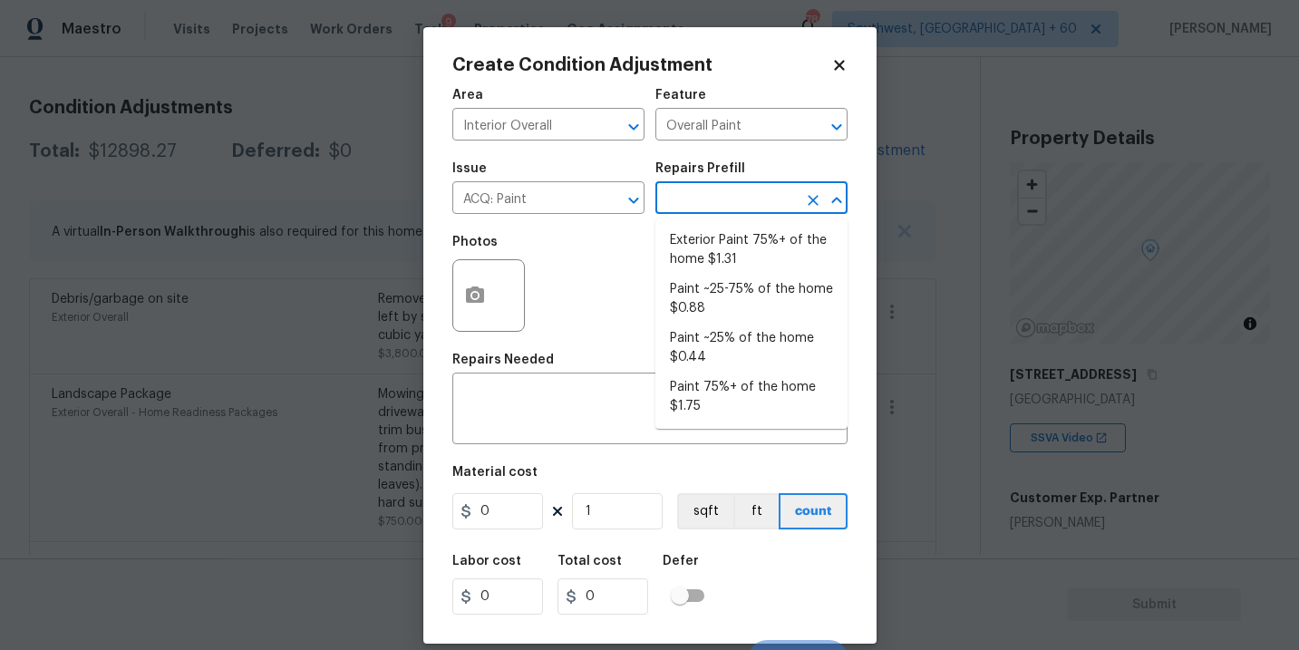
click at [715, 198] on input "text" at bounding box center [725, 200] width 141 height 28
click at [742, 292] on li "Paint ~25-75% of the home $0.88" at bounding box center [751, 299] width 192 height 49
type input "Acquisition"
type textarea "Acquisition Scope: ~25 - 75% of the home needs interior paint"
type input "0.88"
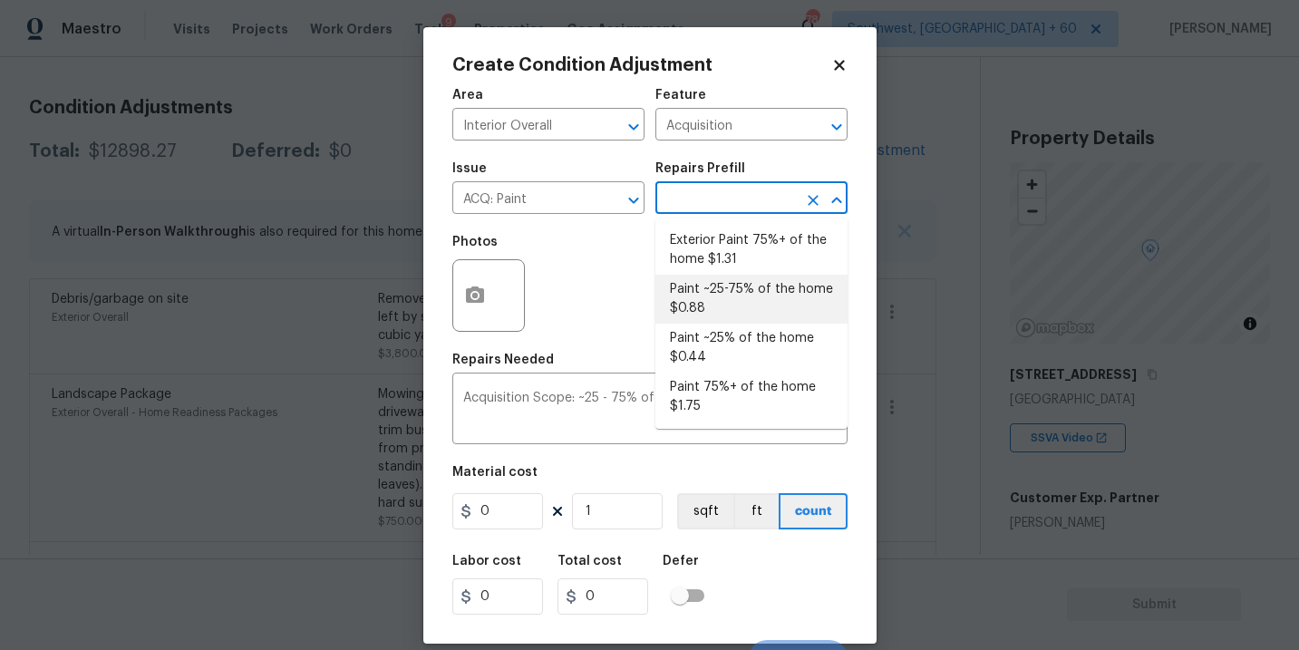
type input "0.88"
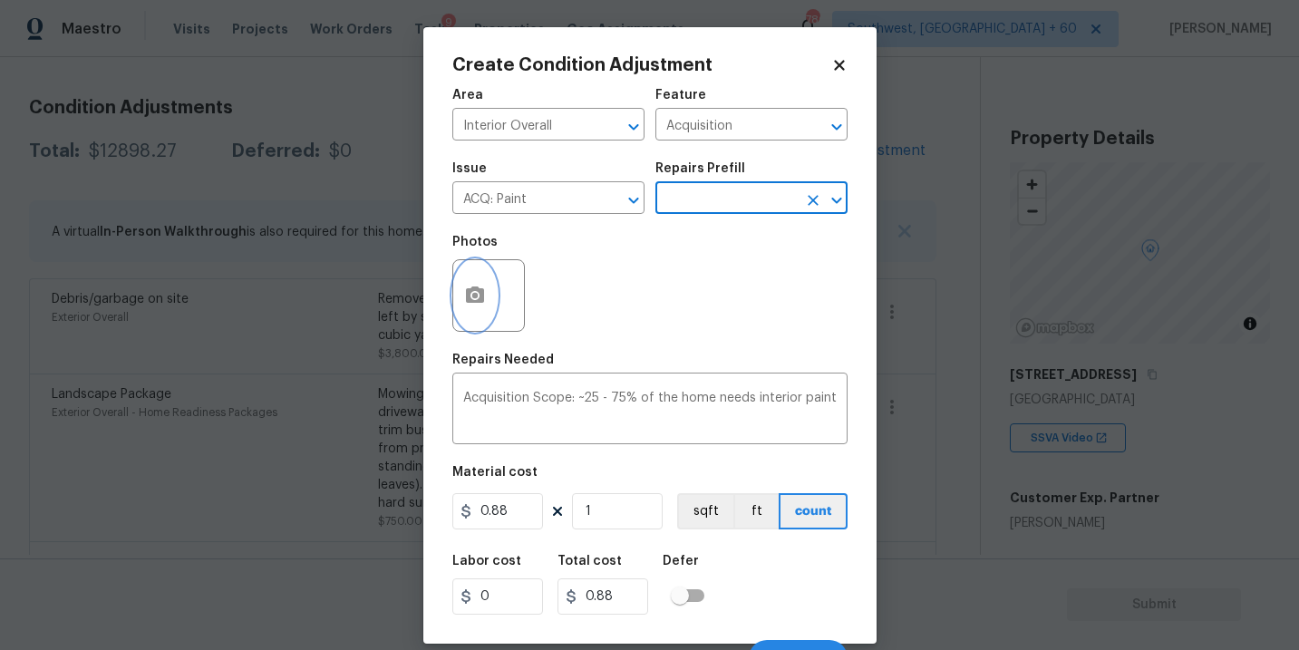
click at [459, 315] on button "button" at bounding box center [474, 295] width 43 height 71
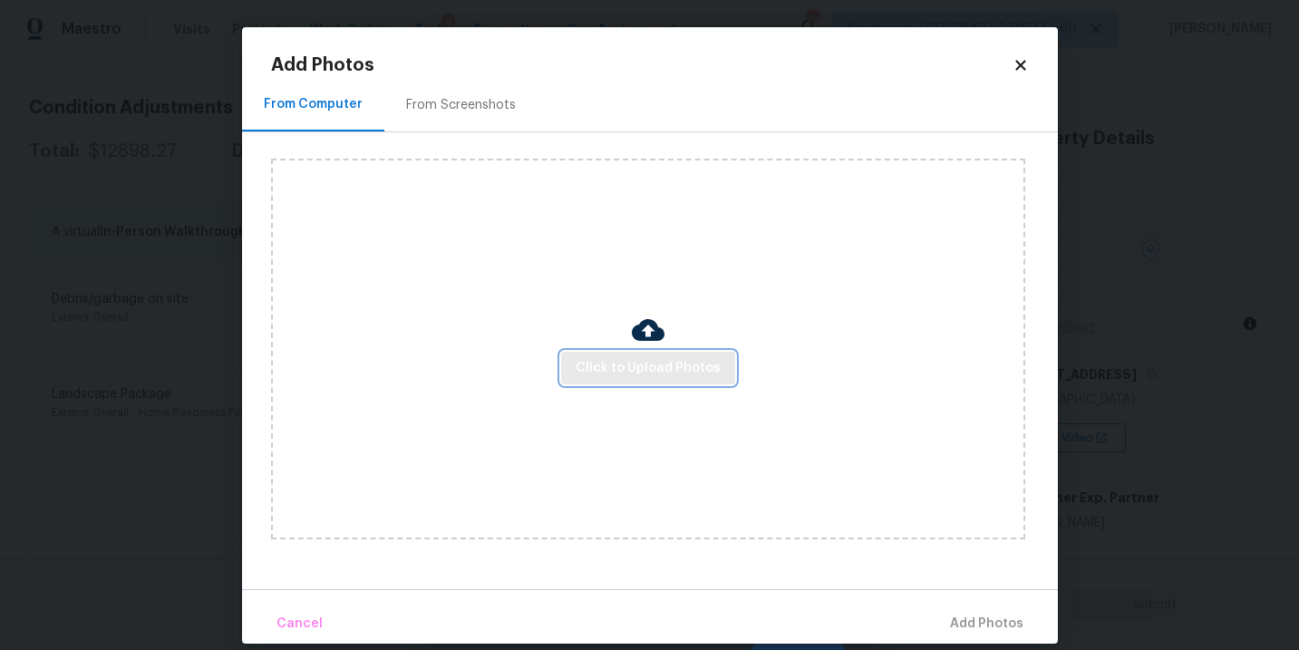
click at [639, 354] on button "Click to Upload Photos" at bounding box center [648, 369] width 174 height 34
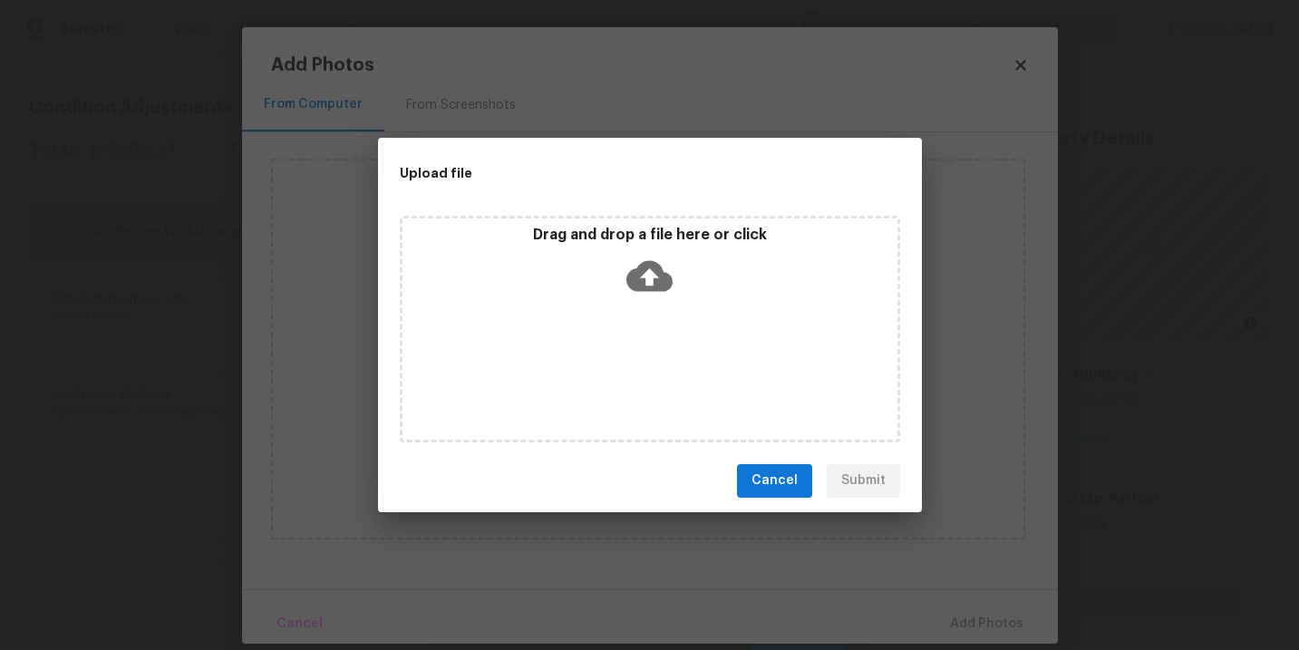
click at [647, 315] on div "Drag and drop a file here or click" at bounding box center [650, 329] width 500 height 227
